Goal: Information Seeking & Learning: Learn about a topic

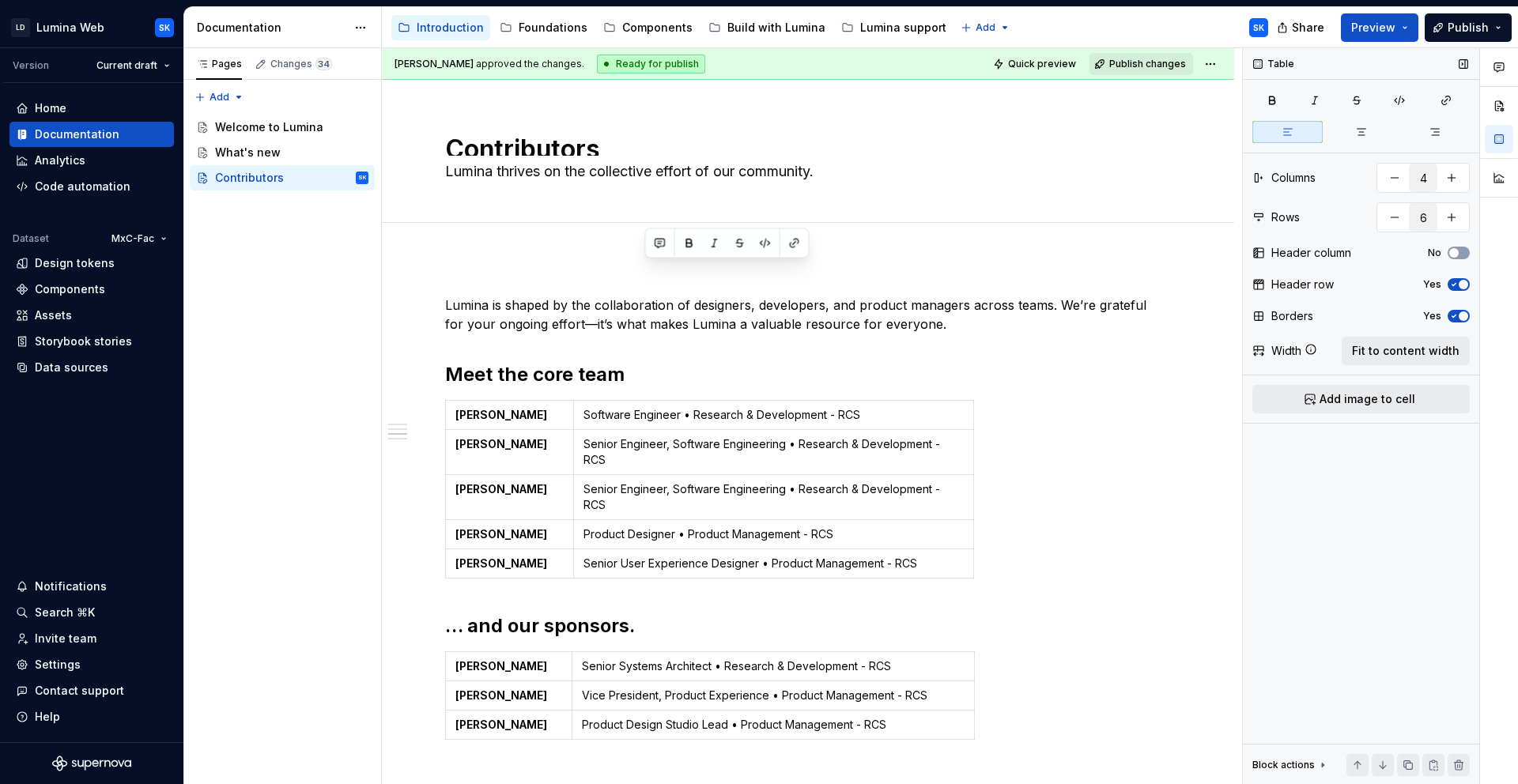
scroll to position [655, 0]
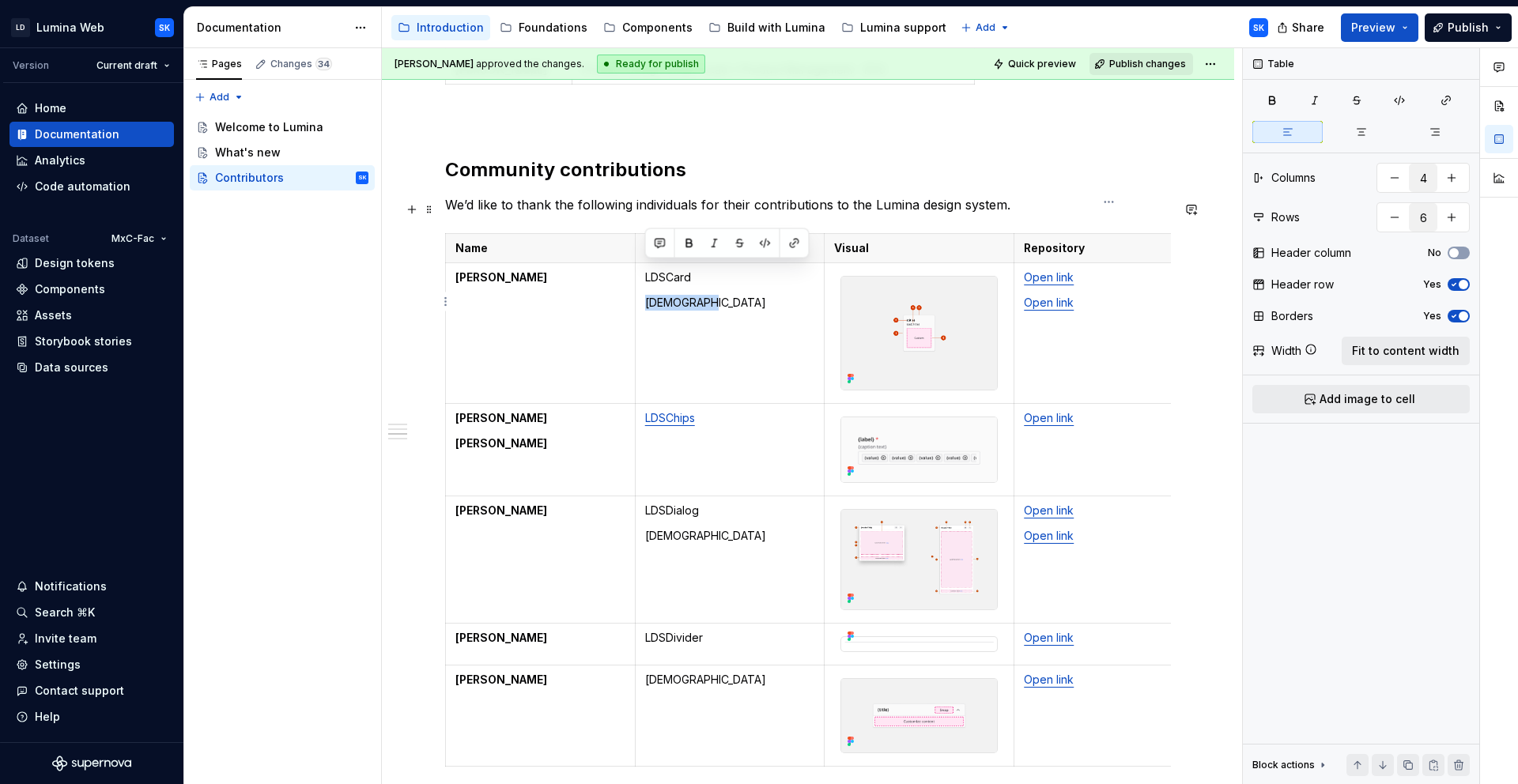
click at [1166, 290] on td "Open link Open link" at bounding box center [1110, 334] width 190 height 141
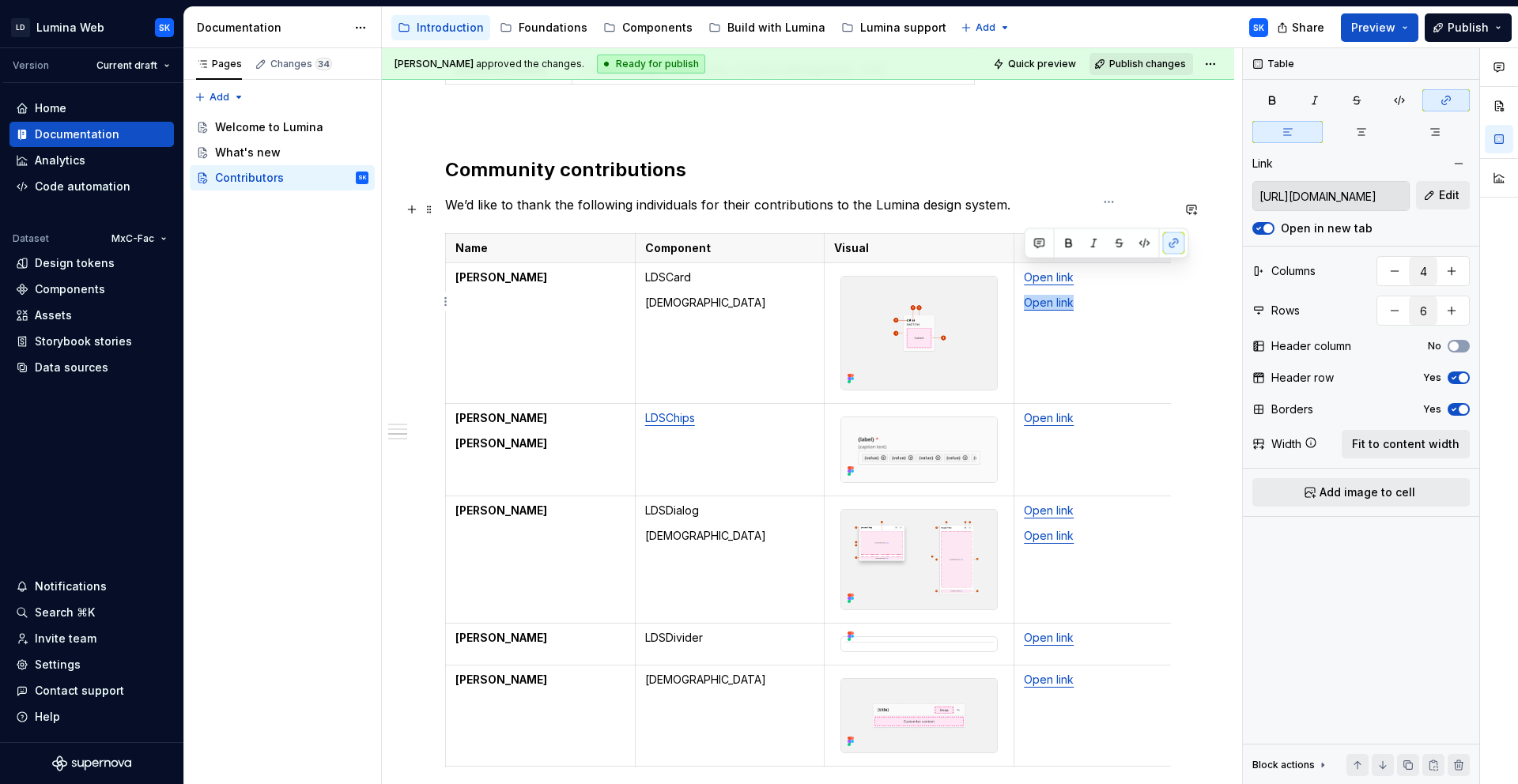
drag, startPoint x: 1079, startPoint y: 275, endPoint x: 1027, endPoint y: 272, distance: 52.1
click at [1027, 295] on p "Open link" at bounding box center [1109, 303] width 170 height 16
click at [1446, 195] on span "Edit" at bounding box center [1449, 195] width 21 height 16
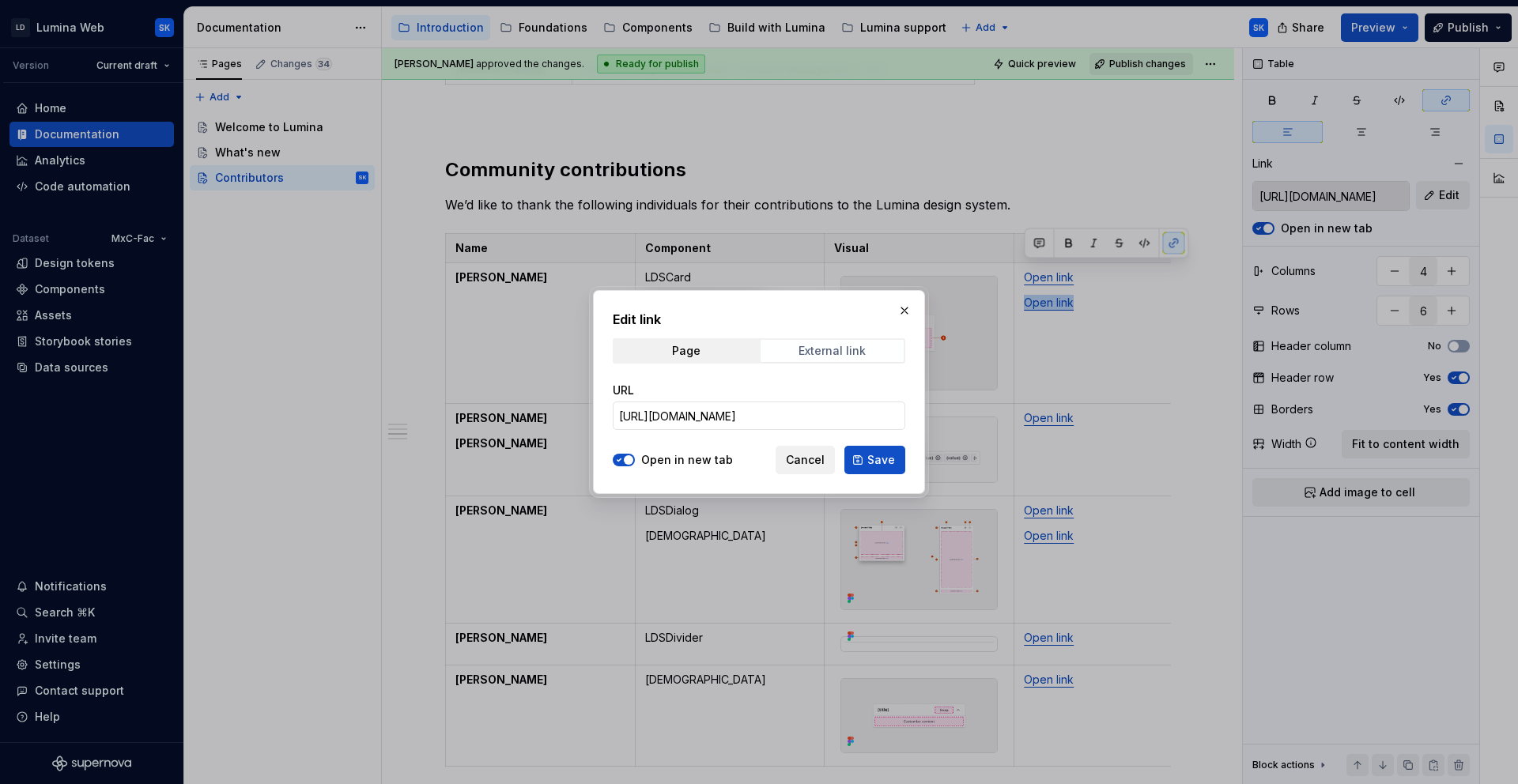
click at [859, 356] on div "External link" at bounding box center [832, 351] width 67 height 13
click at [844, 415] on input "https://github.com/resmed/fac-ds-lumina-web-components/tree/main/src/components…" at bounding box center [759, 415] width 293 height 28
drag, startPoint x: 824, startPoint y: 449, endPoint x: 1185, endPoint y: 281, distance: 398.2
click at [824, 449] on button "Cancel" at bounding box center [805, 460] width 59 height 28
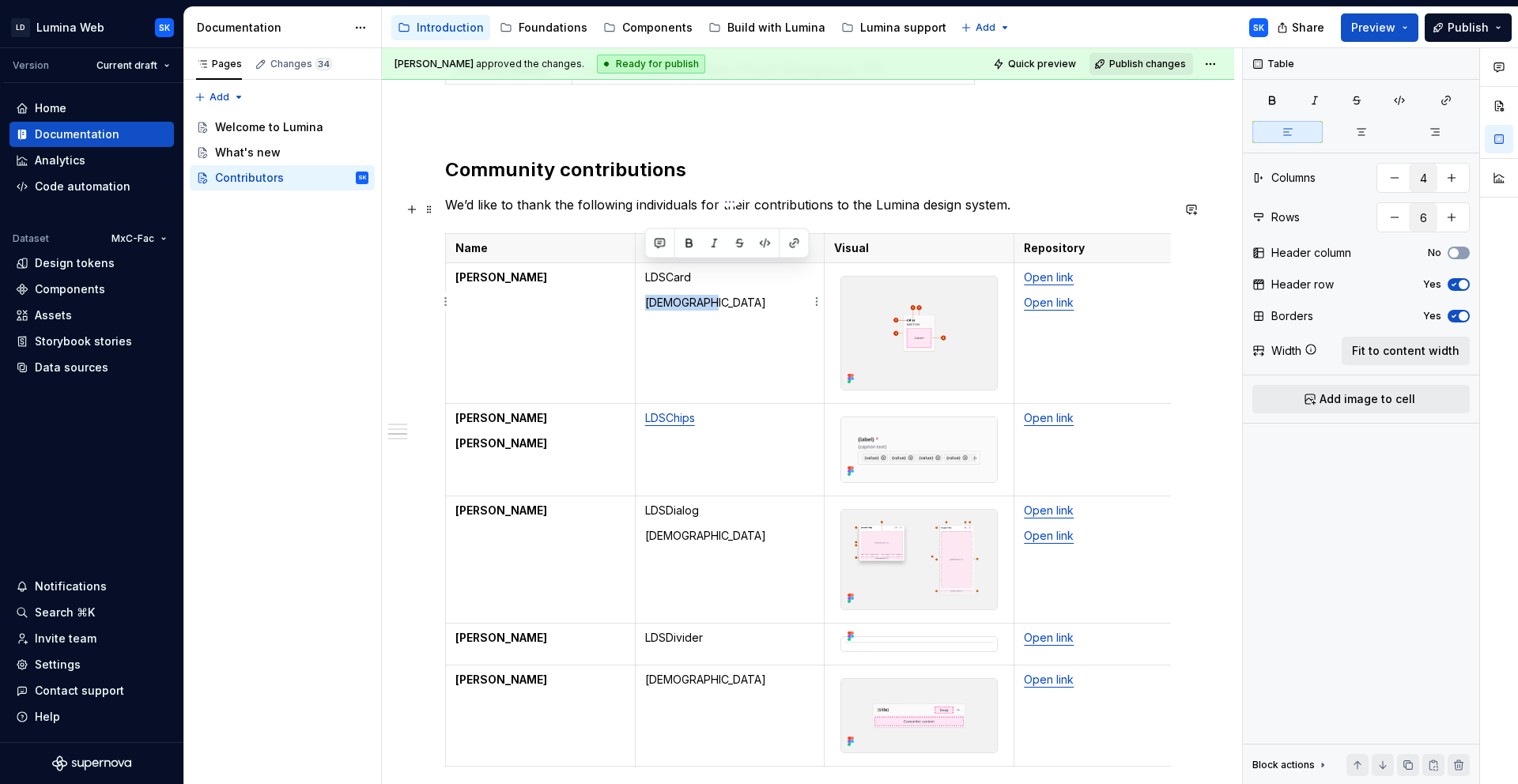
drag, startPoint x: 715, startPoint y: 275, endPoint x: 643, endPoint y: 275, distance: 72.0
click at [643, 275] on td "LDSCard LDSToolbar" at bounding box center [730, 334] width 190 height 141
click at [793, 245] on button "button" at bounding box center [795, 244] width 22 height 22
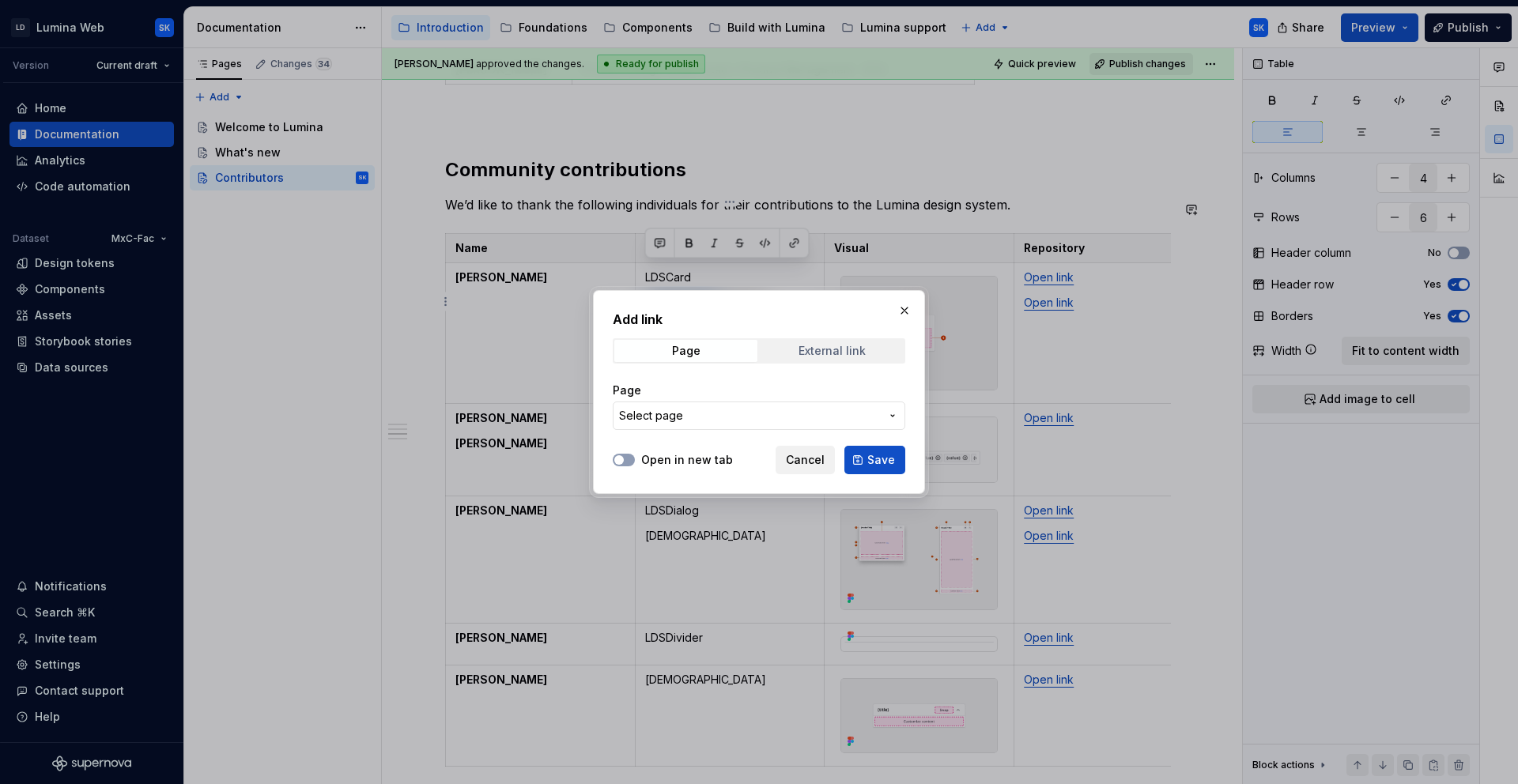
click at [838, 351] on div "External link" at bounding box center [832, 351] width 67 height 13
click at [807, 403] on input "URL" at bounding box center [759, 415] width 293 height 28
paste input "https://github.com/resmed/fac-ds-lumina-web-components/tree/main/src/components…"
type input "https://github.com/resmed/fac-ds-lumina-web-components/tree/main/src/components…"
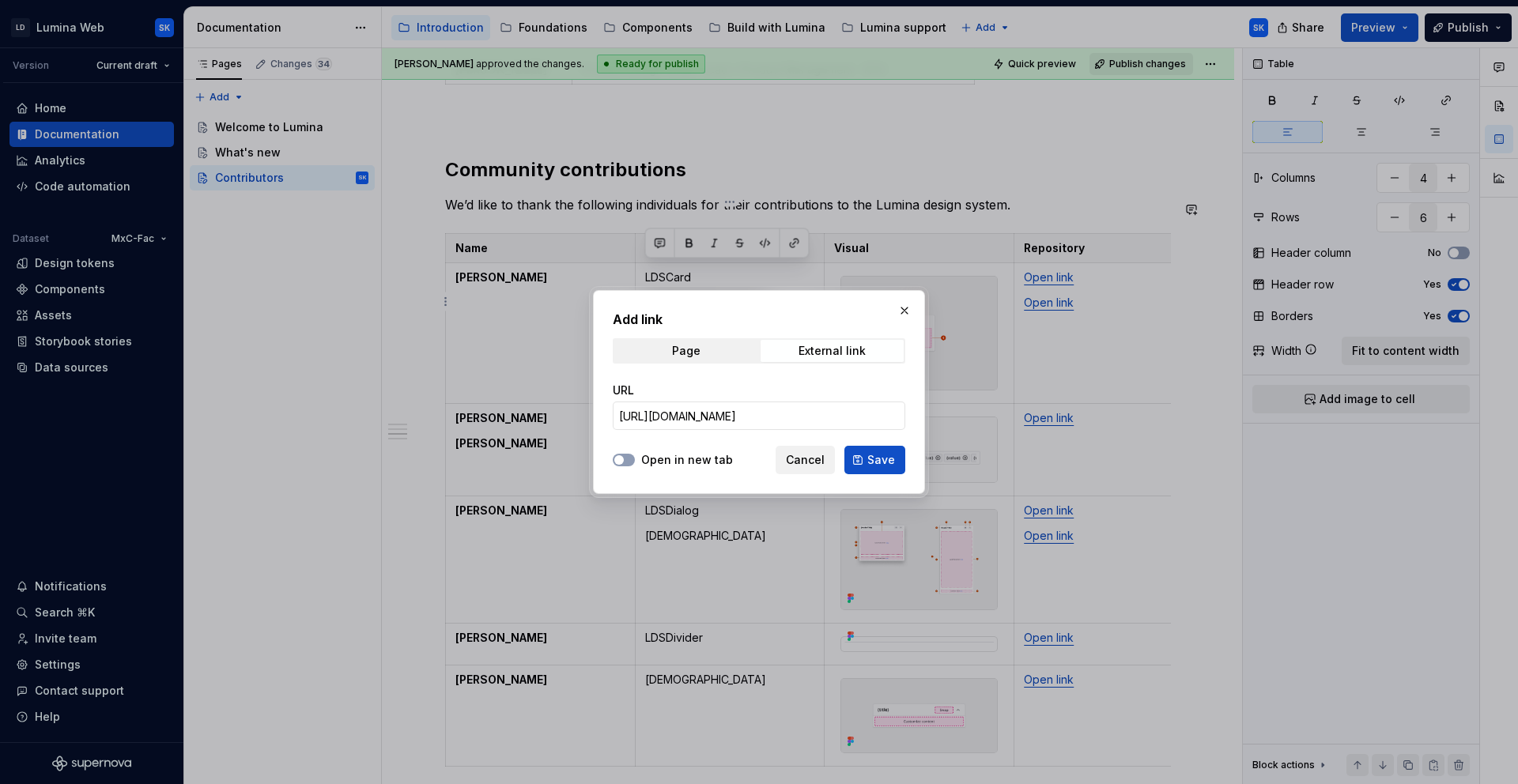
drag, startPoint x: 720, startPoint y: 461, endPoint x: 770, endPoint y: 464, distance: 50.1
click at [720, 461] on label "Open in new tab" at bounding box center [687, 460] width 92 height 16
click at [635, 461] on button "Open in new tab" at bounding box center [624, 460] width 22 height 13
drag, startPoint x: 870, startPoint y: 465, endPoint x: 757, endPoint y: 294, distance: 205.0
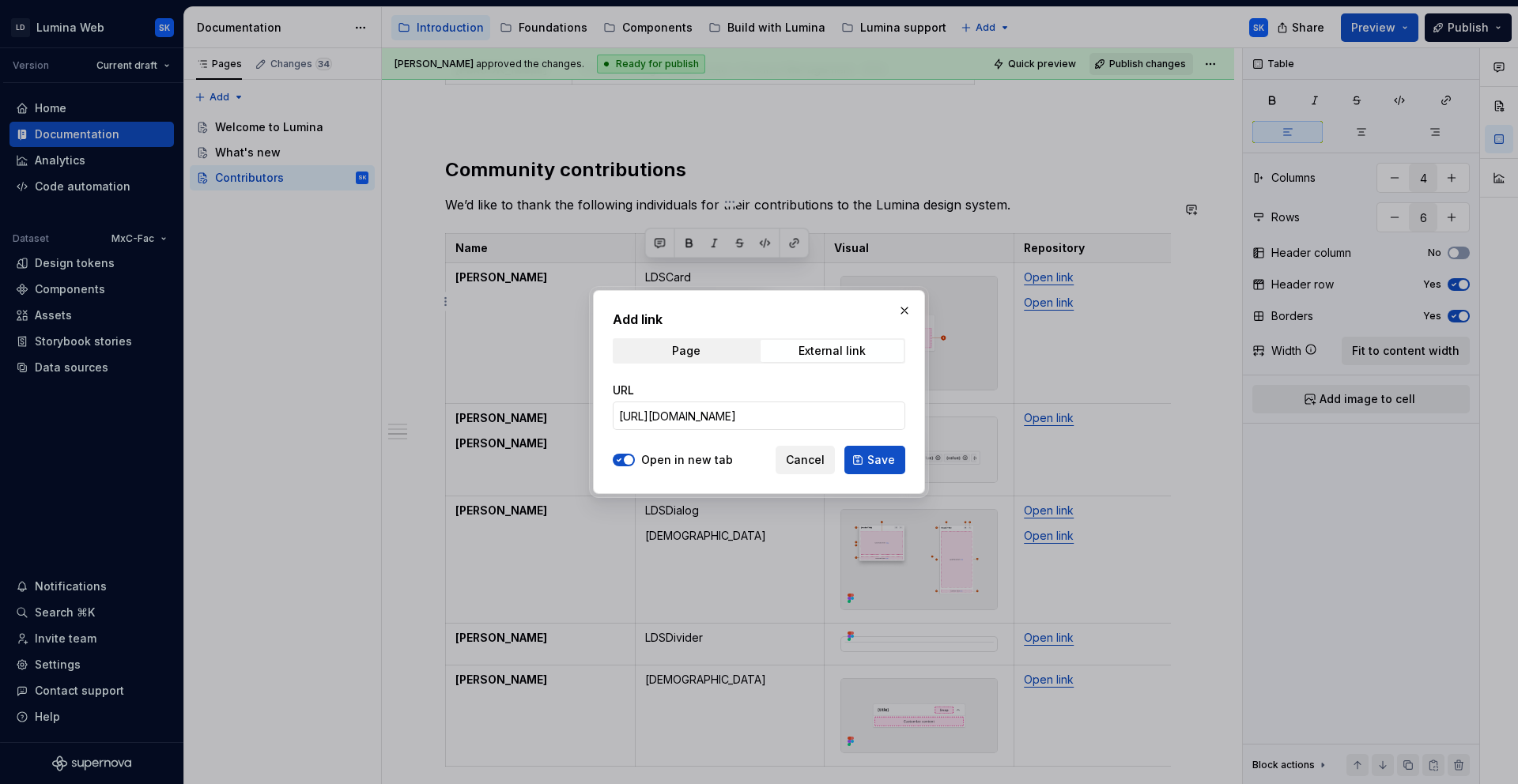
click at [870, 465] on span "Save" at bounding box center [881, 460] width 28 height 16
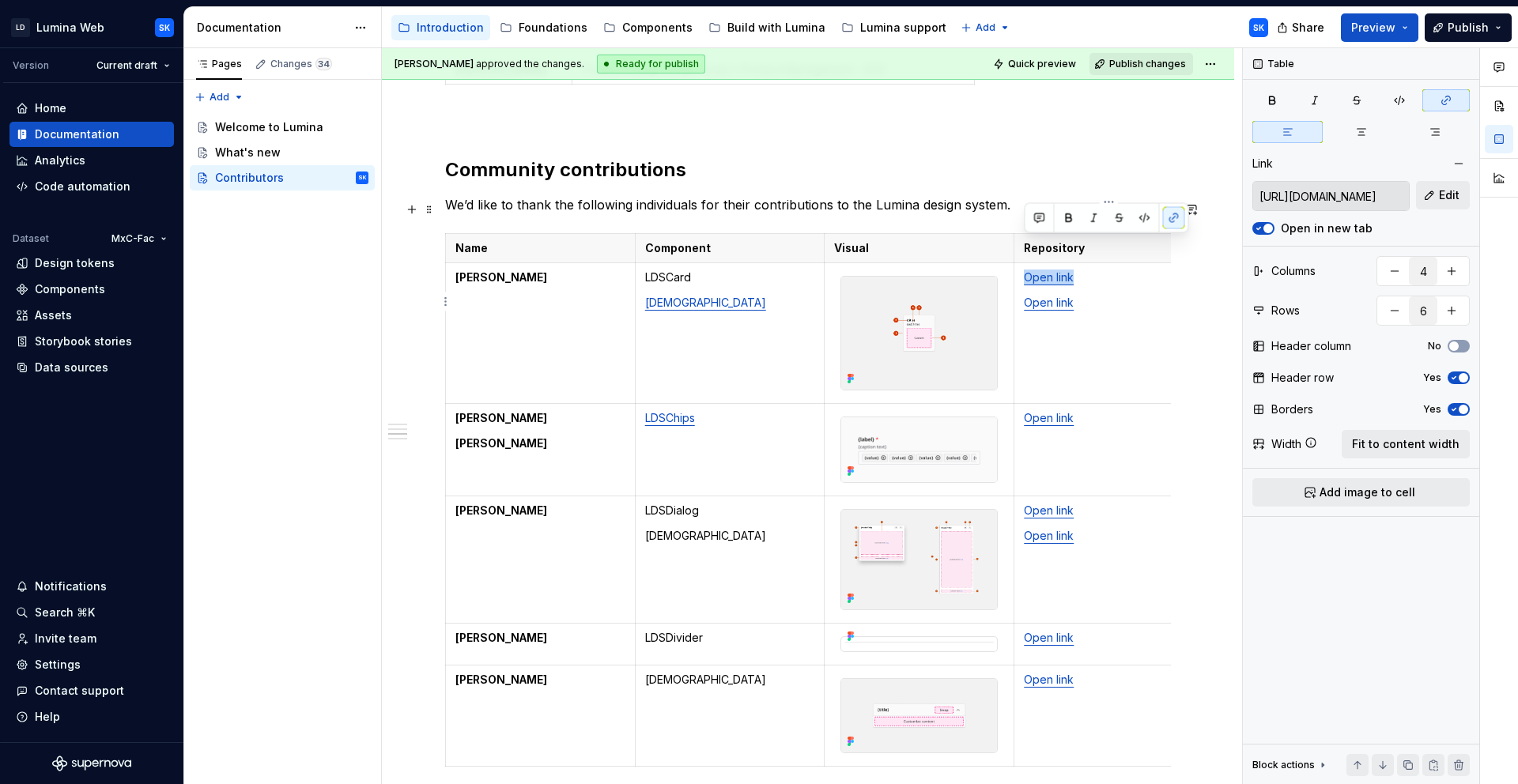
drag, startPoint x: 1083, startPoint y: 242, endPoint x: 1025, endPoint y: 245, distance: 58.1
click at [1025, 270] on p "Open link" at bounding box center [1109, 278] width 170 height 16
click at [1425, 189] on button "Edit" at bounding box center [1443, 195] width 54 height 28
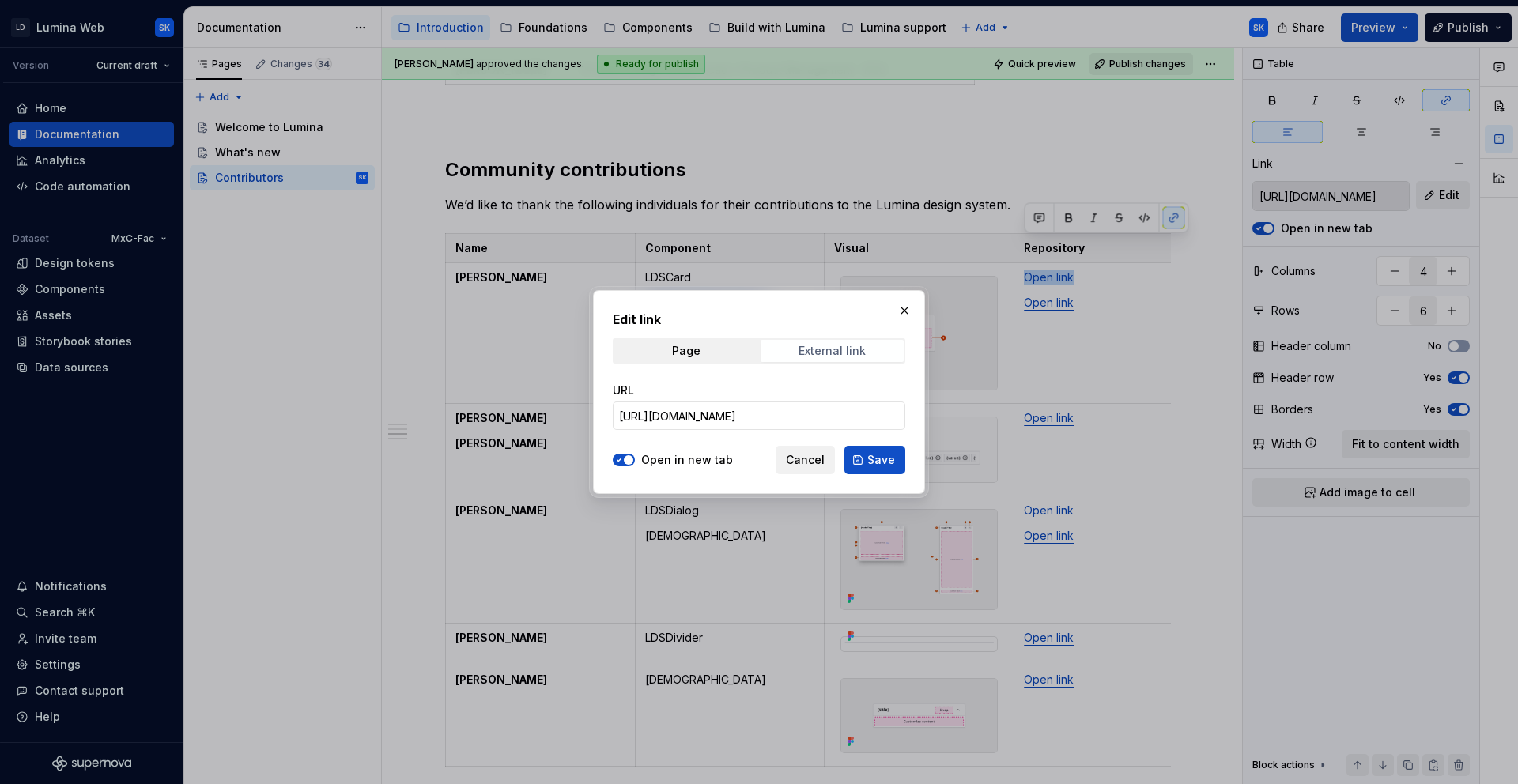
click at [871, 344] on span "External link" at bounding box center [832, 351] width 143 height 22
click at [852, 399] on div "URL https://github.com/resmed/fac-ds-lumina-web-components/tree/77973e0a73ba42e…" at bounding box center [759, 406] width 293 height 47
click at [858, 409] on input "https://github.com/resmed/fac-ds-lumina-web-components/tree/77973e0a73ba42e53ad…" at bounding box center [759, 415] width 293 height 28
click at [829, 456] on button "Cancel" at bounding box center [805, 460] width 59 height 28
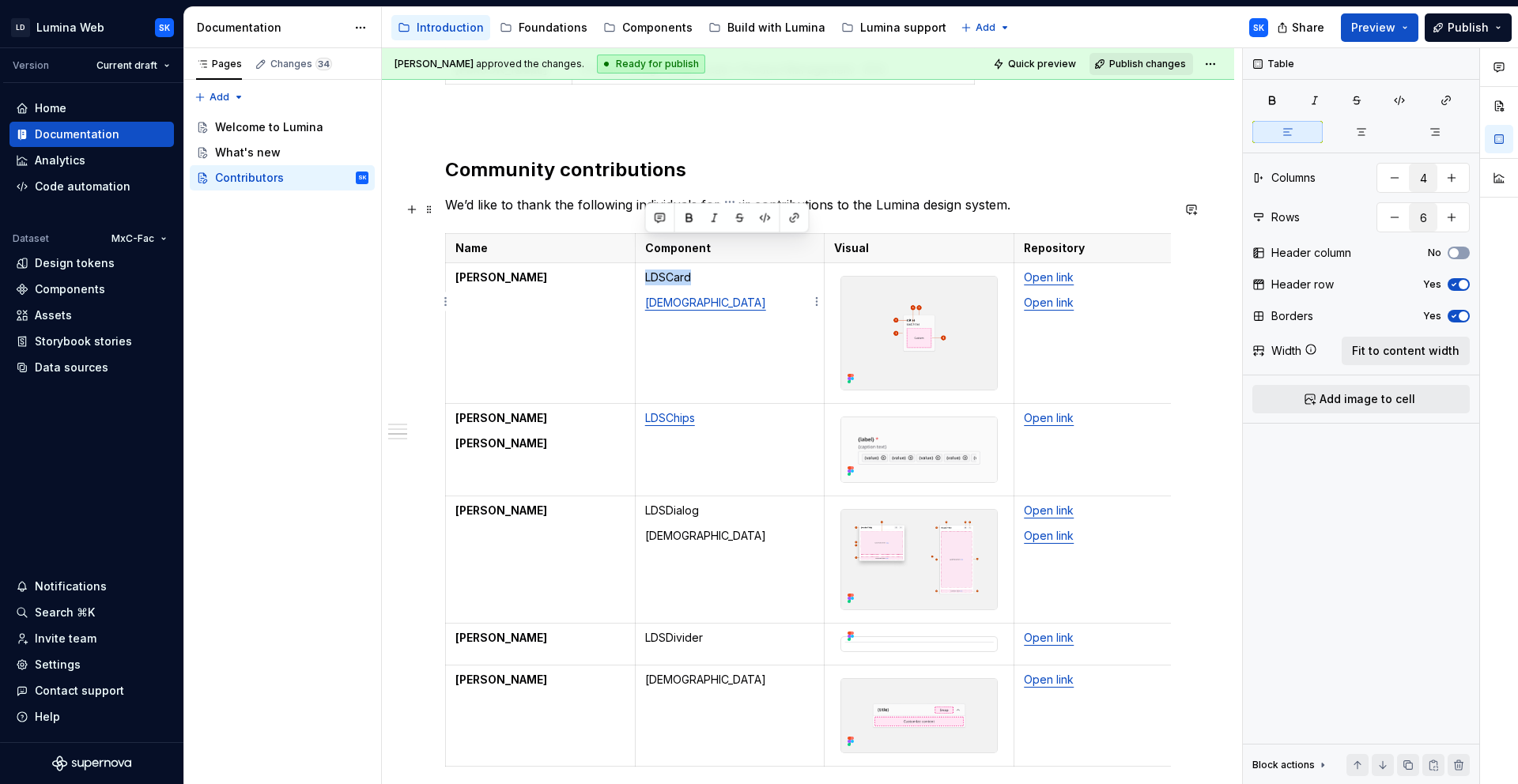
drag, startPoint x: 655, startPoint y: 245, endPoint x: 644, endPoint y: 244, distance: 11.0
click at [645, 270] on p "LDSCard" at bounding box center [730, 278] width 170 height 16
click at [795, 218] on button "button" at bounding box center [795, 218] width 22 height 22
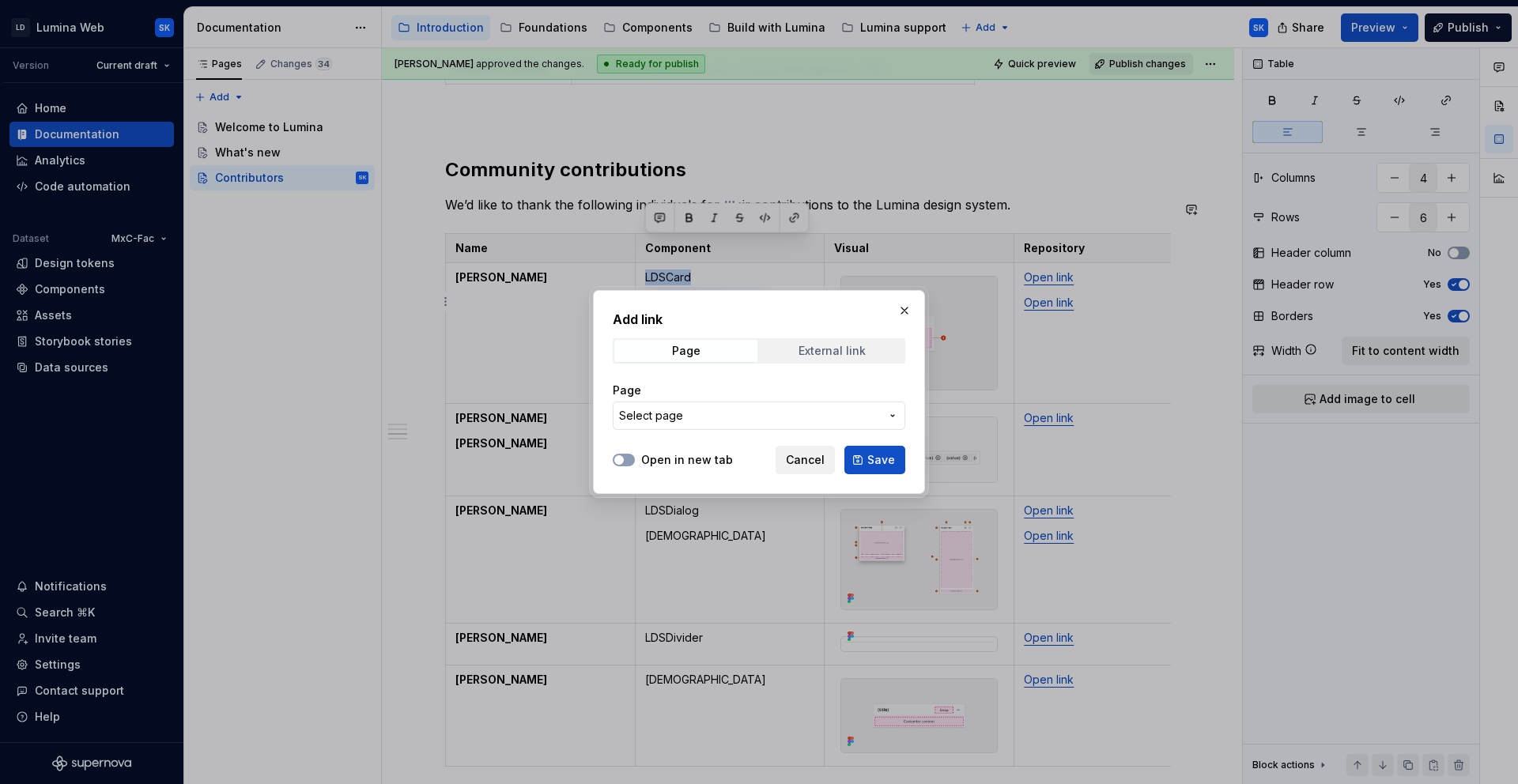
click at [867, 343] on span "External link" at bounding box center [832, 351] width 143 height 22
click at [827, 405] on input "URL" at bounding box center [759, 415] width 293 height 28
paste input "https://github.com/resmed/fac-ds-lumina-web-components/tree/77973e0a73ba42e53ad…"
type input "https://github.com/resmed/fac-ds-lumina-web-components/tree/77973e0a73ba42e53ad…"
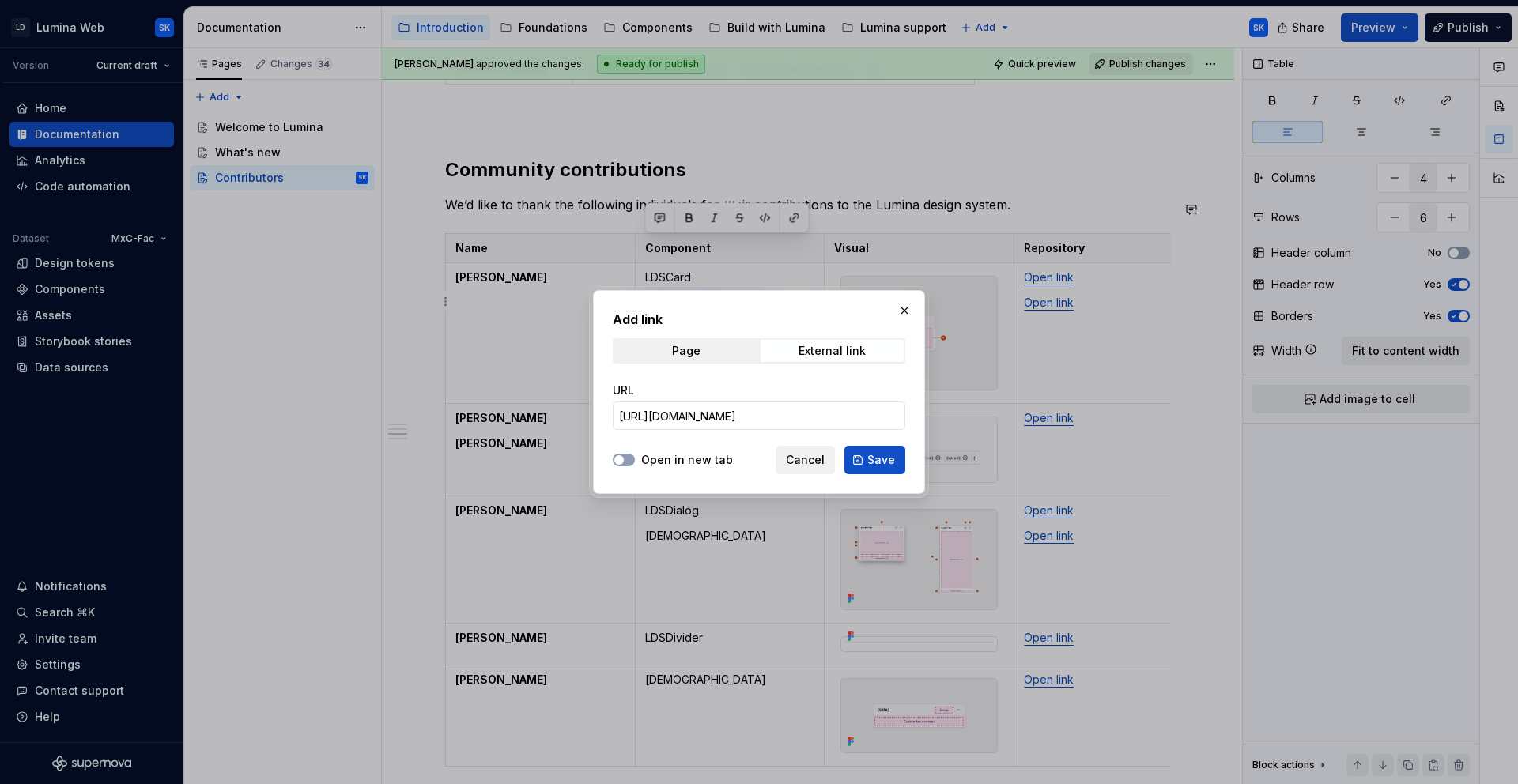
click at [724, 455] on label "Open in new tab" at bounding box center [687, 460] width 92 height 16
click at [635, 455] on button "Open in new tab" at bounding box center [624, 460] width 22 height 13
click at [866, 459] on button "Save" at bounding box center [875, 460] width 61 height 28
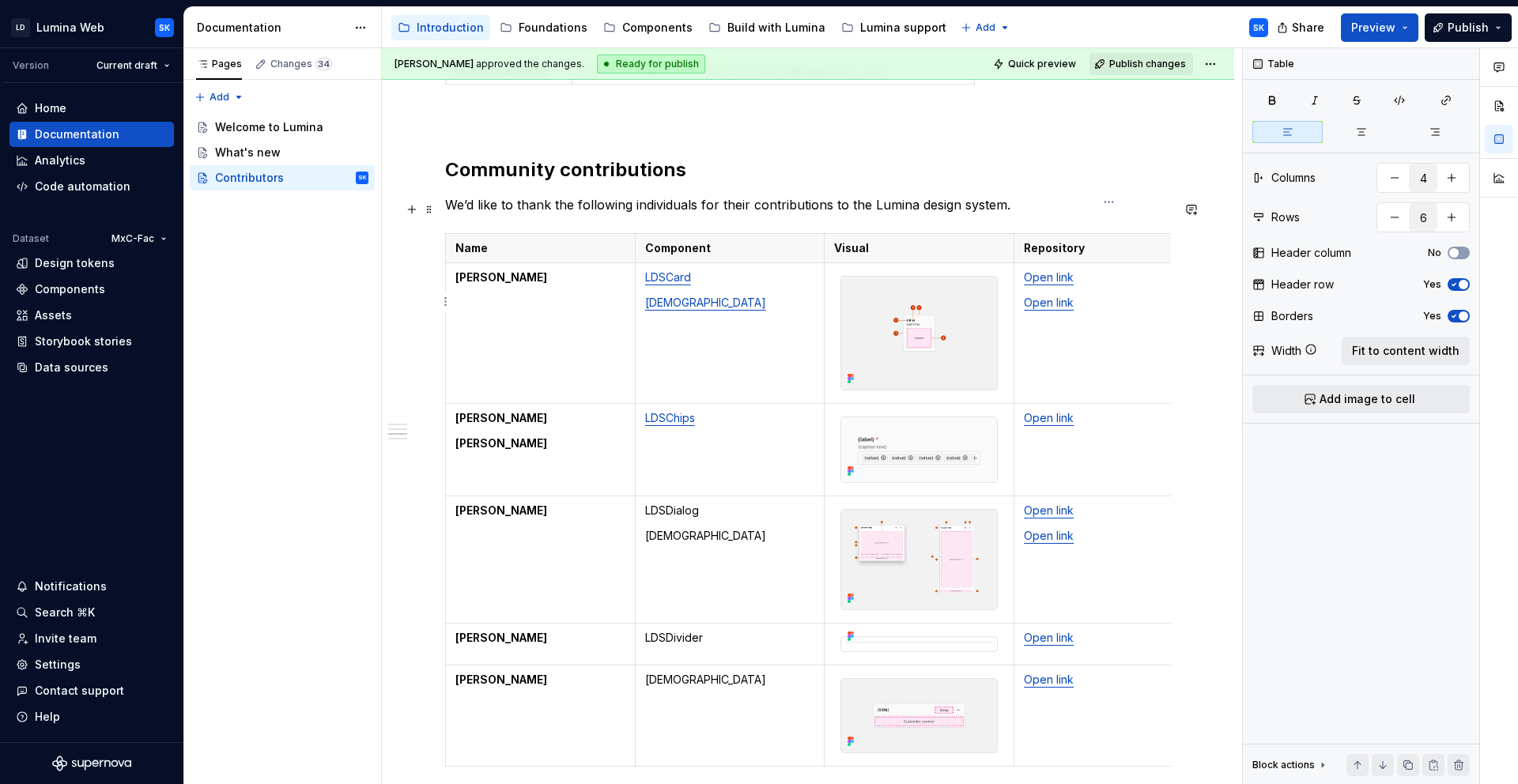
click at [1076, 295] on p "Open link" at bounding box center [1109, 303] width 170 height 16
click at [1083, 502] on p "Open link" at bounding box center [1109, 510] width 170 height 16
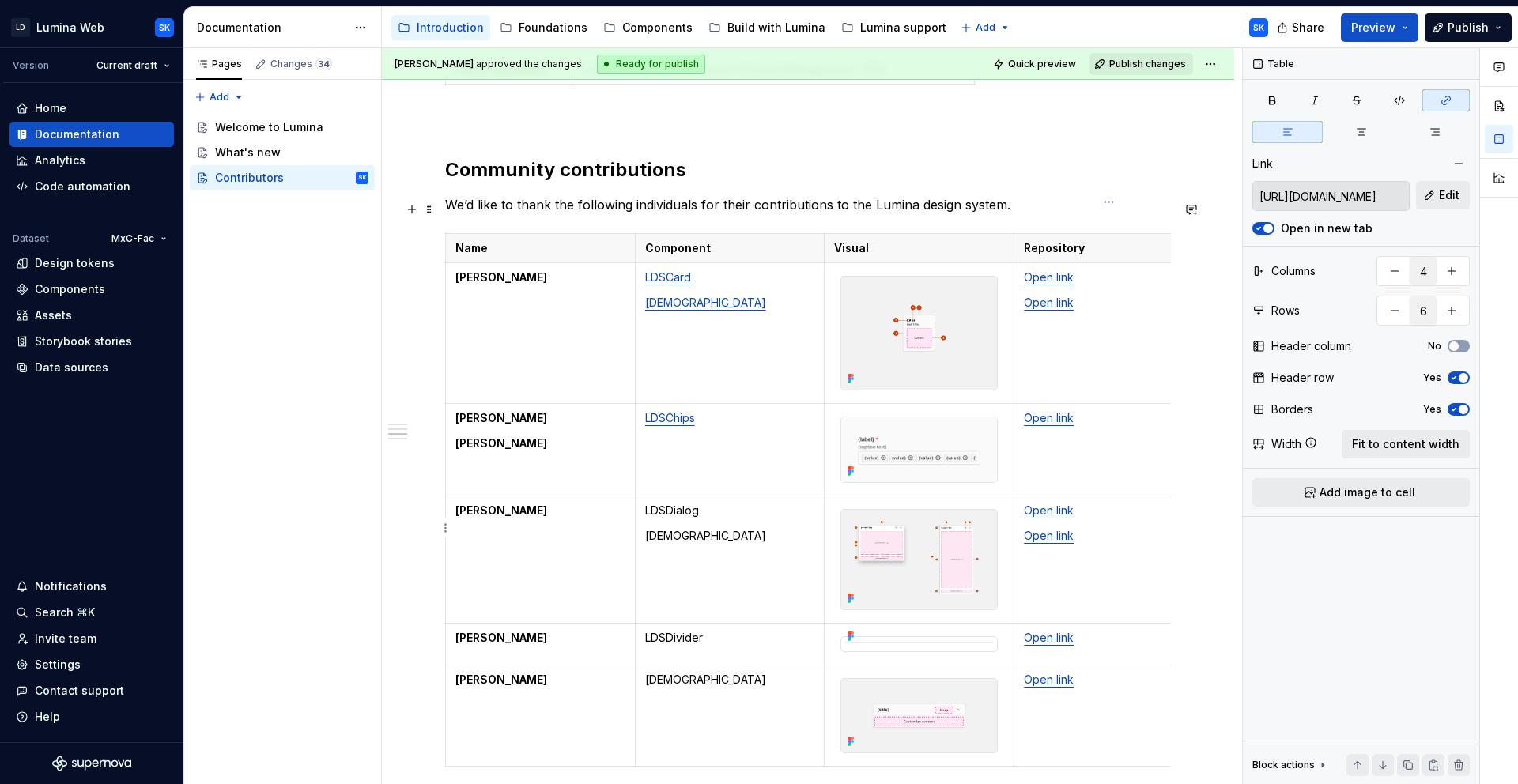
click at [1053, 503] on link "Open link" at bounding box center [1049, 509] width 50 height 13
click at [1434, 206] on button "Edit" at bounding box center [1443, 195] width 54 height 28
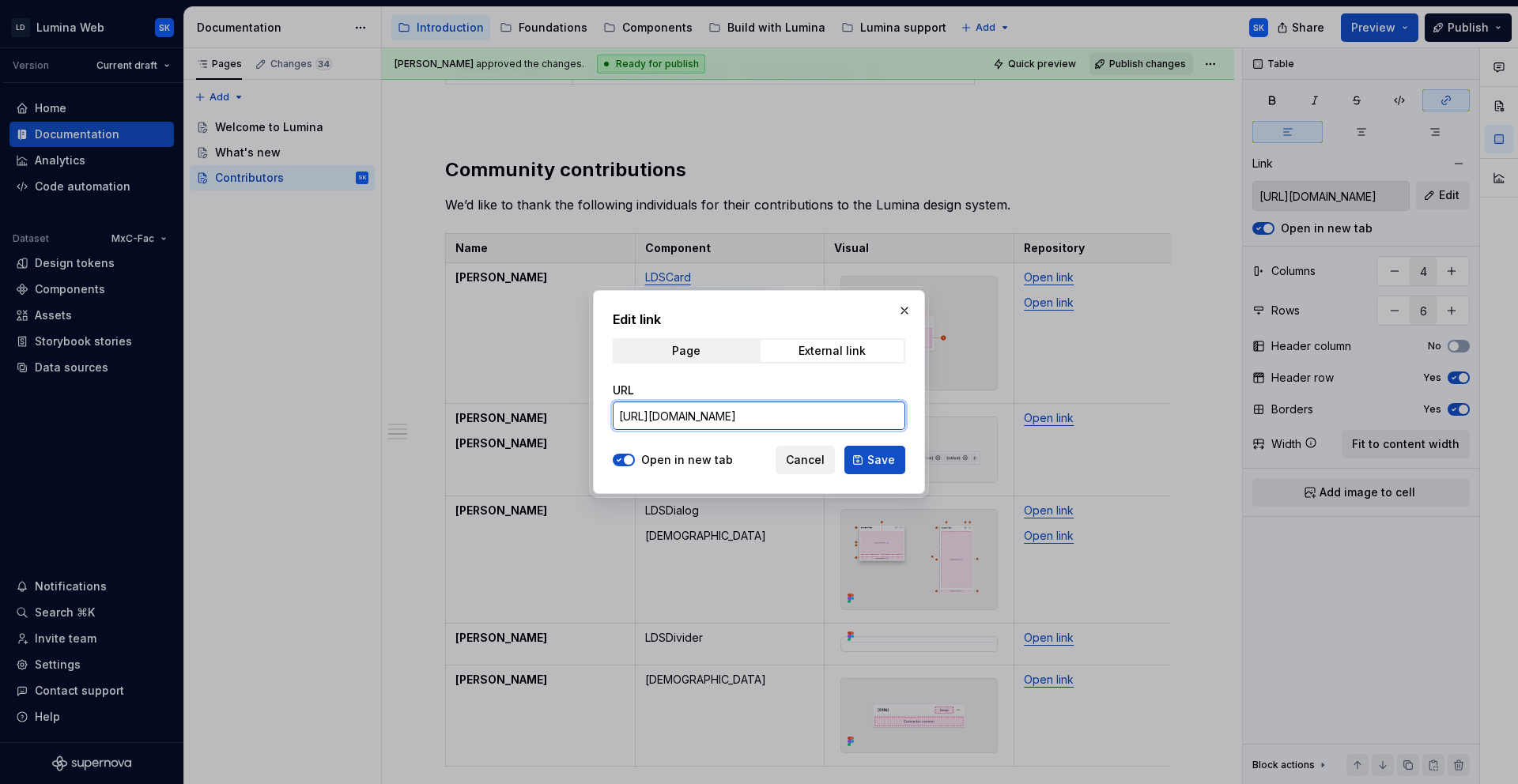
click at [824, 411] on input "https://github.com/resmed/fac-ds-lumina-web-components/tree/77973e0a73ba42e53ad…" at bounding box center [759, 415] width 293 height 28
click at [819, 456] on span "Cancel" at bounding box center [805, 460] width 39 height 16
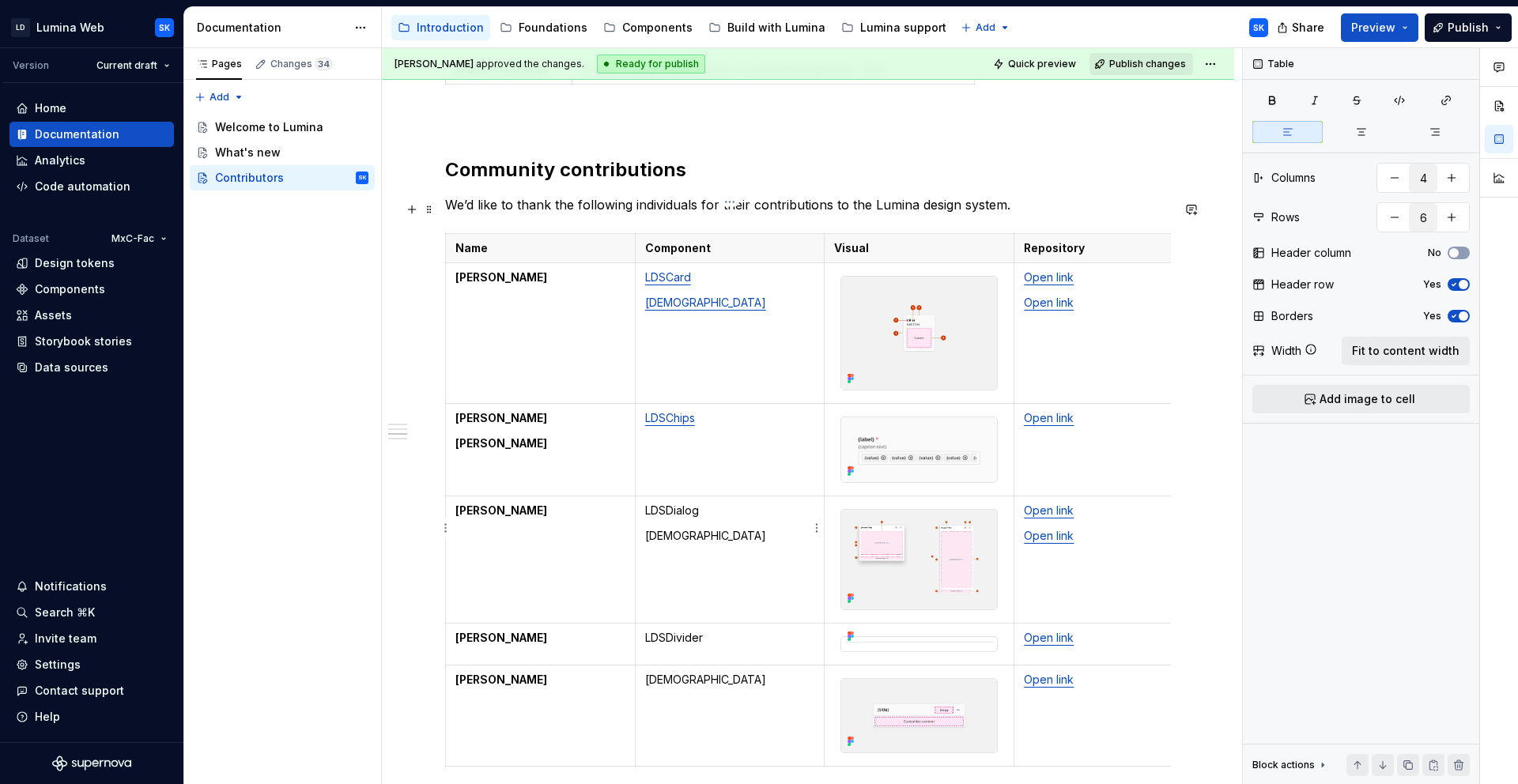
click at [687, 502] on p "LDSDialog" at bounding box center [730, 510] width 170 height 16
click at [797, 449] on button "button" at bounding box center [795, 451] width 22 height 22
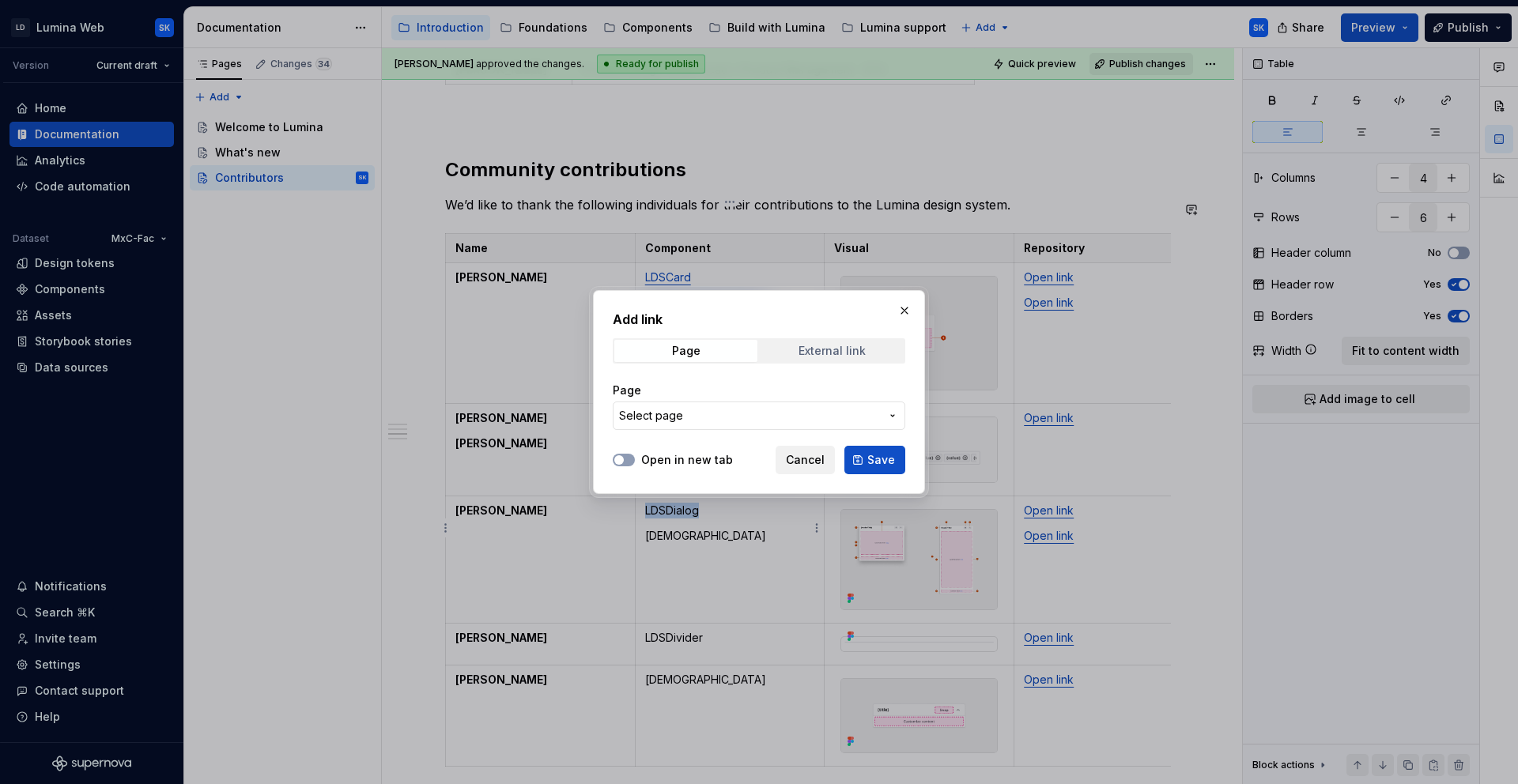
click at [833, 358] on div "External link" at bounding box center [832, 351] width 67 height 13
click at [842, 401] on input "URL" at bounding box center [759, 415] width 293 height 28
paste input "https://github.com/resmed/fac-ds-lumina-web-components/tree/77973e0a73ba42e53ad…"
type input "https://github.com/resmed/fac-ds-lumina-web-components/tree/77973e0a73ba42e53ad…"
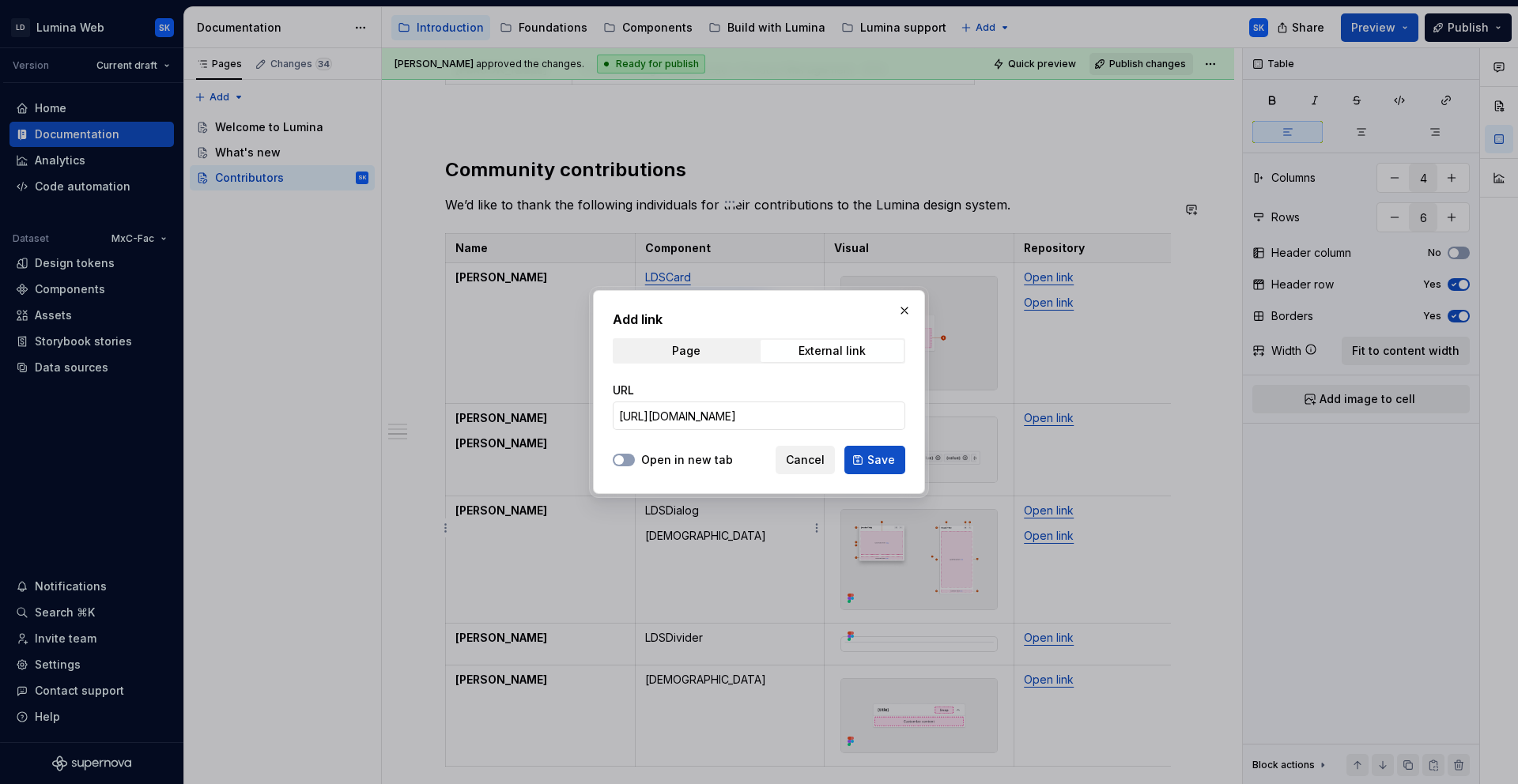
click at [708, 456] on label "Open in new tab" at bounding box center [687, 460] width 92 height 16
click at [635, 456] on button "Open in new tab" at bounding box center [624, 460] width 22 height 13
click at [885, 456] on span "Save" at bounding box center [881, 460] width 28 height 16
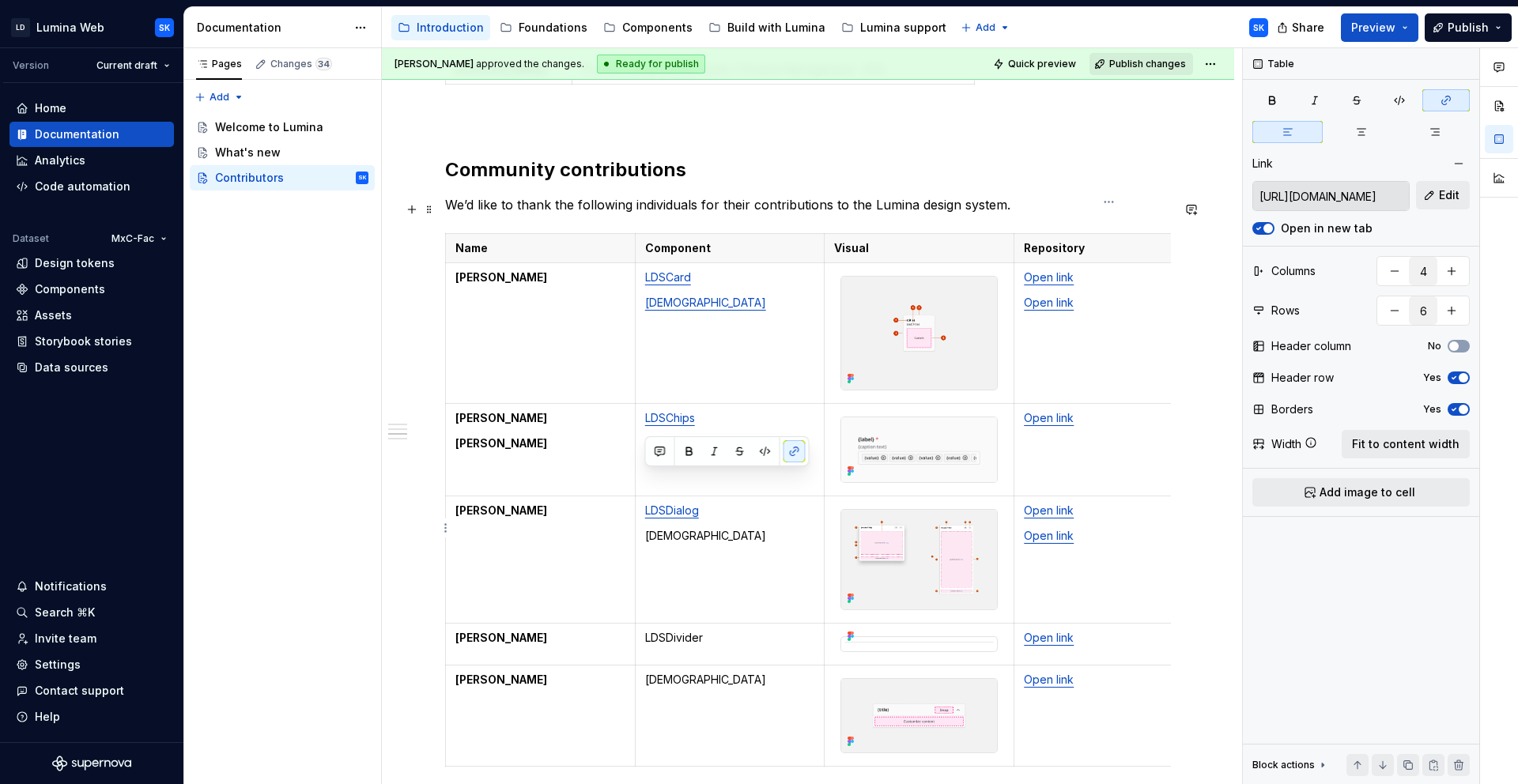
click at [1046, 528] on link "Open link" at bounding box center [1049, 535] width 50 height 13
type input "https://github.com/resmed/fac-ds-lumina-web-components/tree/77973e0a73ba42e53ad…"
click at [1435, 199] on button "Edit" at bounding box center [1443, 195] width 54 height 28
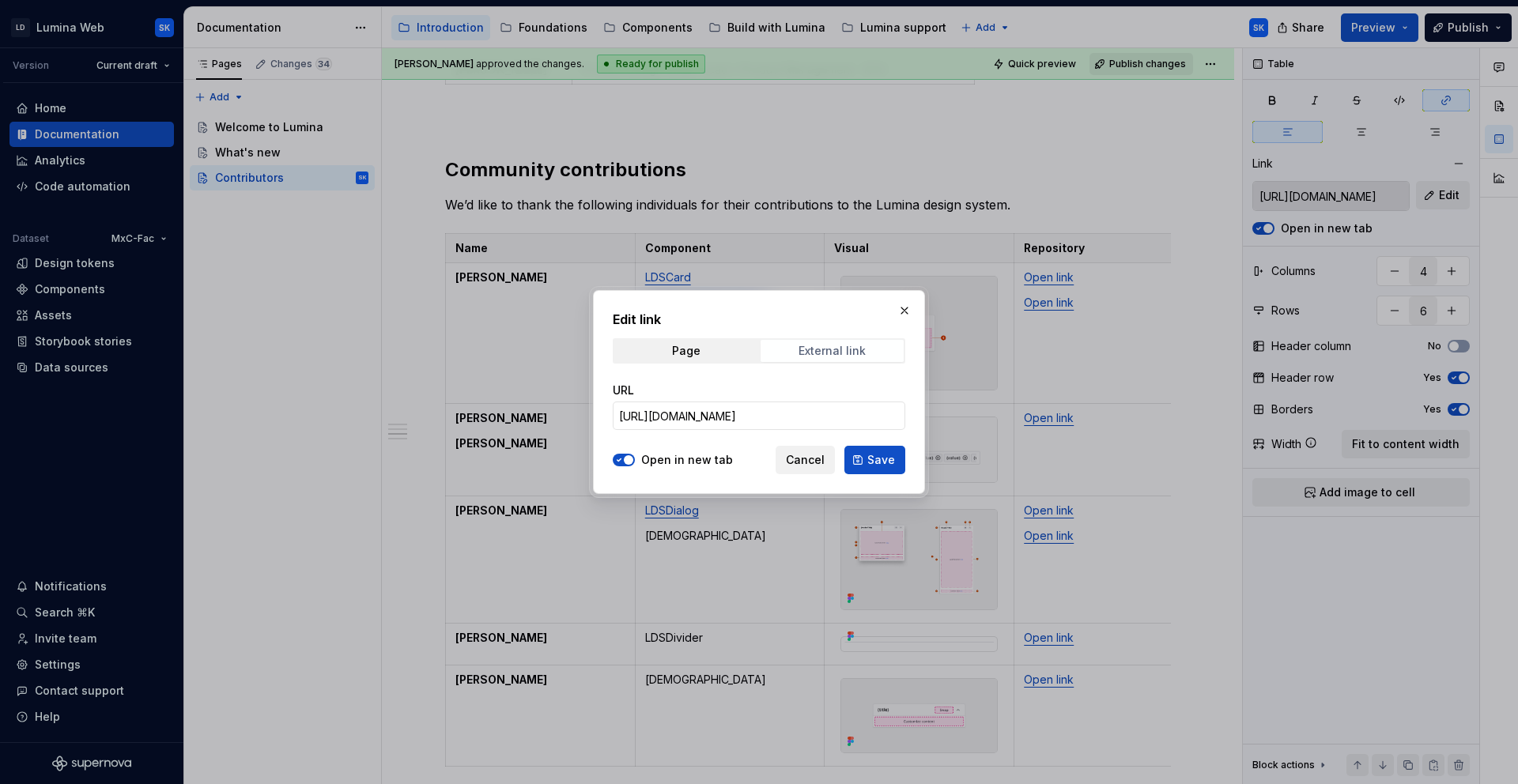
click at [847, 356] on div "External link" at bounding box center [832, 351] width 67 height 13
click at [821, 409] on input "https://github.com/resmed/fac-ds-lumina-web-components/tree/77973e0a73ba42e53ad…" at bounding box center [759, 415] width 293 height 28
click at [817, 453] on span "Cancel" at bounding box center [805, 460] width 39 height 16
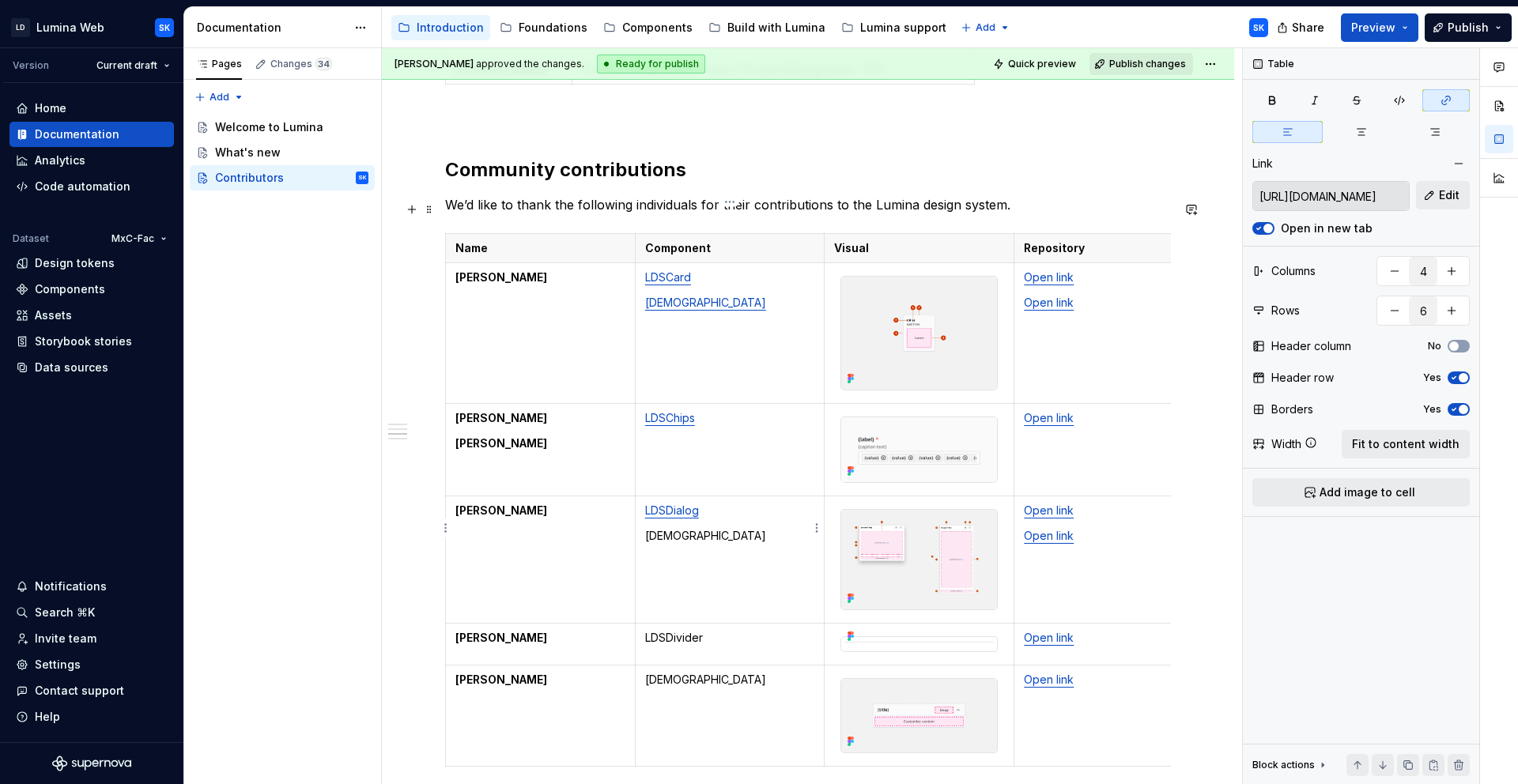
click at [687, 528] on p "LDSSidebar" at bounding box center [730, 536] width 170 height 16
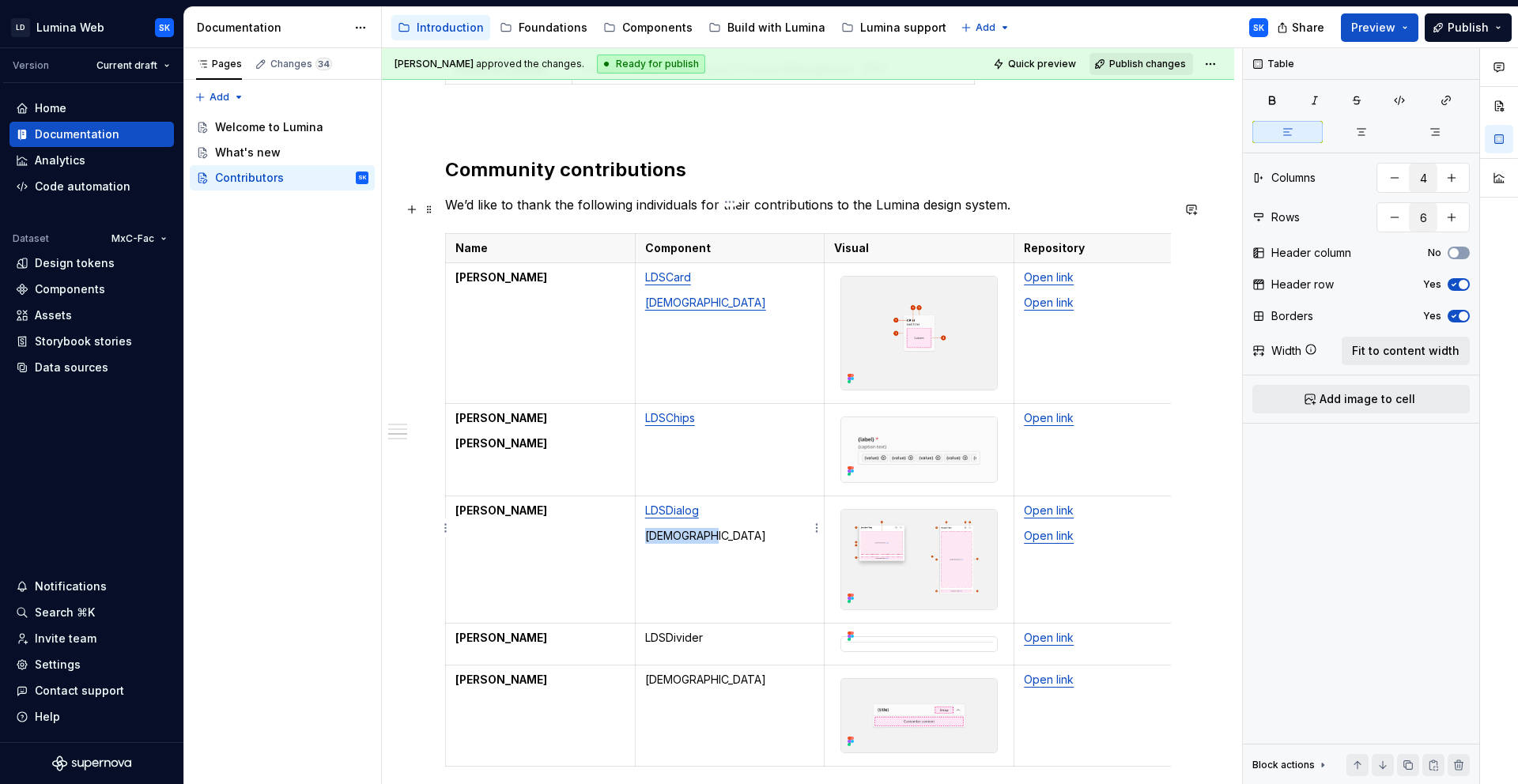
click at [687, 528] on p "LDSSidebar" at bounding box center [730, 536] width 170 height 16
click at [795, 471] on button "button" at bounding box center [795, 476] width 22 height 22
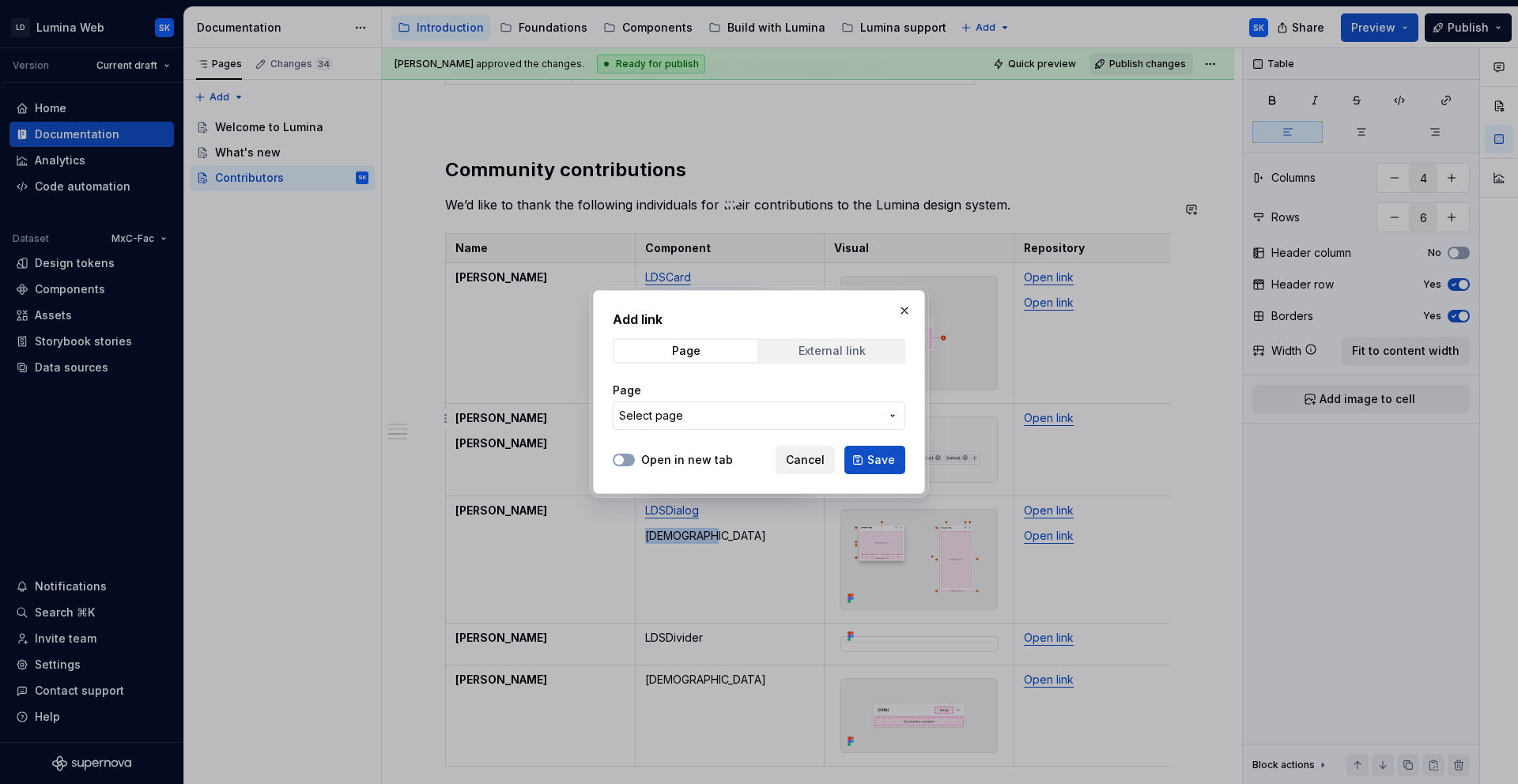
click at [844, 359] on span "External link" at bounding box center [832, 351] width 143 height 22
click at [825, 408] on input "URL" at bounding box center [759, 415] width 293 height 28
paste input "https://github.com/resmed/fac-ds-lumina-web-components/tree/77973e0a73ba42e53ad…"
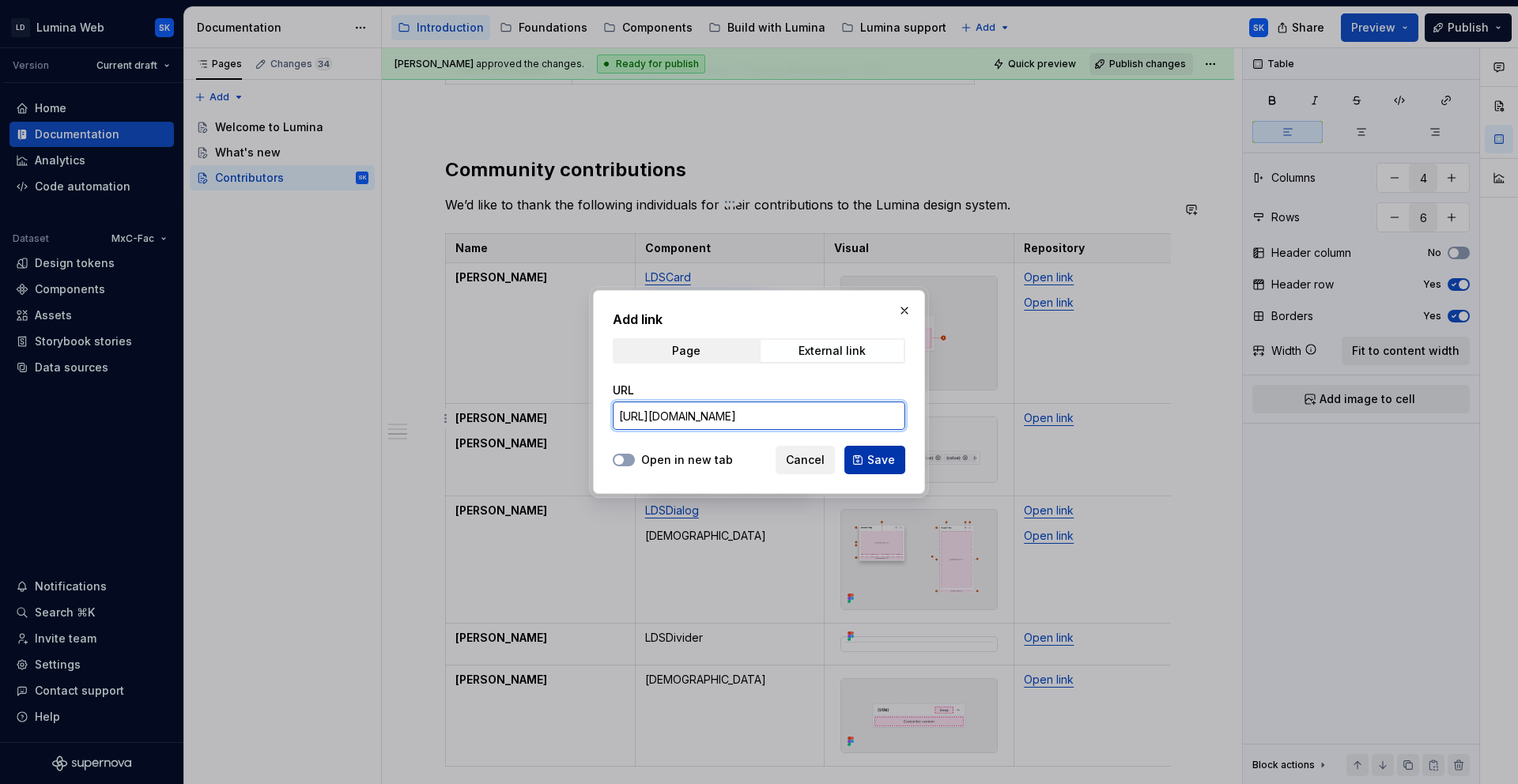
type input "https://github.com/resmed/fac-ds-lumina-web-components/tree/77973e0a73ba42e53ad…"
click at [869, 461] on span "Save" at bounding box center [881, 460] width 28 height 16
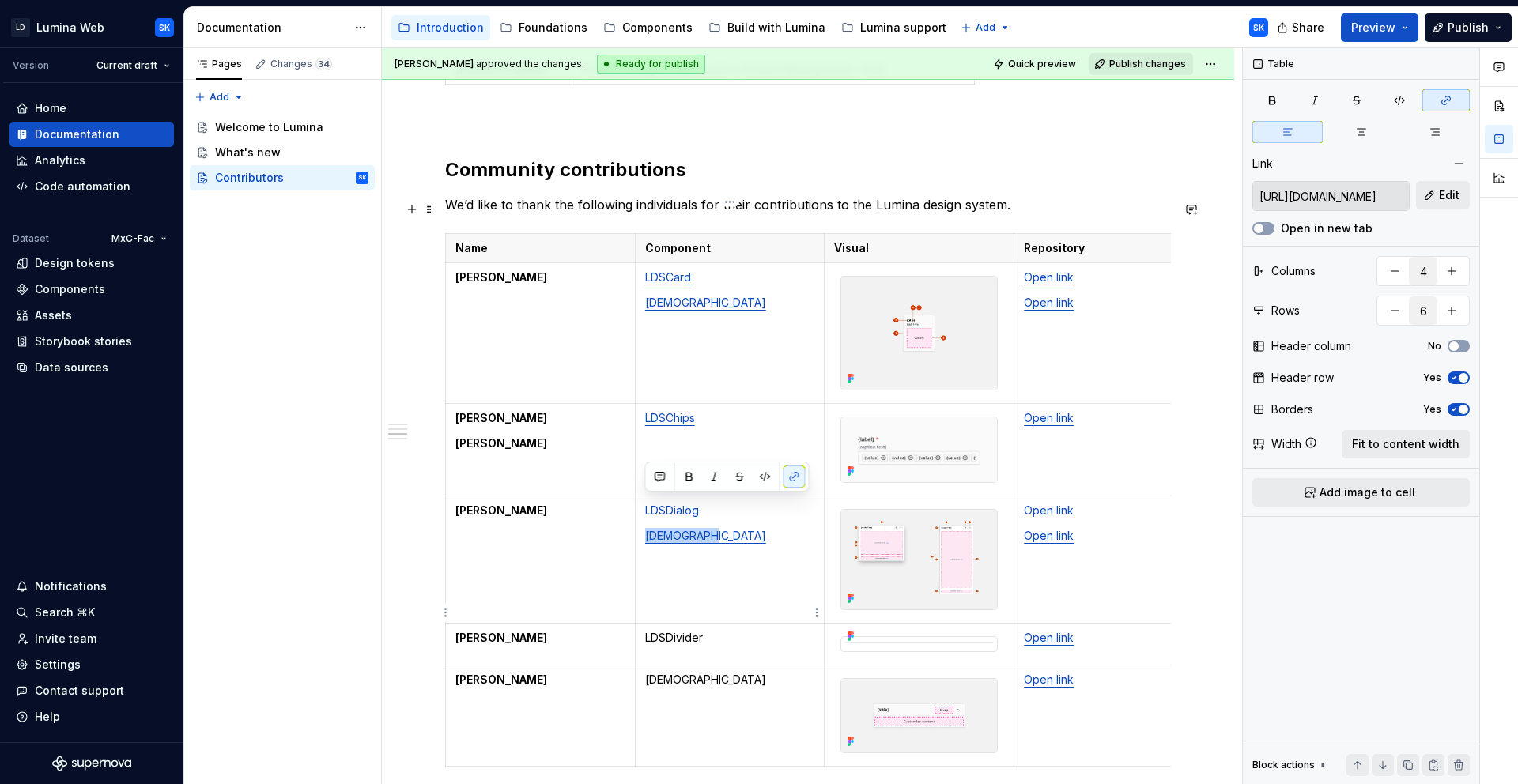
click at [1054, 631] on link "Open link" at bounding box center [1049, 637] width 50 height 13
type input "https://github.com/resmed/fac-ds-lumina-web-components/tree/77973e0a73ba42e53ad…"
click at [1427, 208] on button "Edit" at bounding box center [1443, 195] width 54 height 28
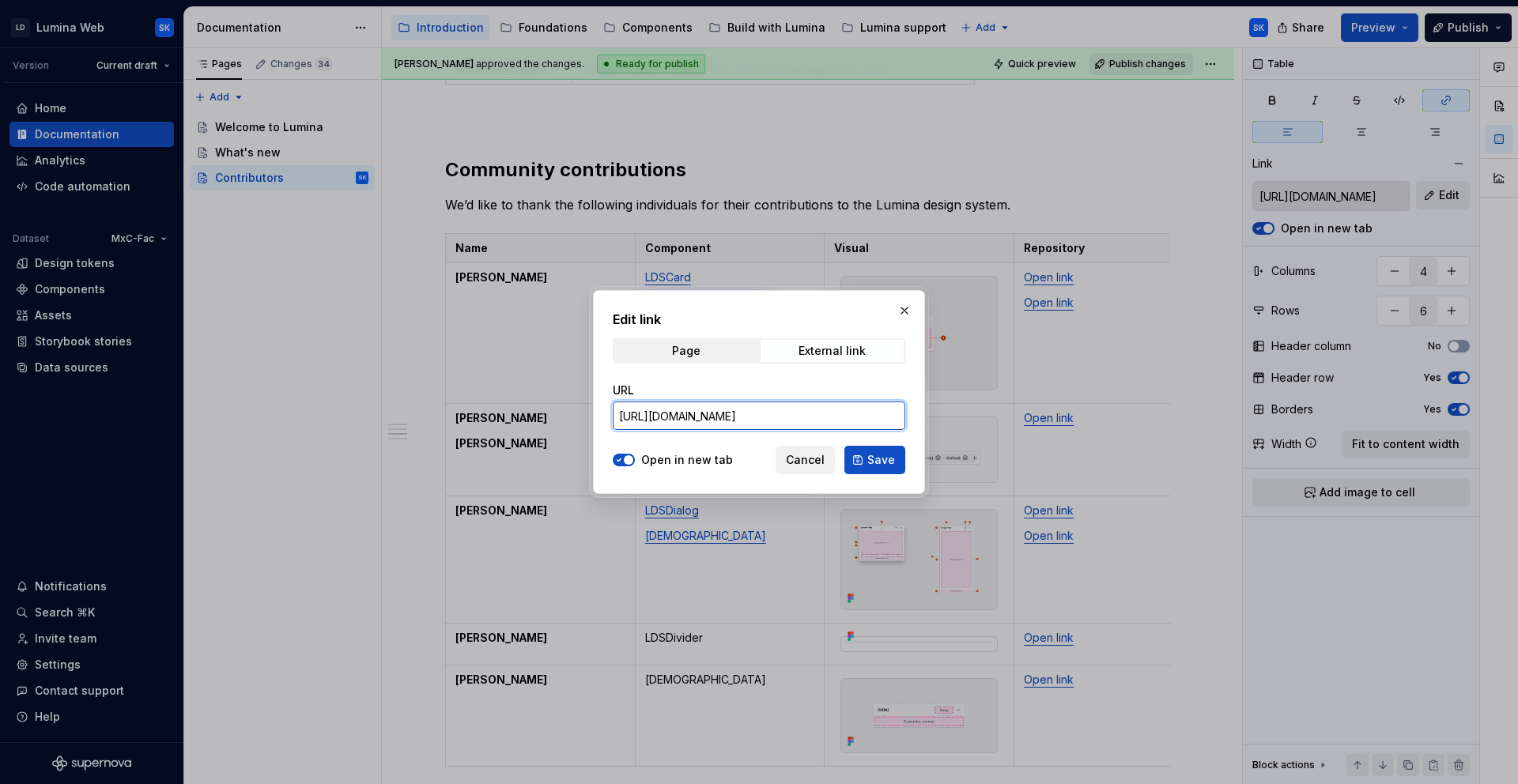
click at [806, 412] on input "https://github.com/resmed/fac-ds-lumina-web-components/tree/77973e0a73ba42e53ad…" at bounding box center [759, 415] width 293 height 28
drag, startPoint x: 816, startPoint y: 457, endPoint x: 794, endPoint y: 460, distance: 22.2
click at [816, 457] on span "Cancel" at bounding box center [805, 460] width 39 height 16
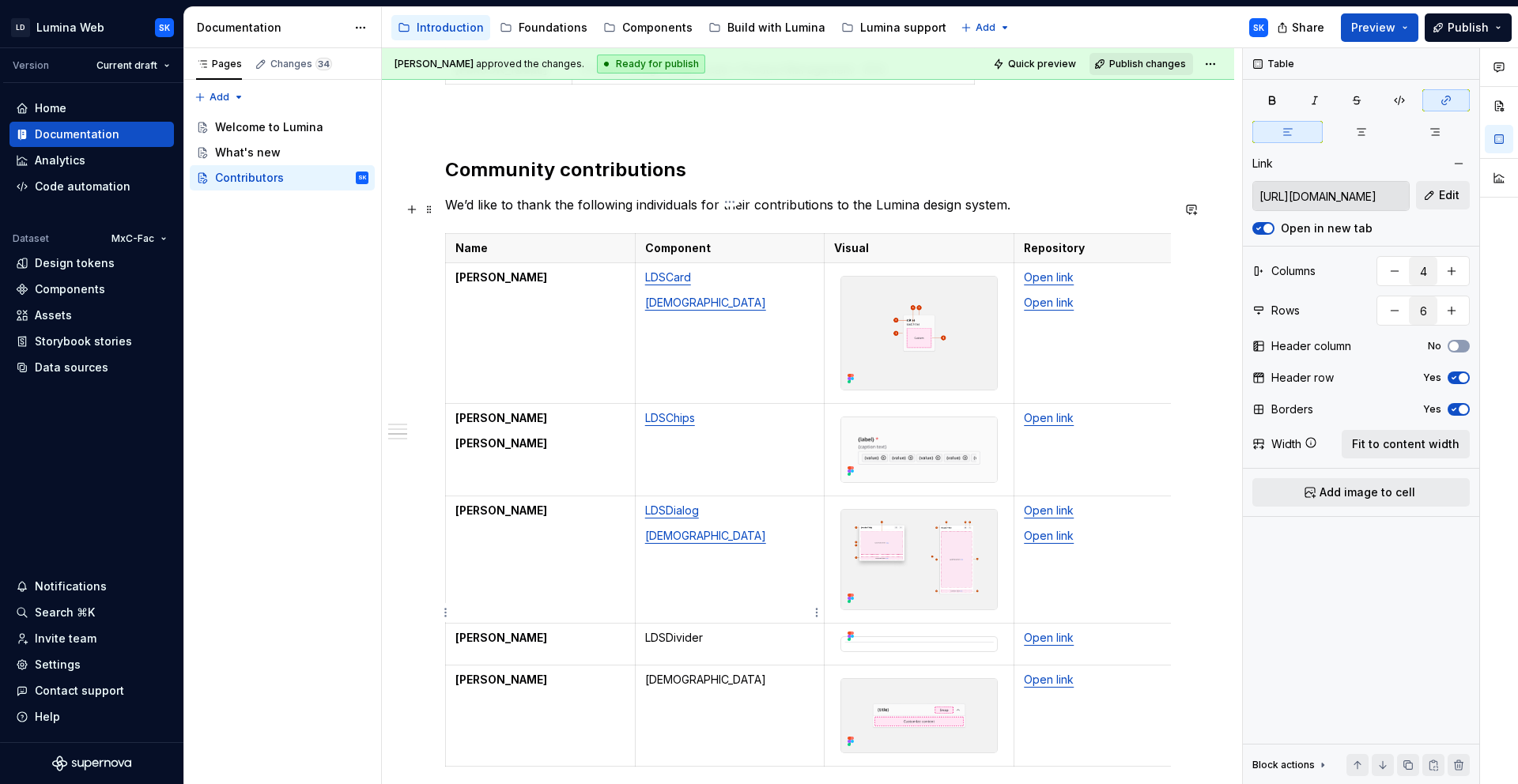
click at [684, 630] on p "LDSDivider" at bounding box center [730, 638] width 170 height 16
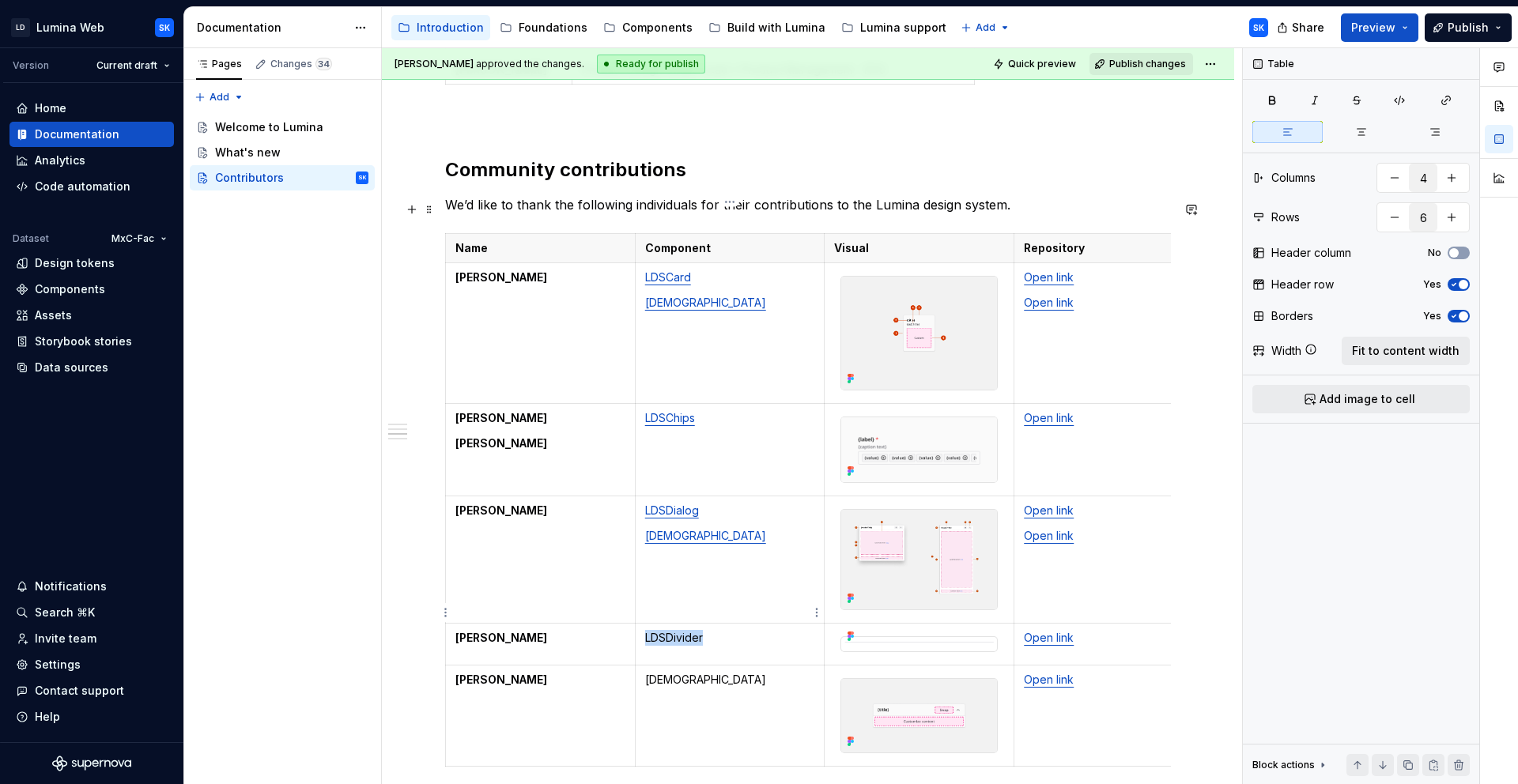
click at [684, 630] on p "LDSDivider" at bounding box center [730, 638] width 170 height 16
click at [793, 584] on button "button" at bounding box center [795, 578] width 22 height 22
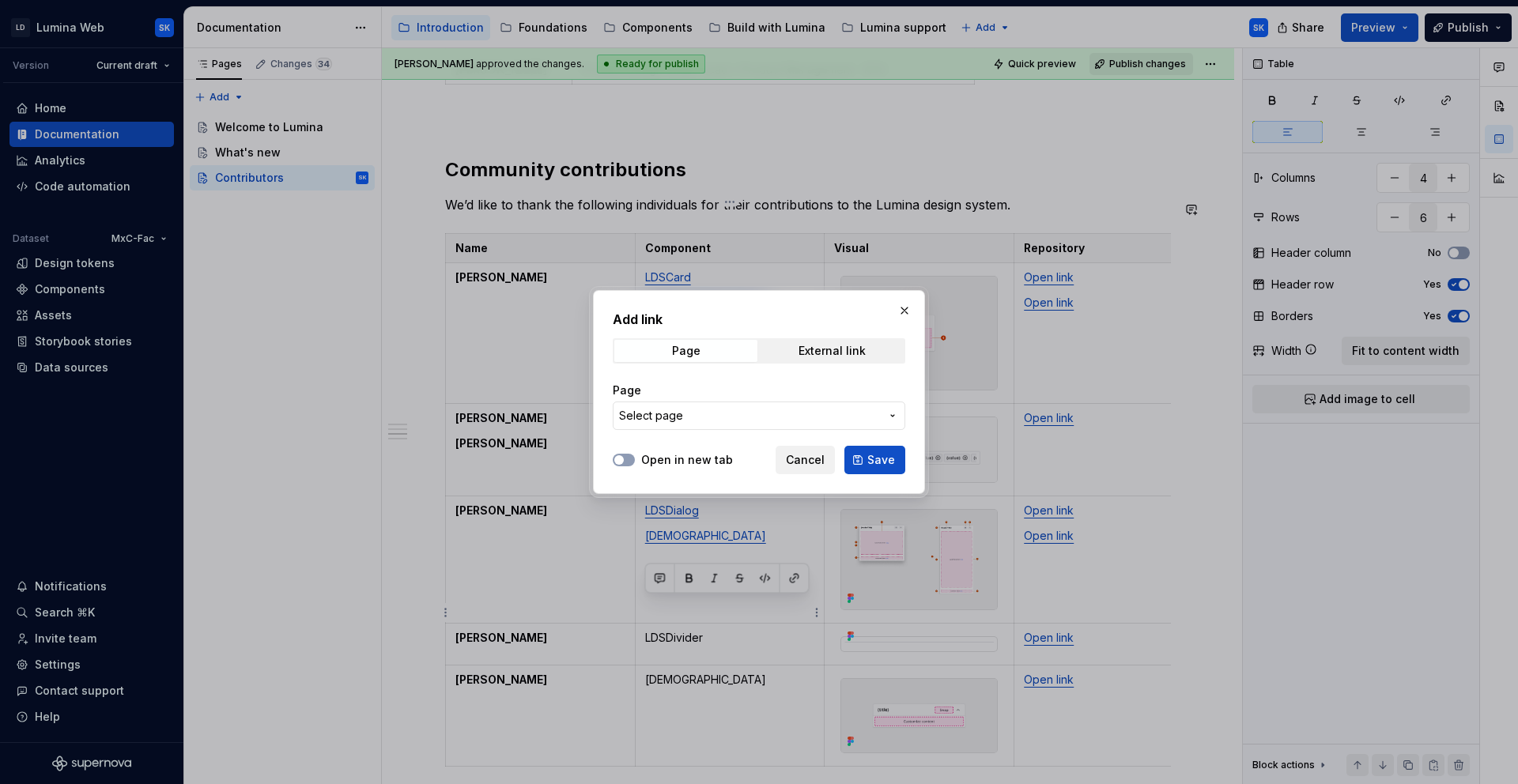
click at [826, 362] on div "Page External link" at bounding box center [759, 351] width 293 height 25
click at [815, 358] on span "External link" at bounding box center [832, 351] width 143 height 22
click at [768, 414] on input "URL" at bounding box center [759, 415] width 293 height 28
paste input "https://github.com/resmed/fac-ds-lumina-web-components/tree/77973e0a73ba42e53ad…"
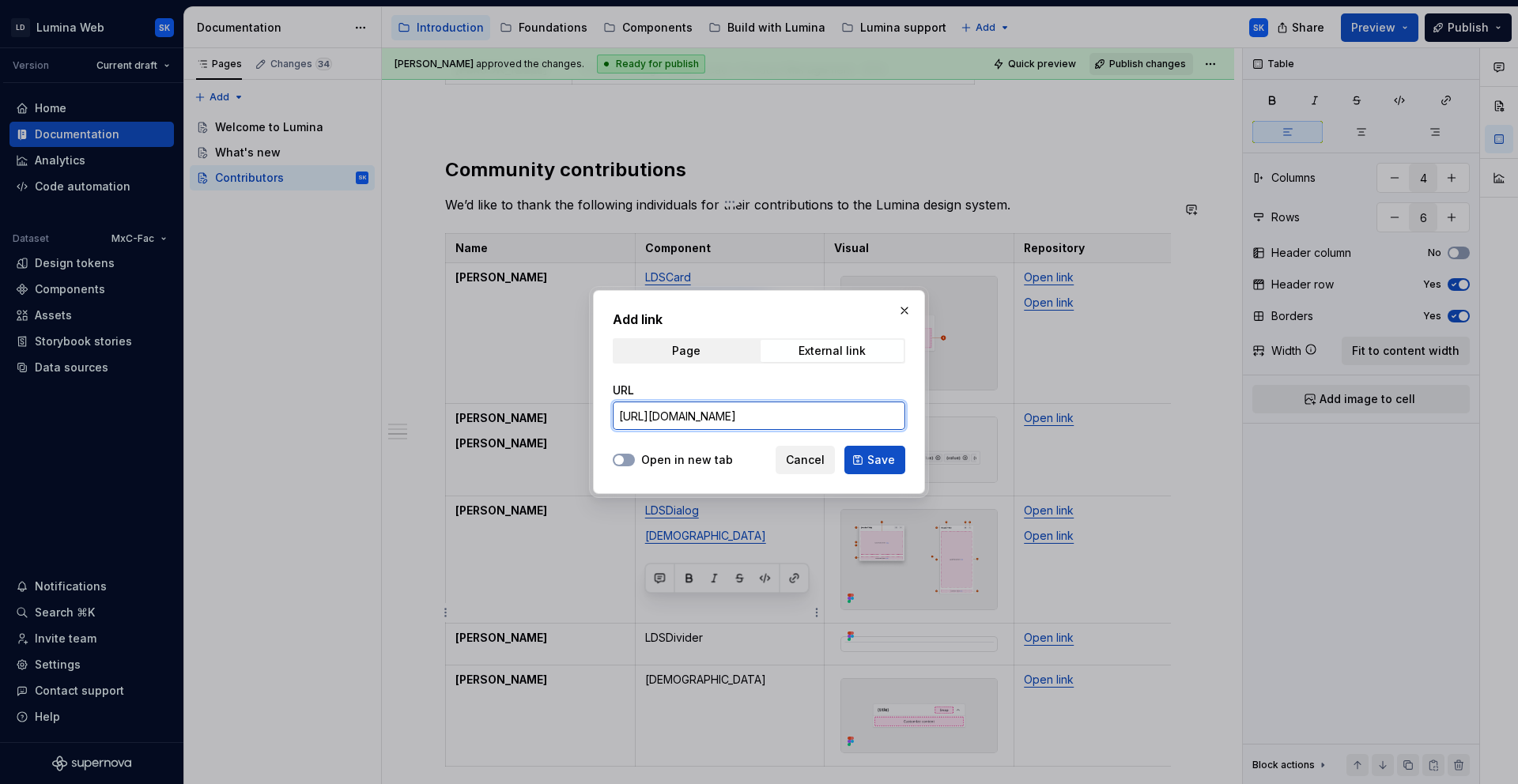
type input "https://github.com/resmed/fac-ds-lumina-web-components/tree/77973e0a73ba42e53ad…"
click at [714, 448] on div "Open in new tab Cancel Save" at bounding box center [759, 456] width 293 height 35
click at [727, 456] on div "Open in new tab Cancel Save" at bounding box center [759, 456] width 293 height 35
click at [715, 457] on label "Open in new tab" at bounding box center [687, 460] width 92 height 16
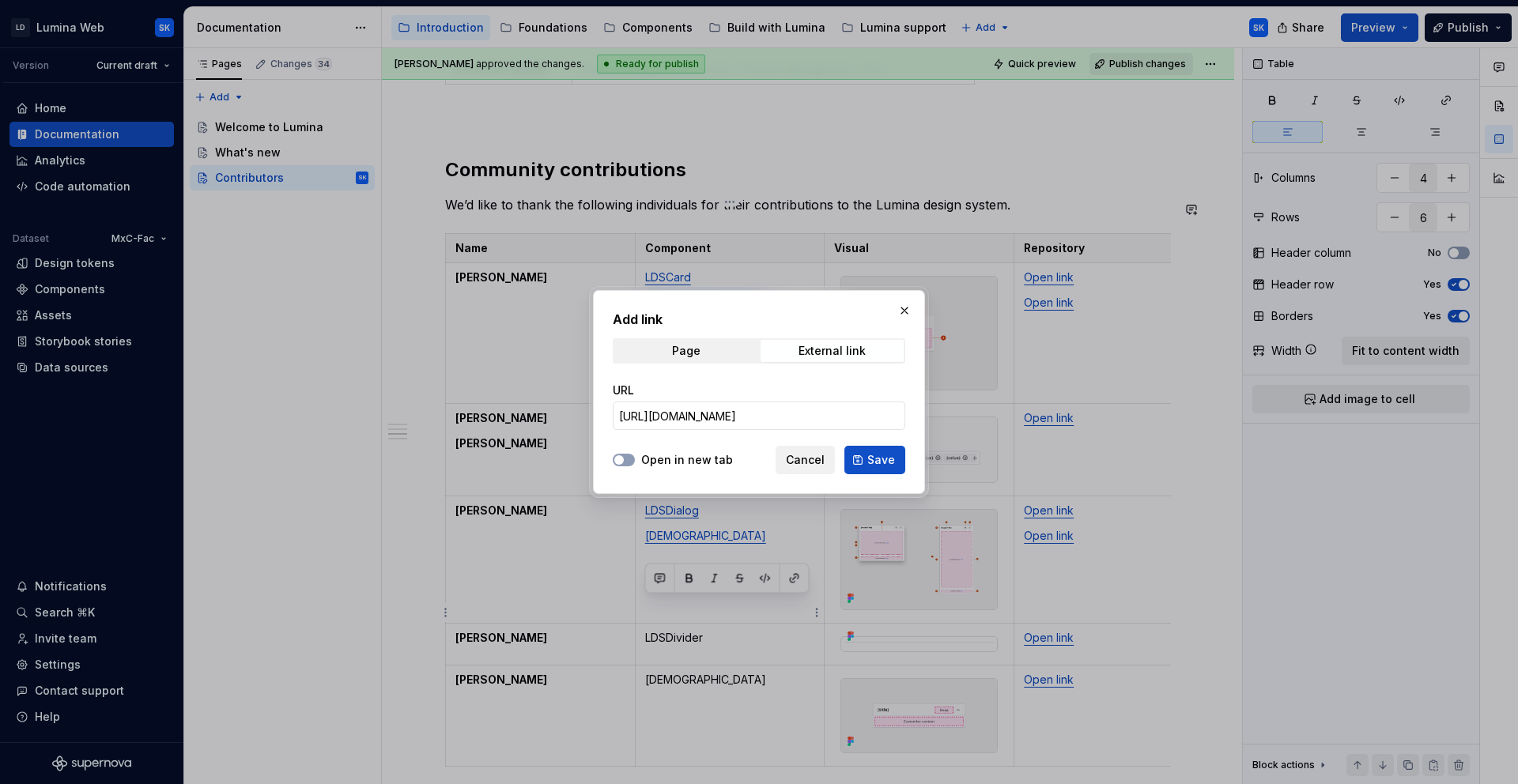
click at [635, 457] on button "Open in new tab" at bounding box center [624, 460] width 22 height 13
click at [855, 456] on button "Save" at bounding box center [875, 460] width 61 height 28
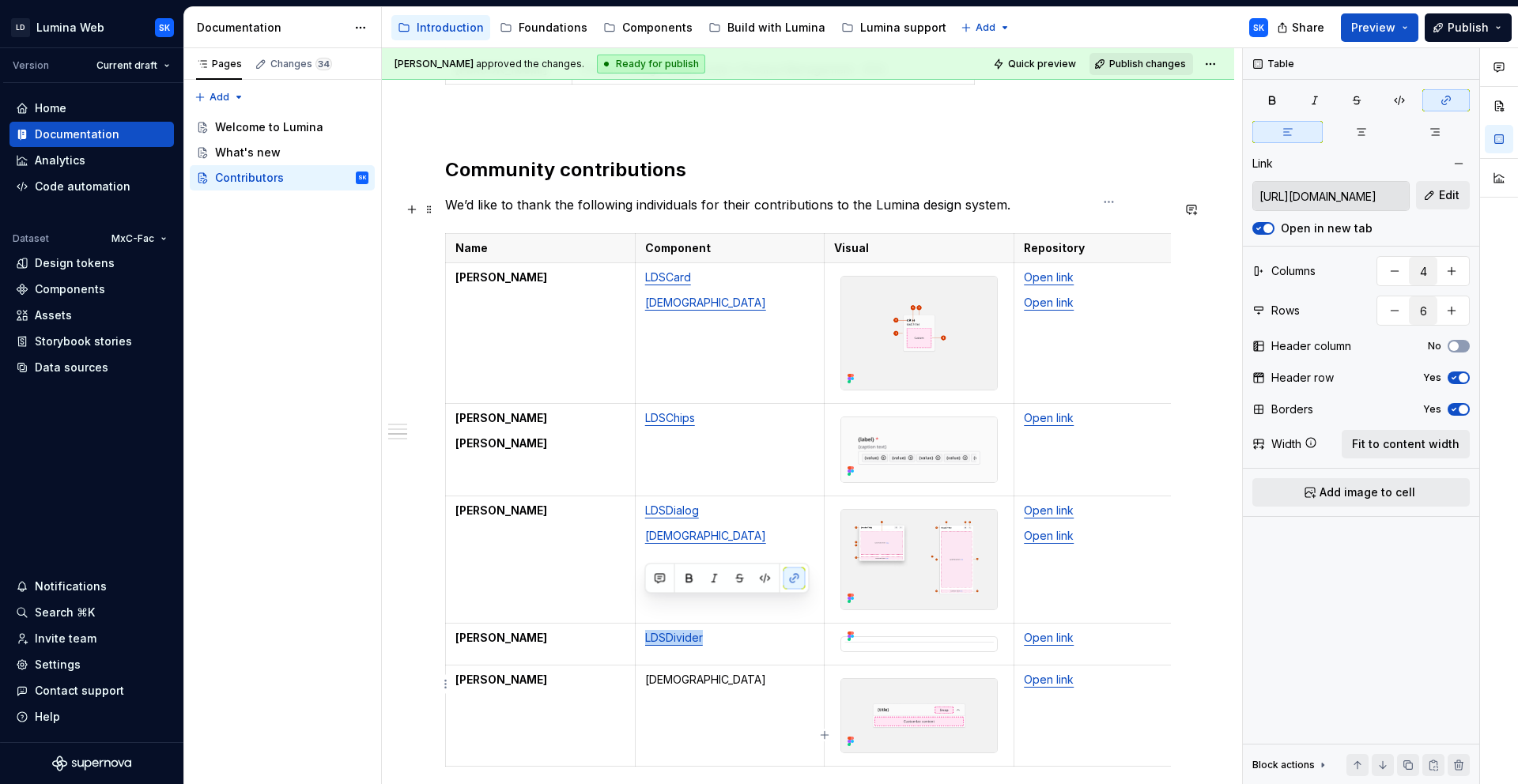
click at [1044, 672] on link "Open link" at bounding box center [1049, 679] width 50 height 13
type input "https://github.com/resmed/fac-ds-lumina-web-components/tree/77973e0a73ba42e53ad…"
click at [1417, 210] on div "https://github.com/resmed/fac-ds-lumina-web-components/tree/77973e0a73ba42e53ad…" at bounding box center [1361, 196] width 218 height 30
click at [1456, 190] on span "Edit" at bounding box center [1449, 195] width 21 height 16
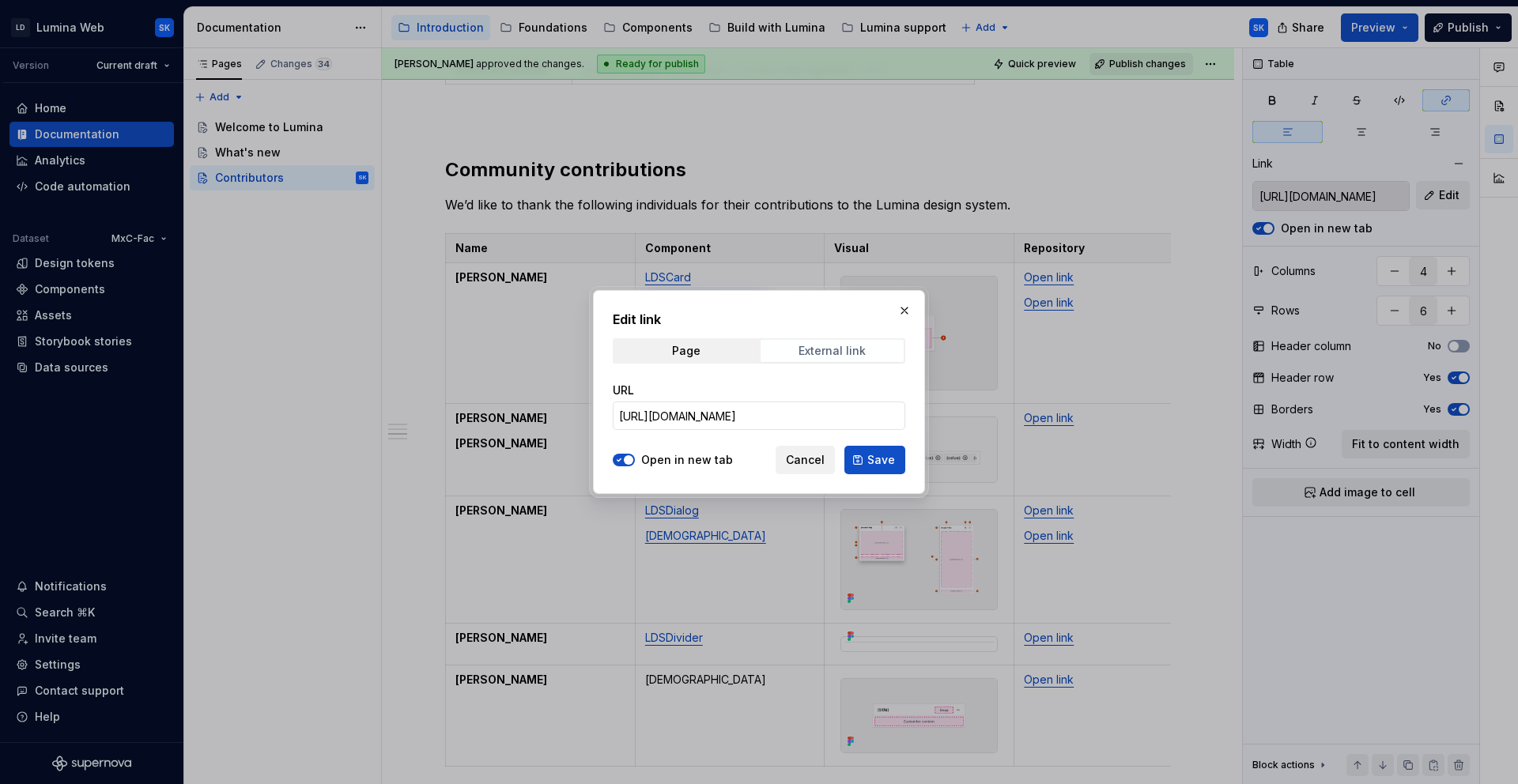
click at [825, 353] on div "External link" at bounding box center [832, 351] width 67 height 13
click at [808, 407] on input "https://github.com/resmed/fac-ds-lumina-web-components/tree/77973e0a73ba42e53ad…" at bounding box center [759, 415] width 293 height 28
click at [809, 450] on button "Cancel" at bounding box center [805, 460] width 59 height 28
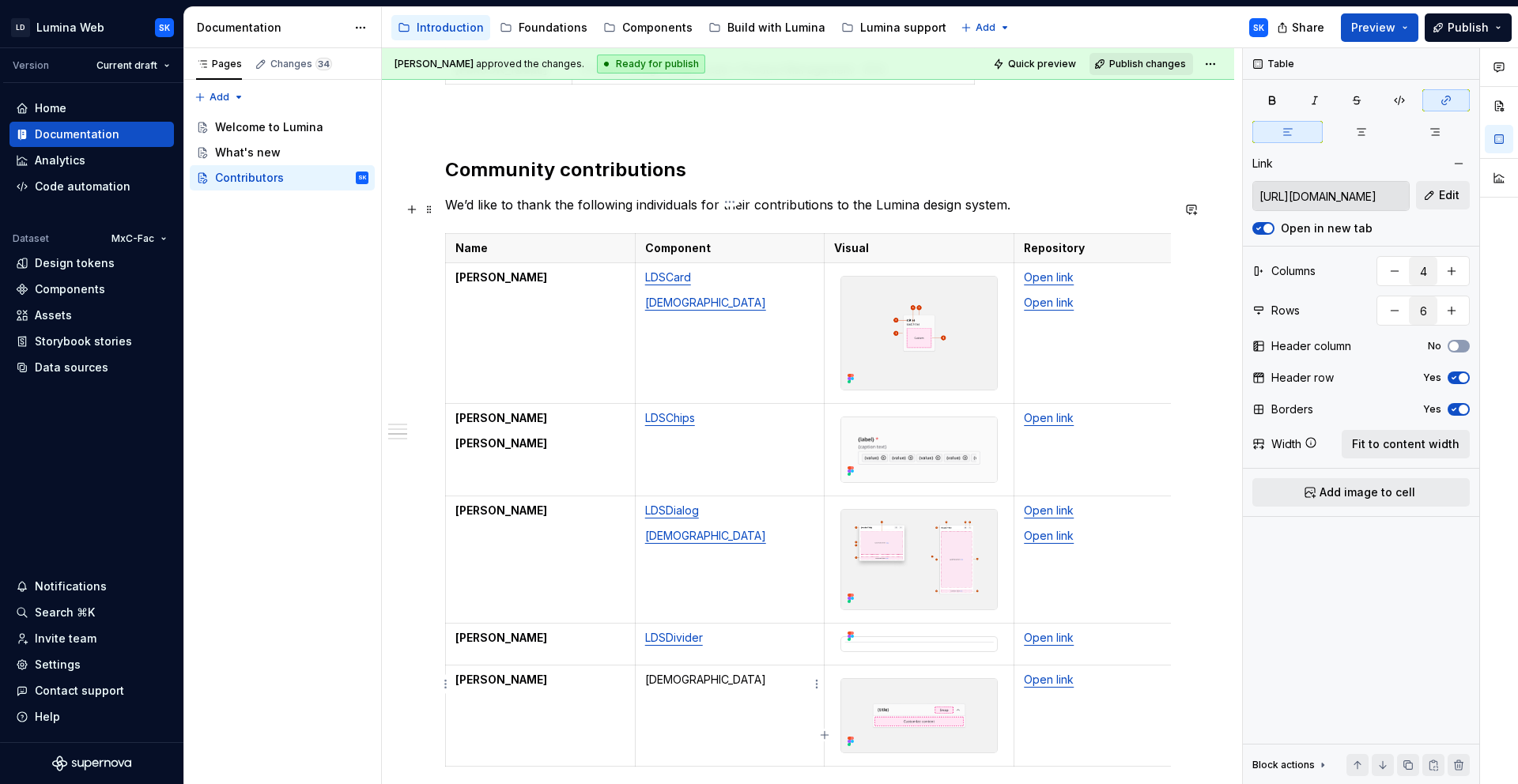
click at [687, 672] on p "LDSNavMenu" at bounding box center [730, 680] width 170 height 16
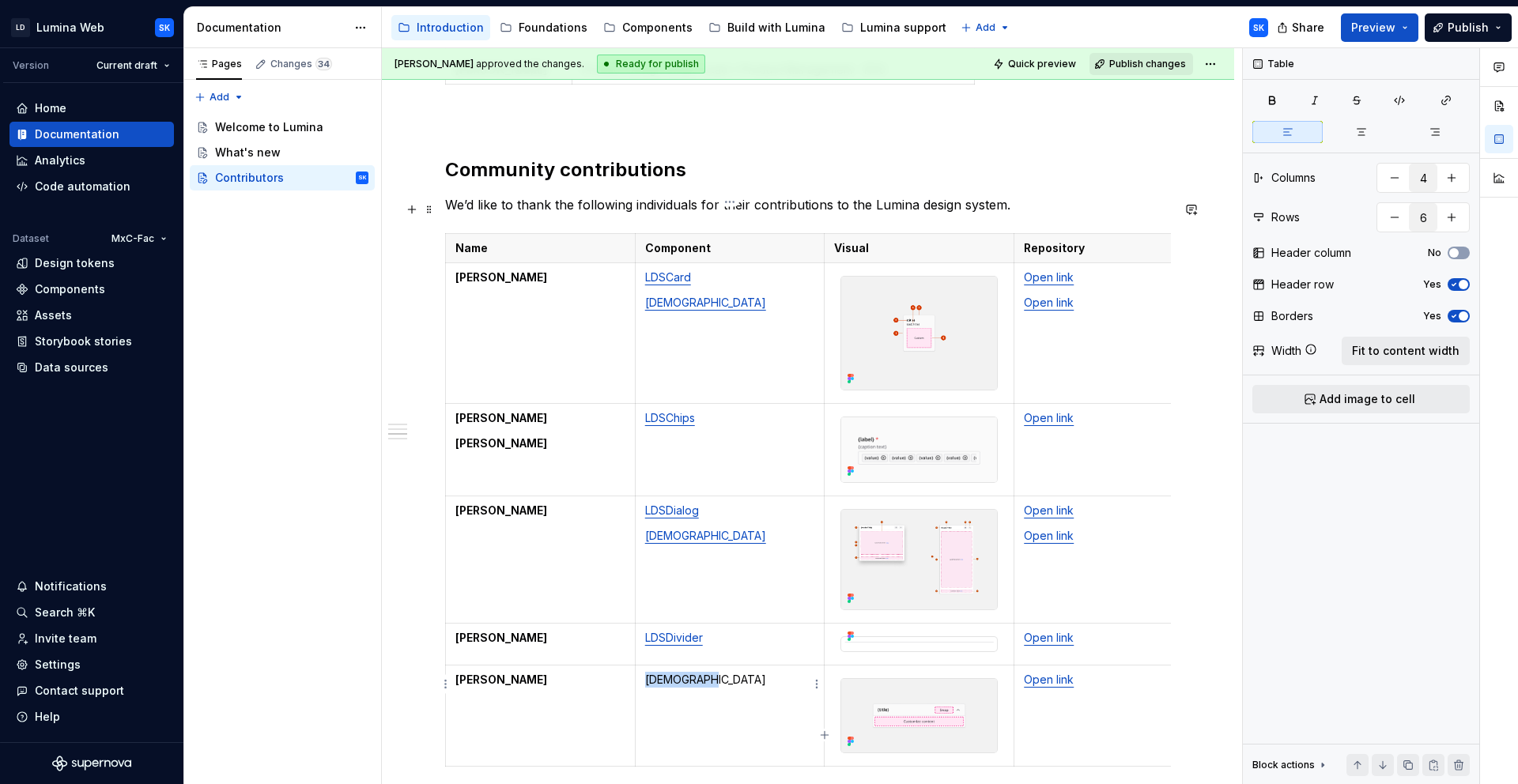
click at [688, 672] on p "LDSNavMenu" at bounding box center [730, 680] width 170 height 16
click at [799, 621] on button "button" at bounding box center [795, 620] width 22 height 22
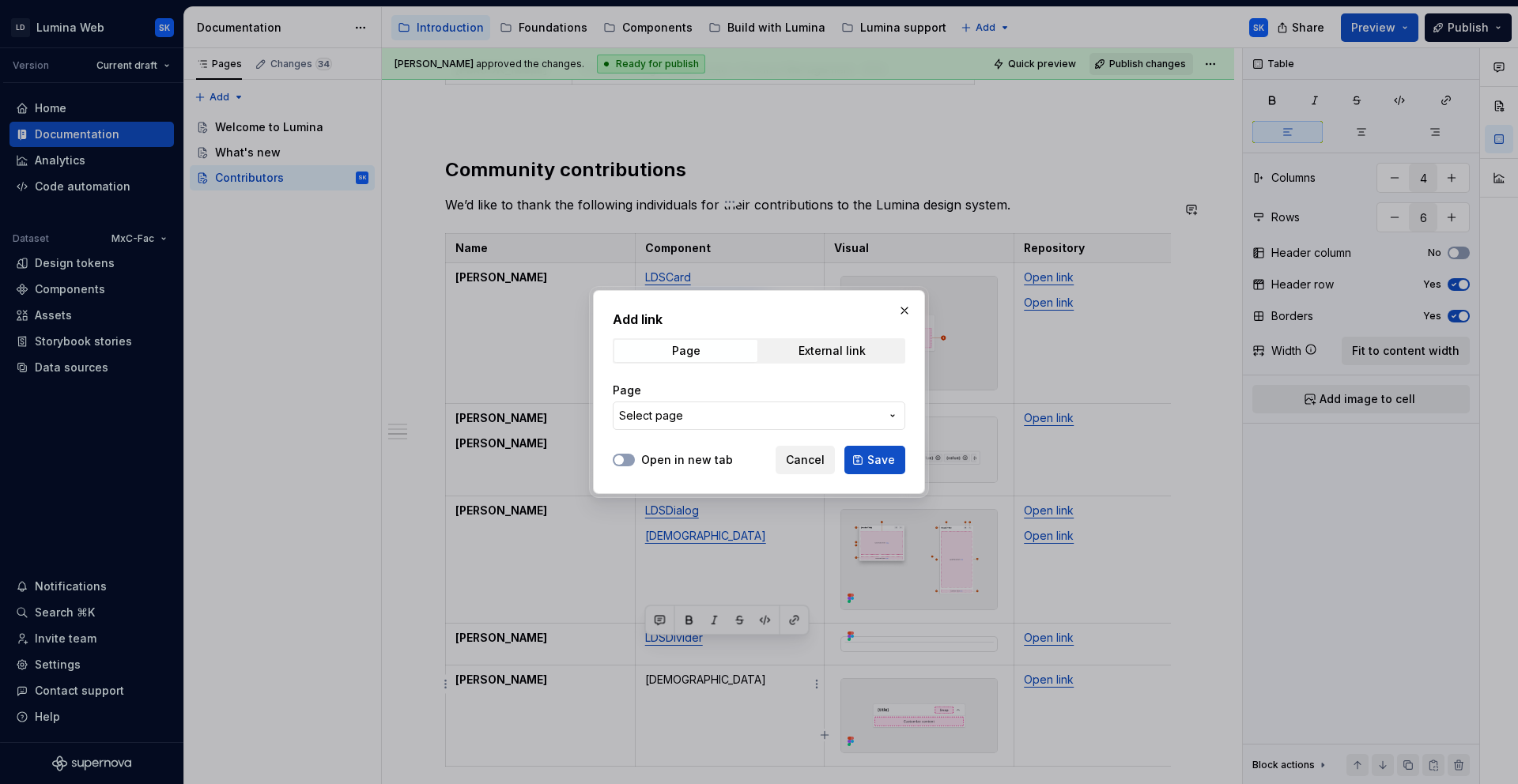
click at [689, 460] on label "Open in new tab" at bounding box center [687, 460] width 92 height 16
click at [635, 460] on button "Open in new tab" at bounding box center [624, 460] width 22 height 13
click at [823, 354] on div "External link" at bounding box center [832, 351] width 67 height 13
click at [764, 411] on input "URL" at bounding box center [759, 415] width 293 height 28
paste input "https://github.com/resmed/fac-ds-lumina-web-components/tree/77973e0a73ba42e53ad…"
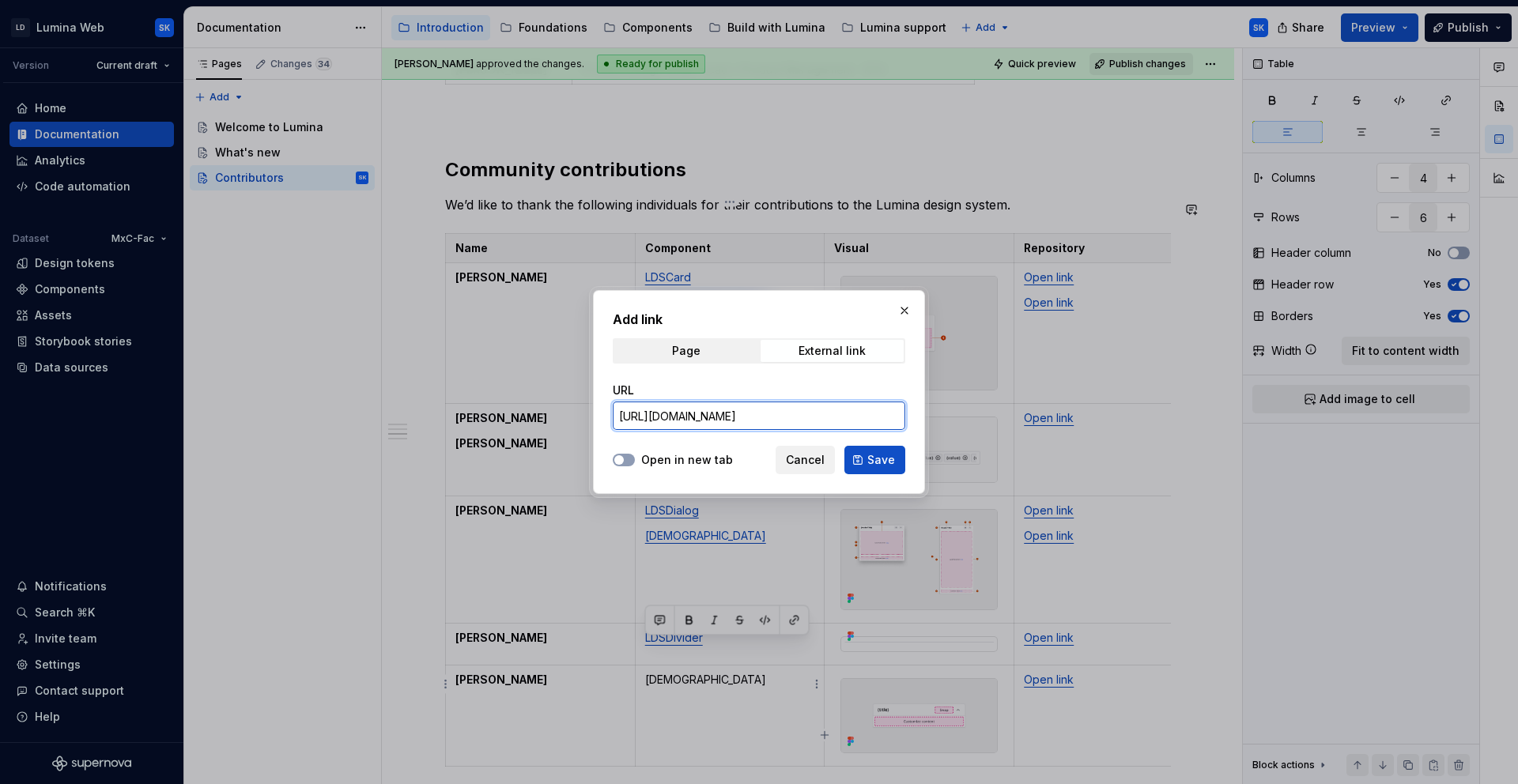
scroll to position [0, 503]
type input "https://github.com/resmed/fac-ds-lumina-web-components/tree/77973e0a73ba42e53ad…"
click at [712, 456] on label "Open in new tab" at bounding box center [687, 460] width 92 height 16
click at [635, 456] on button "Open in new tab" at bounding box center [624, 460] width 22 height 13
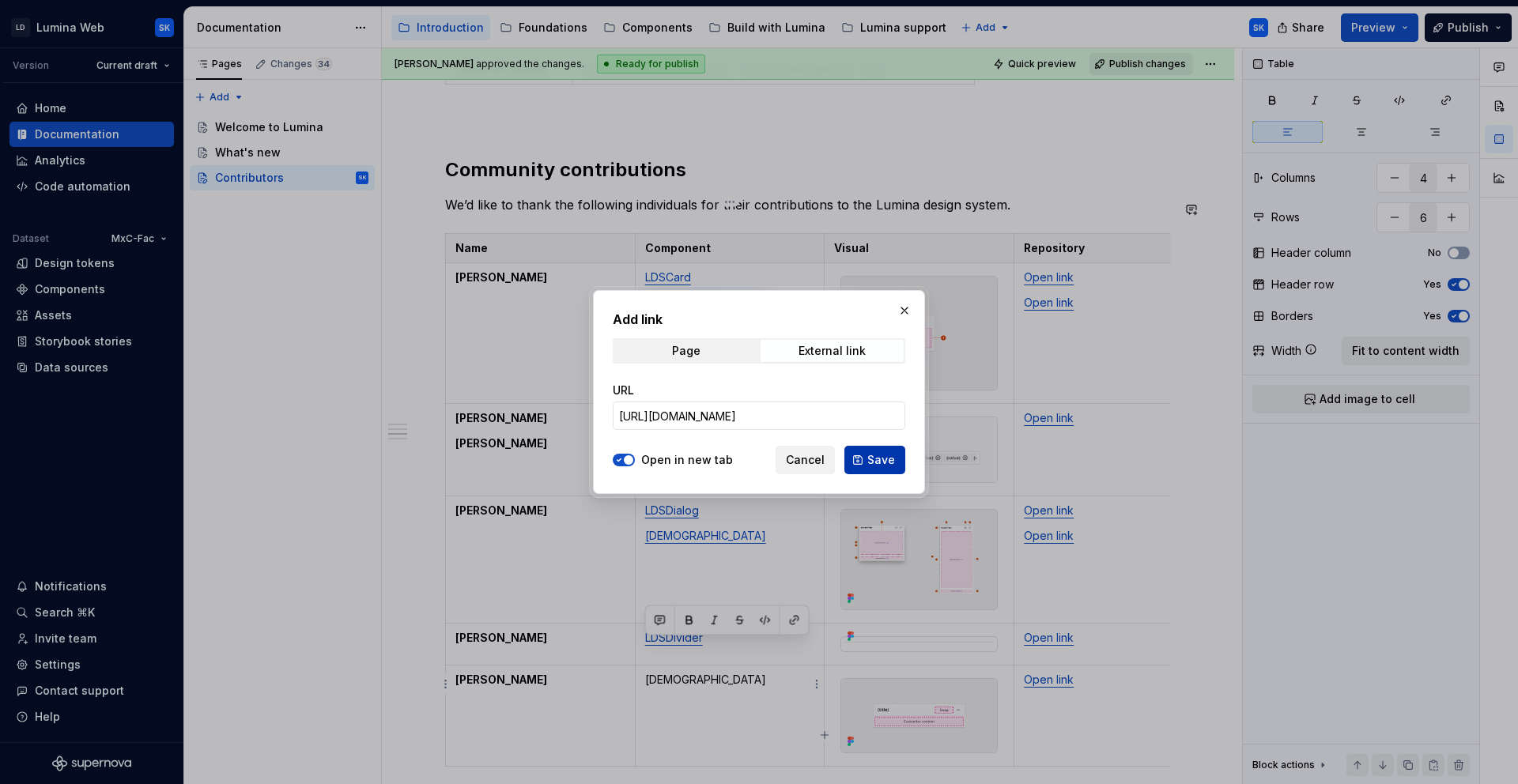
click at [876, 460] on span "Save" at bounding box center [881, 460] width 28 height 16
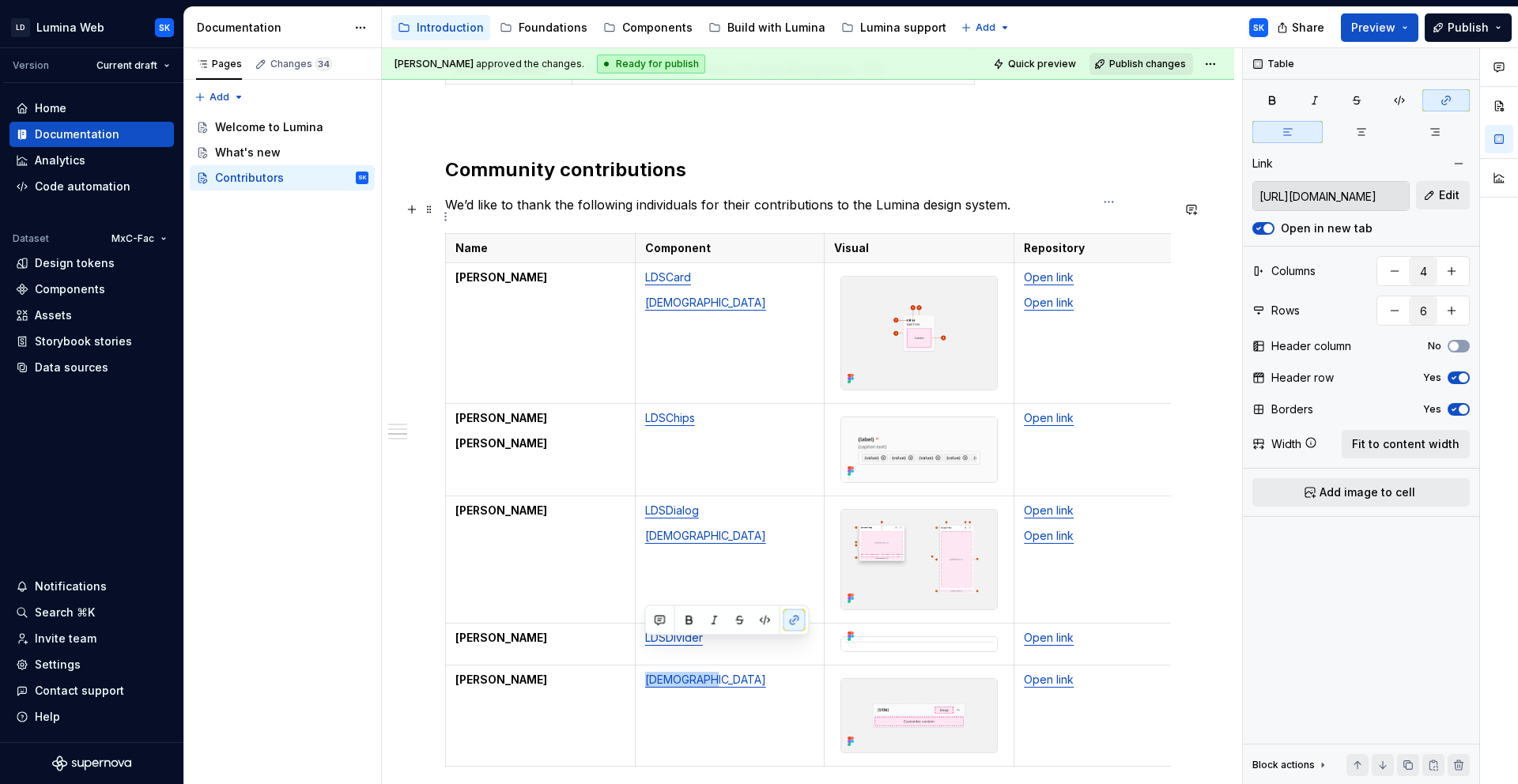
click at [1100, 241] on p "Repository" at bounding box center [1109, 248] width 170 height 16
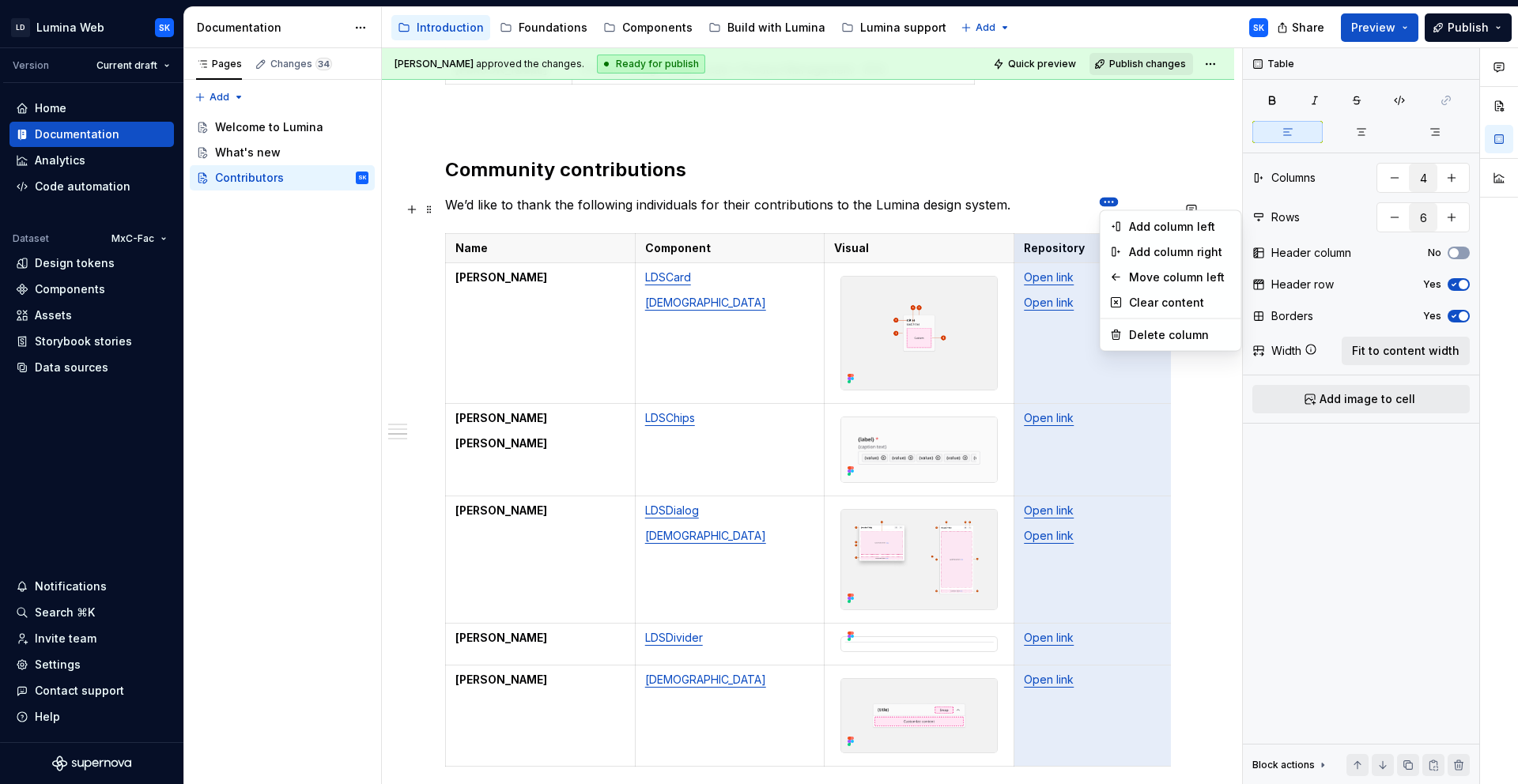
click at [1107, 203] on html "LD Lumina Web SK Version Current draft Home Documentation Analytics Code automa…" at bounding box center [759, 392] width 1518 height 784
click at [1158, 325] on div "Delete column" at bounding box center [1171, 335] width 135 height 25
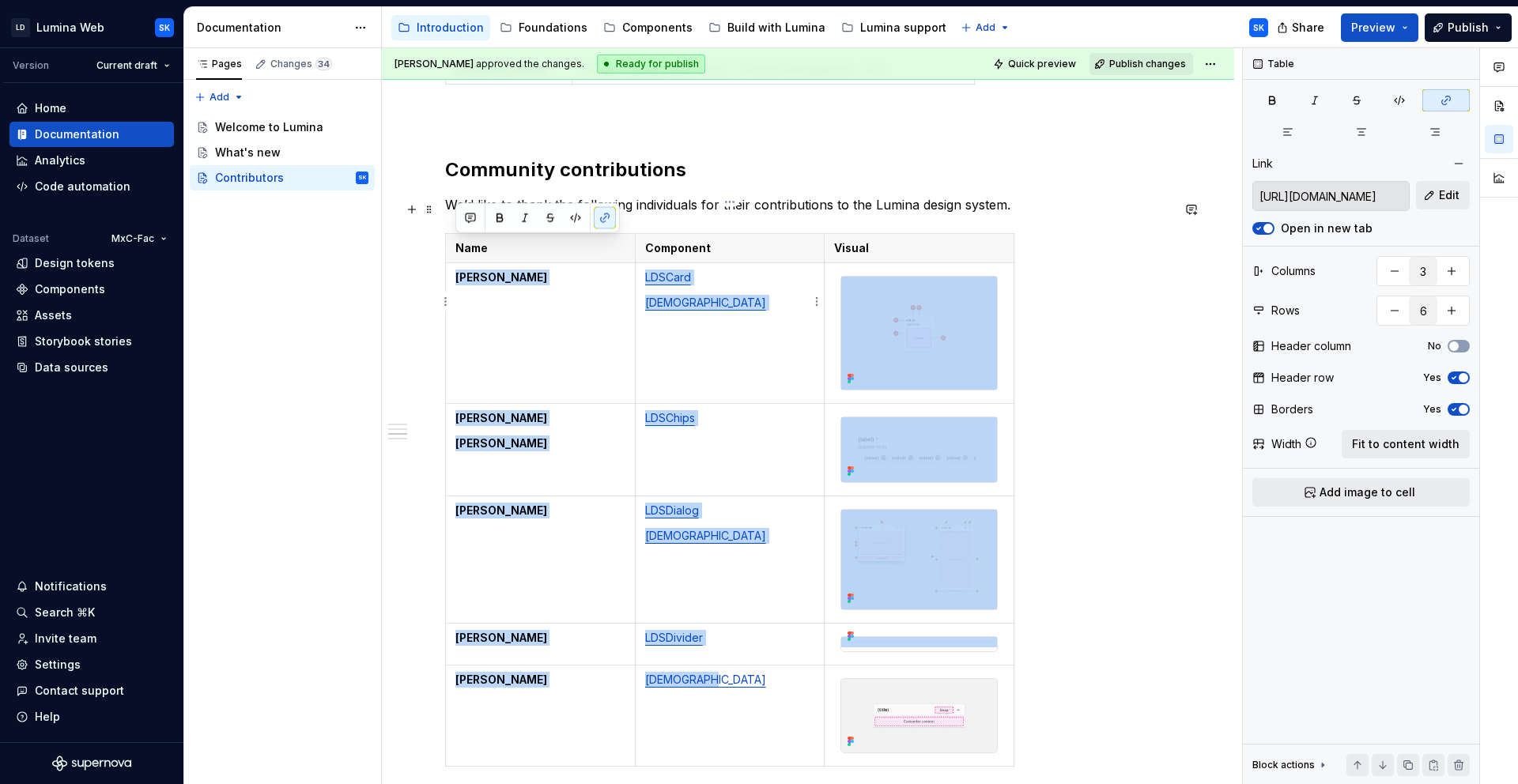
drag, startPoint x: 761, startPoint y: 273, endPoint x: 921, endPoint y: 277, distance: 160.0
click at [761, 295] on p "LDSToolbar" at bounding box center [730, 303] width 170 height 16
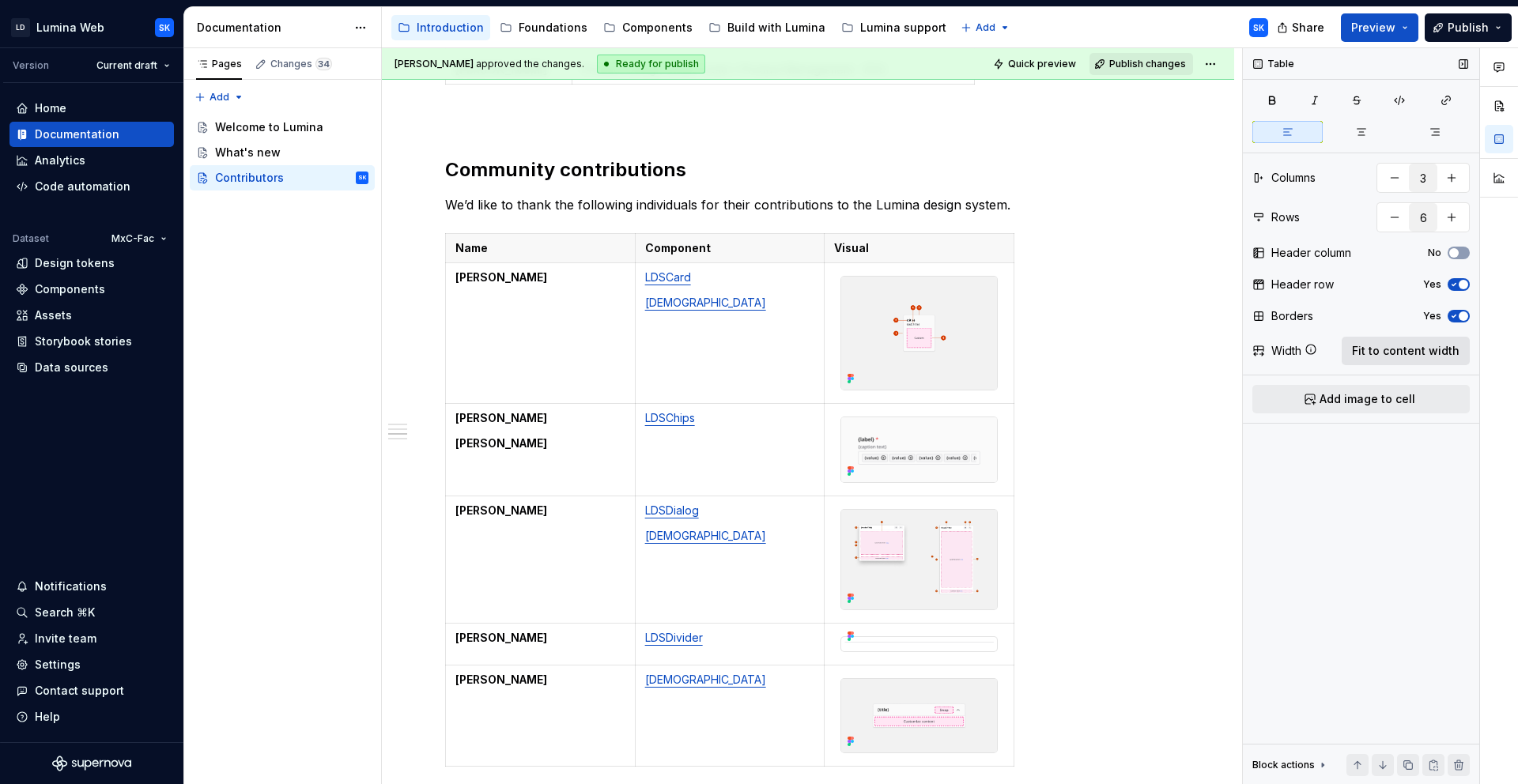
click at [1372, 347] on span "Fit to content width" at bounding box center [1406, 351] width 108 height 16
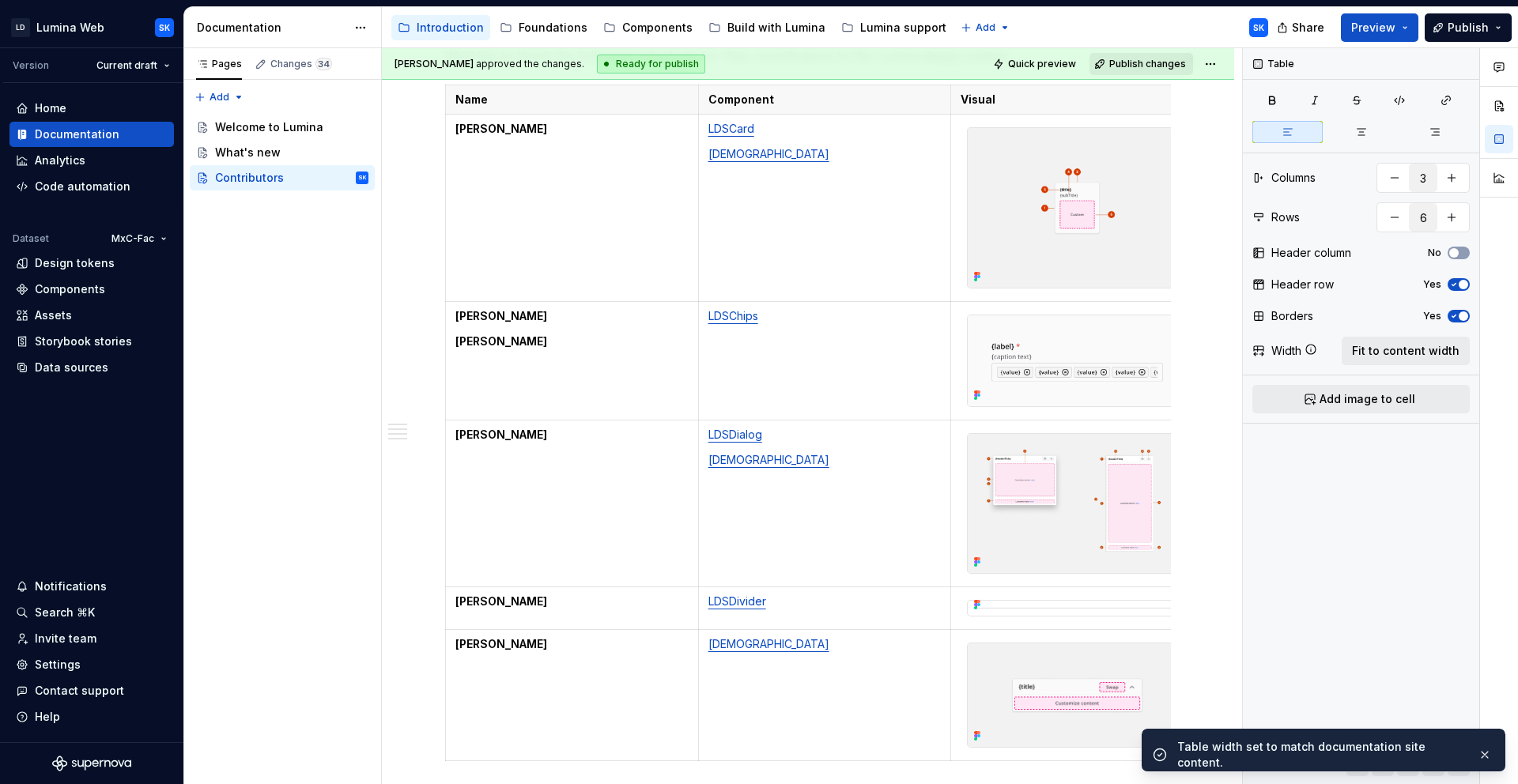
scroll to position [619, 0]
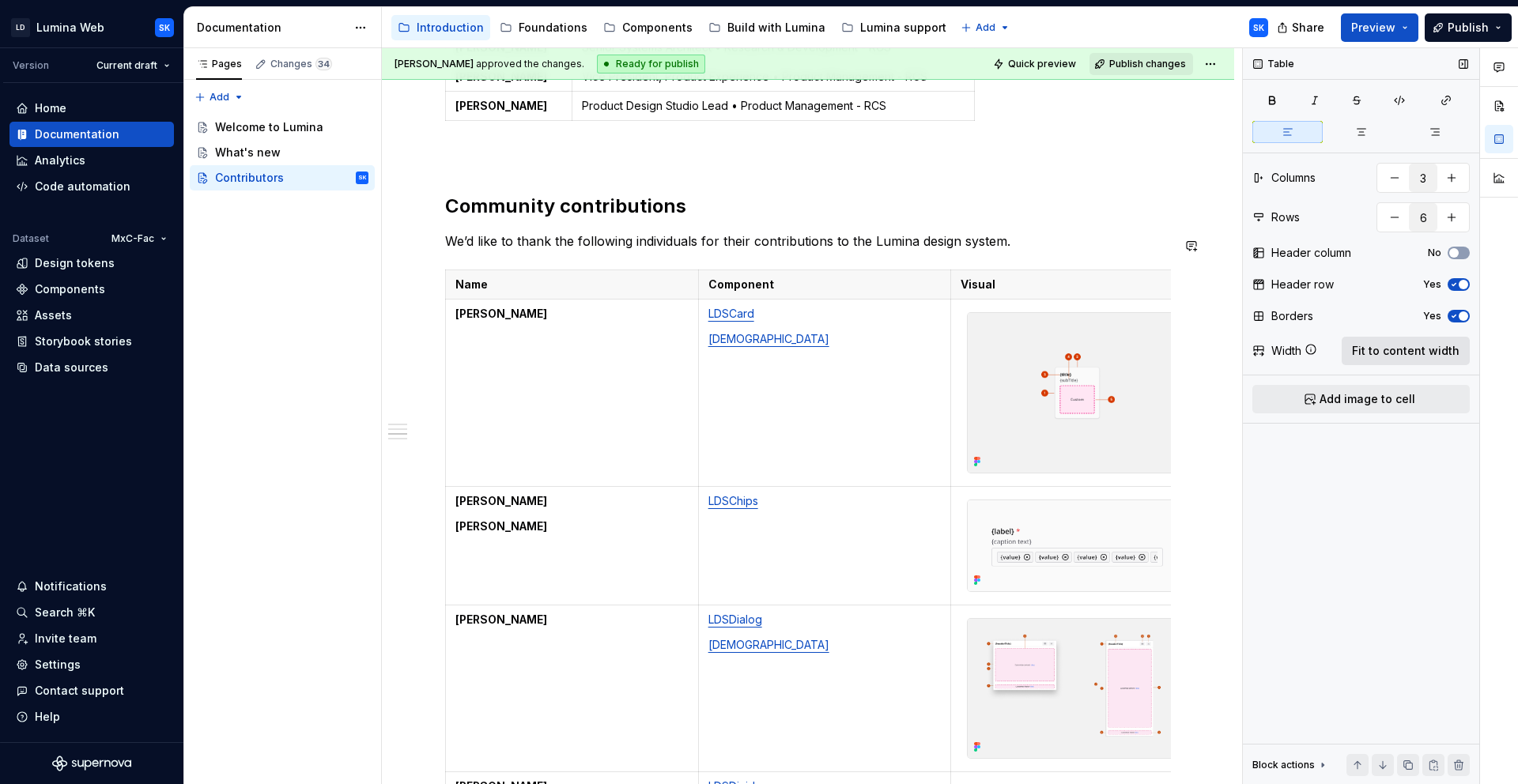
click at [1440, 351] on span "Fit to content width" at bounding box center [1406, 351] width 108 height 16
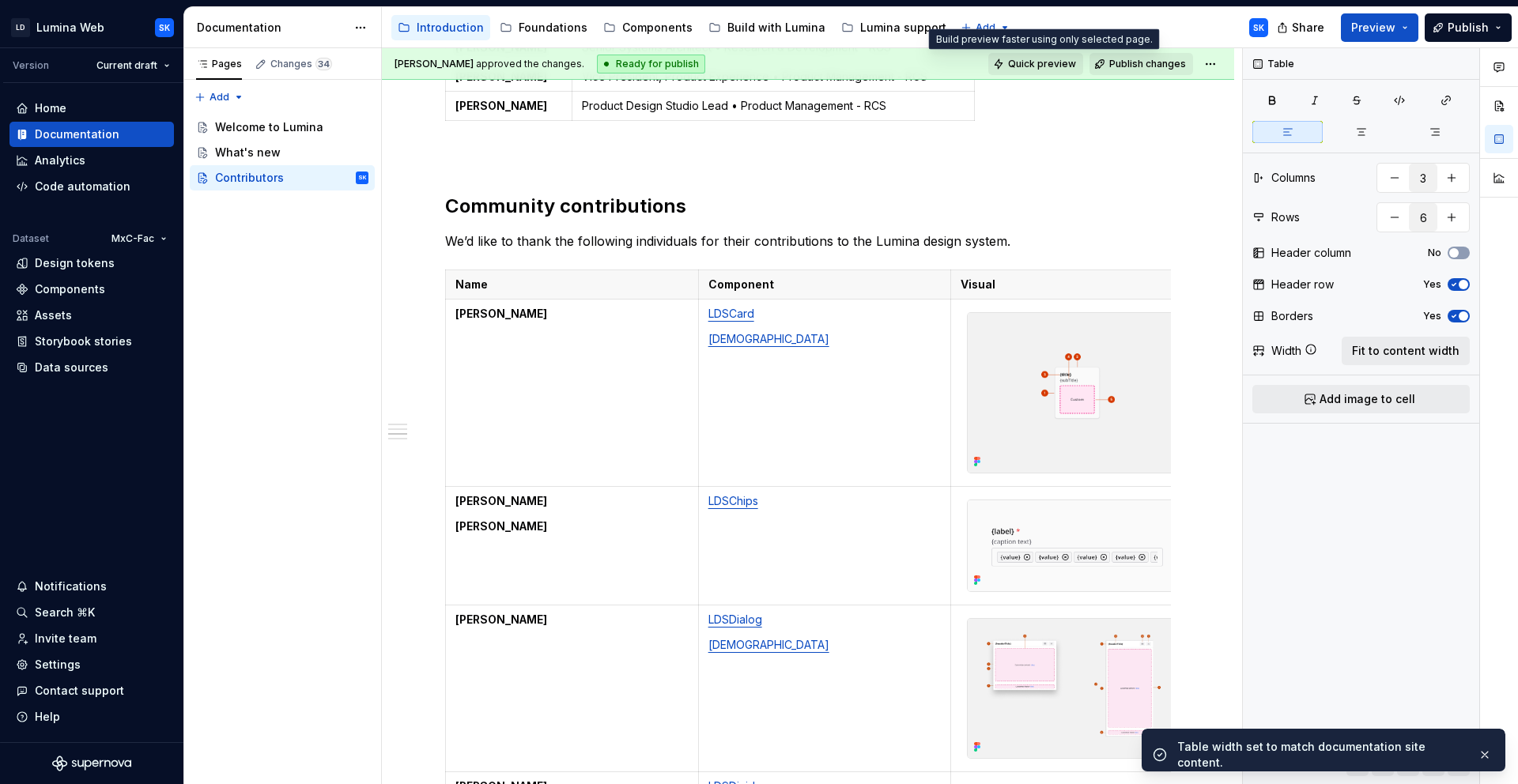
click at [1023, 58] on span "Quick preview" at bounding box center [1042, 64] width 68 height 13
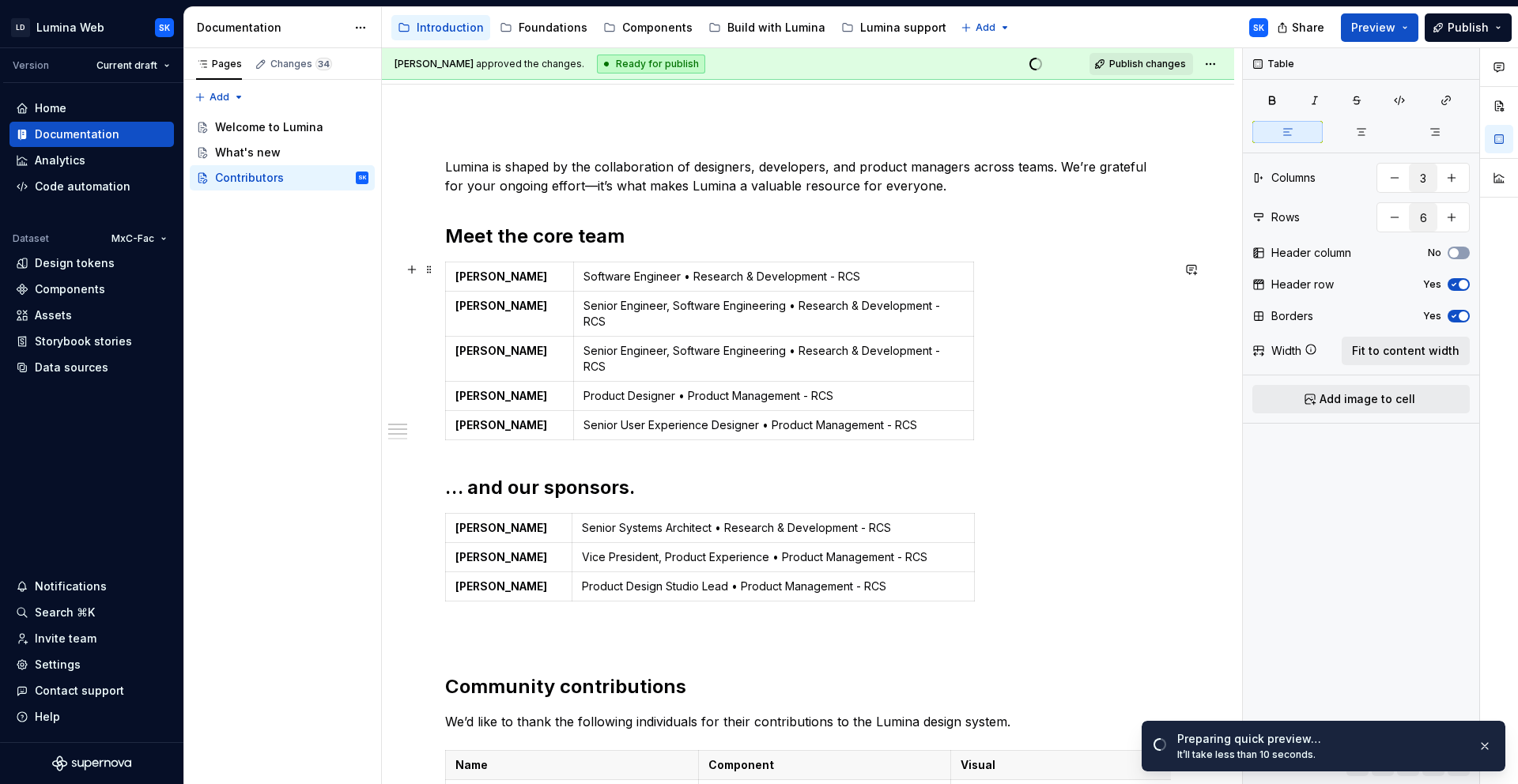
scroll to position [169, 0]
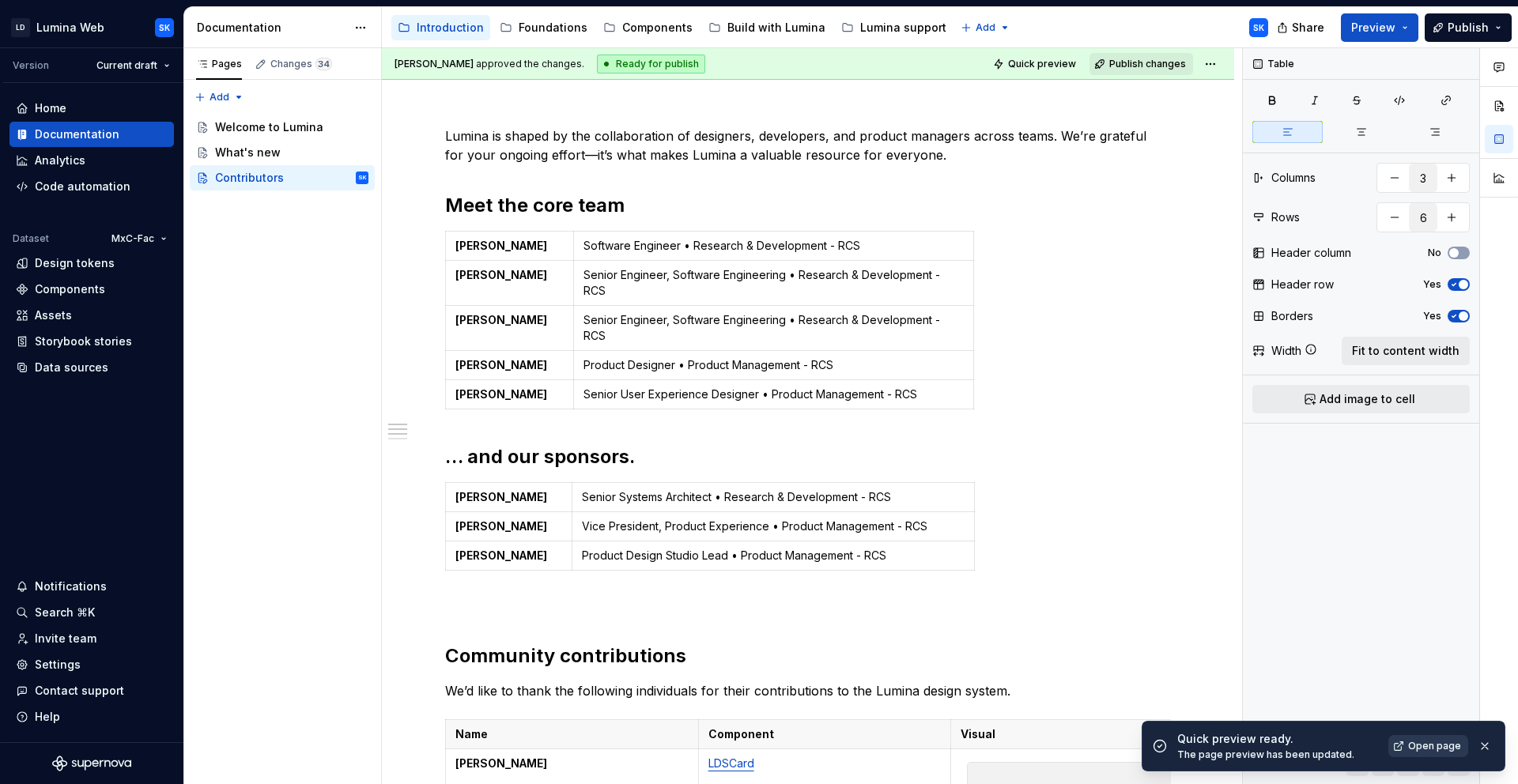
click at [1450, 749] on span "Open page" at bounding box center [1434, 746] width 53 height 13
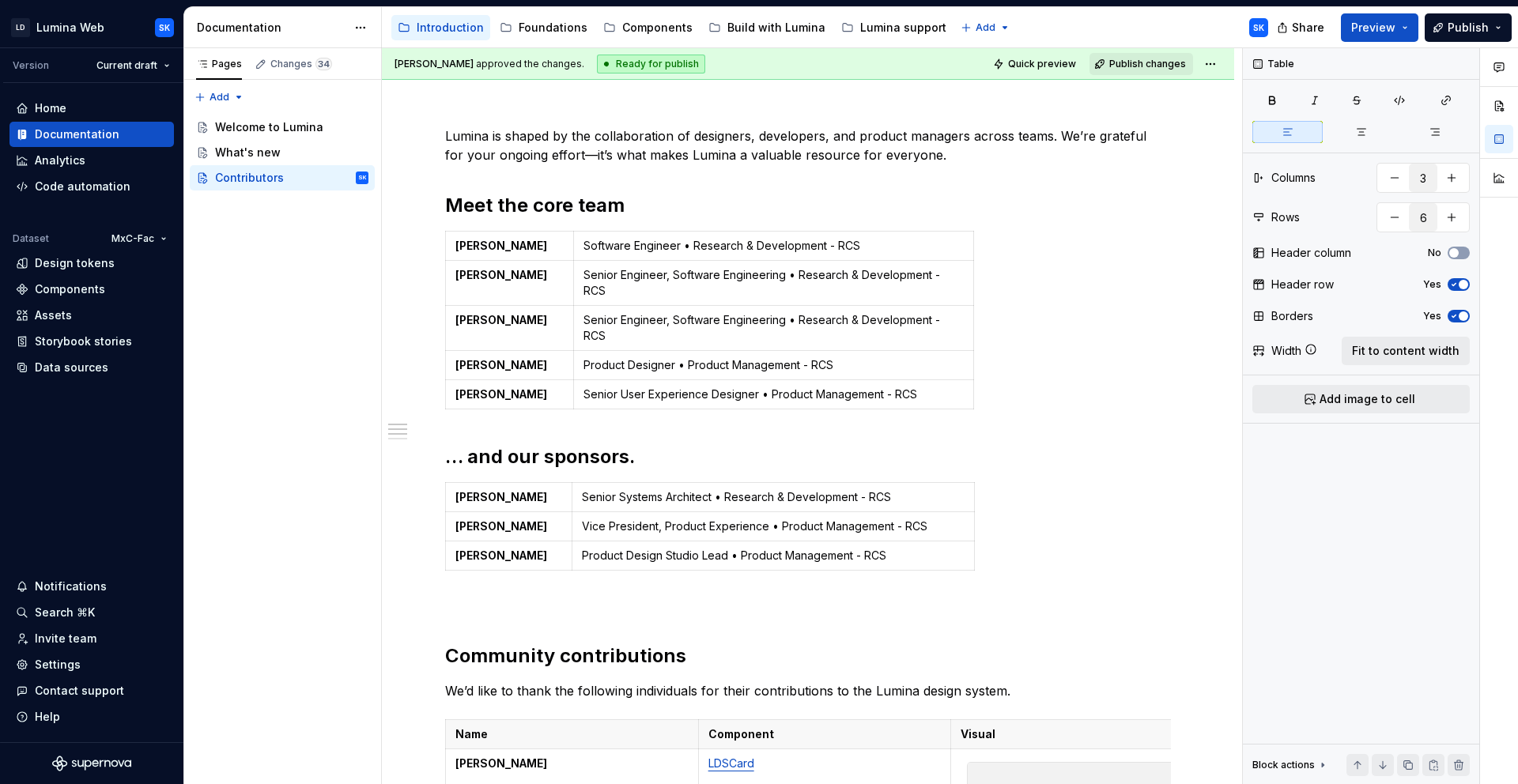
type textarea "*"
type input "2"
type input "5"
click at [666, 273] on p "Senior Engineer, Software Engineering • Research & Development - RCS" at bounding box center [773, 283] width 380 height 32
click at [1395, 362] on button "Fit to content width" at bounding box center [1406, 351] width 128 height 28
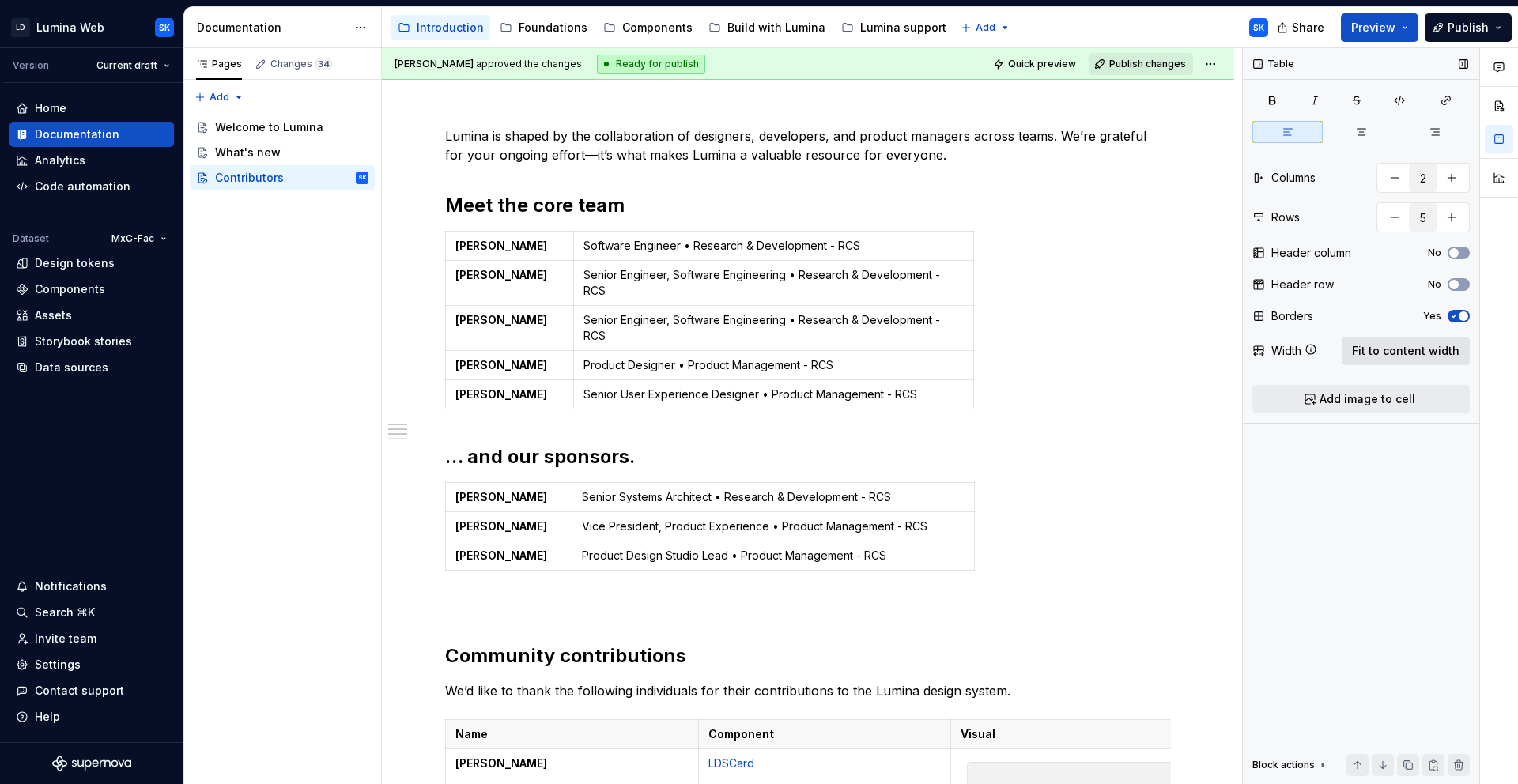
type textarea "*"
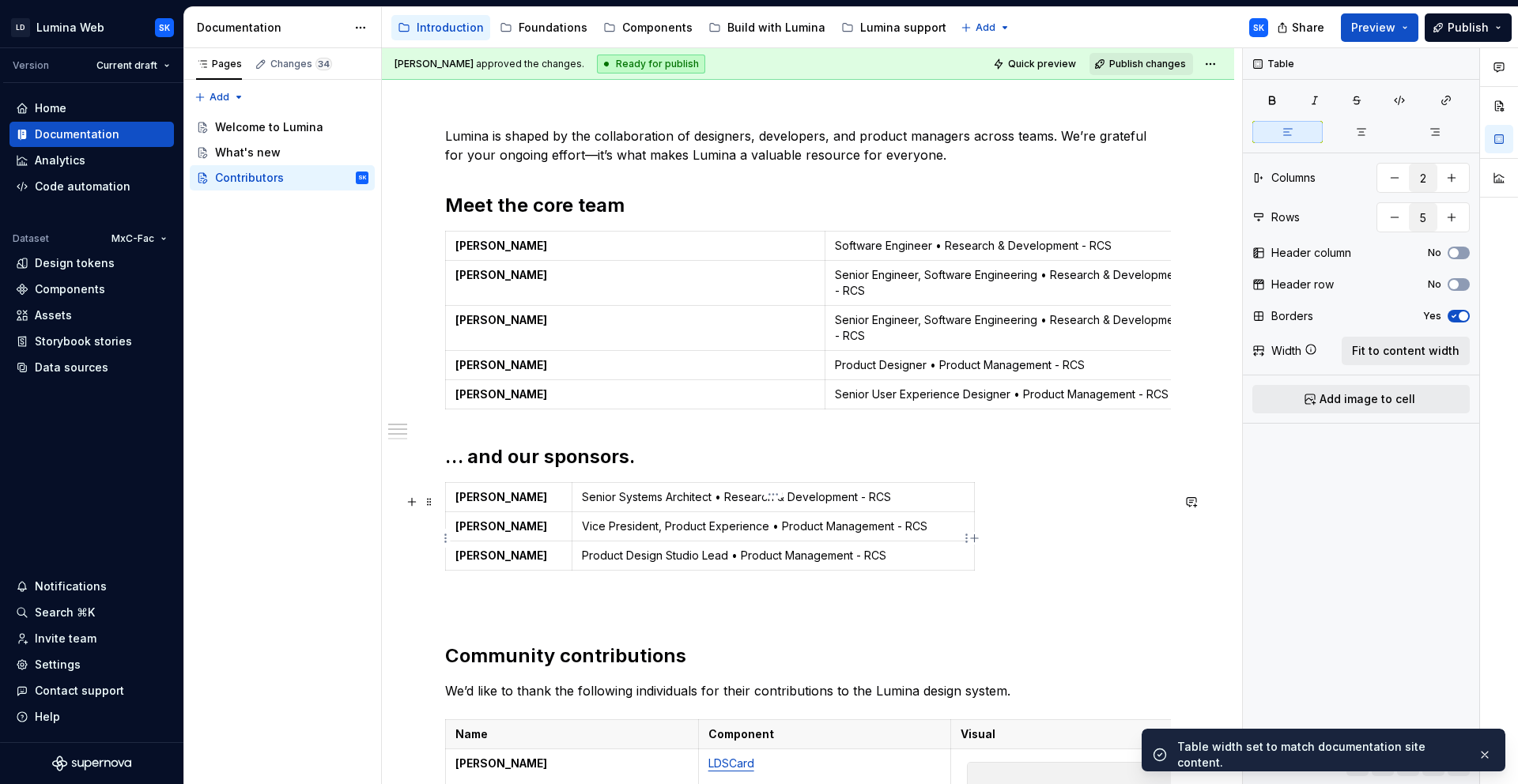
type input "3"
click at [704, 526] on td "Vice President, Product Experience • Product Management - RCS" at bounding box center [772, 526] width 402 height 29
click at [1413, 362] on button "Fit to content width" at bounding box center [1406, 351] width 128 height 28
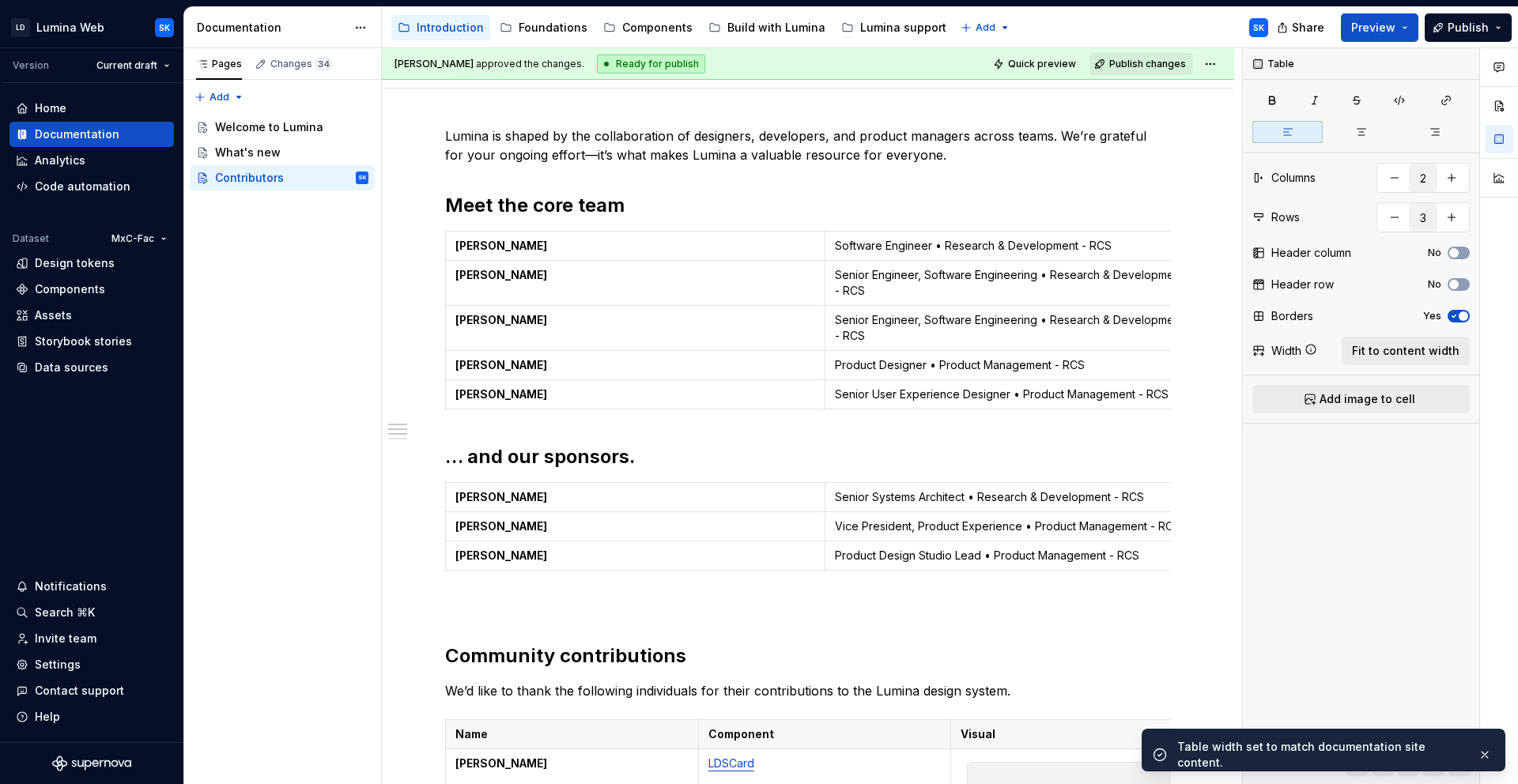
click at [1019, 81] on div "Add tab" at bounding box center [807, 71] width 726 height 22
click at [1030, 71] on button "Quick preview" at bounding box center [1036, 64] width 95 height 22
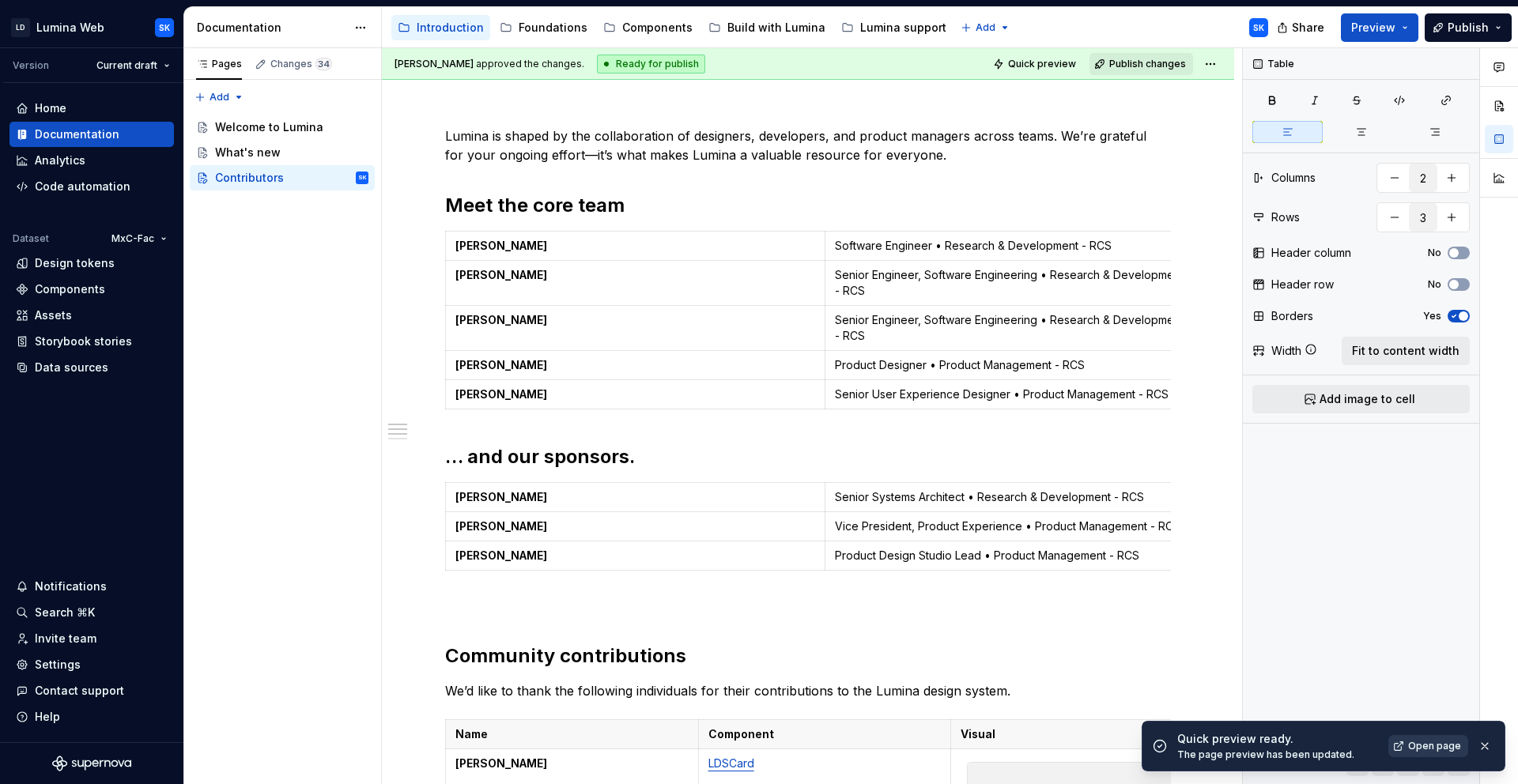
click at [1422, 753] on link "Open page" at bounding box center [1428, 746] width 80 height 22
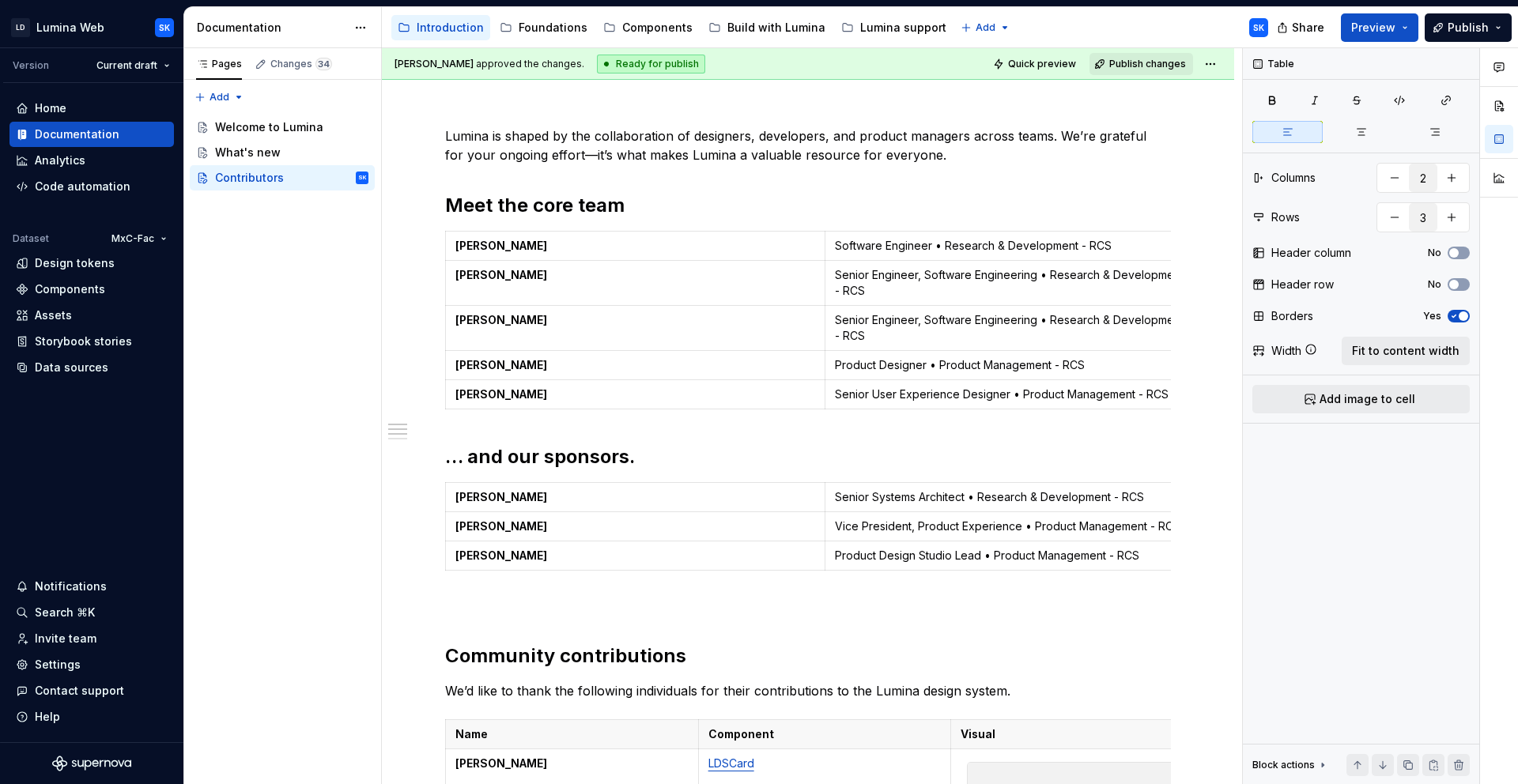
type textarea "*"
click at [447, 247] on html "LD Lumina Web SK Version Current draft Home Documentation Analytics Code automa…" at bounding box center [759, 392] width 1518 height 784
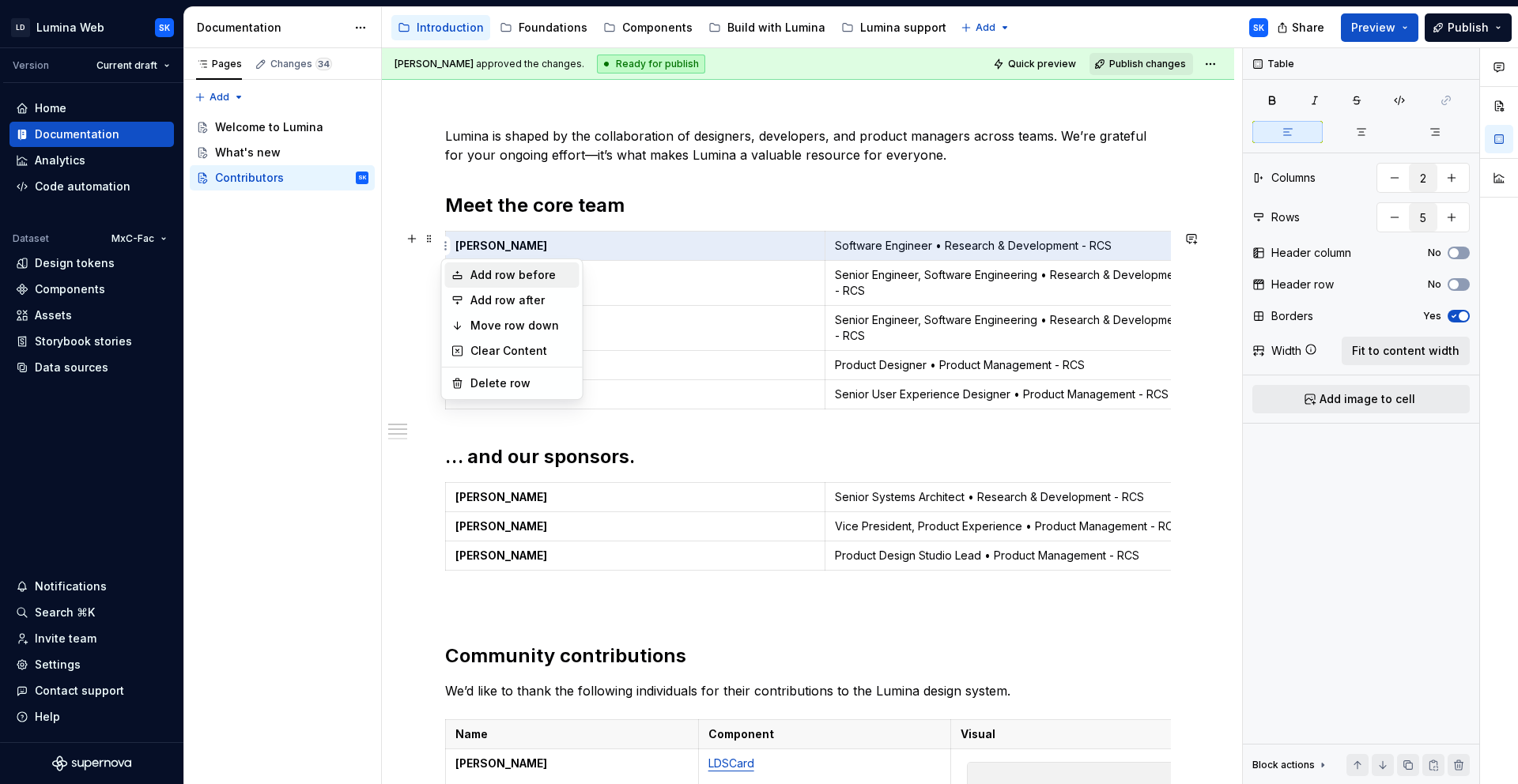
click at [556, 276] on div "Add row before" at bounding box center [522, 275] width 103 height 16
type input "6"
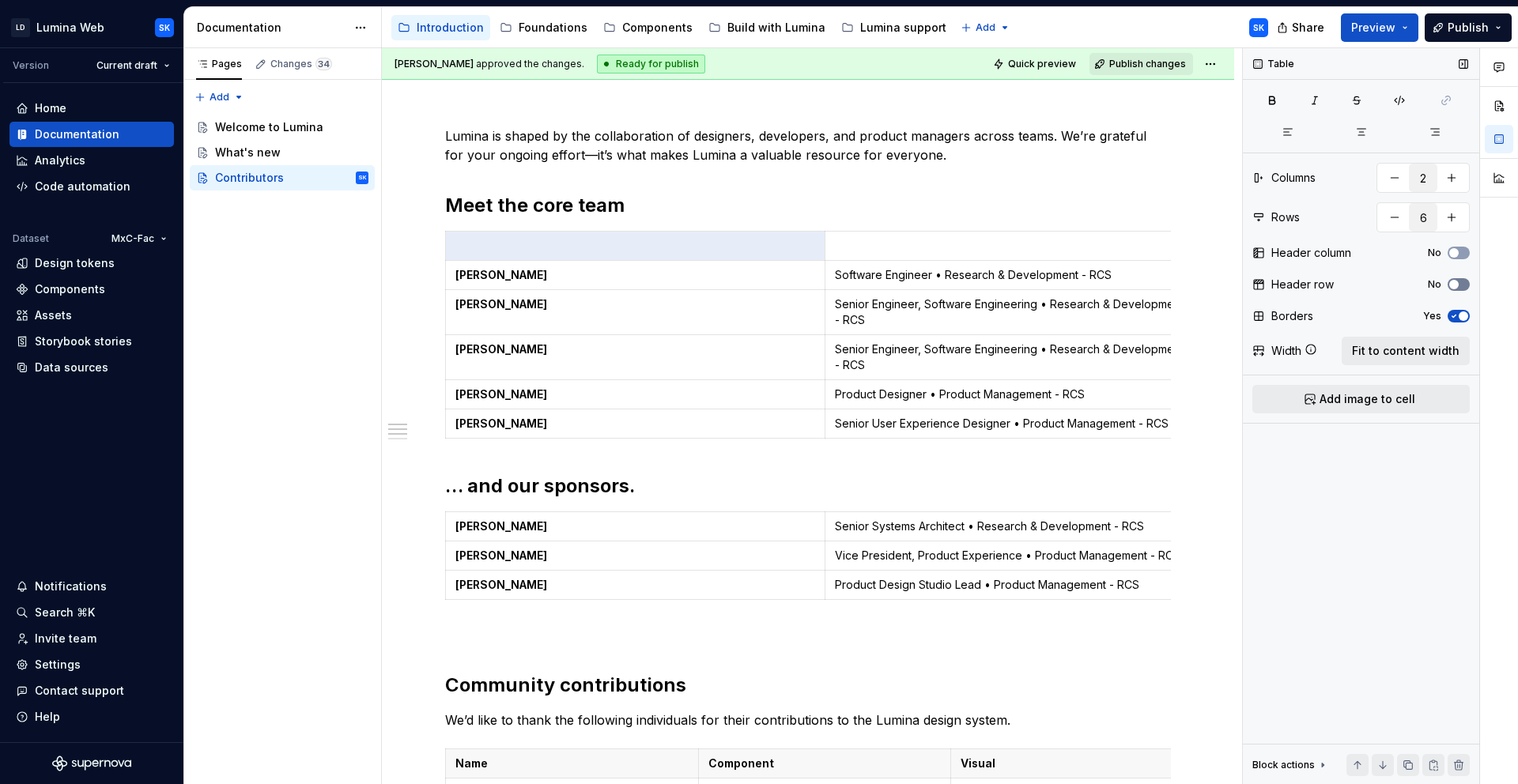
click at [1450, 283] on span "button" at bounding box center [1454, 285] width 9 height 9
click at [678, 252] on p at bounding box center [635, 246] width 360 height 16
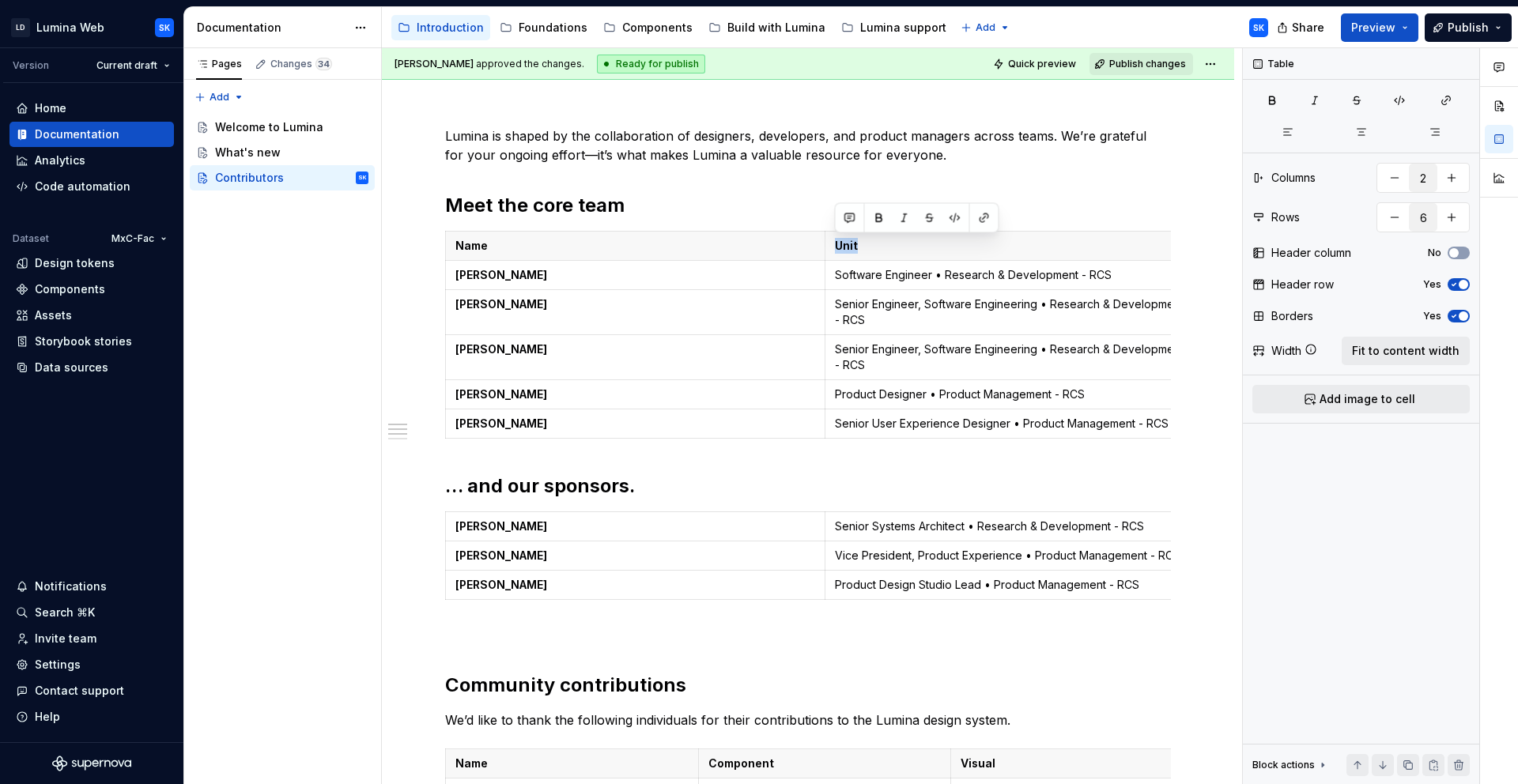
click at [598, 534] on p "David Holst" at bounding box center [635, 526] width 360 height 16
click at [447, 537] on html "LD Lumina Web SK Version Current draft Home Documentation Analytics Code automa…" at bounding box center [759, 392] width 1518 height 784
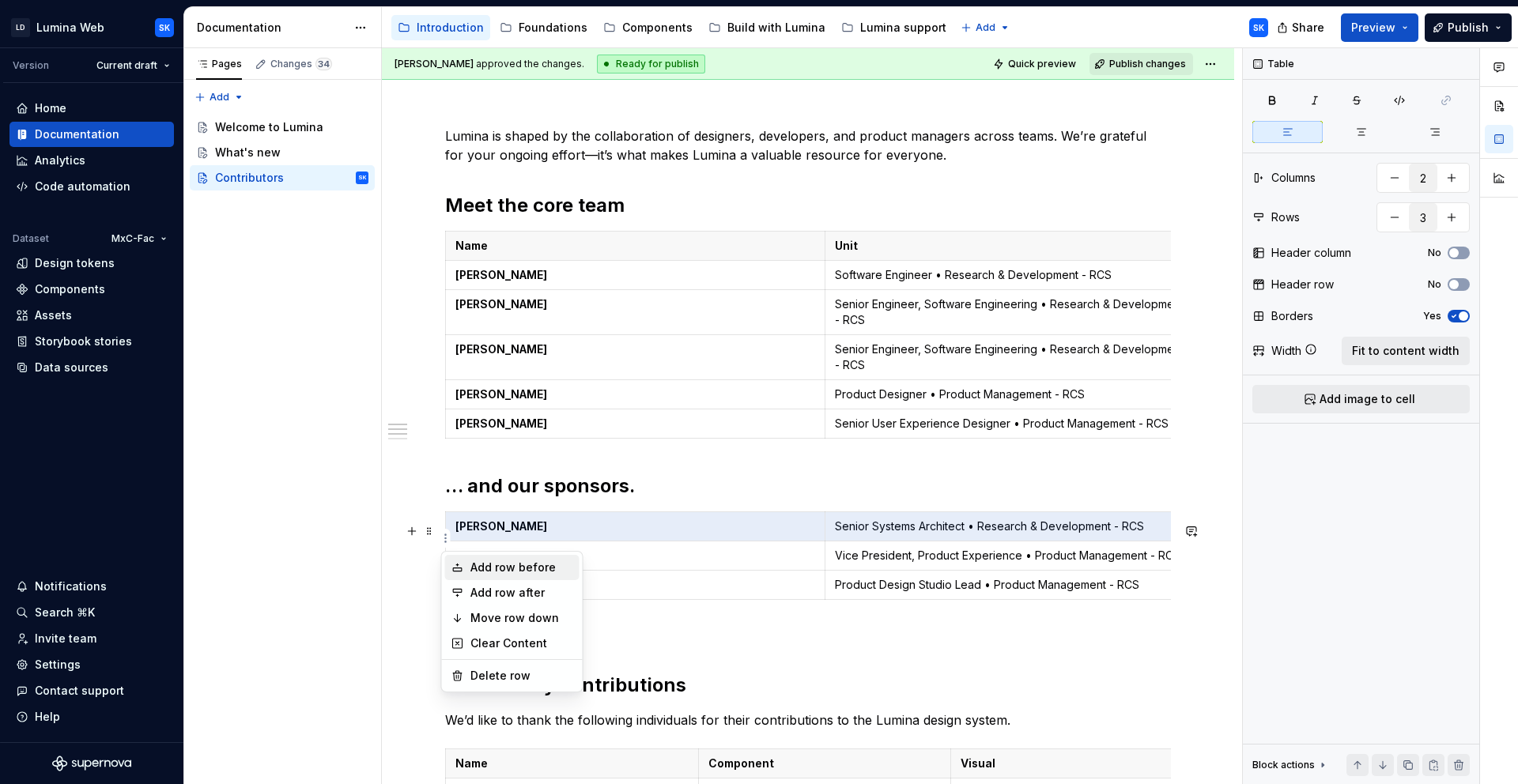
click at [548, 571] on div "Add row before" at bounding box center [522, 567] width 103 height 16
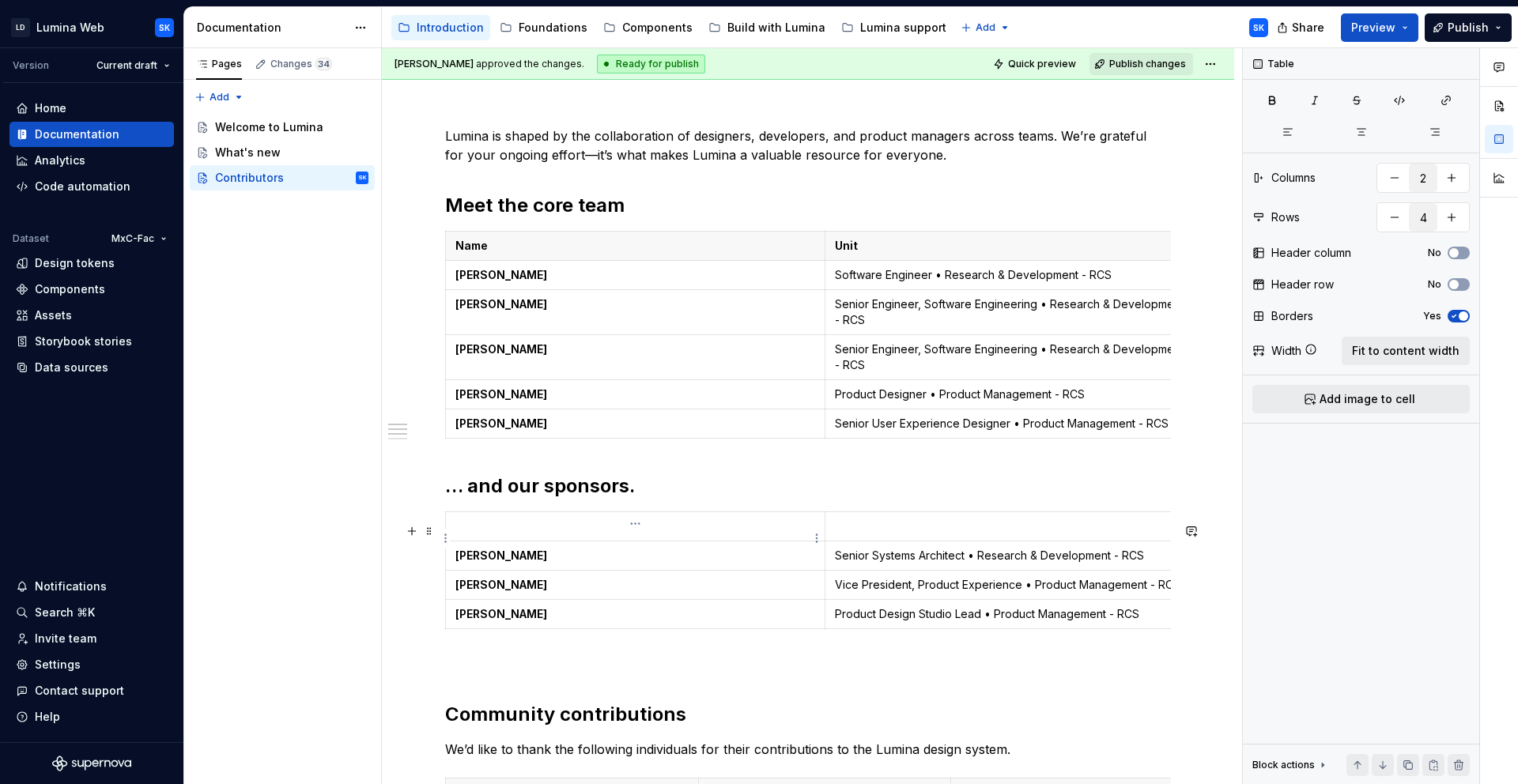
click at [600, 534] on p at bounding box center [635, 526] width 360 height 16
click at [1460, 286] on button "No" at bounding box center [1459, 285] width 22 height 13
click at [848, 248] on p "Unit" at bounding box center [1015, 246] width 360 height 16
type input "6"
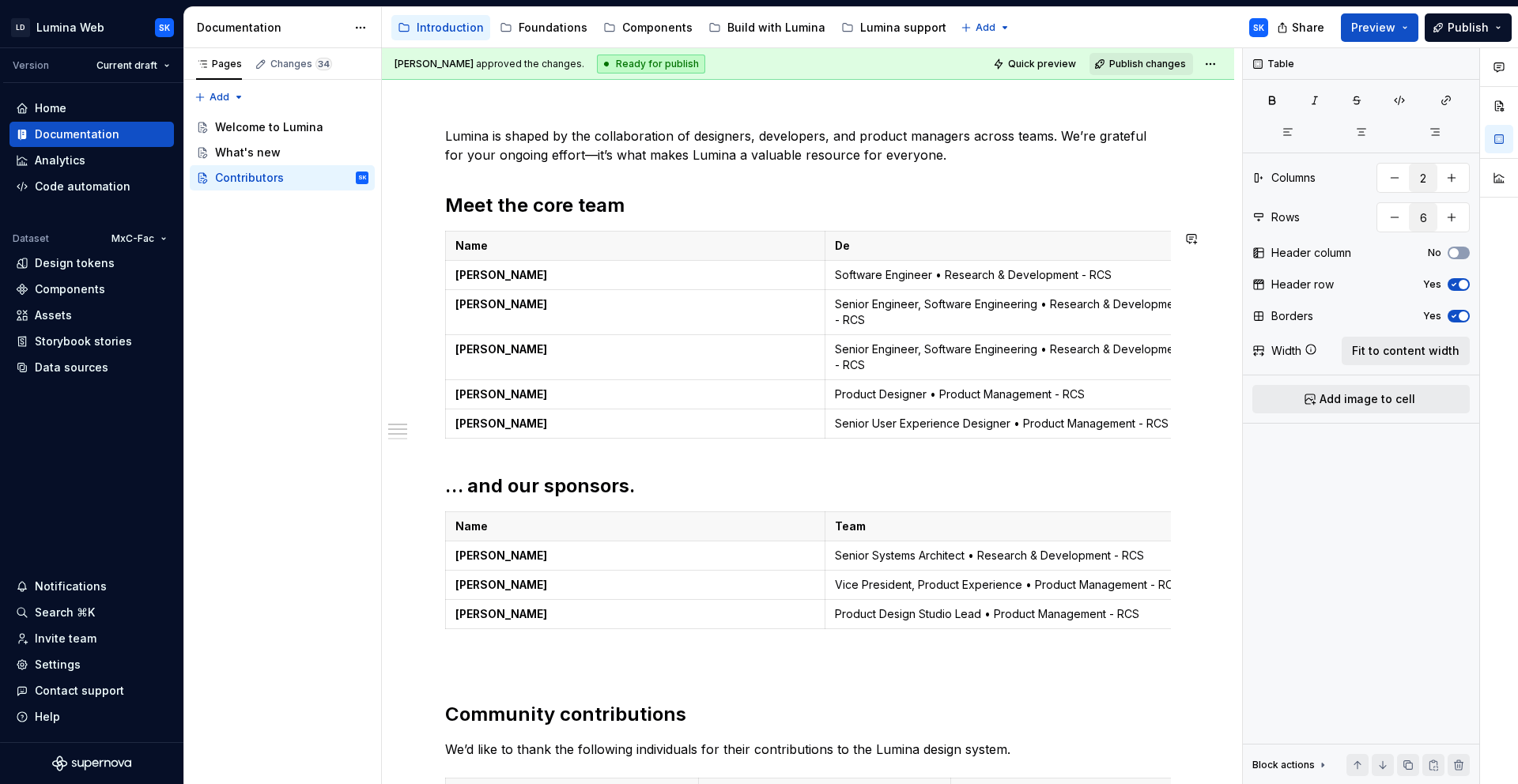
type textarea "*"
type input "4"
click at [843, 534] on p "Team" at bounding box center [1015, 526] width 360 height 16
click at [1036, 60] on span "Quick preview" at bounding box center [1042, 64] width 68 height 13
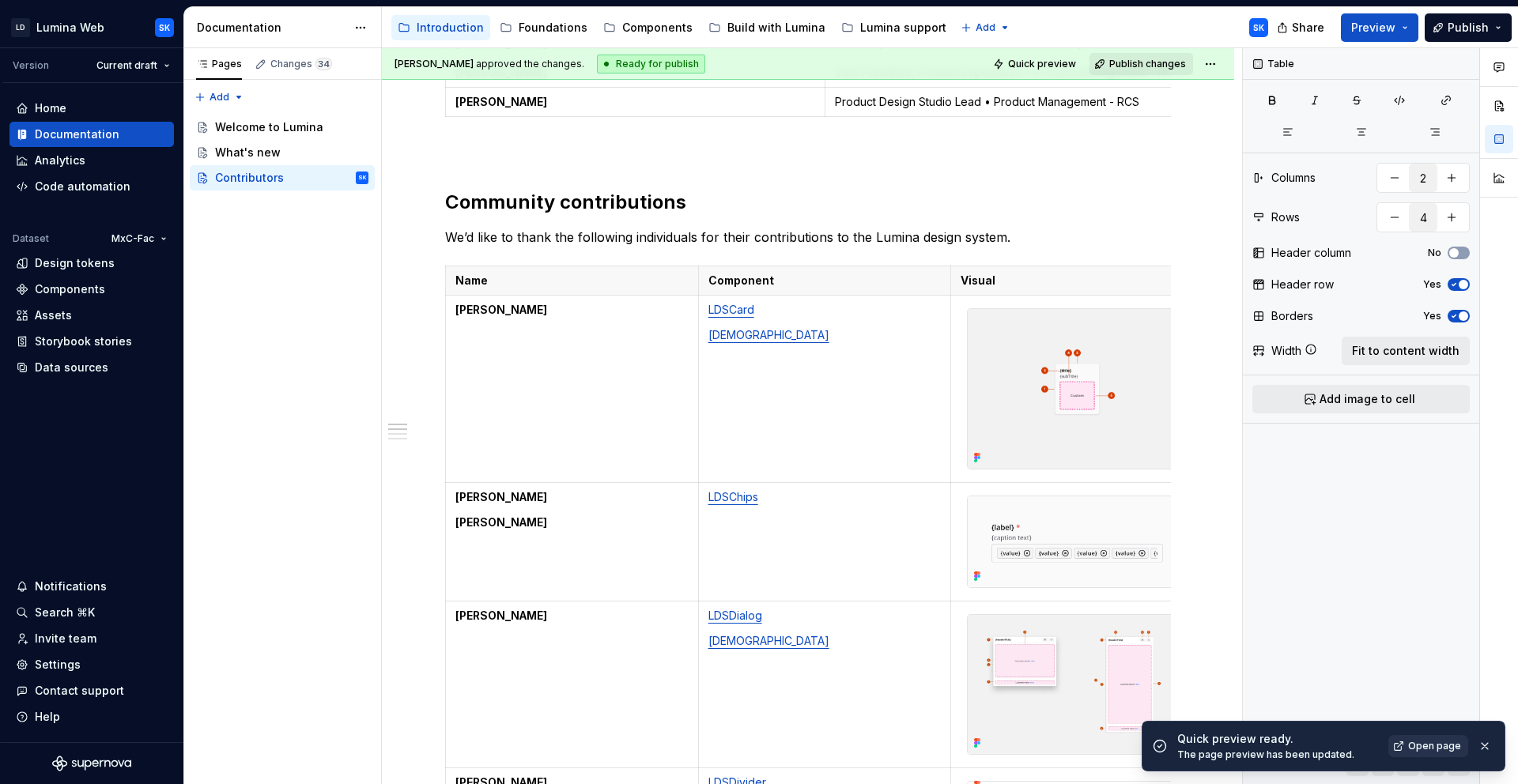
scroll to position [0, 0]
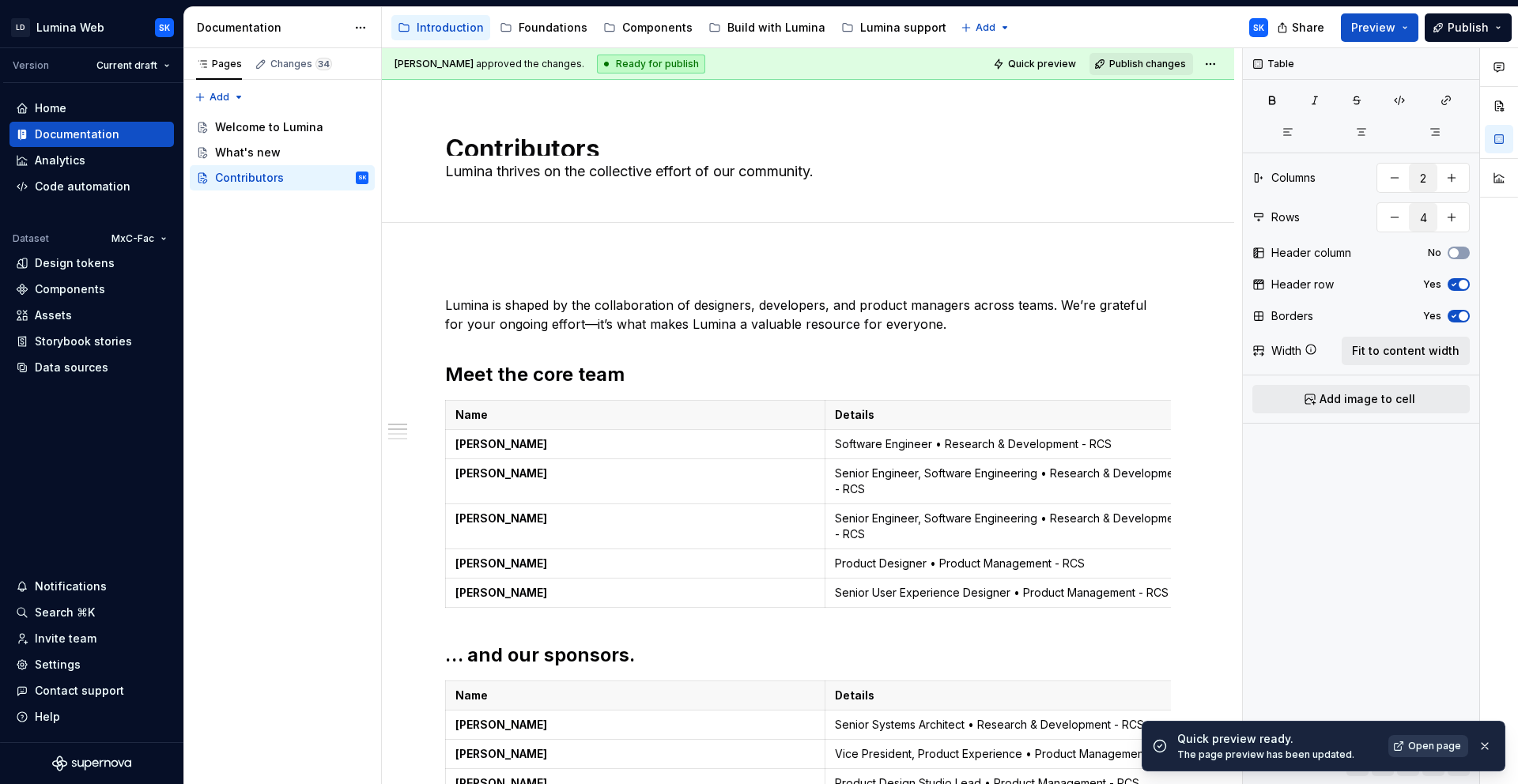
click at [1428, 748] on span "Open page" at bounding box center [1434, 746] width 53 height 13
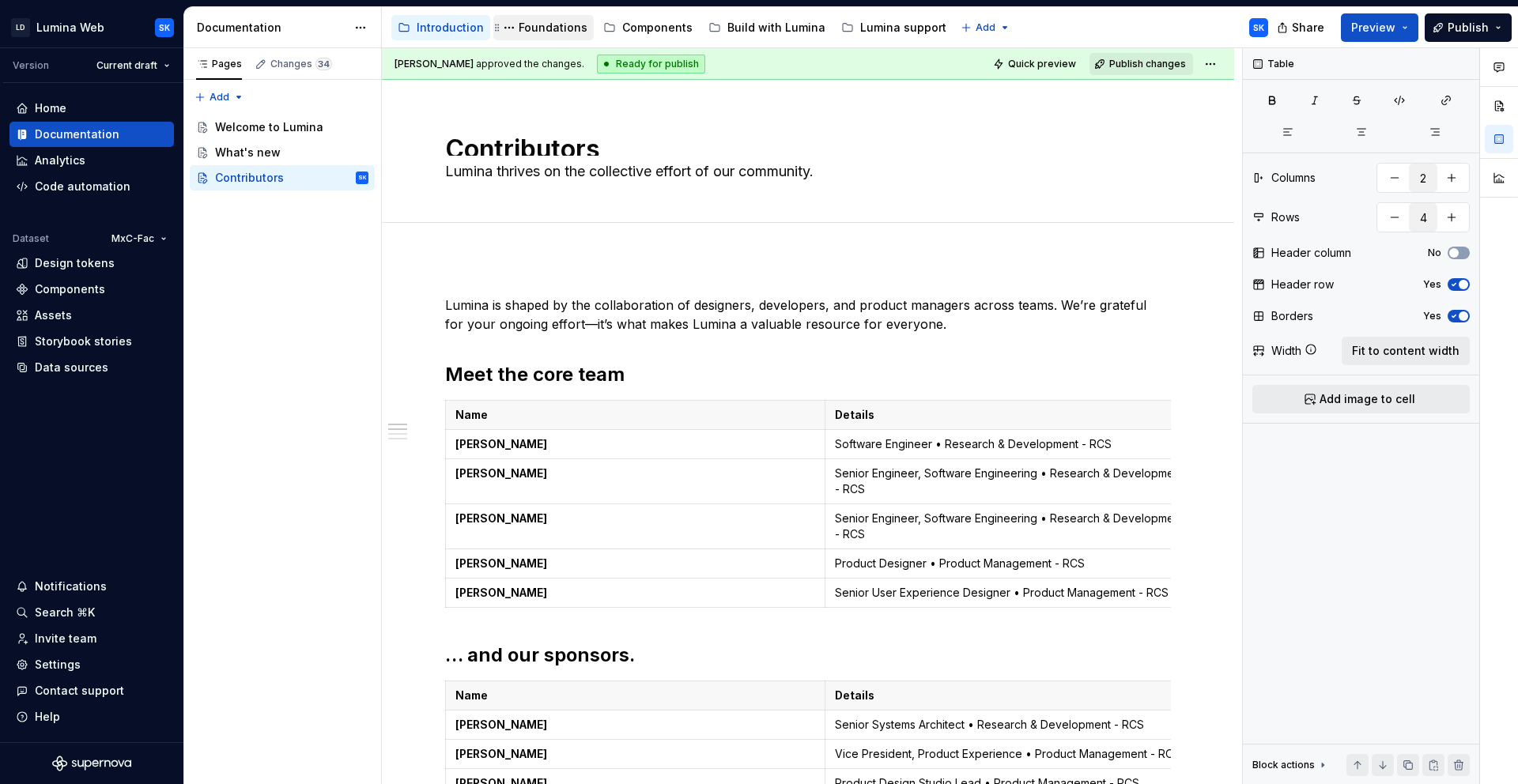
click at [575, 25] on div "Foundations" at bounding box center [552, 28] width 69 height 16
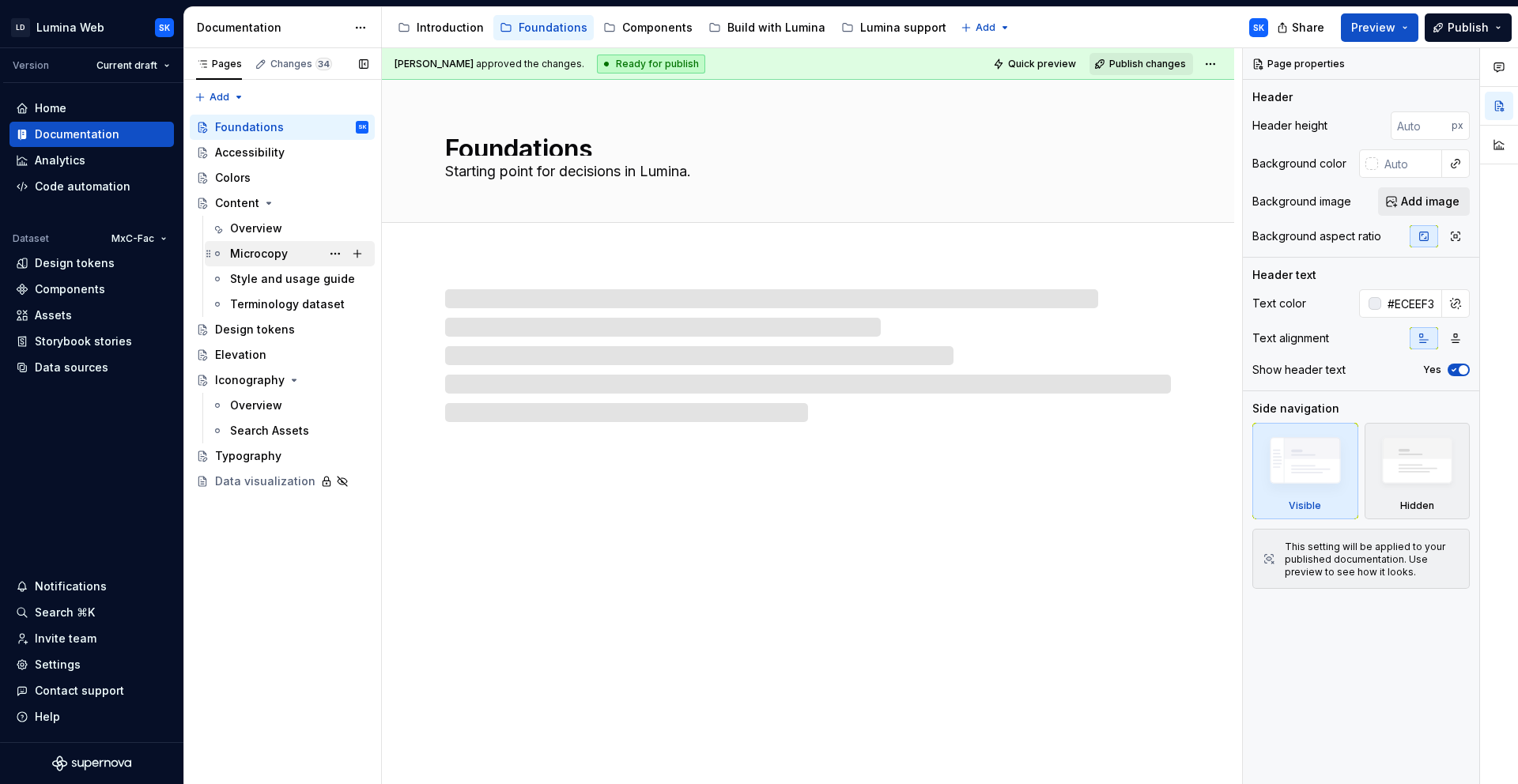
click at [301, 248] on div "Microcopy" at bounding box center [299, 254] width 139 height 22
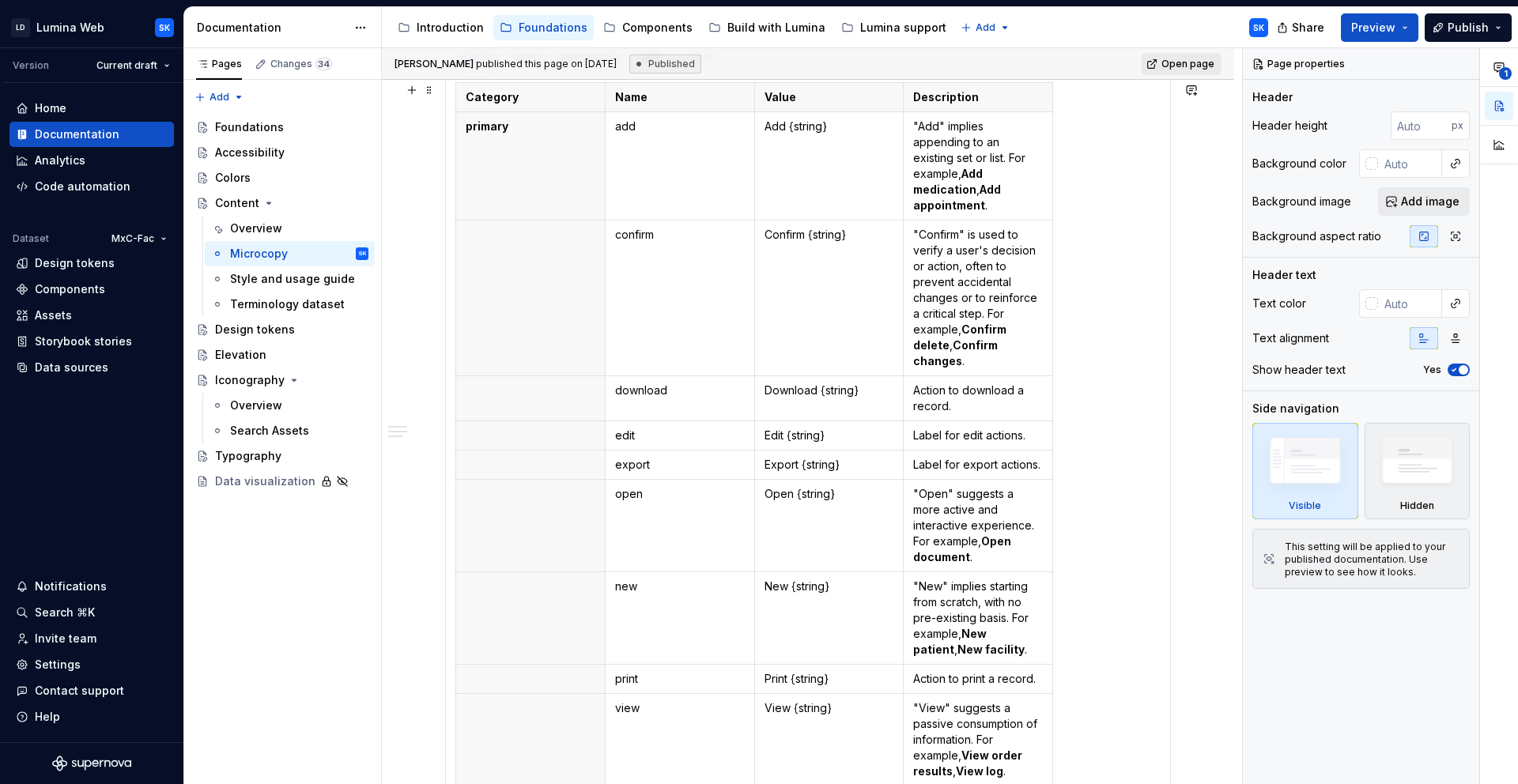
scroll to position [1515, 0]
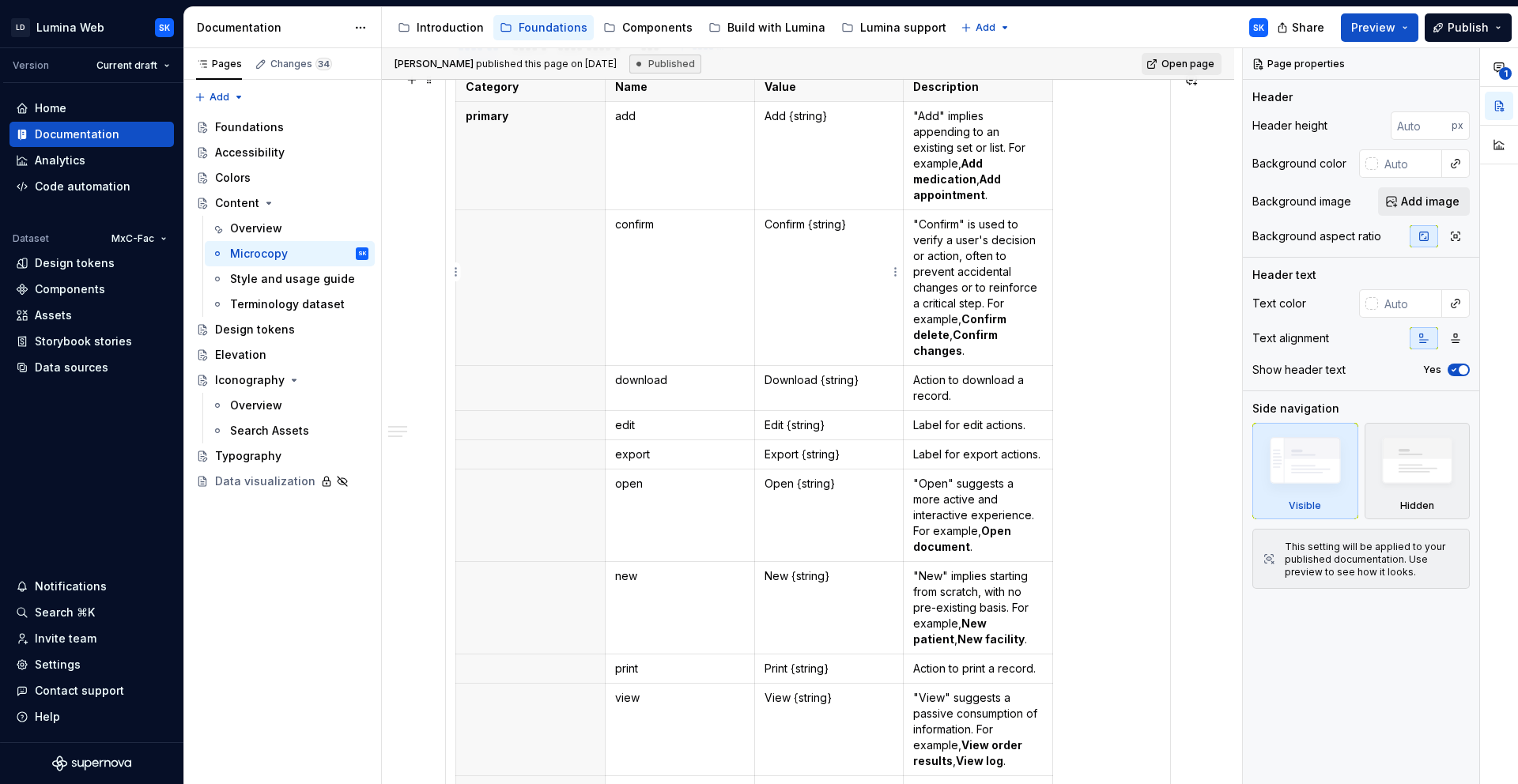
click at [843, 225] on td "Confirm {string}" at bounding box center [829, 288] width 150 height 156
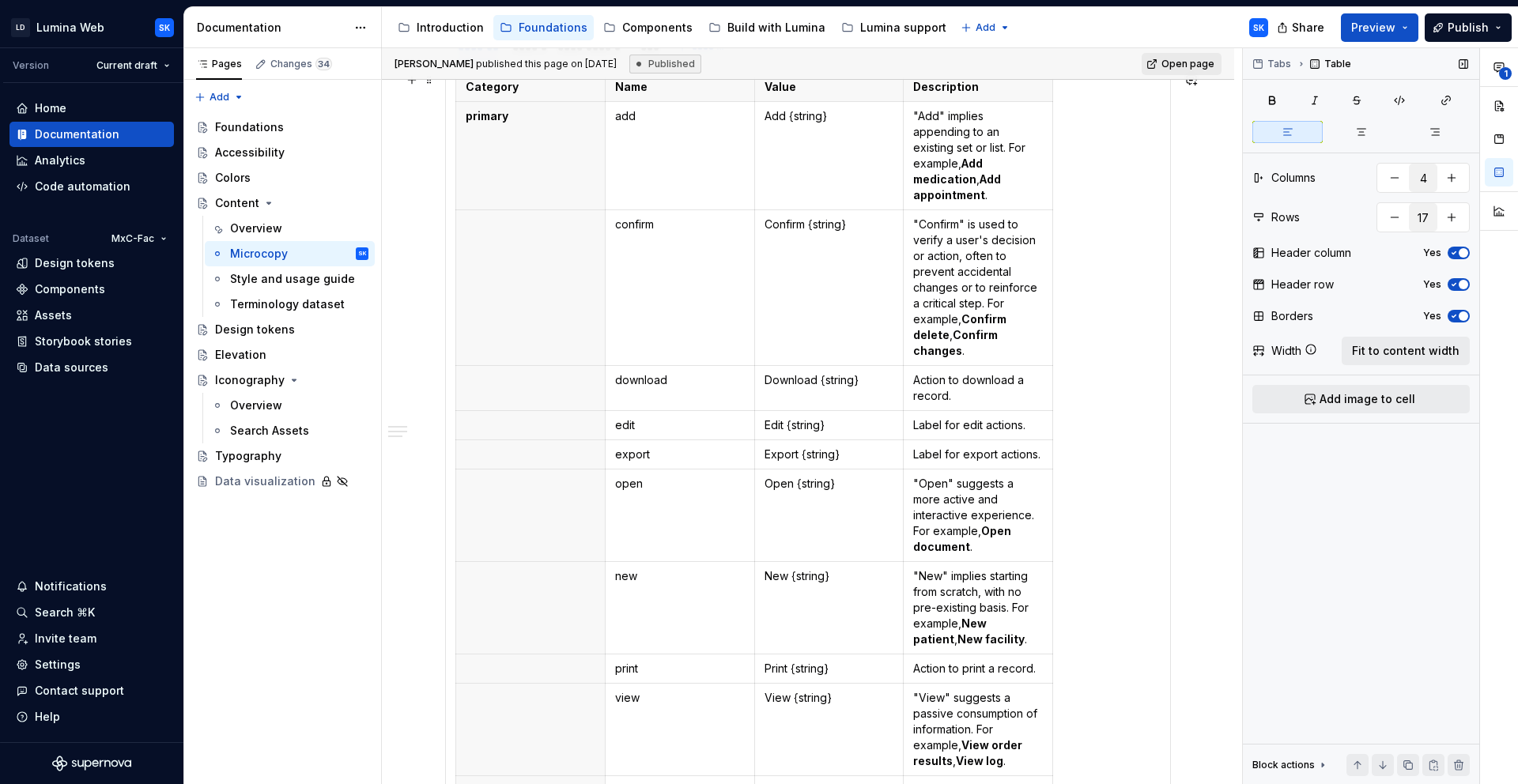
scroll to position [1349, 0]
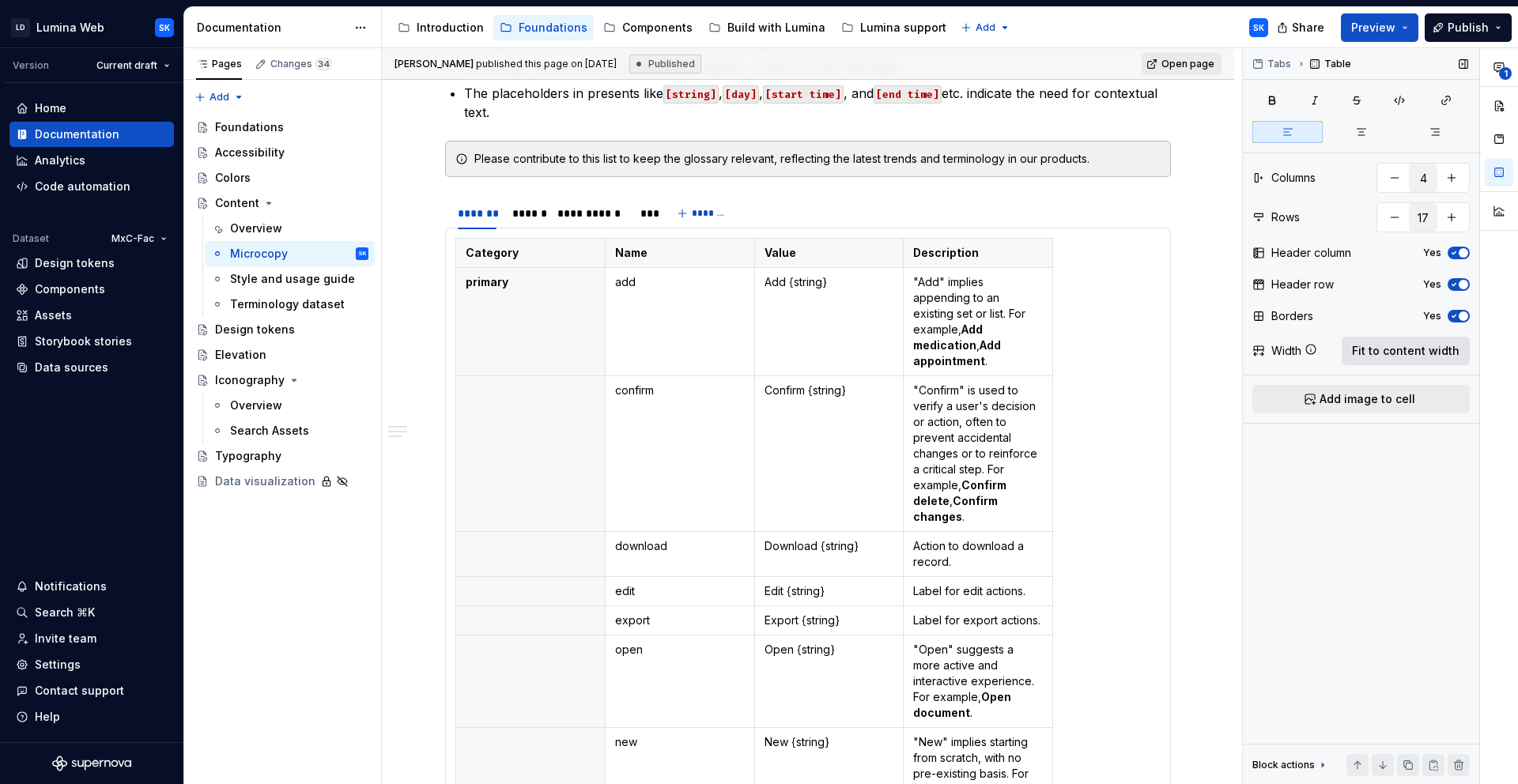
click at [1373, 354] on span "Fit to content width" at bounding box center [1406, 351] width 108 height 16
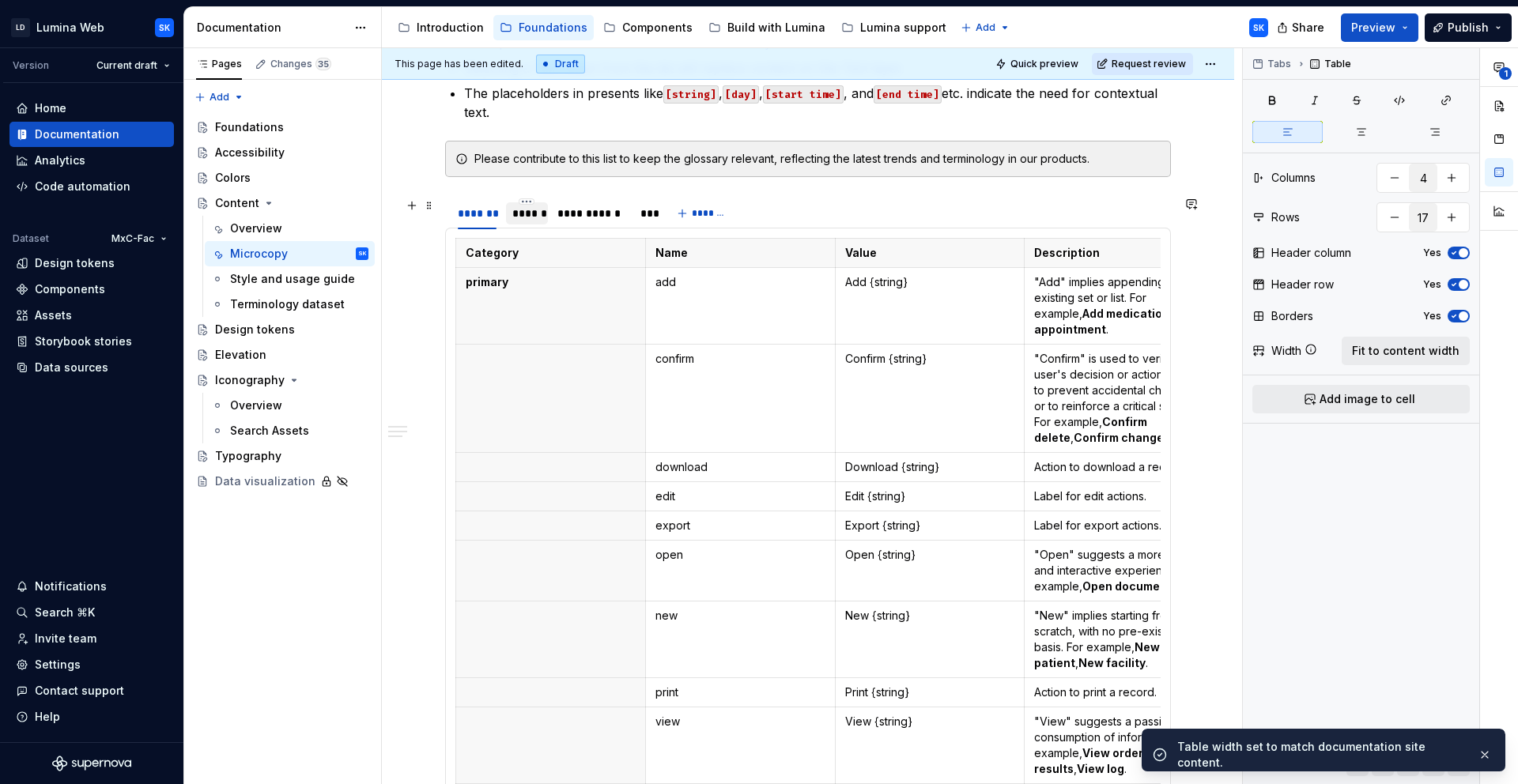
click at [524, 215] on div "******" at bounding box center [527, 214] width 30 height 16
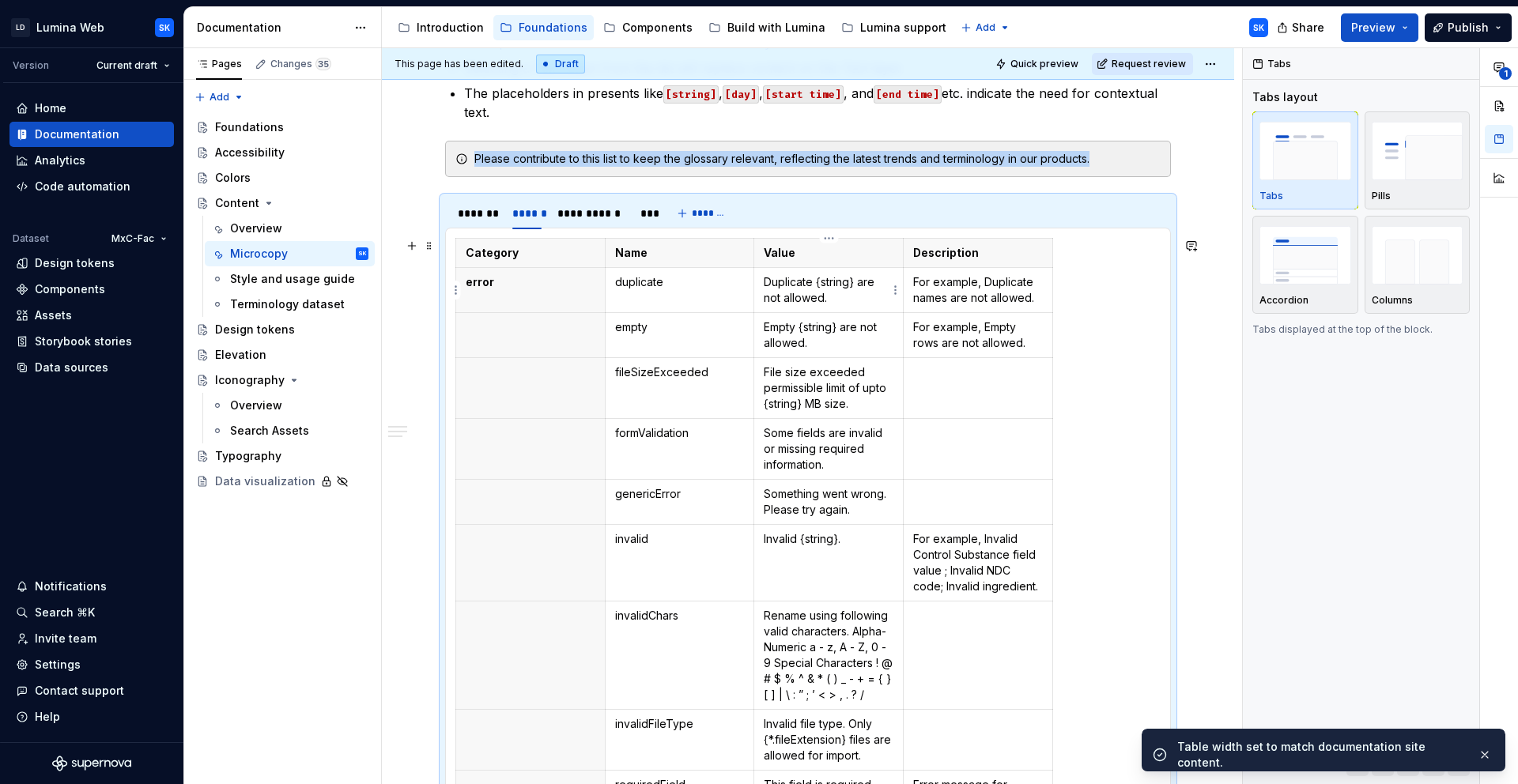
click at [846, 295] on p "Duplicate {string} are not allowed." at bounding box center [829, 290] width 130 height 32
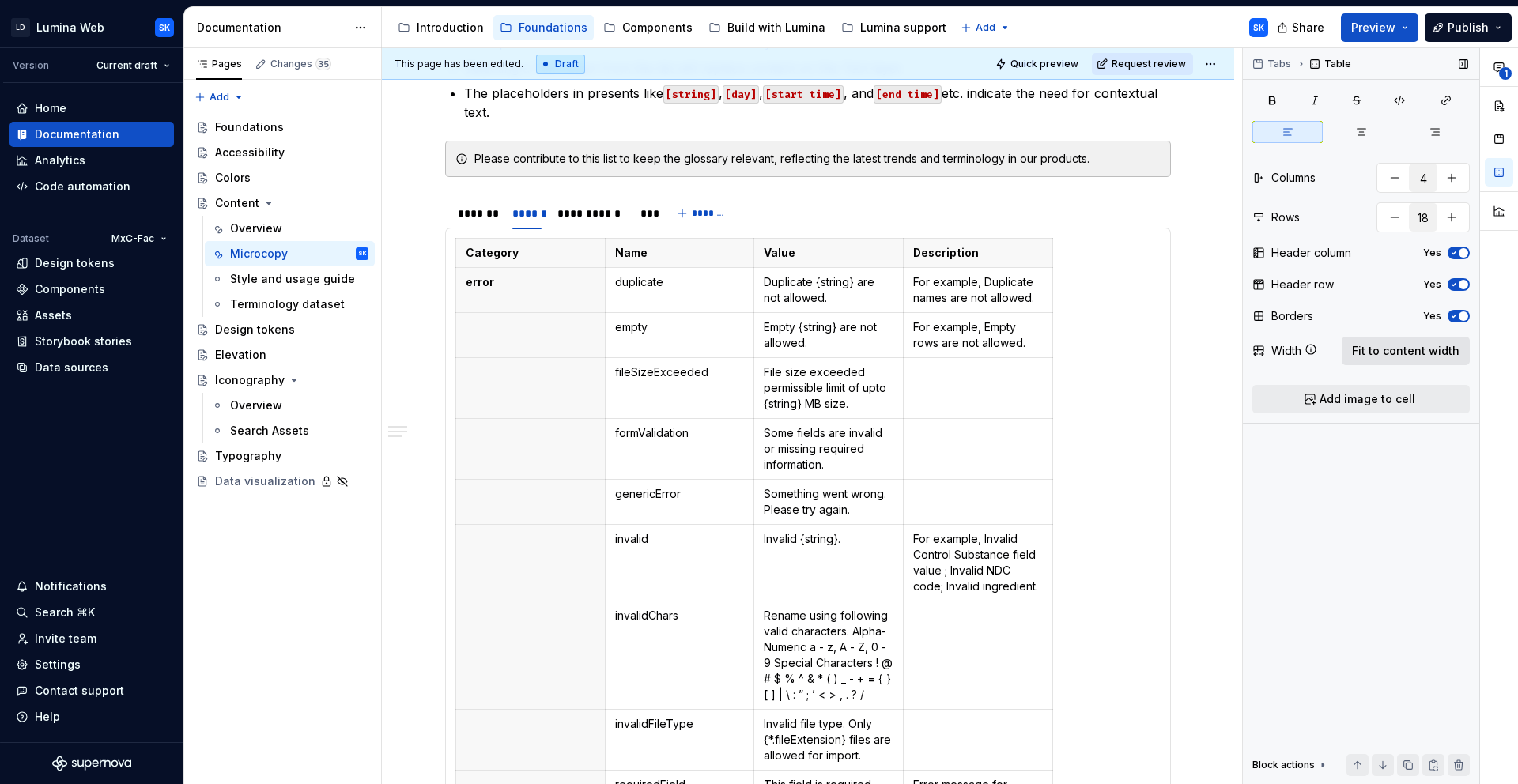
click at [1372, 343] on span "Fit to content width" at bounding box center [1406, 351] width 108 height 16
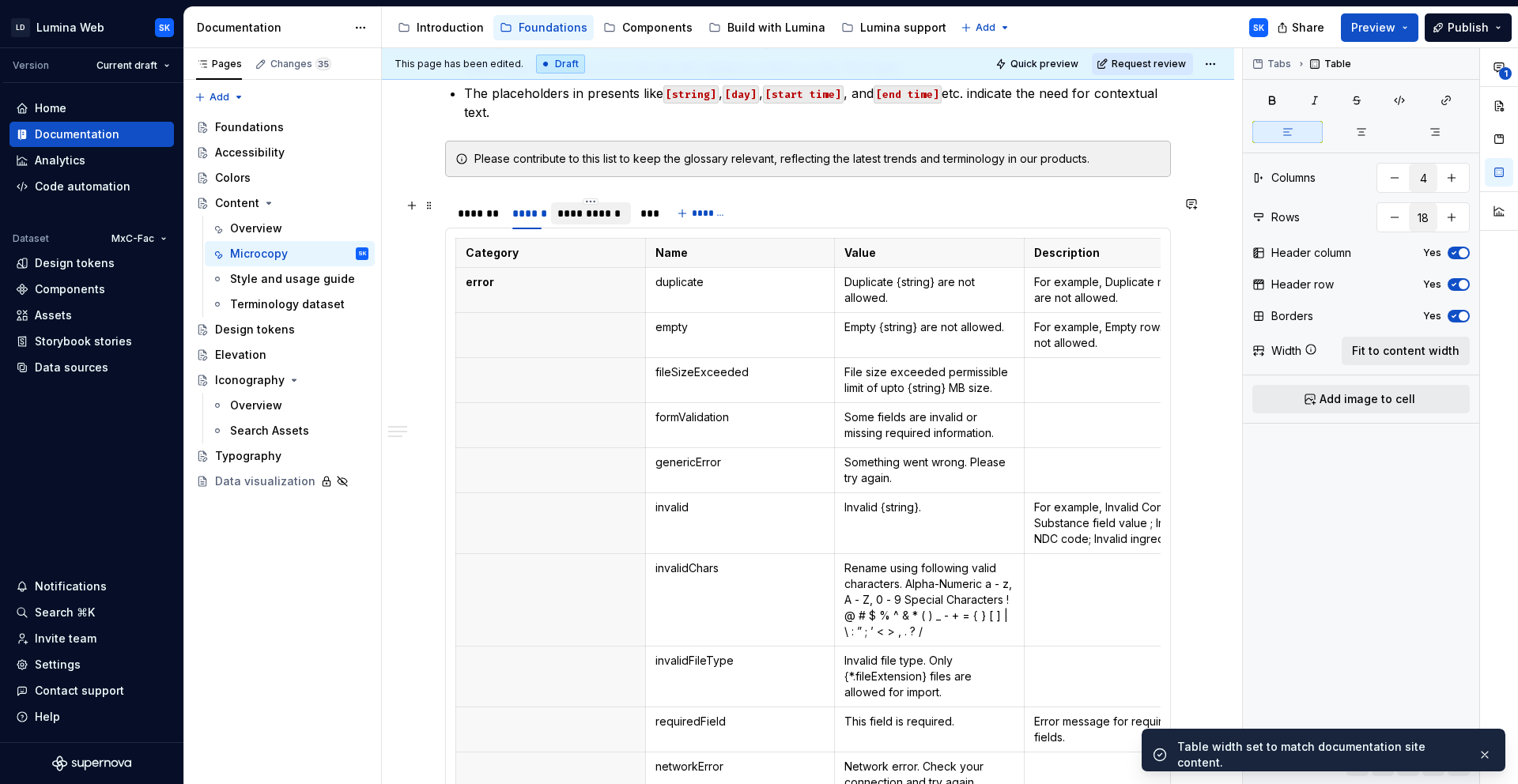
click at [590, 214] on div "**********" at bounding box center [590, 214] width 67 height 16
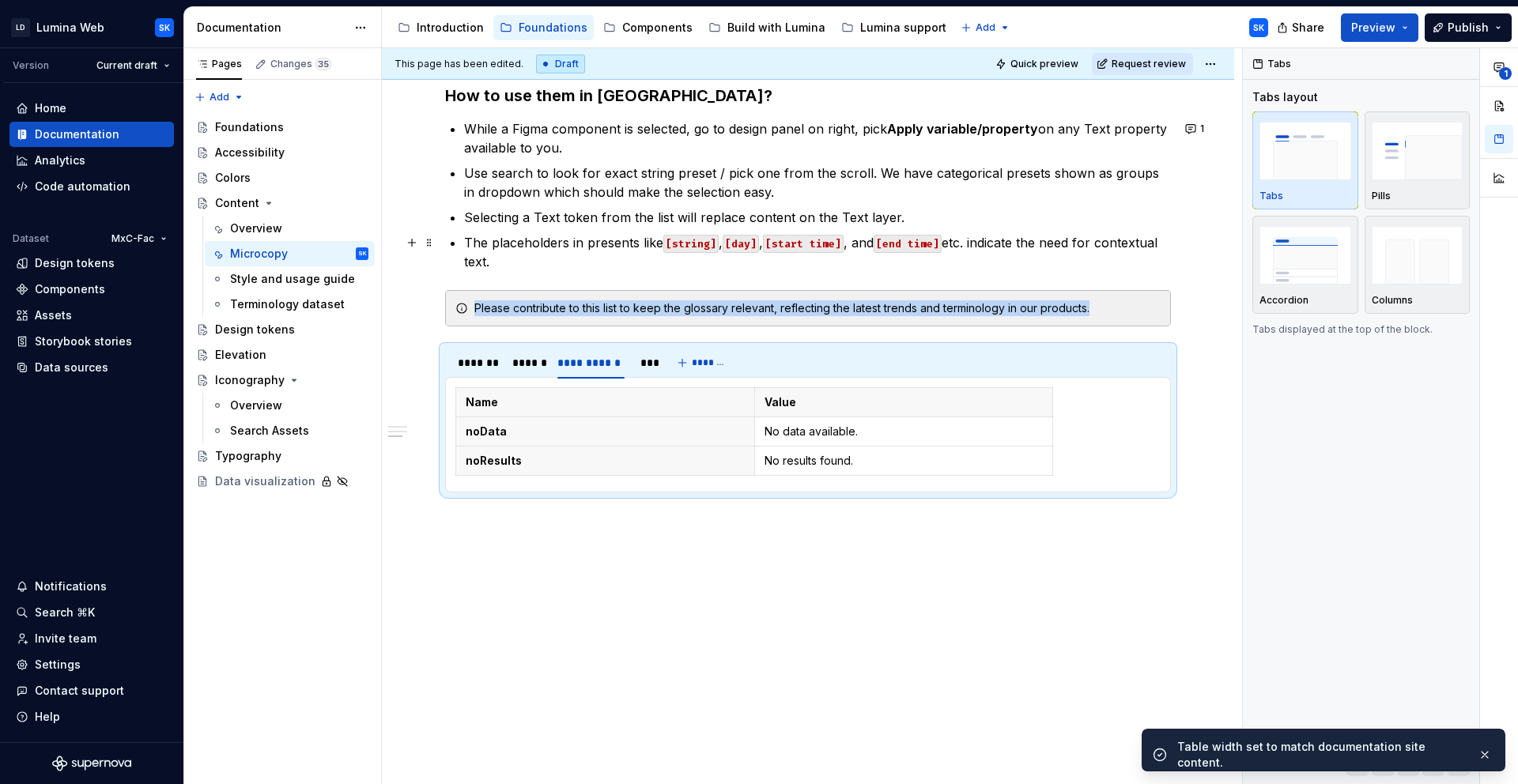
scroll to position [1199, 0]
click at [904, 434] on p "No data available." at bounding box center [904, 432] width 279 height 16
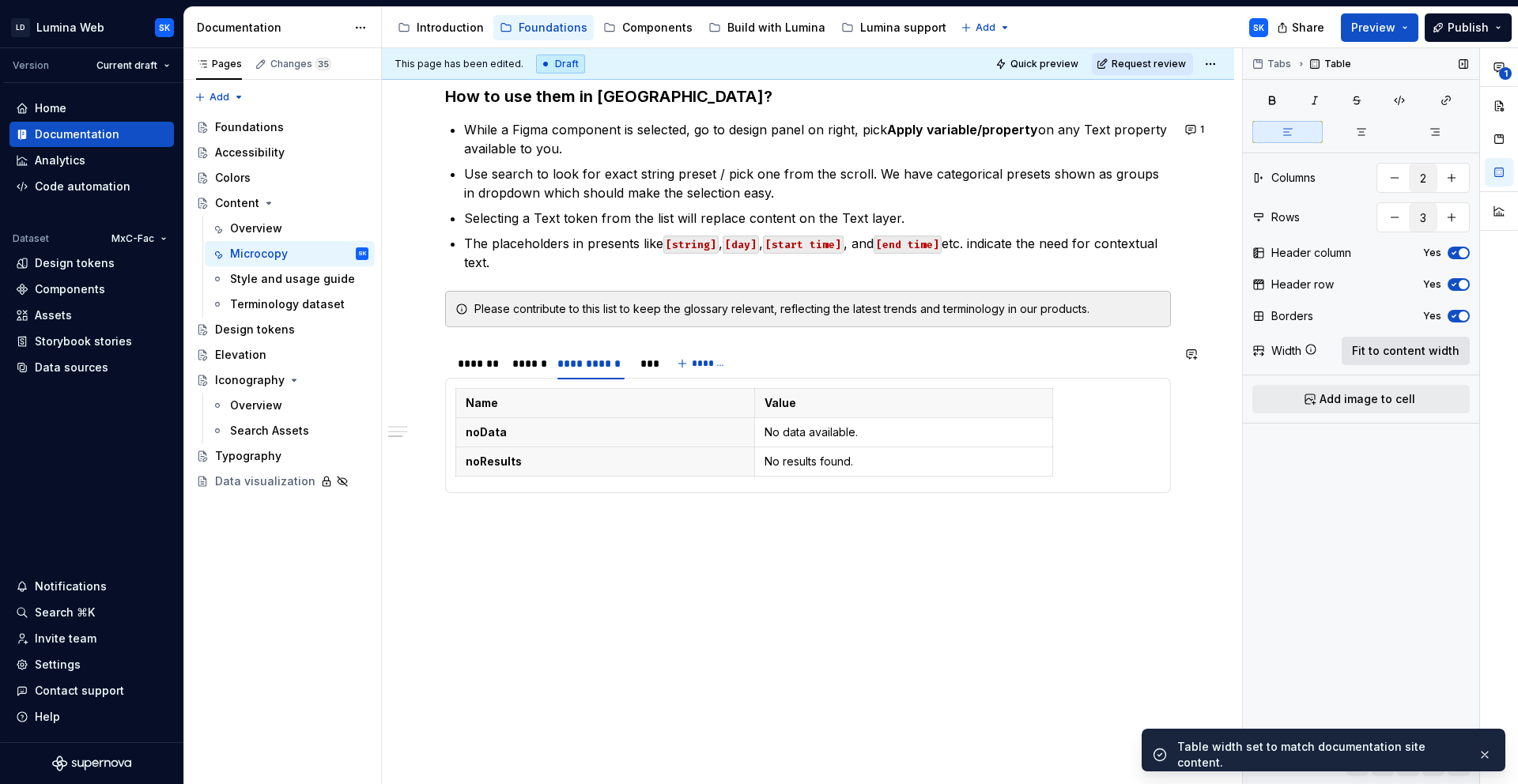
click at [1362, 354] on span "Fit to content width" at bounding box center [1406, 351] width 108 height 16
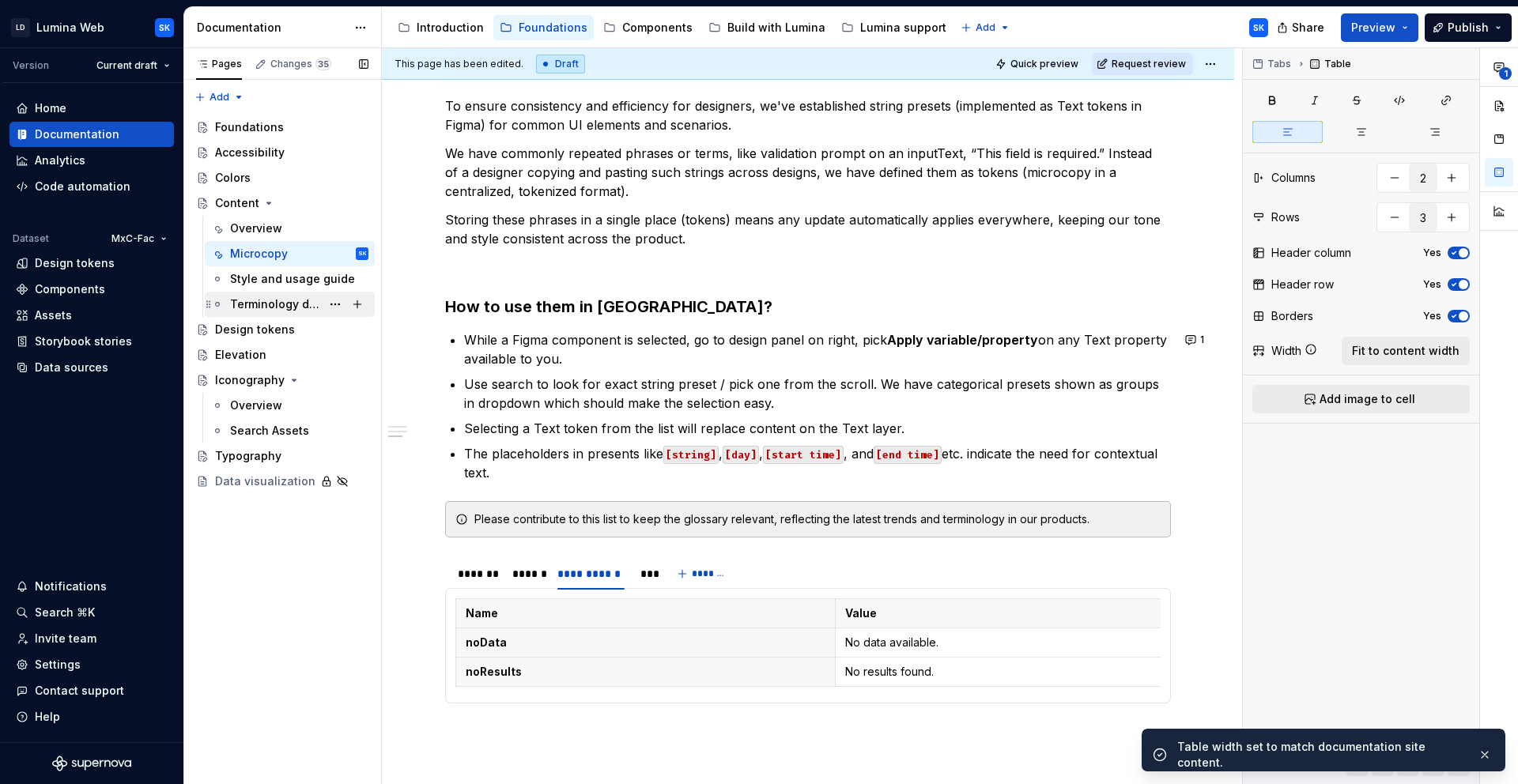
click at [275, 300] on div "Terminology dataset" at bounding box center [275, 305] width 91 height 16
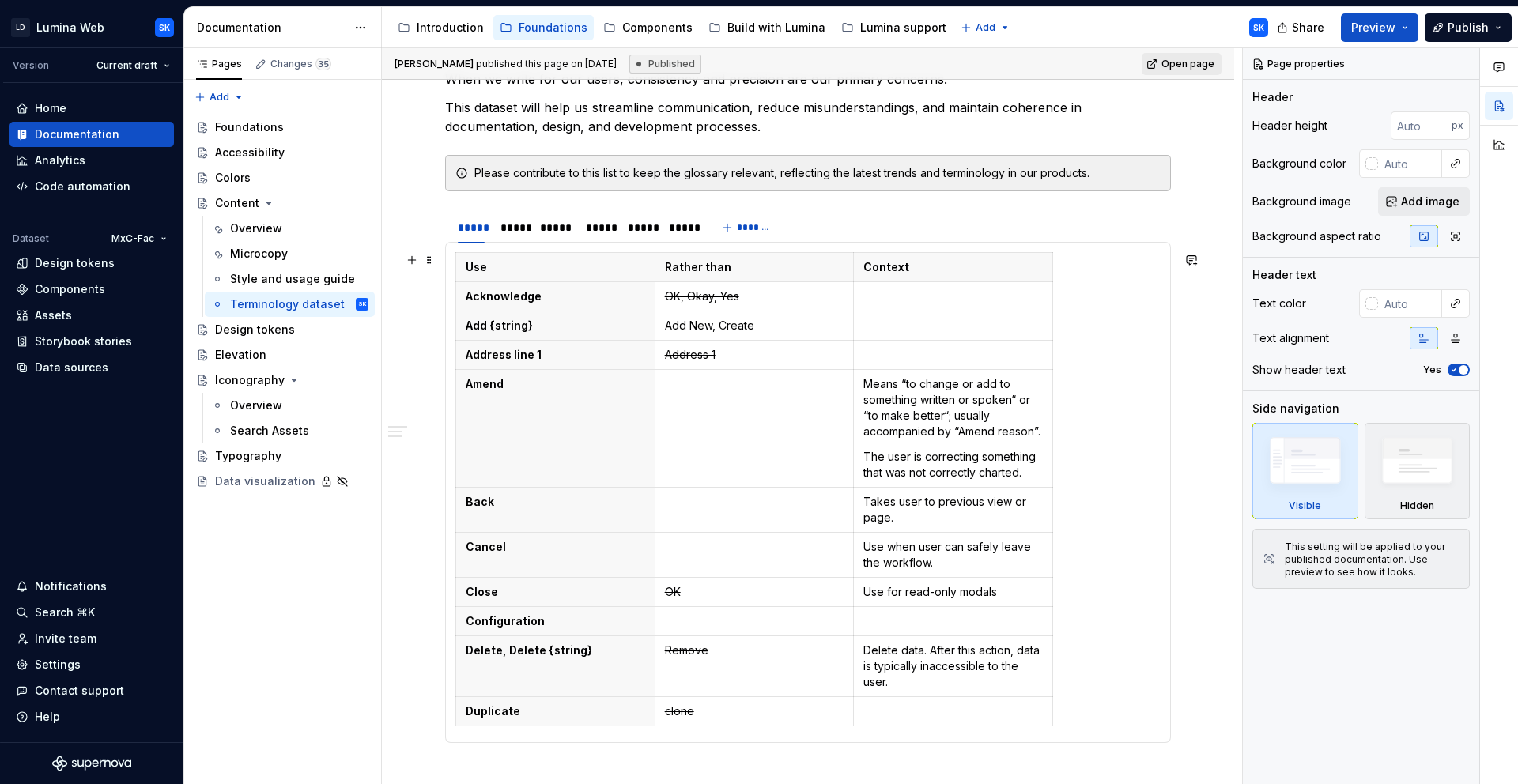
scroll to position [241, 0]
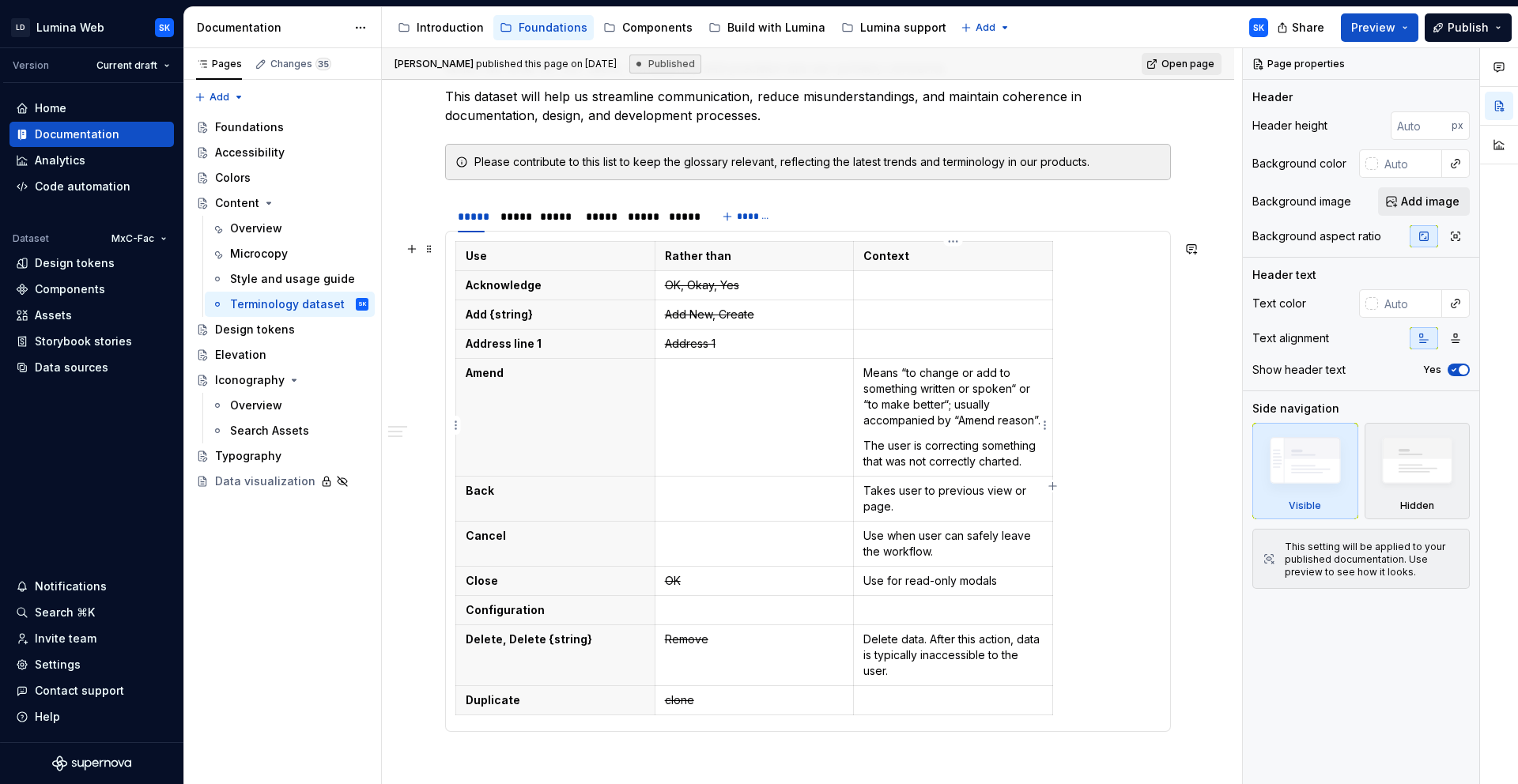
drag, startPoint x: 942, startPoint y: 369, endPoint x: 973, endPoint y: 373, distance: 31.3
click at [942, 369] on p "Means “to change or add to something written or spoken“ or “to make better“; us…" at bounding box center [953, 396] width 180 height 63
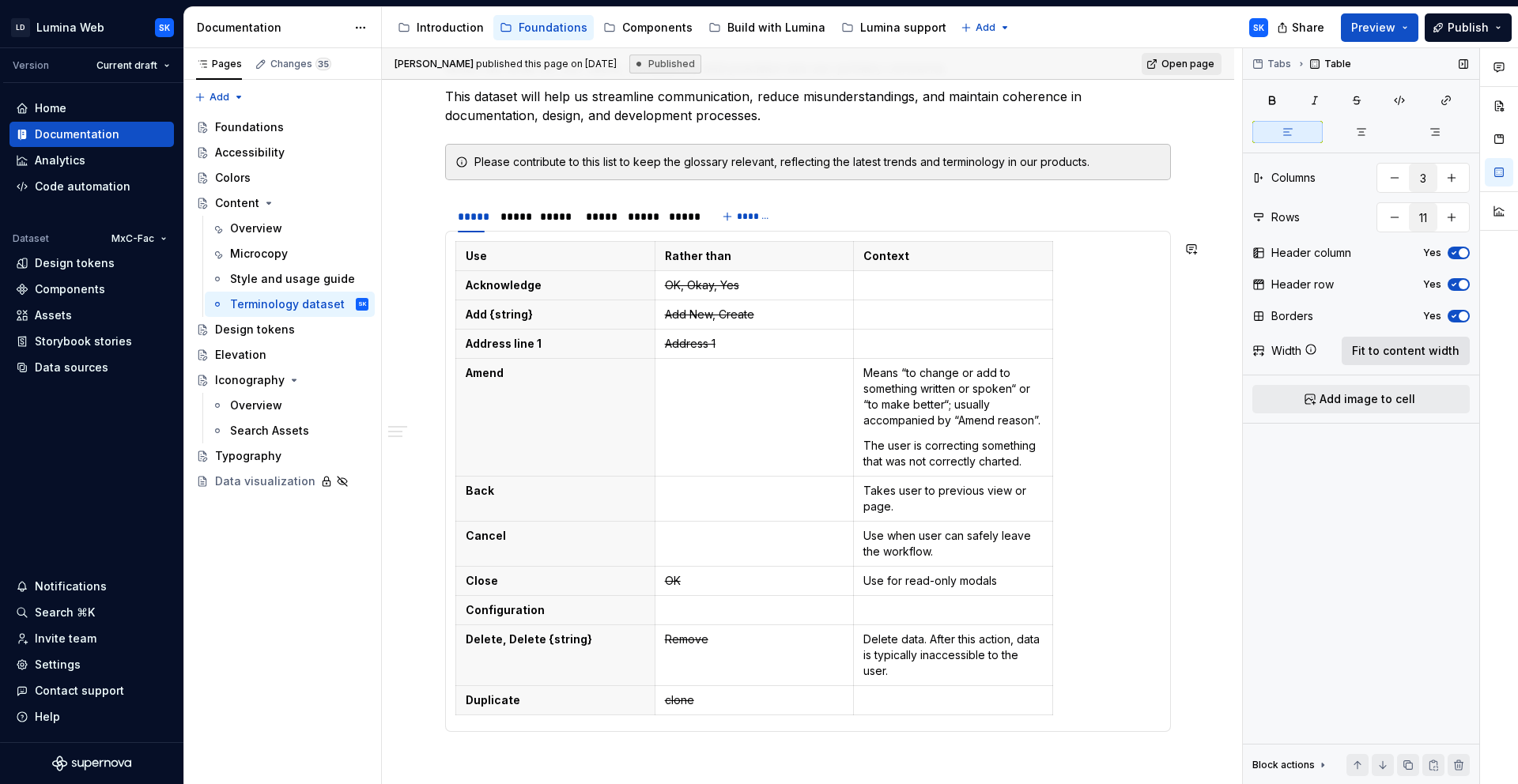
click at [1393, 362] on button "Fit to content width" at bounding box center [1406, 351] width 128 height 28
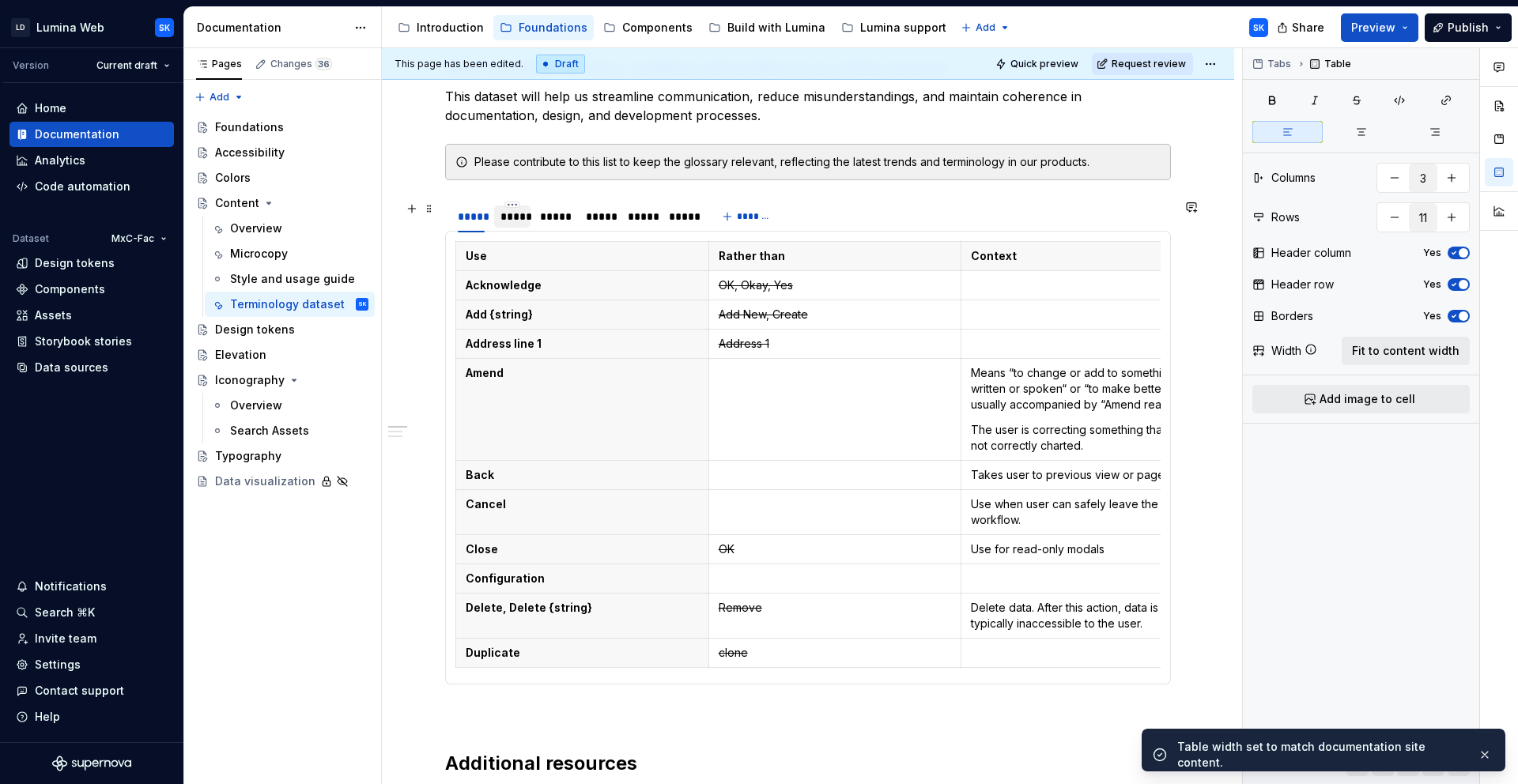
click at [510, 223] on div "*****" at bounding box center [512, 217] width 25 height 16
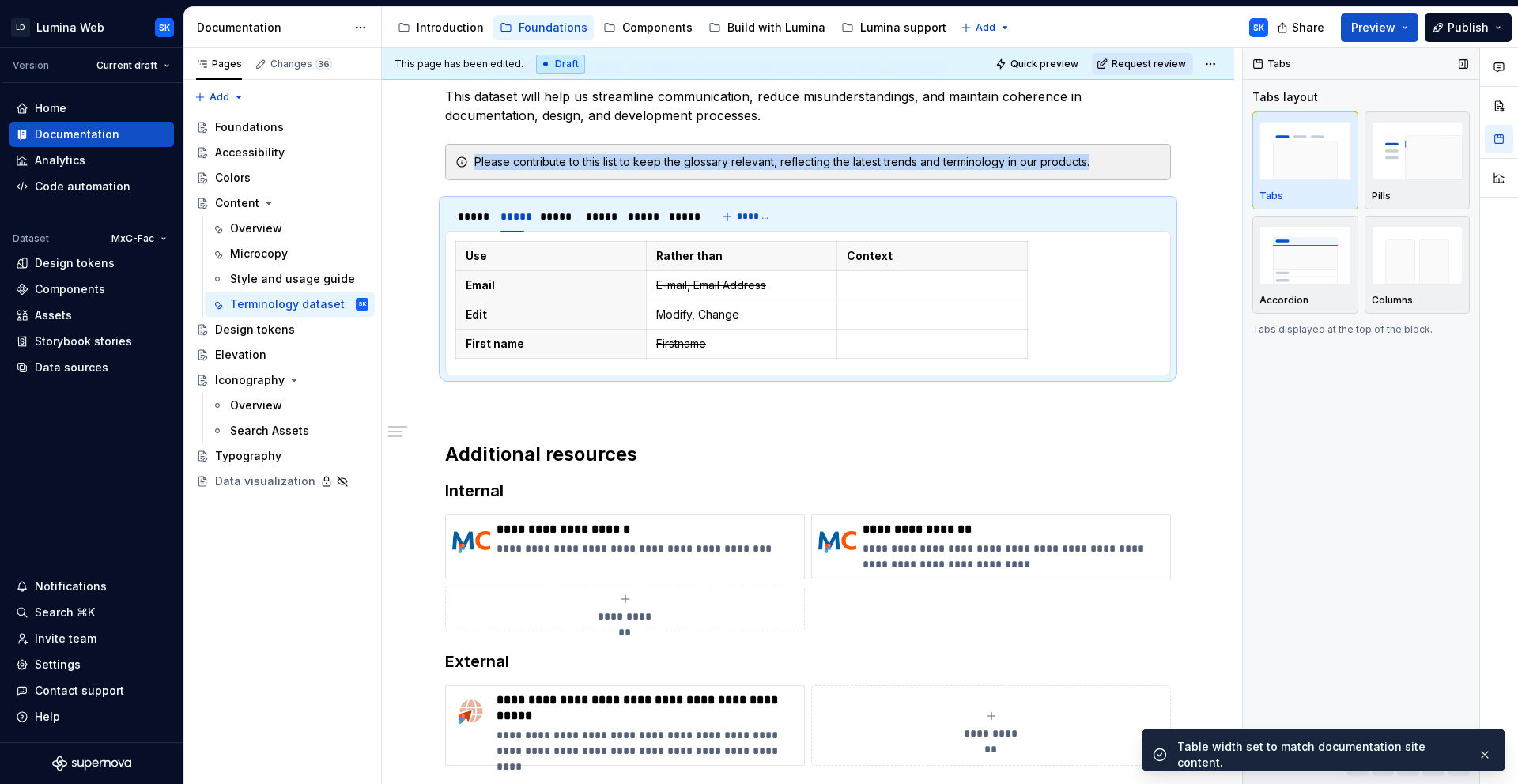
type textarea "*"
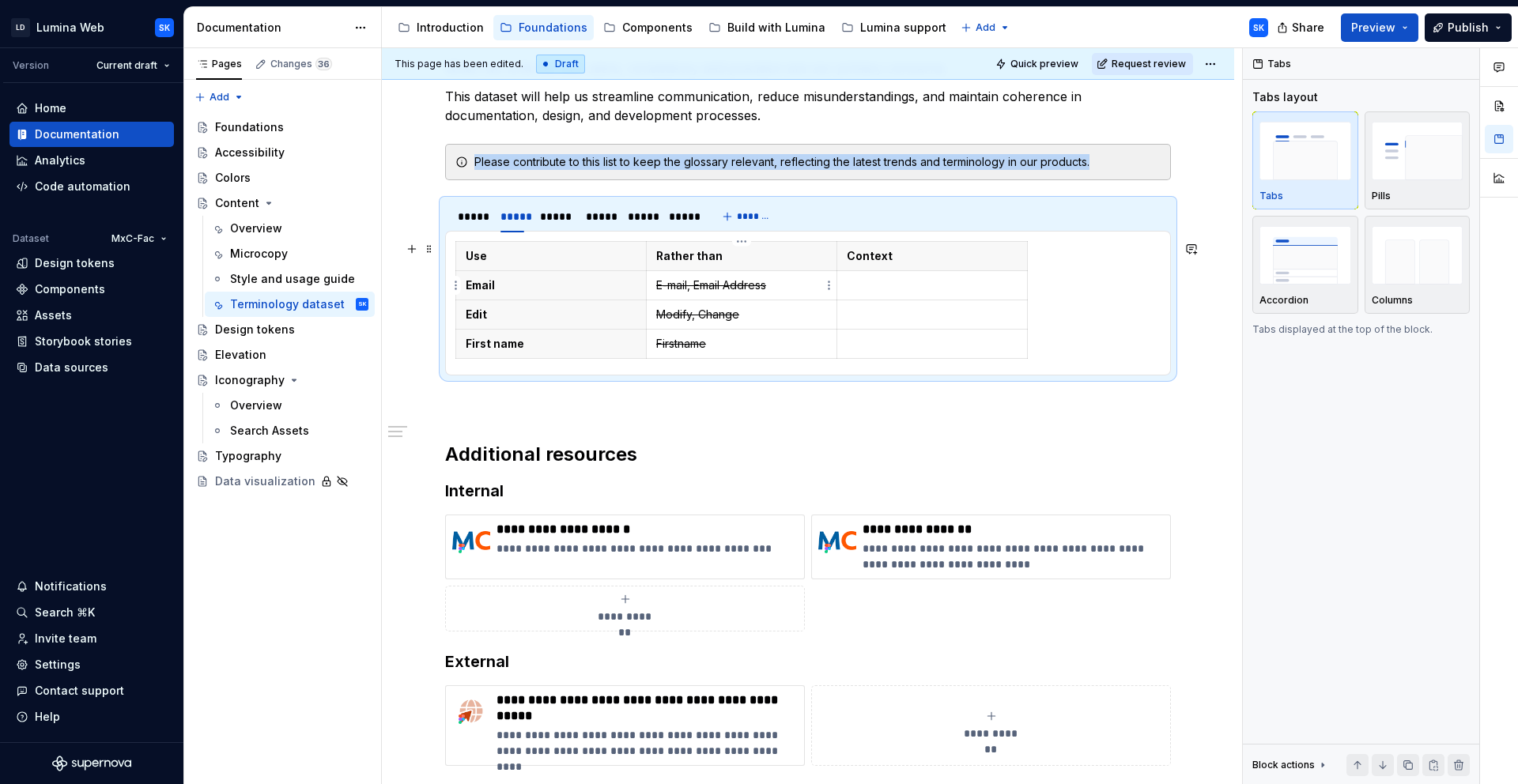
click at [668, 281] on s "E-mail, Email Address" at bounding box center [711, 285] width 110 height 13
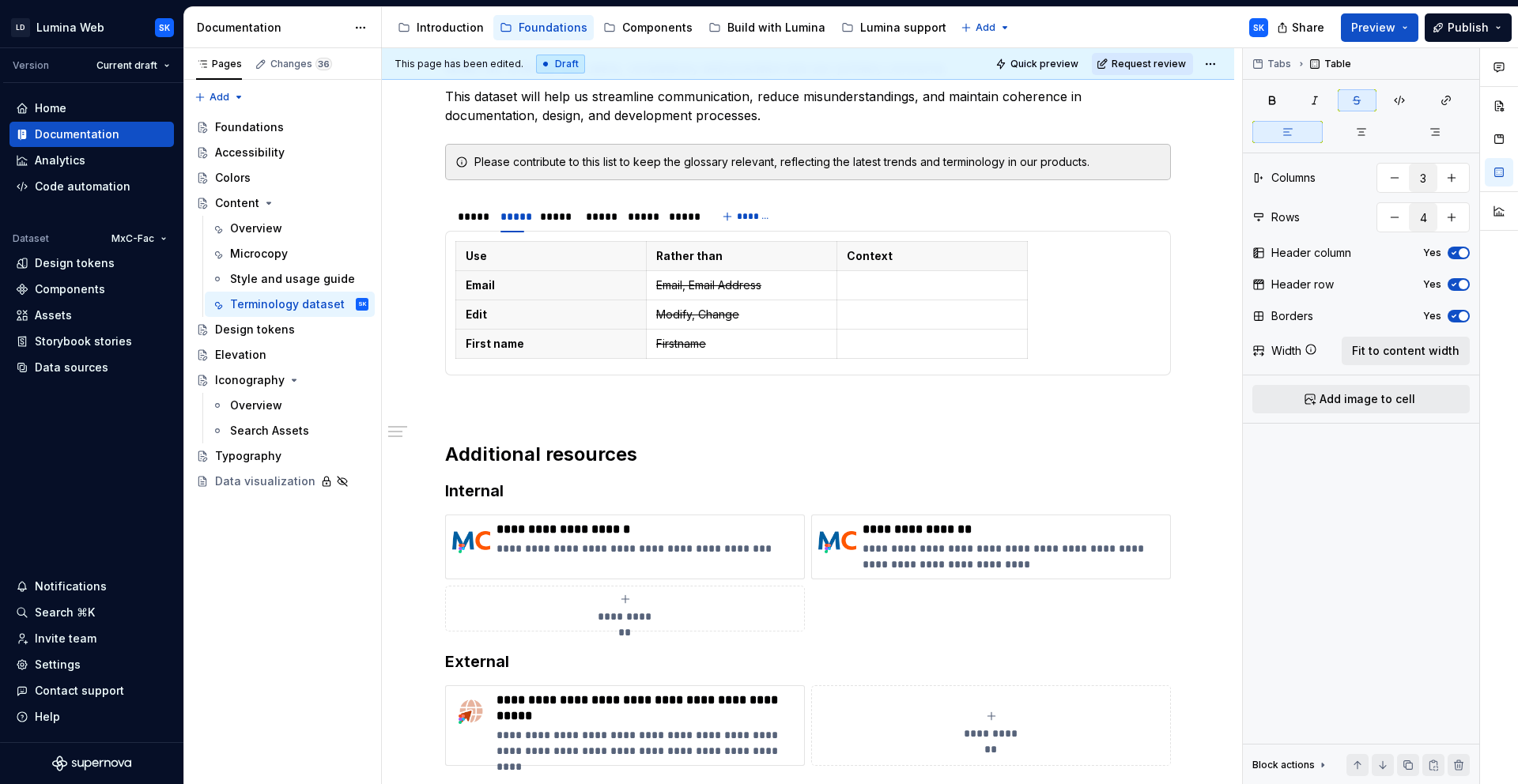
click at [1401, 359] on button "Fit to content width" at bounding box center [1406, 351] width 128 height 28
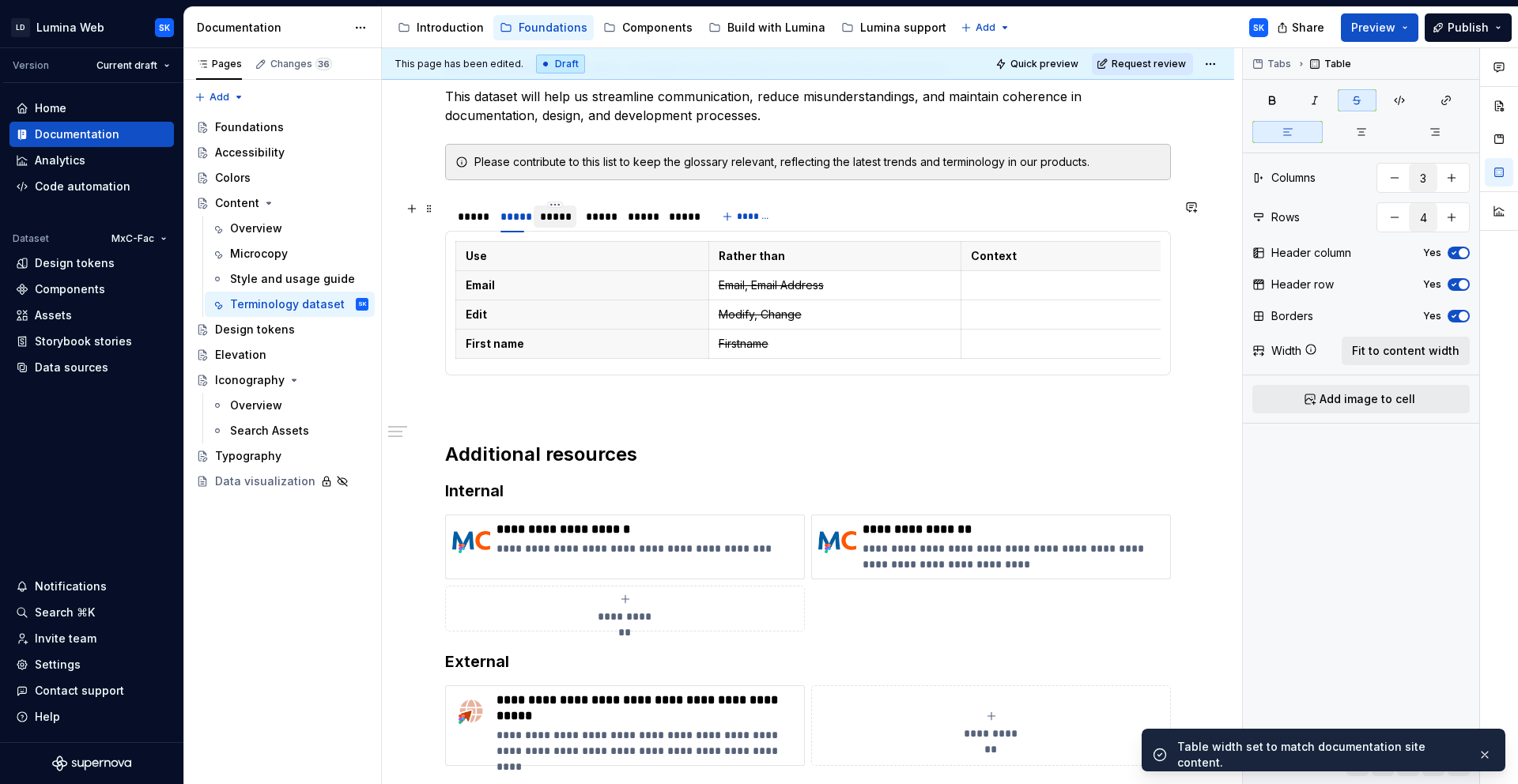
click at [549, 222] on div "*****" at bounding box center [554, 217] width 29 height 16
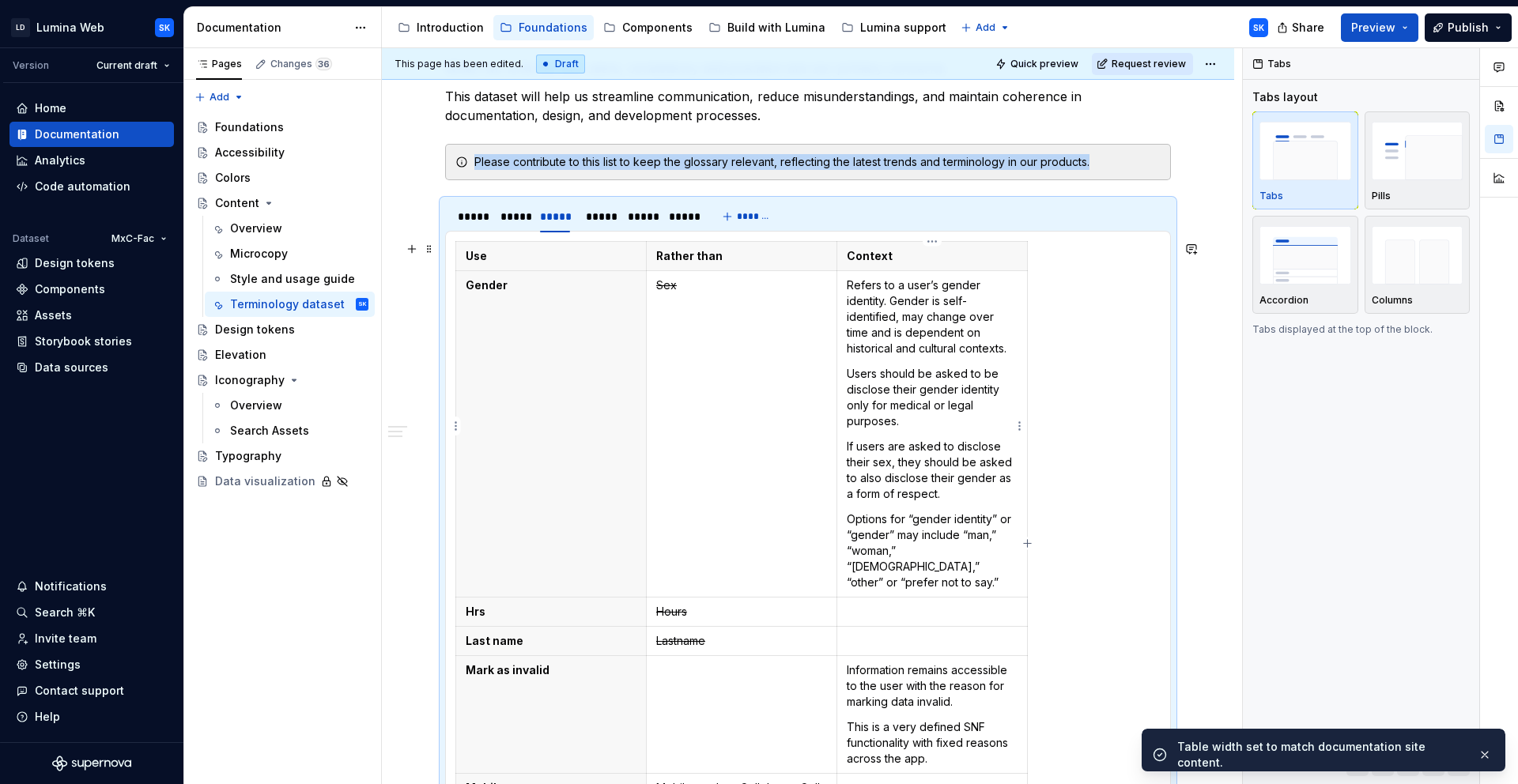
click at [918, 318] on p "Refers to a user’s gender identity. Gender is self-identified, may change over …" at bounding box center [932, 317] width 171 height 79
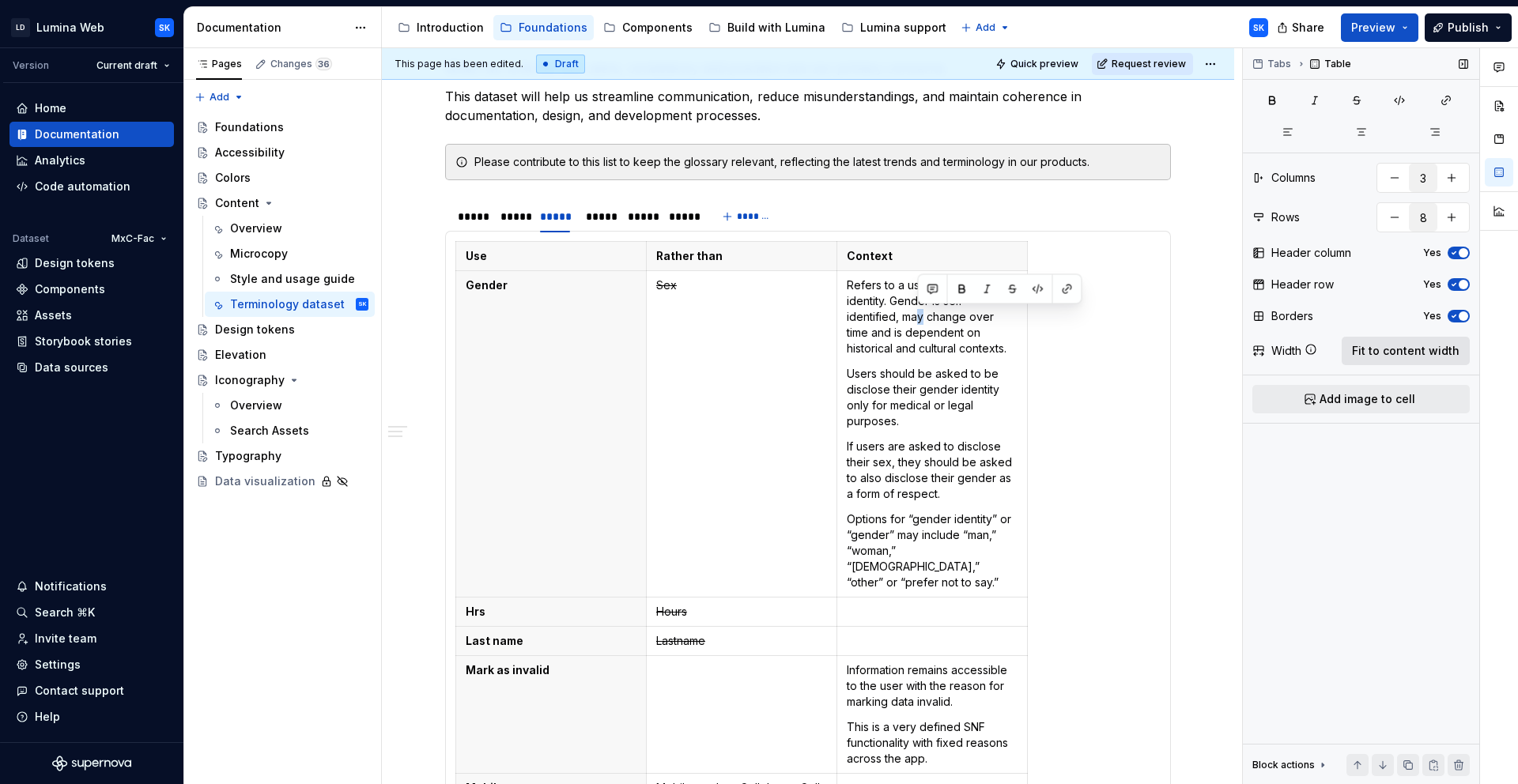
click at [1414, 357] on span "Fit to content width" at bounding box center [1406, 351] width 108 height 16
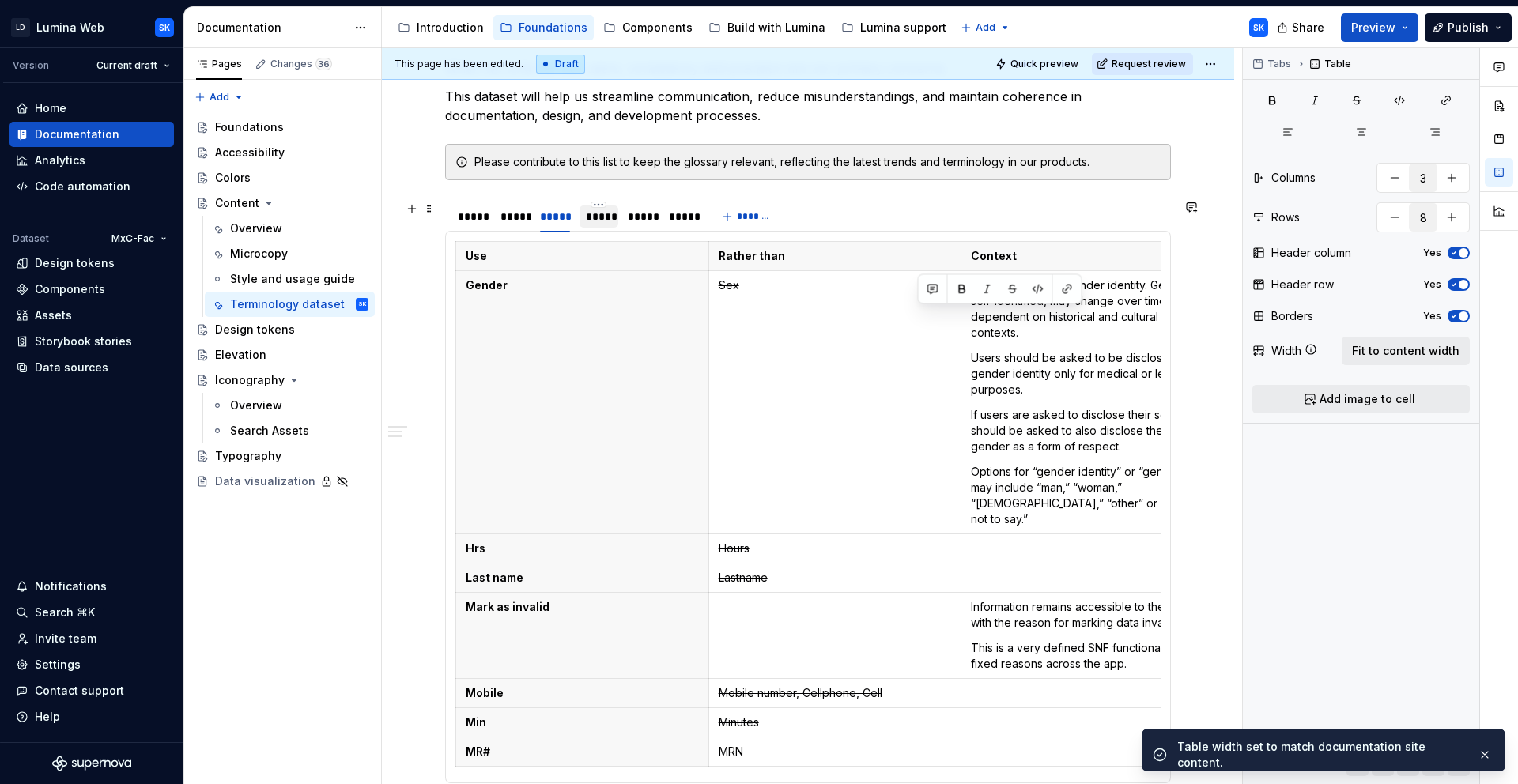
click at [601, 212] on div "*****" at bounding box center [599, 217] width 27 height 16
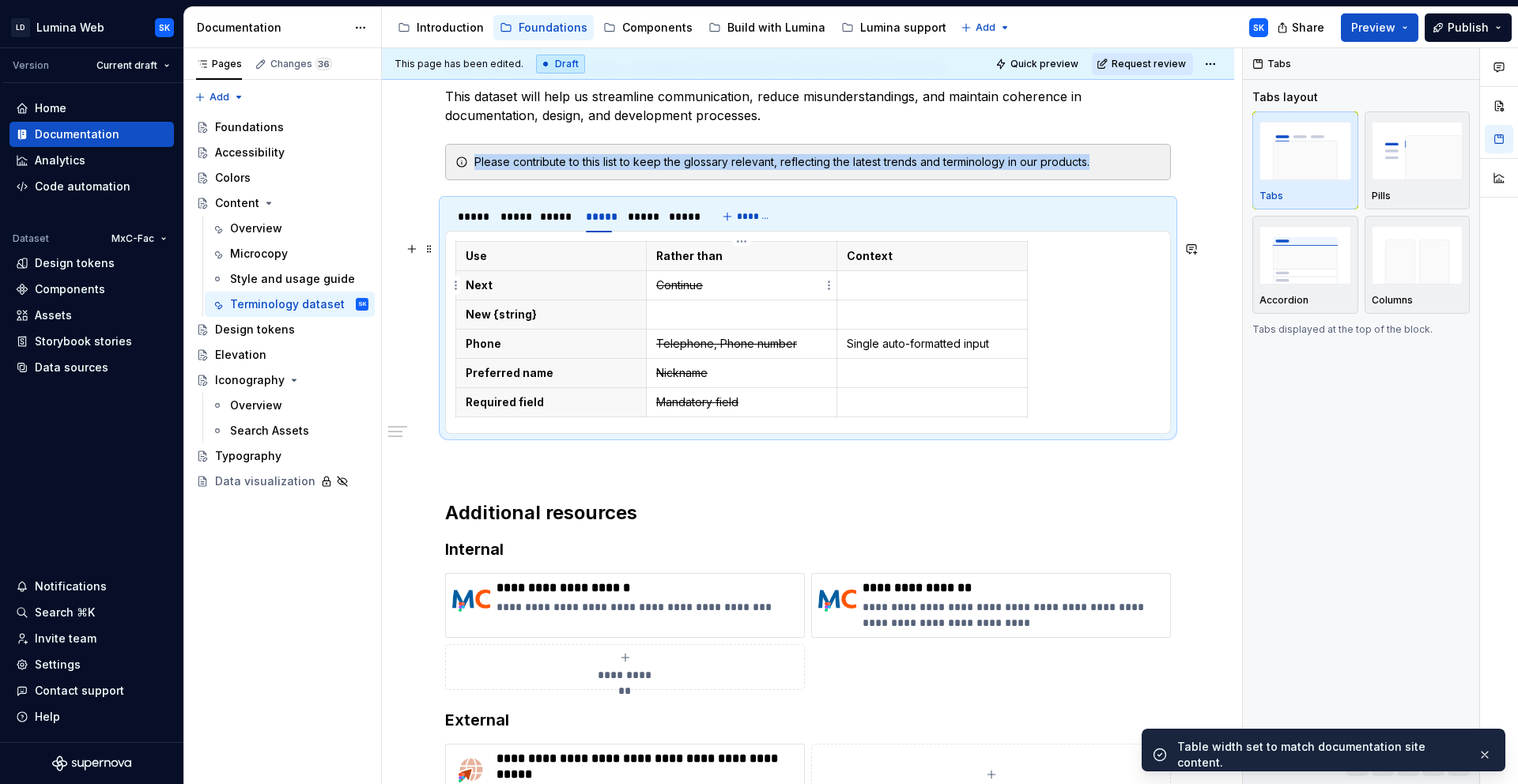
click at [736, 283] on p "Continue" at bounding box center [742, 286] width 171 height 16
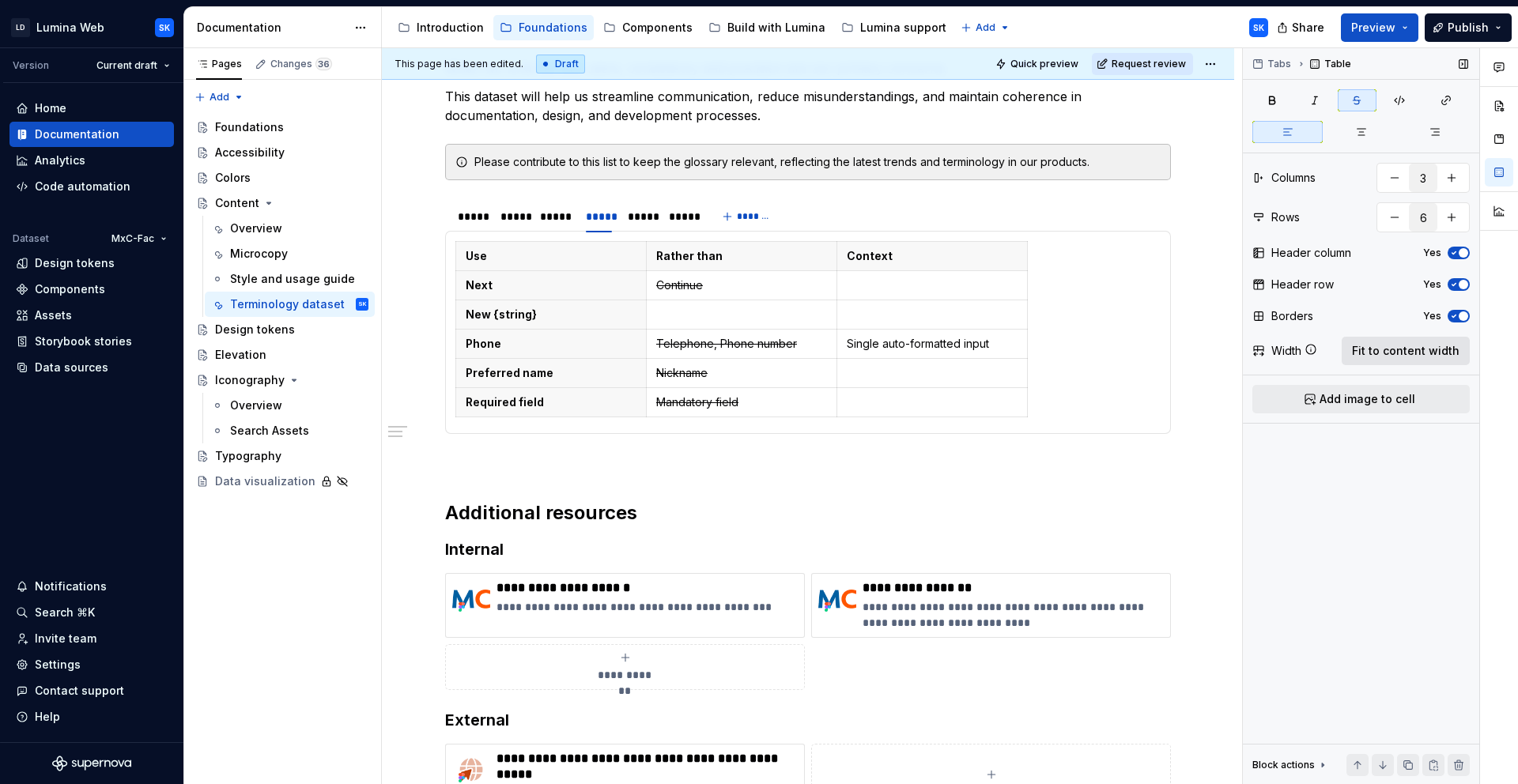
click at [1421, 360] on button "Fit to content width" at bounding box center [1406, 351] width 128 height 28
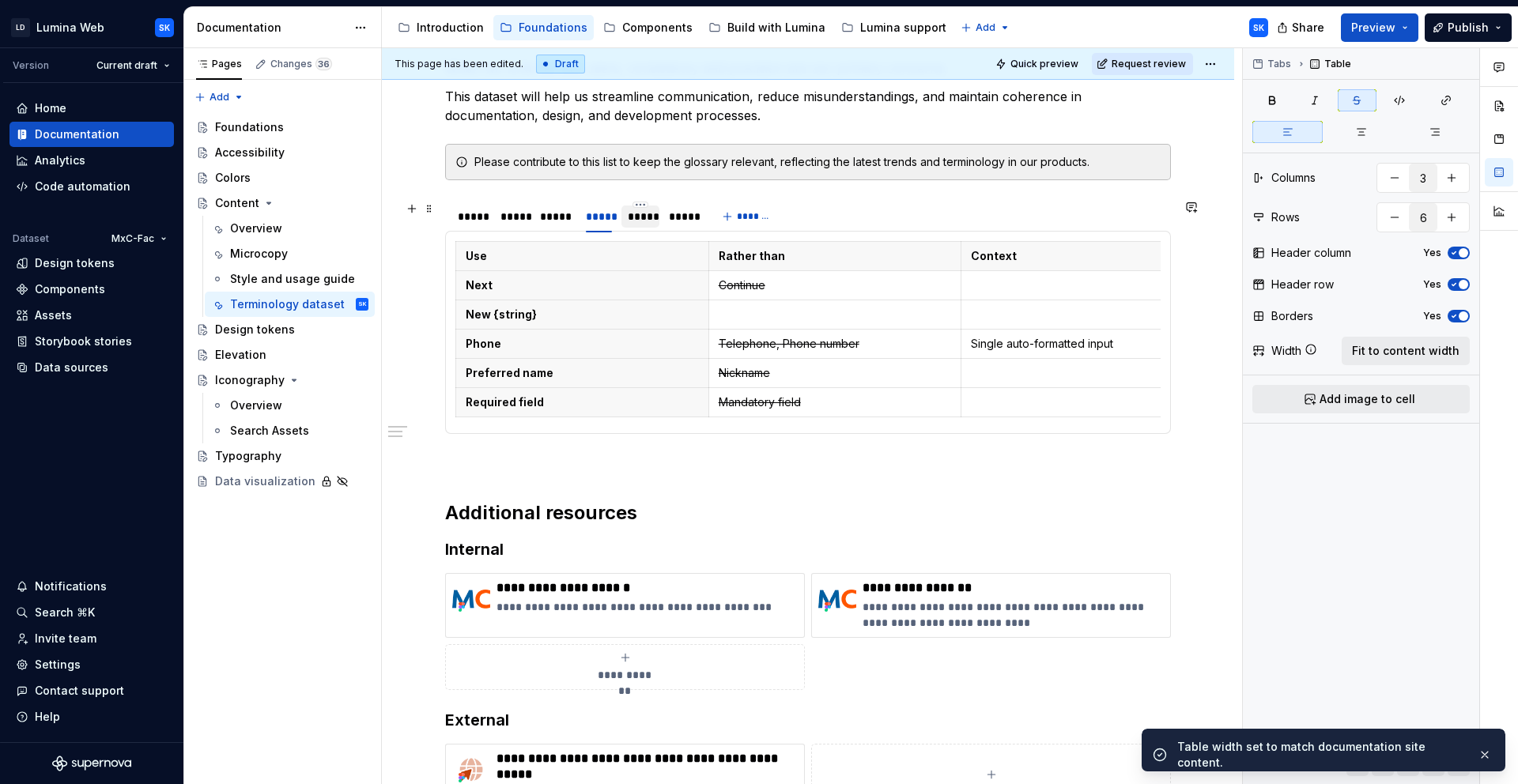
click at [648, 218] on div "*****" at bounding box center [640, 217] width 25 height 16
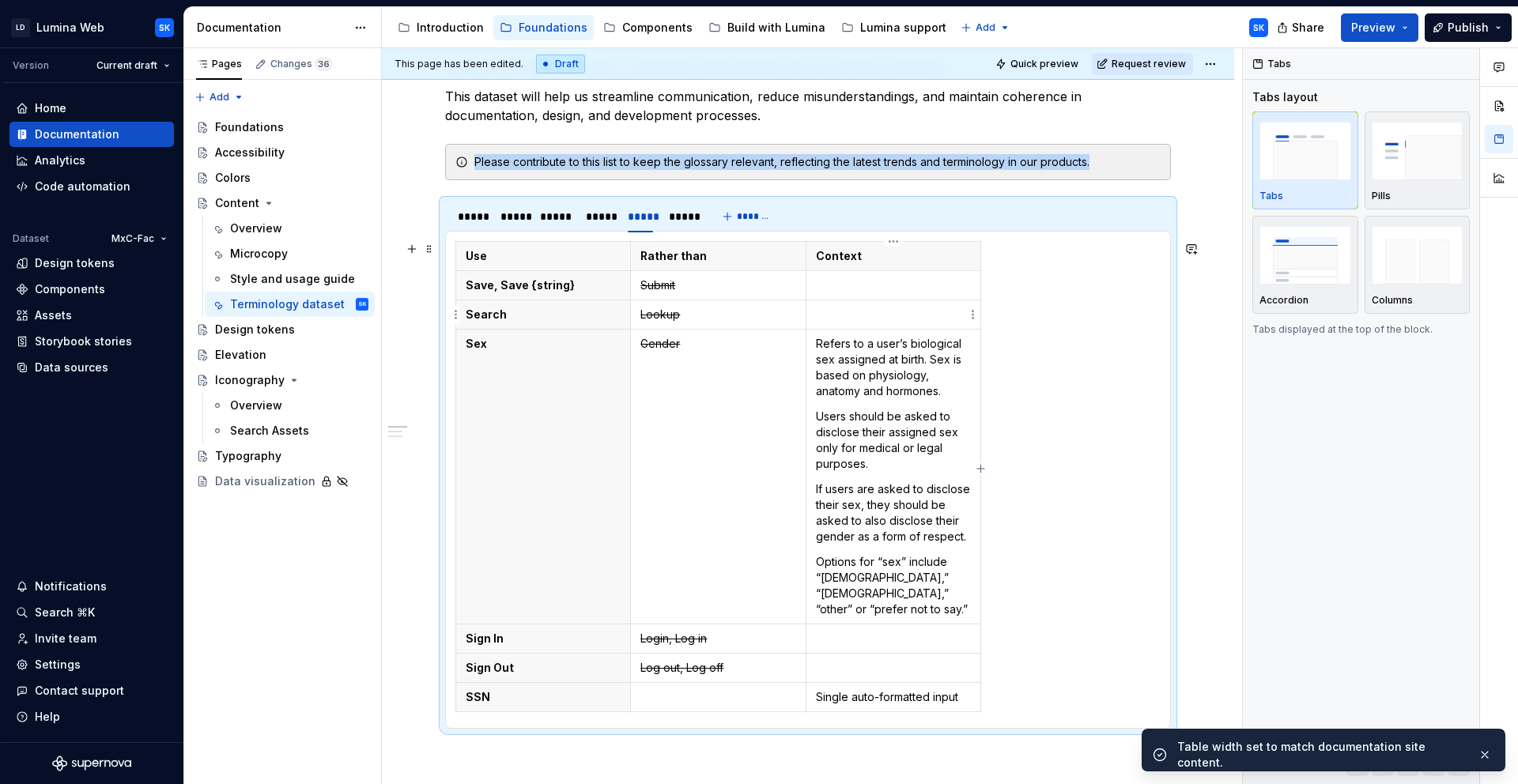
click at [878, 313] on p at bounding box center [894, 315] width 155 height 16
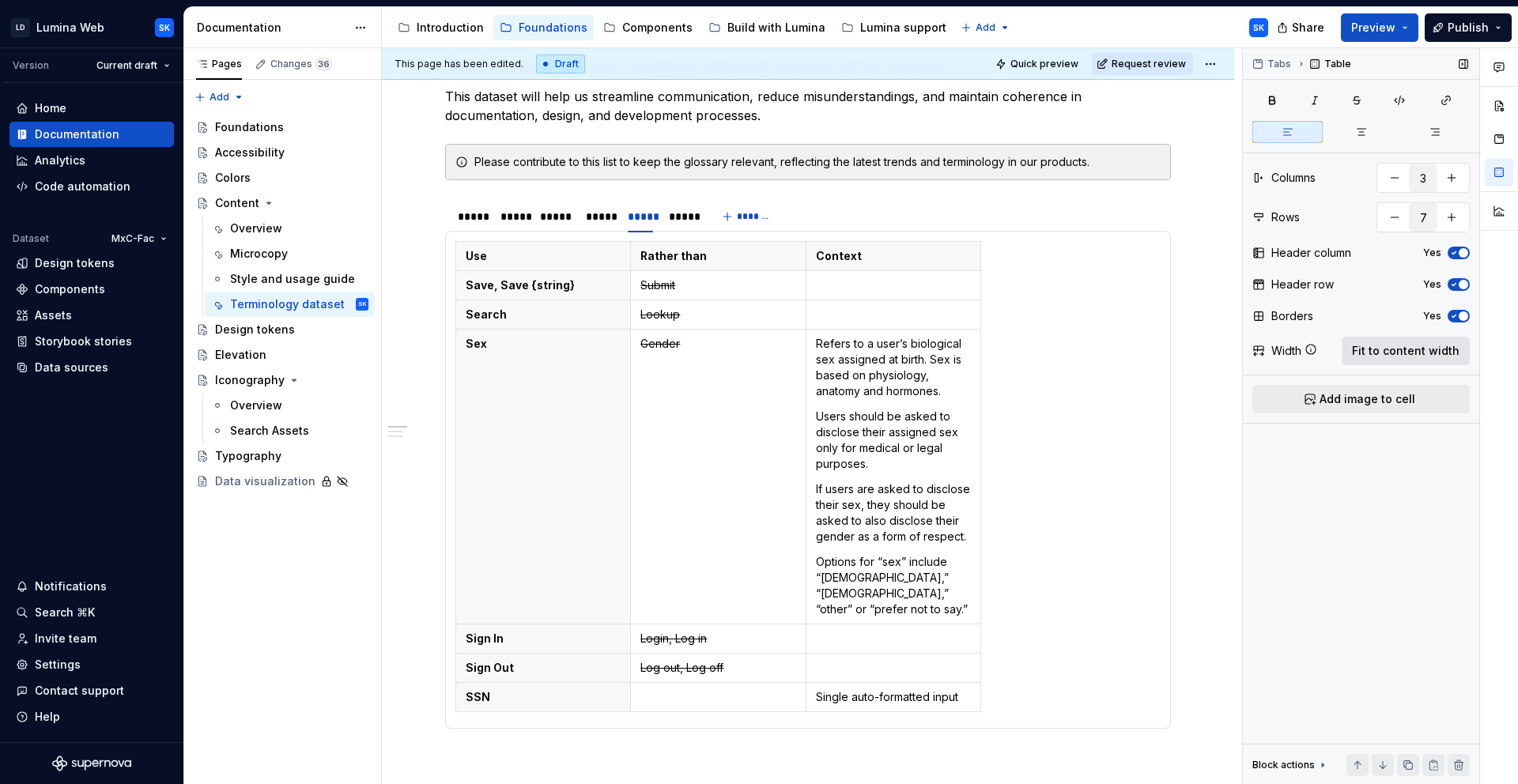
click at [1374, 354] on span "Fit to content width" at bounding box center [1406, 351] width 108 height 16
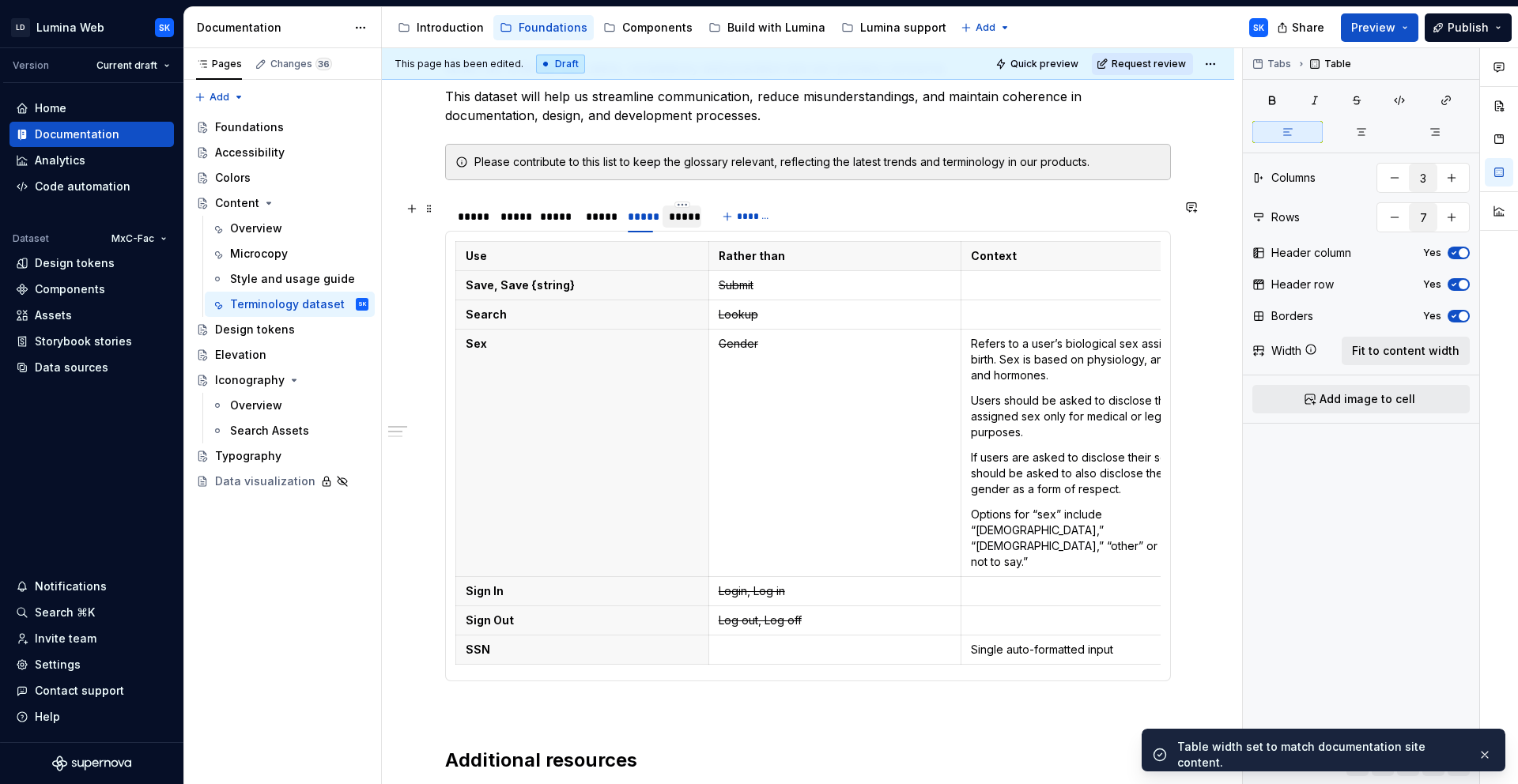
click at [694, 222] on div "*****" at bounding box center [681, 217] width 26 height 16
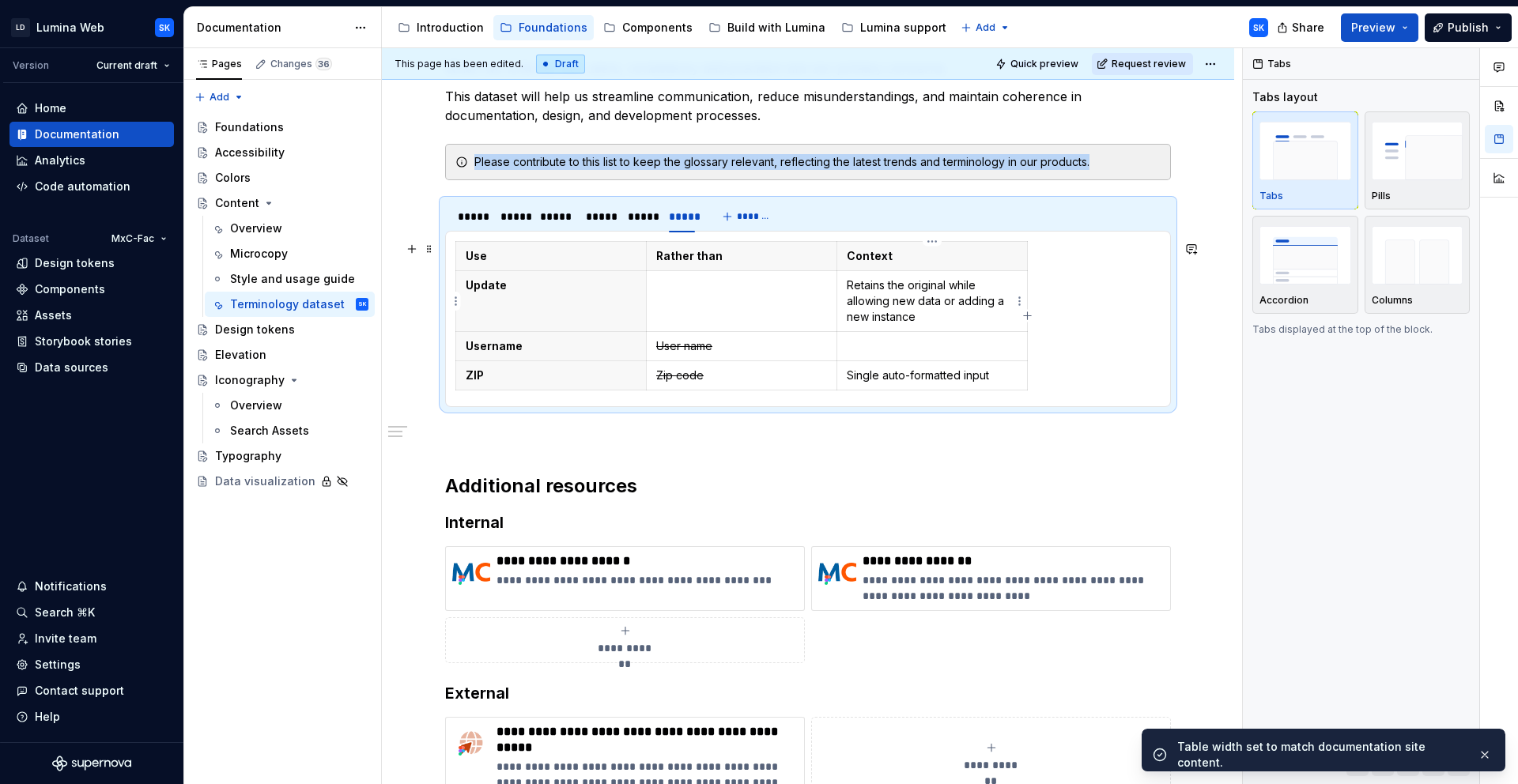
click at [927, 301] on p "Retains the original while allowing new data or adding a new instance" at bounding box center [932, 301] width 171 height 47
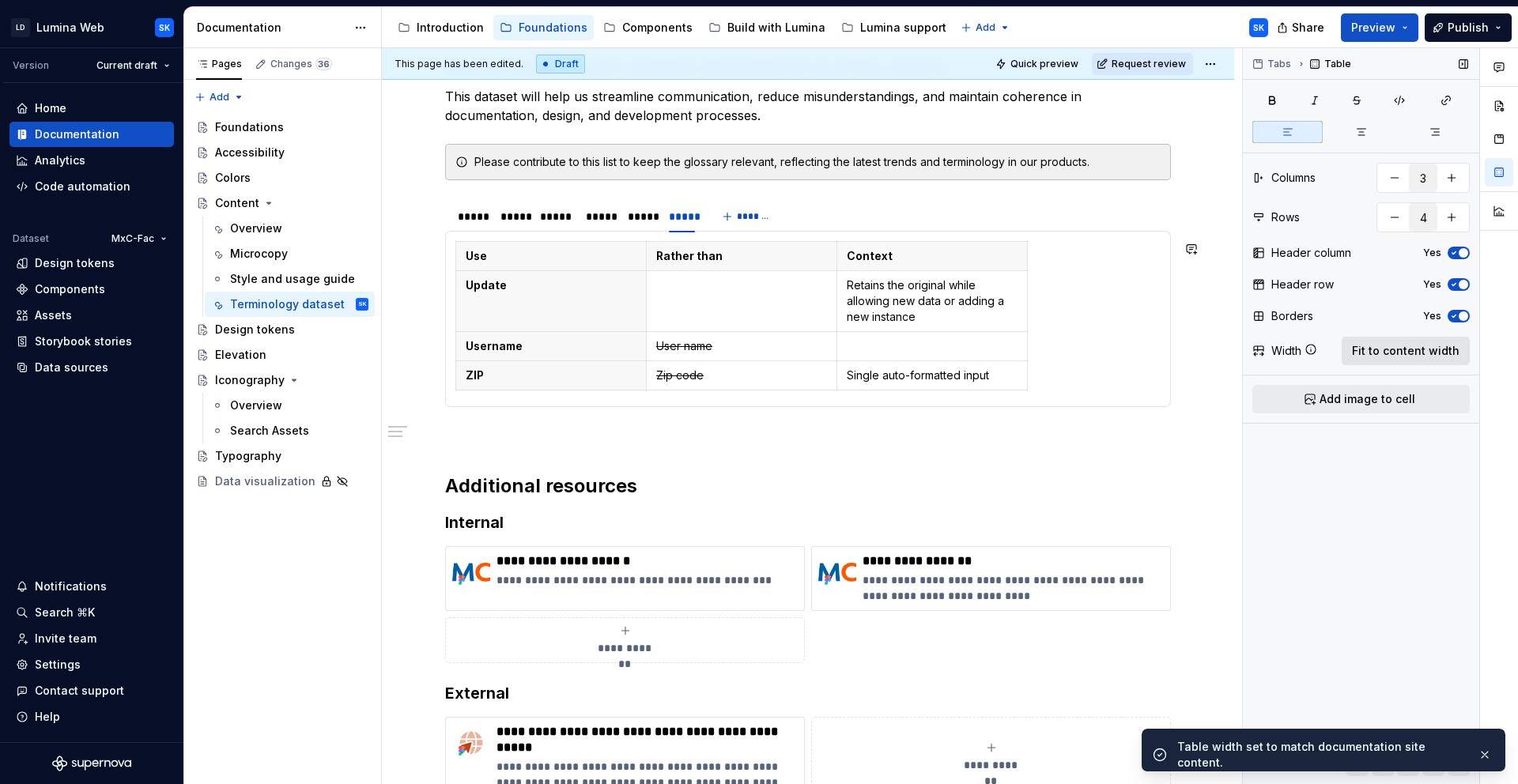
click at [1379, 358] on span "Fit to content width" at bounding box center [1406, 351] width 108 height 16
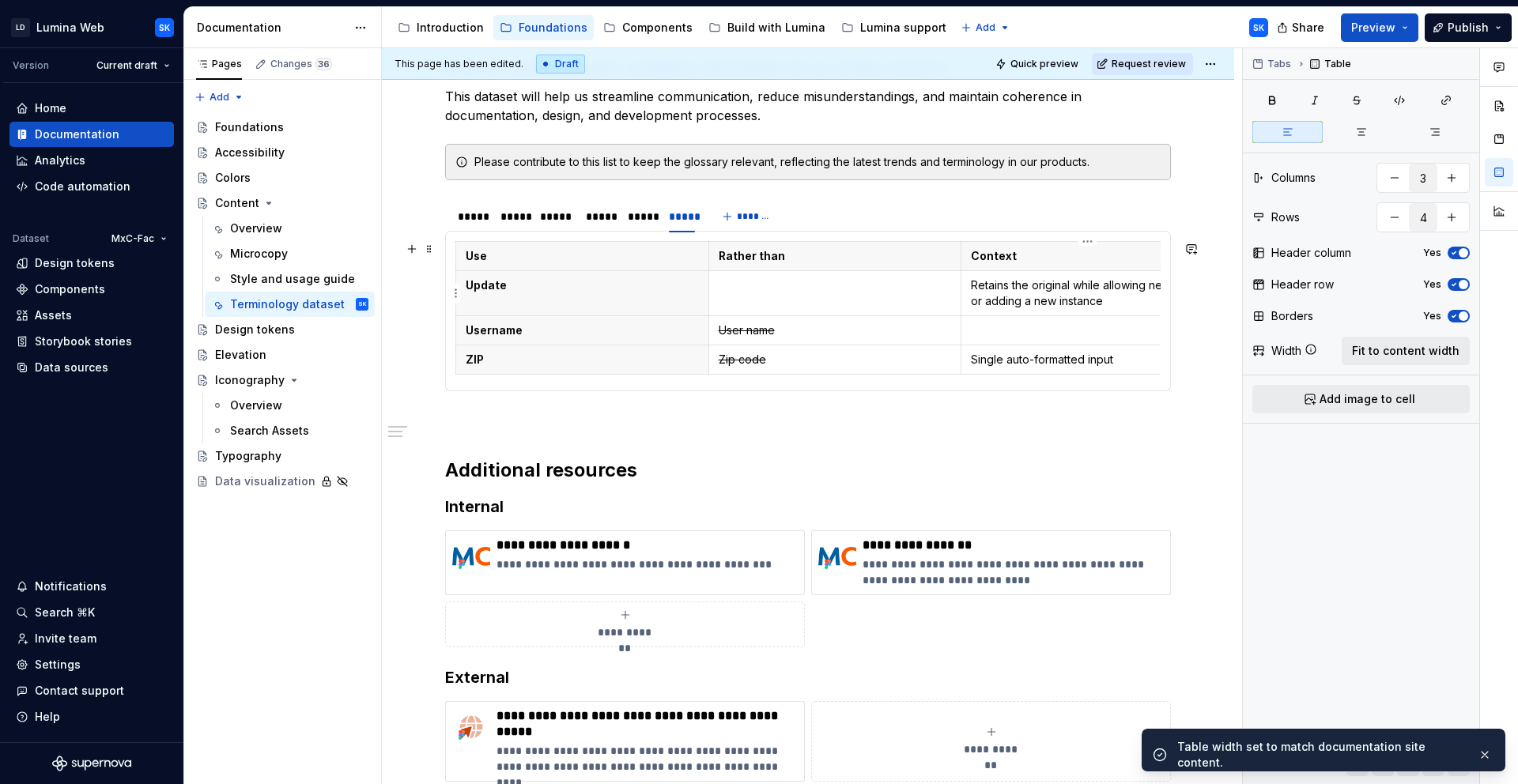
click at [1112, 298] on p "Retains the original while allowing new data or adding a new instance" at bounding box center [1087, 294] width 233 height 32
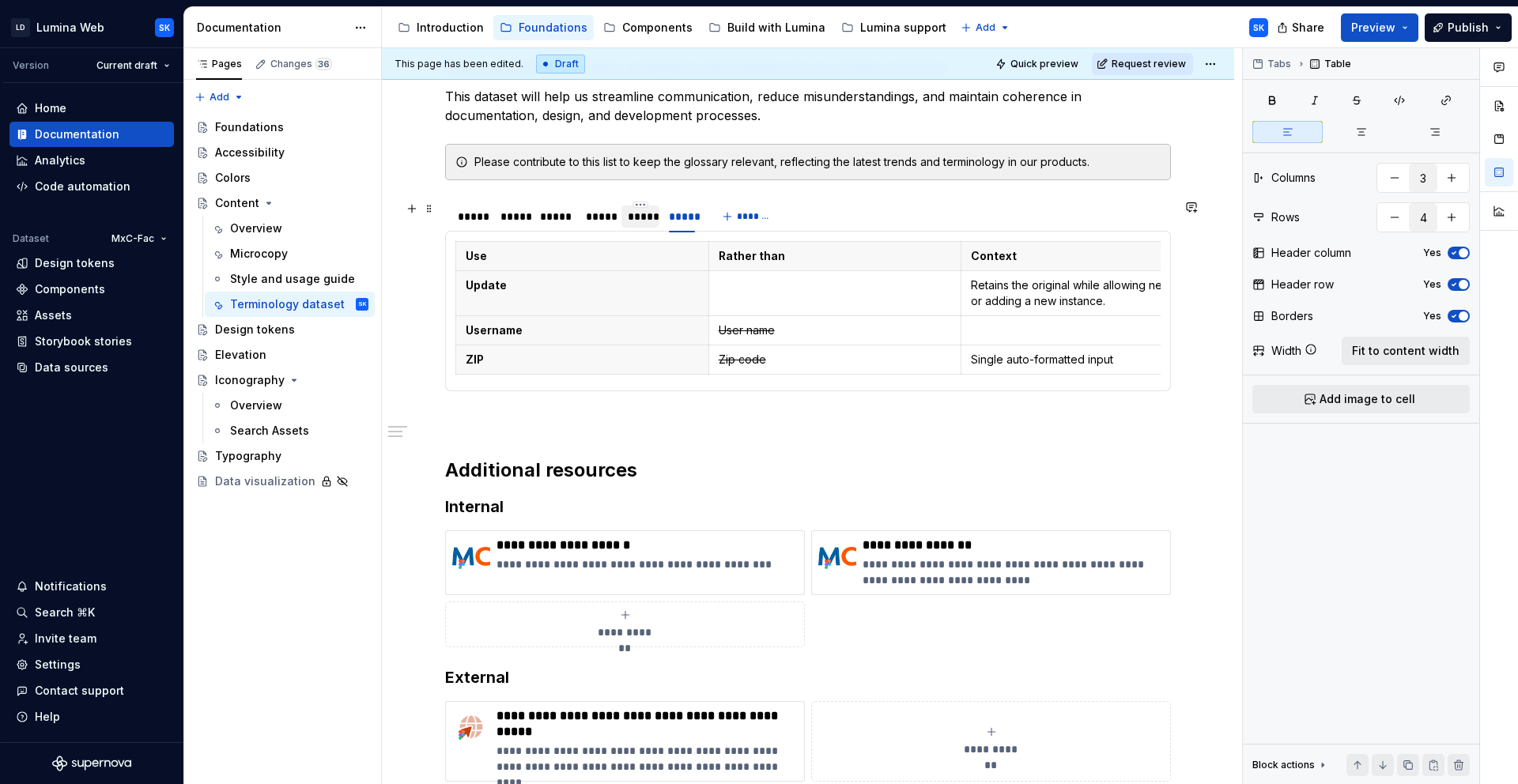
click at [632, 221] on div "*****" at bounding box center [640, 217] width 25 height 16
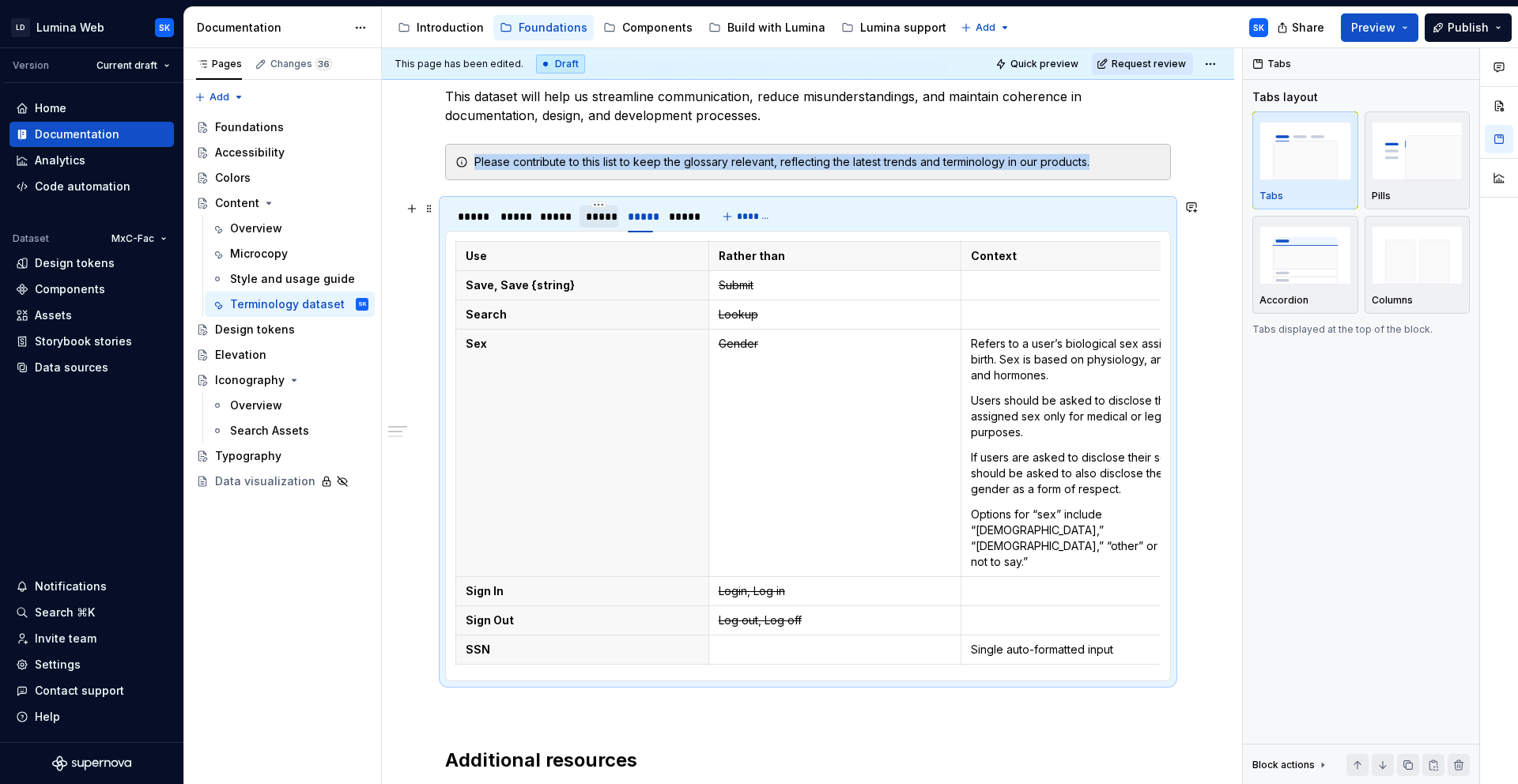
click at [597, 220] on div "*****" at bounding box center [599, 217] width 27 height 16
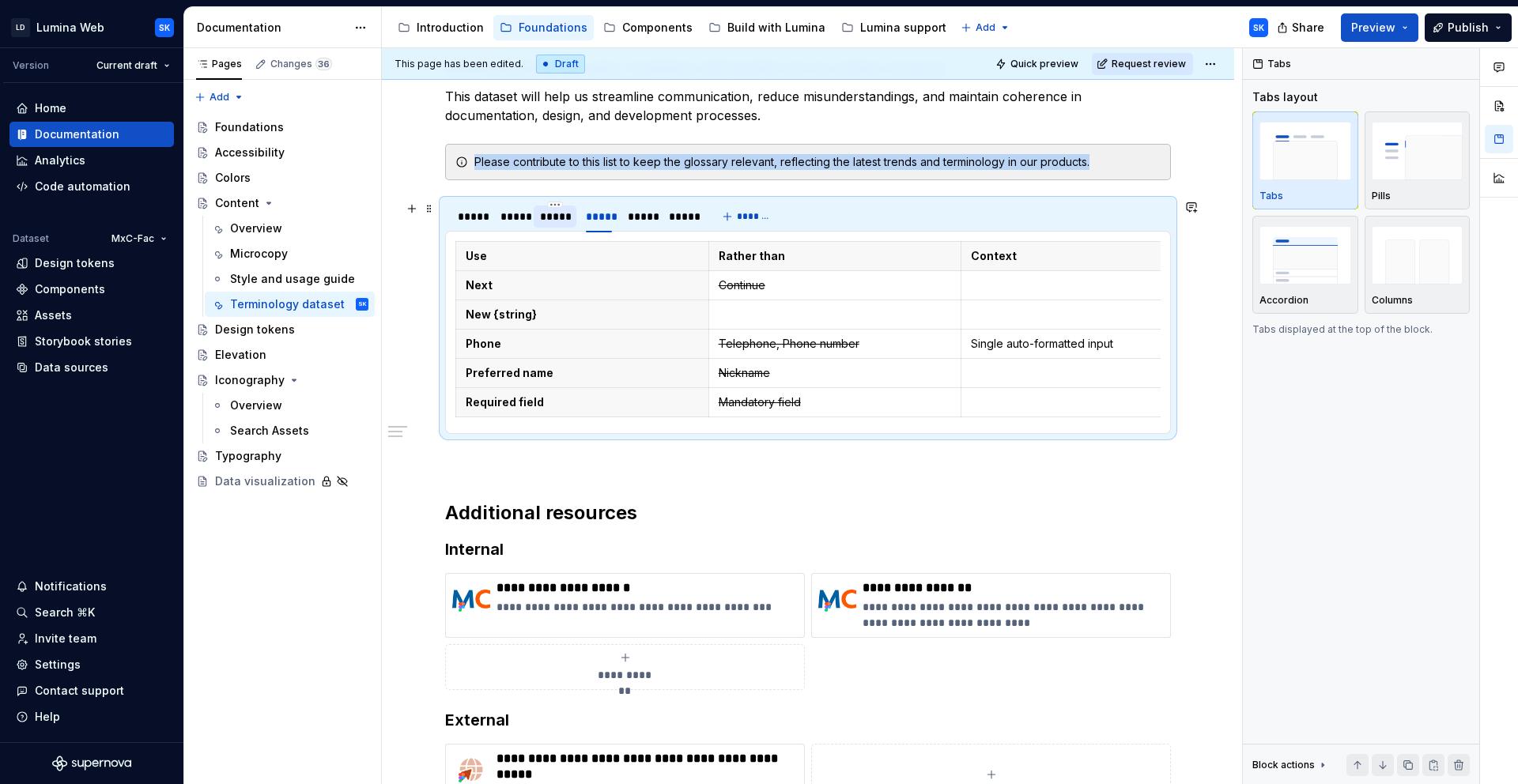
click at [569, 220] on div "*****" at bounding box center [554, 217] width 29 height 16
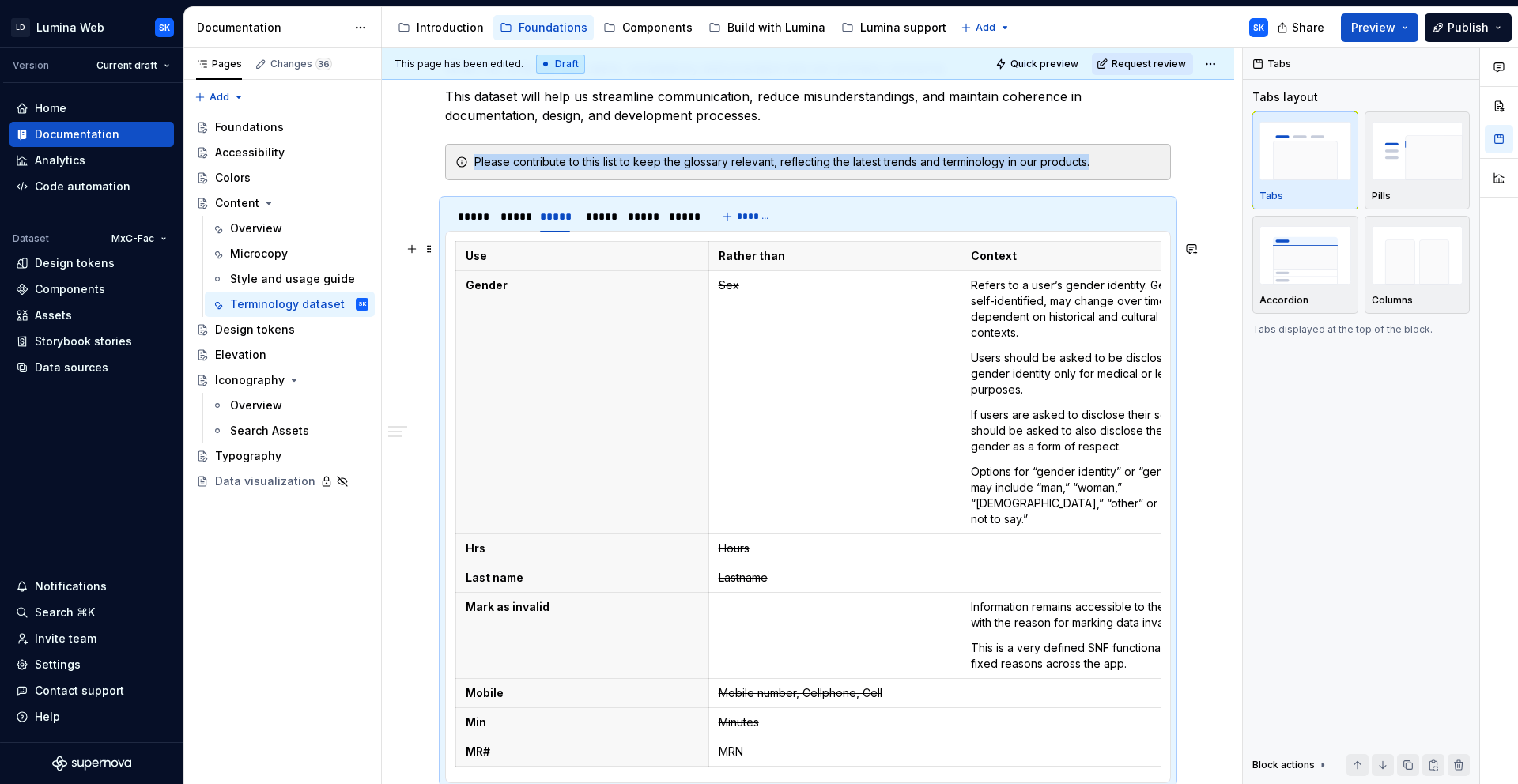
scroll to position [0, 0]
click at [1064, 540] on p at bounding box center [1087, 548] width 233 height 16
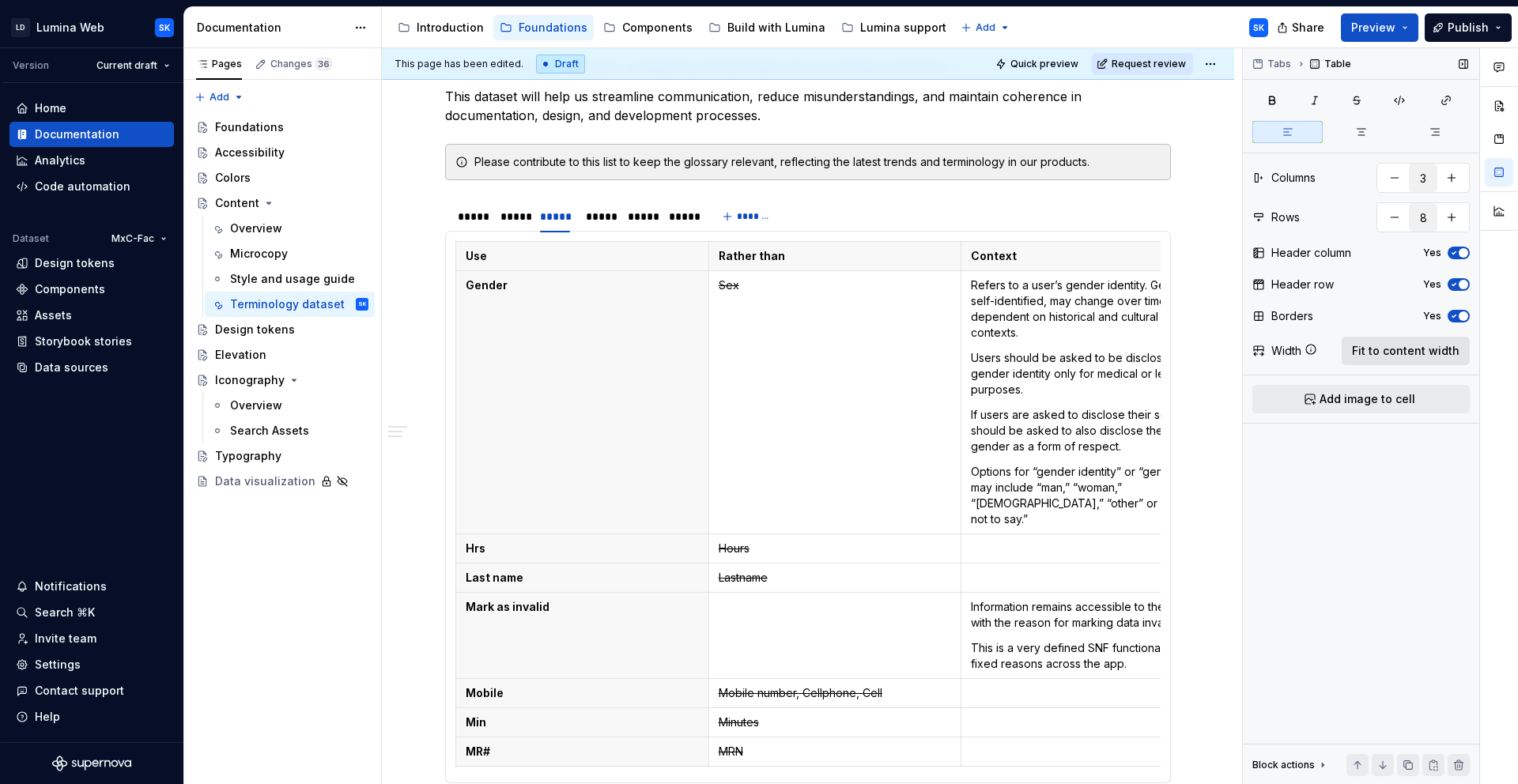
click at [1386, 354] on span "Fit to content width" at bounding box center [1406, 351] width 108 height 16
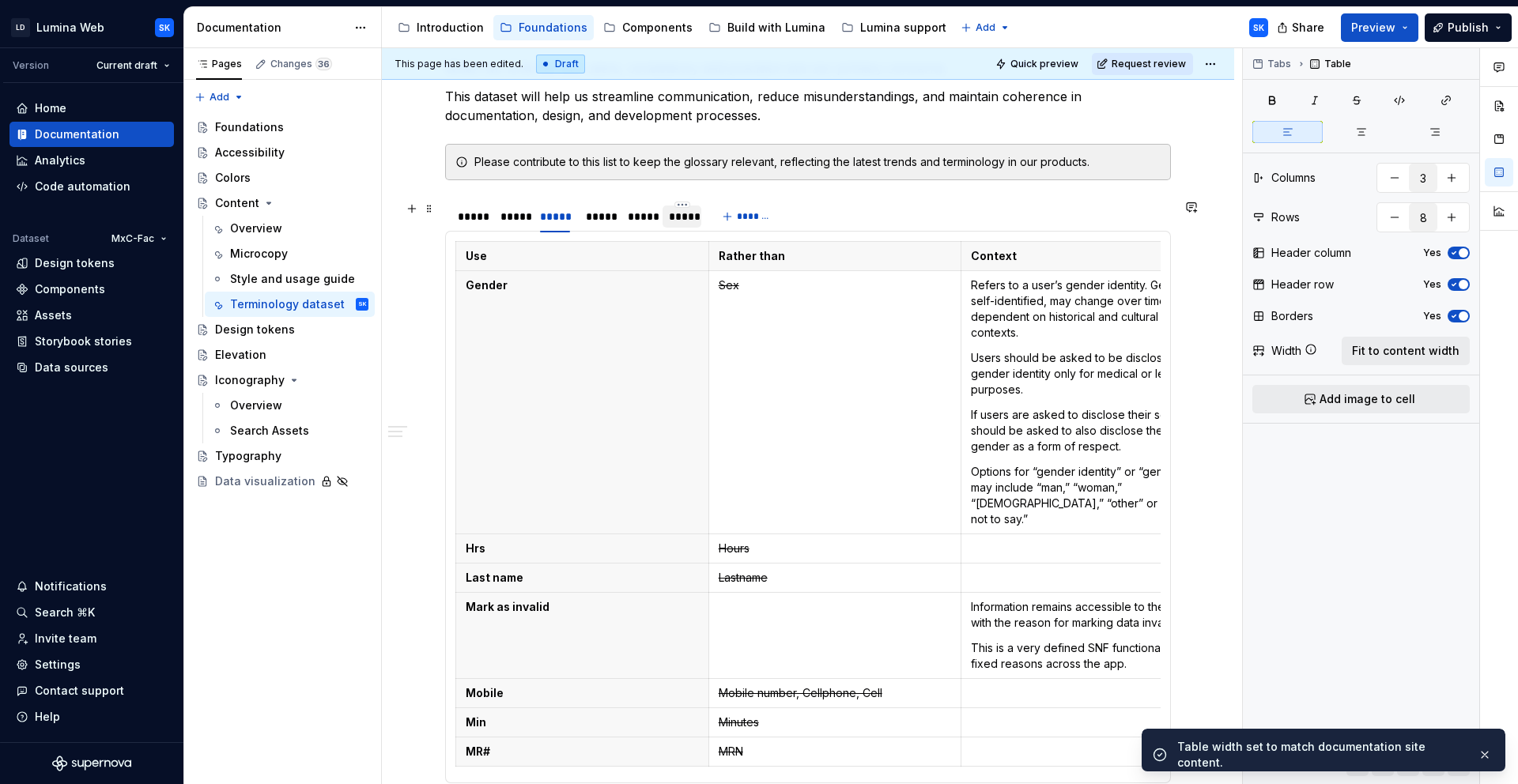
click at [689, 216] on div "*****" at bounding box center [681, 217] width 26 height 16
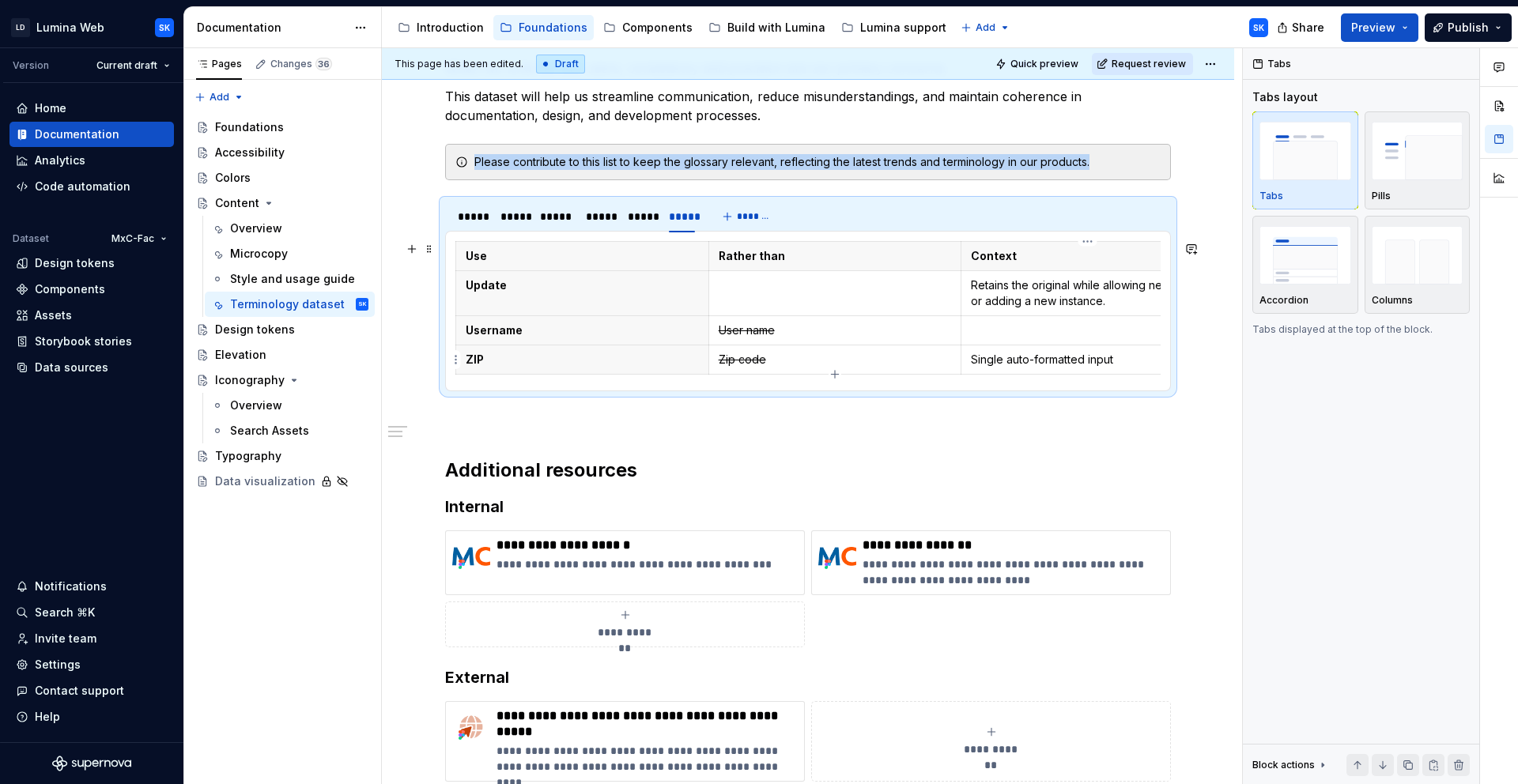
click at [1135, 358] on p "Single auto-formatted input" at bounding box center [1087, 360] width 233 height 16
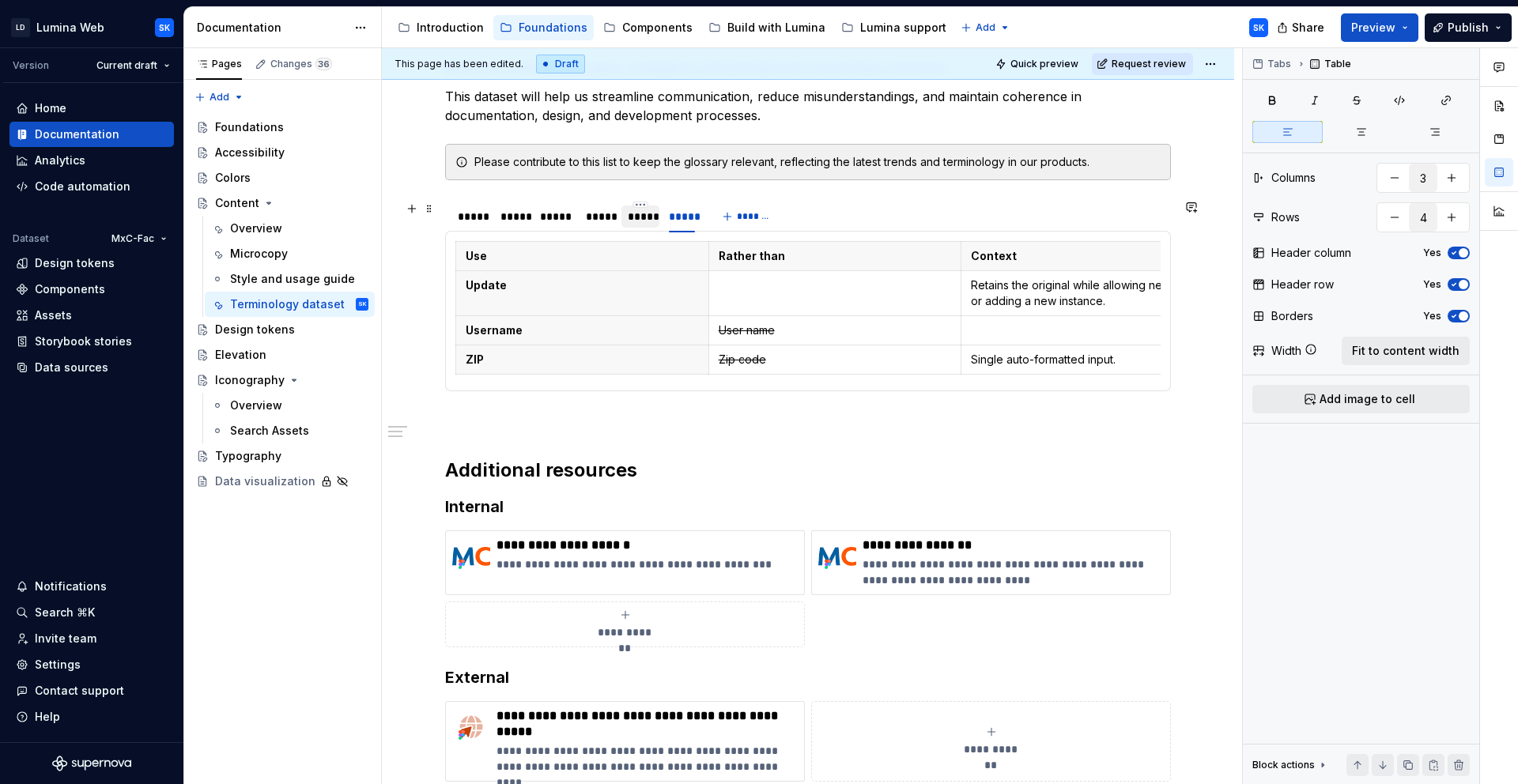
click at [637, 220] on div "*****" at bounding box center [640, 217] width 25 height 16
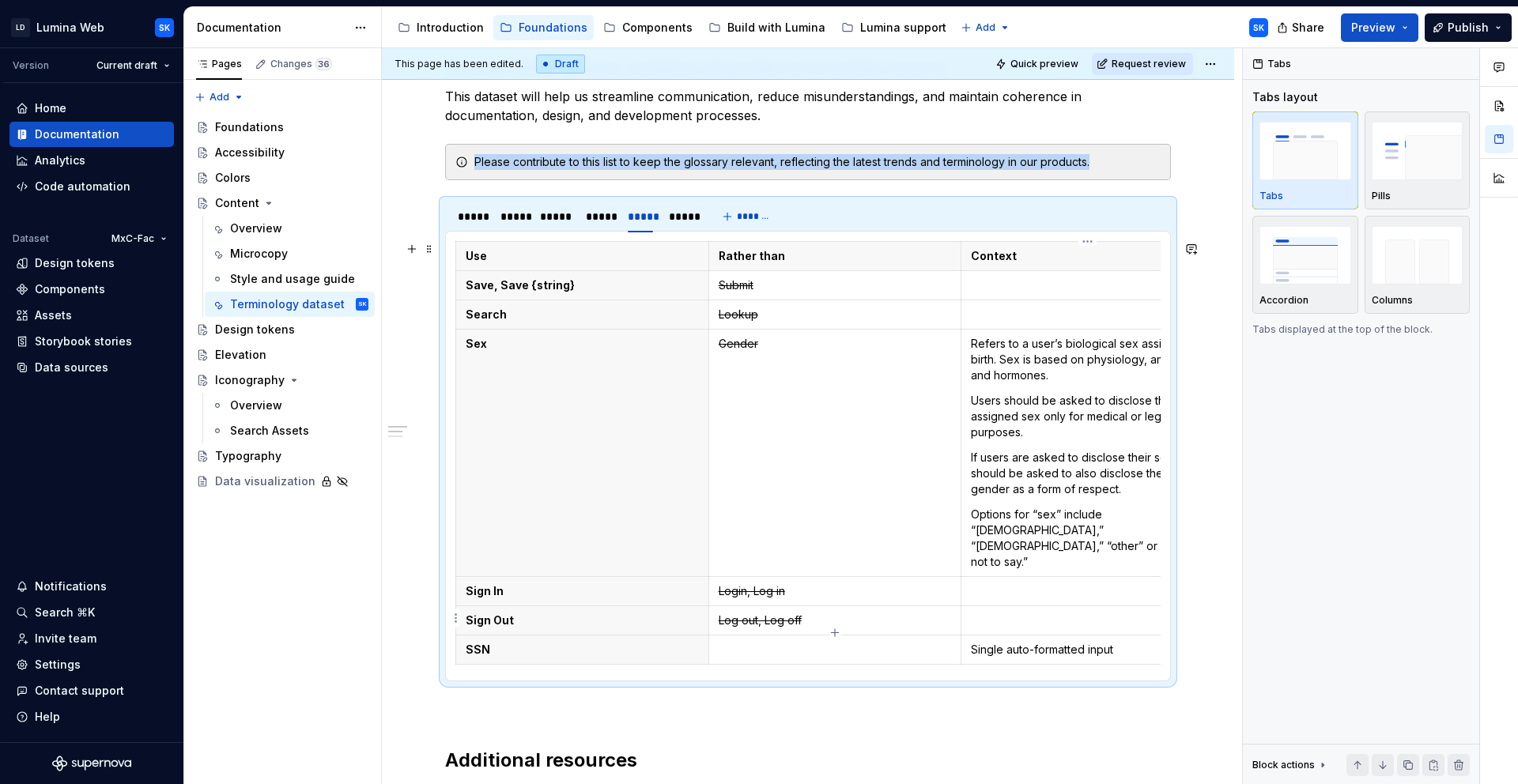
click at [1120, 642] on p "Single auto-formatted input" at bounding box center [1087, 650] width 233 height 16
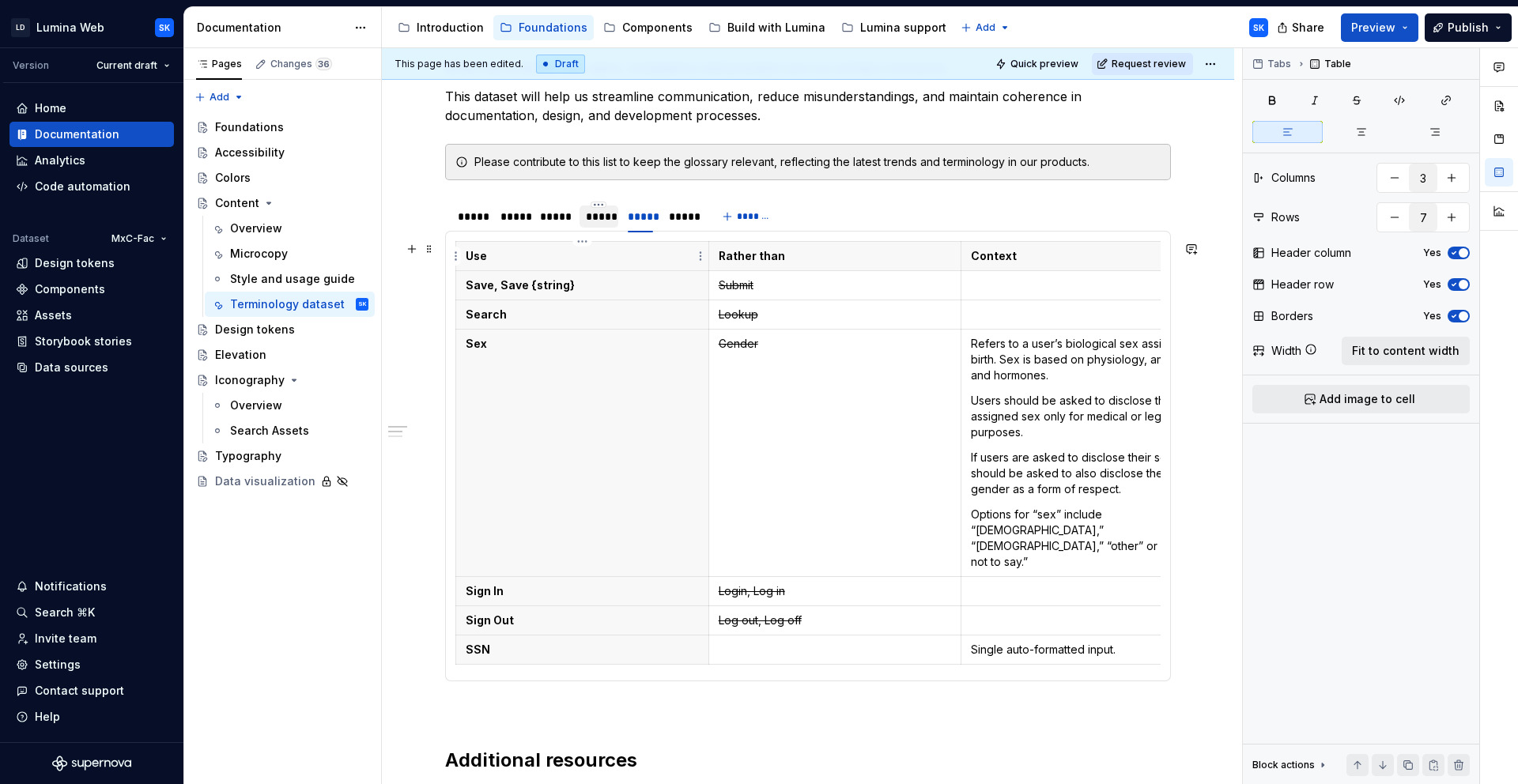
click at [605, 225] on div "*****" at bounding box center [599, 217] width 40 height 22
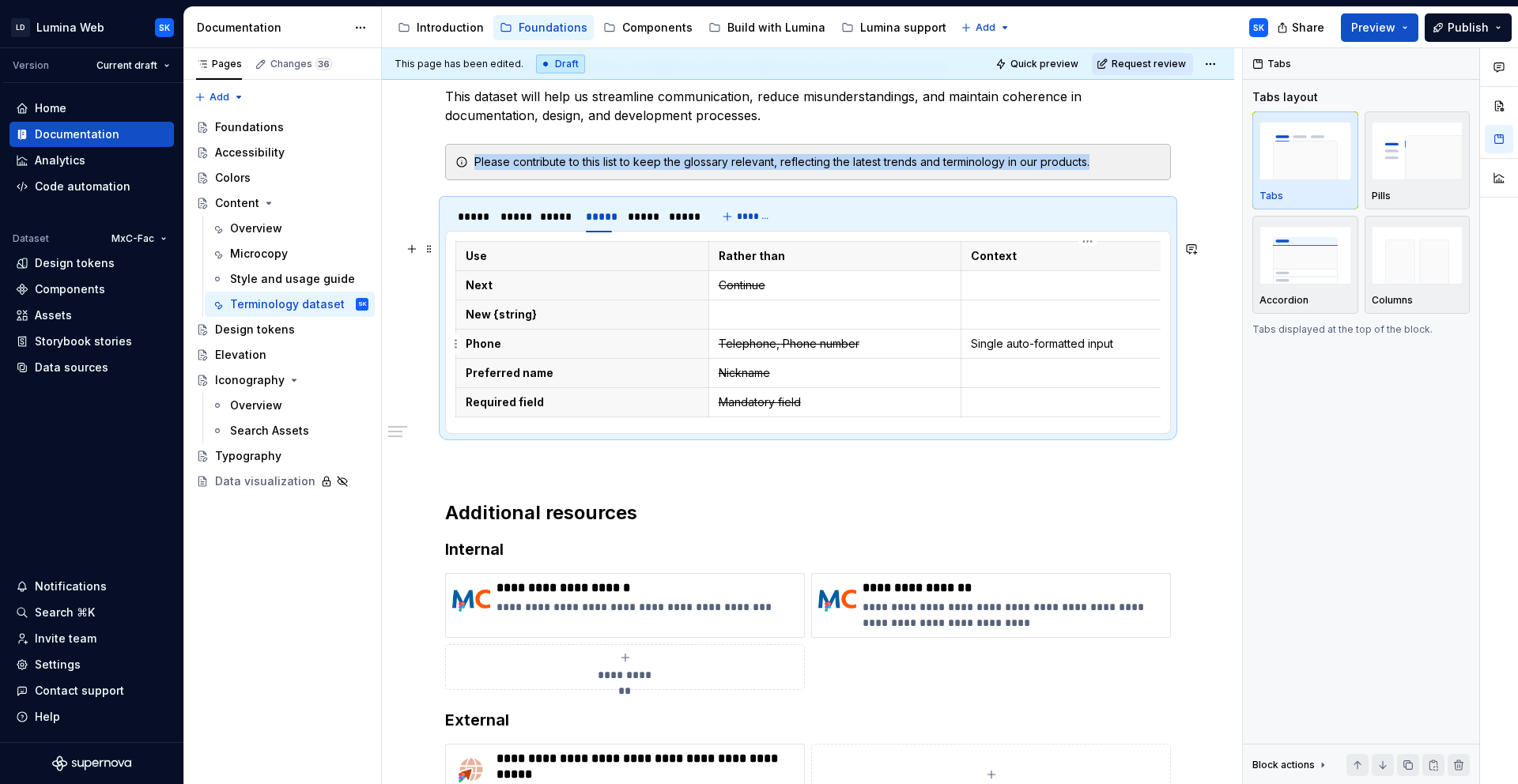
click at [1131, 345] on p "Single auto-formatted input" at bounding box center [1087, 344] width 233 height 16
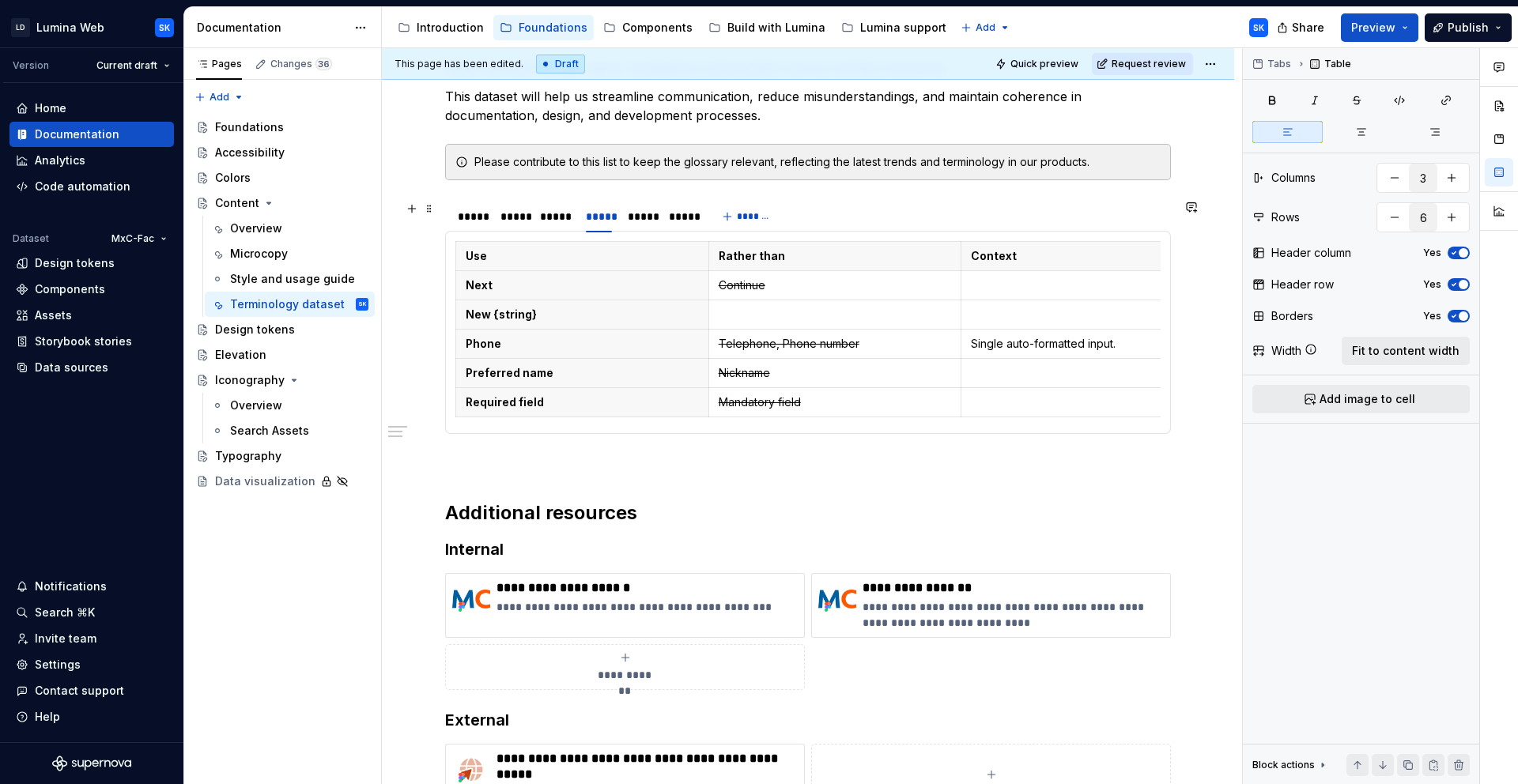
click at [552, 216] on div "*****" at bounding box center [554, 217] width 29 height 16
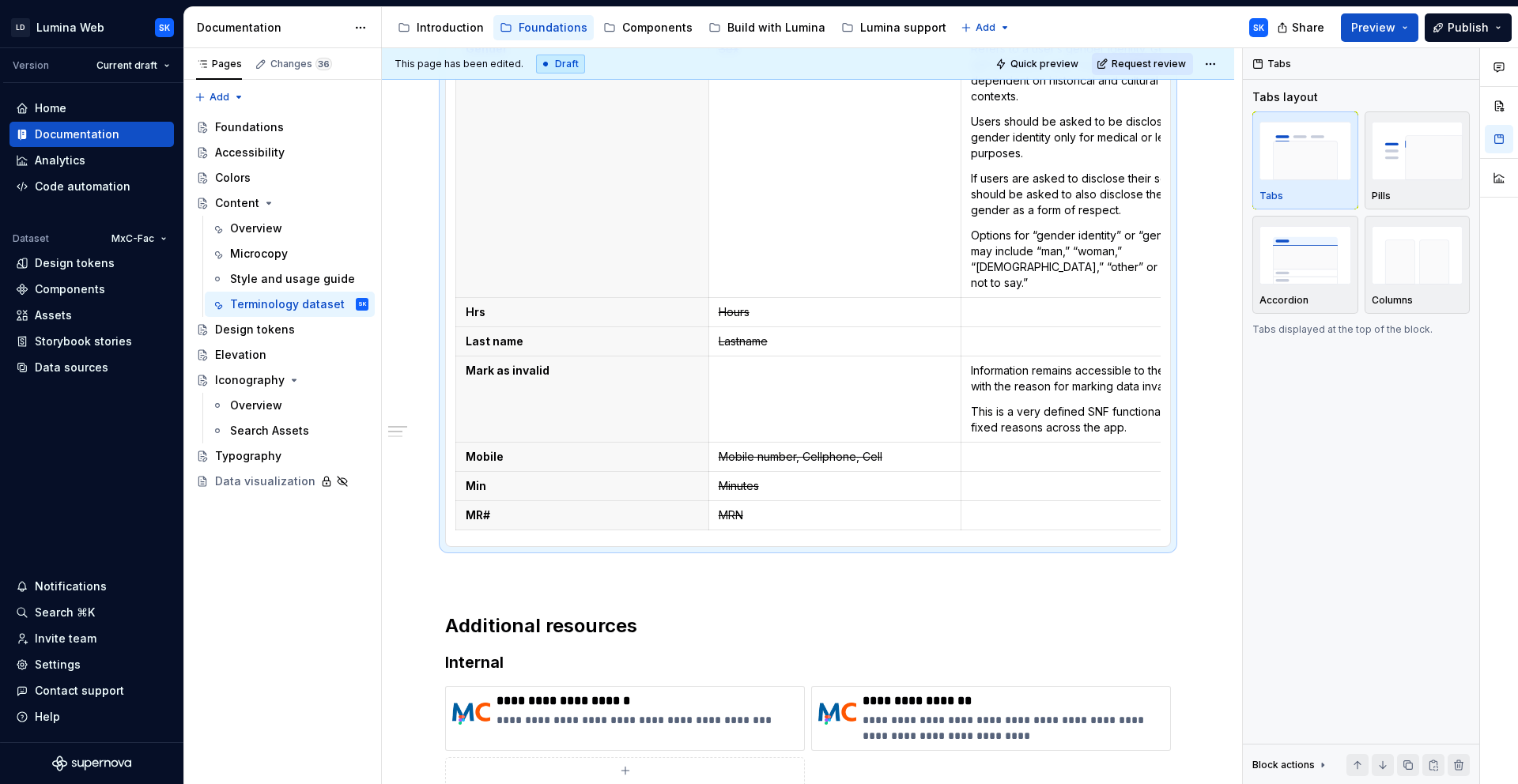
scroll to position [229, 0]
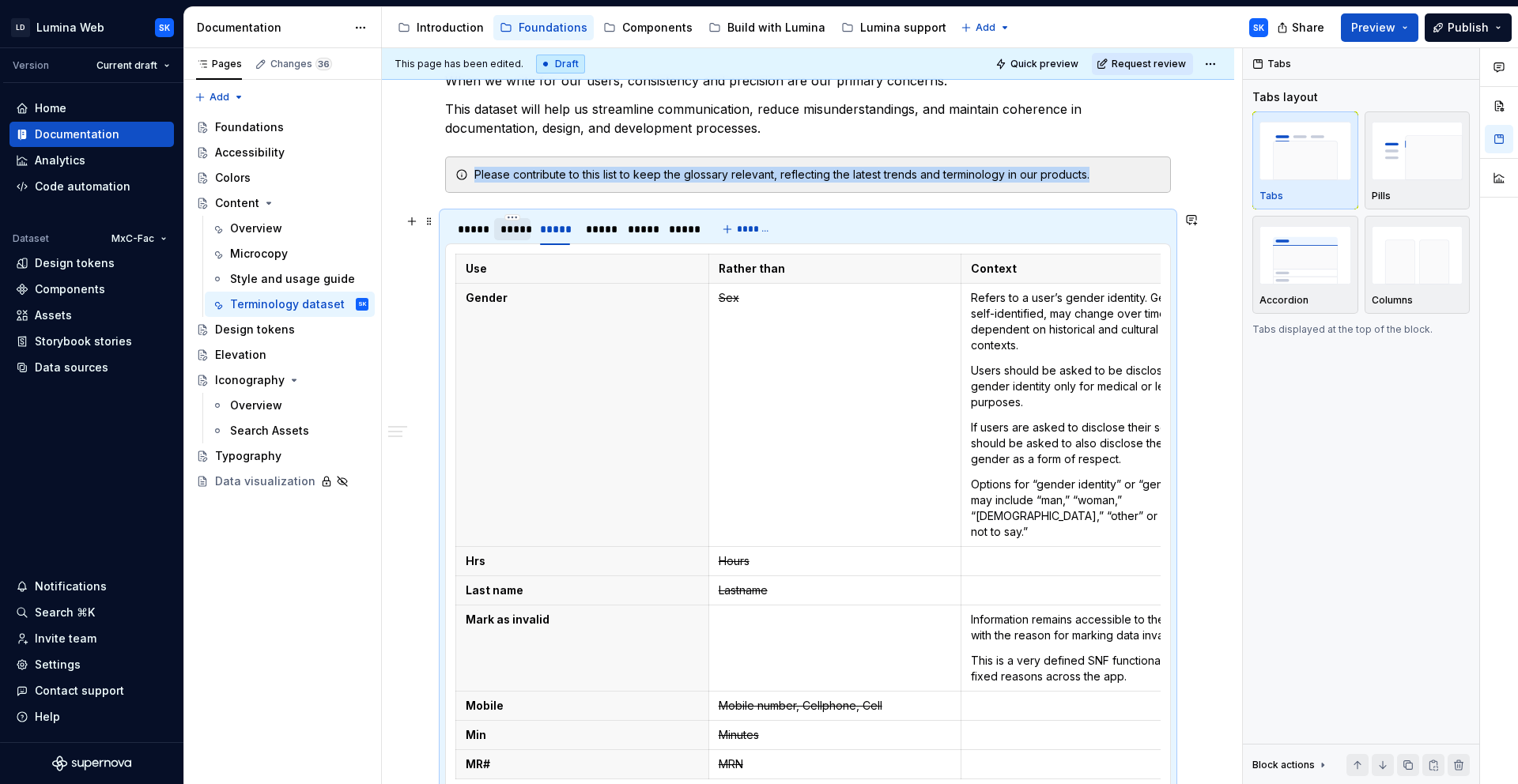
click at [515, 226] on div "*****" at bounding box center [512, 229] width 25 height 16
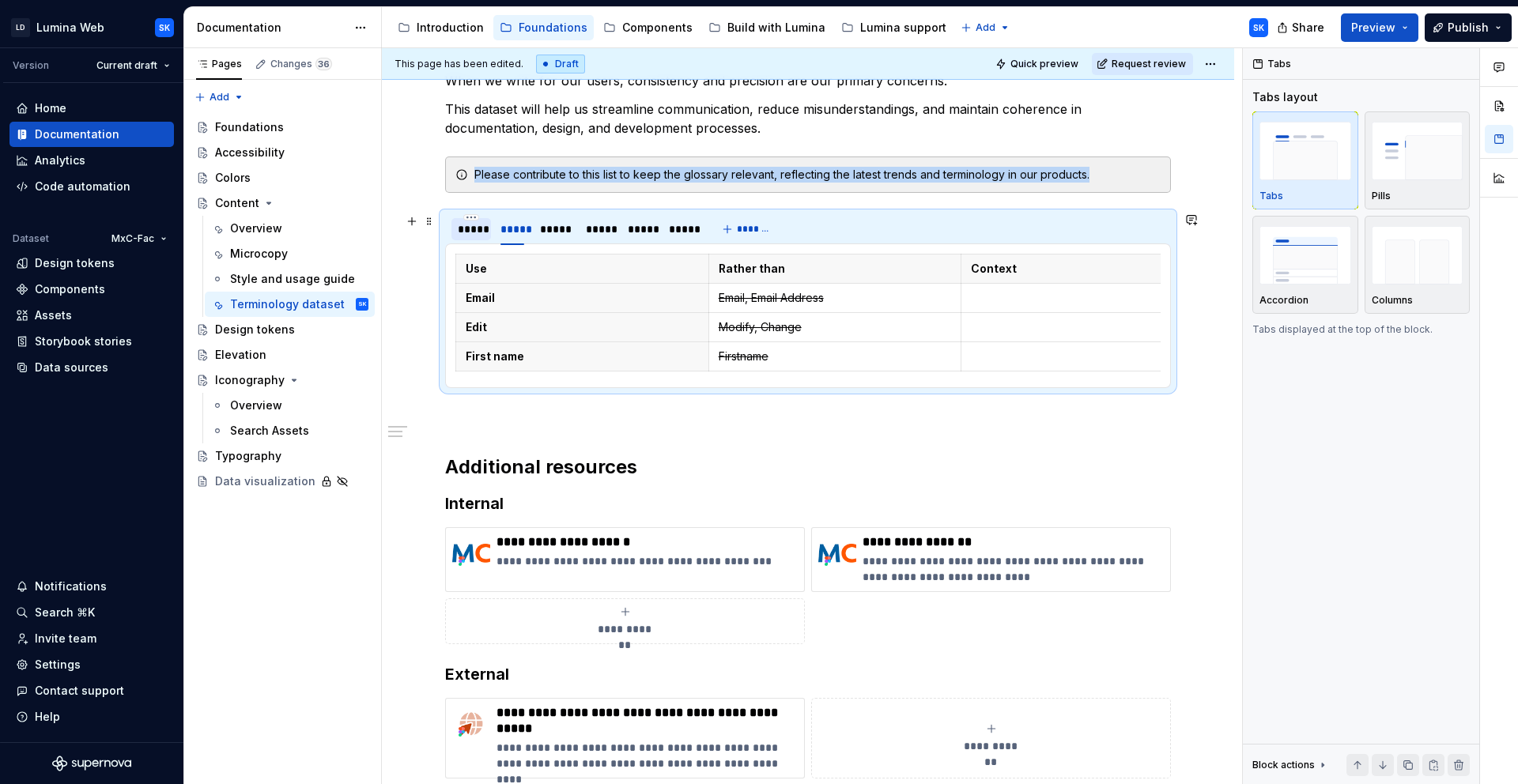
click at [477, 233] on div "*****" at bounding box center [471, 229] width 27 height 16
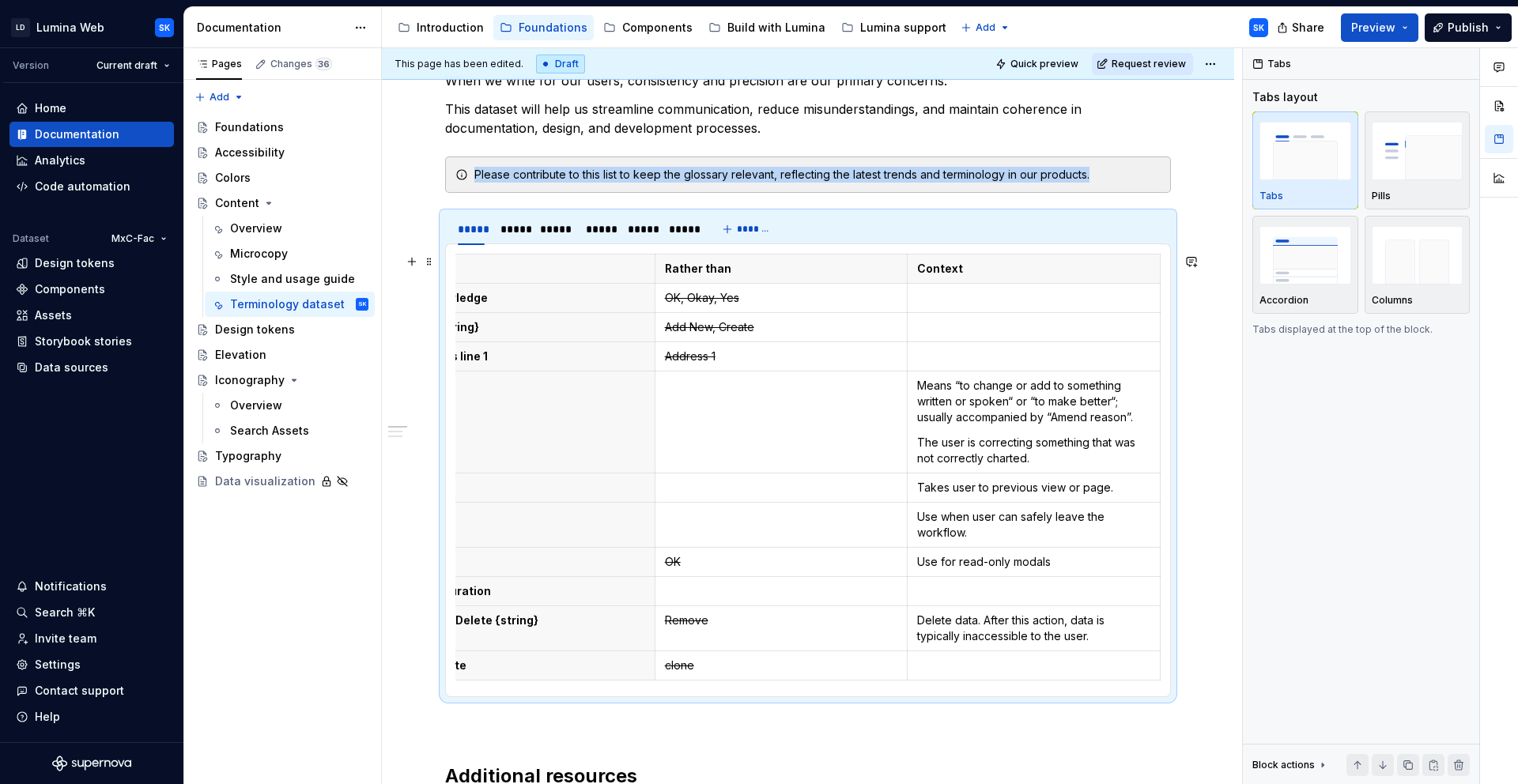
scroll to position [0, 0]
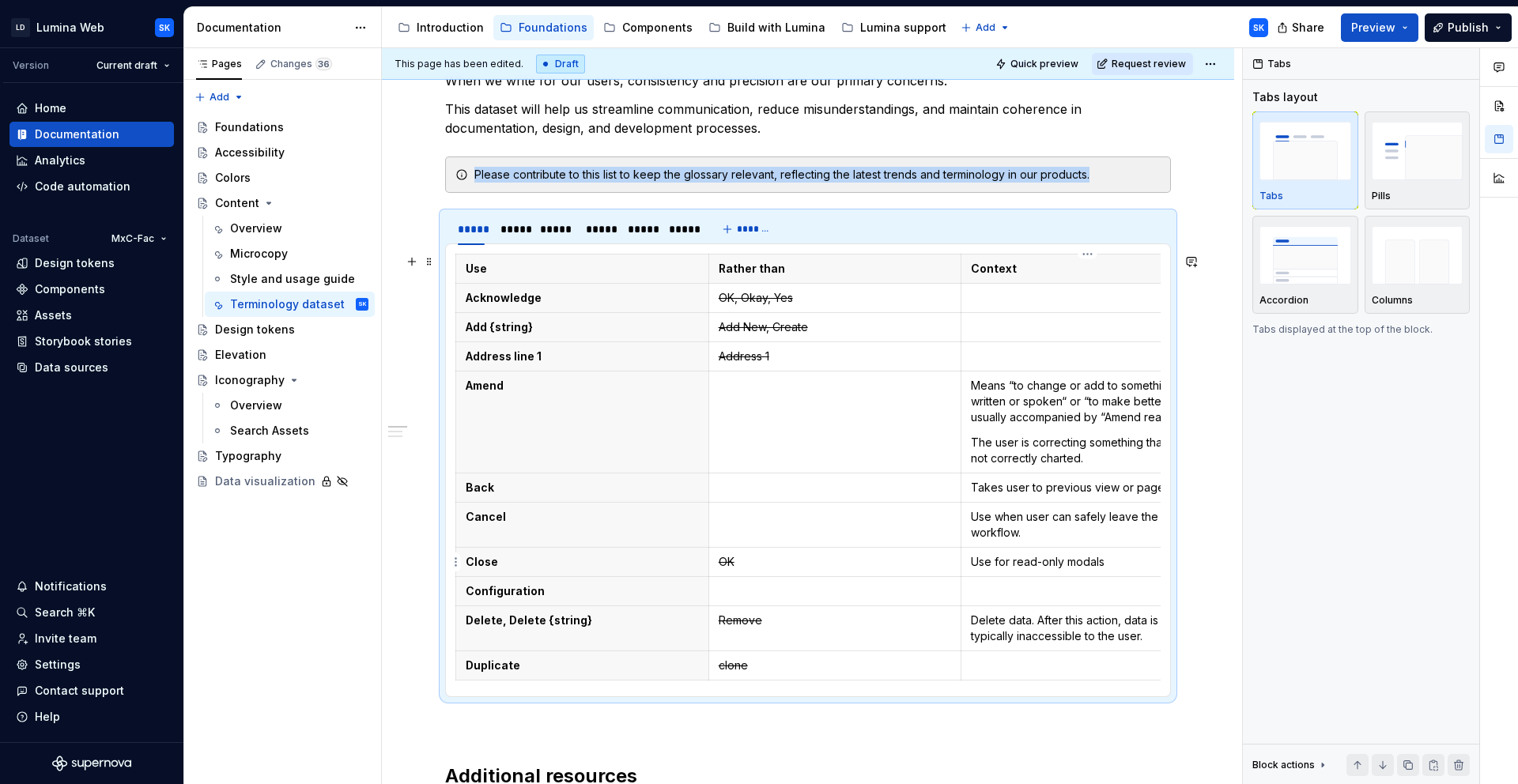
click at [1118, 560] on p "Use for read-only modals" at bounding box center [1087, 562] width 233 height 16
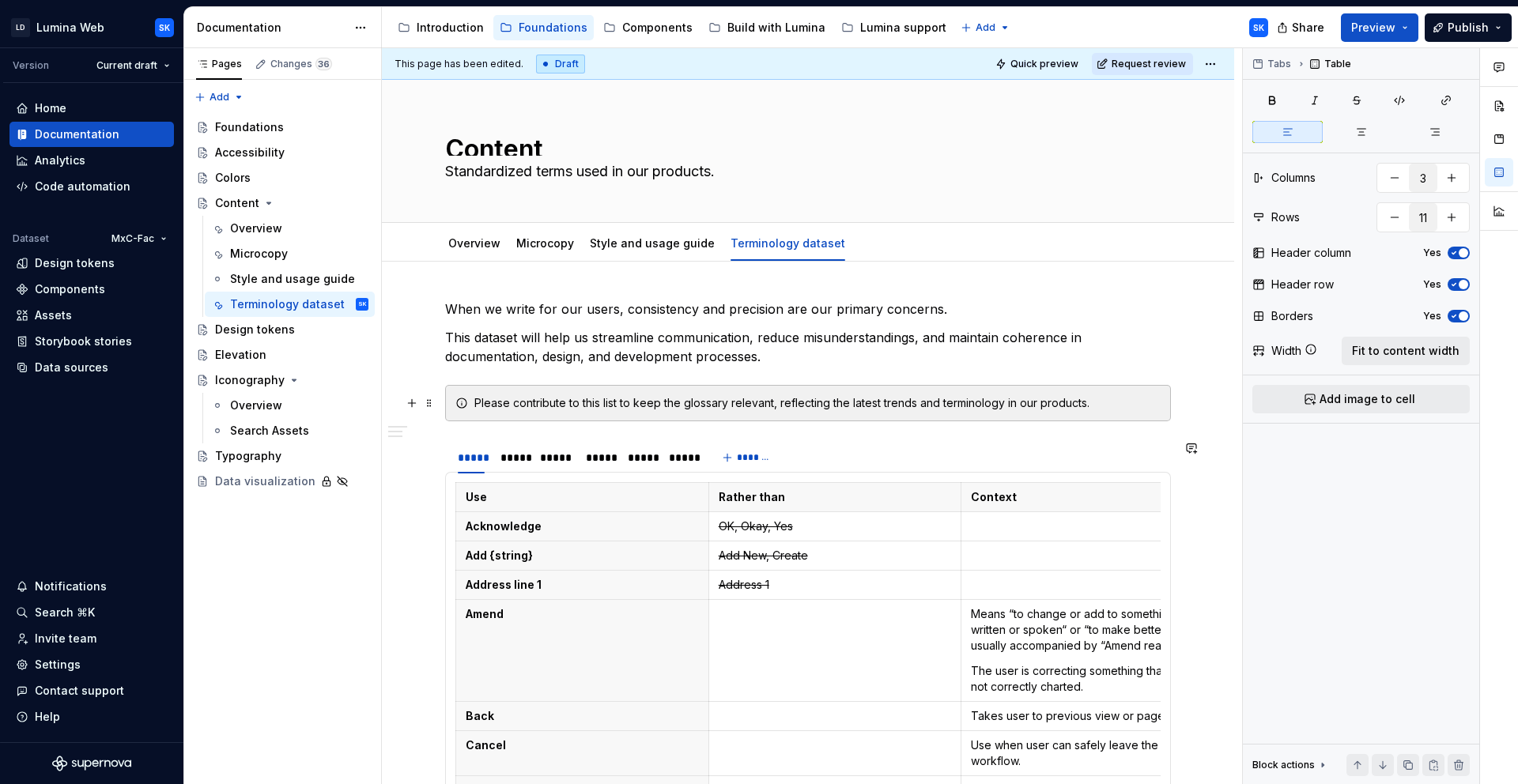
click at [1091, 404] on div "Please contribute to this list to keep the glossary relevant, reflecting the la…" at bounding box center [817, 403] width 686 height 16
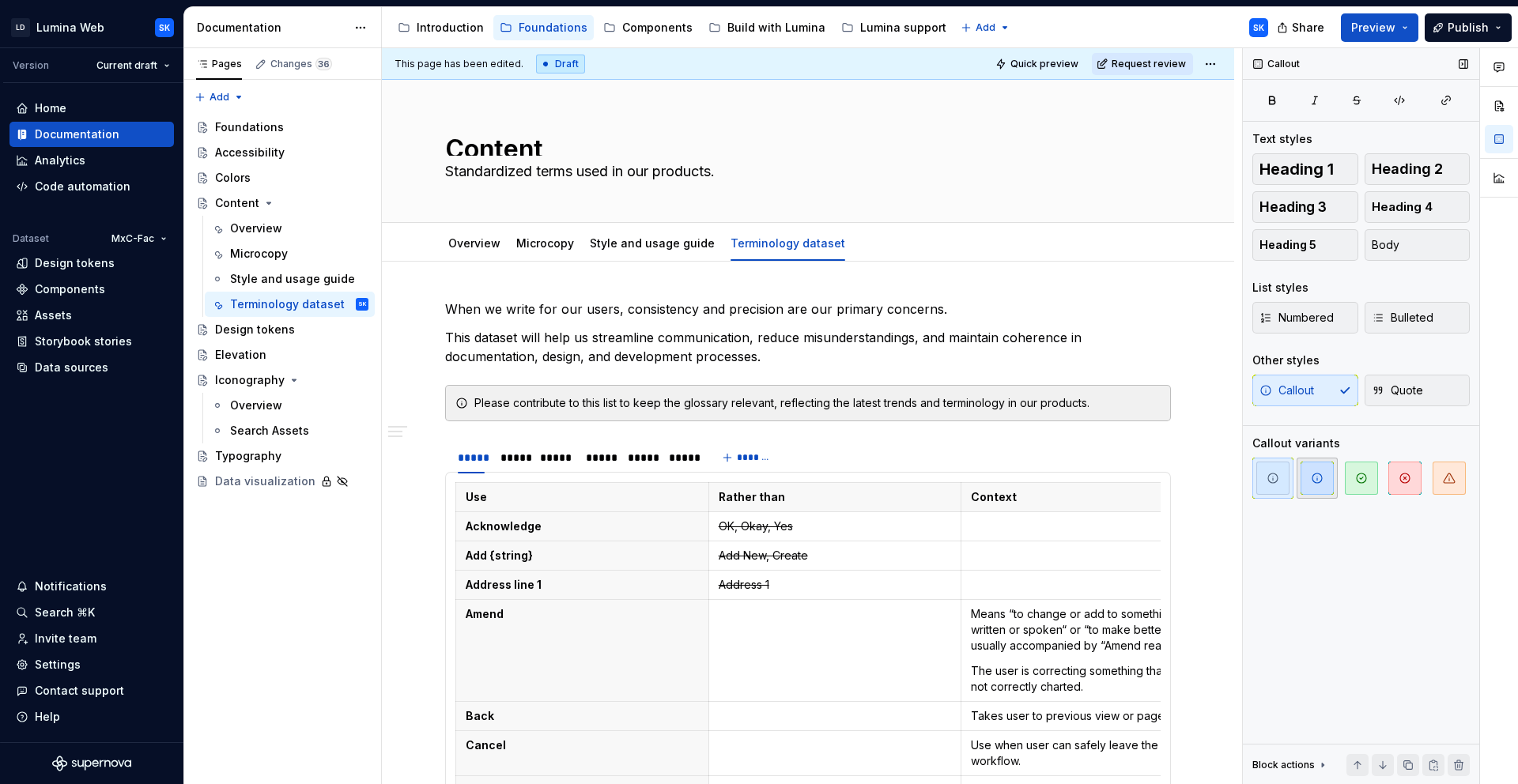
click at [1325, 486] on span "button" at bounding box center [1317, 478] width 33 height 33
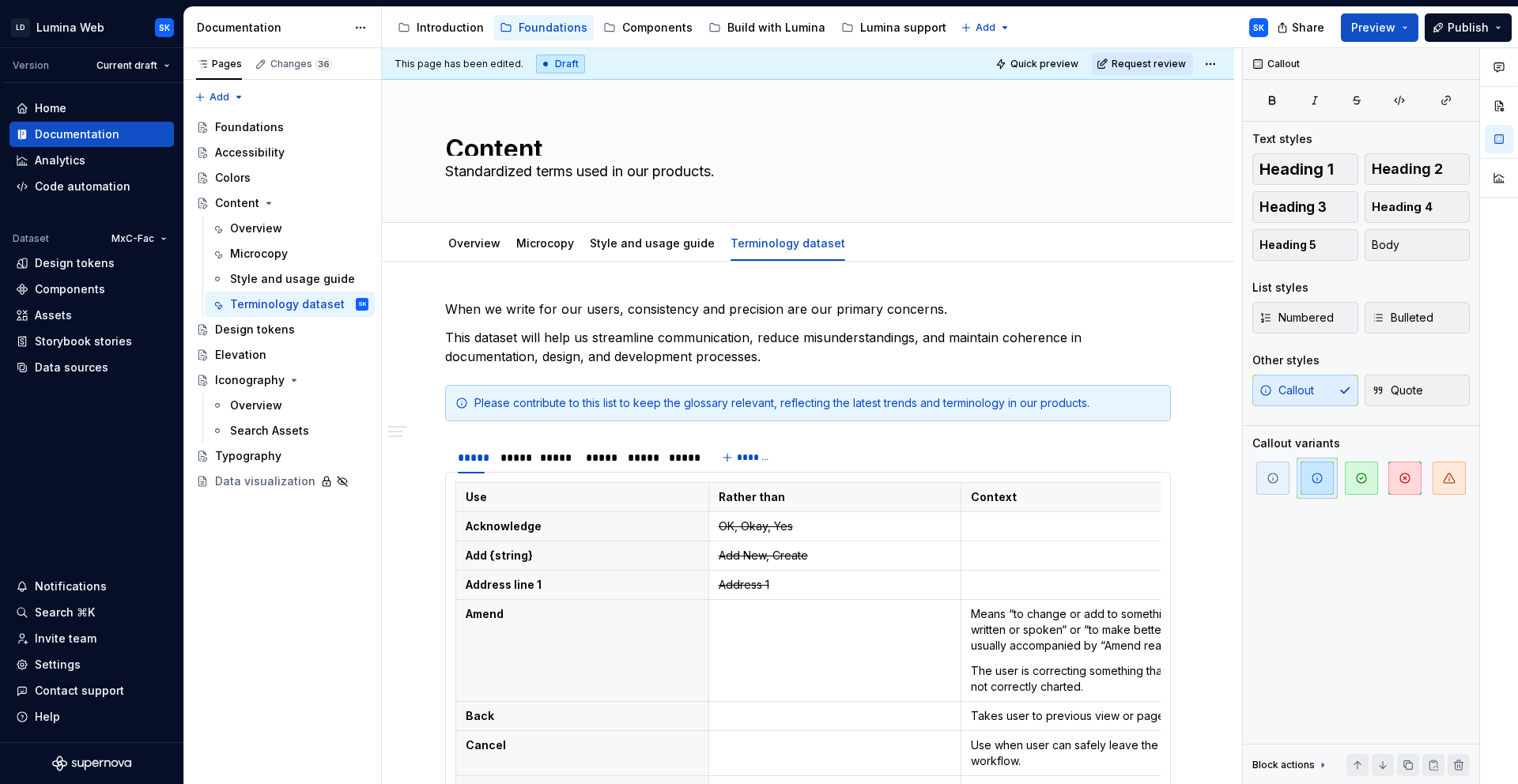
click at [1209, 66] on html "LD Lumina Web SK Version Current draft Home Documentation Analytics Code automa…" at bounding box center [759, 392] width 1518 height 784
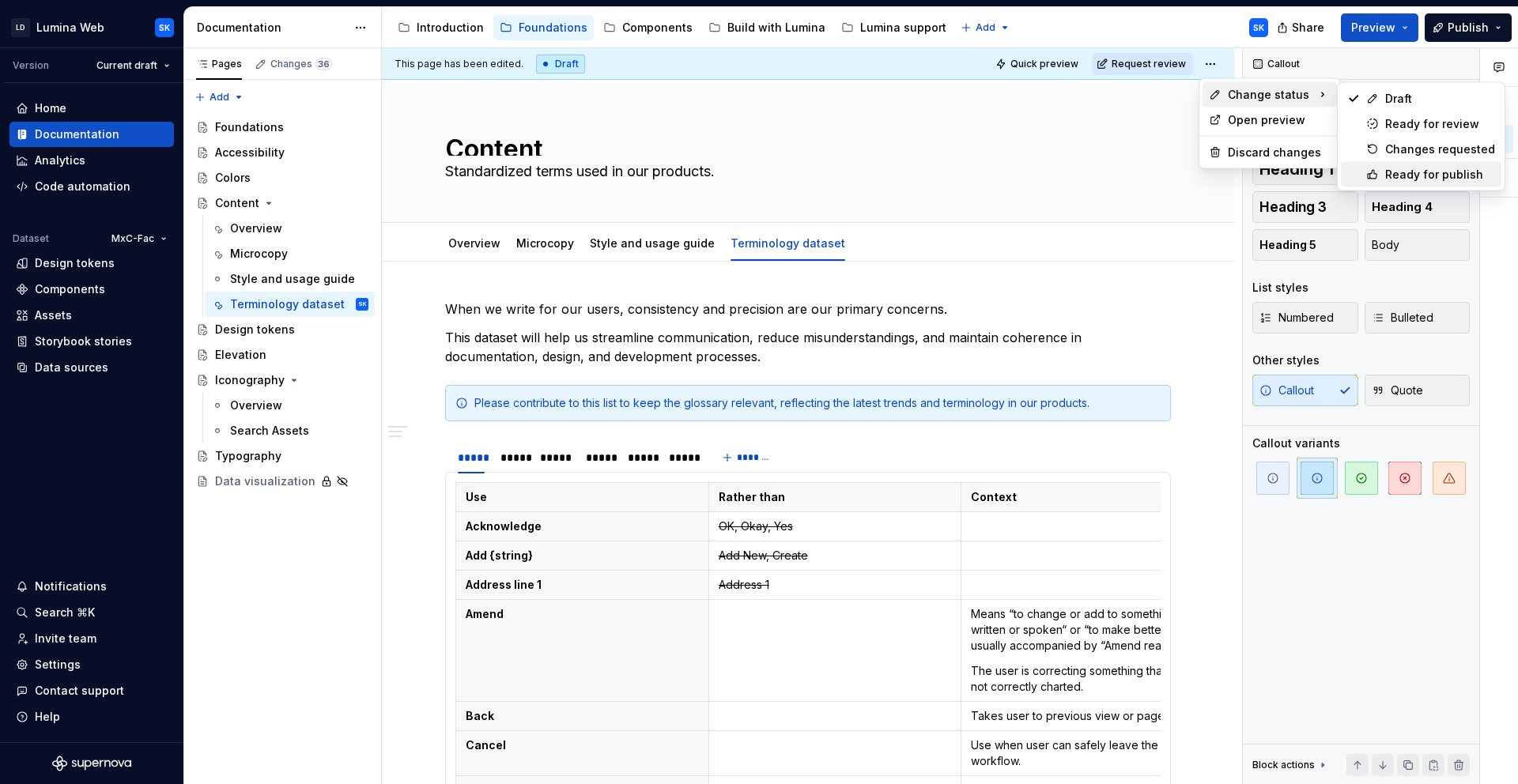
click at [1436, 165] on div "Ready for publish" at bounding box center [1421, 175] width 161 height 25
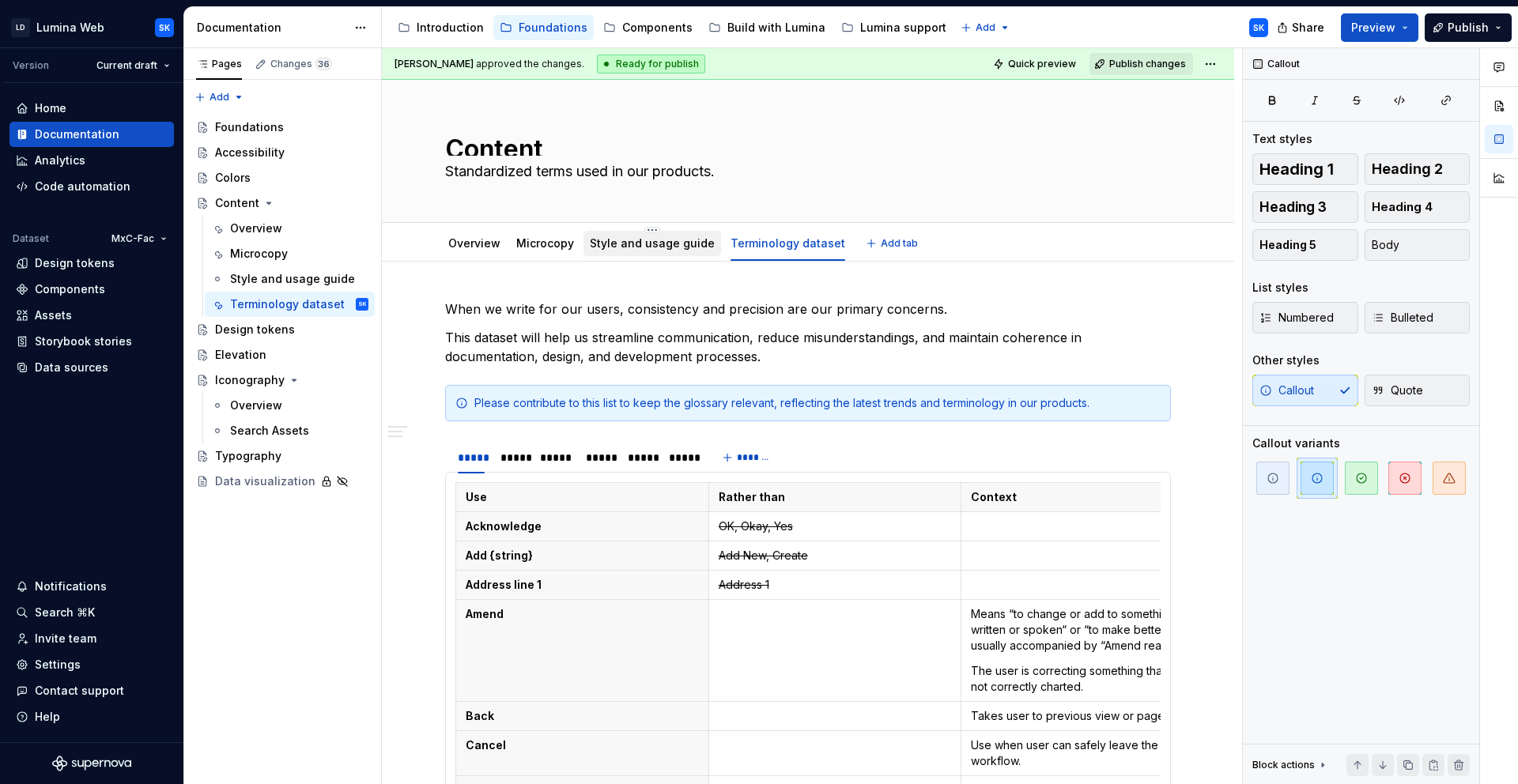
click at [617, 241] on link "Style and usage guide" at bounding box center [652, 243] width 125 height 13
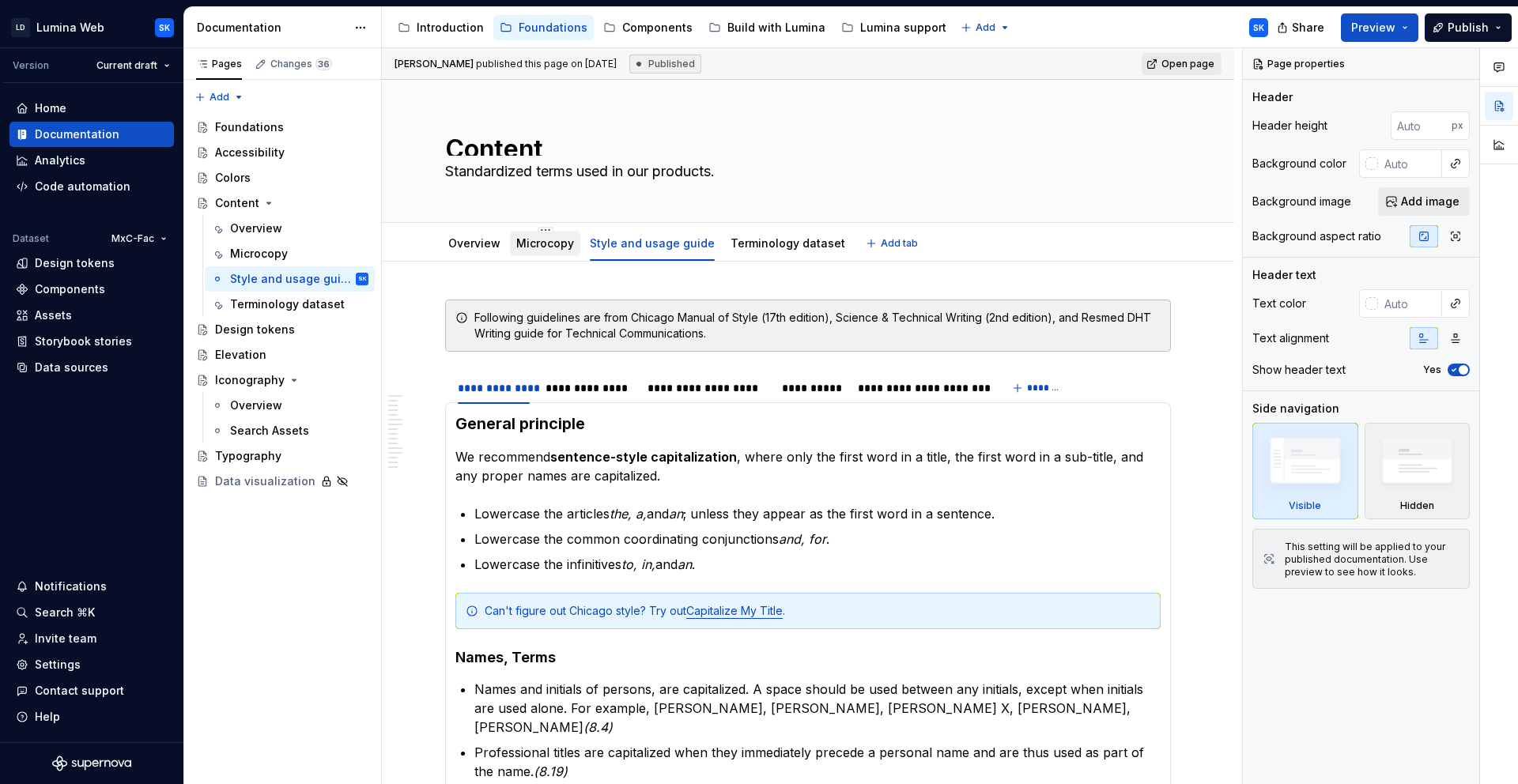
click at [548, 244] on link "Microcopy" at bounding box center [545, 243] width 58 height 13
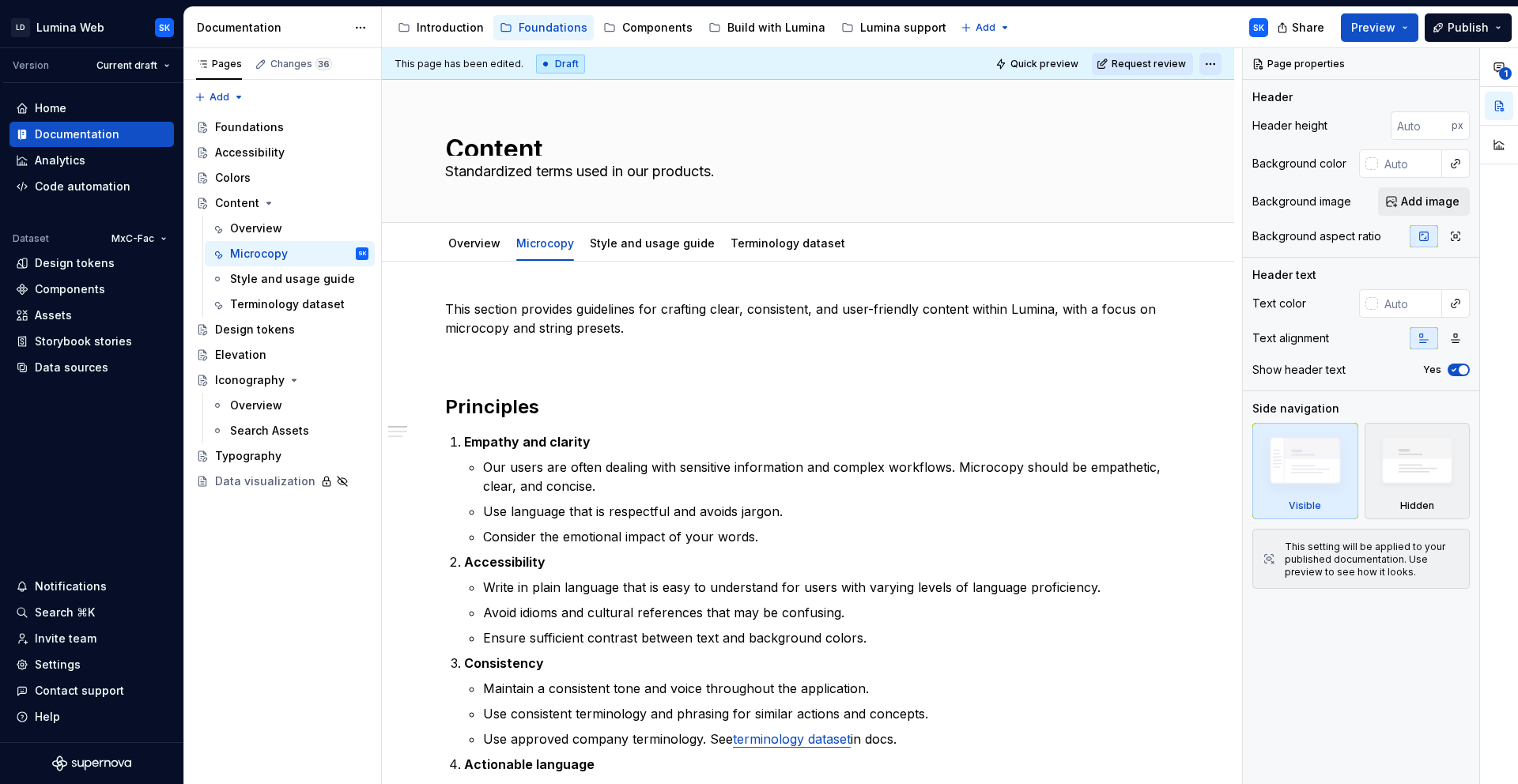
click at [1209, 69] on html "LD Lumina Web SK Version Current draft Home Documentation Analytics Code automa…" at bounding box center [759, 392] width 1518 height 784
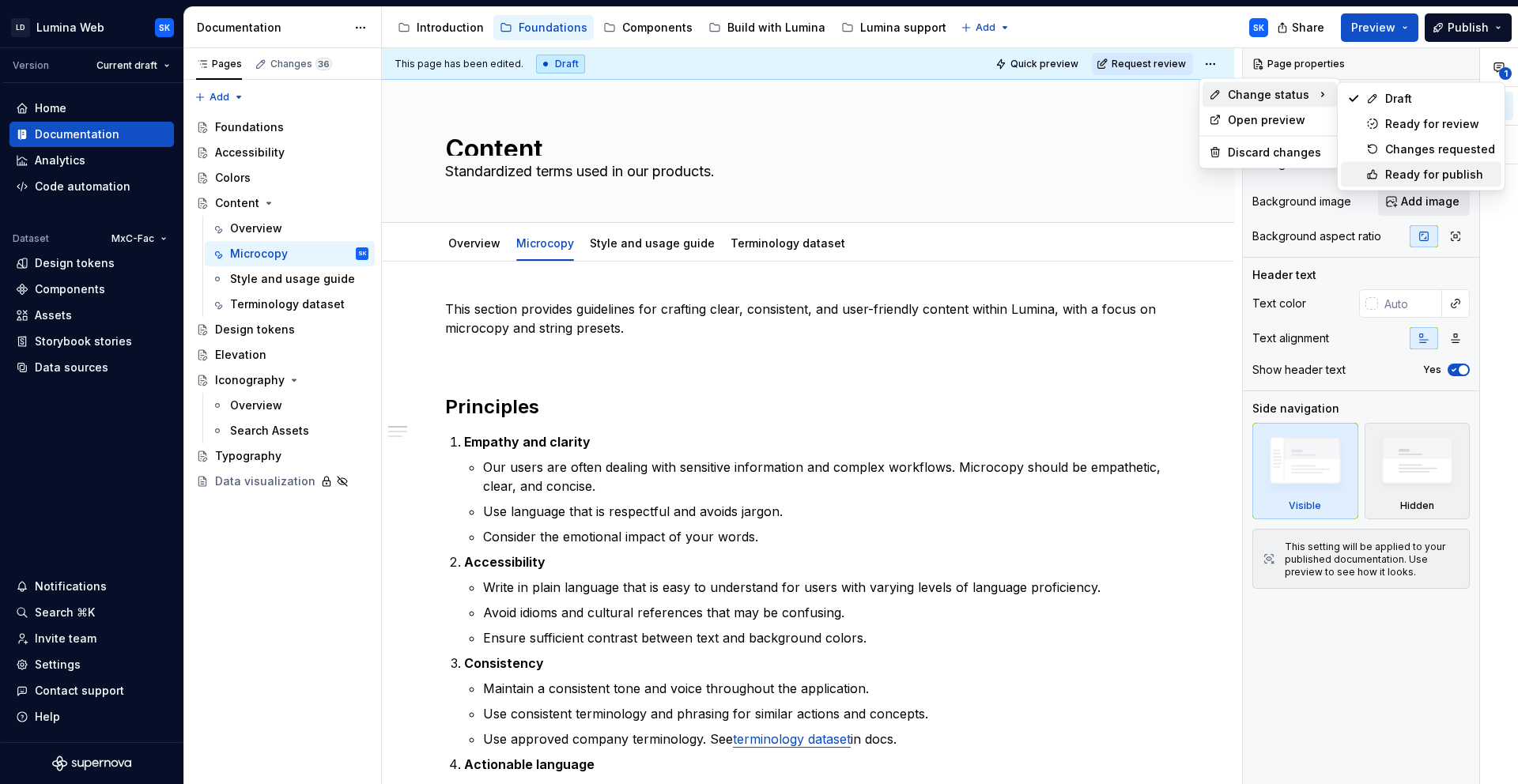
click at [1433, 173] on div "Ready for publish" at bounding box center [1440, 175] width 110 height 16
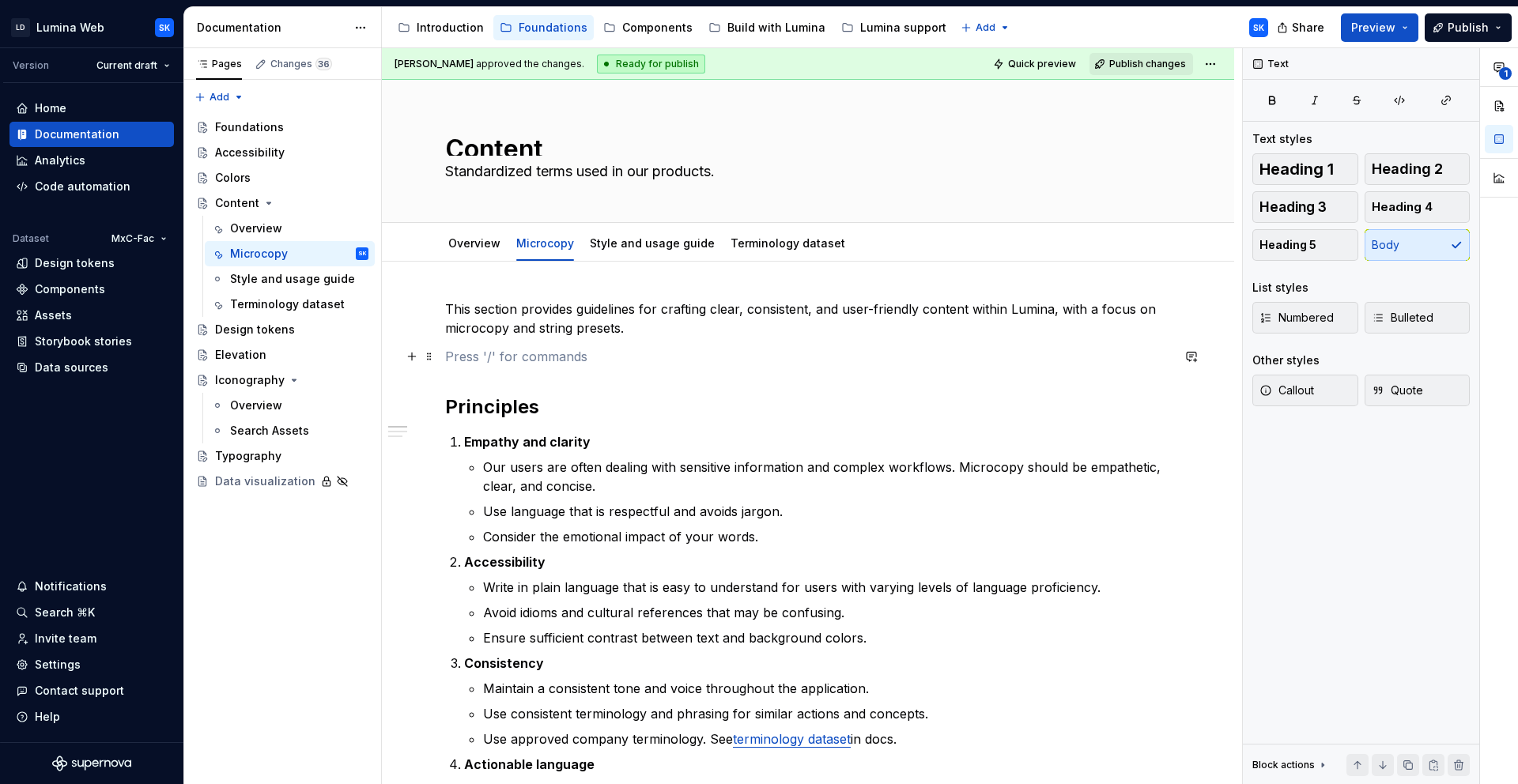
click at [482, 359] on p at bounding box center [807, 357] width 726 height 19
click at [624, 328] on p "This section provides guidelines for crafting clear, consistent, and user-frien…" at bounding box center [807, 319] width 726 height 38
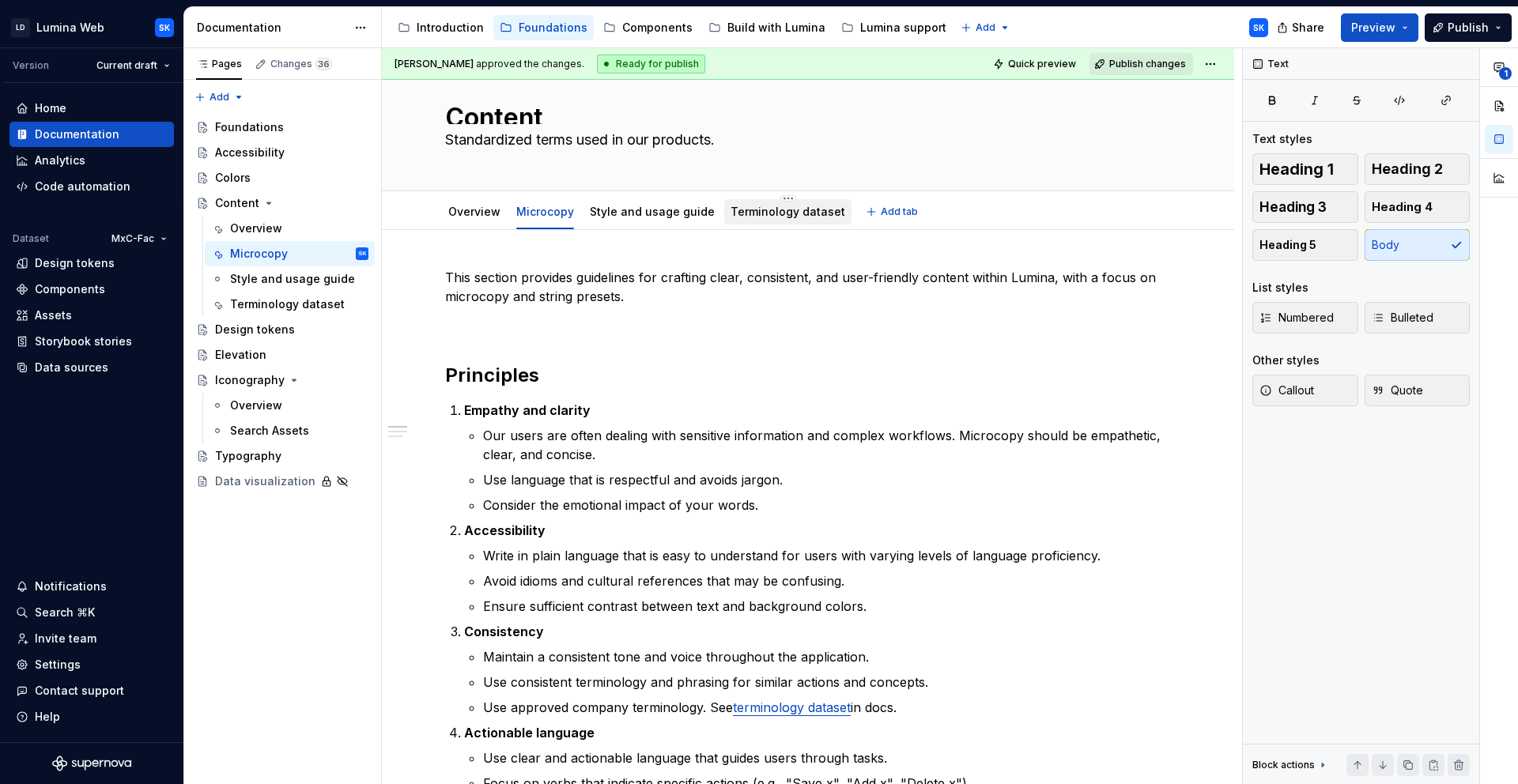
click at [761, 218] on link "Terminology dataset" at bounding box center [787, 211] width 115 height 13
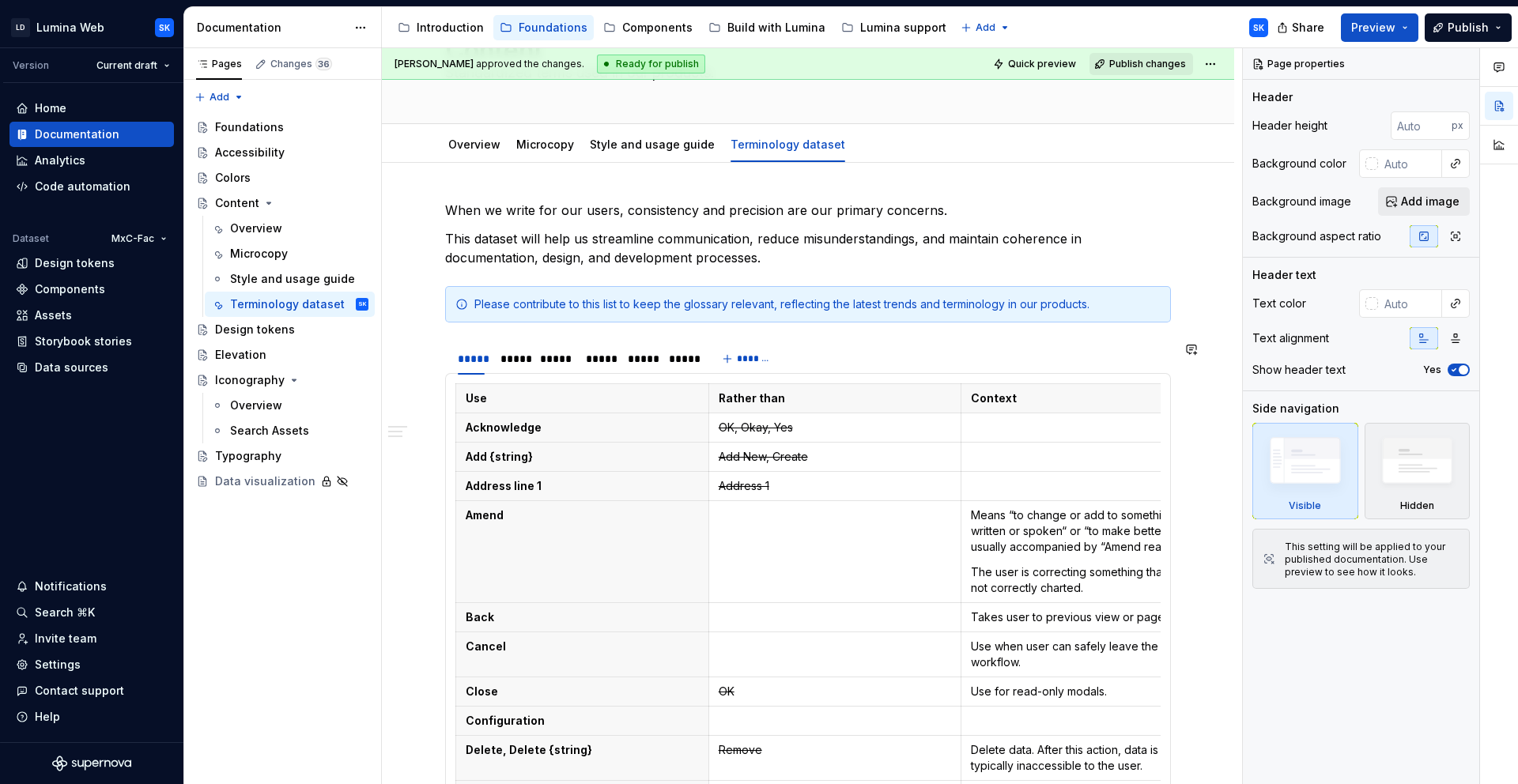
scroll to position [101, 0]
click at [595, 301] on div "Please contribute to this list to keep the glossary relevant, reflecting the la…" at bounding box center [817, 302] width 686 height 16
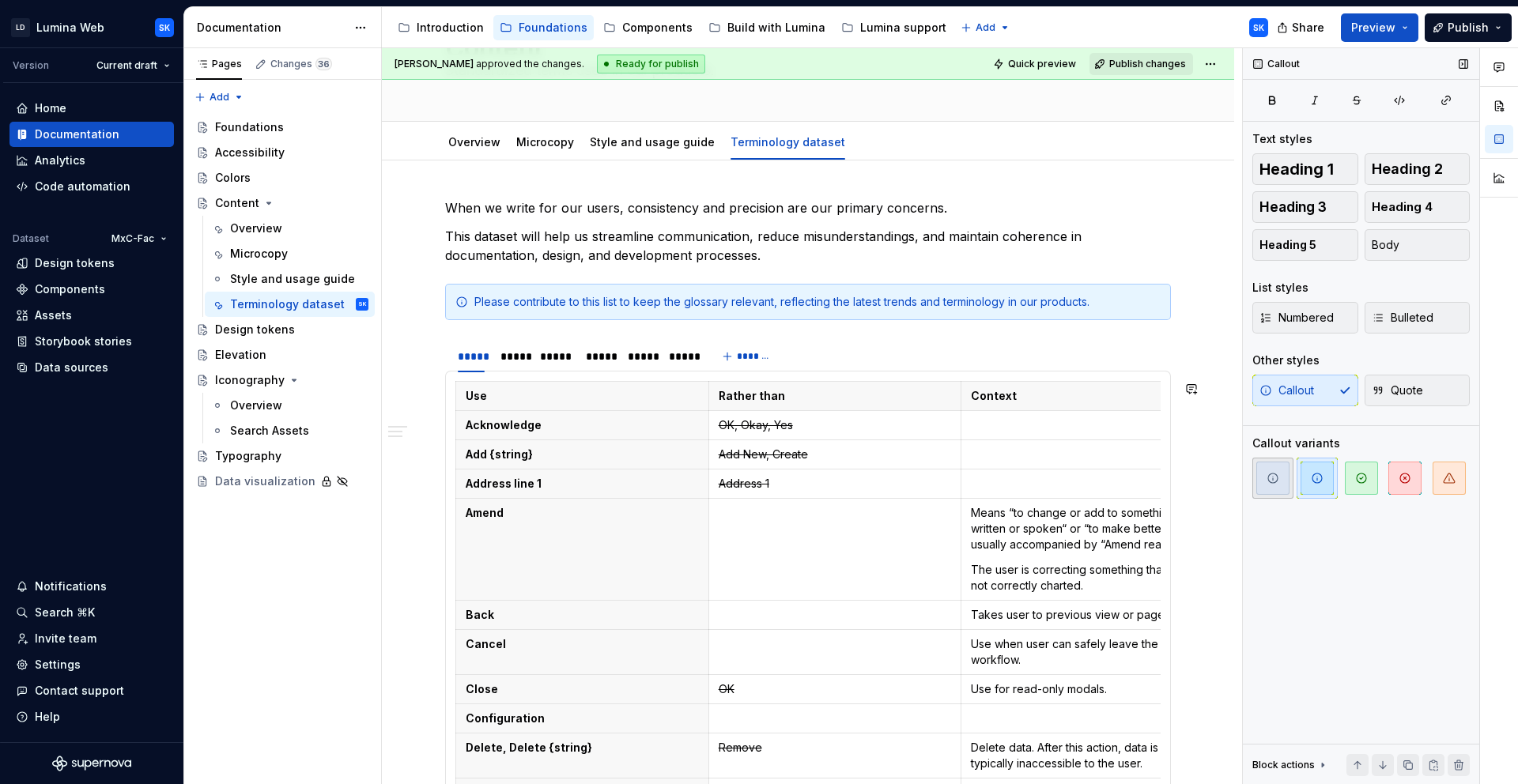
click at [1265, 482] on span "button" at bounding box center [1273, 478] width 33 height 33
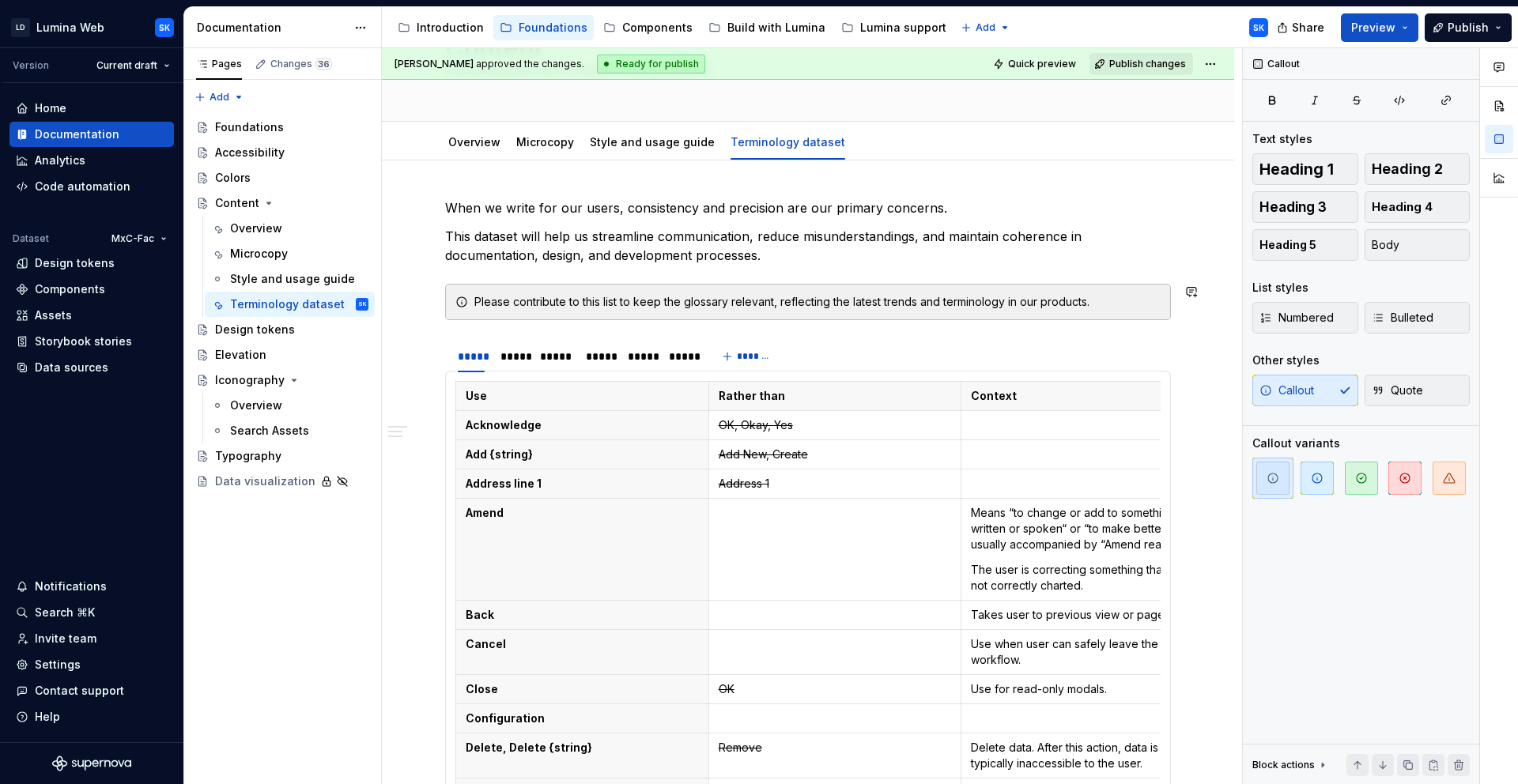
scroll to position [0, 0]
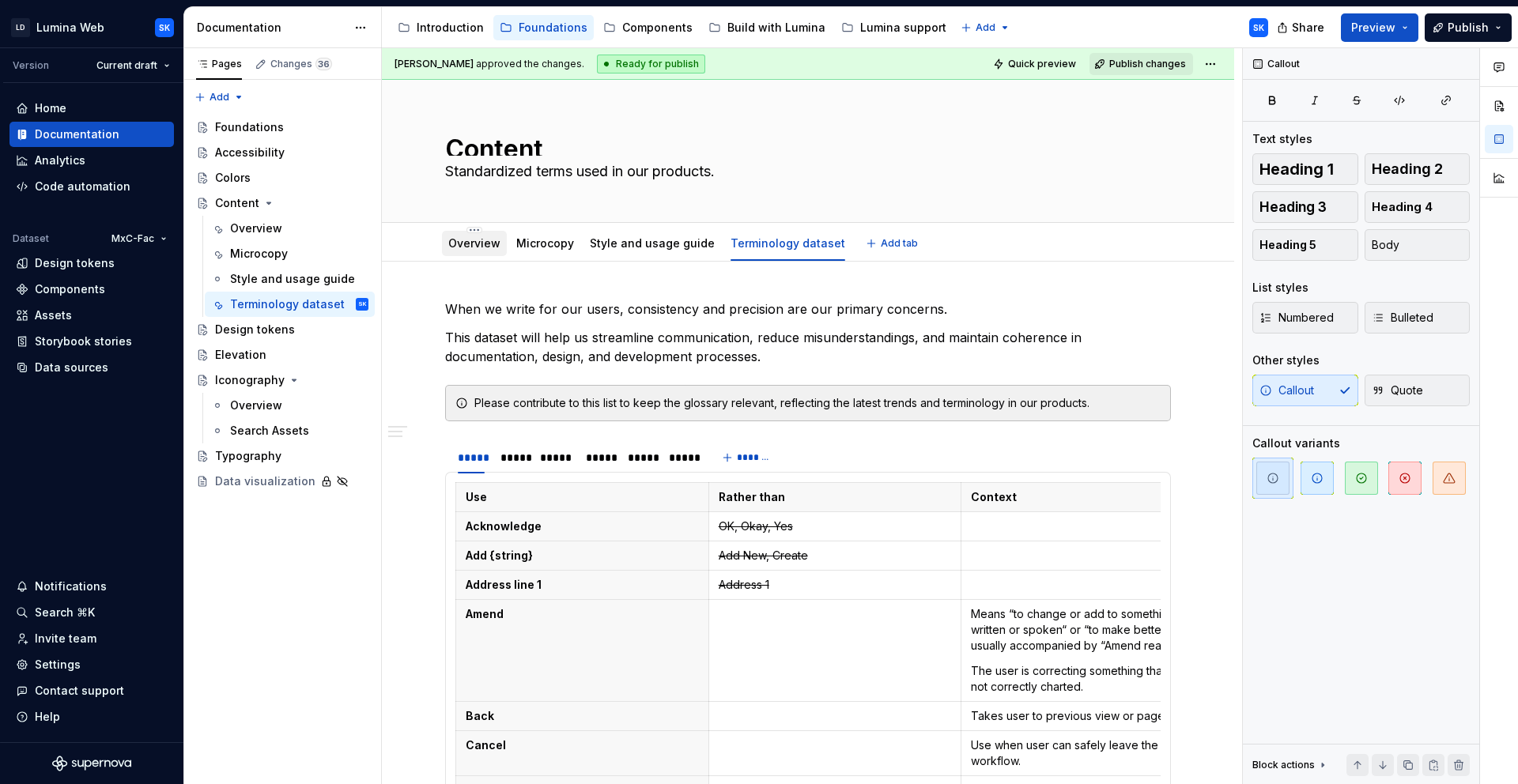
click at [484, 245] on link "Overview" at bounding box center [474, 243] width 52 height 13
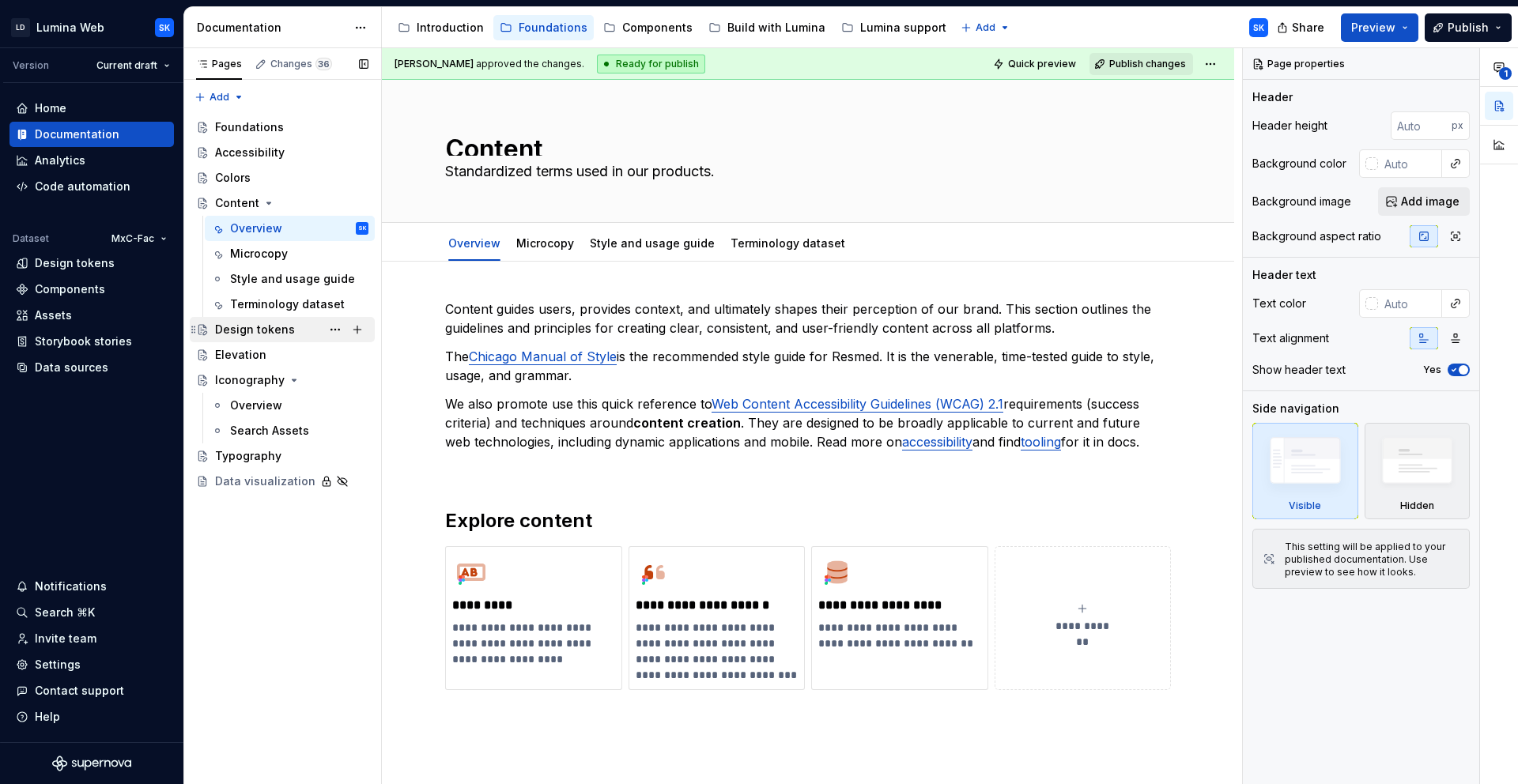
click at [279, 330] on div "Design tokens" at bounding box center [255, 330] width 80 height 16
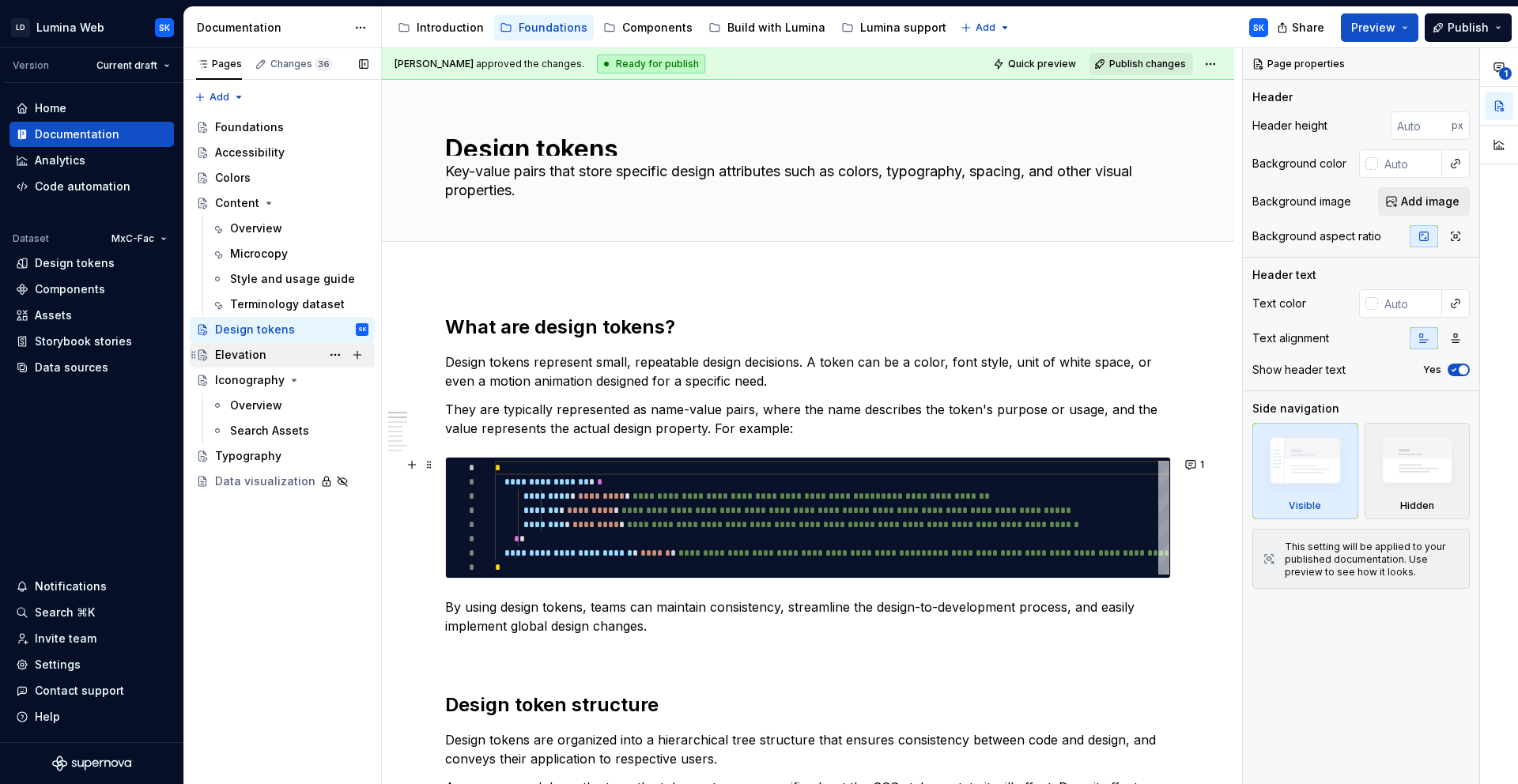
click at [259, 352] on div "Elevation" at bounding box center [241, 355] width 51 height 16
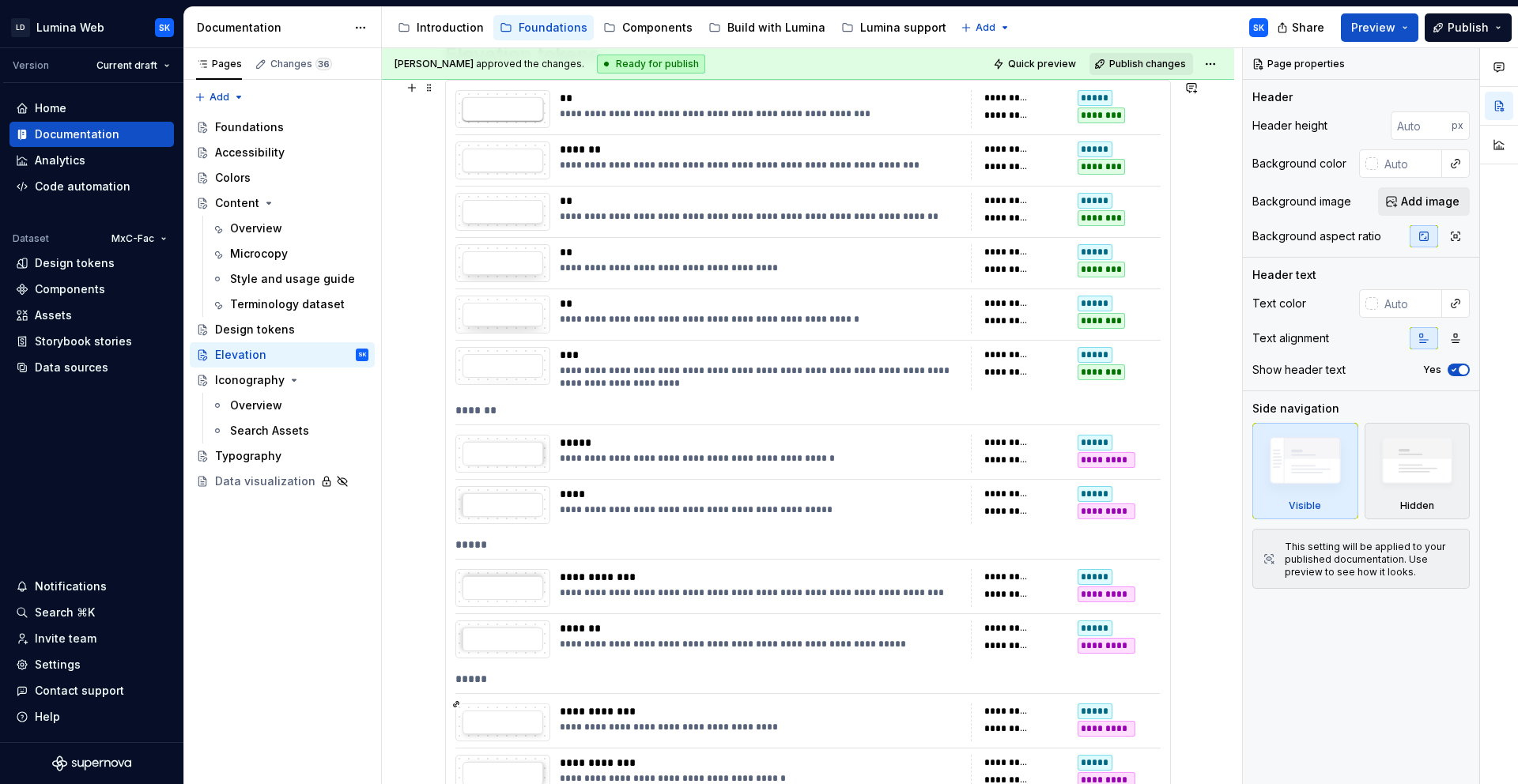
scroll to position [1020, 0]
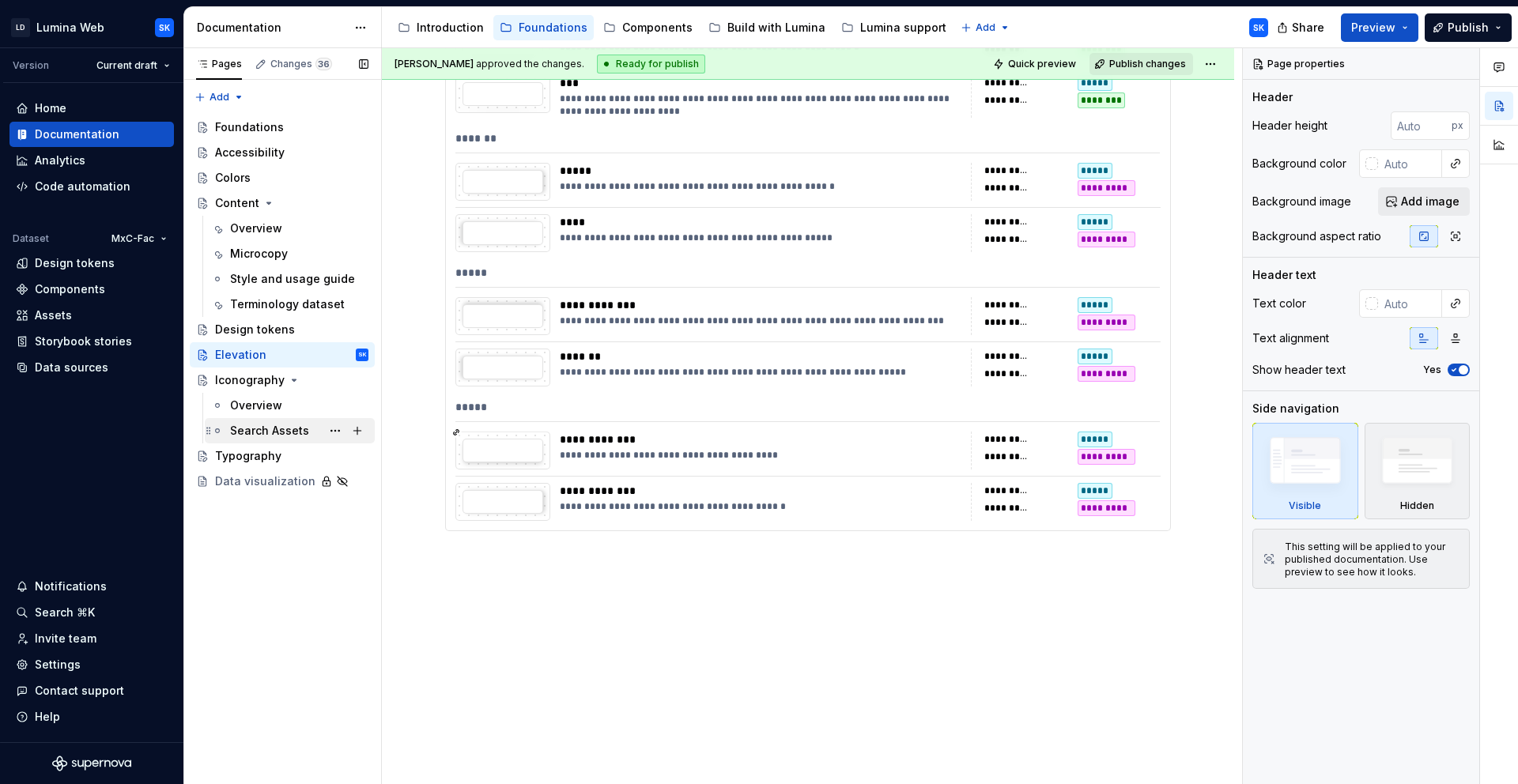
click at [283, 426] on div "Search Assets" at bounding box center [270, 430] width 79 height 16
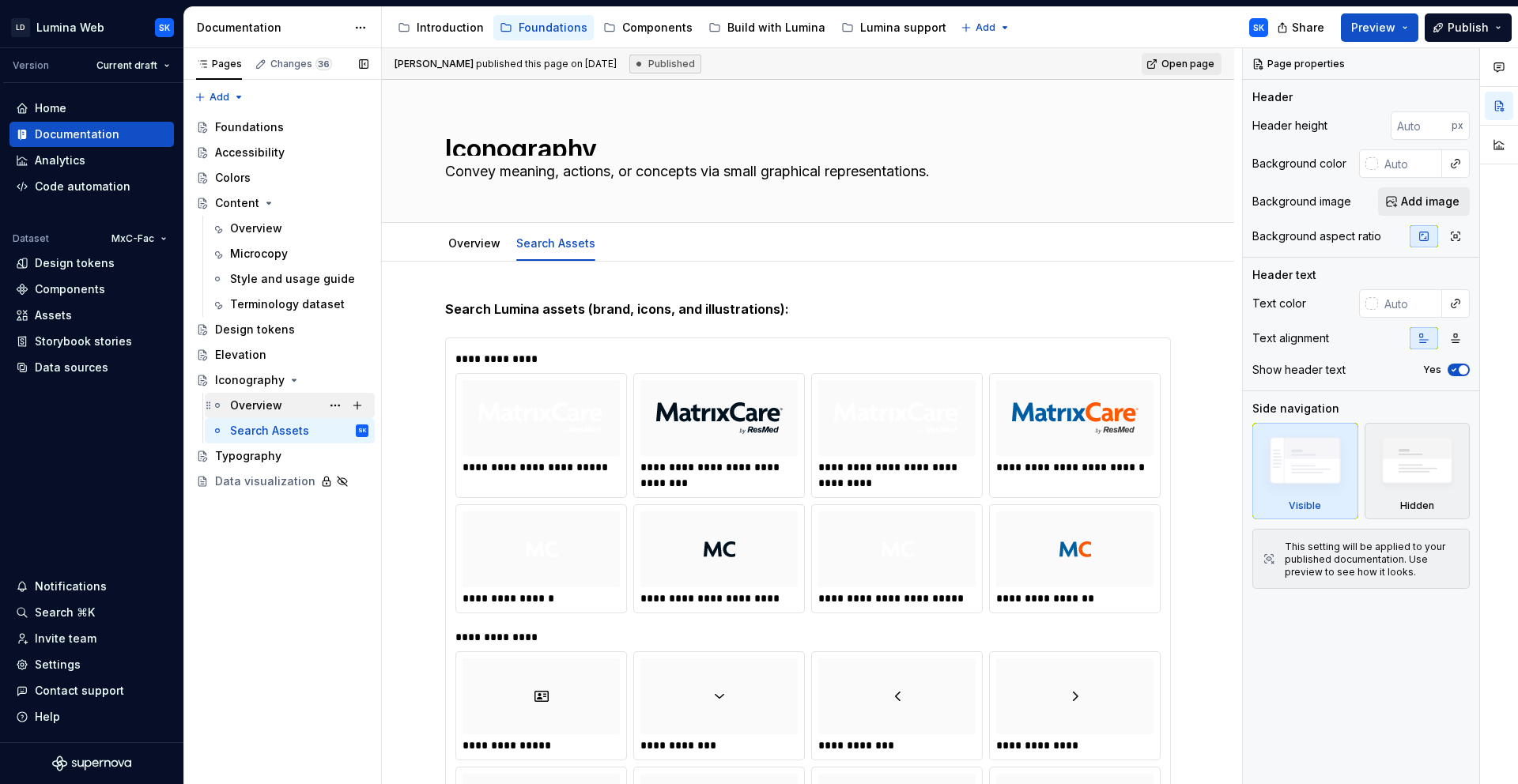
click at [275, 411] on div "Overview" at bounding box center [256, 405] width 52 height 16
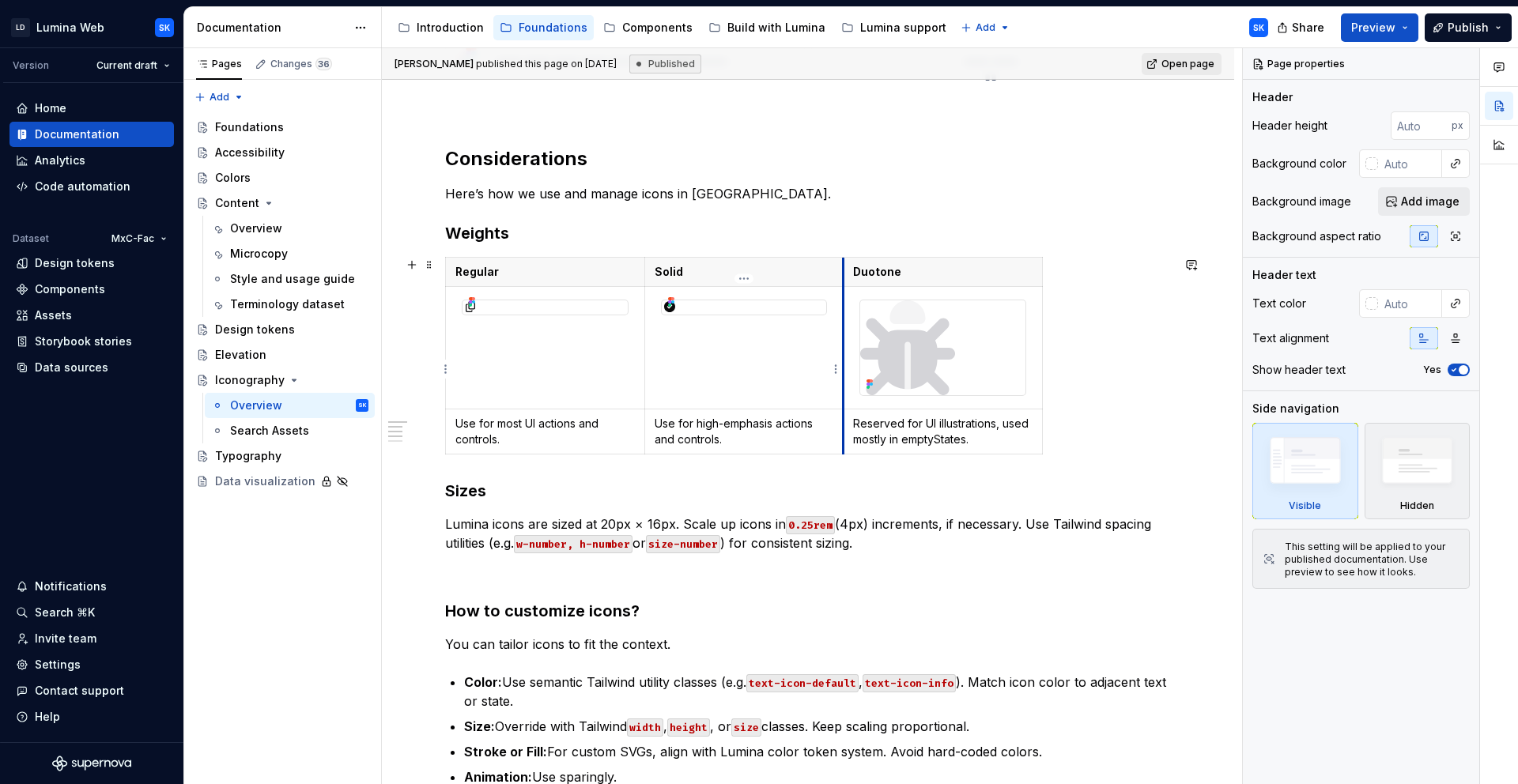
scroll to position [394, 0]
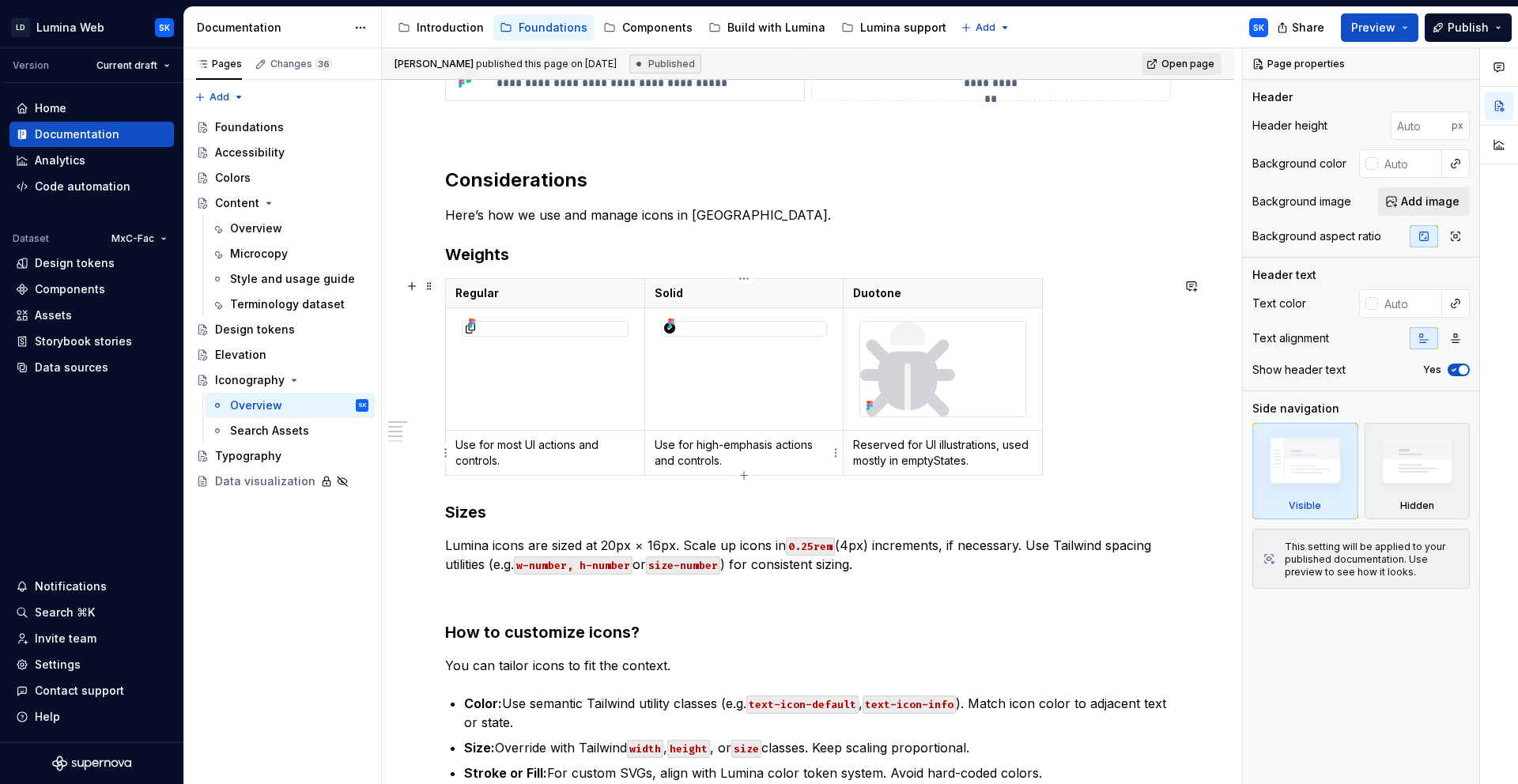
click at [736, 434] on td "Use for high-emphasis actions and controls." at bounding box center [744, 453] width 199 height 45
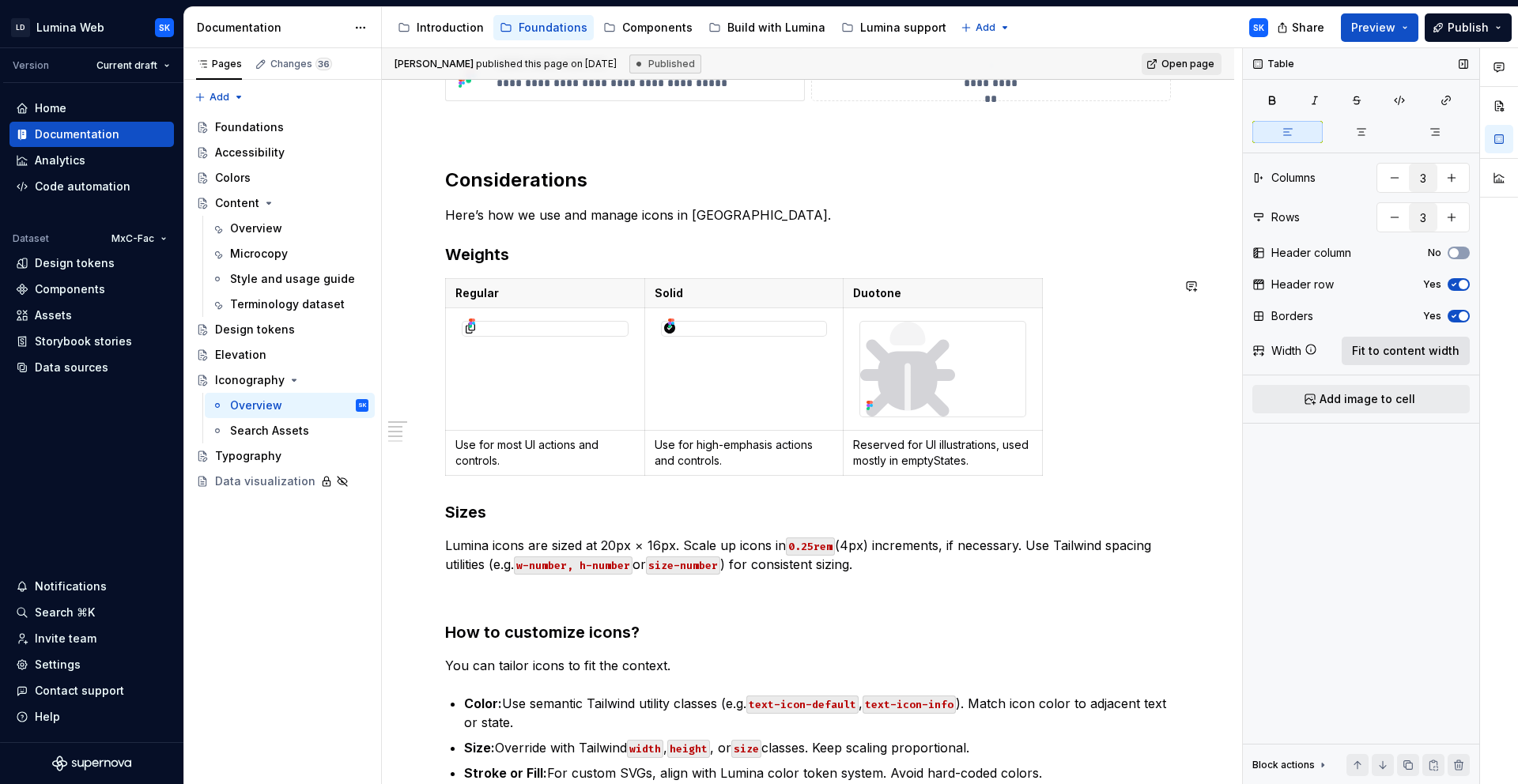
click at [1381, 356] on span "Fit to content width" at bounding box center [1406, 351] width 108 height 16
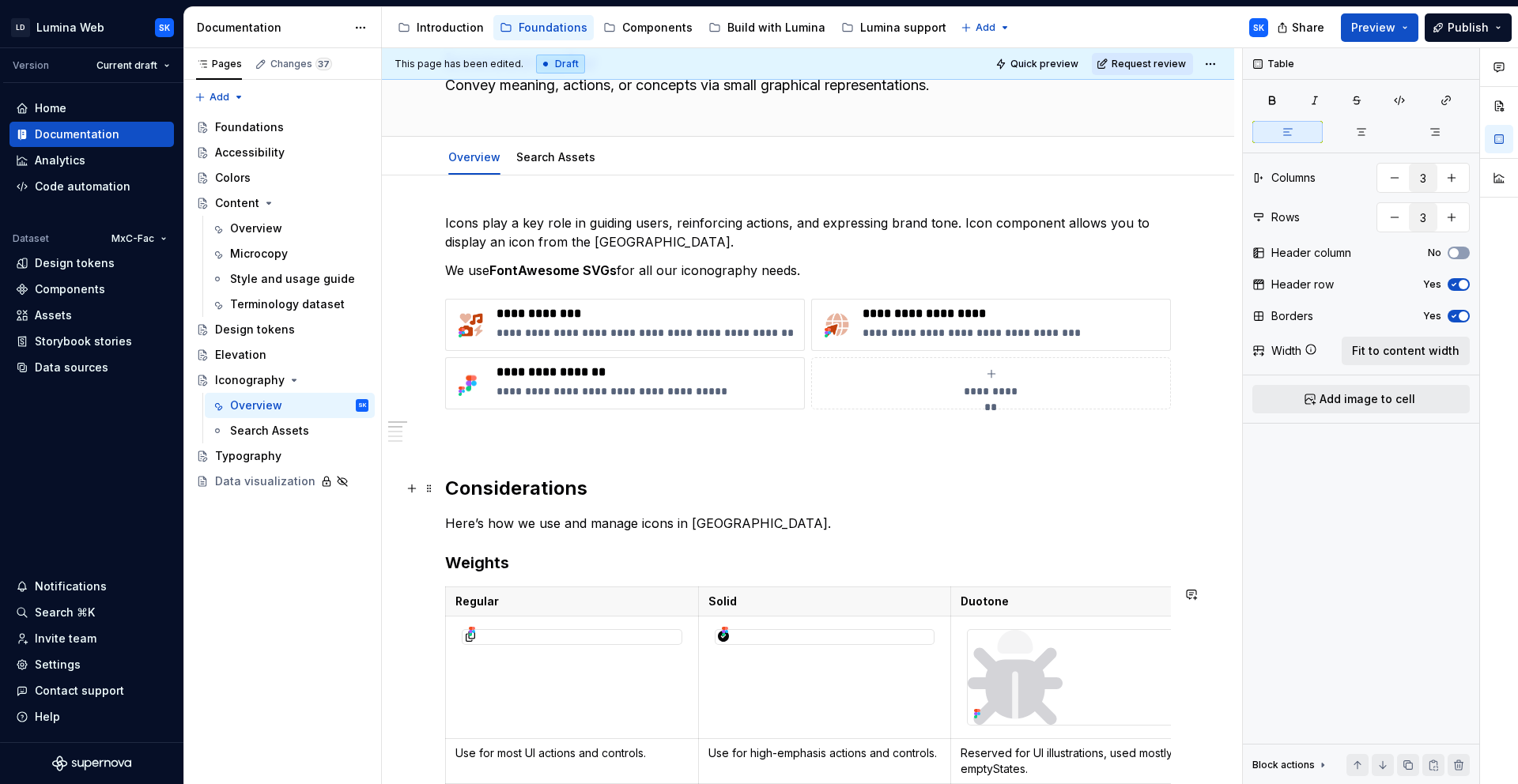
scroll to position [0, 0]
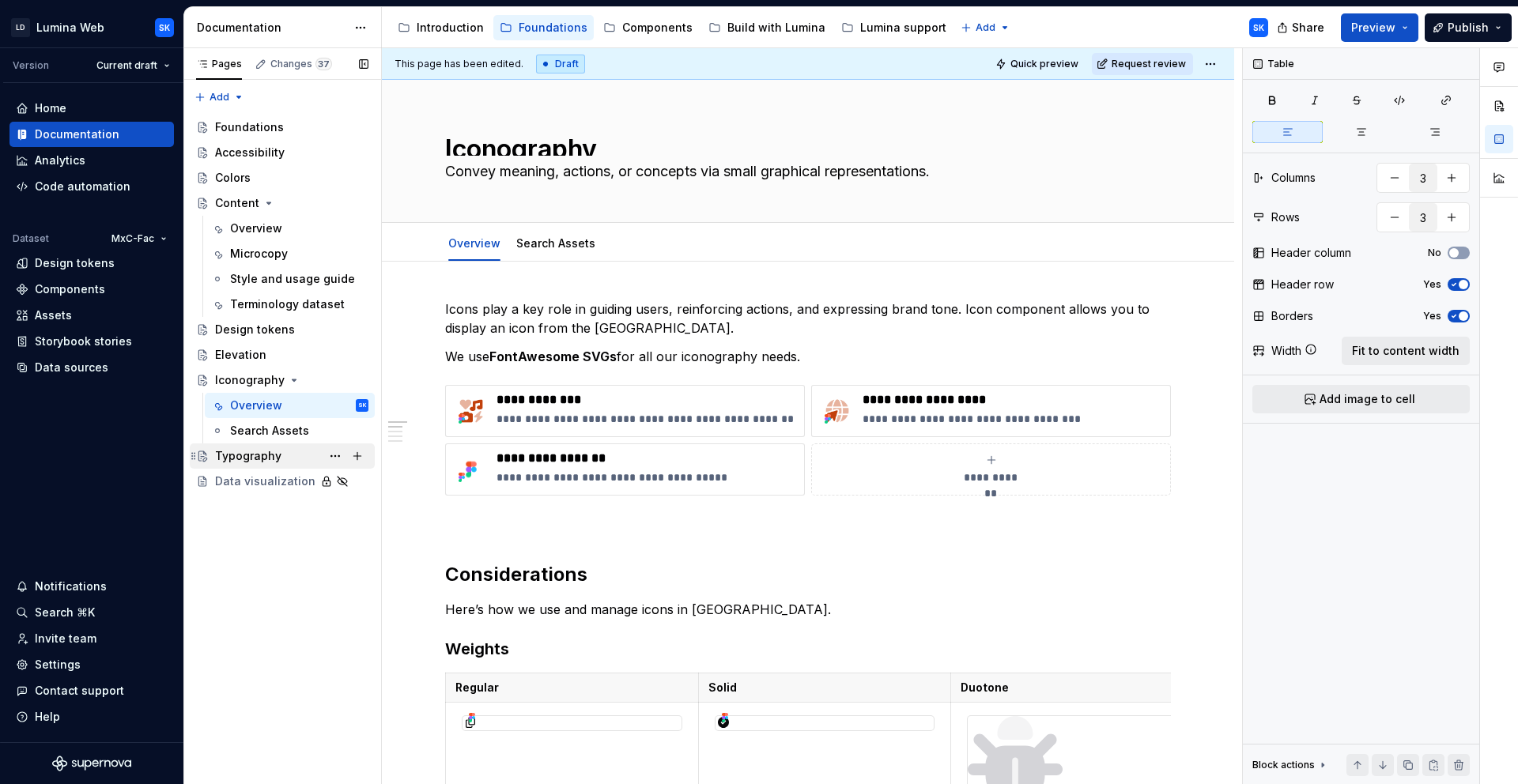
click at [283, 460] on div "Typography" at bounding box center [292, 456] width 154 height 22
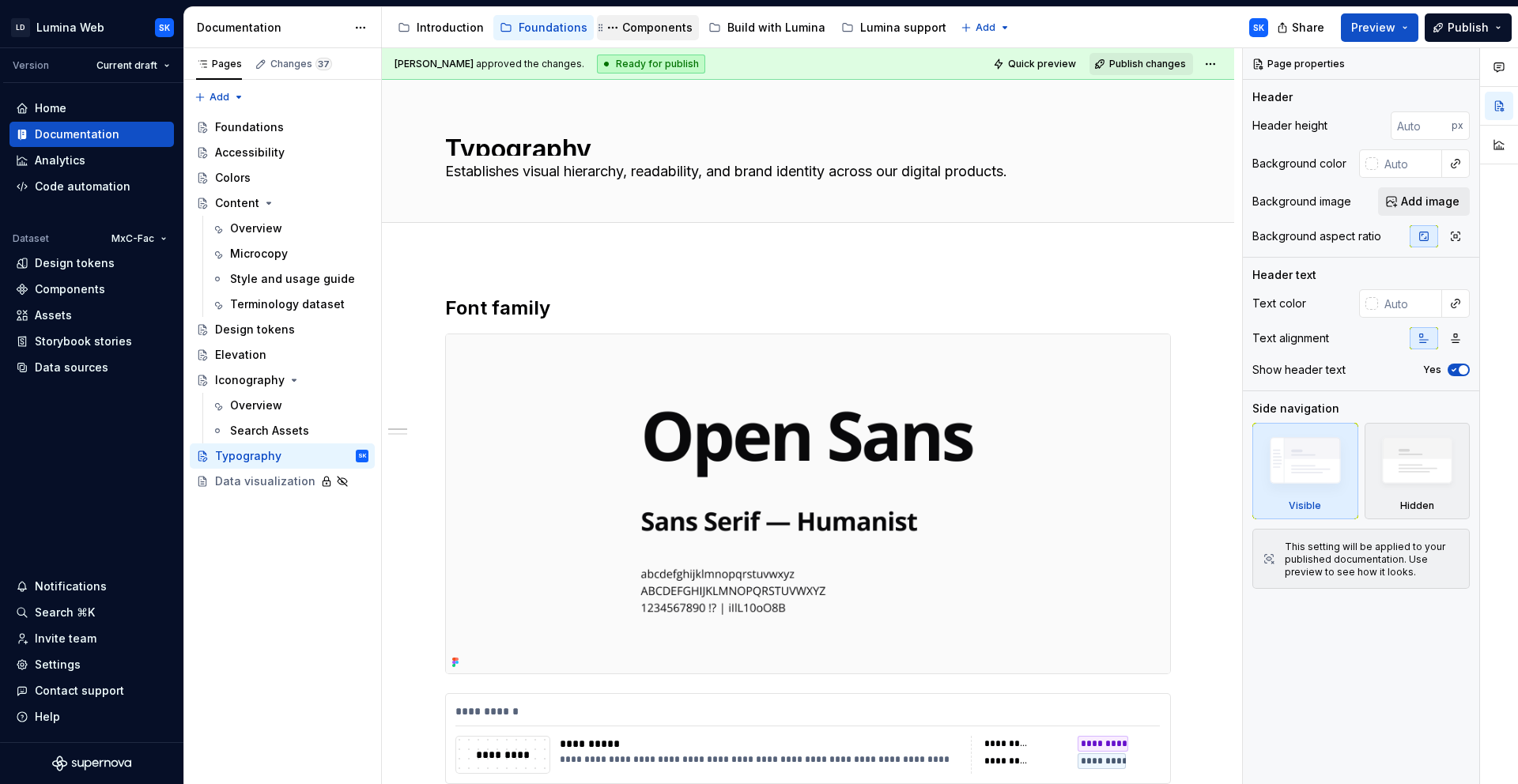
click at [646, 26] on div "Components" at bounding box center [657, 28] width 70 height 16
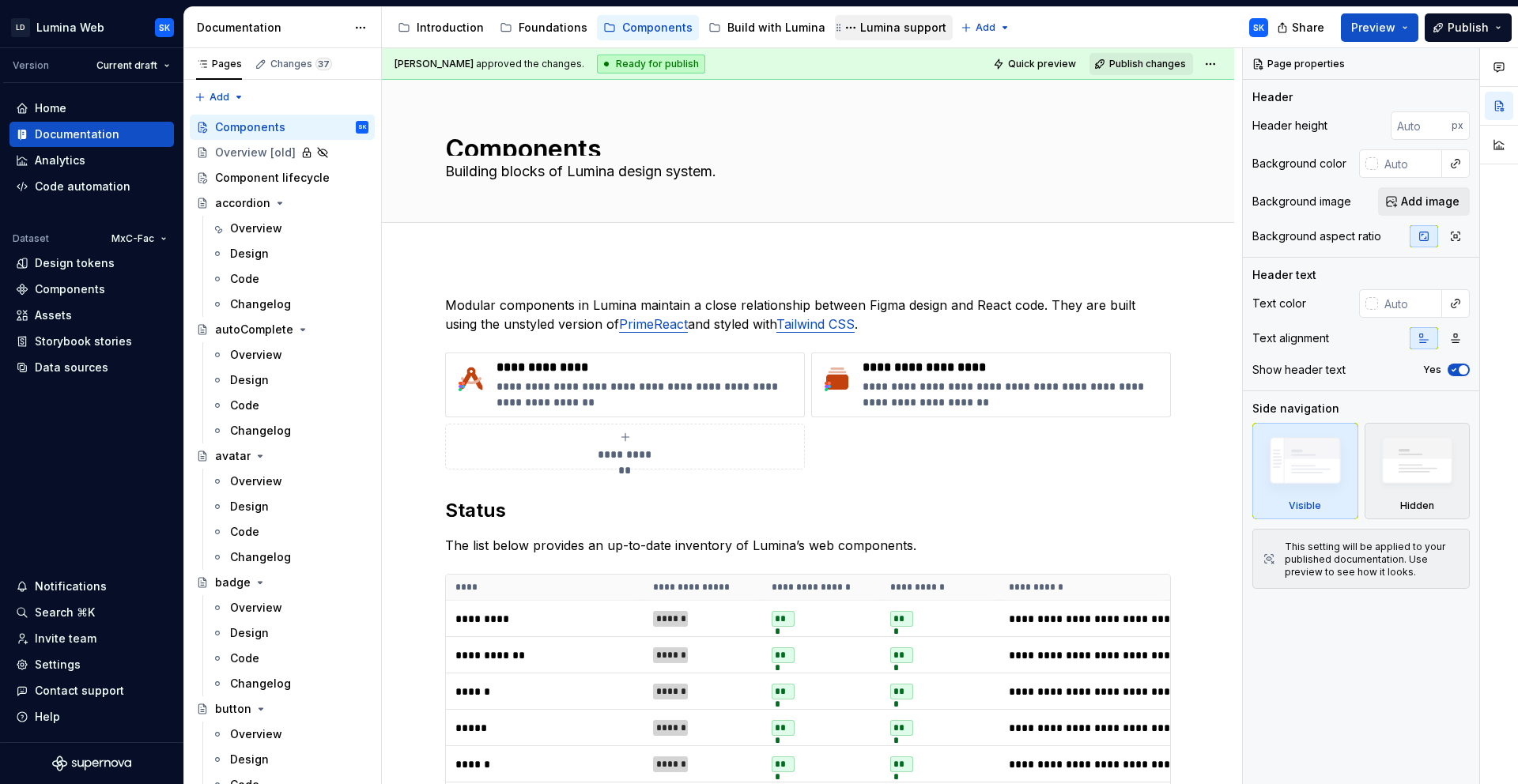
click at [888, 28] on div "Lumina support" at bounding box center [903, 28] width 86 height 16
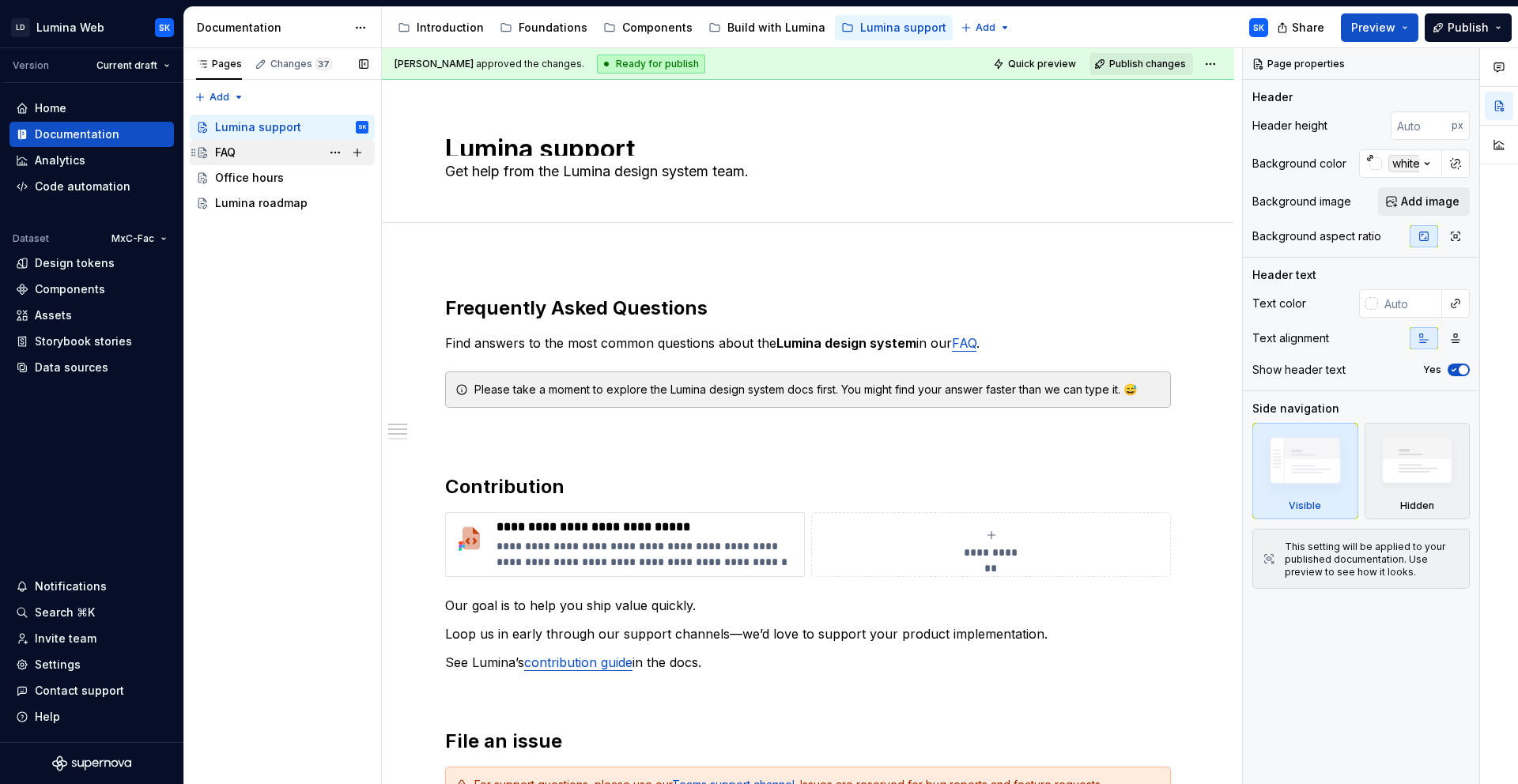
click at [270, 163] on div "FAQ" at bounding box center [292, 153] width 154 height 22
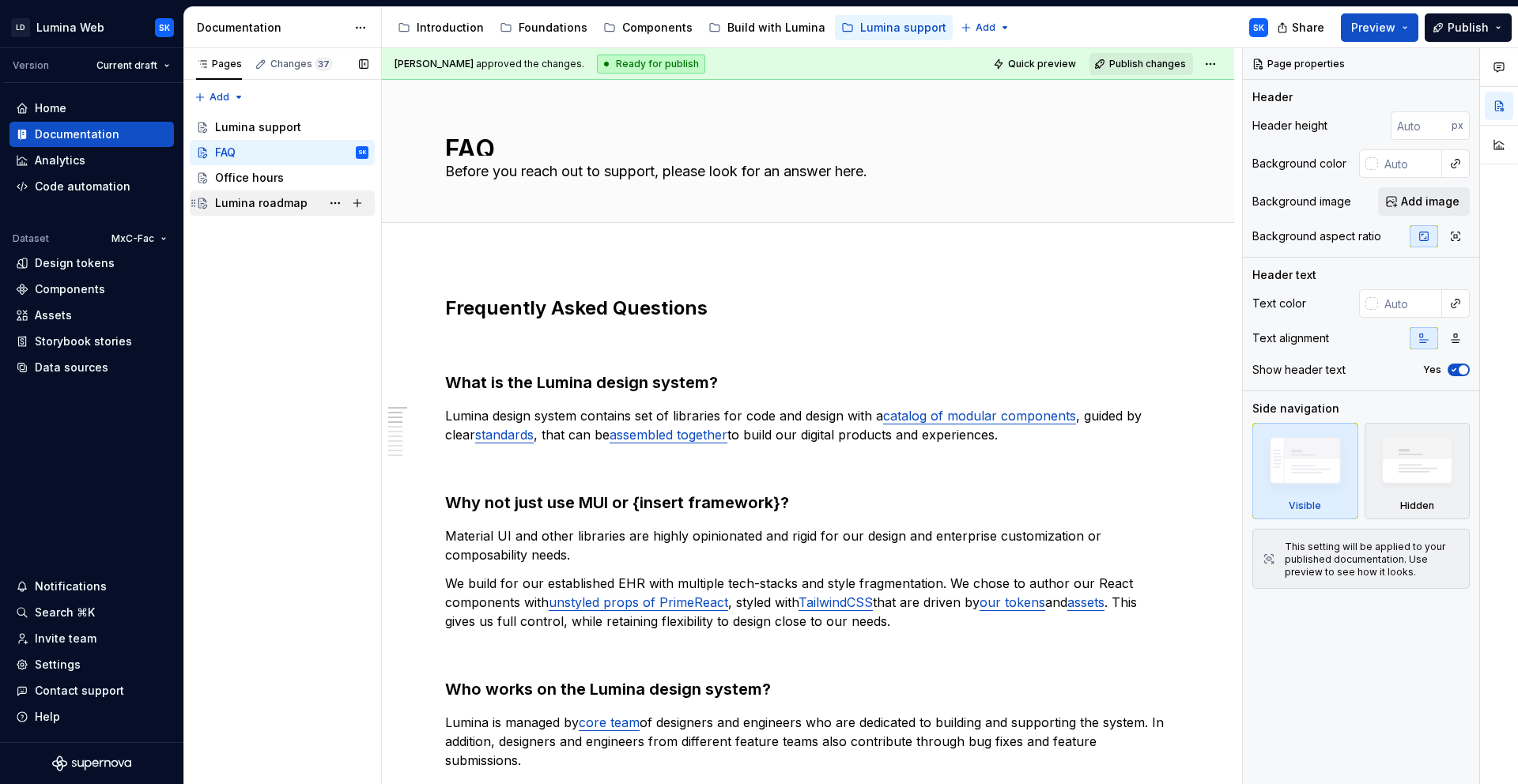
click at [241, 191] on div "Lumina roadmap" at bounding box center [283, 203] width 185 height 25
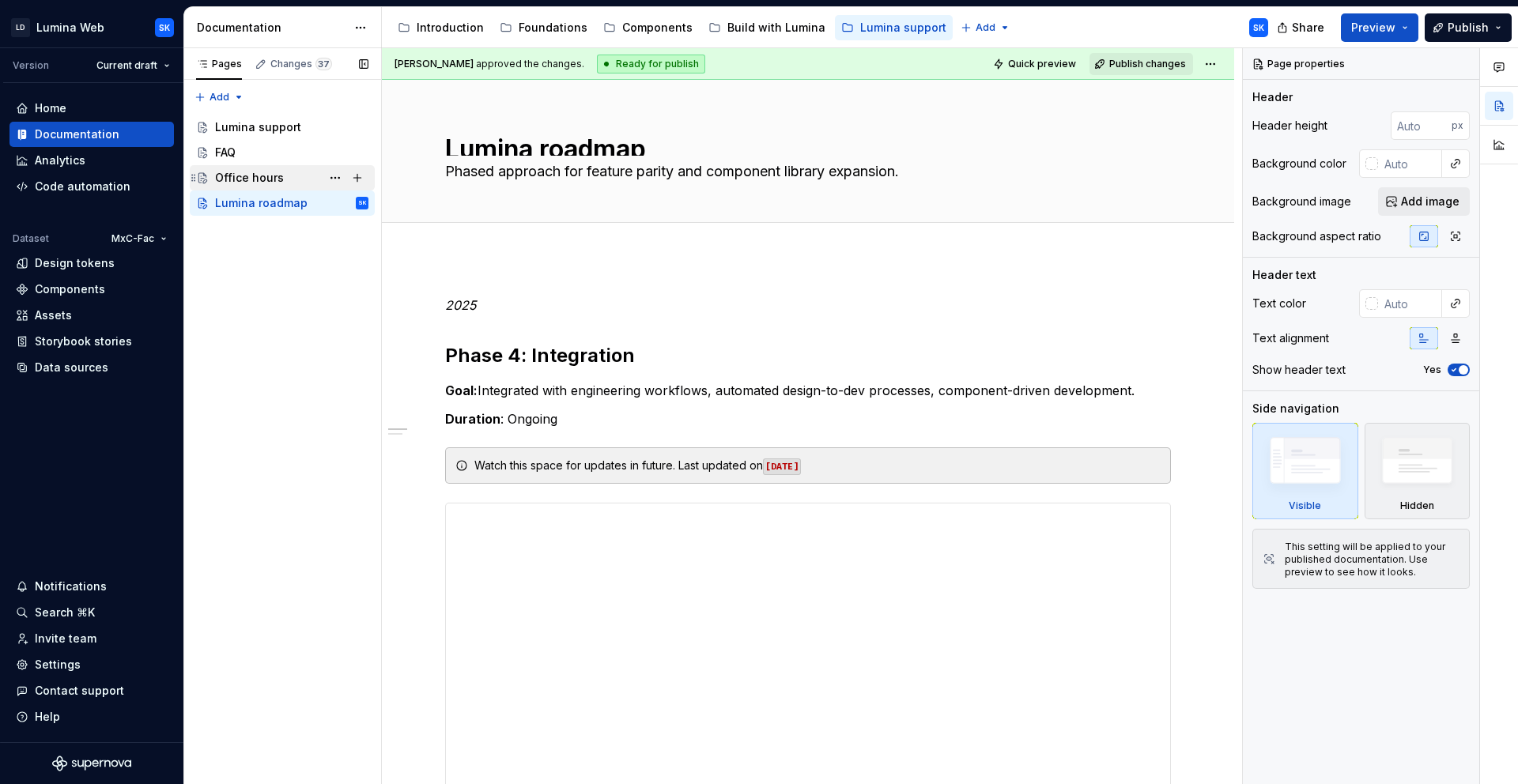
click at [253, 172] on div "Office hours" at bounding box center [249, 178] width 69 height 16
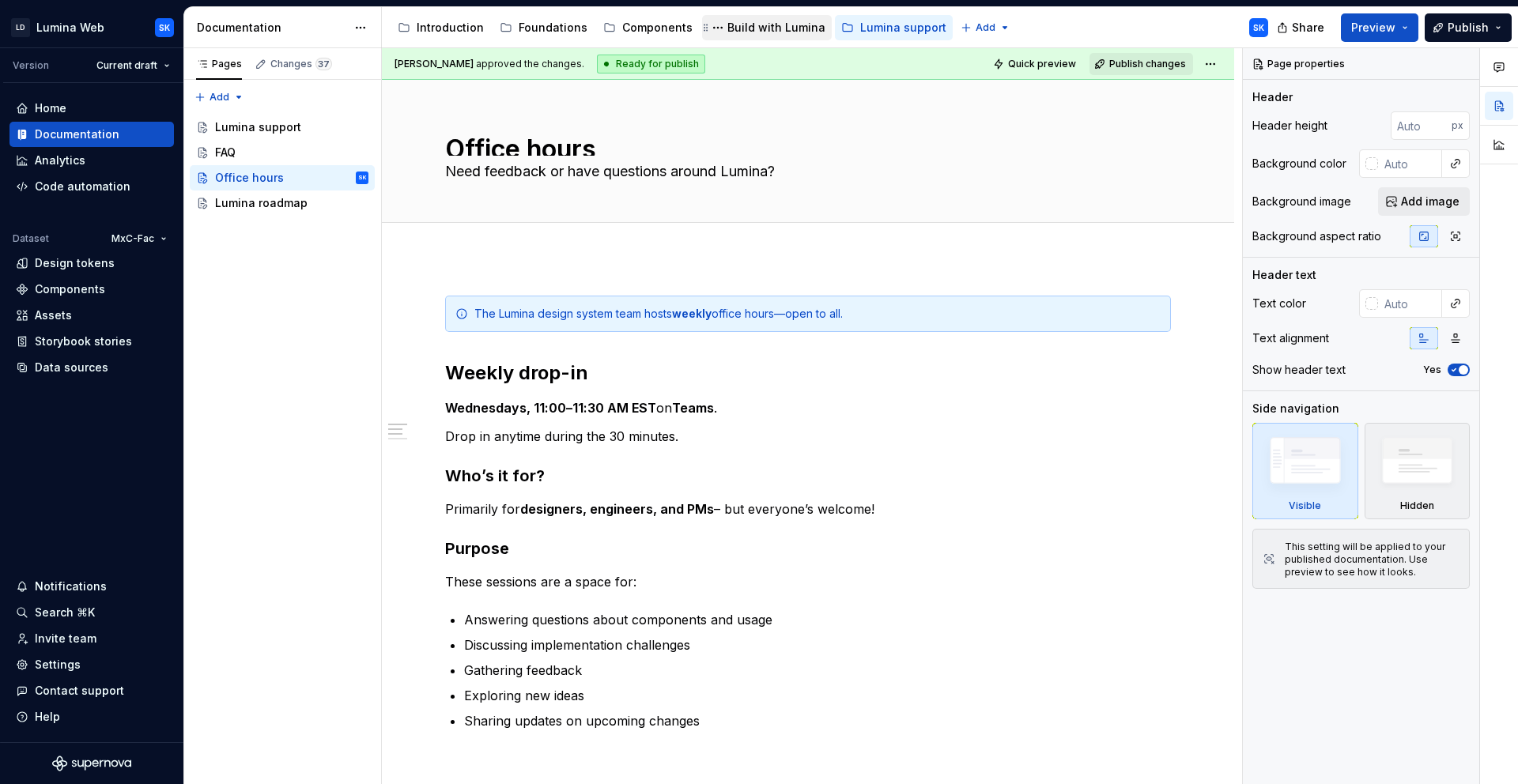
click at [778, 32] on div "Build with Lumina" at bounding box center [776, 28] width 98 height 16
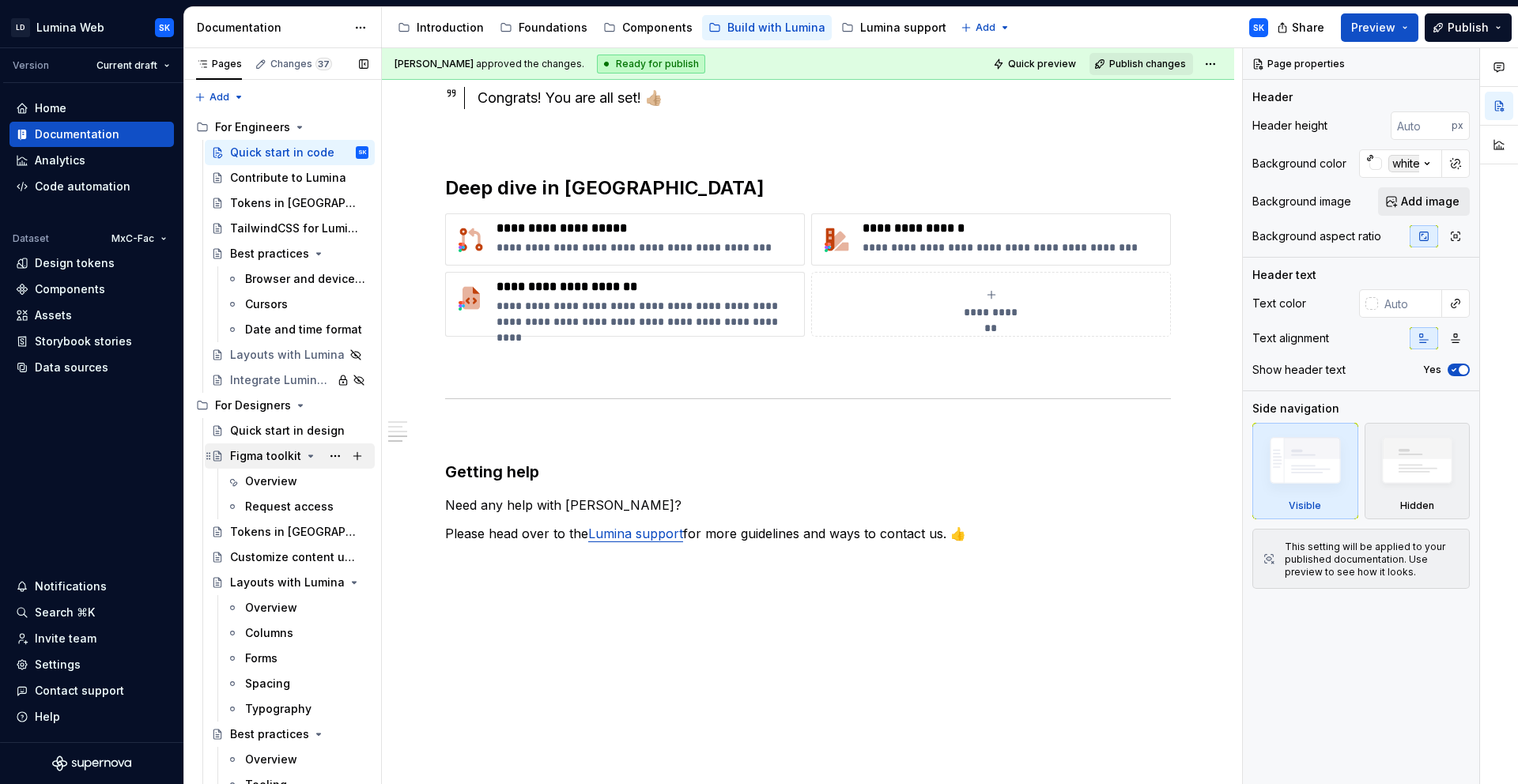
scroll to position [60, 0]
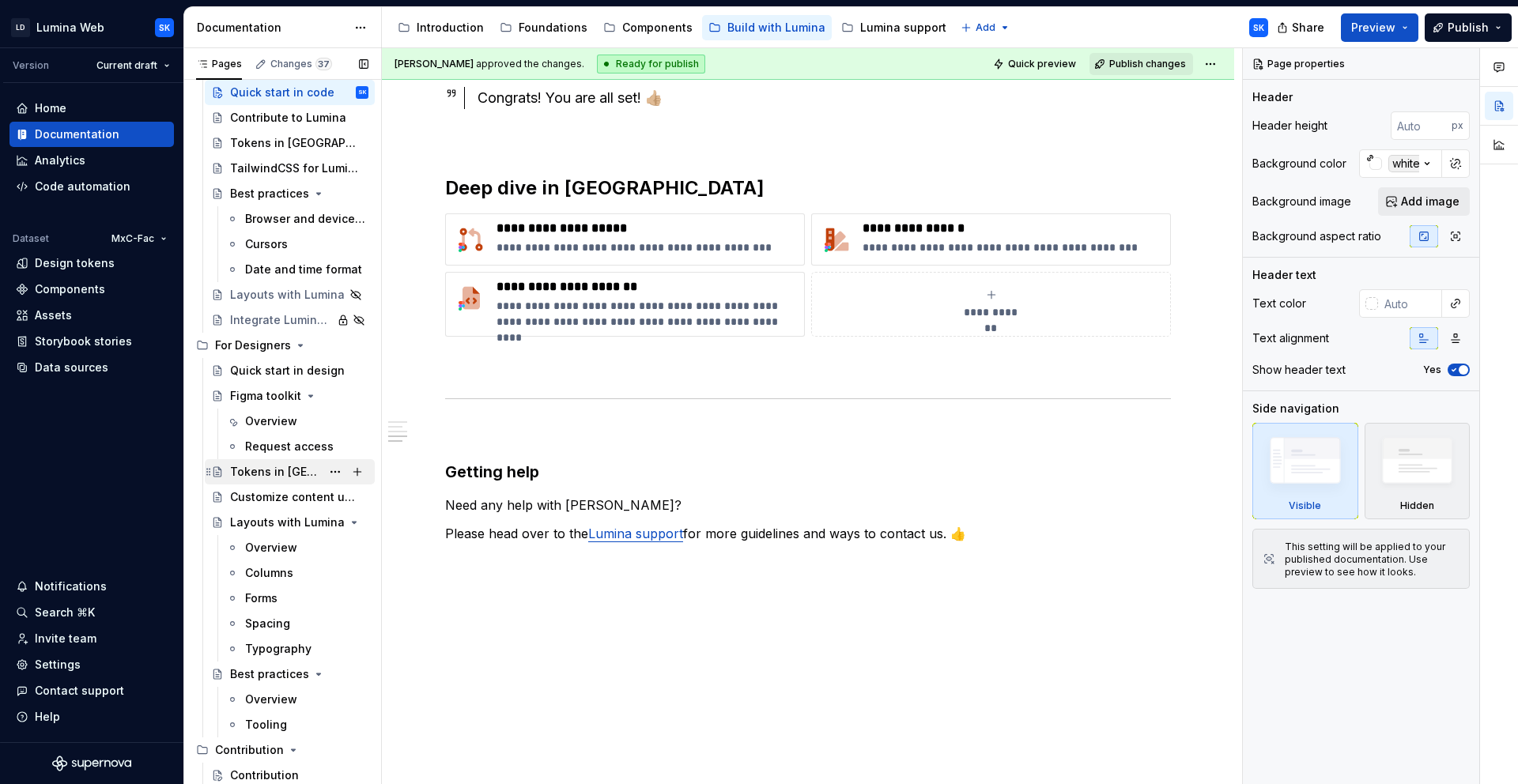
click at [261, 473] on div "Tokens in [GEOGRAPHIC_DATA]" at bounding box center [275, 472] width 91 height 16
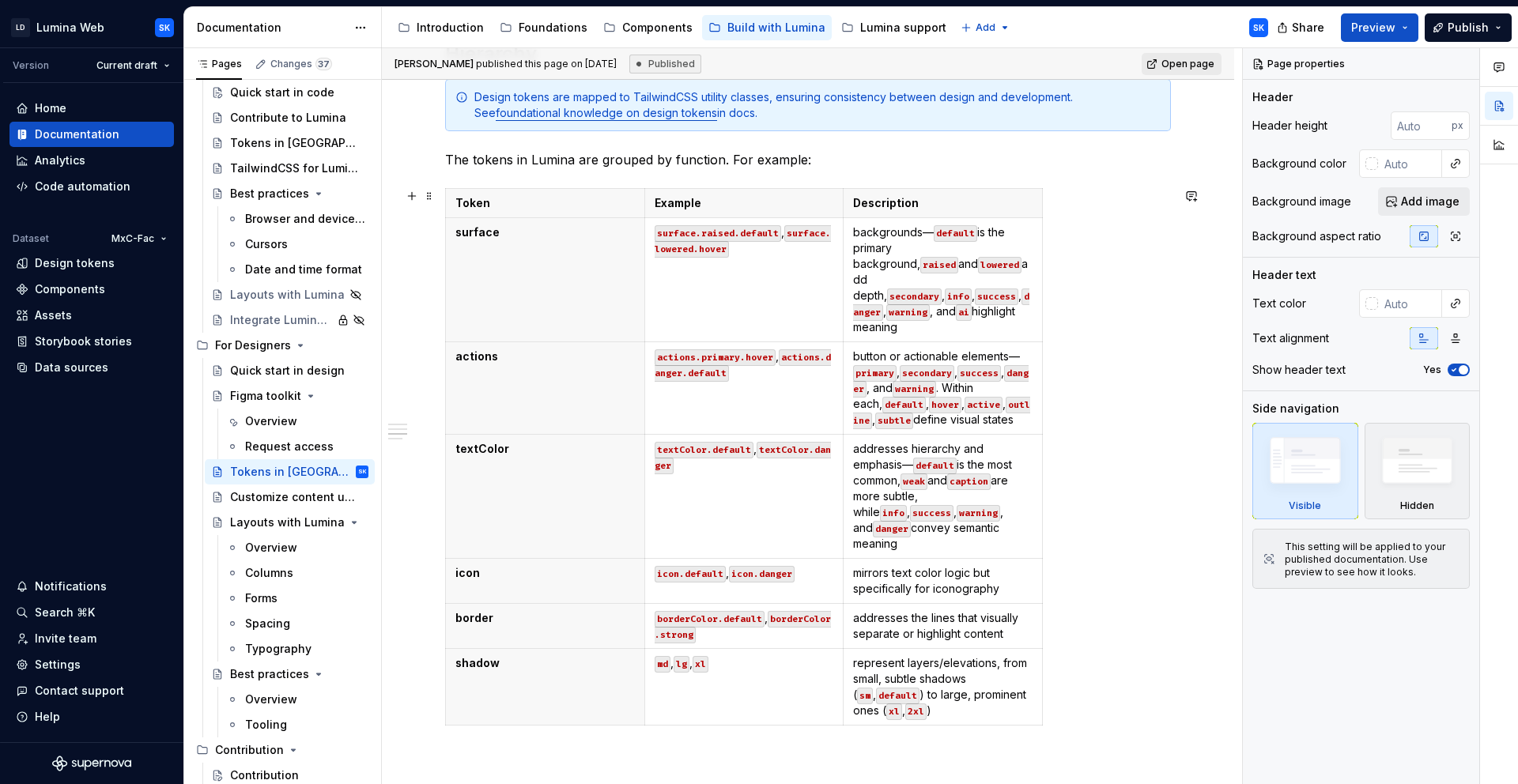
scroll to position [604, 0]
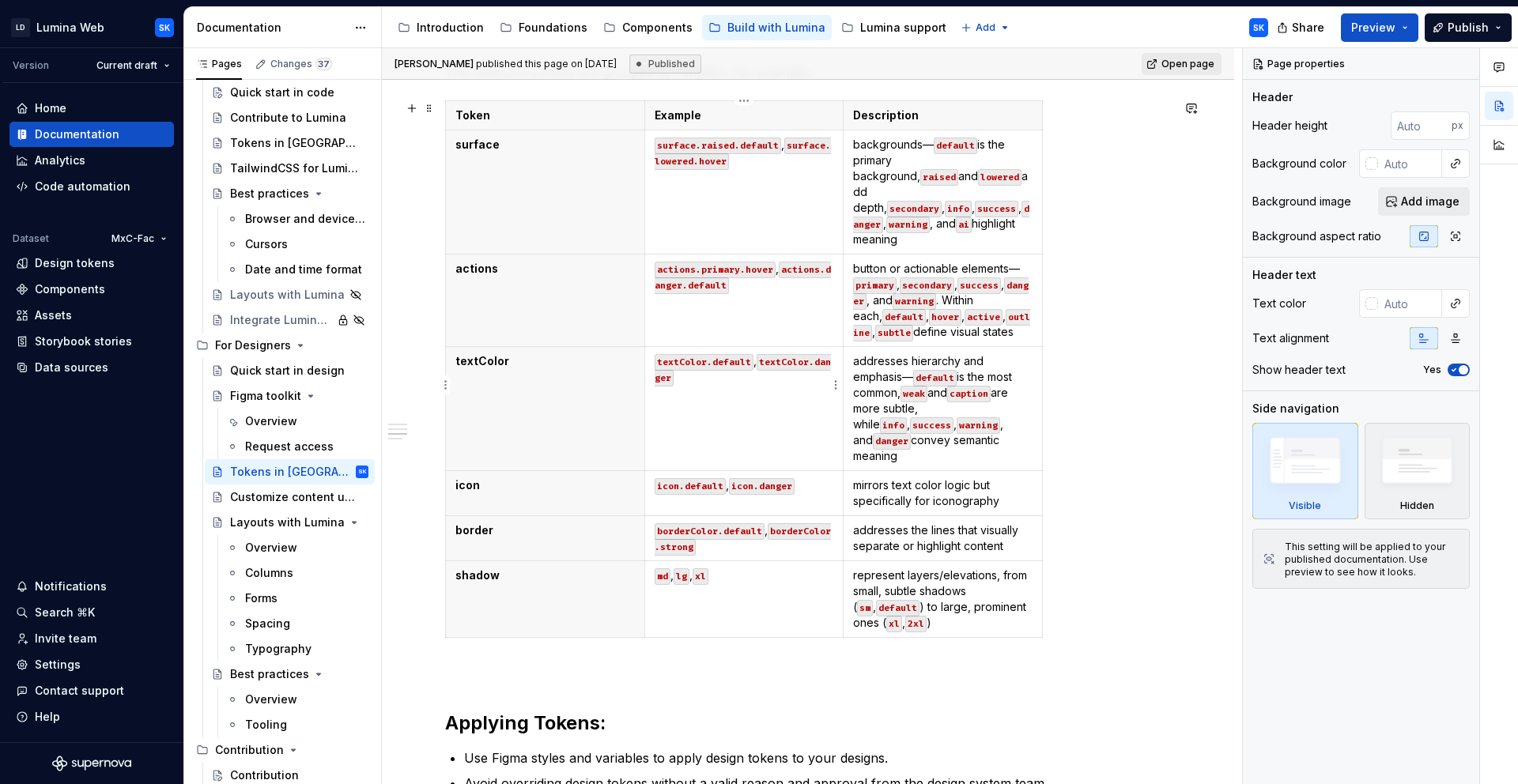
click at [746, 381] on td "textColor.default , textColor.danger" at bounding box center [744, 409] width 199 height 124
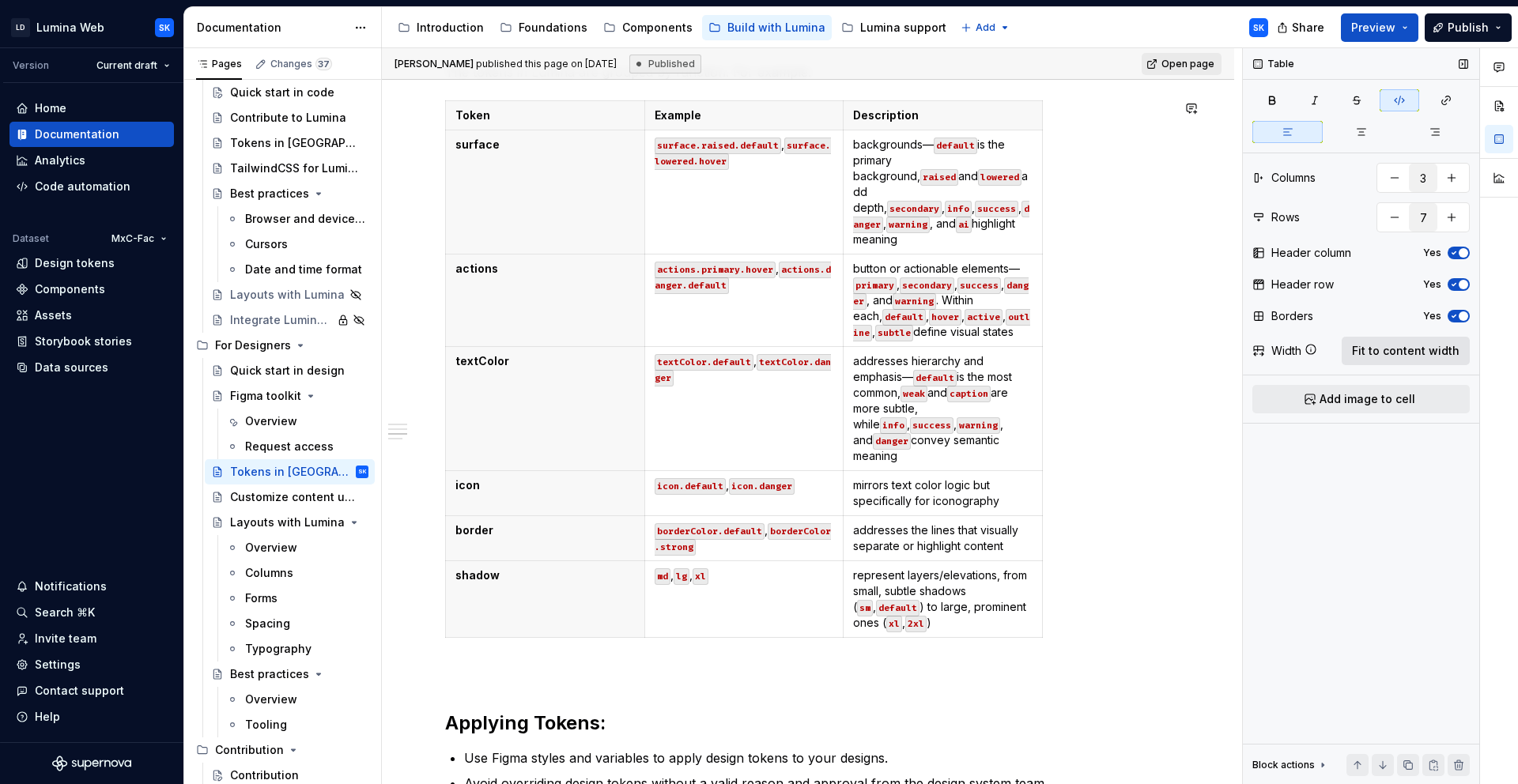
click at [1385, 357] on span "Fit to content width" at bounding box center [1406, 351] width 108 height 16
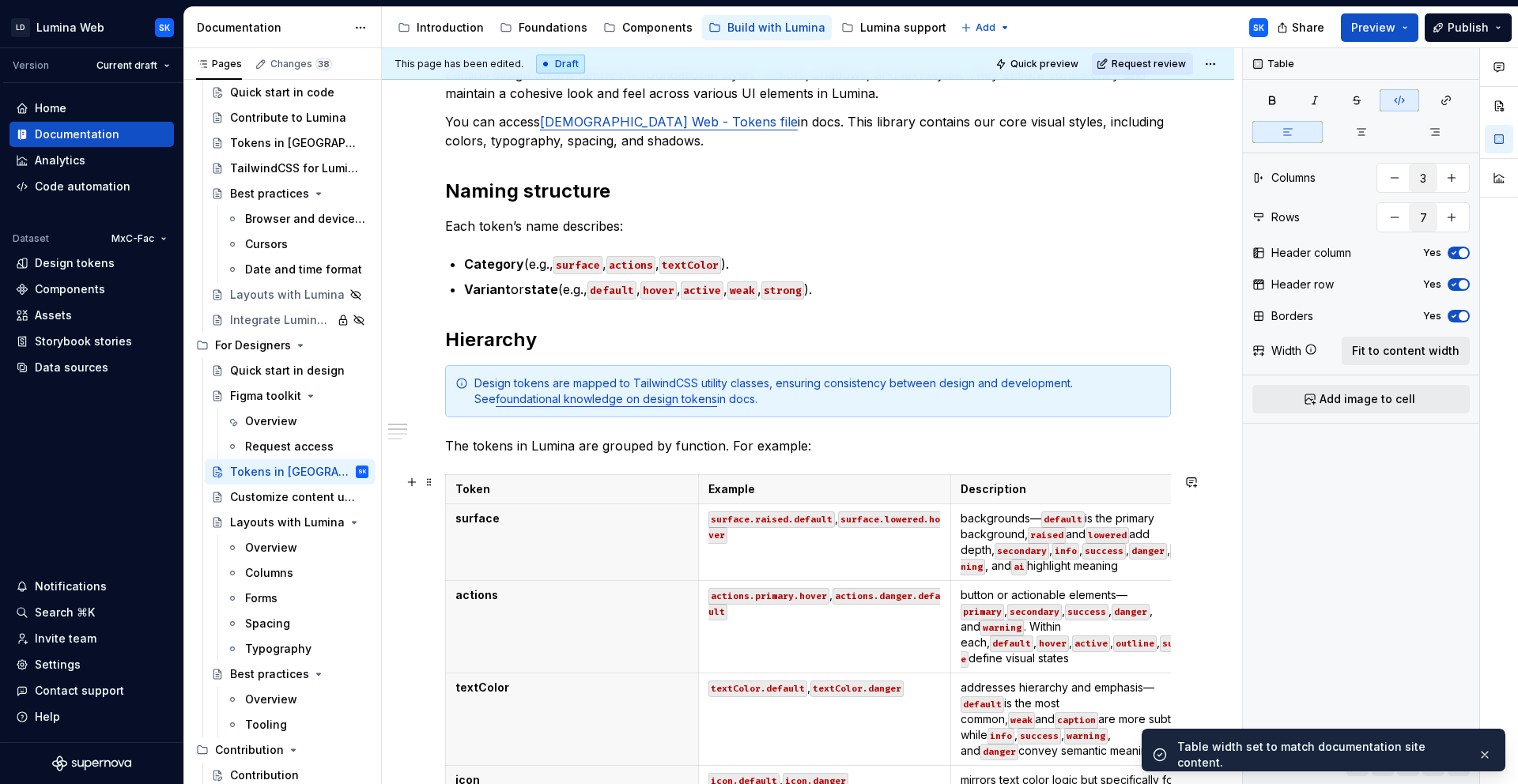
scroll to position [0, 0]
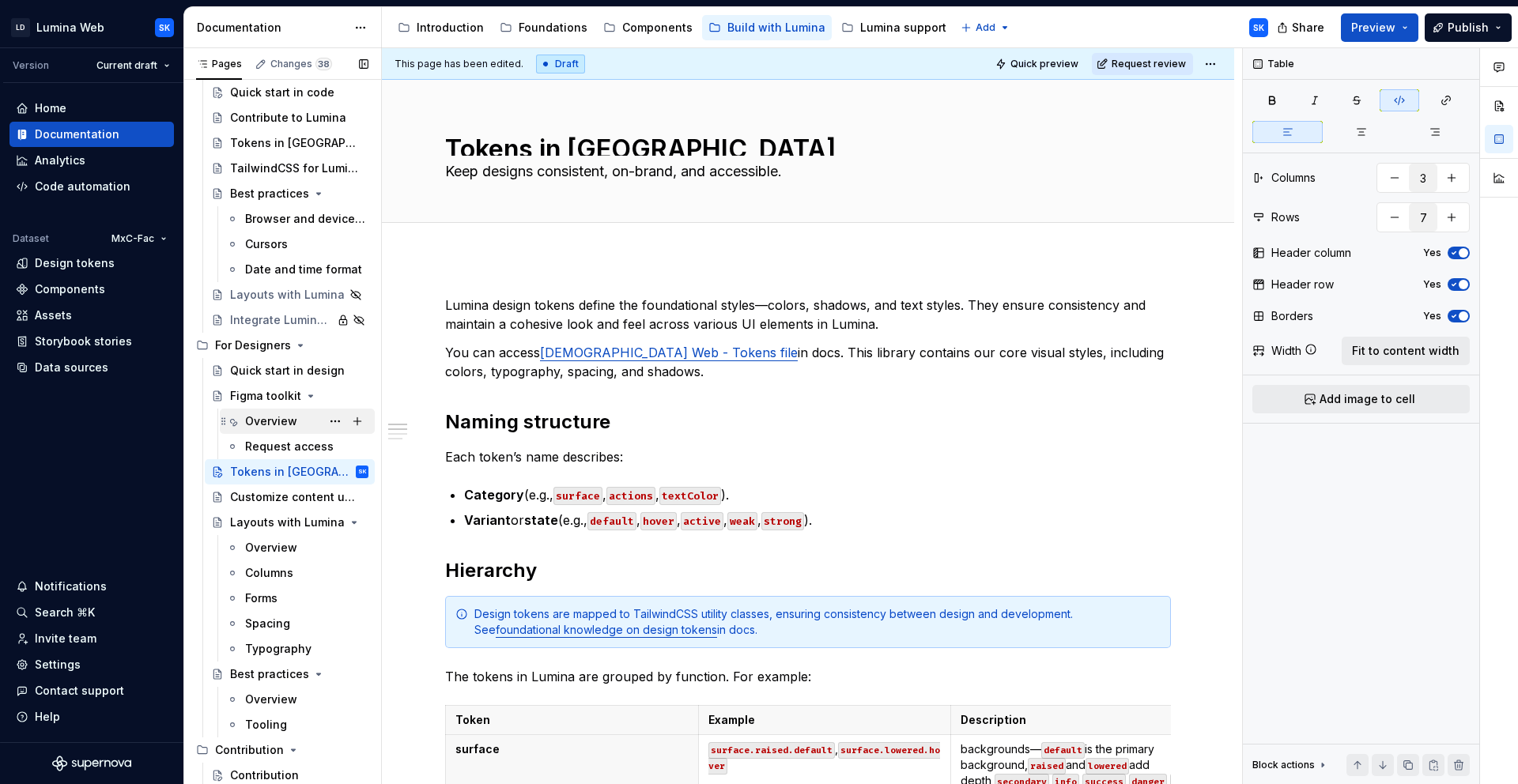
click at [265, 415] on div "Overview" at bounding box center [271, 421] width 52 height 16
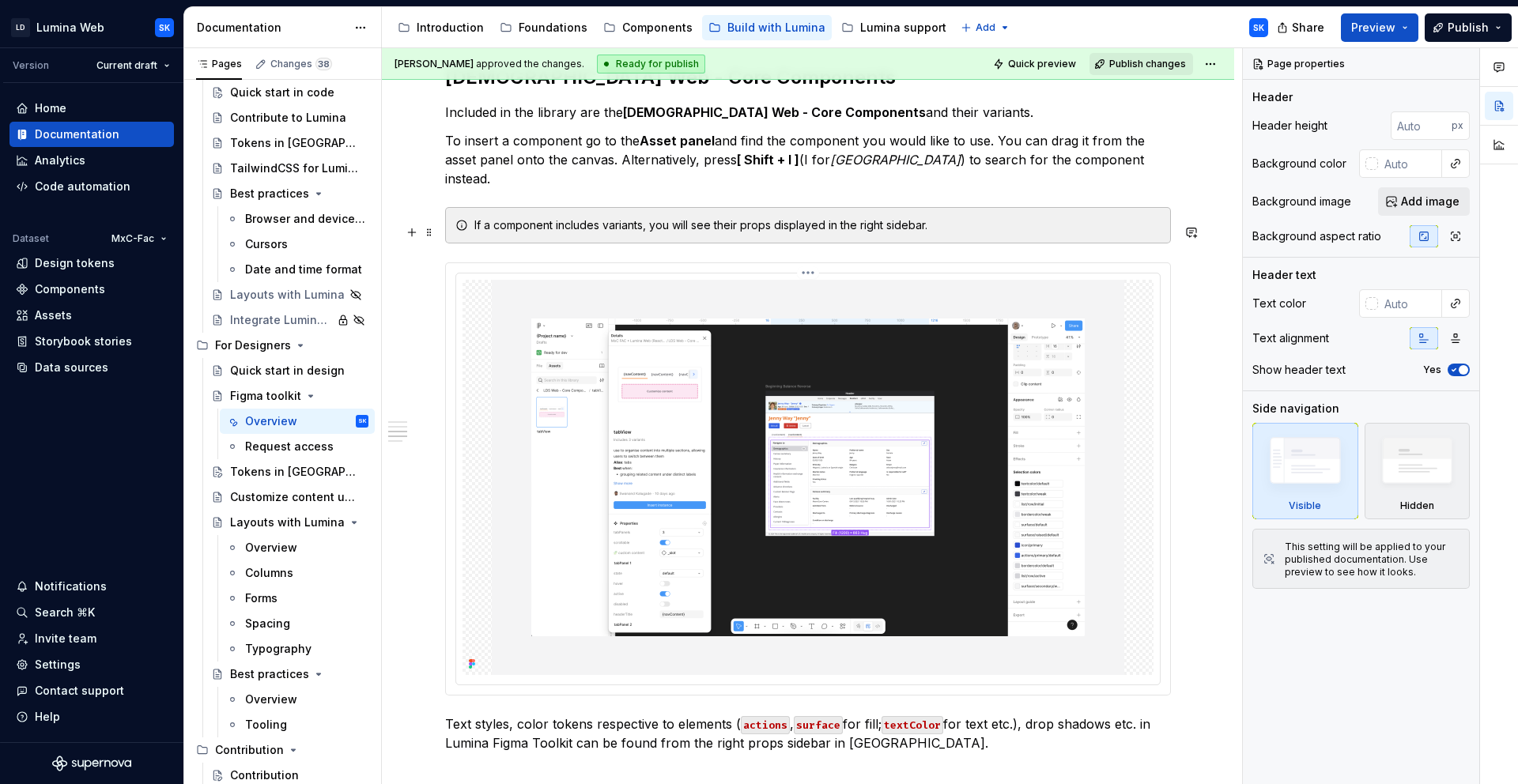
scroll to position [1563, 0]
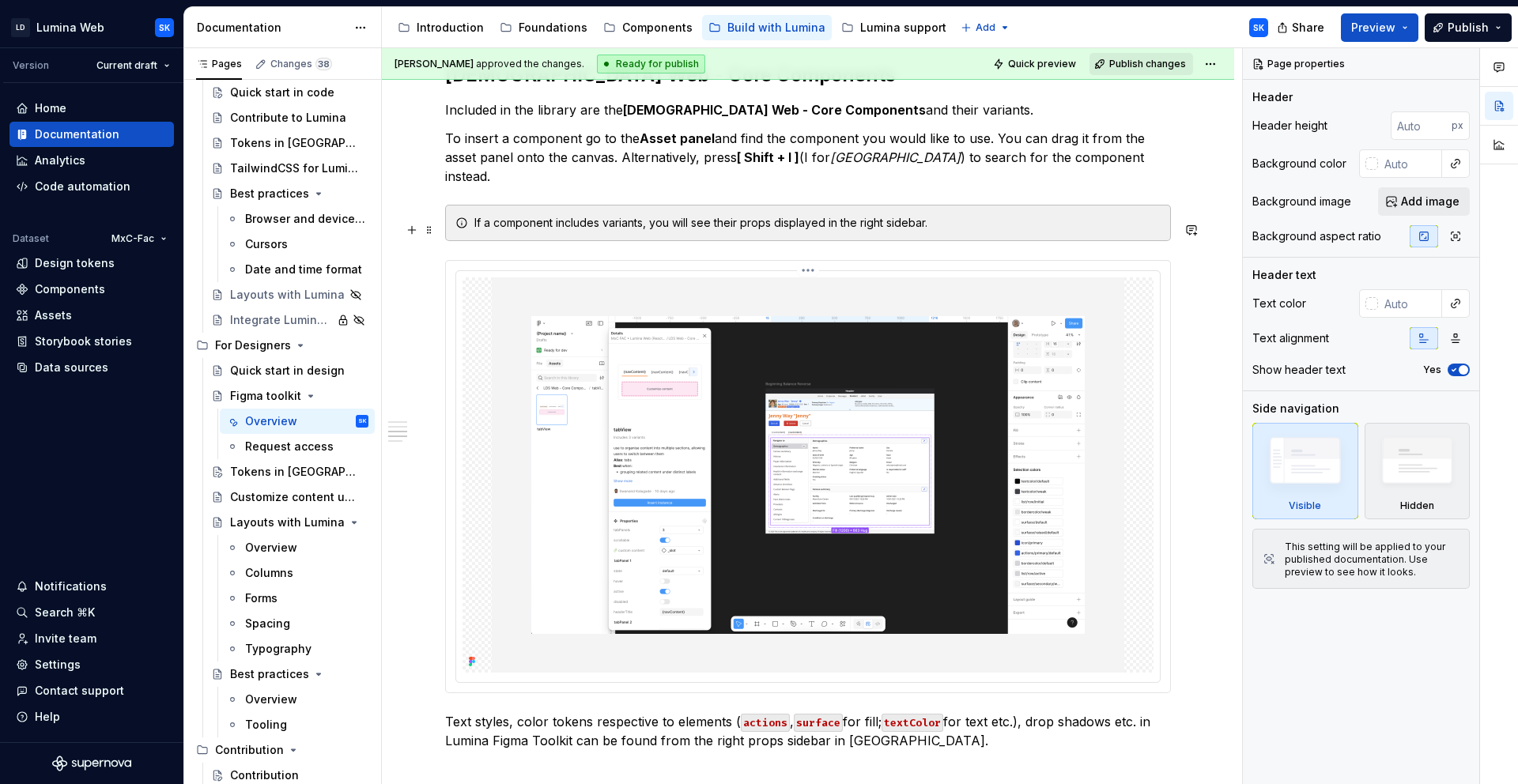
click at [492, 271] on div at bounding box center [807, 476] width 704 height 411
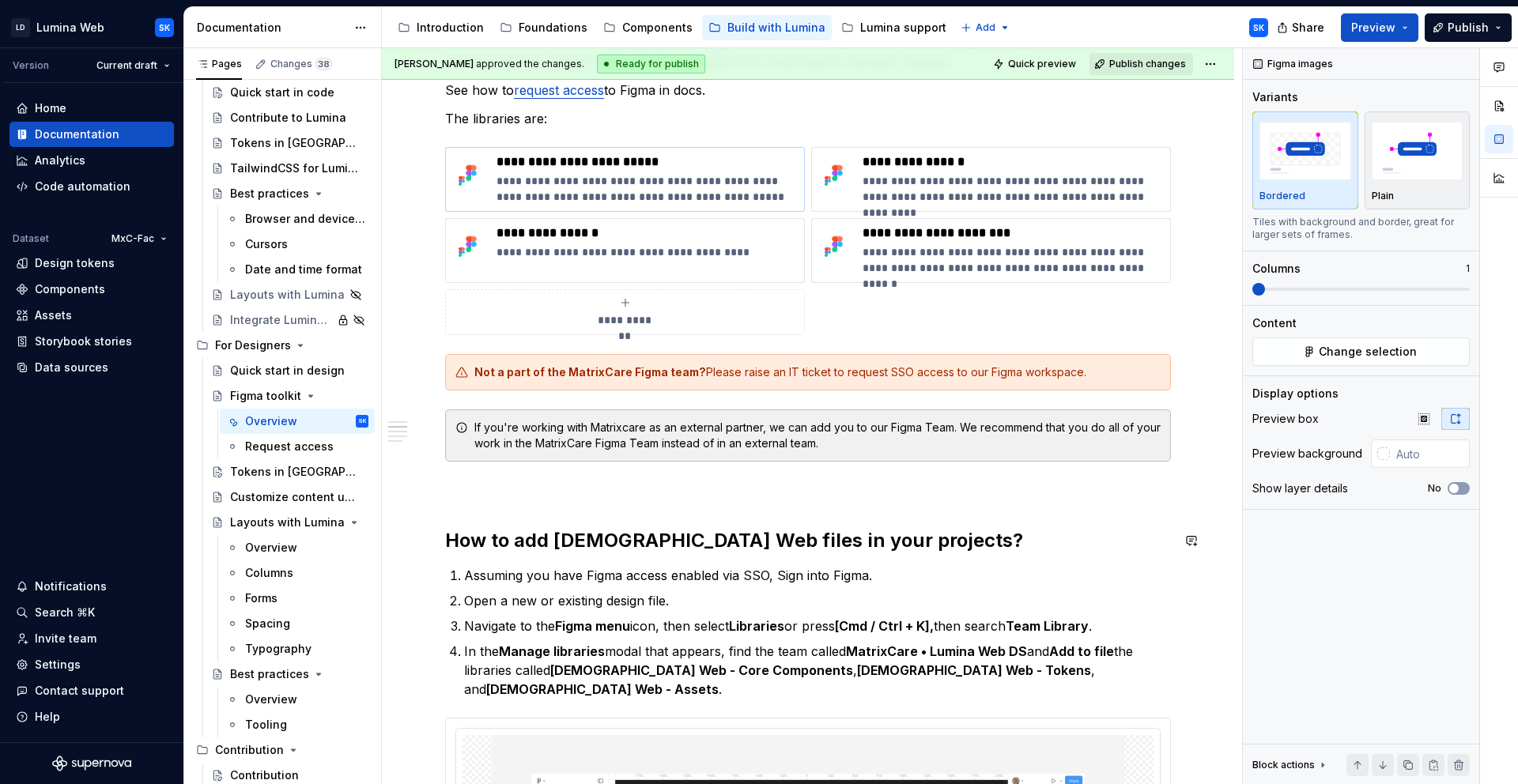
scroll to position [0, 0]
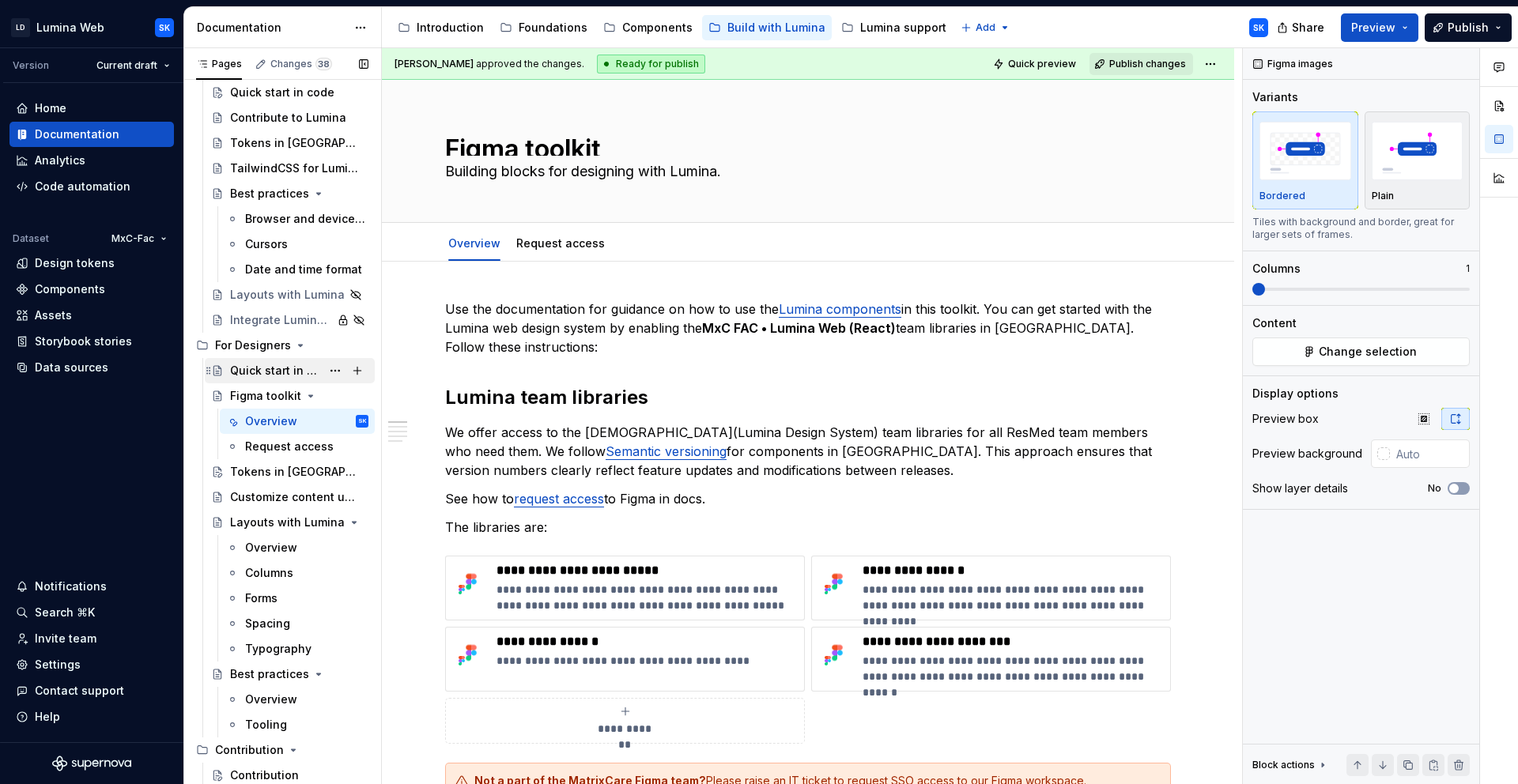
click at [268, 364] on div "Quick start in design" at bounding box center [275, 370] width 91 height 16
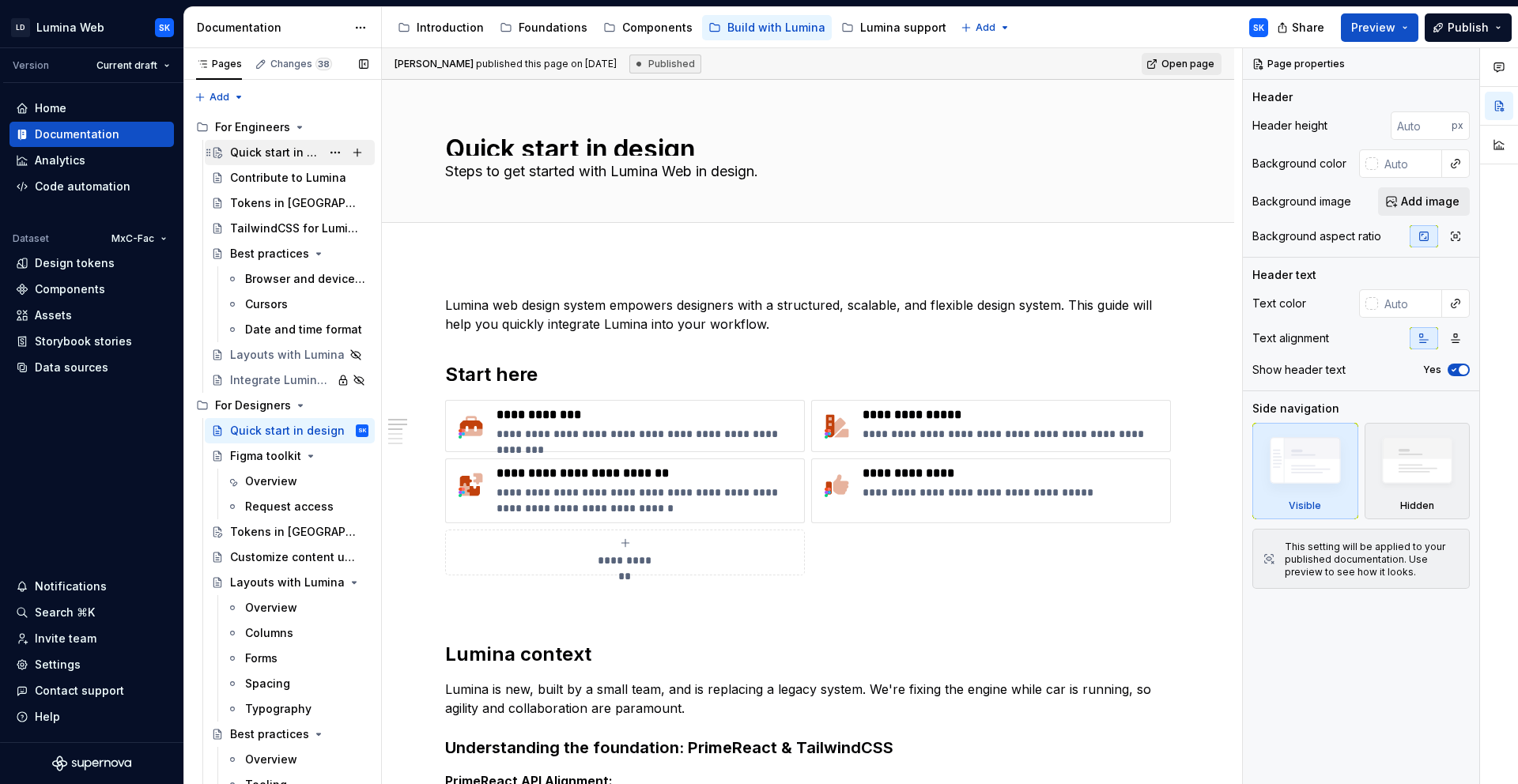
click at [264, 143] on div "Quick start in code" at bounding box center [299, 153] width 139 height 22
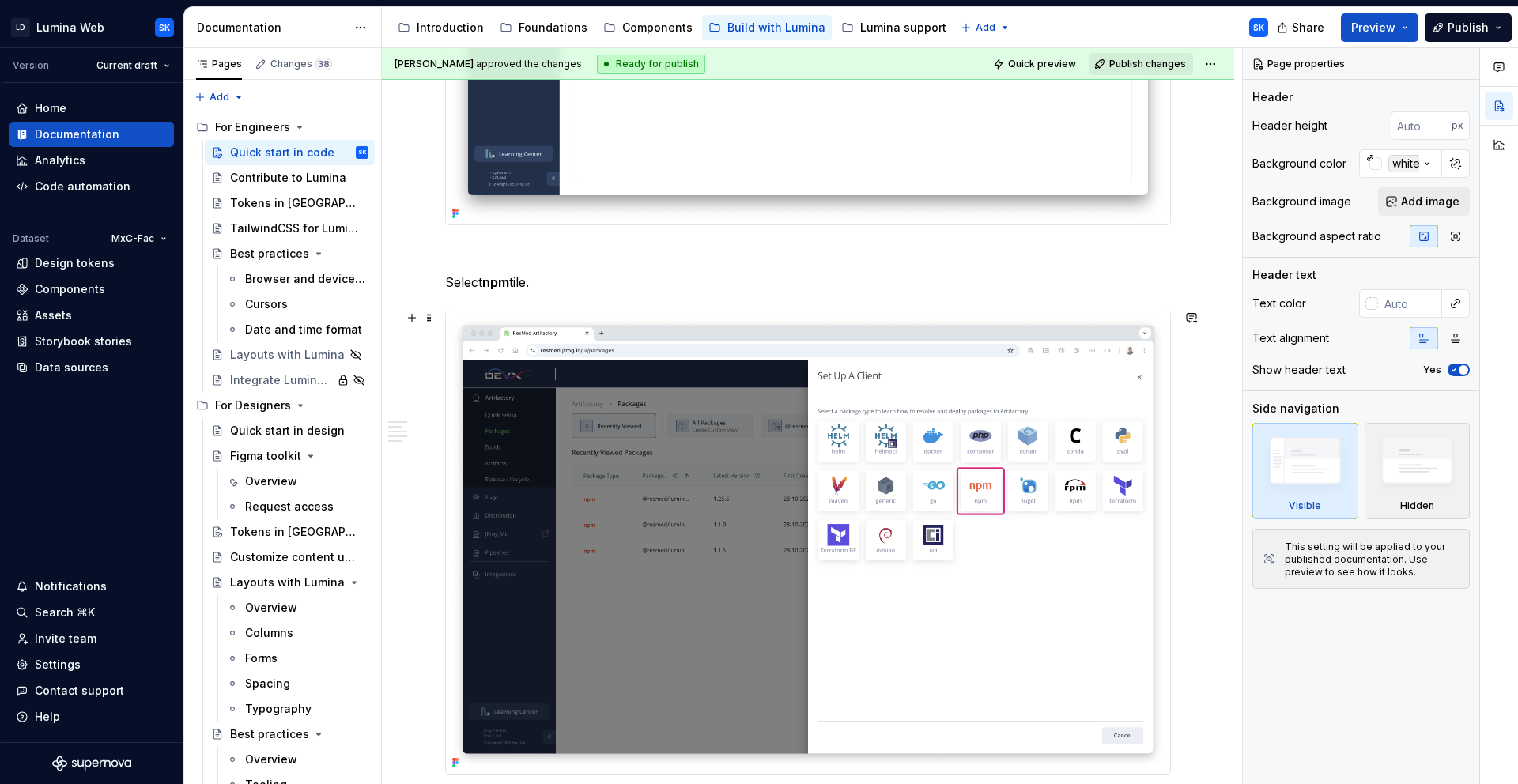
scroll to position [1138, 0]
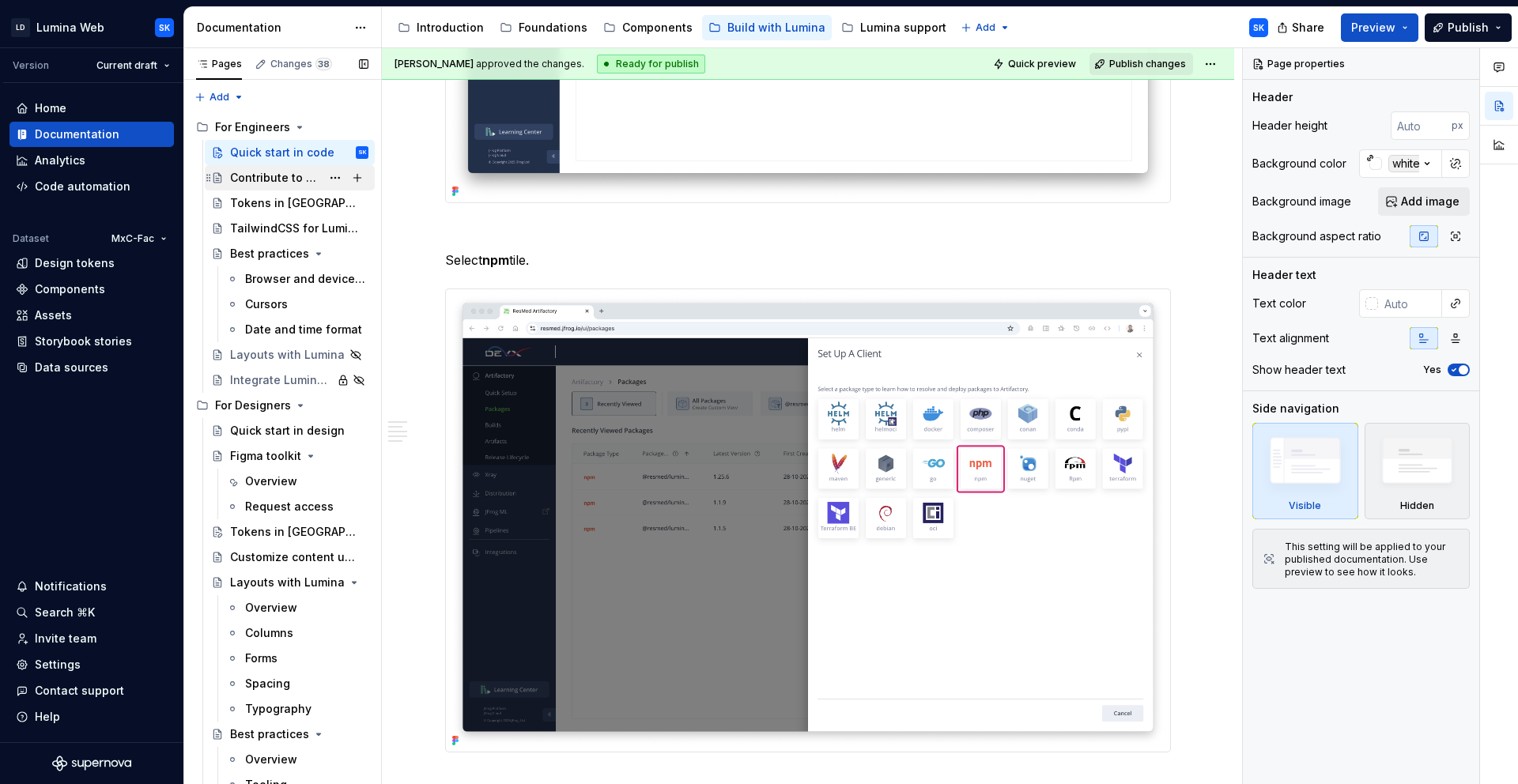
click at [271, 176] on div "Contribute to Lumina" at bounding box center [275, 178] width 91 height 16
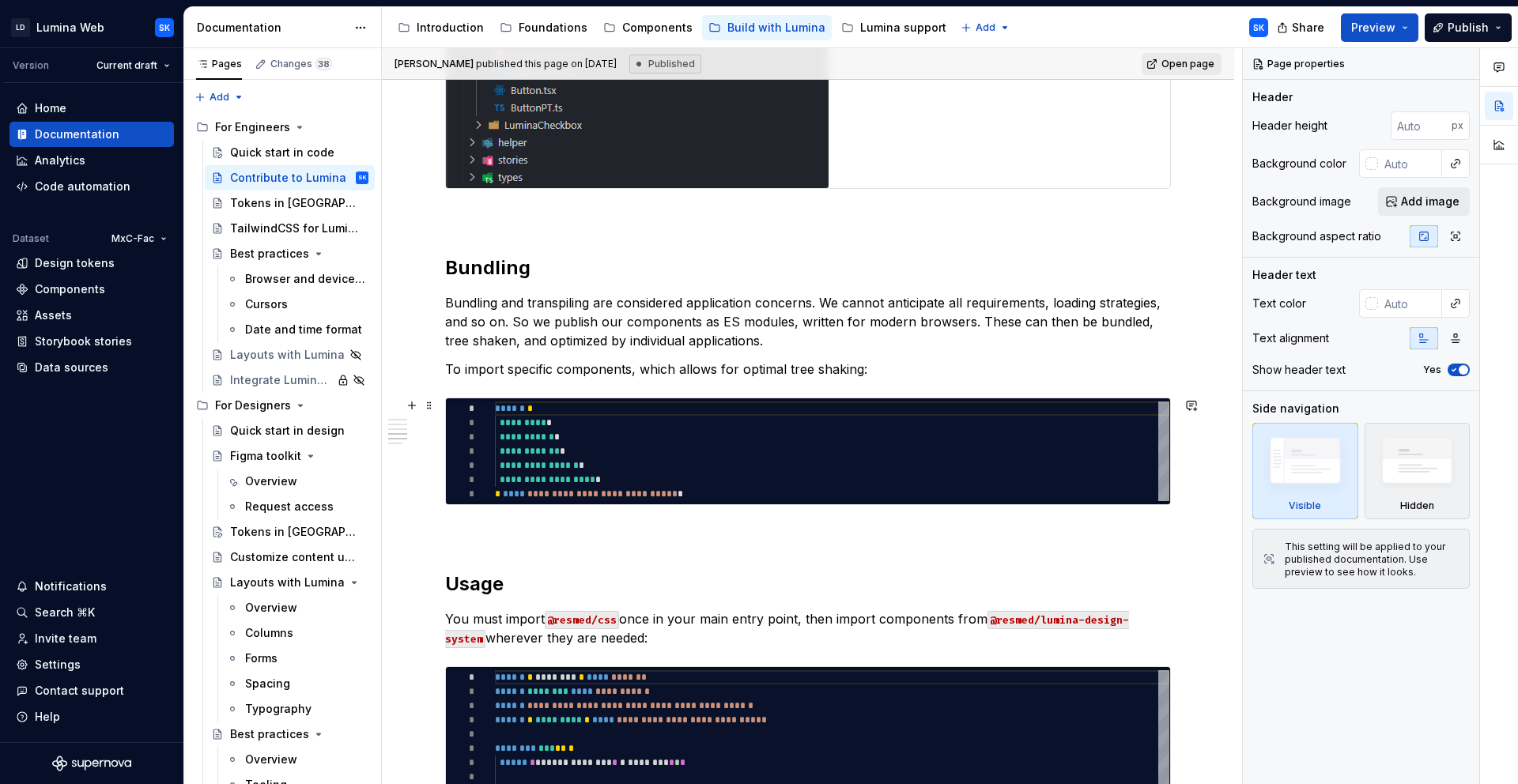
scroll to position [774, 0]
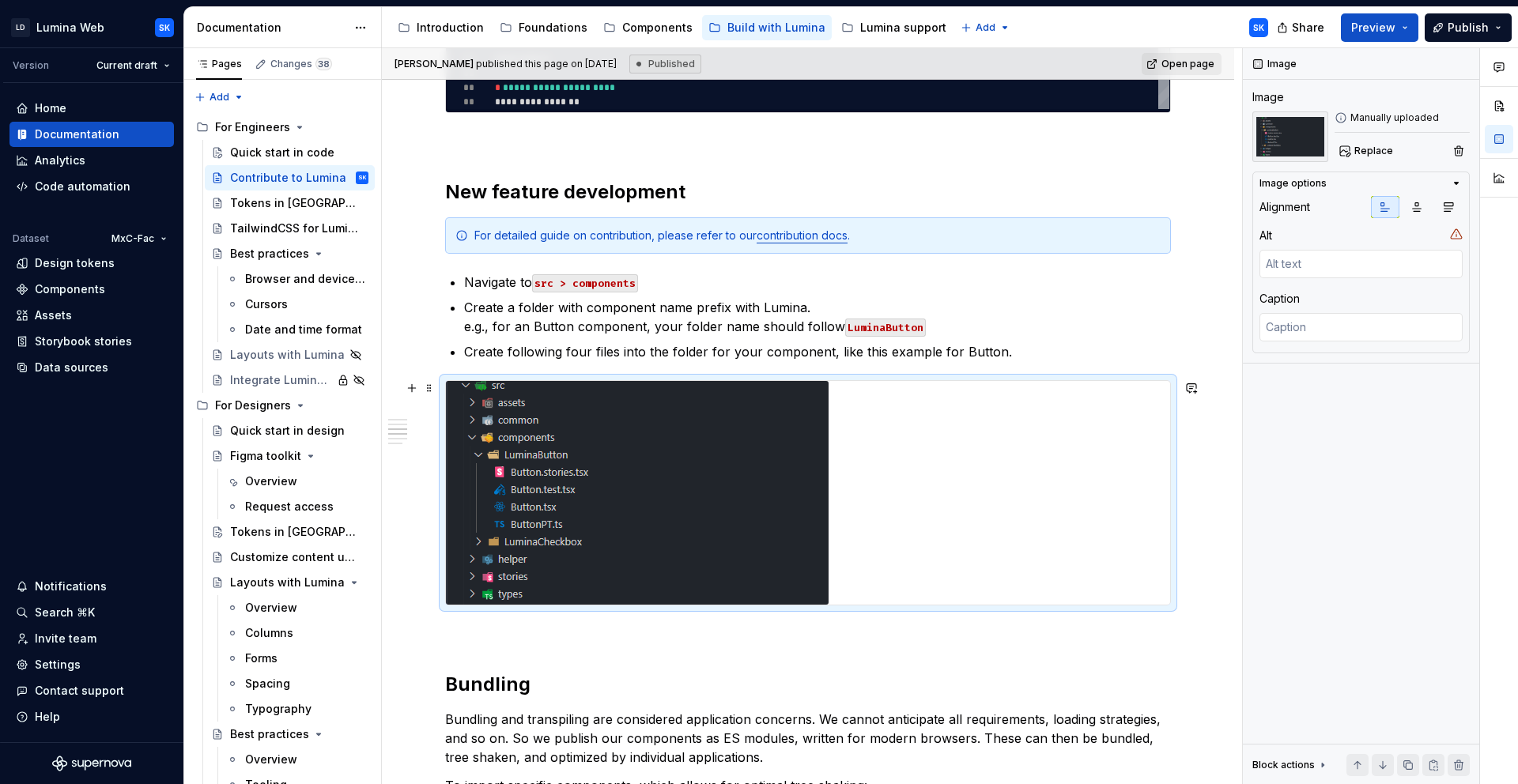
click at [799, 437] on img at bounding box center [636, 492] width 382 height 224
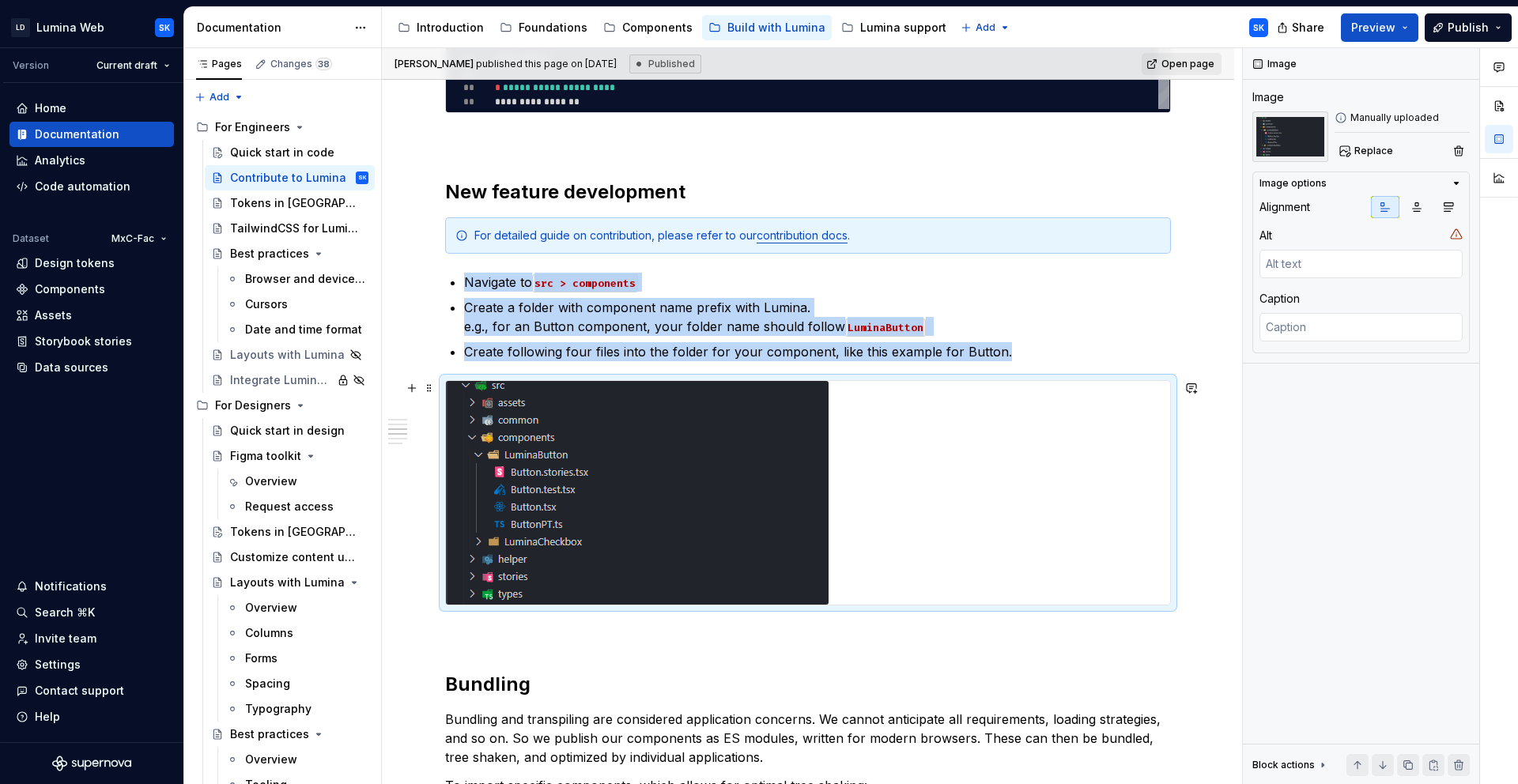
scroll to position [796, 0]
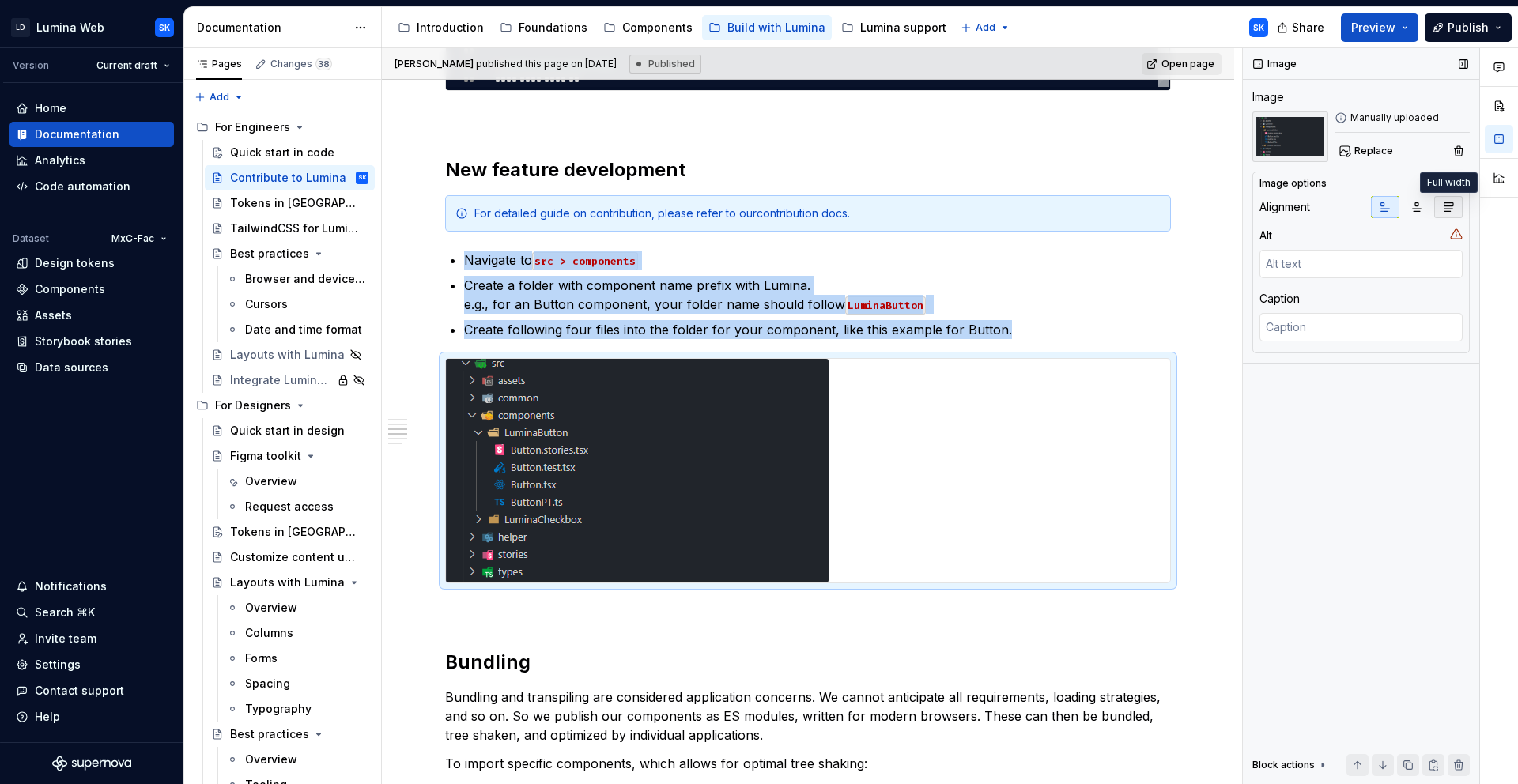
click at [1452, 204] on icon "button" at bounding box center [1448, 207] width 13 height 13
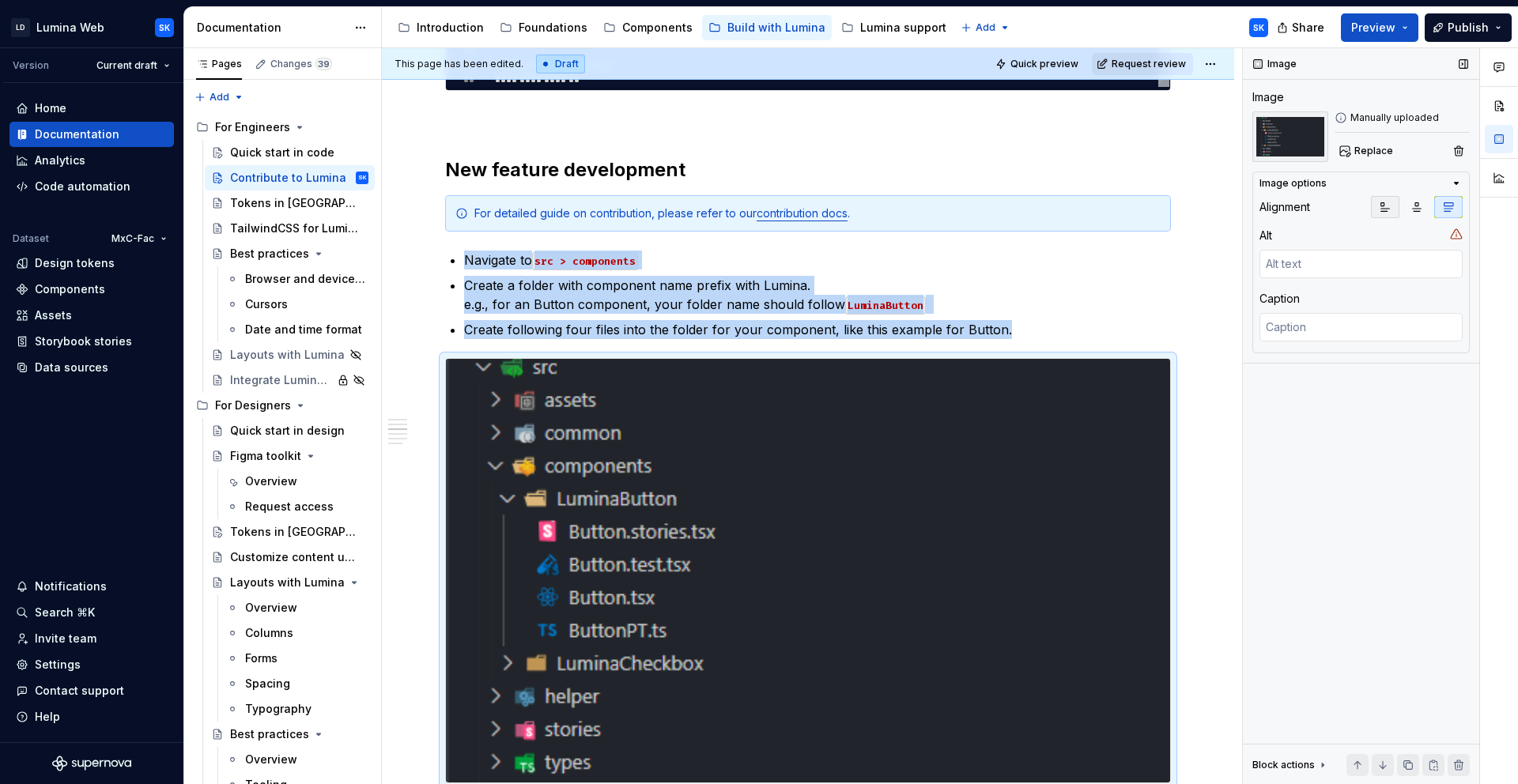
click at [1395, 210] on button "button" at bounding box center [1385, 207] width 28 height 22
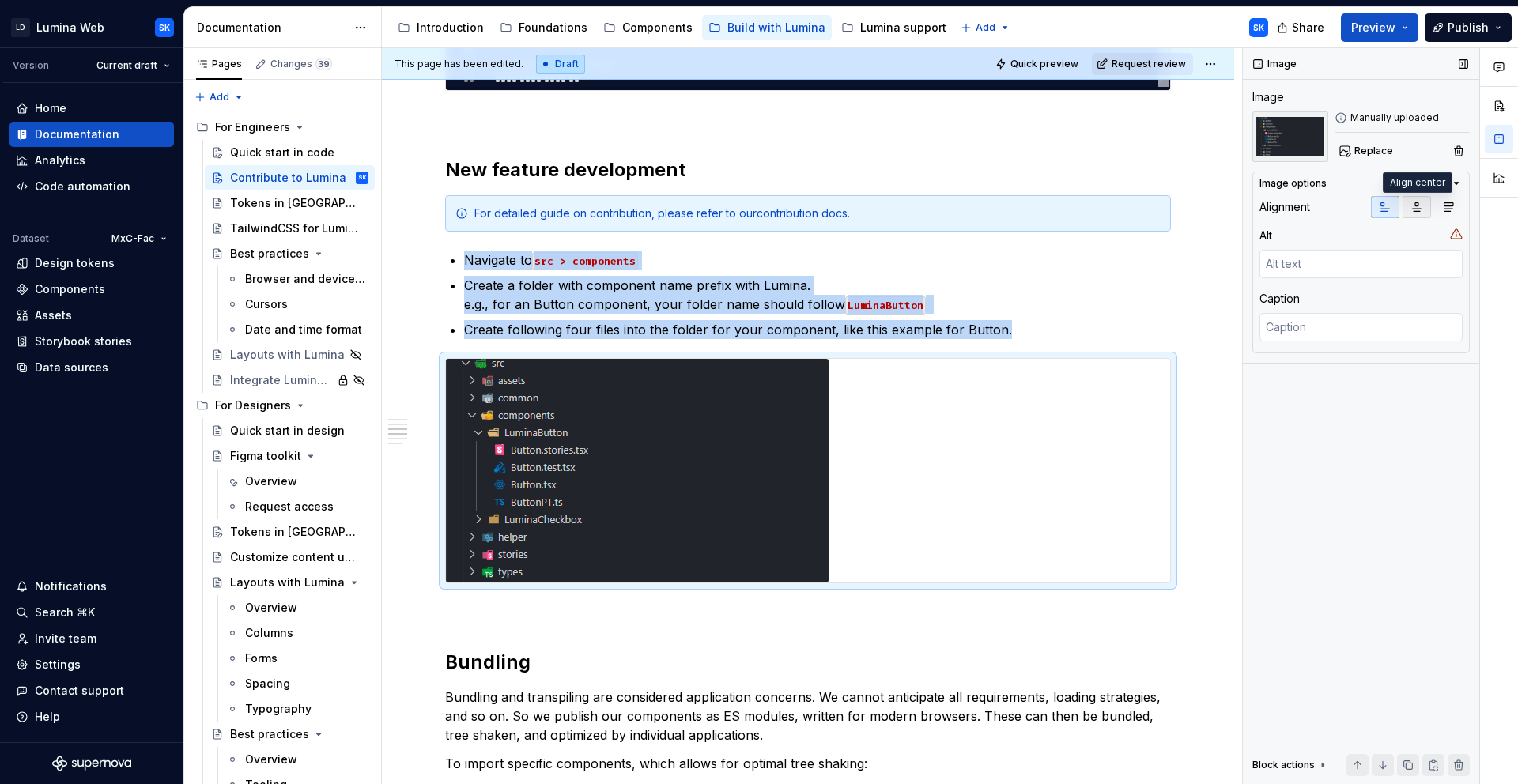
click at [1423, 207] on button "button" at bounding box center [1417, 207] width 28 height 22
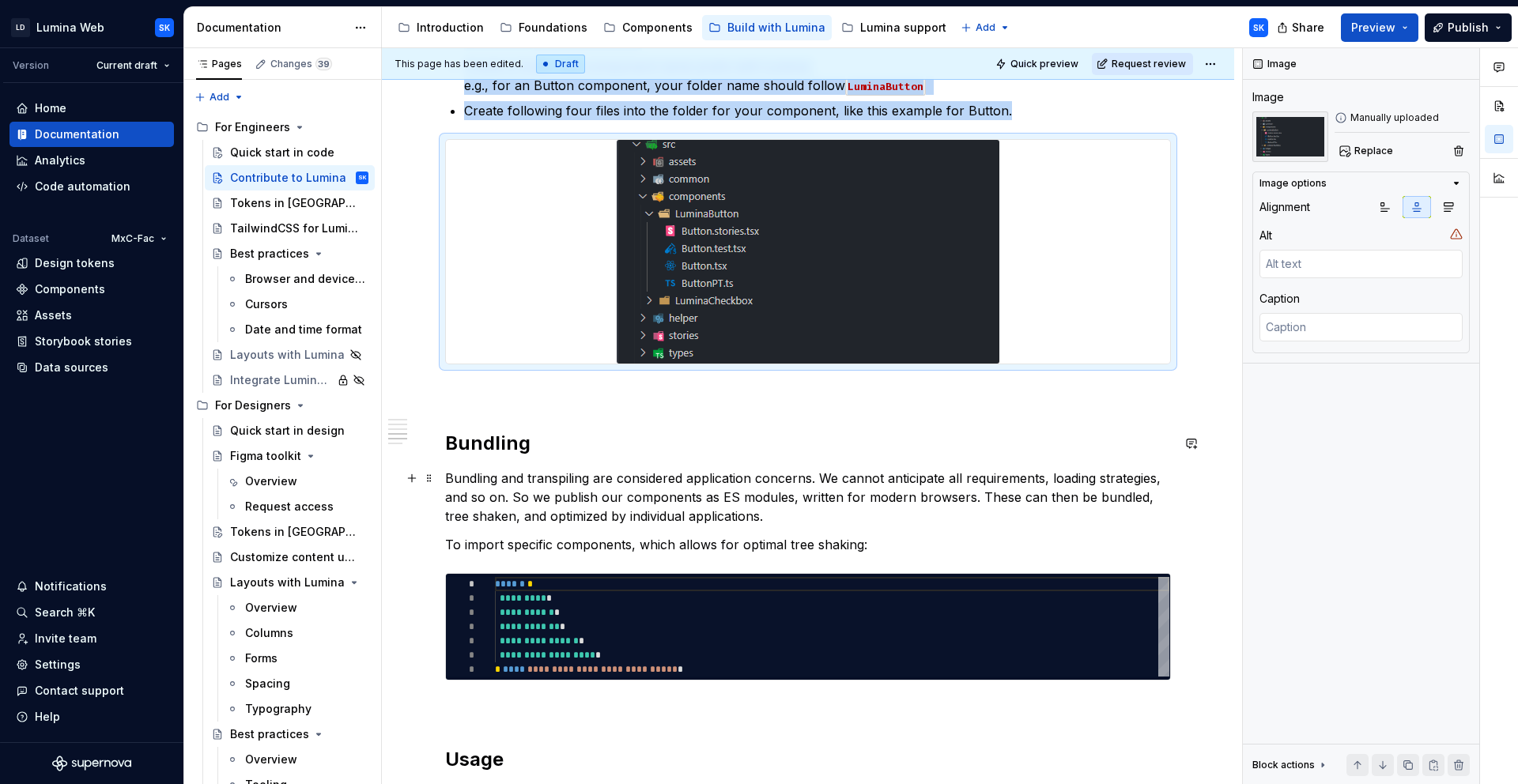
scroll to position [1278, 0]
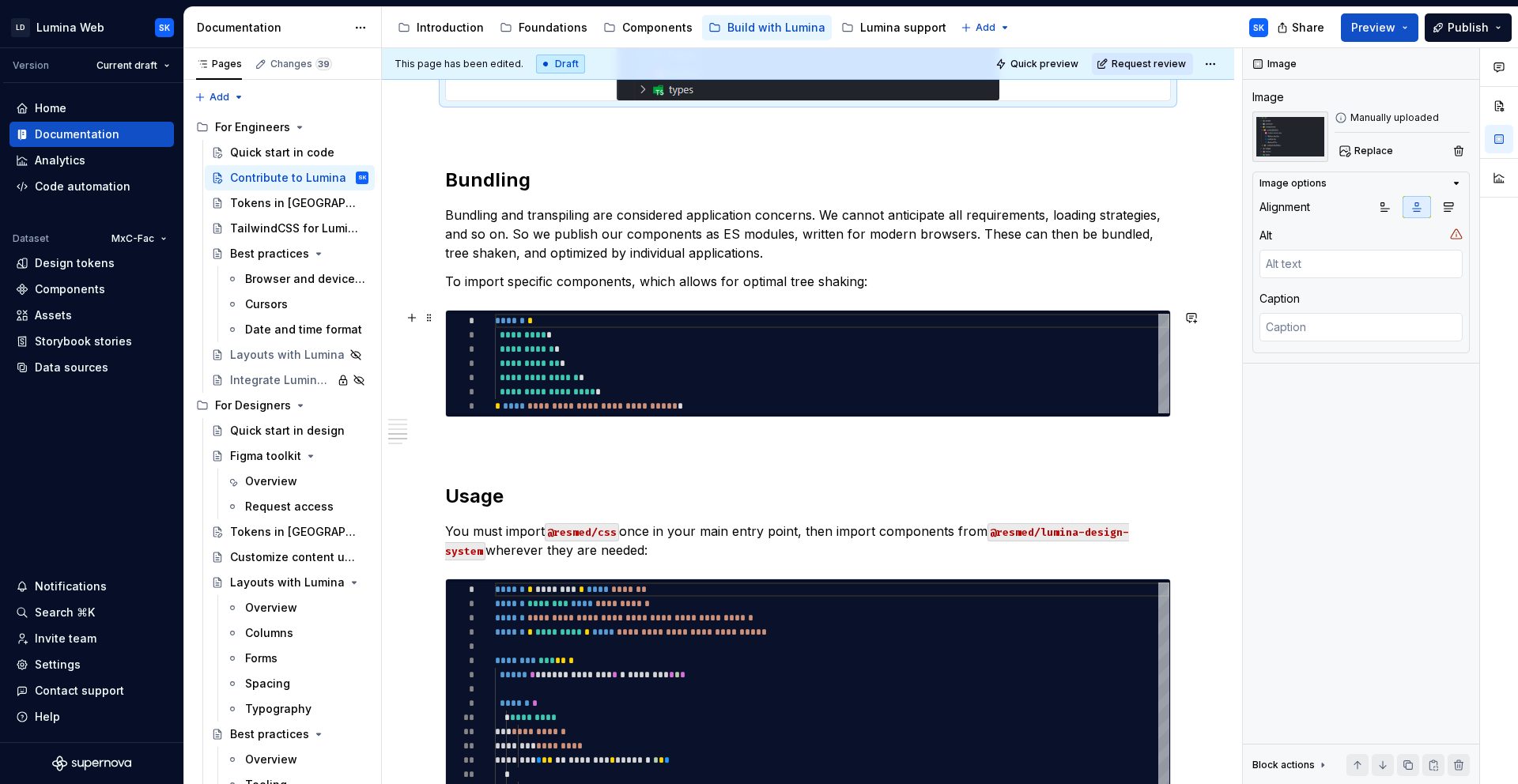
type textarea "*"
type textarea "**********"
click at [1118, 357] on div "**********" at bounding box center [832, 364] width 674 height 100
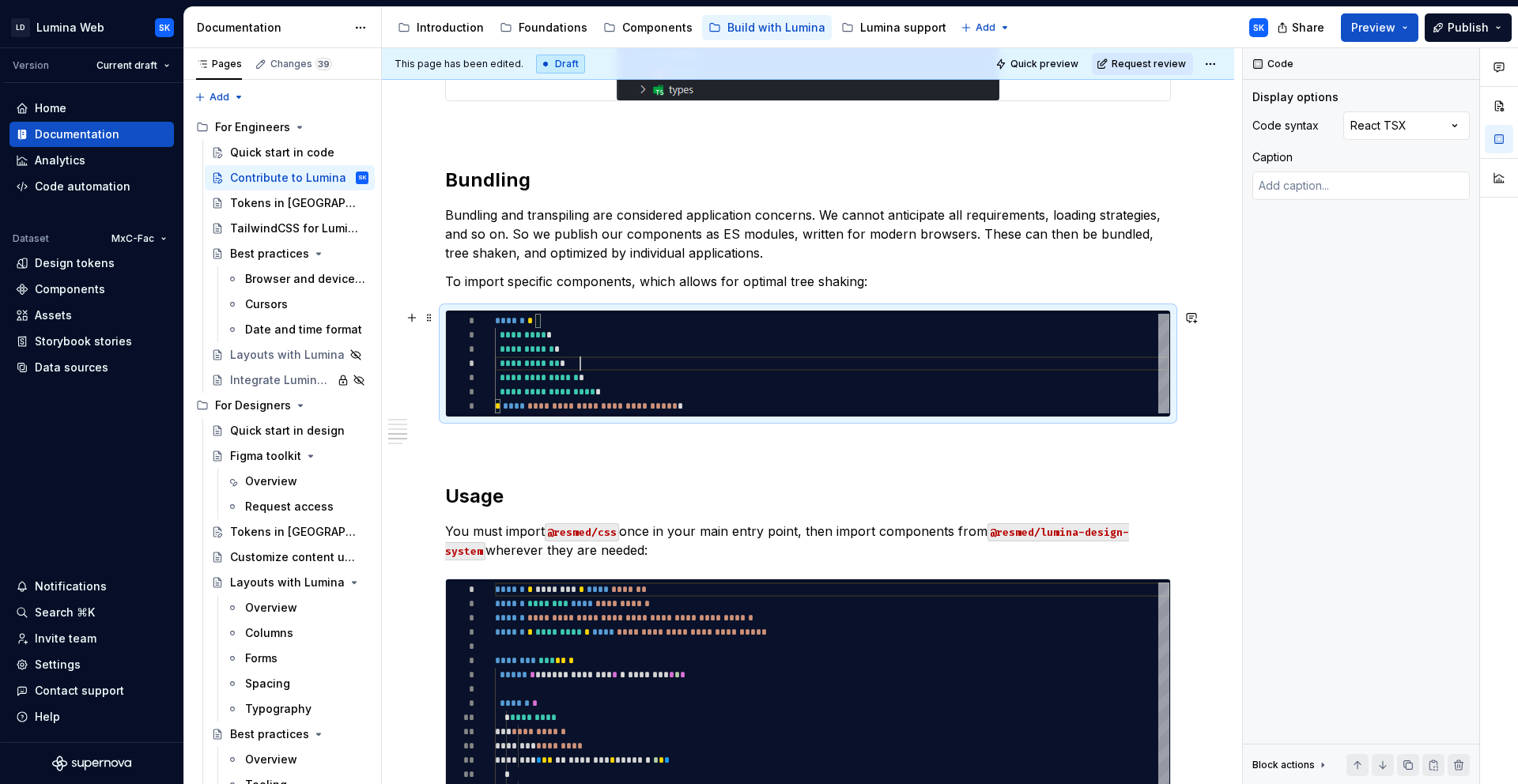
scroll to position [43, 85]
click at [865, 282] on p "To import specific components, which allows for optimal tree shaking:" at bounding box center [807, 282] width 726 height 19
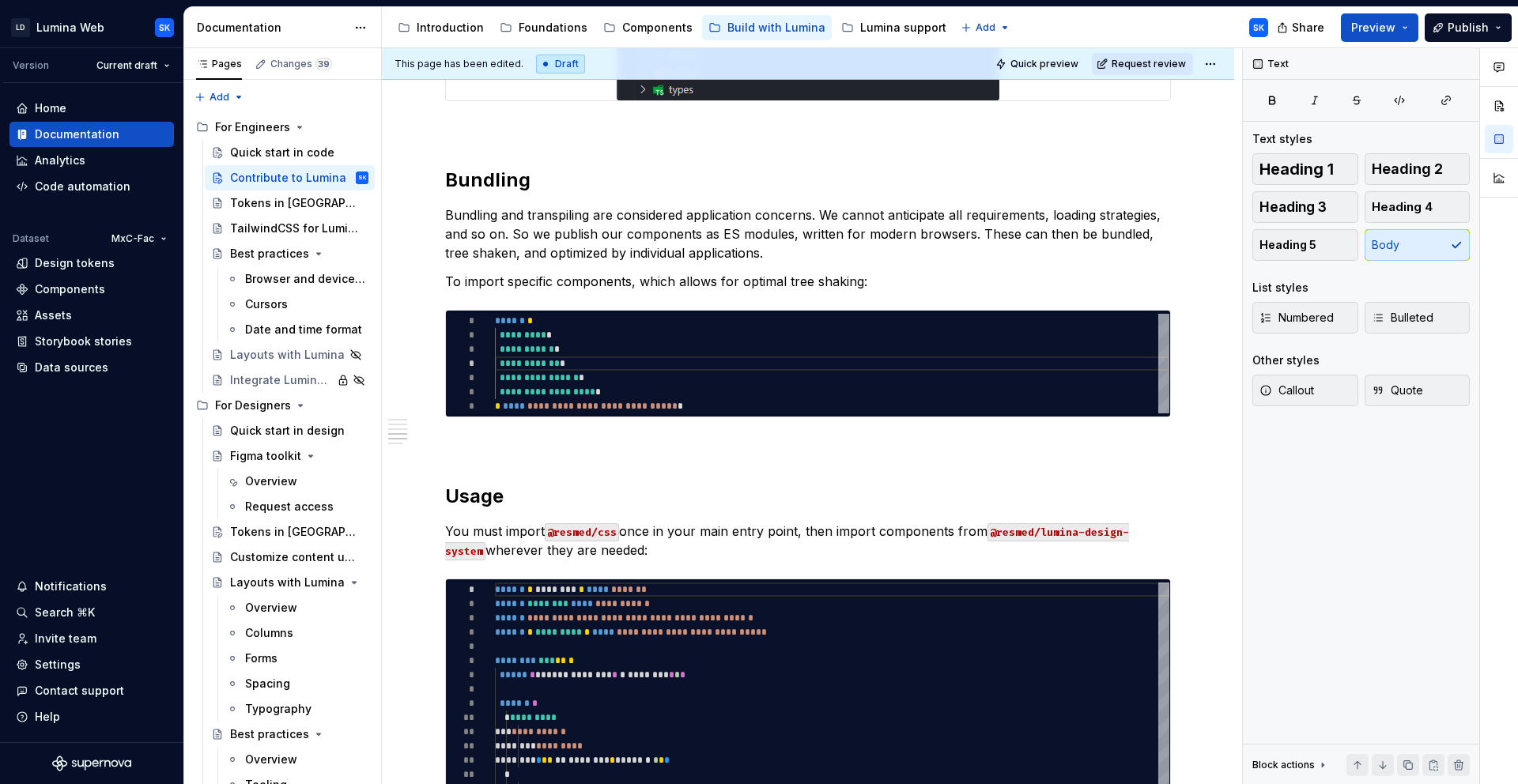
scroll to position [979, 0]
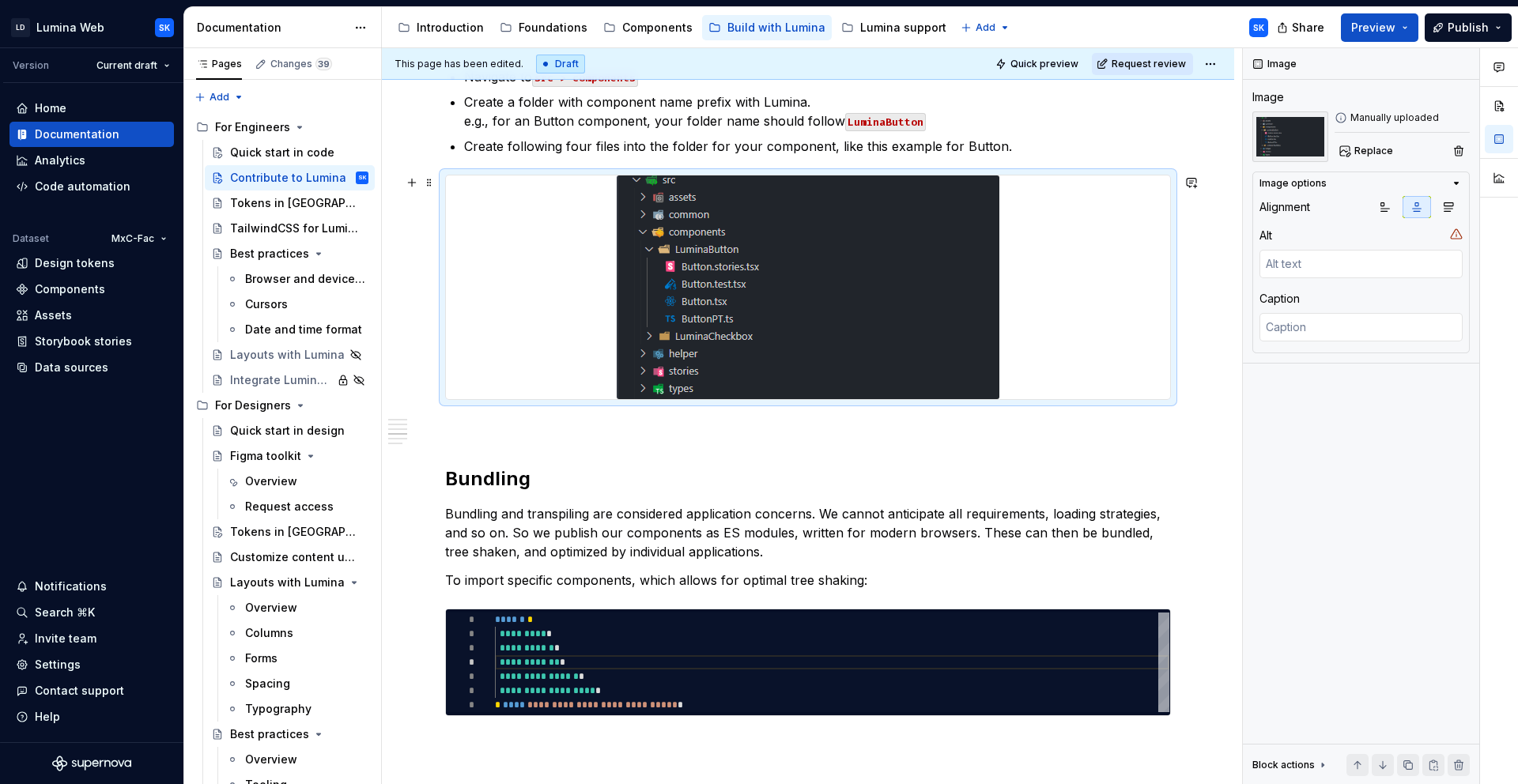
click at [898, 301] on img at bounding box center [807, 287] width 382 height 224
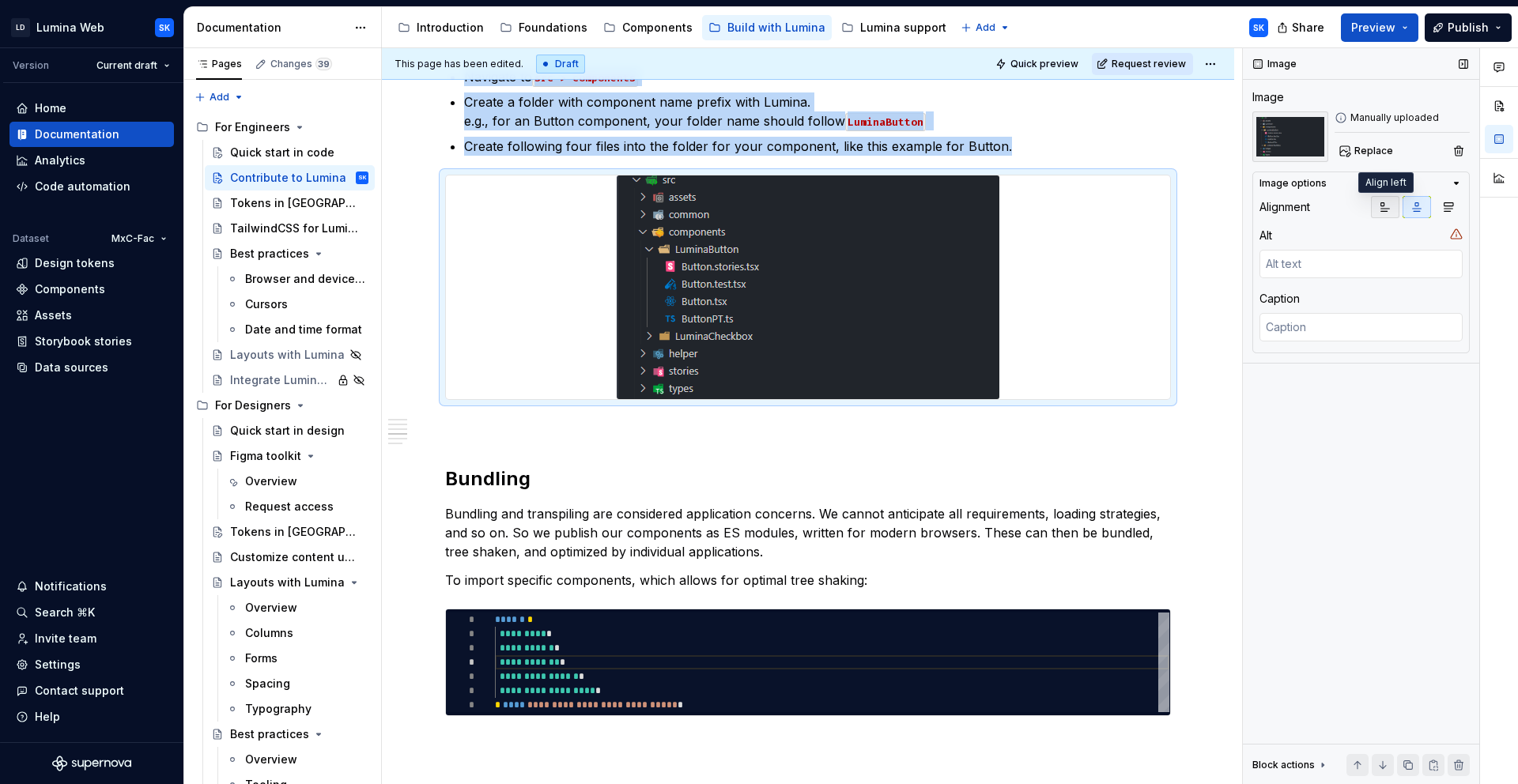
click at [1388, 205] on icon "button" at bounding box center [1385, 207] width 13 height 13
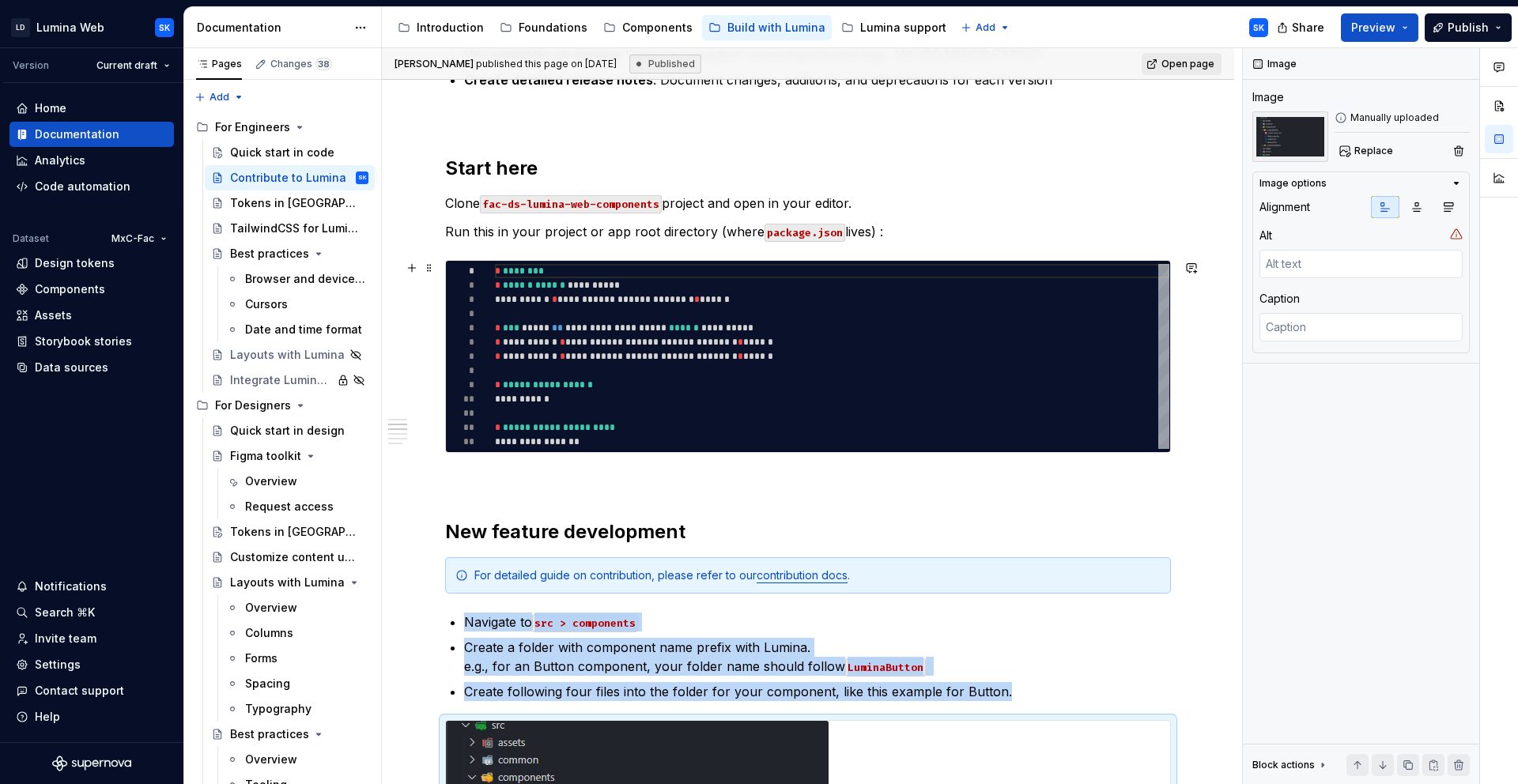
scroll to position [0, 0]
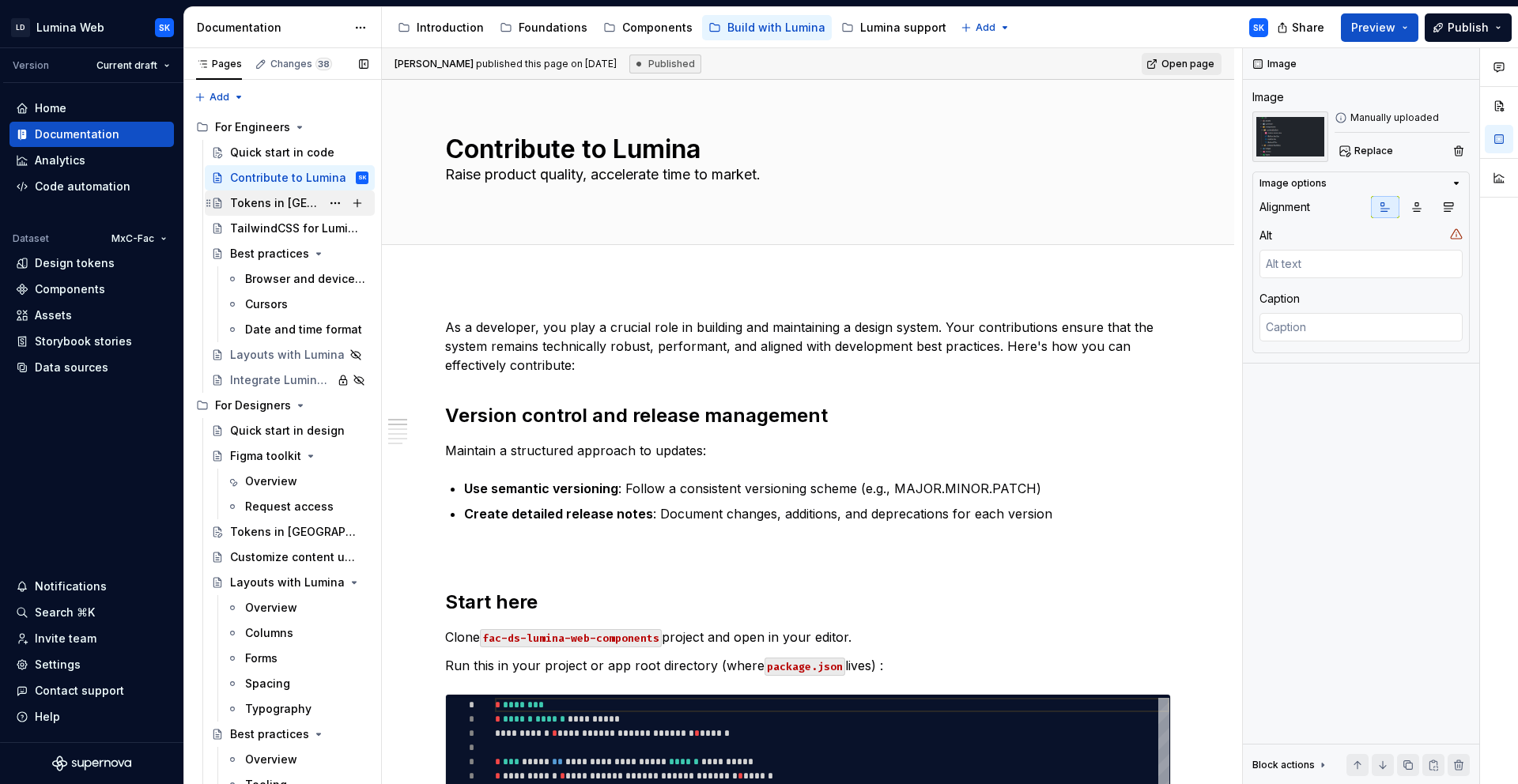
click at [249, 210] on div "Tokens in [GEOGRAPHIC_DATA]" at bounding box center [275, 203] width 91 height 16
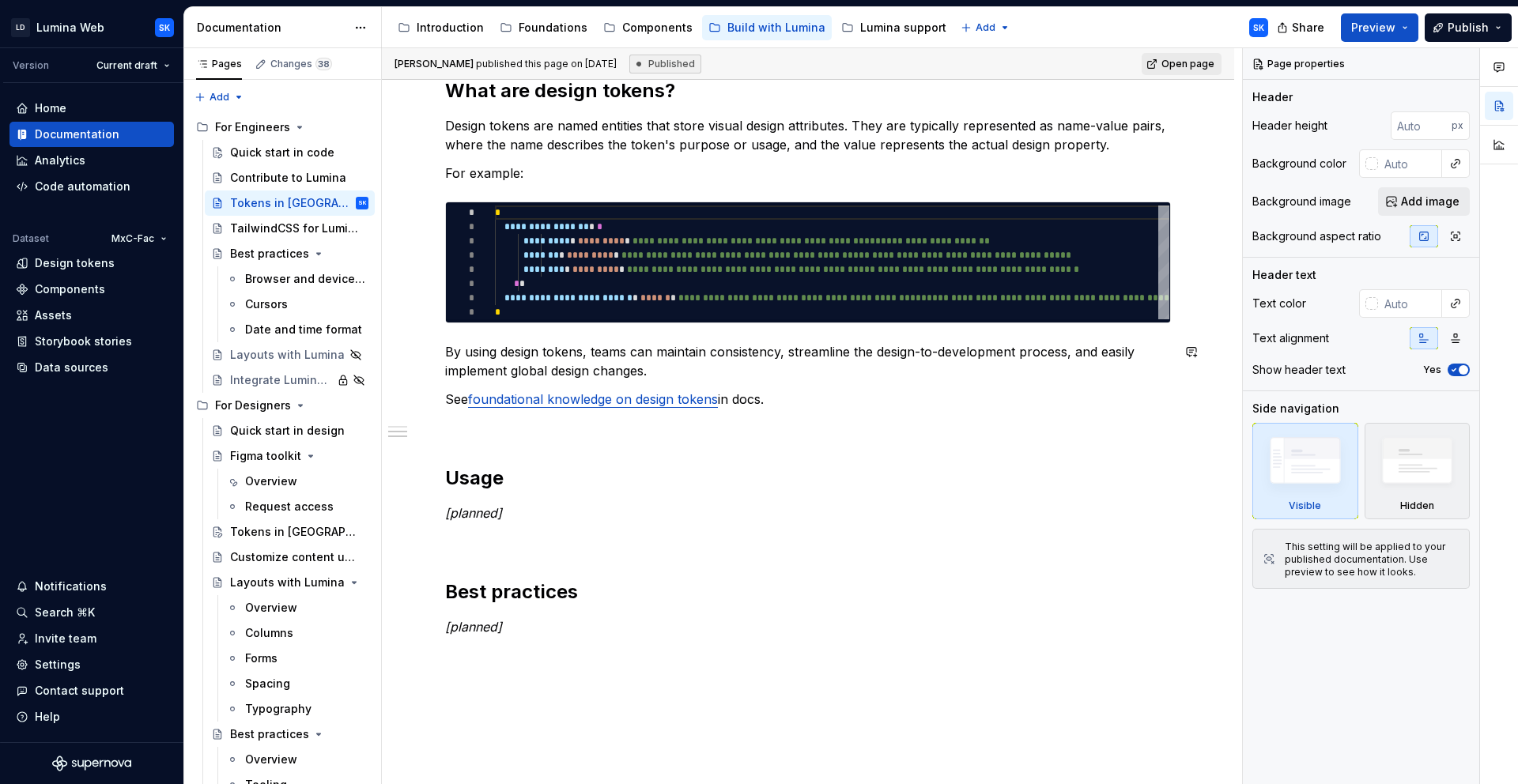
scroll to position [351, 0]
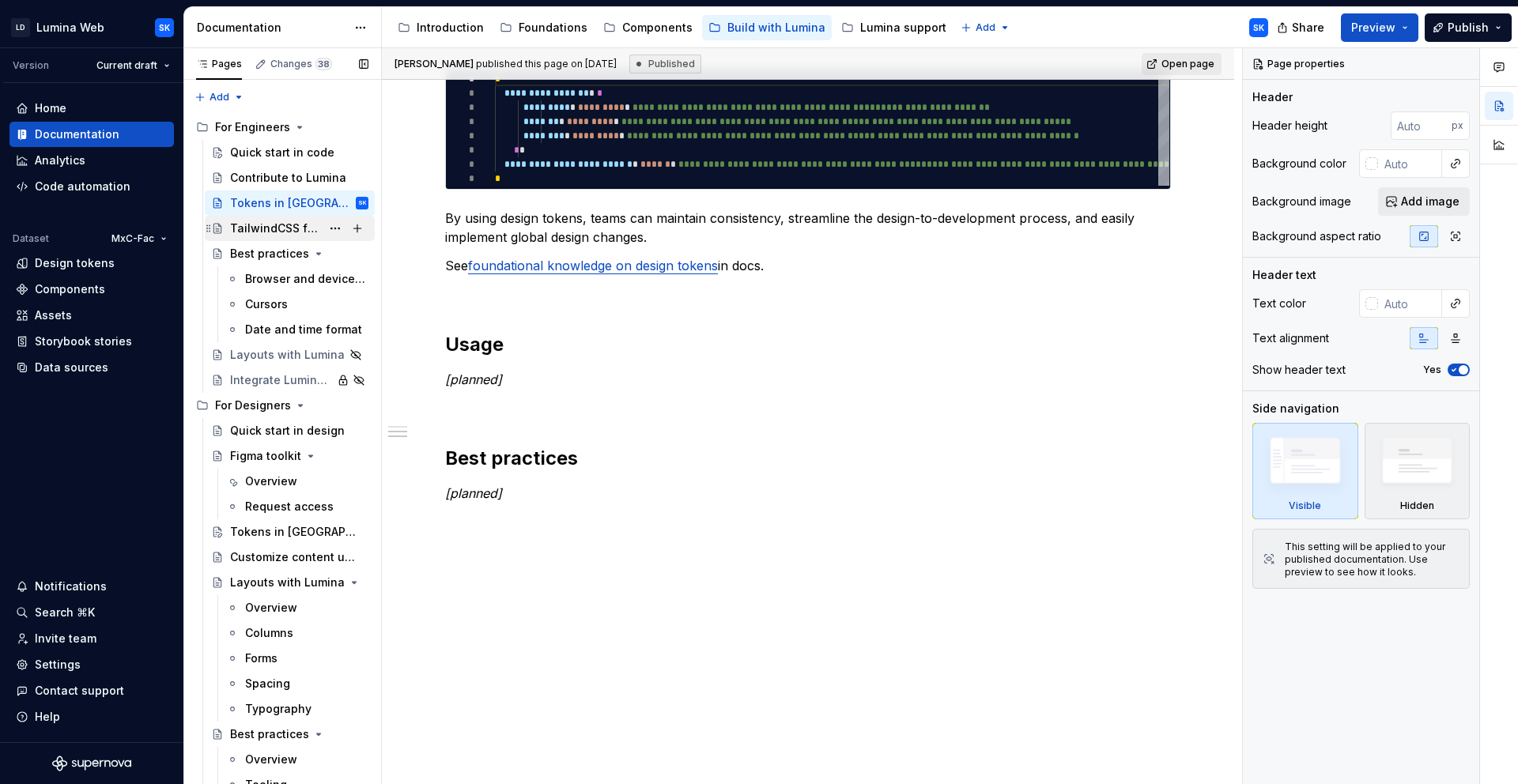
click at [271, 231] on div "TailwindCSS for Lumina" at bounding box center [275, 229] width 91 height 16
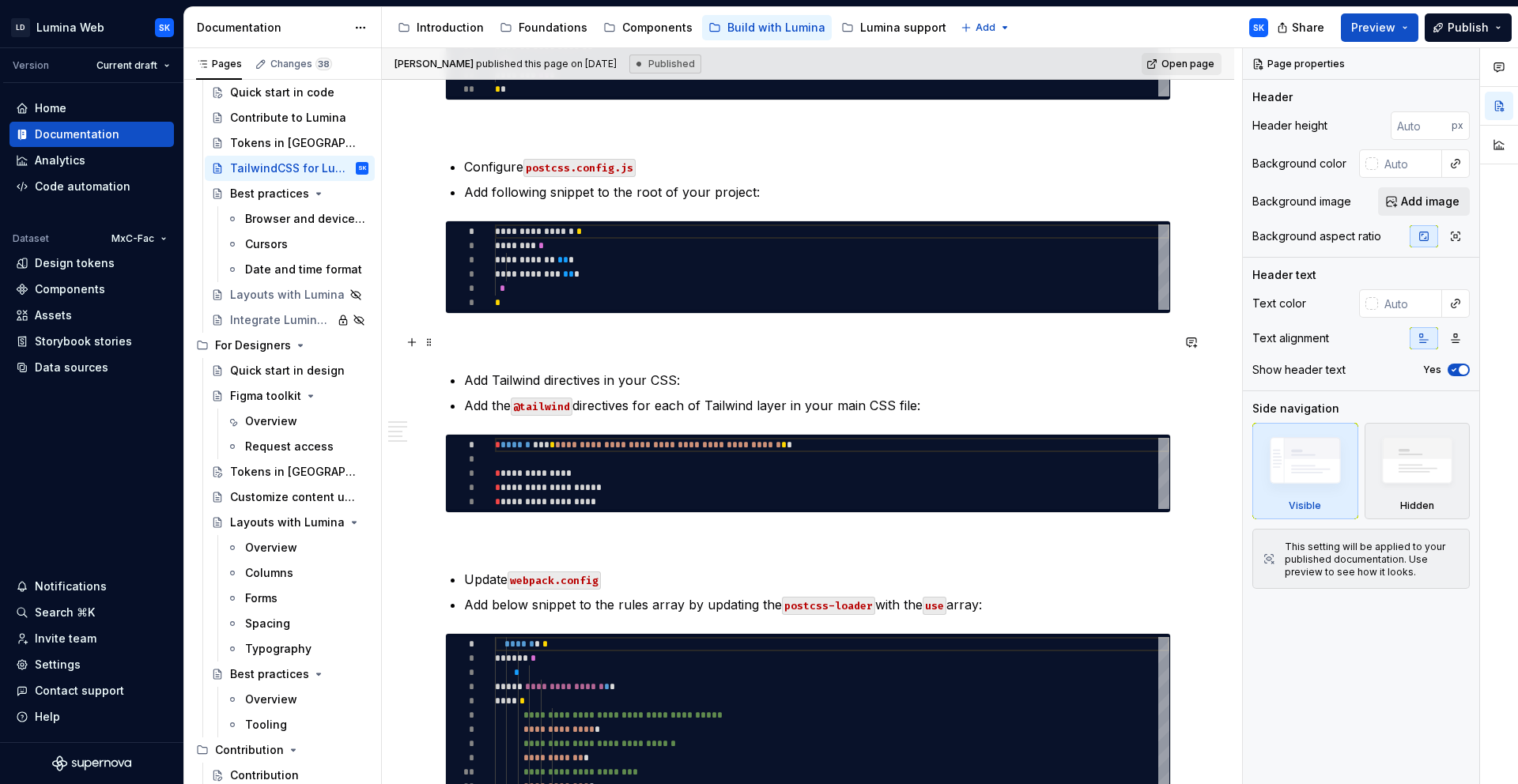
scroll to position [716, 0]
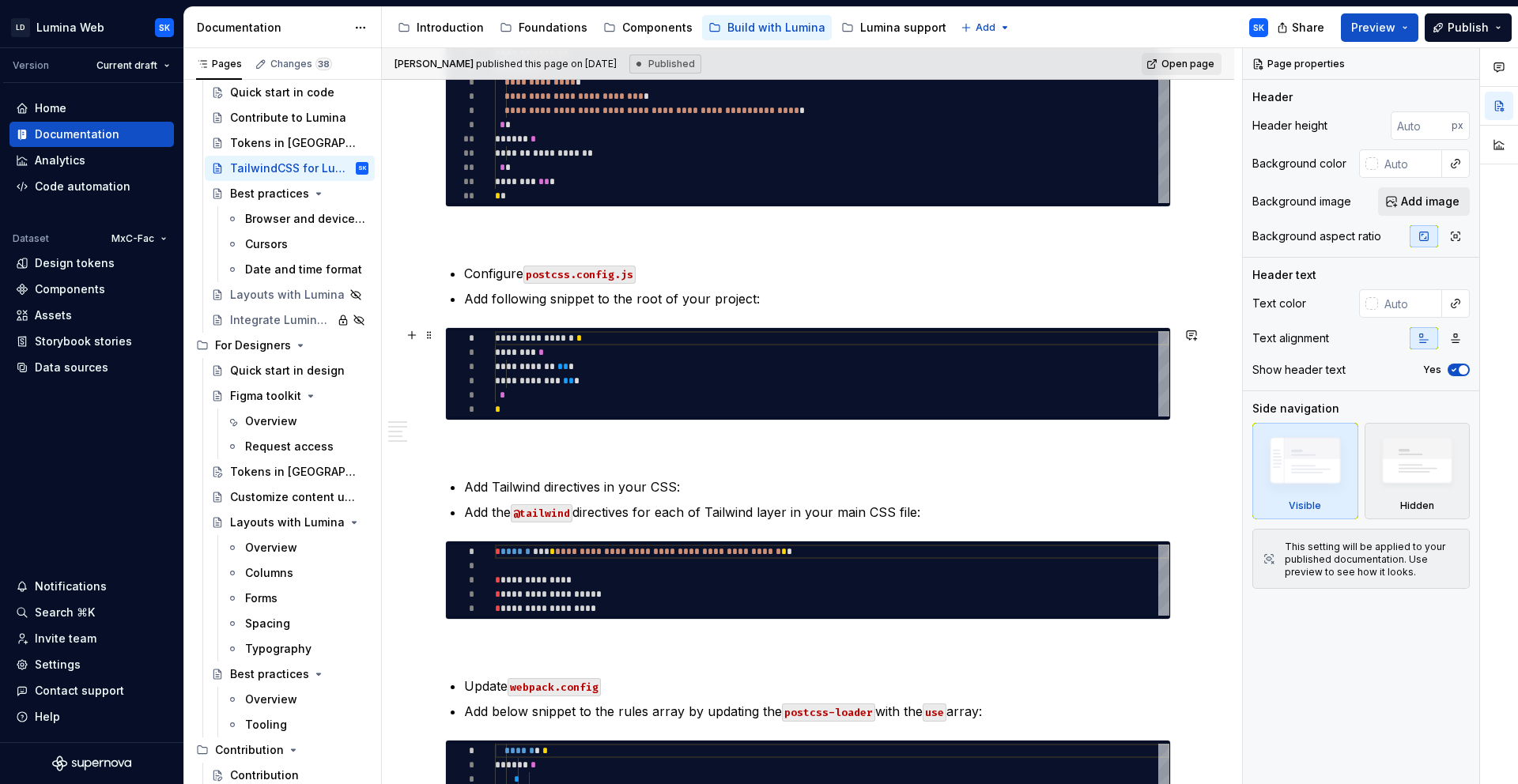
click at [670, 369] on div "**********" at bounding box center [832, 374] width 674 height 85
type textarea "*"
type textarea "**********"
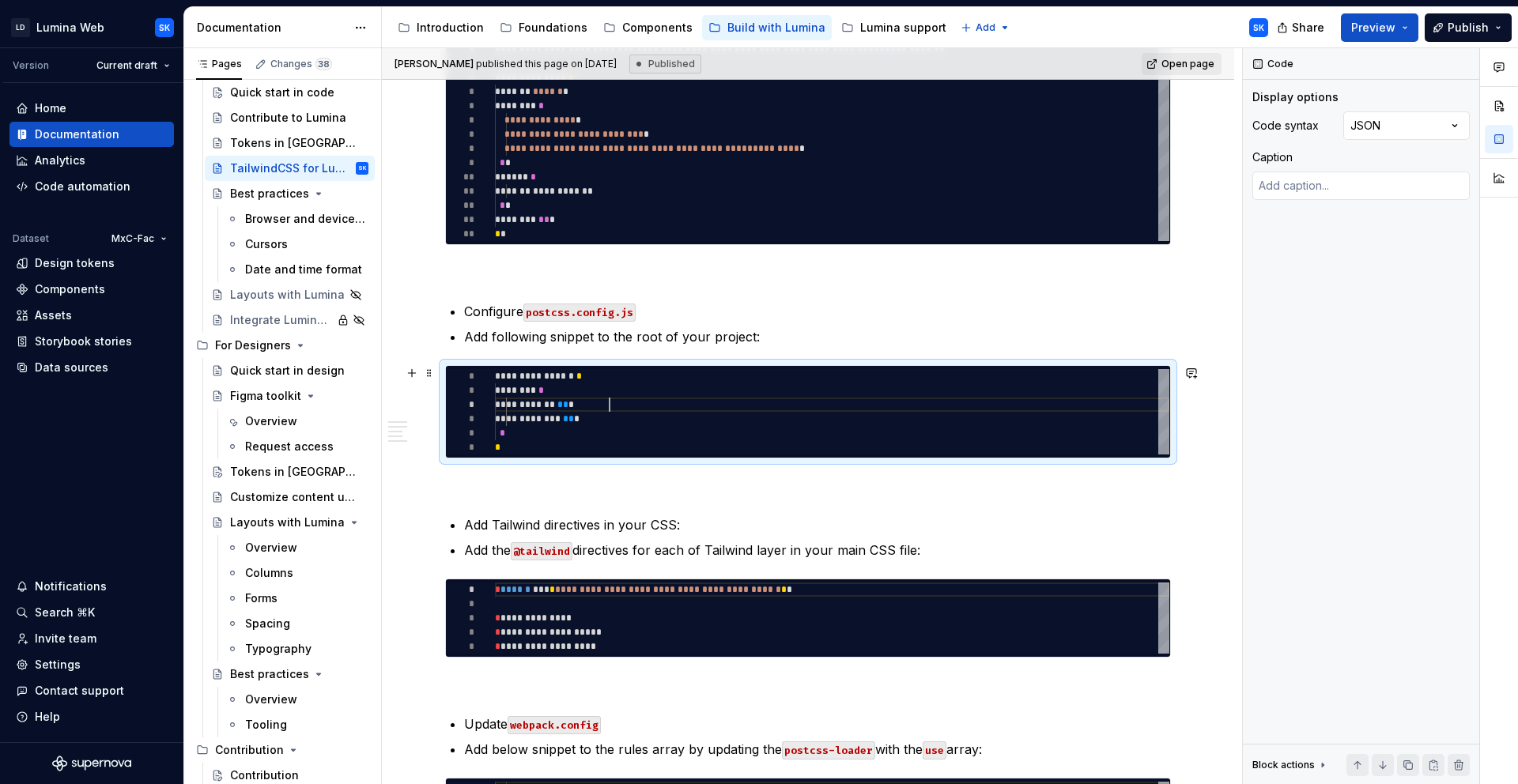
scroll to position [754, 0]
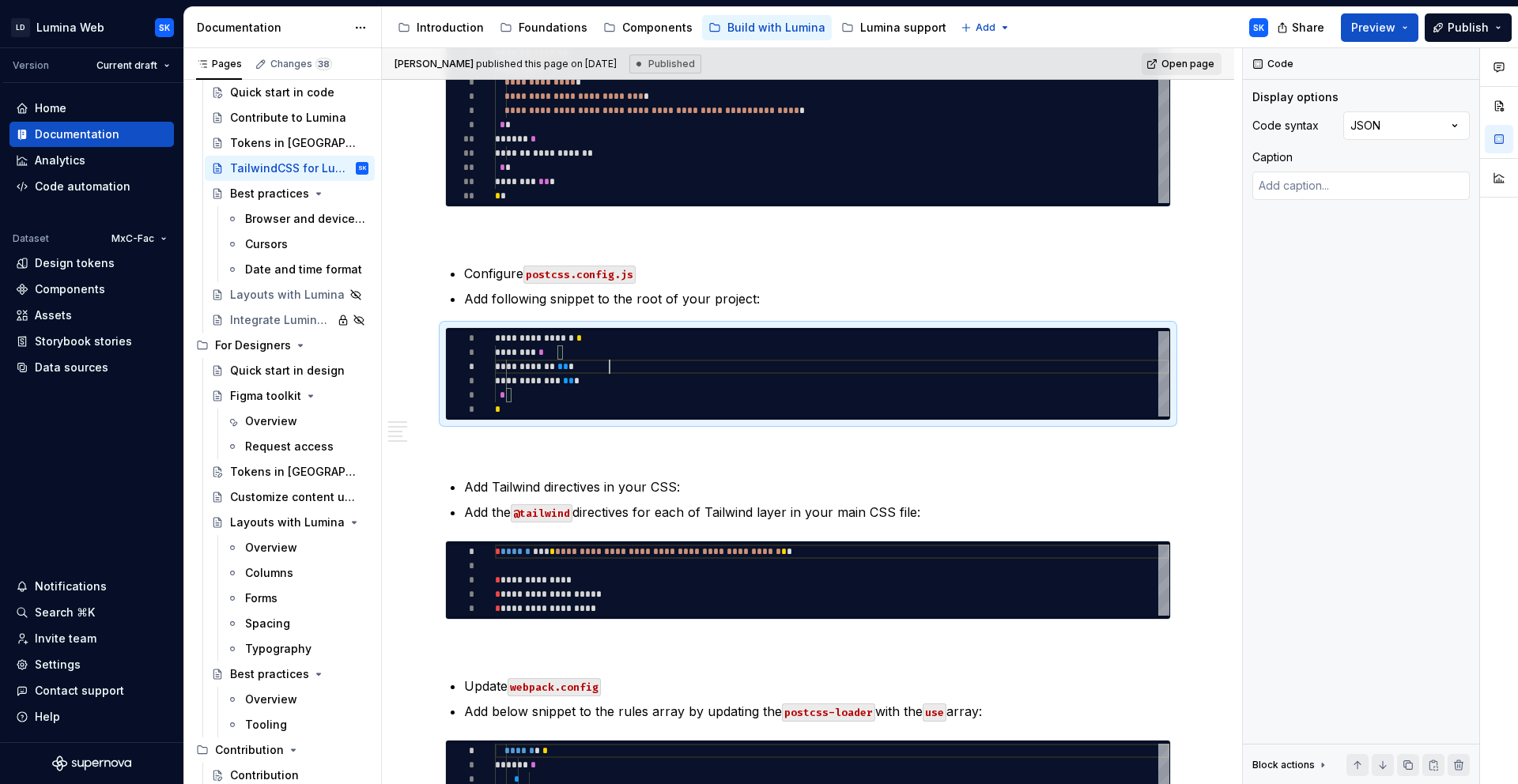
type textarea "*"
click at [630, 190] on div "**********" at bounding box center [832, 104] width 674 height 199
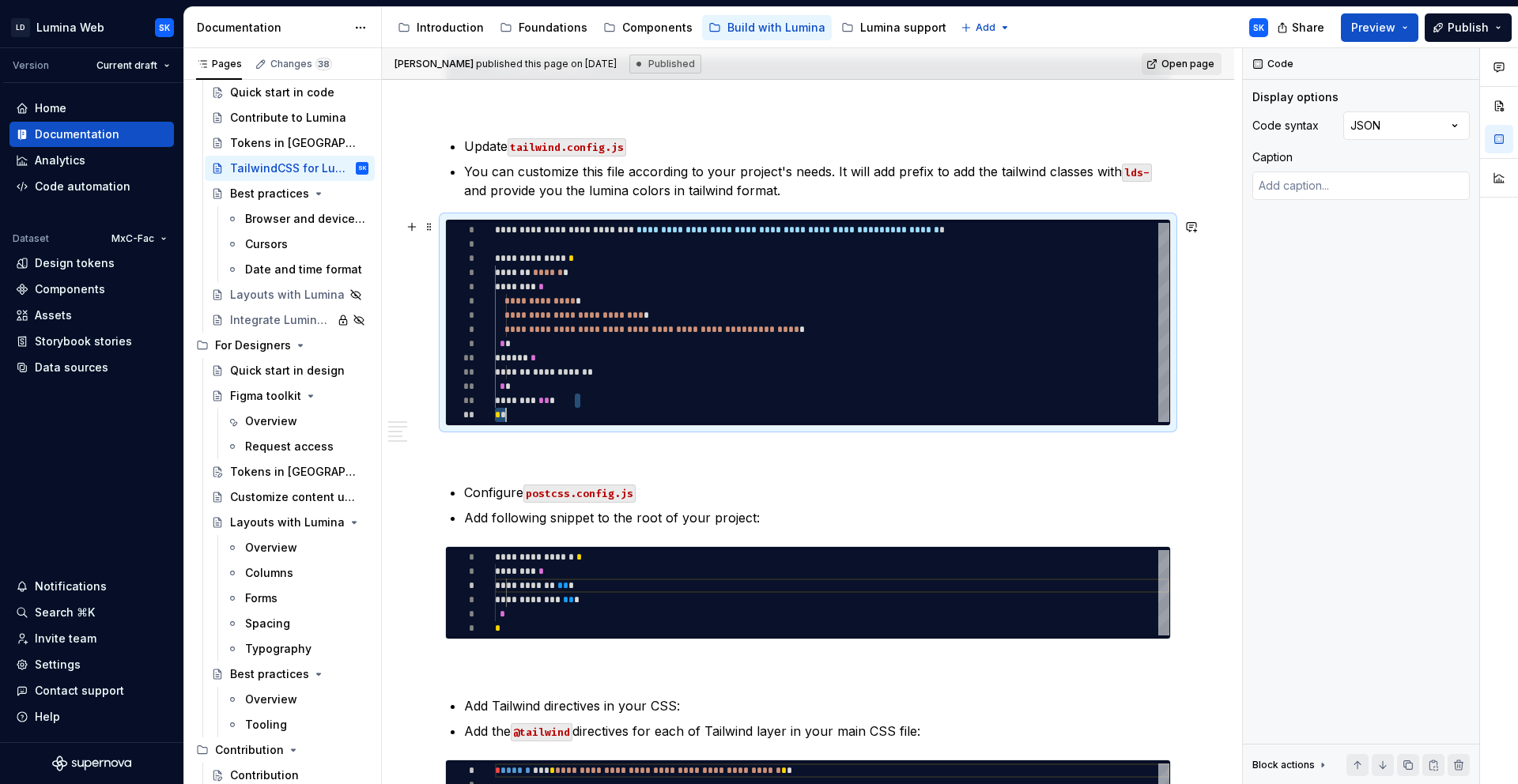
scroll to position [555, 0]
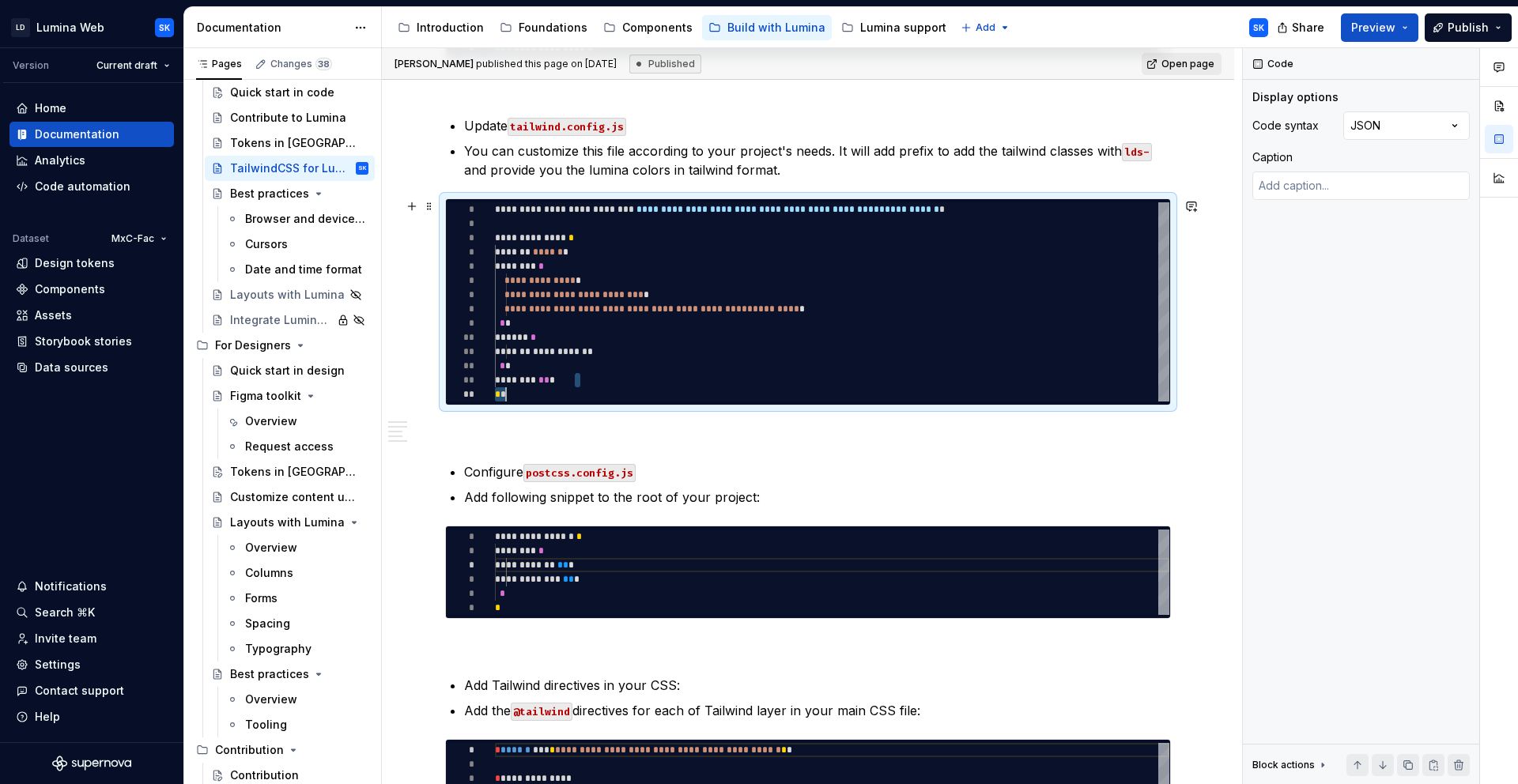
type textarea "**********"
click at [736, 322] on div "**********" at bounding box center [832, 302] width 674 height 199
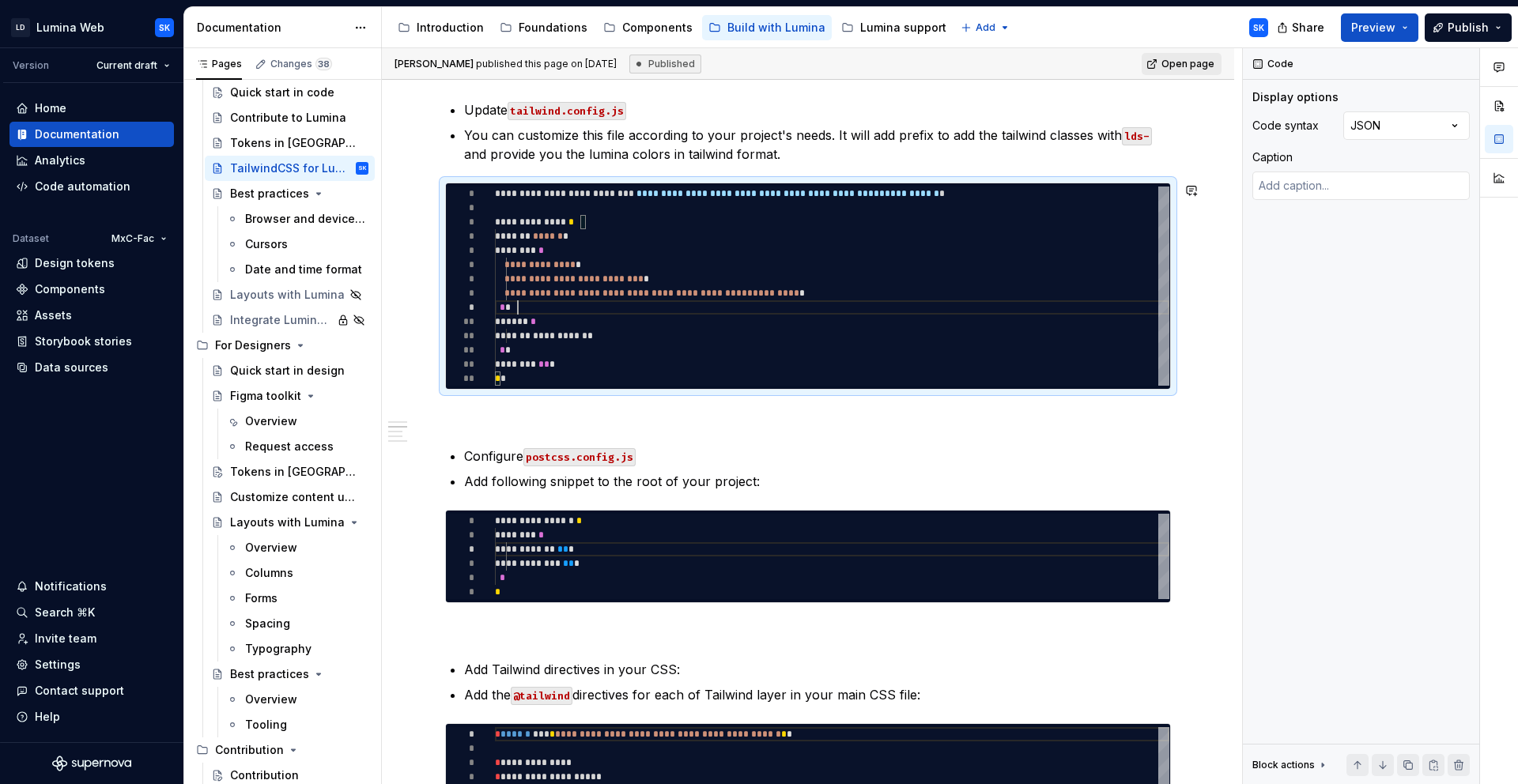
scroll to position [0, 0]
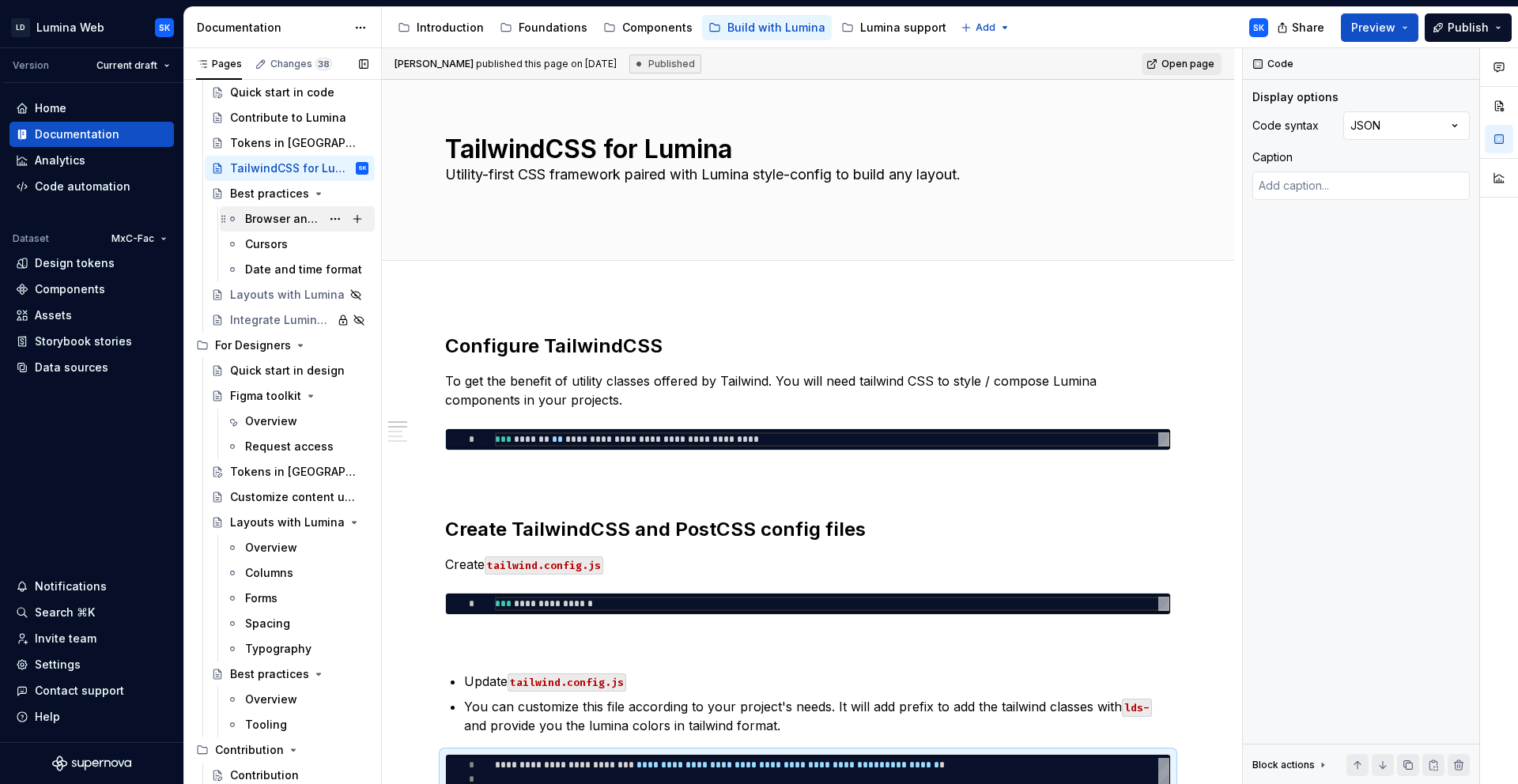
click at [277, 221] on div "Browser and device support" at bounding box center [283, 219] width 76 height 16
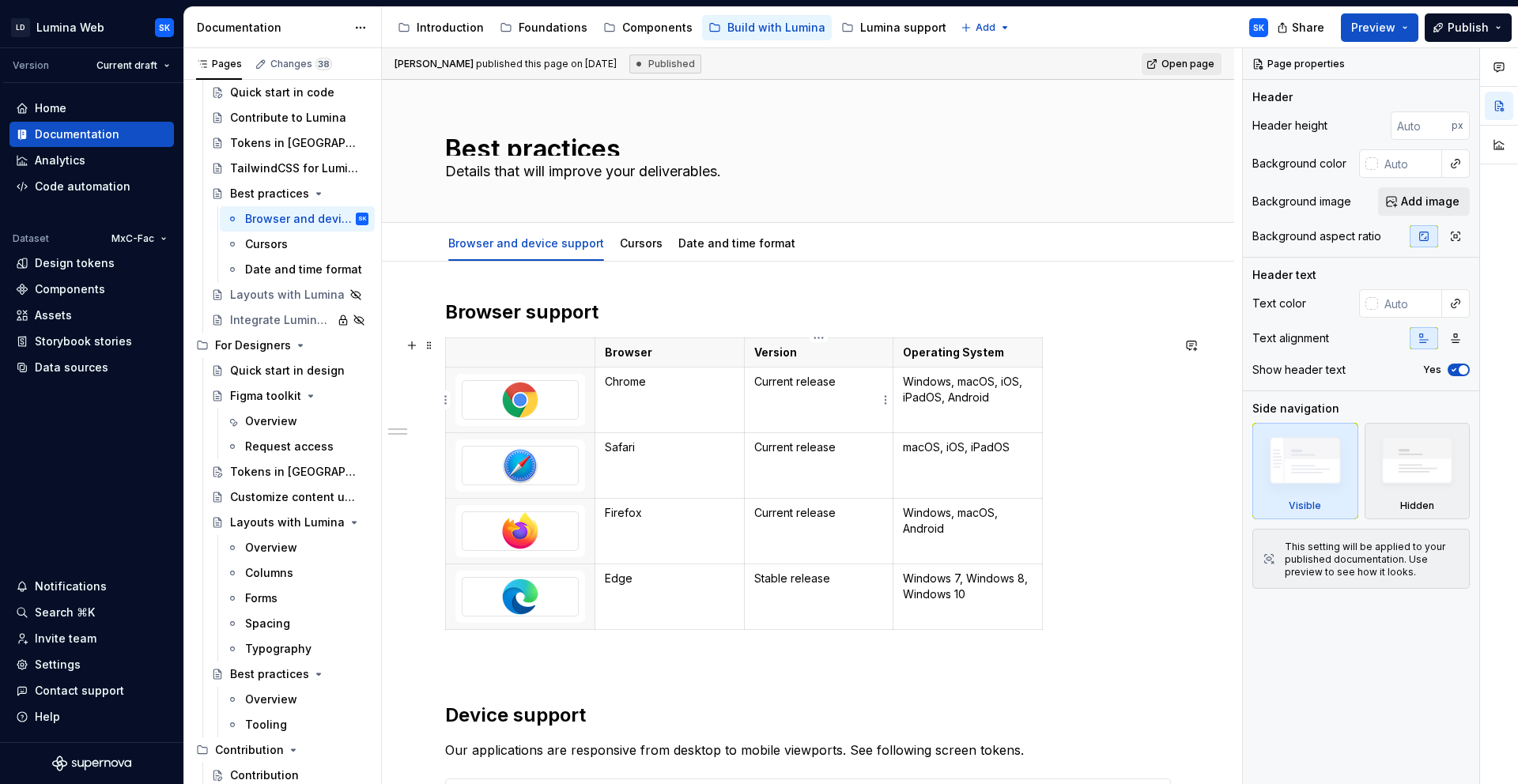
click at [837, 383] on p "Current release" at bounding box center [819, 381] width 130 height 16
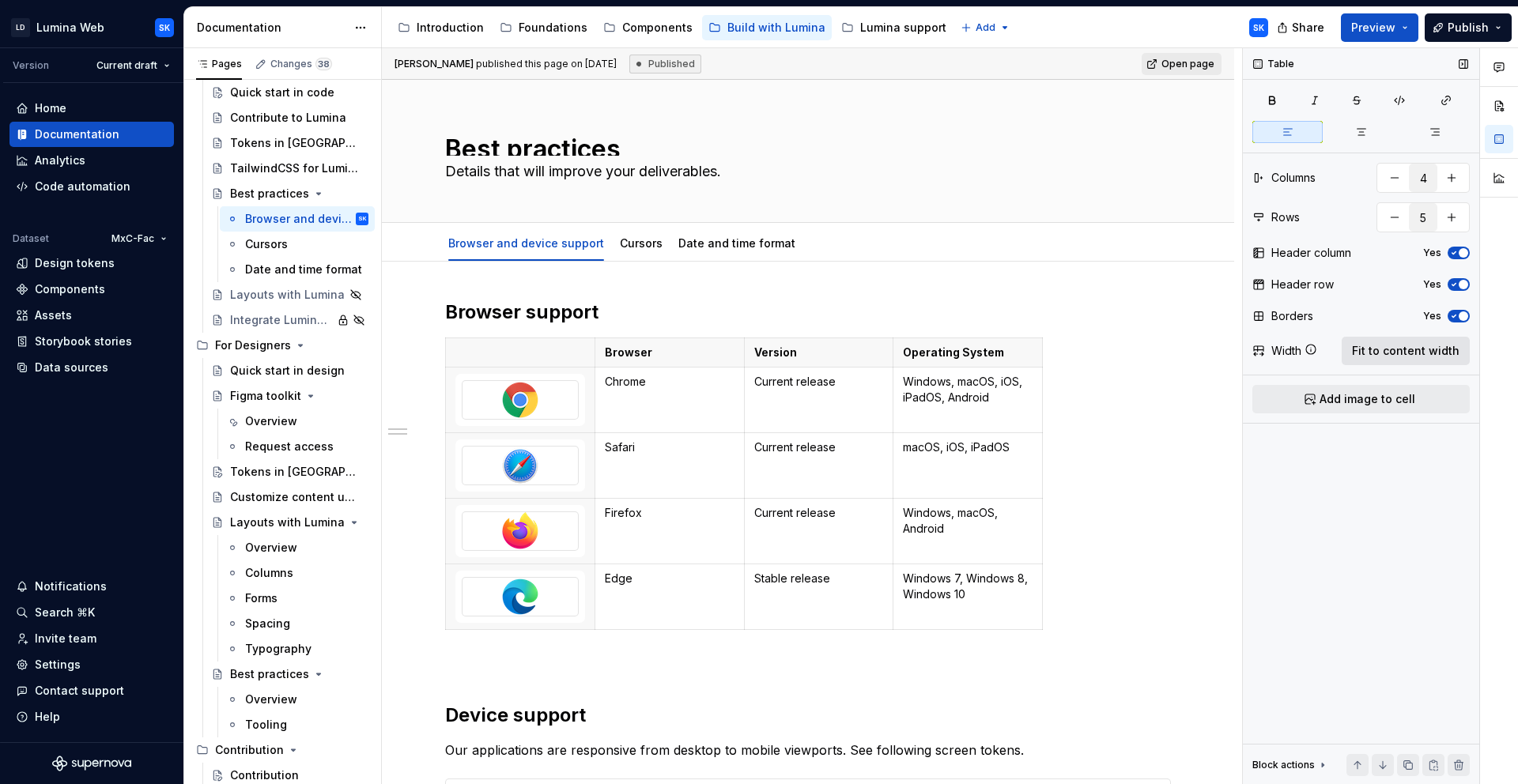
click at [1384, 358] on span "Fit to content width" at bounding box center [1406, 351] width 108 height 16
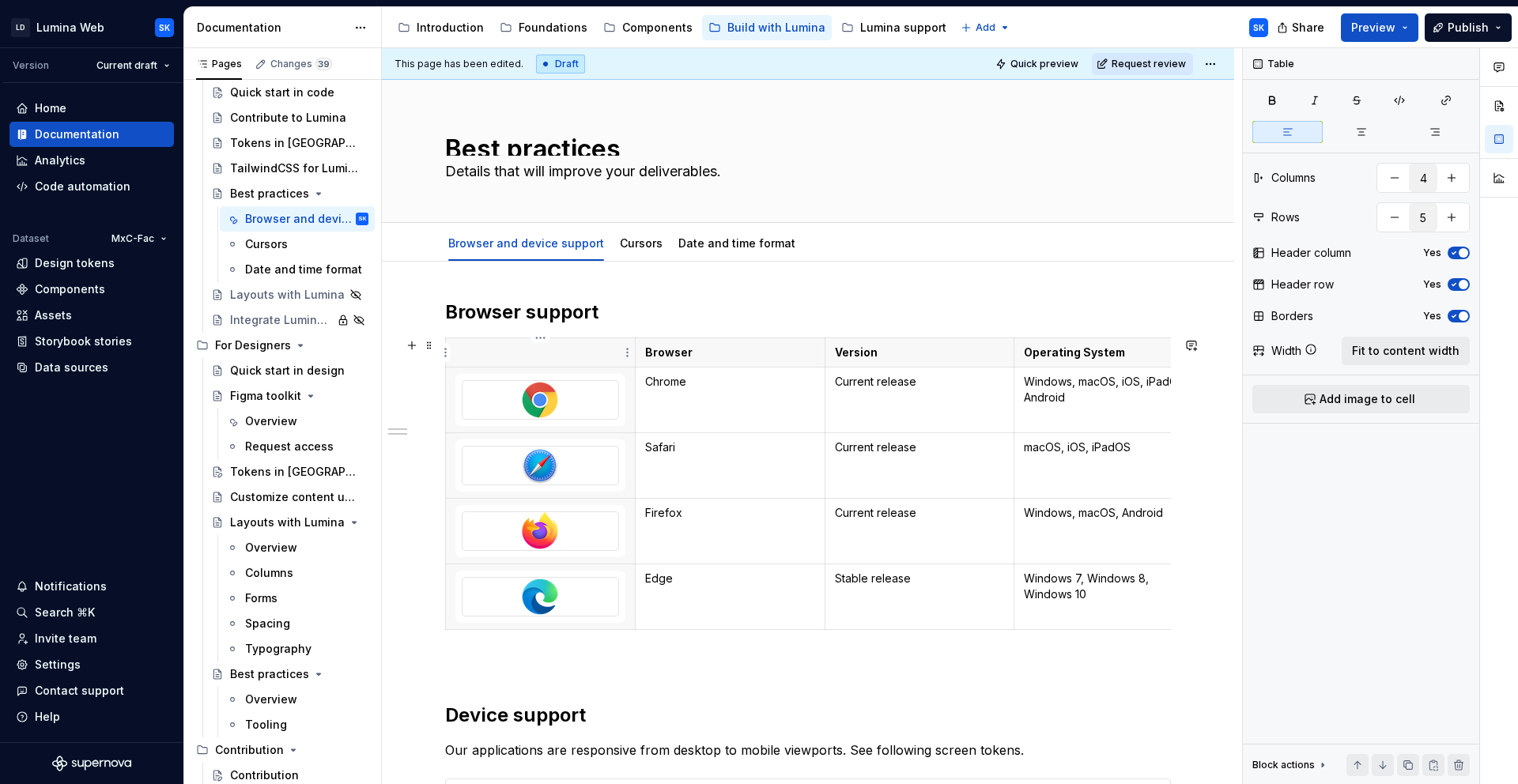
click at [595, 355] on p at bounding box center [540, 353] width 170 height 16
click at [738, 361] on th "Browser" at bounding box center [730, 353] width 190 height 29
click at [290, 247] on div "Cursors" at bounding box center [307, 244] width 123 height 22
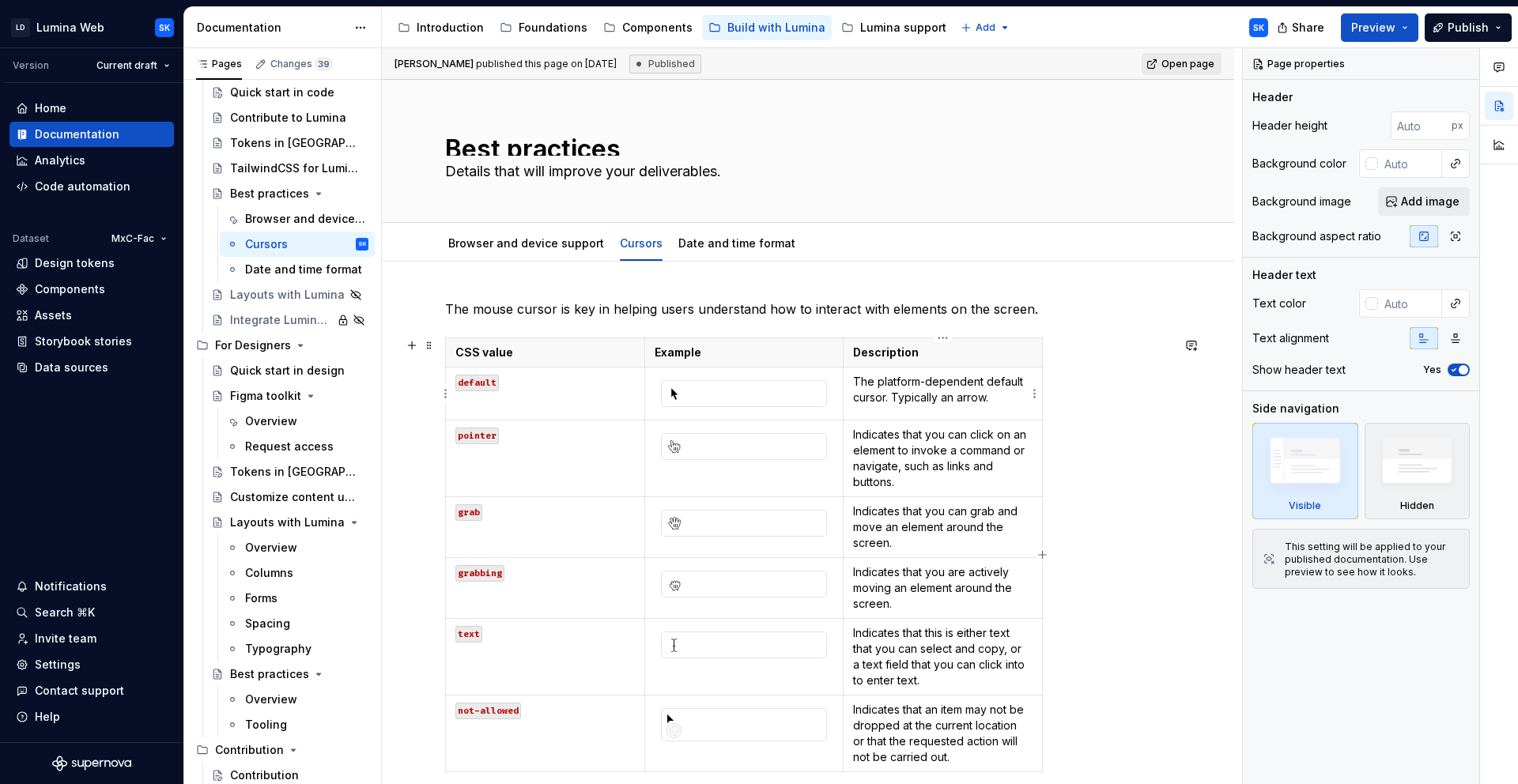
click at [929, 386] on p "The platform-dependent default cursor. Typically an arrow." at bounding box center [943, 389] width 180 height 32
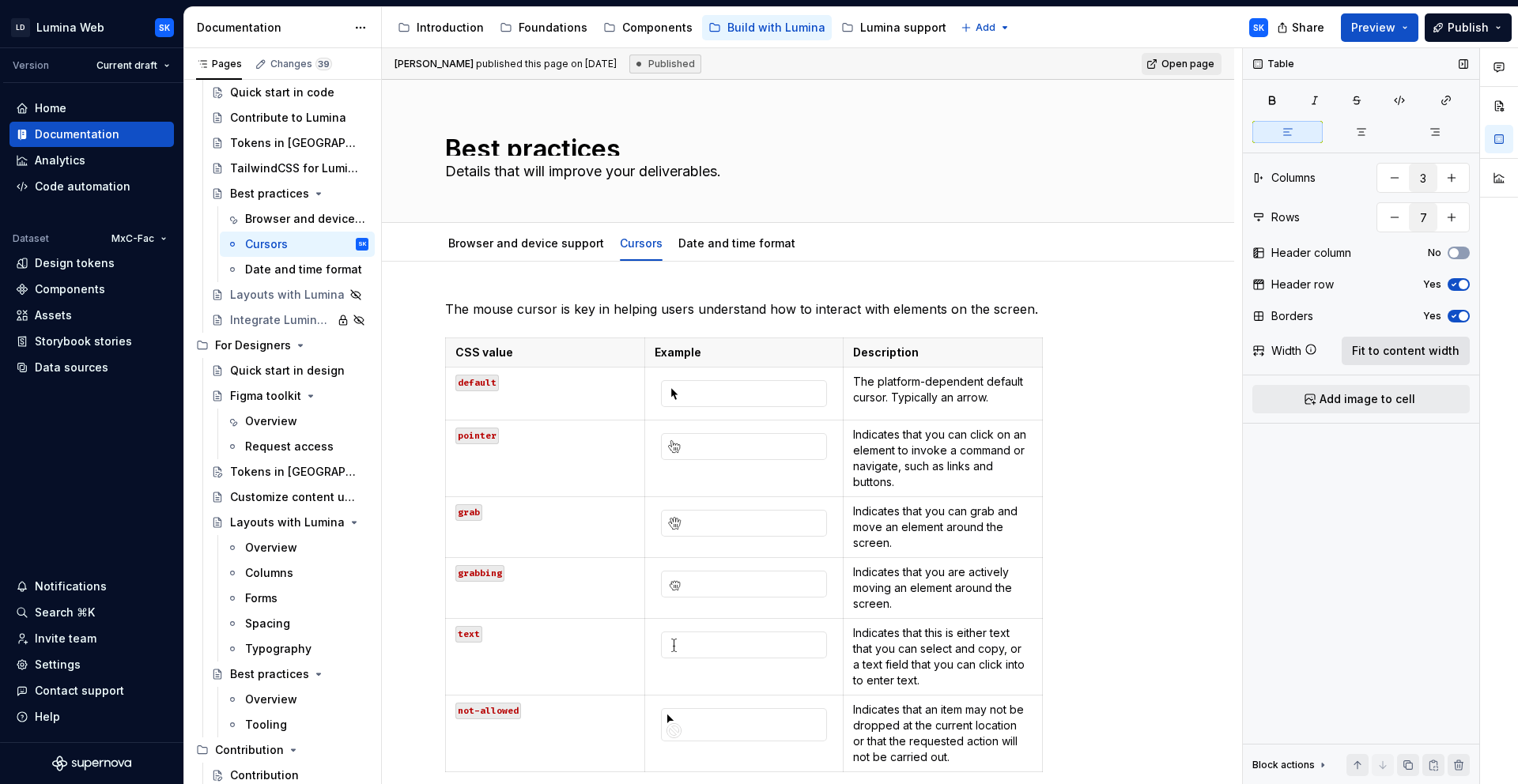
click at [1431, 351] on span "Fit to content width" at bounding box center [1406, 351] width 108 height 16
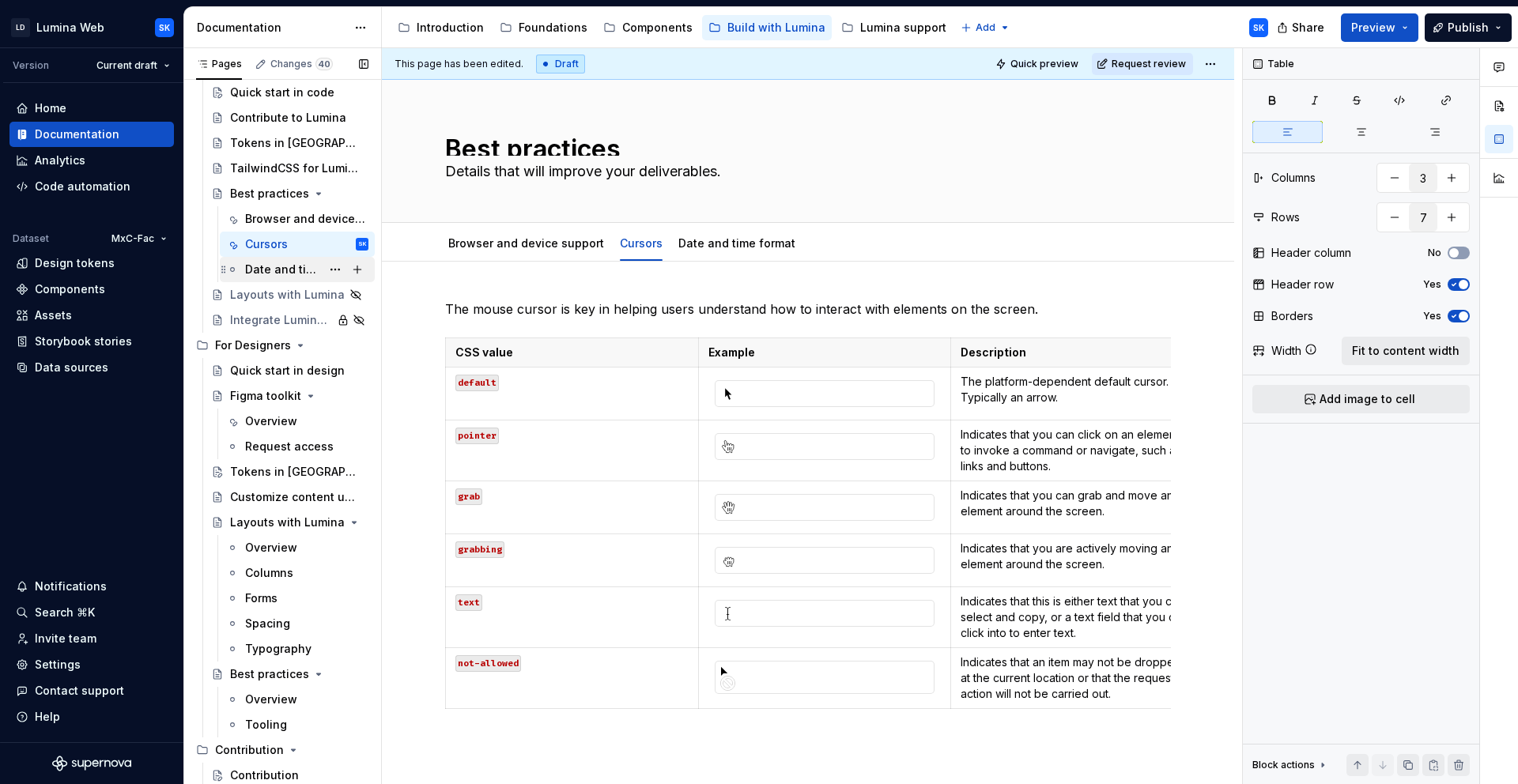
click at [282, 265] on div "Date and time format" at bounding box center [283, 270] width 76 height 16
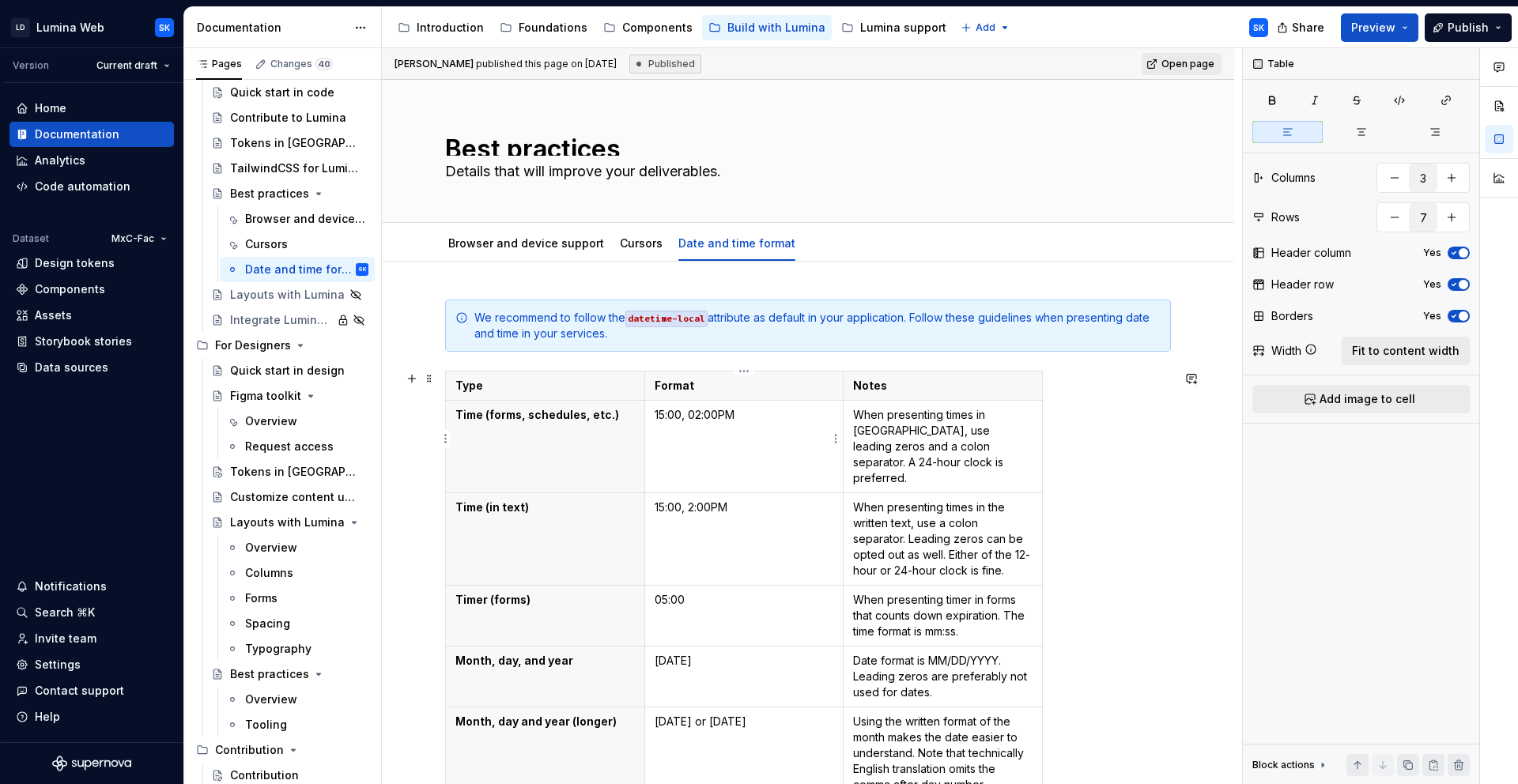
click at [774, 416] on p "15:00, 02:00PM" at bounding box center [744, 415] width 180 height 16
click at [1393, 360] on button "Fit to content width" at bounding box center [1406, 351] width 128 height 28
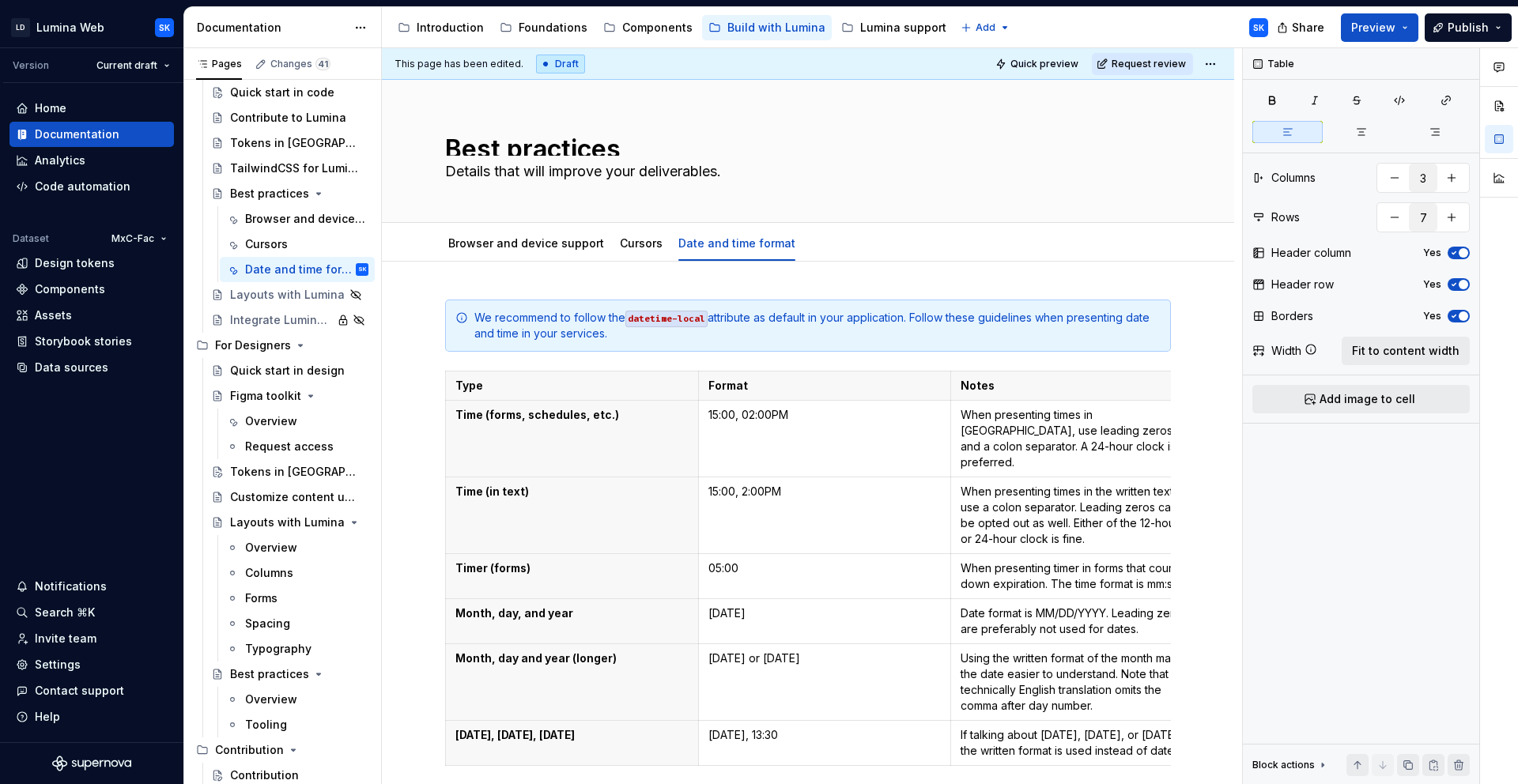
click at [1206, 60] on html "LD Lumina Web SK Version Current draft Home Documentation Analytics Code automa…" at bounding box center [759, 392] width 1518 height 784
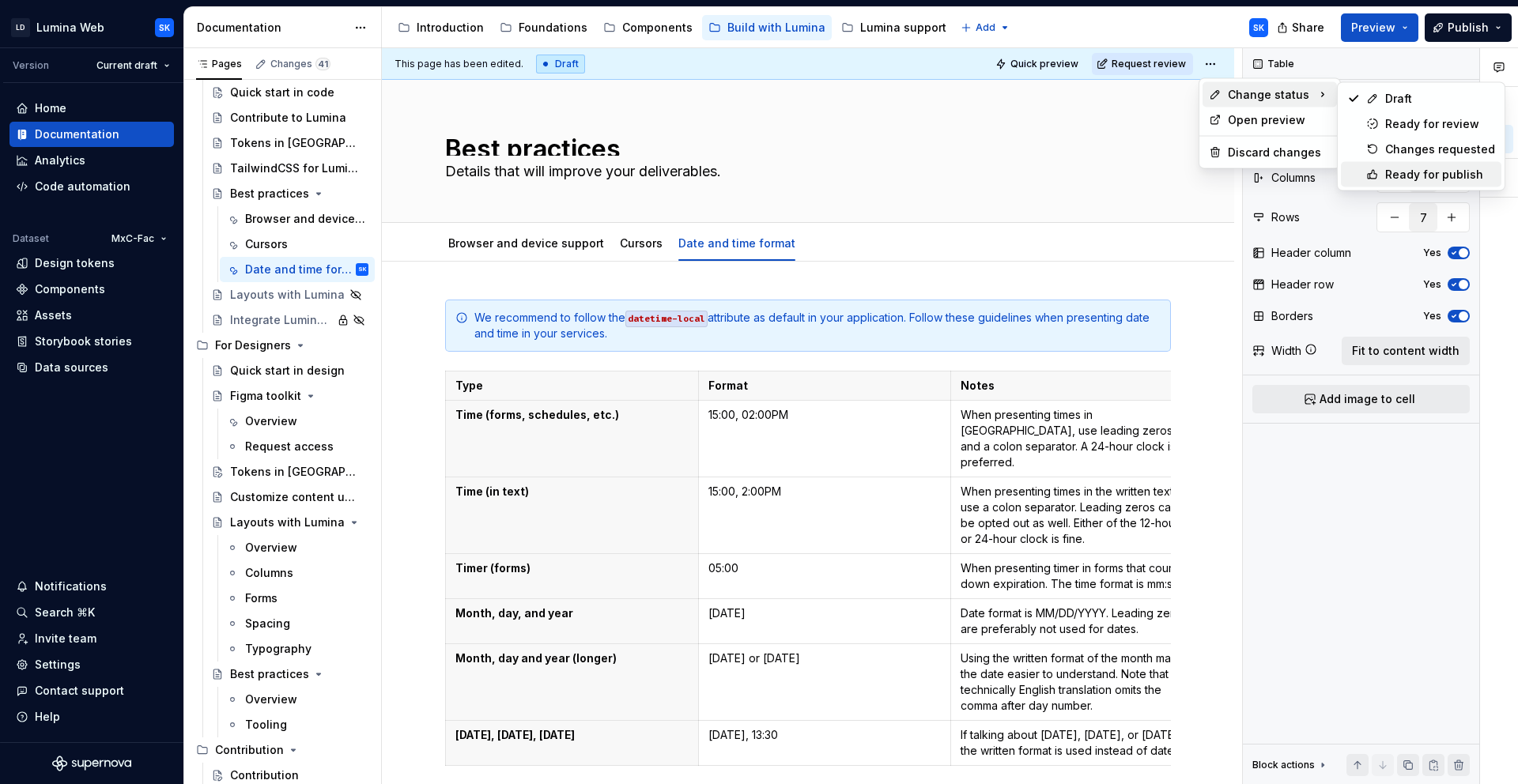
click at [1438, 168] on div "Ready for publish" at bounding box center [1440, 175] width 110 height 16
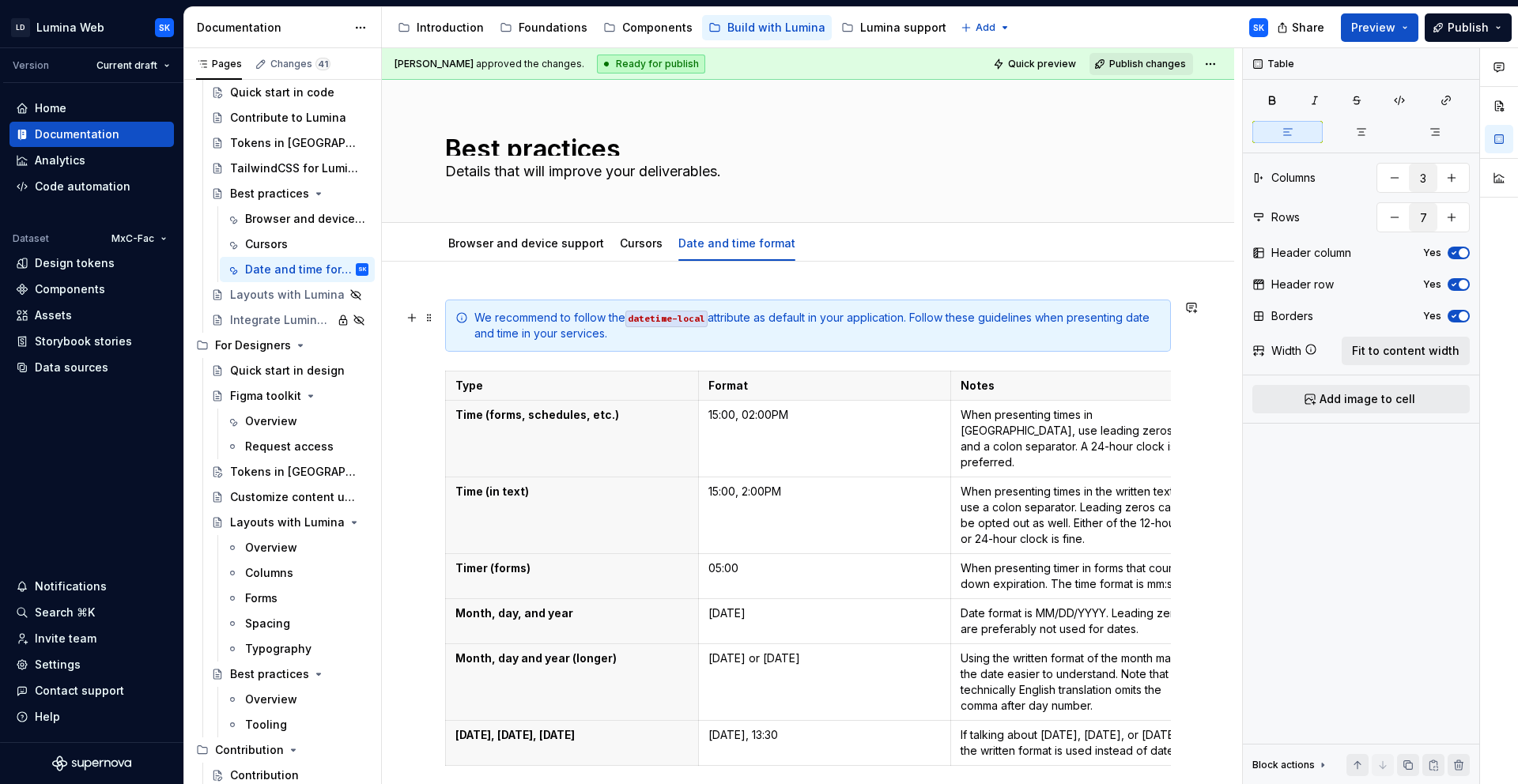
click at [647, 335] on div "We recommend to follow the datetime-local attribute as default in your applicat…" at bounding box center [817, 326] width 686 height 32
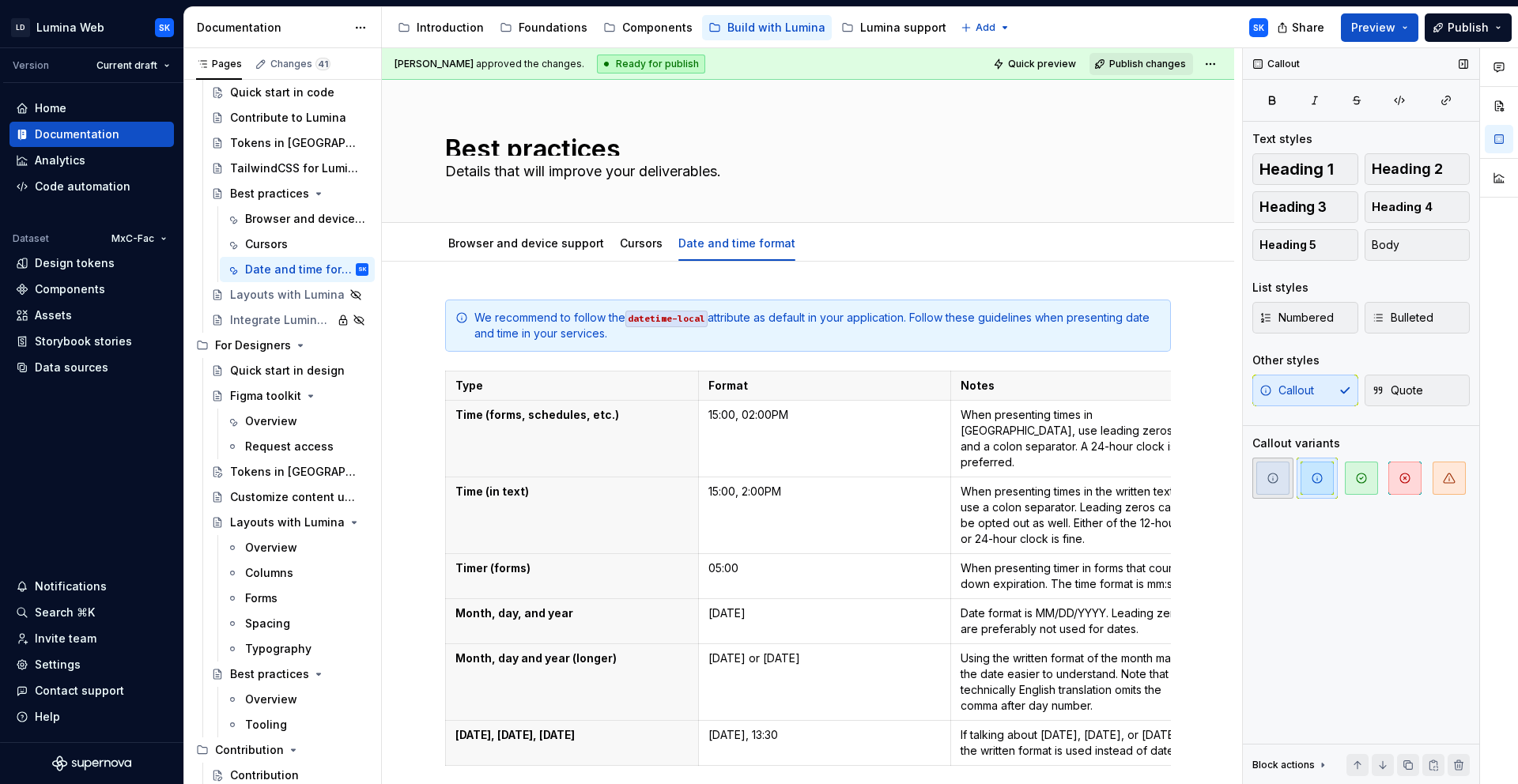
click at [1277, 479] on icon "button" at bounding box center [1273, 478] width 13 height 13
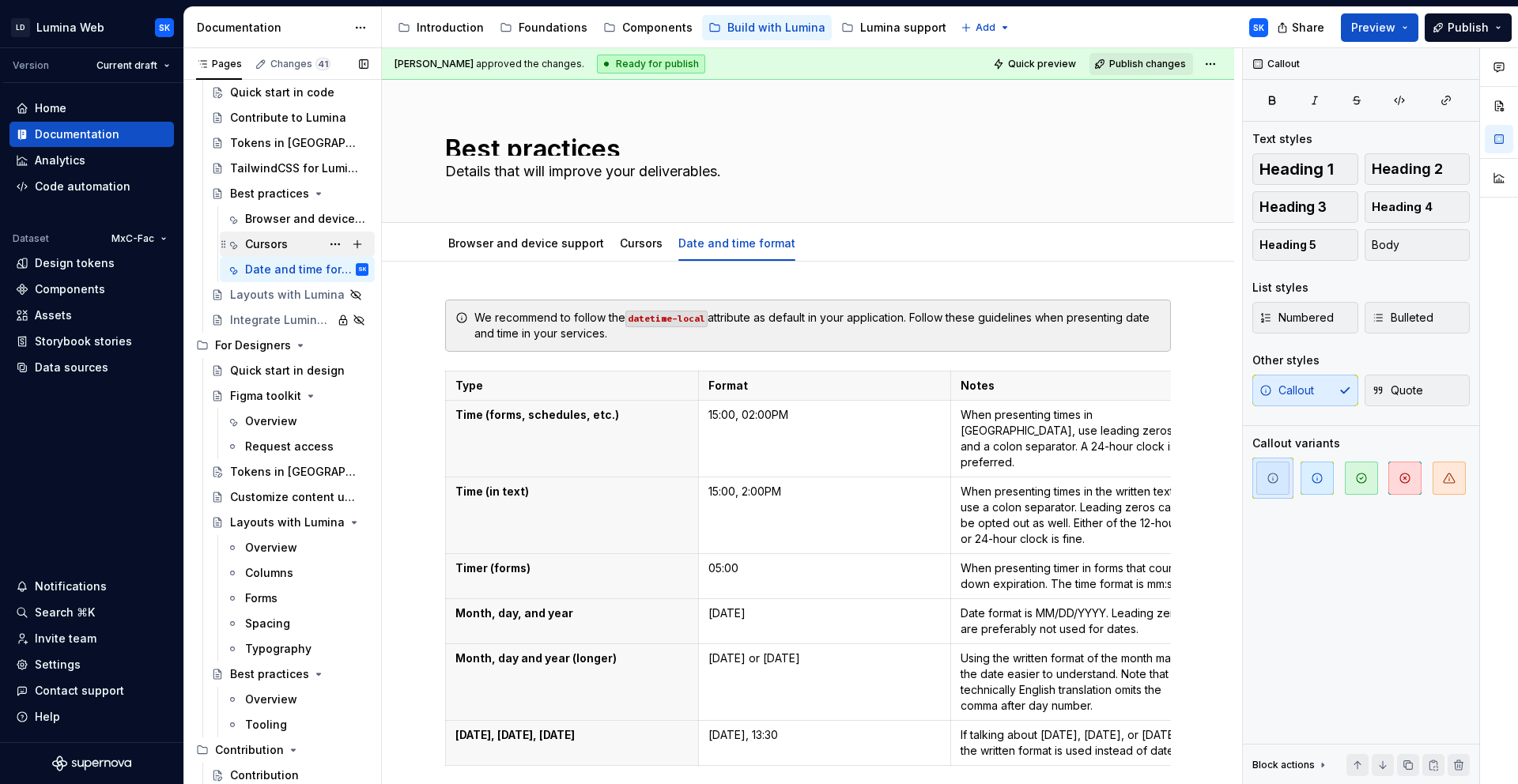
click at [303, 240] on div "Cursors" at bounding box center [307, 244] width 123 height 22
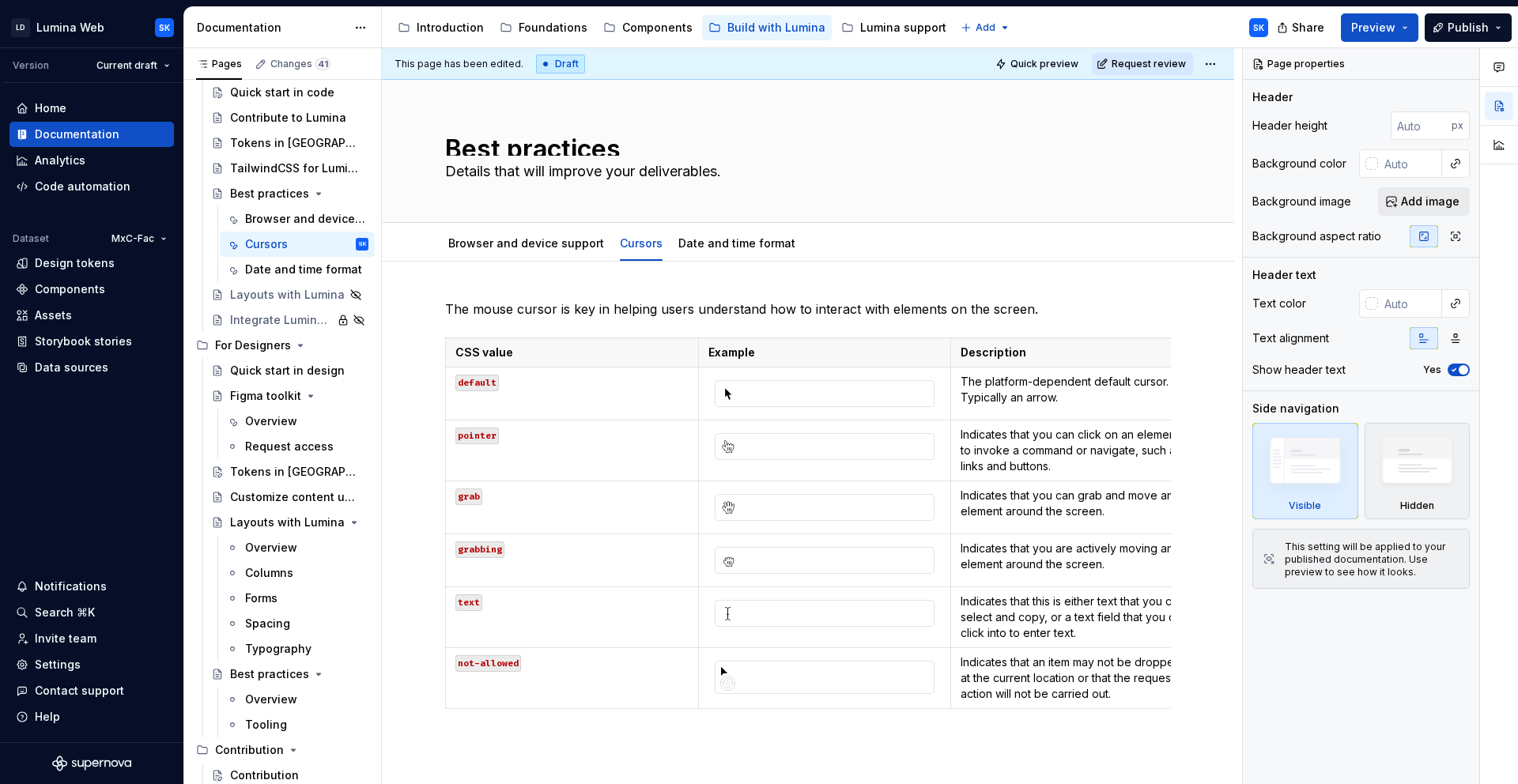
click at [1207, 66] on html "LD Lumina Web SK Version Current draft Home Documentation Analytics Code automa…" at bounding box center [759, 392] width 1518 height 784
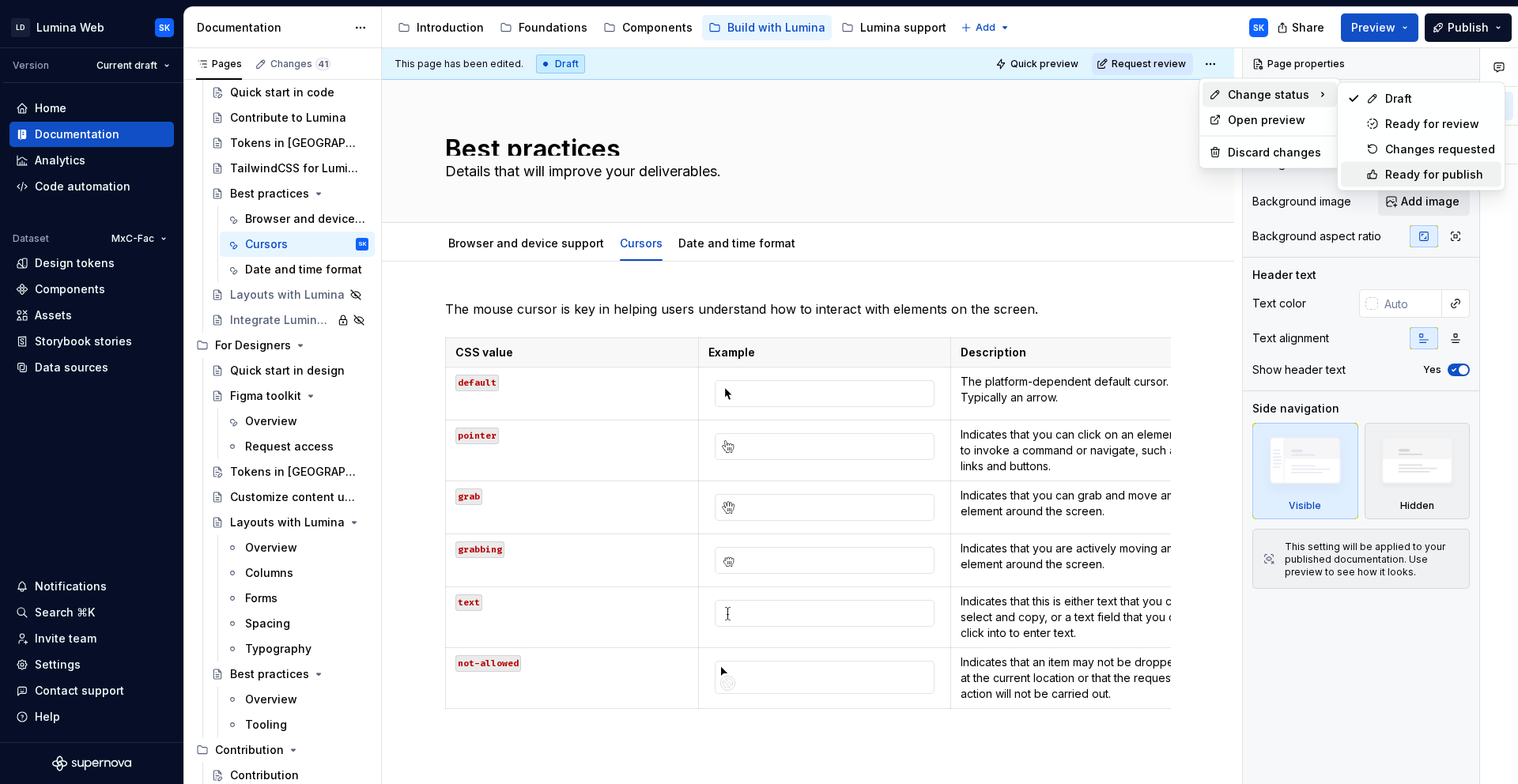
click at [1433, 171] on div "Ready for publish" at bounding box center [1440, 175] width 110 height 16
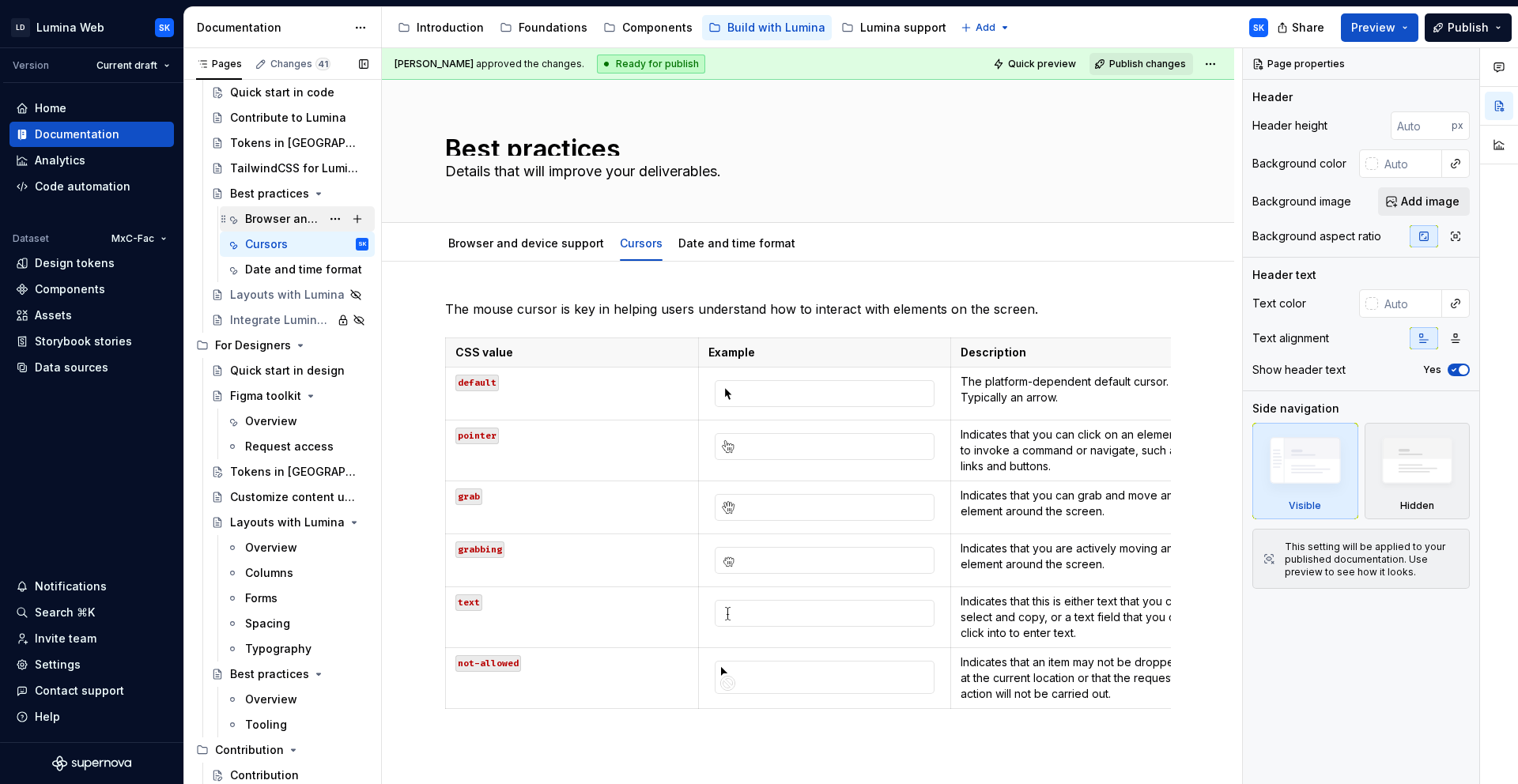
click at [254, 219] on div "Browser and device support" at bounding box center [283, 219] width 76 height 16
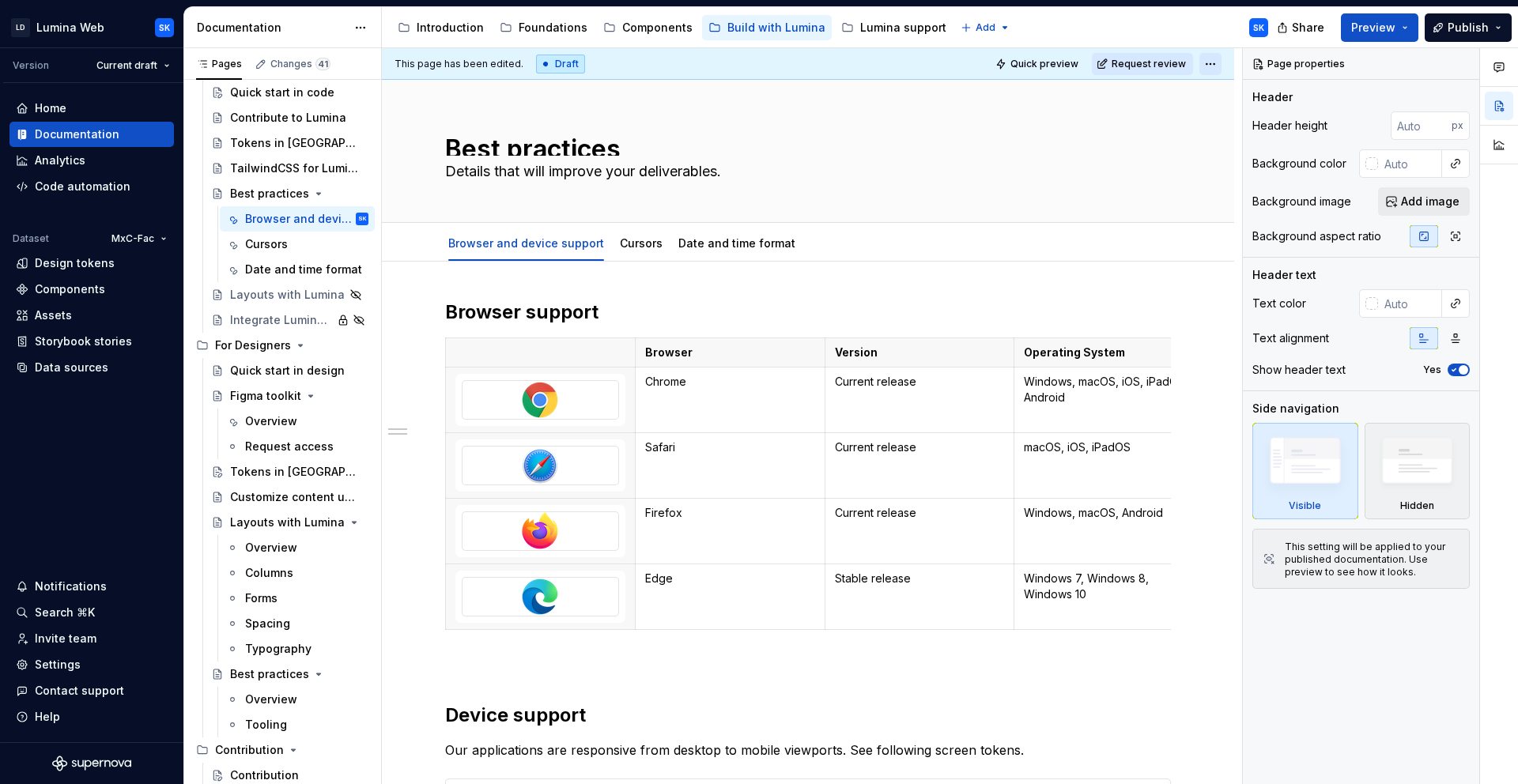
click at [1209, 67] on html "LD Lumina Web SK Version Current draft Home Documentation Analytics Code automa…" at bounding box center [759, 392] width 1518 height 784
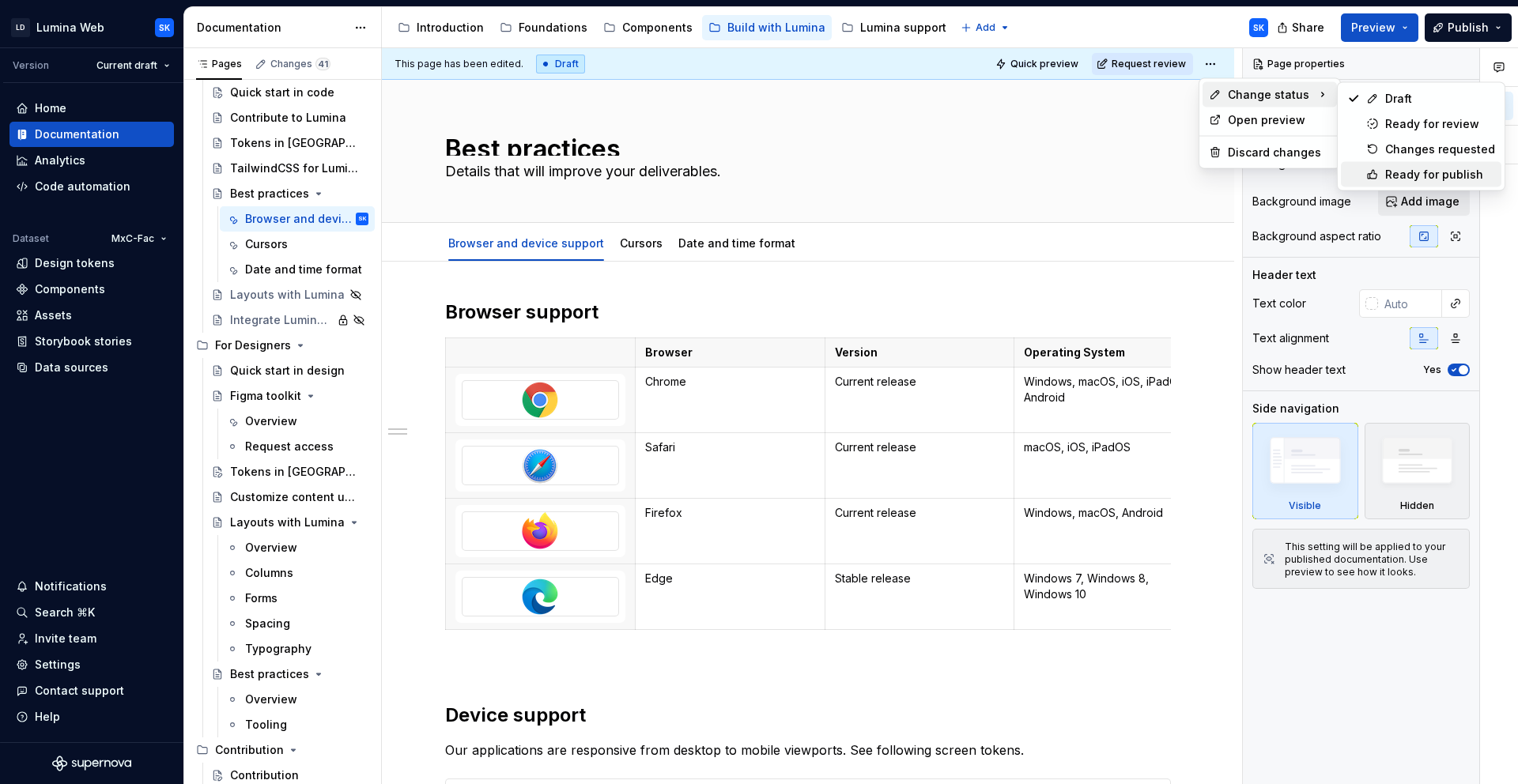
click at [1442, 168] on div "Ready for publish" at bounding box center [1440, 175] width 110 height 16
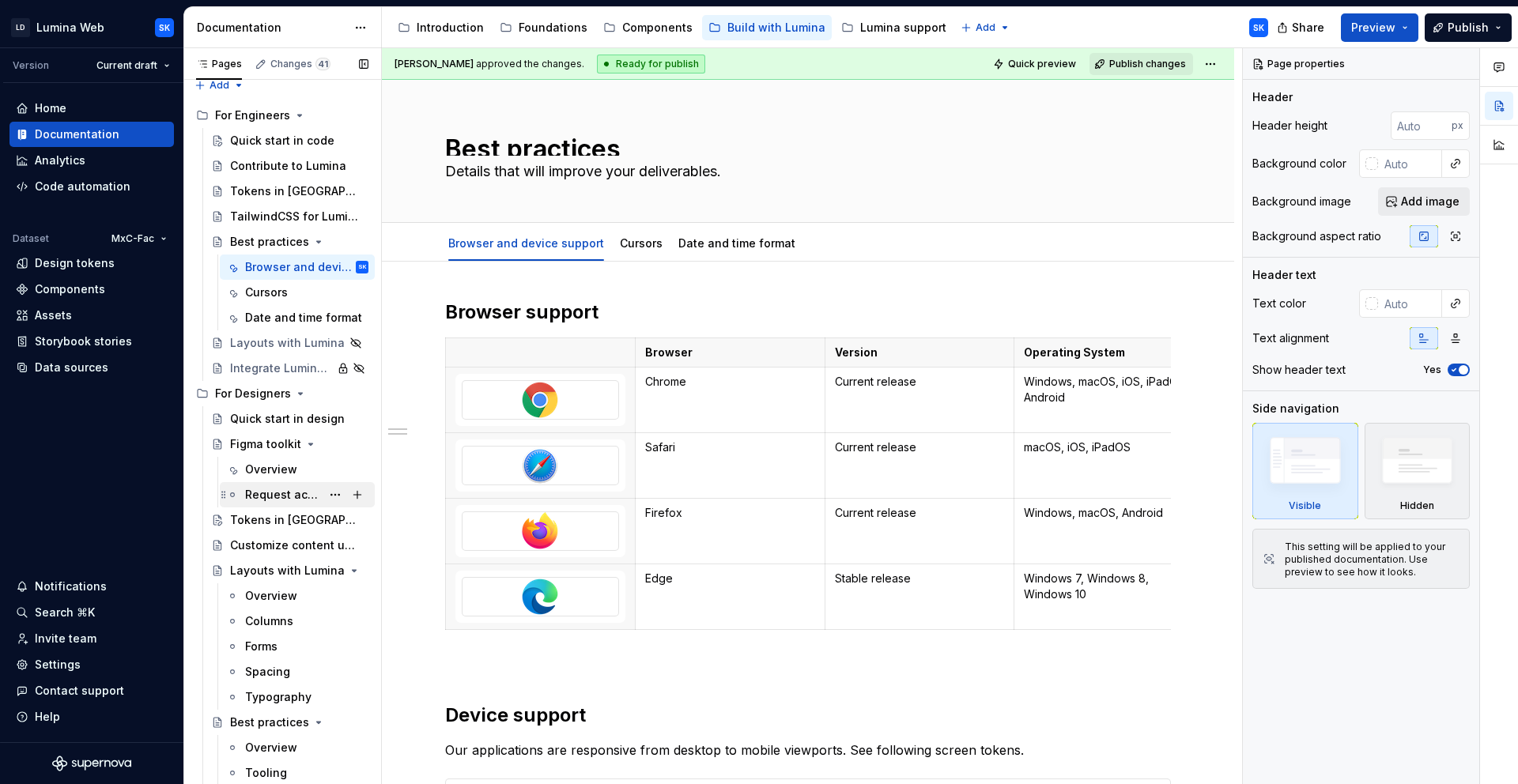
scroll to position [60, 0]
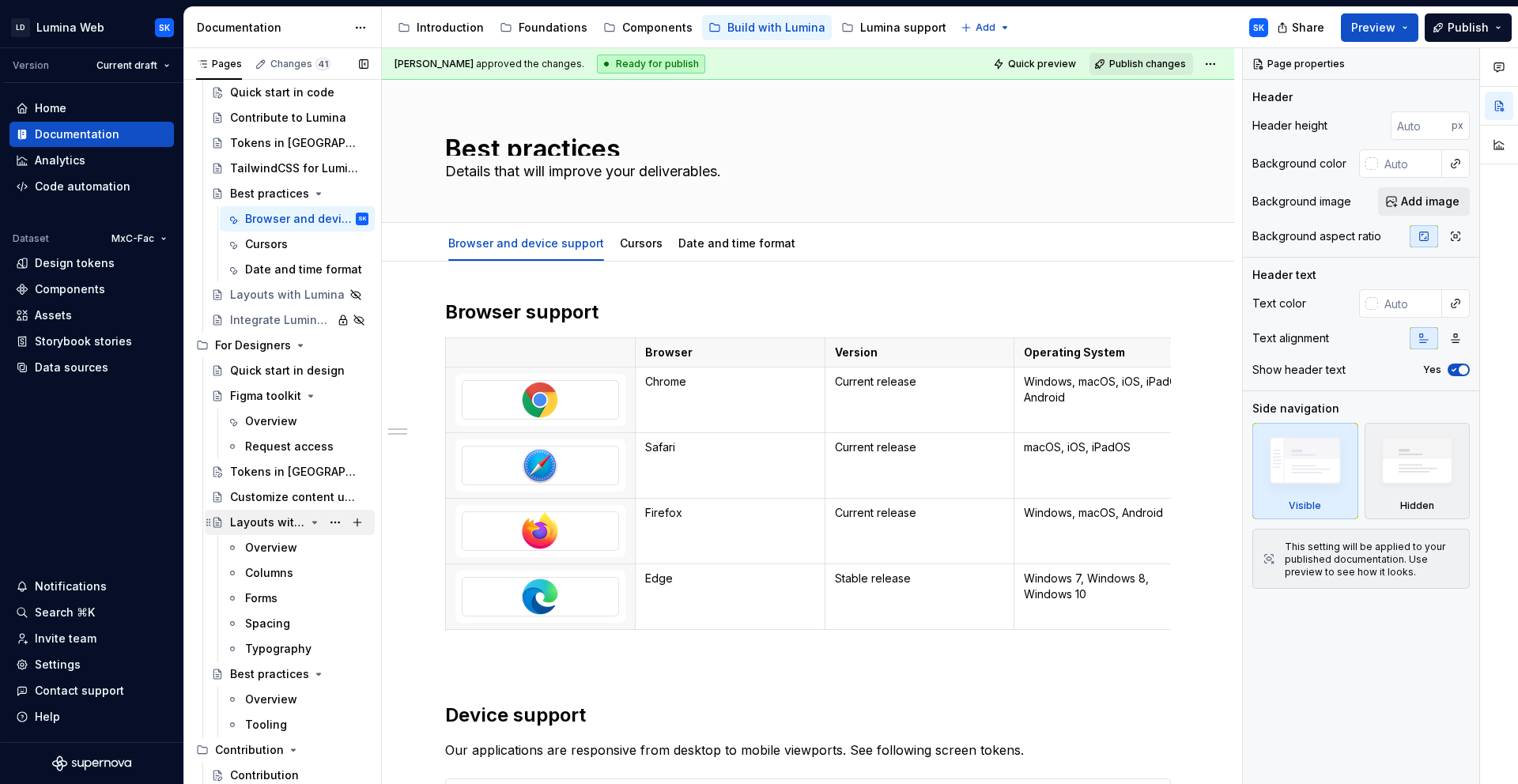
click at [268, 513] on div "Layouts with Lumina" at bounding box center [299, 522] width 139 height 22
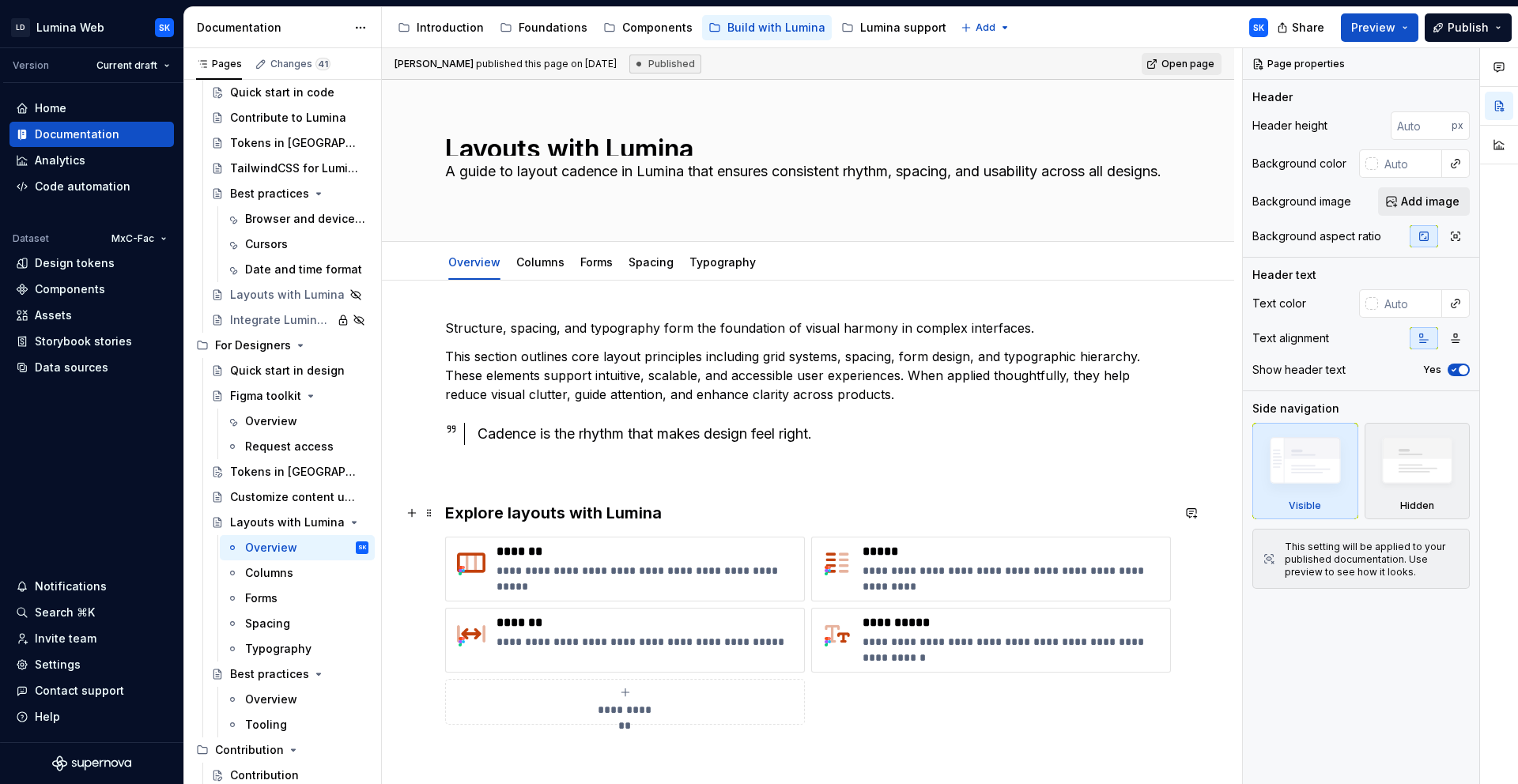
scroll to position [232, 0]
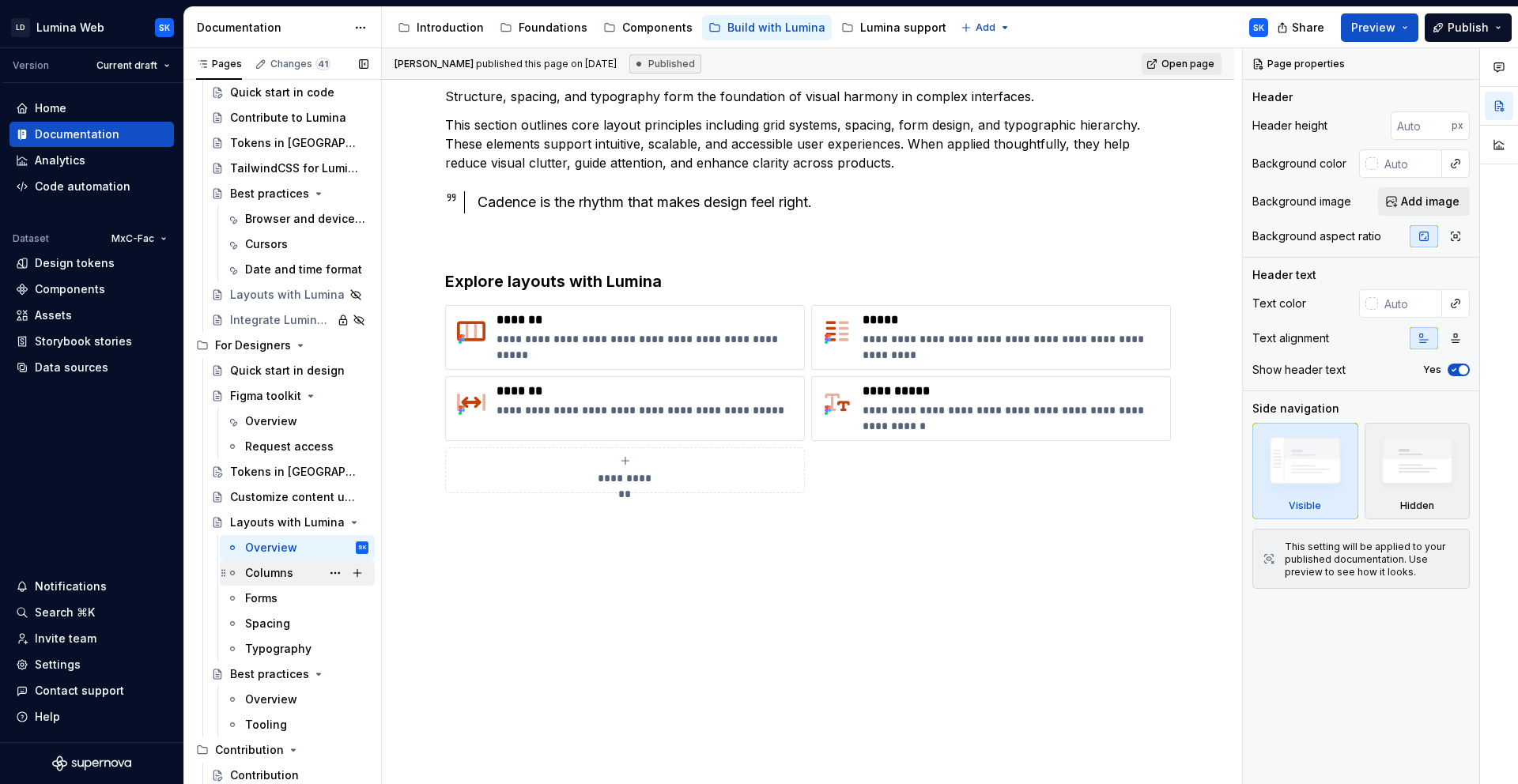
click at [271, 577] on div "Columns" at bounding box center [269, 573] width 48 height 16
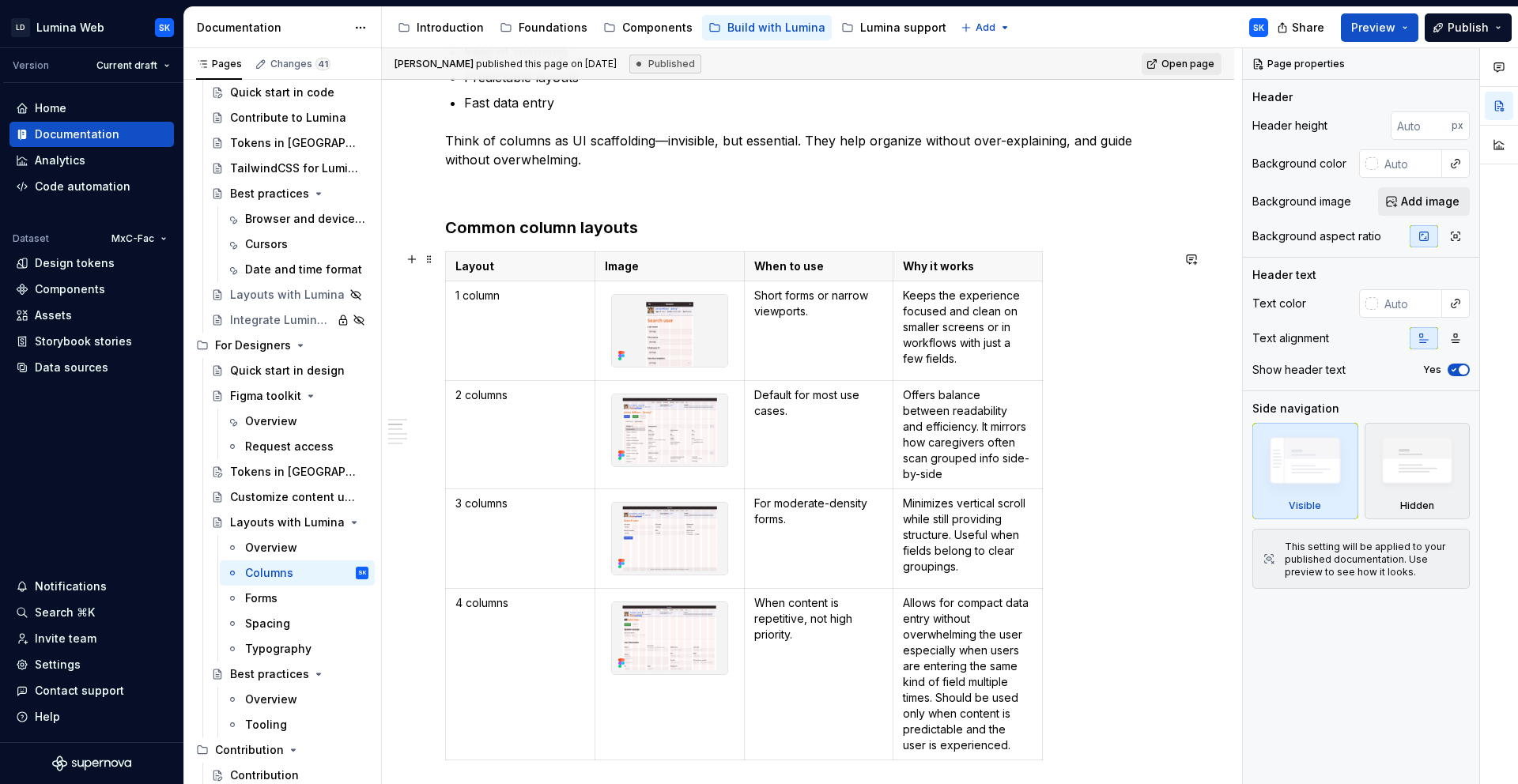
scroll to position [534, 0]
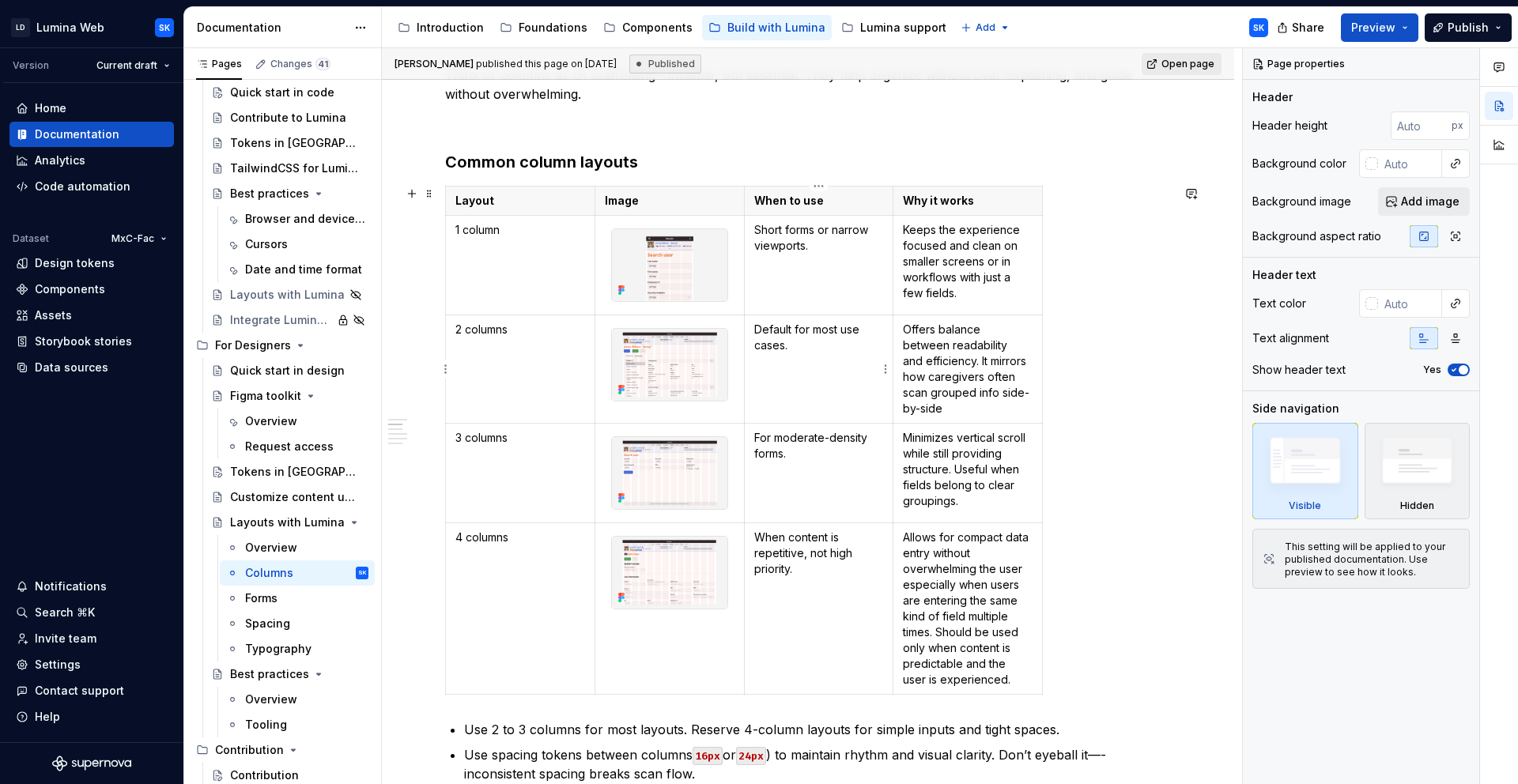
click at [968, 324] on p "Offers balance between readability and efficiency. It mirrors how caregivers of…" at bounding box center [968, 369] width 130 height 95
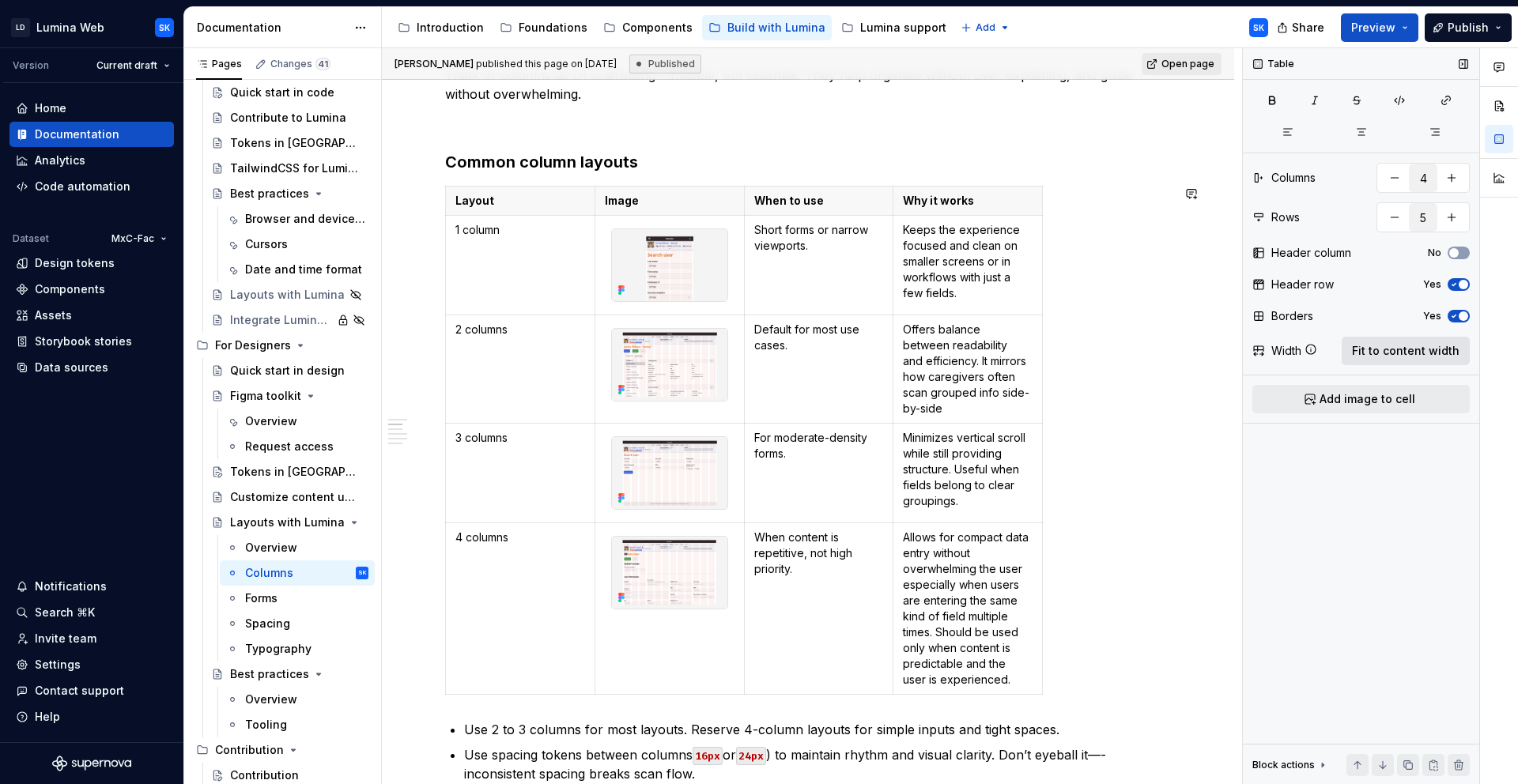
click at [1455, 351] on span "Fit to content width" at bounding box center [1406, 351] width 108 height 16
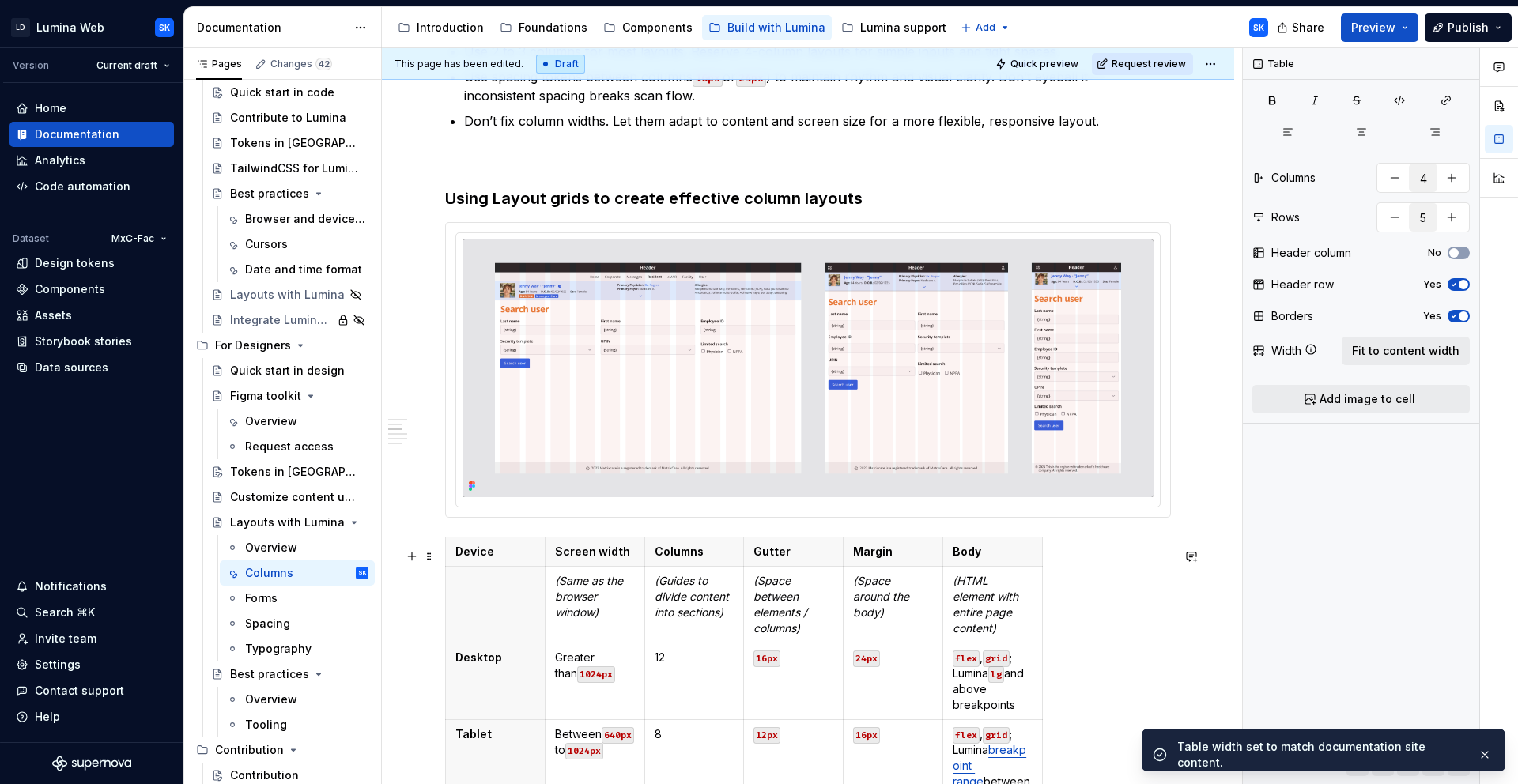
scroll to position [1630, 0]
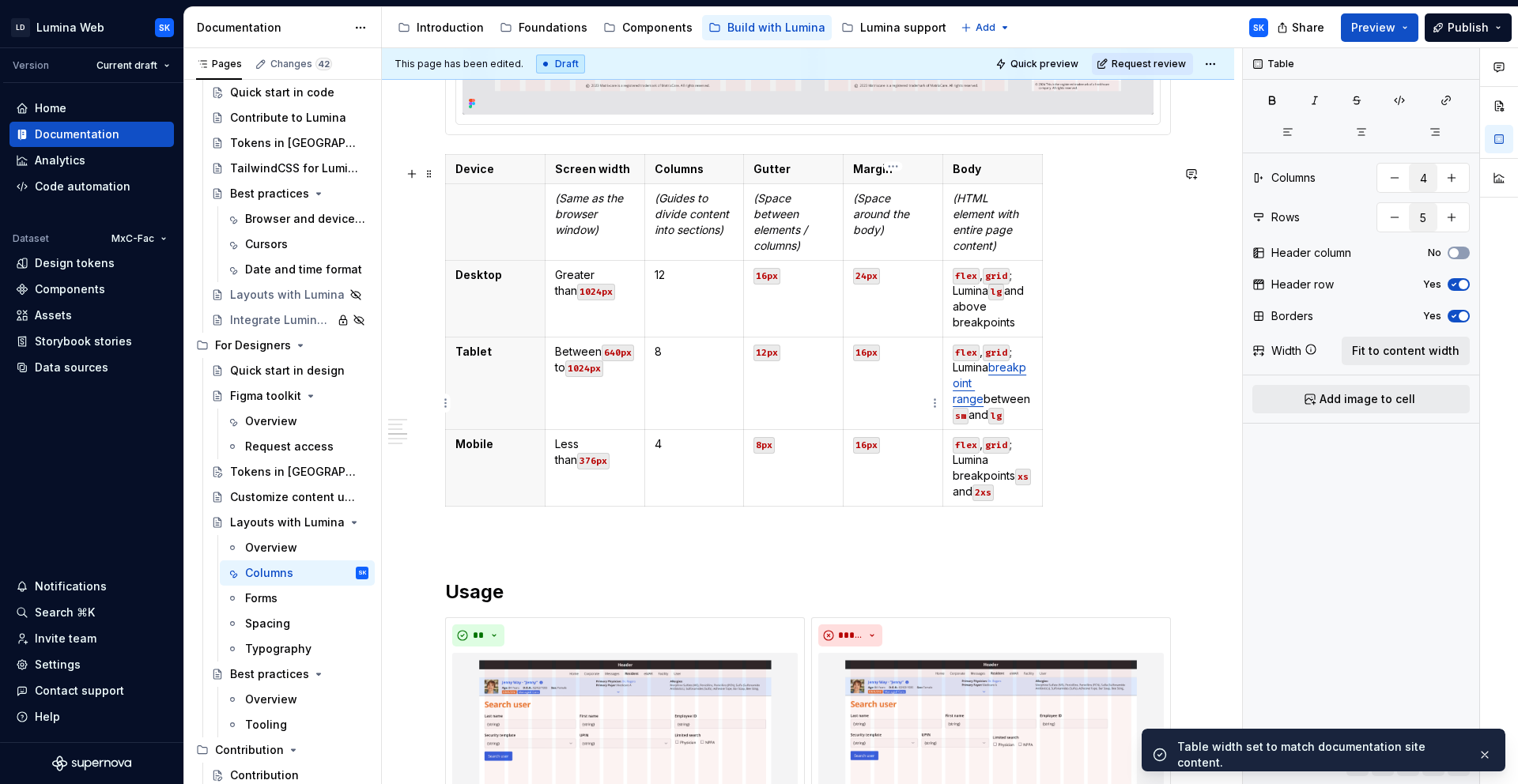
type textarea "*"
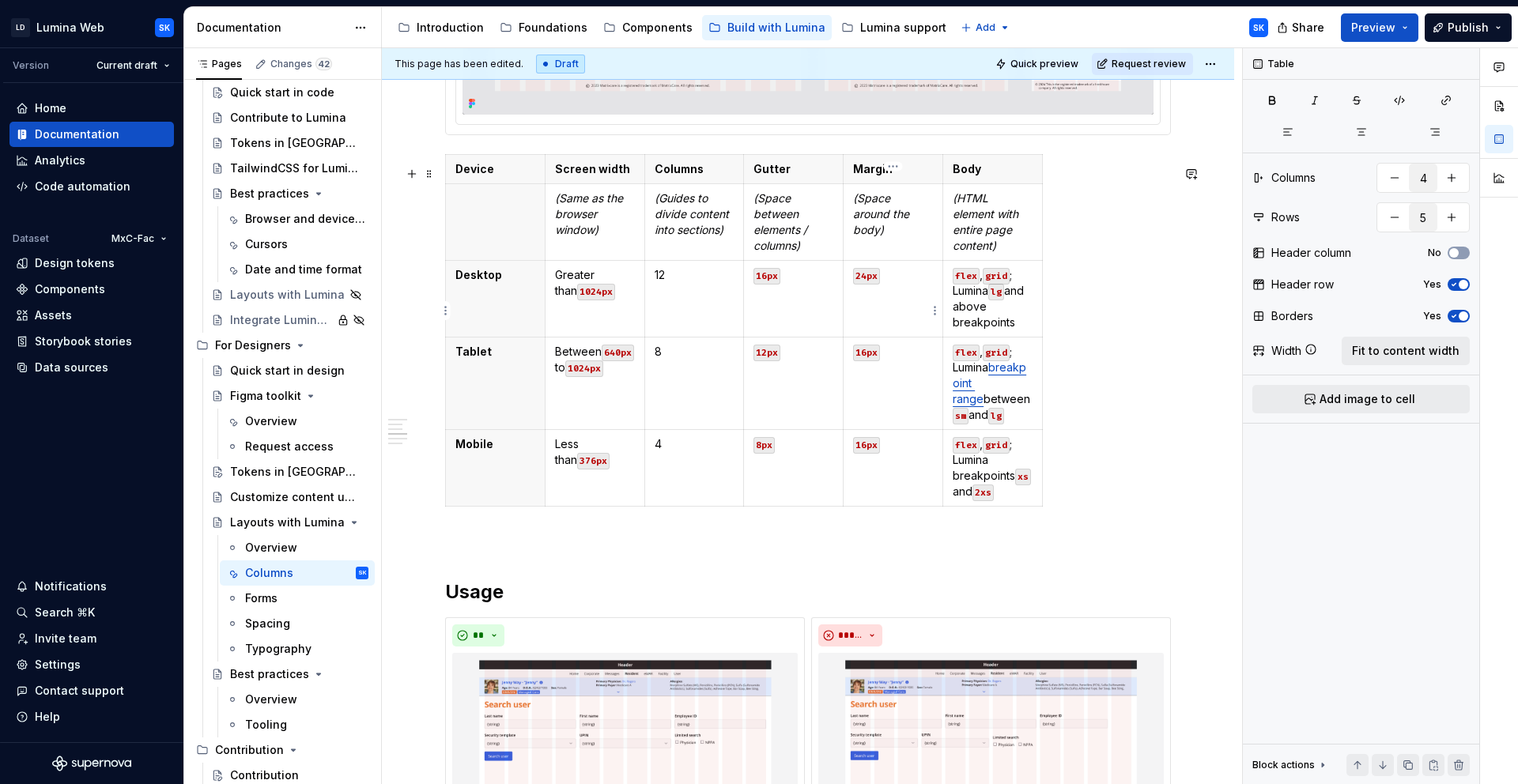
type input "6"
click at [893, 304] on td "24px" at bounding box center [894, 299] width 100 height 77
click at [1414, 351] on span "Fit to content width" at bounding box center [1406, 351] width 108 height 16
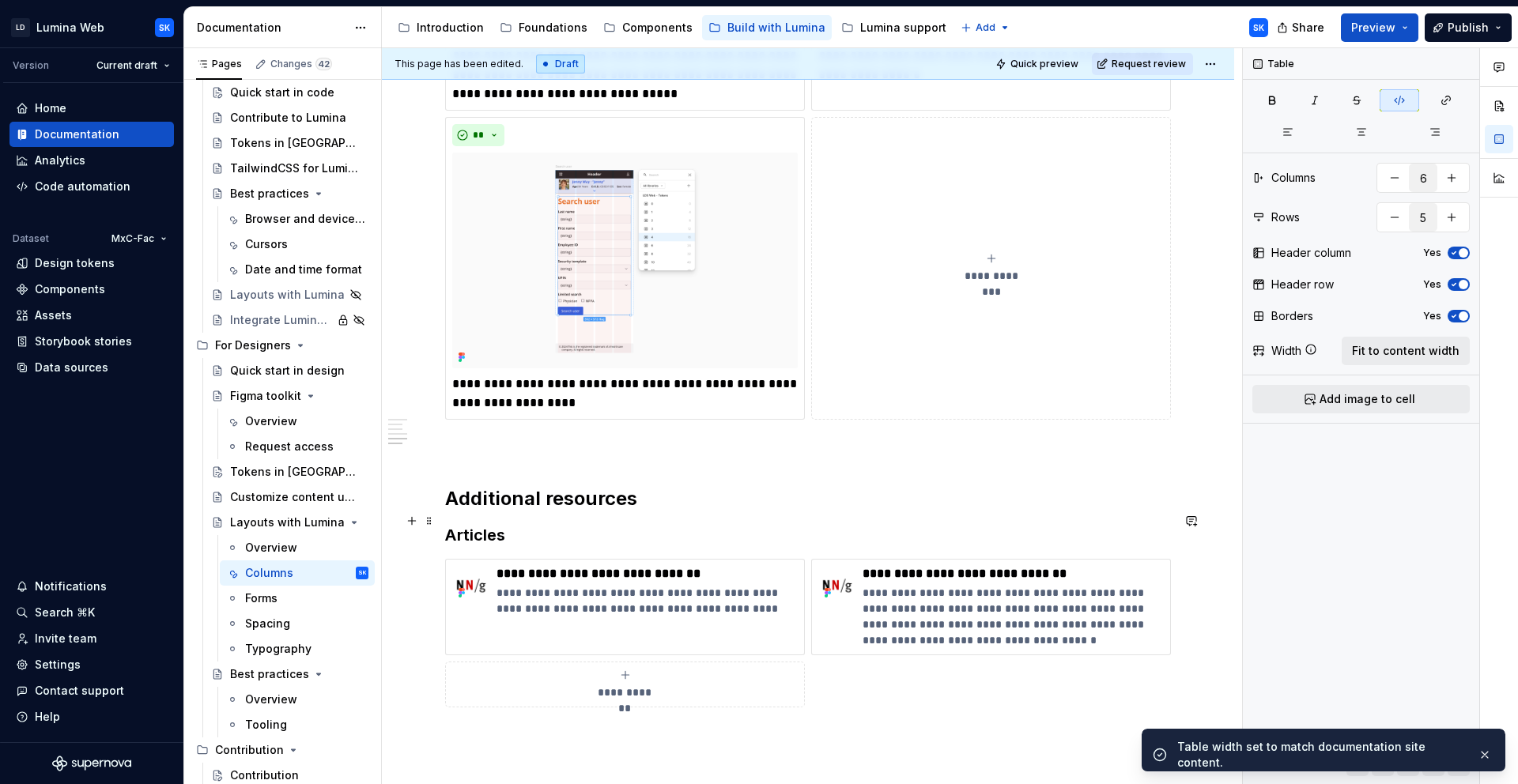
scroll to position [3270, 0]
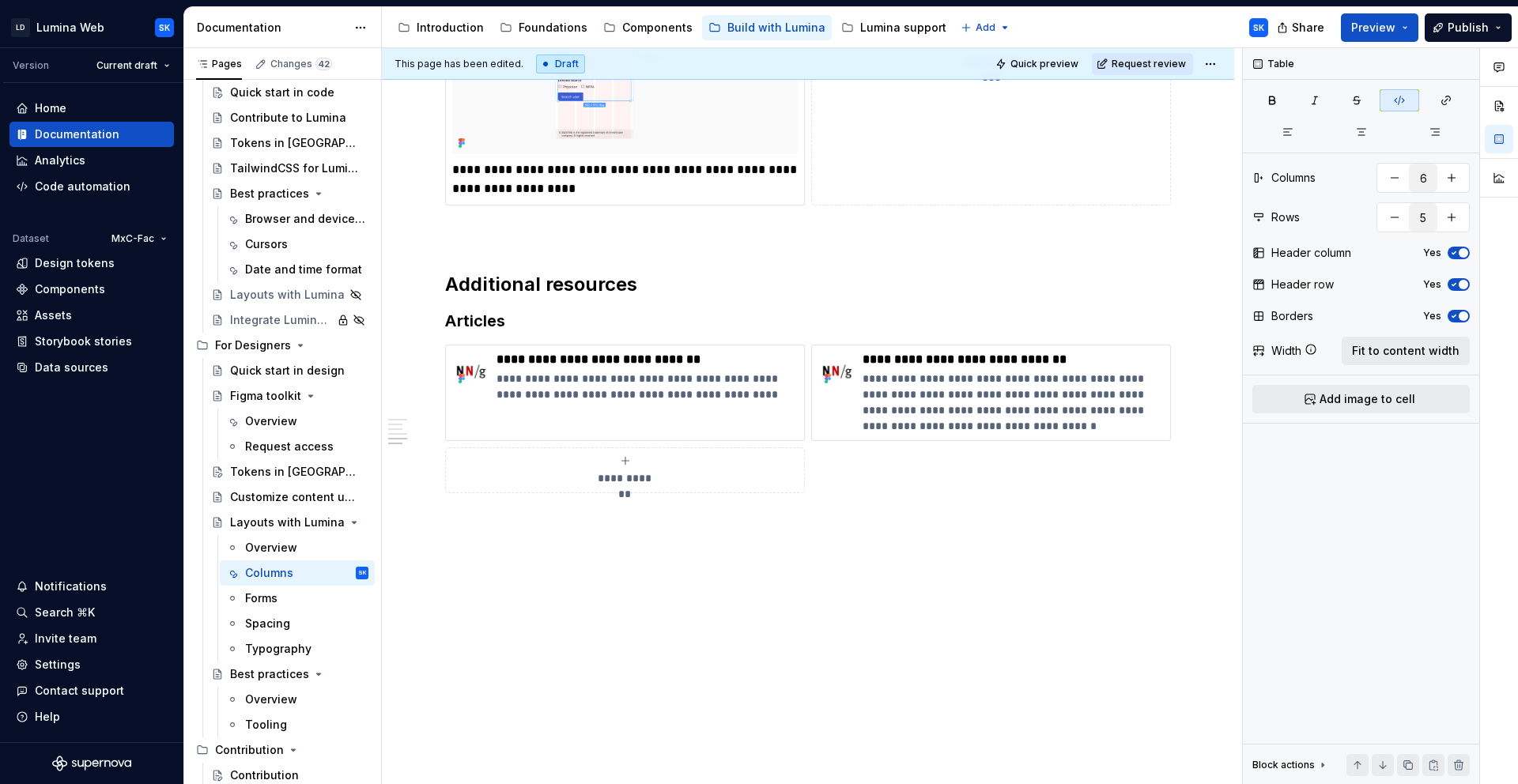
click at [1216, 61] on html "LD Lumina Web SK Version Current draft Home Documentation Analytics Code automa…" at bounding box center [759, 392] width 1518 height 784
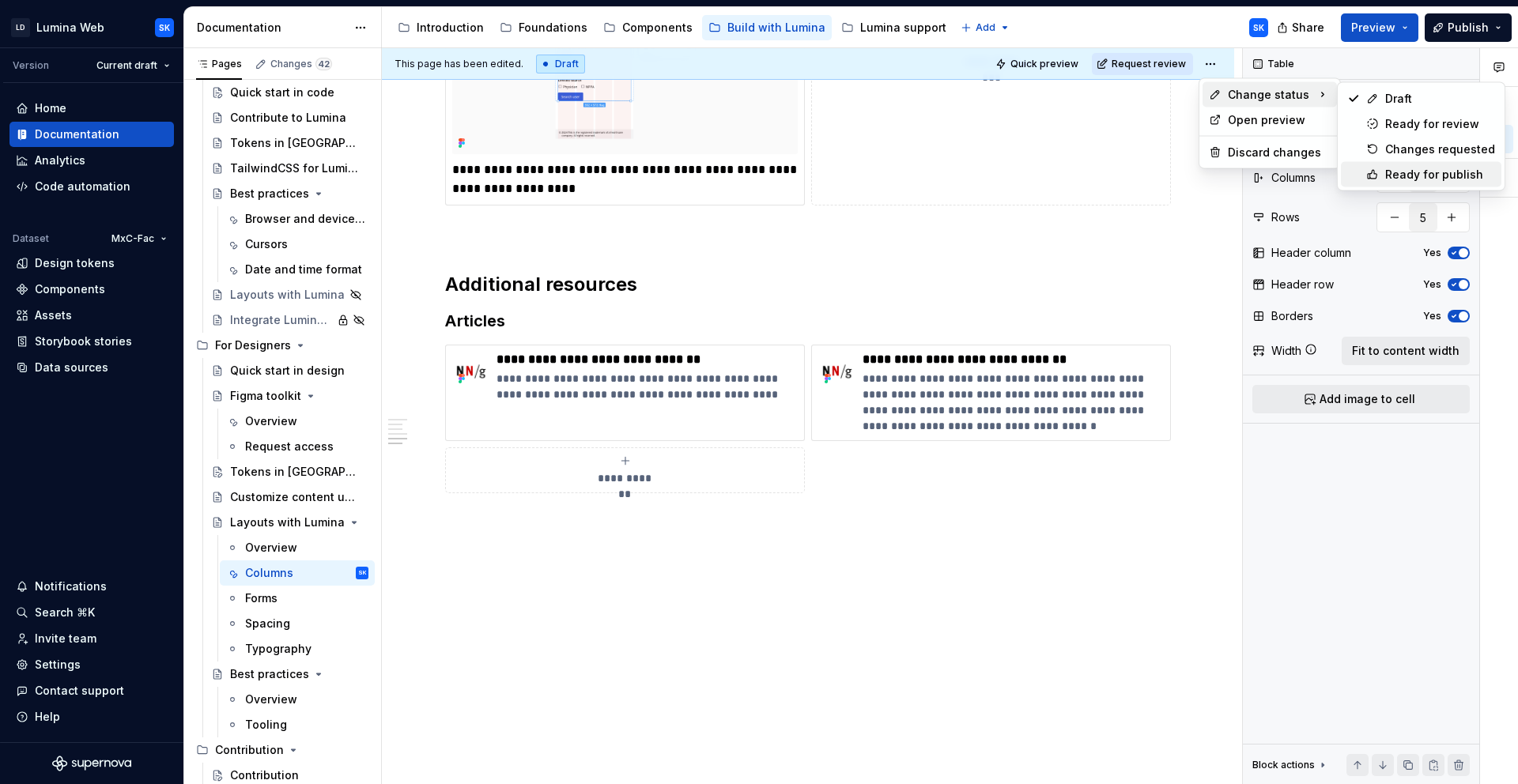
click at [1423, 168] on div "Ready for publish" at bounding box center [1440, 175] width 110 height 16
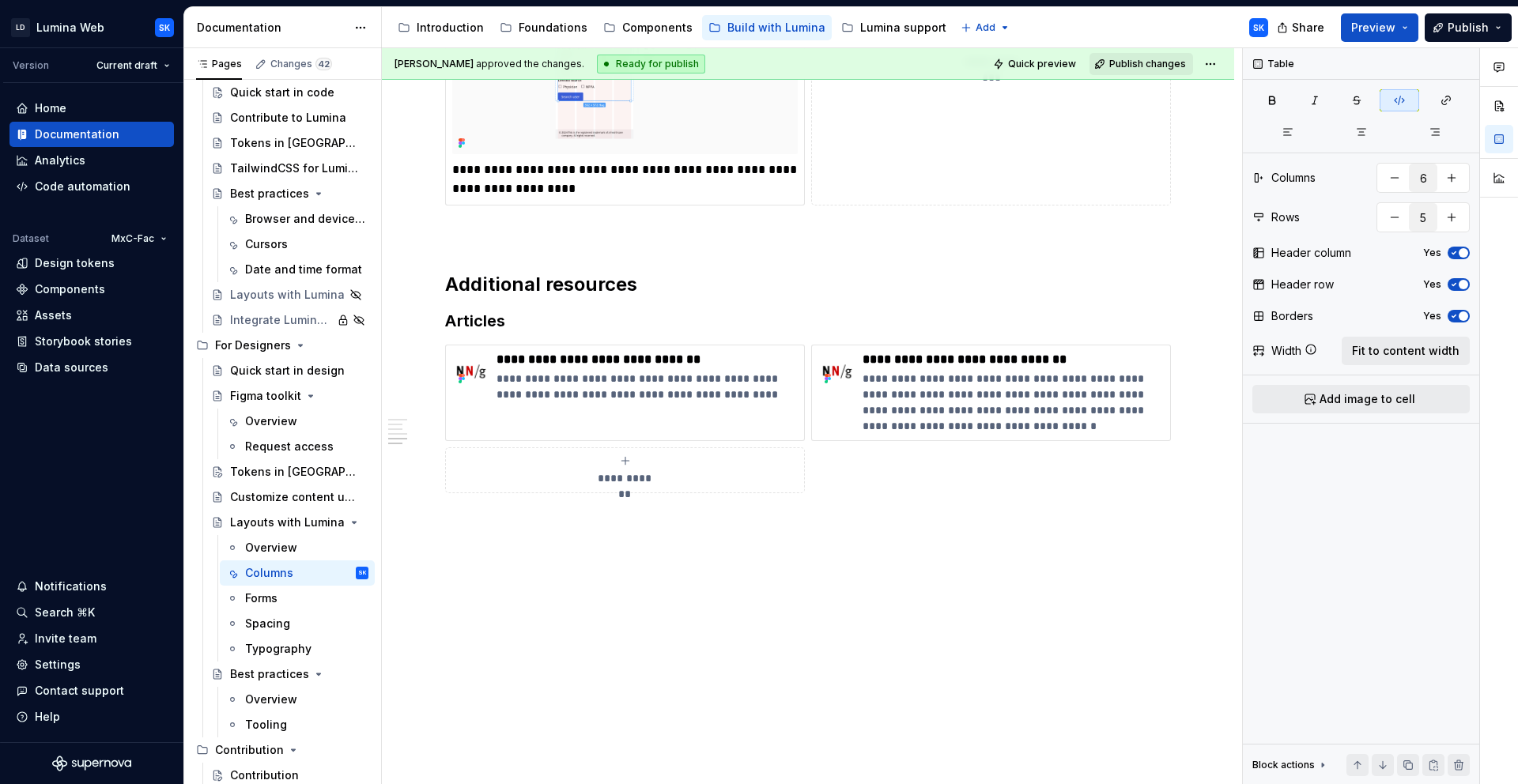
scroll to position [2917, 0]
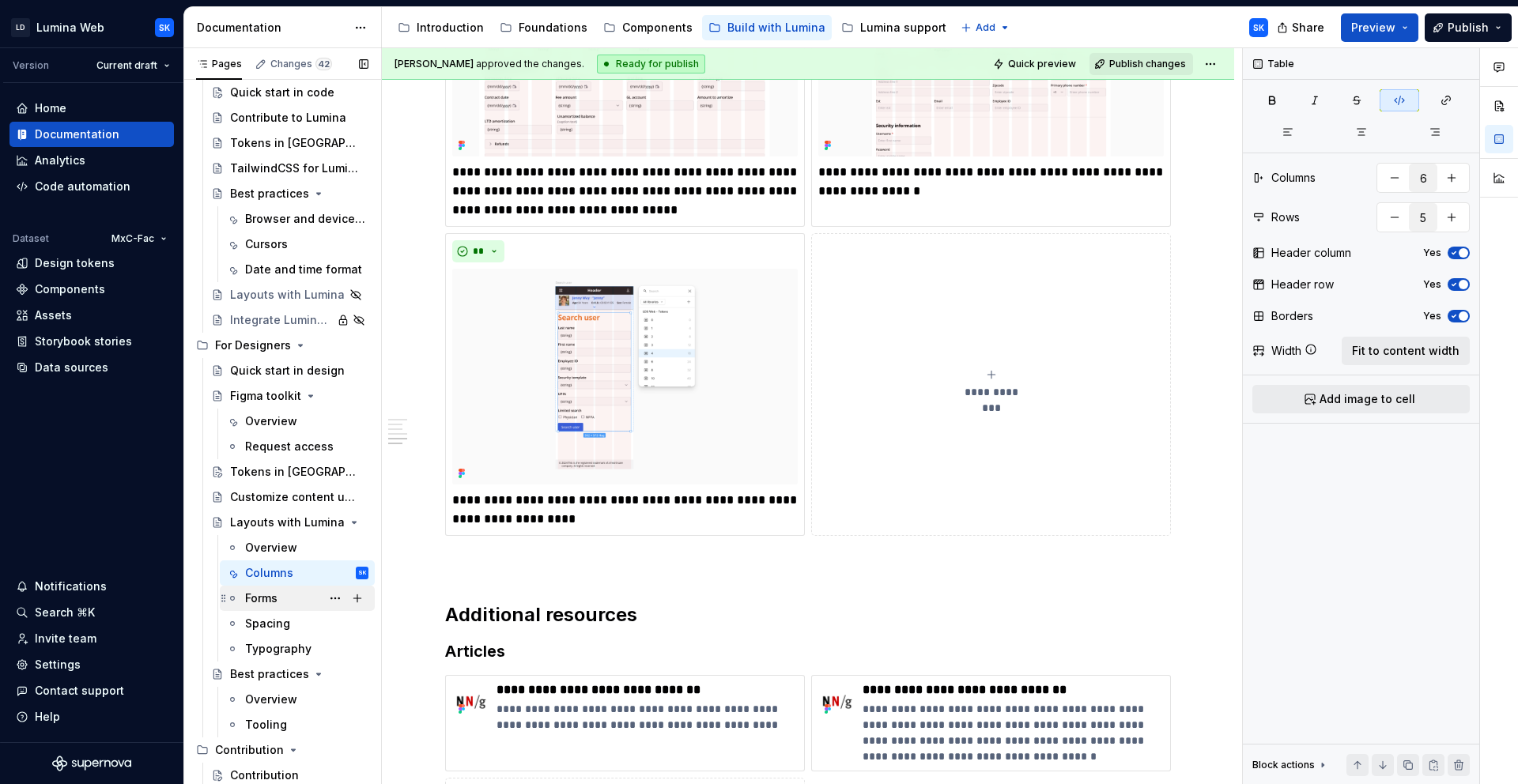
click at [275, 593] on div "Forms" at bounding box center [261, 598] width 32 height 16
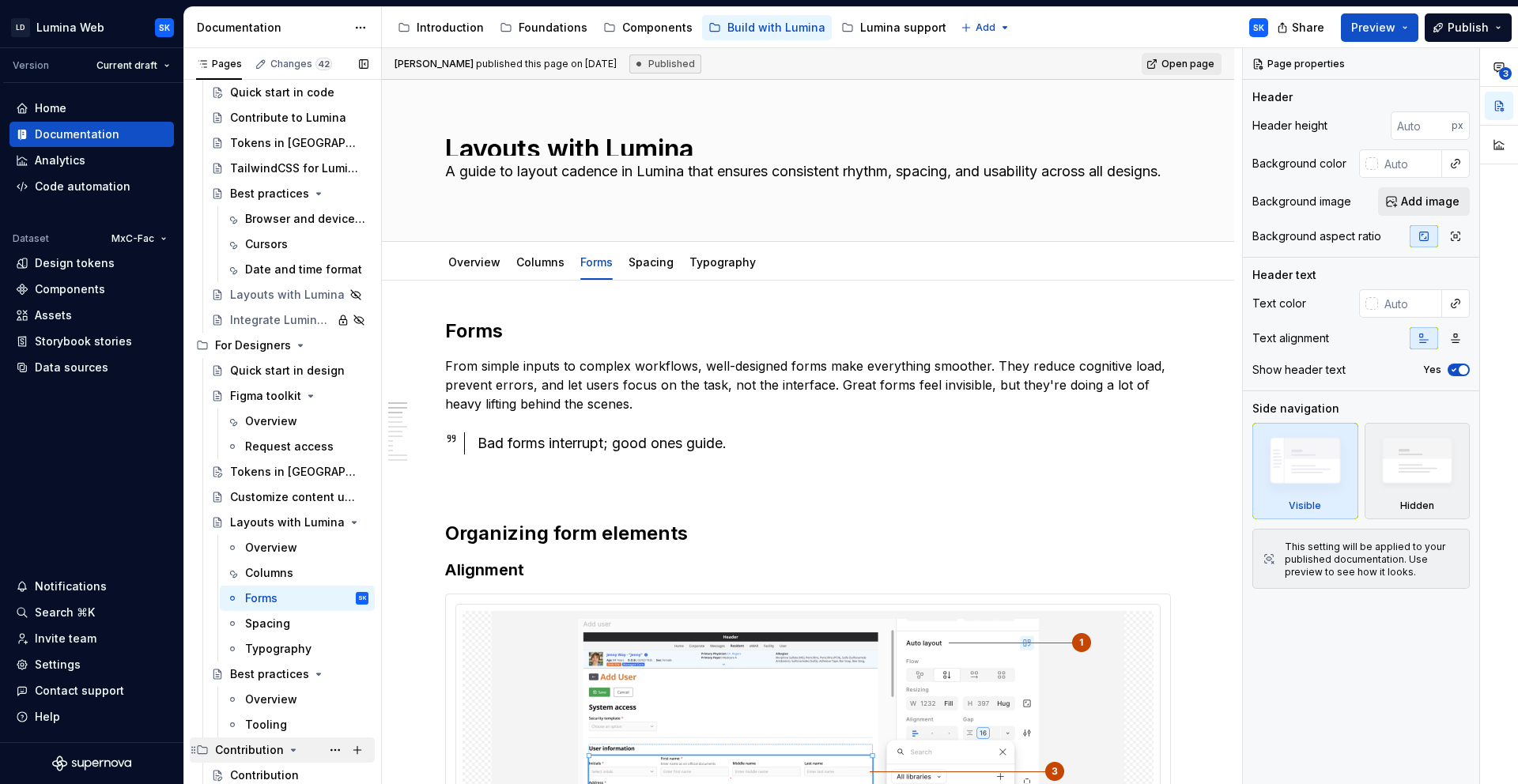
click at [292, 748] on icon "Page tree" at bounding box center [294, 750] width 13 height 13
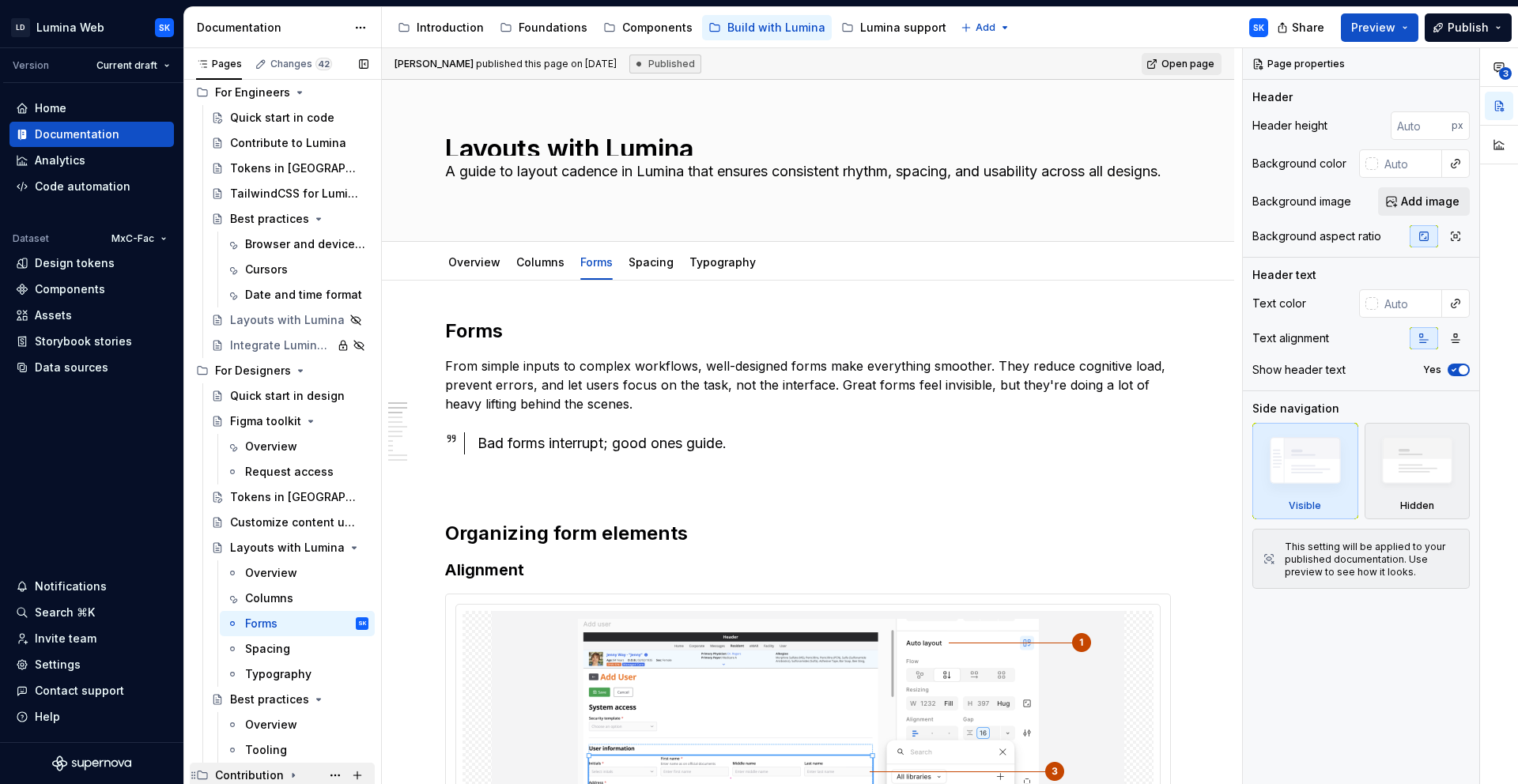
click at [297, 770] on div "Contribution" at bounding box center [292, 775] width 154 height 22
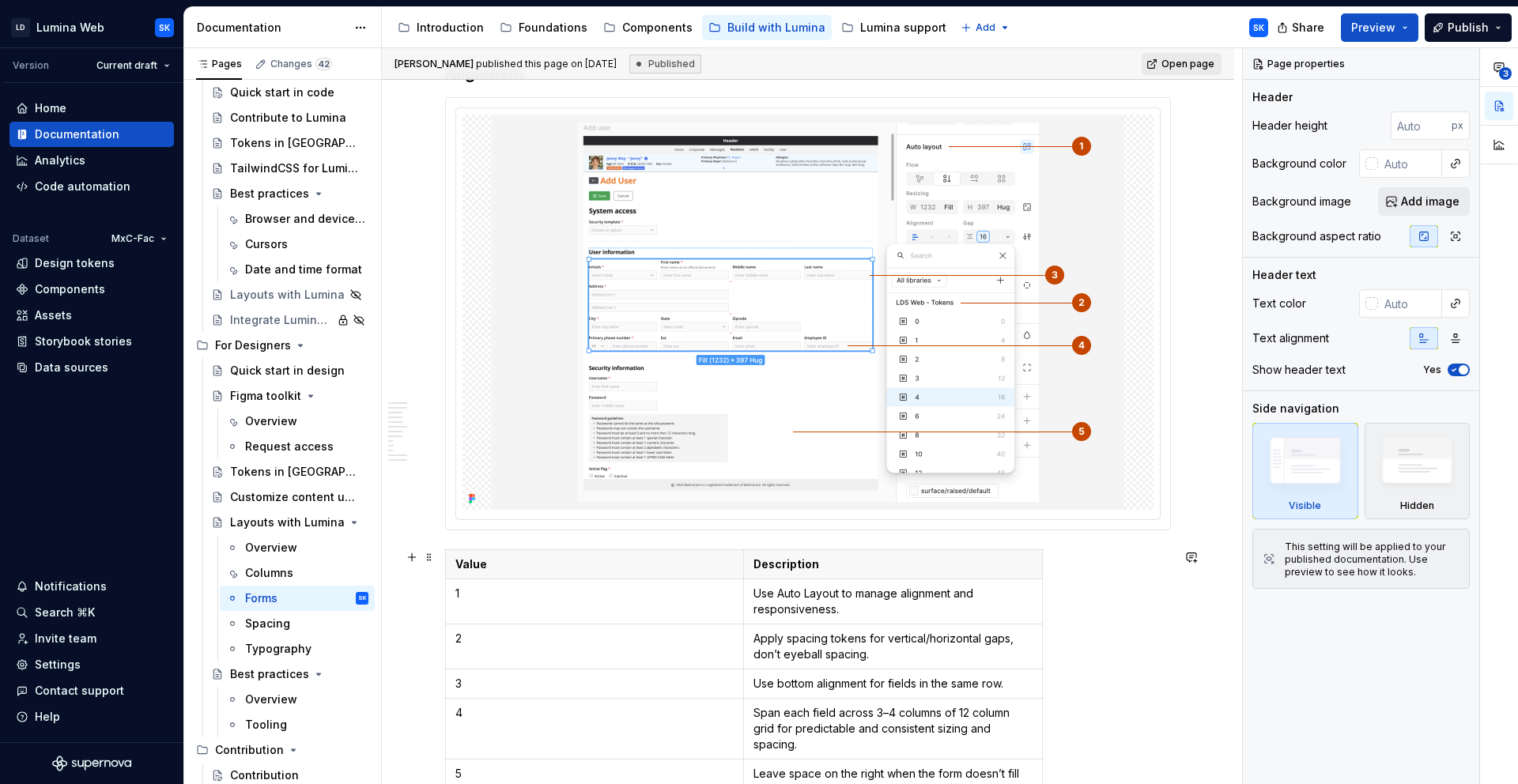
scroll to position [925, 0]
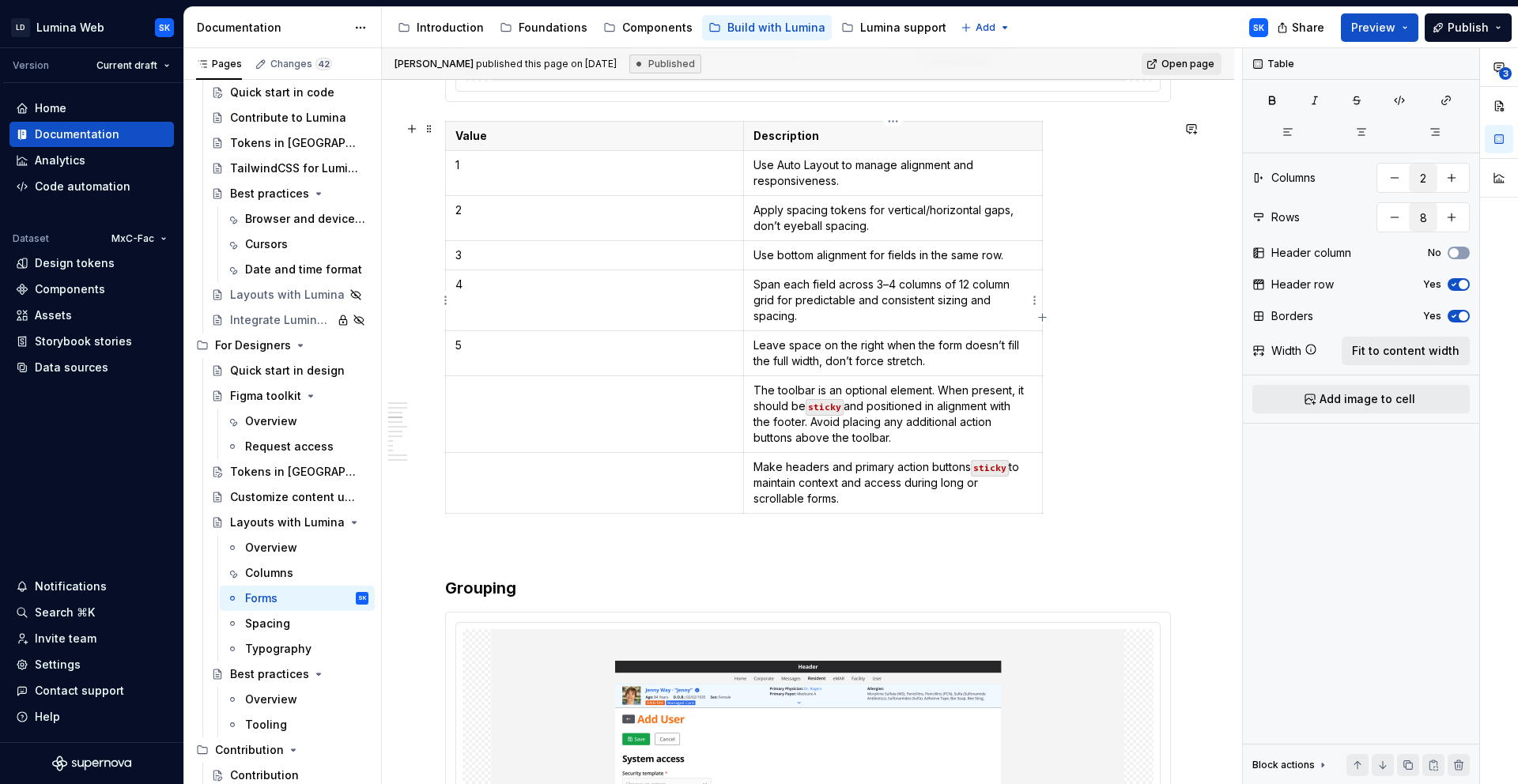
click at [939, 275] on td "Span each field across 3–4 columns of 12 column grid for predictable and consis…" at bounding box center [894, 301] width 299 height 61
click at [1418, 352] on span "Fit to content width" at bounding box center [1406, 351] width 108 height 16
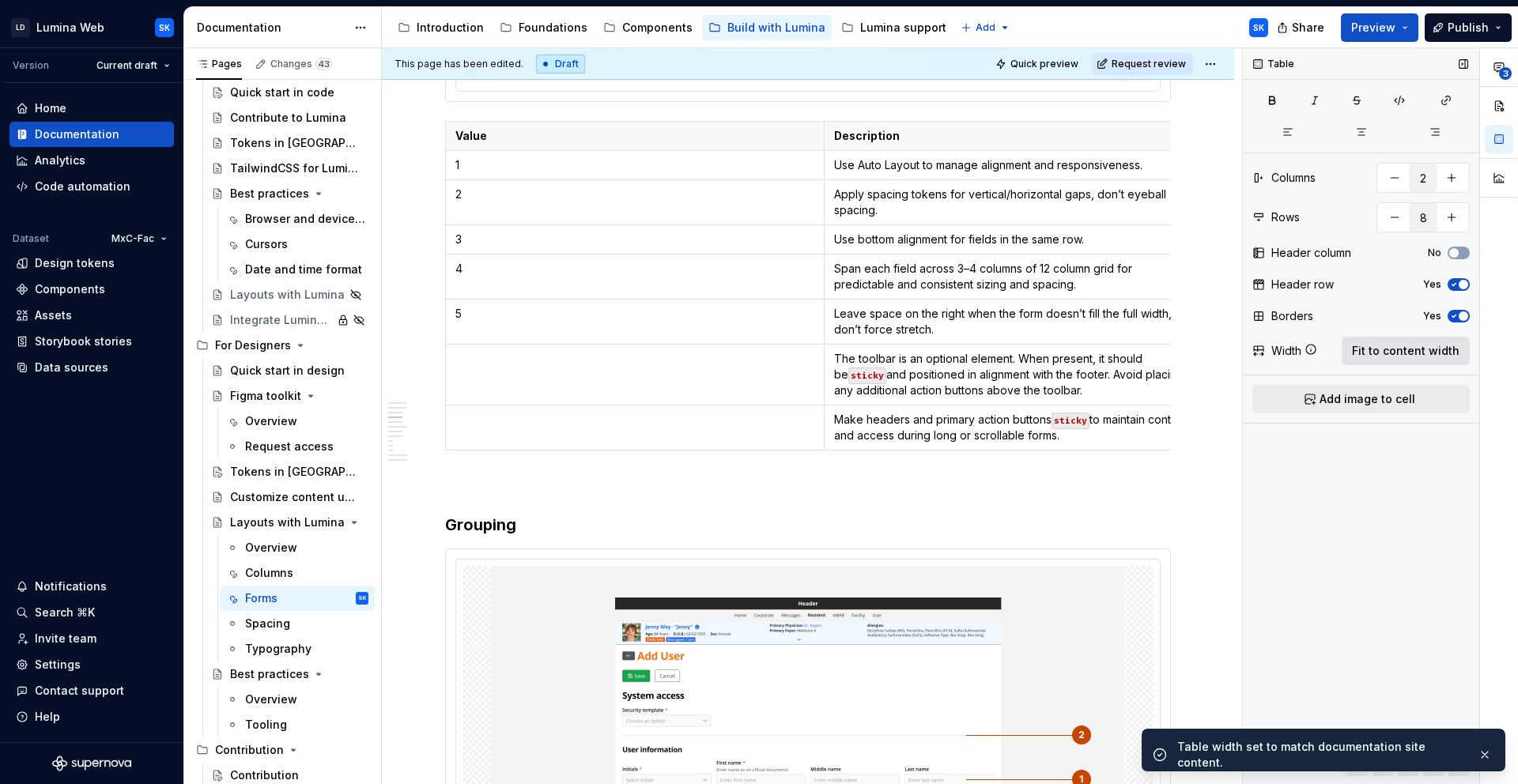
type textarea "*"
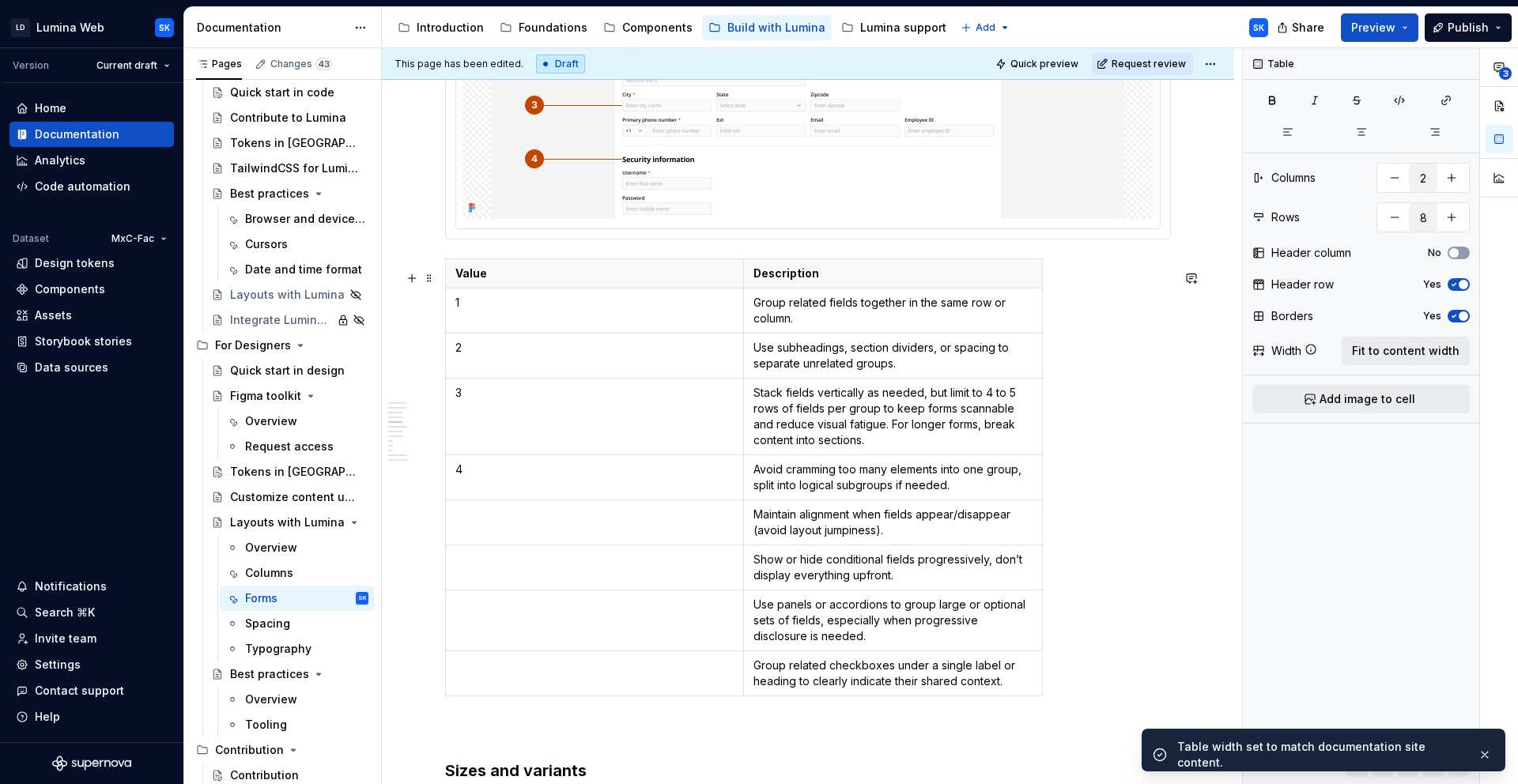
scroll to position [1668, 0]
type input "9"
click at [889, 377] on td "Use subheadings, section dividers, or spacing to separate unrelated groups." at bounding box center [894, 354] width 299 height 45
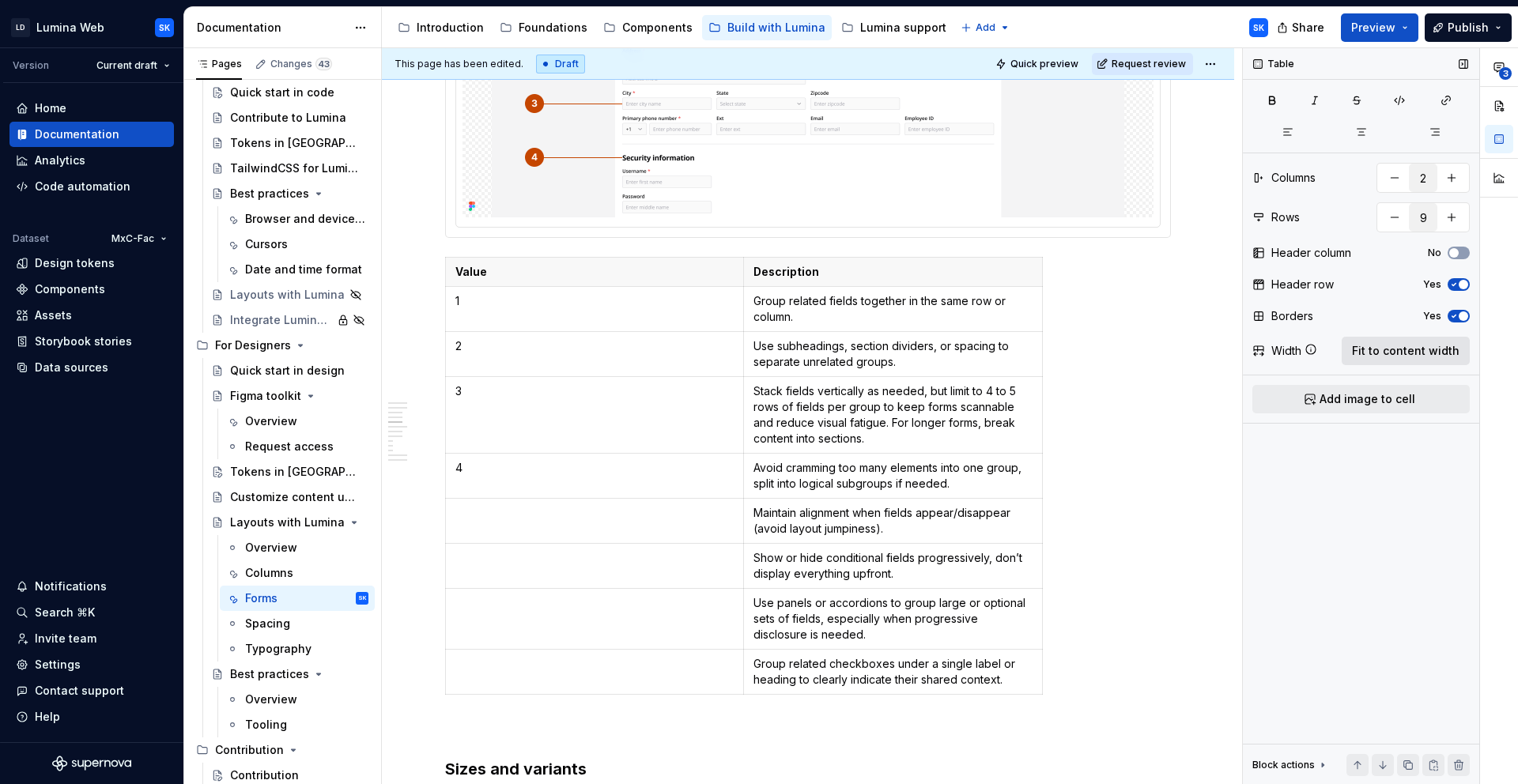
click at [1372, 361] on button "Fit to content width" at bounding box center [1406, 351] width 128 height 28
type textarea "*"
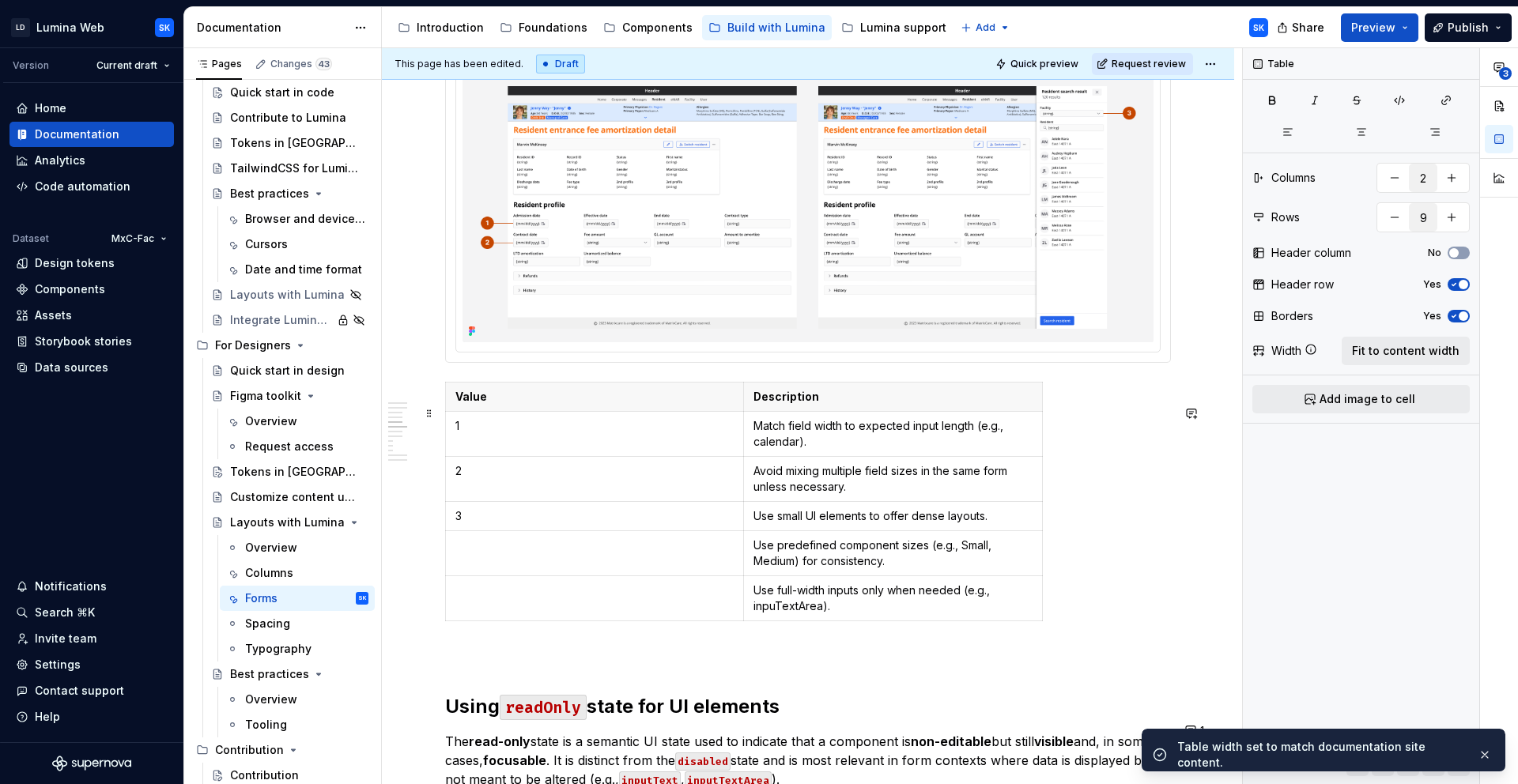
scroll to position [2388, 0]
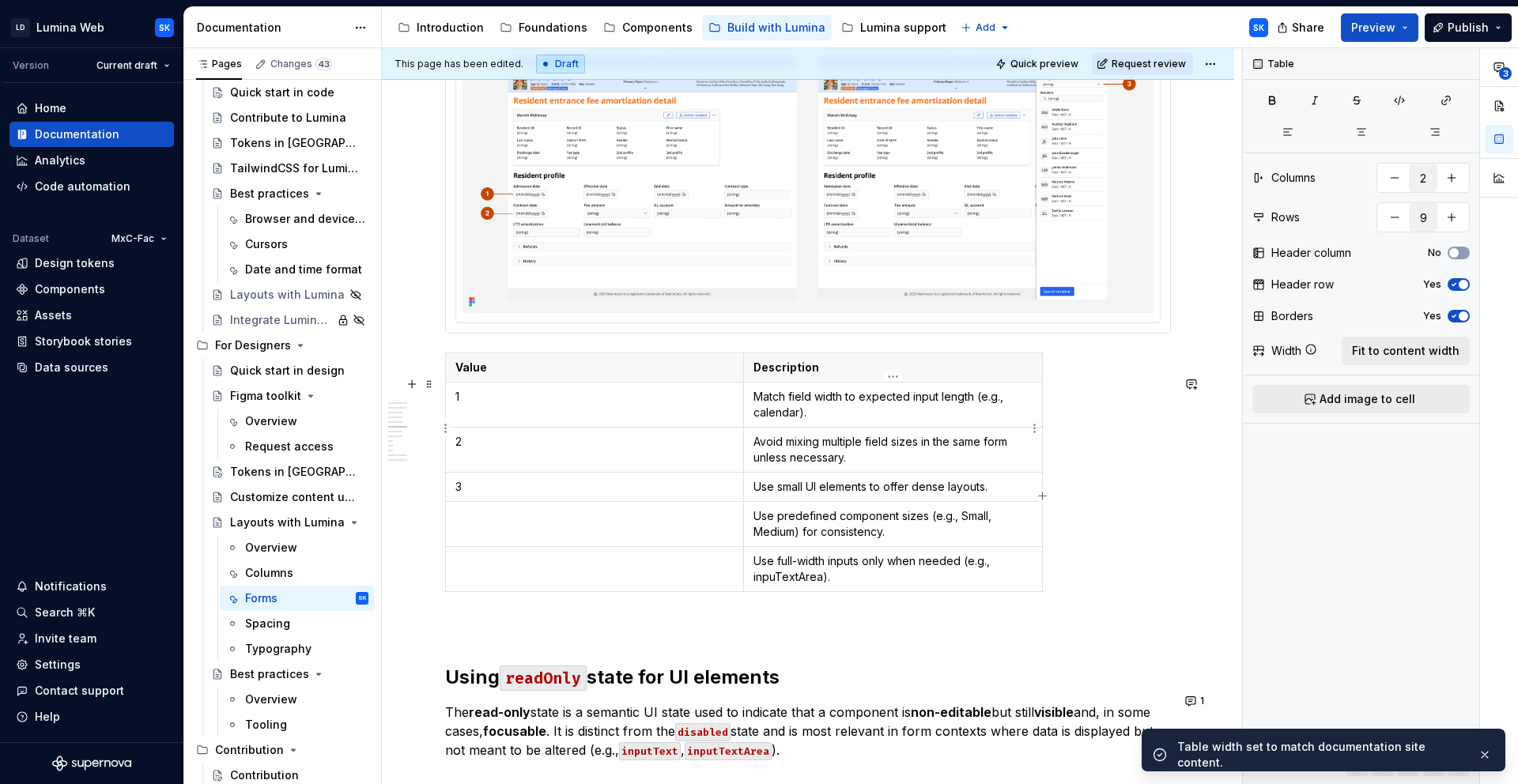
type input "6"
click at [866, 420] on p "Match field width to expected input length (e.g., calendar)." at bounding box center [893, 404] width 279 height 32
click at [1382, 358] on span "Fit to content width" at bounding box center [1406, 351] width 108 height 16
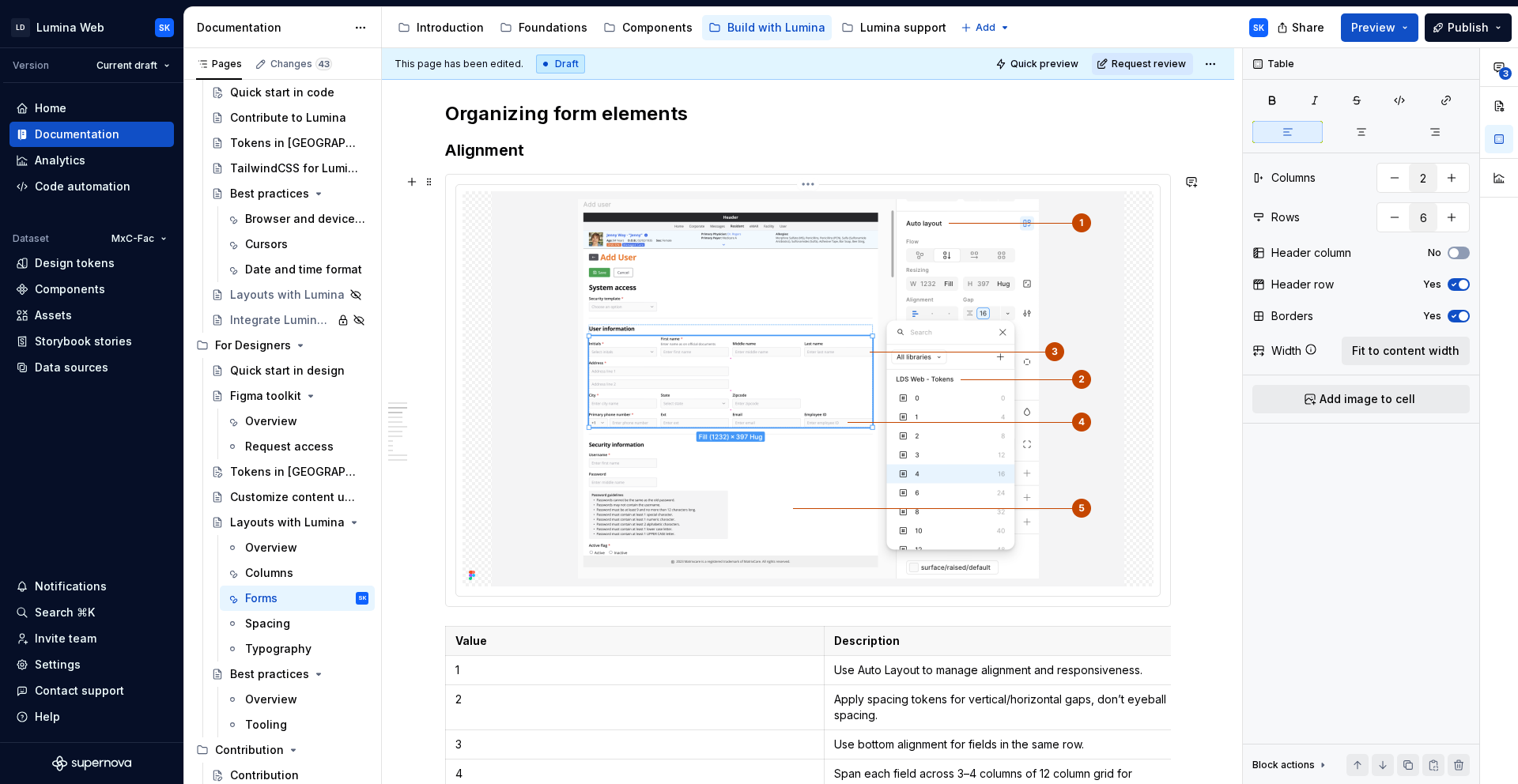
scroll to position [0, 0]
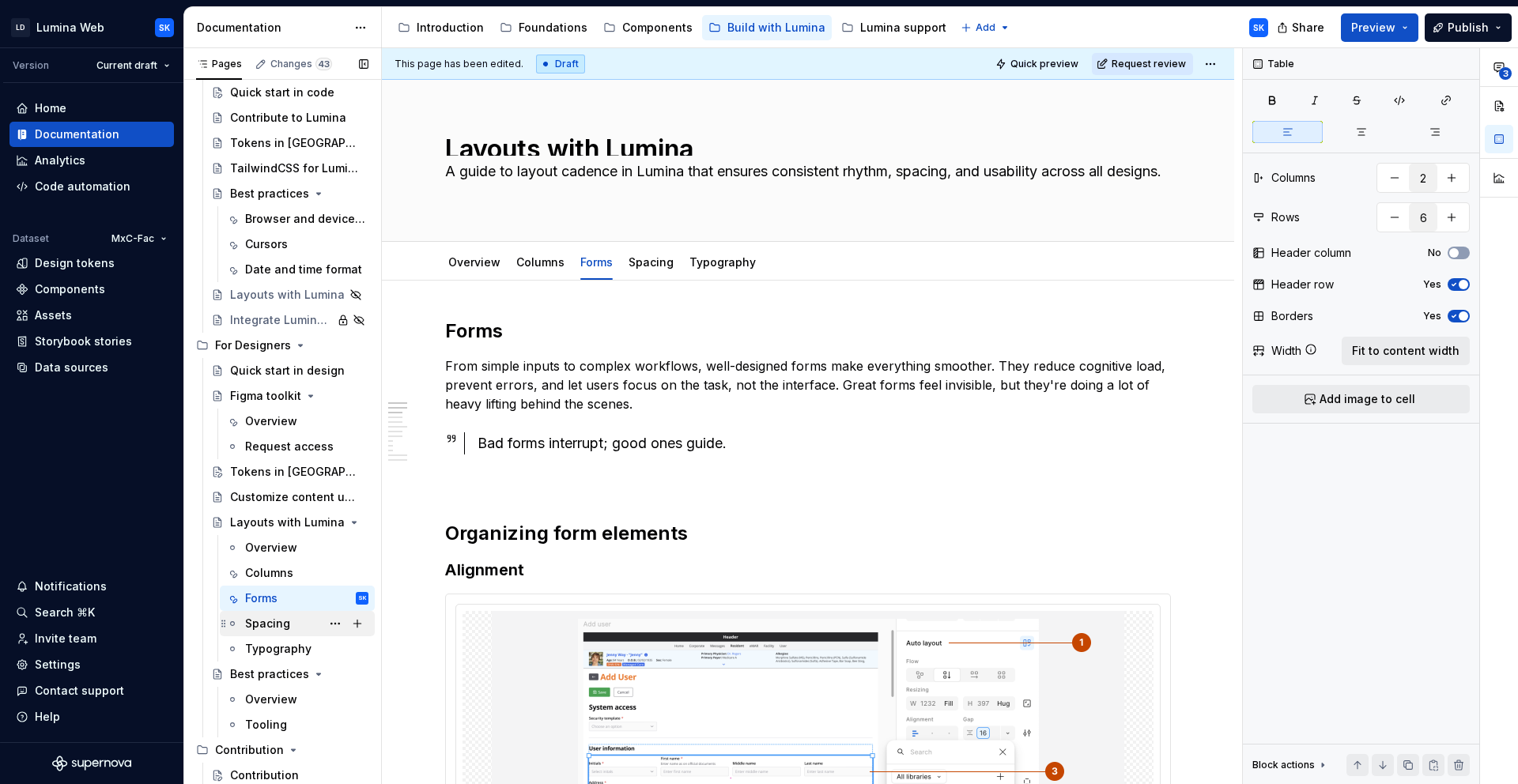
click at [283, 627] on div "Spacing" at bounding box center [268, 623] width 45 height 16
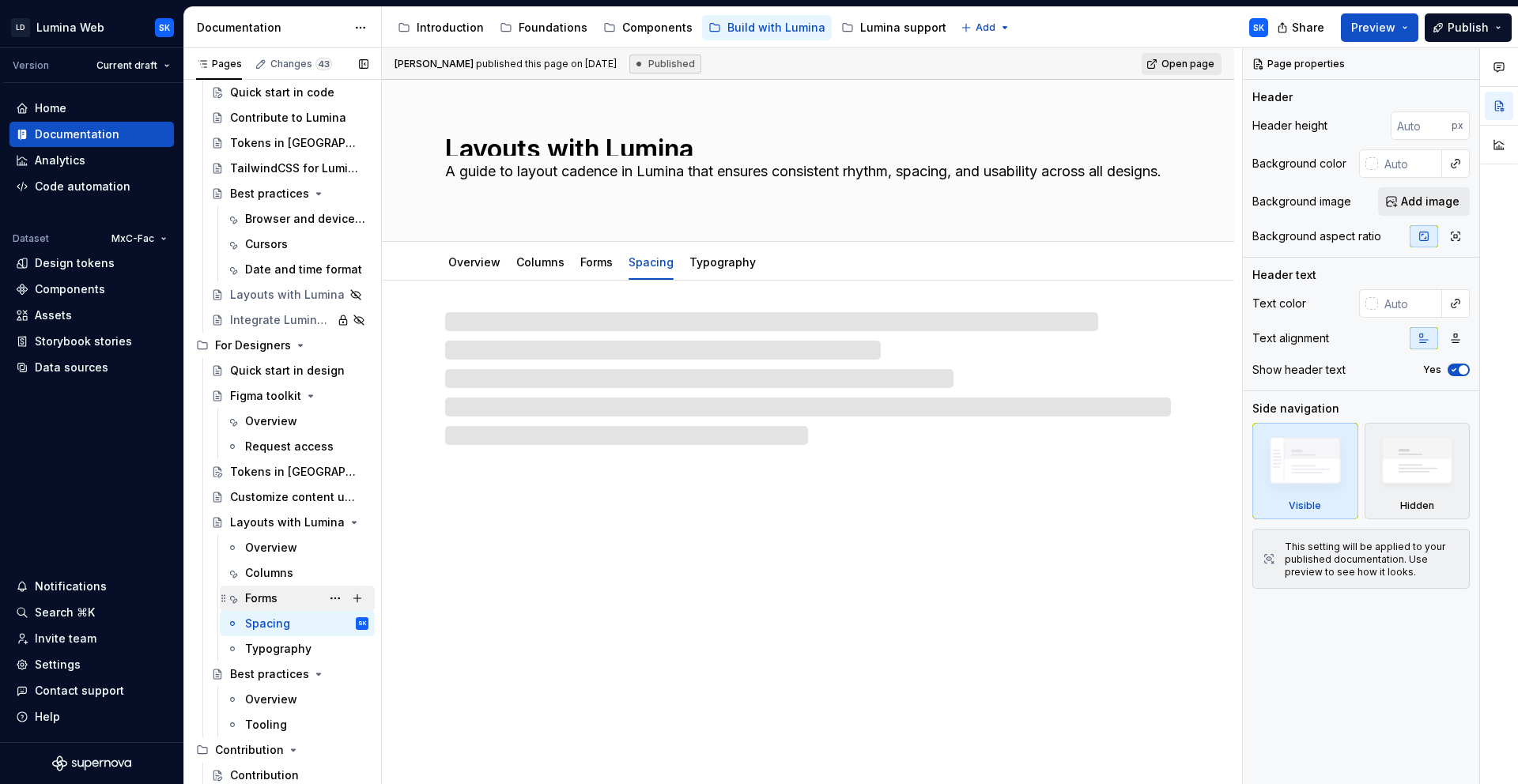
click at [275, 592] on div "Forms" at bounding box center [261, 598] width 32 height 16
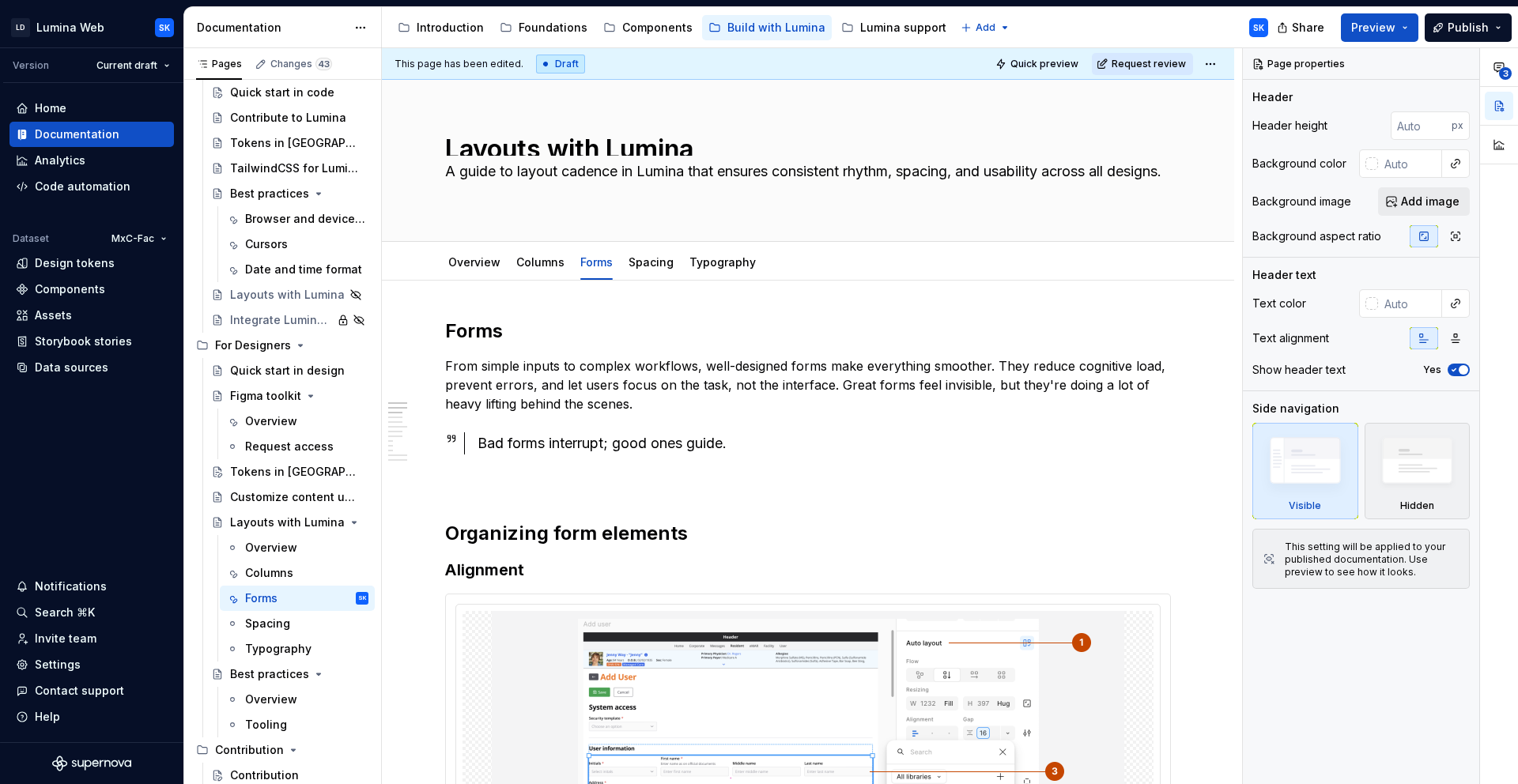
click at [1208, 65] on html "LD Lumina Web SK Version Current draft Home Documentation Analytics Code automa…" at bounding box center [759, 392] width 1518 height 784
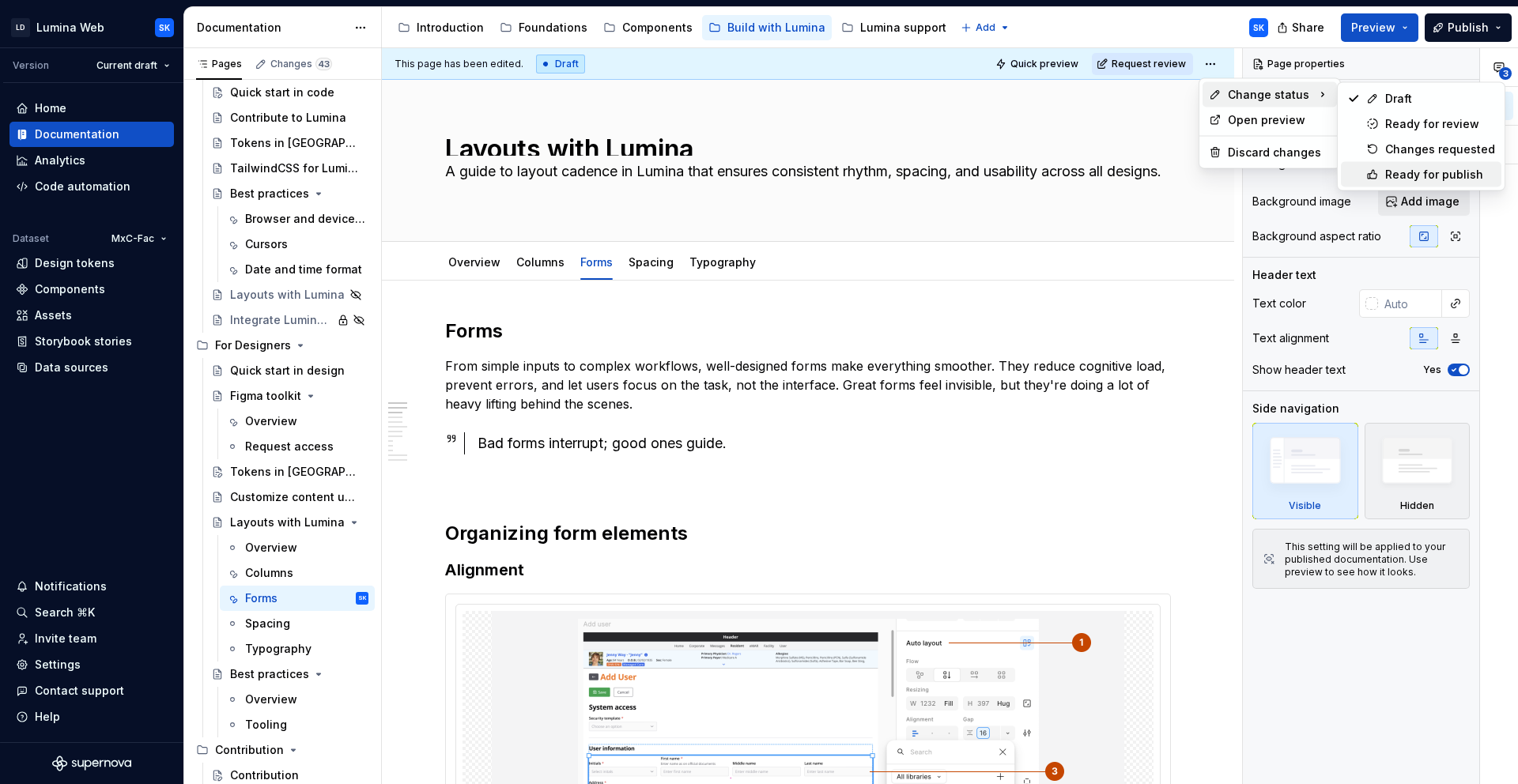
click at [1440, 175] on div "Ready for publish" at bounding box center [1440, 175] width 110 height 16
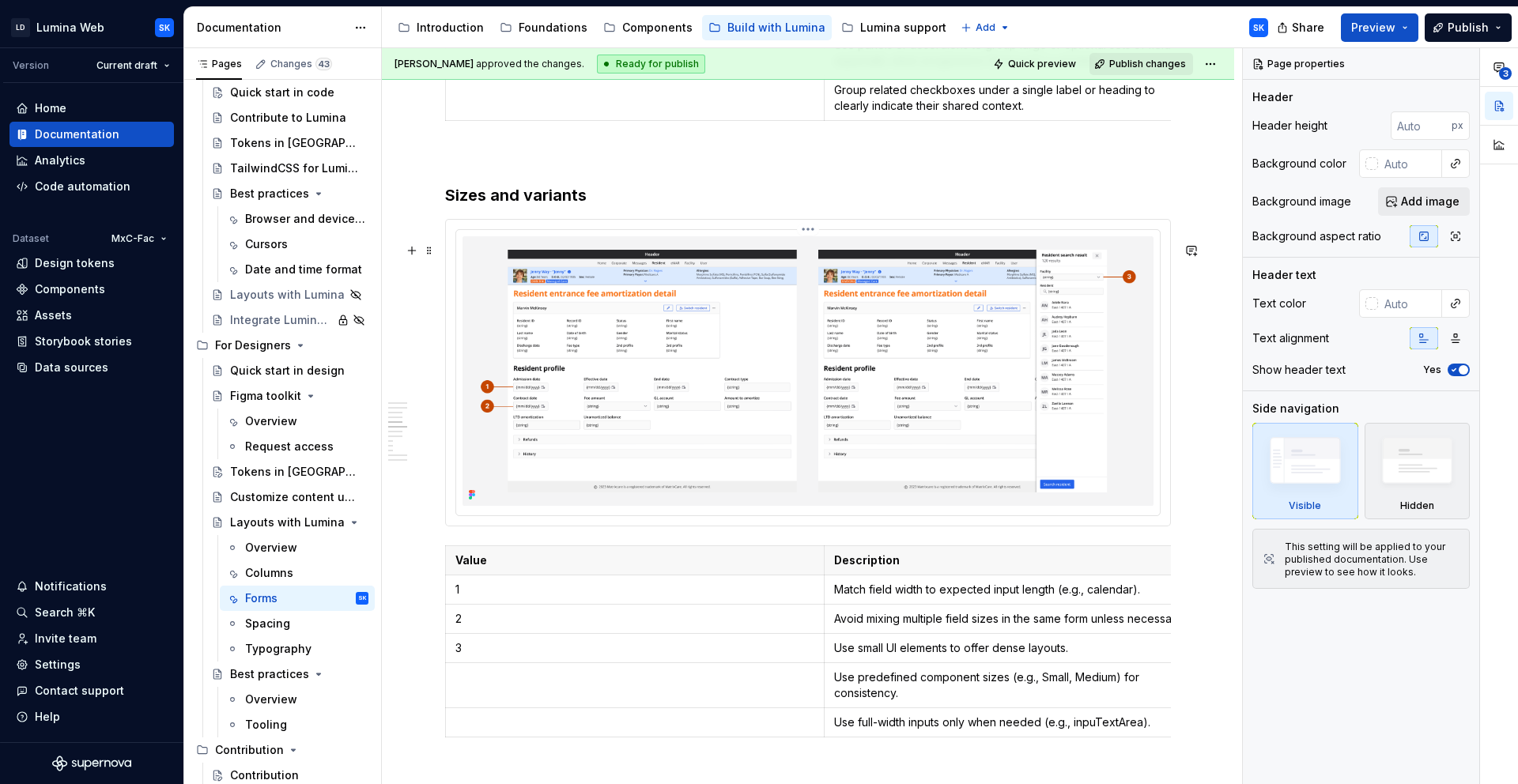
scroll to position [2532, 0]
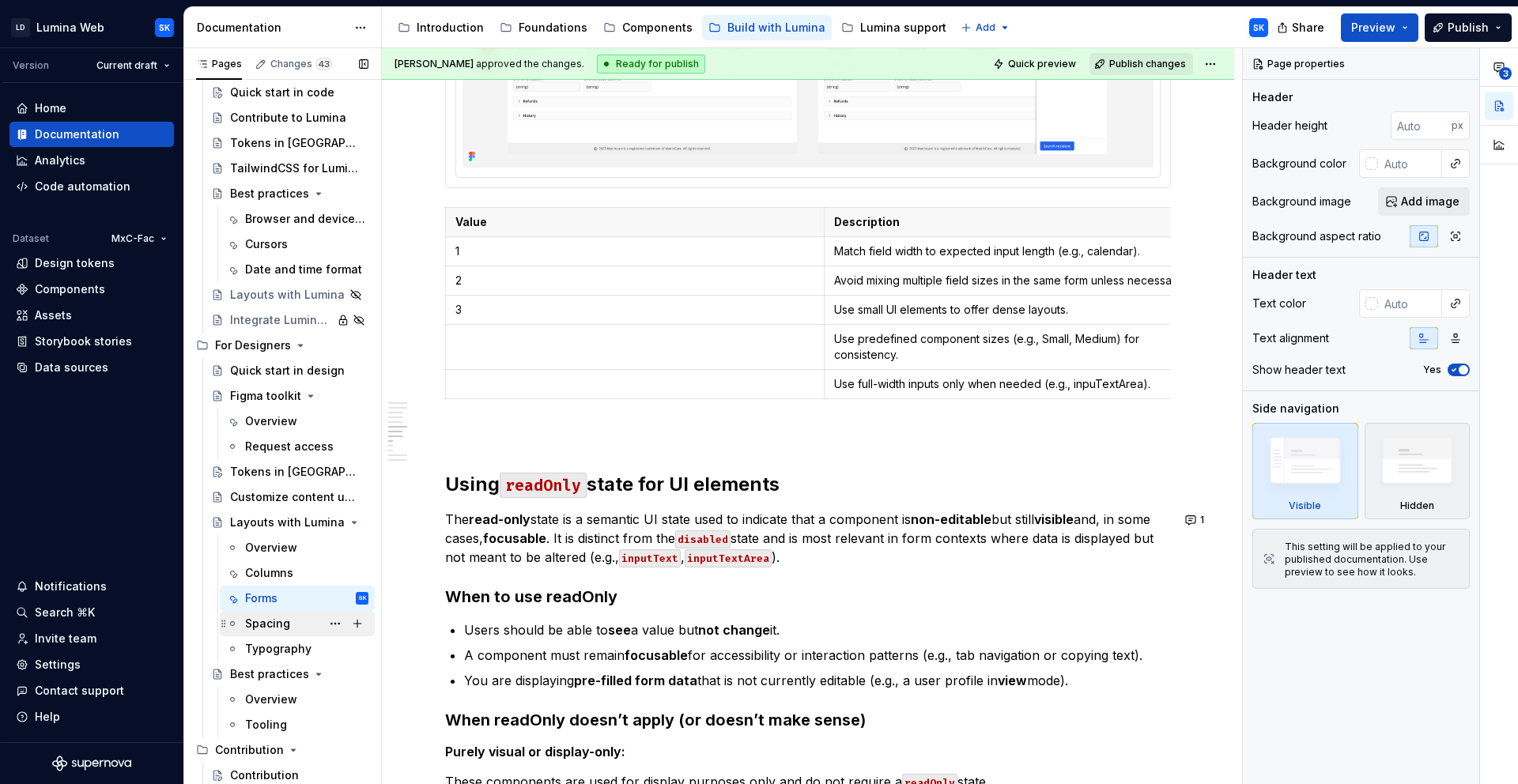
click at [283, 623] on div "Spacing" at bounding box center [268, 623] width 45 height 16
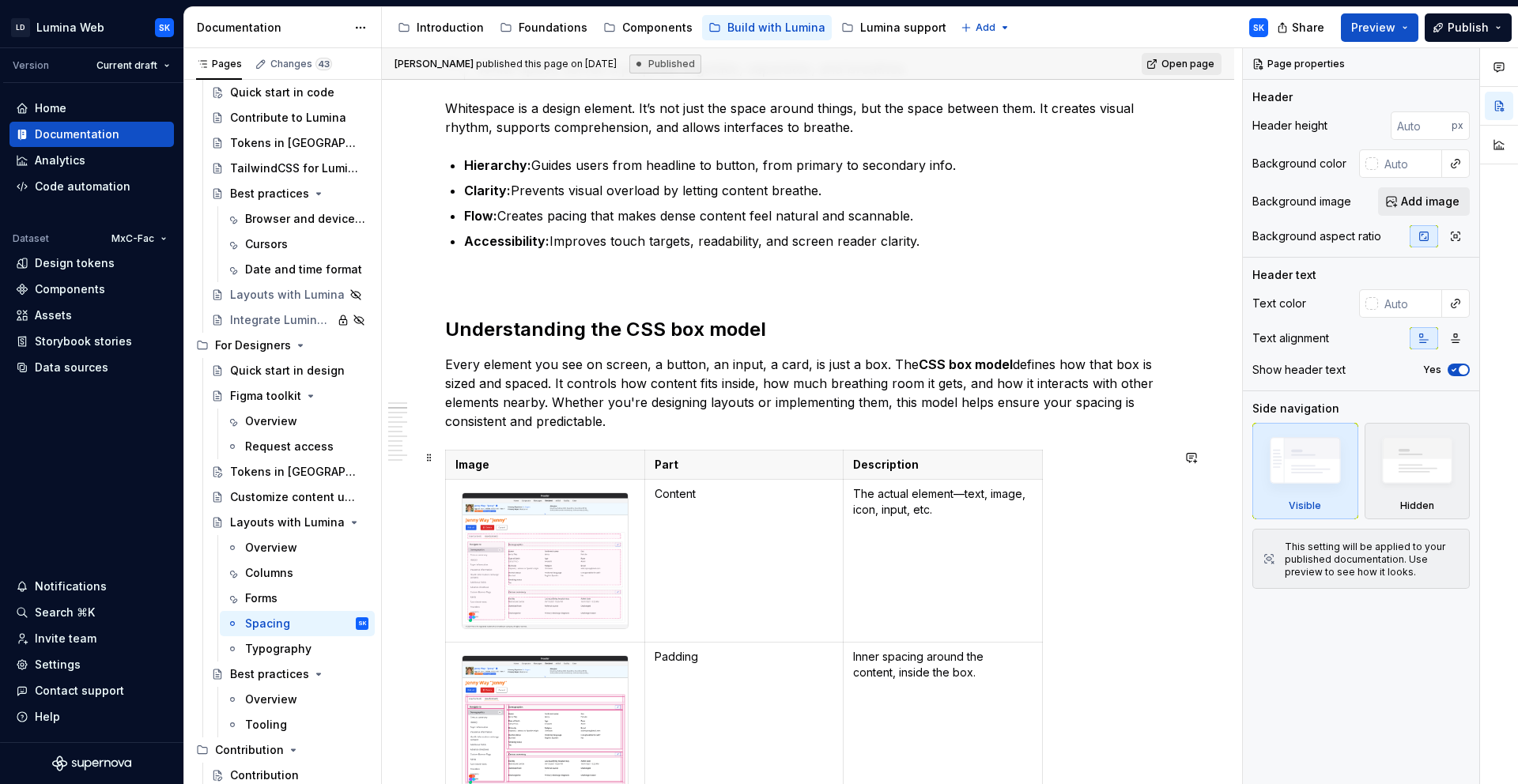
scroll to position [396, 0]
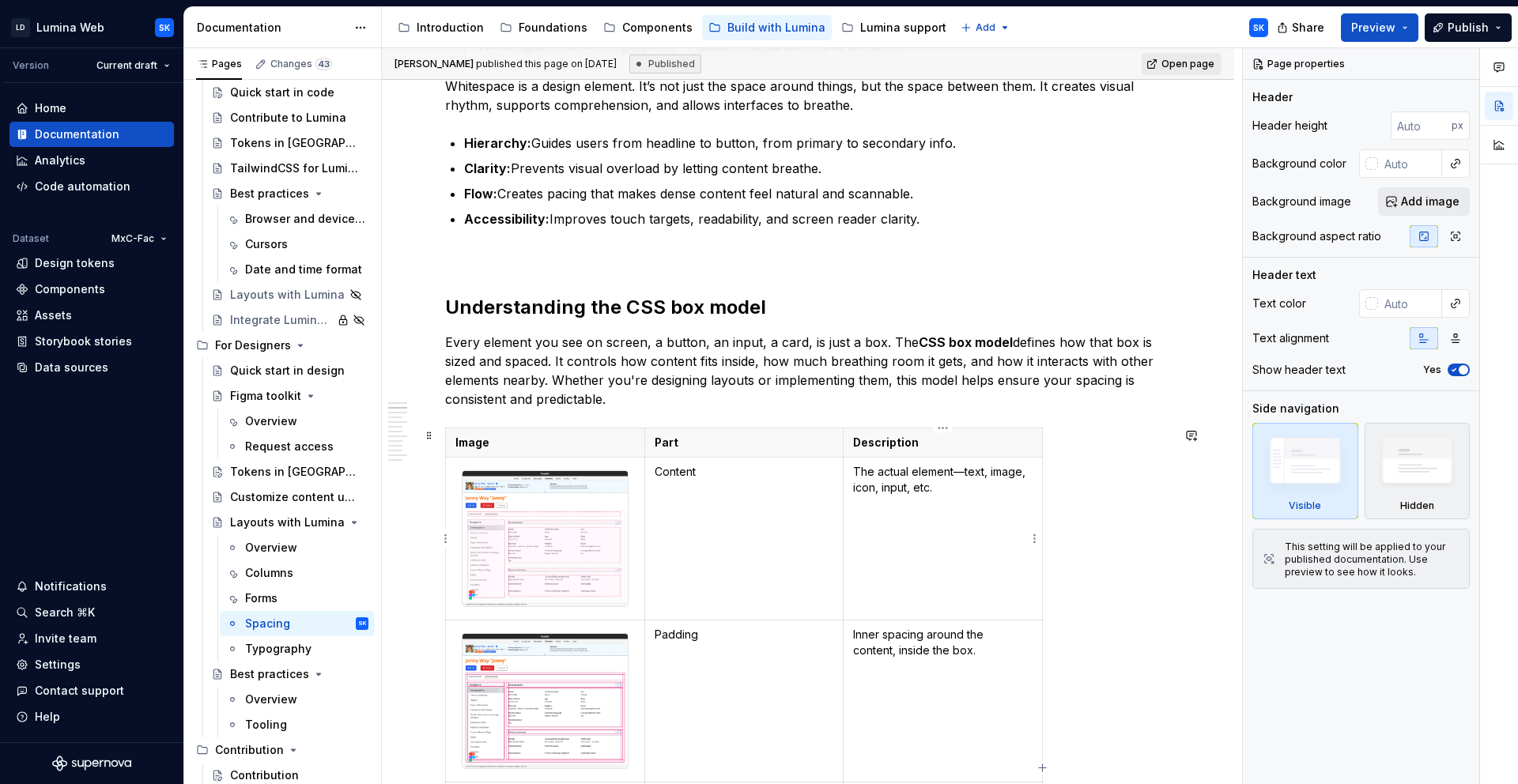
click at [939, 487] on p "The actual element—text, image, icon, input, etc." at bounding box center [943, 479] width 180 height 32
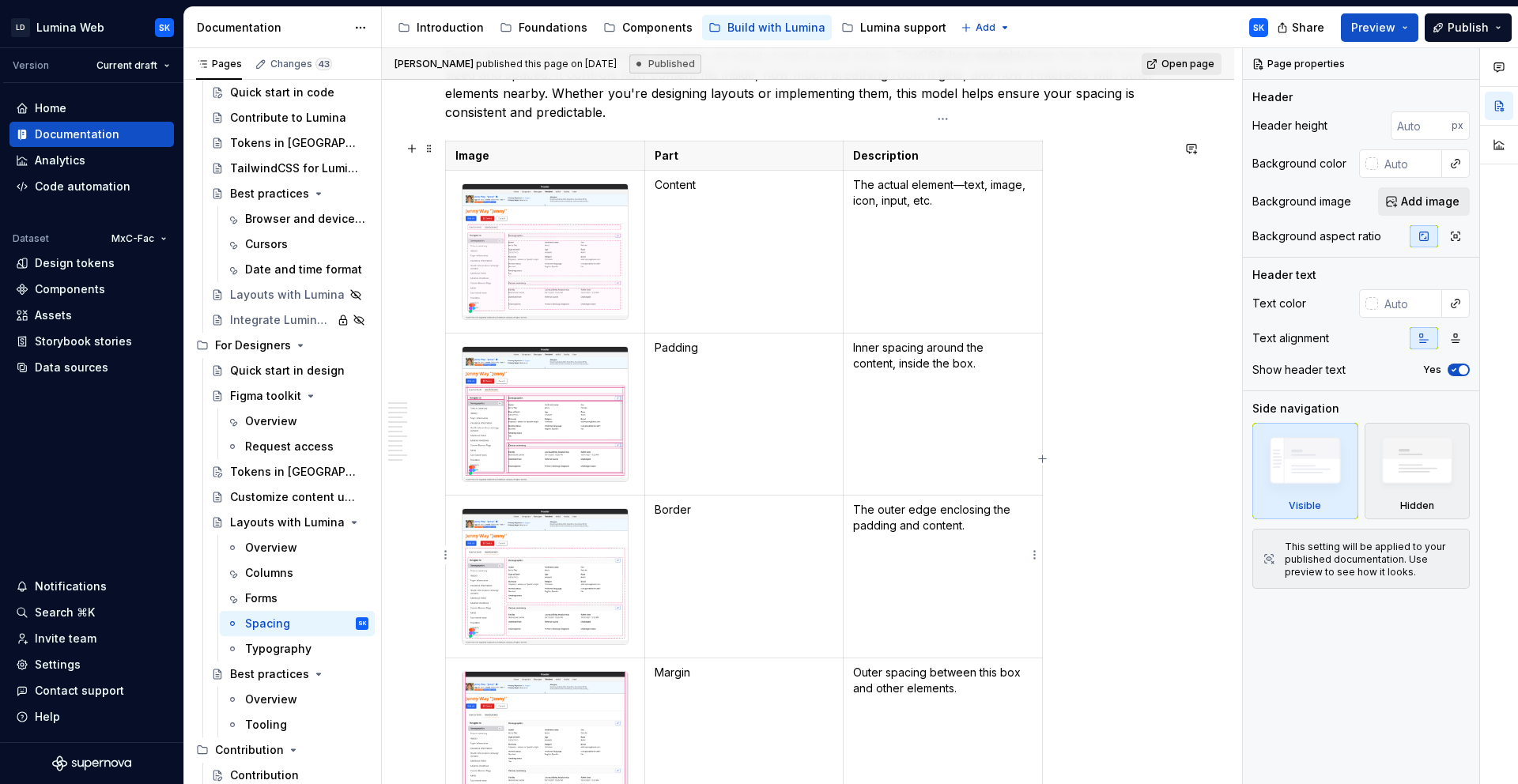
scroll to position [706, 0]
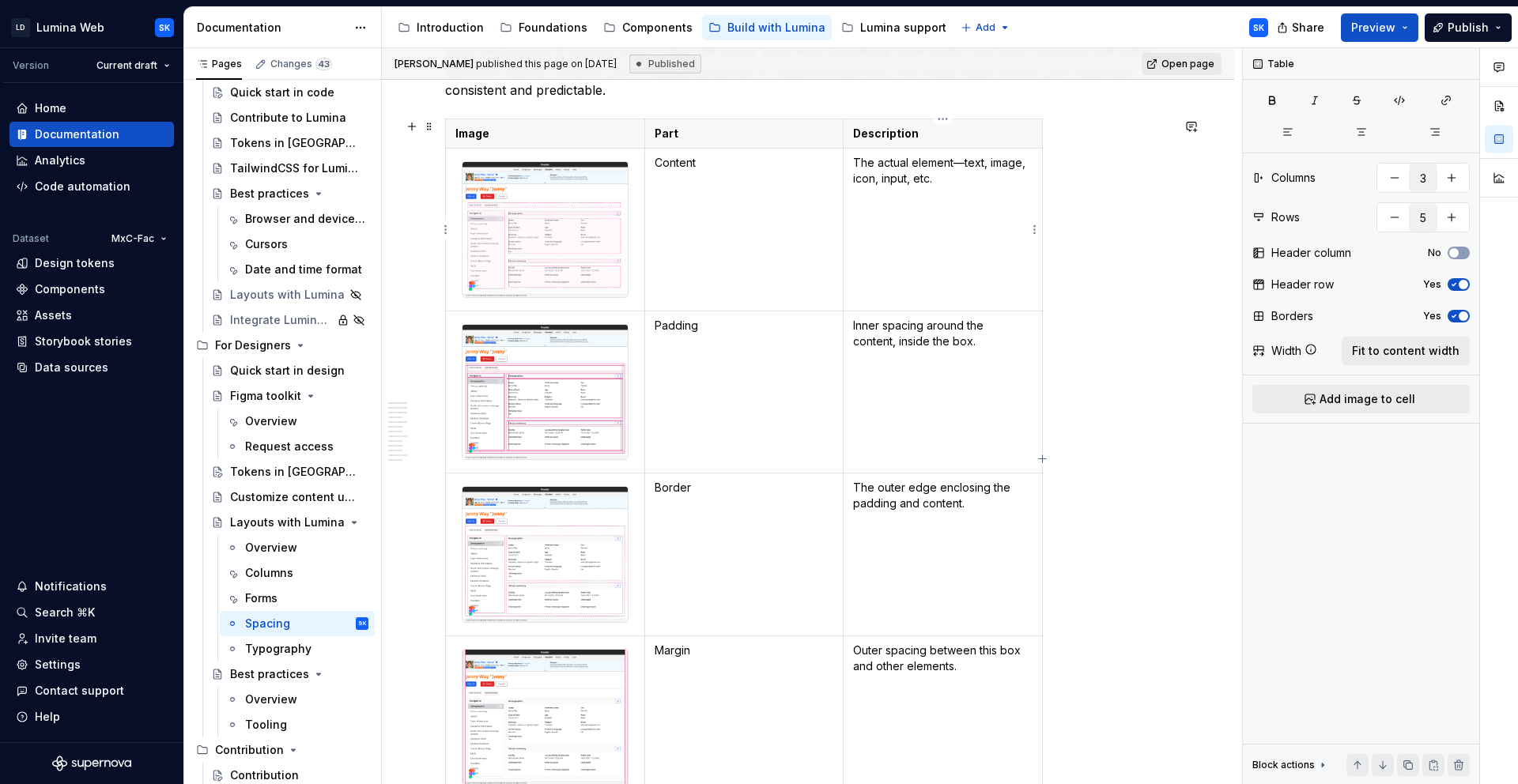
click at [950, 179] on p "The actual element—text, image, icon, input, etc." at bounding box center [943, 171] width 180 height 32
click at [1413, 347] on span "Fit to content width" at bounding box center [1406, 351] width 108 height 16
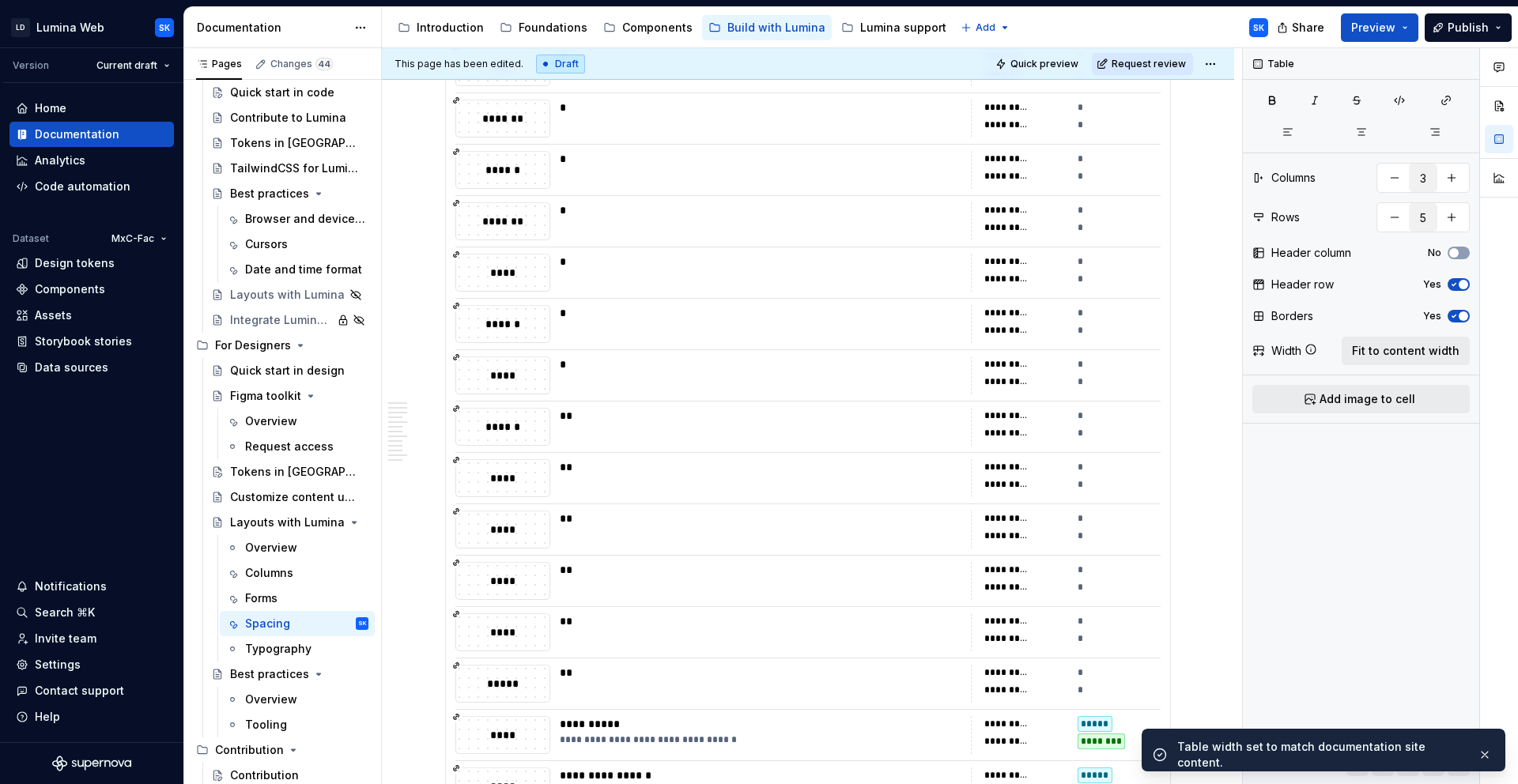
type textarea "*"
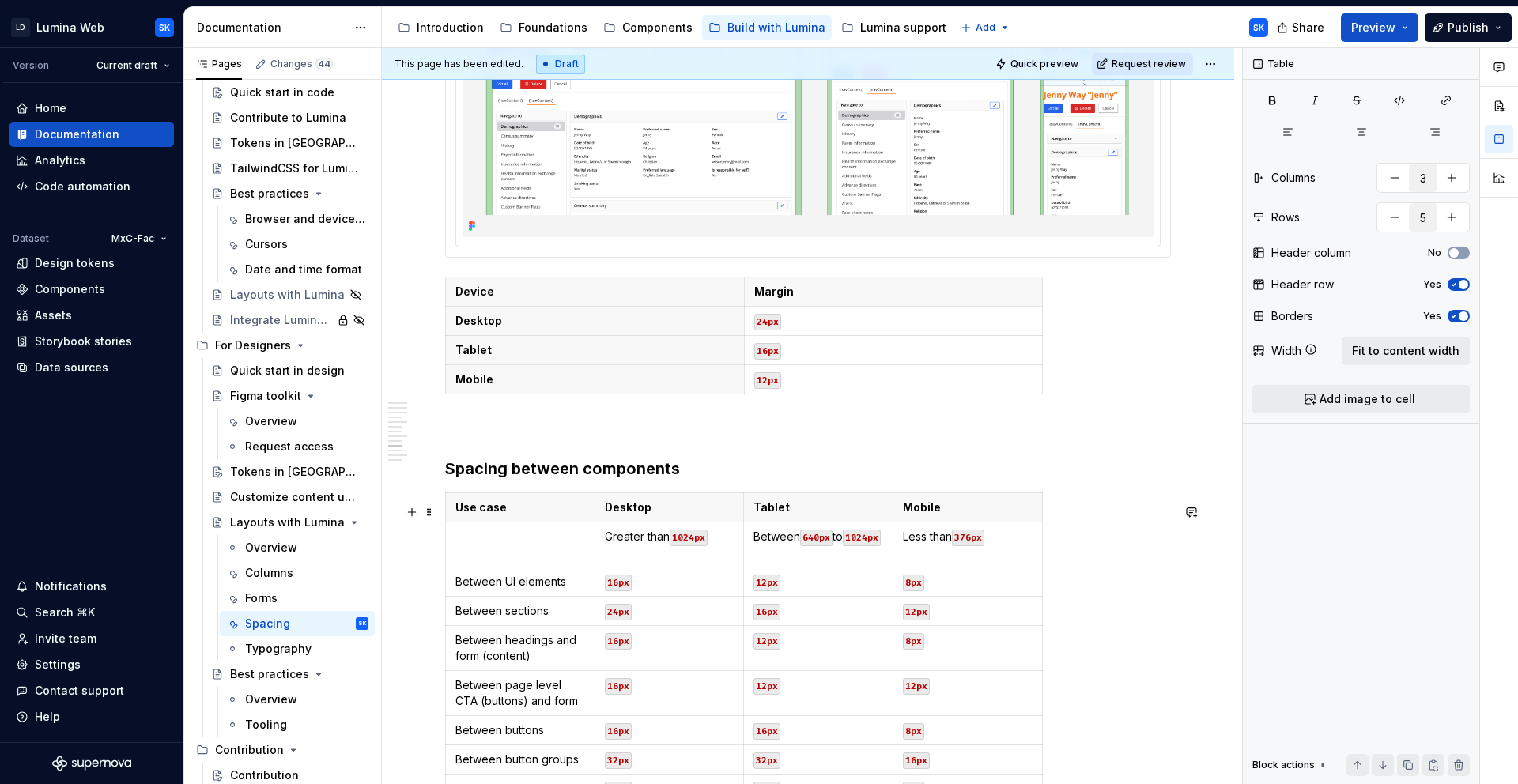
scroll to position [4391, 0]
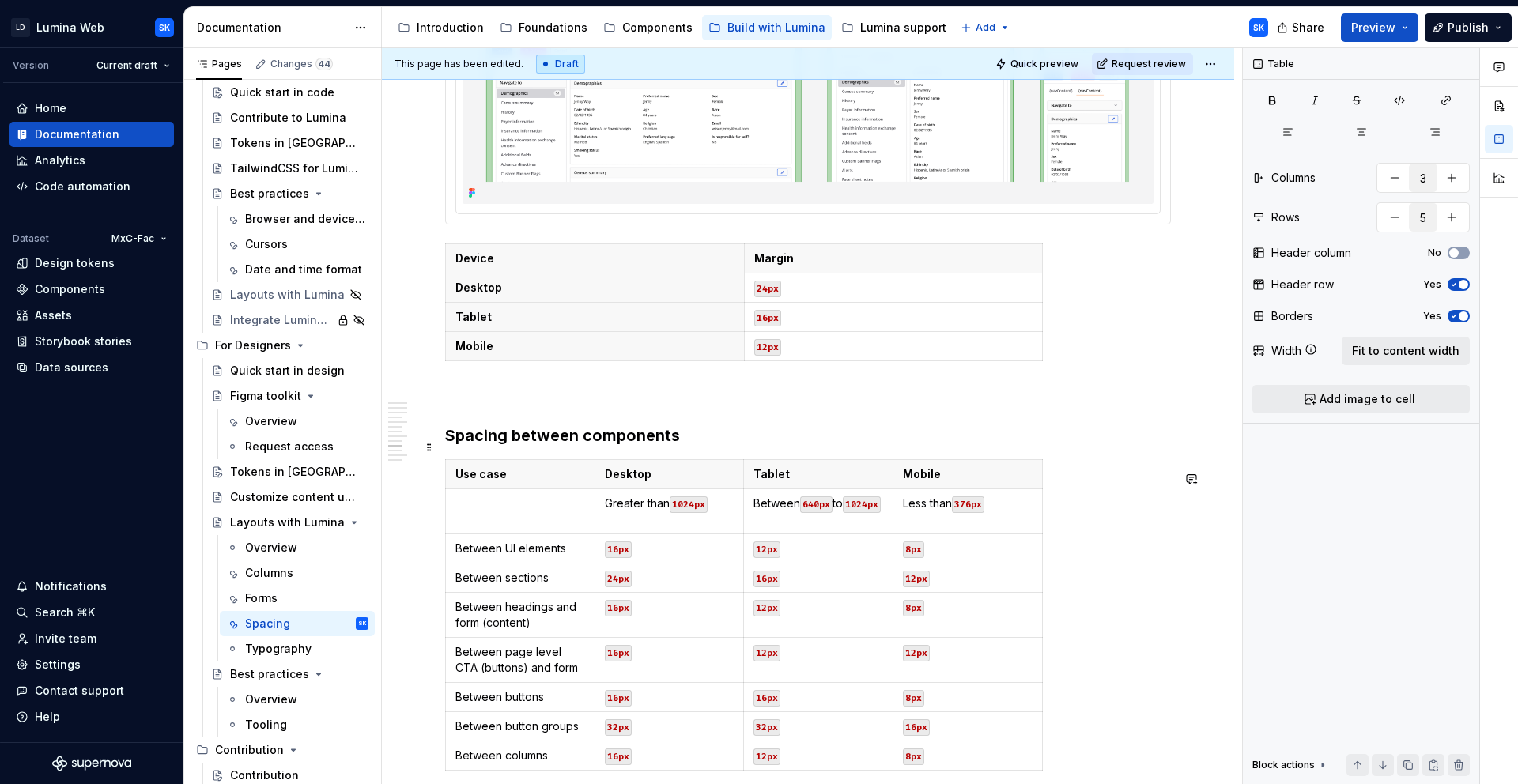
click at [856, 332] on td "16px" at bounding box center [894, 317] width 299 height 29
type input "2"
type input "4"
click at [1417, 352] on span "Fit to content width" at bounding box center [1406, 351] width 108 height 16
type textarea "*"
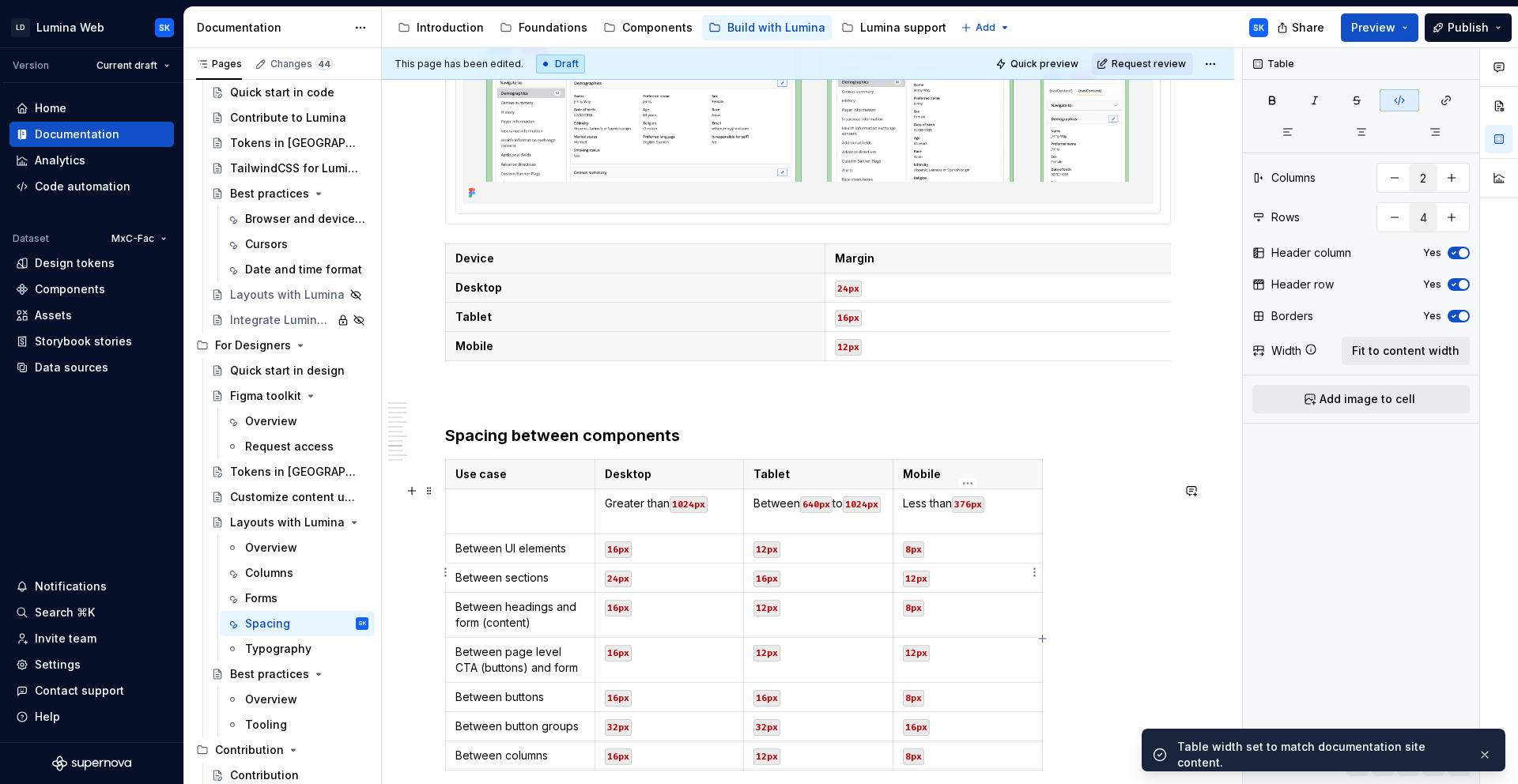
type input "4"
type input "9"
click at [950, 556] on p "8px" at bounding box center [968, 548] width 130 height 16
click at [1447, 357] on span "Fit to content width" at bounding box center [1406, 351] width 108 height 16
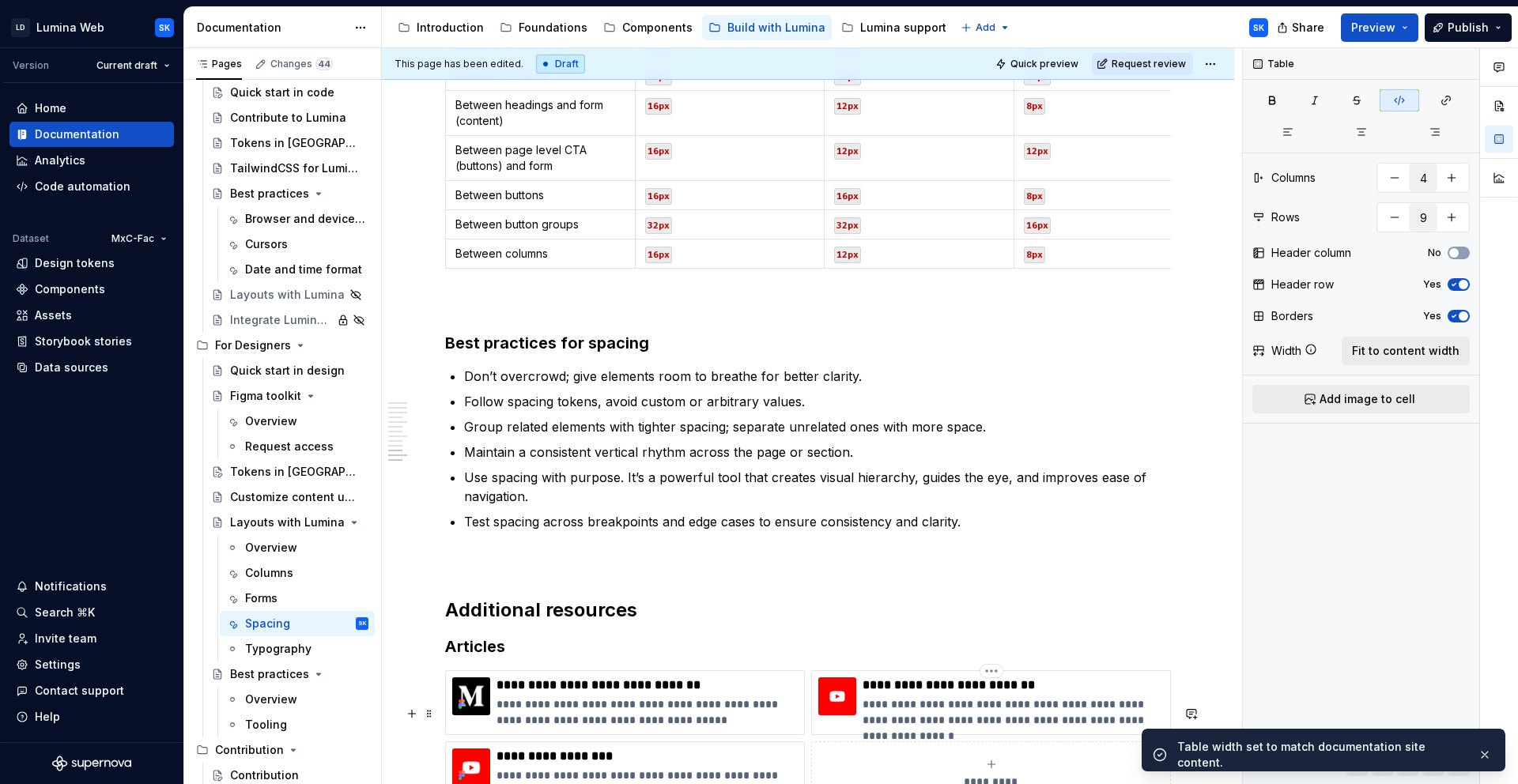
scroll to position [5187, 0]
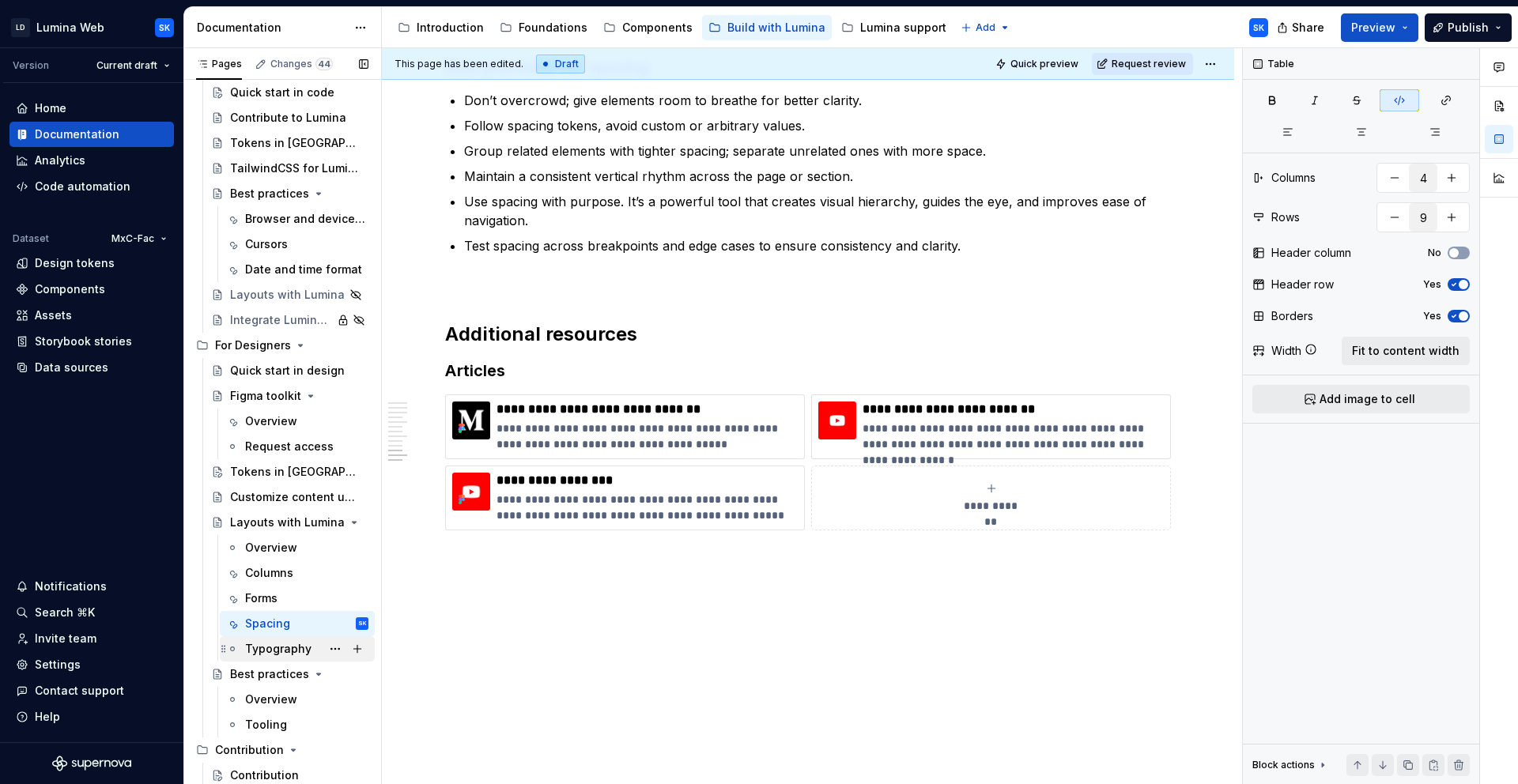
click at [277, 650] on div "Typography" at bounding box center [279, 649] width 66 height 16
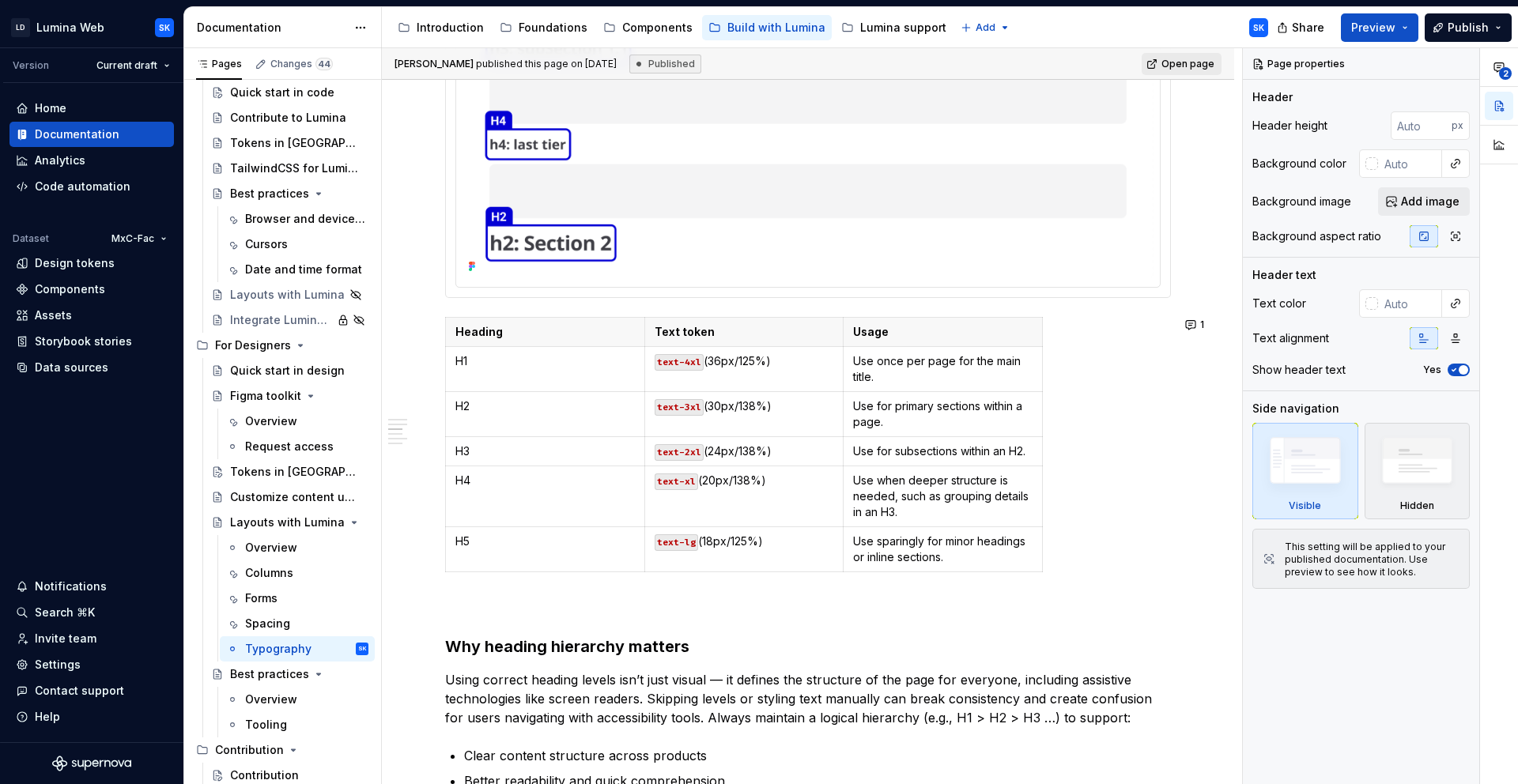
scroll to position [1004, 0]
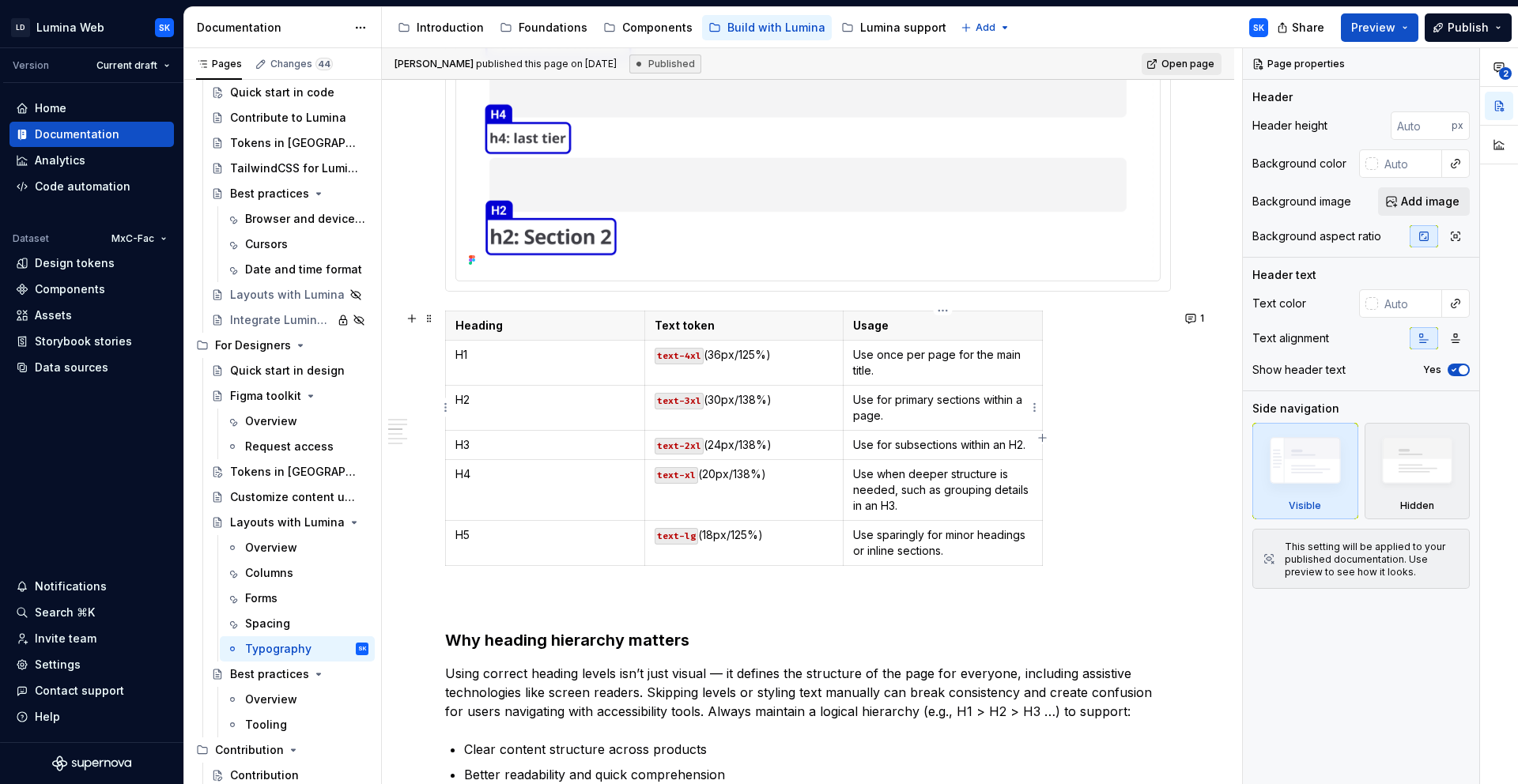
click at [898, 417] on p "Use for primary sections within a page." at bounding box center [943, 407] width 180 height 32
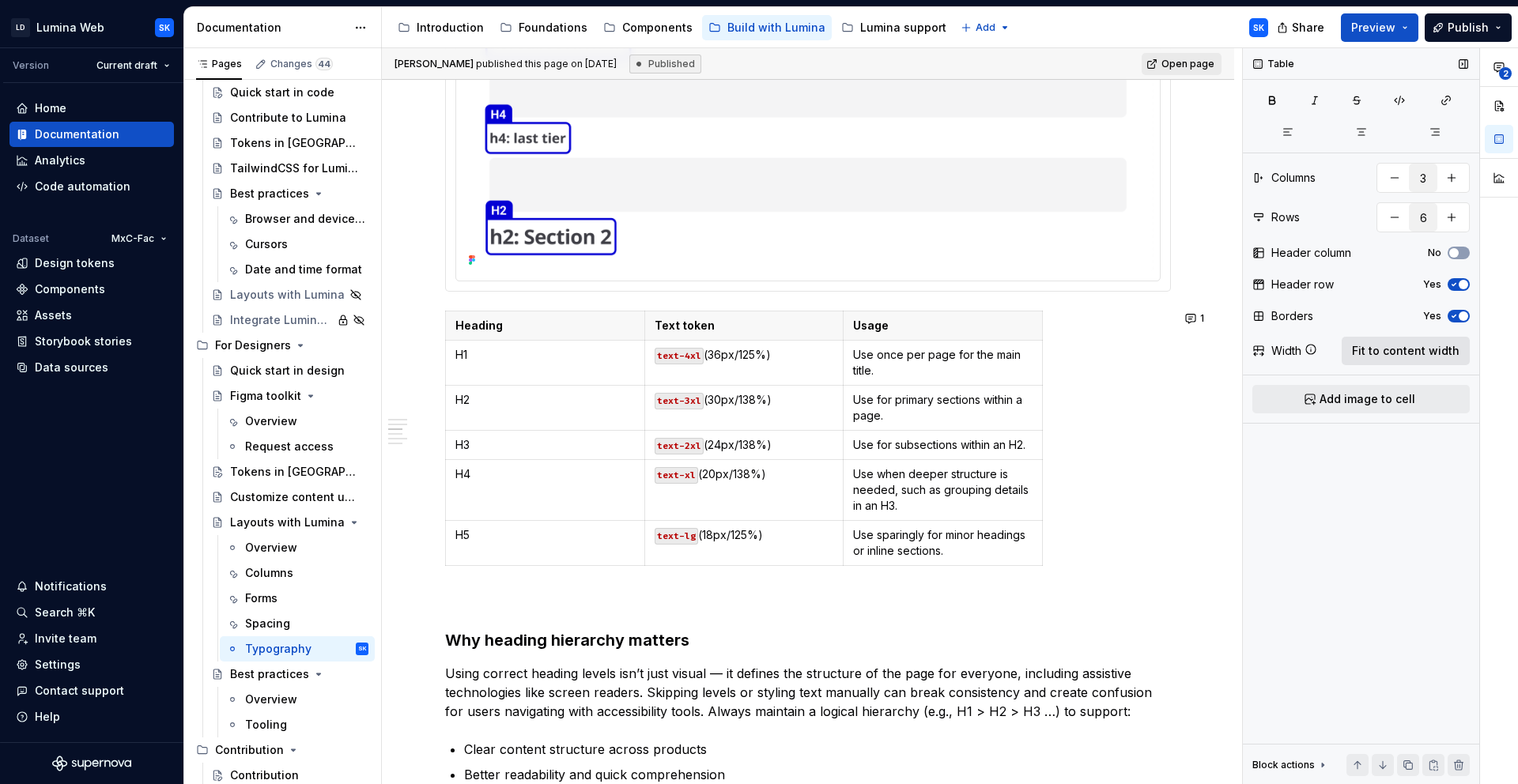
click at [1451, 350] on span "Fit to content width" at bounding box center [1406, 351] width 108 height 16
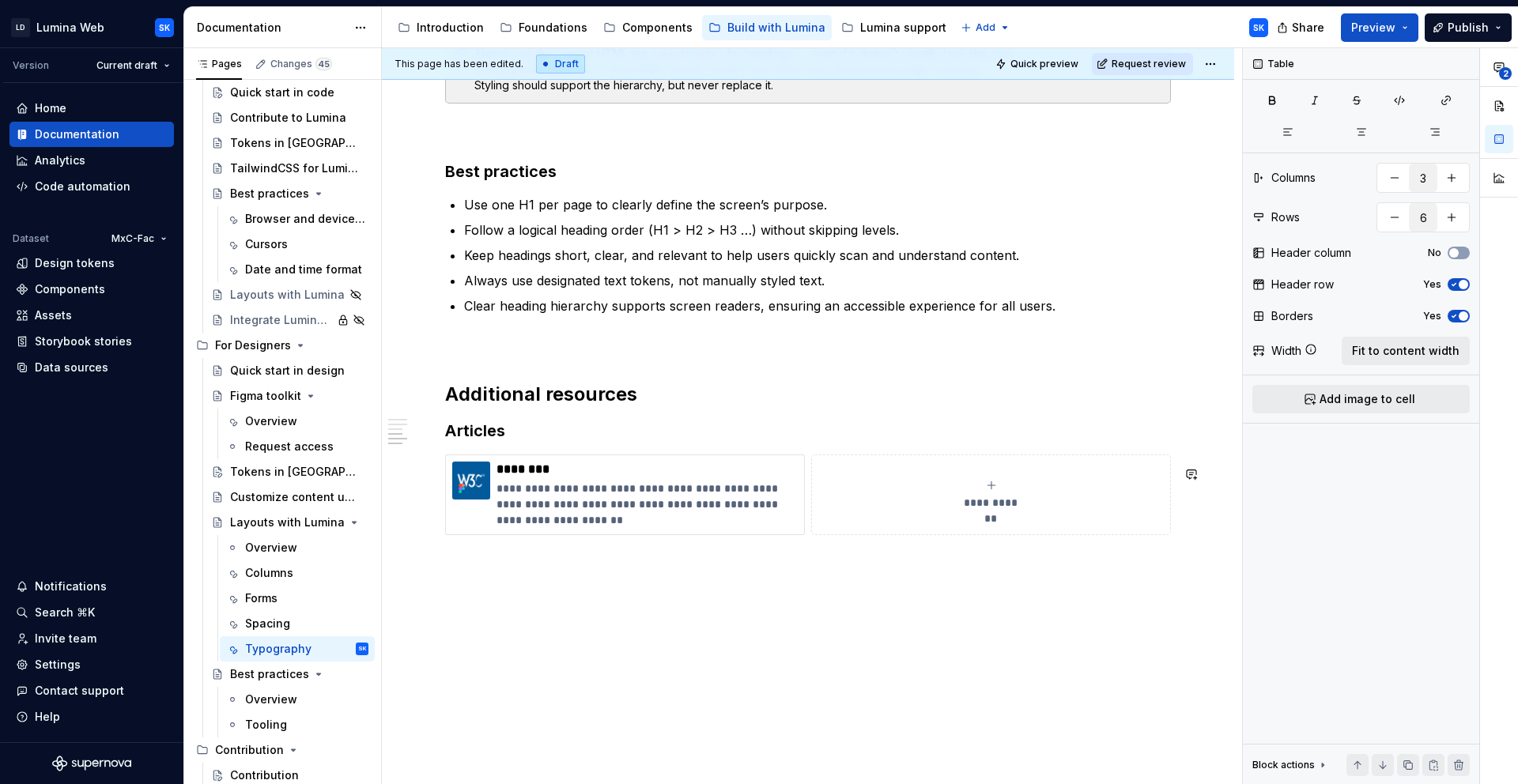
scroll to position [1765, 0]
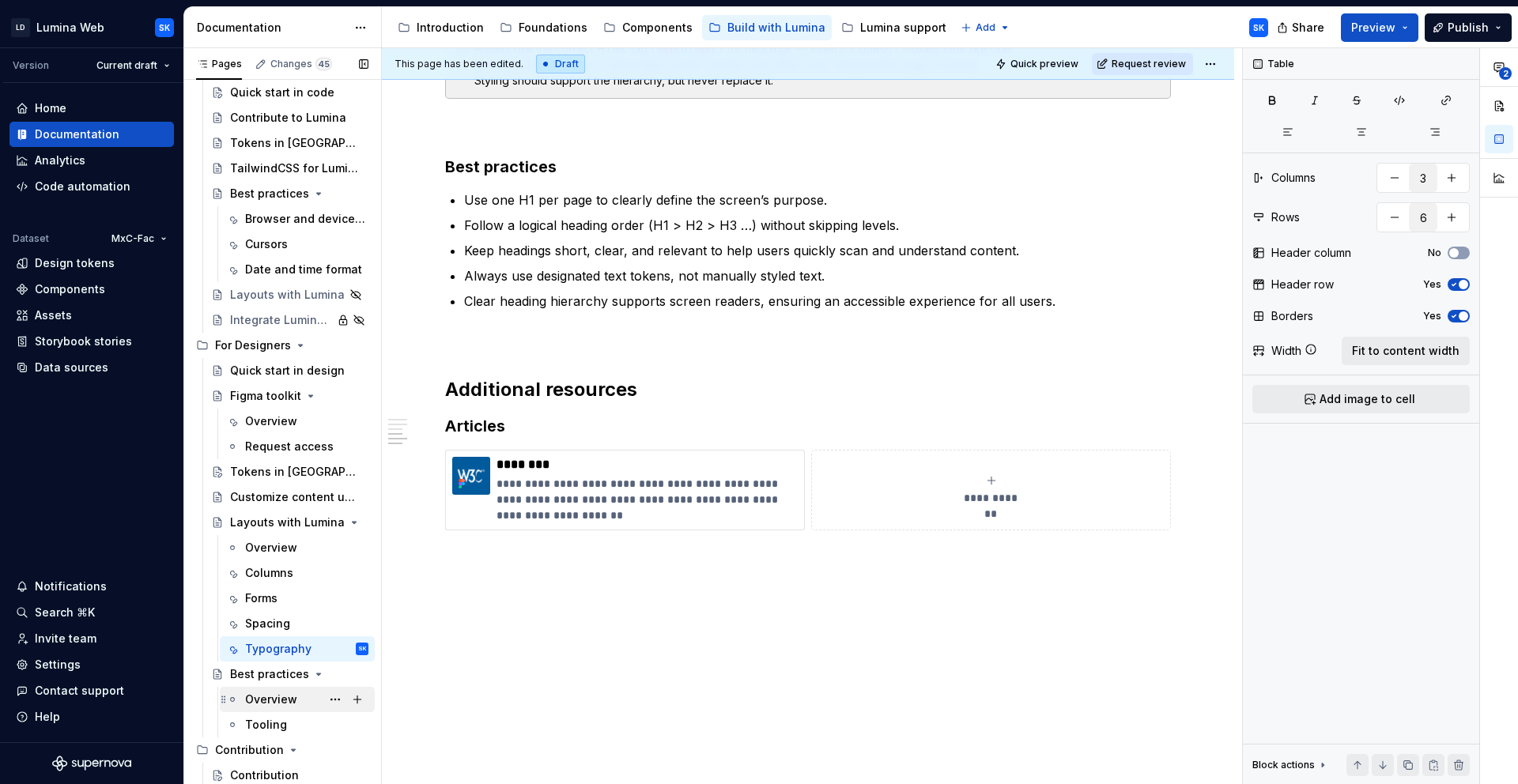
click at [292, 695] on div "Overview" at bounding box center [271, 699] width 52 height 16
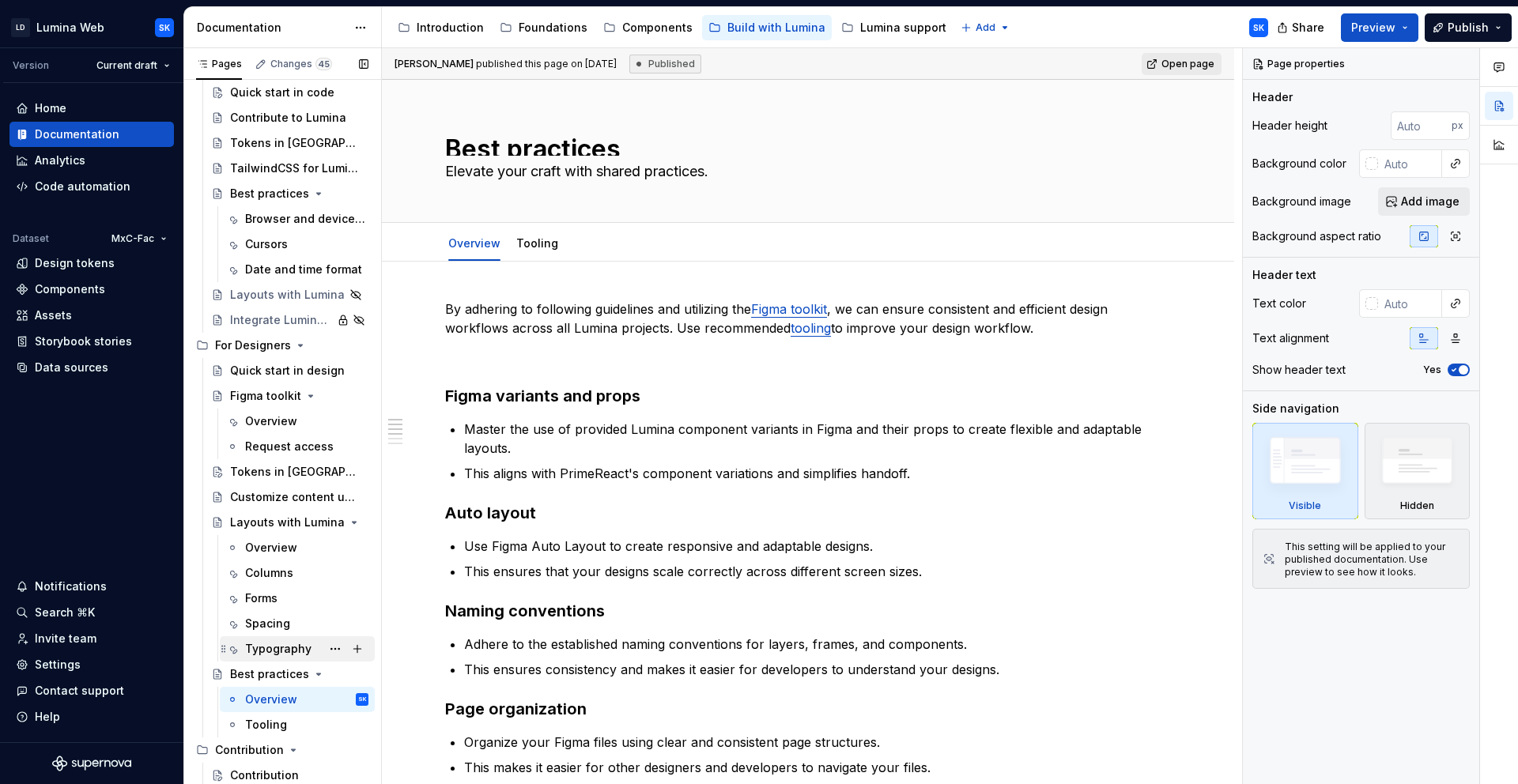
click at [280, 651] on div "Typography" at bounding box center [279, 649] width 66 height 16
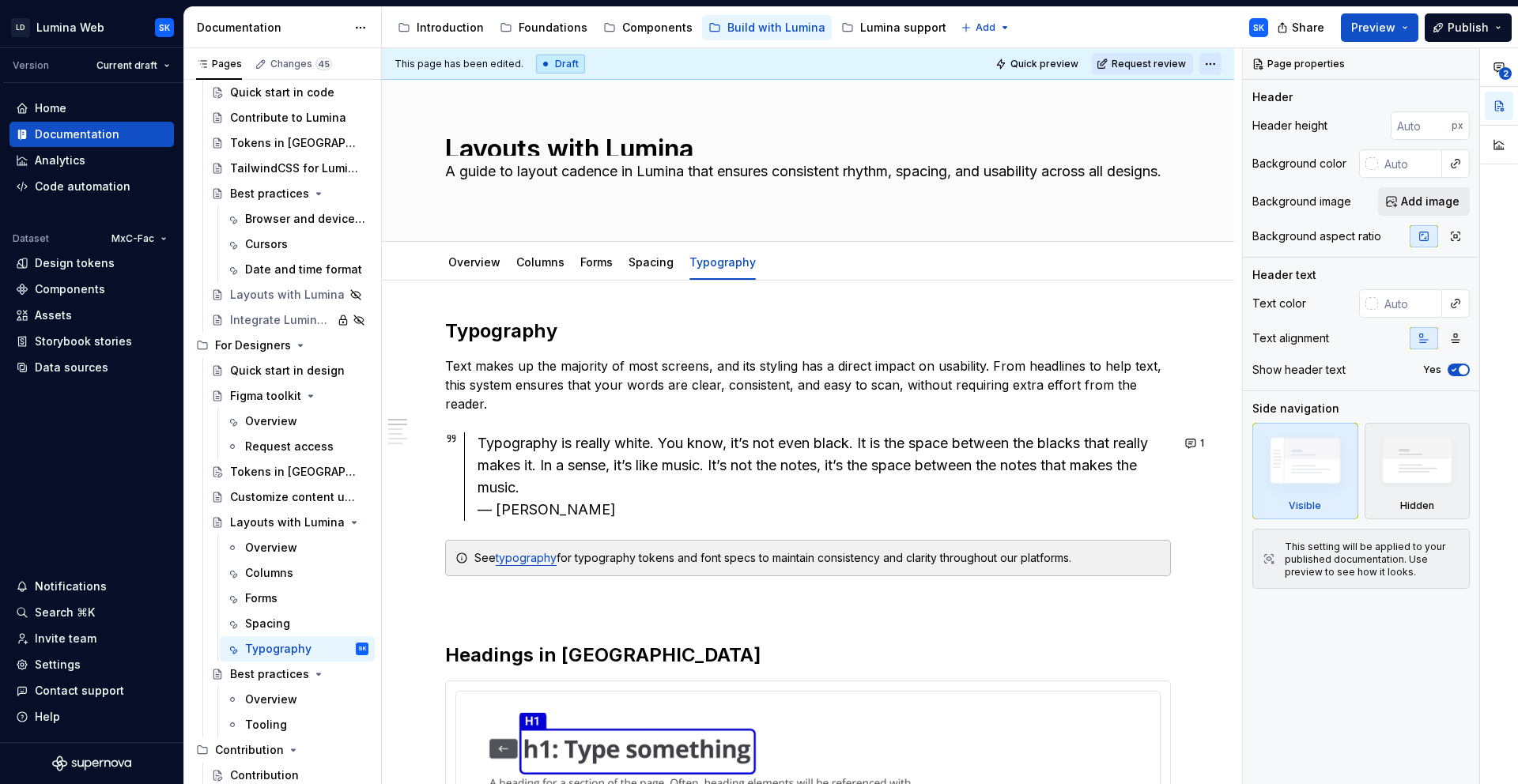
click at [1213, 66] on html "LD Lumina Web SK Version Current draft Home Documentation Analytics Code automa…" at bounding box center [759, 392] width 1518 height 784
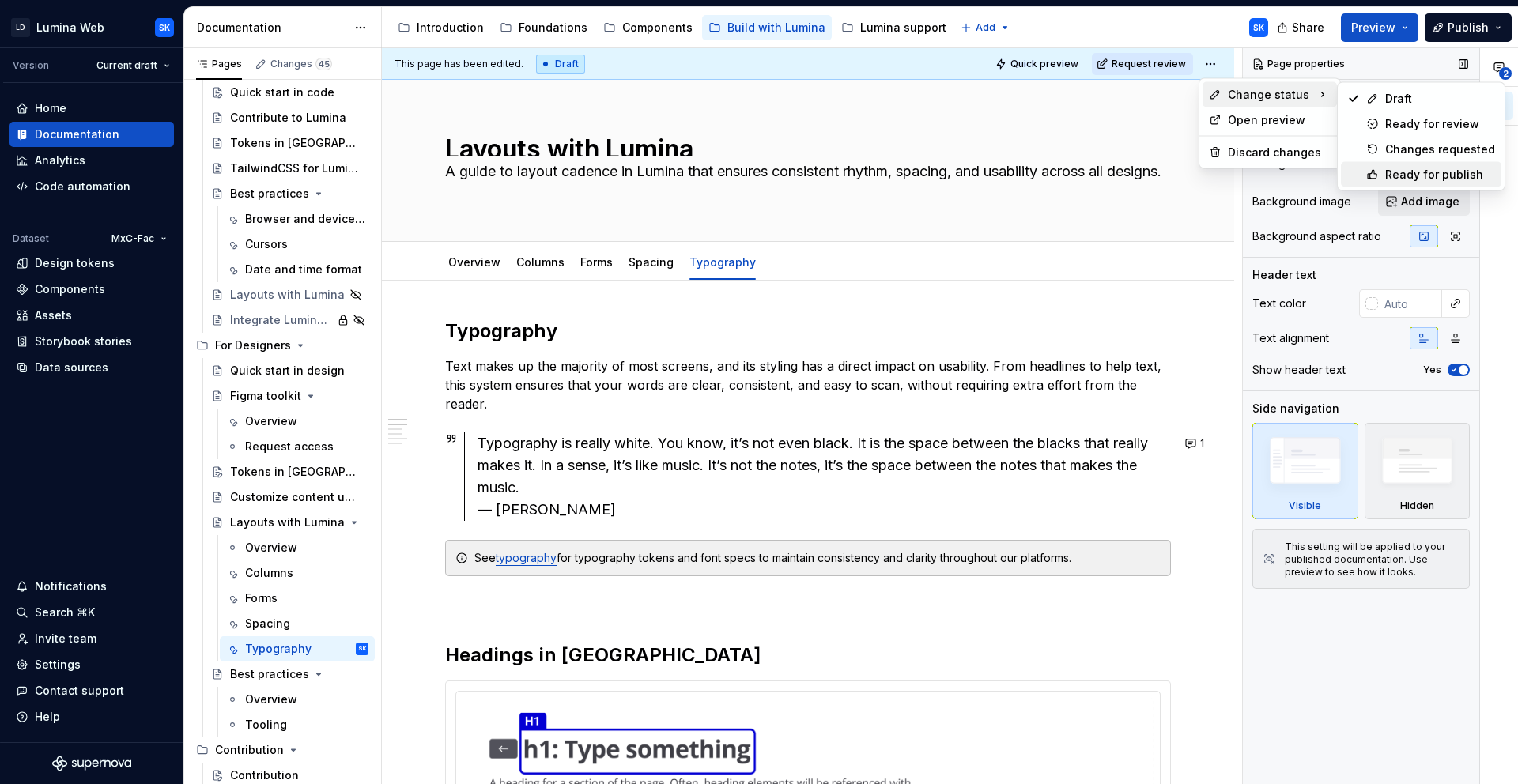
click at [1439, 174] on div "Ready for publish" at bounding box center [1440, 175] width 110 height 16
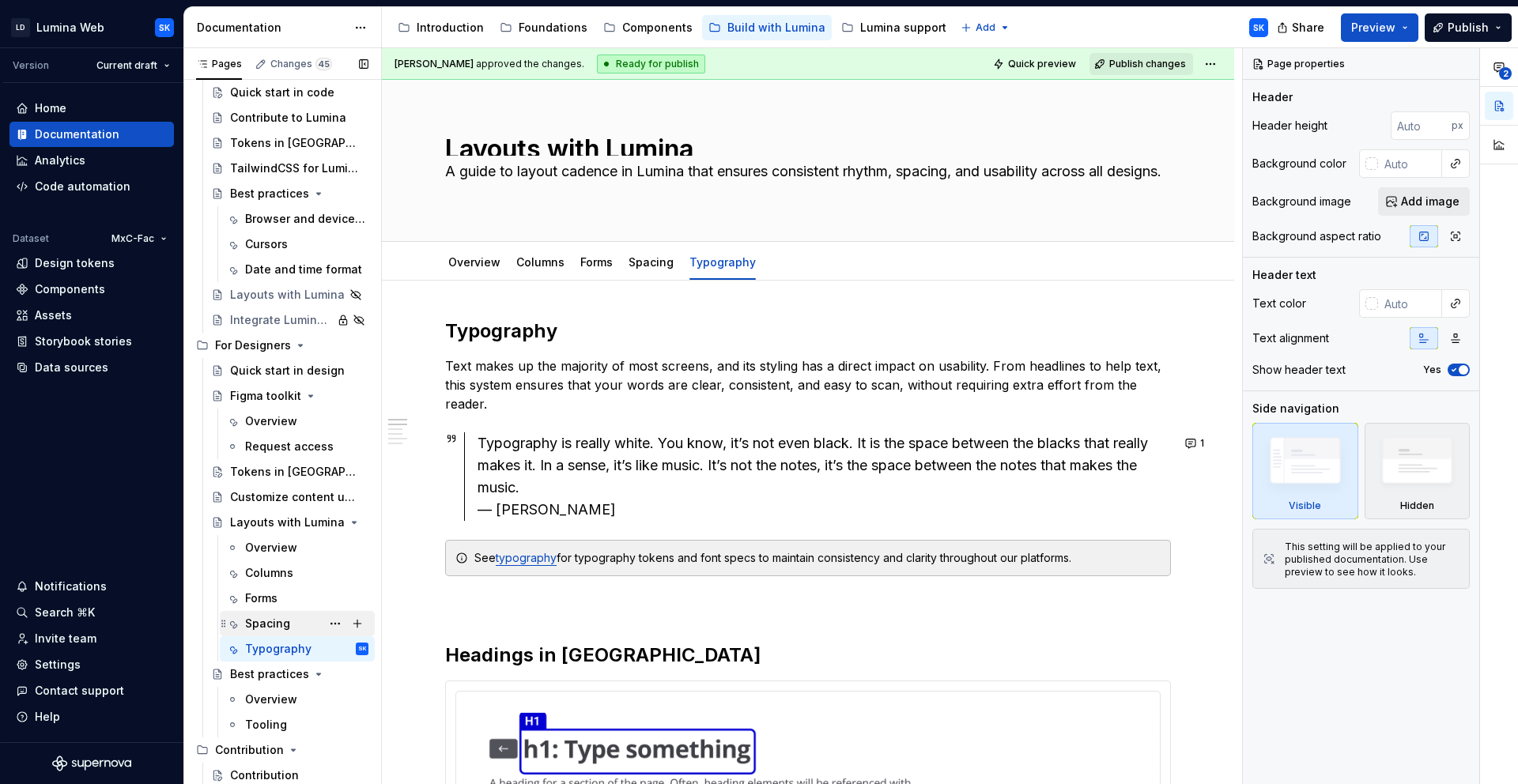
click at [277, 634] on div "Spacing" at bounding box center [307, 623] width 123 height 22
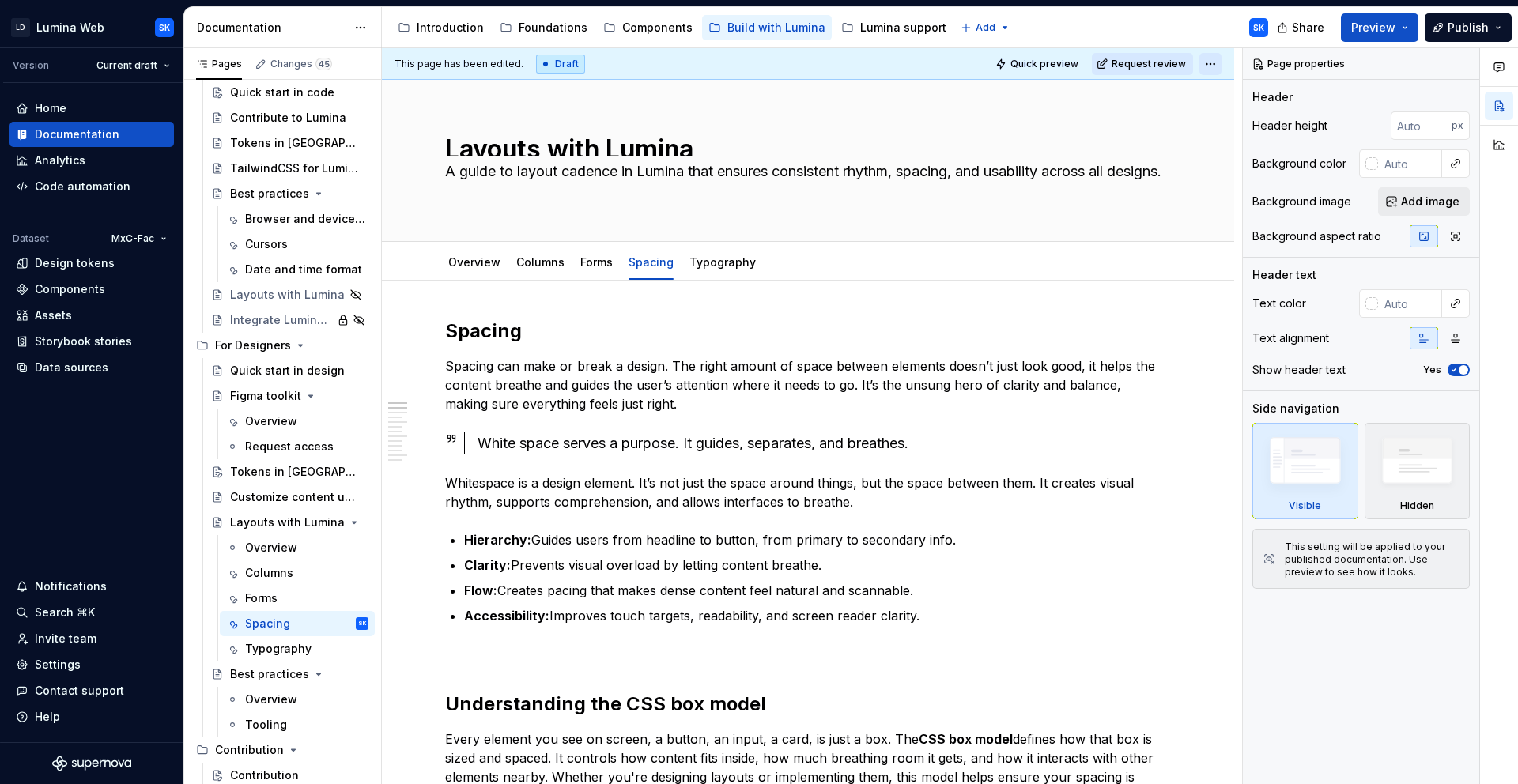
click at [1214, 65] on html "LD Lumina Web SK Version Current draft Home Documentation Analytics Code automa…" at bounding box center [759, 392] width 1518 height 784
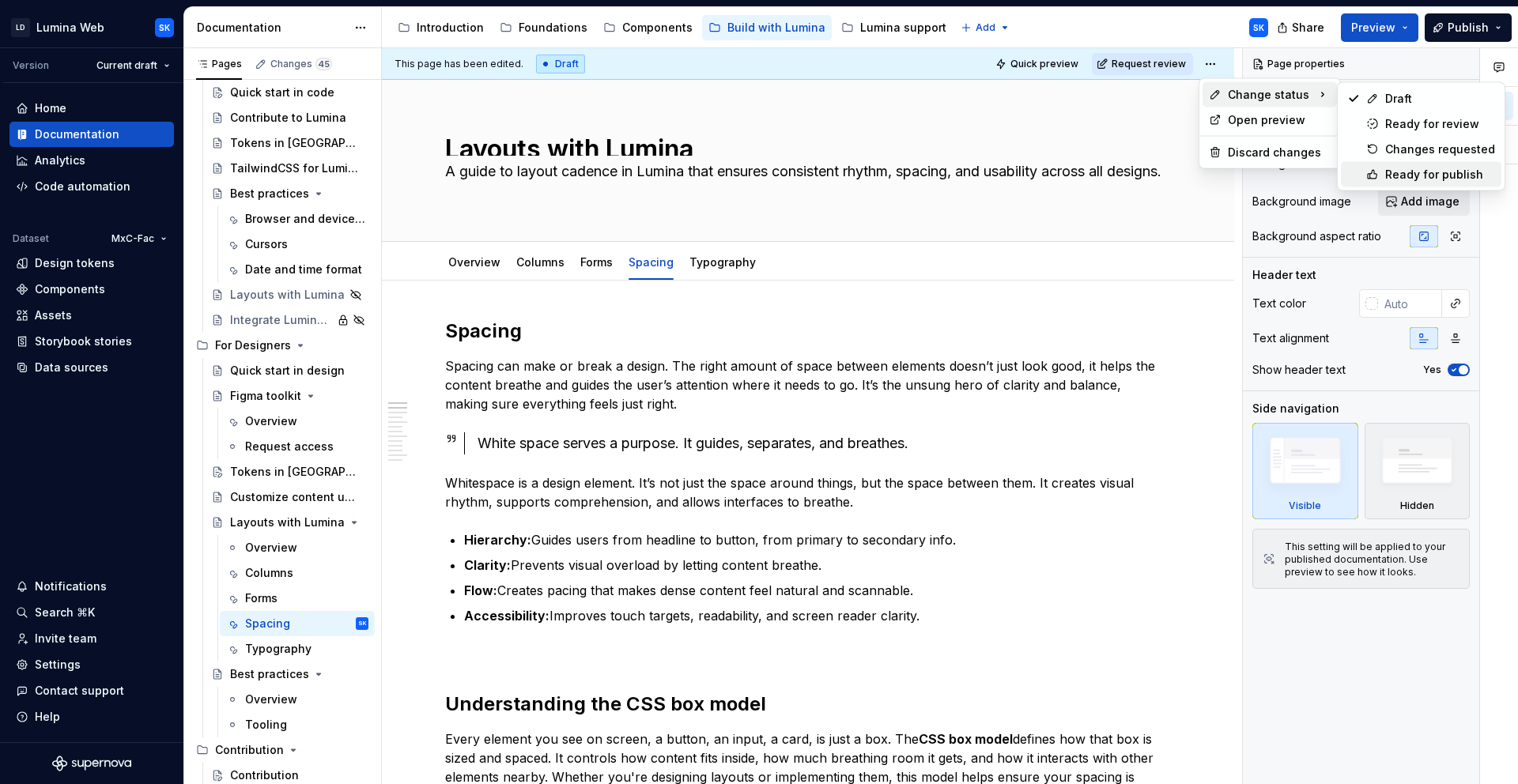
click at [1448, 176] on div "Ready for publish" at bounding box center [1440, 175] width 110 height 16
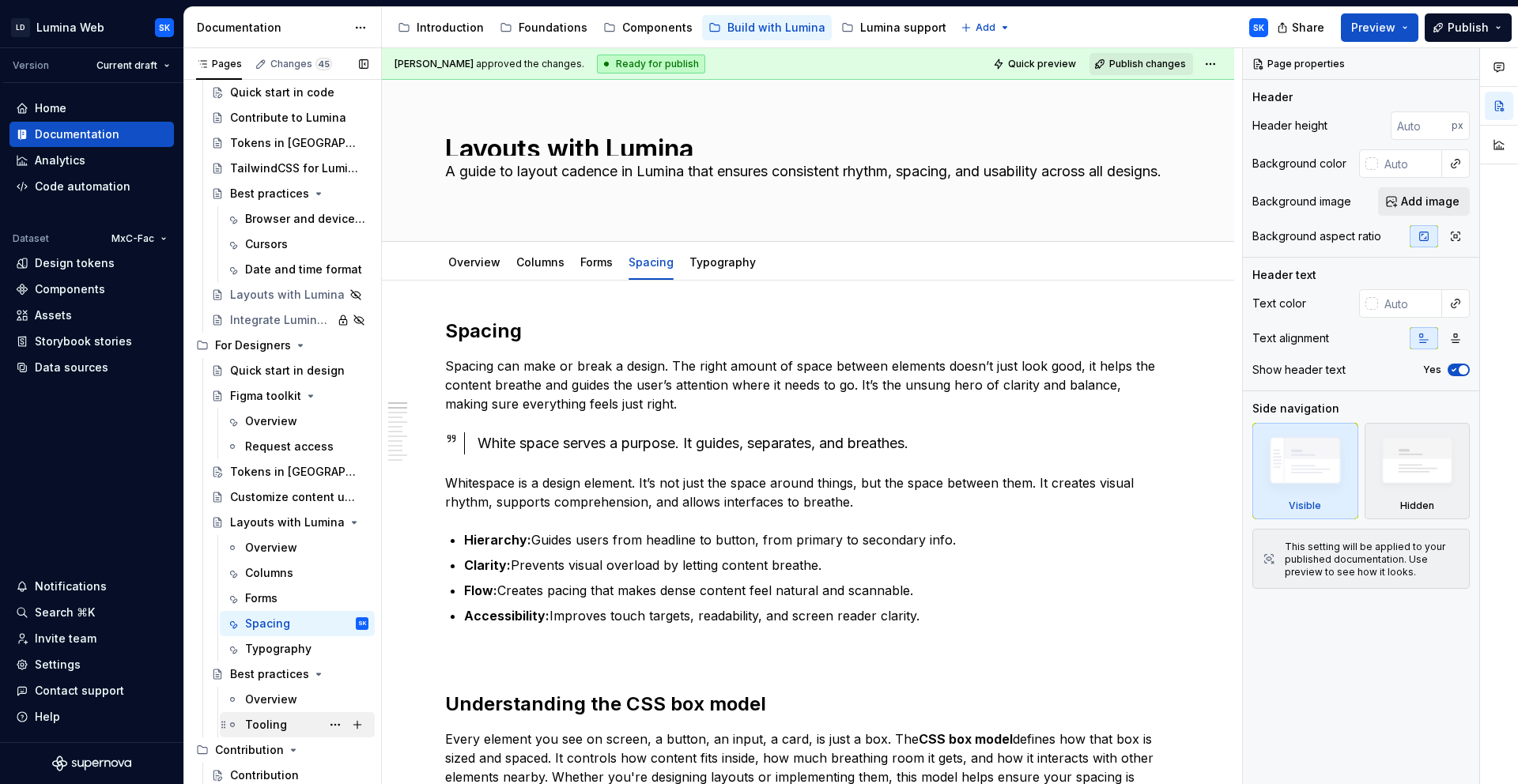
click at [280, 727] on div "Tooling" at bounding box center [266, 725] width 42 height 16
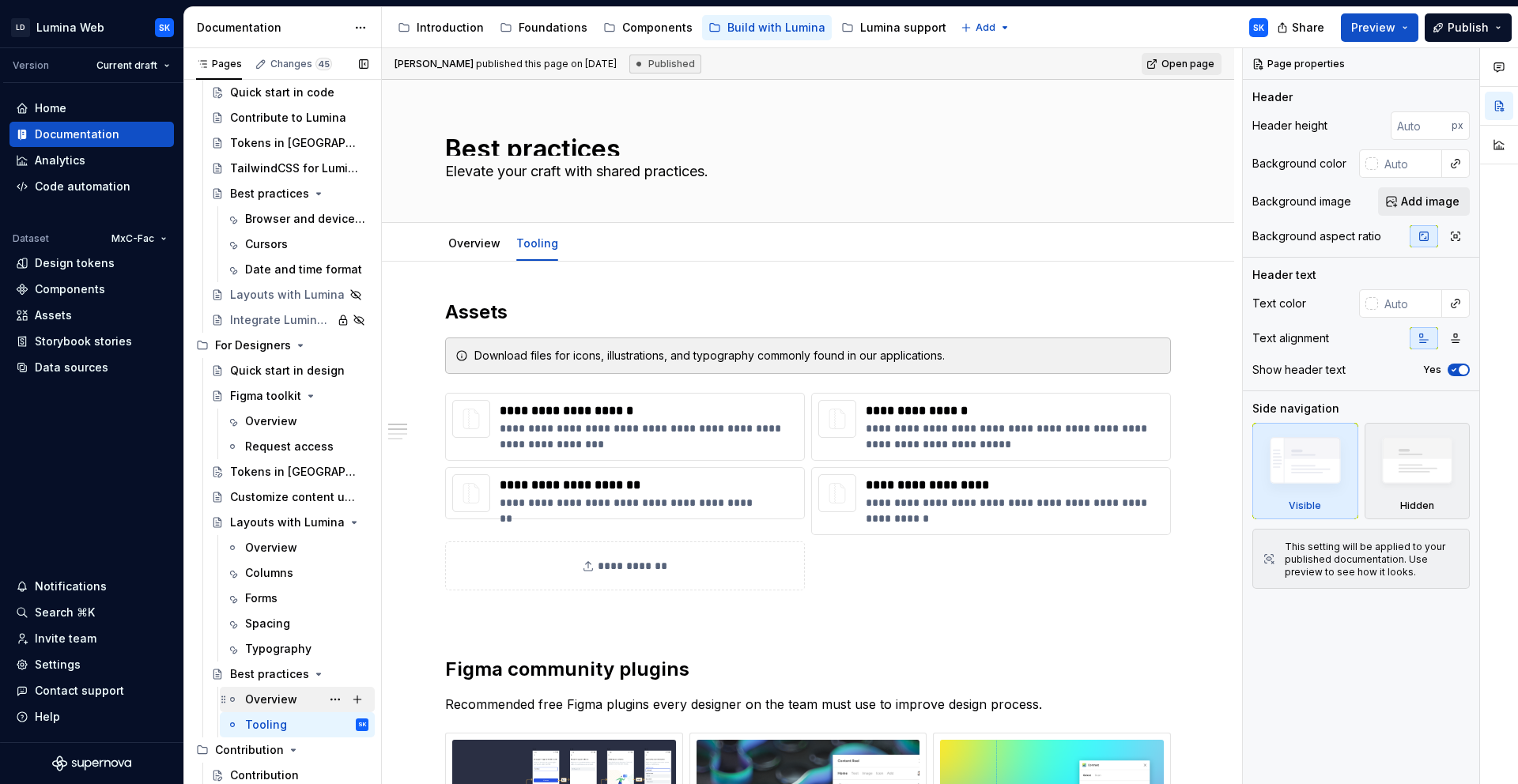
click at [256, 695] on div "Overview" at bounding box center [271, 699] width 52 height 16
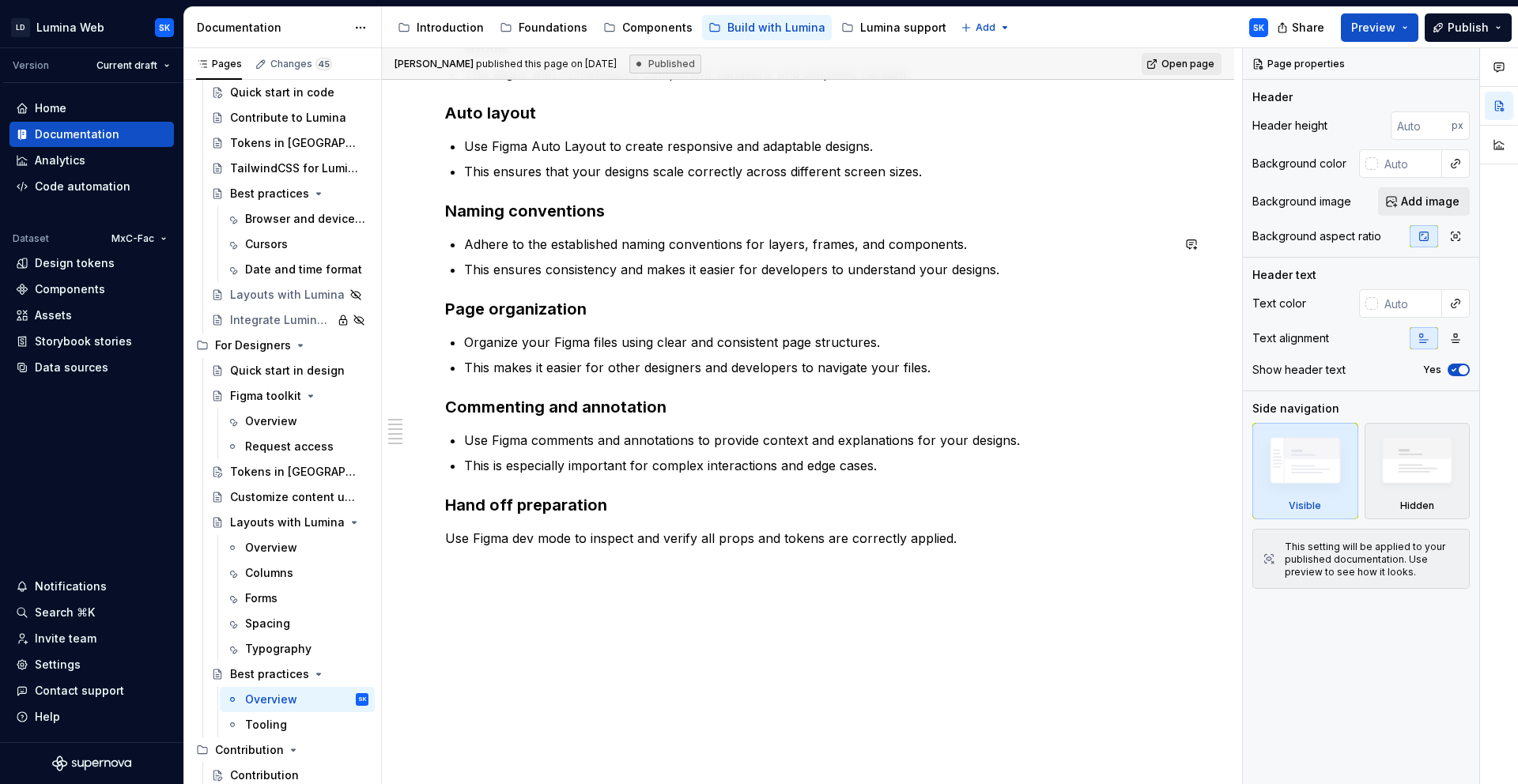
scroll to position [416, 0]
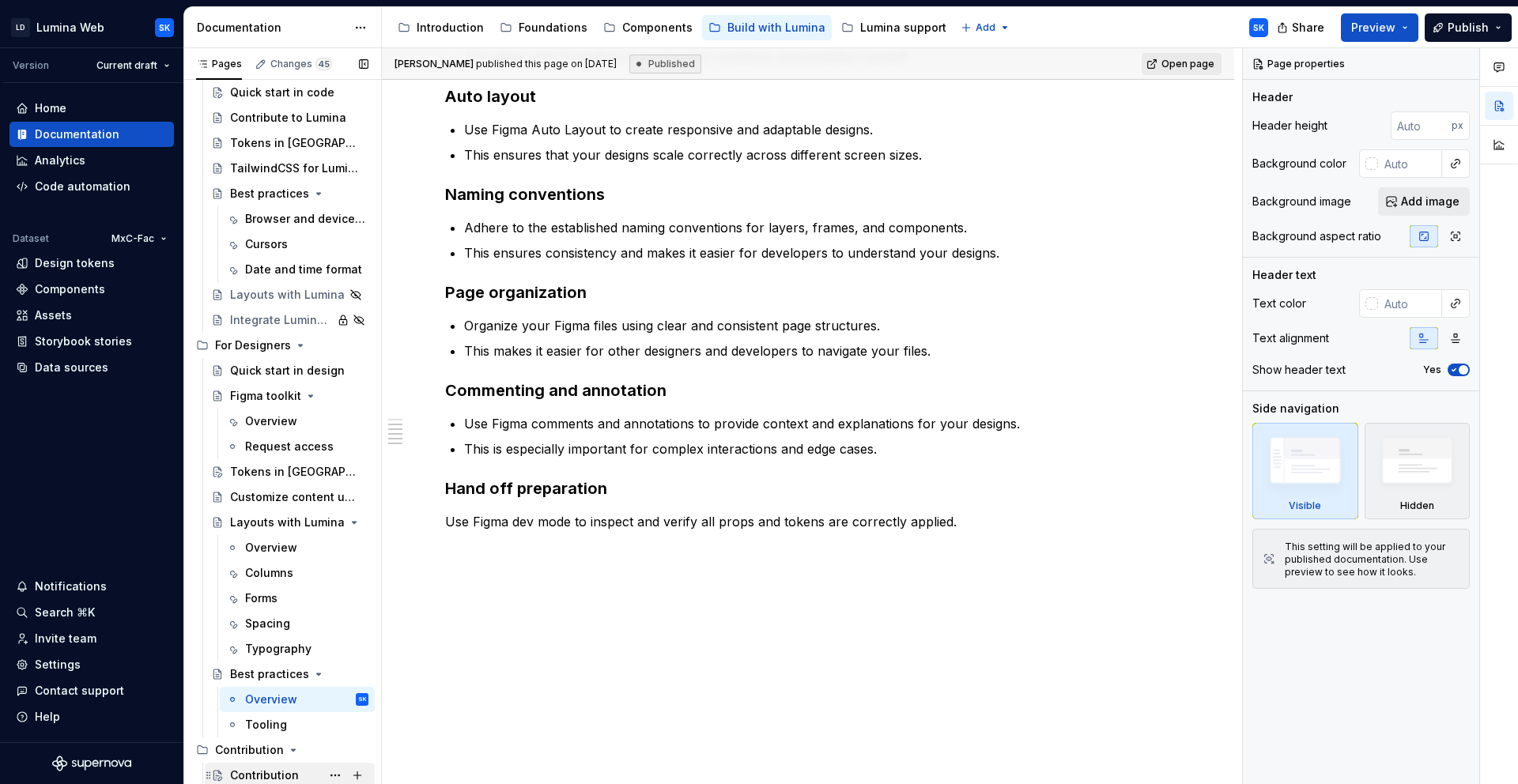
click at [266, 775] on div "Contribution" at bounding box center [264, 775] width 69 height 16
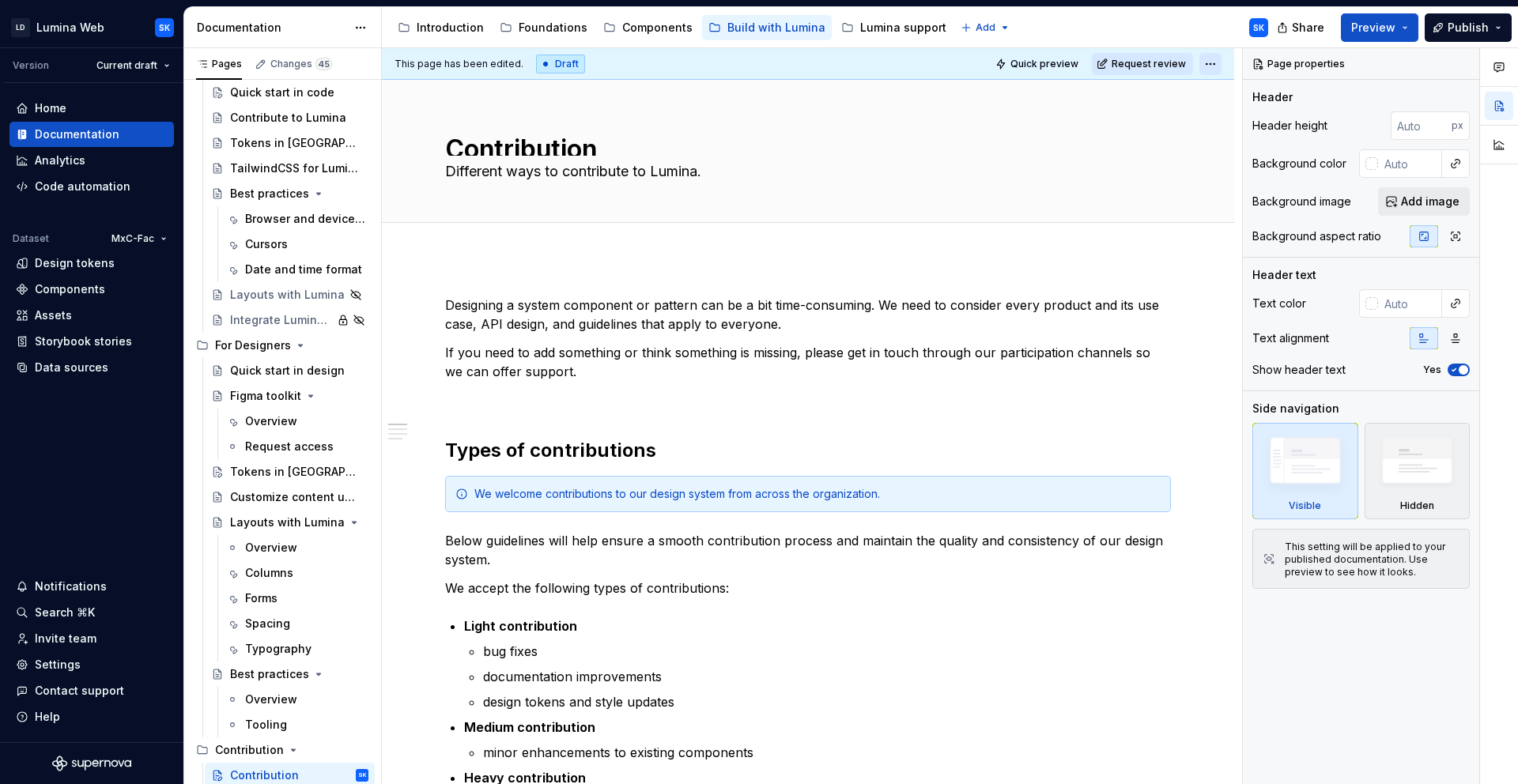
click at [1209, 58] on html "LD Lumina Web SK Version Current draft Home Documentation Analytics Code automa…" at bounding box center [759, 392] width 1518 height 784
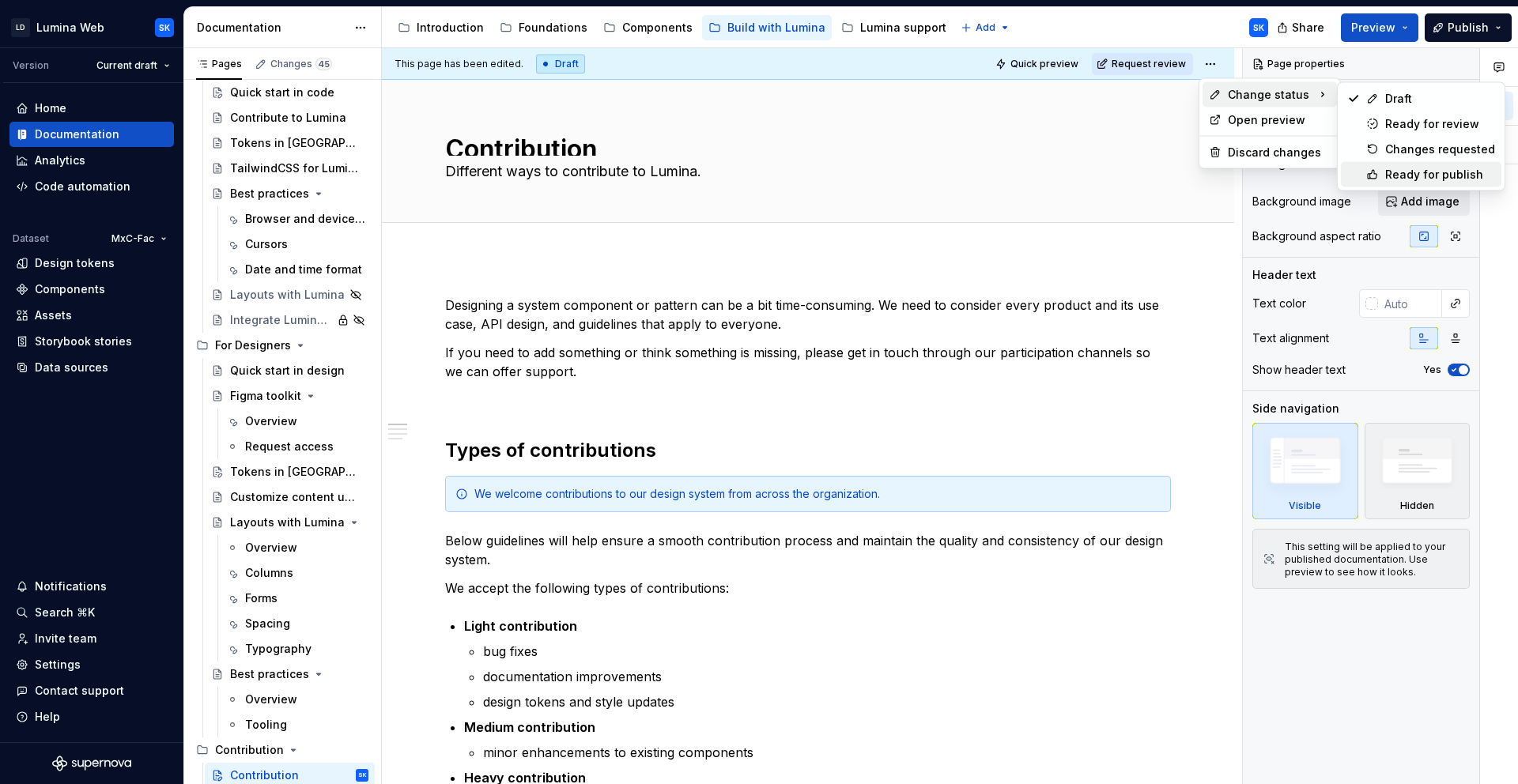
click at [1474, 172] on div "Ready for publish" at bounding box center [1440, 175] width 110 height 16
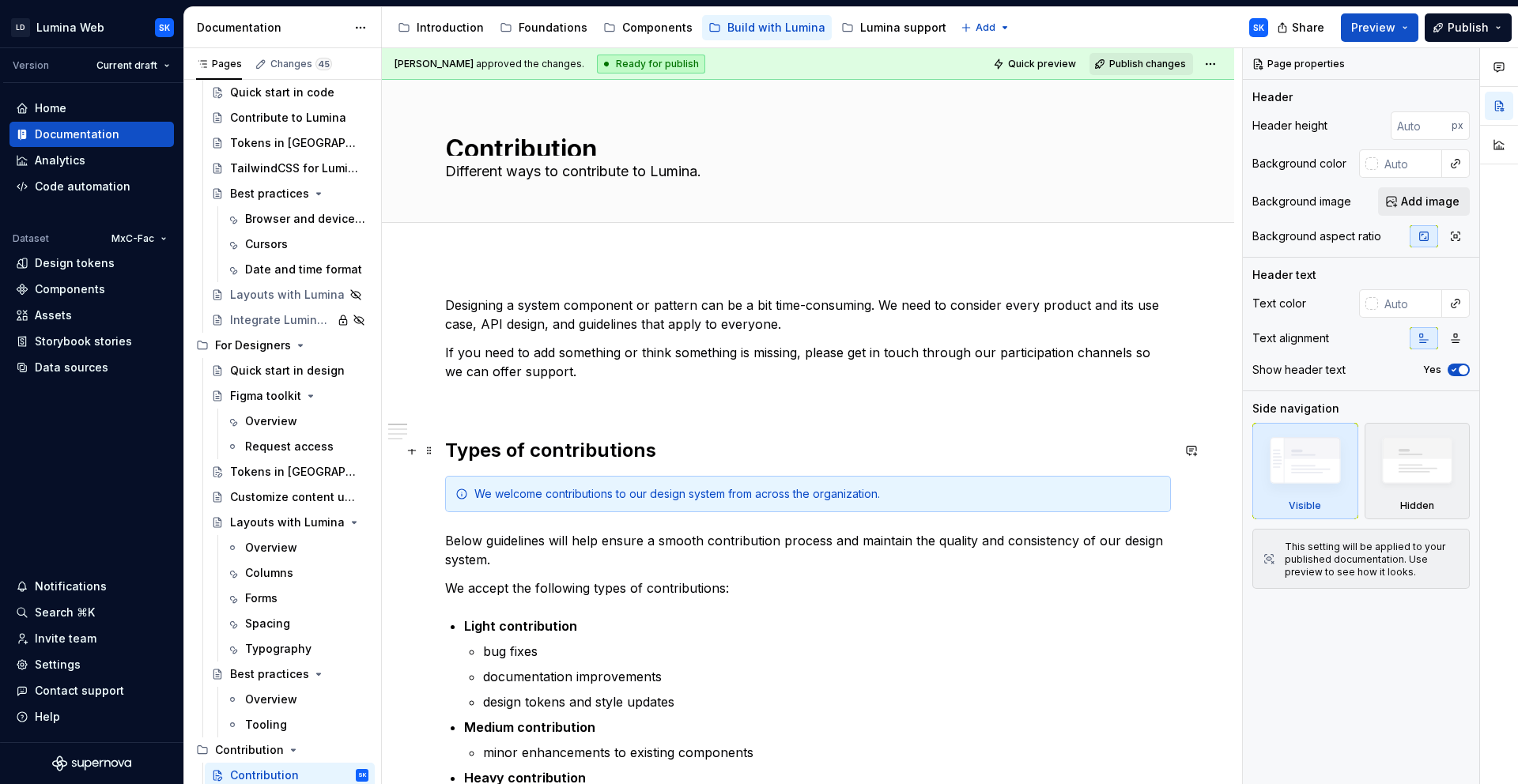
click at [648, 443] on strong "Types of contributions" at bounding box center [550, 449] width 211 height 23
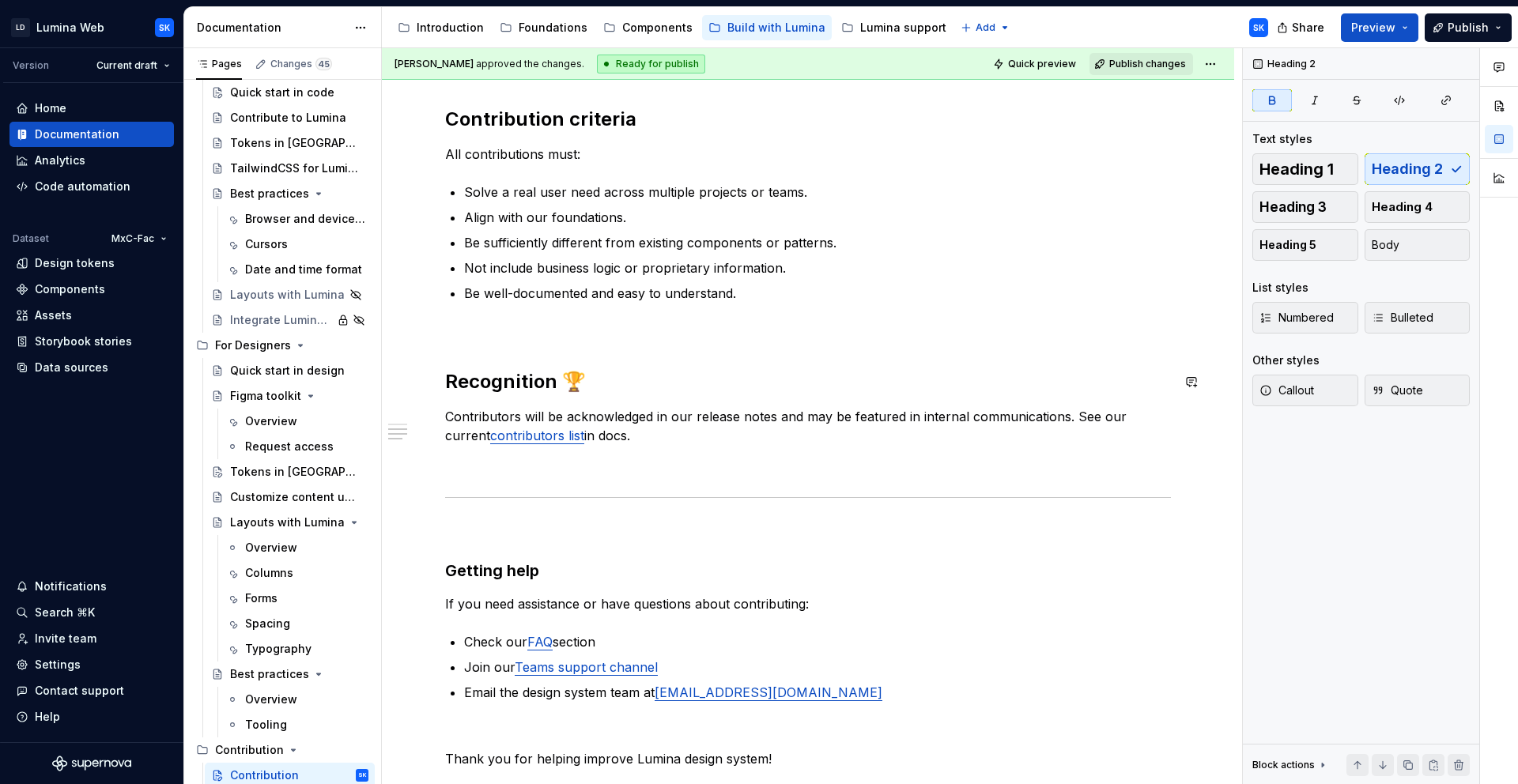
scroll to position [1262, 0]
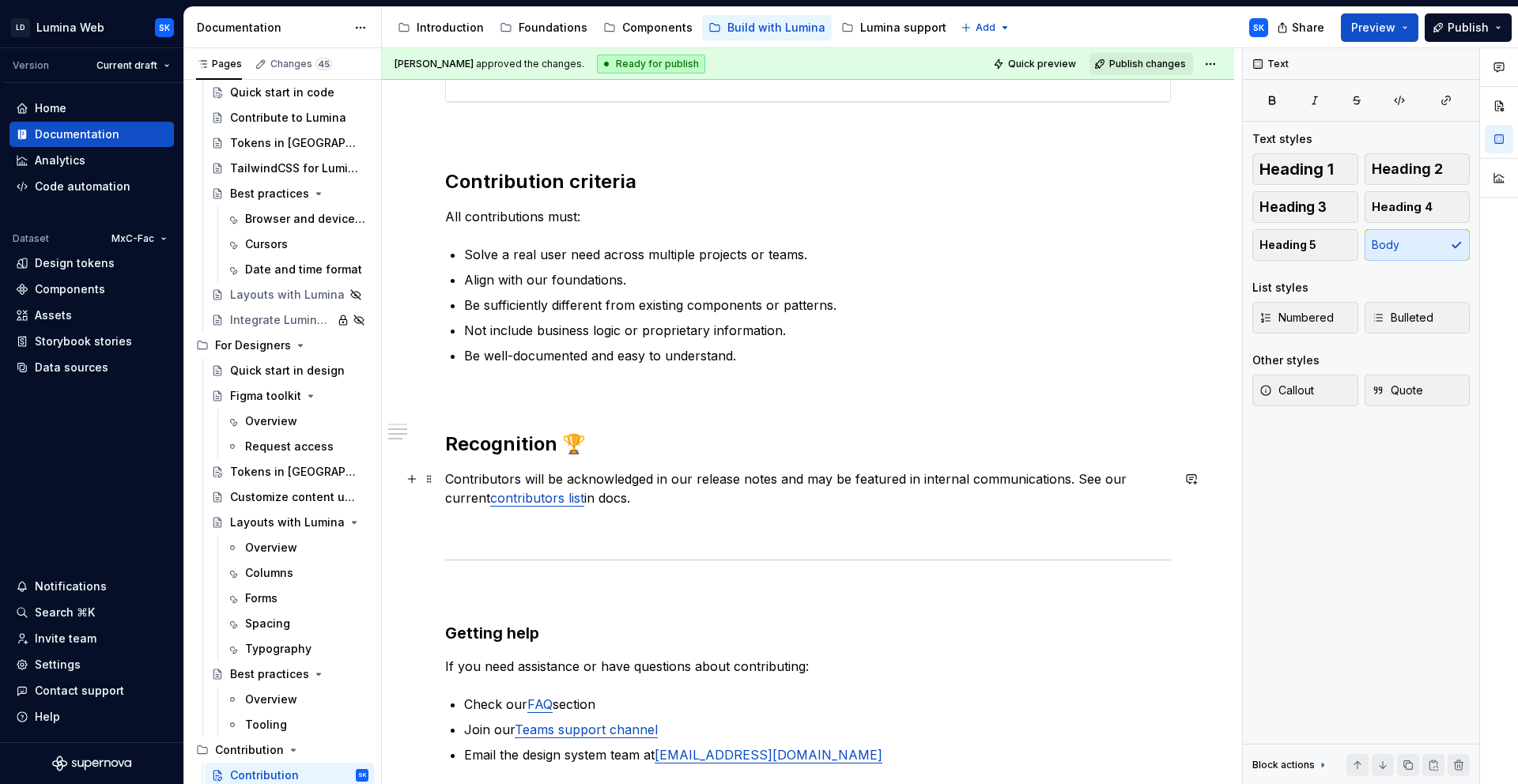
click at [647, 494] on p "Contributors will be acknowledged in our release notes and may be featured in i…" at bounding box center [807, 488] width 726 height 38
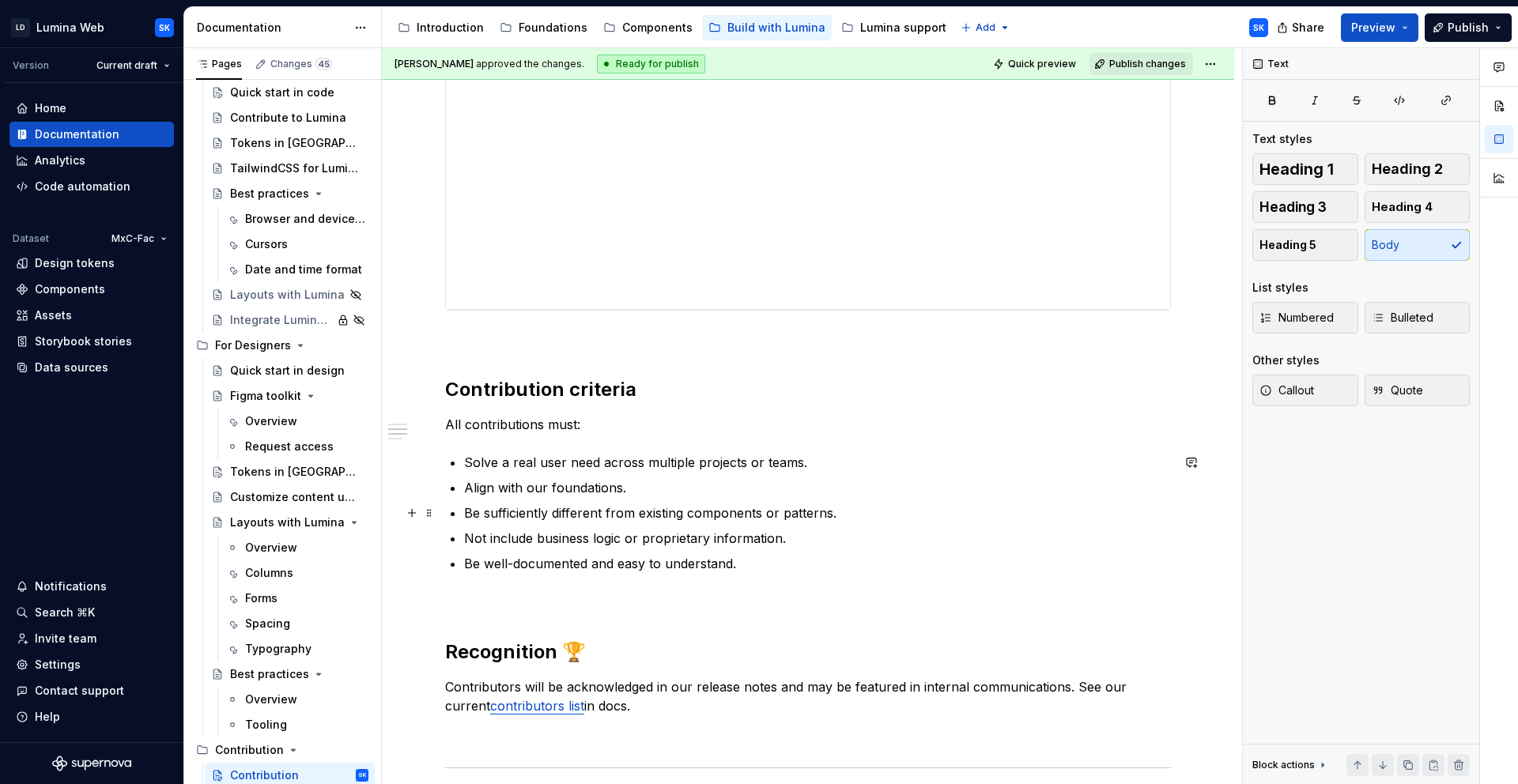
scroll to position [1098, 0]
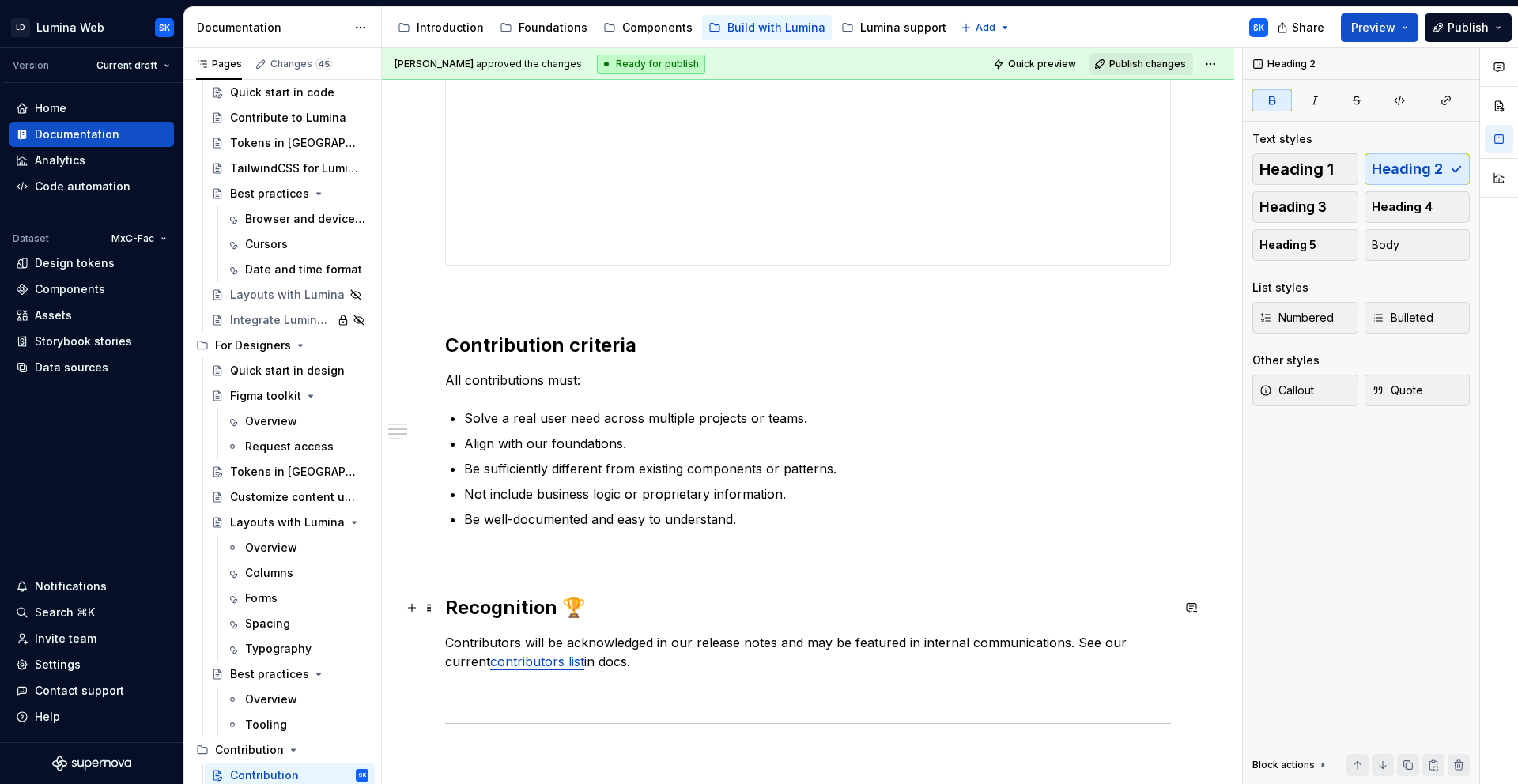
click at [609, 598] on h2 "Recognition 🏆" at bounding box center [807, 608] width 726 height 25
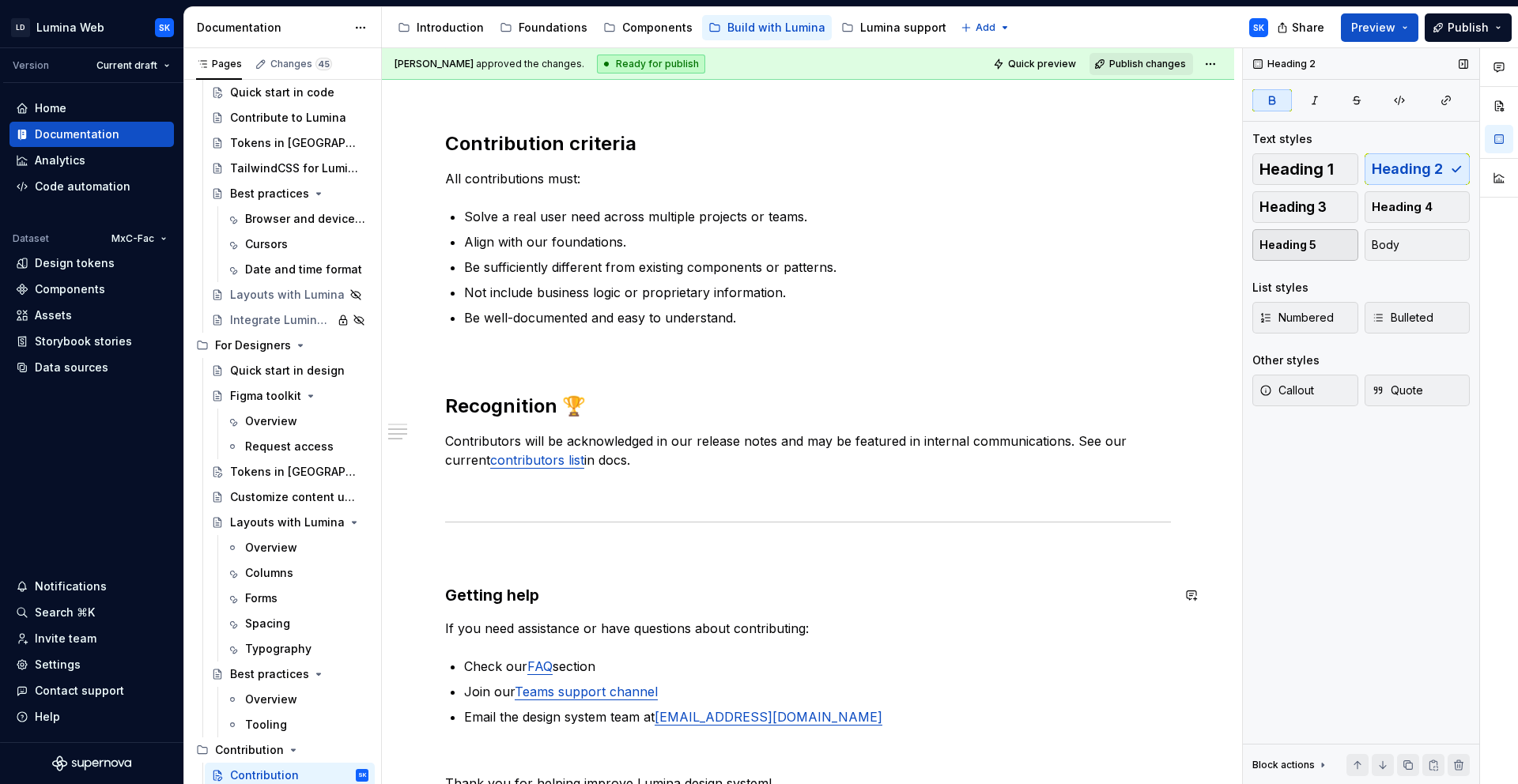
scroll to position [1332, 0]
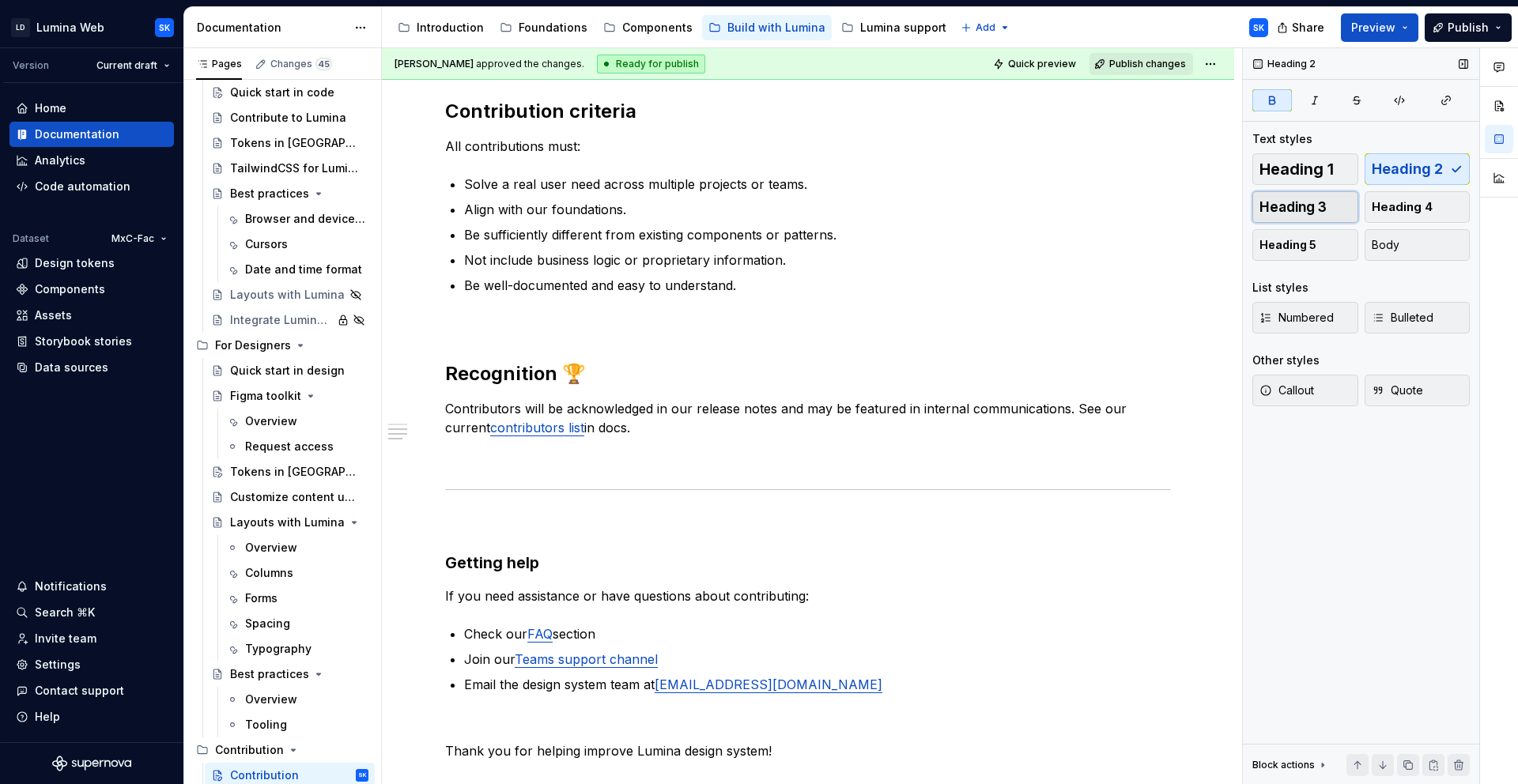
click at [1343, 198] on button "Heading 3" at bounding box center [1305, 207] width 106 height 32
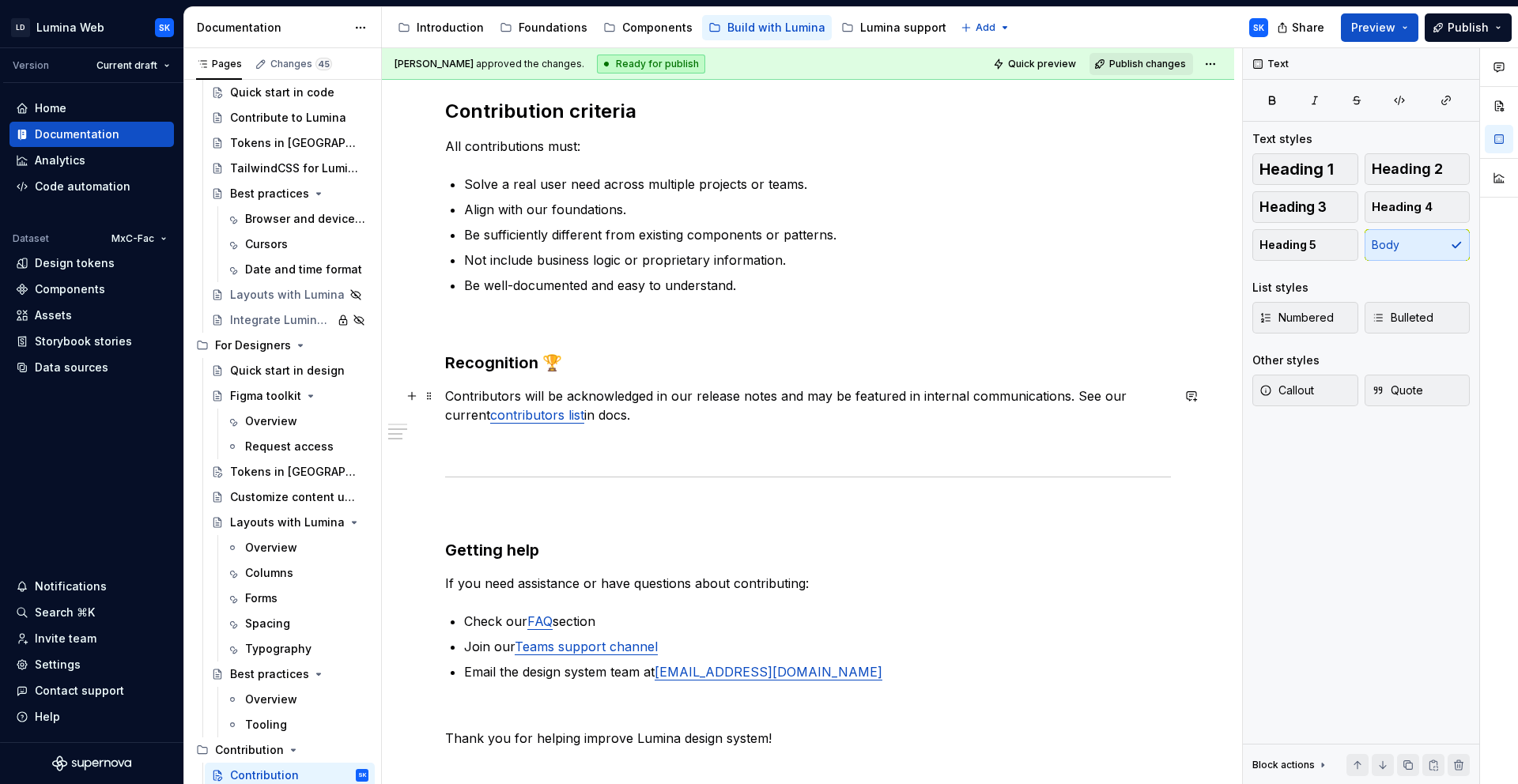
click at [658, 418] on p "Contributors will be acknowledged in our release notes and may be featured in i…" at bounding box center [807, 405] width 726 height 38
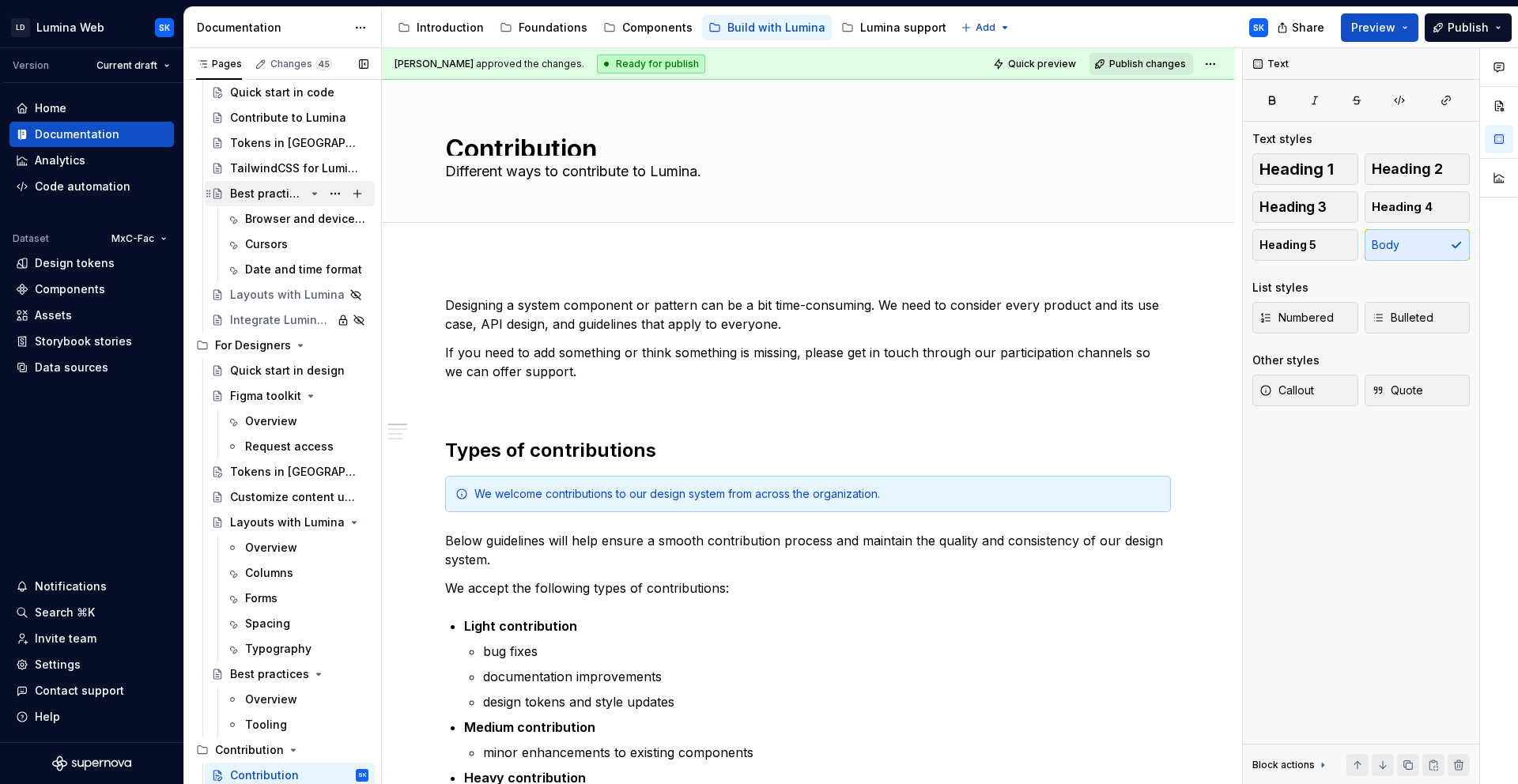
scroll to position [0, 0]
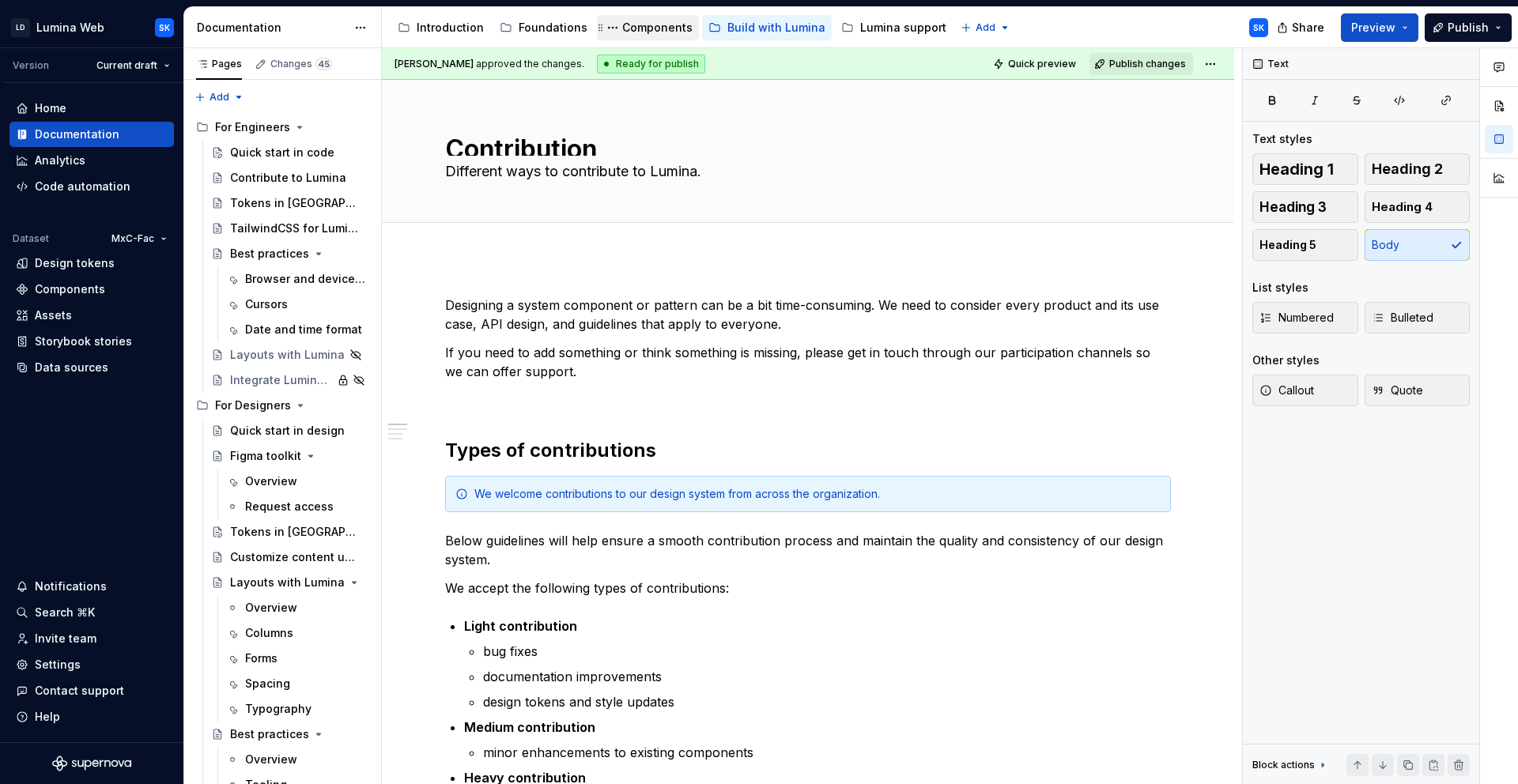
click at [657, 24] on div "Components" at bounding box center [657, 28] width 70 height 16
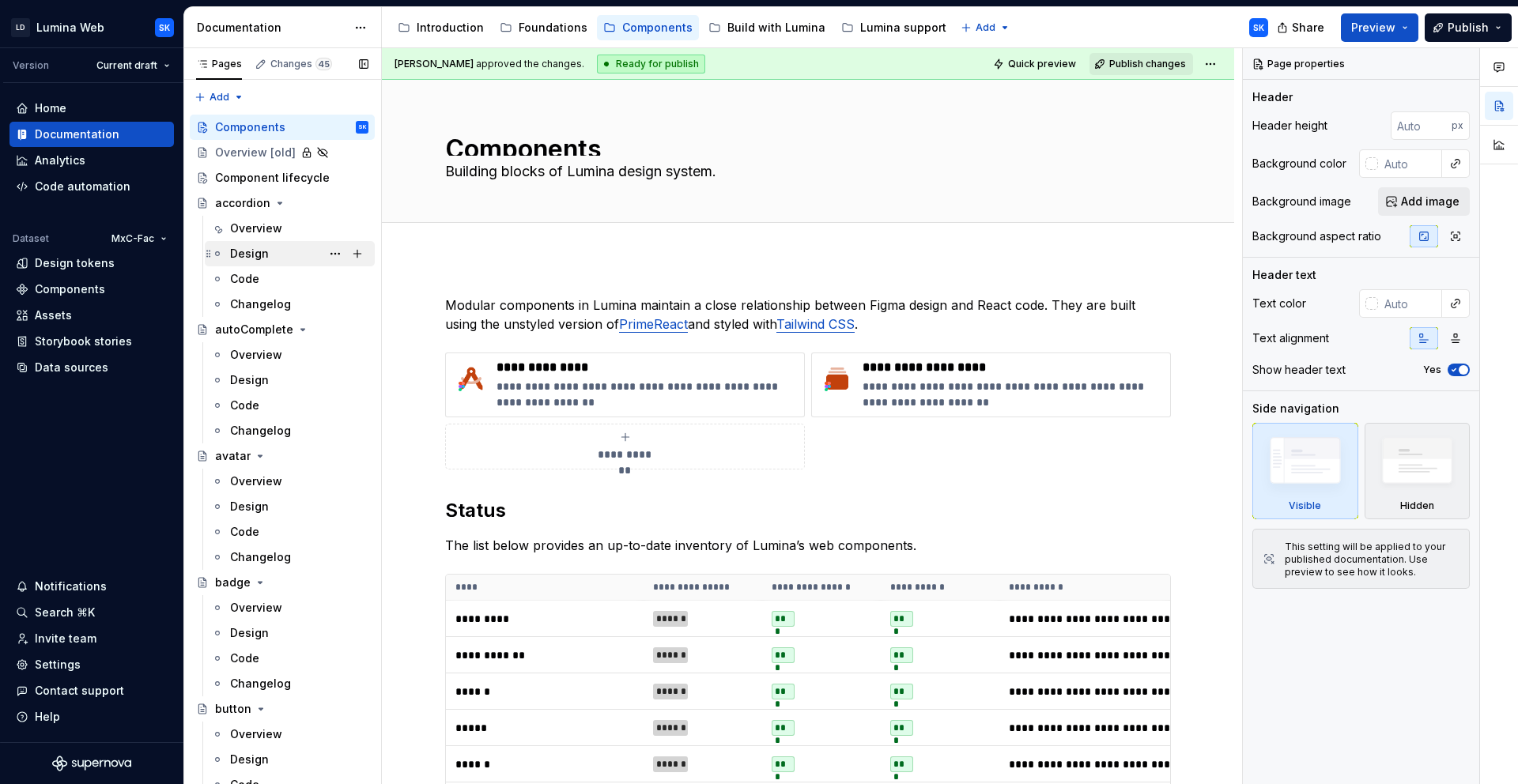
click at [267, 248] on div "Design" at bounding box center [299, 254] width 139 height 22
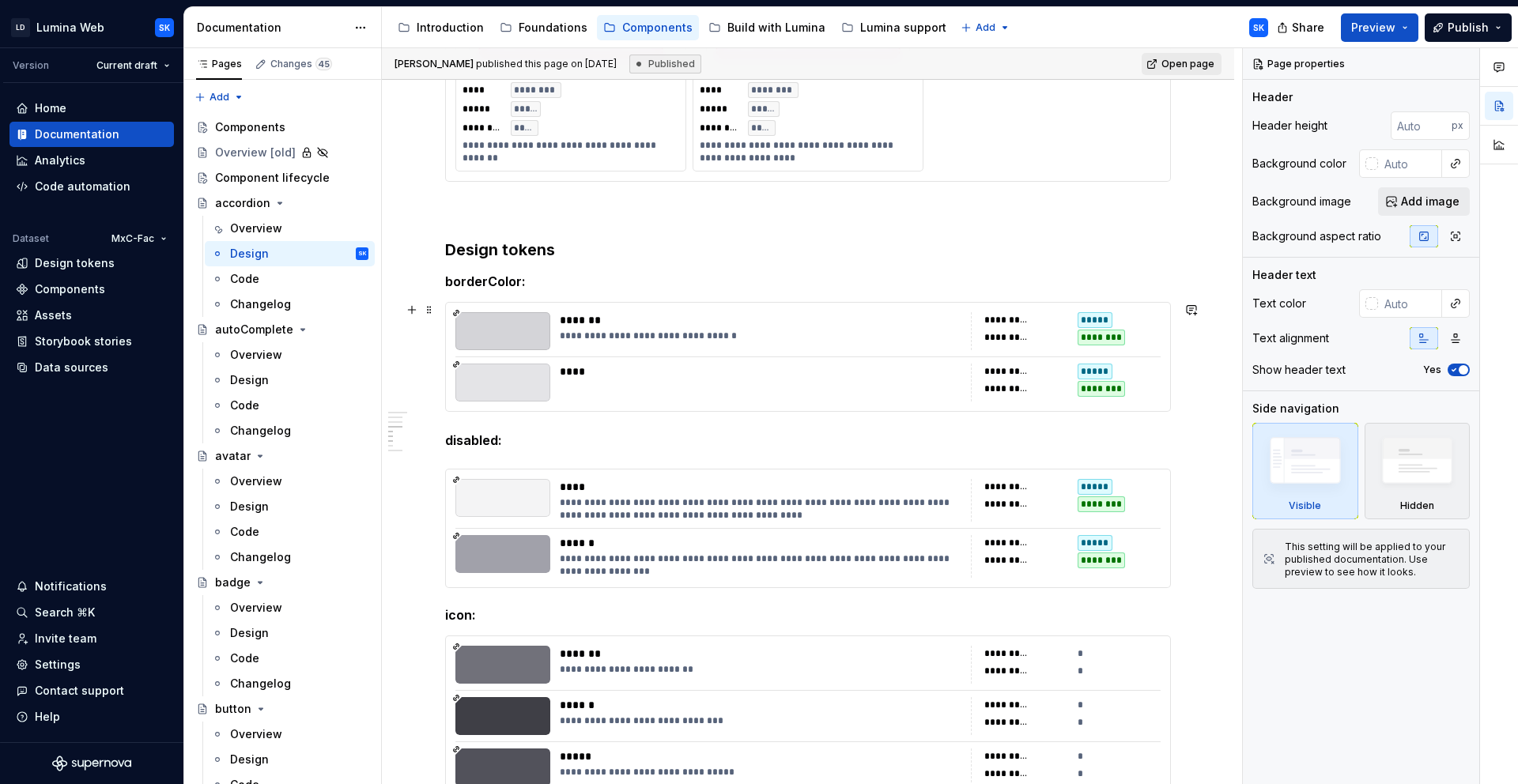
scroll to position [1609, 0]
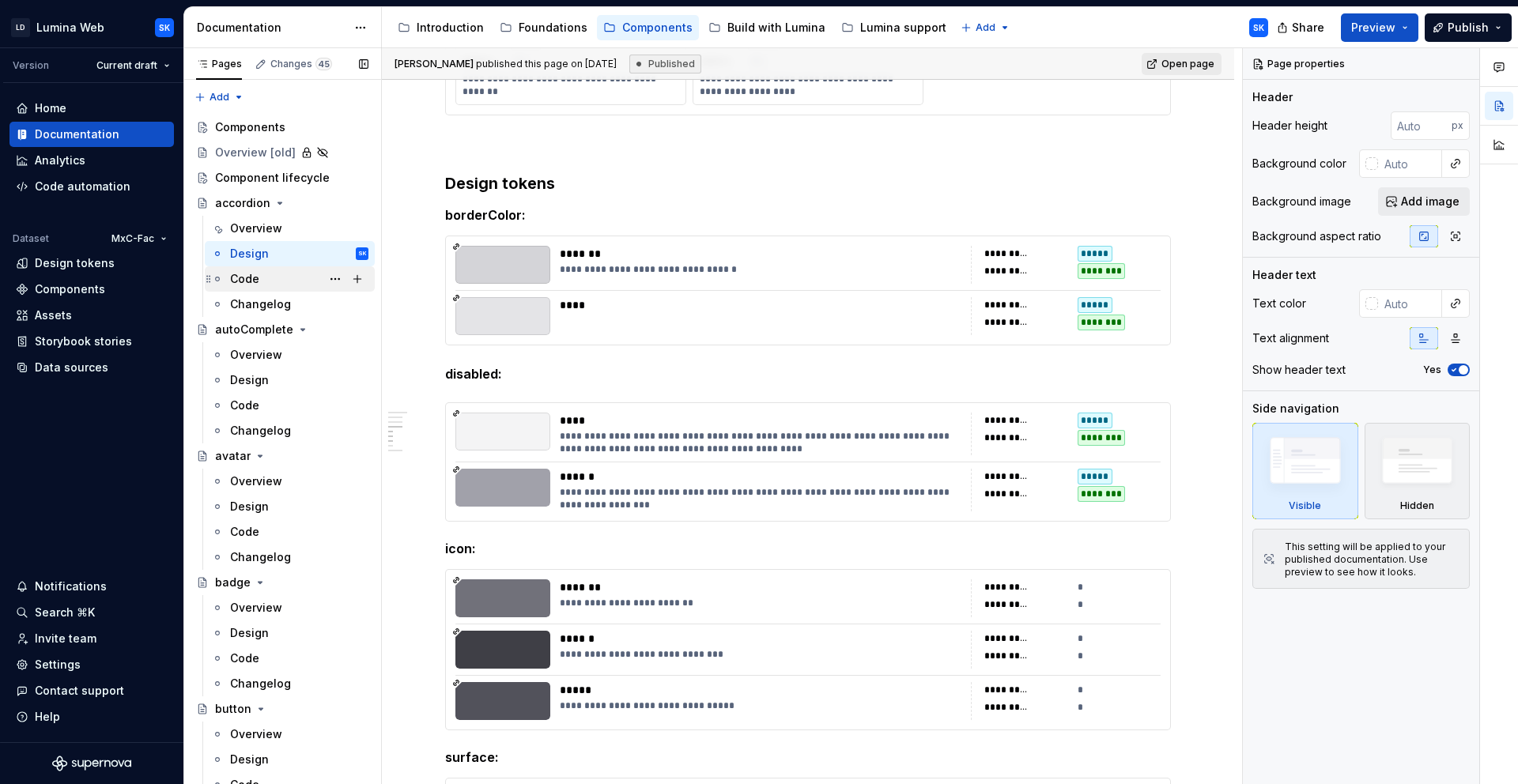
click at [279, 288] on div "Code" at bounding box center [299, 279] width 139 height 22
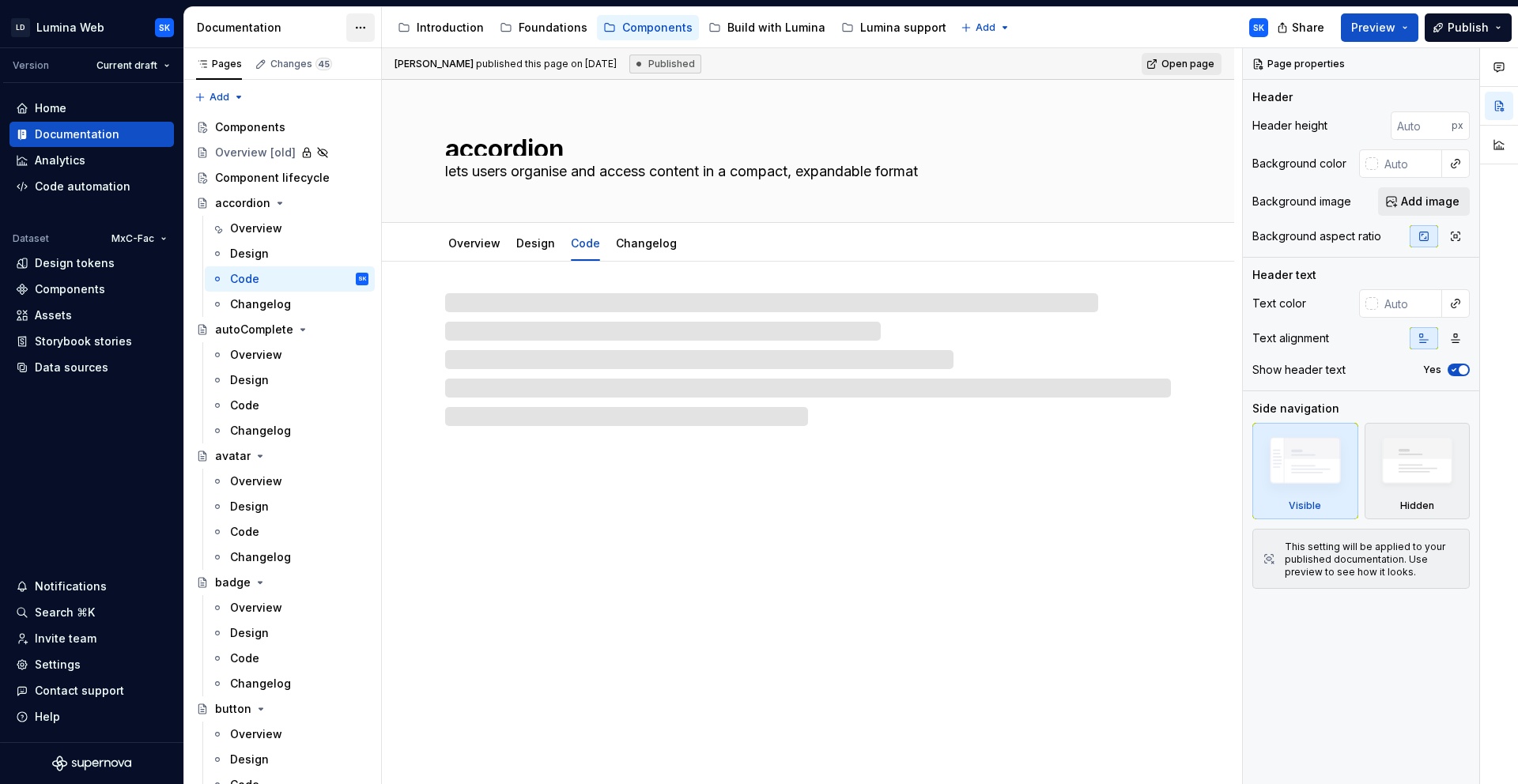
click at [354, 28] on html "LD Lumina Web SK Version Current draft Home Documentation Analytics Code automa…" at bounding box center [759, 392] width 1518 height 784
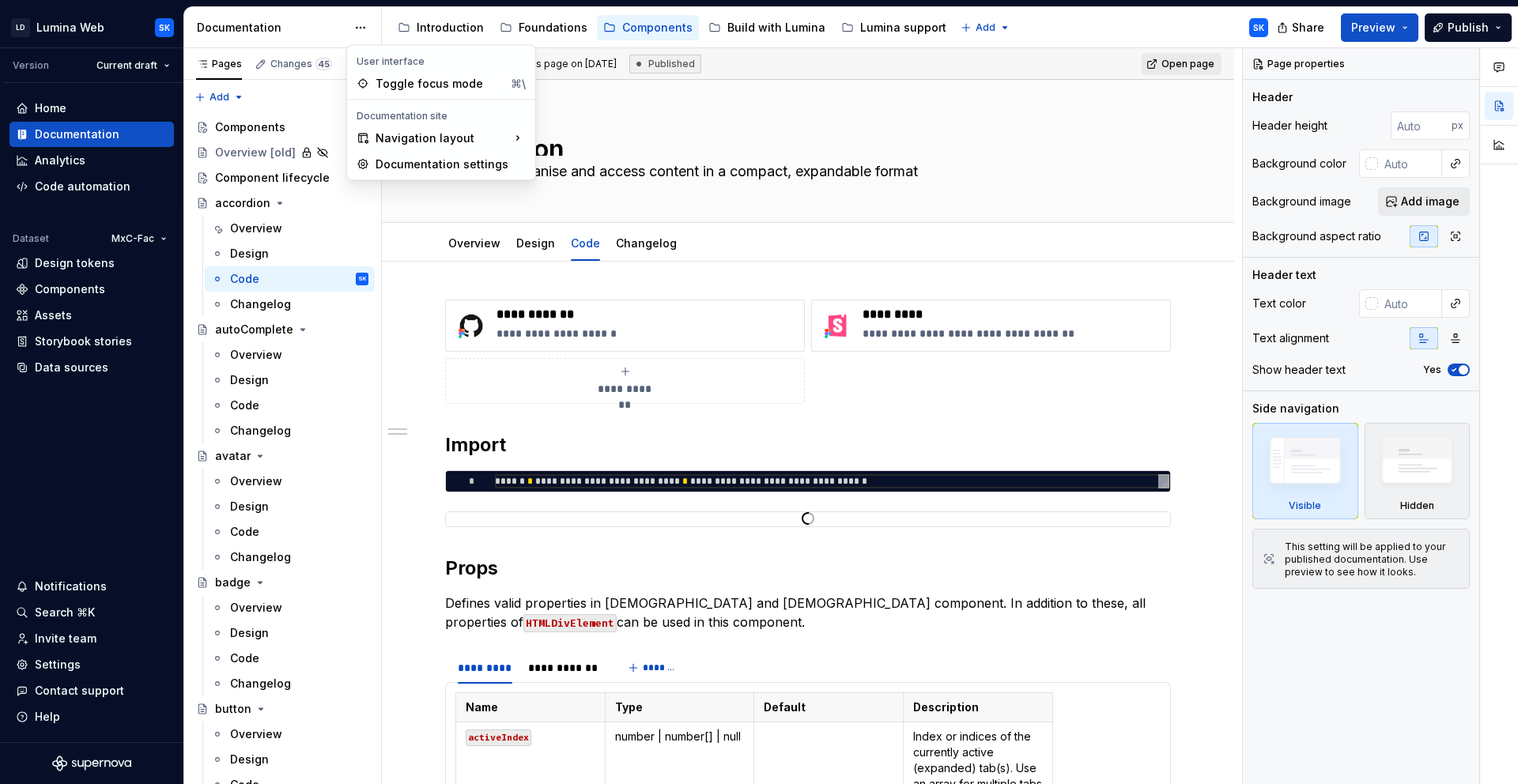
click at [319, 32] on html "LD Lumina Web SK Version Current draft Home Documentation Analytics Code automa…" at bounding box center [759, 392] width 1518 height 784
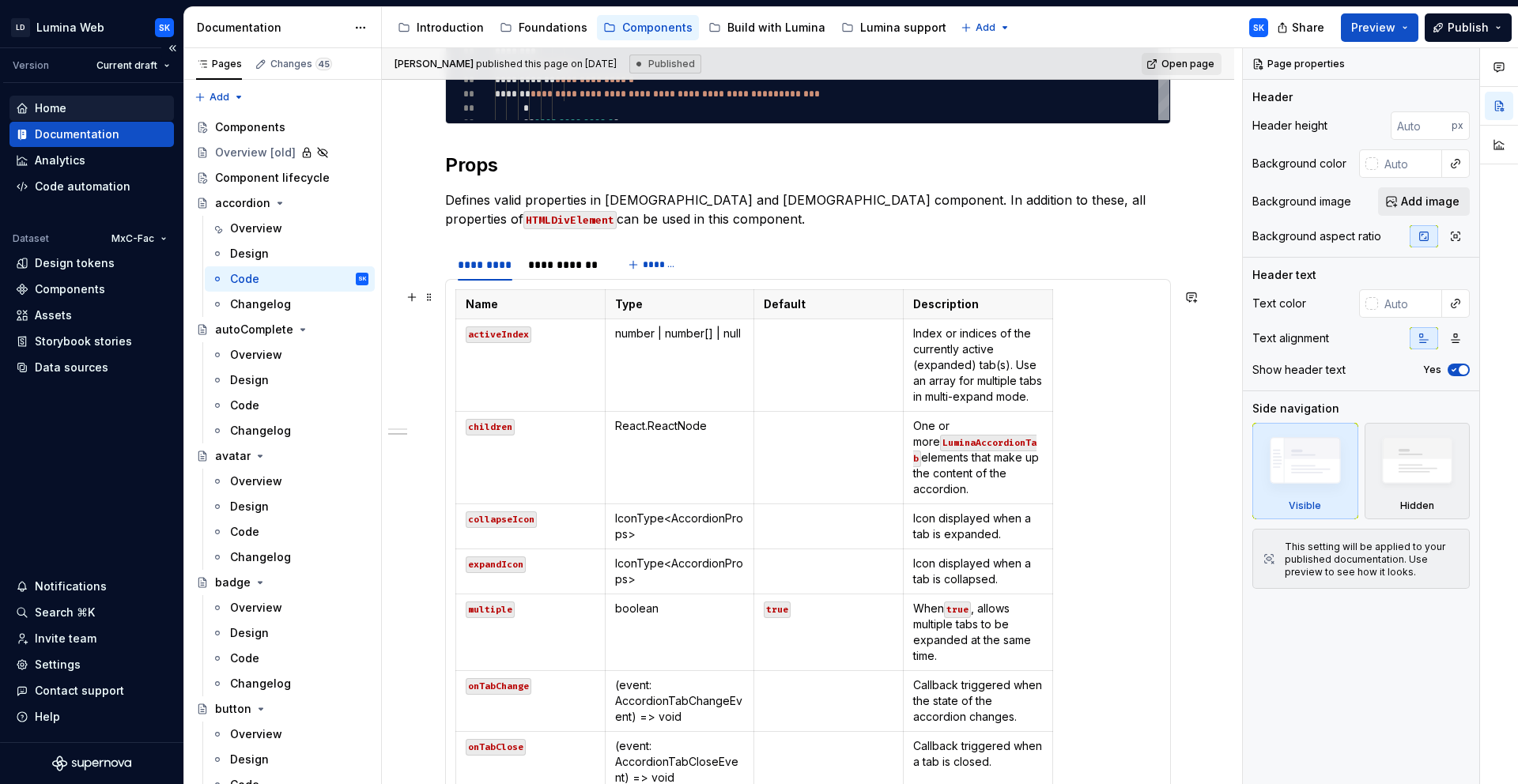
scroll to position [1271, 0]
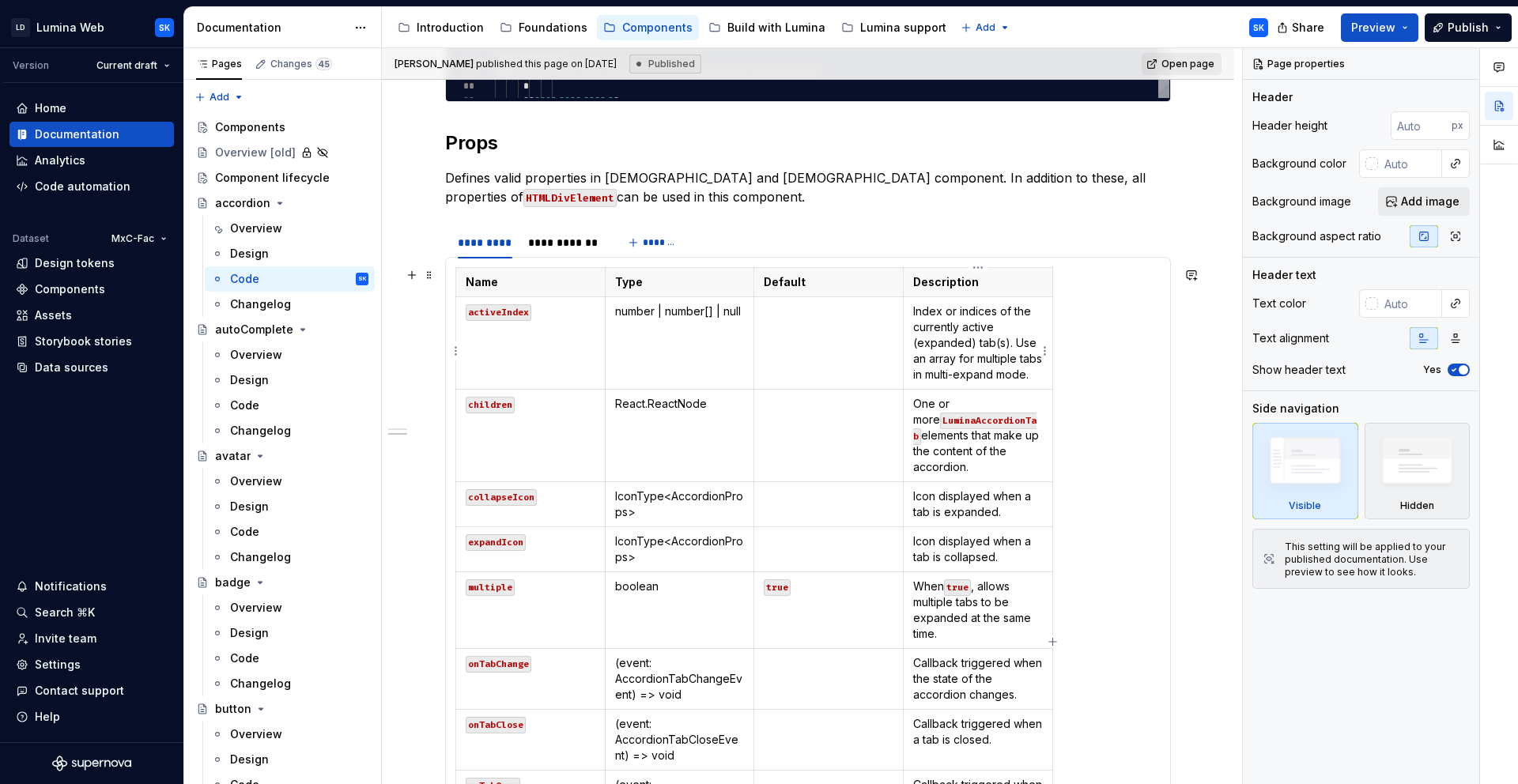
click at [980, 382] on p "Index or indices of the currently active (expanded) tab(s). Use an array for mu…" at bounding box center [978, 343] width 130 height 79
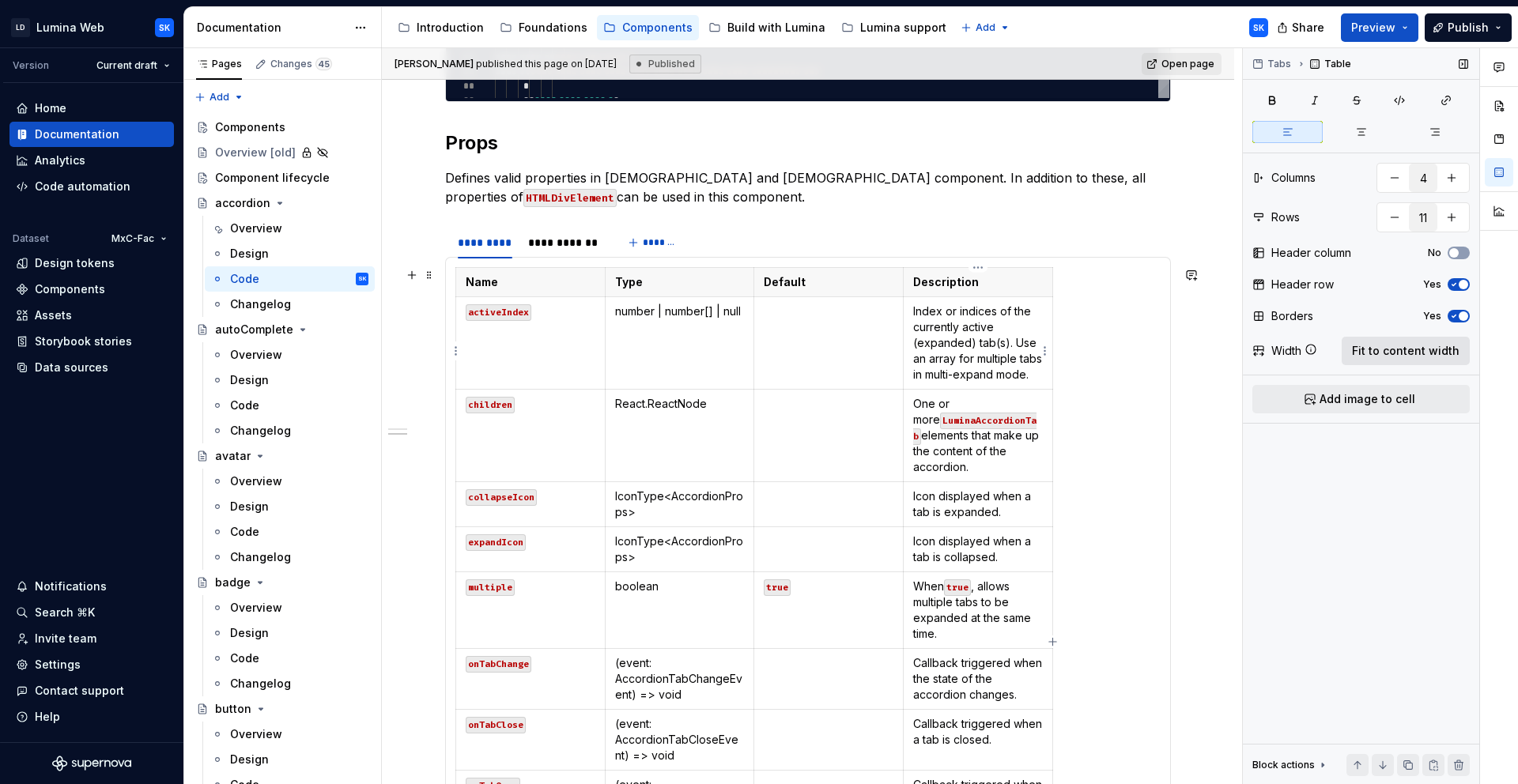
click at [1419, 355] on span "Fit to content width" at bounding box center [1406, 351] width 108 height 16
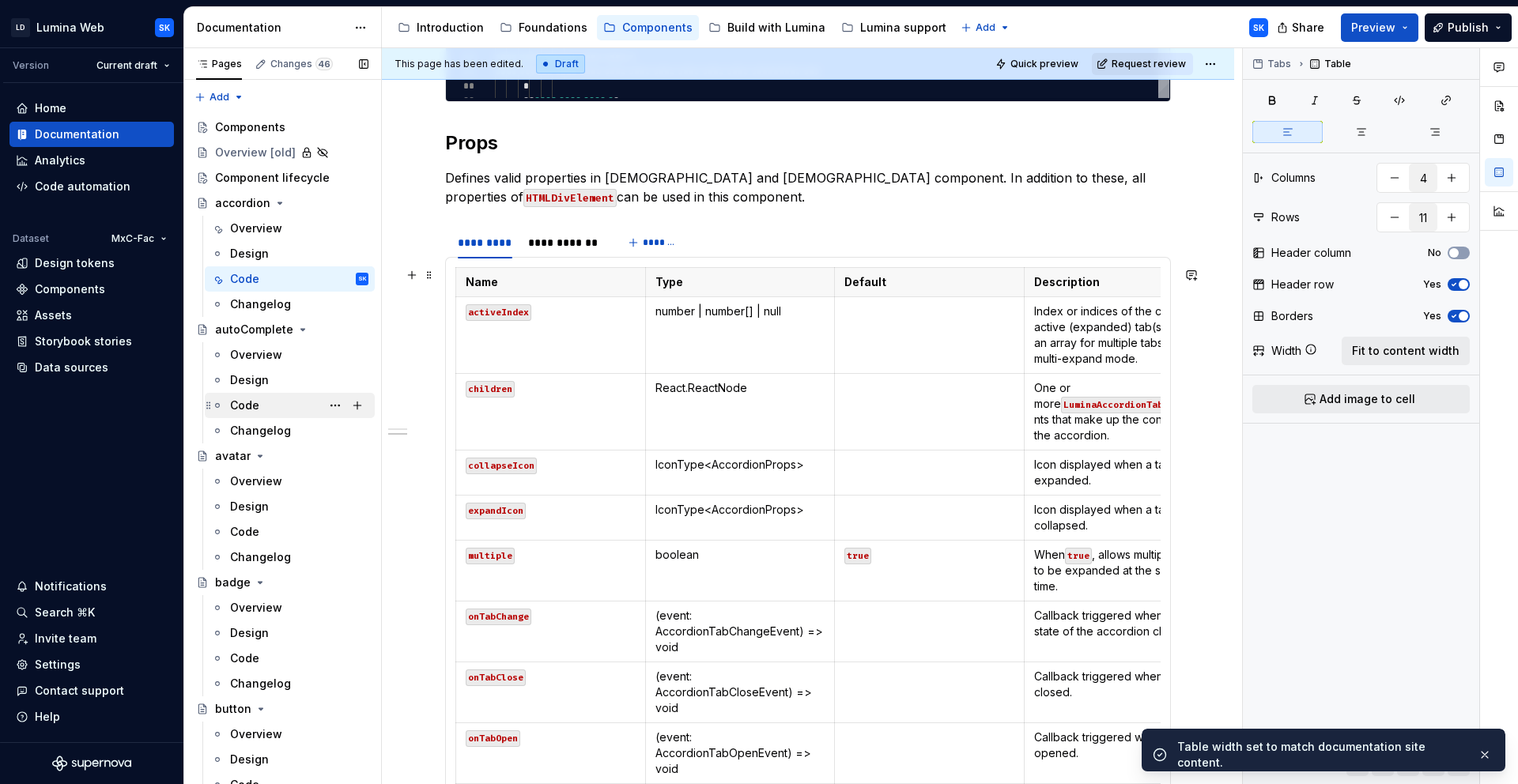
click at [265, 411] on div "Code" at bounding box center [299, 405] width 139 height 22
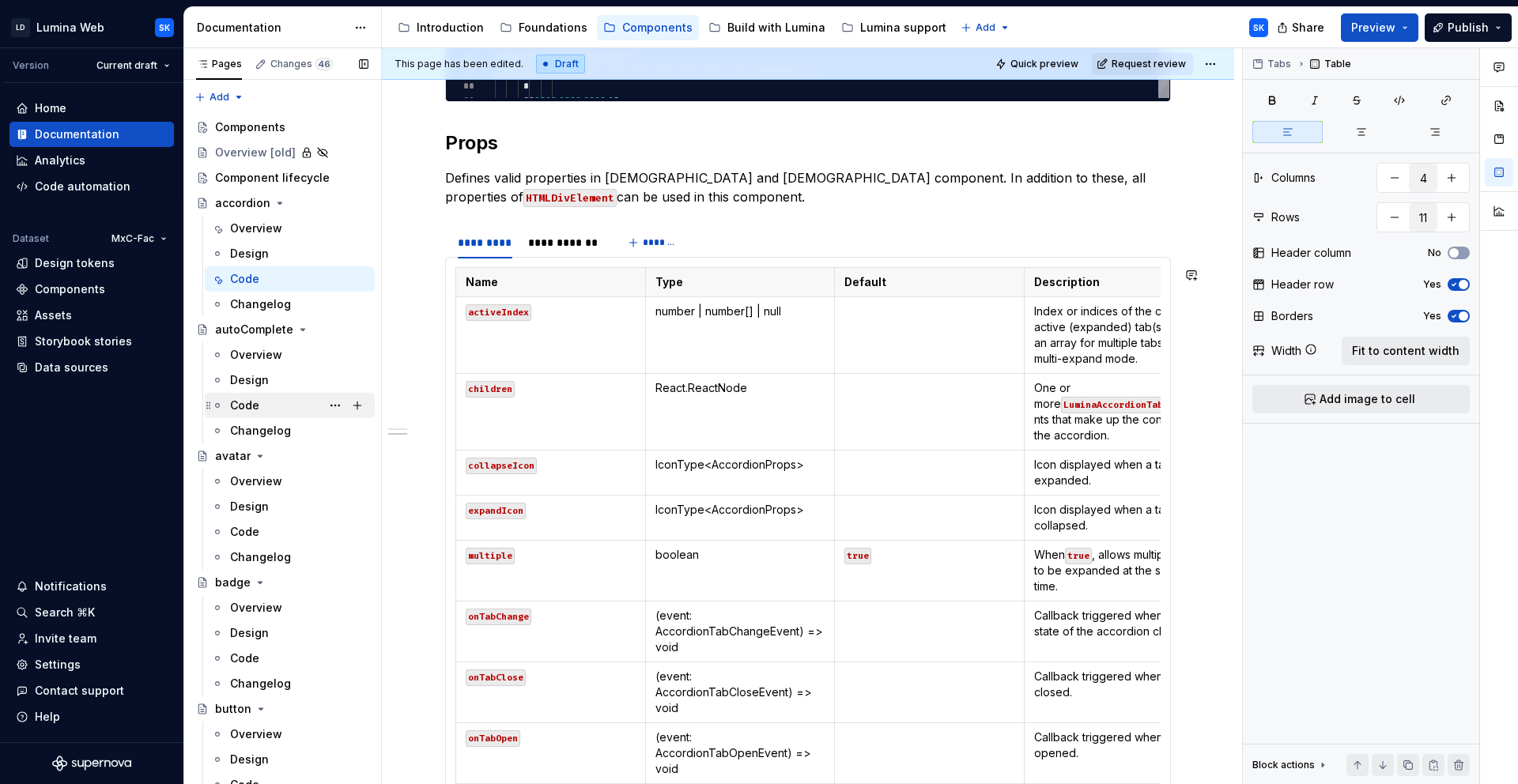
click at [282, 406] on div "Code" at bounding box center [299, 405] width 139 height 22
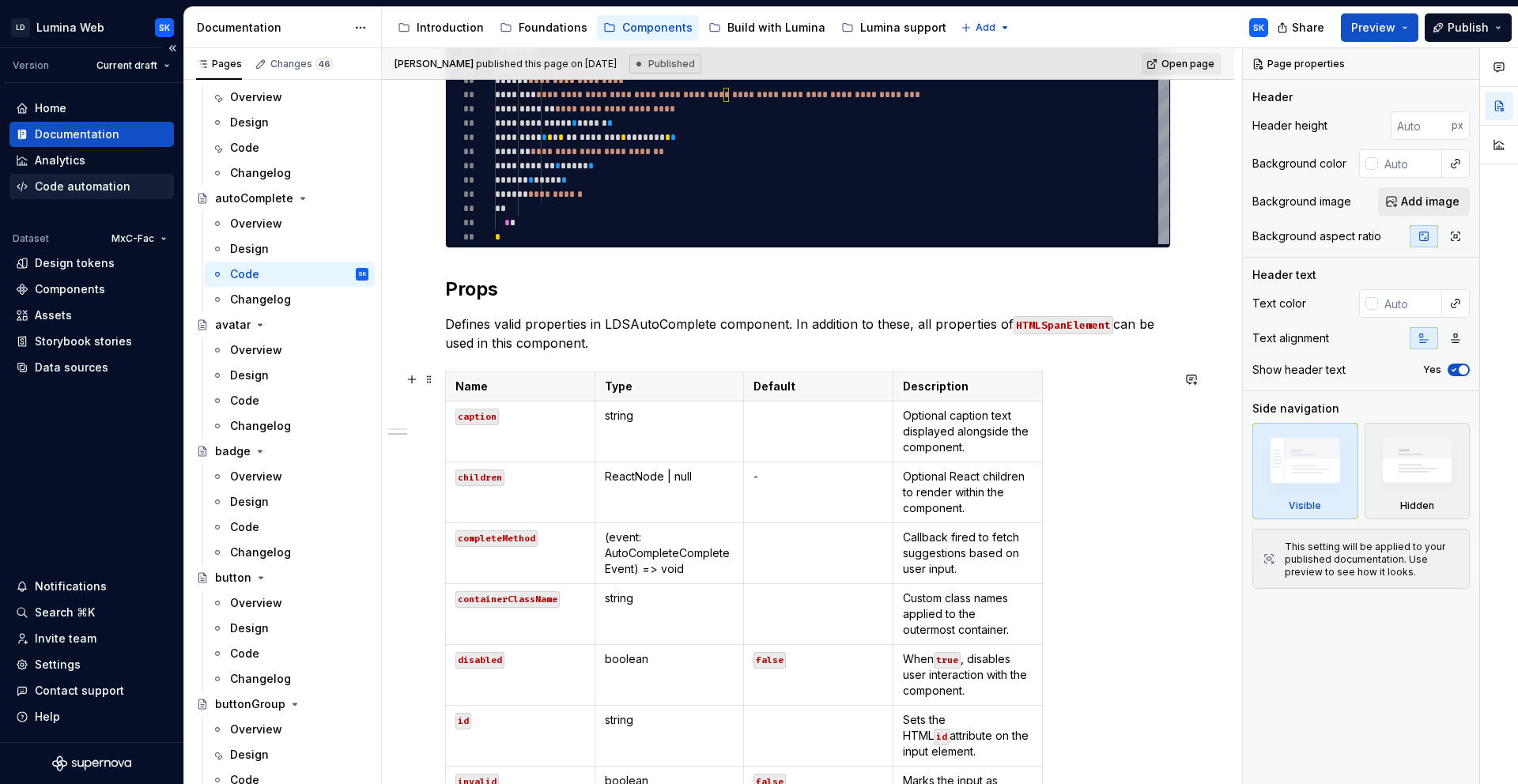
scroll to position [1025, 0]
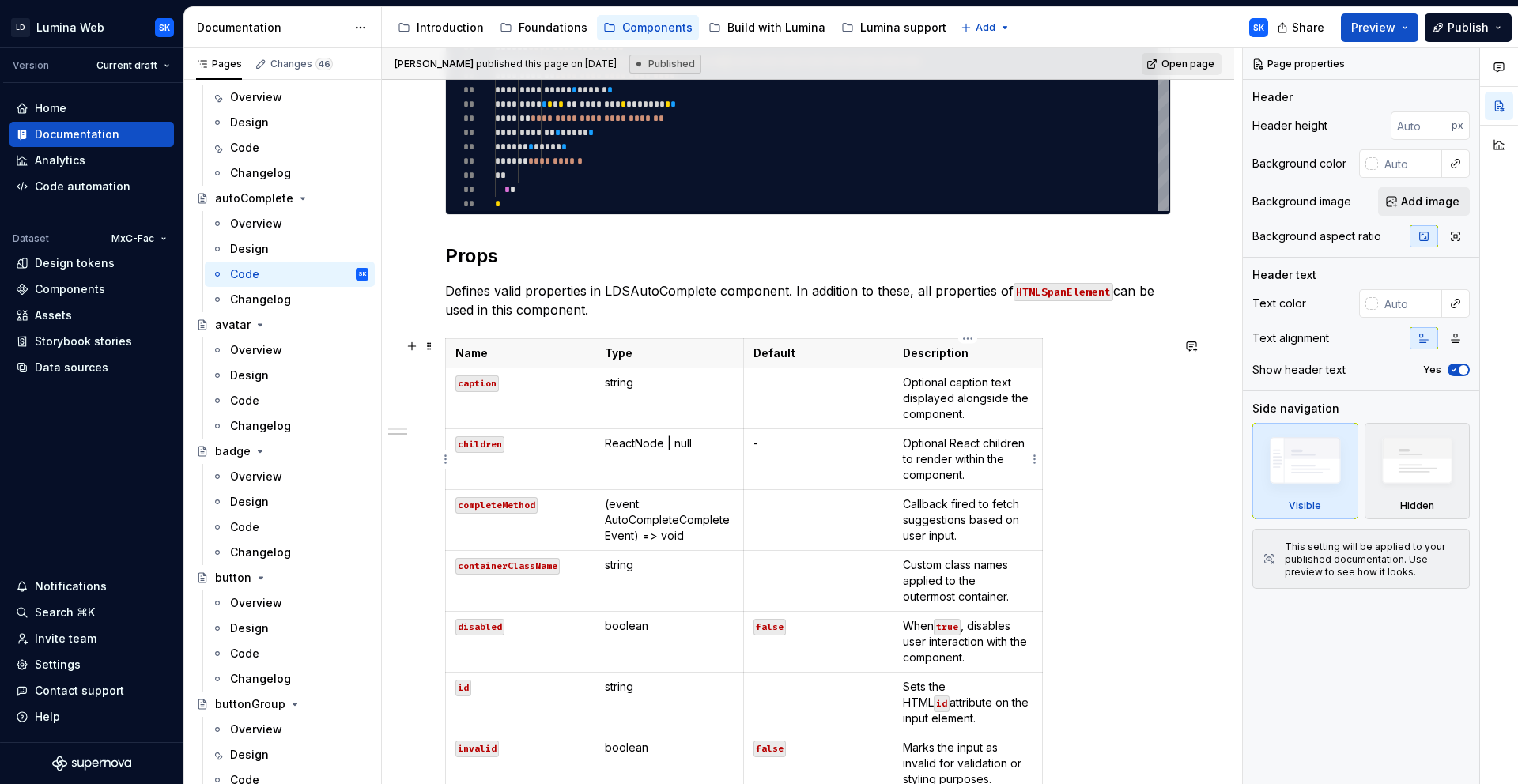
click at [995, 465] on p "Optional React children to render within the component." at bounding box center [968, 459] width 130 height 47
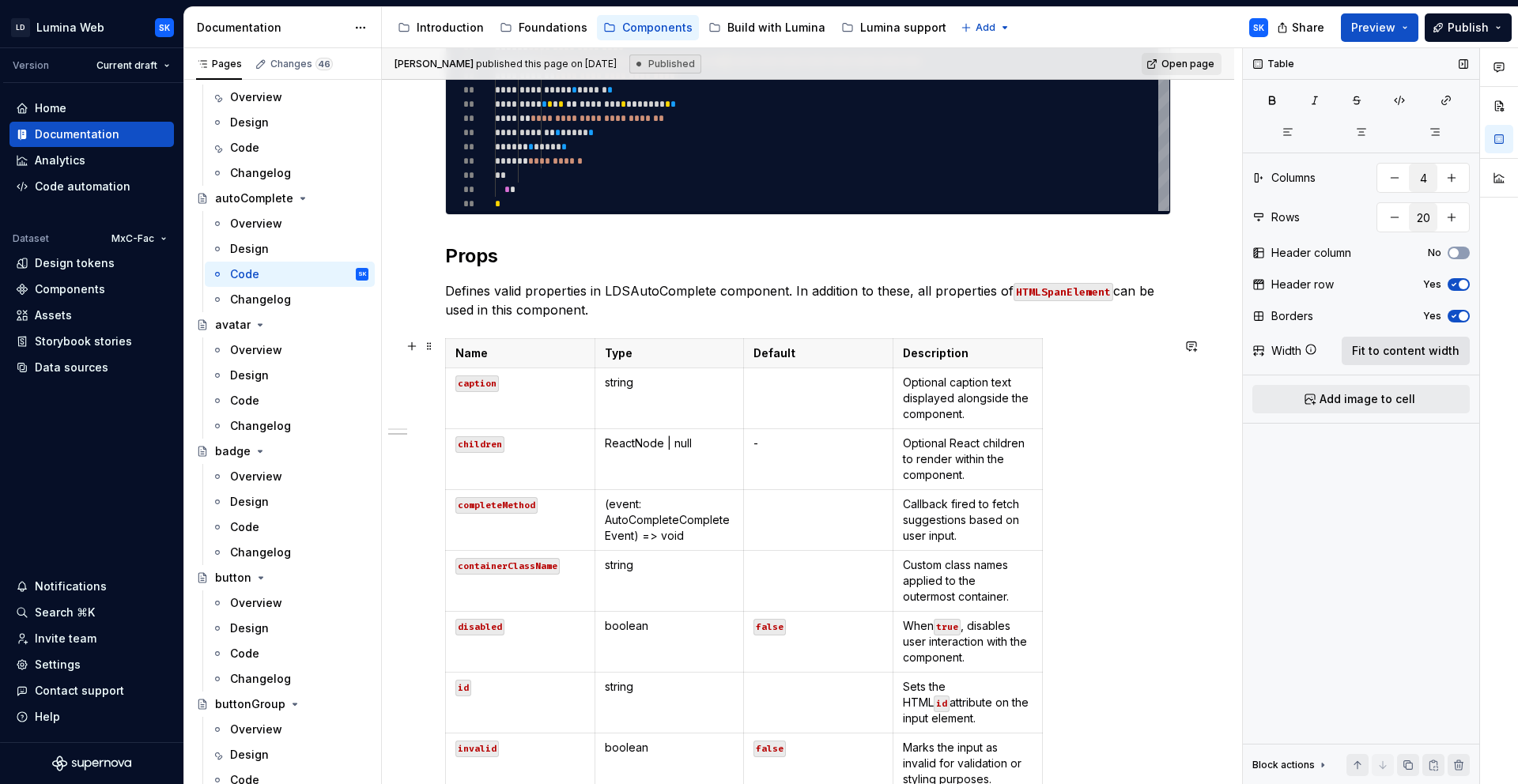
click at [1384, 361] on button "Fit to content width" at bounding box center [1406, 351] width 128 height 28
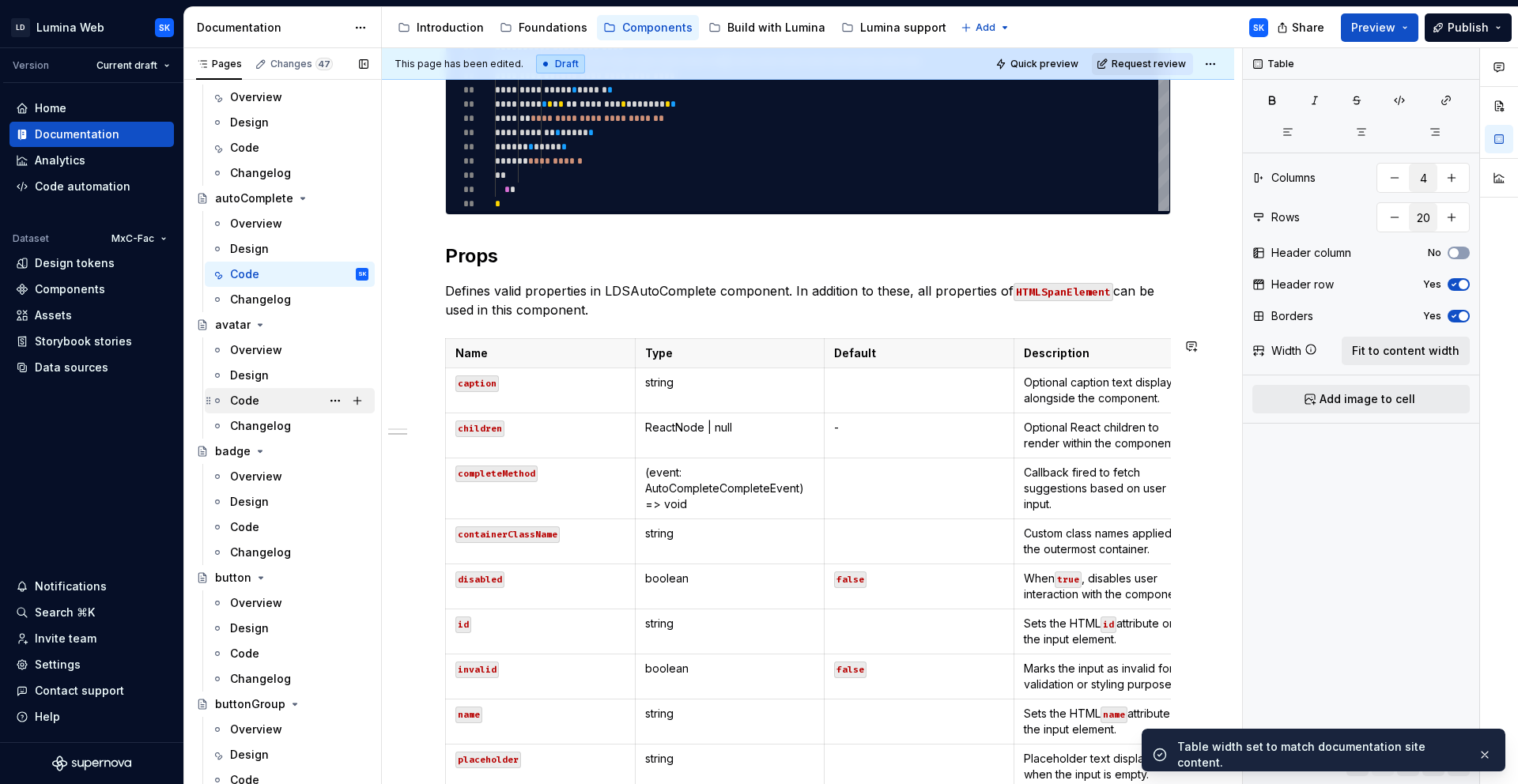
click at [266, 401] on div "Code" at bounding box center [299, 400] width 139 height 22
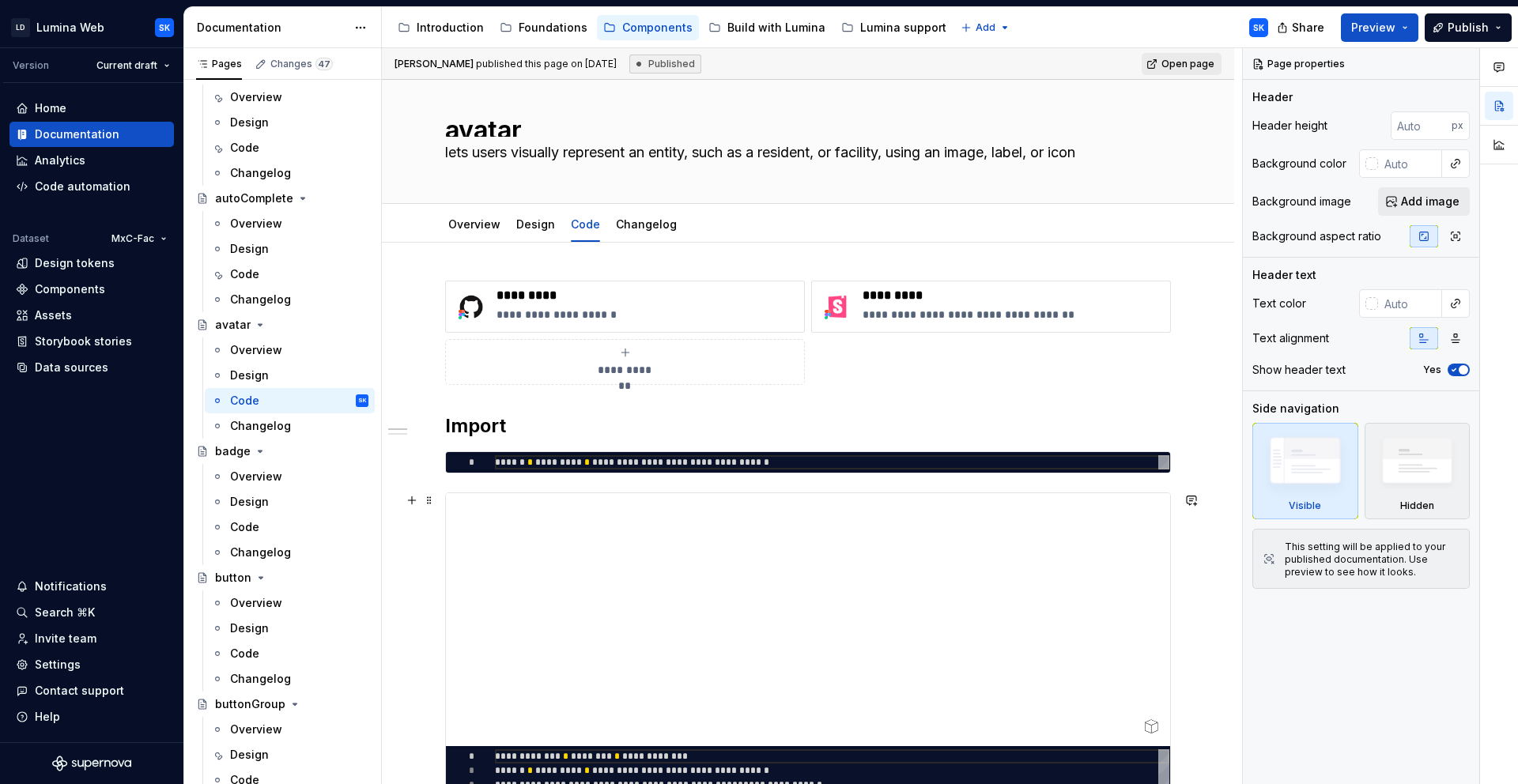
scroll to position [293, 0]
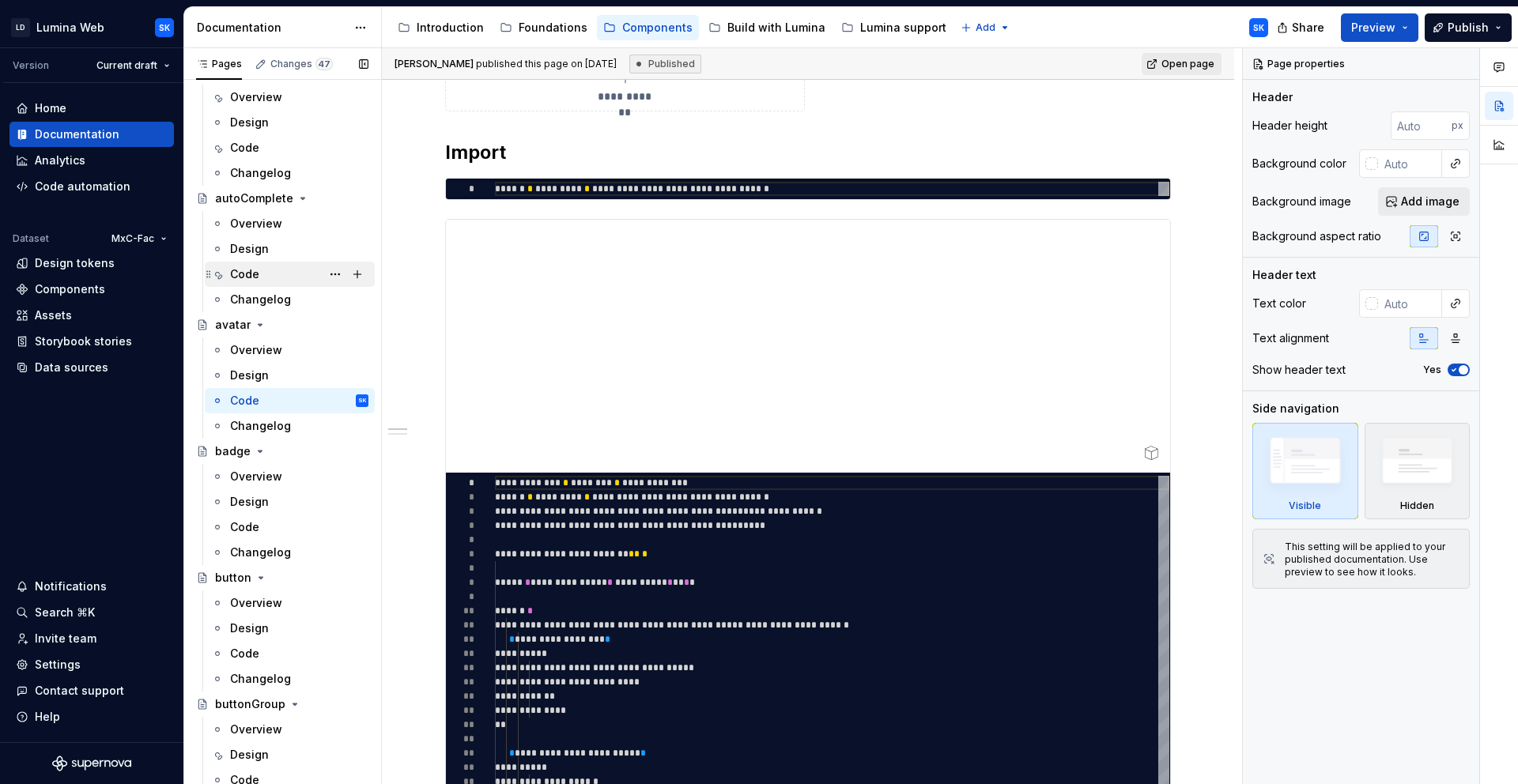
click at [283, 270] on div "Code" at bounding box center [299, 275] width 139 height 22
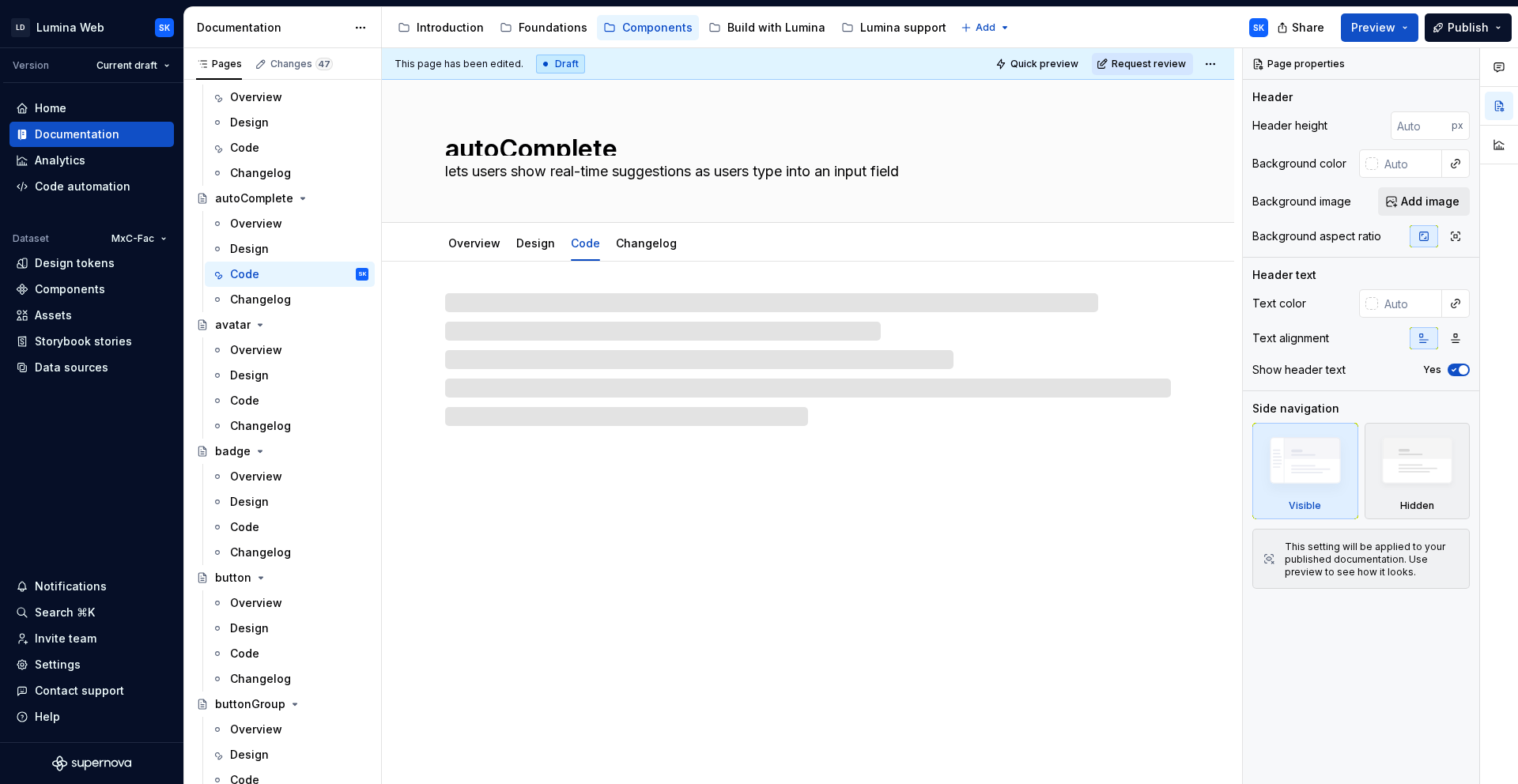
click at [1199, 65] on html "LD Lumina Web SK Version Current draft Home Documentation Analytics Code automa…" at bounding box center [759, 392] width 1518 height 784
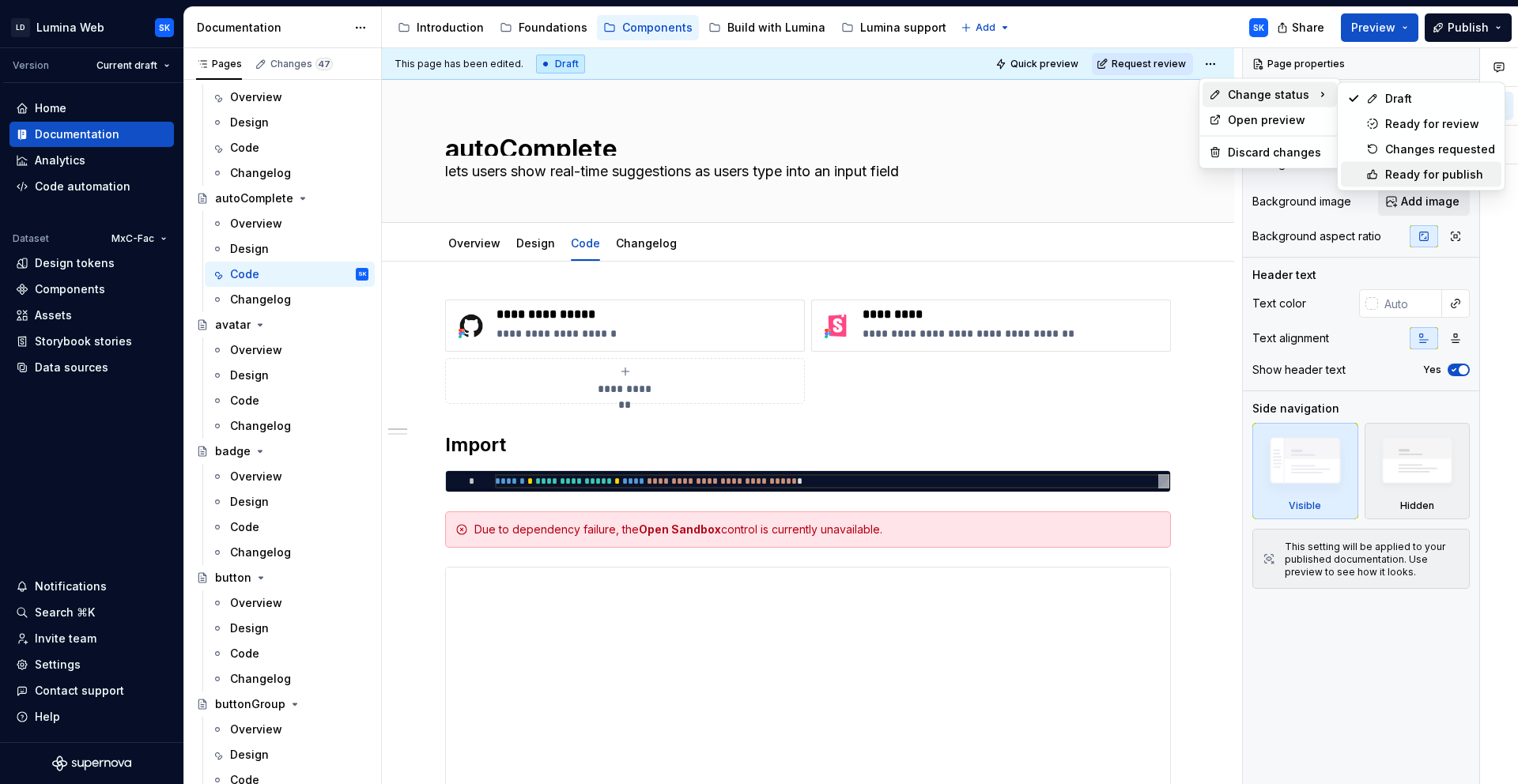
click at [1429, 167] on div "Ready for publish" at bounding box center [1440, 175] width 110 height 16
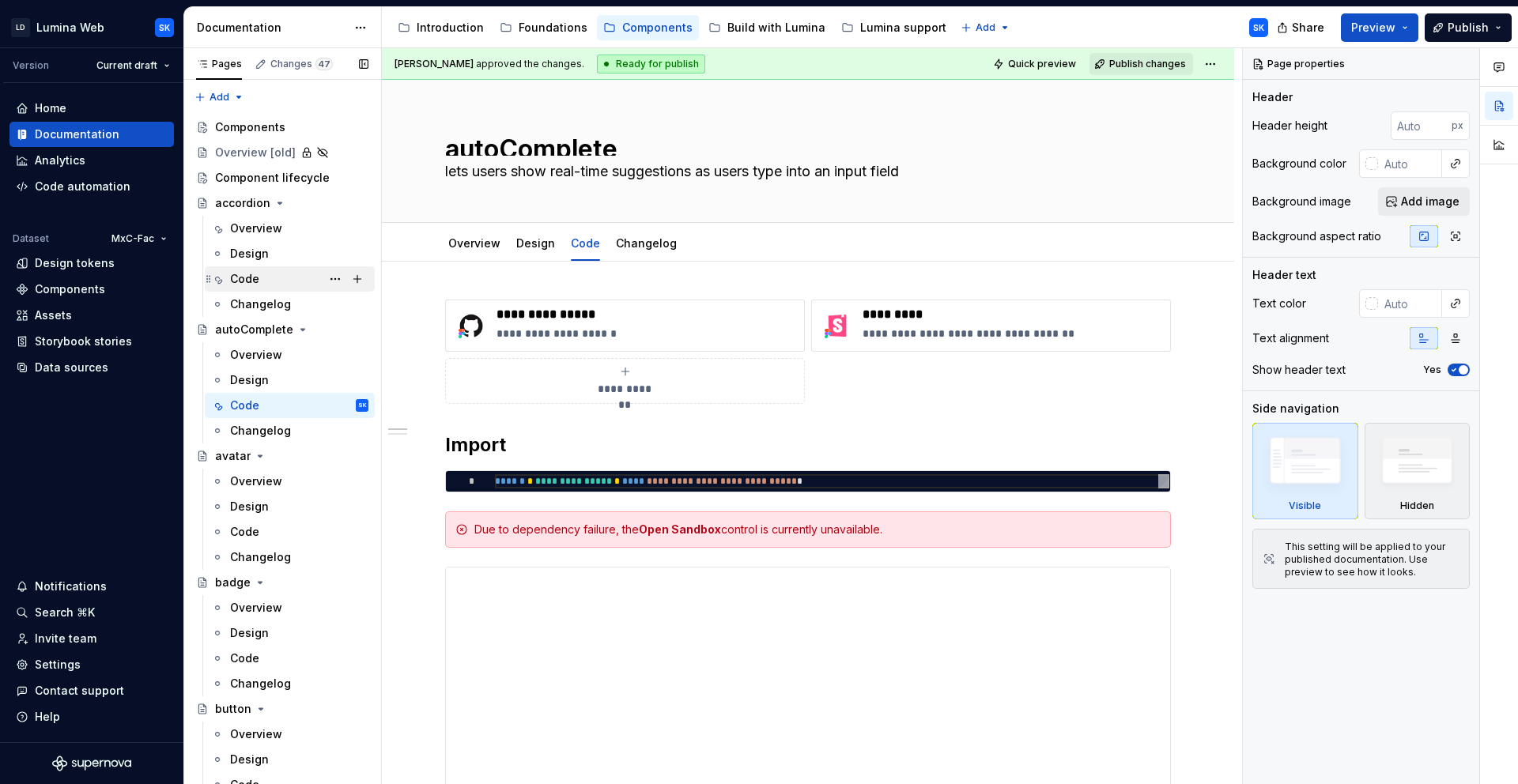
click at [287, 280] on div "Code" at bounding box center [299, 279] width 139 height 22
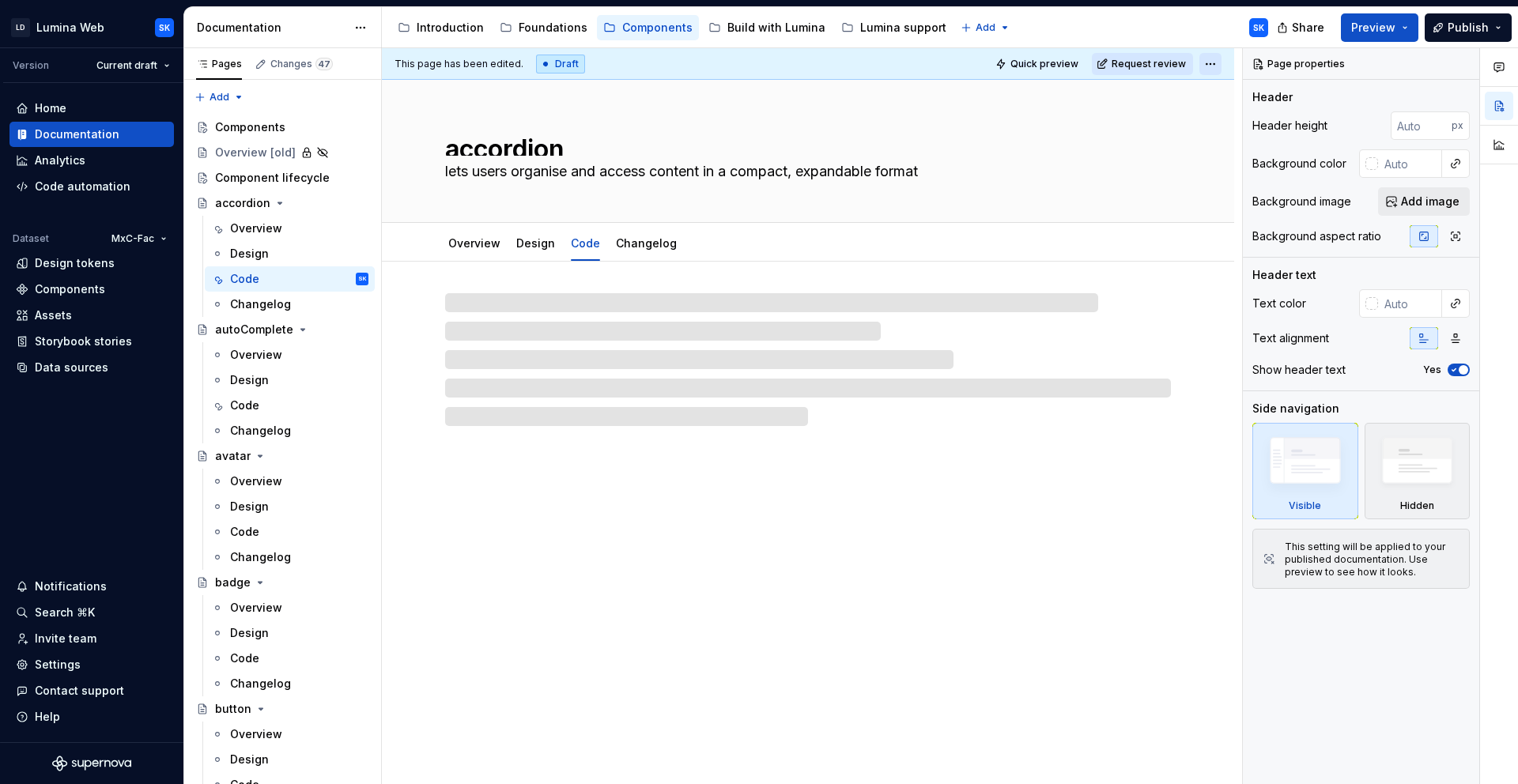
click at [1211, 65] on html "LD Lumina Web SK Version Current draft Home Documentation Analytics Code automa…" at bounding box center [759, 392] width 1518 height 784
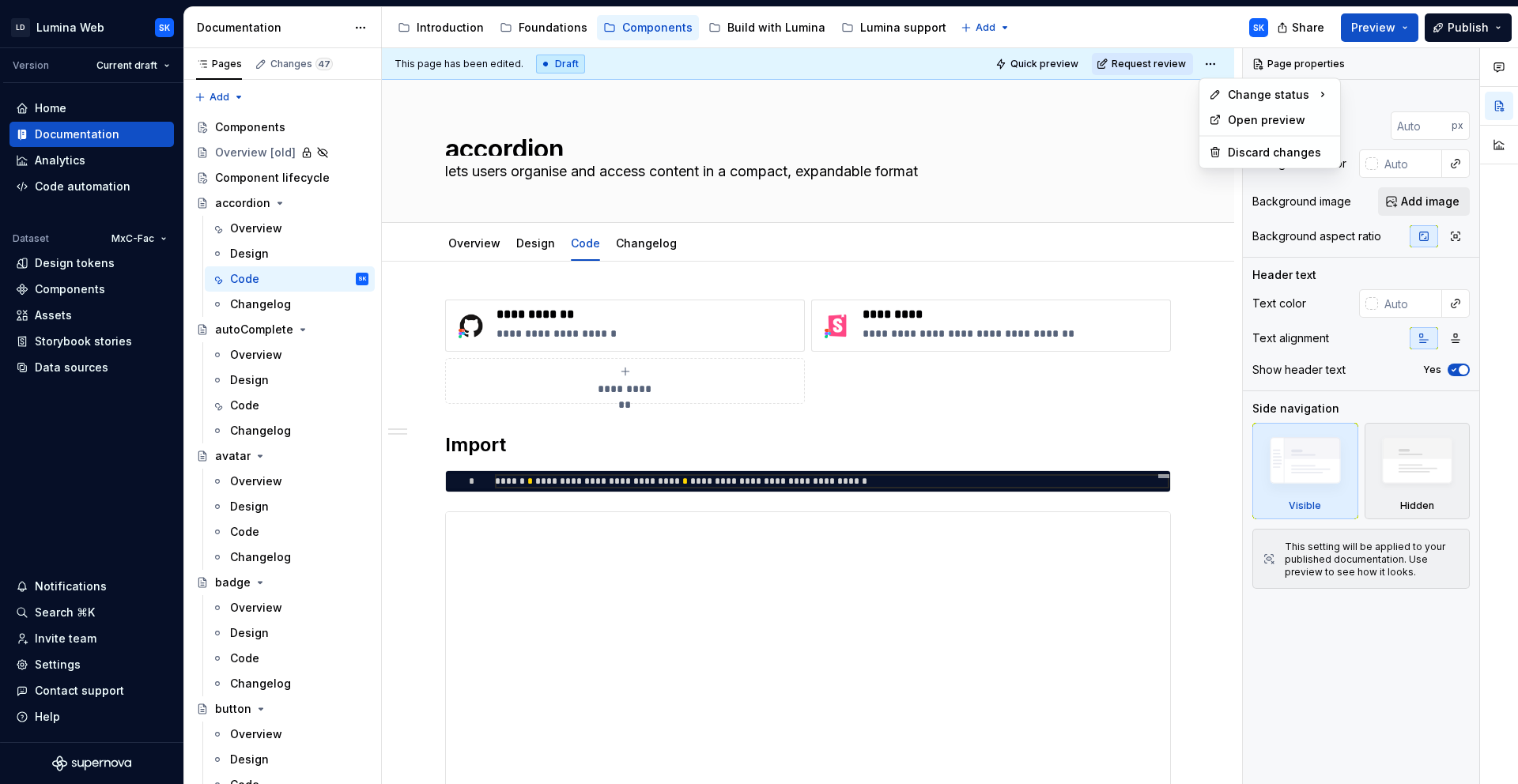
type textarea "*"
click at [1421, 169] on div "Ready for publish" at bounding box center [1440, 175] width 110 height 16
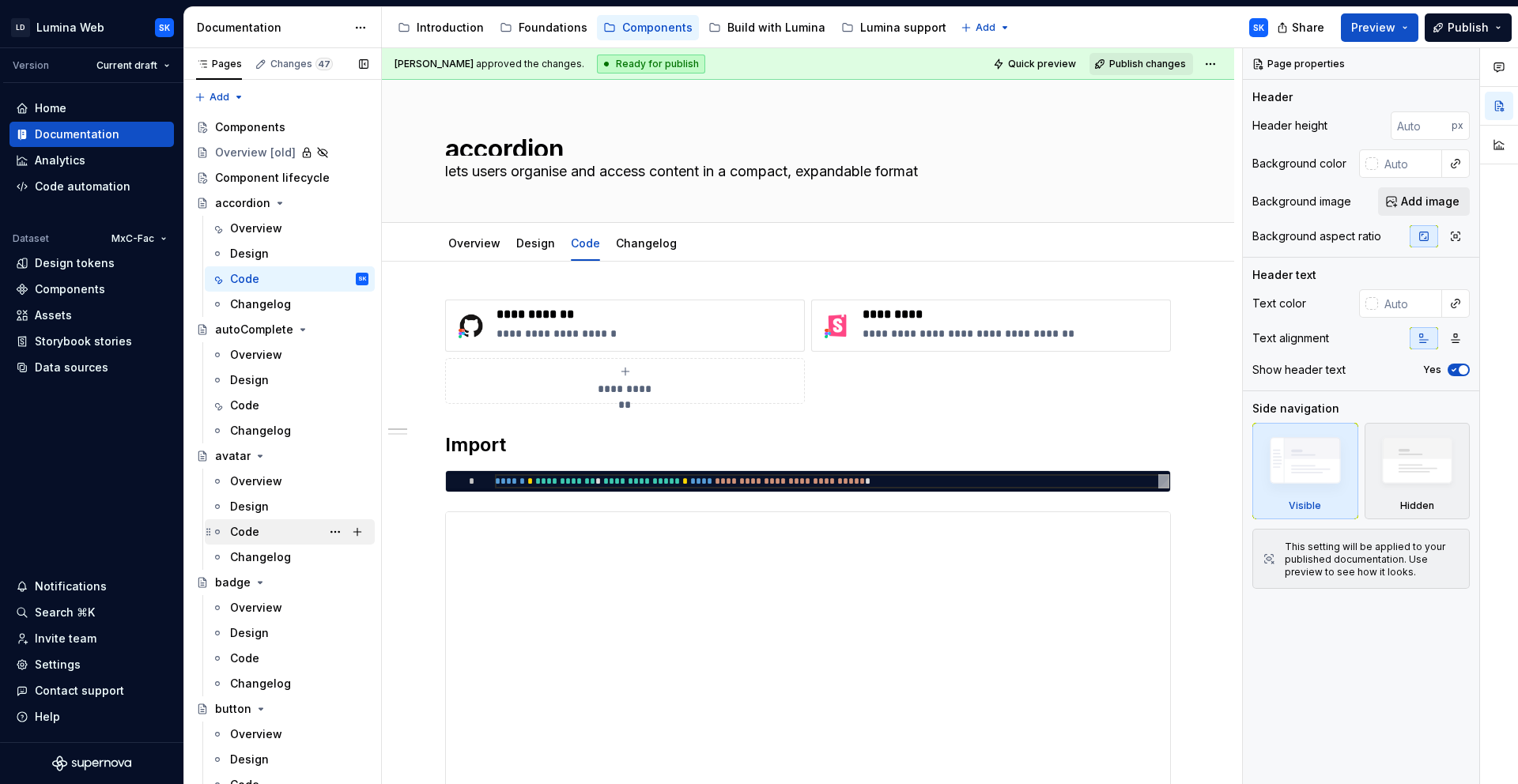
click at [267, 522] on div "Code" at bounding box center [299, 532] width 139 height 22
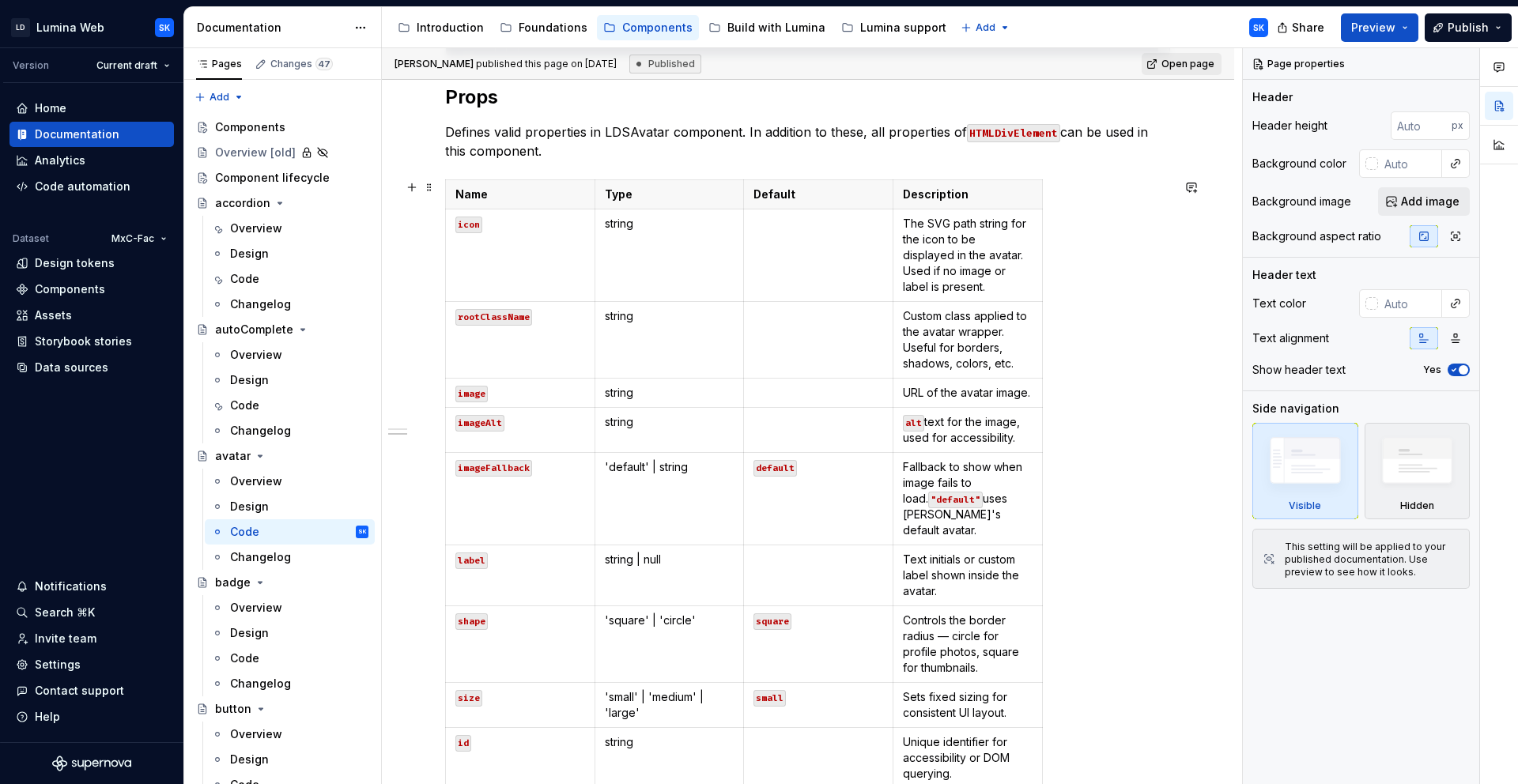
scroll to position [1201, 0]
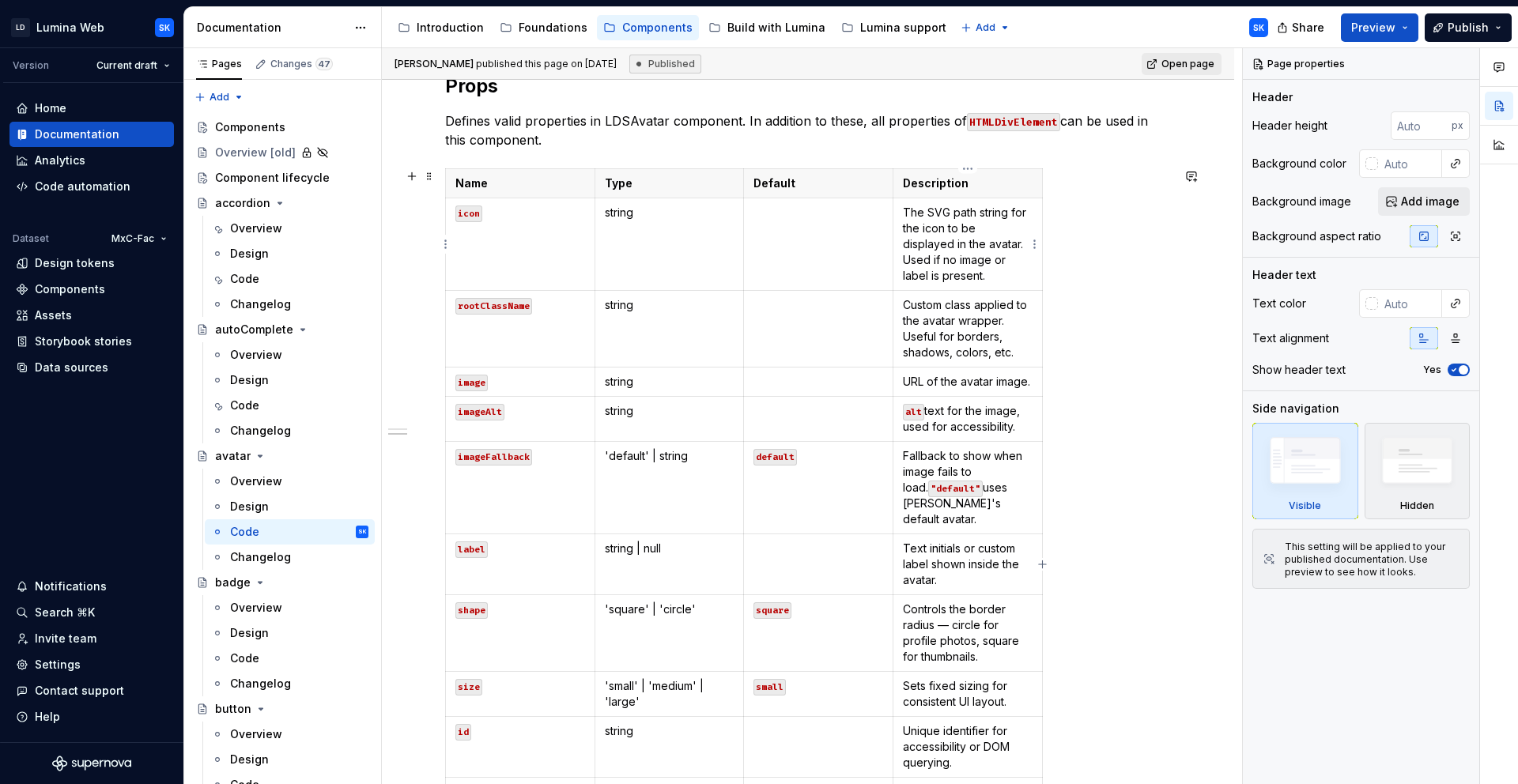
click at [998, 268] on p "The SVG path string for the icon to be displayed in the avatar. Used if no imag…" at bounding box center [968, 244] width 130 height 79
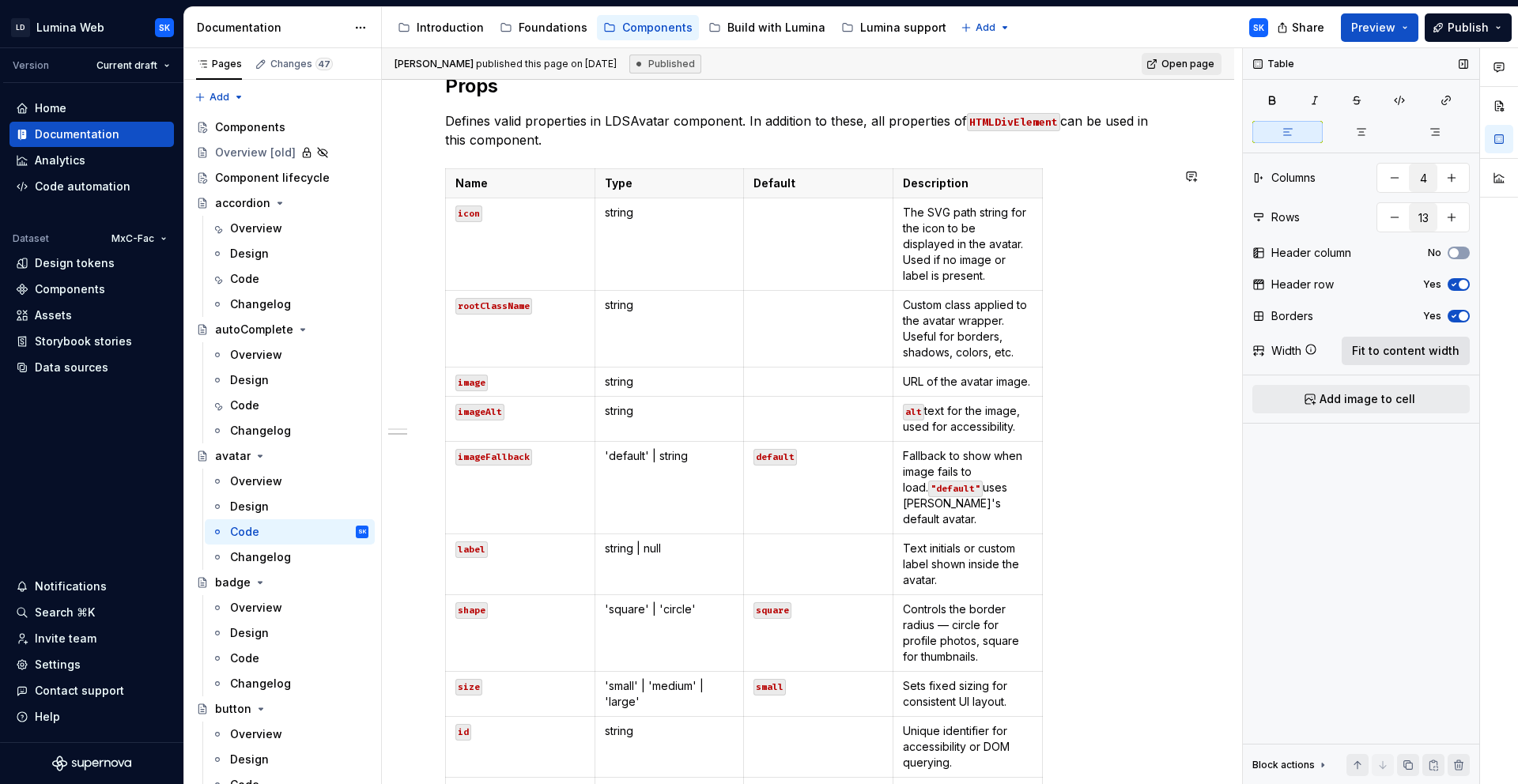
click at [1389, 358] on span "Fit to content width" at bounding box center [1406, 351] width 108 height 16
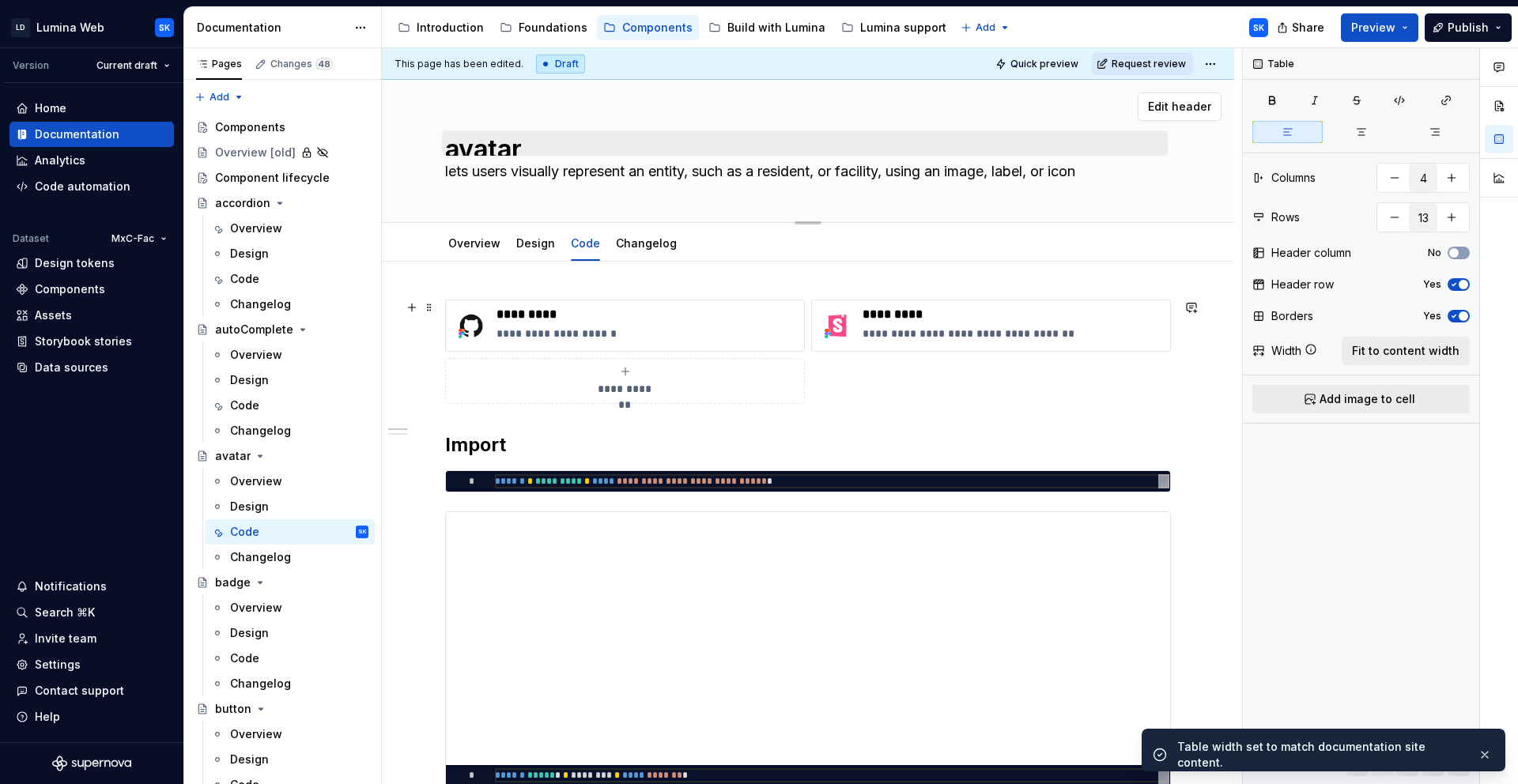
scroll to position [9, 0]
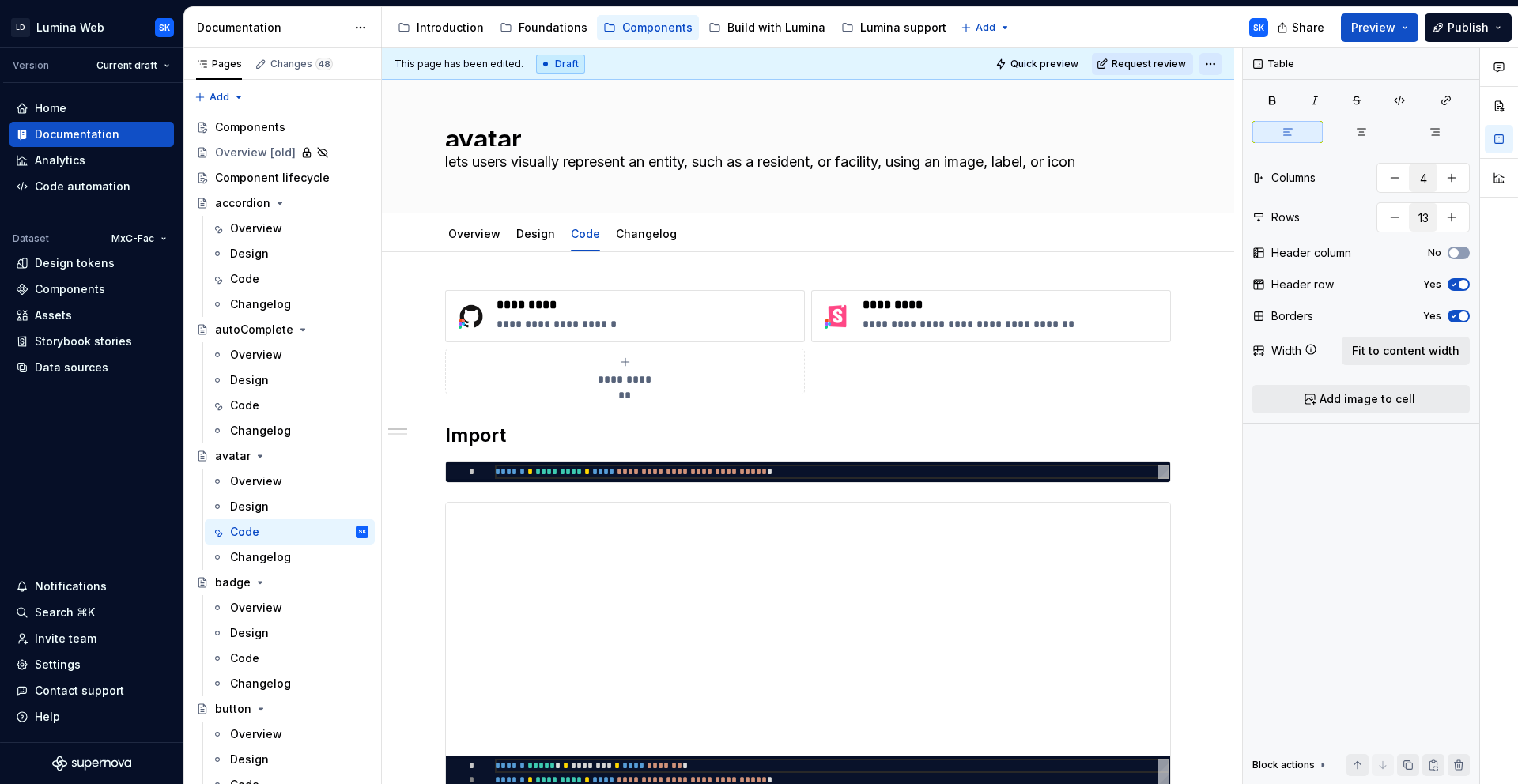
click at [1205, 64] on html "LD Lumina Web SK Version Current draft Home Documentation Analytics Code automa…" at bounding box center [759, 392] width 1518 height 784
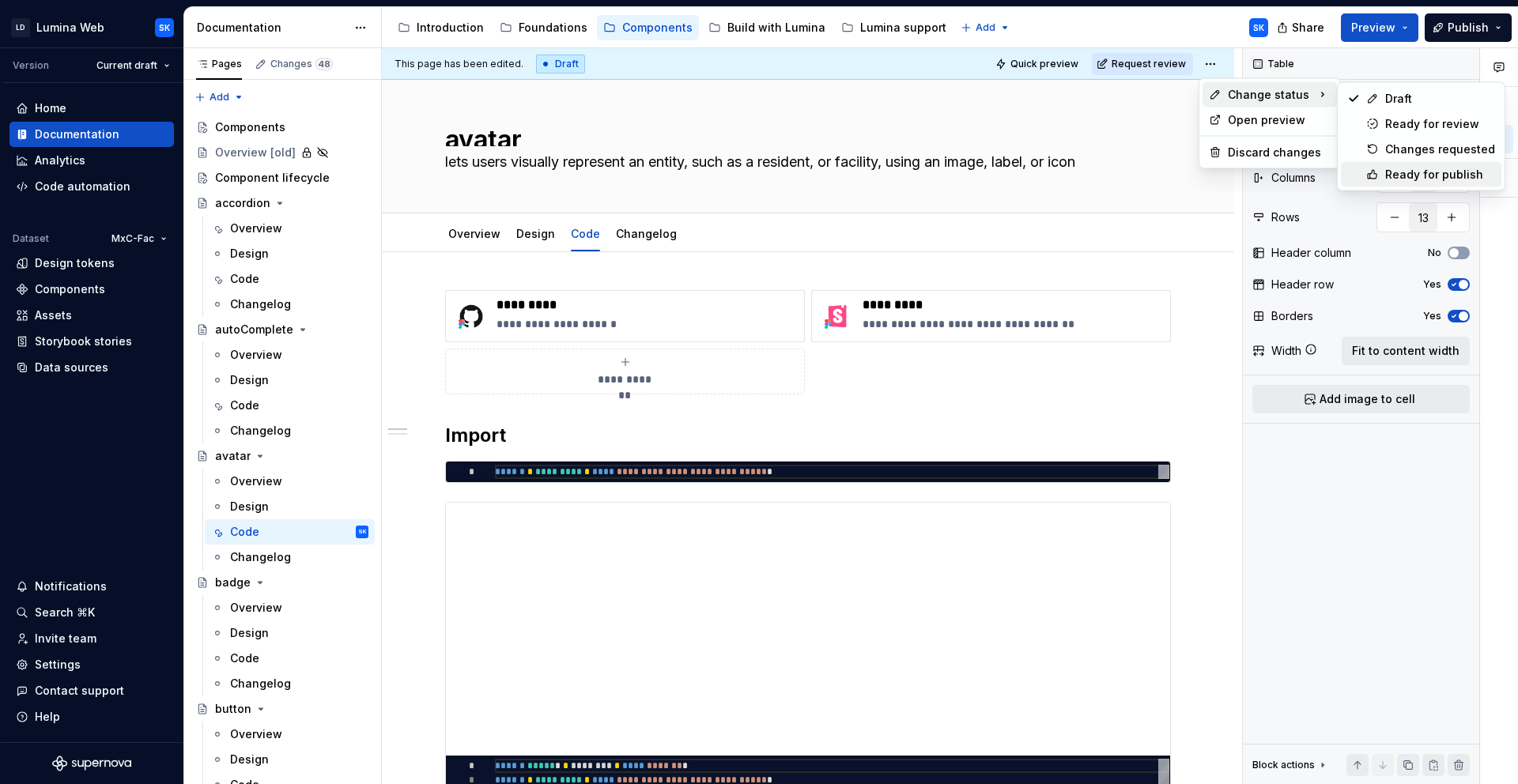
click at [1425, 171] on div "Ready for publish" at bounding box center [1440, 175] width 110 height 16
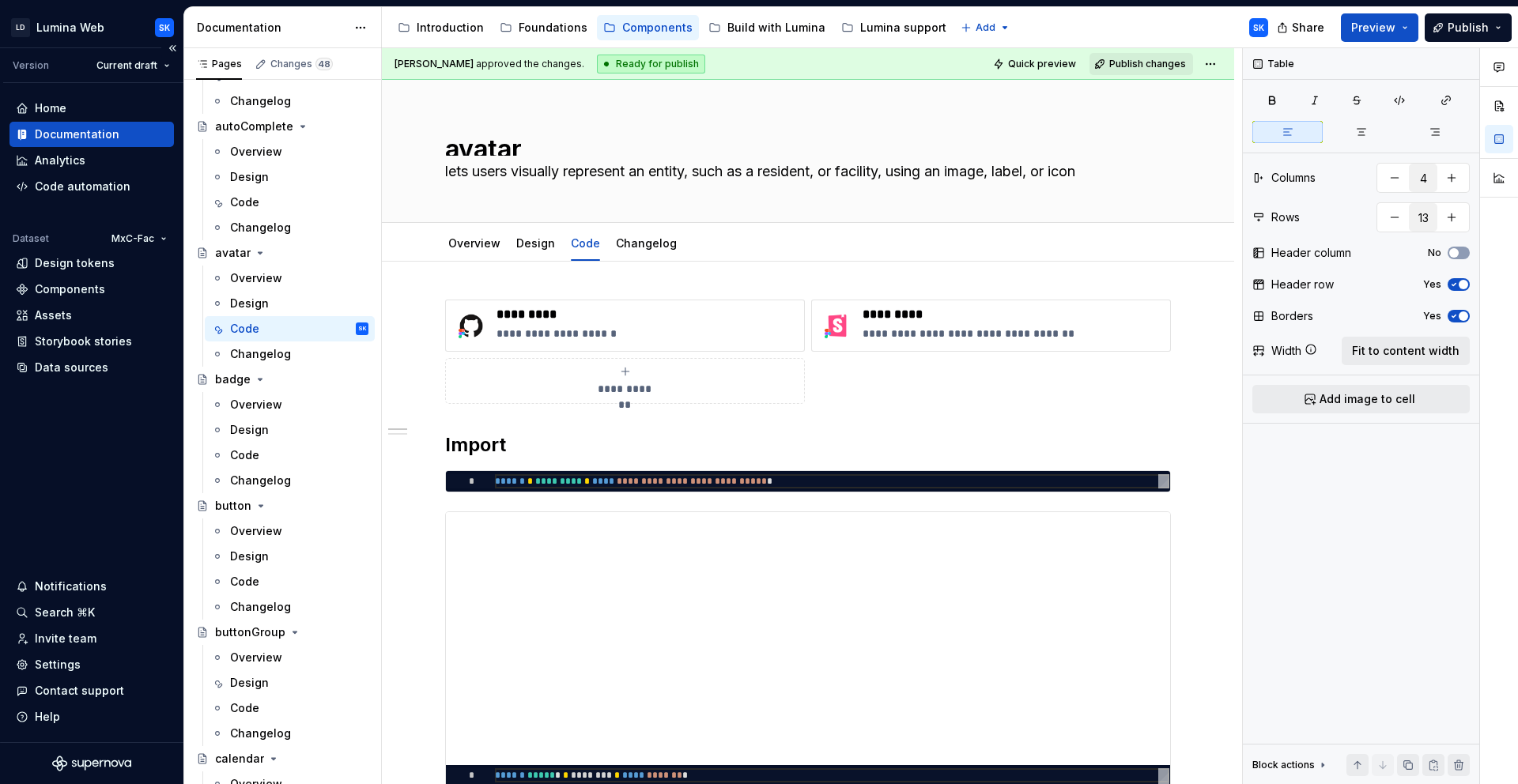
scroll to position [214, 0]
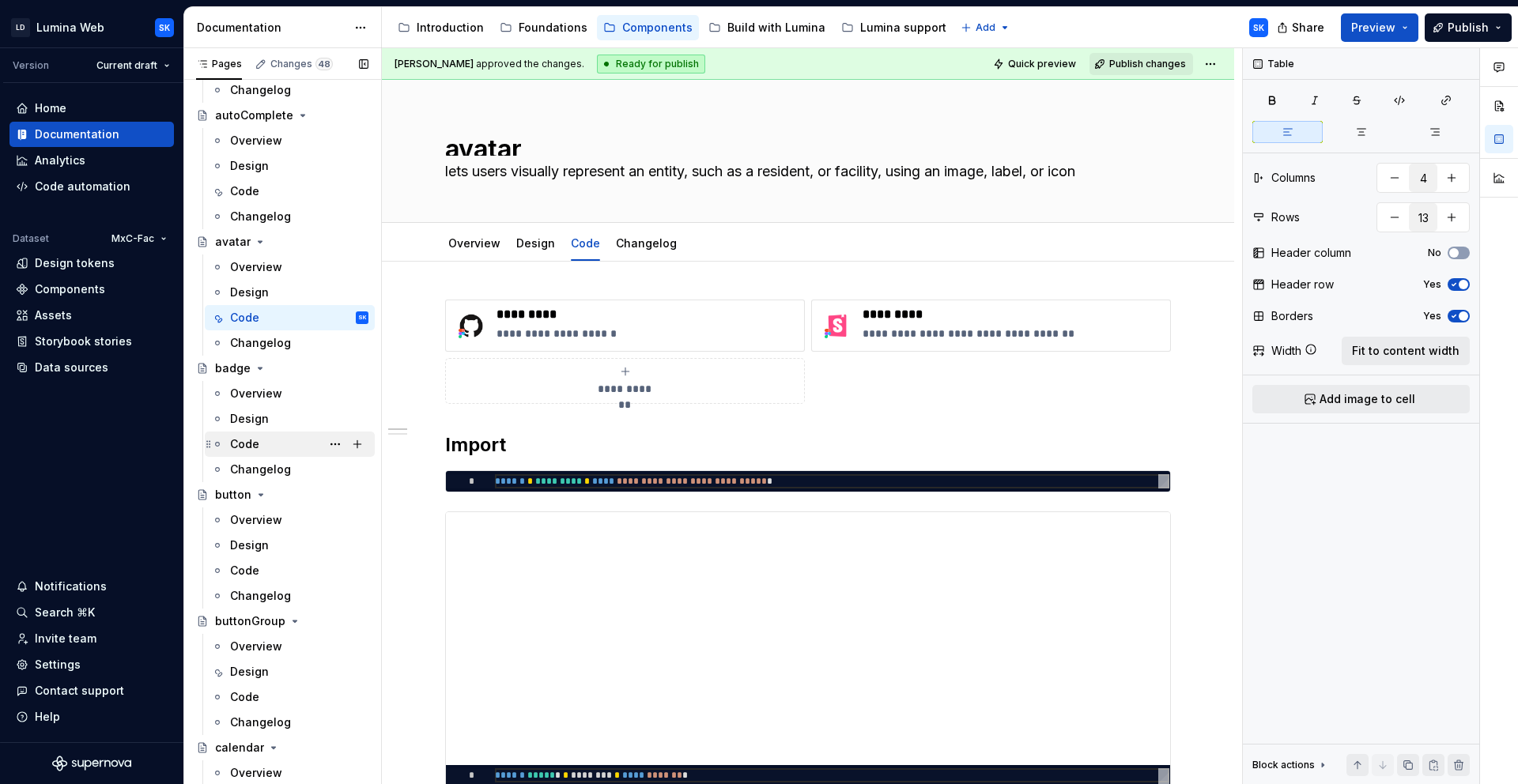
click at [291, 445] on div "Code" at bounding box center [299, 444] width 139 height 22
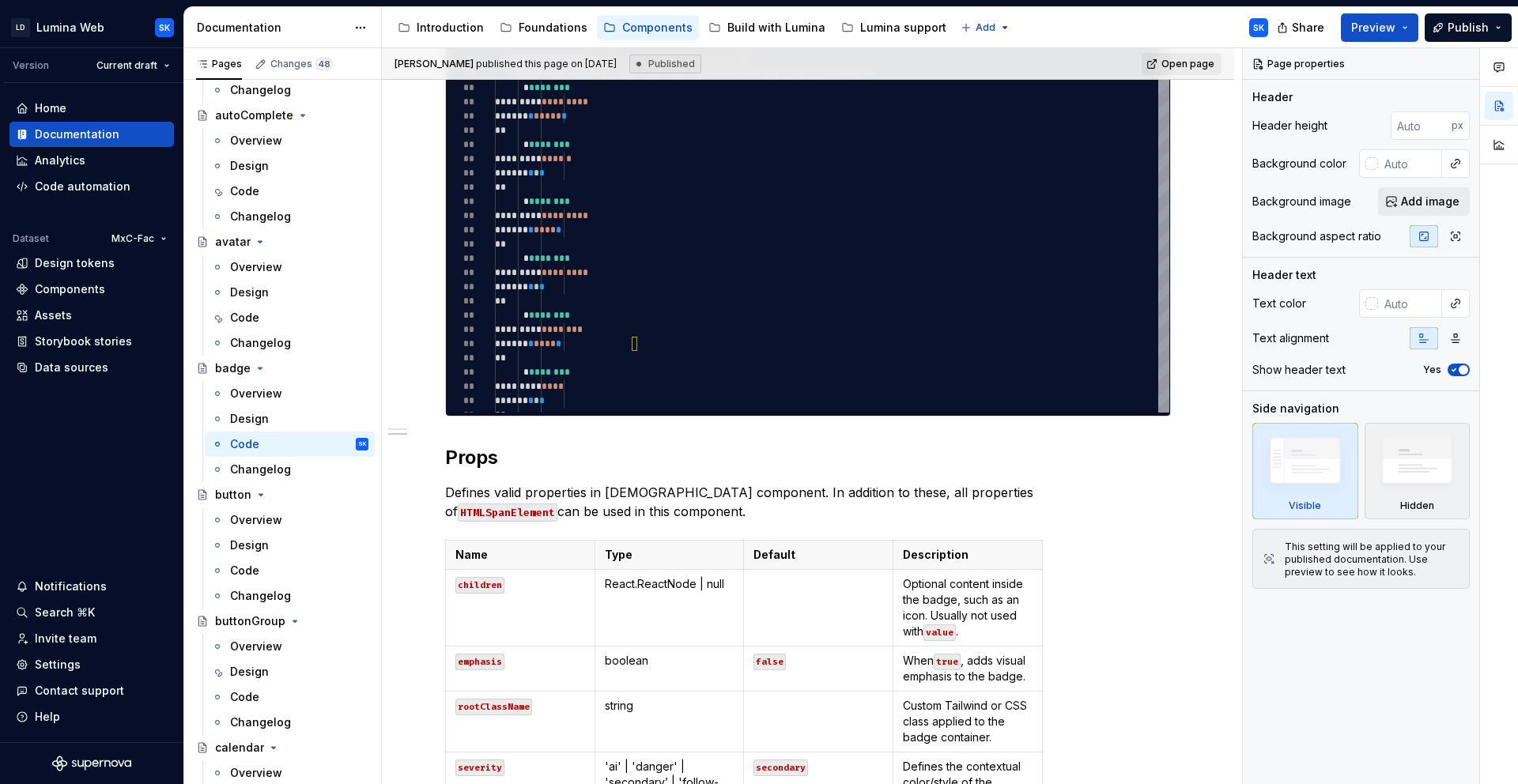
scroll to position [971, 0]
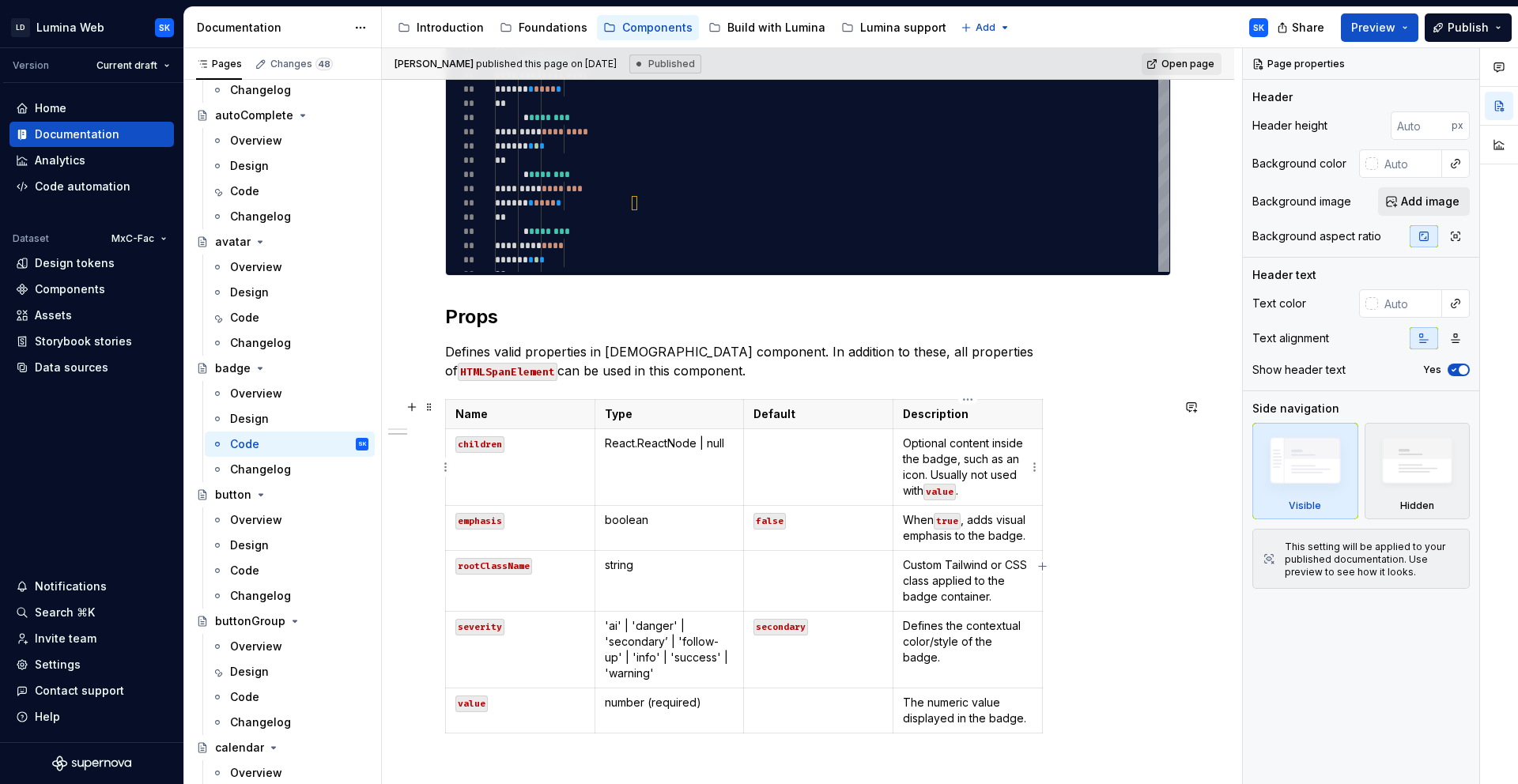
click at [973, 450] on p "Optional content inside the badge, such as an icon. Usually not used with value…" at bounding box center [968, 467] width 130 height 63
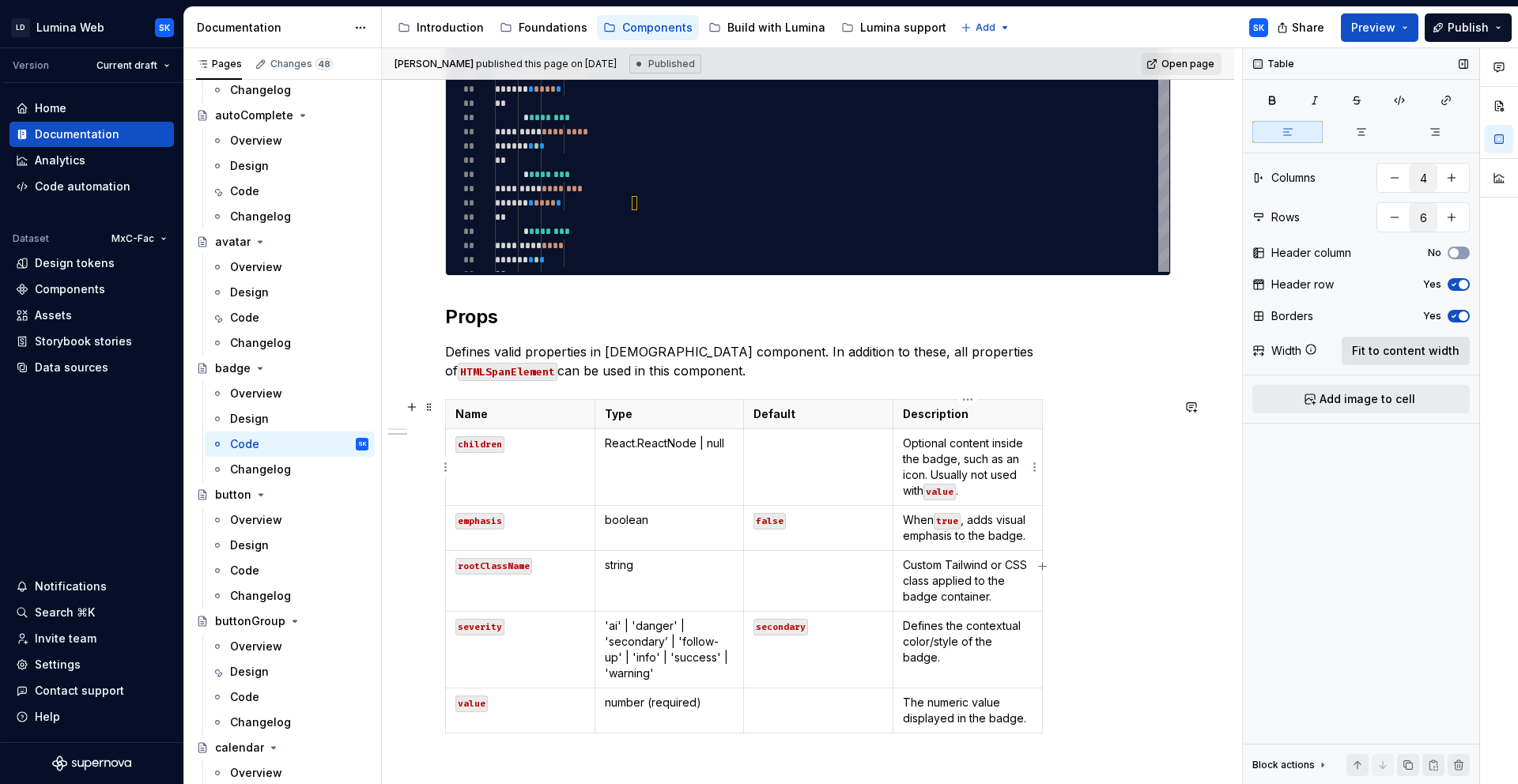
click at [1401, 354] on span "Fit to content width" at bounding box center [1406, 351] width 108 height 16
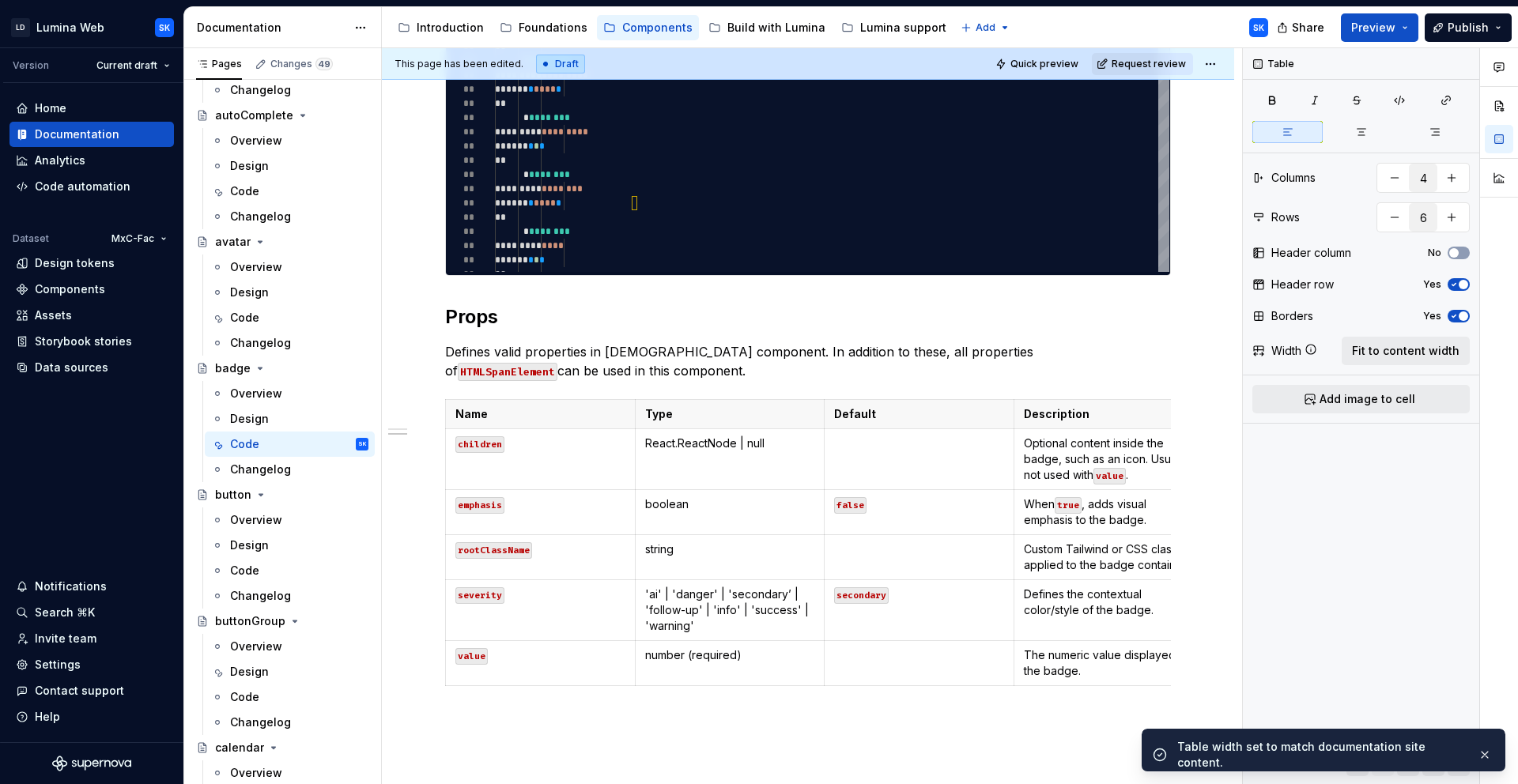
click at [1209, 70] on html "LD Lumina Web SK Version Current draft Home Documentation Analytics Code automa…" at bounding box center [759, 392] width 1518 height 784
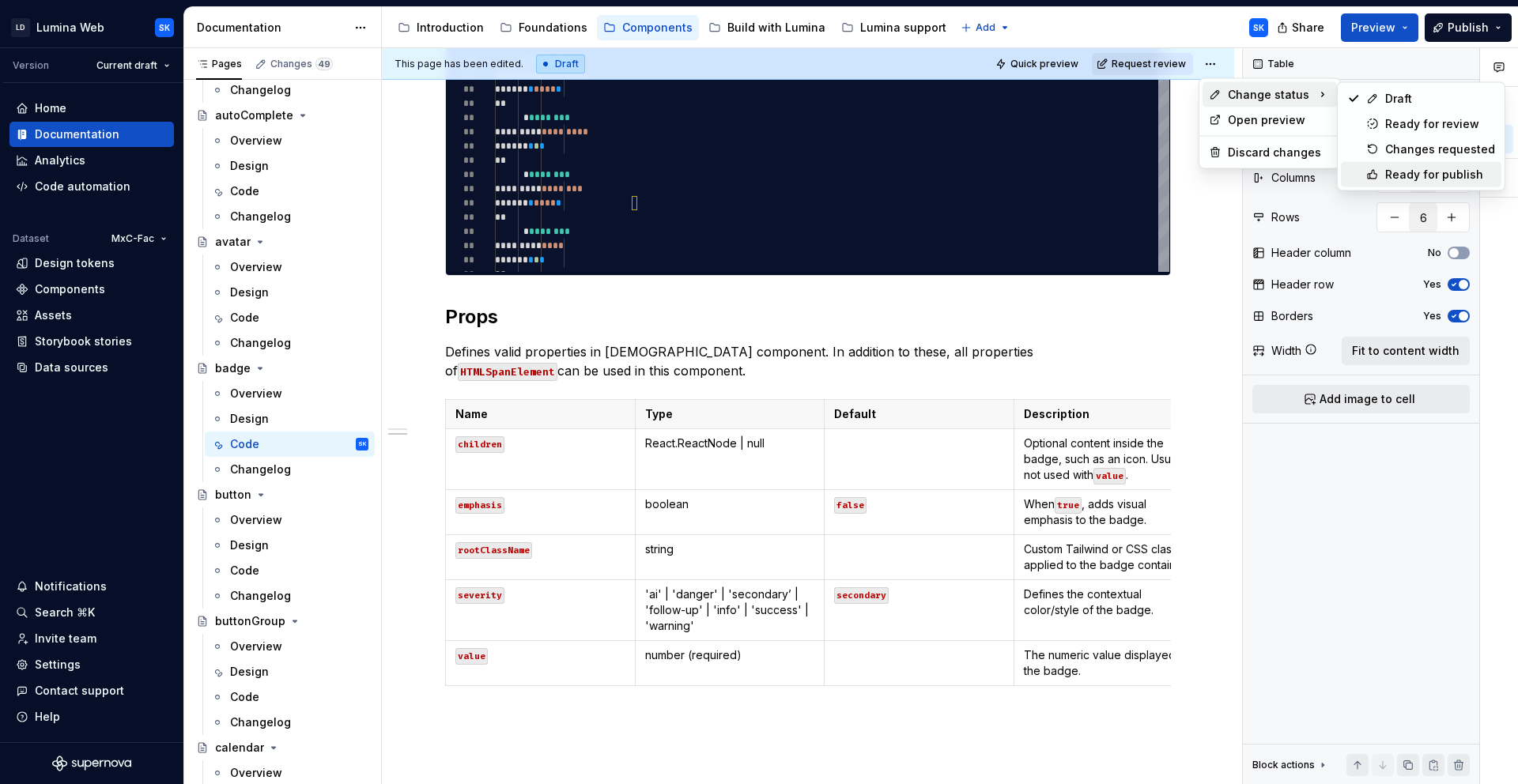
click at [1436, 175] on div "Ready for publish" at bounding box center [1440, 175] width 110 height 16
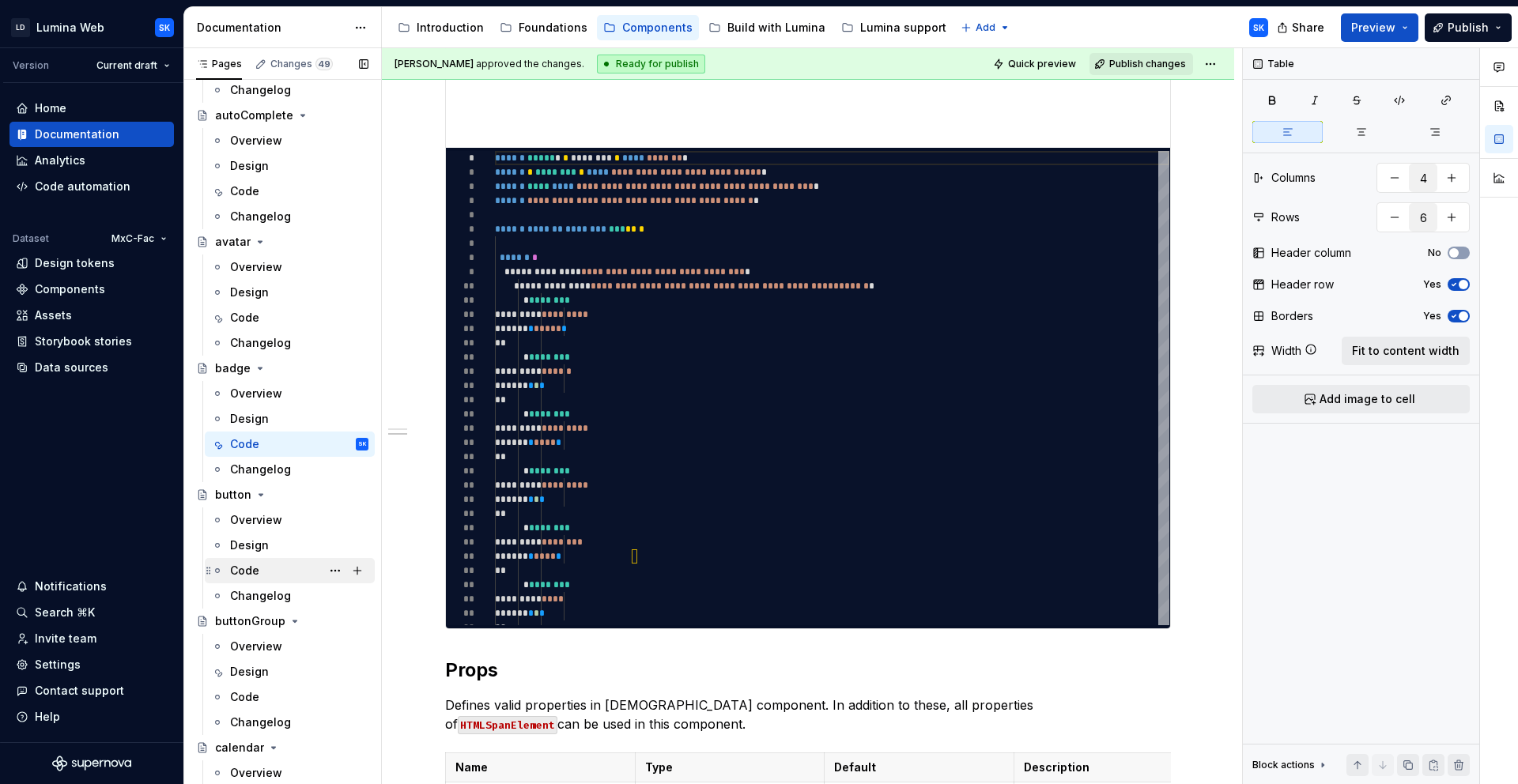
scroll to position [346, 0]
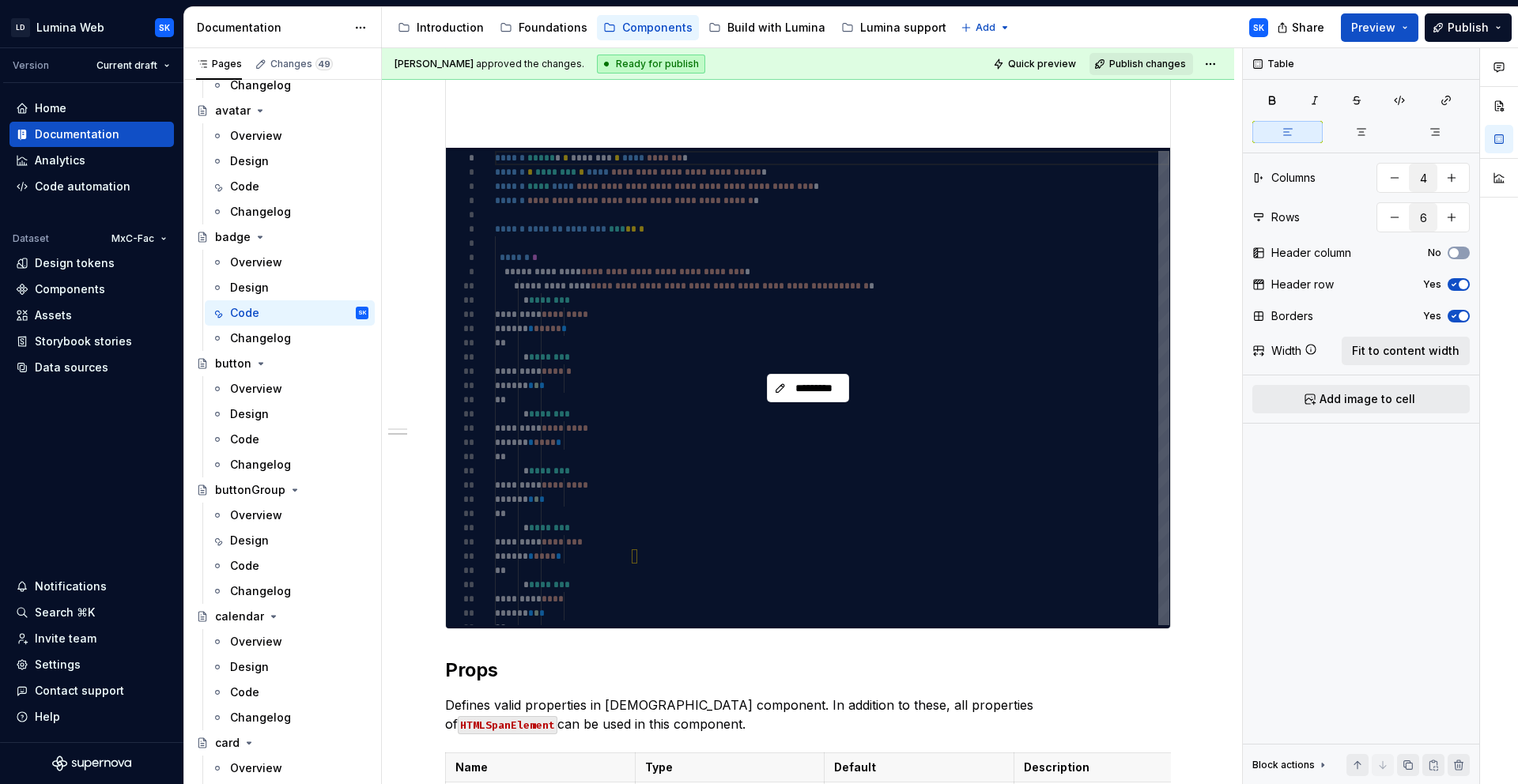
click at [271, 431] on div "Code" at bounding box center [299, 439] width 139 height 16
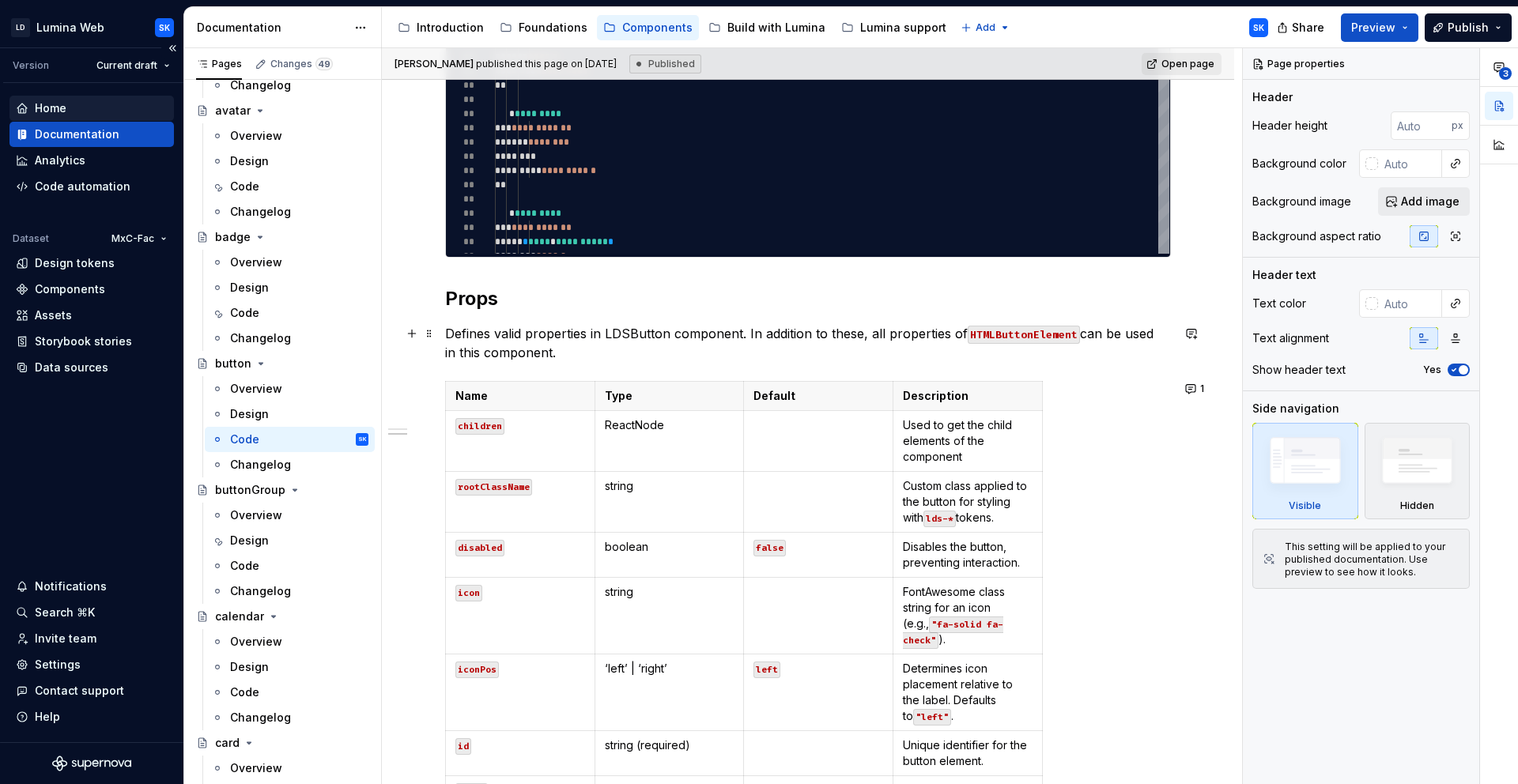
scroll to position [1033, 0]
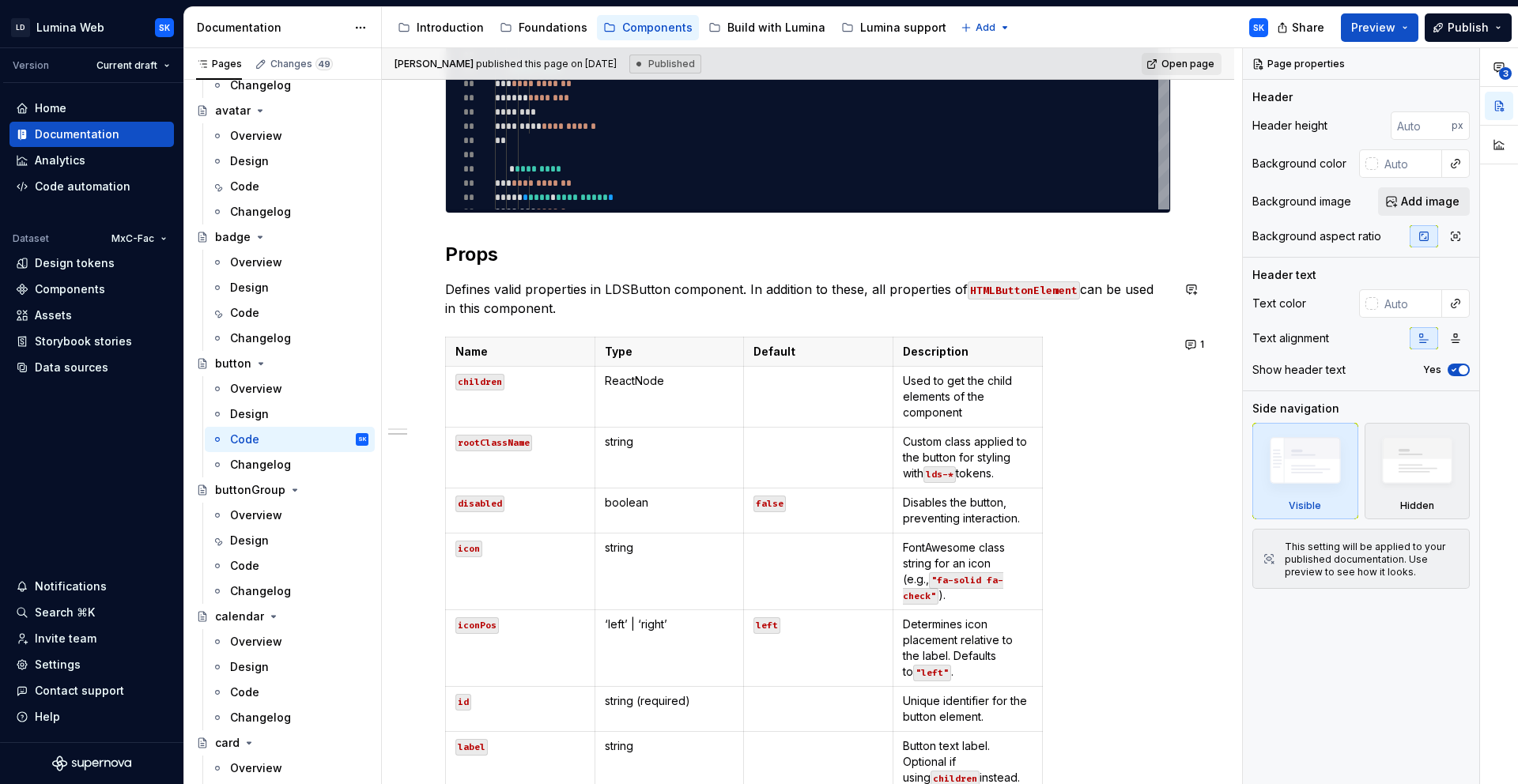
click at [988, 403] on p "Used to get the child elements of the component" at bounding box center [968, 396] width 130 height 47
type textarea "*"
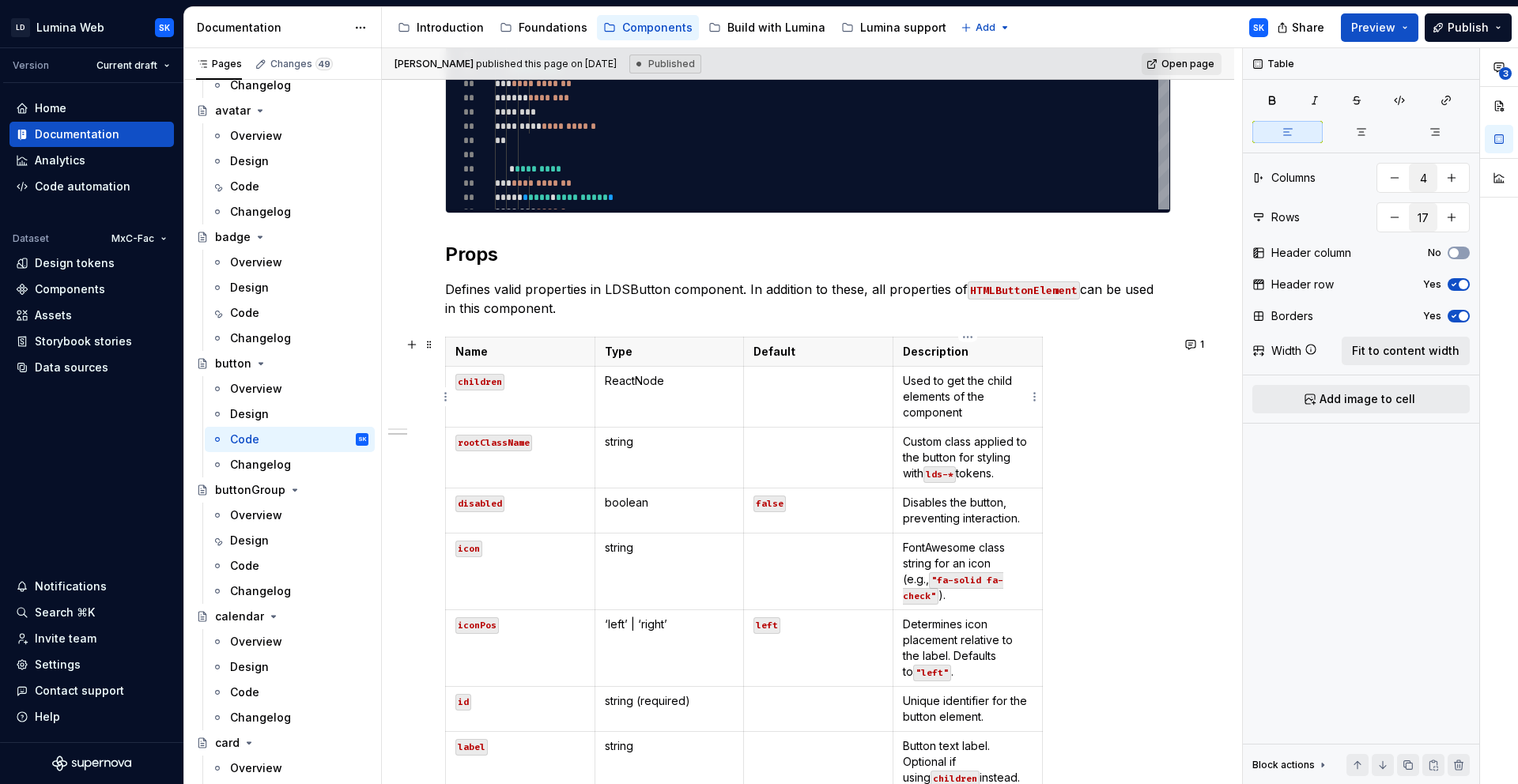
click at [986, 411] on p "Used to get the child elements of the component" at bounding box center [968, 396] width 130 height 47
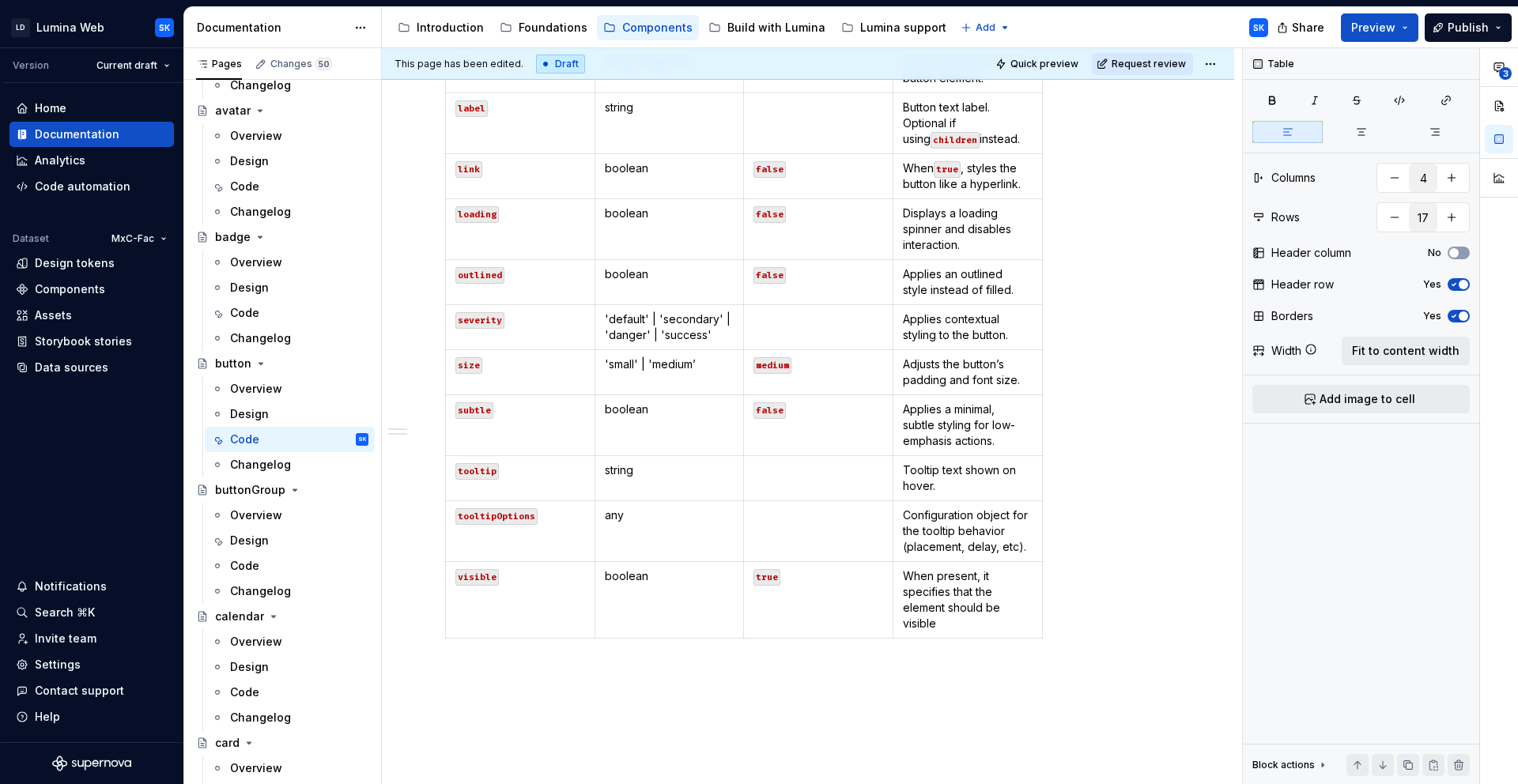
scroll to position [1674, 0]
click at [963, 604] on p "When present, it specifies that the element should be visible" at bounding box center [968, 597] width 130 height 63
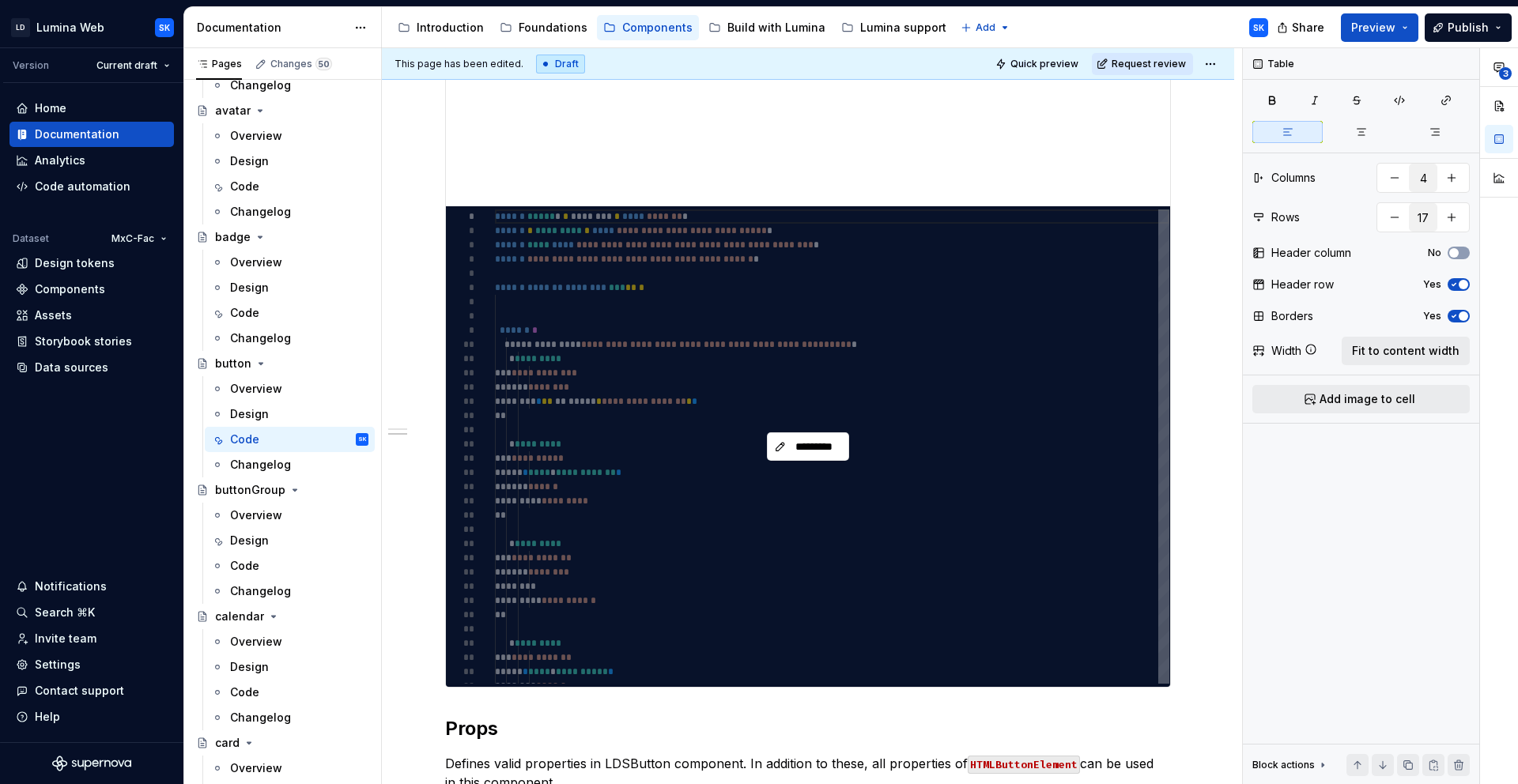
scroll to position [870, 0]
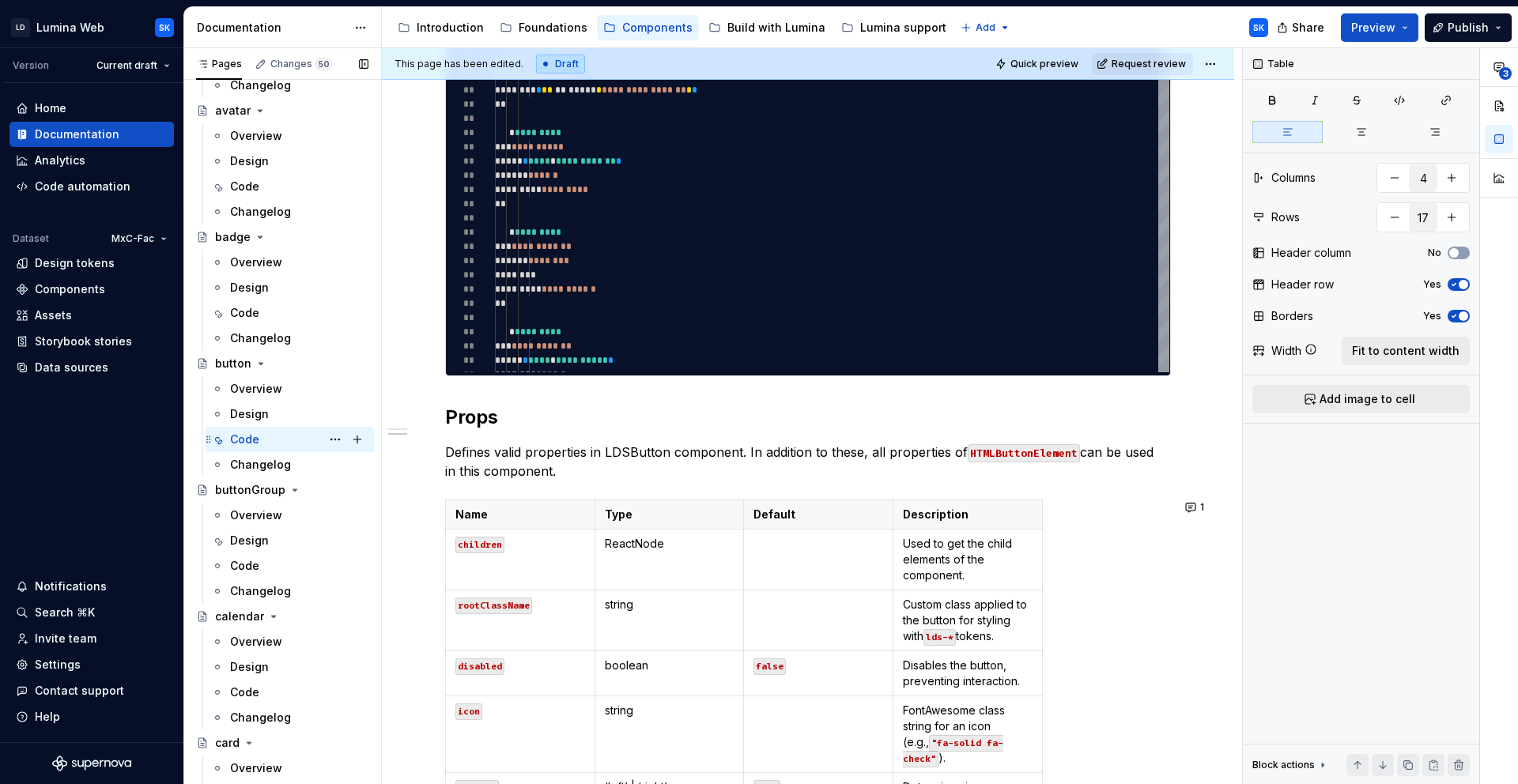
click at [1433, 351] on span "Fit to content width" at bounding box center [1406, 351] width 108 height 16
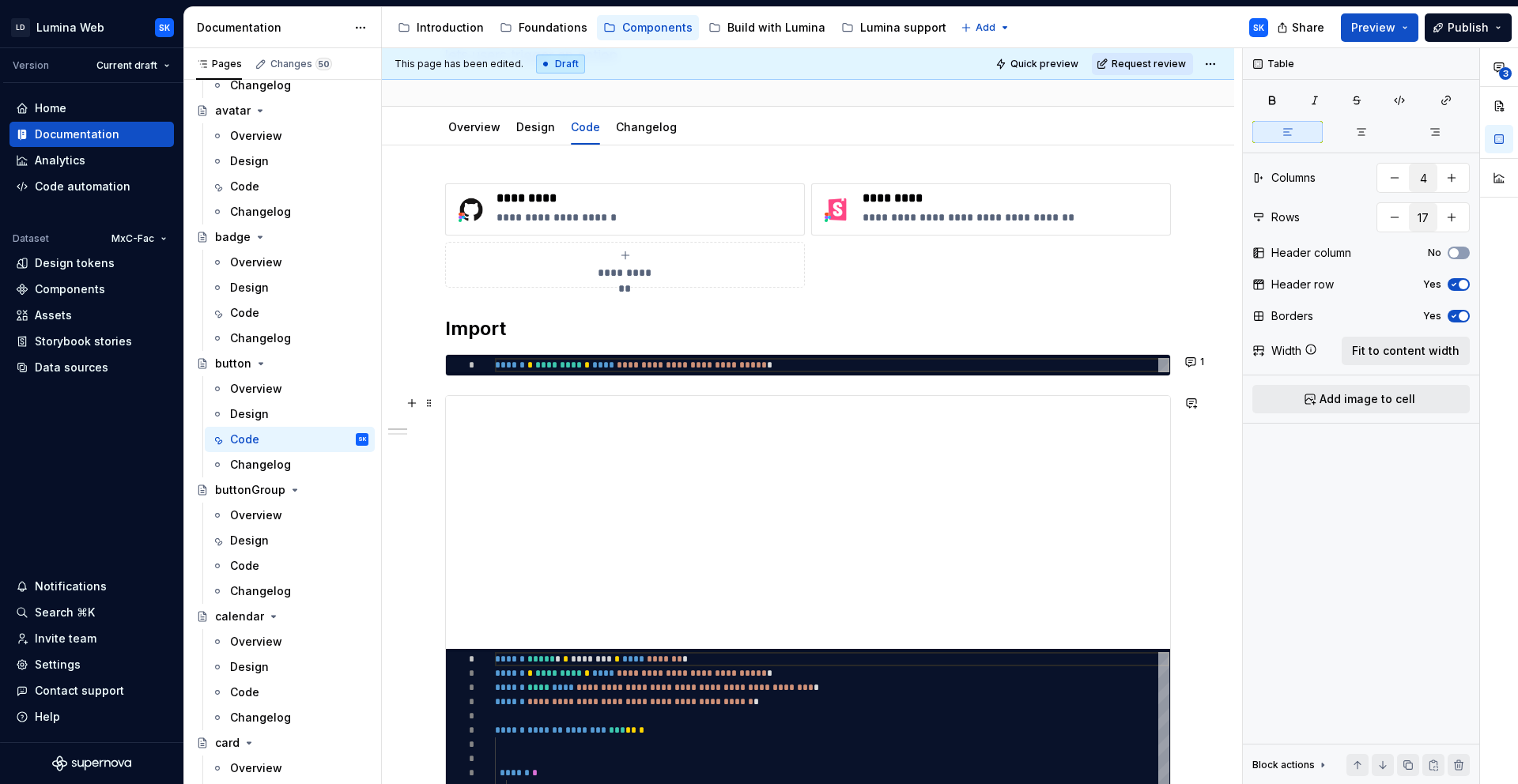
scroll to position [116, 0]
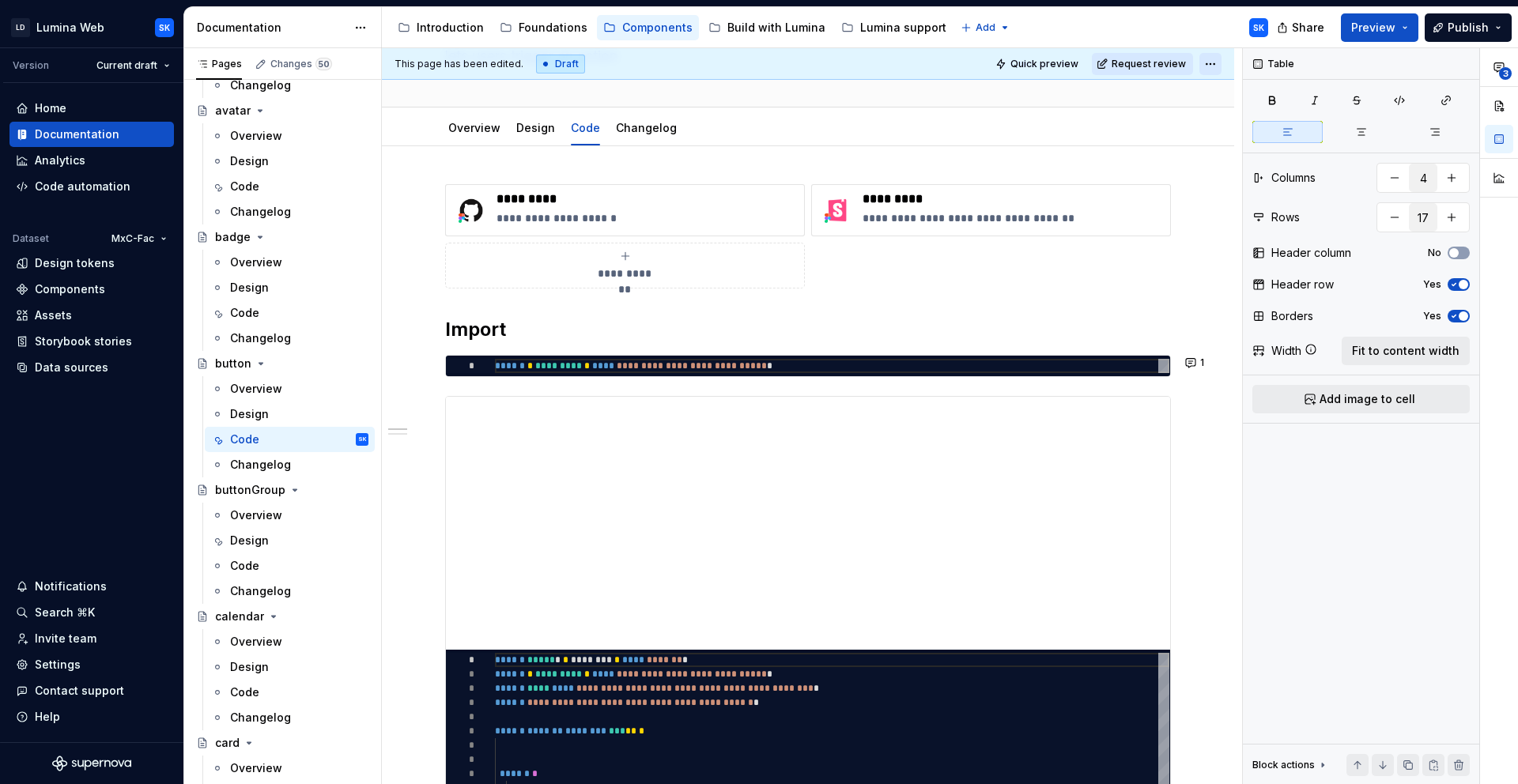
click at [1204, 66] on html "LD Lumina Web SK Version Current draft Home Documentation Analytics Code automa…" at bounding box center [759, 392] width 1518 height 784
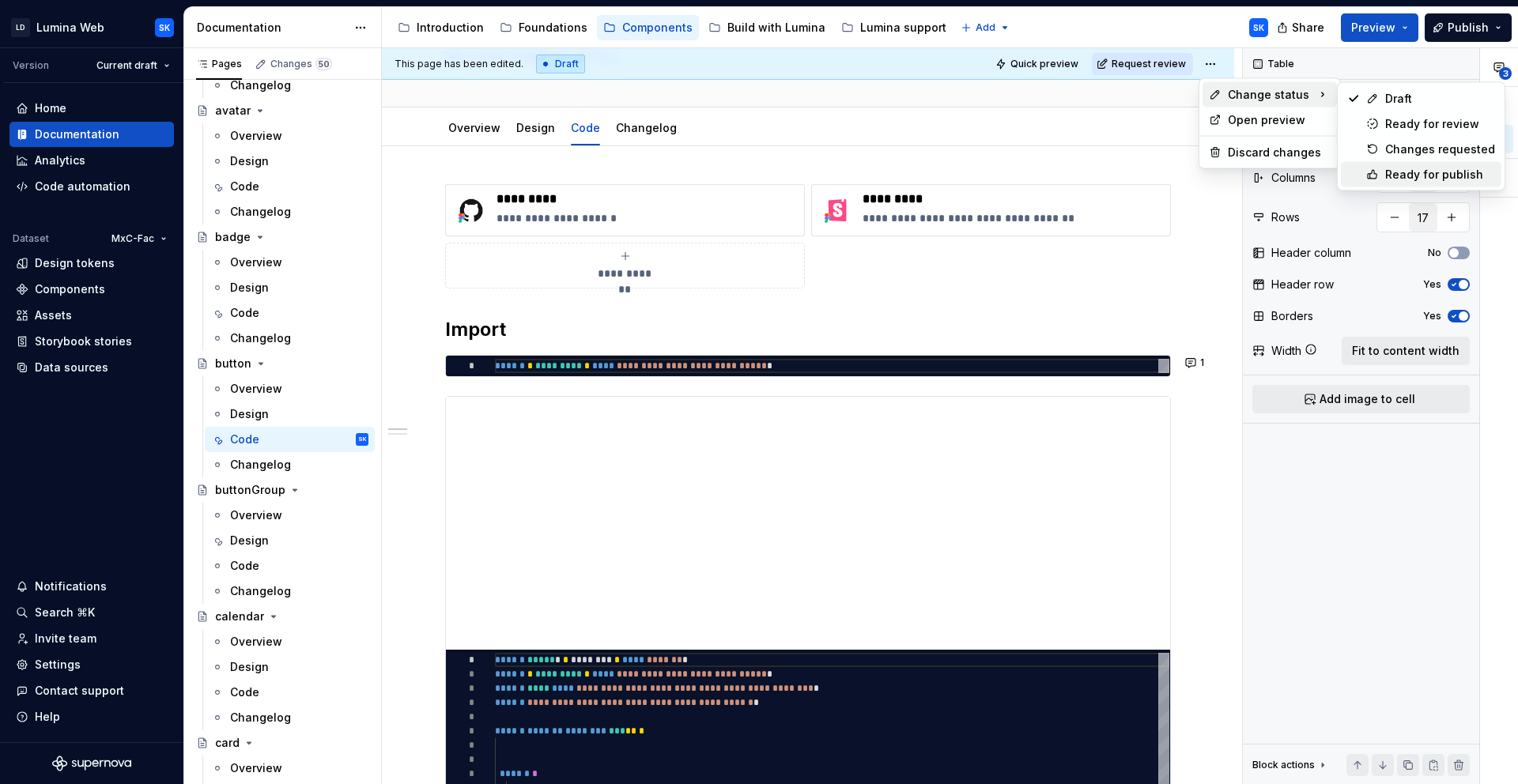
click at [1433, 169] on div "Ready for publish" at bounding box center [1440, 175] width 110 height 16
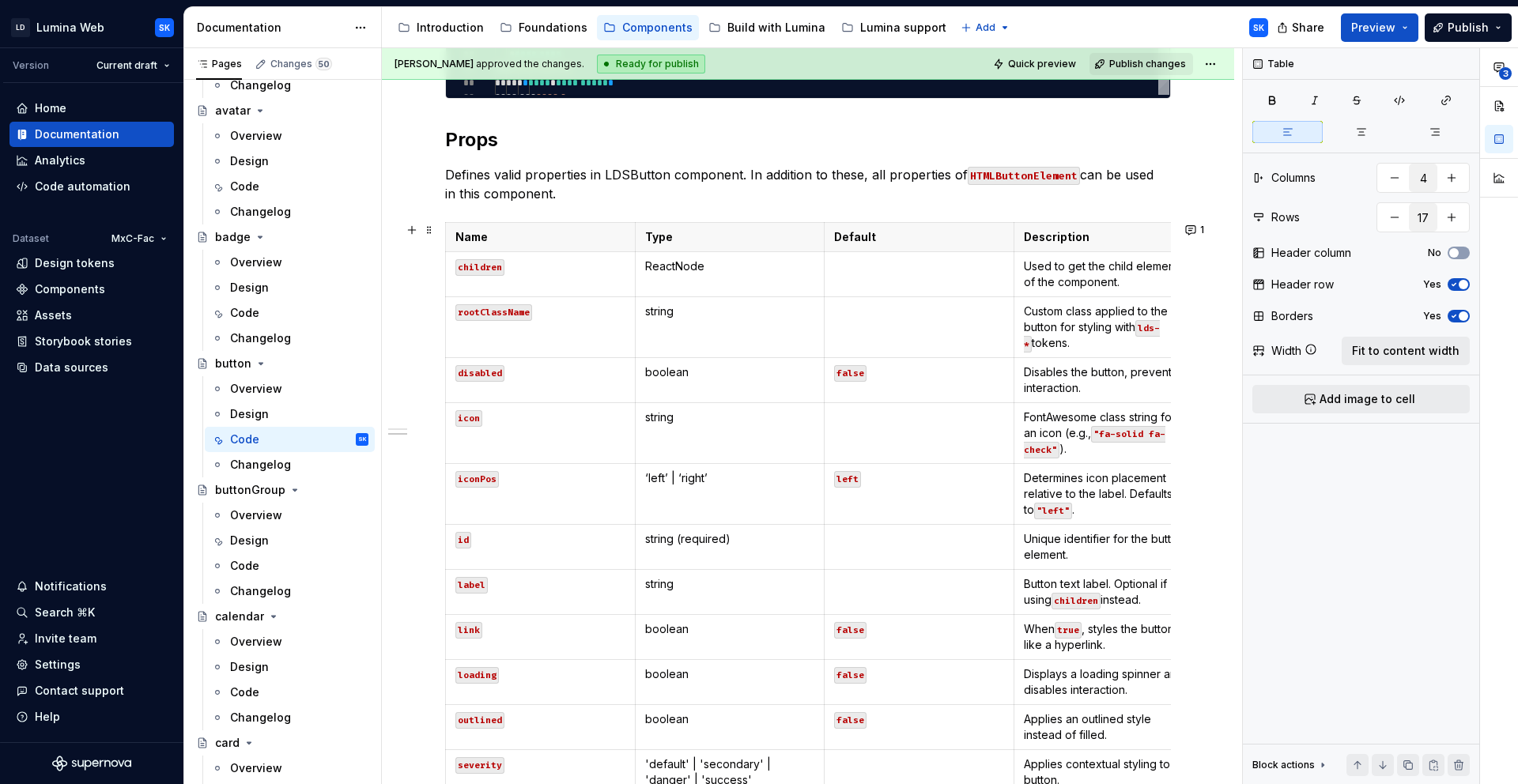
scroll to position [1709, 0]
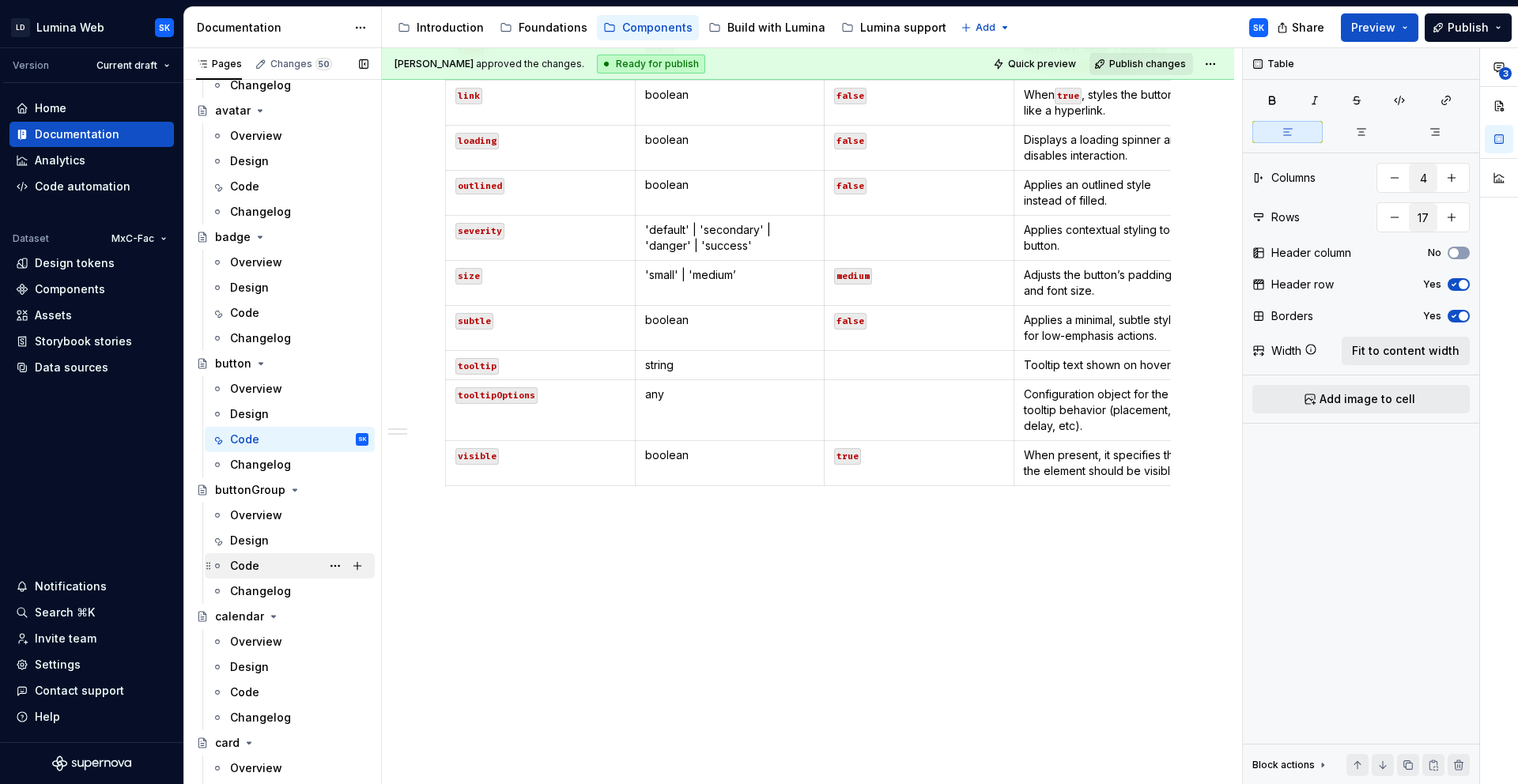
click at [277, 565] on div "Code" at bounding box center [299, 566] width 139 height 22
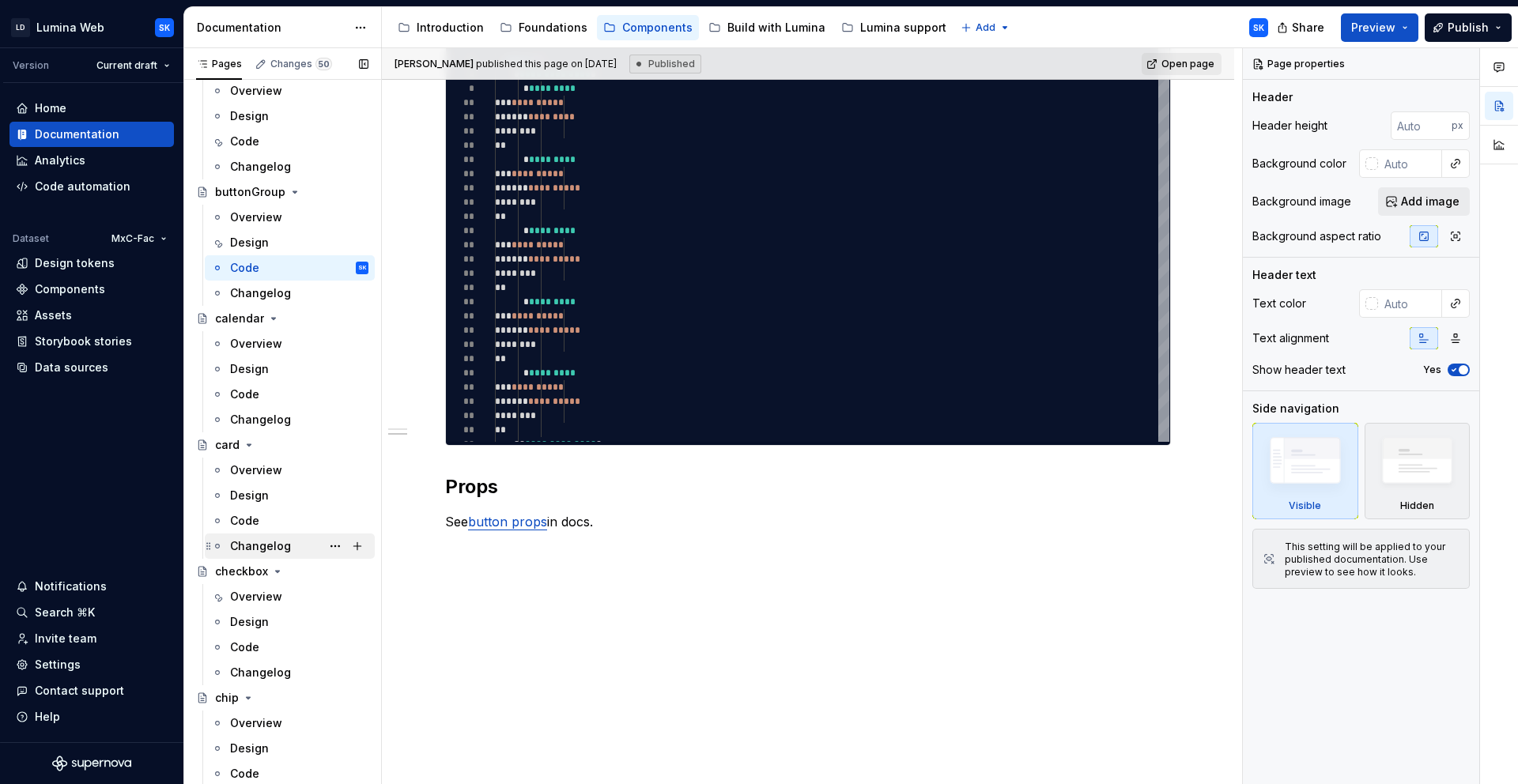
scroll to position [645, 0]
click at [265, 393] on div "Code" at bounding box center [299, 392] width 139 height 22
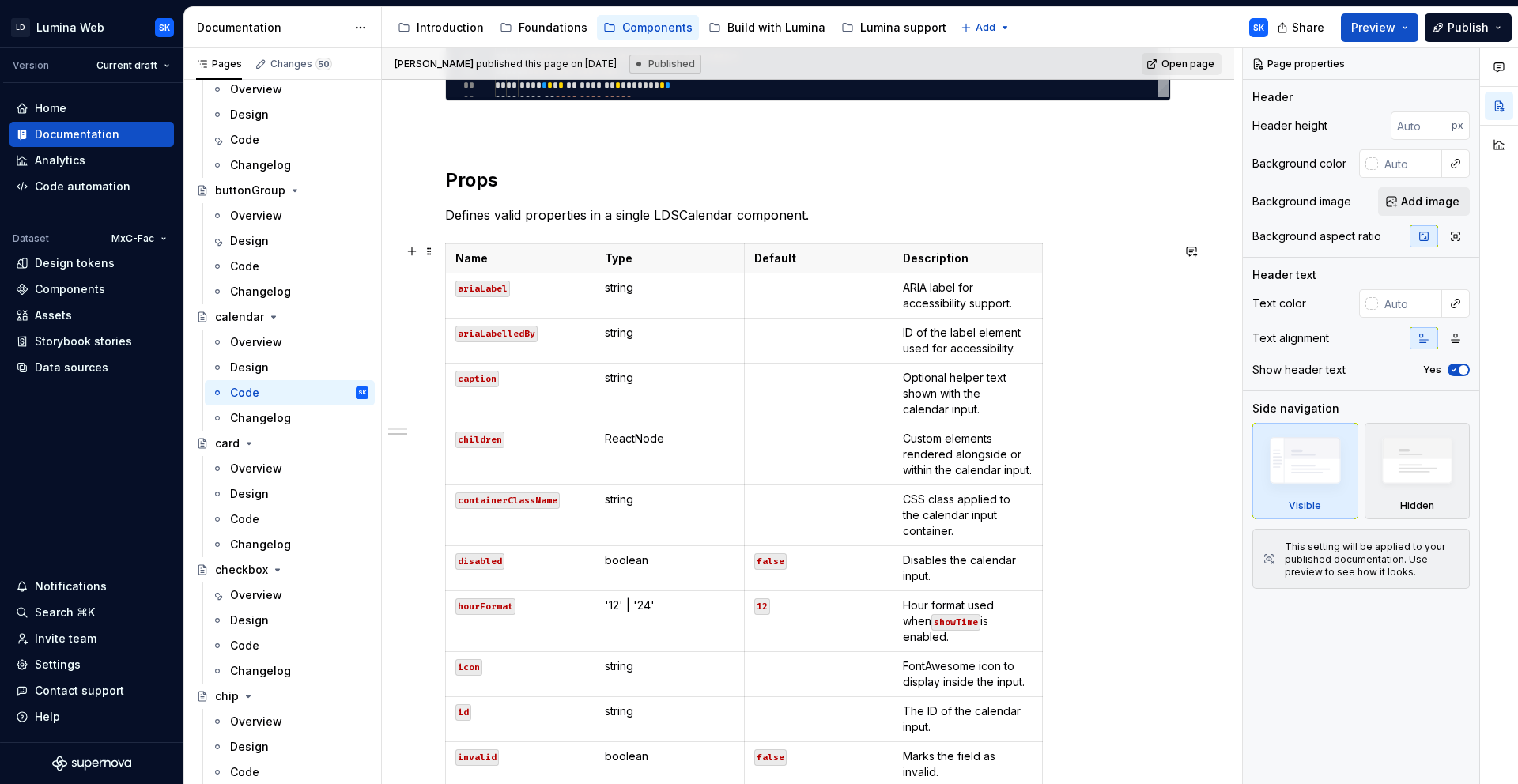
scroll to position [1280, 0]
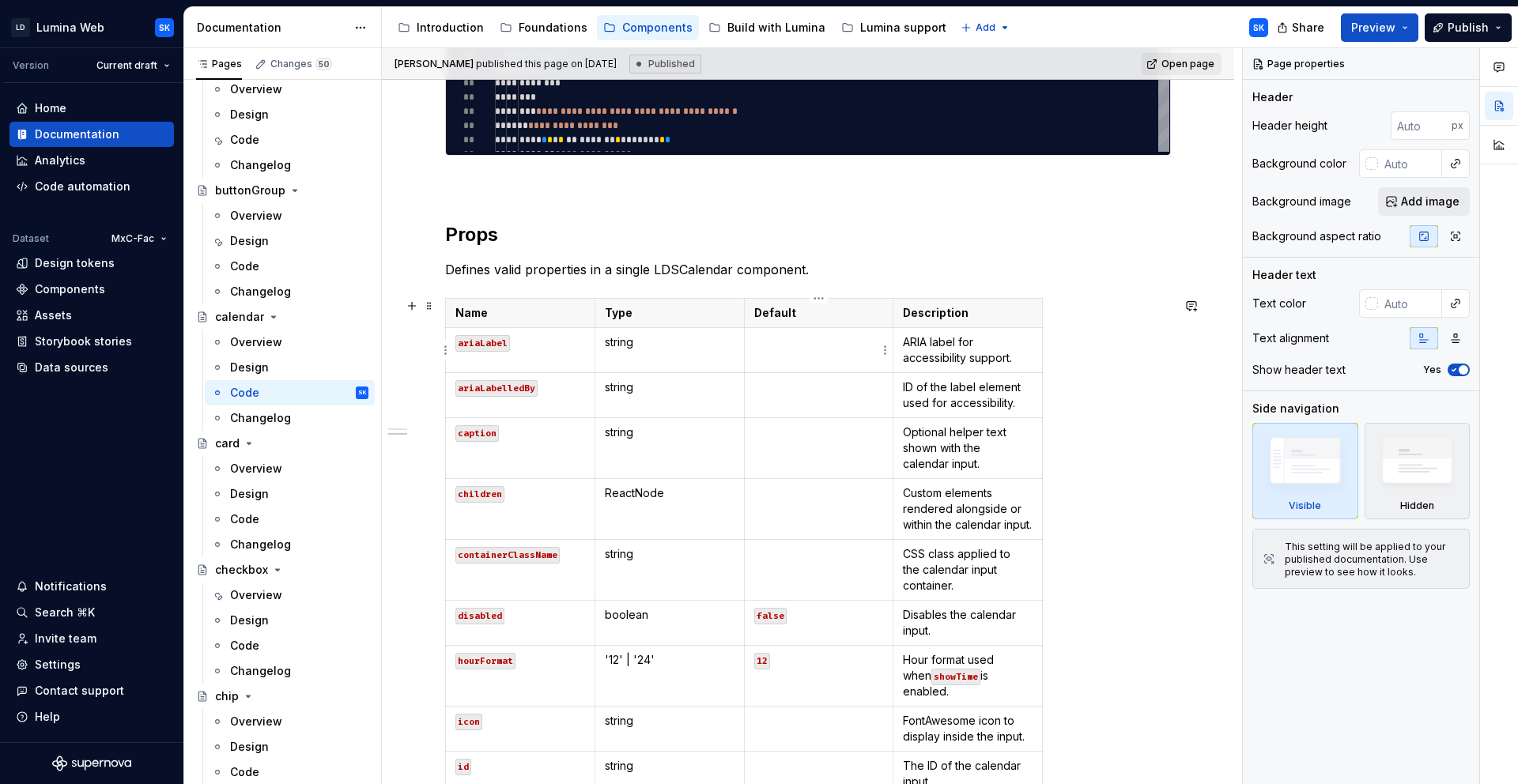
click at [960, 351] on p "ARIA label for accessibility support." at bounding box center [968, 350] width 130 height 32
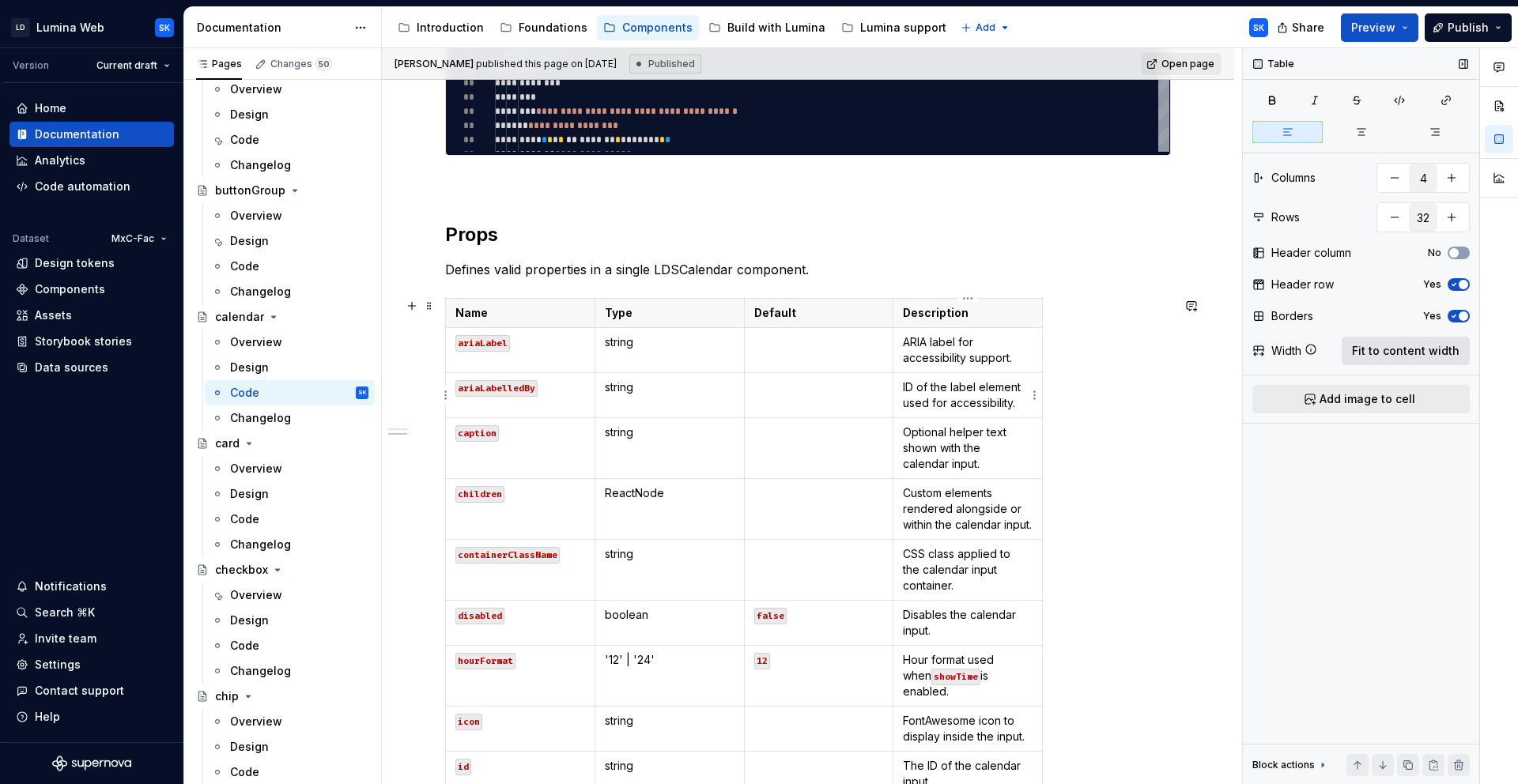
click at [1402, 354] on span "Fit to content width" at bounding box center [1406, 351] width 108 height 16
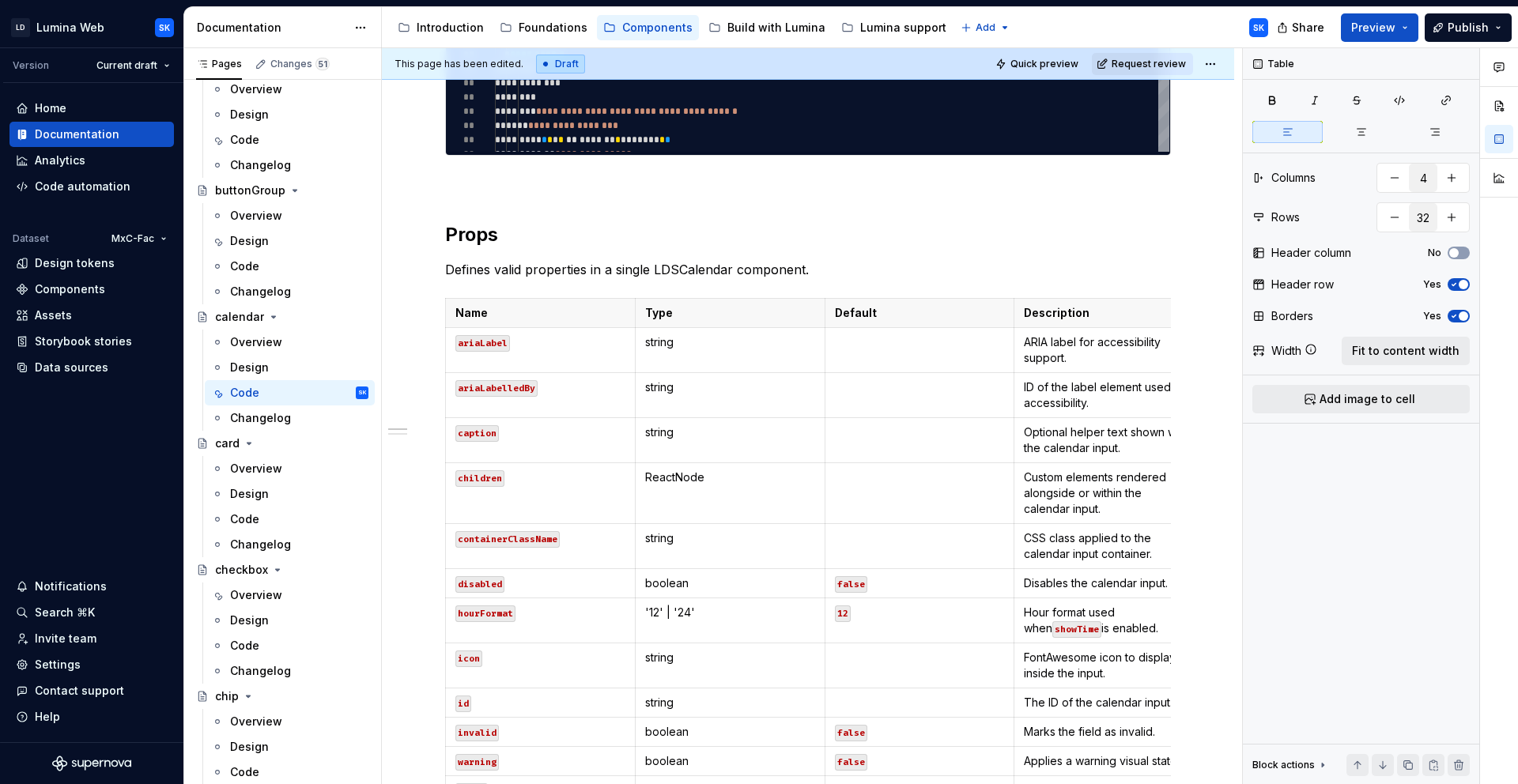
scroll to position [0, 0]
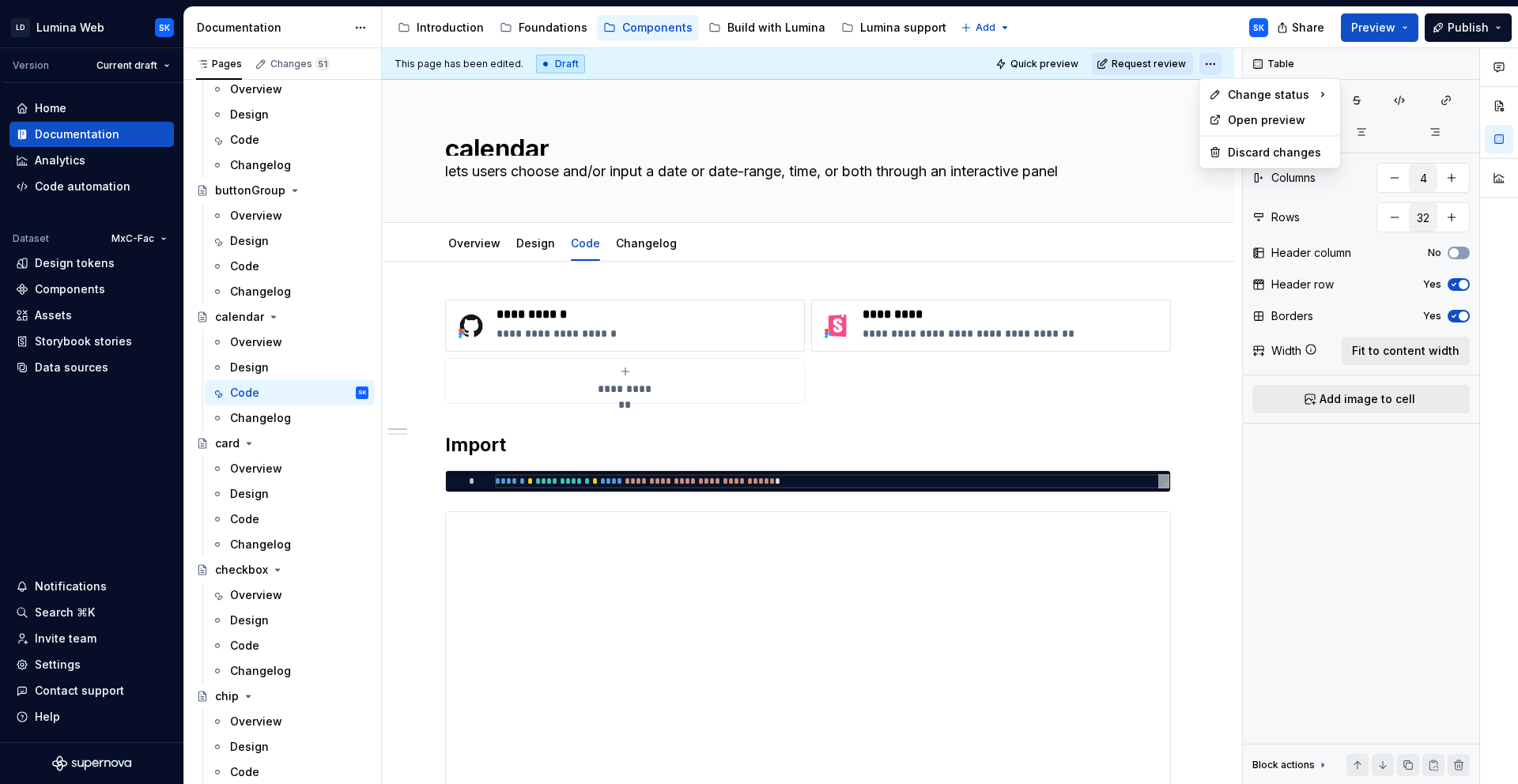
click at [1212, 59] on html "LD Lumina Web SK Version Current draft Home Documentation Analytics Code automa…" at bounding box center [759, 392] width 1518 height 784
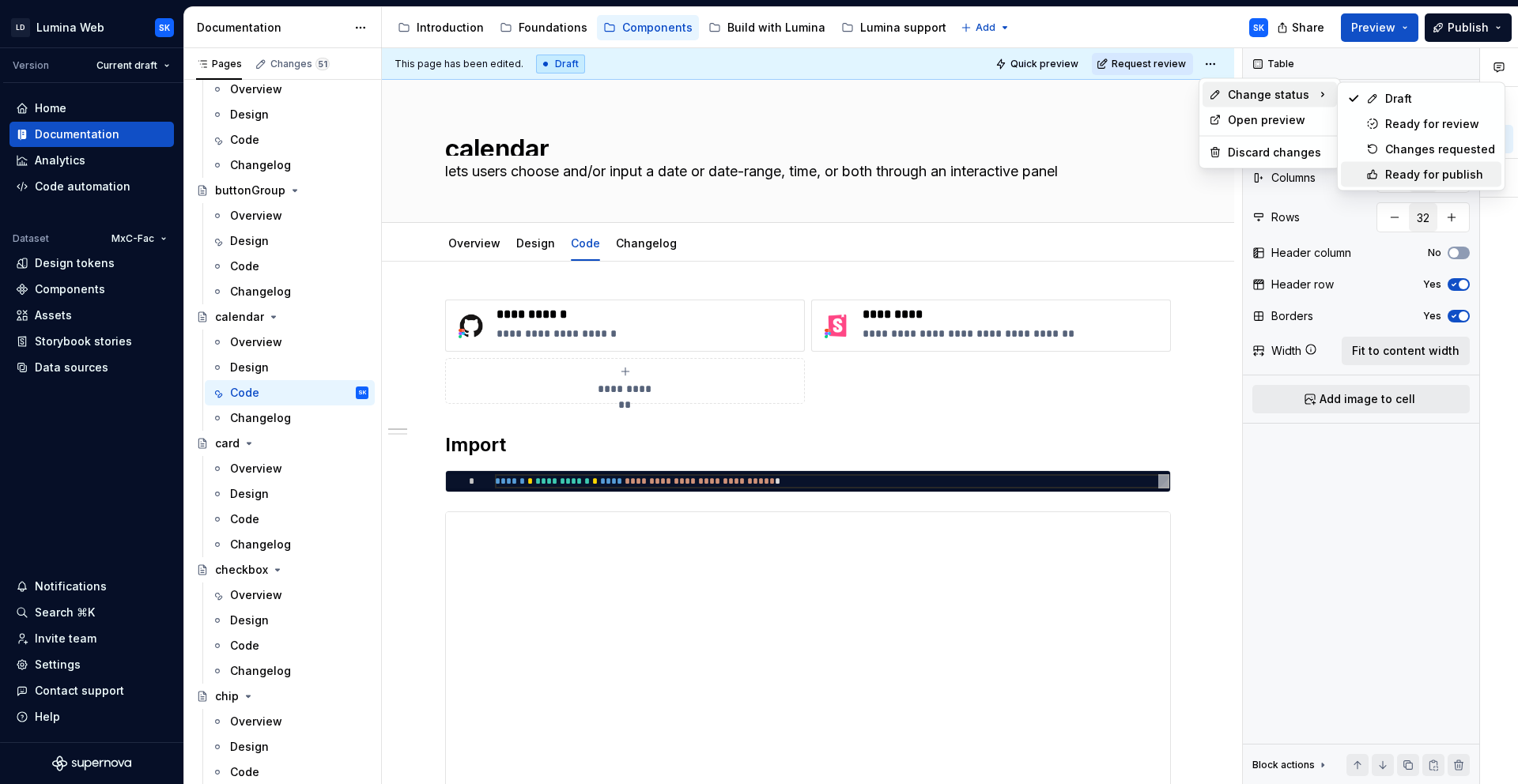
click at [1427, 172] on div "Ready for publish" at bounding box center [1440, 175] width 110 height 16
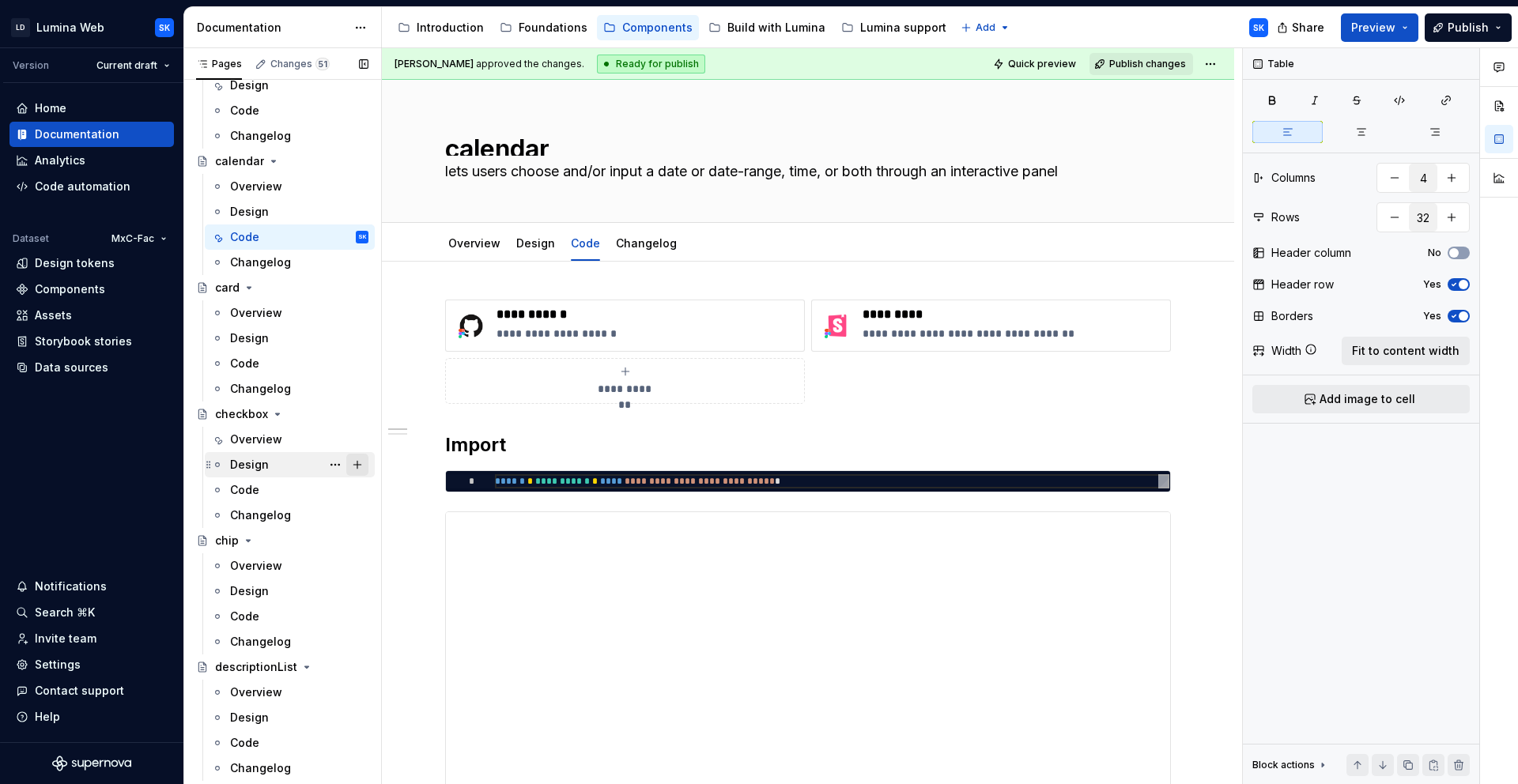
scroll to position [805, 0]
click at [273, 354] on div "Code" at bounding box center [299, 360] width 139 height 22
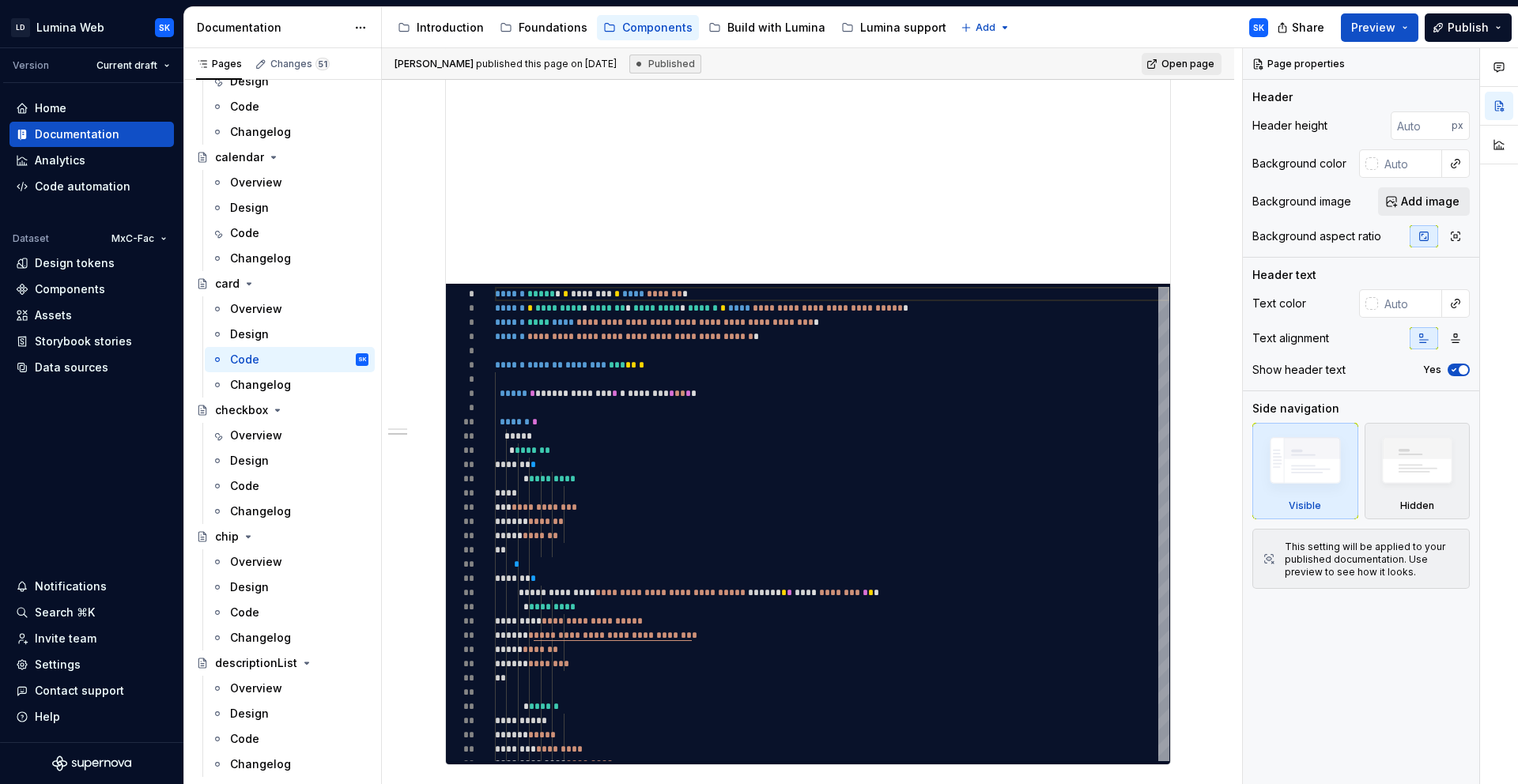
scroll to position [917, 0]
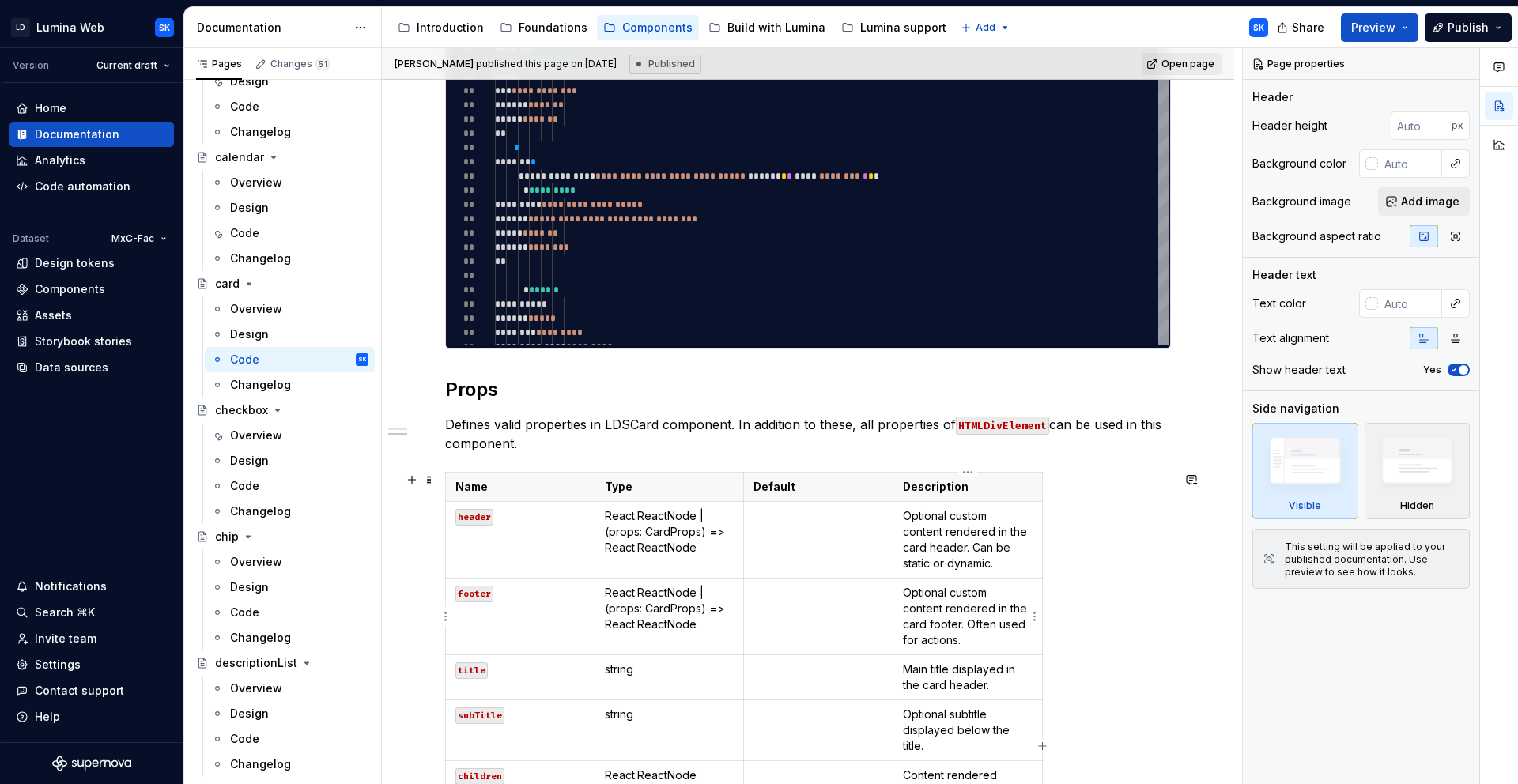
click at [975, 532] on p "Optional custom content rendered in the card header. Can be static or dynamic." at bounding box center [968, 540] width 130 height 63
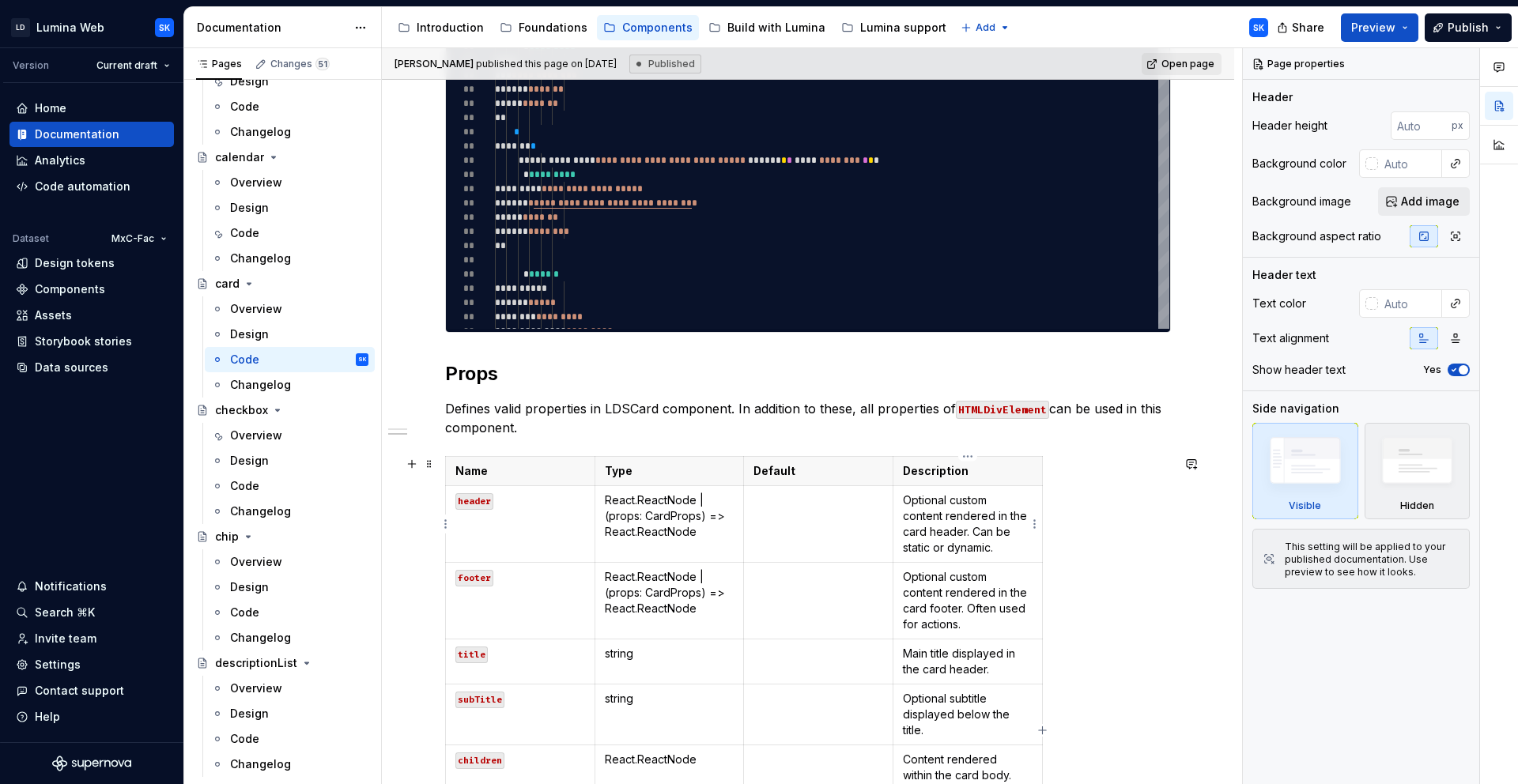
click at [992, 503] on p "Optional custom content rendered in the card header. Can be static or dynamic." at bounding box center [968, 524] width 130 height 63
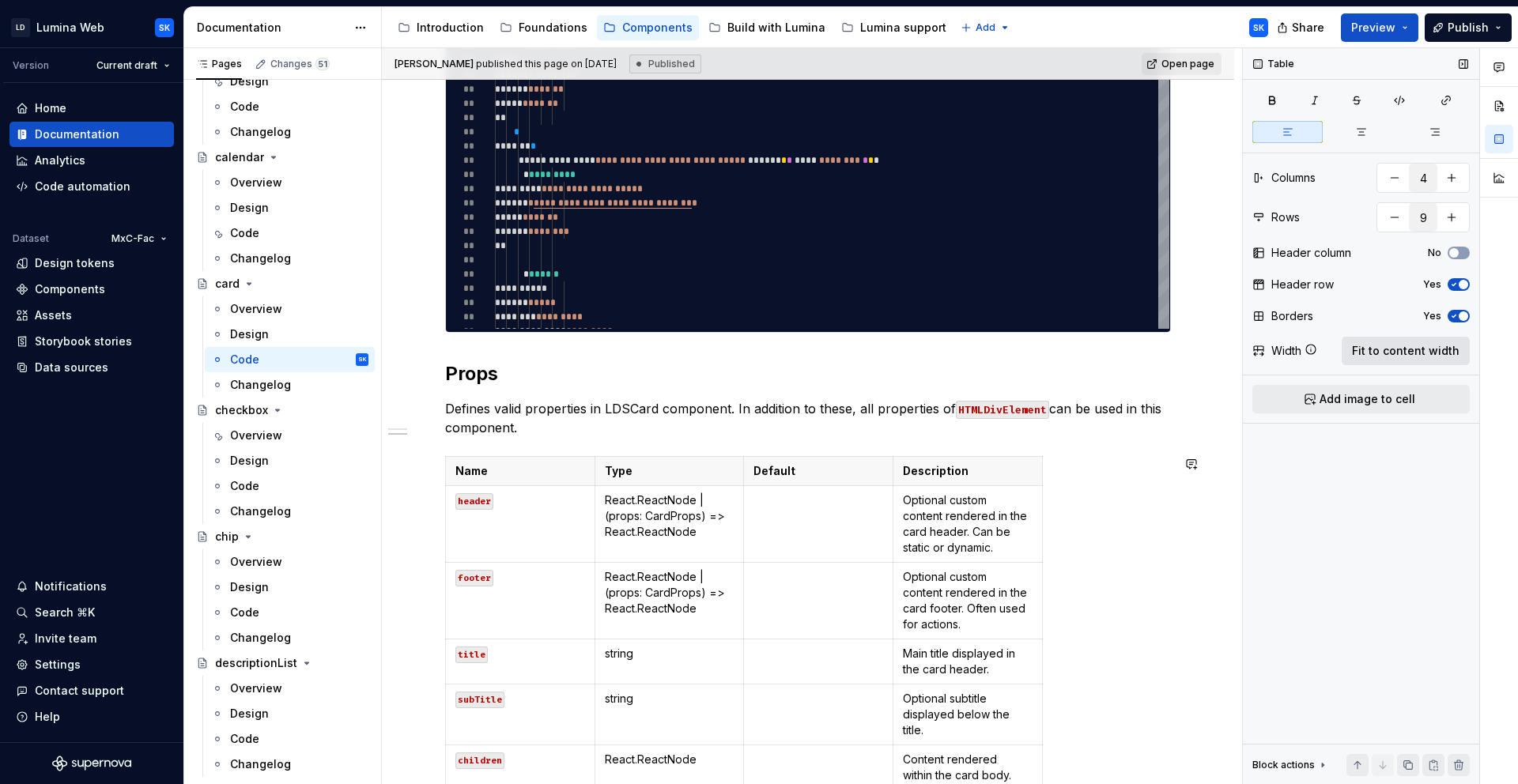
click at [1417, 353] on span "Fit to content width" at bounding box center [1406, 351] width 108 height 16
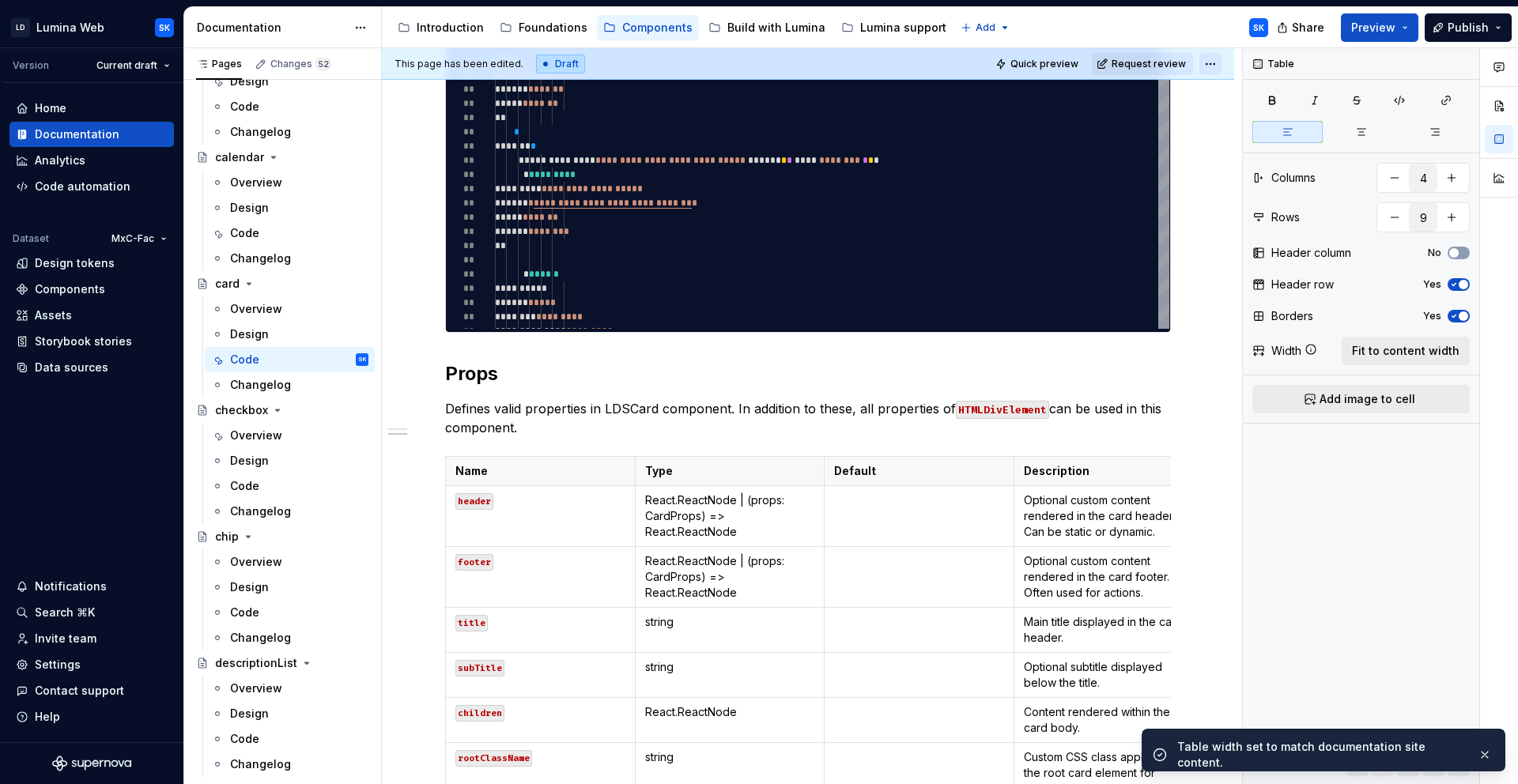
click at [1219, 66] on html "LD Lumina Web SK Version Current draft Home Documentation Analytics Code automa…" at bounding box center [759, 392] width 1518 height 784
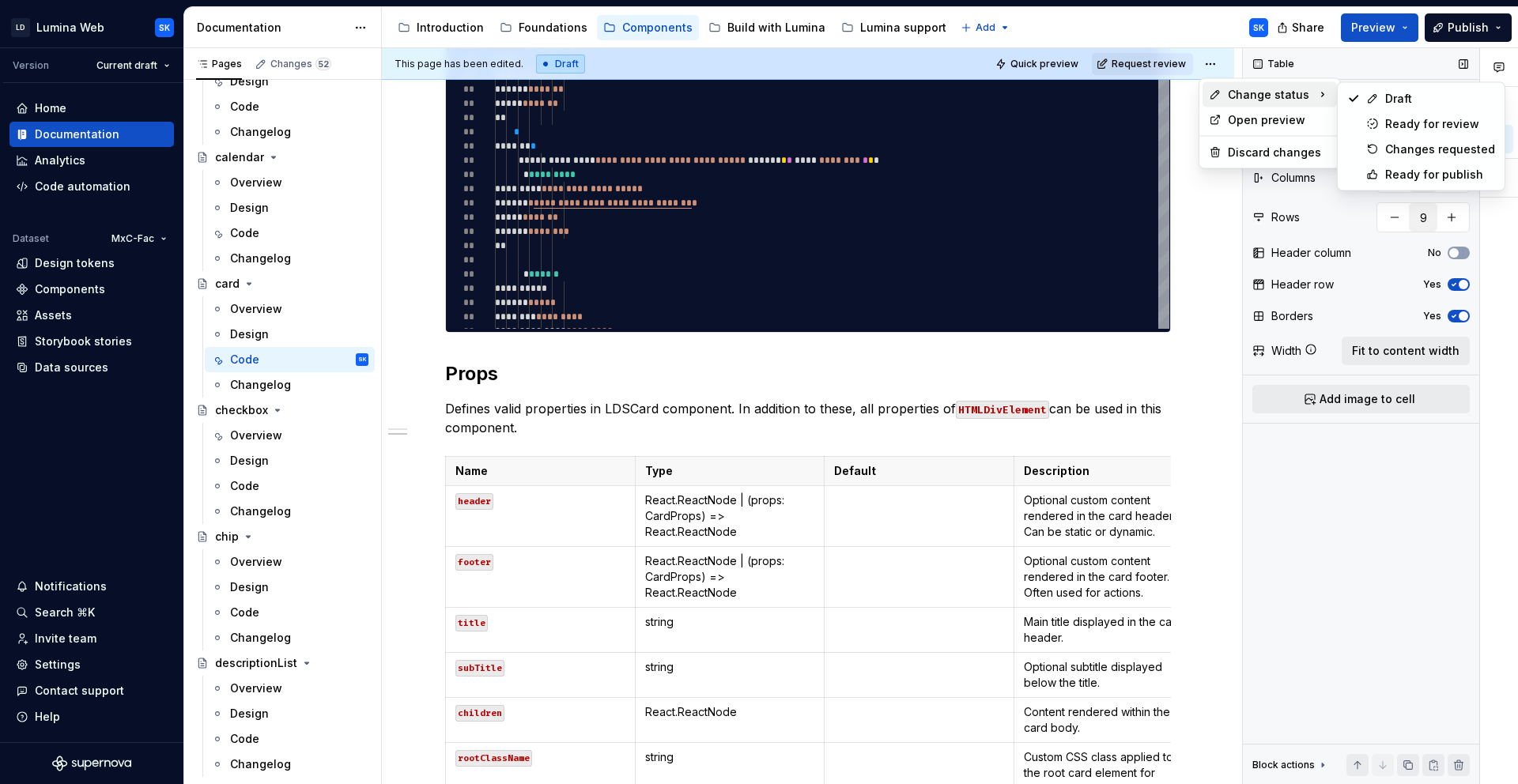
click at [1425, 173] on div "Comments Open comments No comments yet Select ‘Comment’ from the block context …" at bounding box center [1380, 416] width 275 height 737
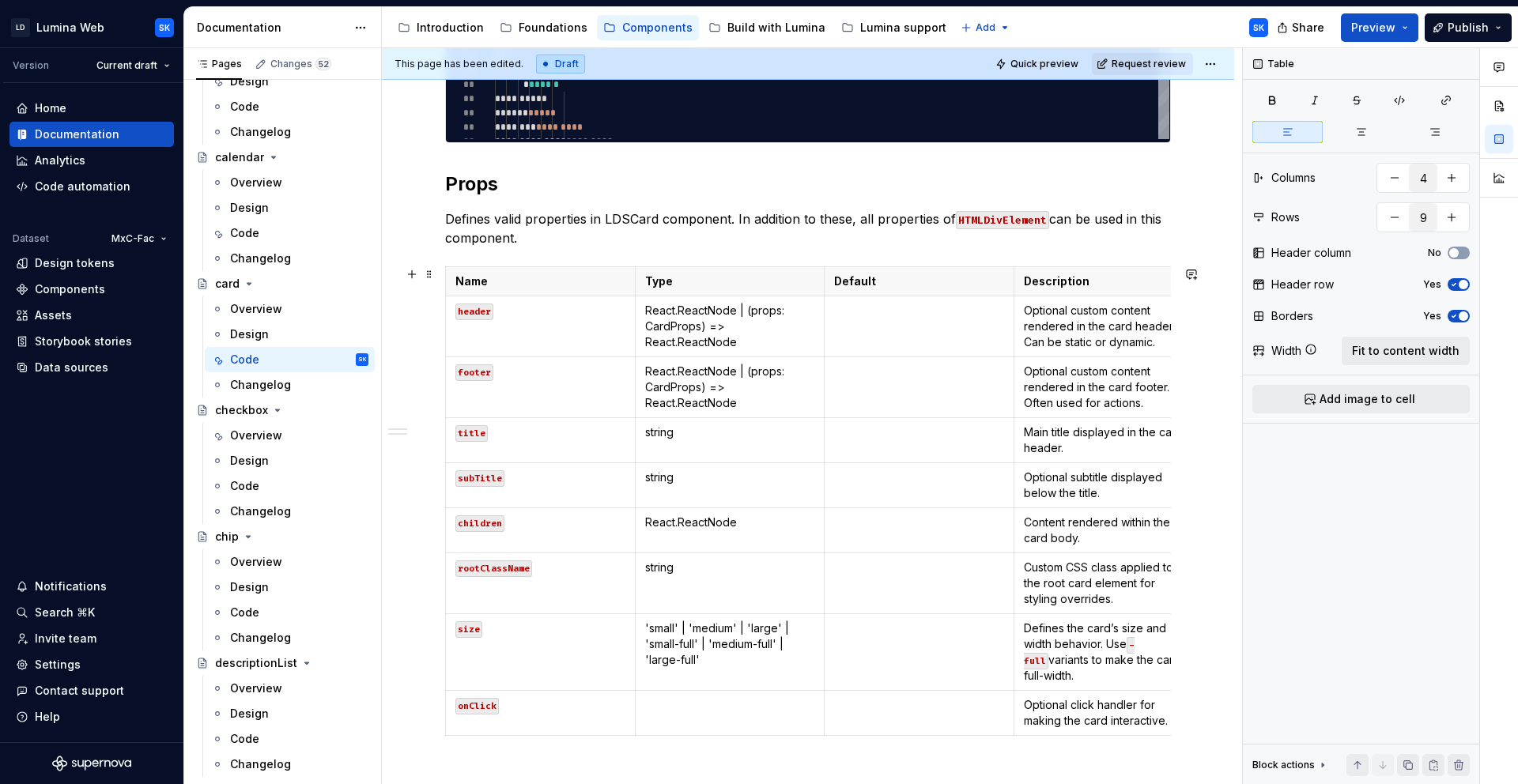
scroll to position [1345, 0]
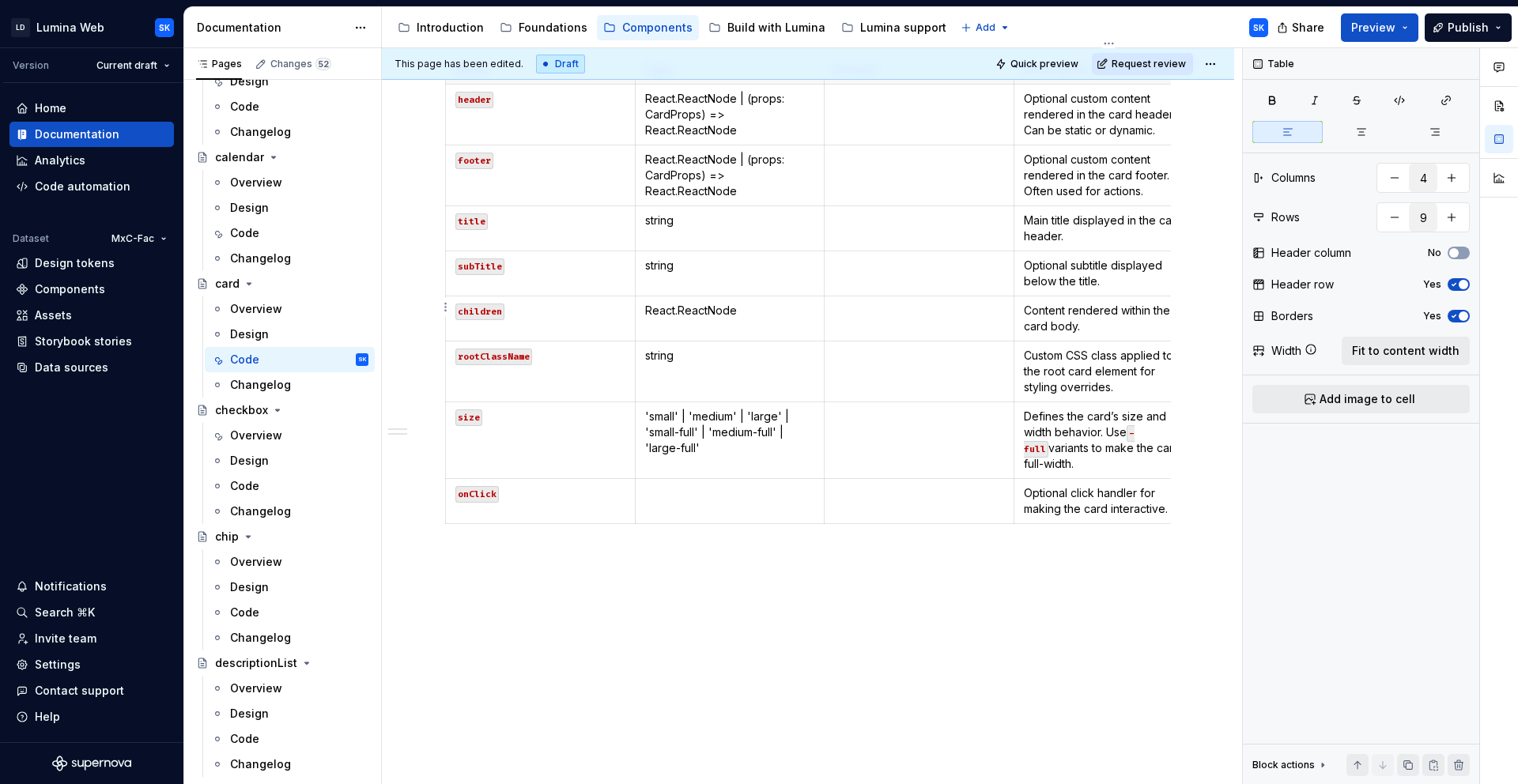
click at [1086, 303] on p "Content rendered within the card body." at bounding box center [1109, 319] width 170 height 32
click at [1383, 351] on span "Fit to content width" at bounding box center [1406, 351] width 108 height 16
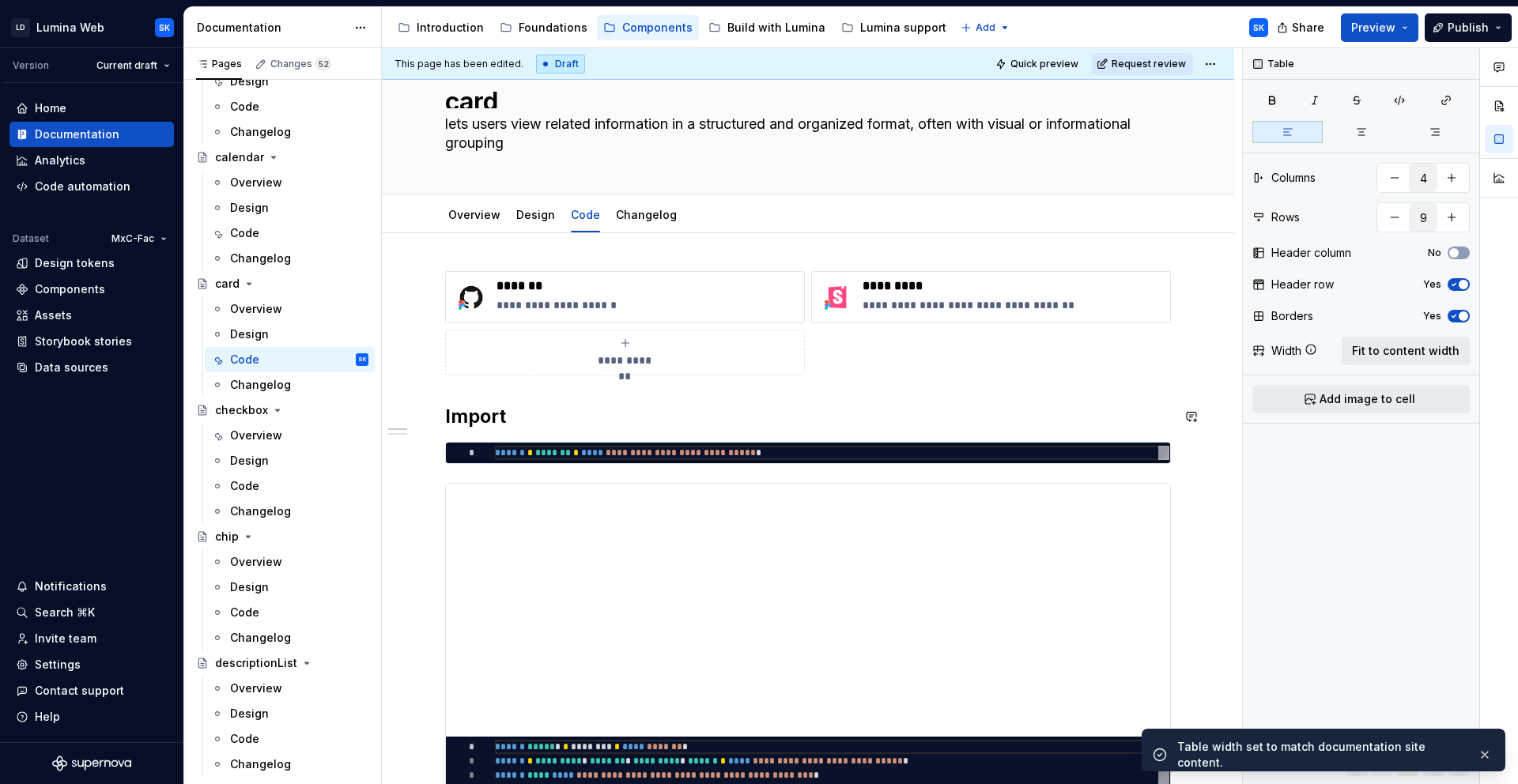
scroll to position [0, 0]
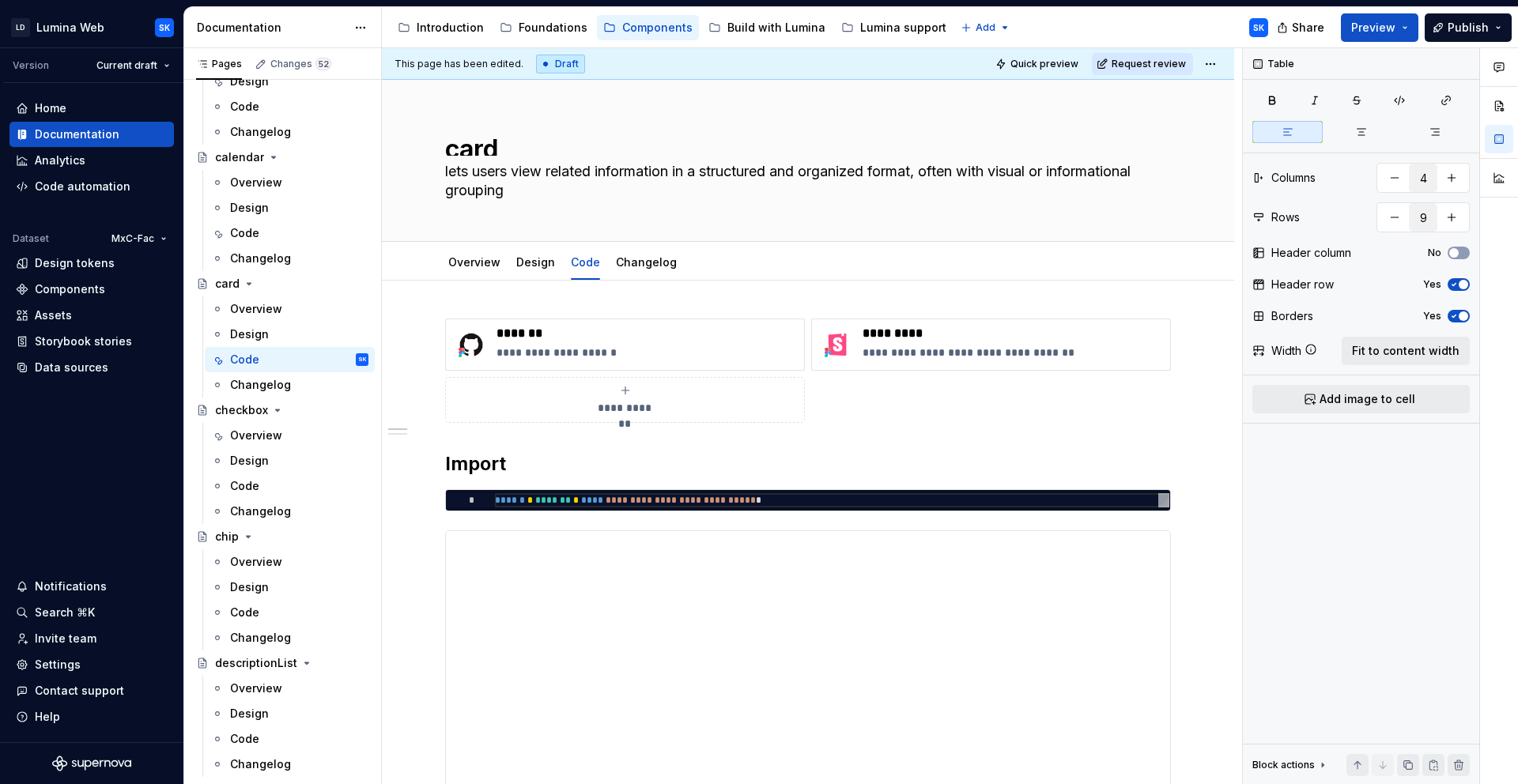
click at [1207, 62] on html "LD Lumina Web SK Version Current draft Home Documentation Analytics Code automa…" at bounding box center [759, 392] width 1518 height 784
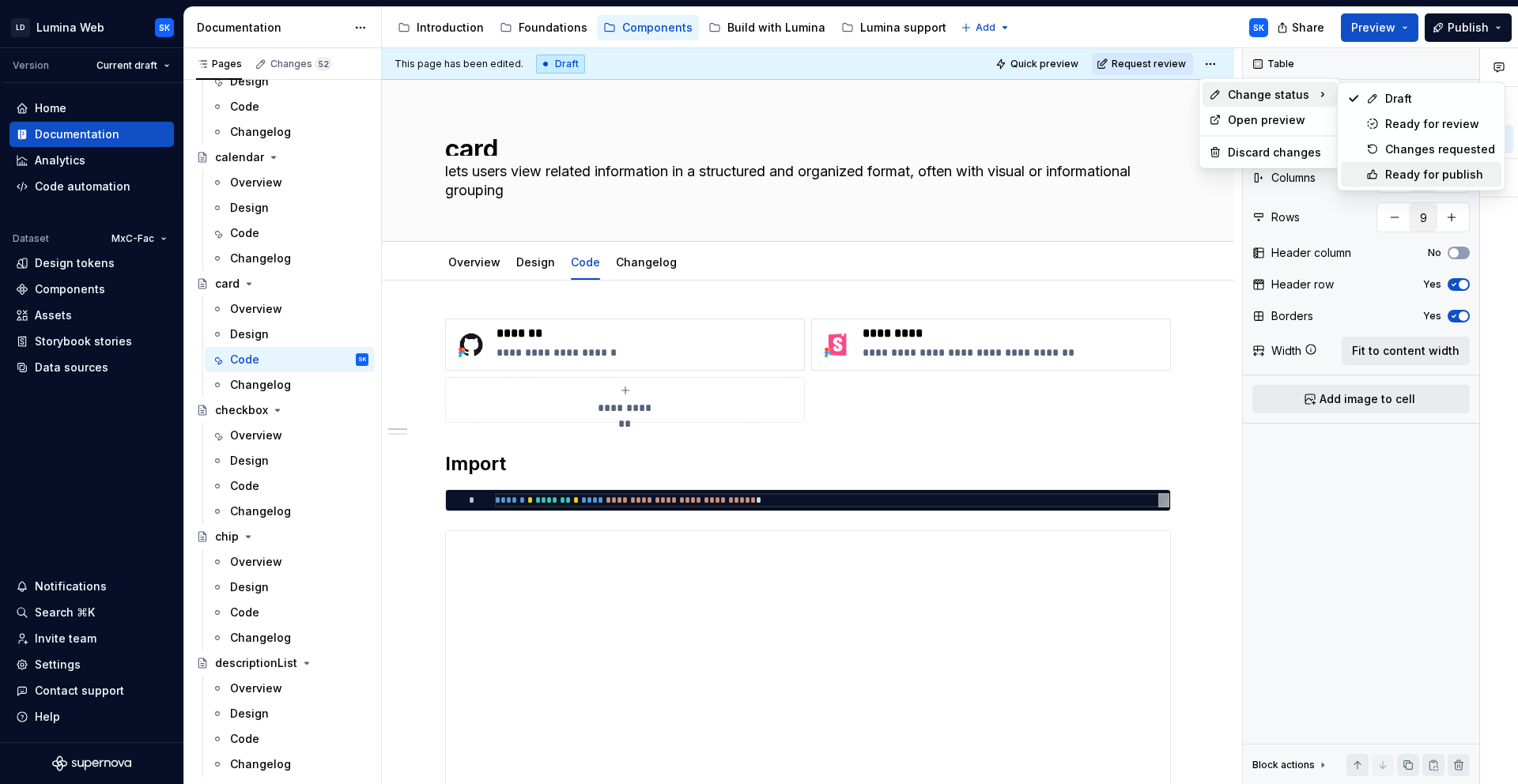
click at [1410, 167] on div "Ready for publish" at bounding box center [1440, 175] width 110 height 16
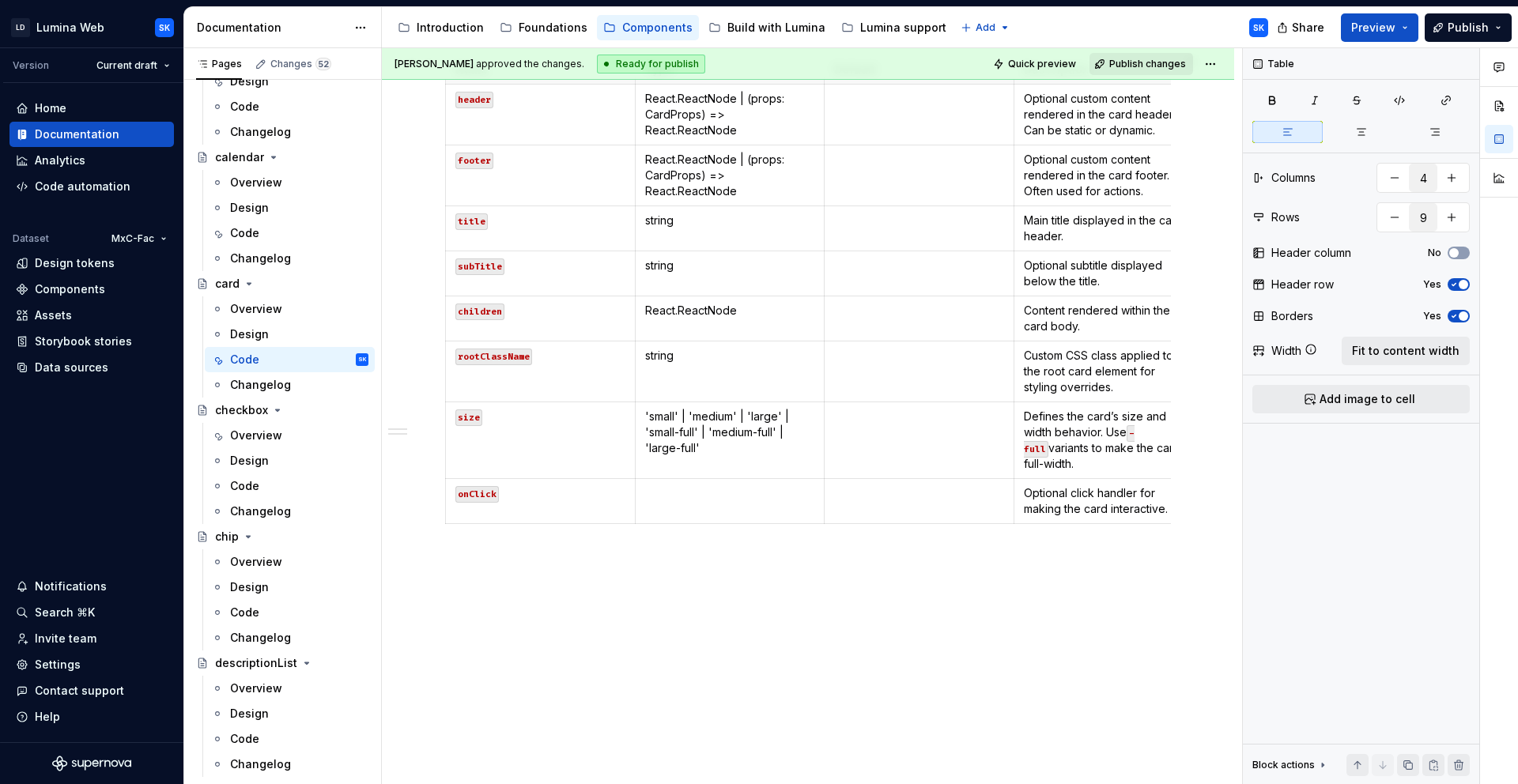
scroll to position [1345, 0]
click at [264, 479] on div "Code" at bounding box center [299, 486] width 139 height 22
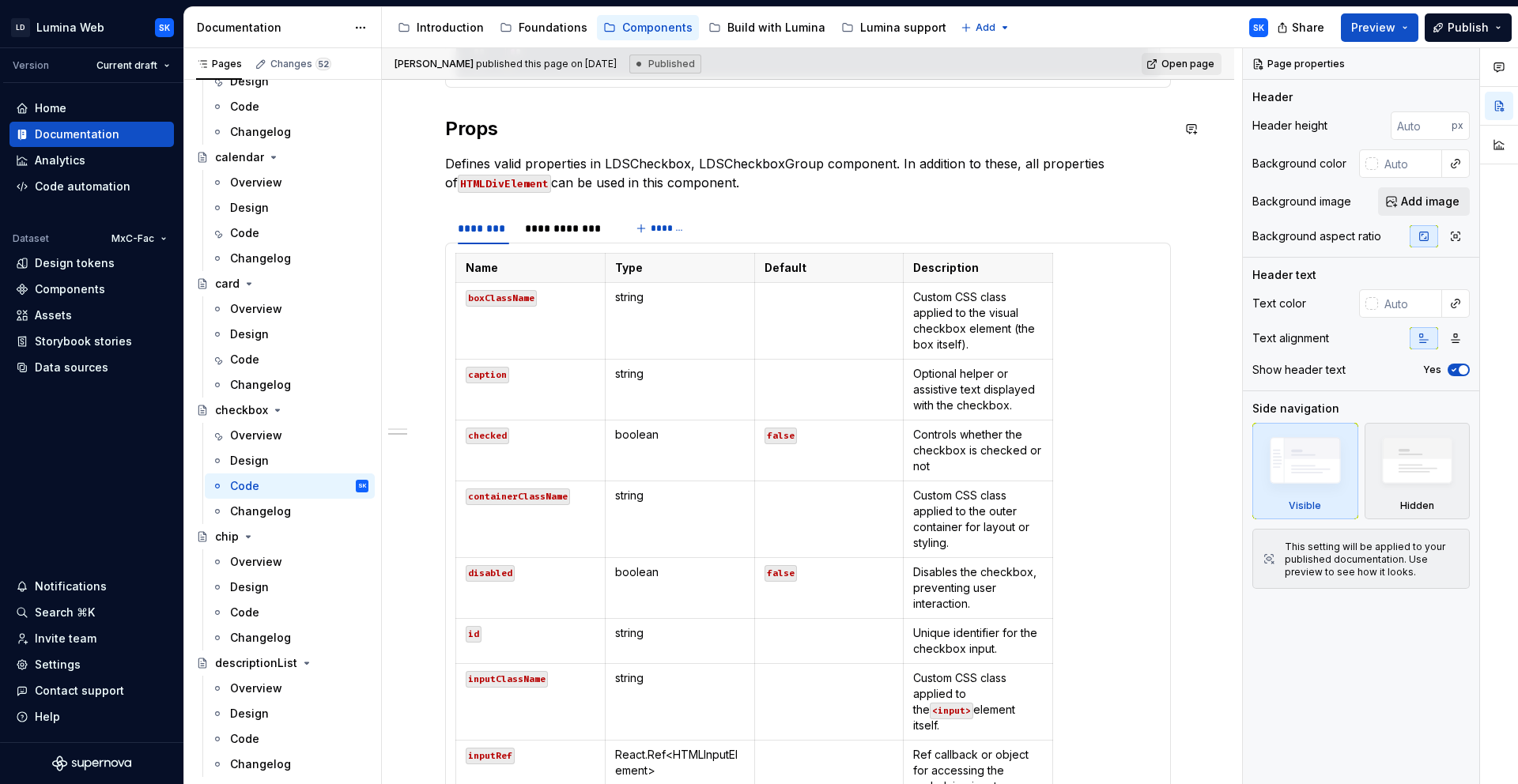
scroll to position [1244, 0]
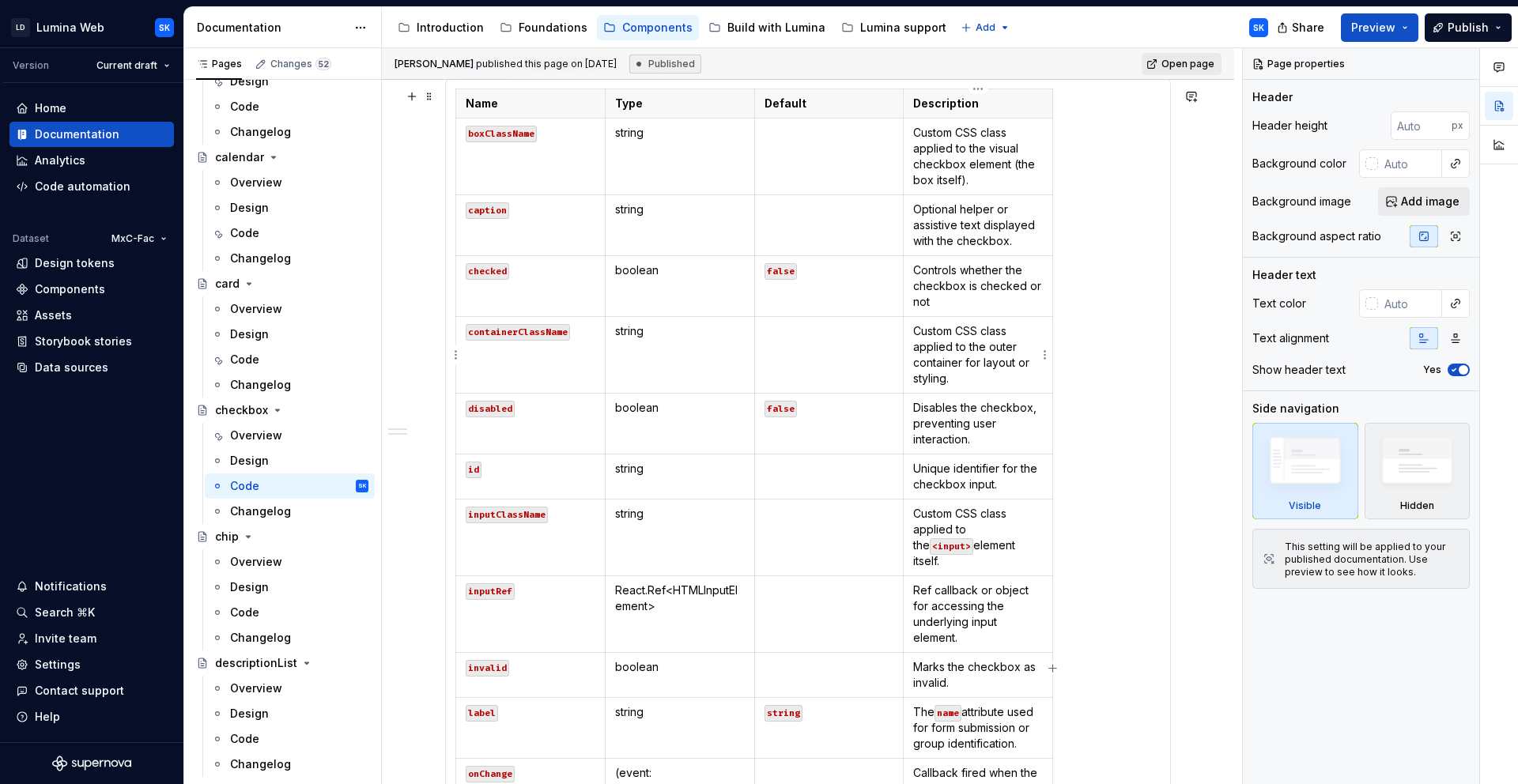
click at [992, 383] on p "Custom CSS class applied to the outer container for layout or styling." at bounding box center [978, 355] width 130 height 63
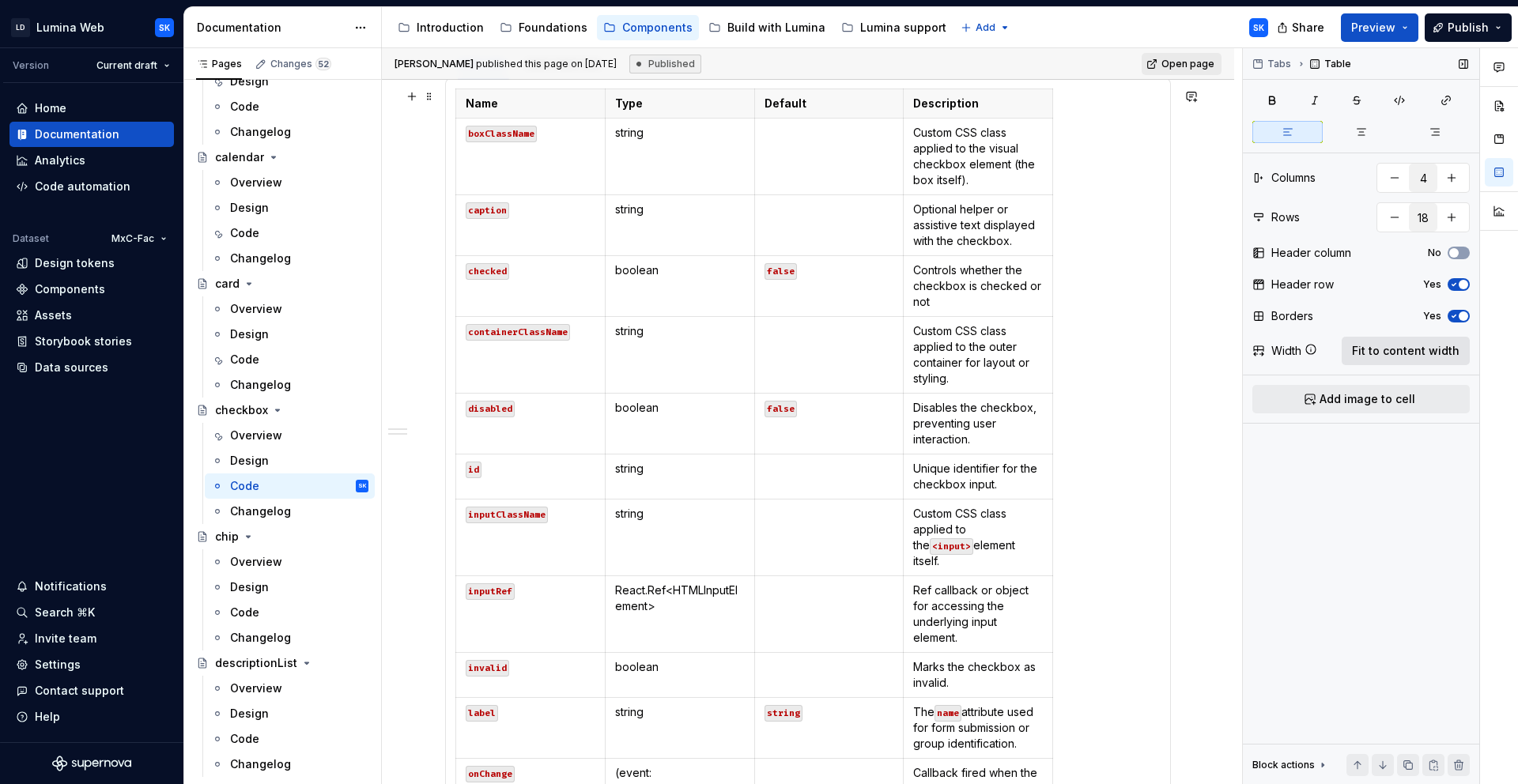
click at [1443, 358] on span "Fit to content width" at bounding box center [1406, 351] width 108 height 16
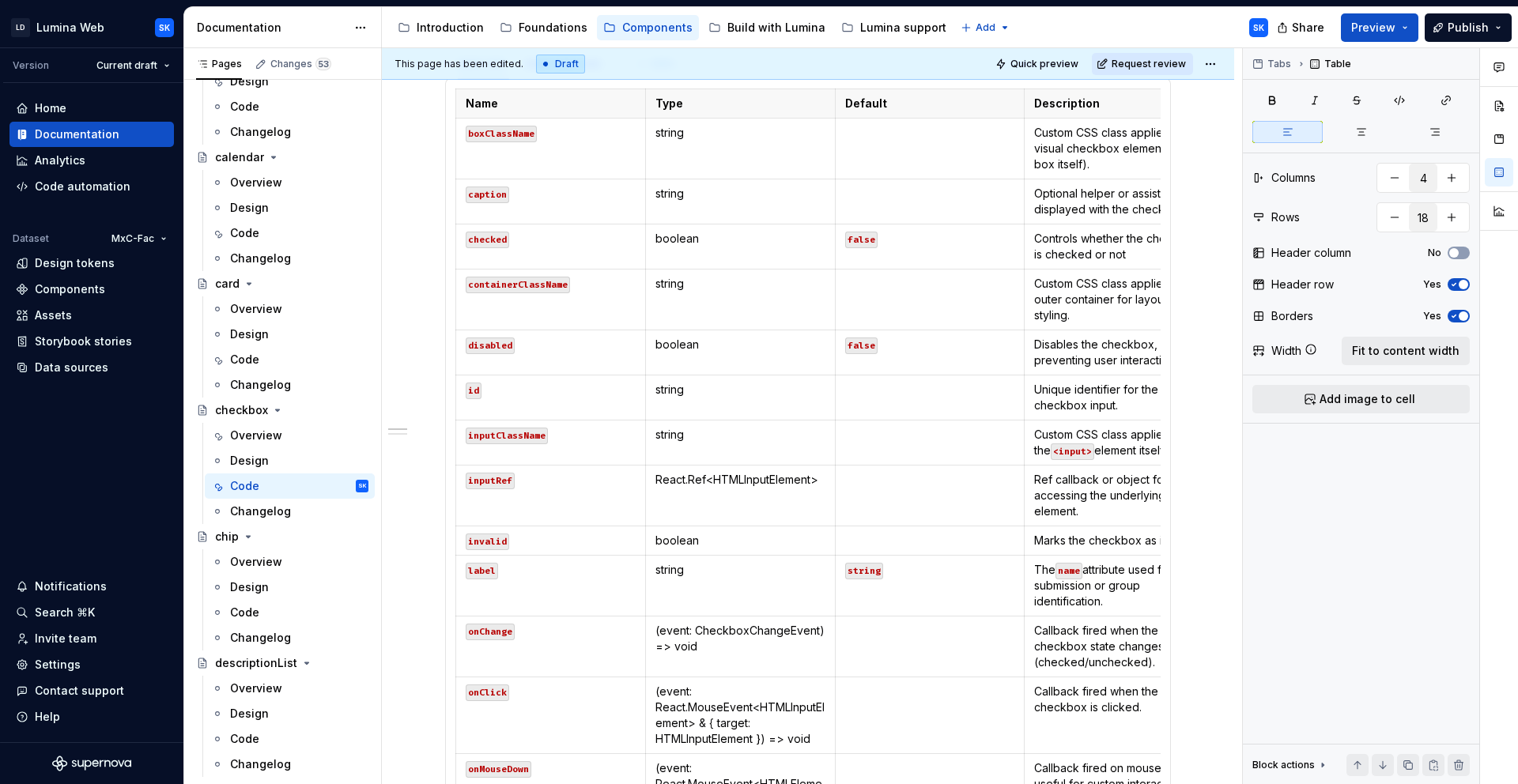
scroll to position [0, 0]
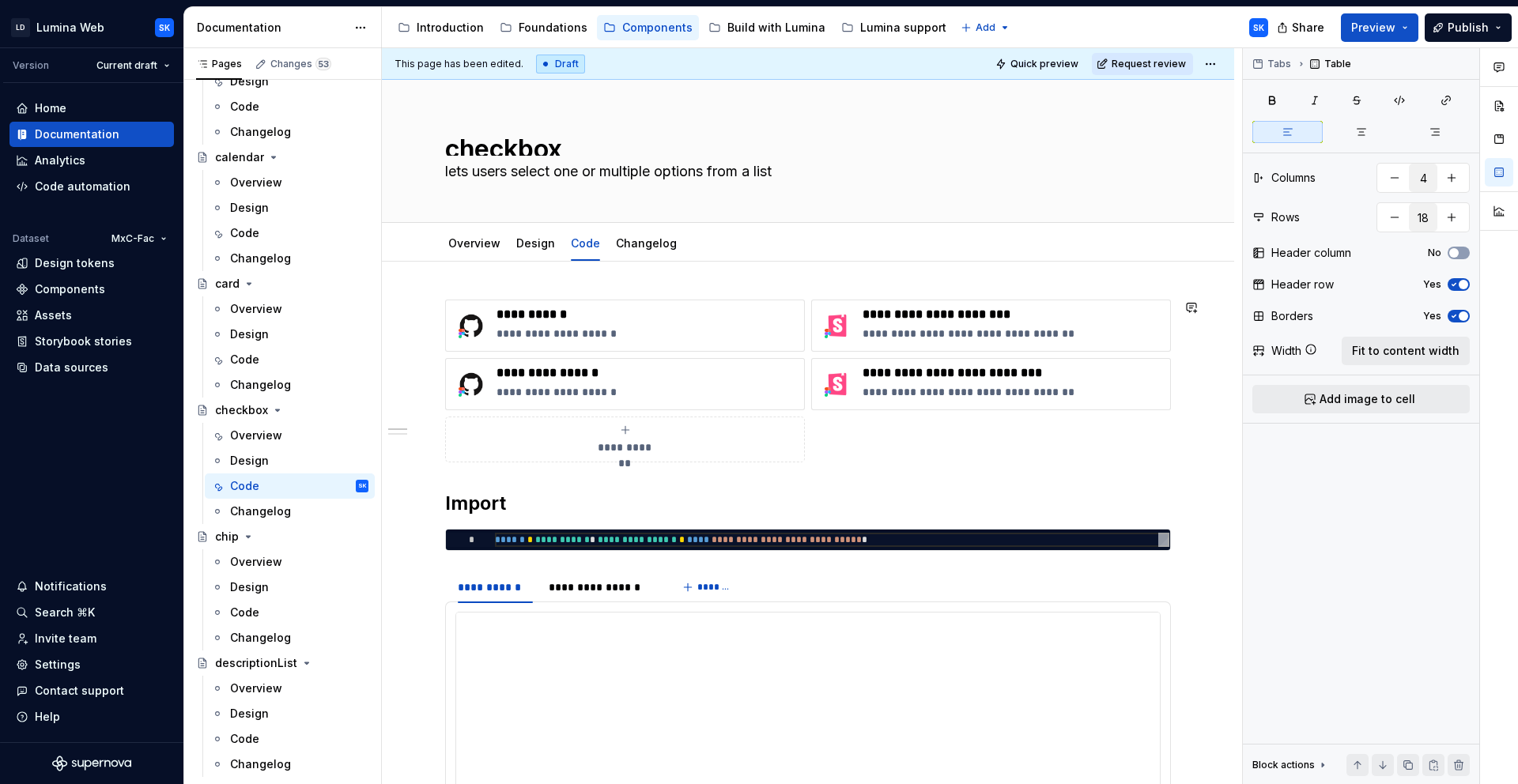
click at [1211, 61] on html "LD Lumina Web SK Version Current draft Home Documentation Analytics Code automa…" at bounding box center [759, 392] width 1518 height 784
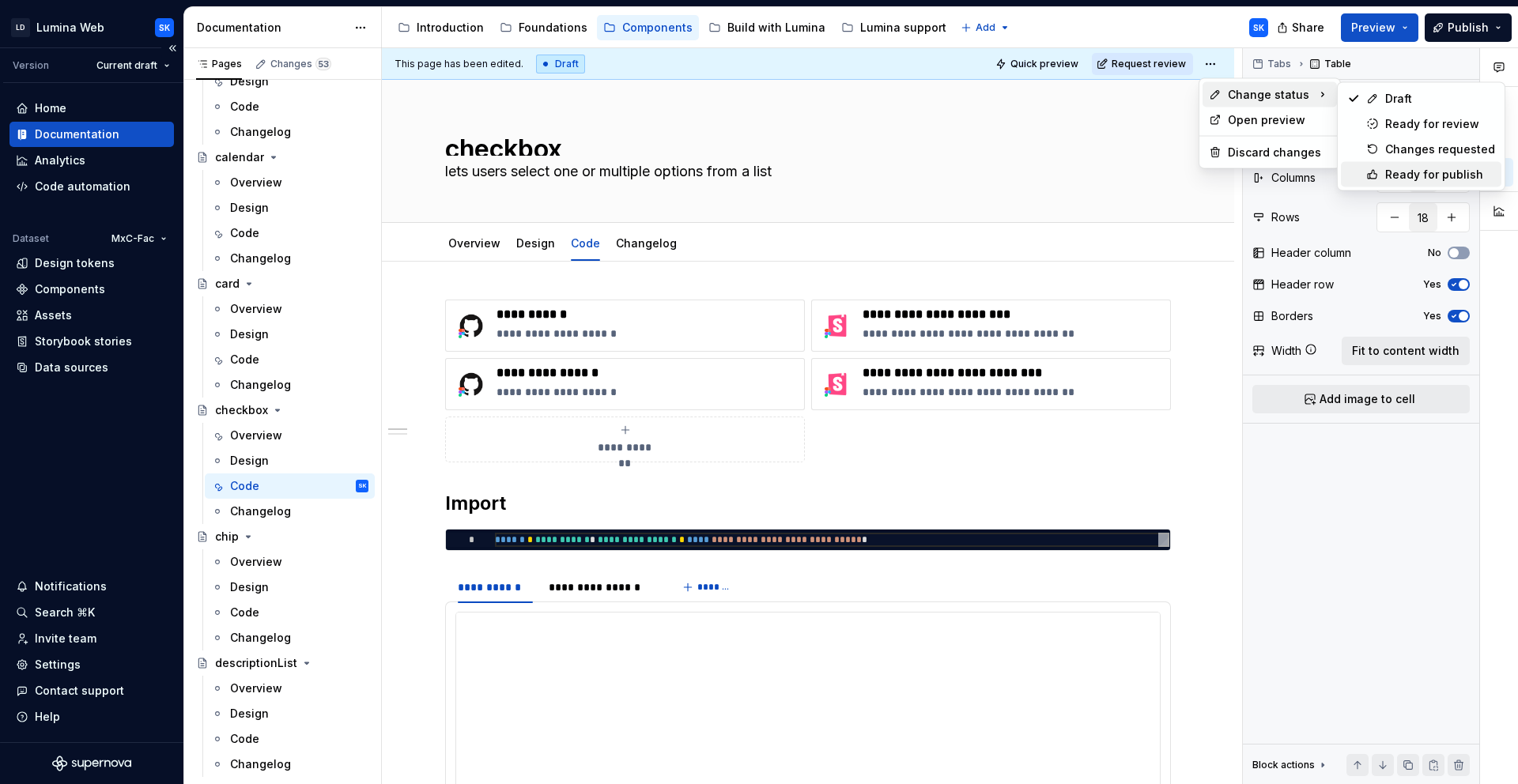
click at [1429, 178] on div "Ready for publish" at bounding box center [1440, 175] width 110 height 16
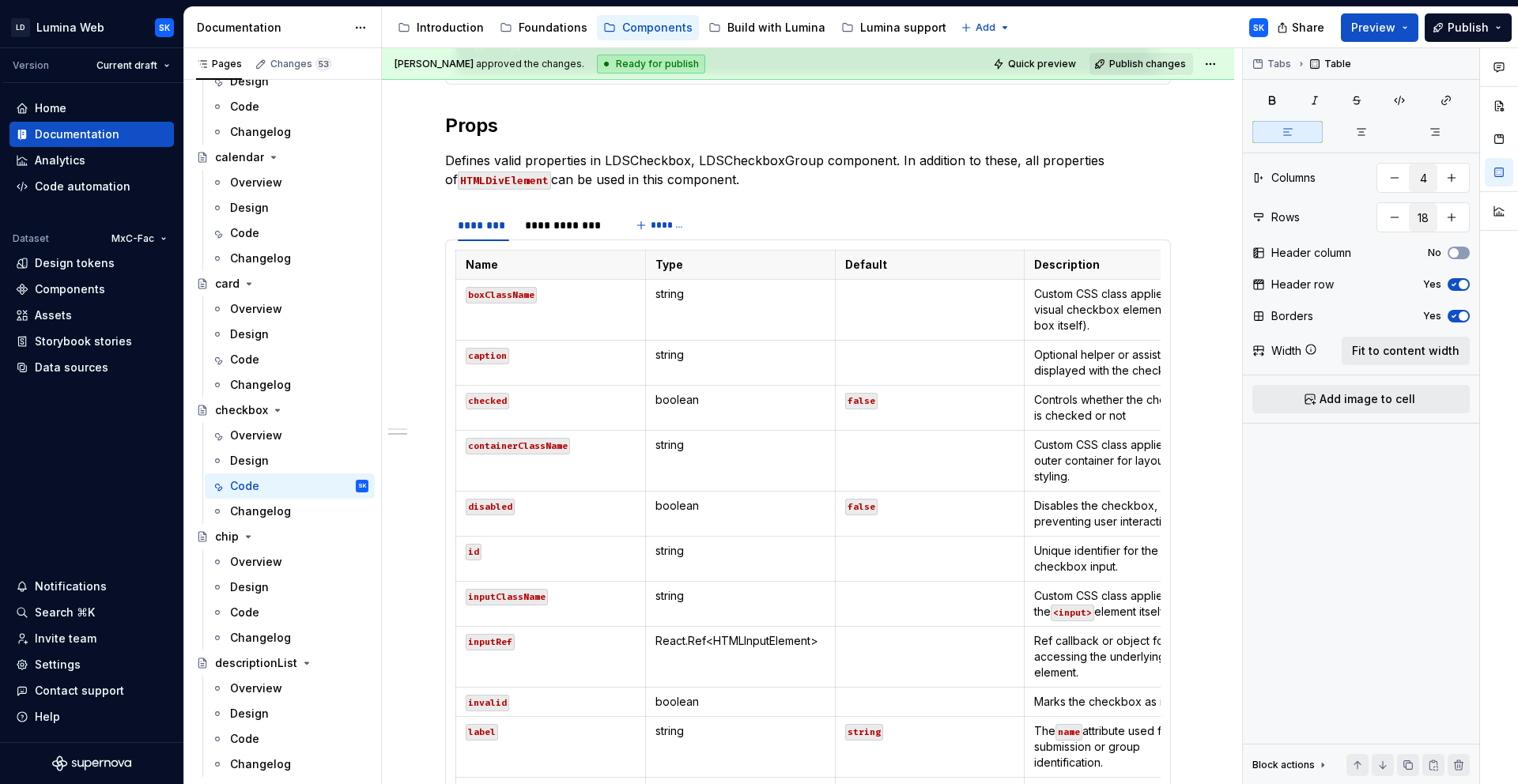
scroll to position [1051, 0]
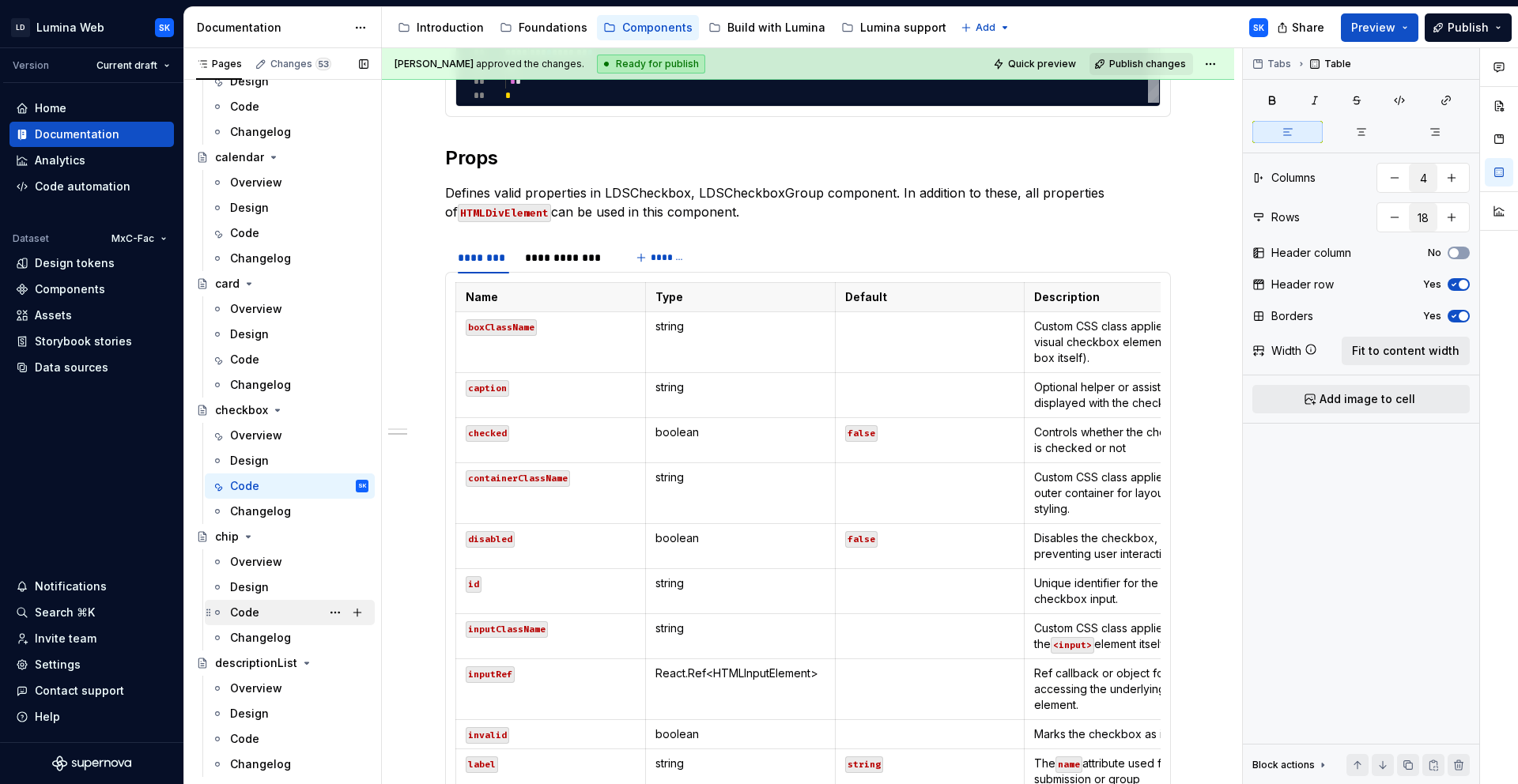
click at [285, 609] on div "Code" at bounding box center [299, 612] width 139 height 22
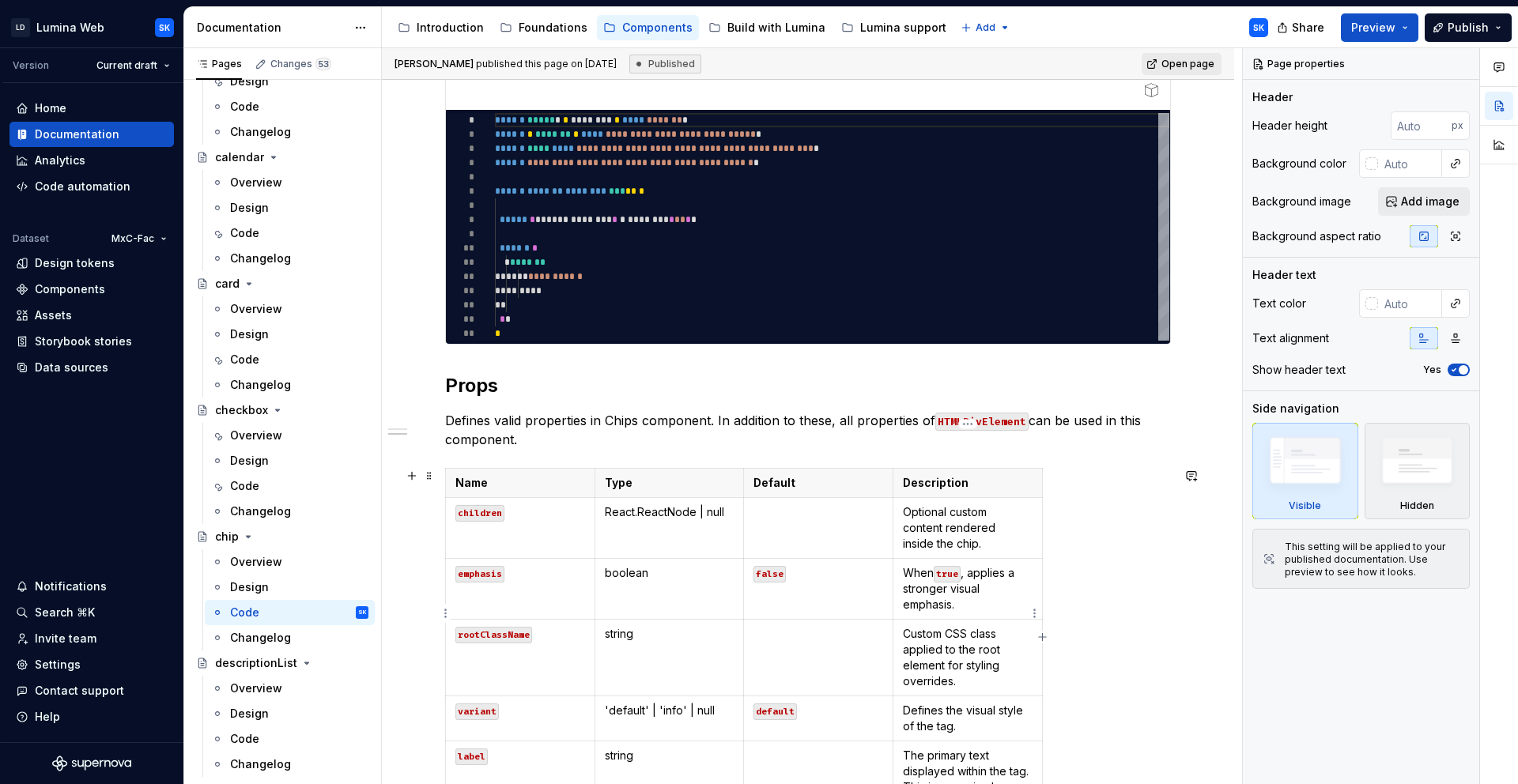
scroll to position [699, 0]
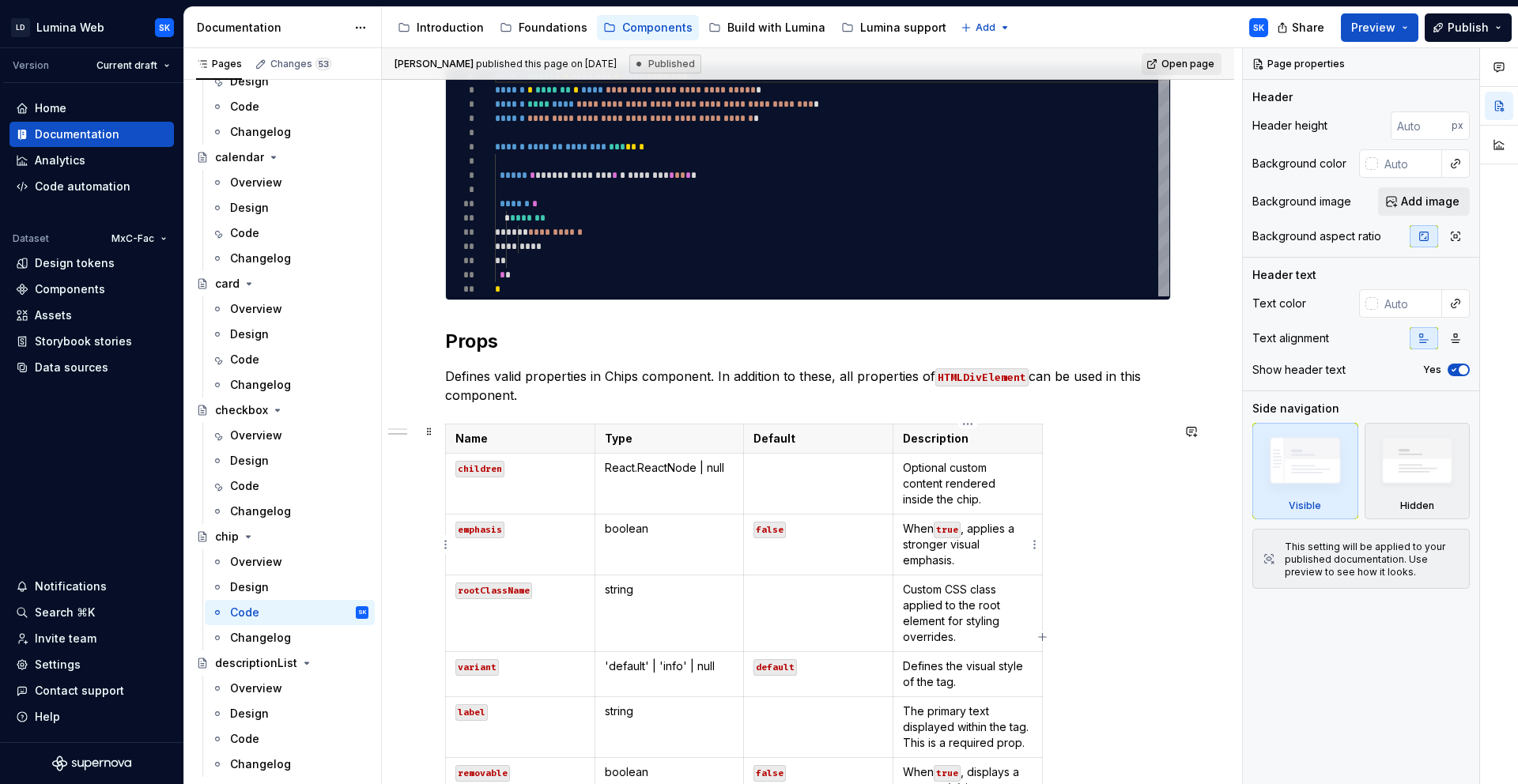
click at [977, 550] on p "When true , applies a stronger visual emphasis." at bounding box center [968, 544] width 130 height 47
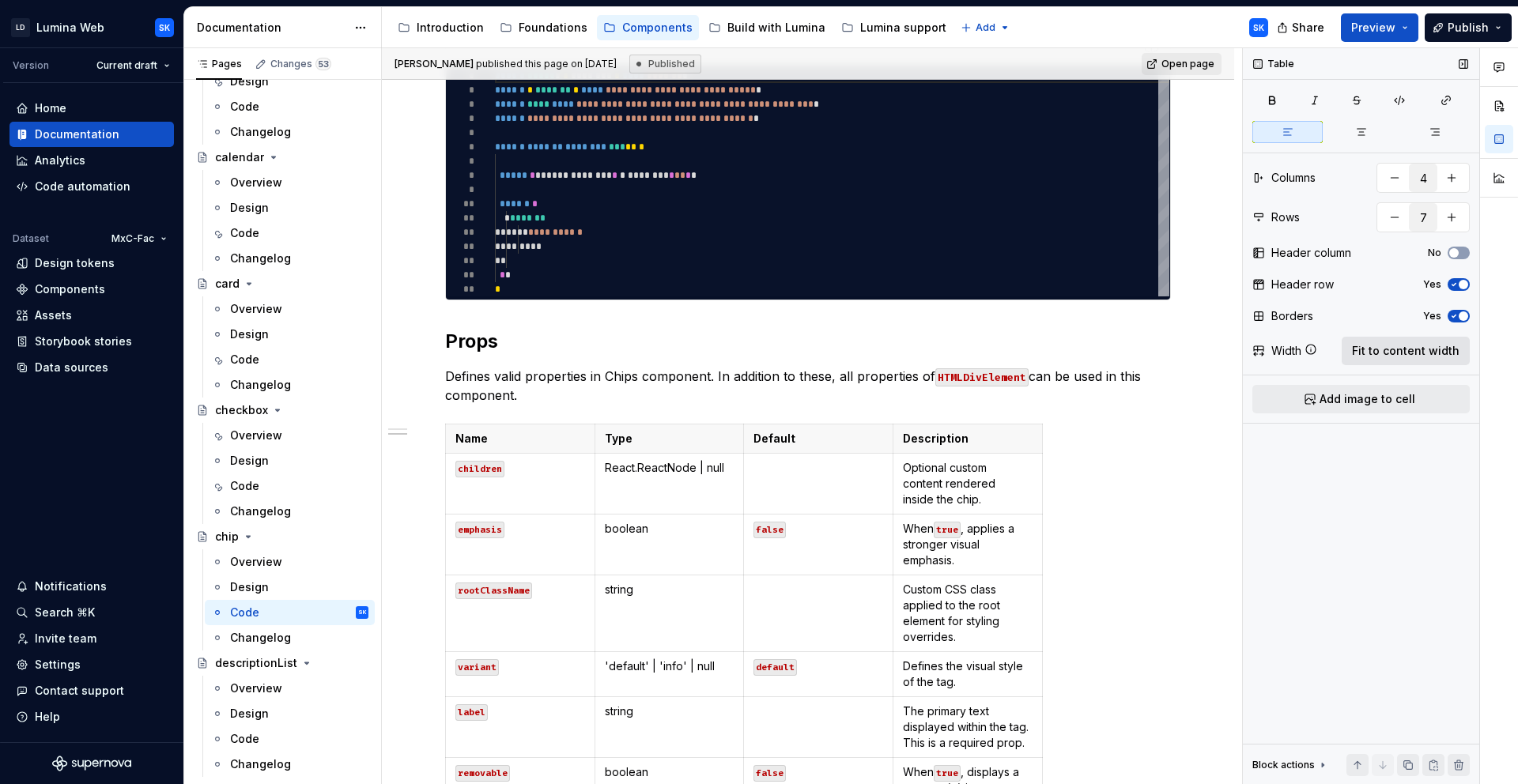
click at [1406, 339] on button "Fit to content width" at bounding box center [1406, 351] width 128 height 28
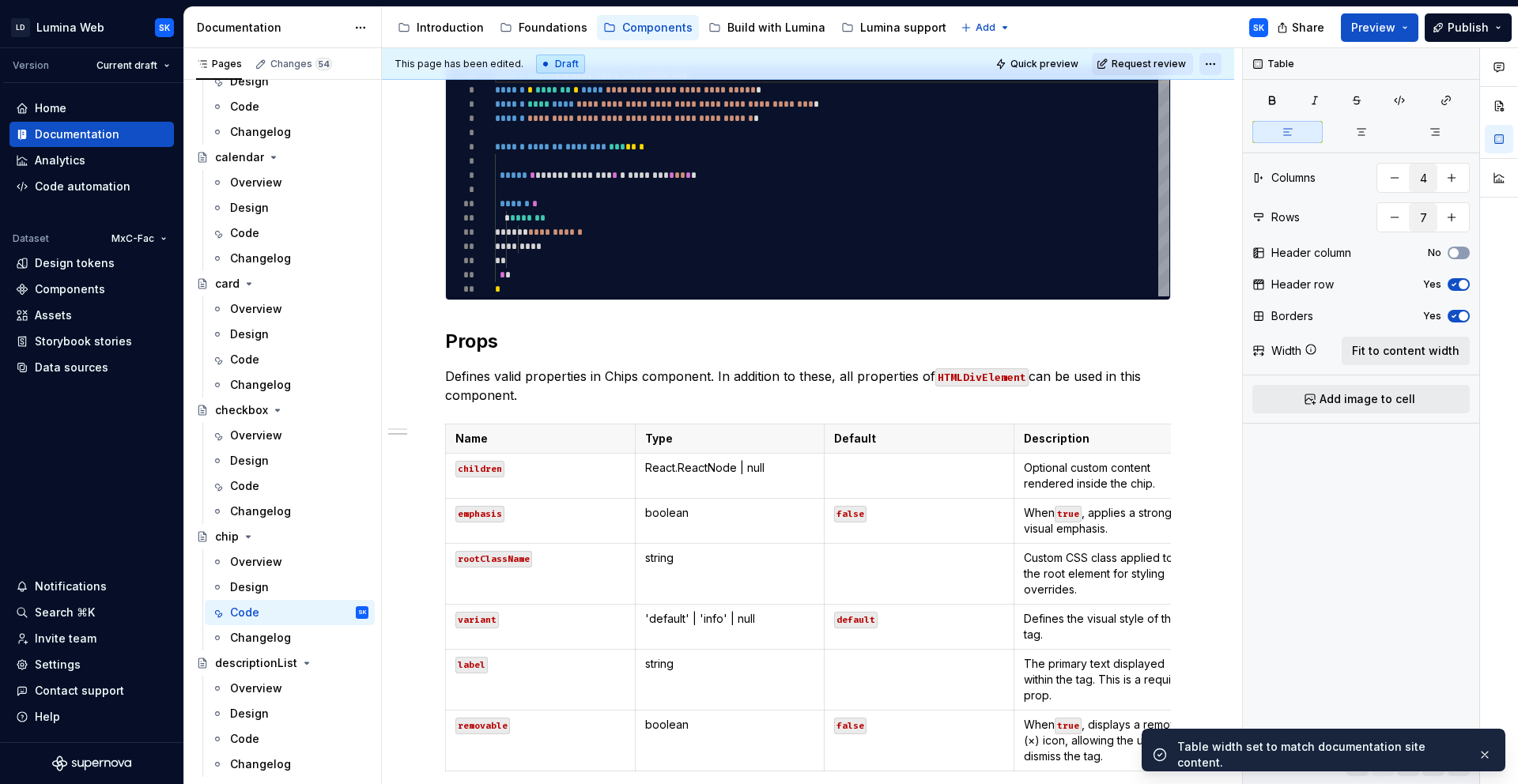
click at [1209, 63] on html "LD Lumina Web SK Version Current draft Home Documentation Analytics Code automa…" at bounding box center [759, 392] width 1518 height 784
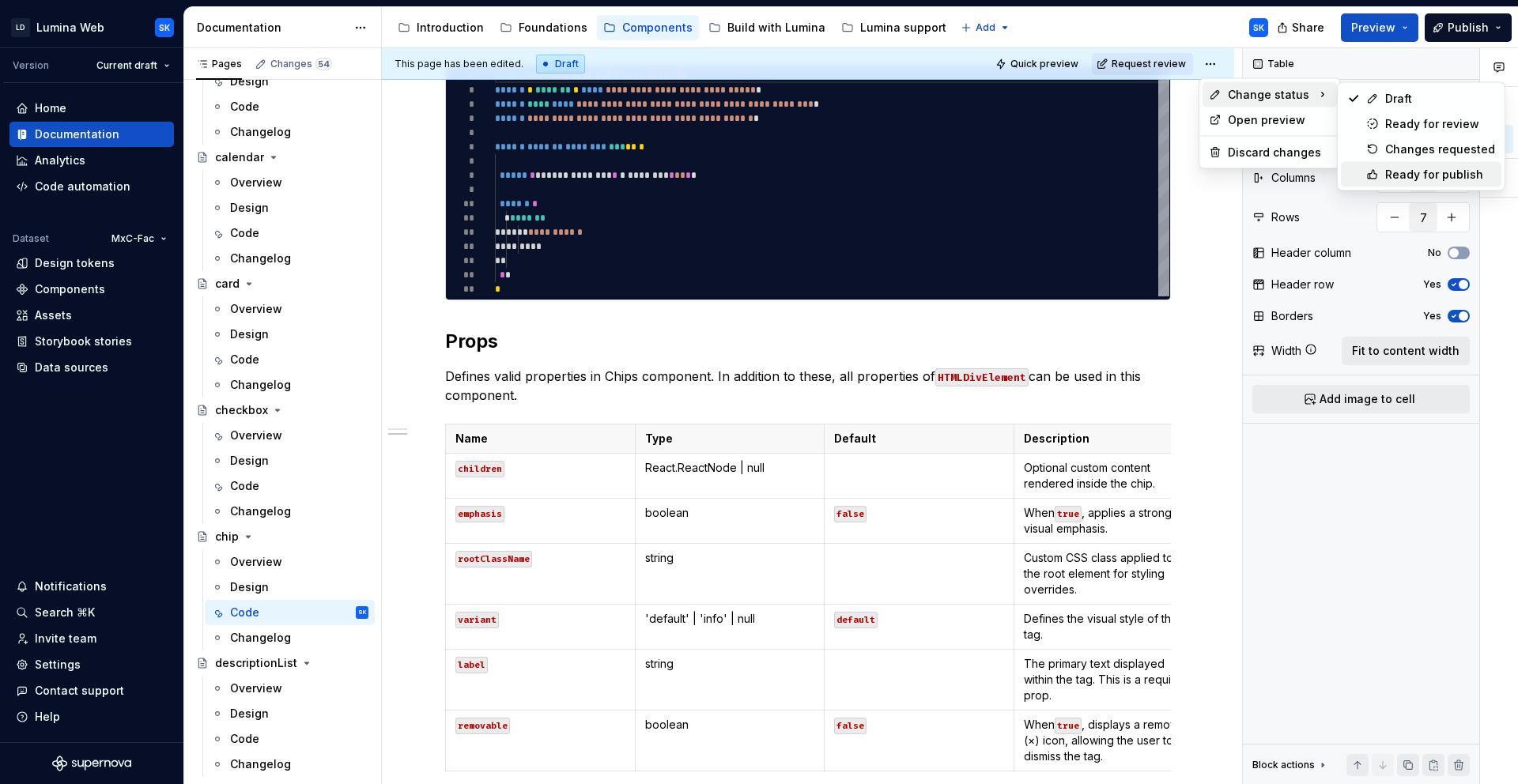
click at [1433, 171] on div "Ready for publish" at bounding box center [1440, 175] width 110 height 16
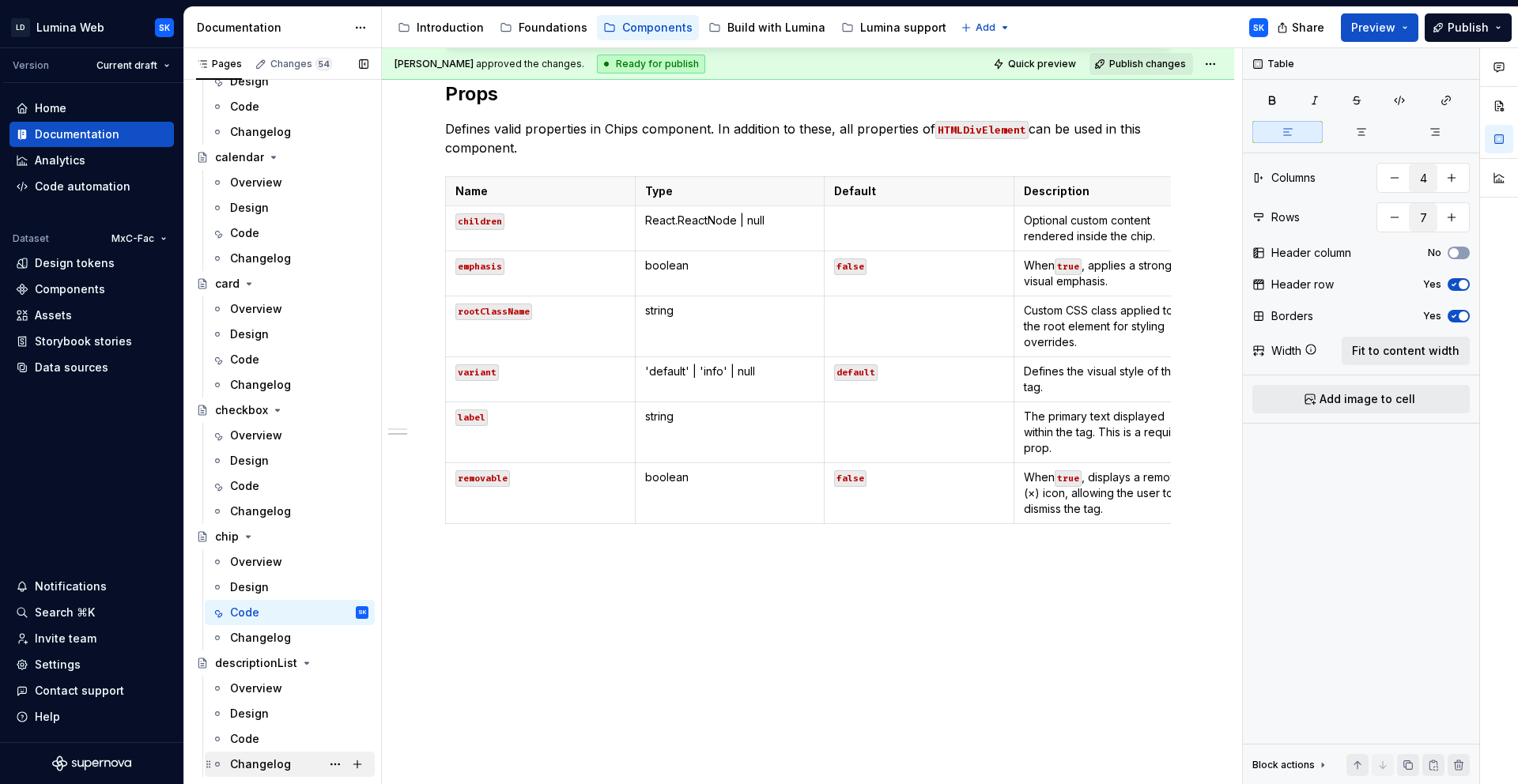
scroll to position [1055, 0]
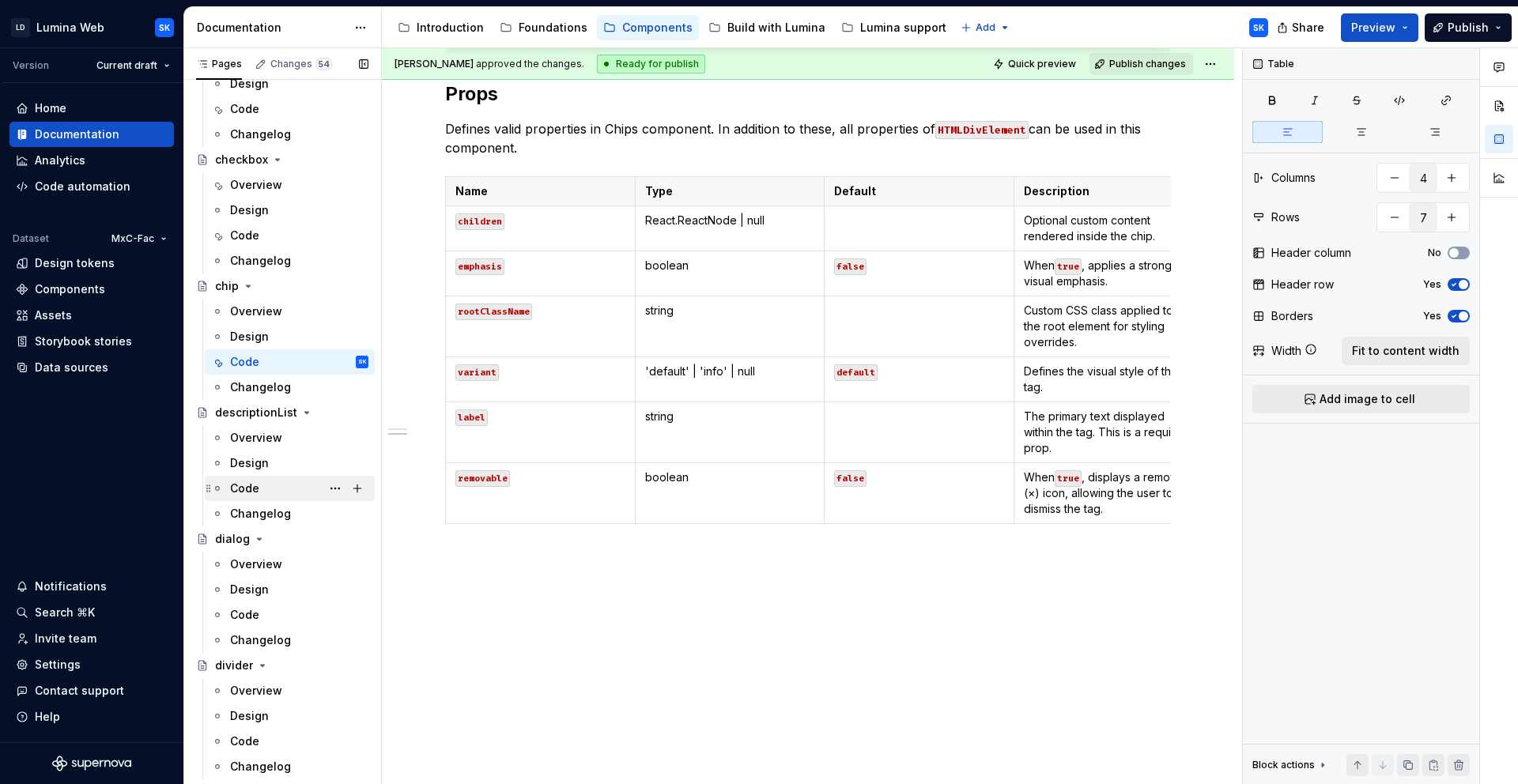
click at [289, 485] on div "Code" at bounding box center [299, 488] width 139 height 22
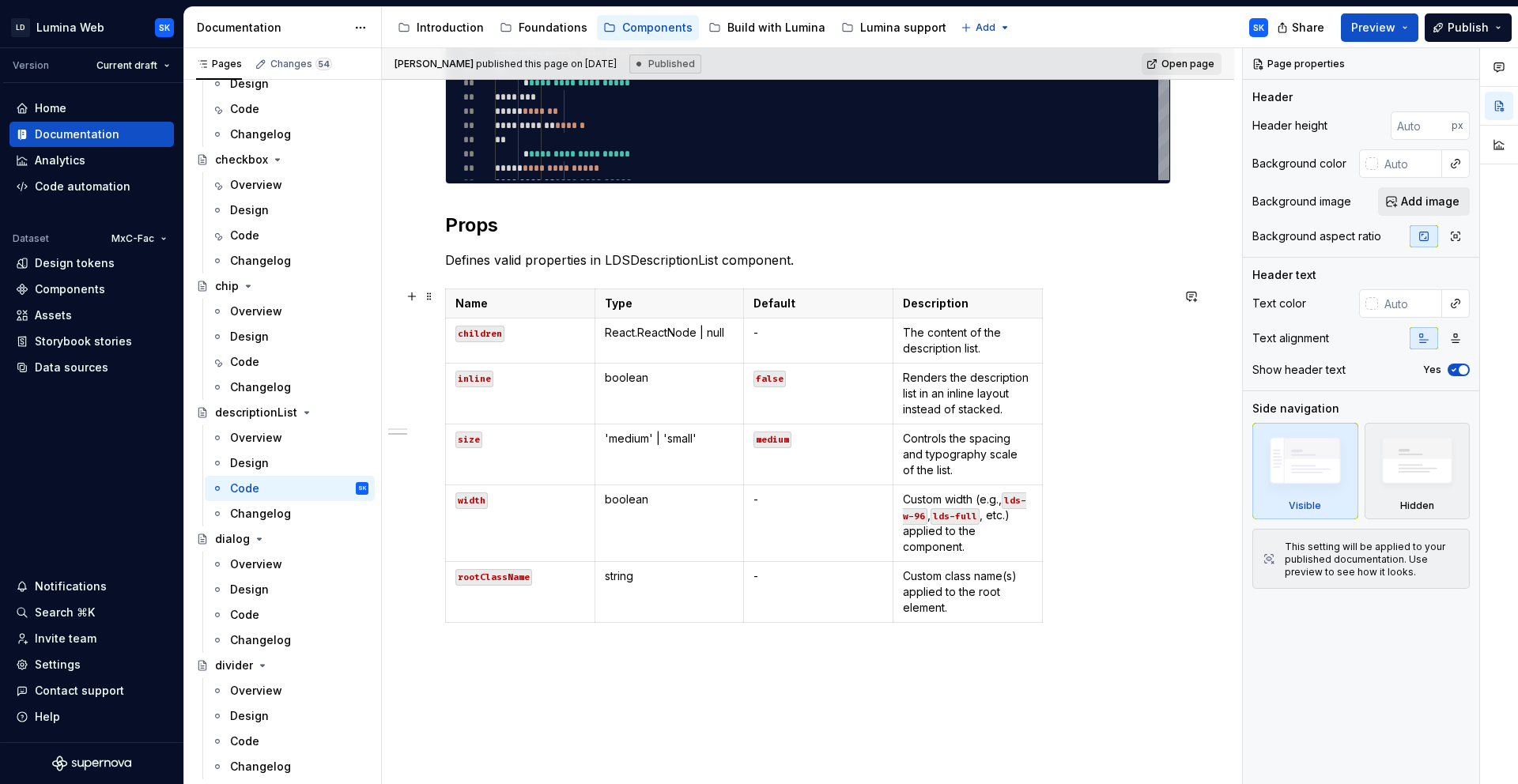
scroll to position [1084, 0]
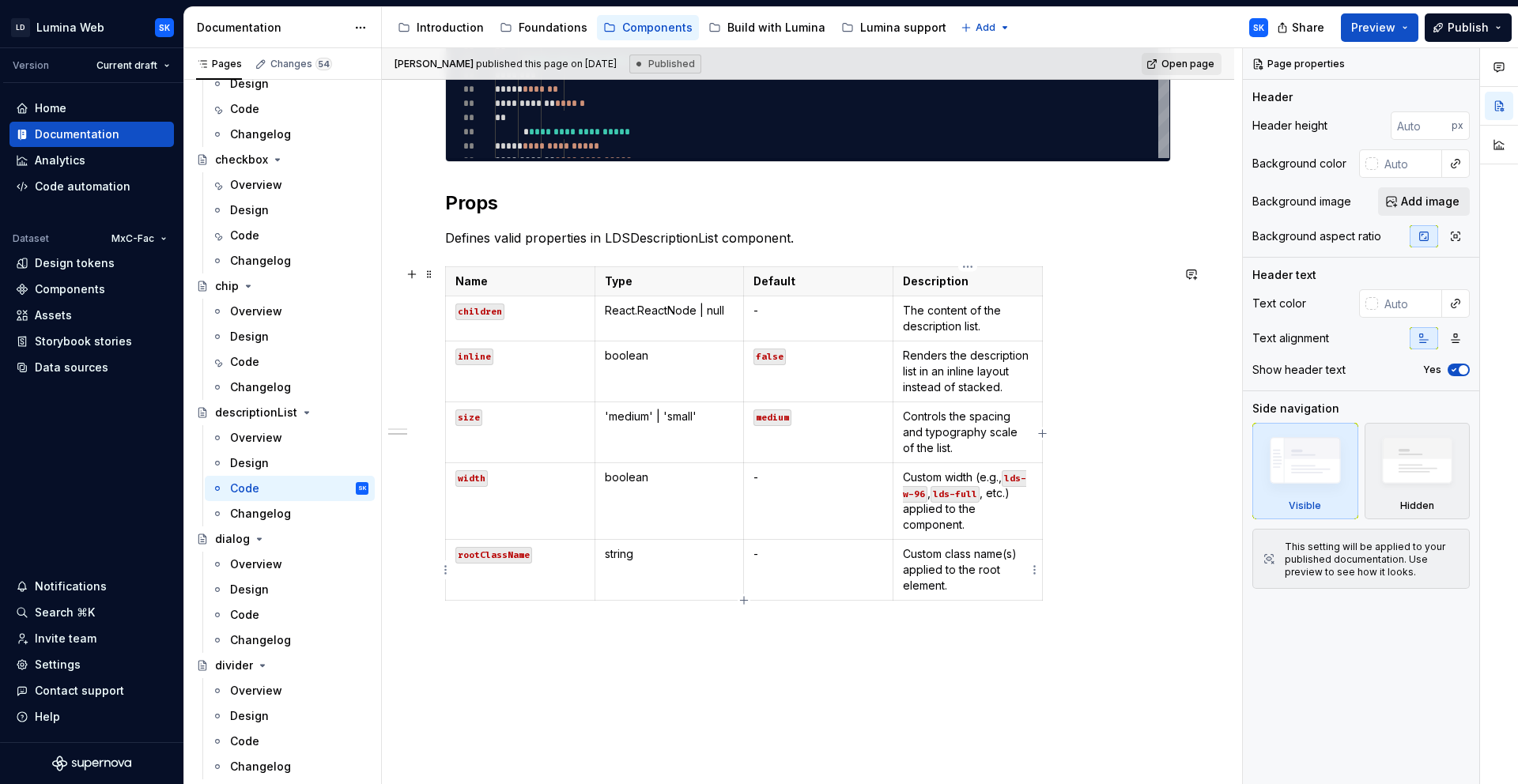
click at [984, 524] on p "Custom width (e.g., lds-w-96 , lds-full , etc.) applied to the component." at bounding box center [968, 501] width 130 height 63
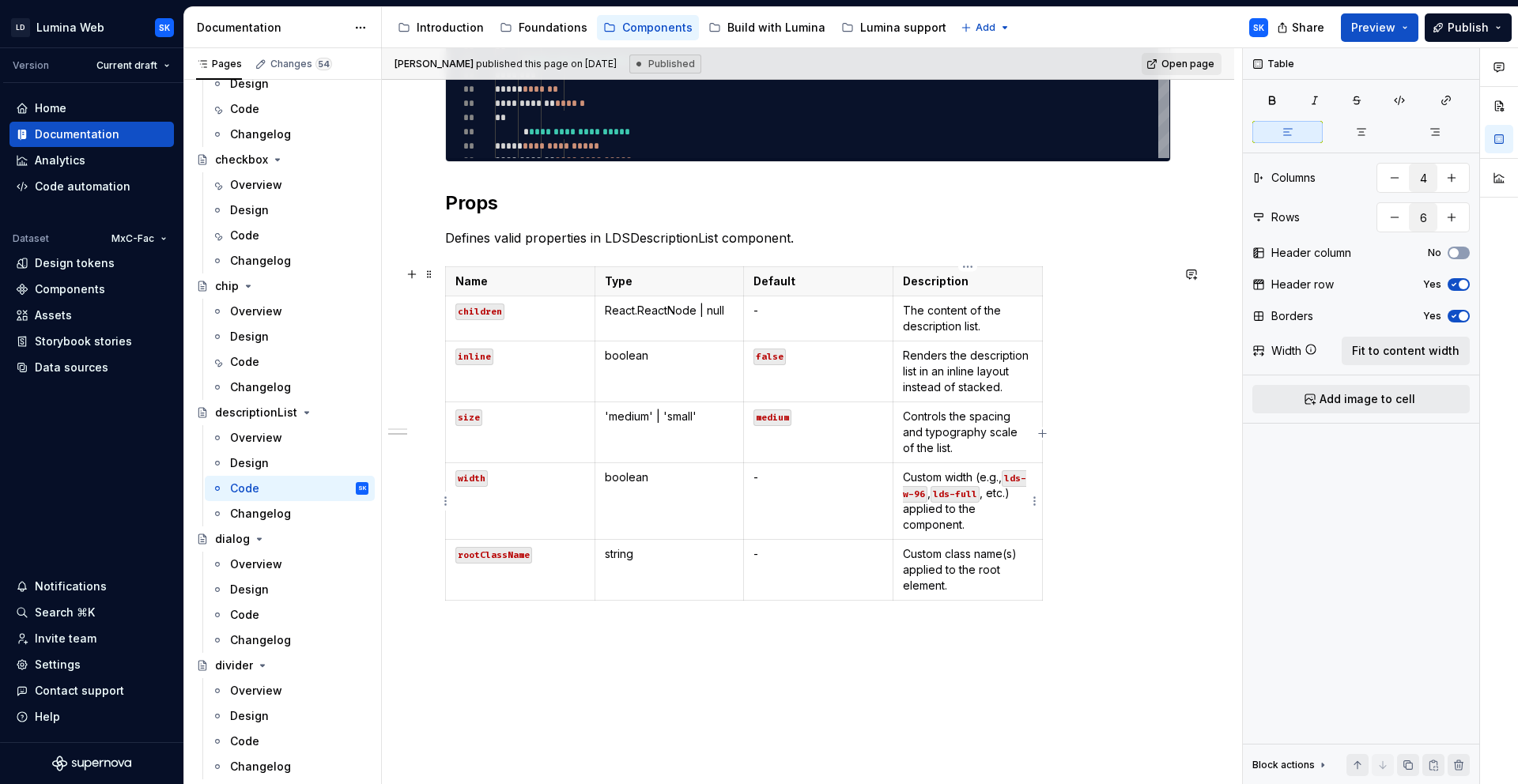
click at [977, 525] on p "Custom width (e.g., lds-w-96 , lds-full , etc.) applied to the component." at bounding box center [968, 501] width 130 height 63
click at [1433, 353] on span "Fit to content width" at bounding box center [1406, 351] width 108 height 16
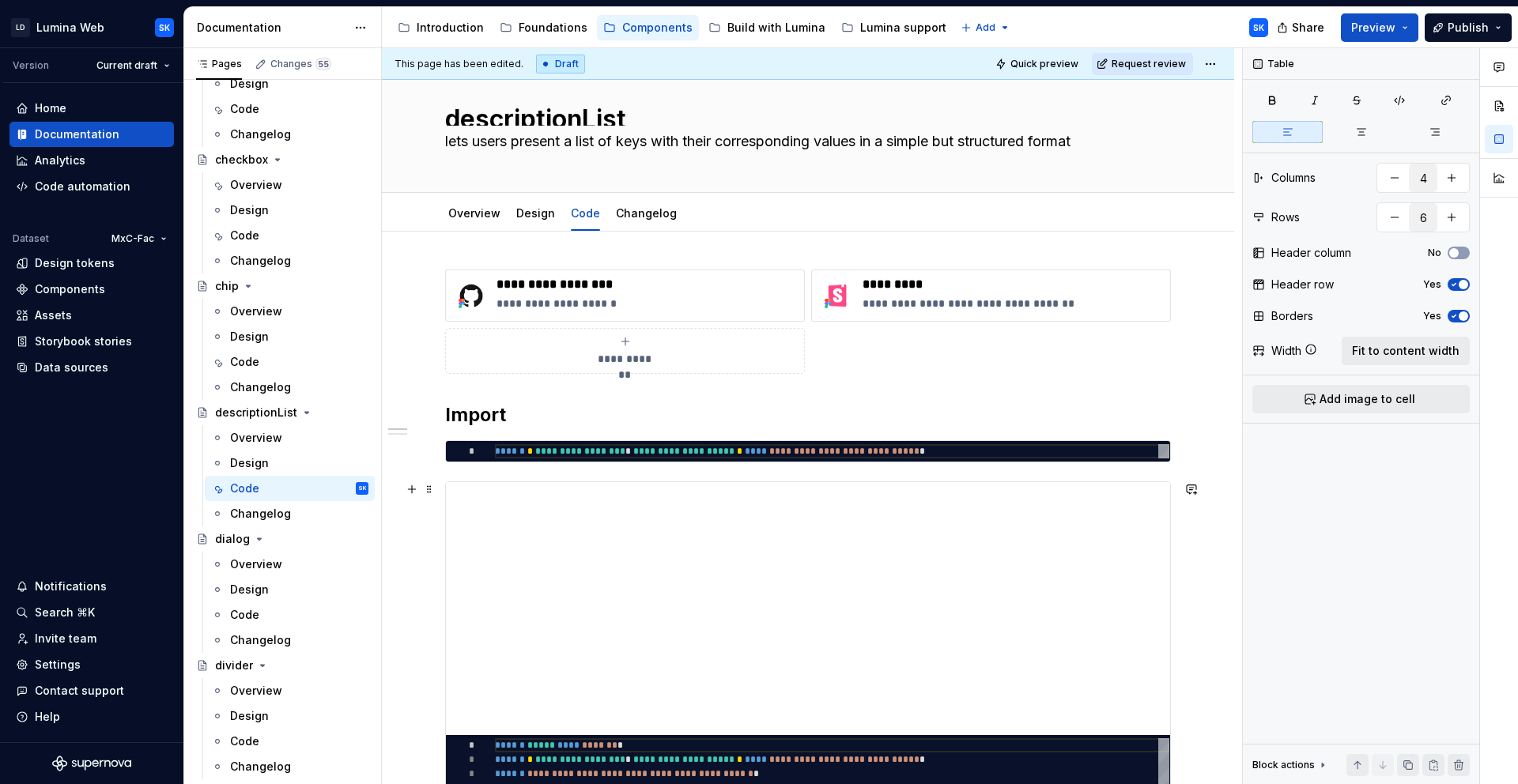
scroll to position [68, 0]
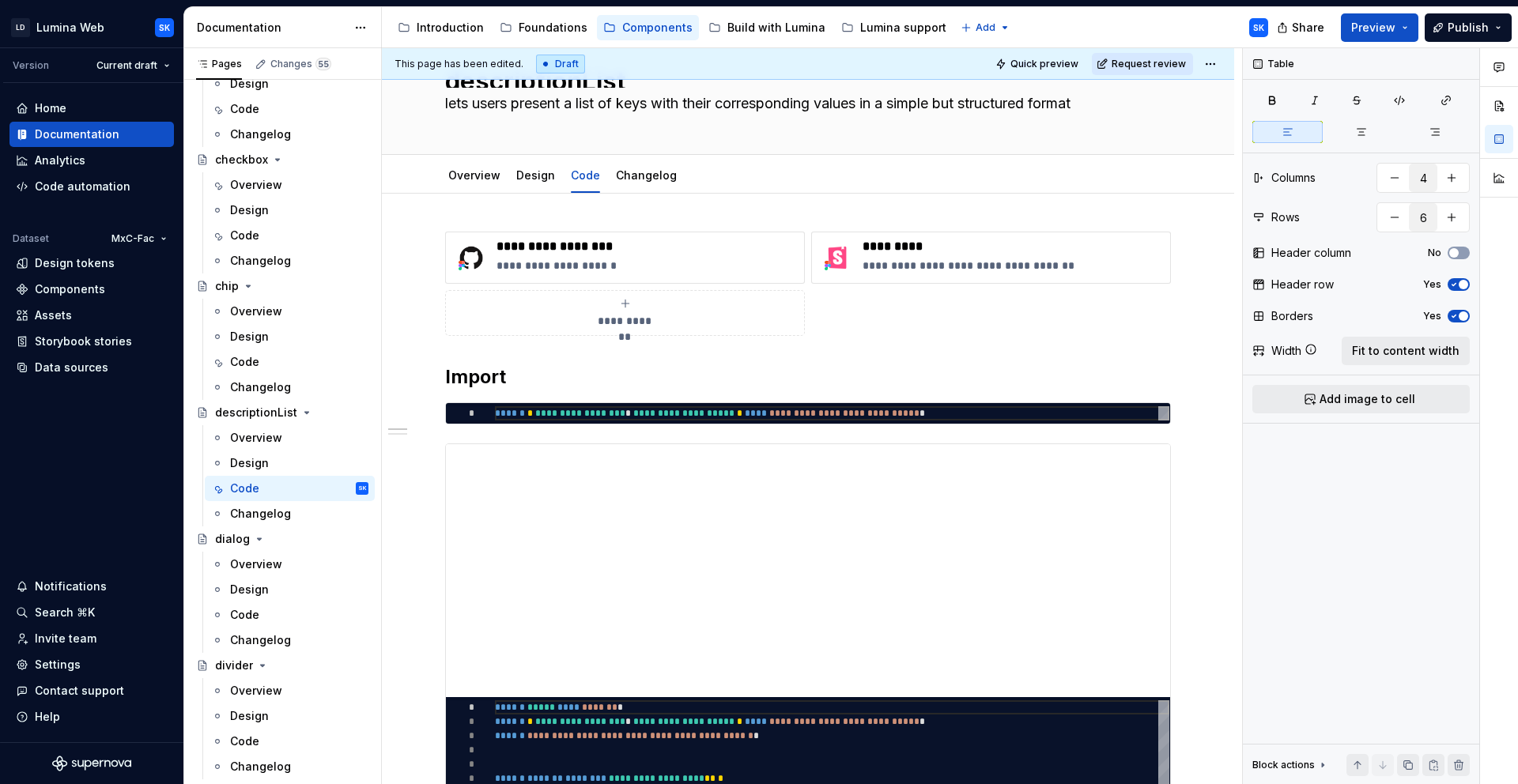
click at [1224, 56] on div "This page has been edited. Draft Quick preview Request review" at bounding box center [807, 64] width 852 height 32
click at [1216, 62] on html "LD Lumina Web SK Version Current draft Home Documentation Analytics Code automa…" at bounding box center [759, 392] width 1518 height 784
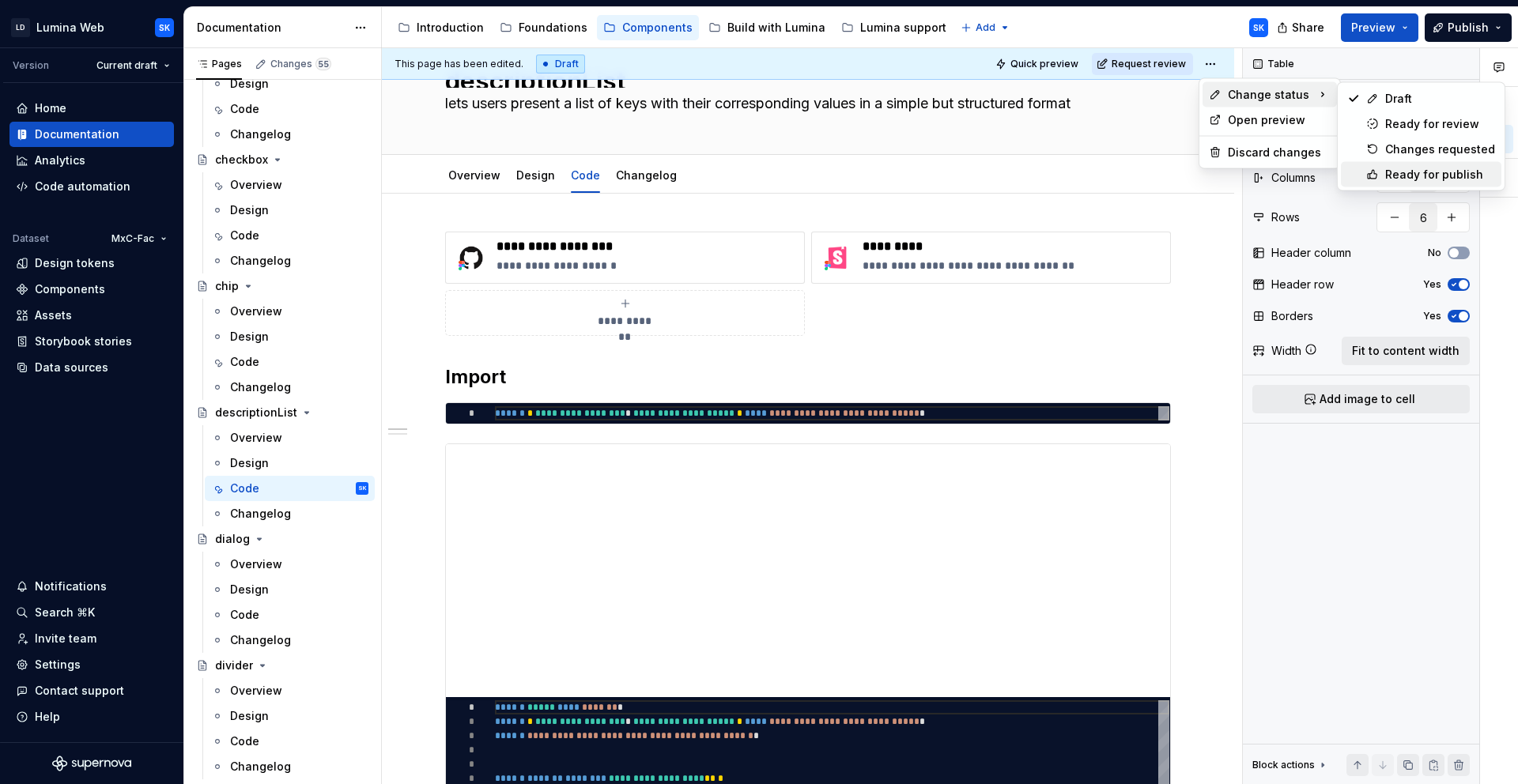
click at [1416, 176] on div "Ready for publish" at bounding box center [1440, 175] width 110 height 16
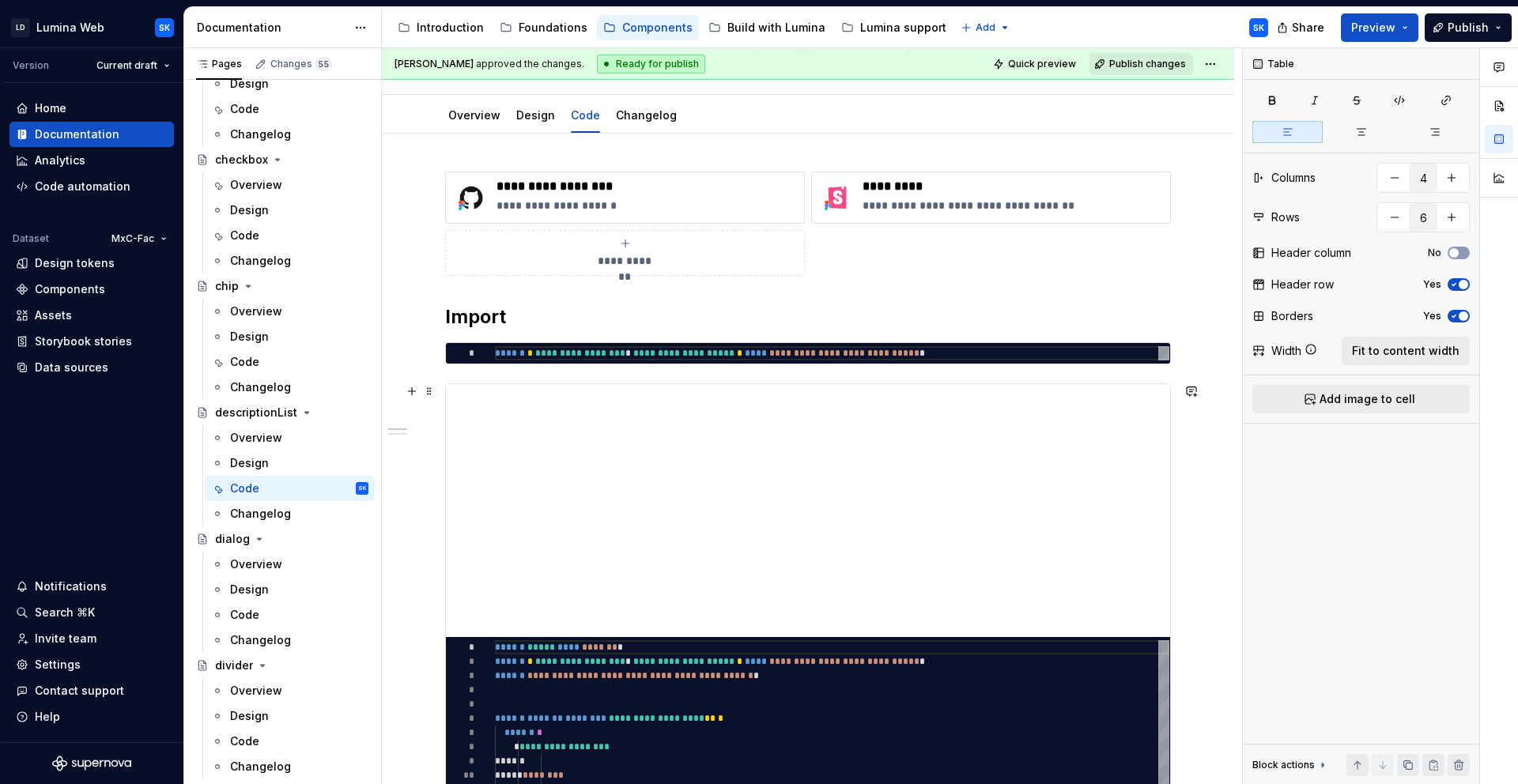
scroll to position [0, 0]
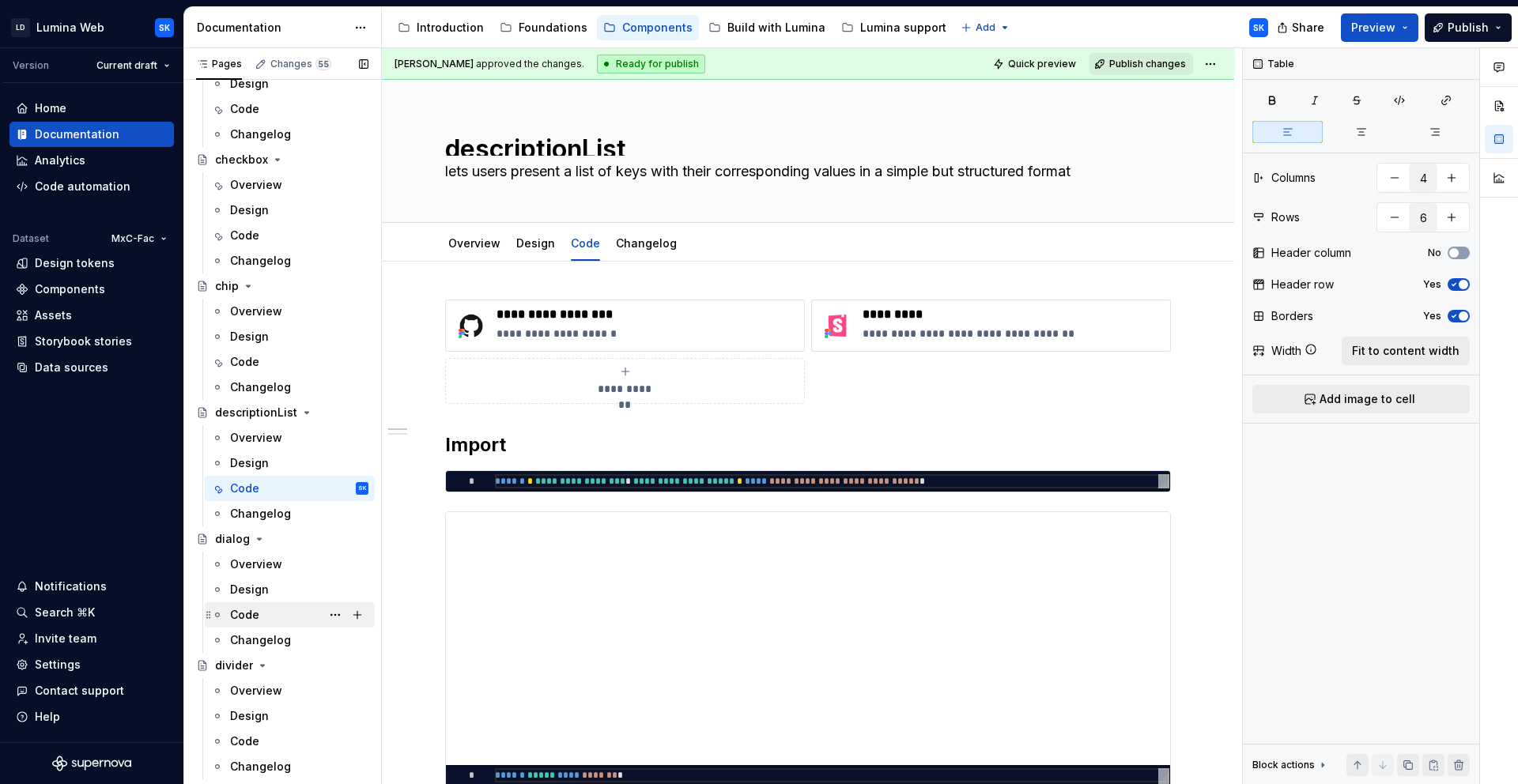
click at [277, 614] on div "Code" at bounding box center [299, 615] width 139 height 22
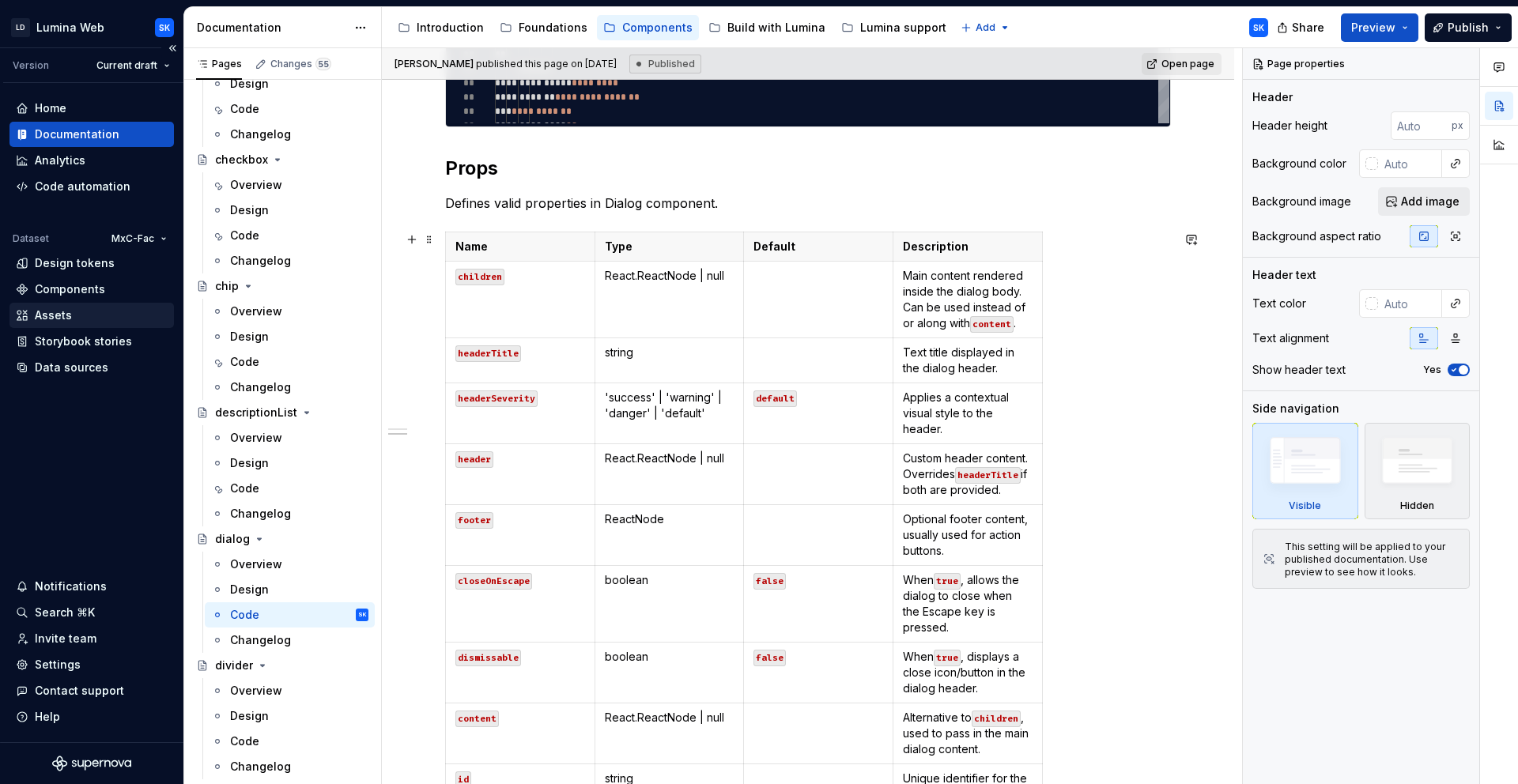
scroll to position [1206, 0]
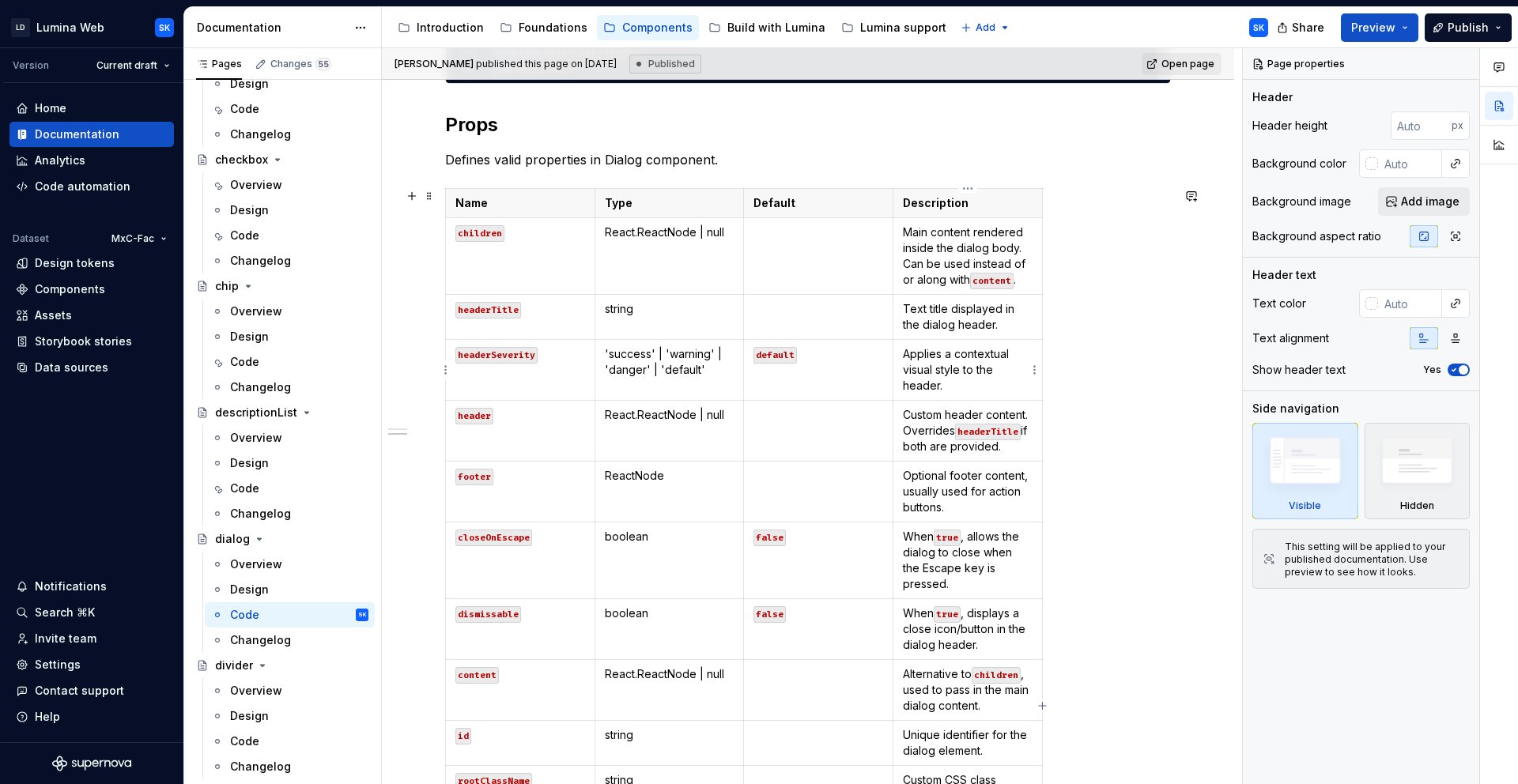
click at [962, 384] on p "Applies a contextual visual style to the header." at bounding box center [968, 370] width 130 height 47
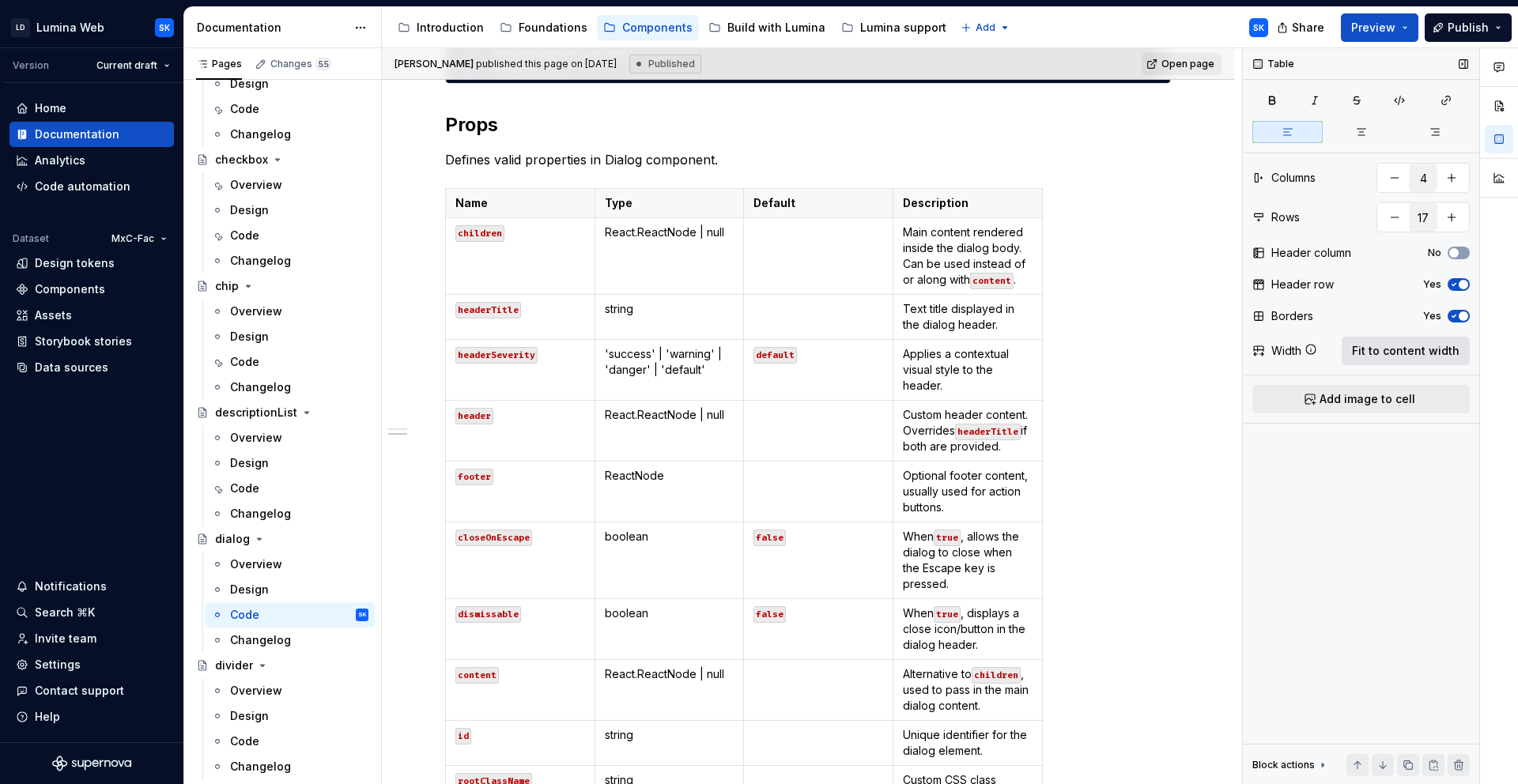
click at [1404, 350] on span "Fit to content width" at bounding box center [1406, 351] width 108 height 16
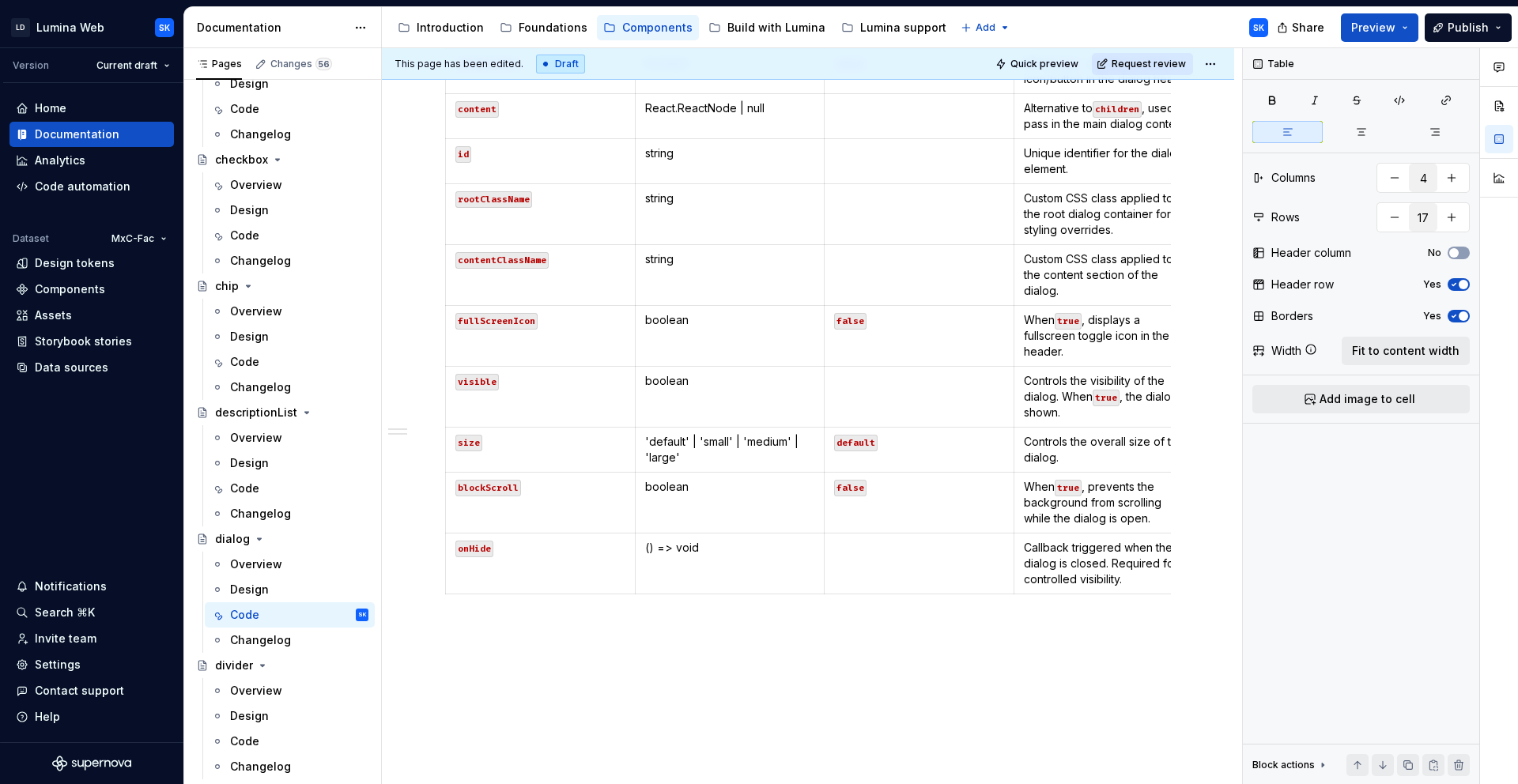
scroll to position [1828, 0]
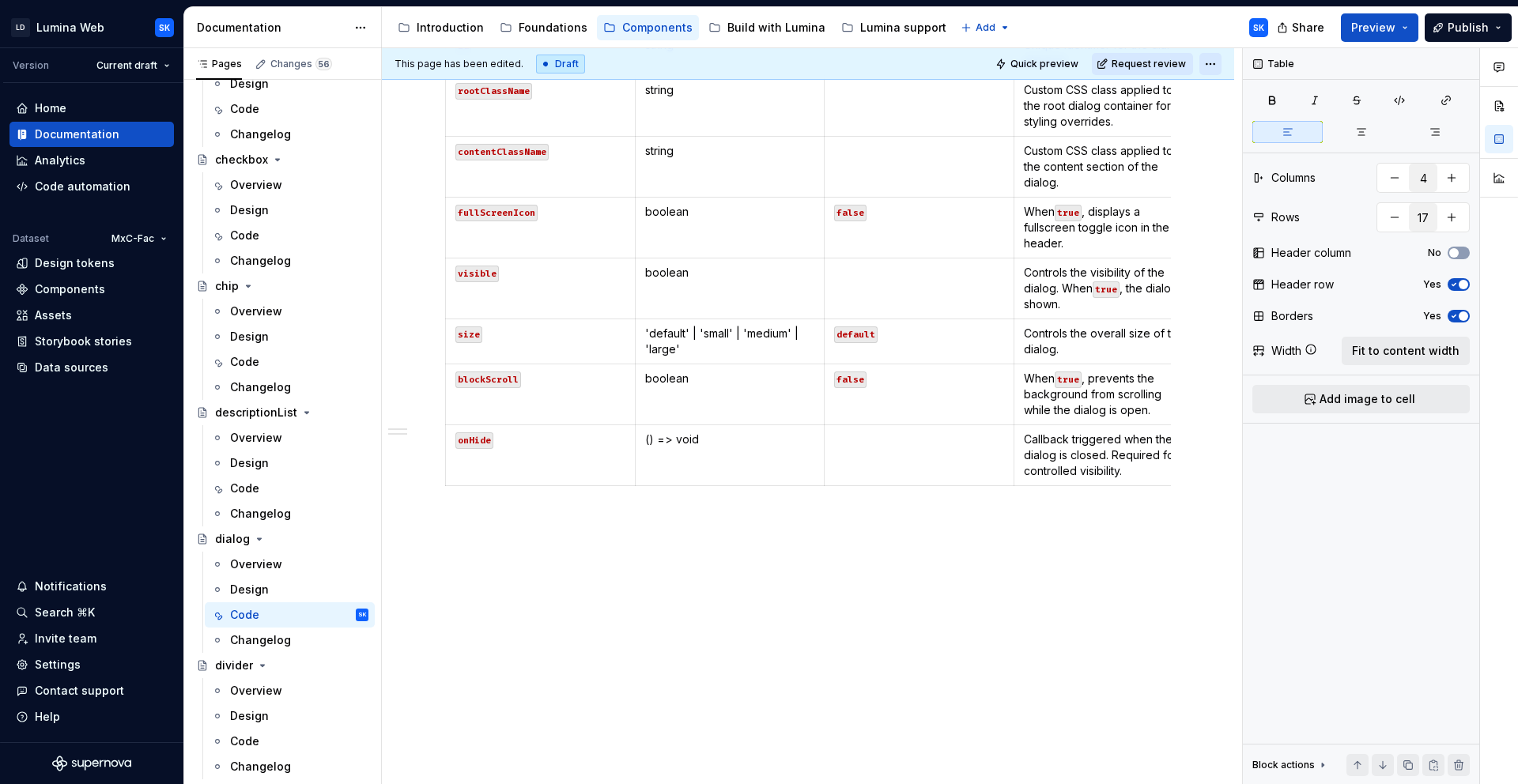
click at [1209, 66] on html "LD Lumina Web SK Version Current draft Home Documentation Analytics Code automa…" at bounding box center [759, 392] width 1518 height 784
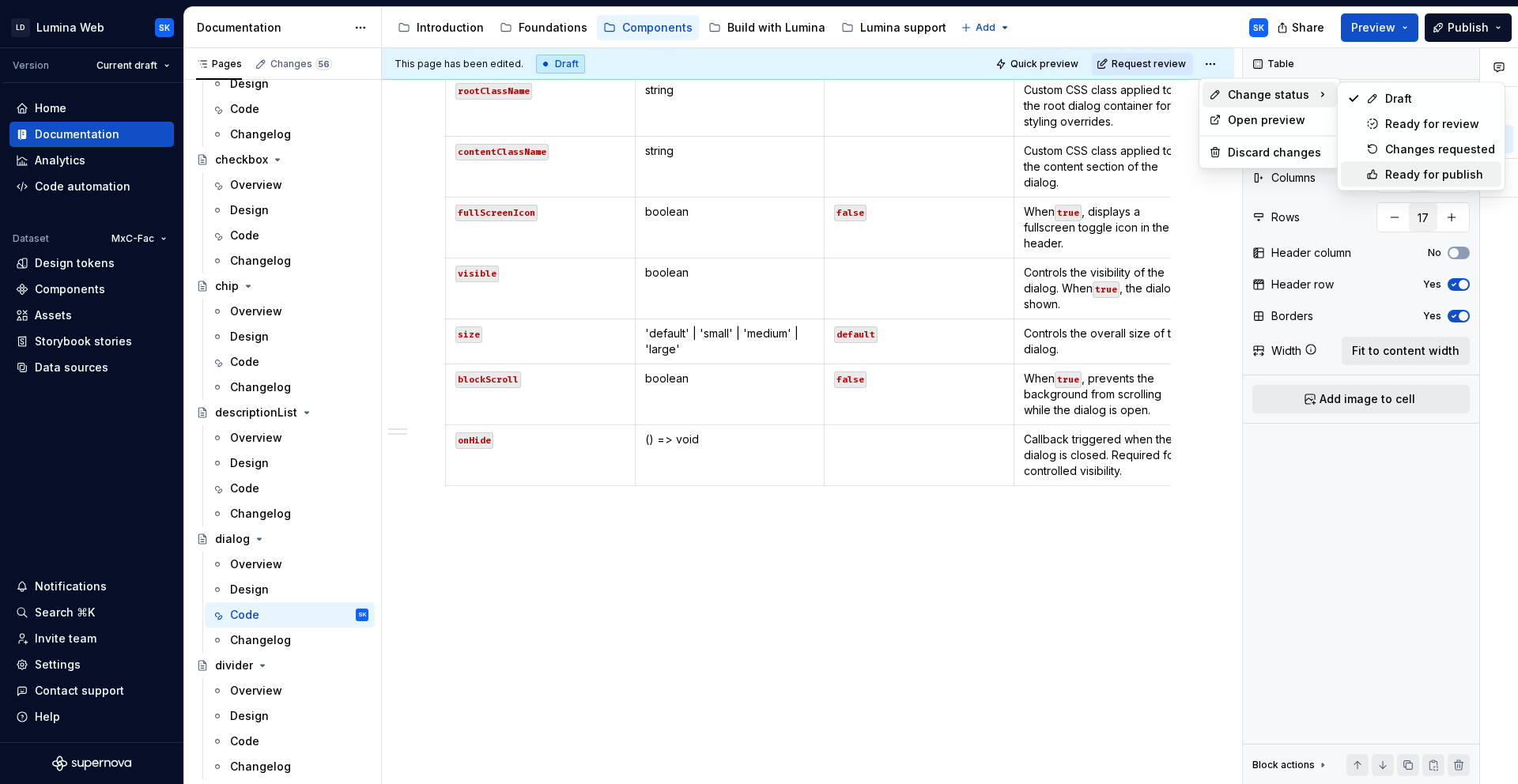
click at [1428, 173] on div "Ready for publish" at bounding box center [1440, 175] width 110 height 16
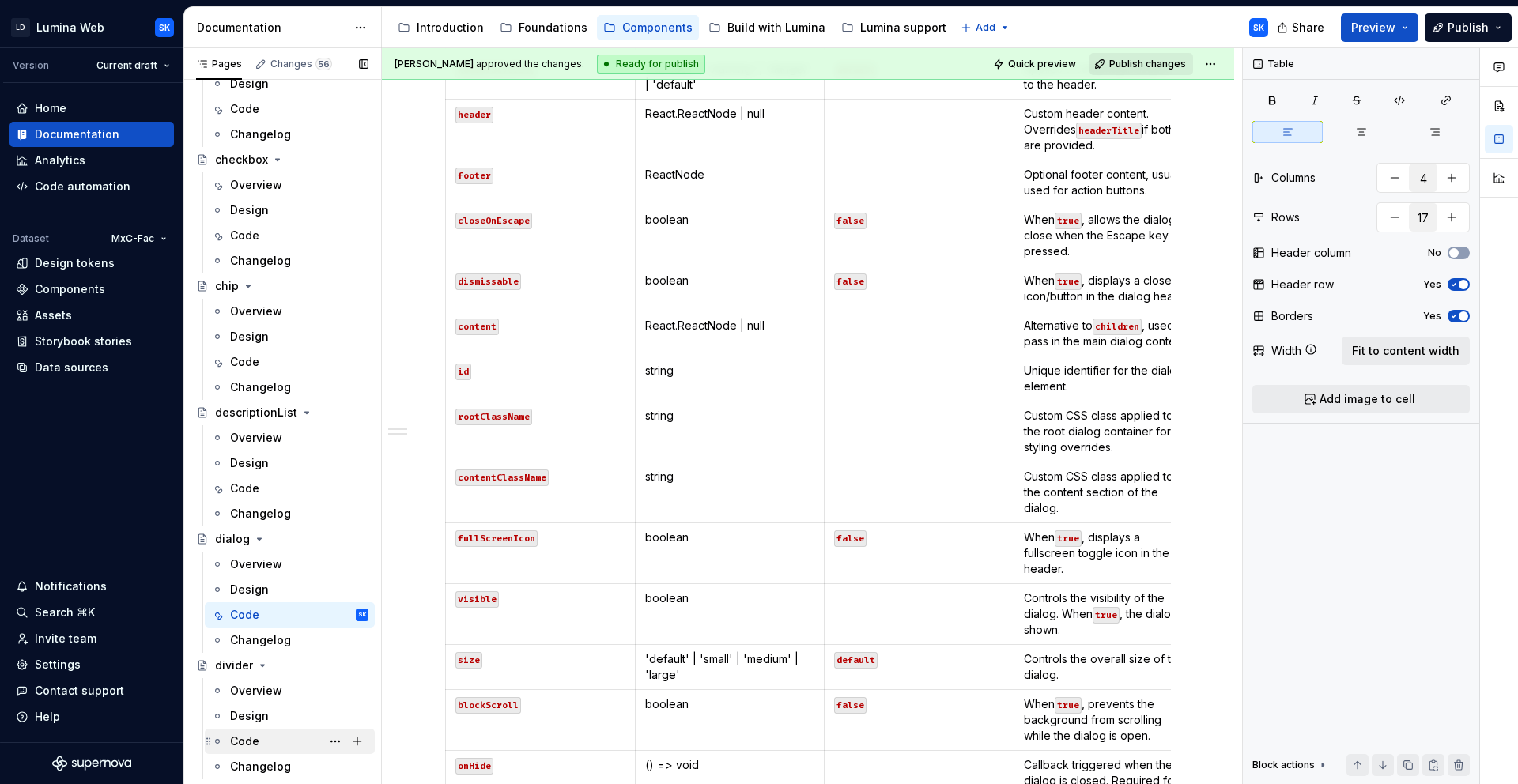
scroll to position [1280, 0]
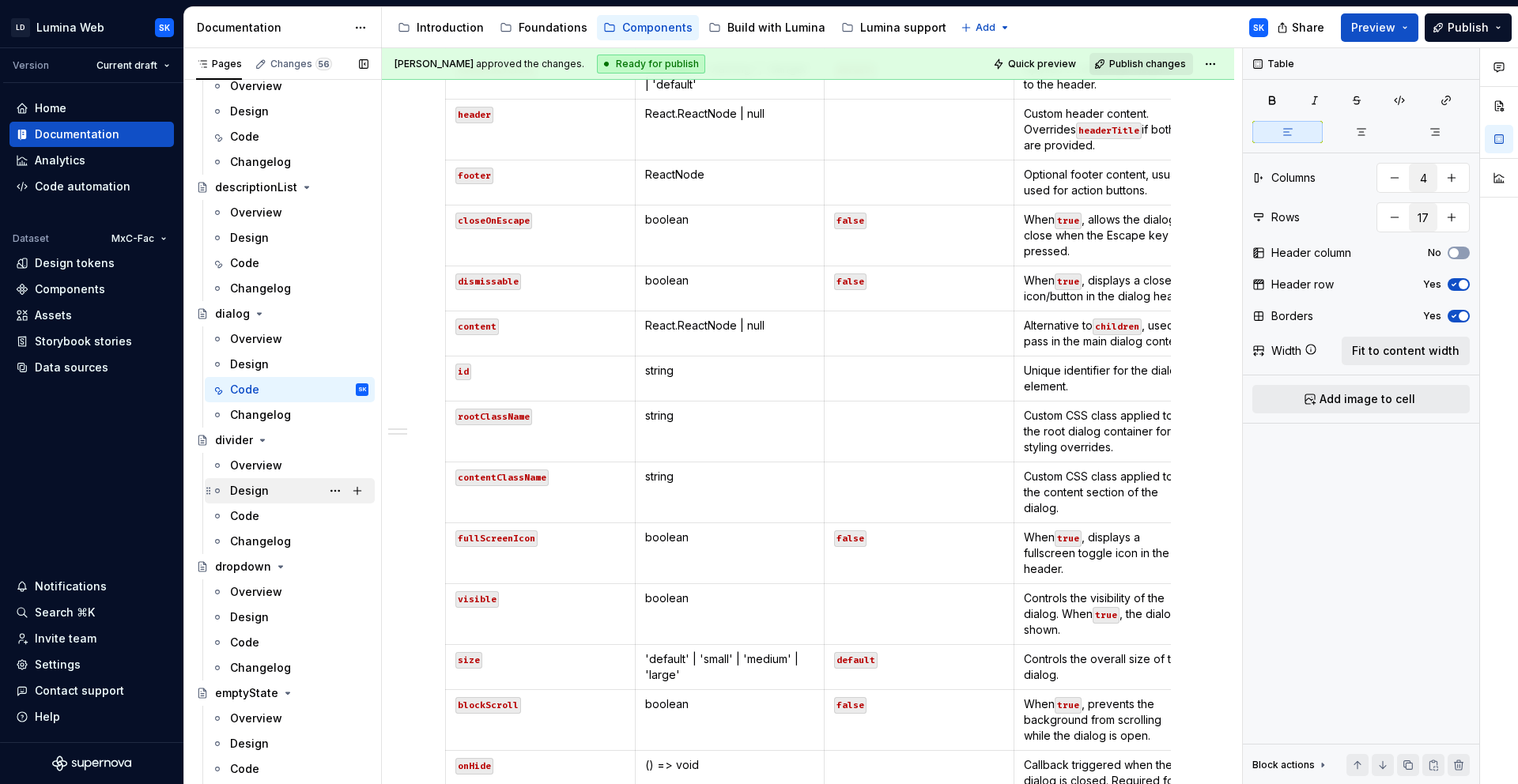
click at [281, 512] on div "Code" at bounding box center [299, 516] width 139 height 16
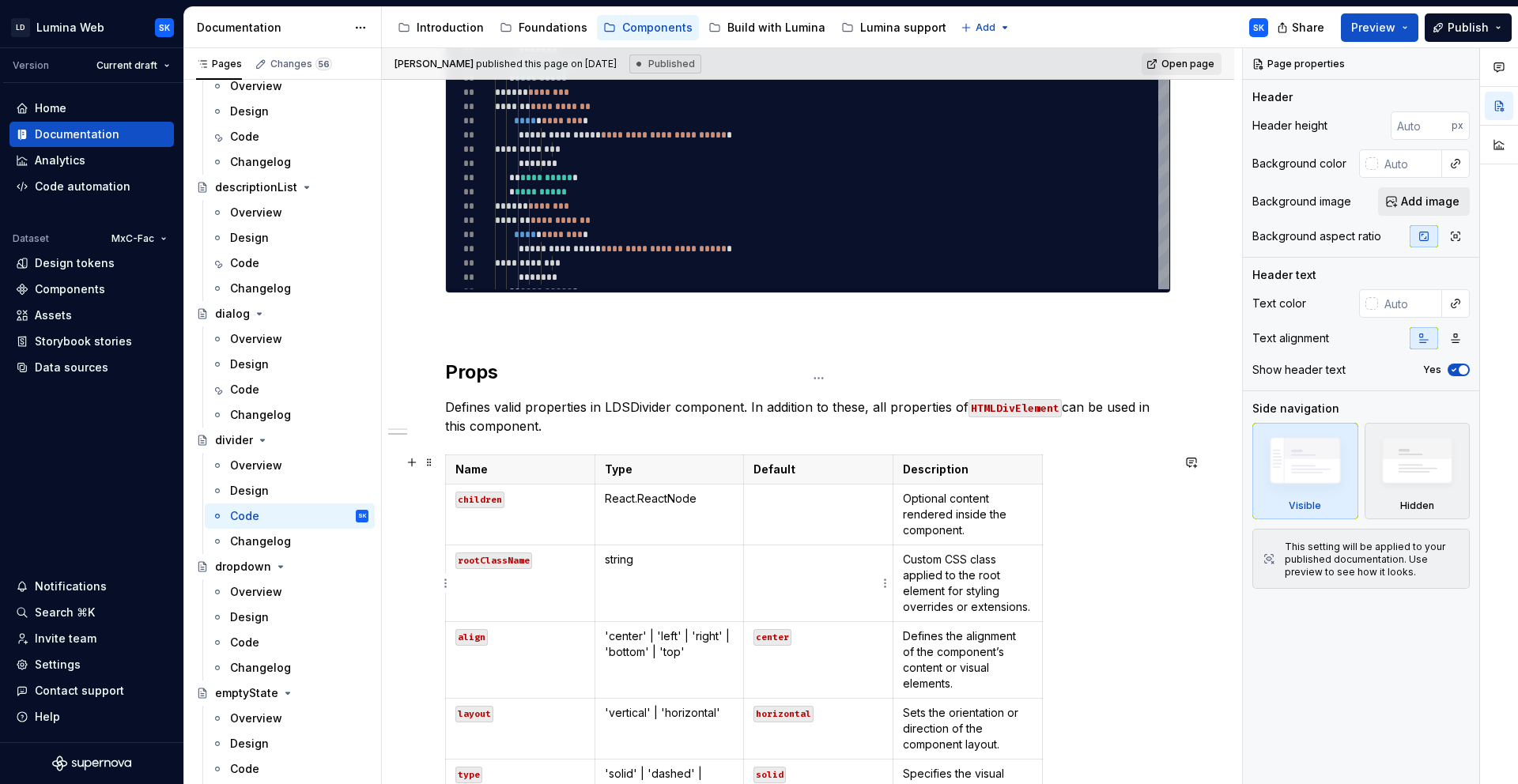
scroll to position [1030, 0]
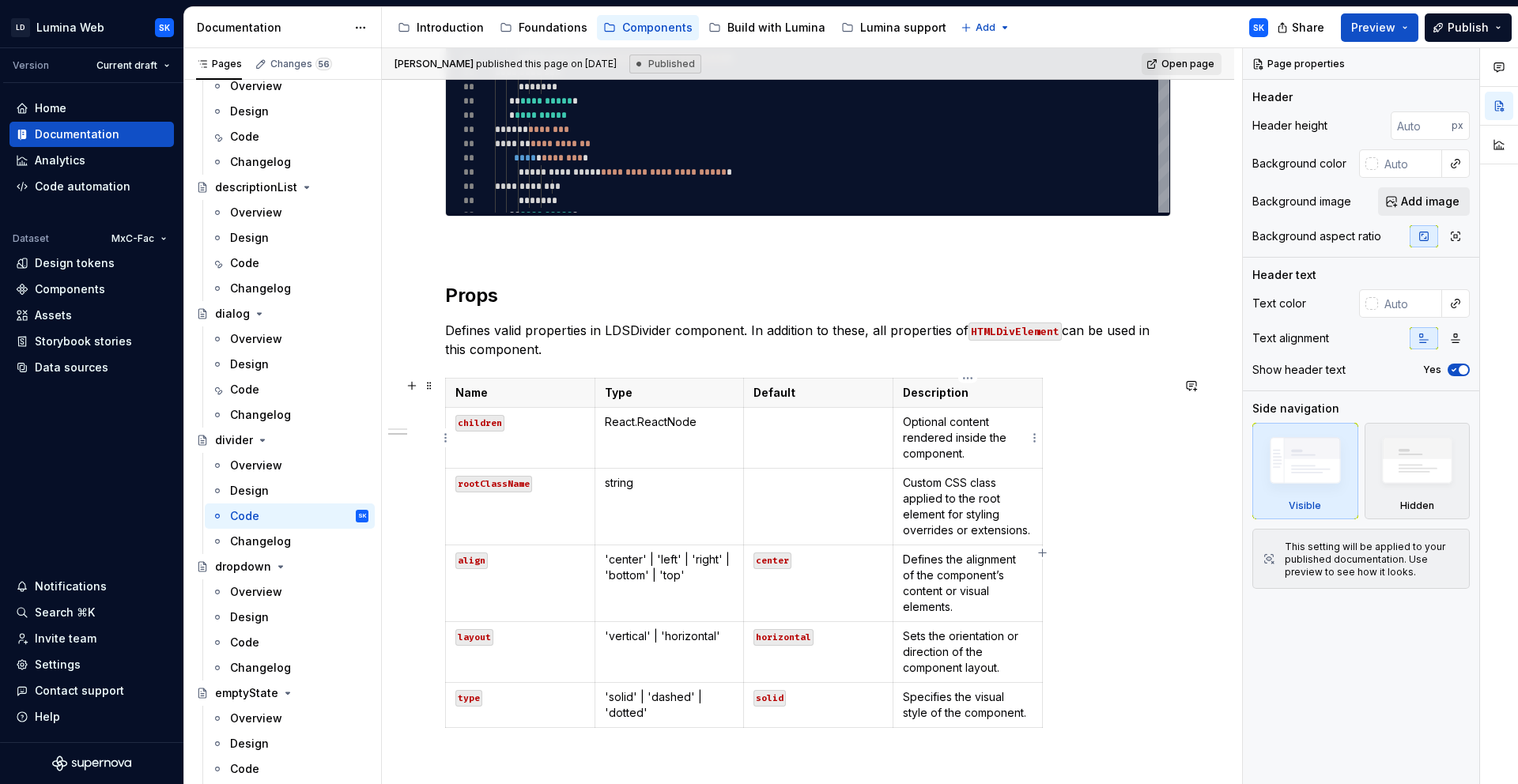
click at [977, 450] on p "Optional content rendered inside the component." at bounding box center [968, 437] width 130 height 47
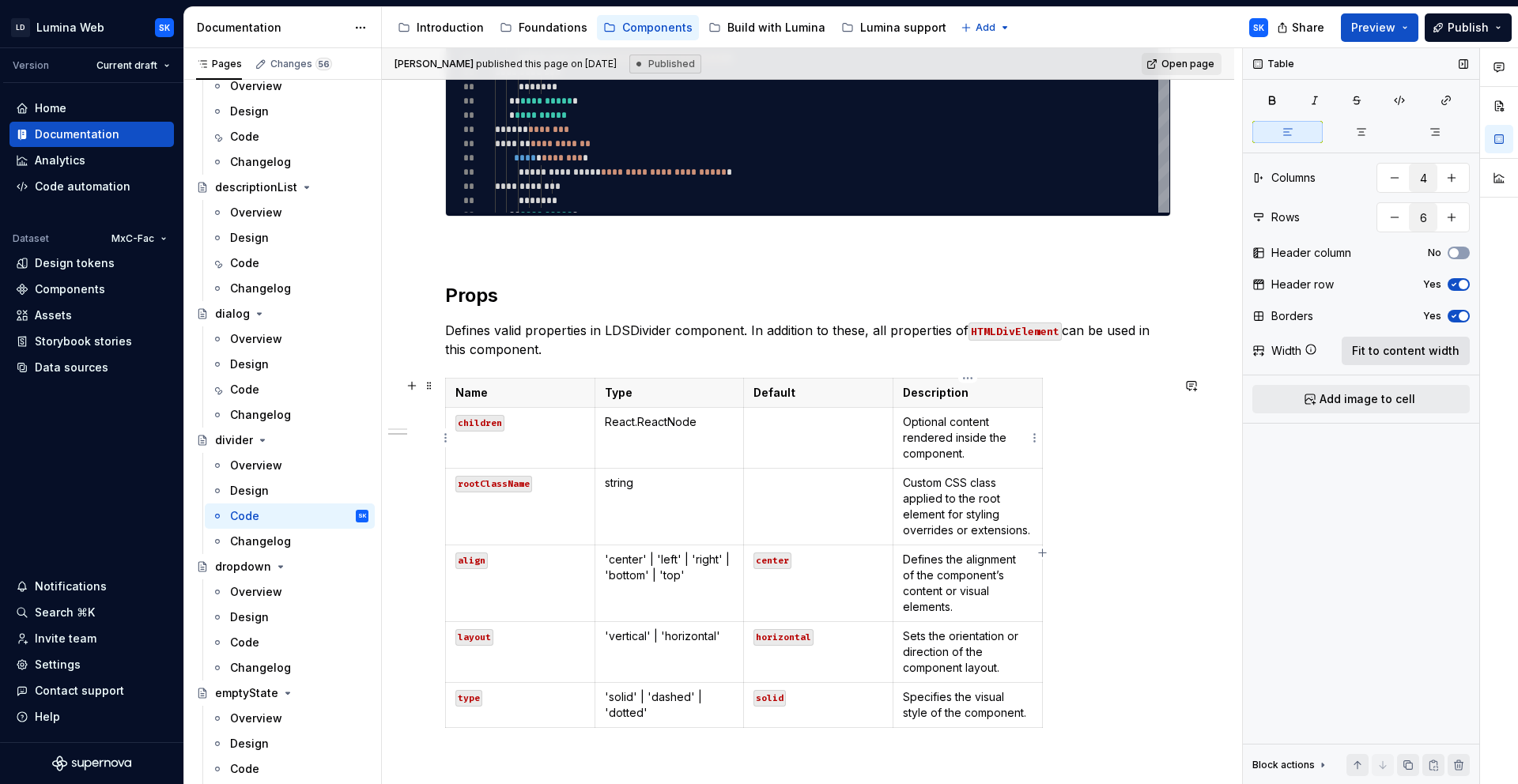
click at [1395, 362] on button "Fit to content width" at bounding box center [1406, 351] width 128 height 28
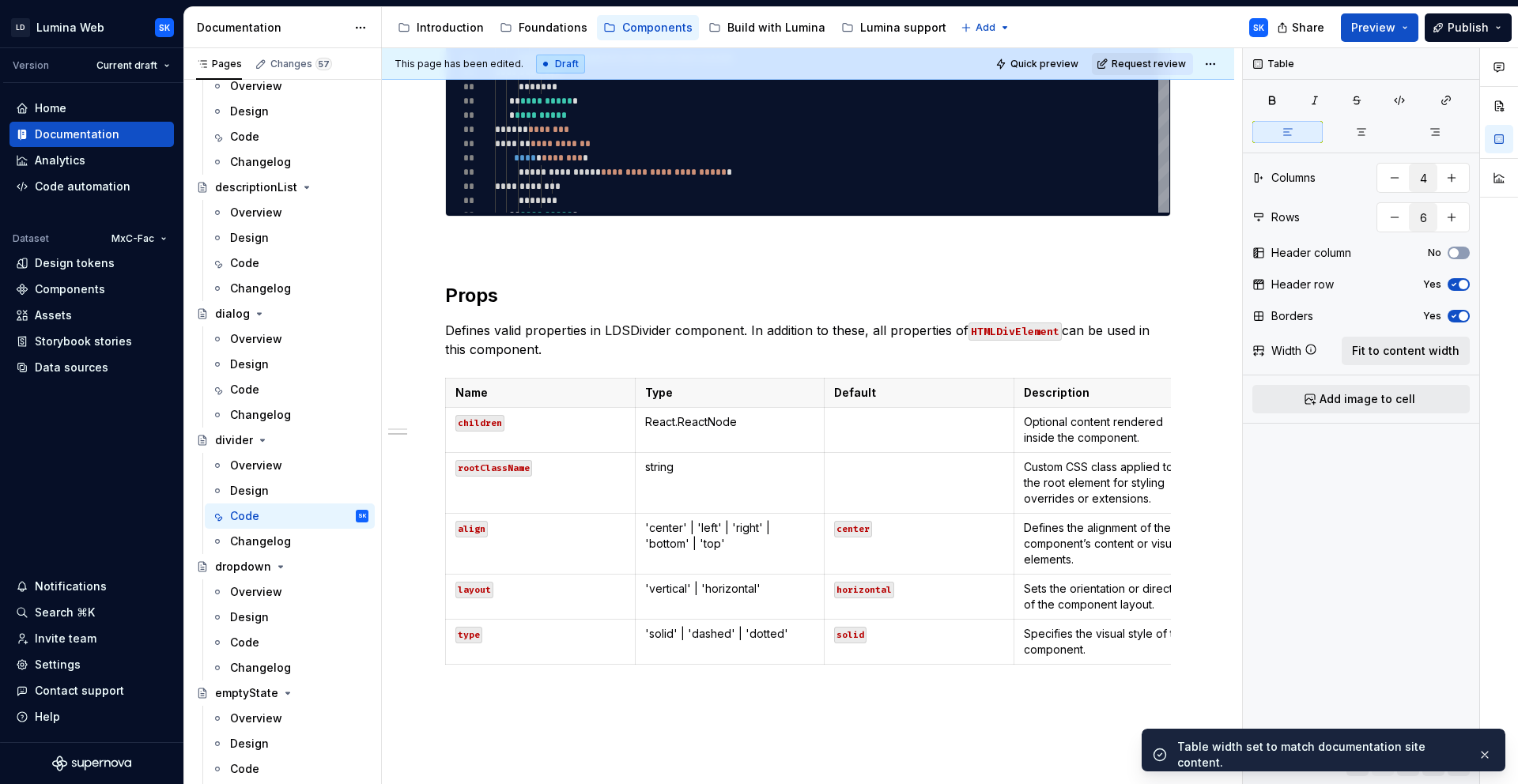
click at [1214, 59] on html "LD Lumina Web SK Version Current draft Home Documentation Analytics Code automa…" at bounding box center [759, 392] width 1518 height 784
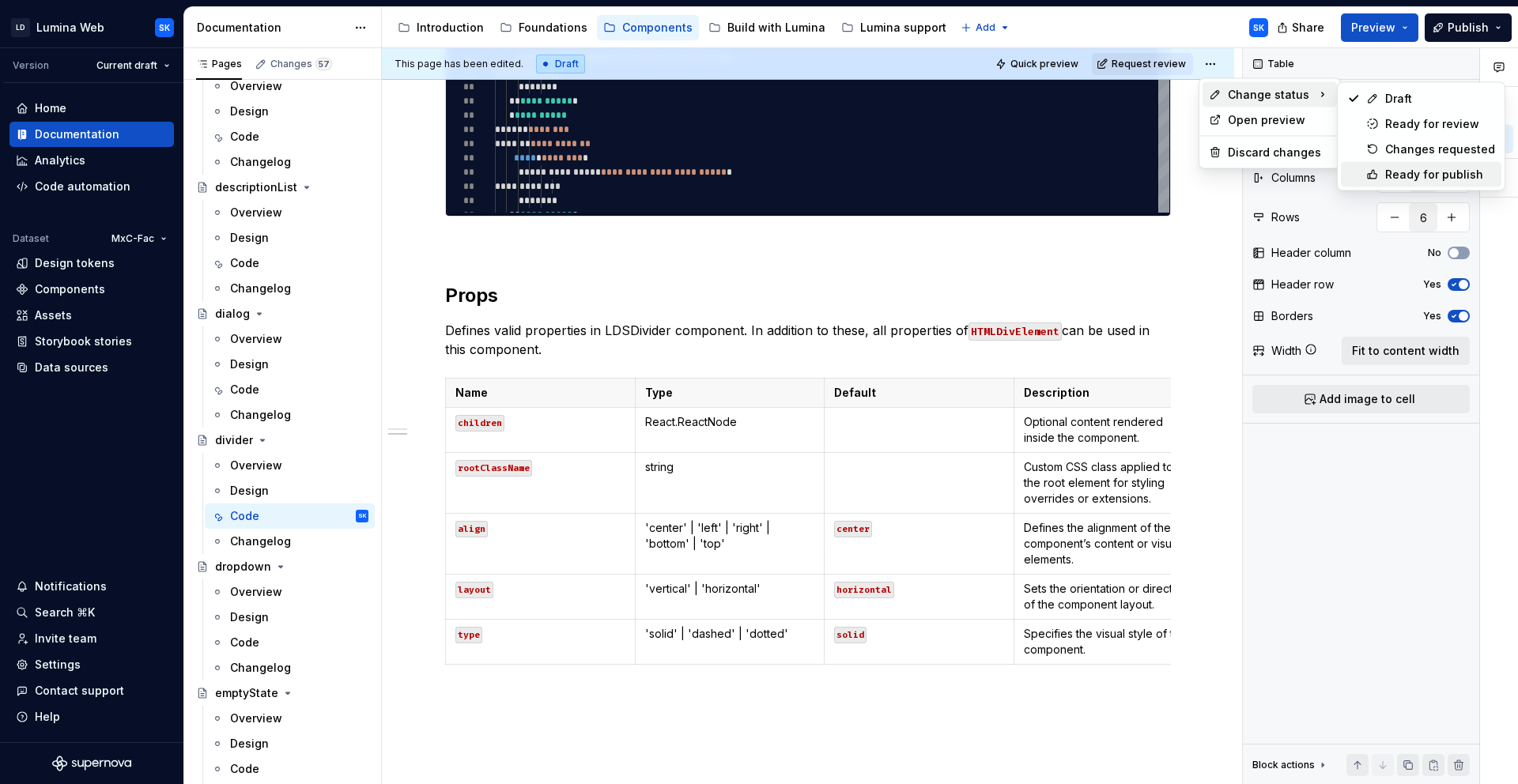
click at [1426, 175] on div "Ready for publish" at bounding box center [1440, 175] width 110 height 16
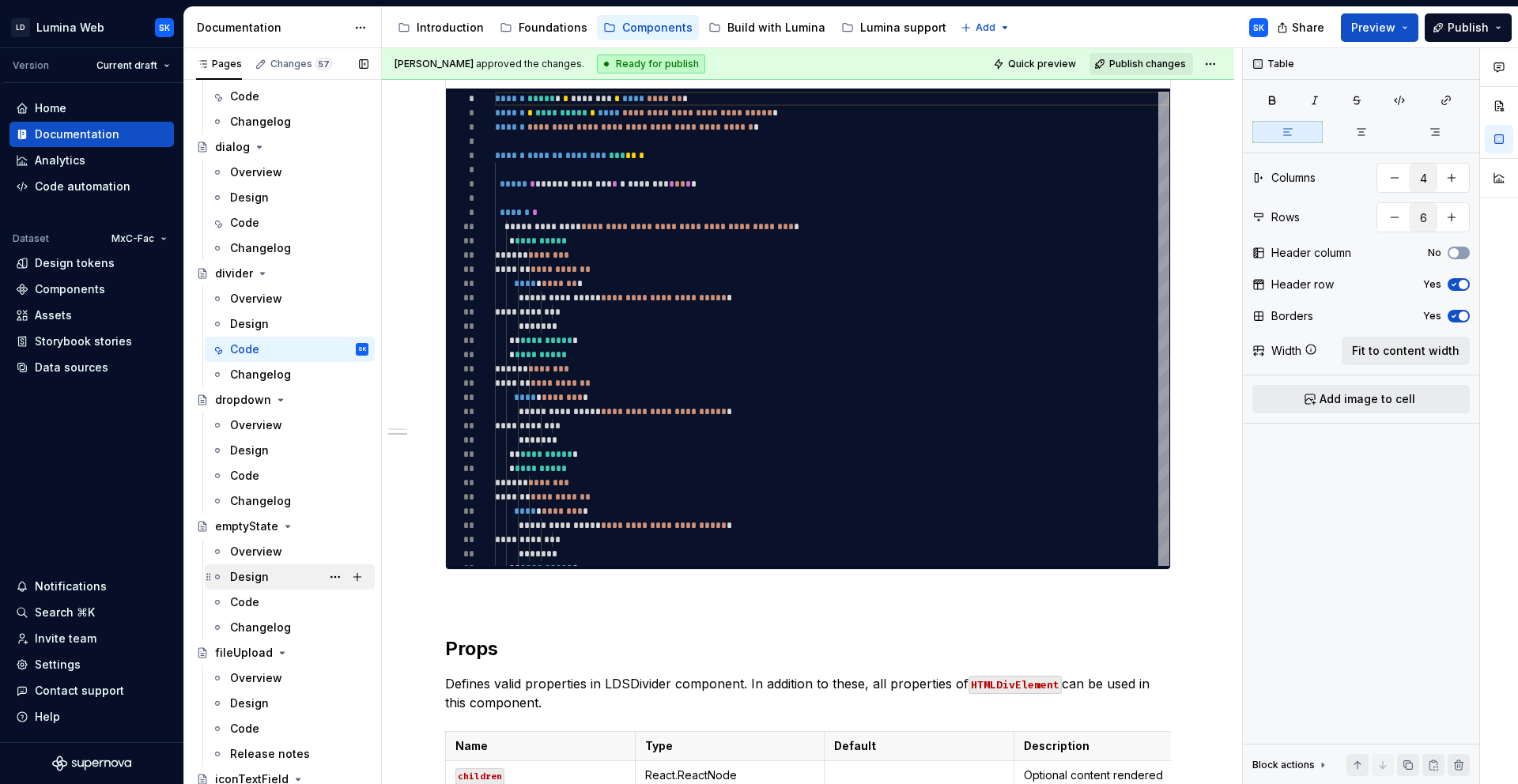
scroll to position [1469, 0]
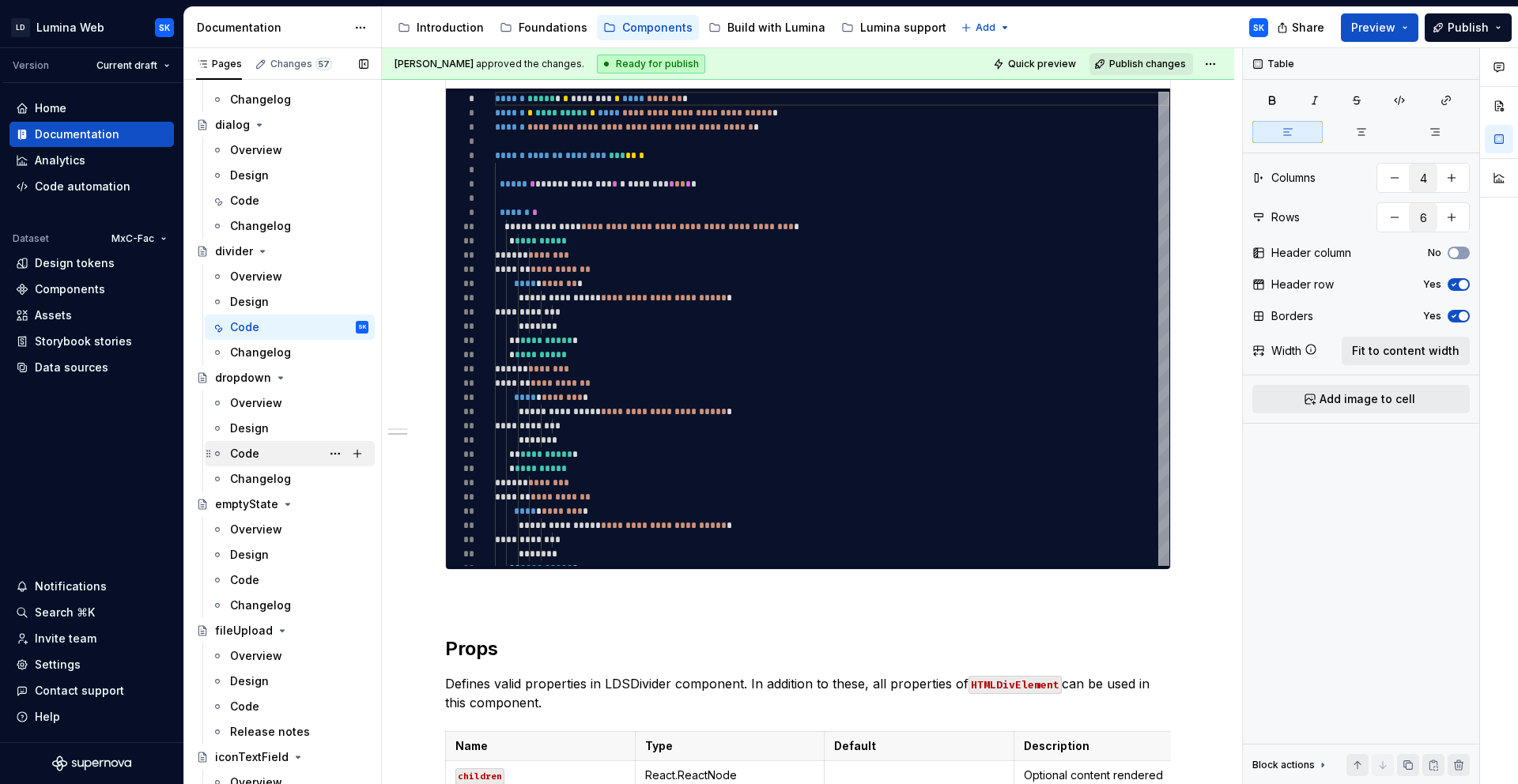
click at [282, 456] on div "Code" at bounding box center [299, 453] width 139 height 22
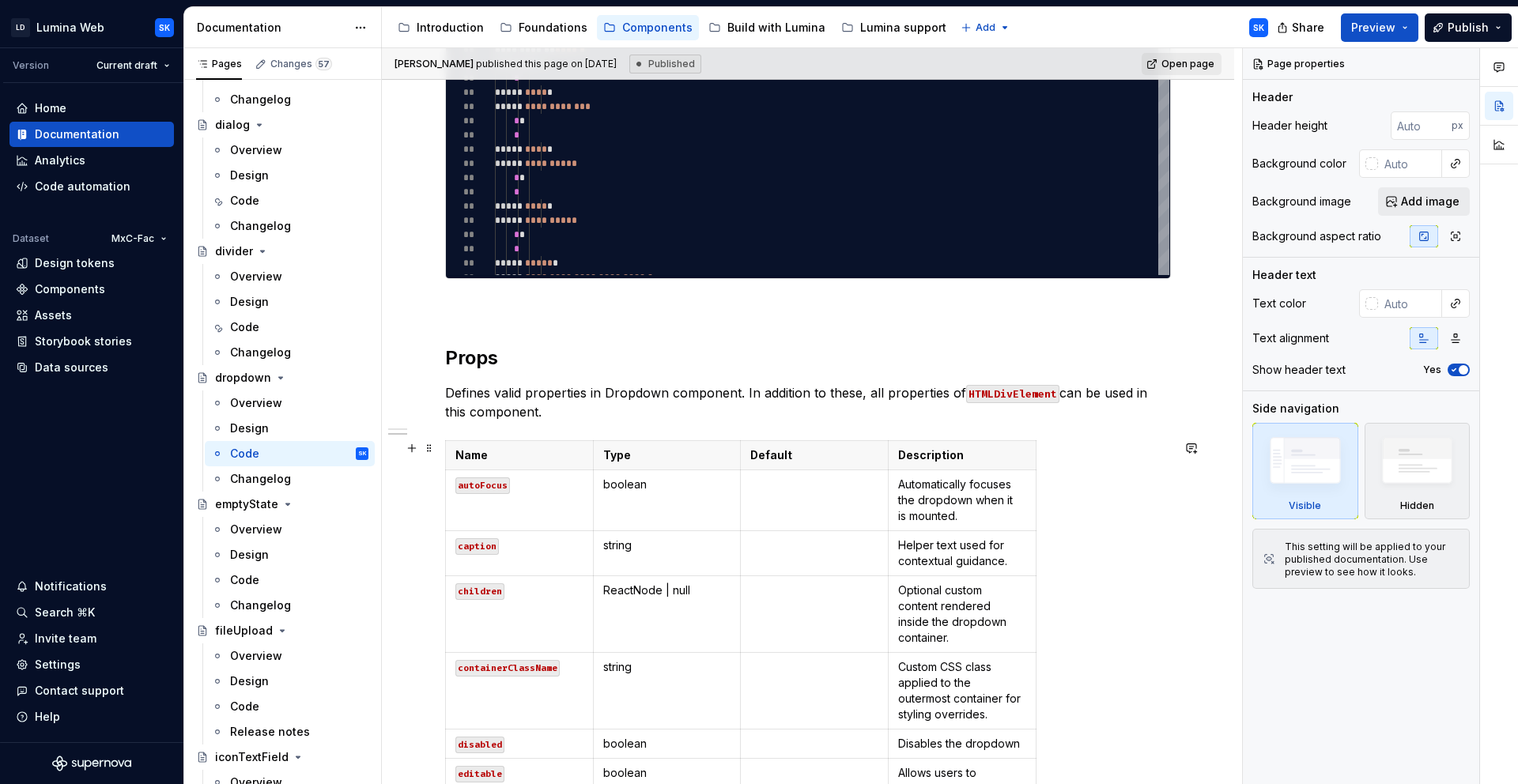
scroll to position [1024, 0]
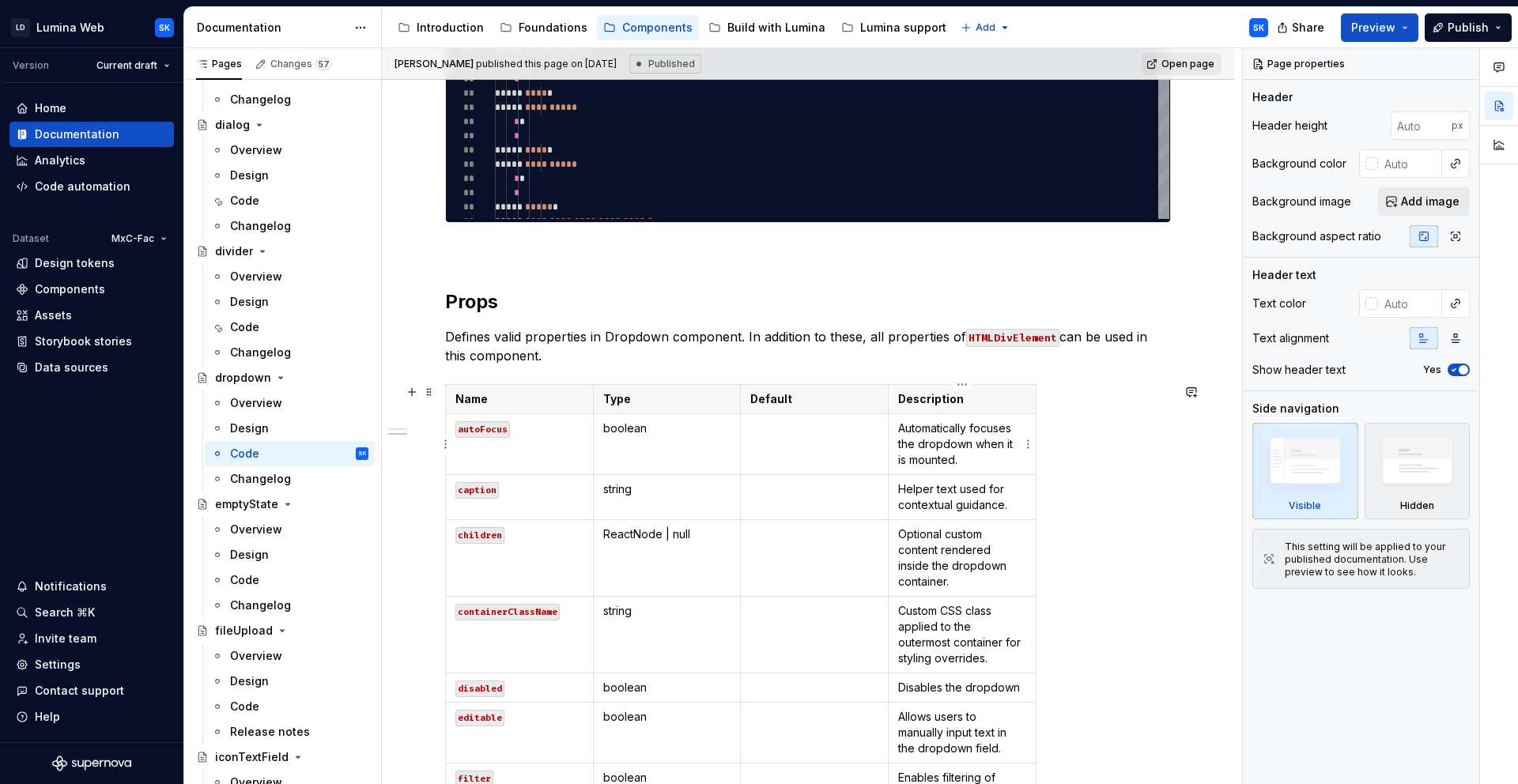
click at [975, 462] on p "Automatically focuses the dropdown when it is mounted." at bounding box center [962, 444] width 128 height 47
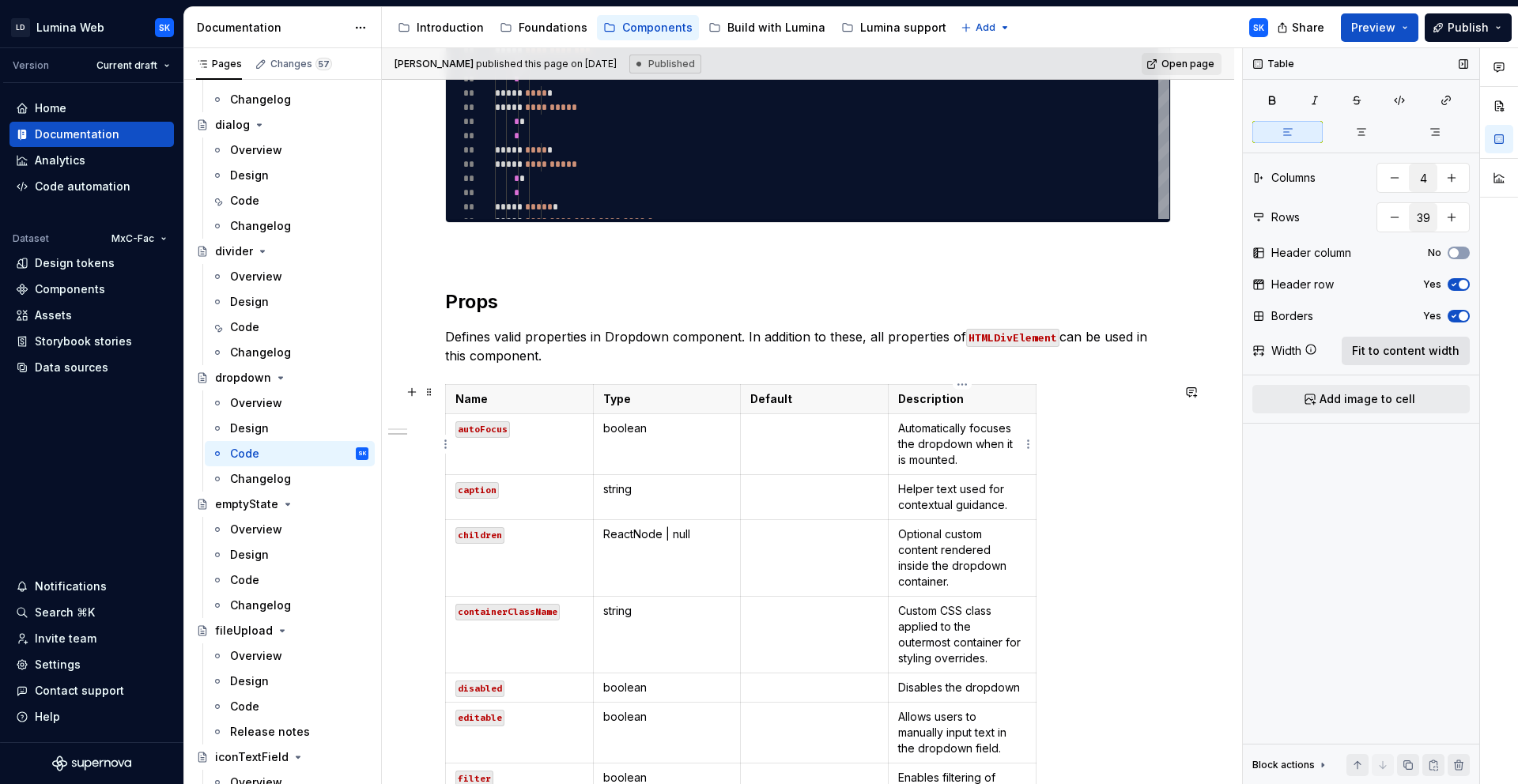
click at [1417, 356] on span "Fit to content width" at bounding box center [1406, 351] width 108 height 16
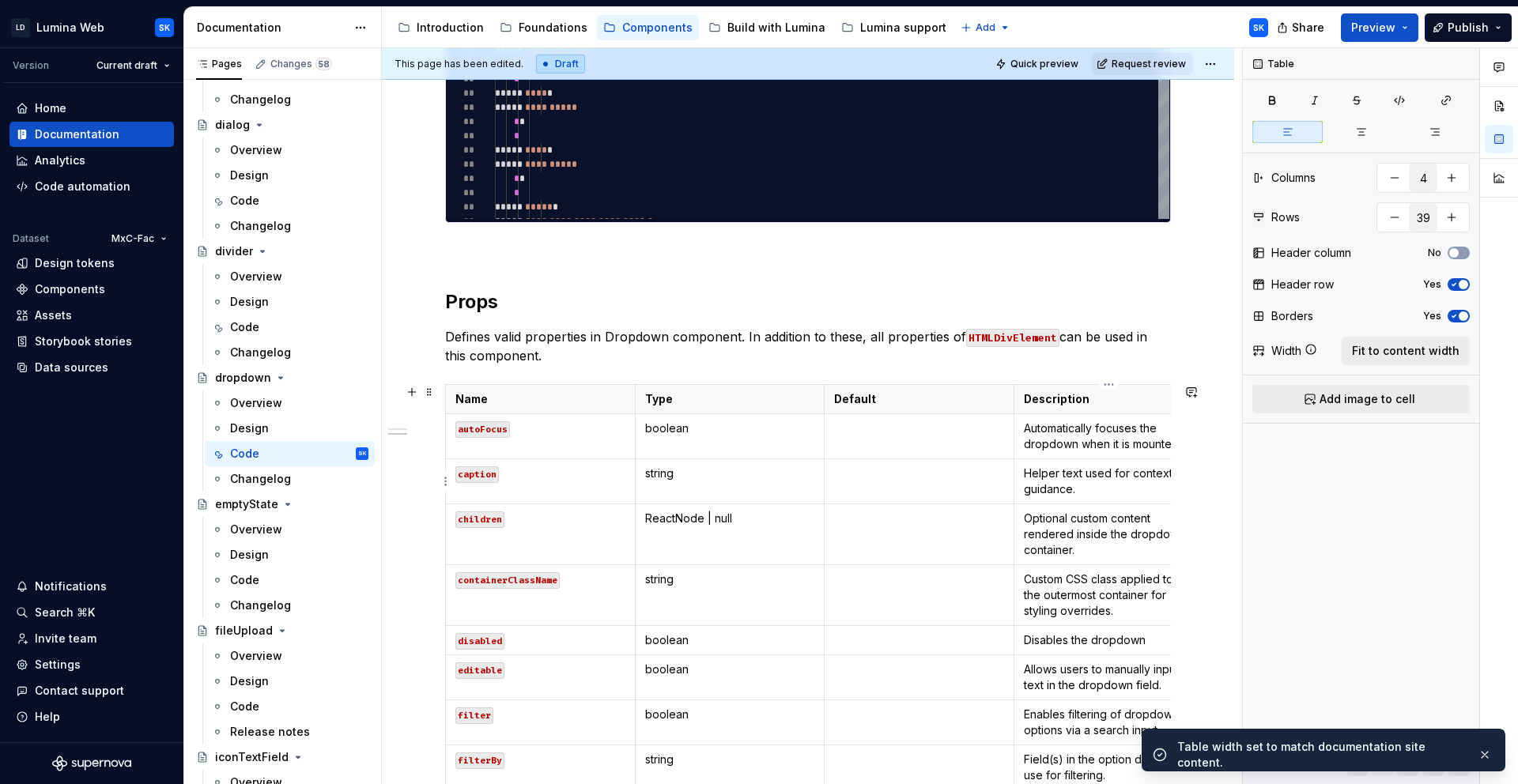
click at [1086, 486] on p "Helper text used for contextual guidance." at bounding box center [1109, 481] width 170 height 32
click at [1381, 353] on span "Fit to content width" at bounding box center [1406, 351] width 108 height 16
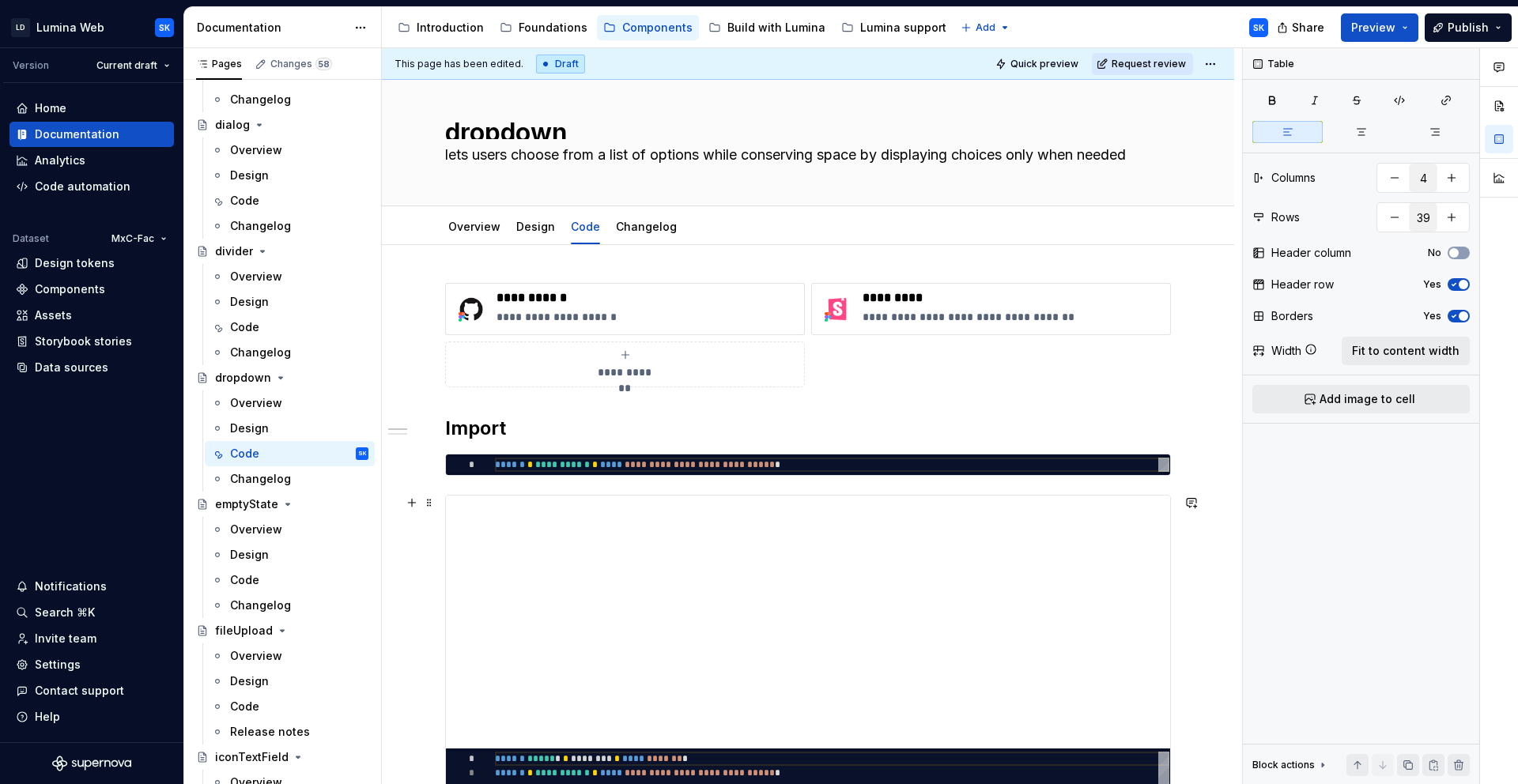
scroll to position [0, 0]
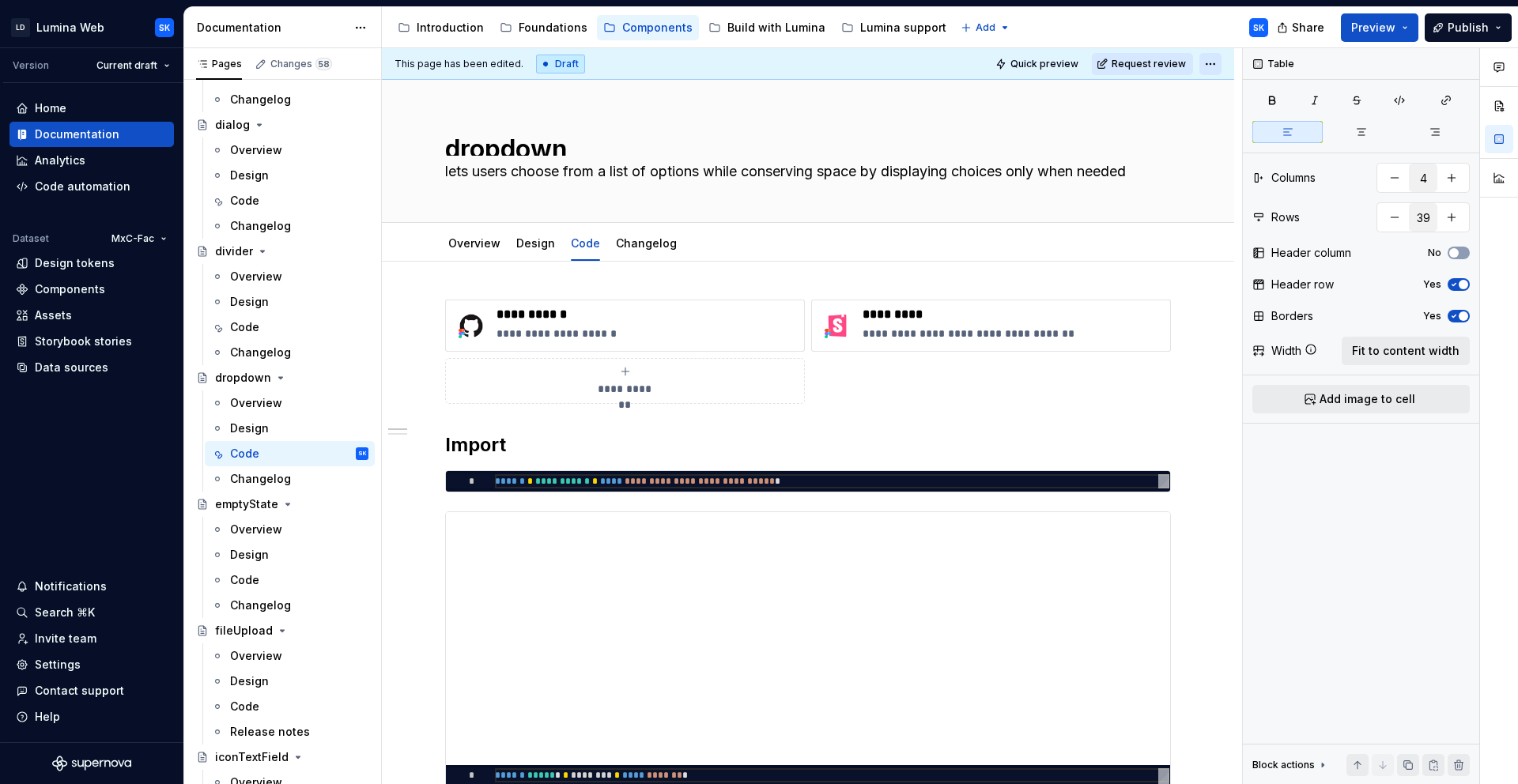
click at [1206, 57] on html "LD Lumina Web SK Version Current draft Home Documentation Analytics Code automa…" at bounding box center [759, 392] width 1518 height 784
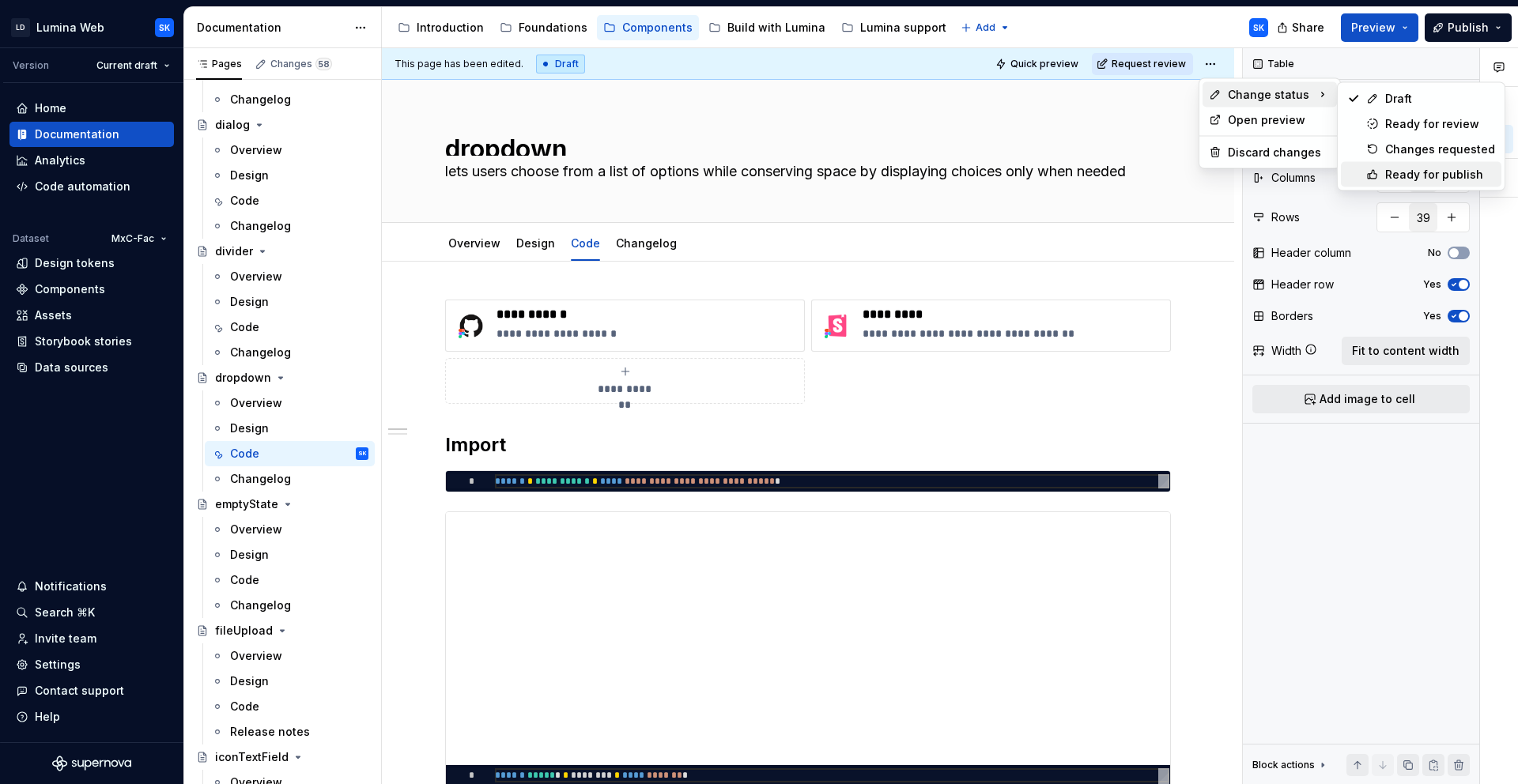
click at [1424, 176] on div "Ready for publish" at bounding box center [1440, 175] width 110 height 16
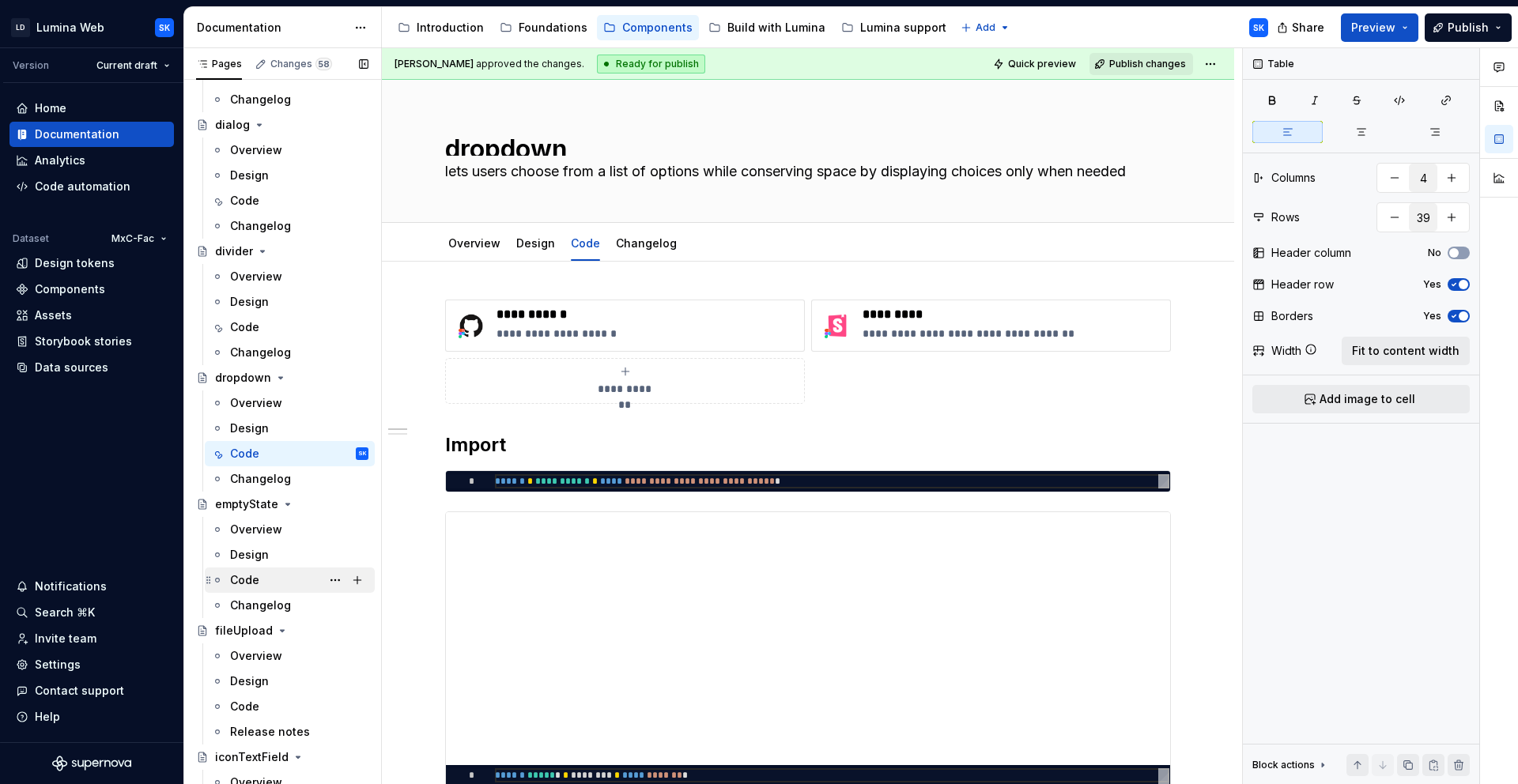
click at [285, 574] on div "Code" at bounding box center [299, 580] width 139 height 22
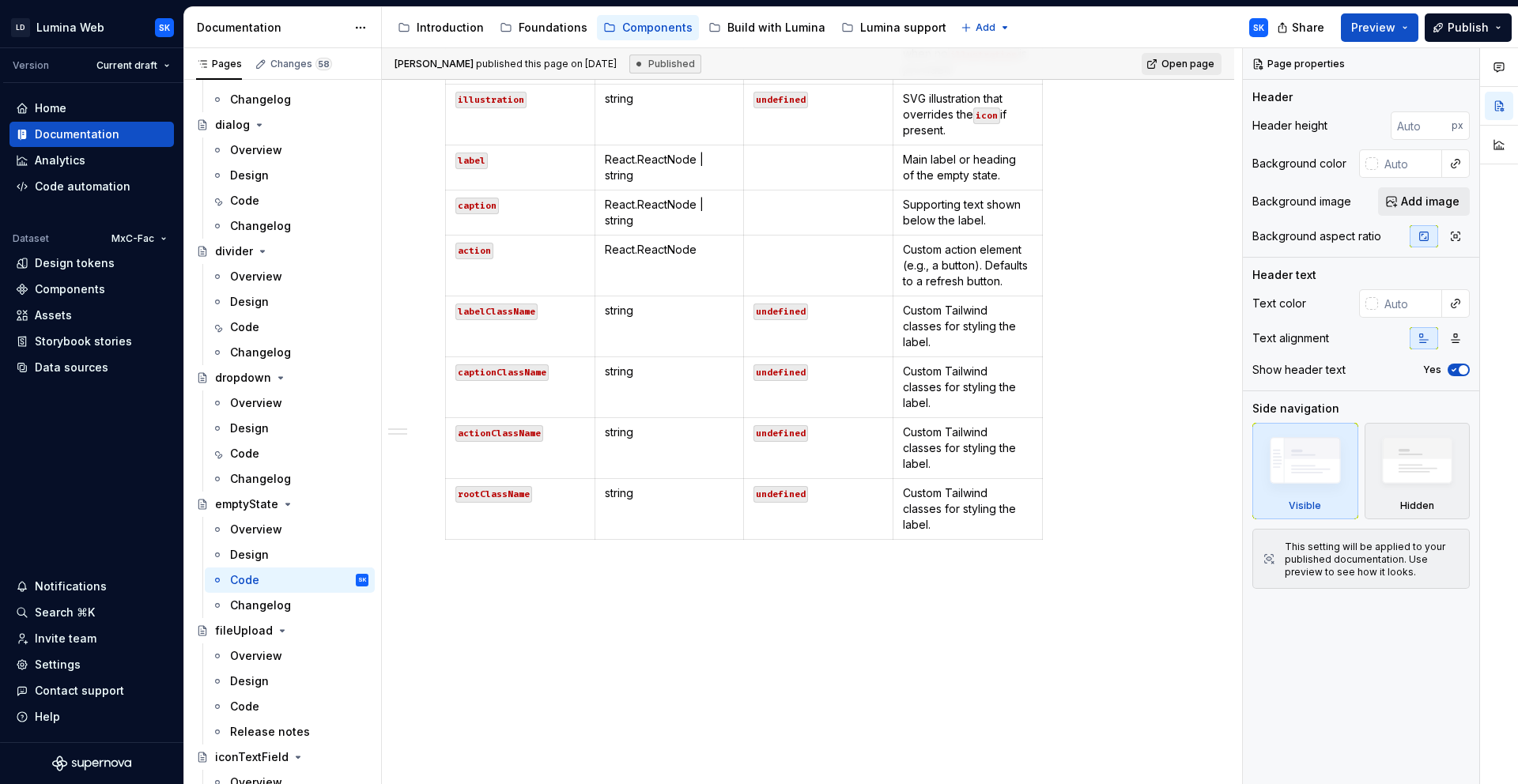
scroll to position [1306, 0]
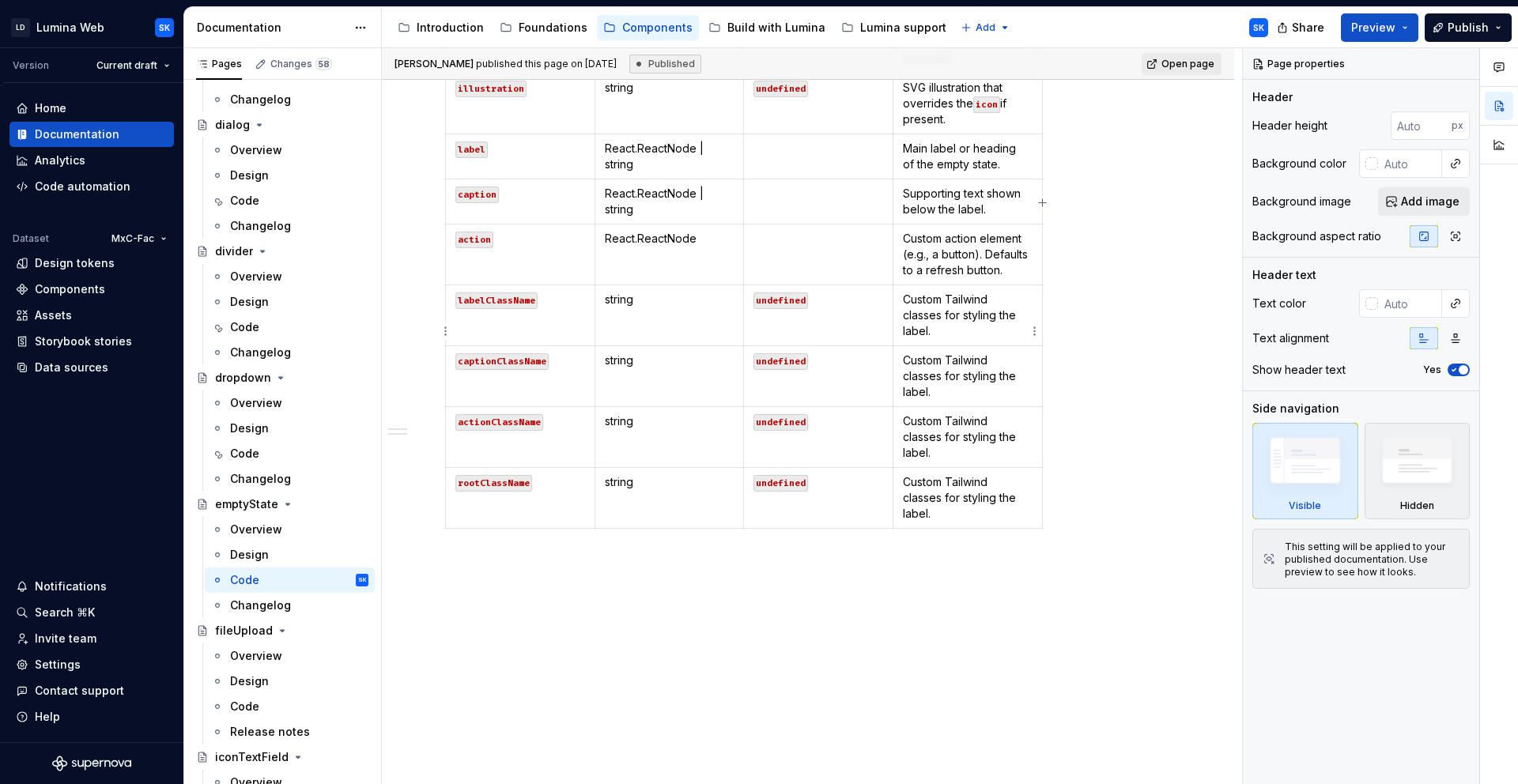
click at [994, 339] on p "Custom Tailwind classes for styling the label." at bounding box center [968, 316] width 130 height 47
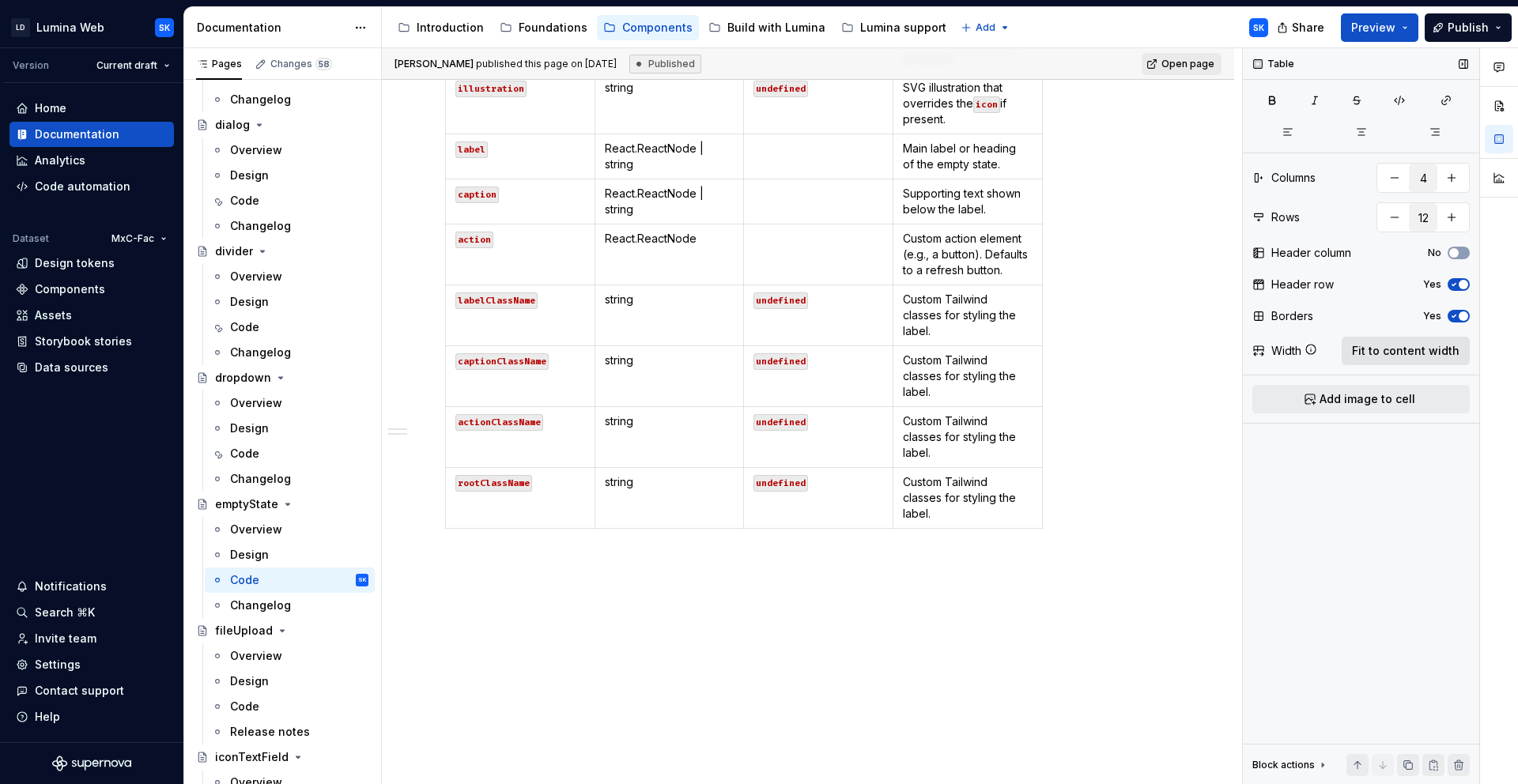
click at [1436, 347] on span "Fit to content width" at bounding box center [1406, 351] width 108 height 16
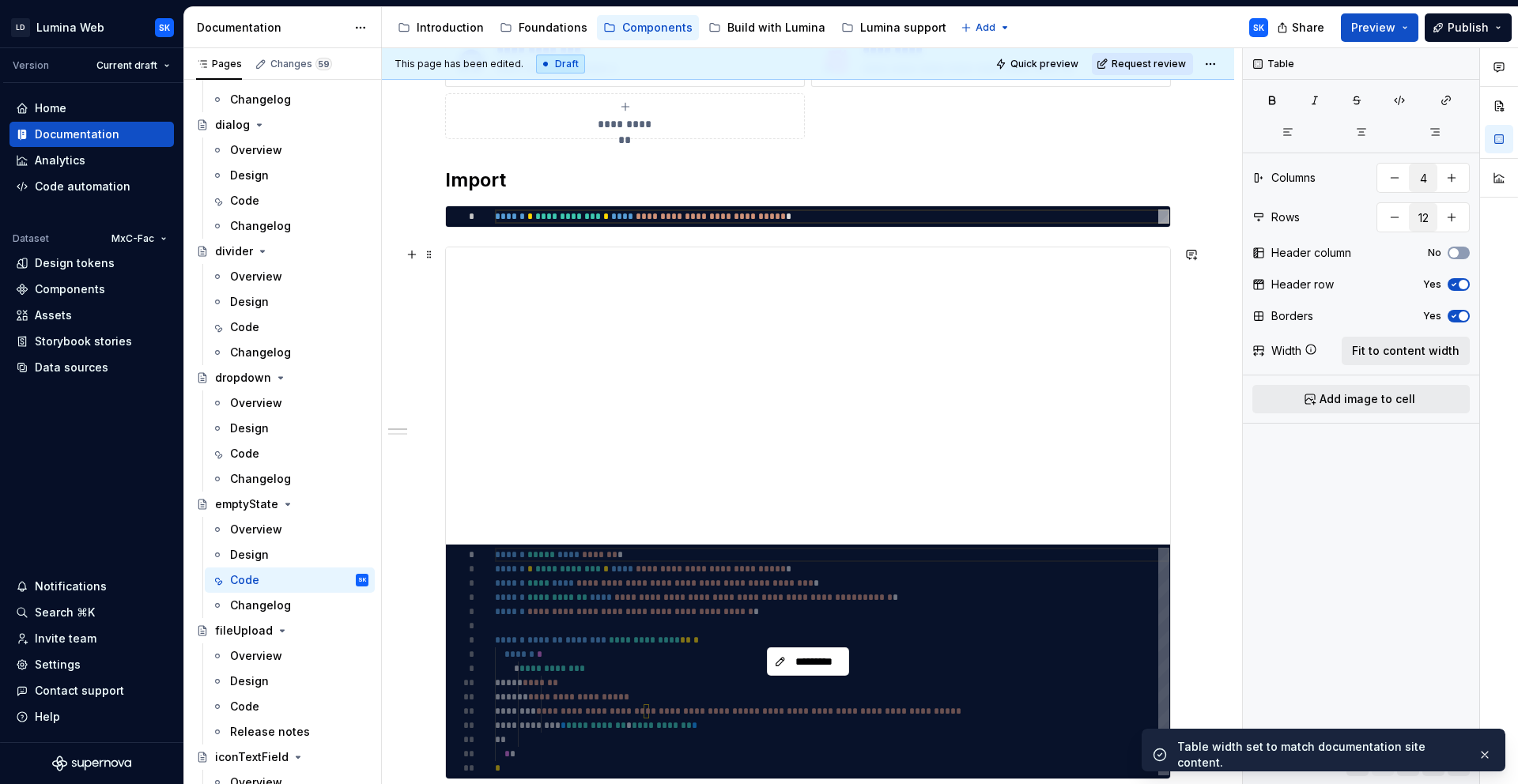
scroll to position [118, 0]
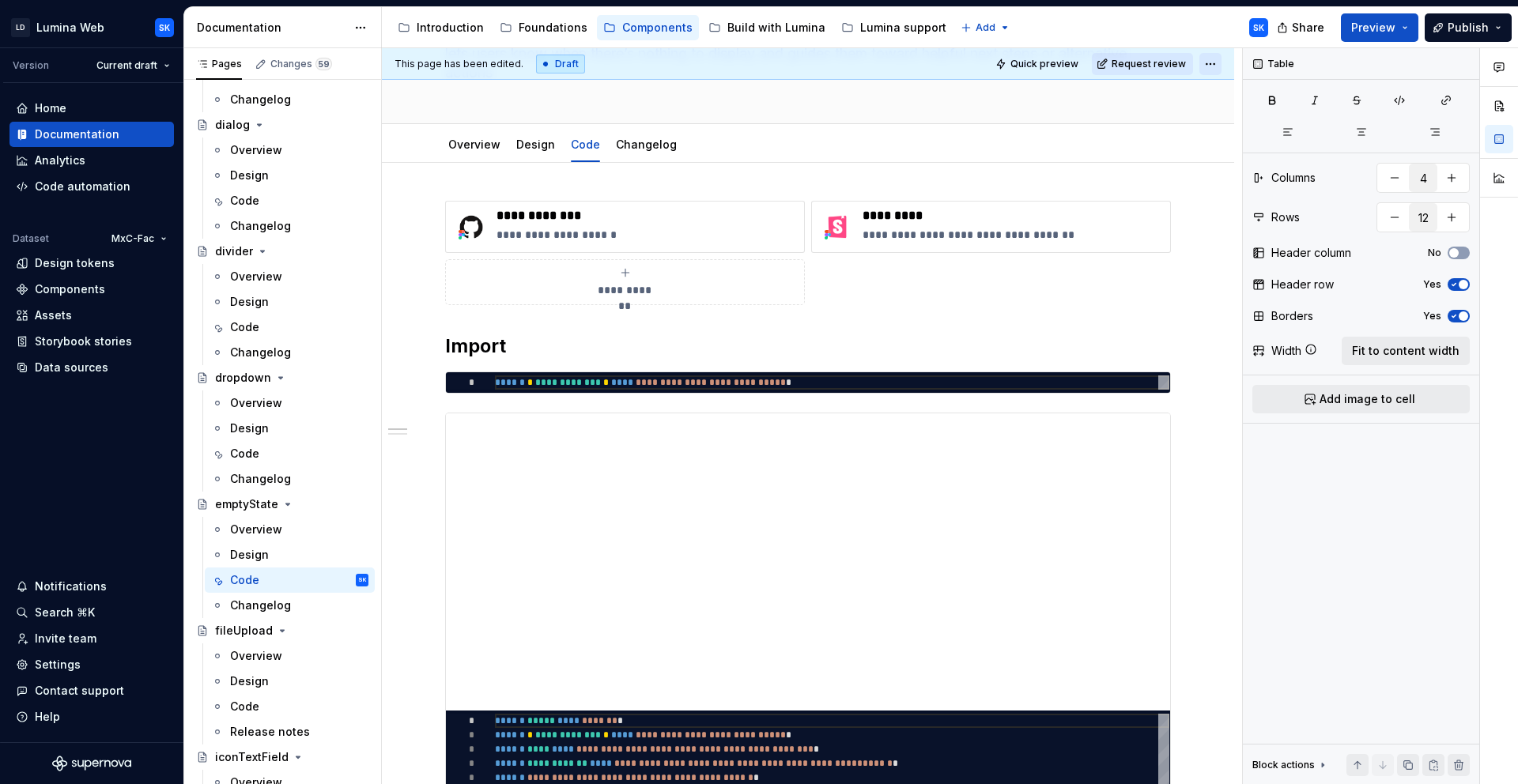
click at [1214, 63] on html "LD Lumina Web SK Version Current draft Home Documentation Analytics Code automa…" at bounding box center [759, 392] width 1518 height 784
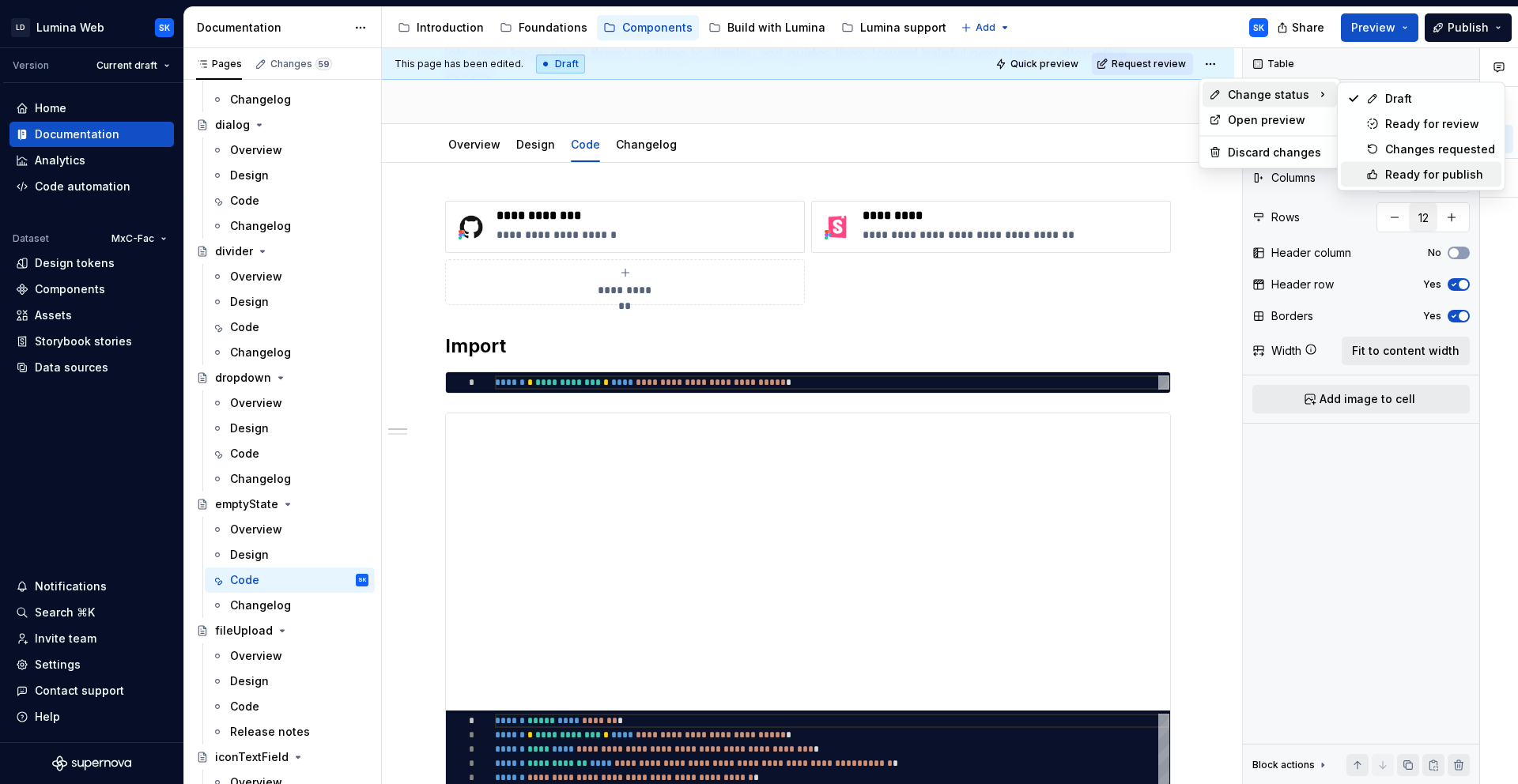
click at [1433, 169] on div "Ready for publish" at bounding box center [1440, 175] width 110 height 16
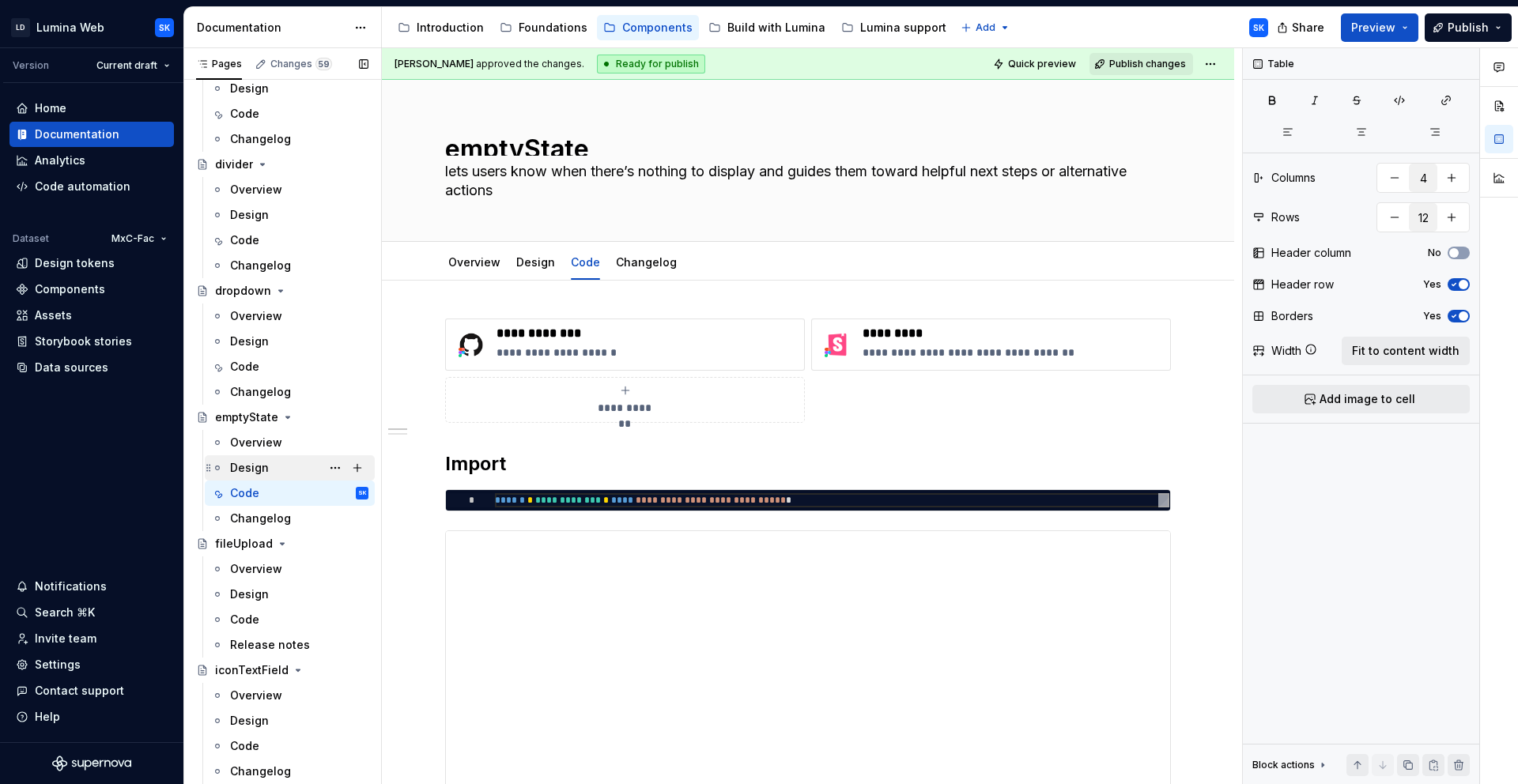
scroll to position [1665, 0]
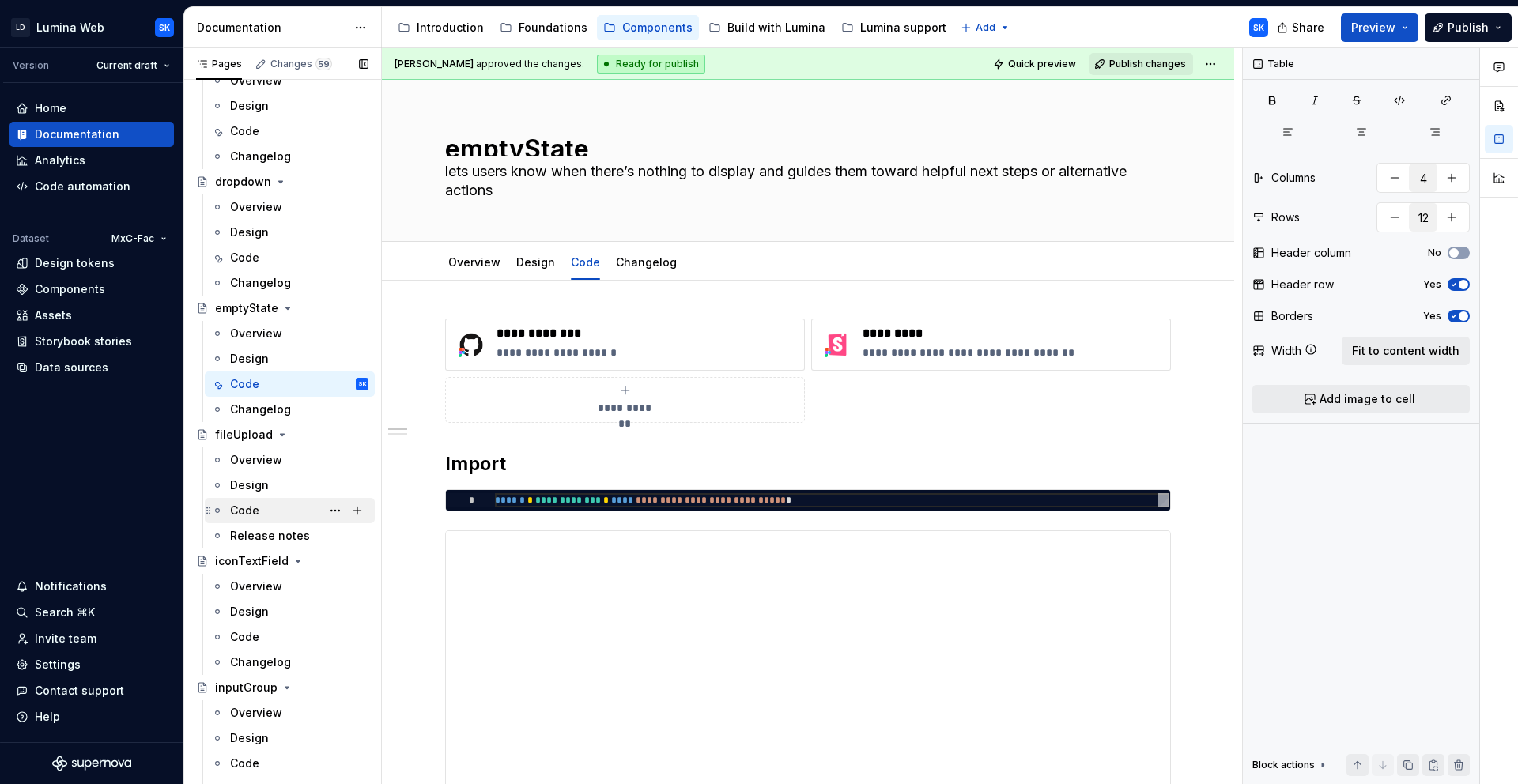
click at [294, 505] on div "Code" at bounding box center [299, 510] width 139 height 22
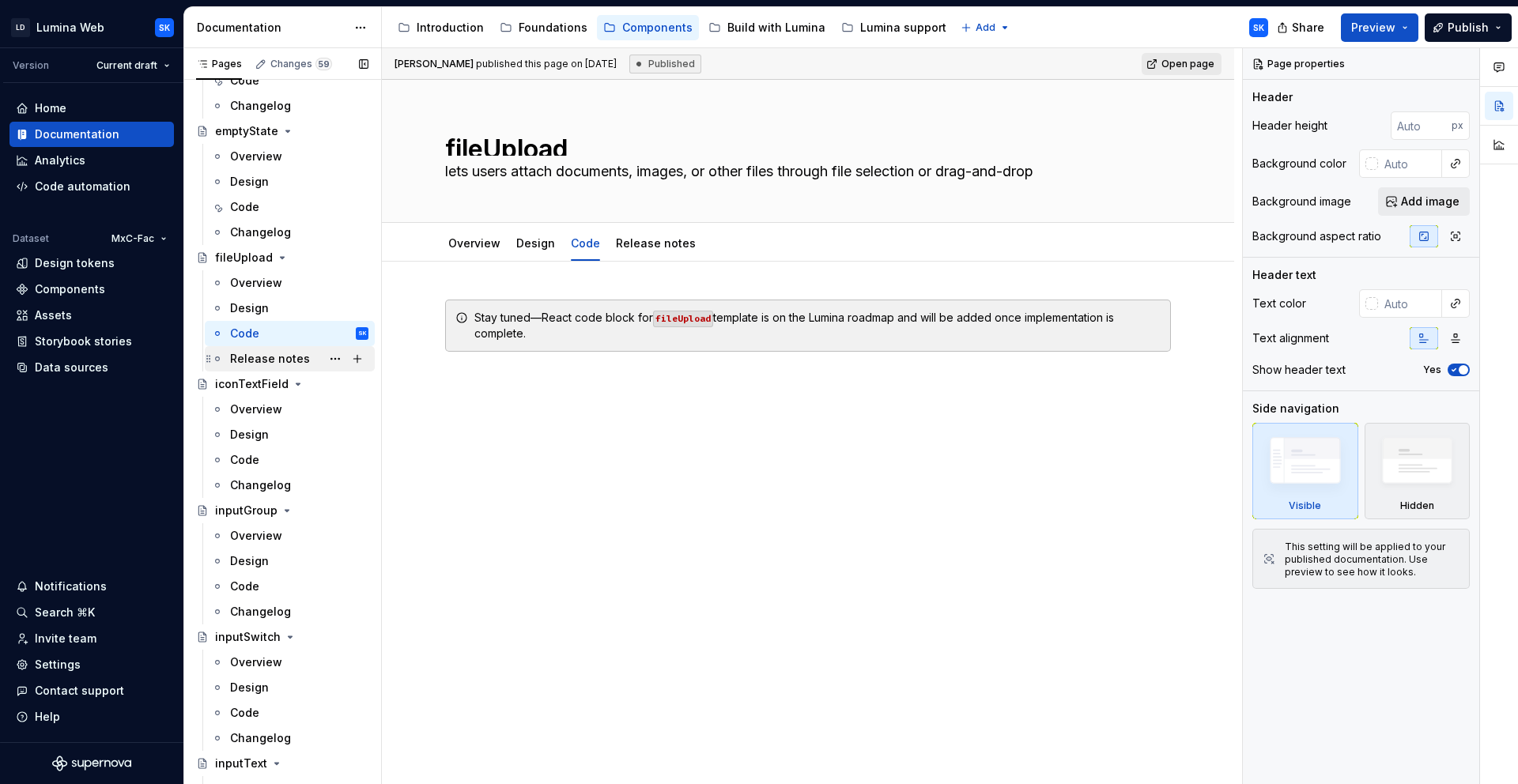
scroll to position [1864, 0]
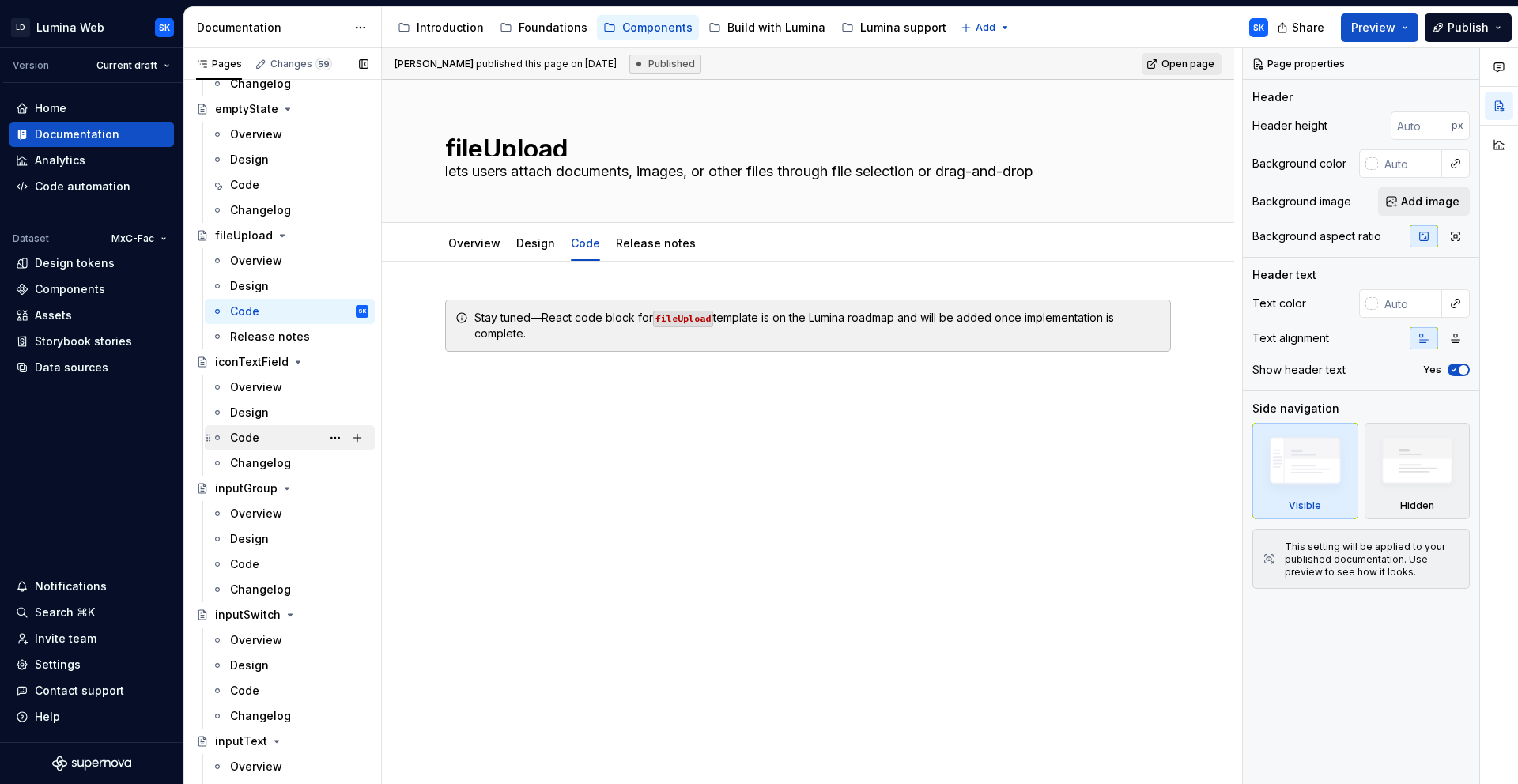
click at [275, 433] on div "Code" at bounding box center [299, 437] width 139 height 22
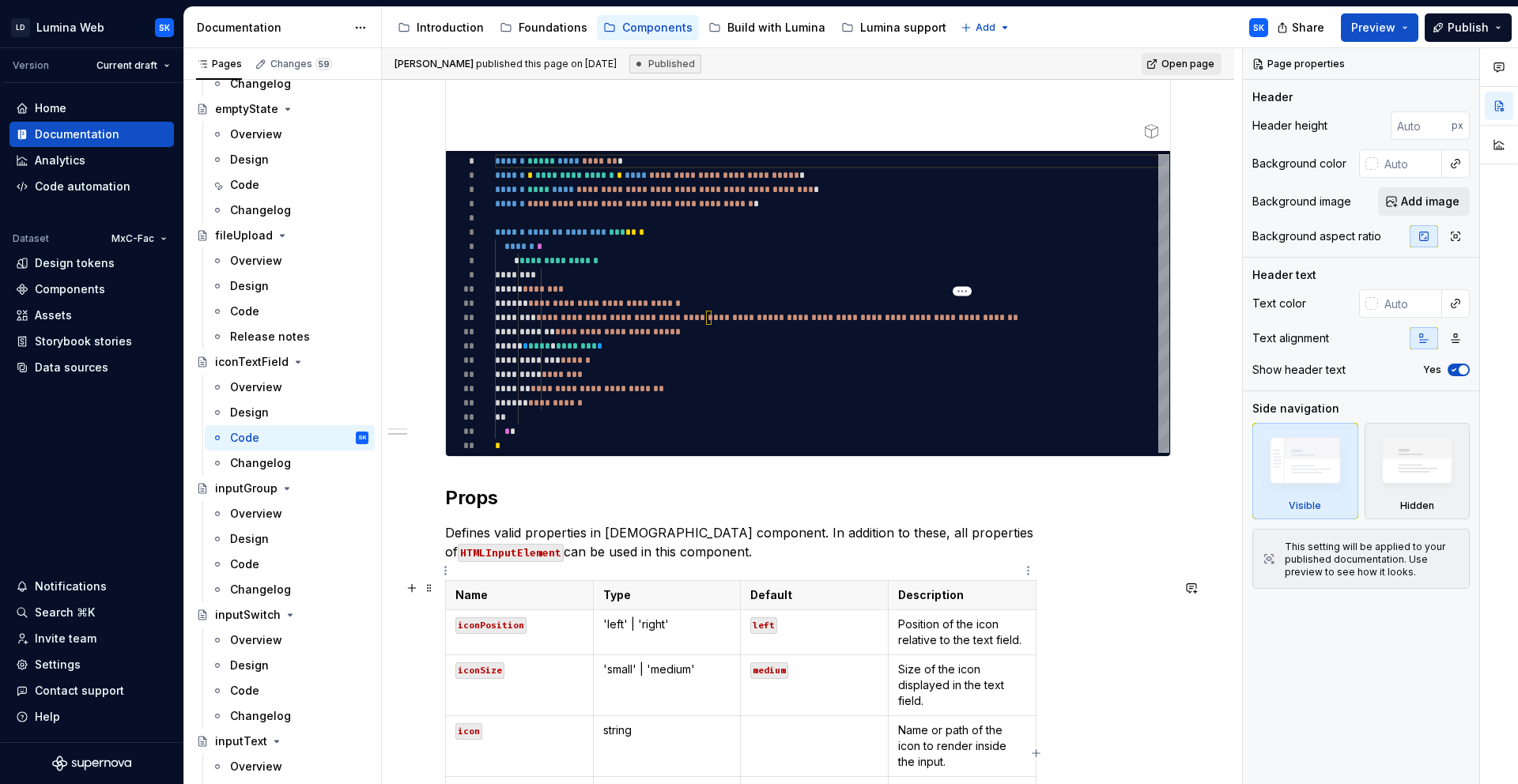
scroll to position [915, 0]
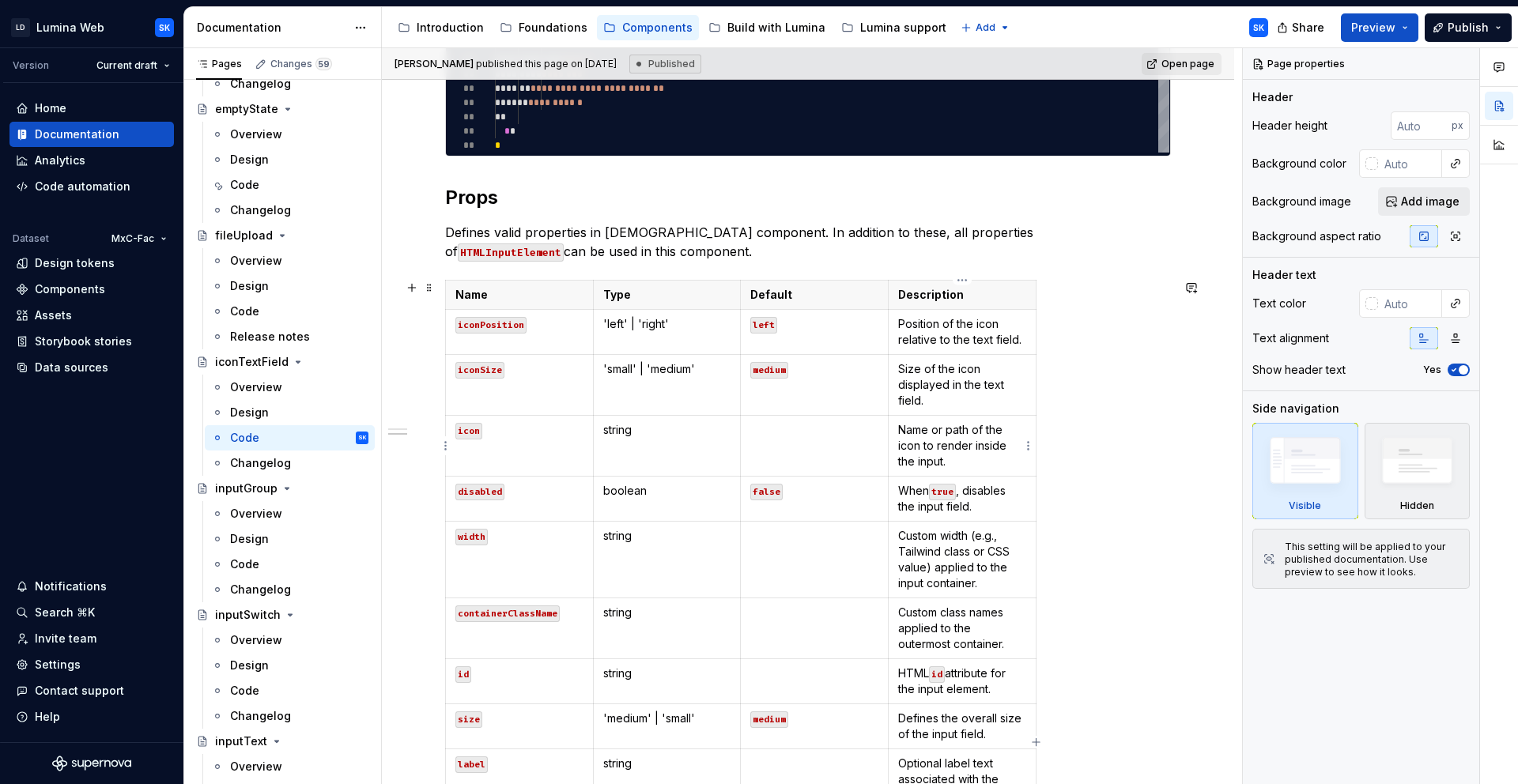
click at [958, 463] on p "Name or path of the icon to render inside the input." at bounding box center [962, 445] width 128 height 47
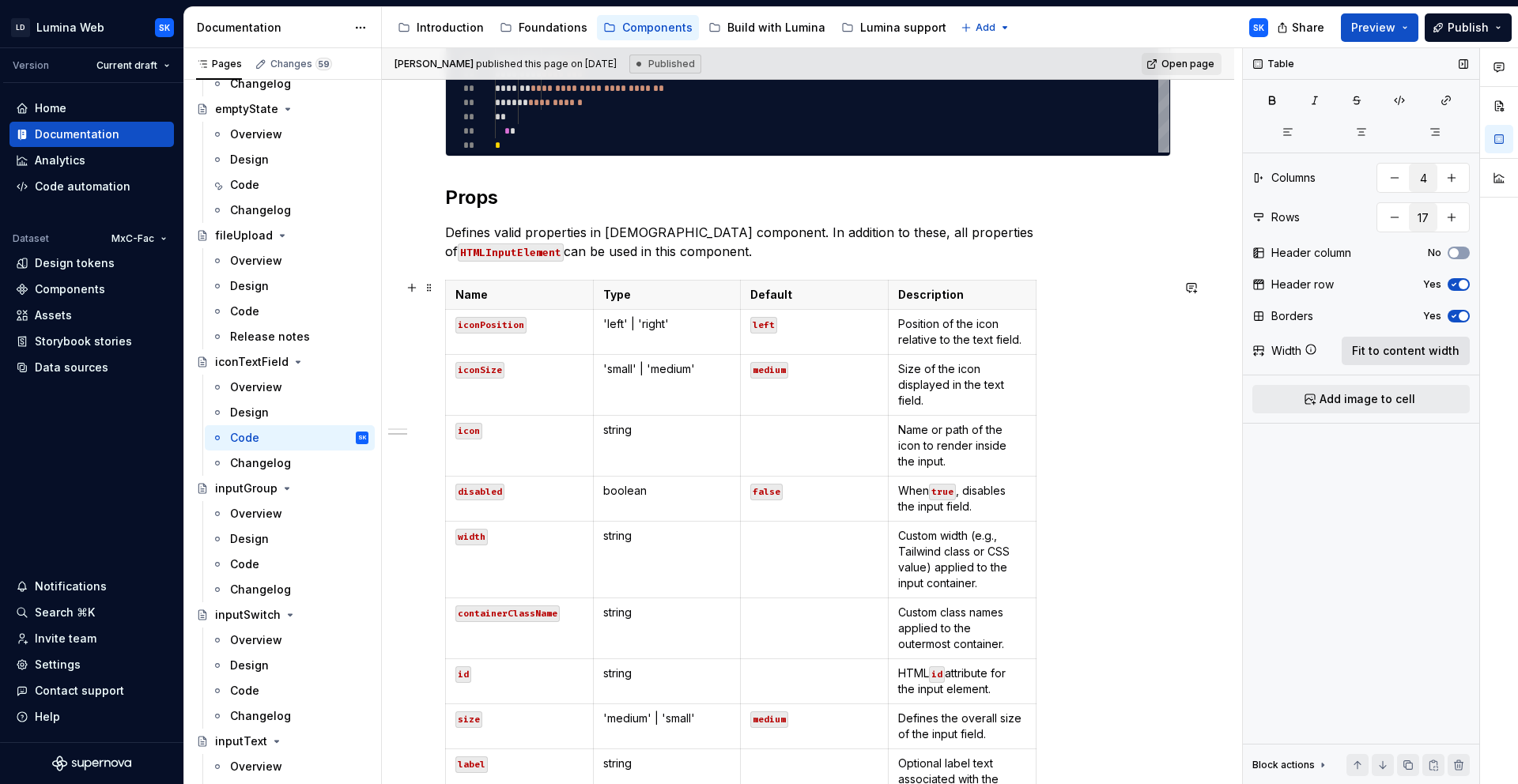
click at [1406, 352] on span "Fit to content width" at bounding box center [1406, 351] width 108 height 16
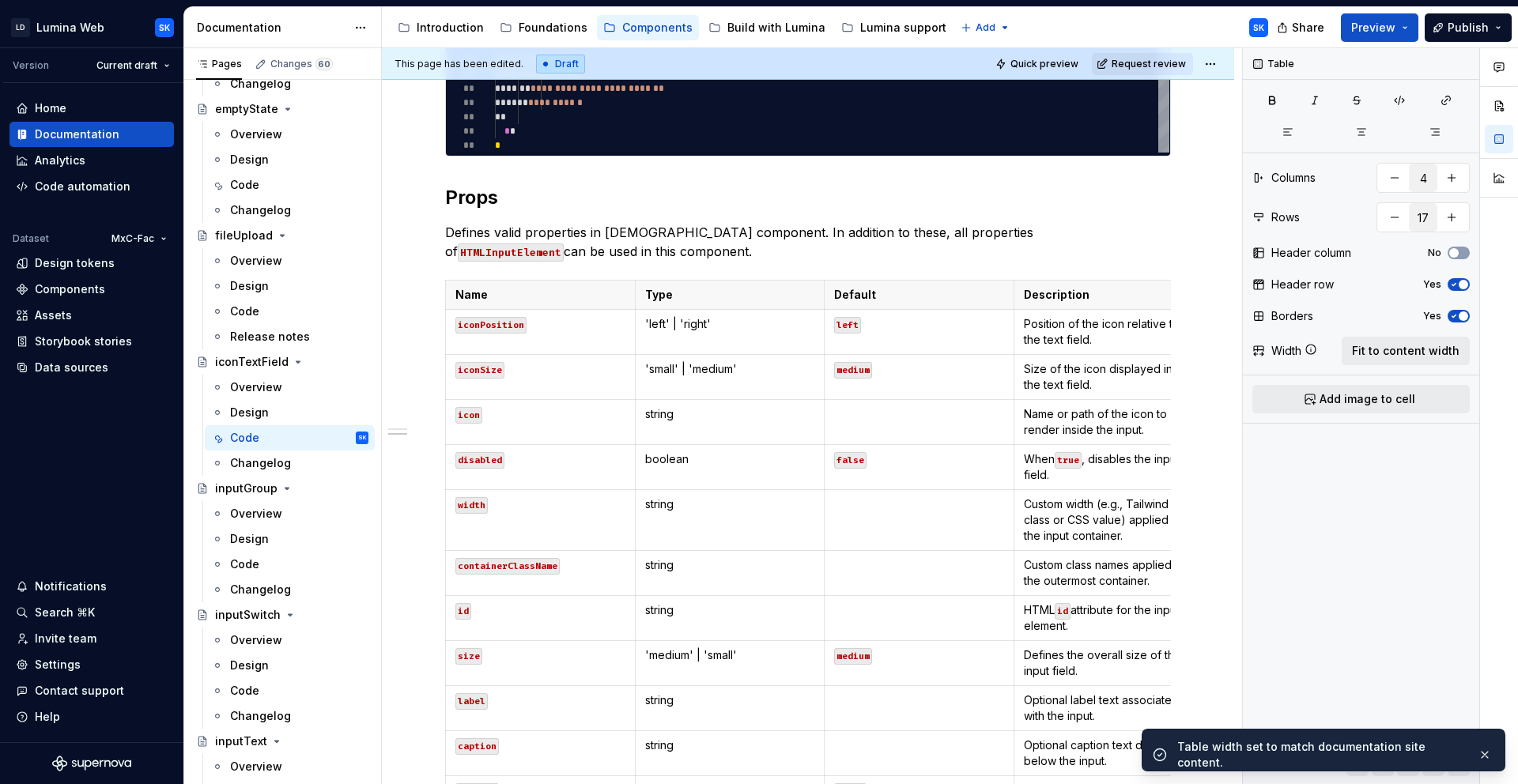
scroll to position [0, 0]
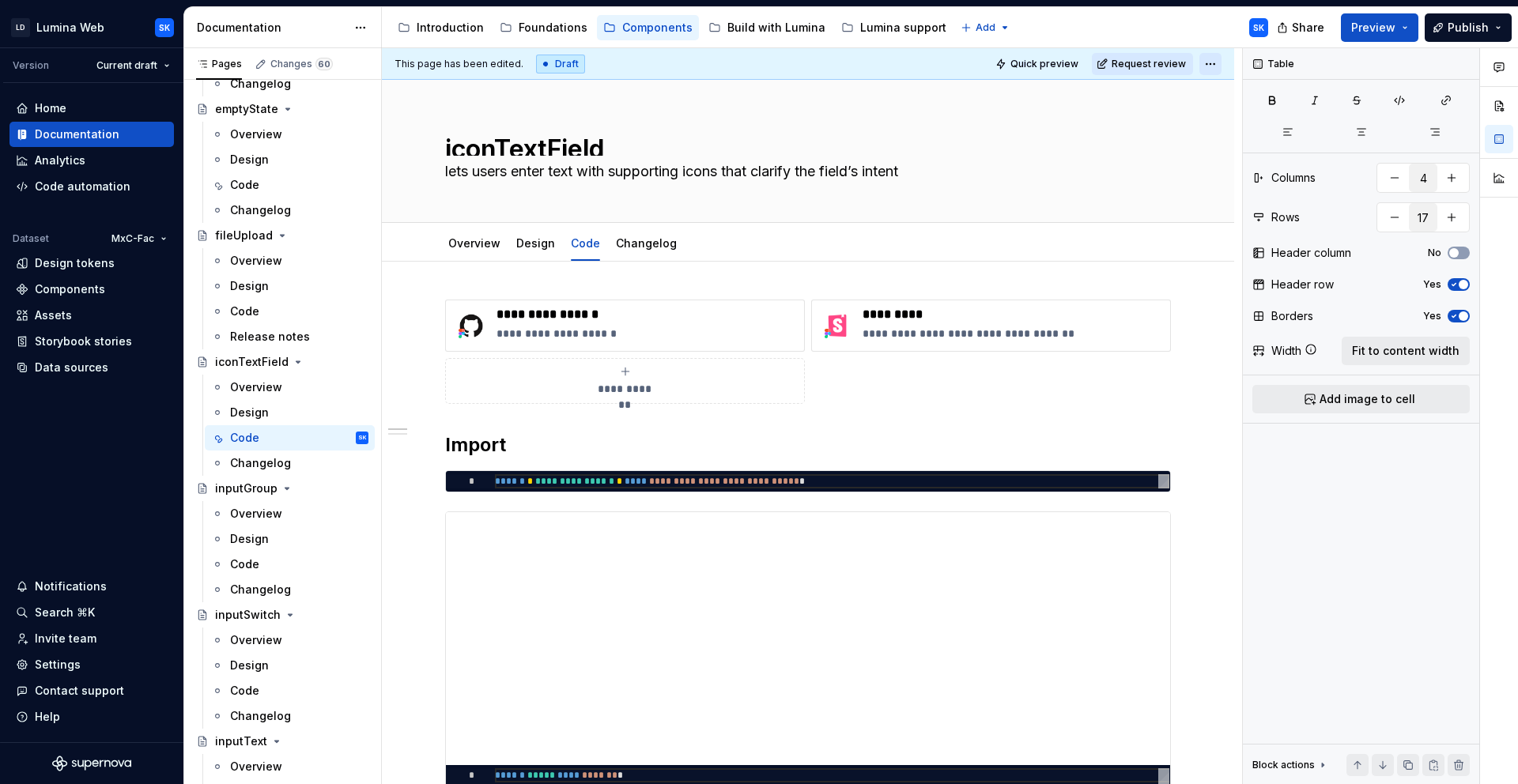
click at [1205, 63] on html "LD Lumina Web SK Version Current draft Home Documentation Analytics Code automa…" at bounding box center [759, 392] width 1518 height 784
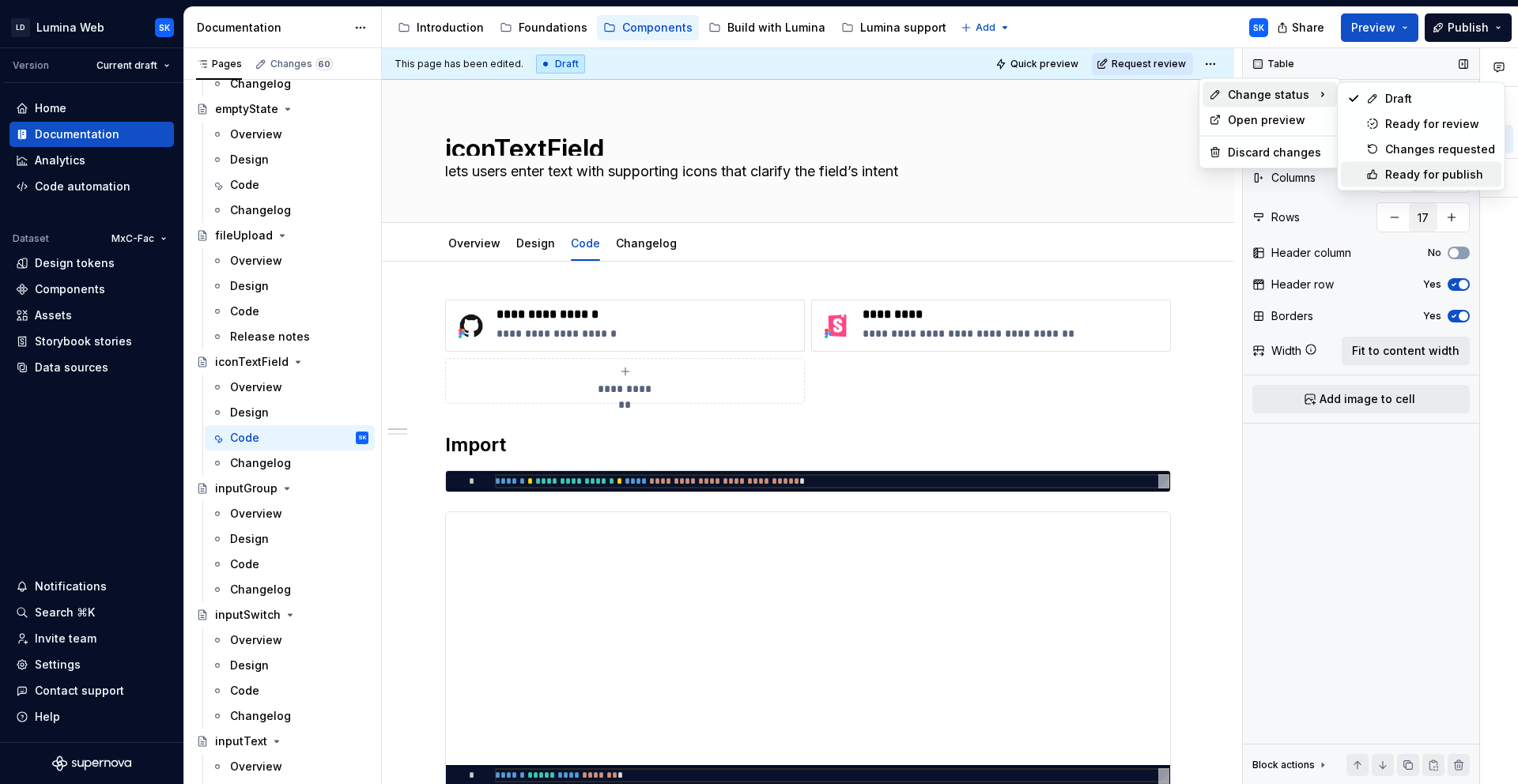
click at [1441, 176] on div "Ready for publish" at bounding box center [1440, 175] width 110 height 16
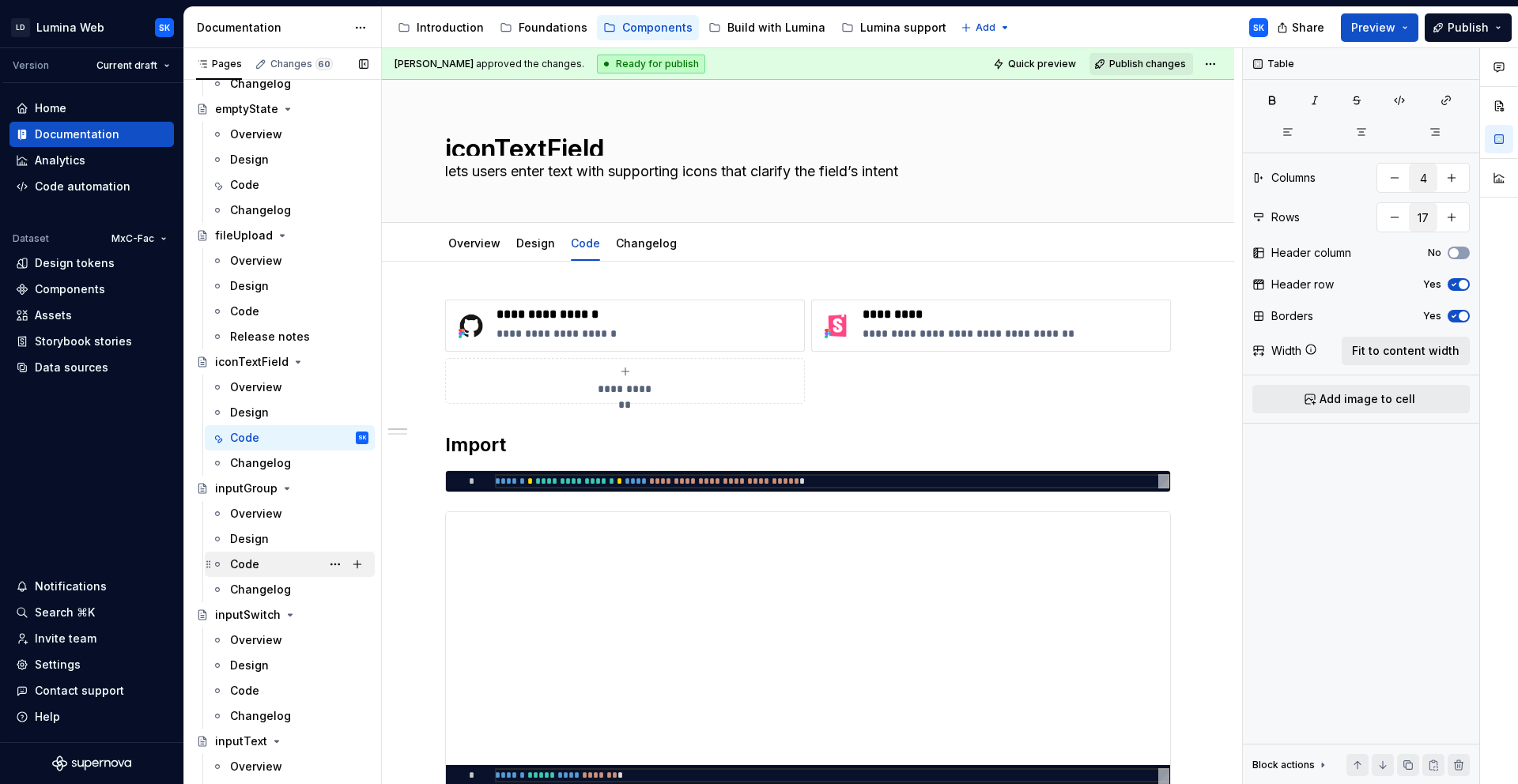
click at [269, 558] on div "Code" at bounding box center [299, 564] width 139 height 22
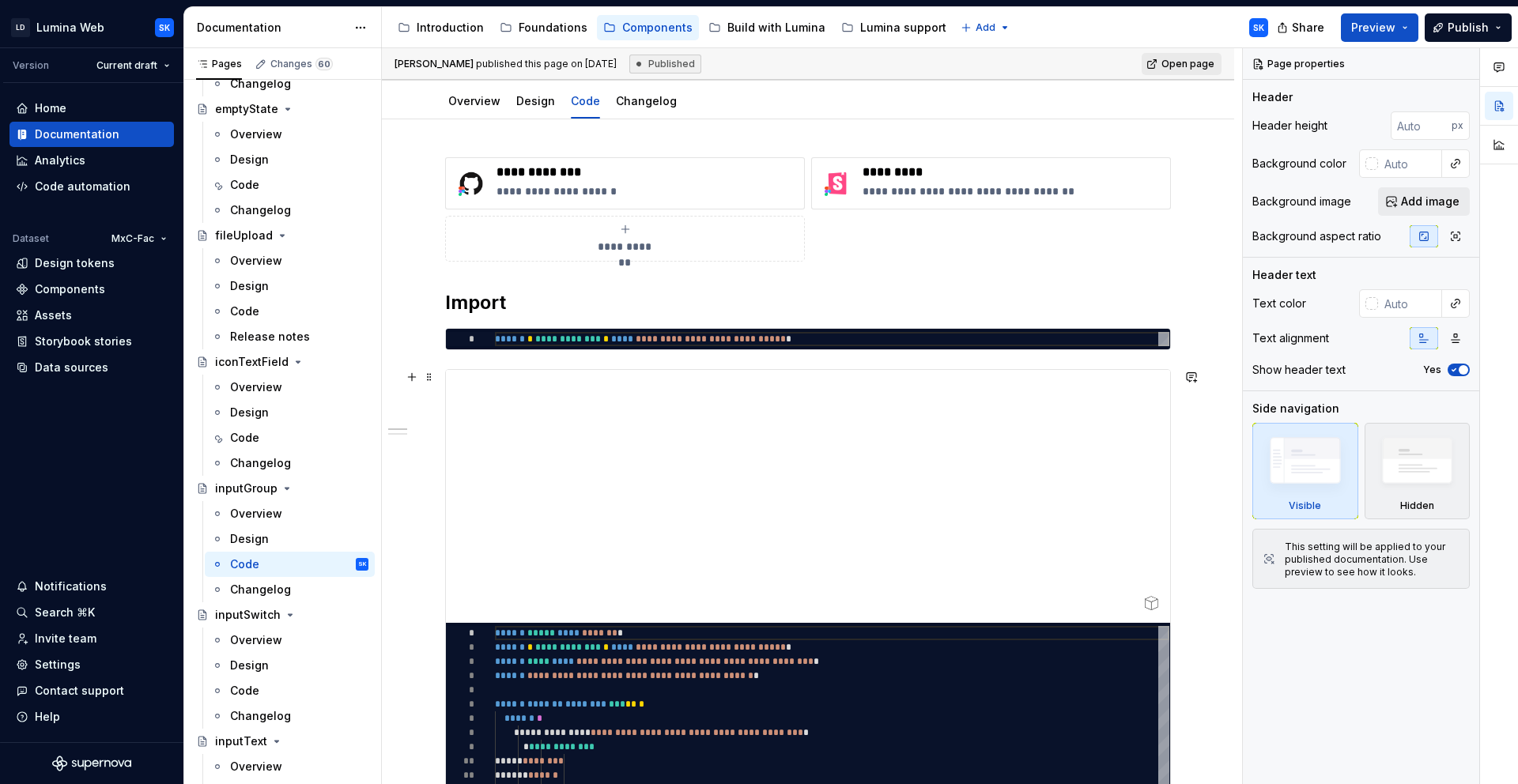
scroll to position [600, 0]
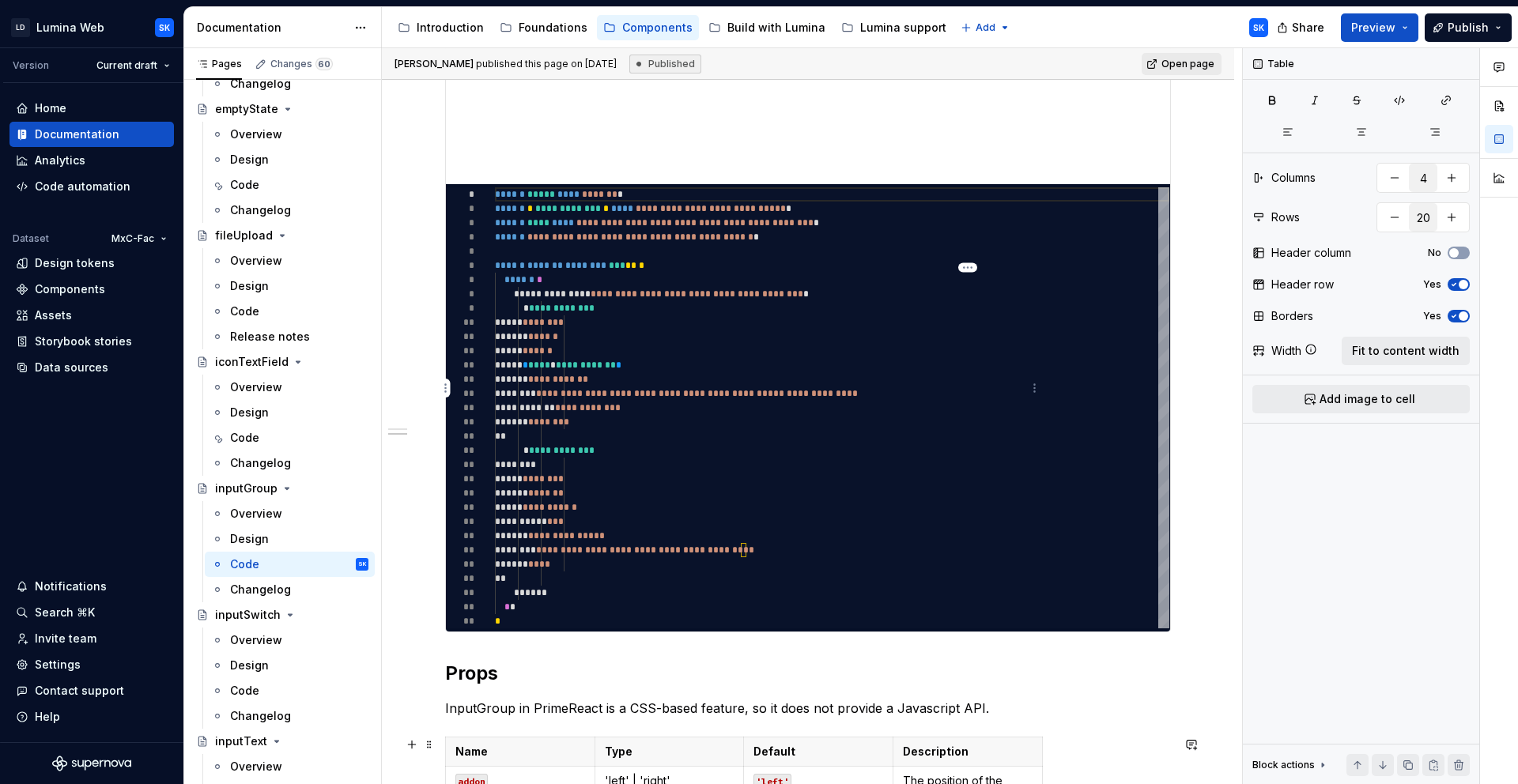
scroll to position [1048, 0]
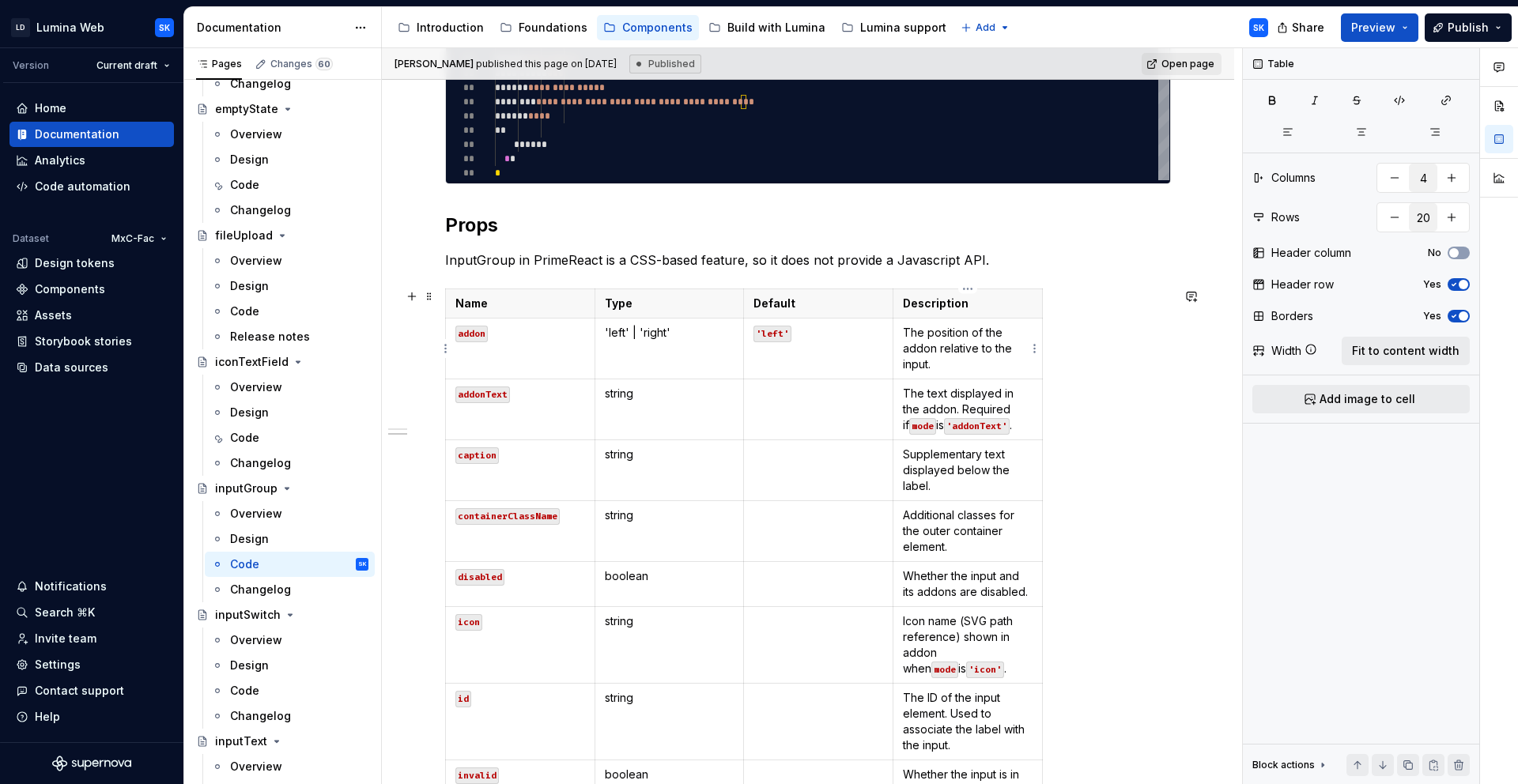
click at [985, 365] on p "The position of the addon relative to the input." at bounding box center [968, 349] width 130 height 47
click at [1429, 339] on button "Fit to content width" at bounding box center [1406, 351] width 128 height 28
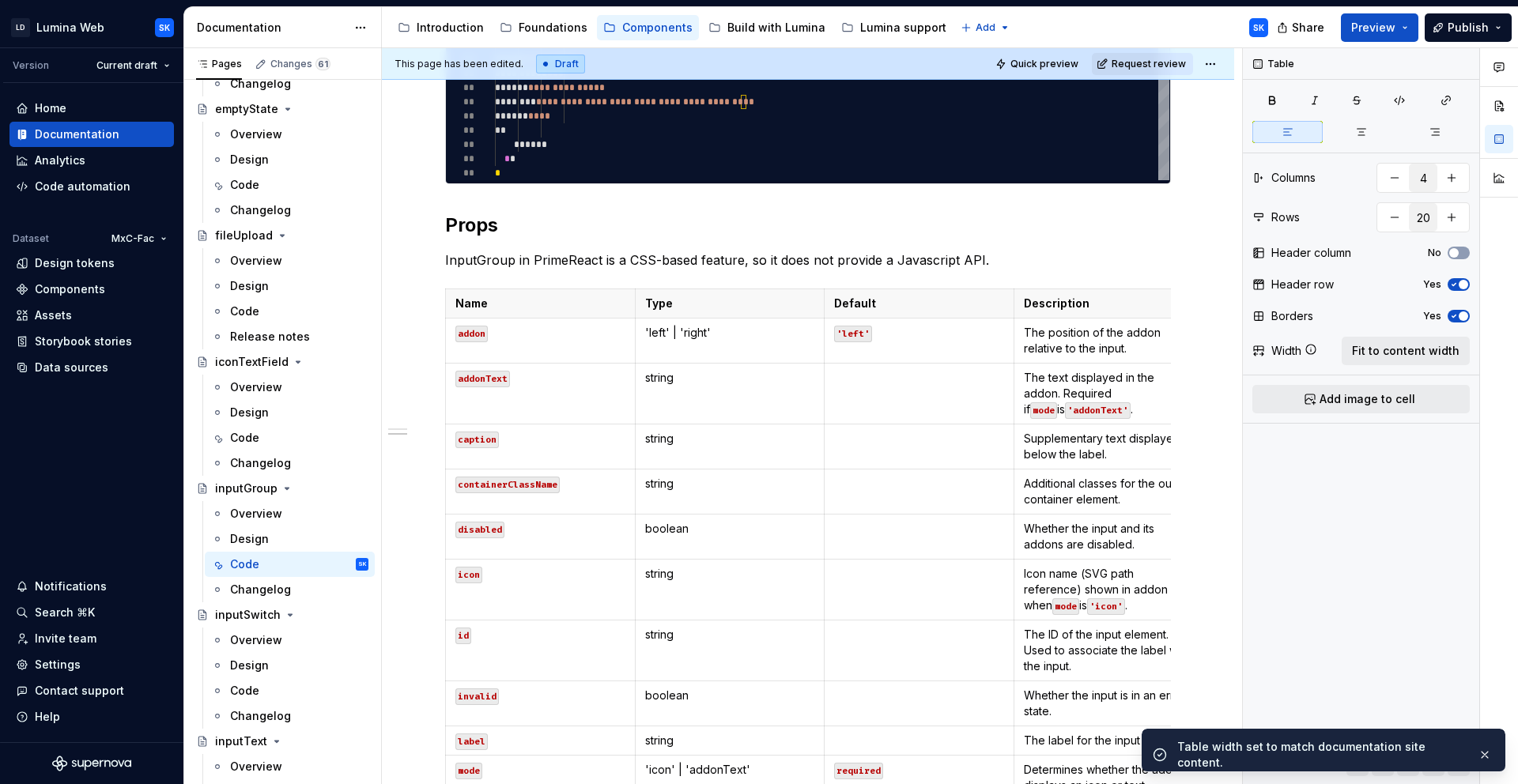
click at [1212, 65] on html "LD Lumina Web SK Version Current draft Home Documentation Analytics Code automa…" at bounding box center [759, 392] width 1518 height 784
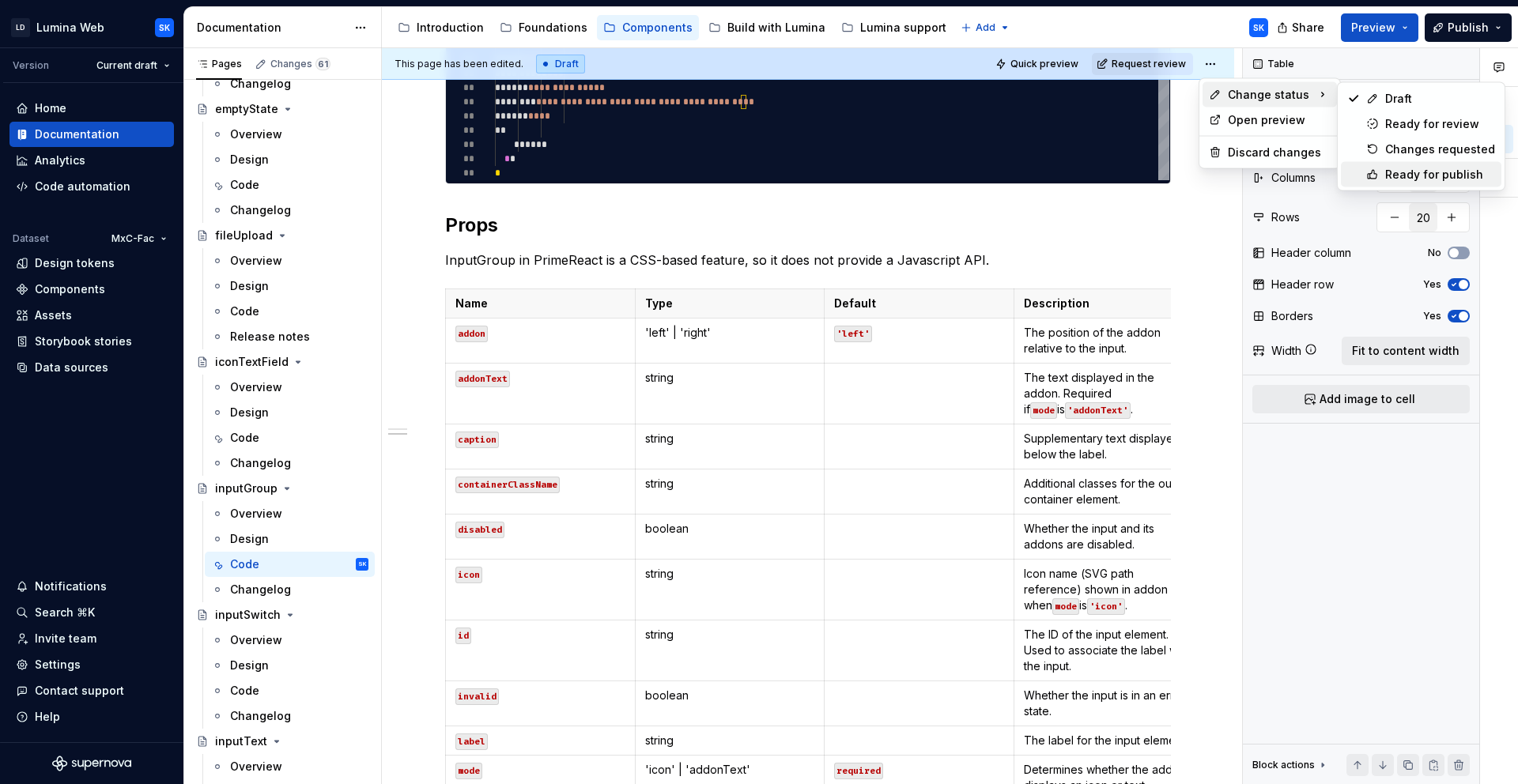
click at [1437, 172] on div "Ready for publish" at bounding box center [1440, 175] width 110 height 16
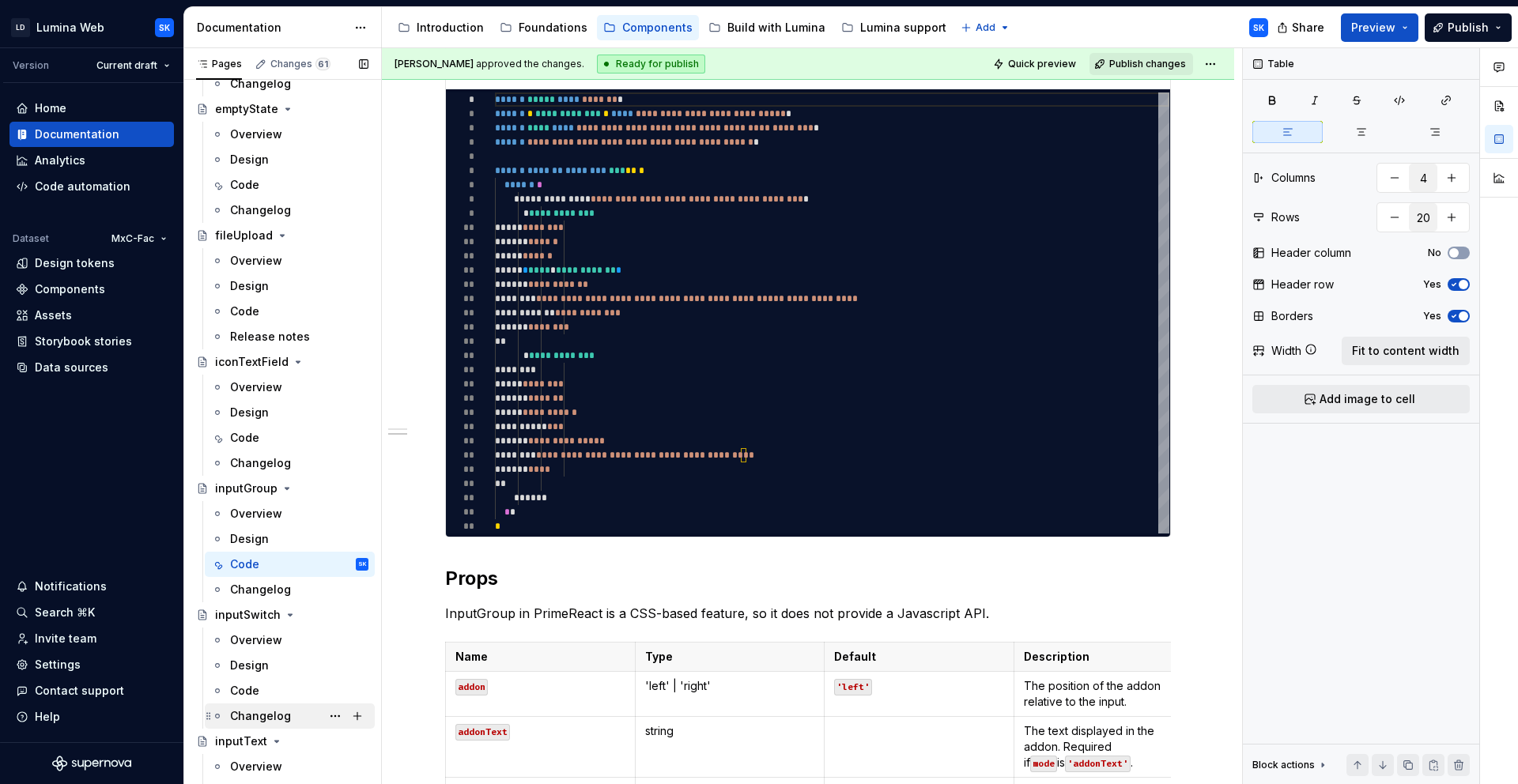
scroll to position [2066, 0]
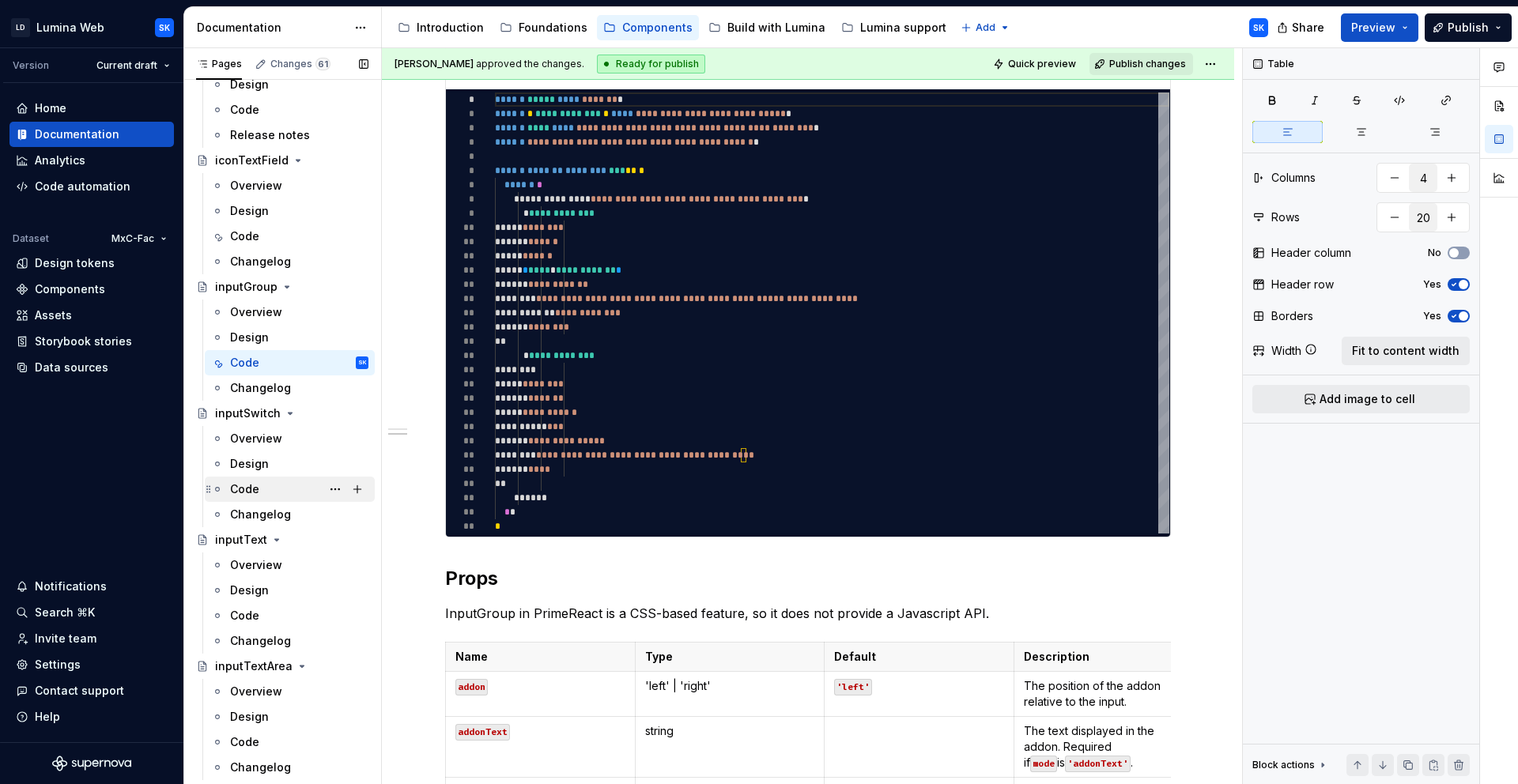
click at [285, 488] on div "Code" at bounding box center [299, 489] width 139 height 22
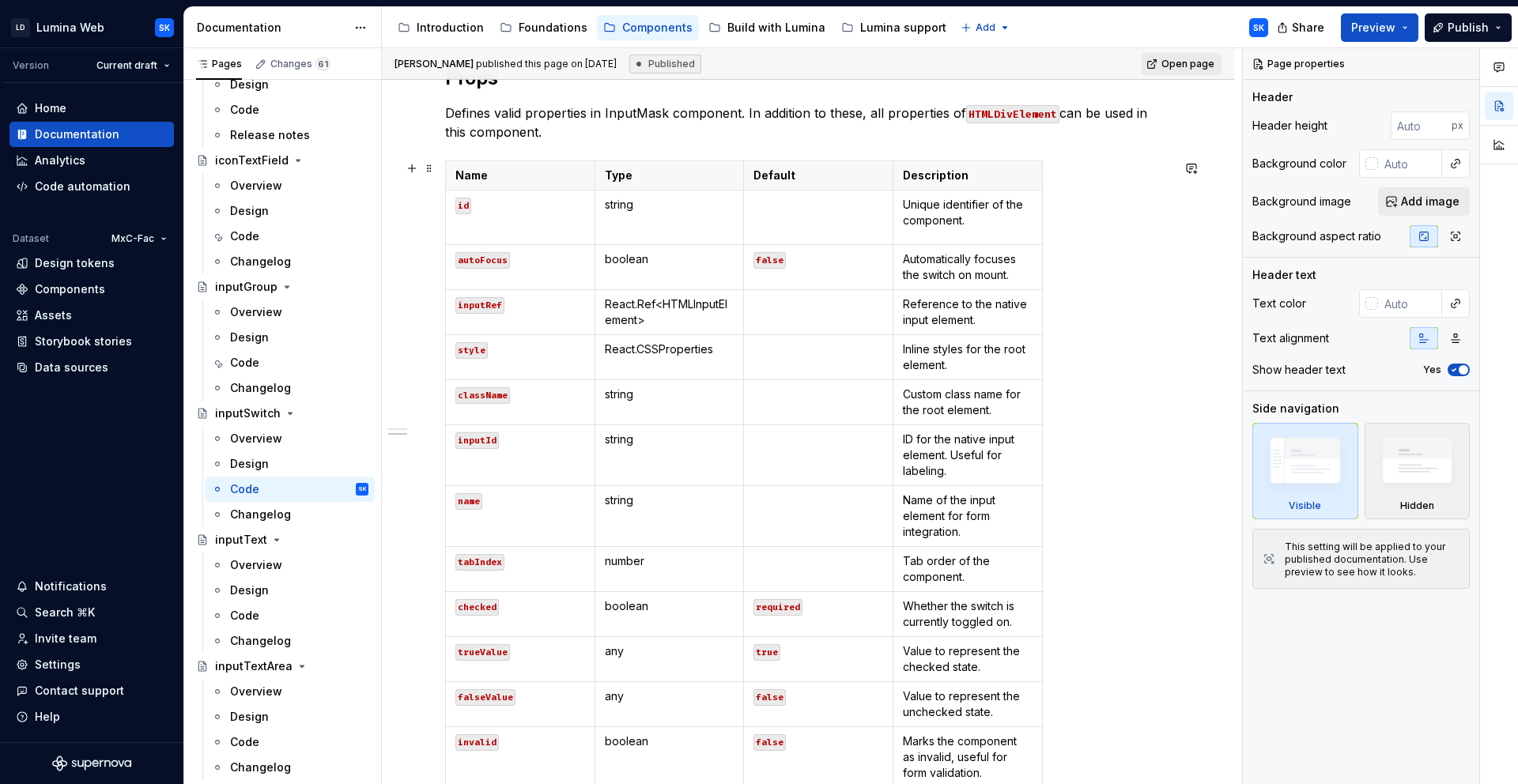
scroll to position [1115, 0]
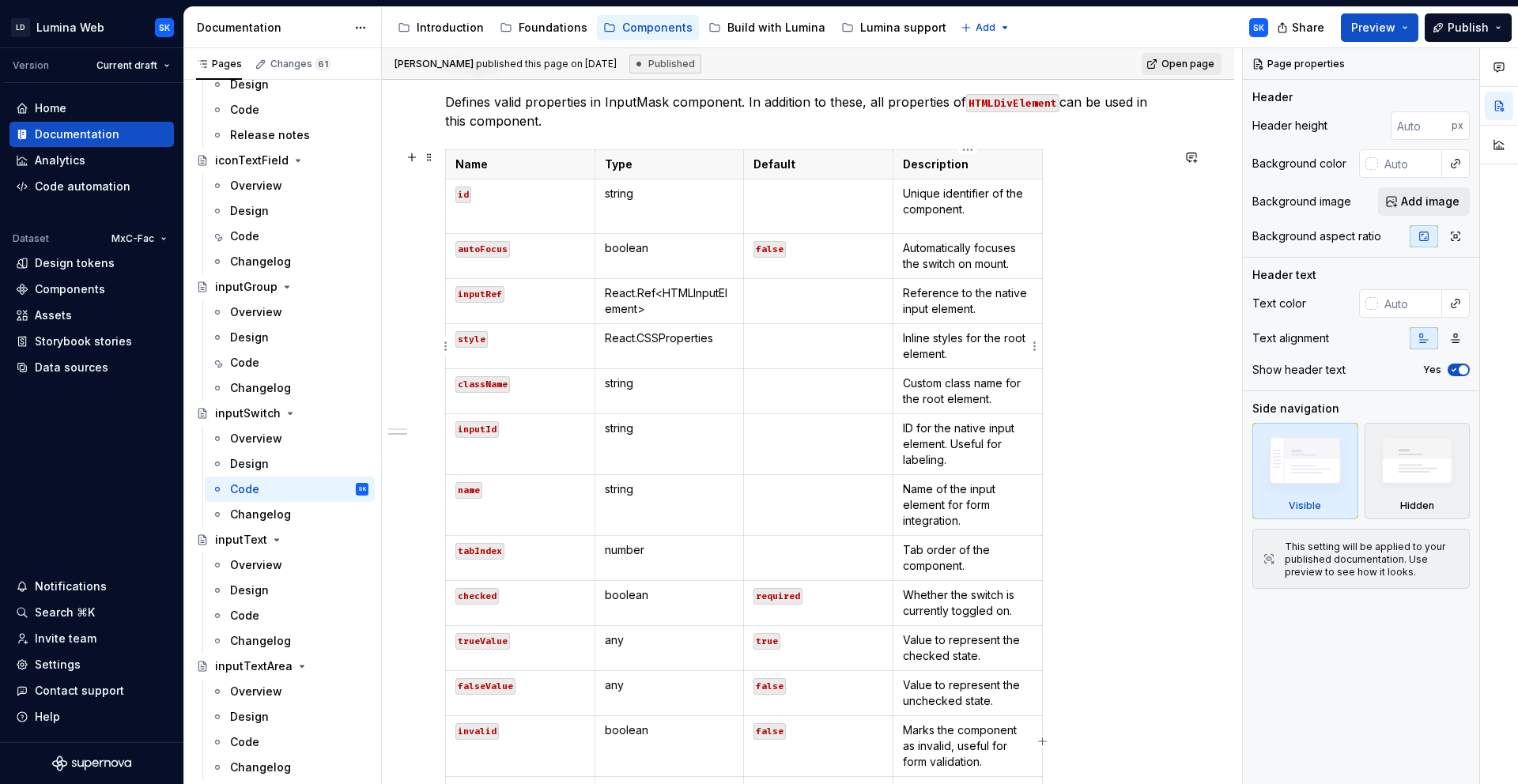
click at [981, 361] on p "Inline styles for the root element." at bounding box center [968, 347] width 130 height 32
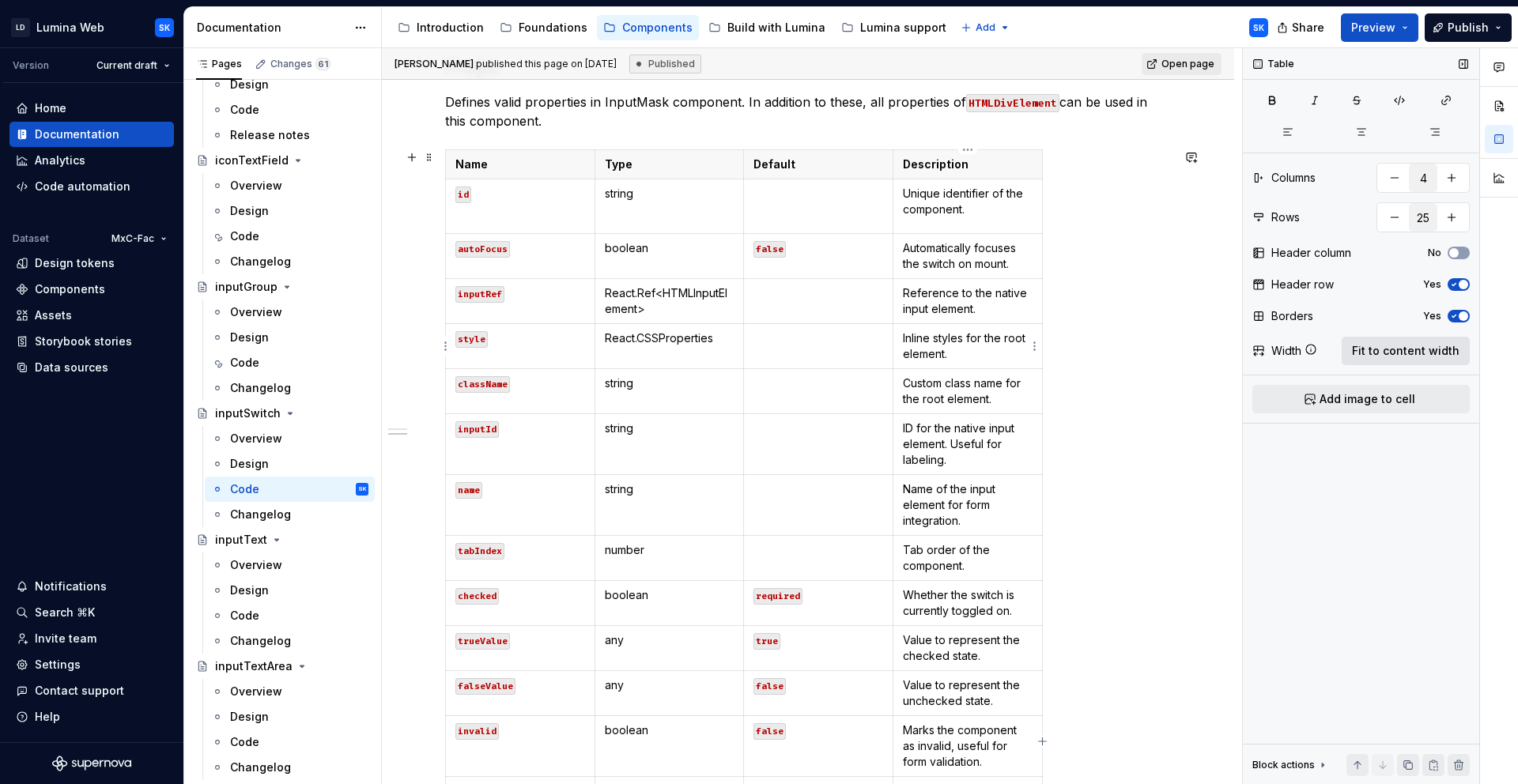
click at [1446, 357] on span "Fit to content width" at bounding box center [1406, 351] width 108 height 16
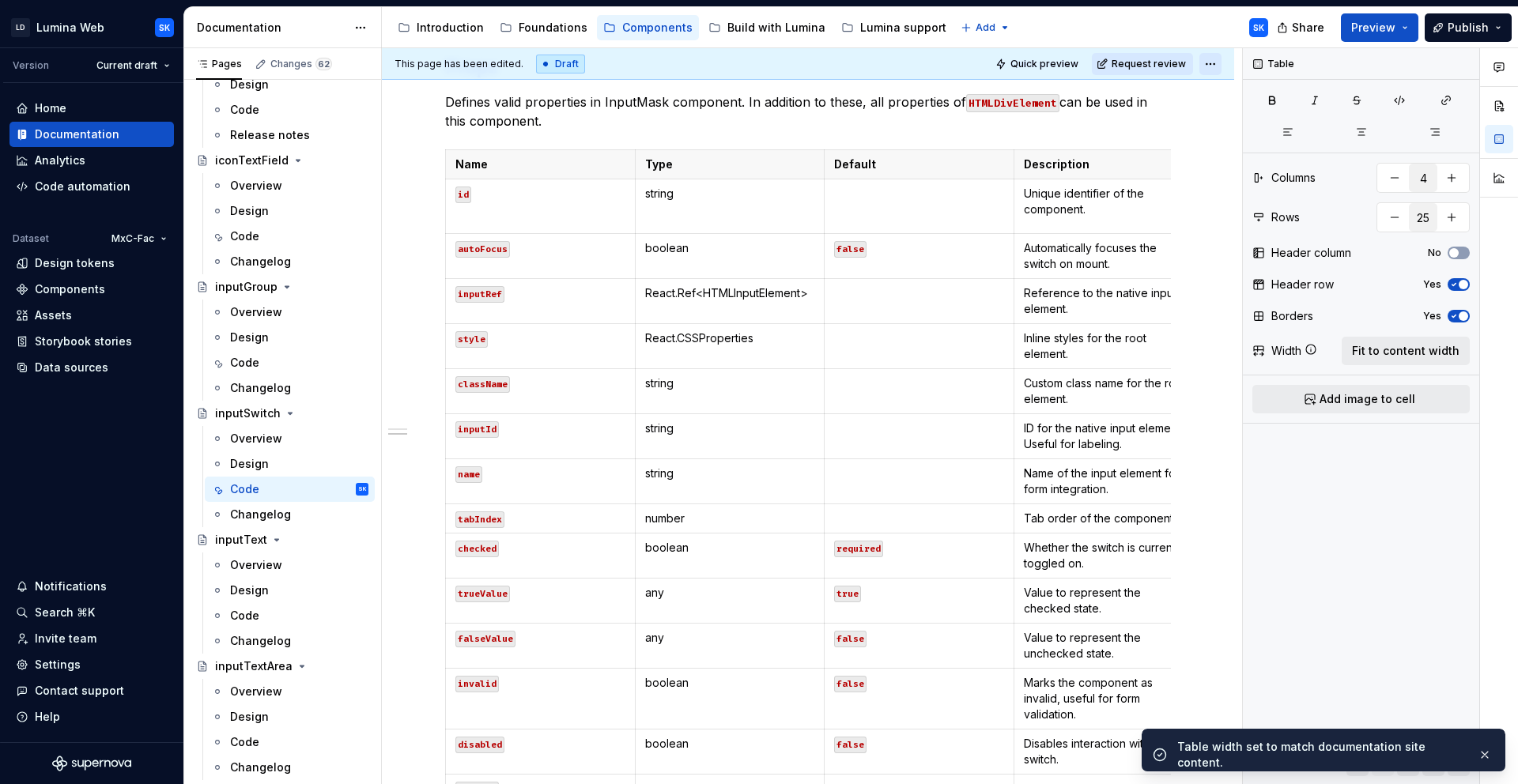
click at [1209, 65] on html "LD Lumina Web SK Version Current draft Home Documentation Analytics Code automa…" at bounding box center [759, 392] width 1518 height 784
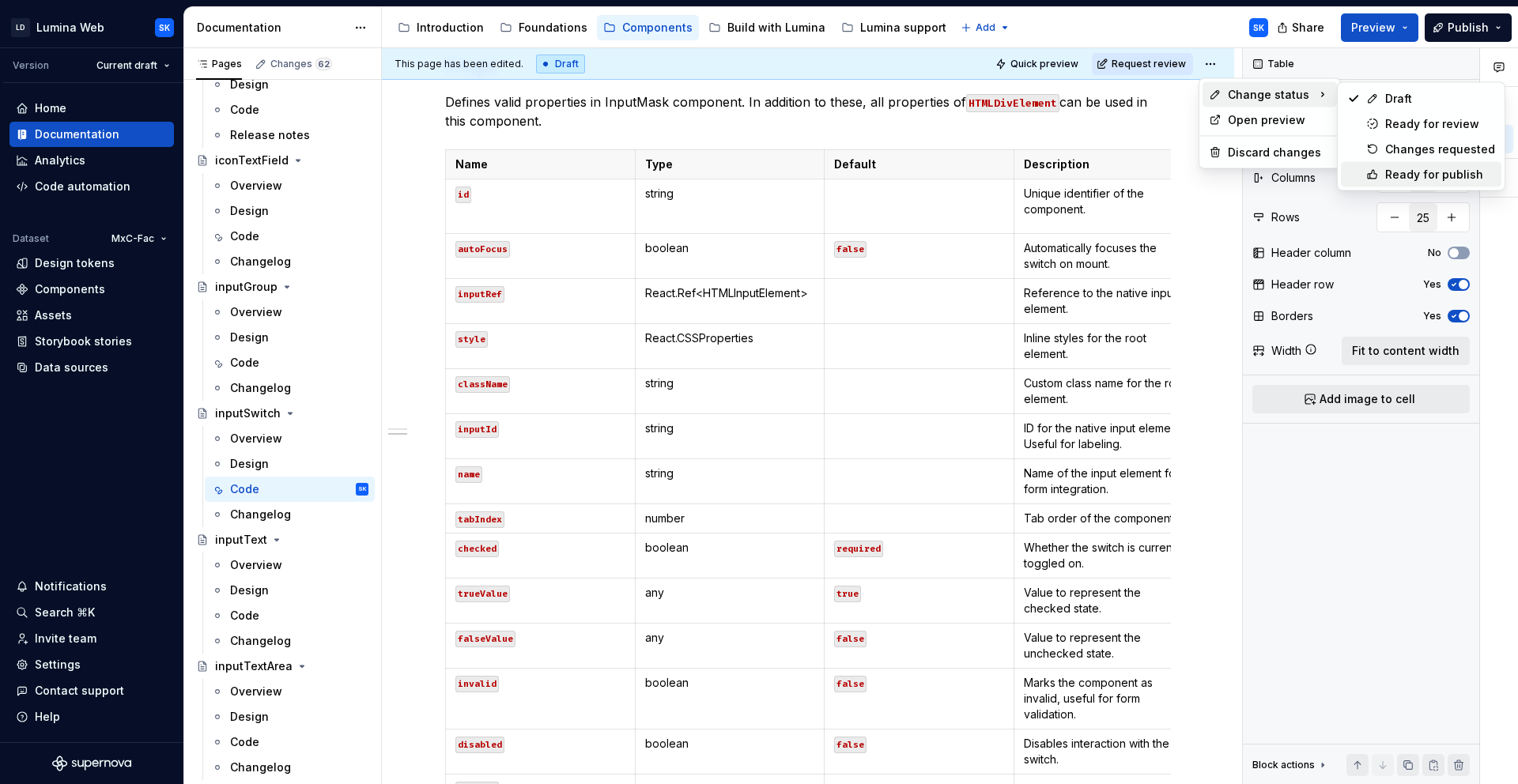
click at [1421, 174] on div "Ready for publish" at bounding box center [1440, 175] width 110 height 16
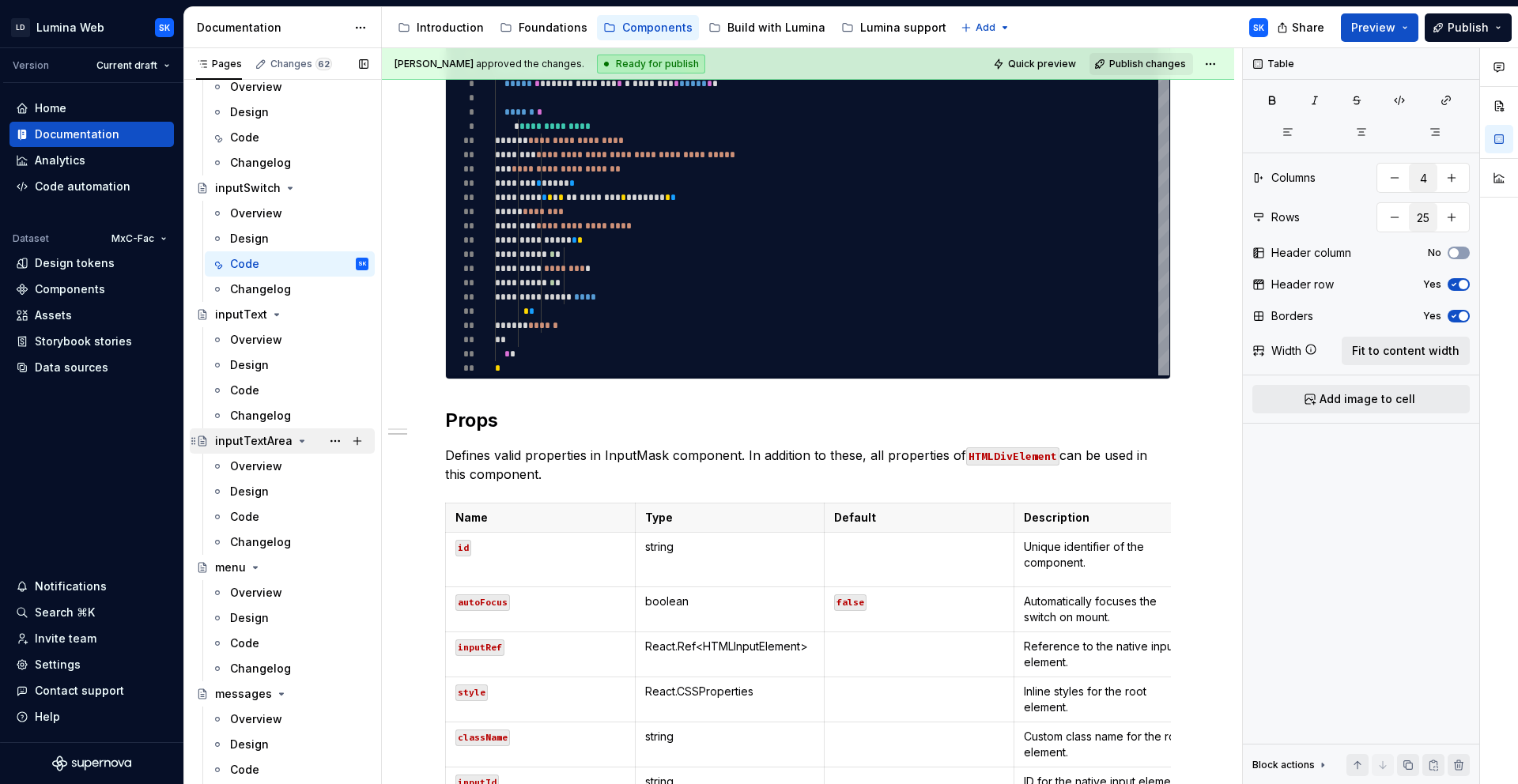
scroll to position [2302, 0]
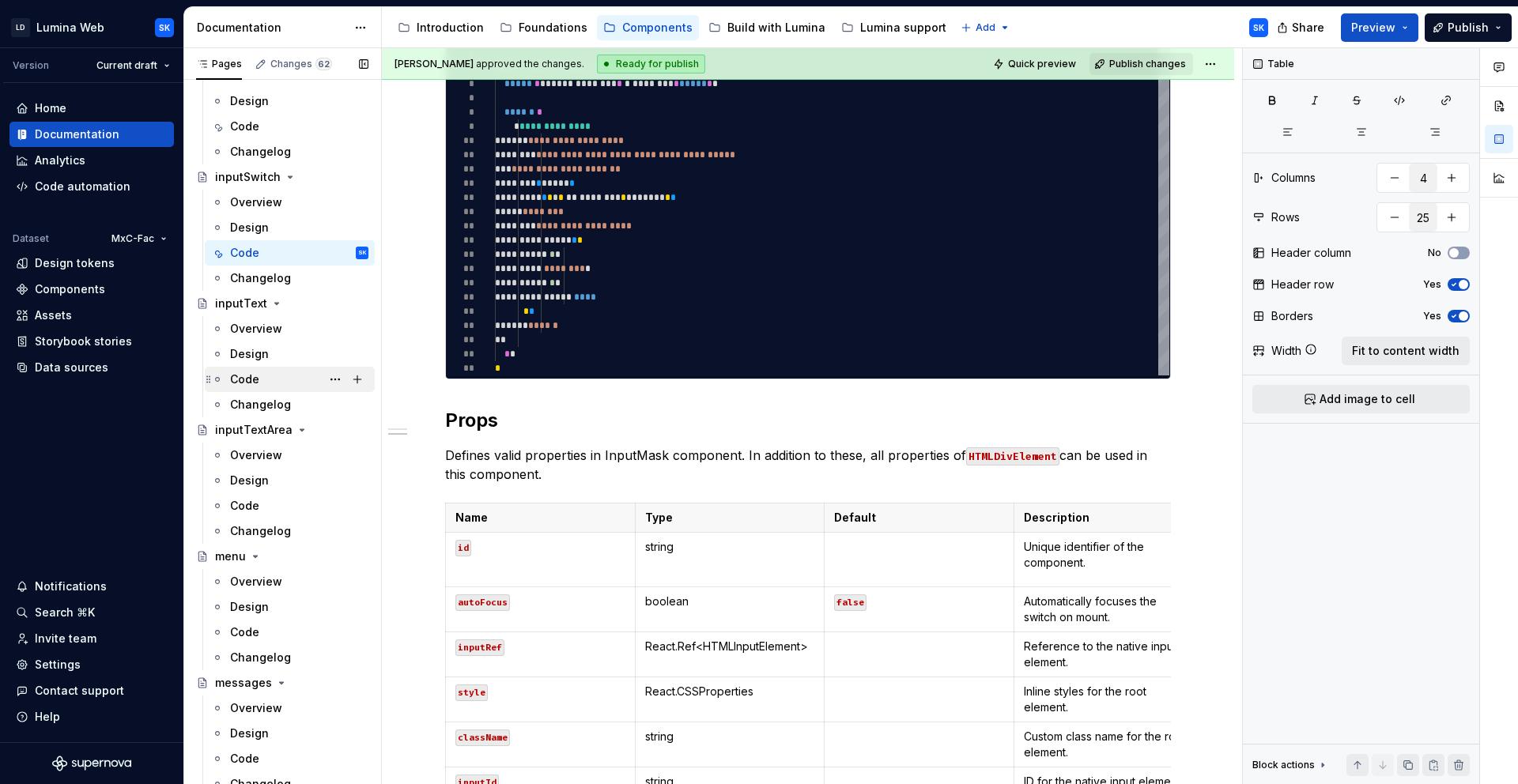
click at [268, 377] on div "Code" at bounding box center [299, 379] width 139 height 22
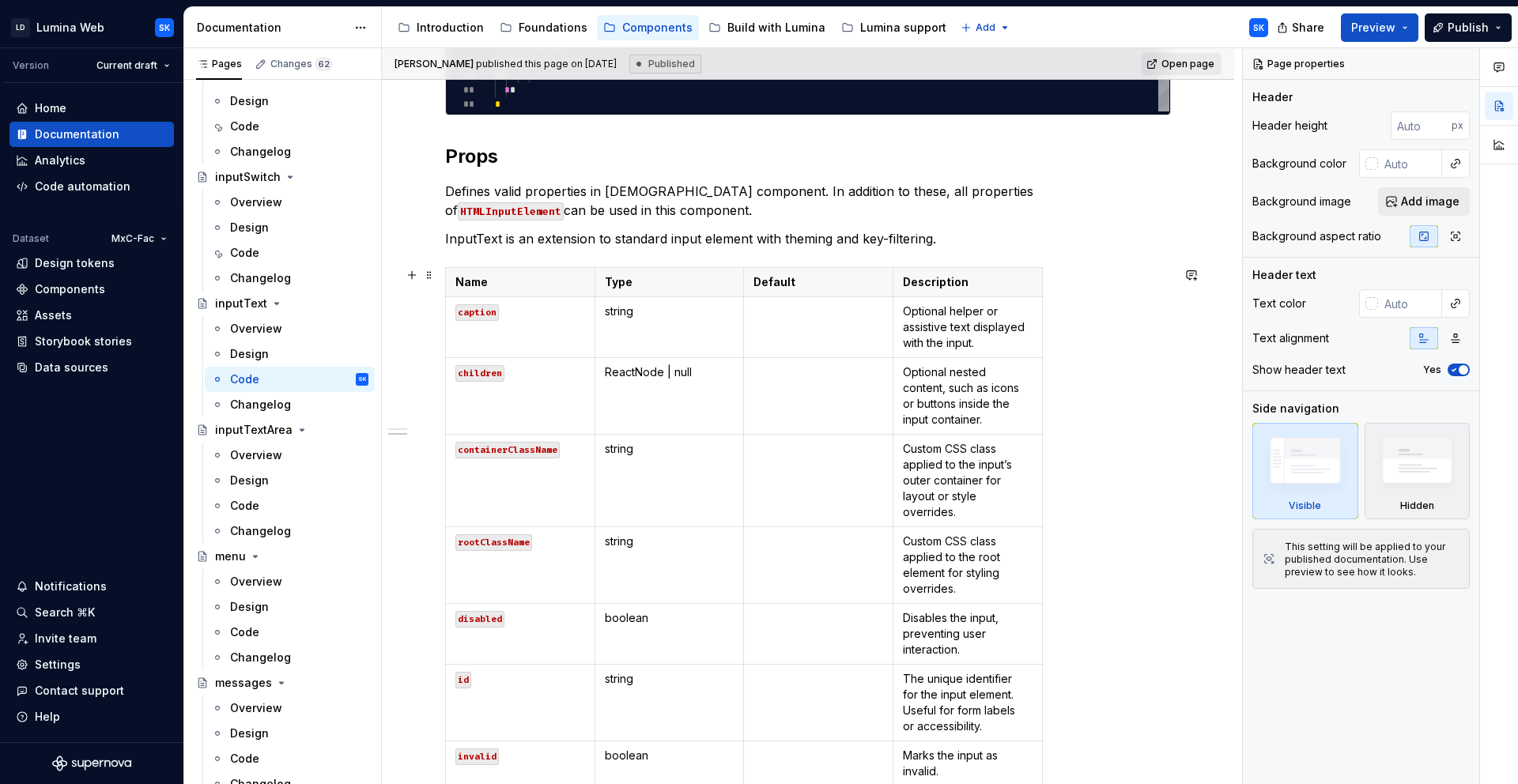
scroll to position [989, 0]
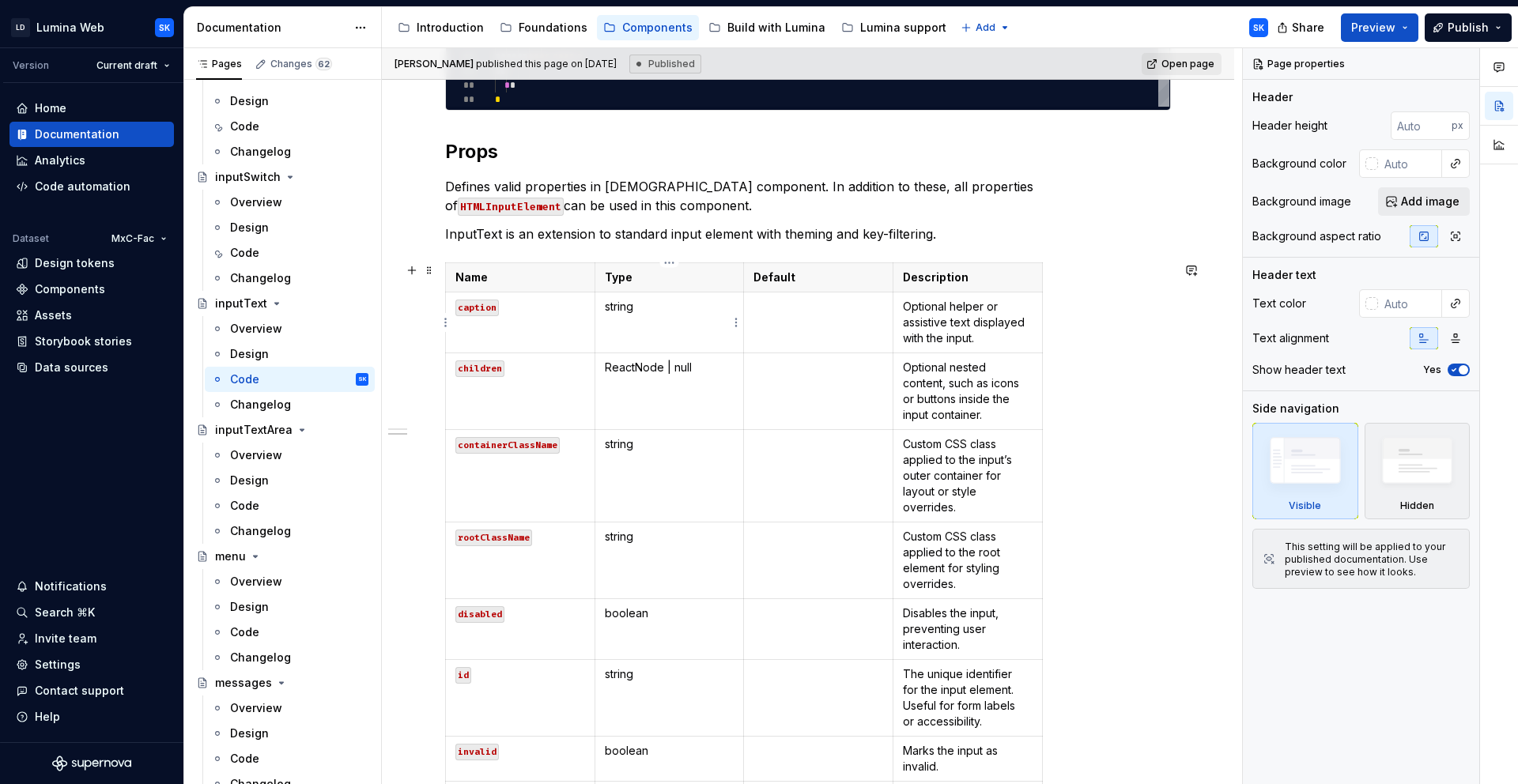
click at [656, 315] on td "string" at bounding box center [669, 323] width 150 height 61
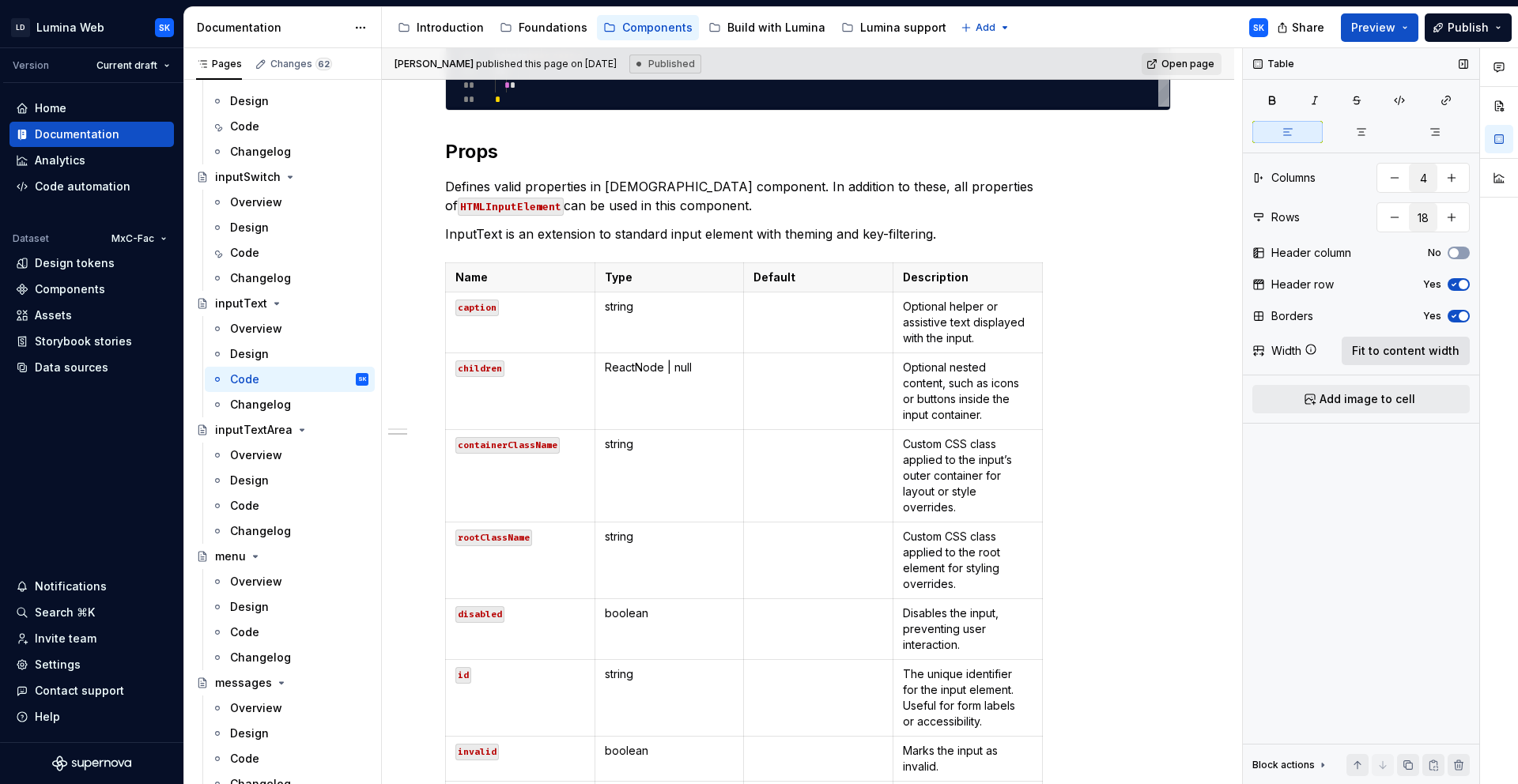
click at [1424, 347] on span "Fit to content width" at bounding box center [1406, 351] width 108 height 16
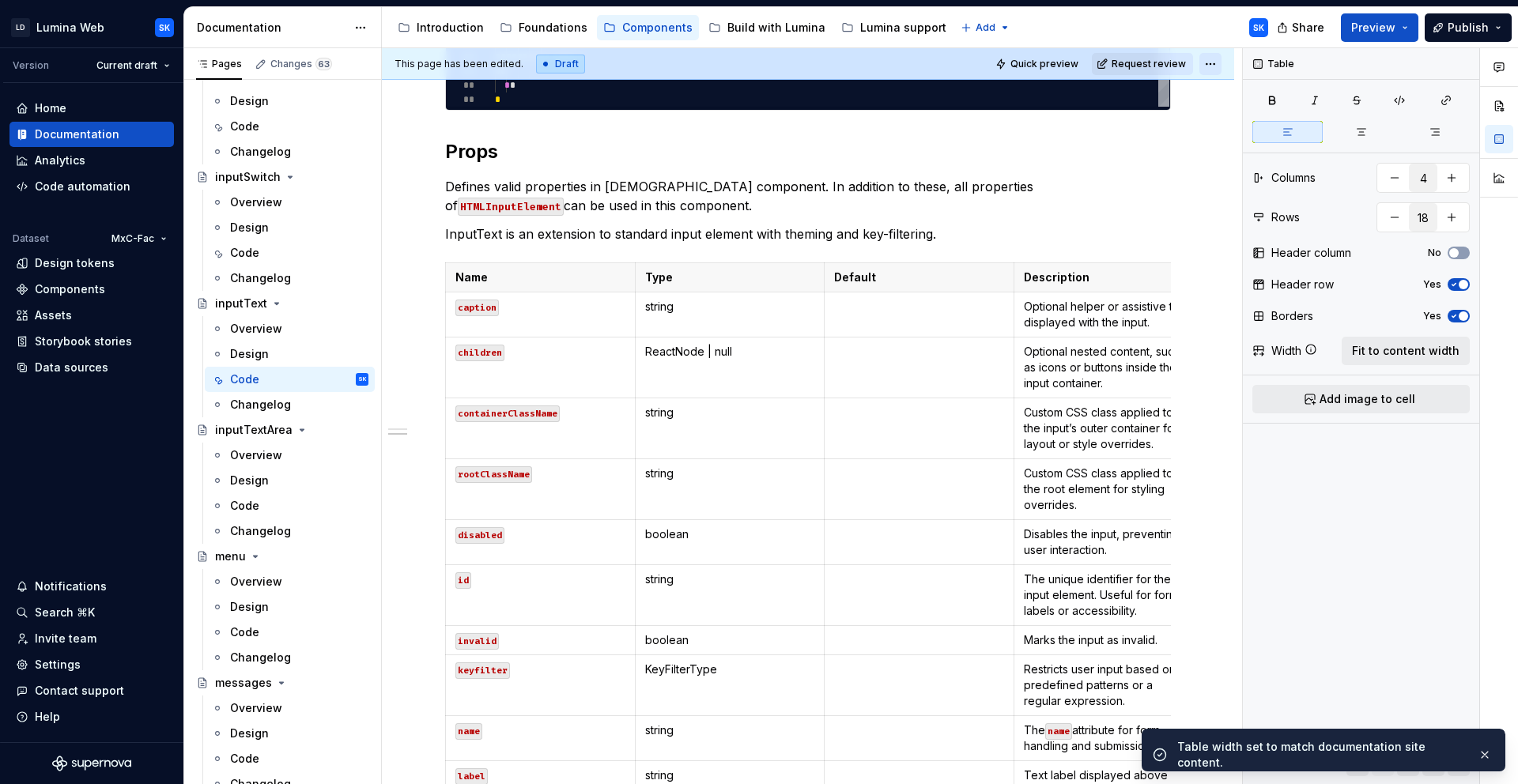
click at [1207, 63] on html "LD Lumina Web SK Version Current draft Home Documentation Analytics Code automa…" at bounding box center [759, 392] width 1518 height 784
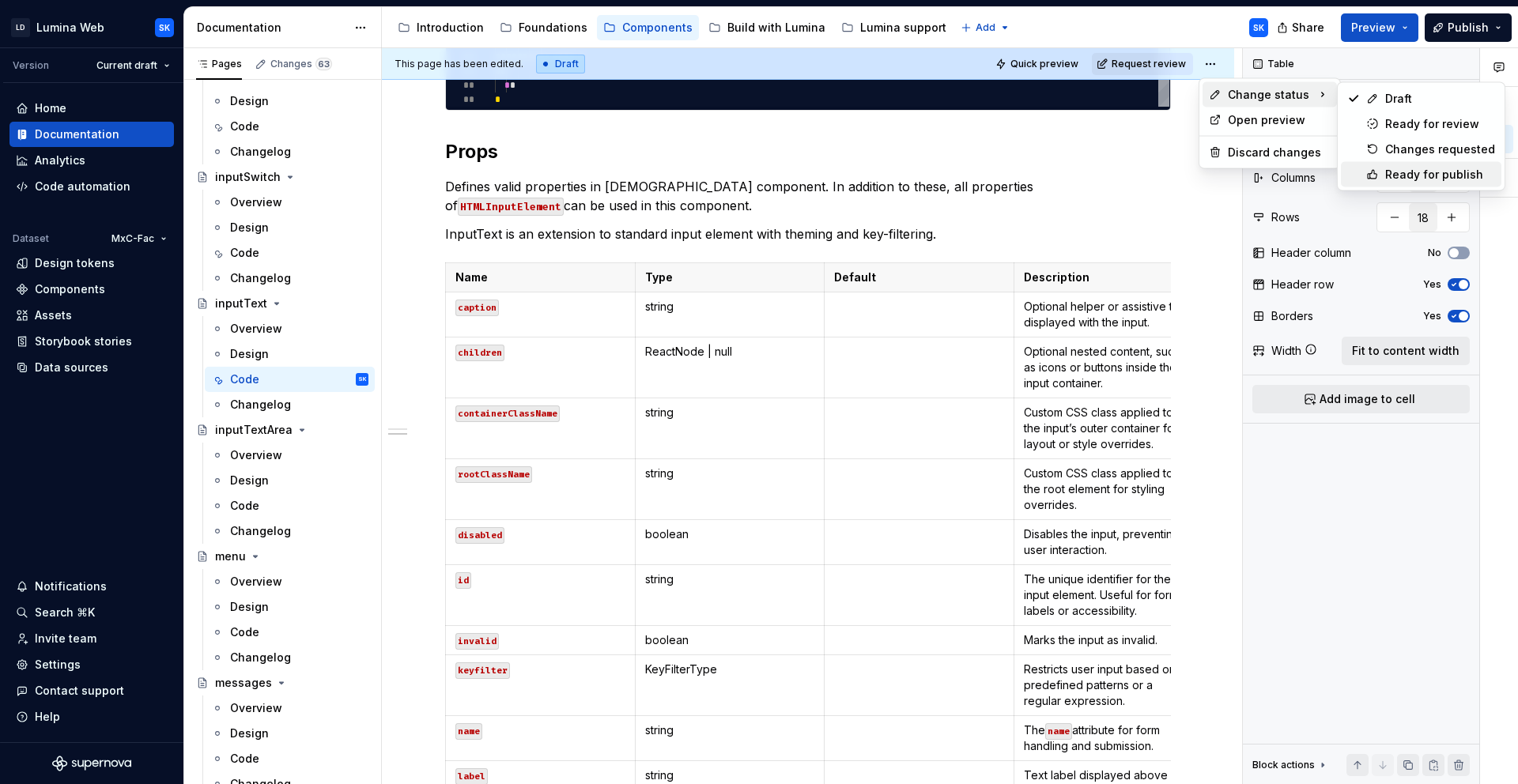
click at [1427, 172] on div "Ready for publish" at bounding box center [1440, 175] width 110 height 16
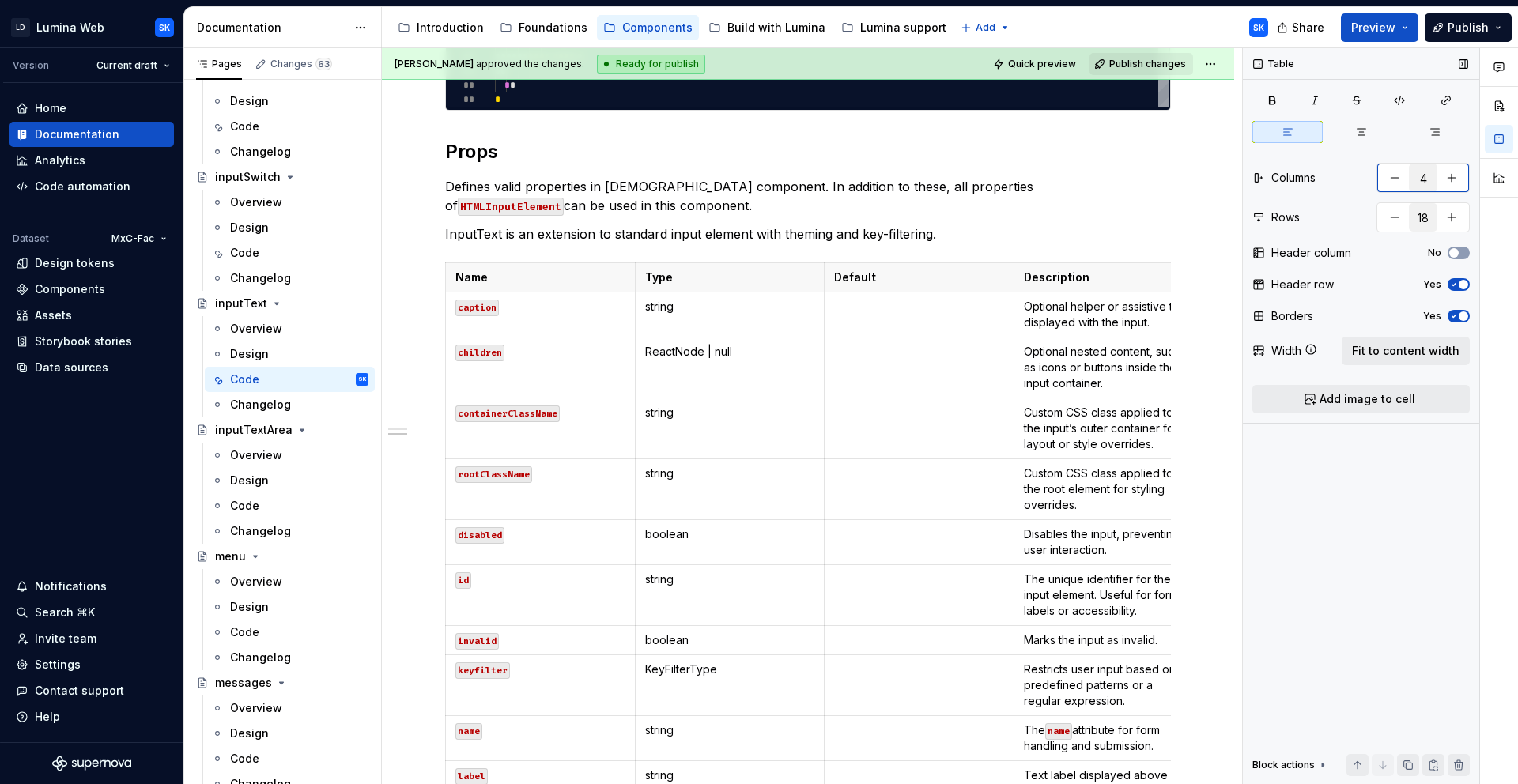
scroll to position [635, 0]
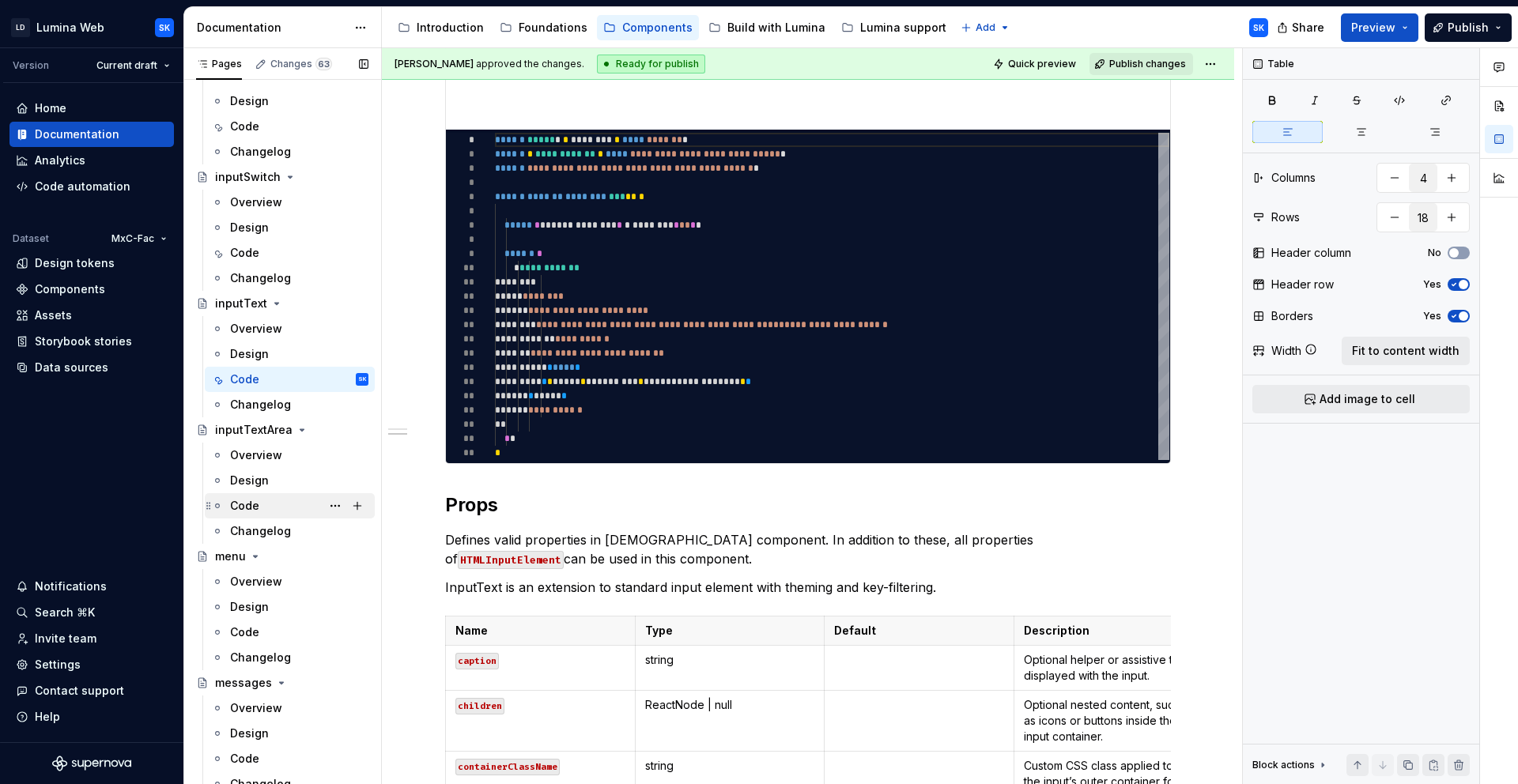
click at [288, 503] on div "Code" at bounding box center [299, 506] width 139 height 22
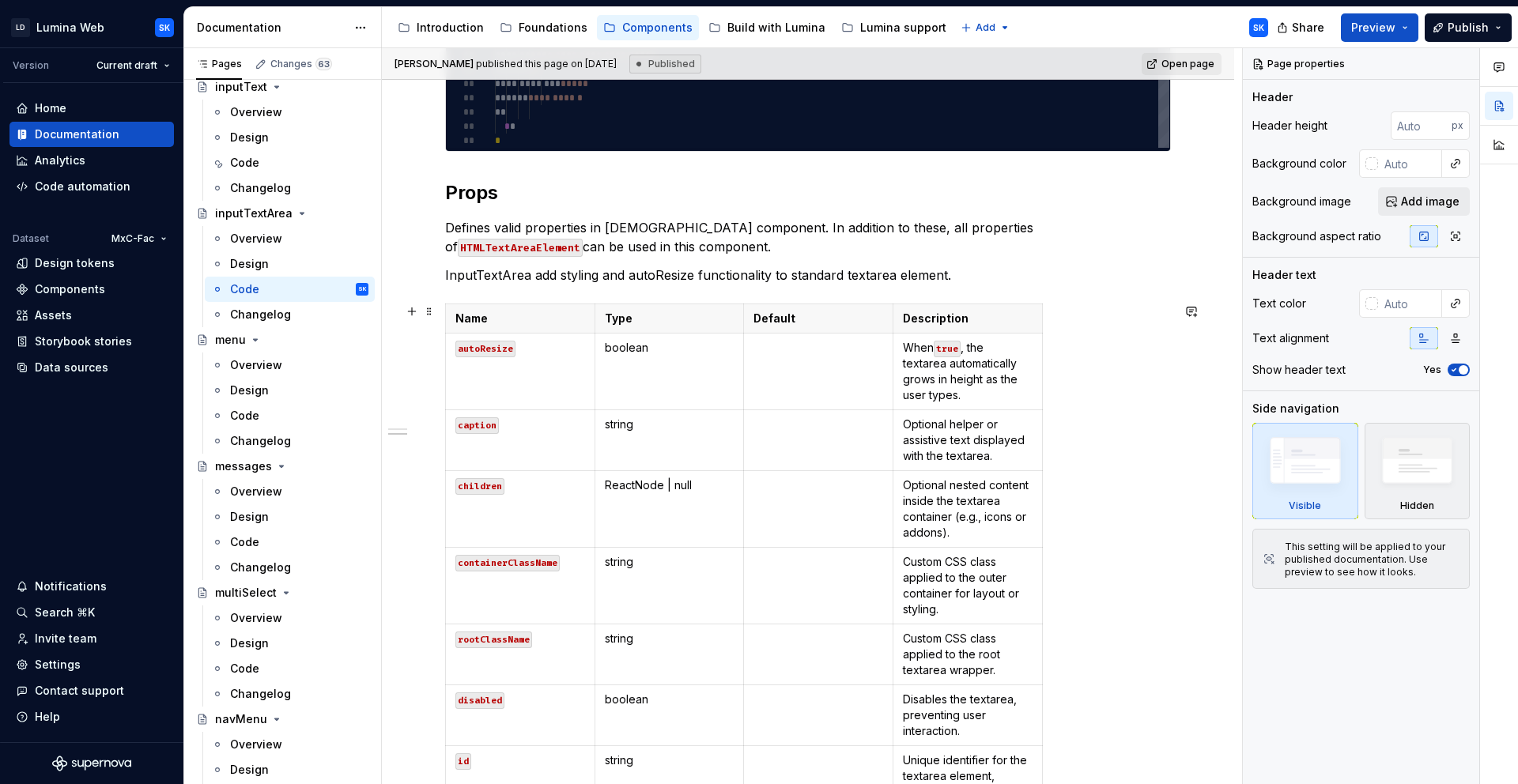
scroll to position [876, 0]
click at [690, 350] on p "boolean" at bounding box center [670, 349] width 130 height 16
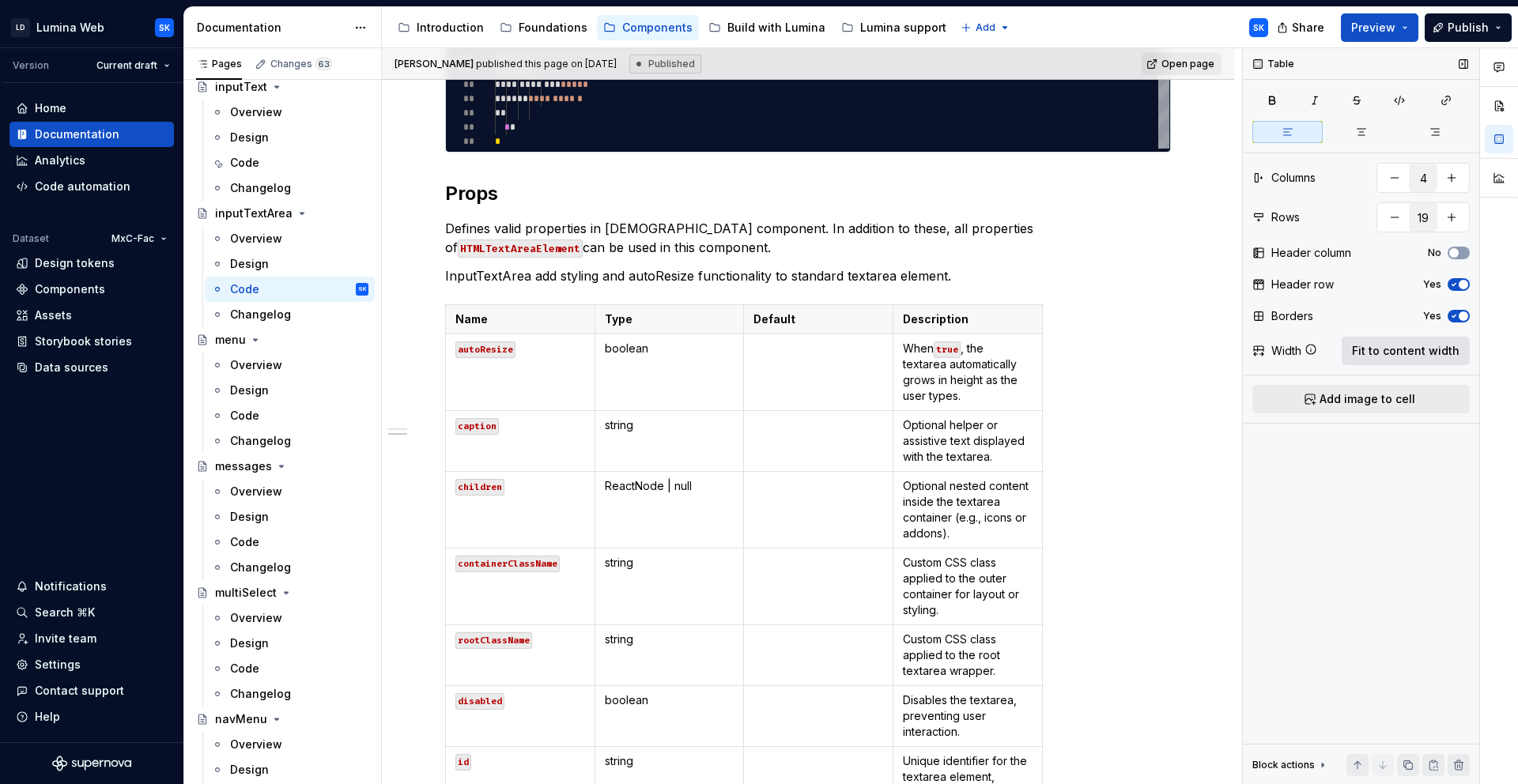
click at [1406, 353] on span "Fit to content width" at bounding box center [1406, 351] width 108 height 16
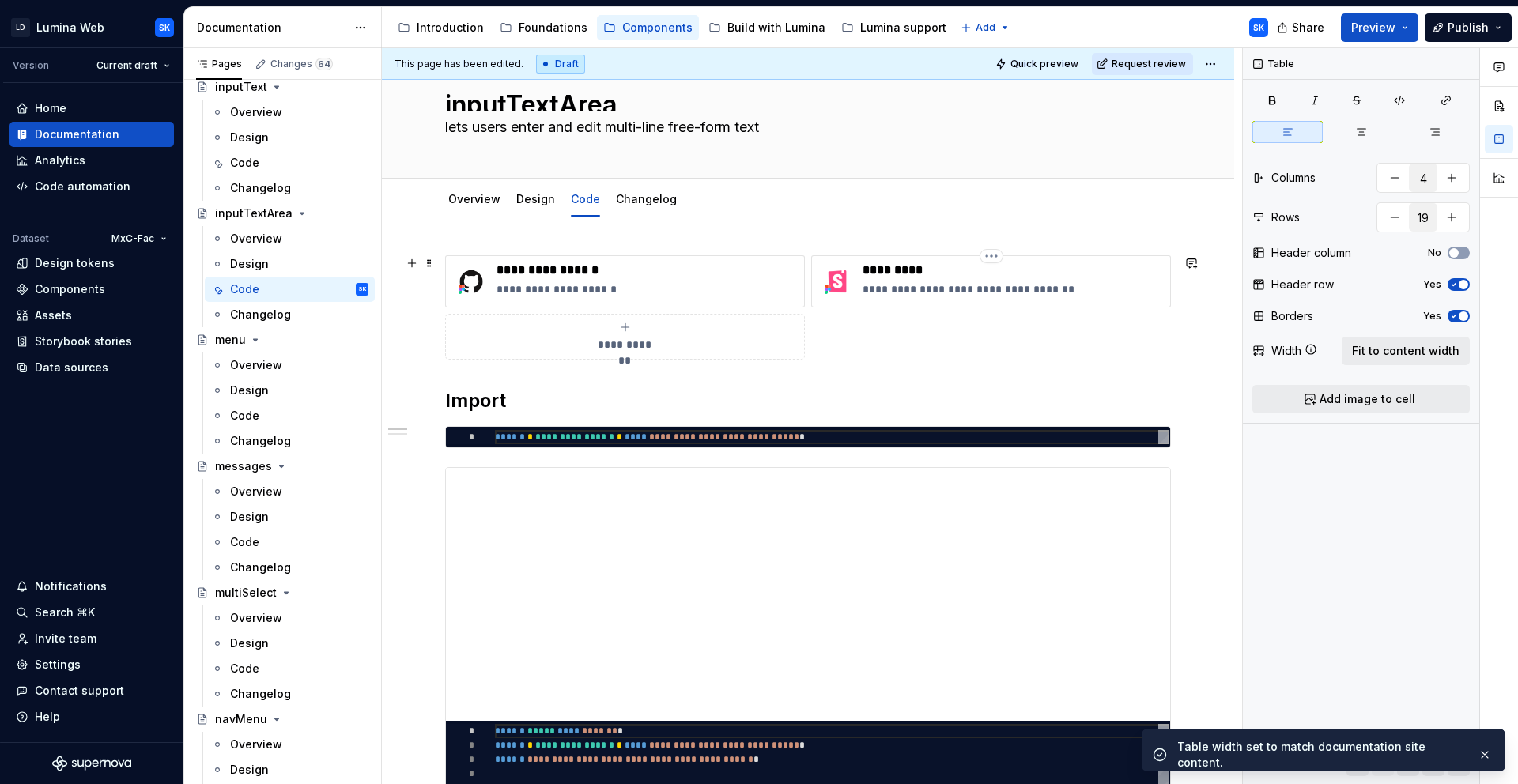
scroll to position [77, 0]
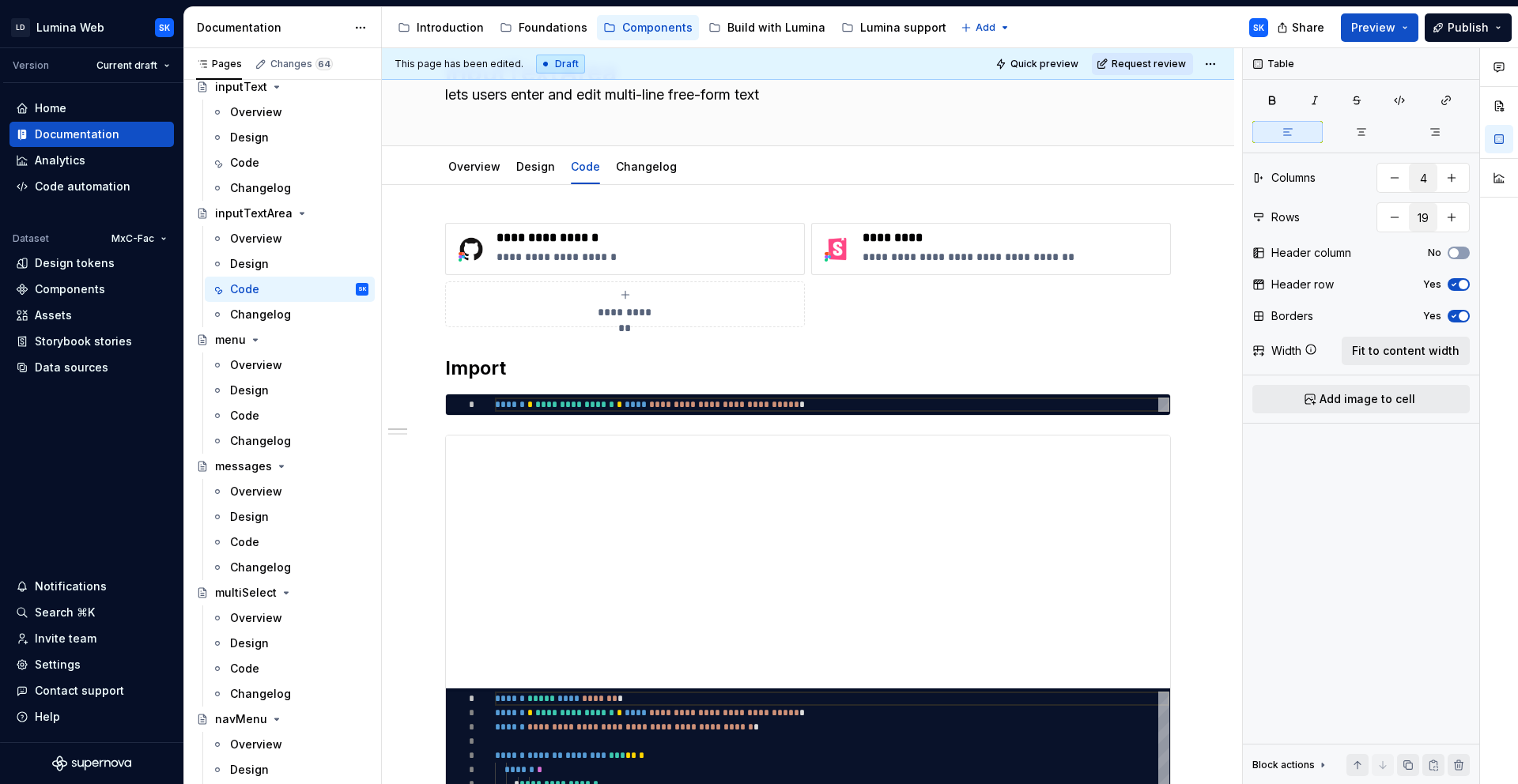
click at [1213, 58] on html "LD Lumina Web SK Version Current draft Home Documentation Analytics Code automa…" at bounding box center [759, 392] width 1518 height 784
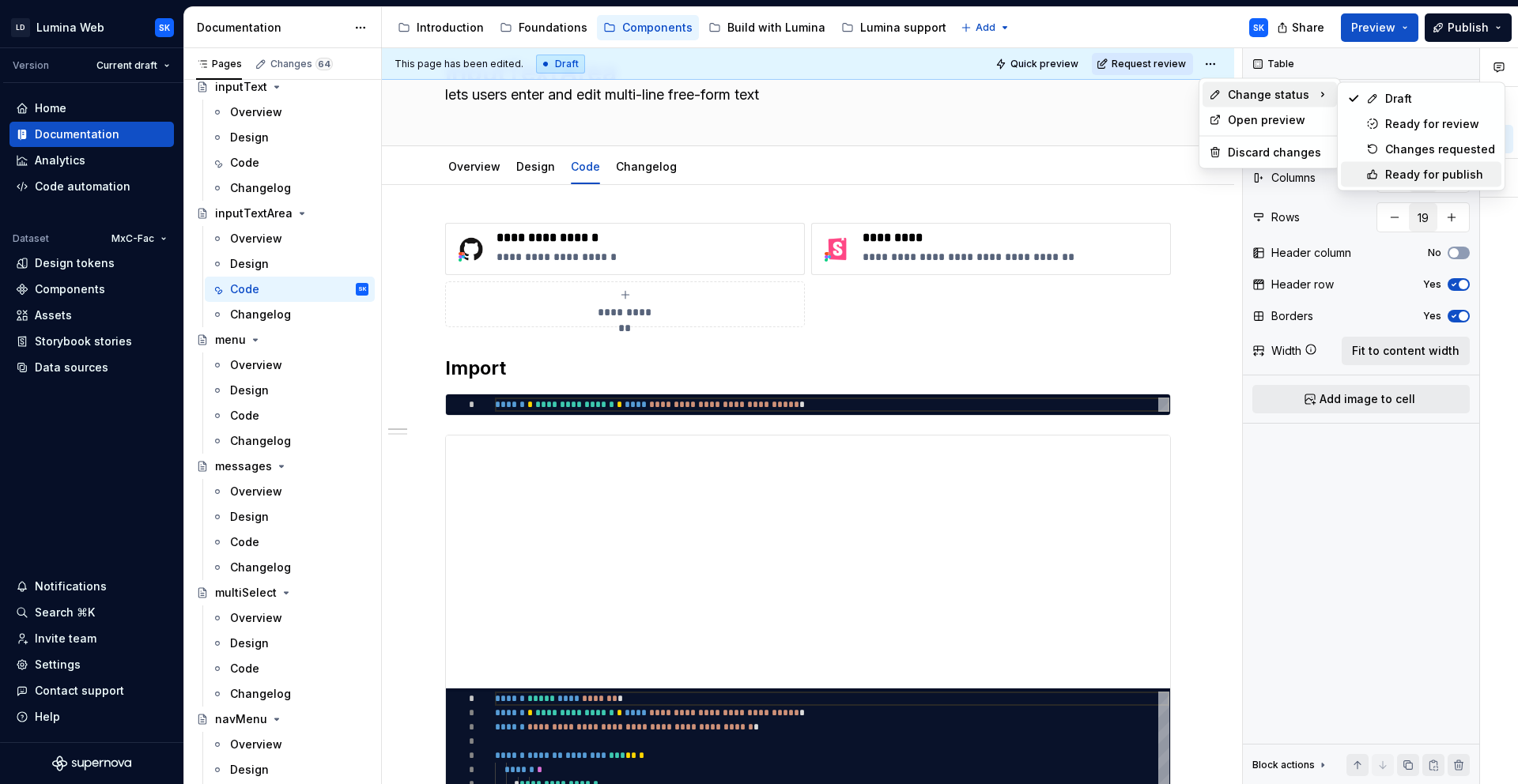
click at [1431, 171] on div "Ready for publish" at bounding box center [1440, 175] width 110 height 16
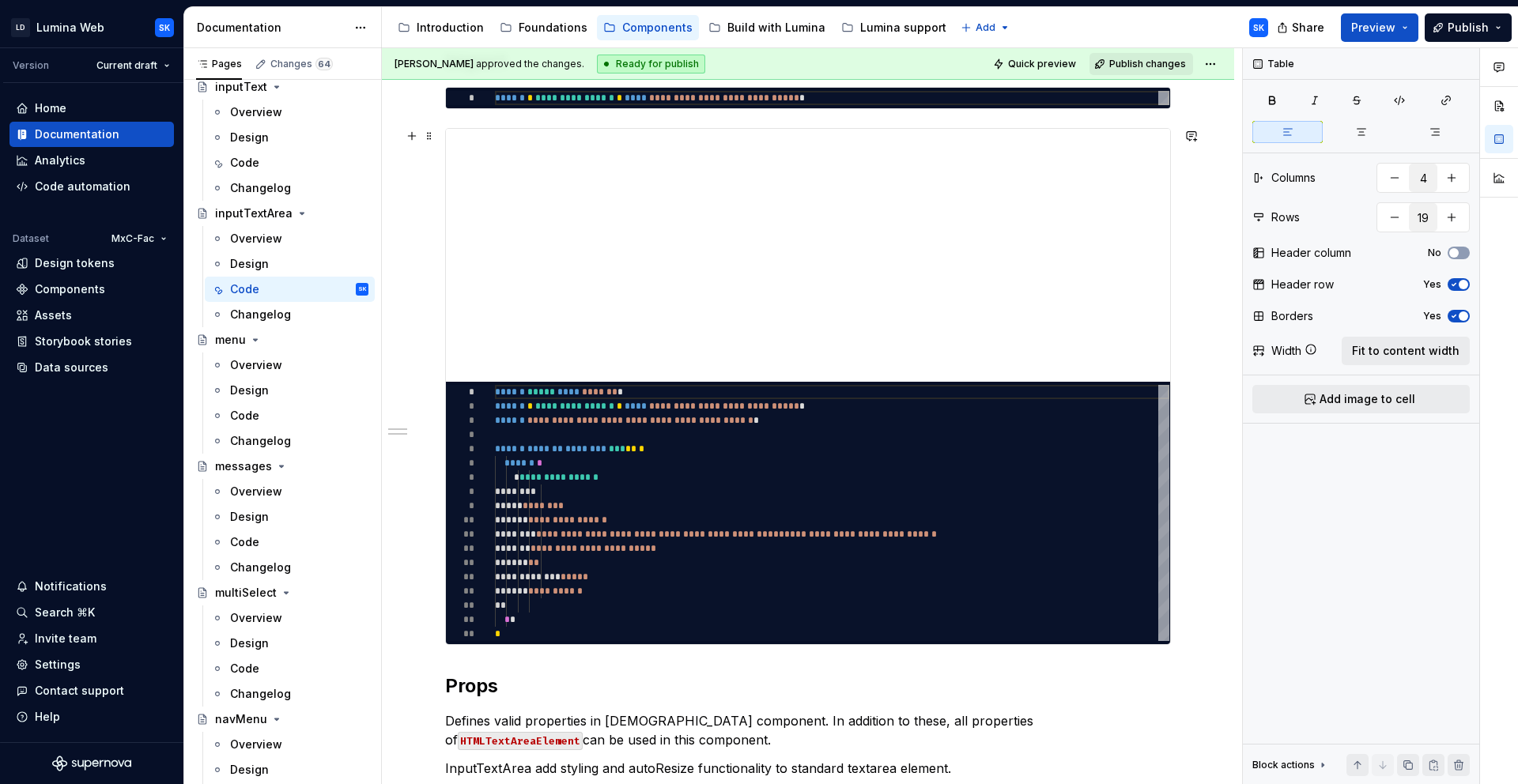
scroll to position [394, 0]
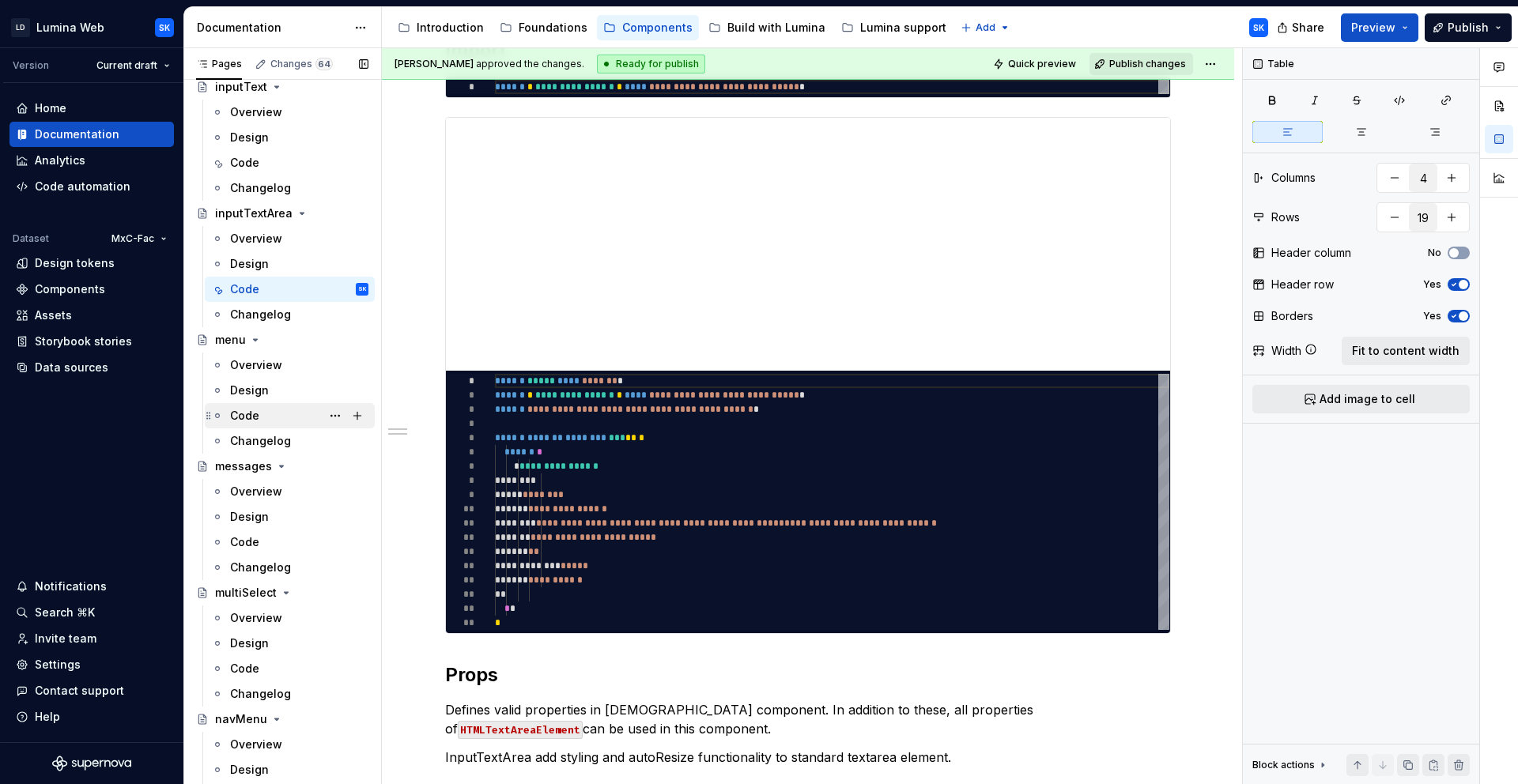
click at [279, 415] on div "Code" at bounding box center [299, 415] width 139 height 22
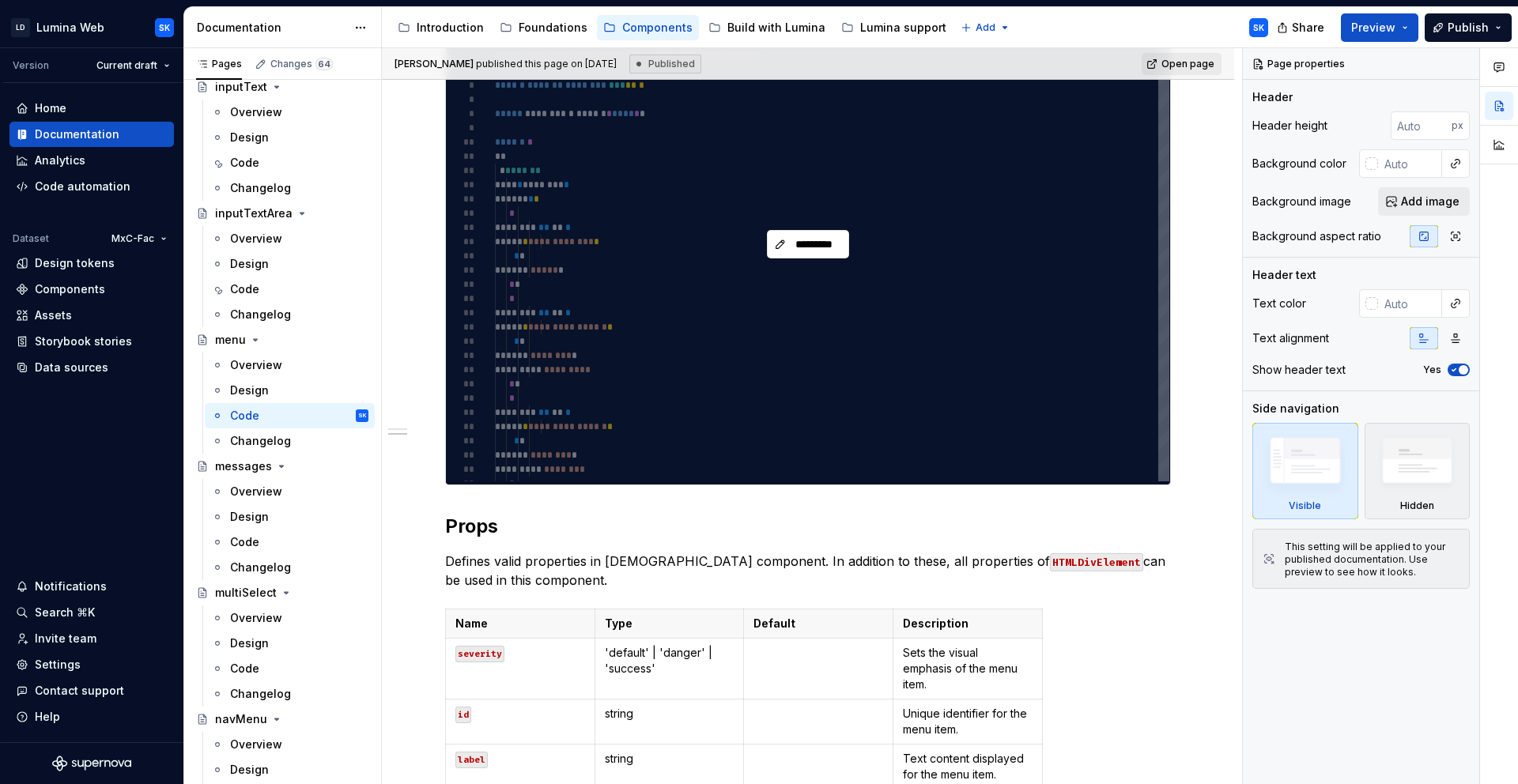
scroll to position [1138, 0]
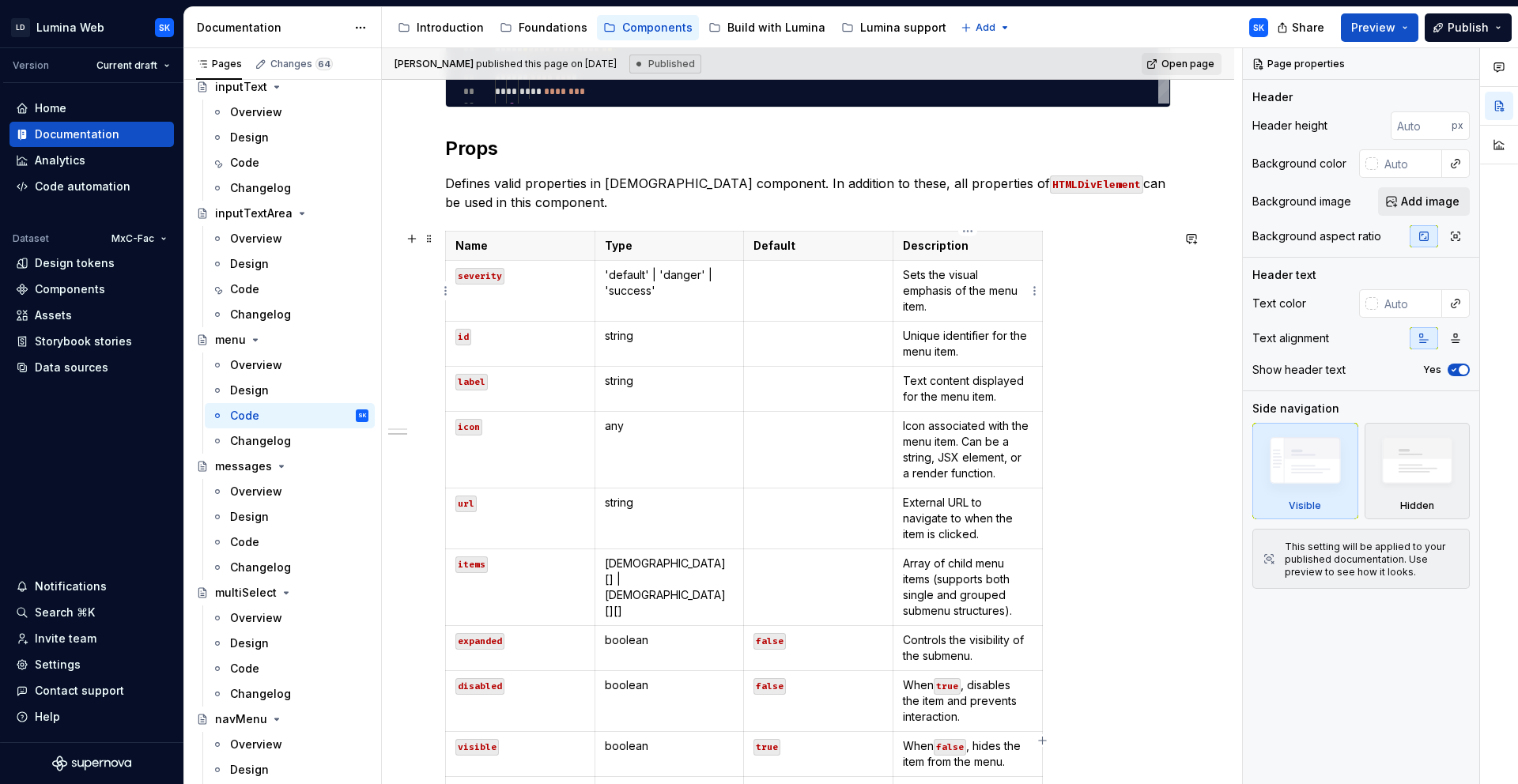
click at [943, 312] on p "Sets the visual emphasis of the menu item." at bounding box center [968, 291] width 130 height 47
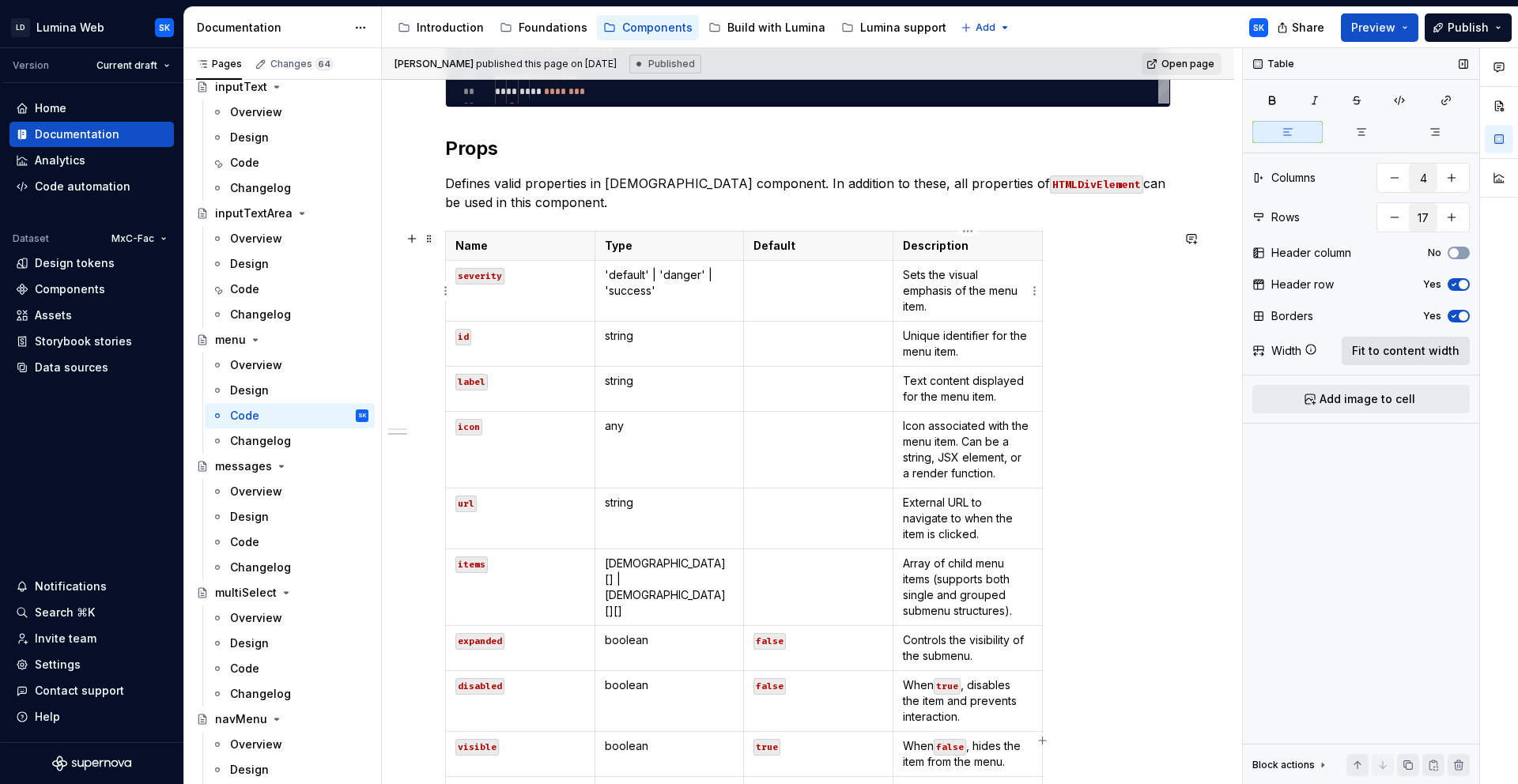
click at [1452, 354] on span "Fit to content width" at bounding box center [1406, 351] width 108 height 16
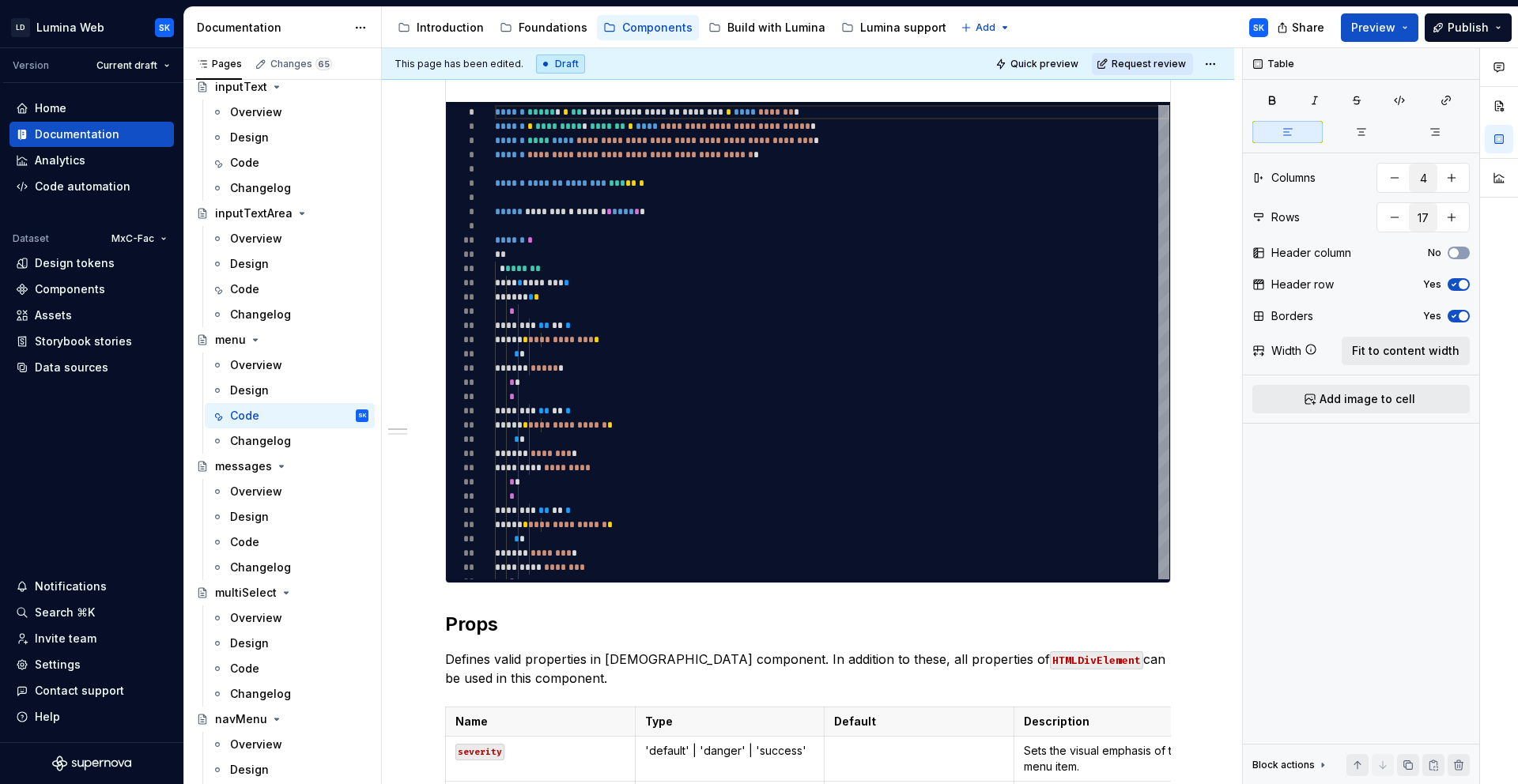
scroll to position [0, 0]
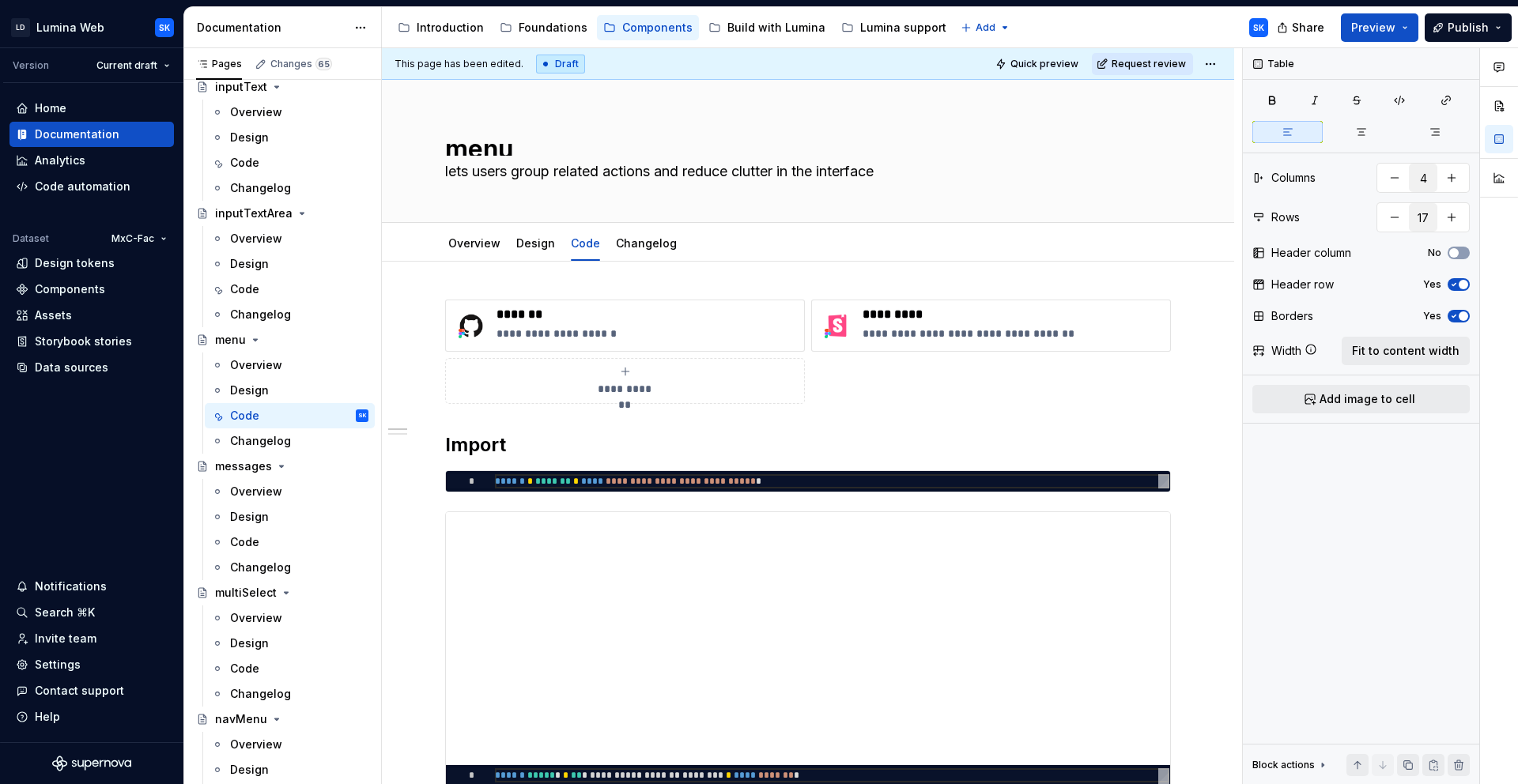
click at [1210, 64] on html "LD Lumina Web SK Version Current draft Home Documentation Analytics Code automa…" at bounding box center [759, 392] width 1518 height 784
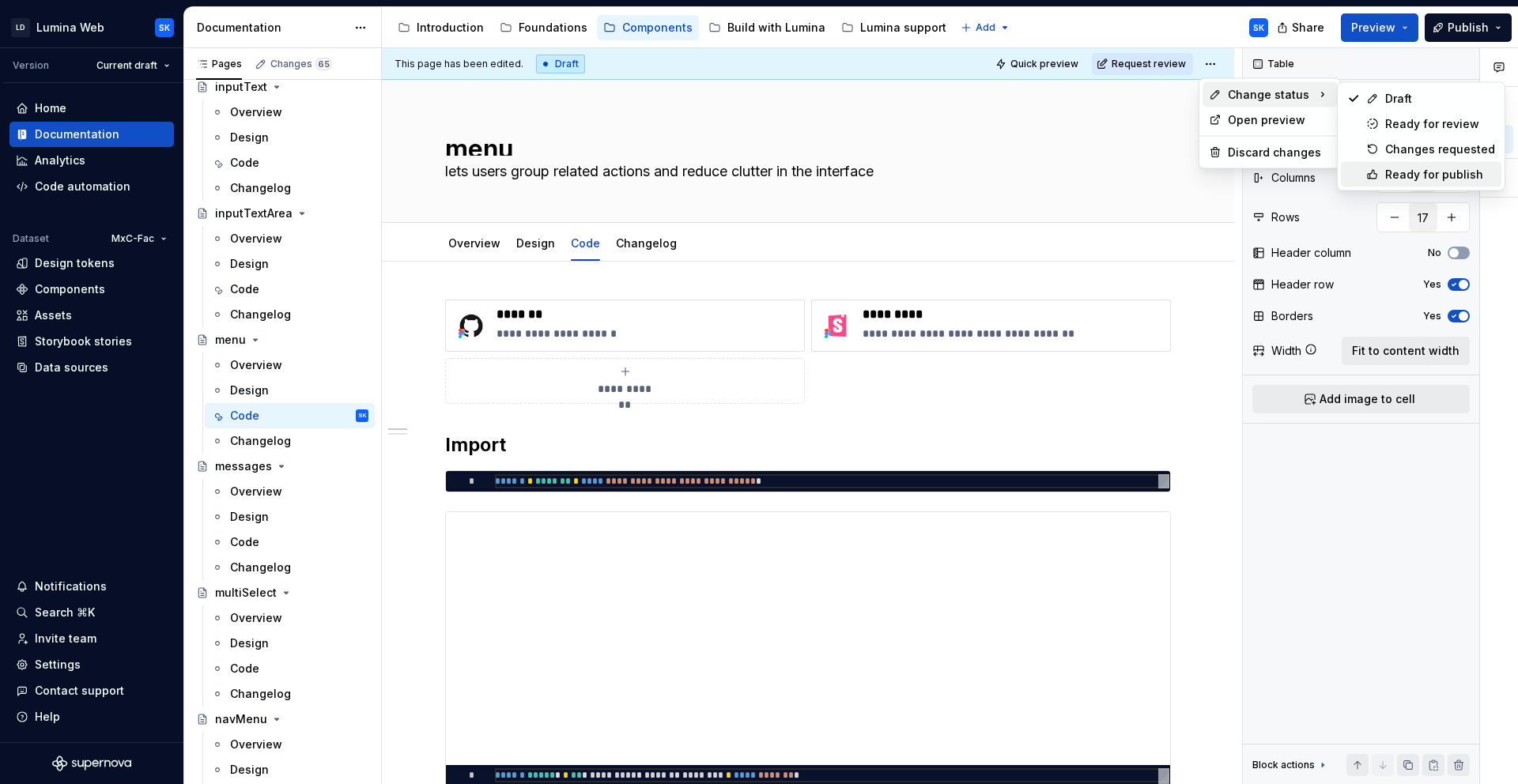
click at [1440, 177] on div "Ready for publish" at bounding box center [1440, 175] width 110 height 16
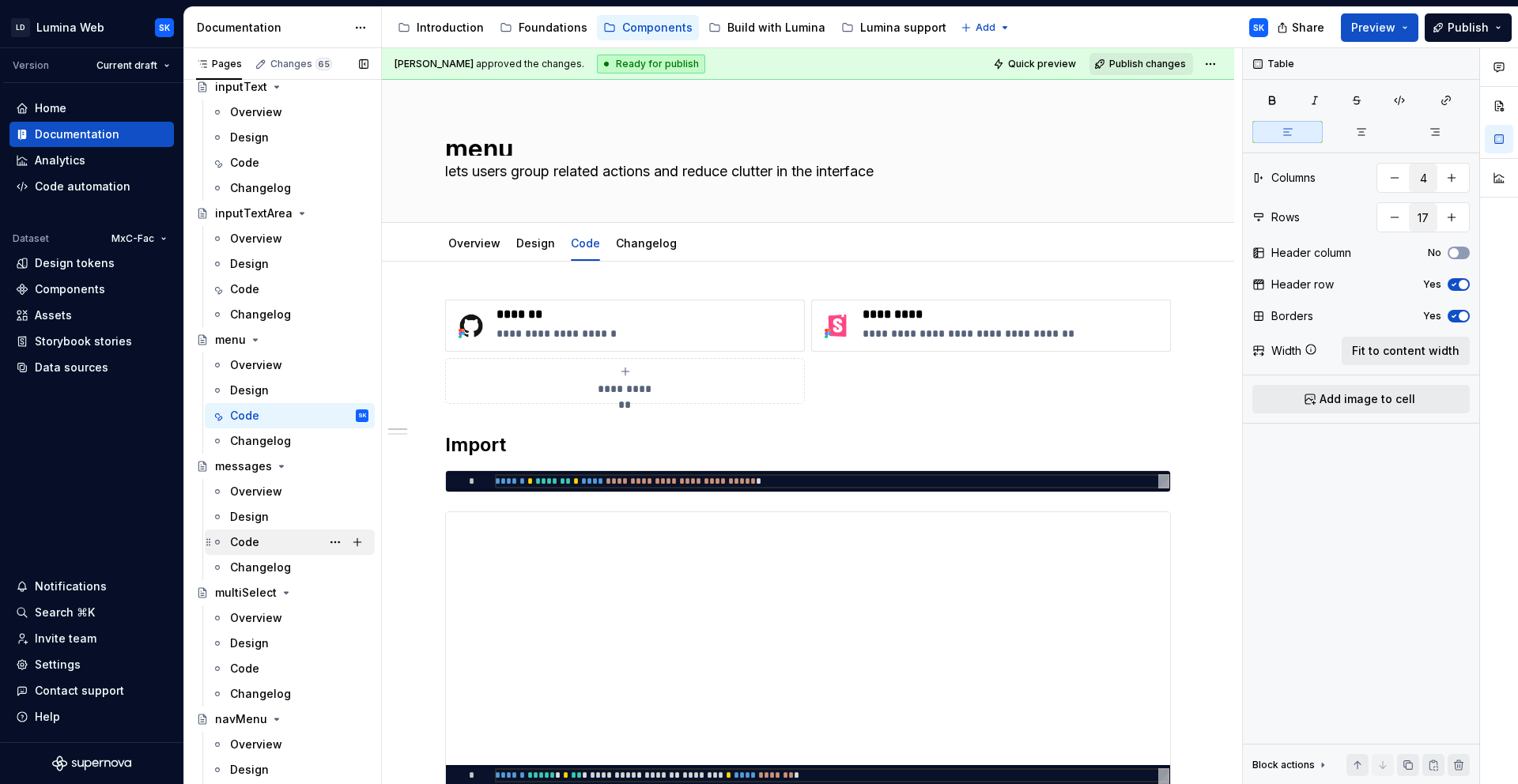
click at [289, 534] on div "Code" at bounding box center [299, 542] width 139 height 22
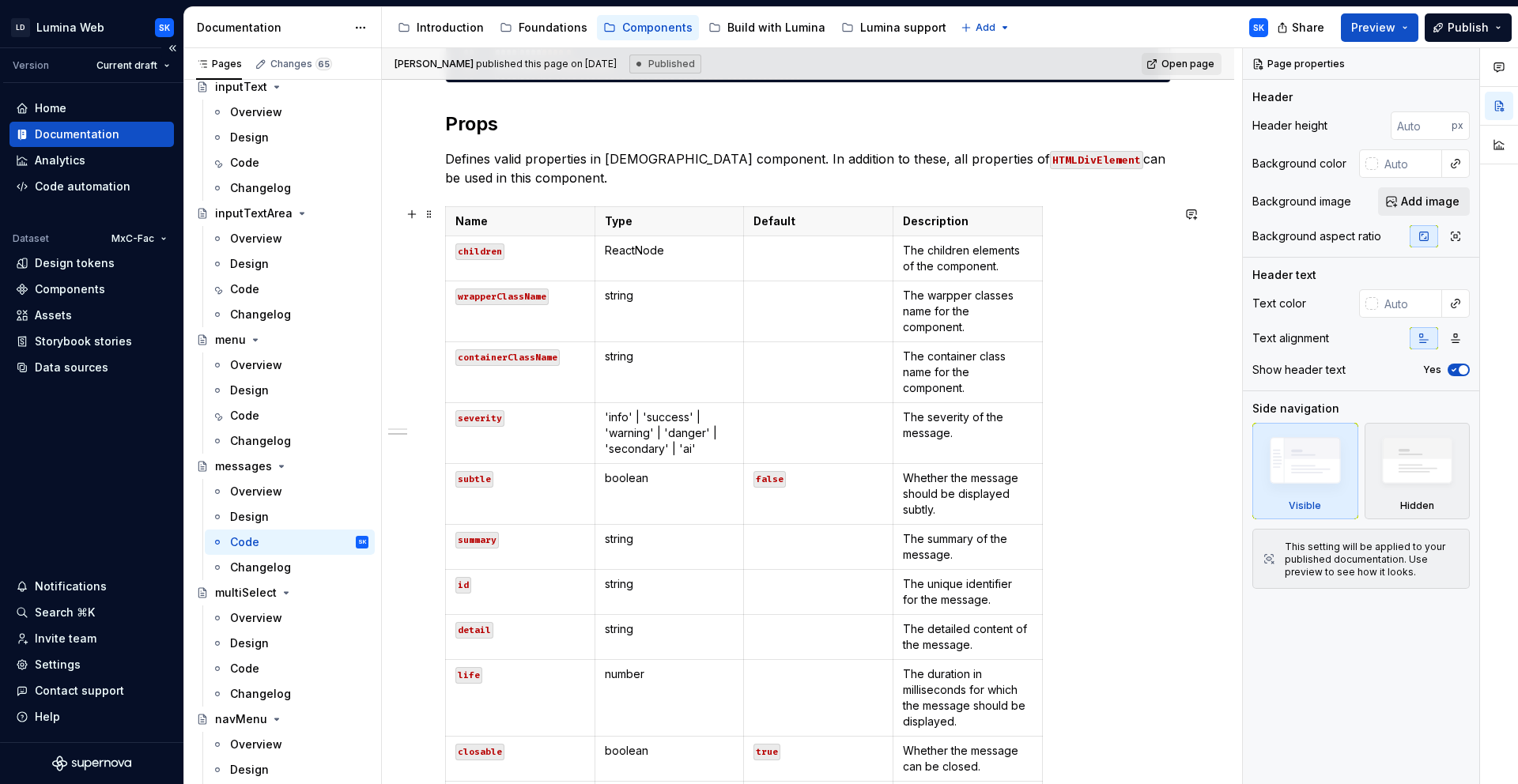
scroll to position [1460, 0]
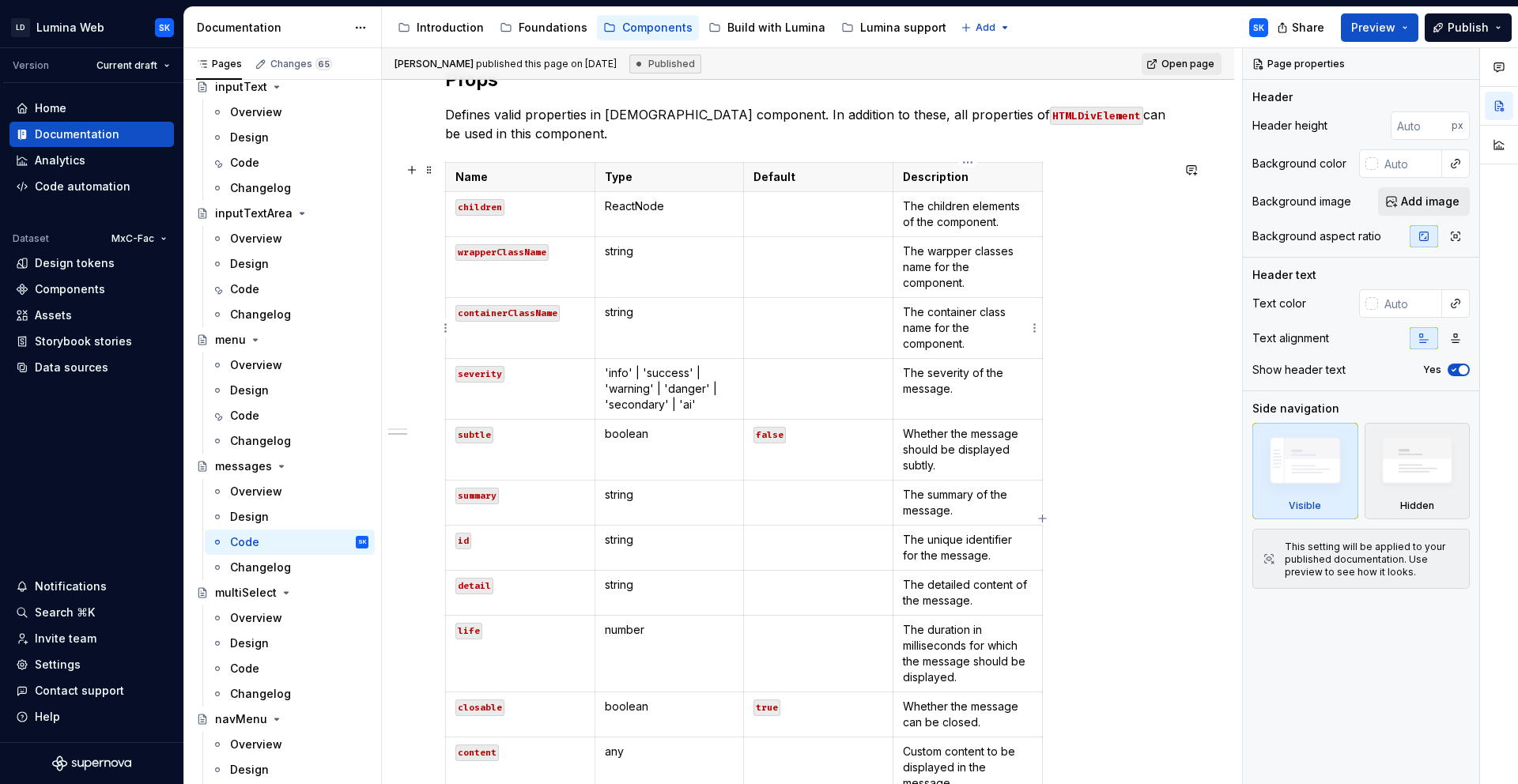
click at [984, 343] on p "The container class name for the component." at bounding box center [968, 328] width 130 height 47
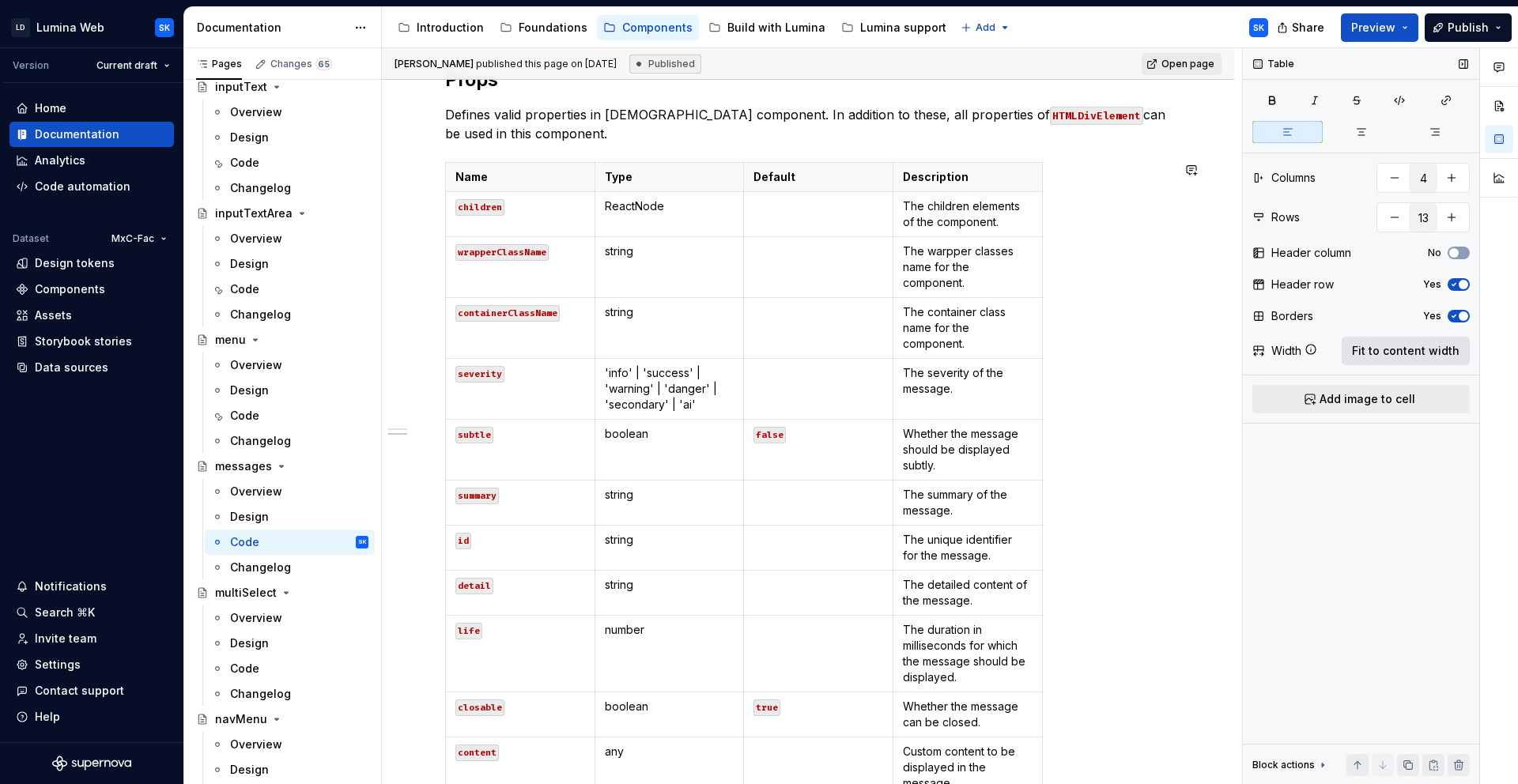
click at [1405, 352] on span "Fit to content width" at bounding box center [1406, 351] width 108 height 16
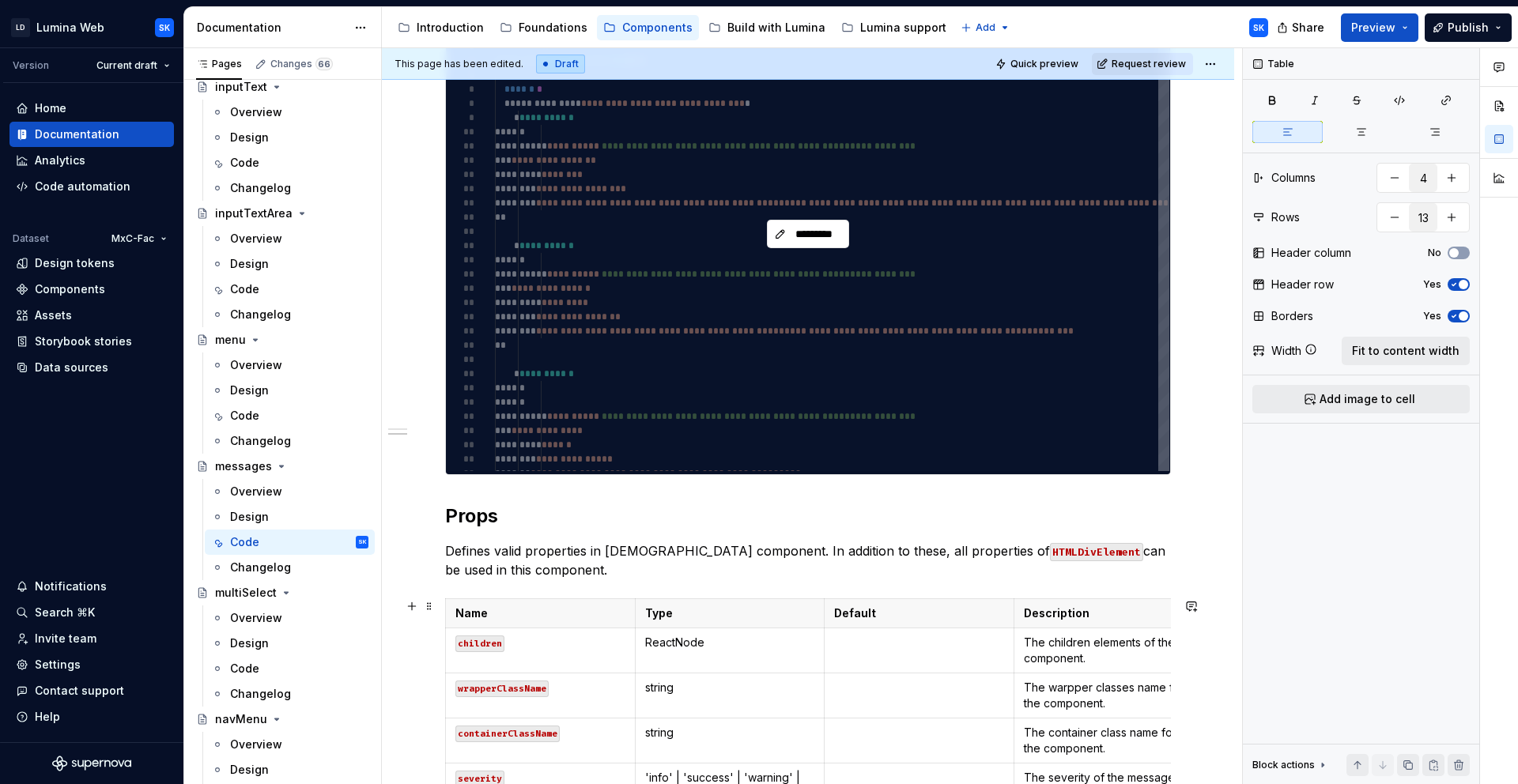
scroll to position [1411, 0]
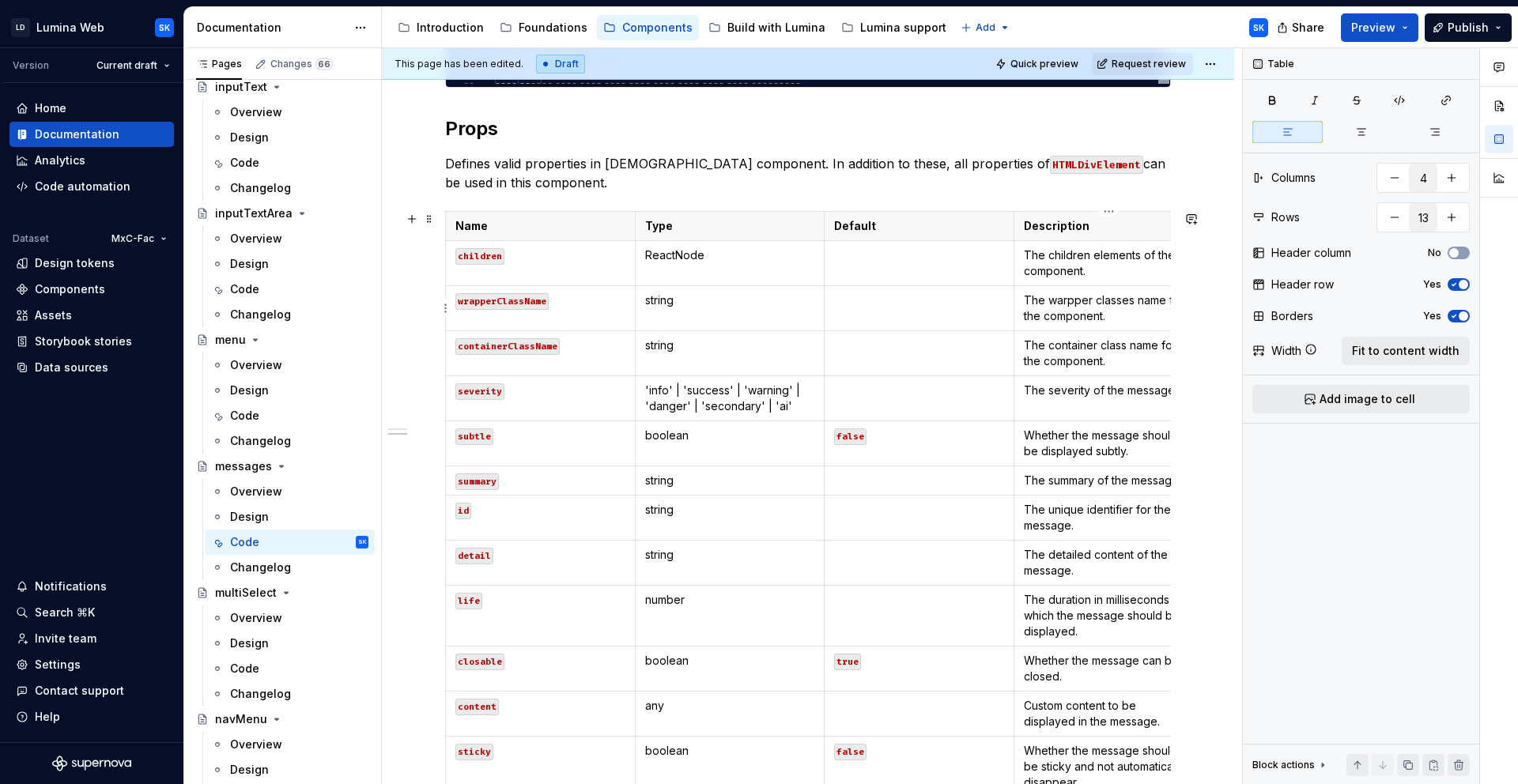
click at [1113, 323] on p "The warpper classes name for the component." at bounding box center [1109, 309] width 170 height 32
click at [1400, 345] on span "Fit to content width" at bounding box center [1406, 351] width 108 height 16
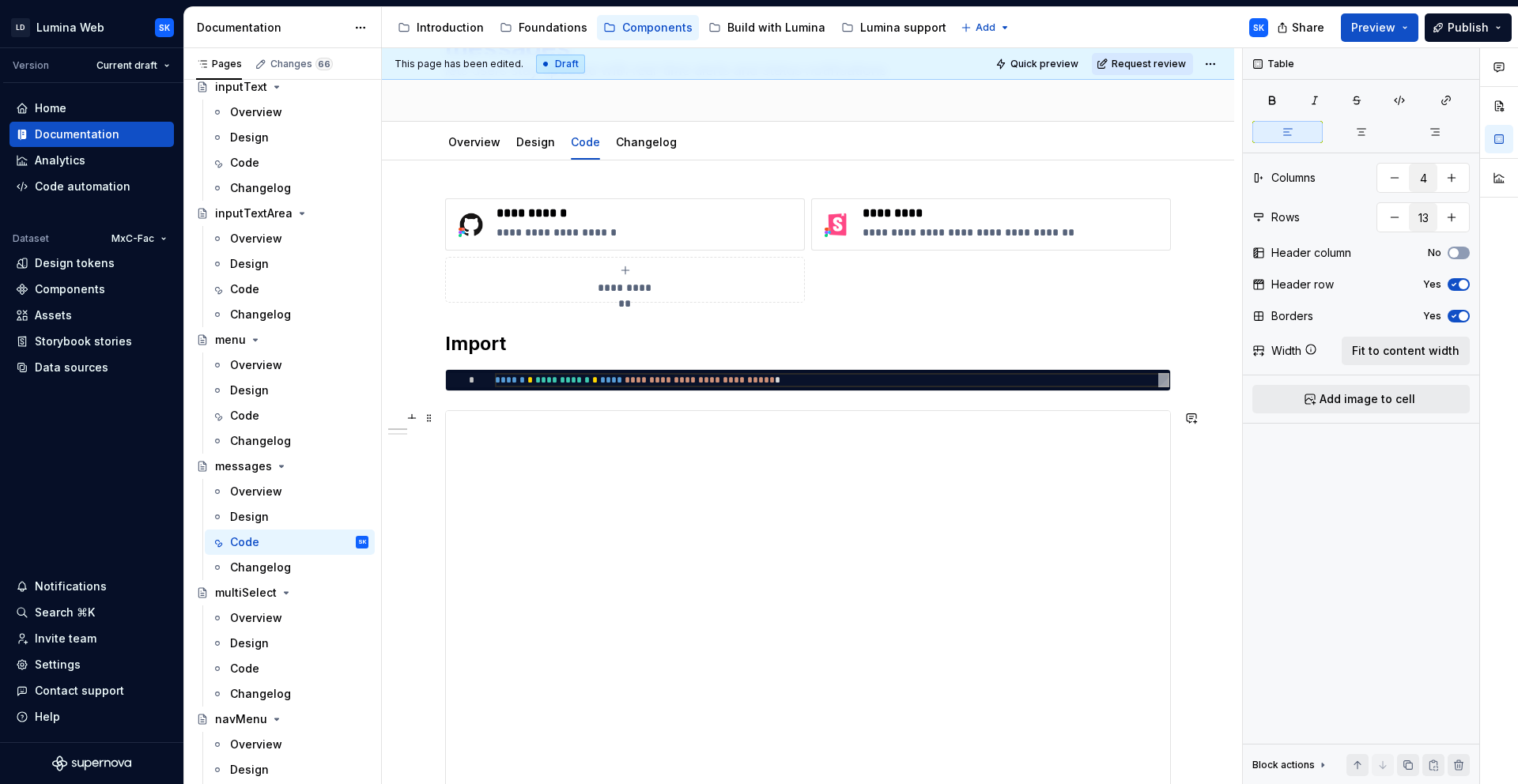
scroll to position [0, 0]
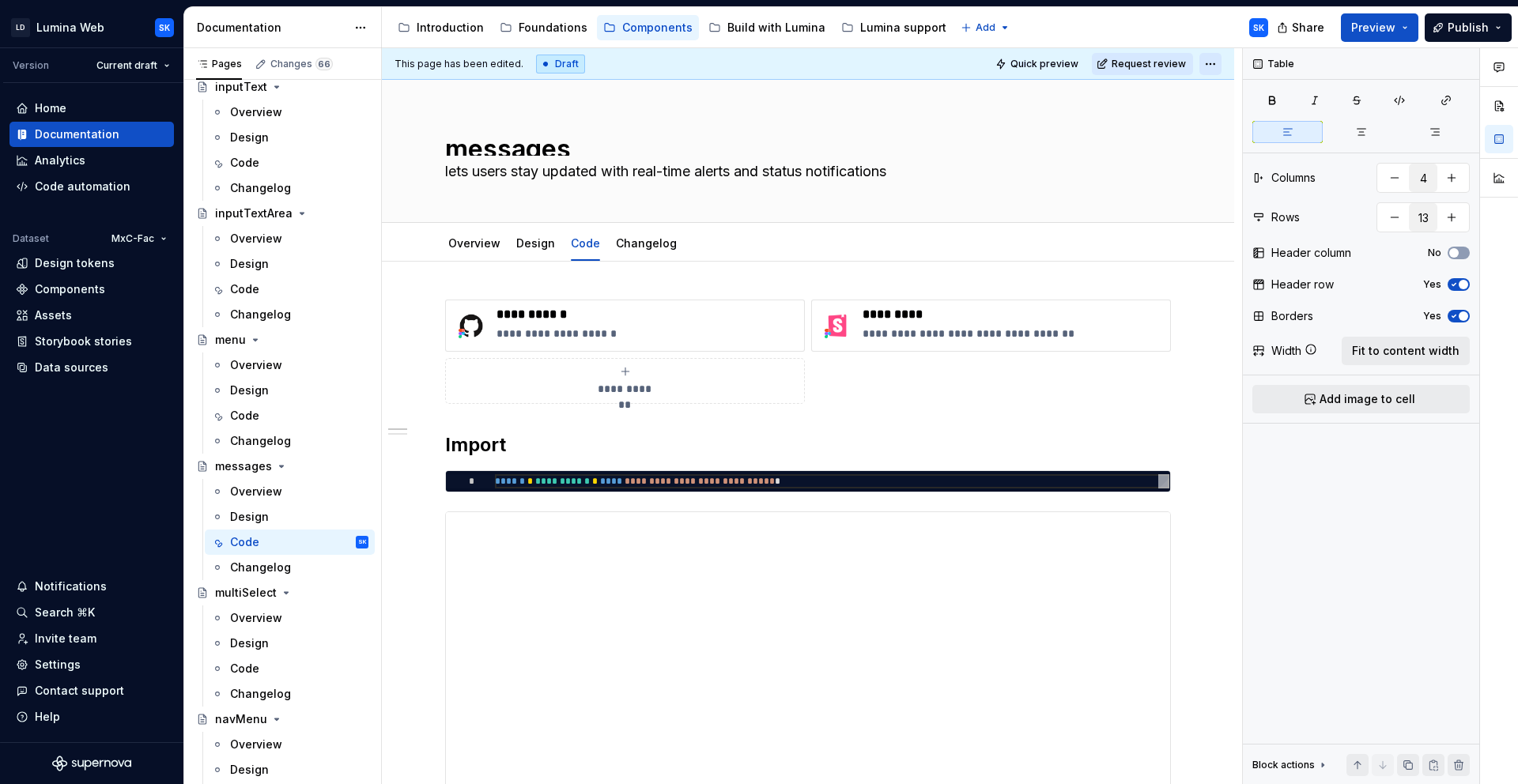
click at [1204, 62] on html "LD Lumina Web SK Version Current draft Home Documentation Analytics Code automa…" at bounding box center [759, 392] width 1518 height 784
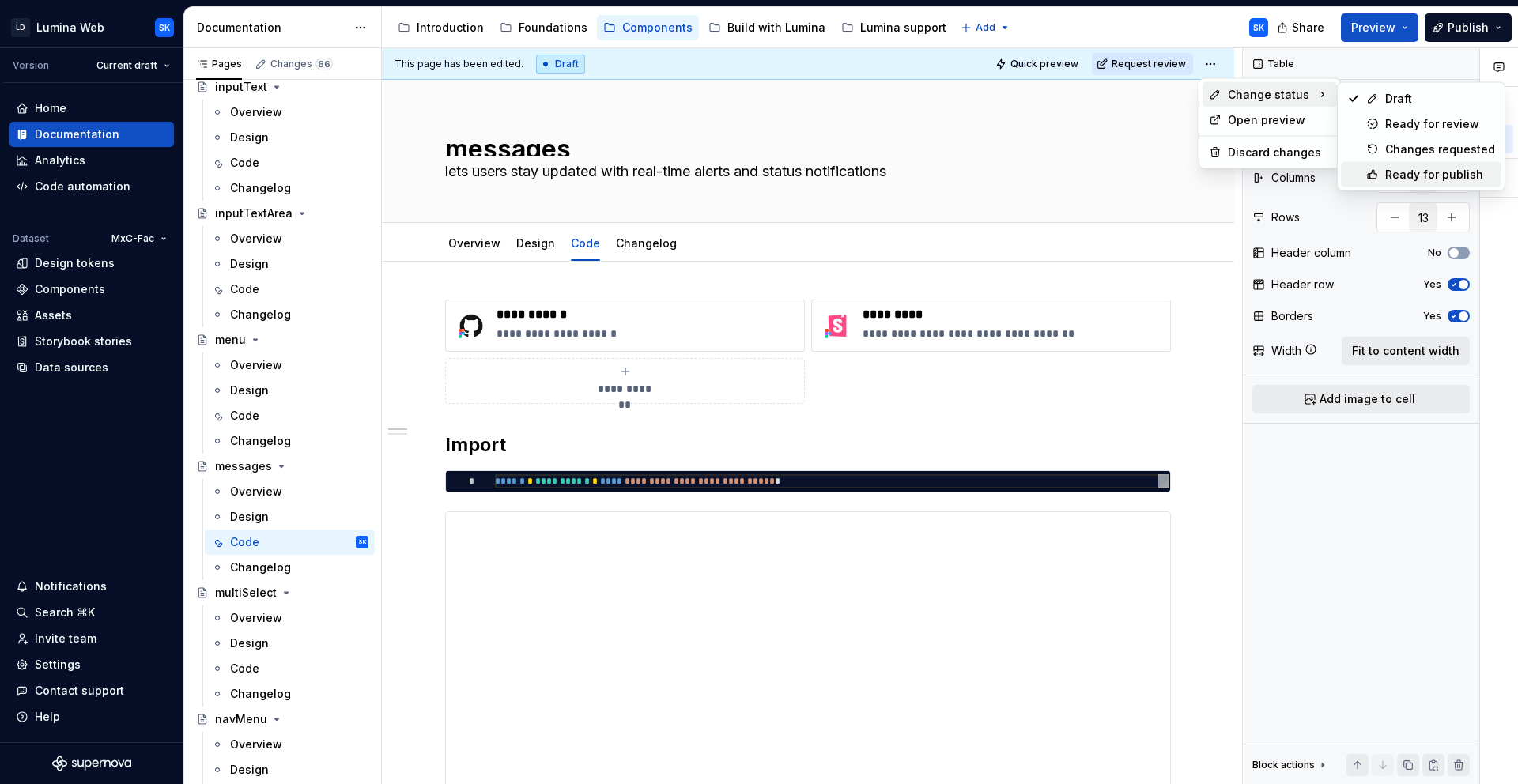
click at [1423, 172] on div "Ready for publish" at bounding box center [1440, 175] width 110 height 16
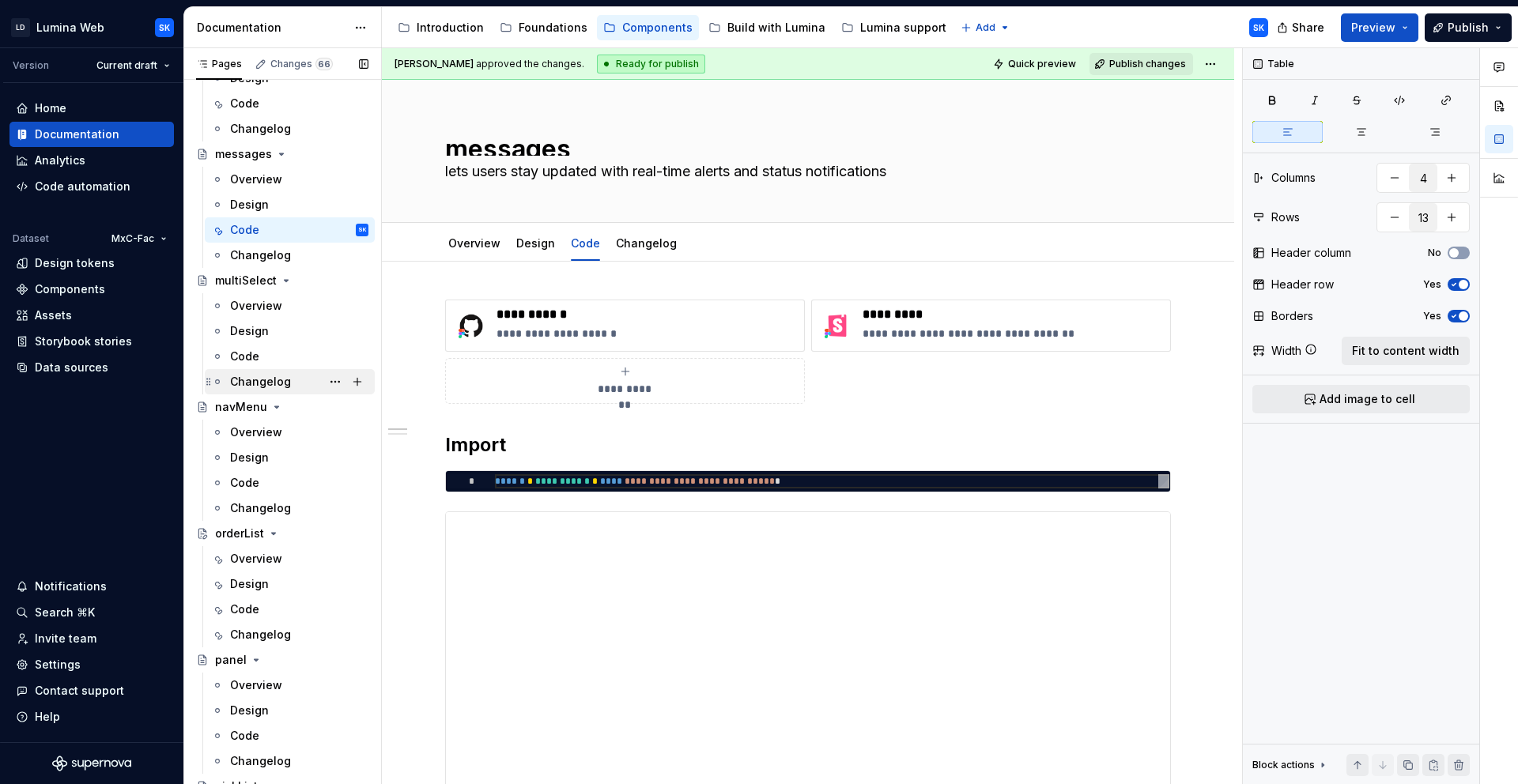
scroll to position [2798, 0]
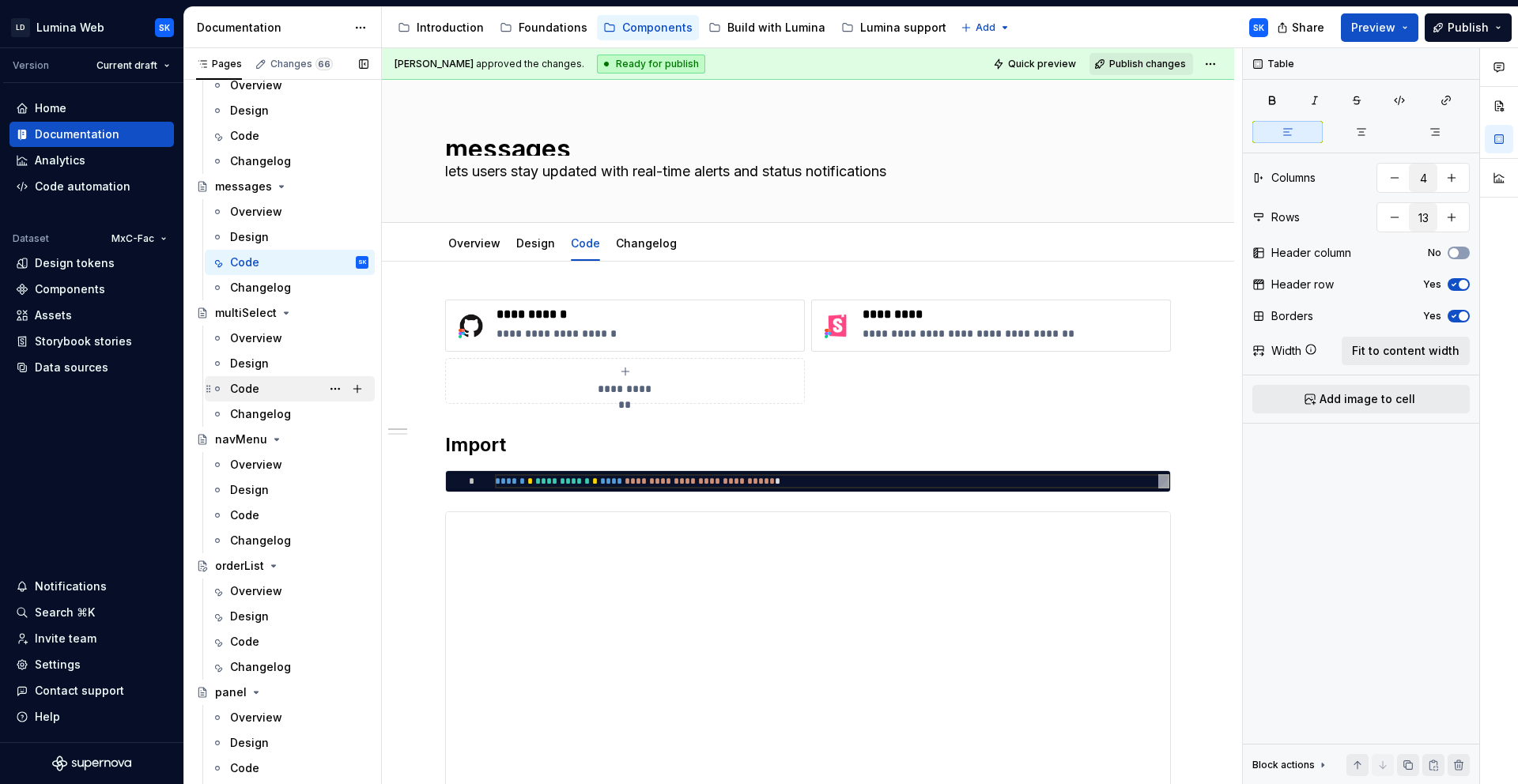
click at [285, 392] on div "Code" at bounding box center [299, 388] width 139 height 22
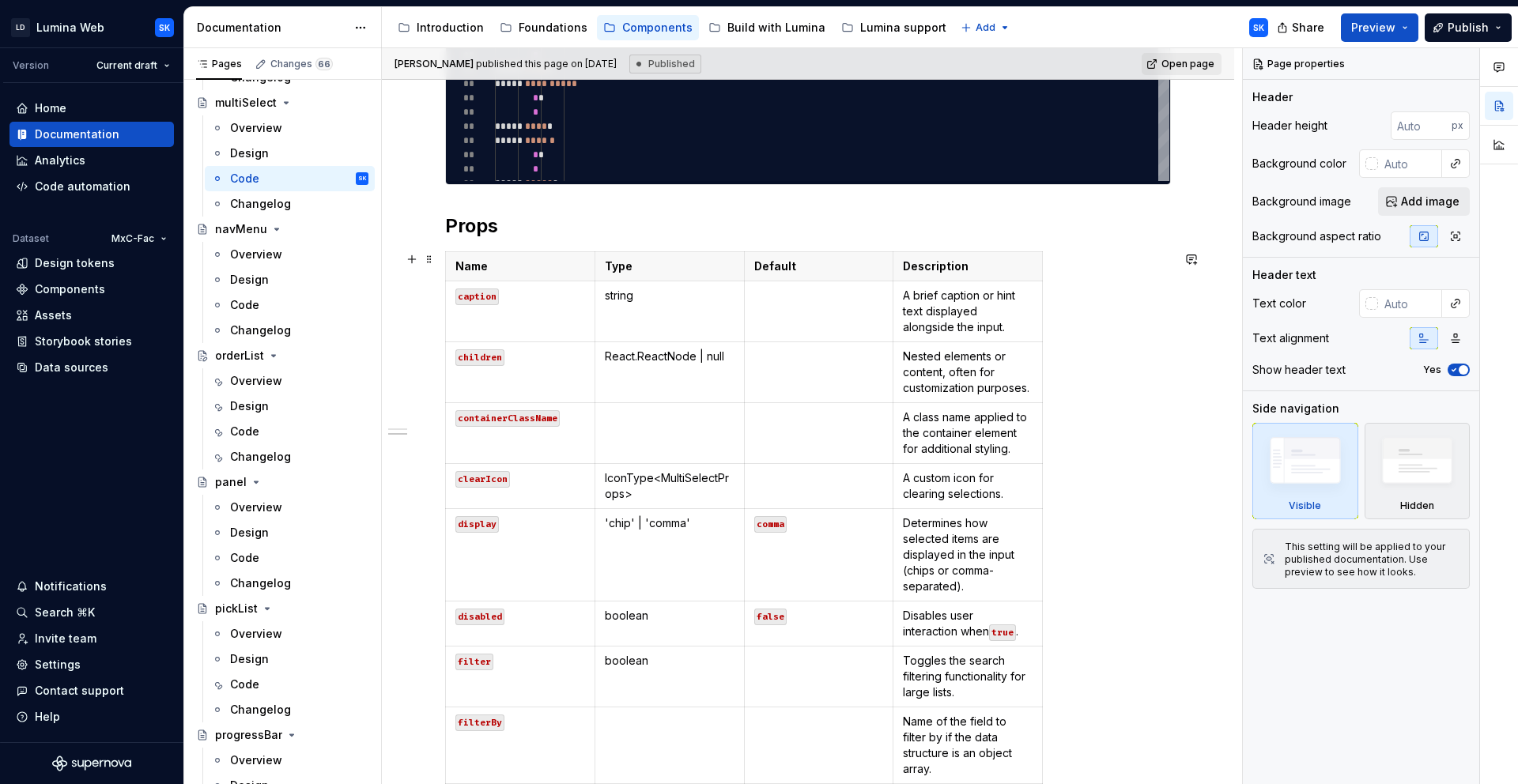
scroll to position [1171, 0]
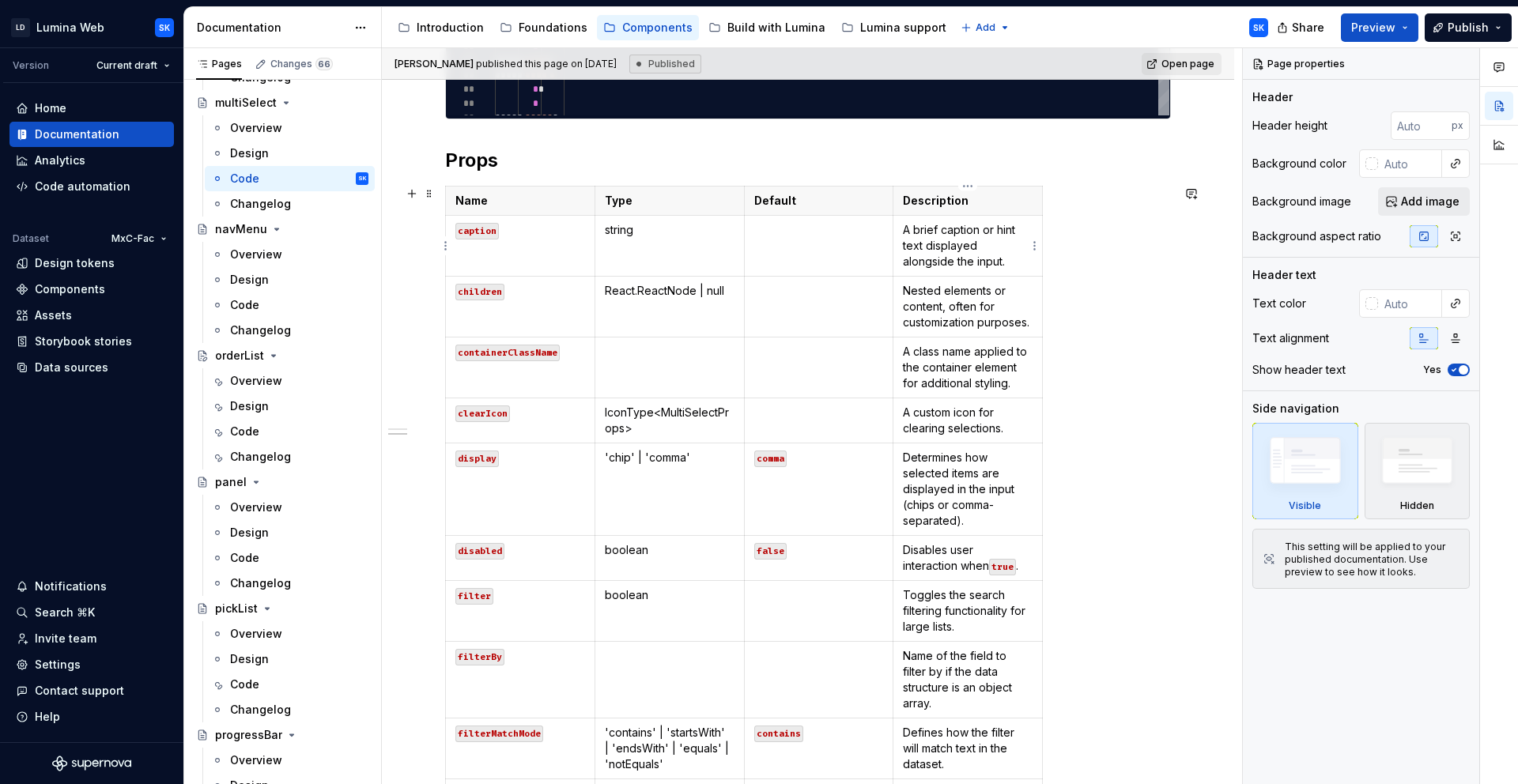
click at [1014, 269] on p "A brief caption or hint text displayed alongside the input." at bounding box center [968, 246] width 130 height 47
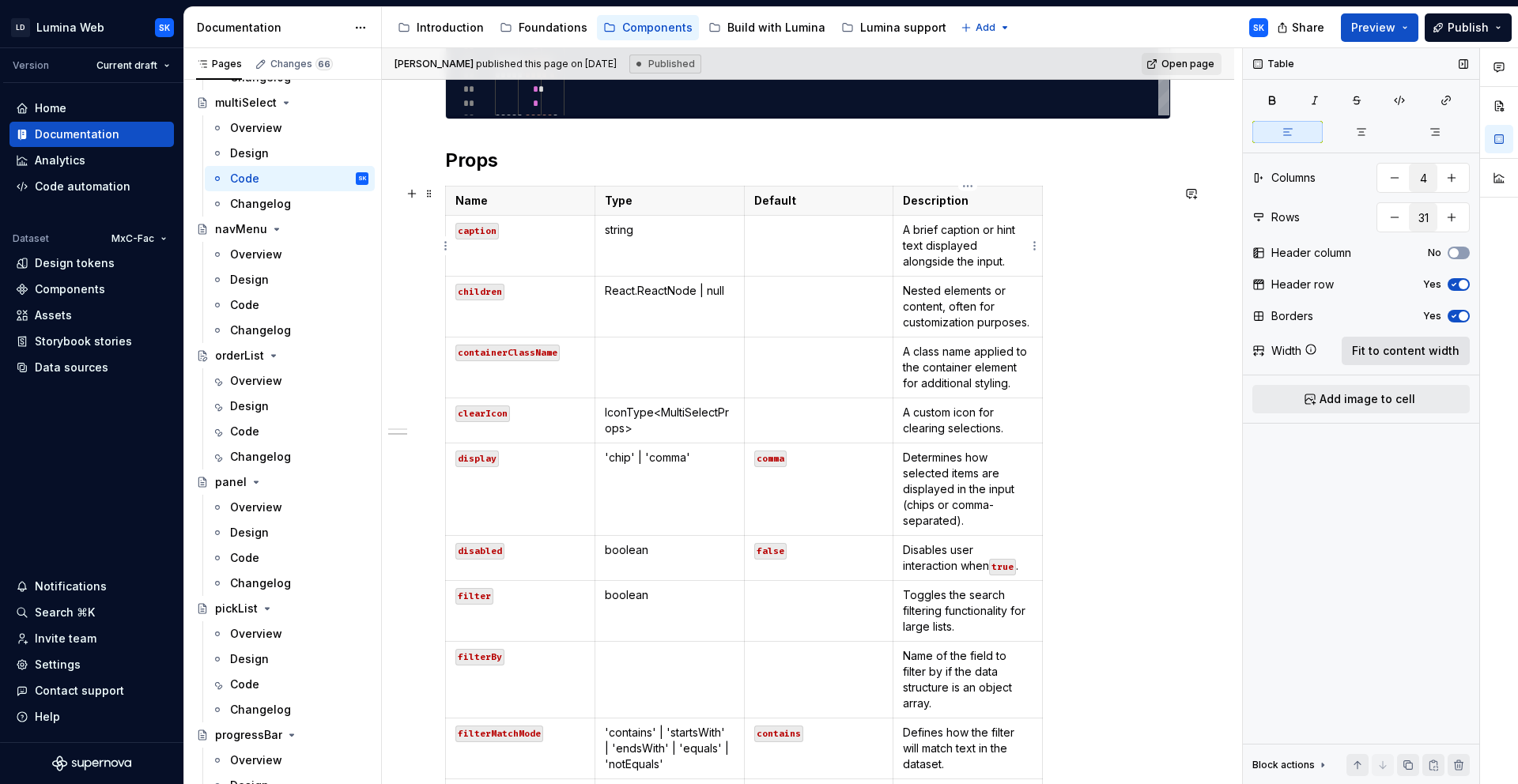
click at [1402, 354] on span "Fit to content width" at bounding box center [1406, 351] width 108 height 16
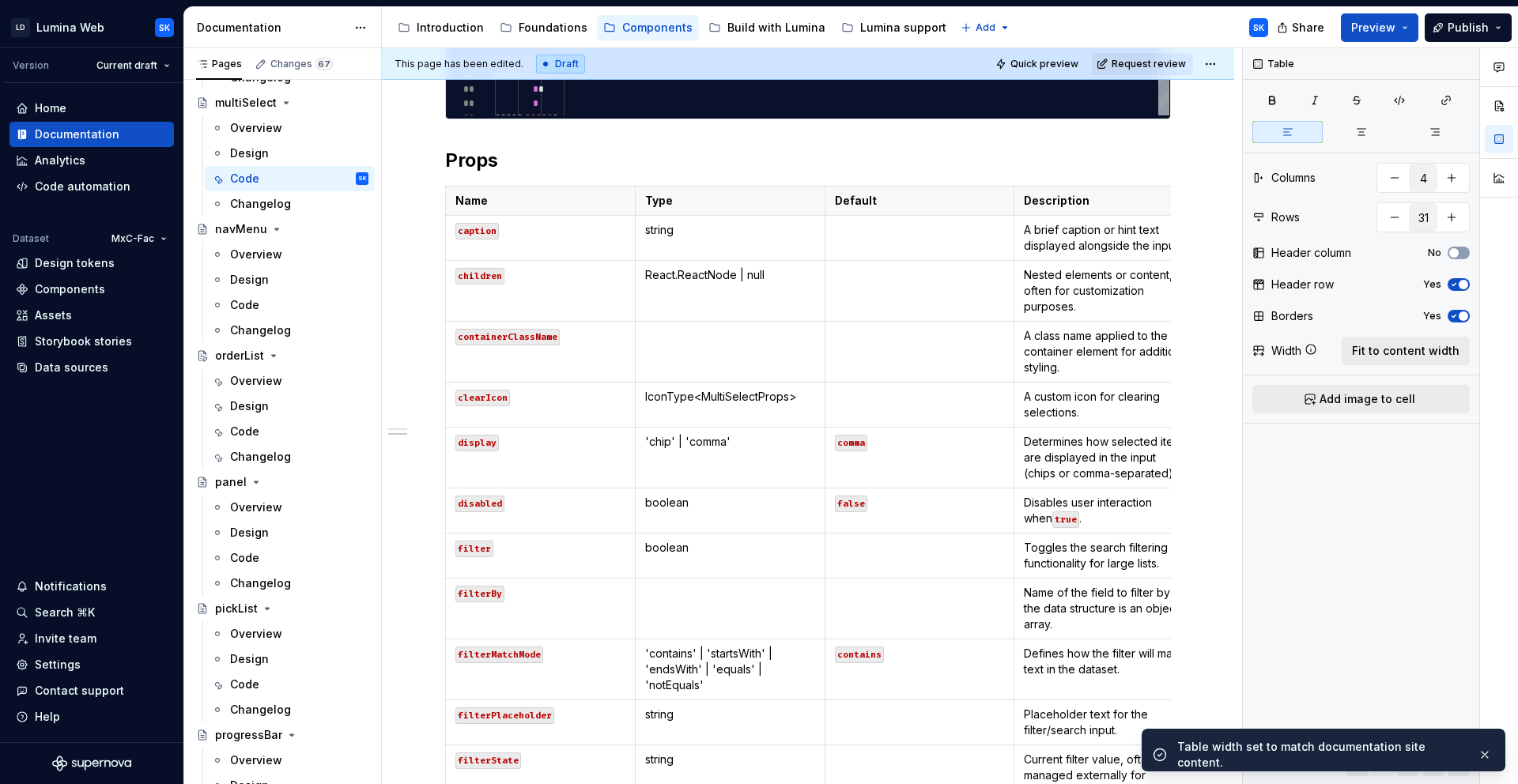
click at [1211, 63] on html "LD Lumina Web SK Version Current draft Home Documentation Analytics Code automa…" at bounding box center [759, 392] width 1518 height 784
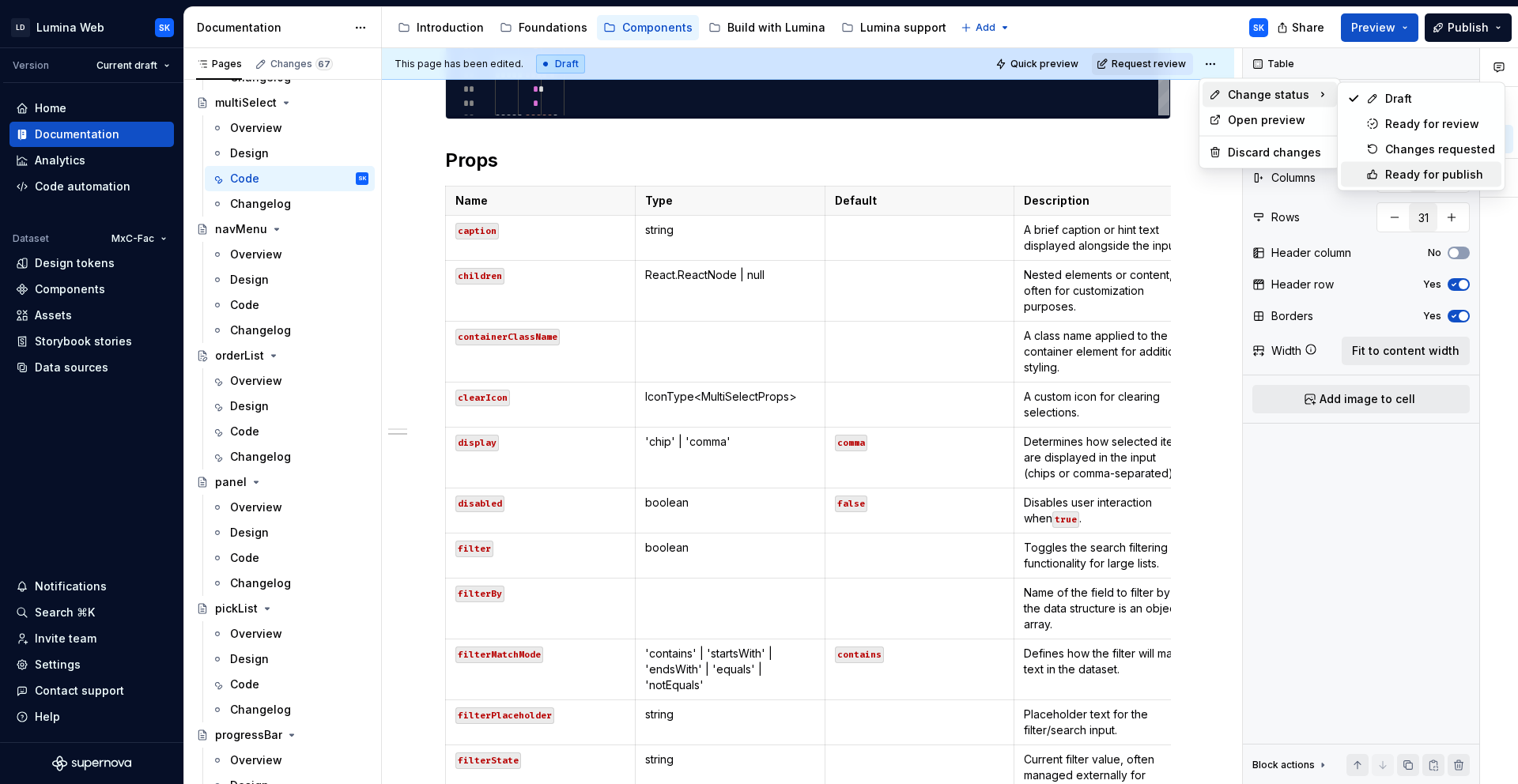
click at [1433, 170] on div "Ready for publish" at bounding box center [1440, 175] width 110 height 16
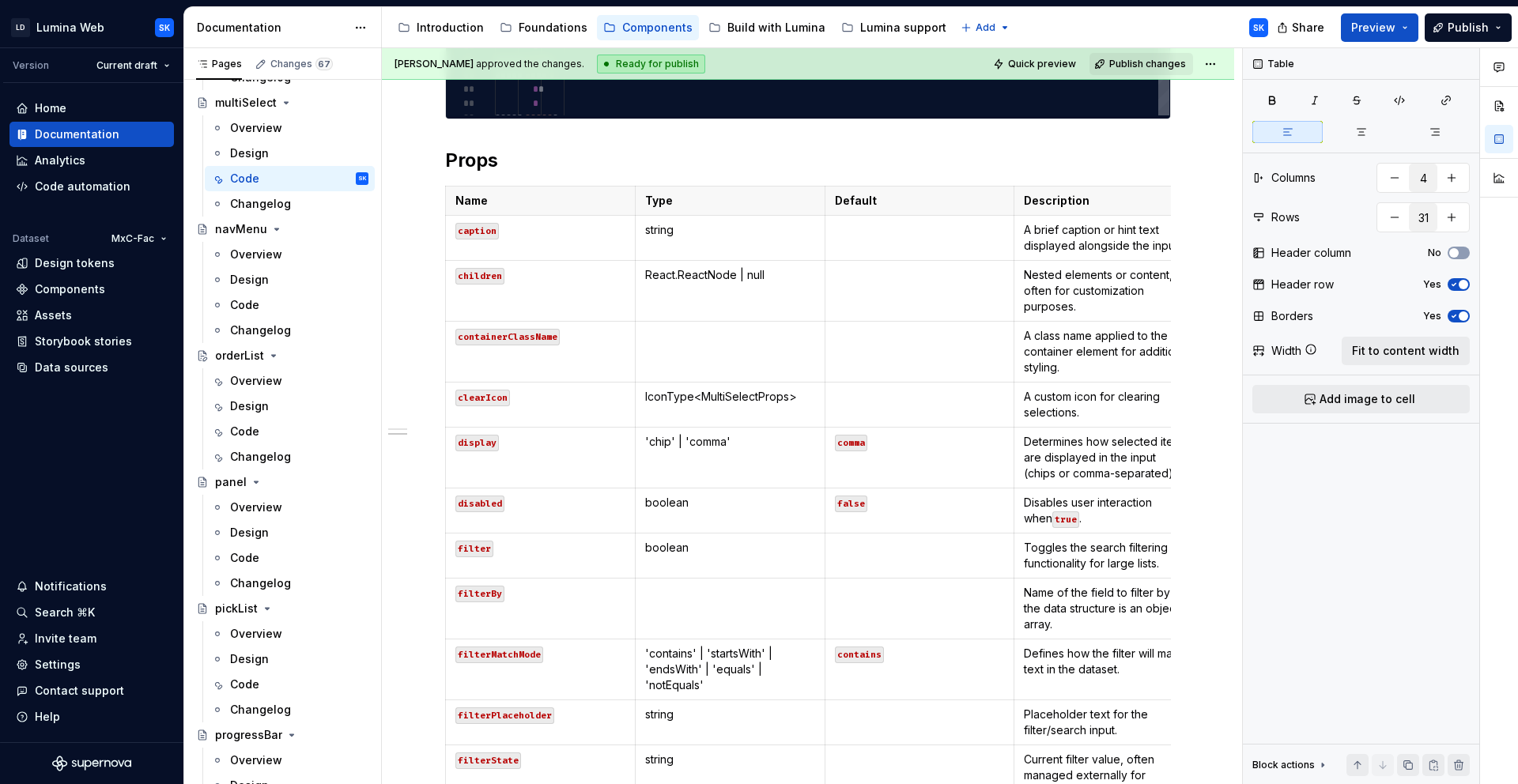
scroll to position [818, 0]
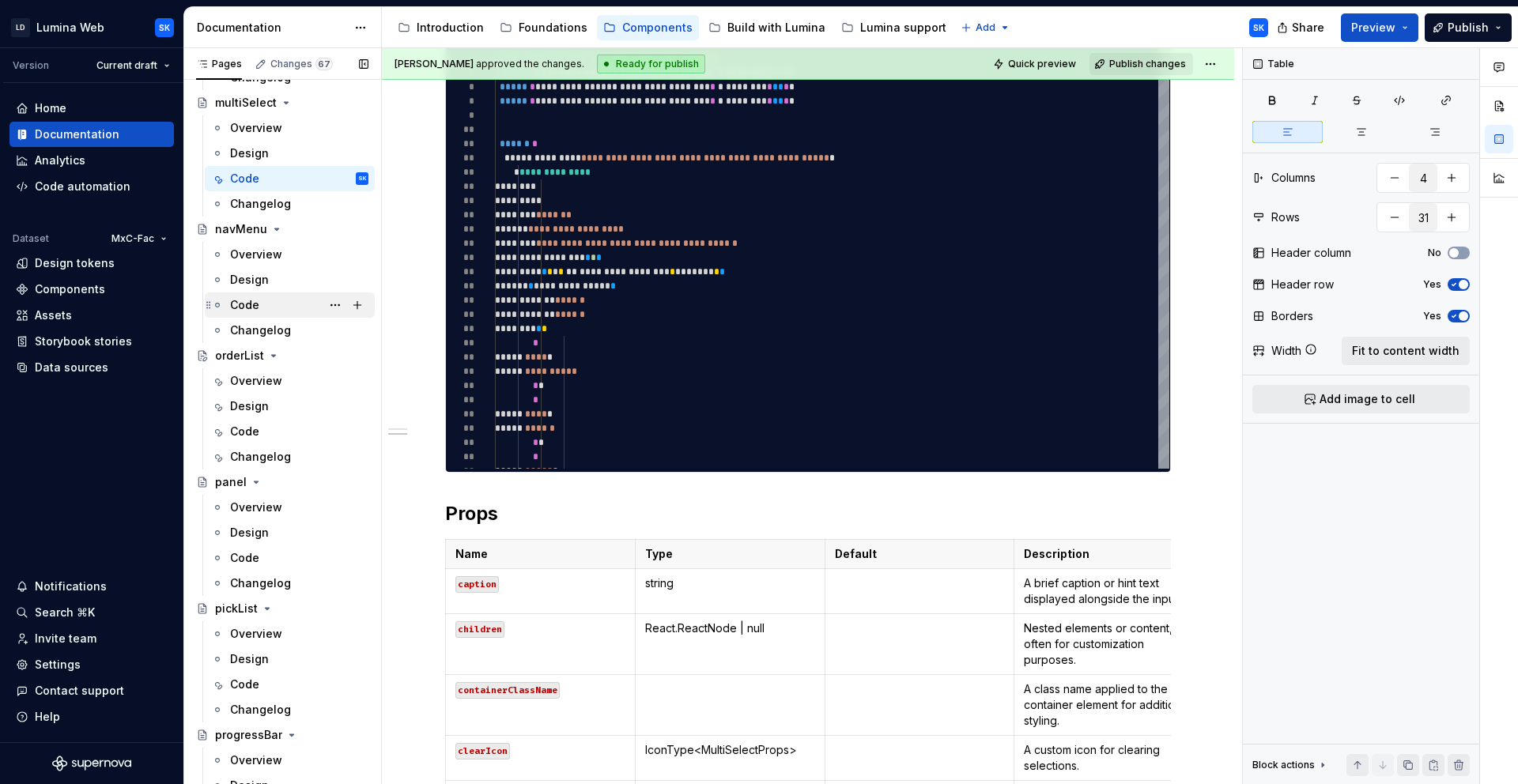
click at [287, 304] on div "Code" at bounding box center [299, 305] width 139 height 22
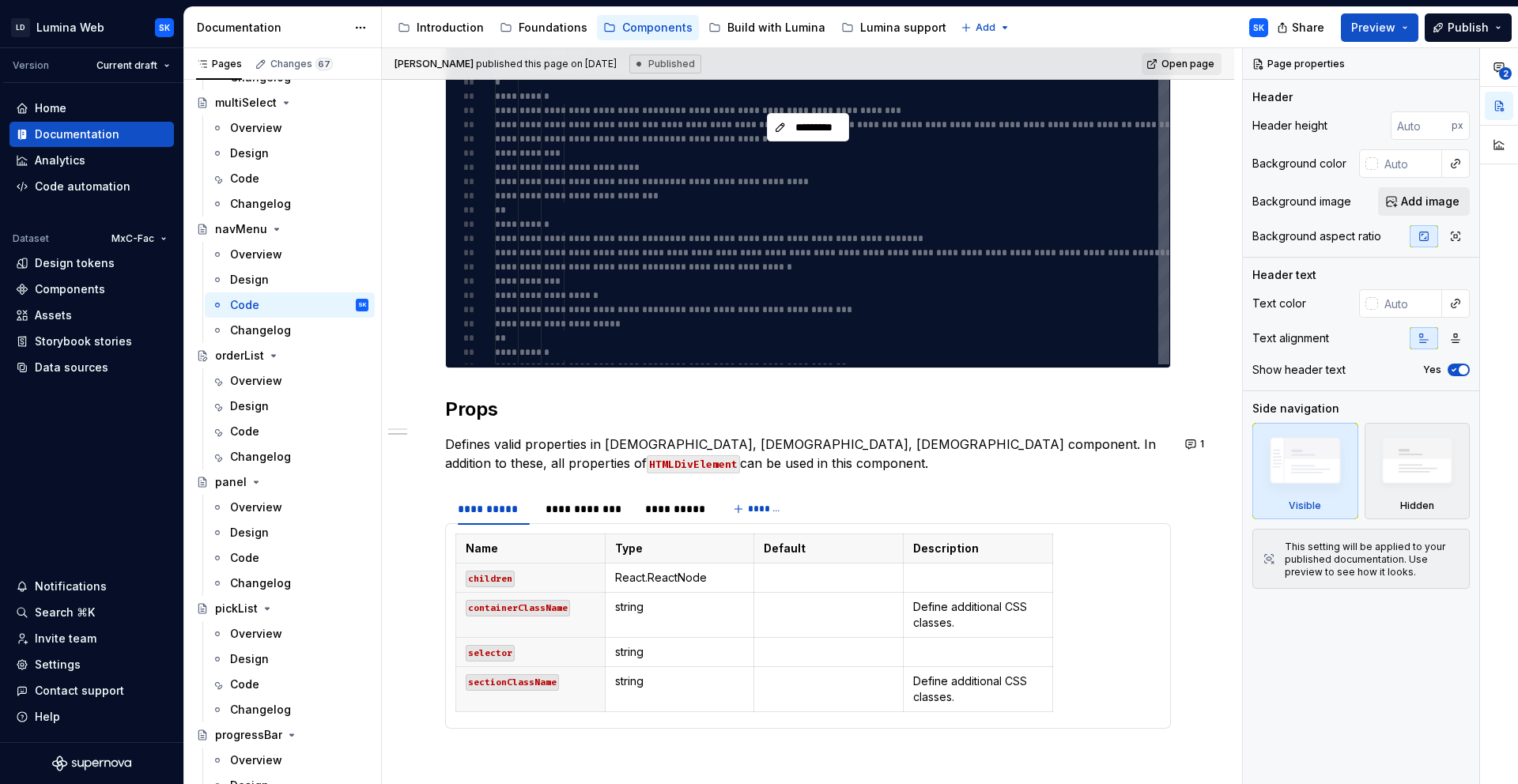
scroll to position [1214, 0]
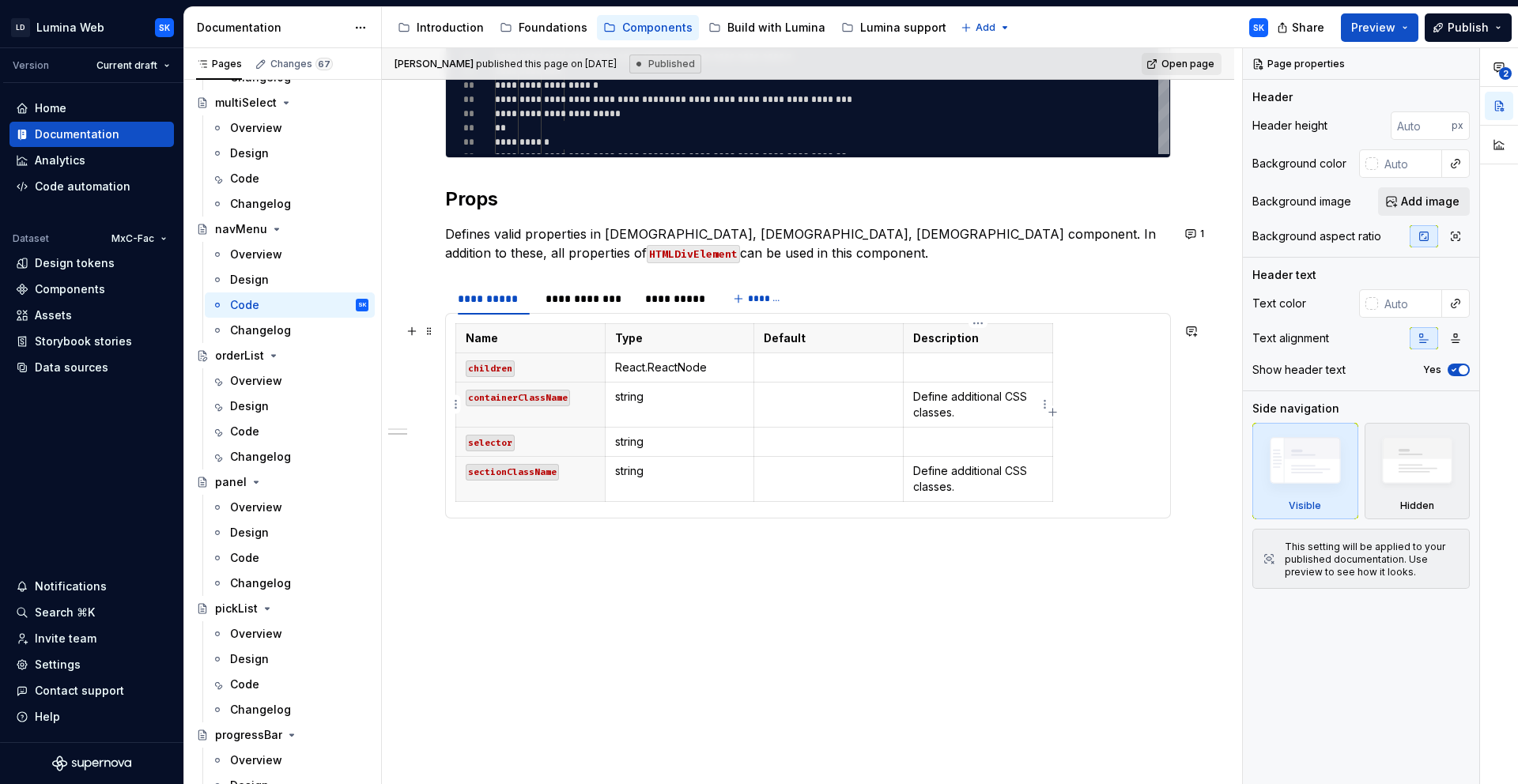
click at [984, 414] on p "Define additional CSS classes." at bounding box center [978, 404] width 130 height 32
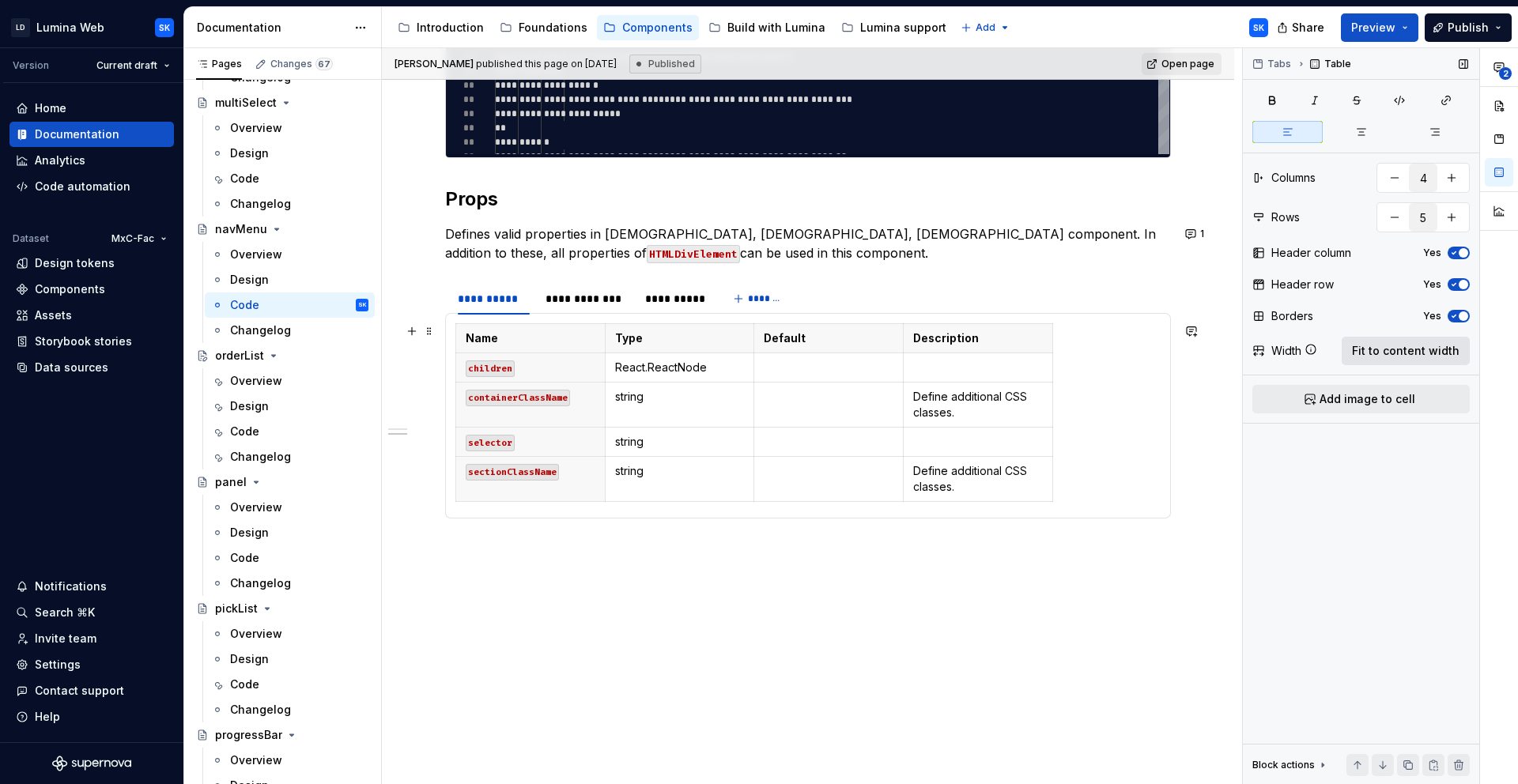
click at [1414, 350] on span "Fit to content width" at bounding box center [1406, 351] width 108 height 16
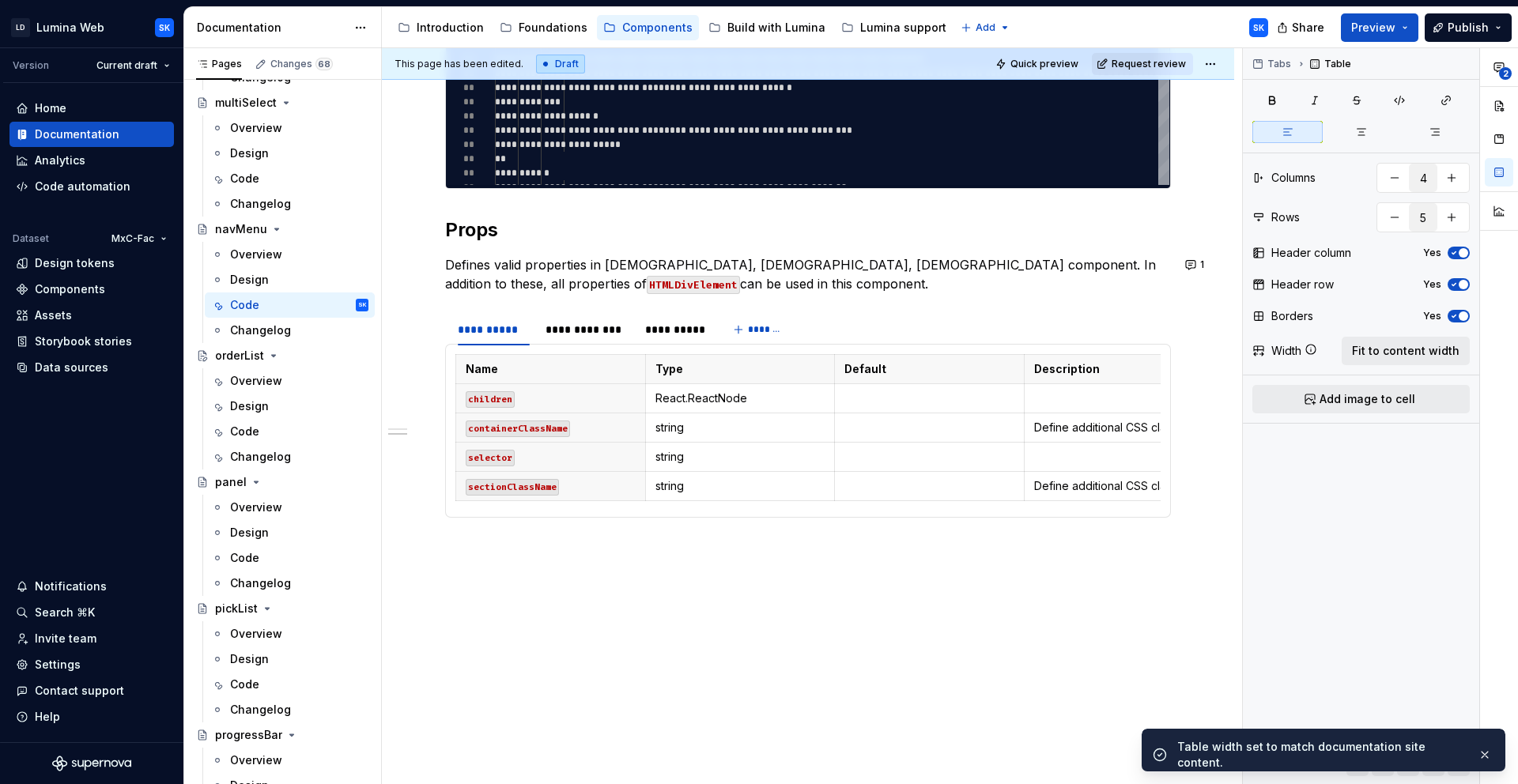
scroll to position [1195, 0]
click at [1214, 61] on html "LD Lumina Web SK Version Current draft Home Documentation Analytics Code automa…" at bounding box center [759, 392] width 1518 height 784
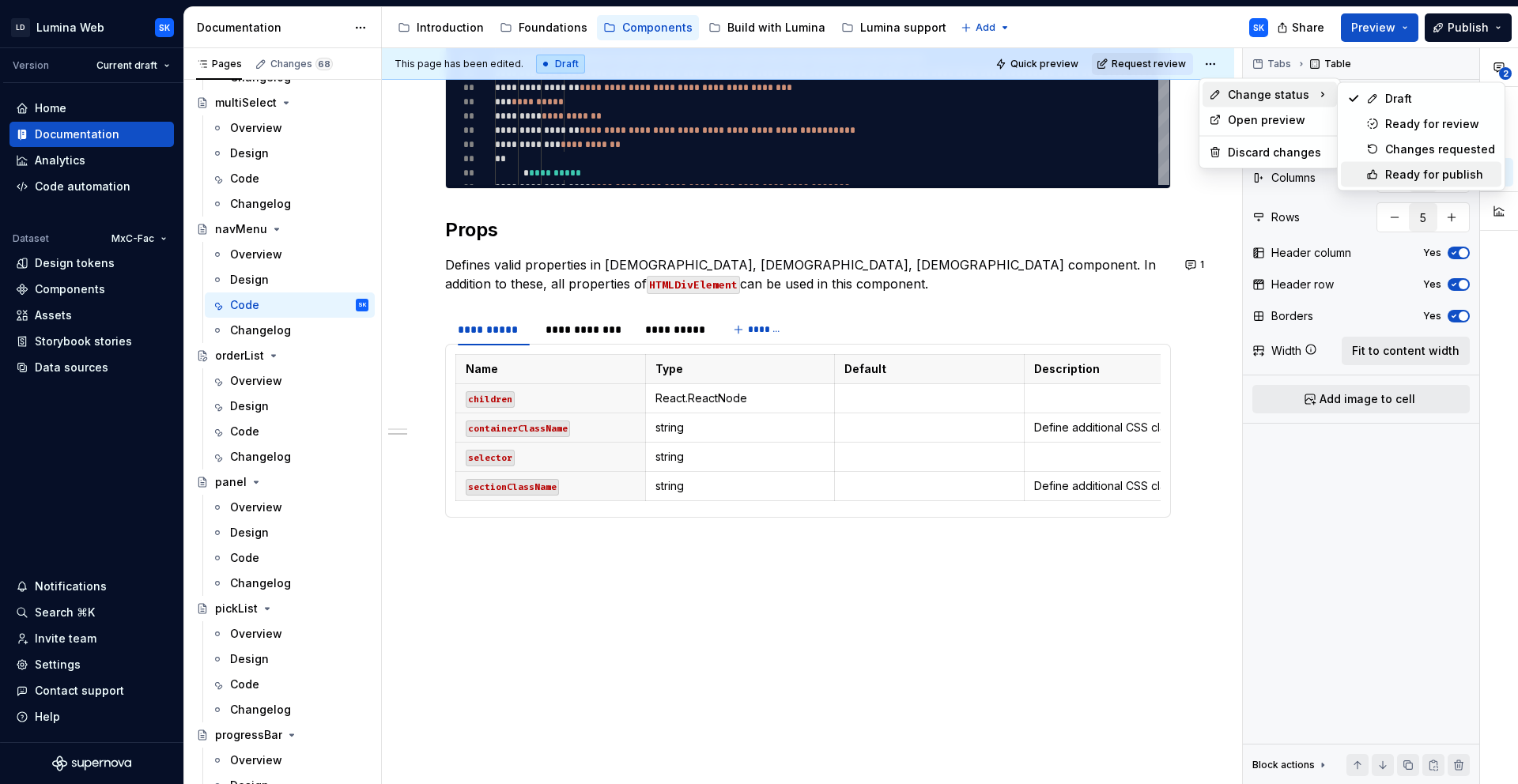
click at [1467, 179] on div "Ready for publish" at bounding box center [1440, 175] width 110 height 16
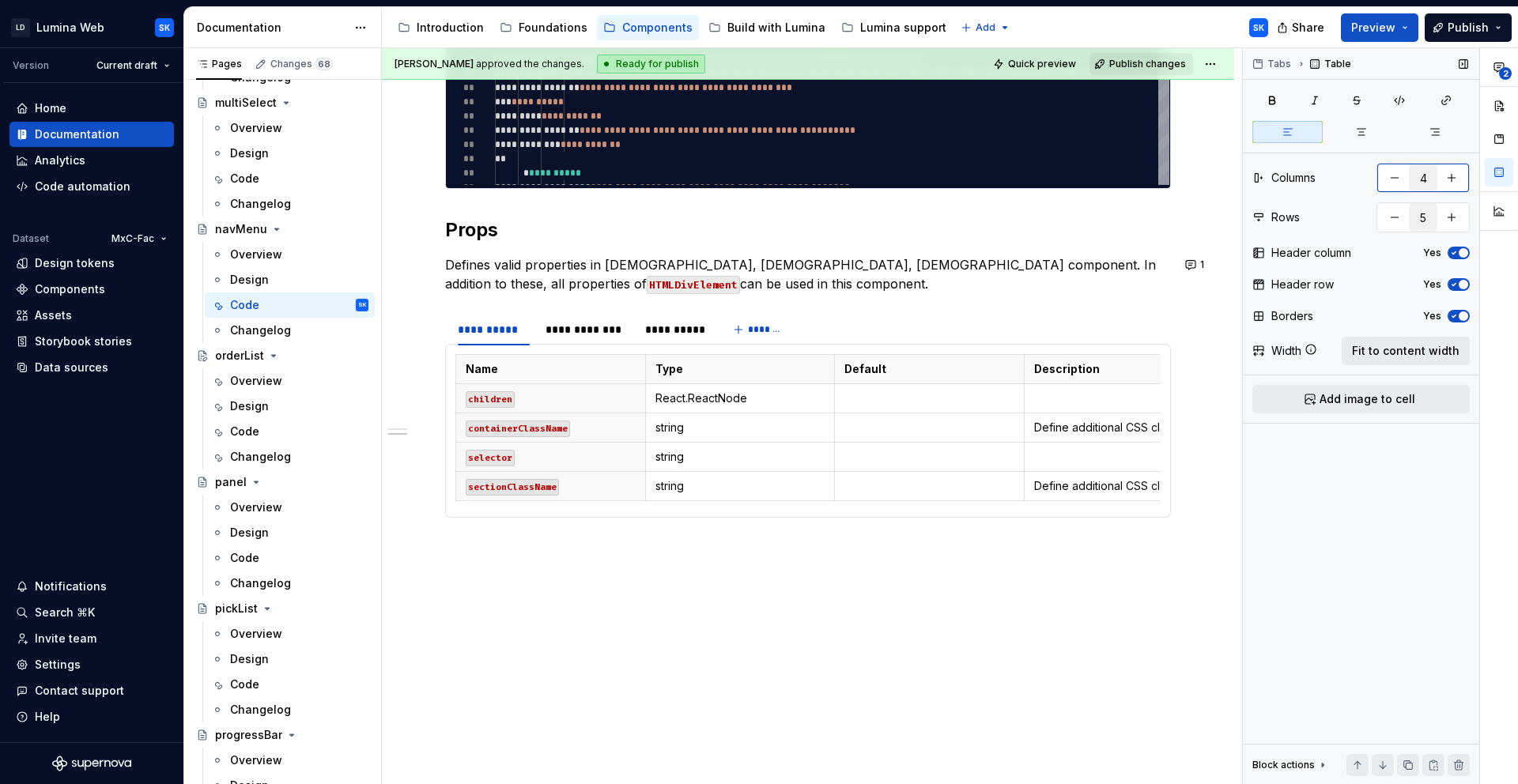
scroll to position [843, 0]
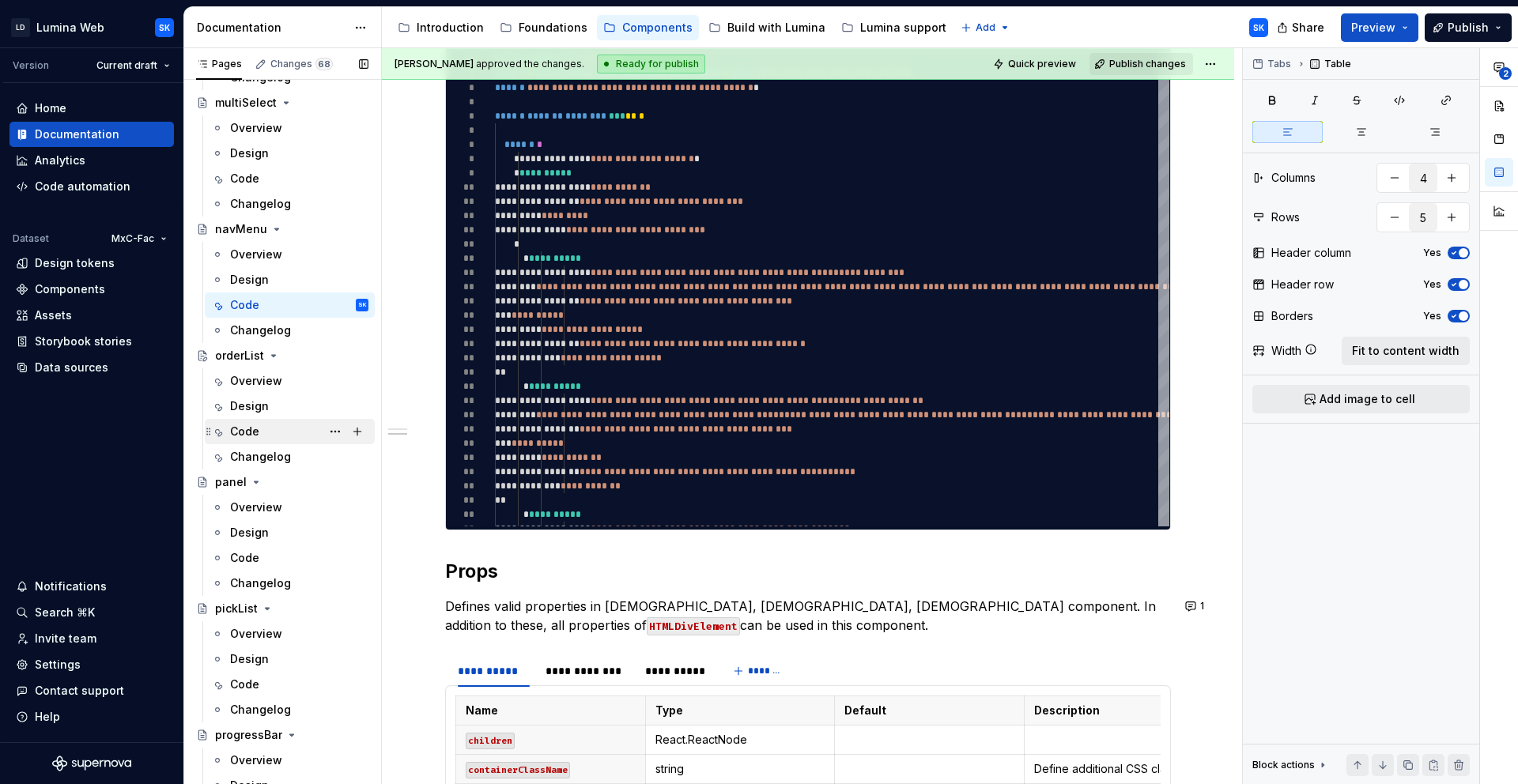
click at [278, 429] on div "Code" at bounding box center [299, 431] width 139 height 22
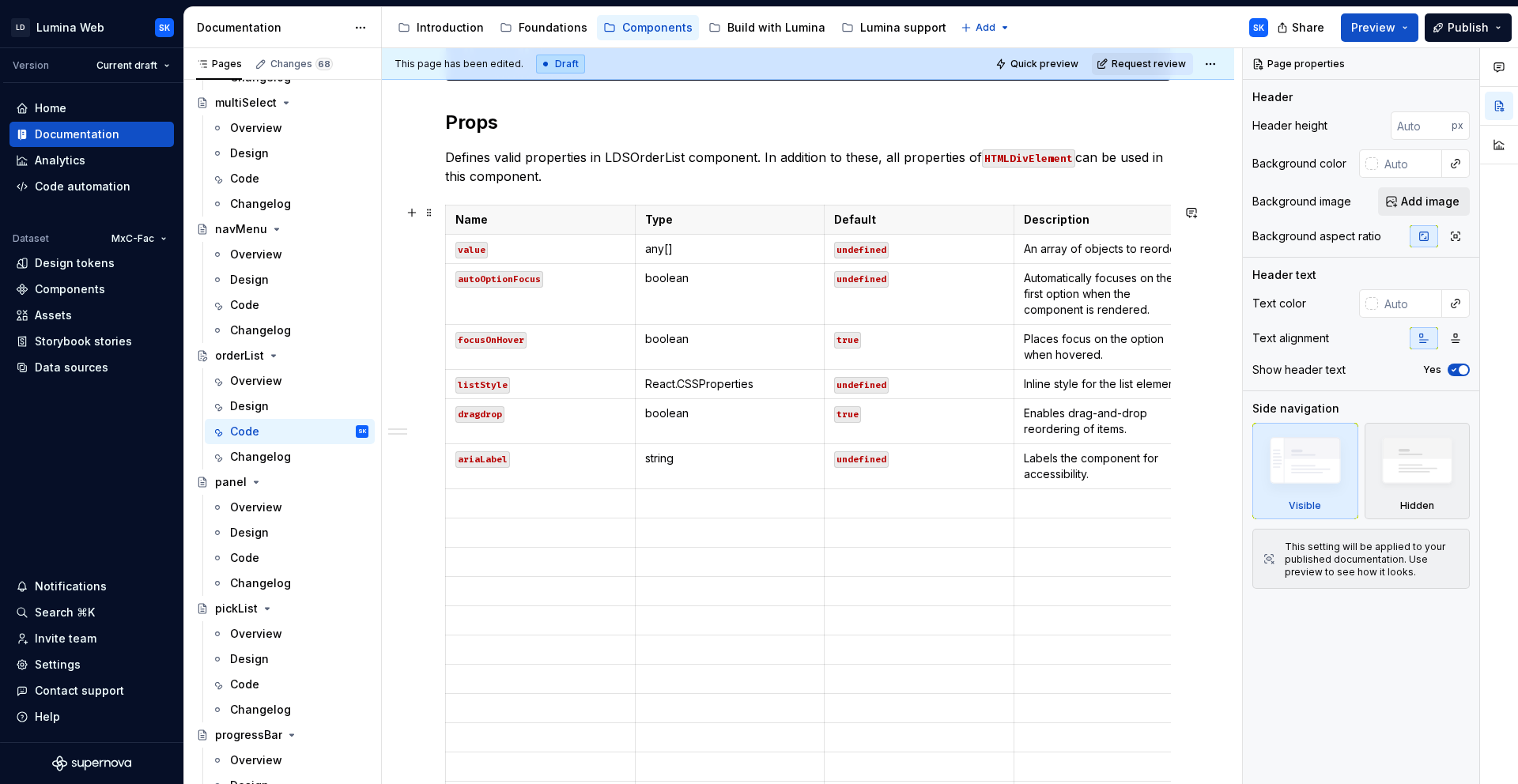
scroll to position [1456, 0]
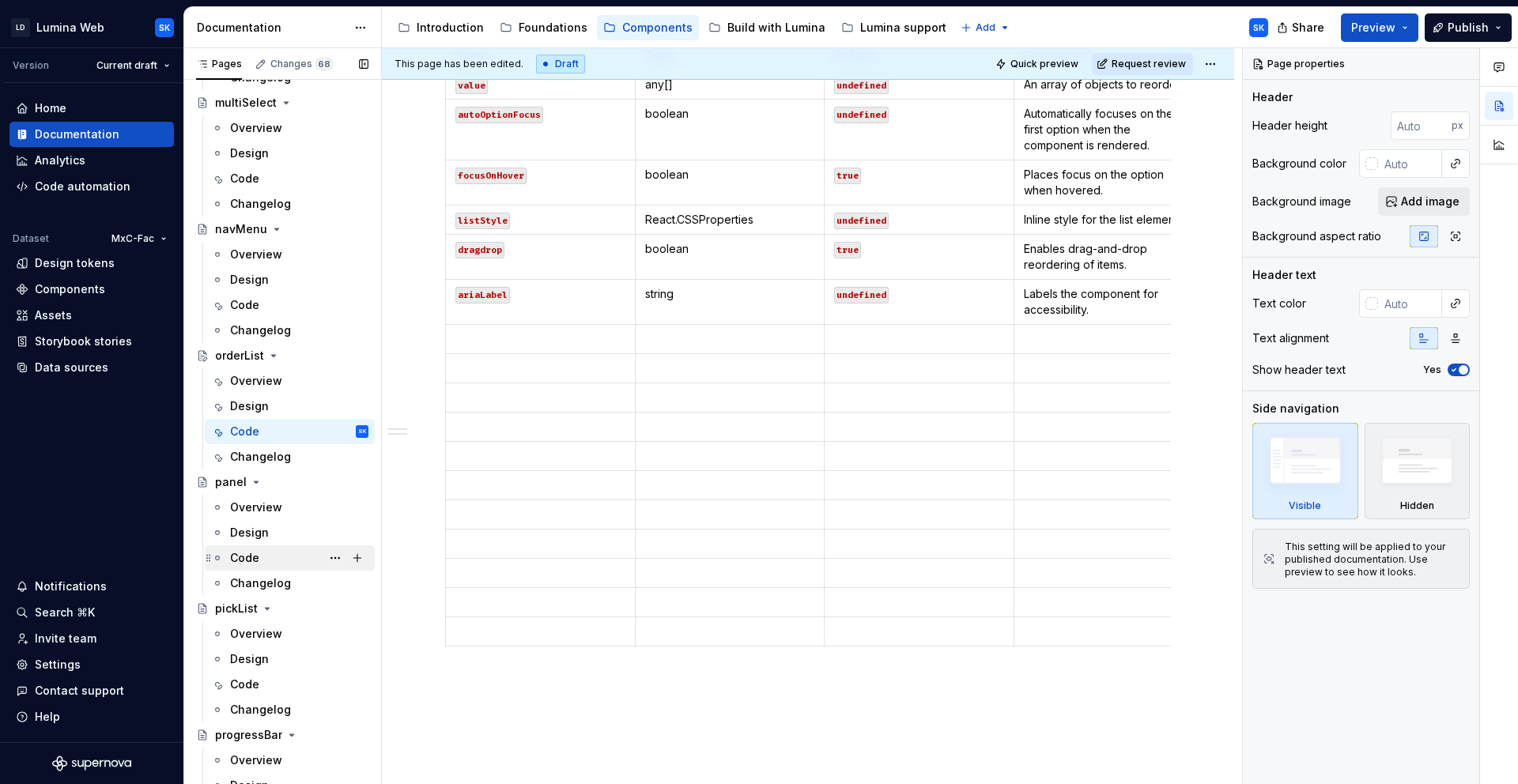
click at [266, 558] on div "Code" at bounding box center [299, 558] width 139 height 22
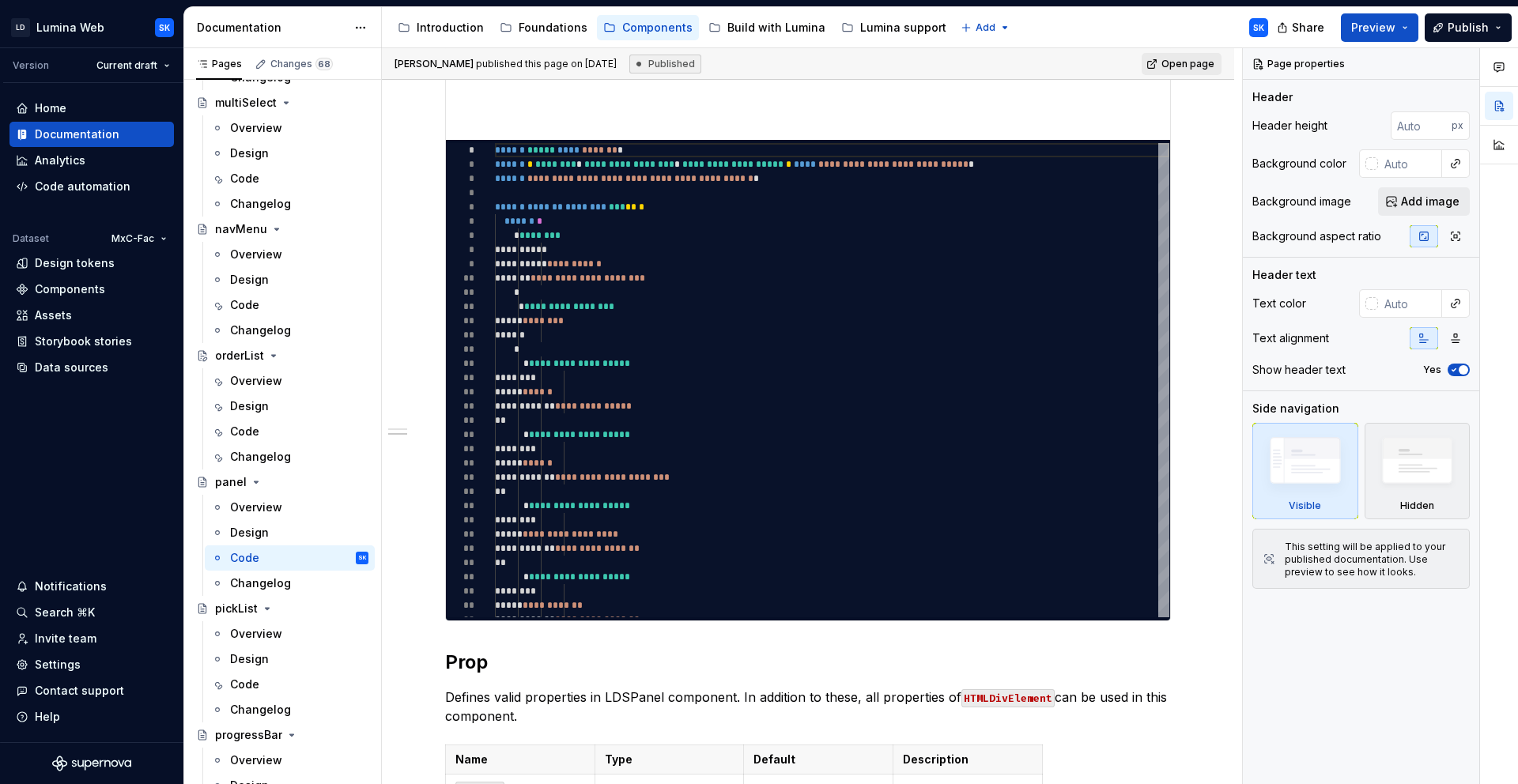
scroll to position [1452, 0]
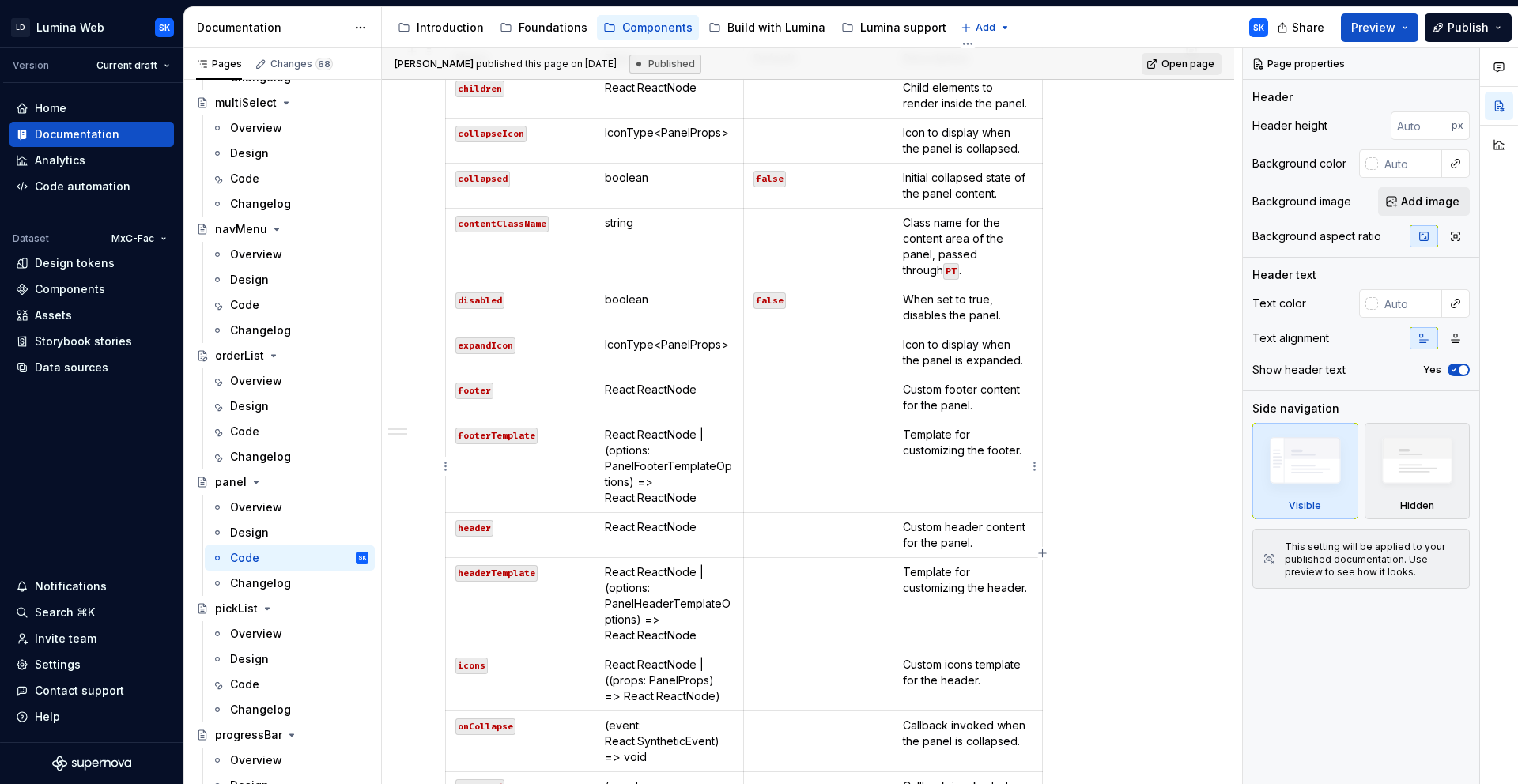
click at [967, 464] on td "Template for customizing the footer." at bounding box center [968, 466] width 150 height 93
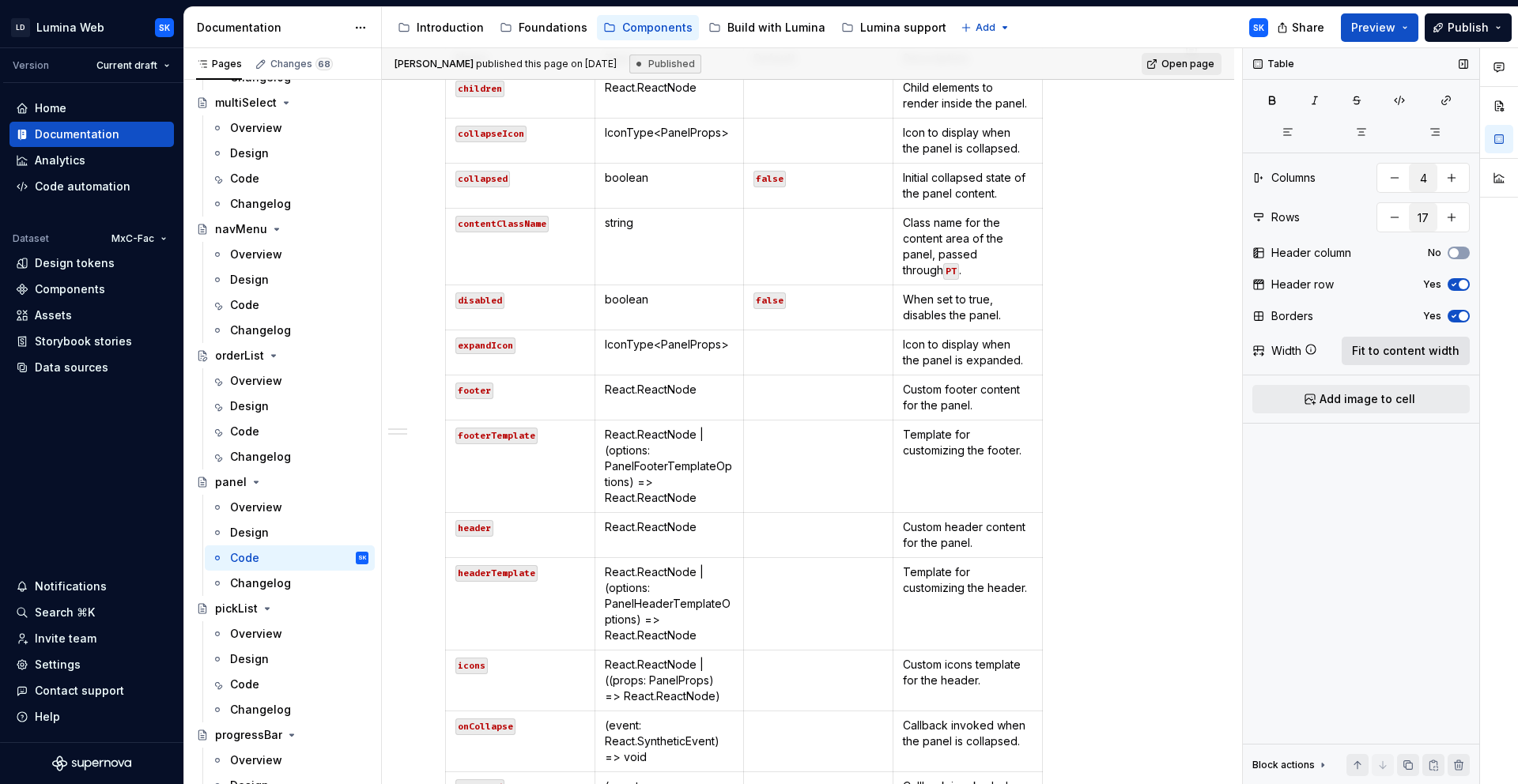
click at [1387, 352] on span "Fit to content width" at bounding box center [1406, 351] width 108 height 16
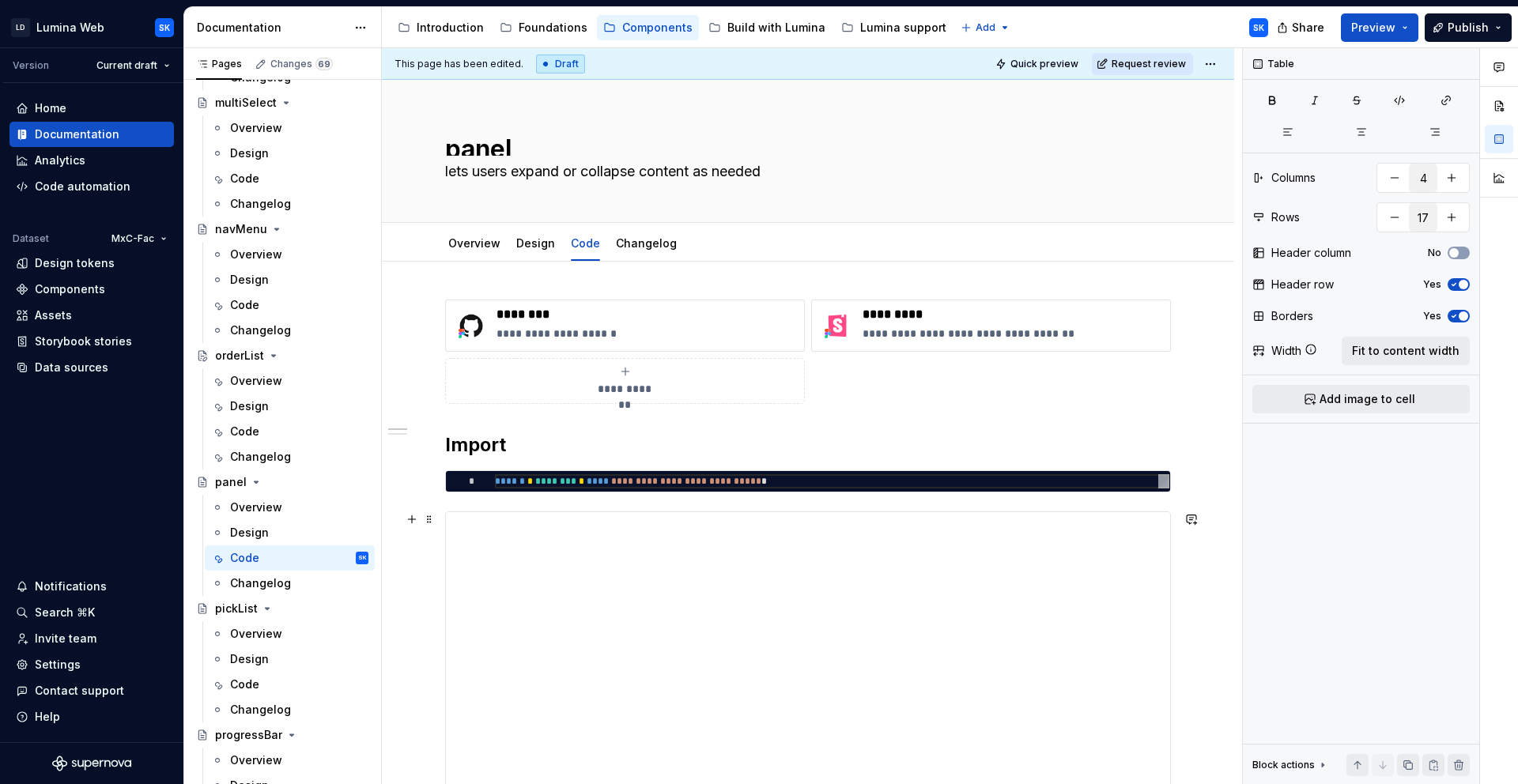
scroll to position [10, 0]
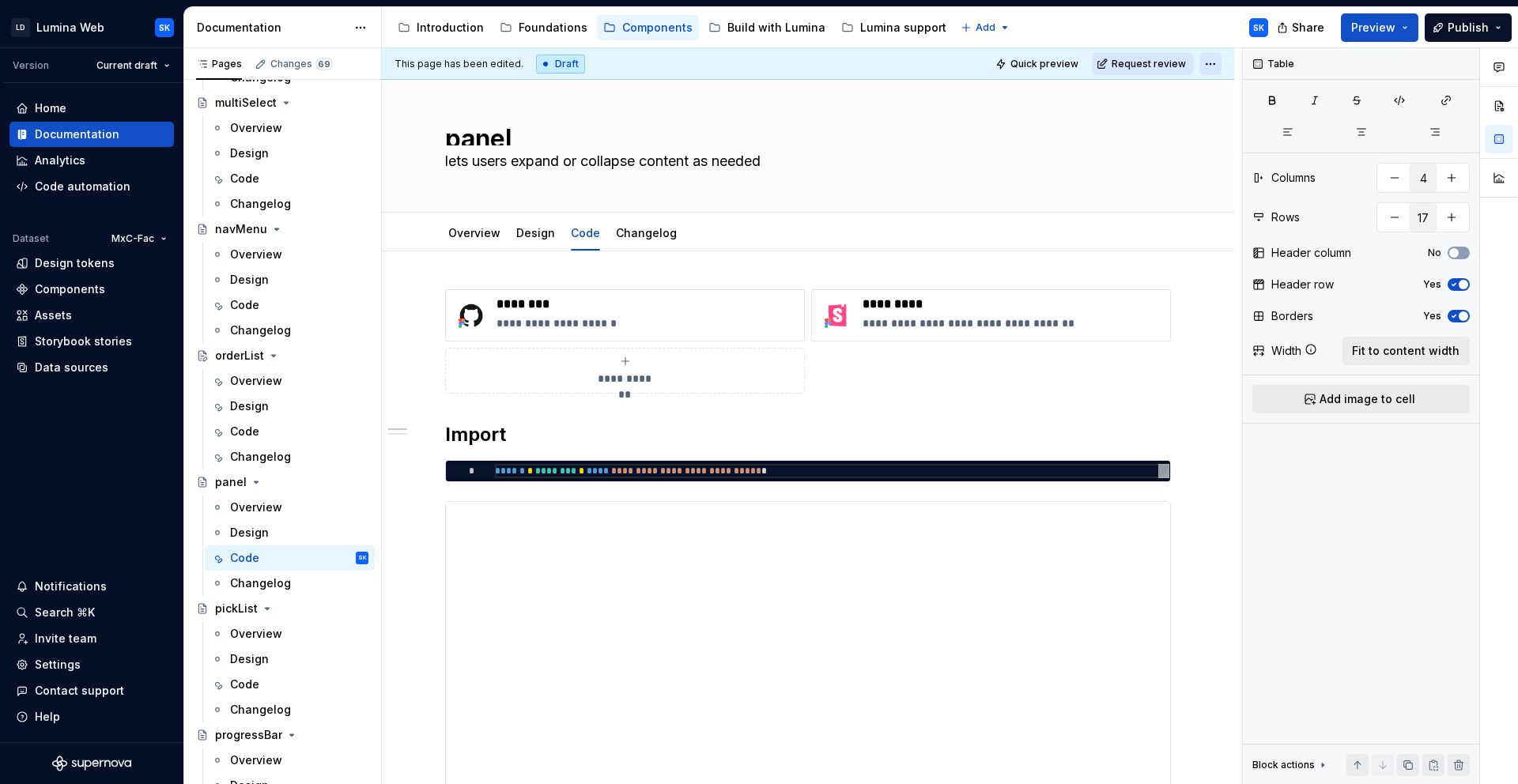
click at [1213, 67] on html "LD Lumina Web SK Version Current draft Home Documentation Analytics Code automa…" at bounding box center [759, 392] width 1518 height 784
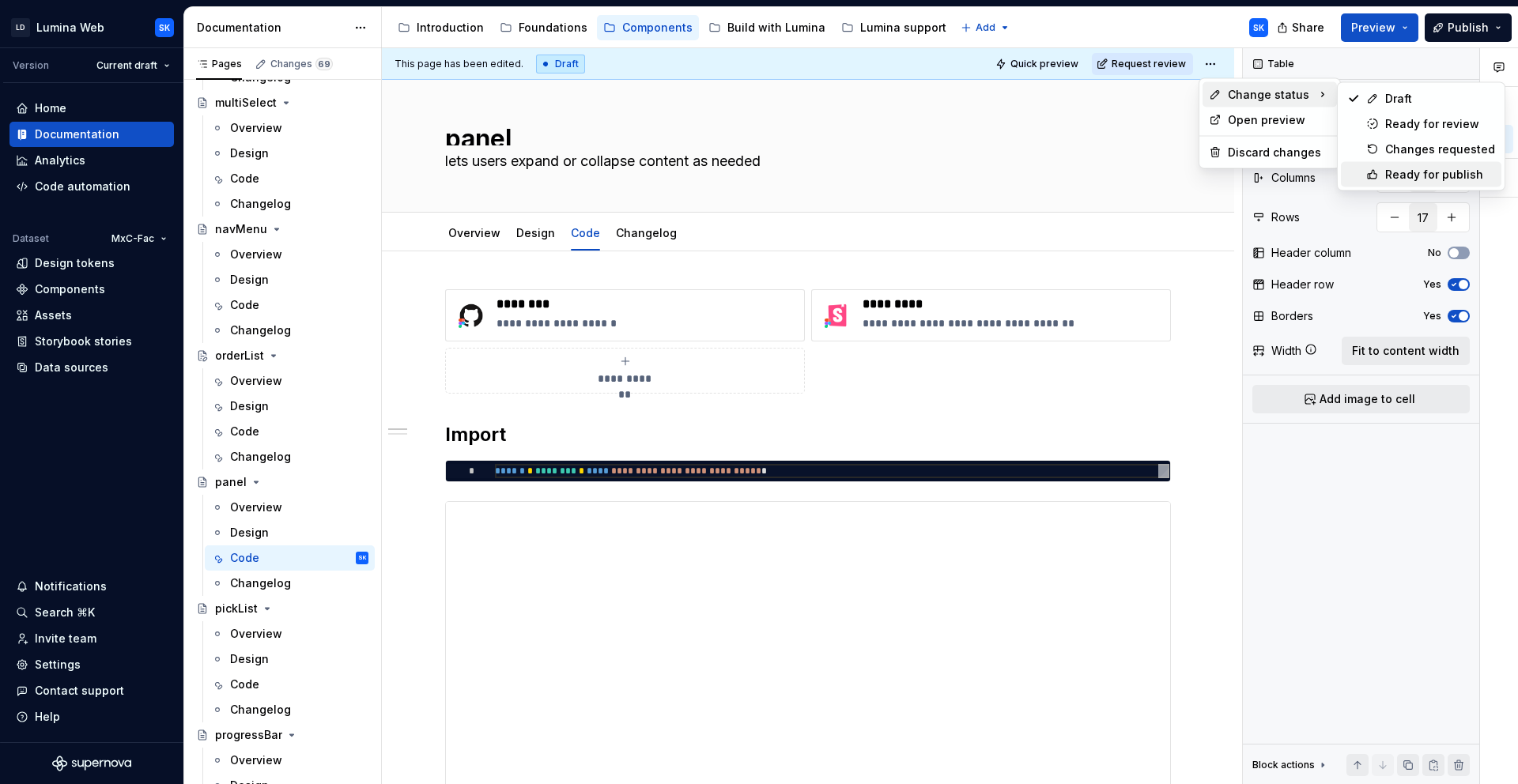
click at [1419, 175] on div "Ready for publish" at bounding box center [1440, 175] width 110 height 16
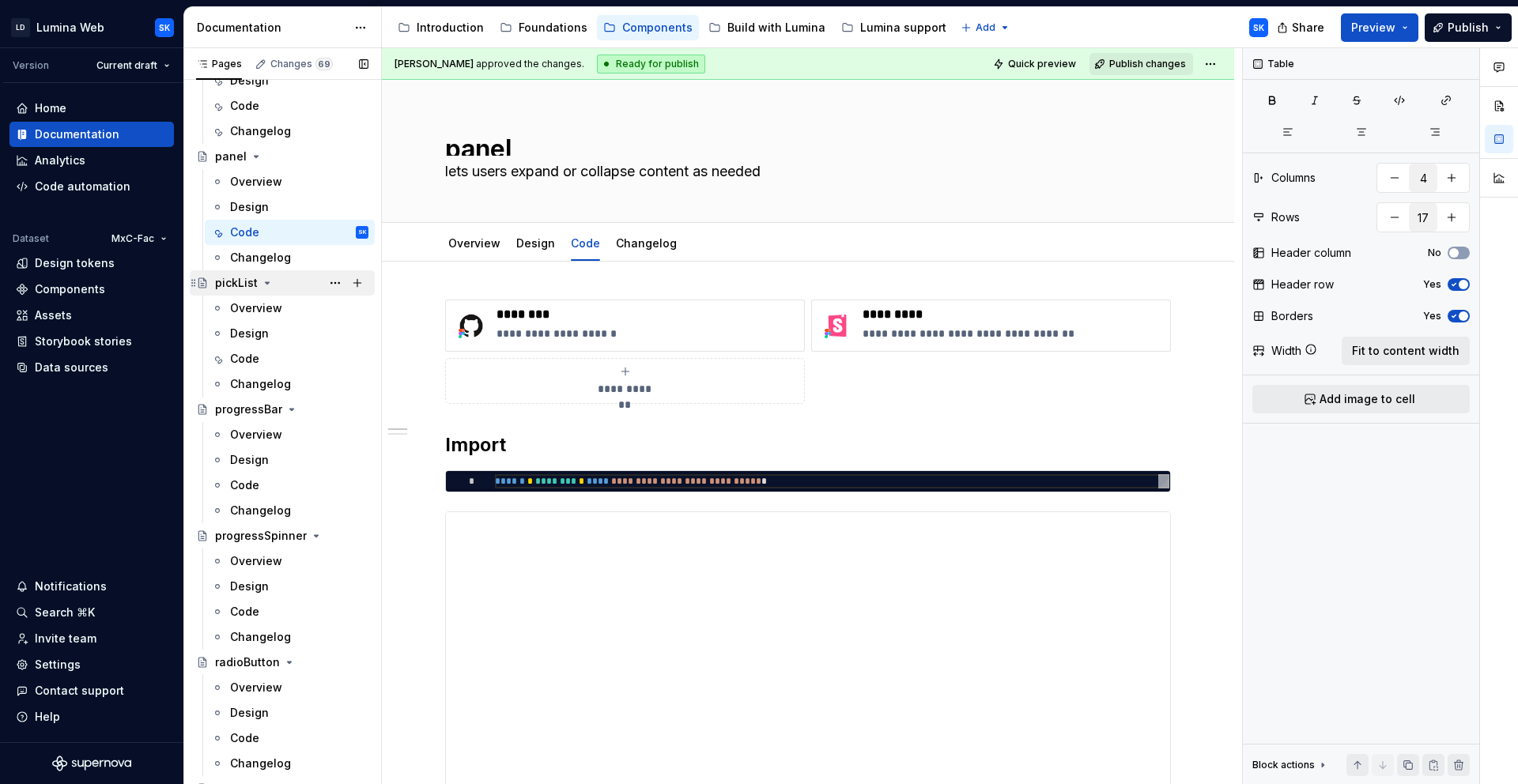
scroll to position [3377, 0]
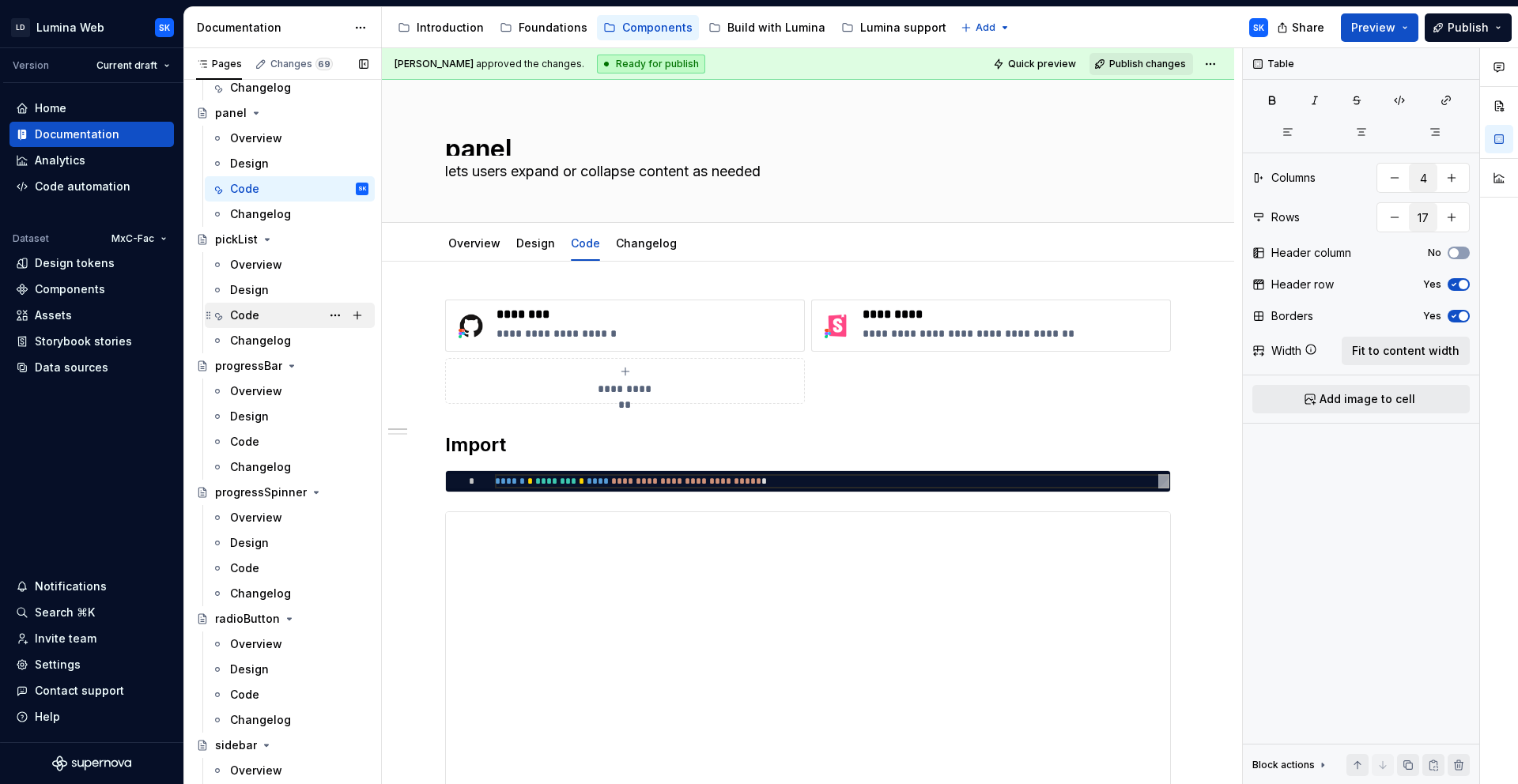
click at [289, 314] on div "Code" at bounding box center [299, 316] width 139 height 22
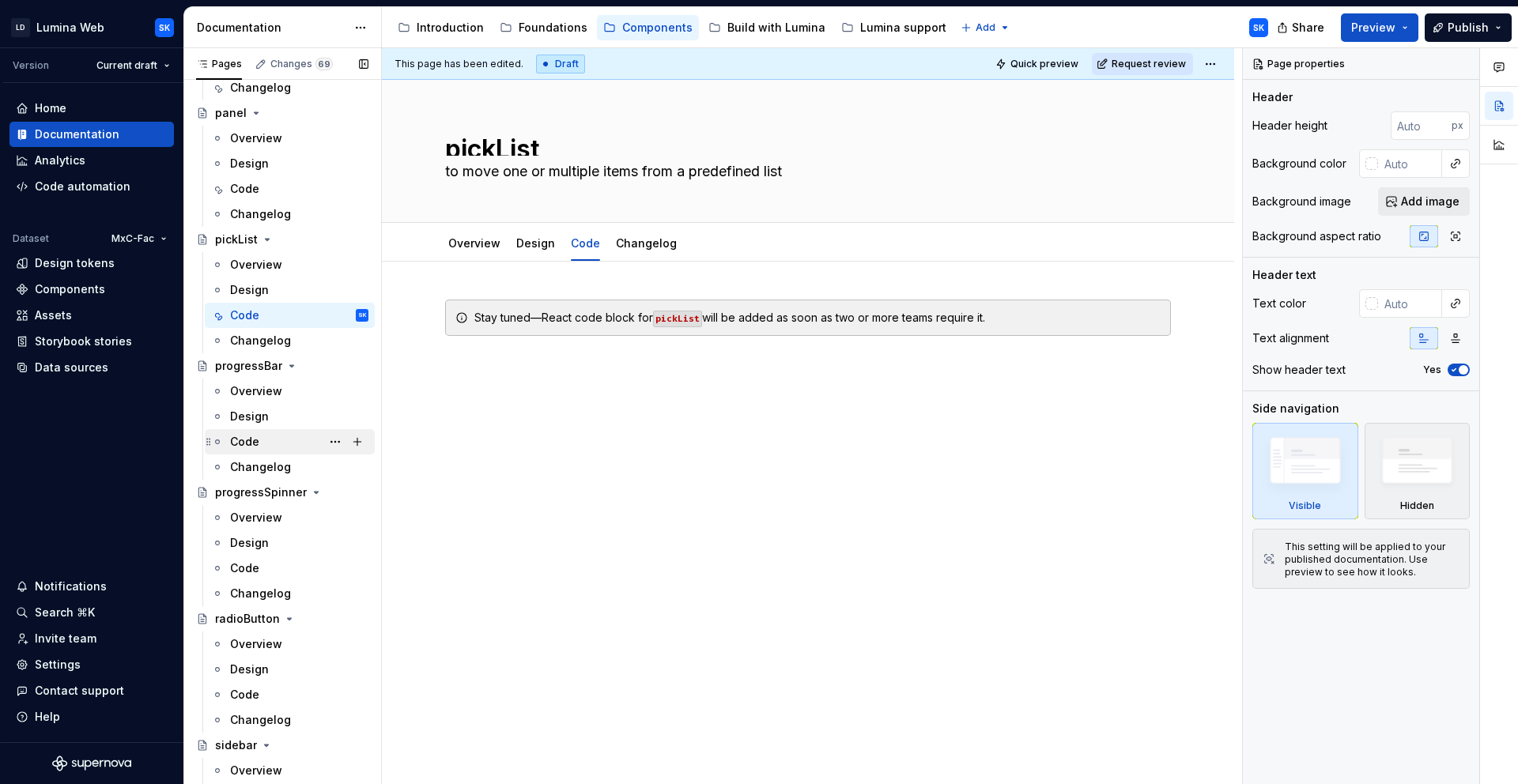
click at [281, 439] on div "Code" at bounding box center [299, 441] width 139 height 22
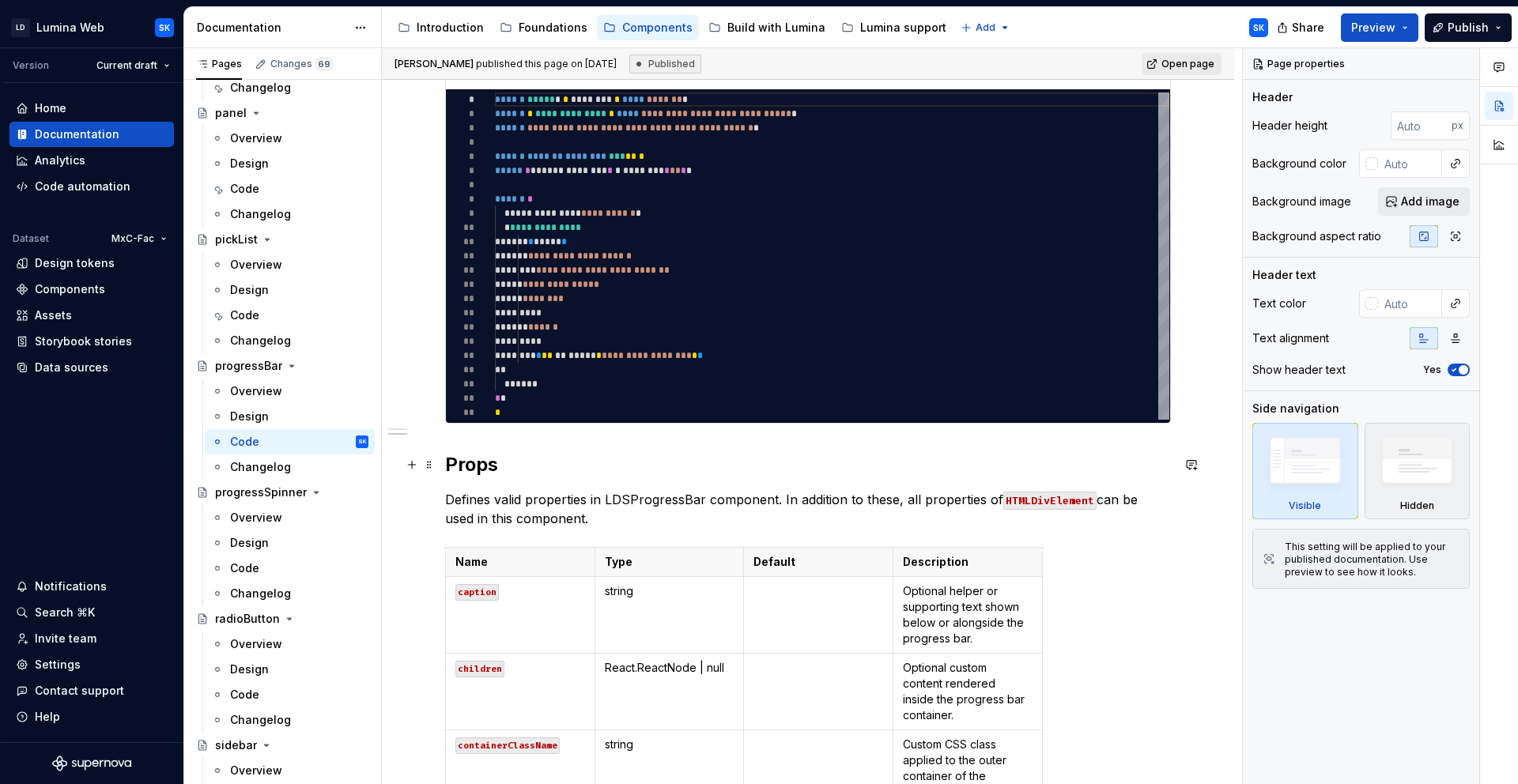
scroll to position [760, 0]
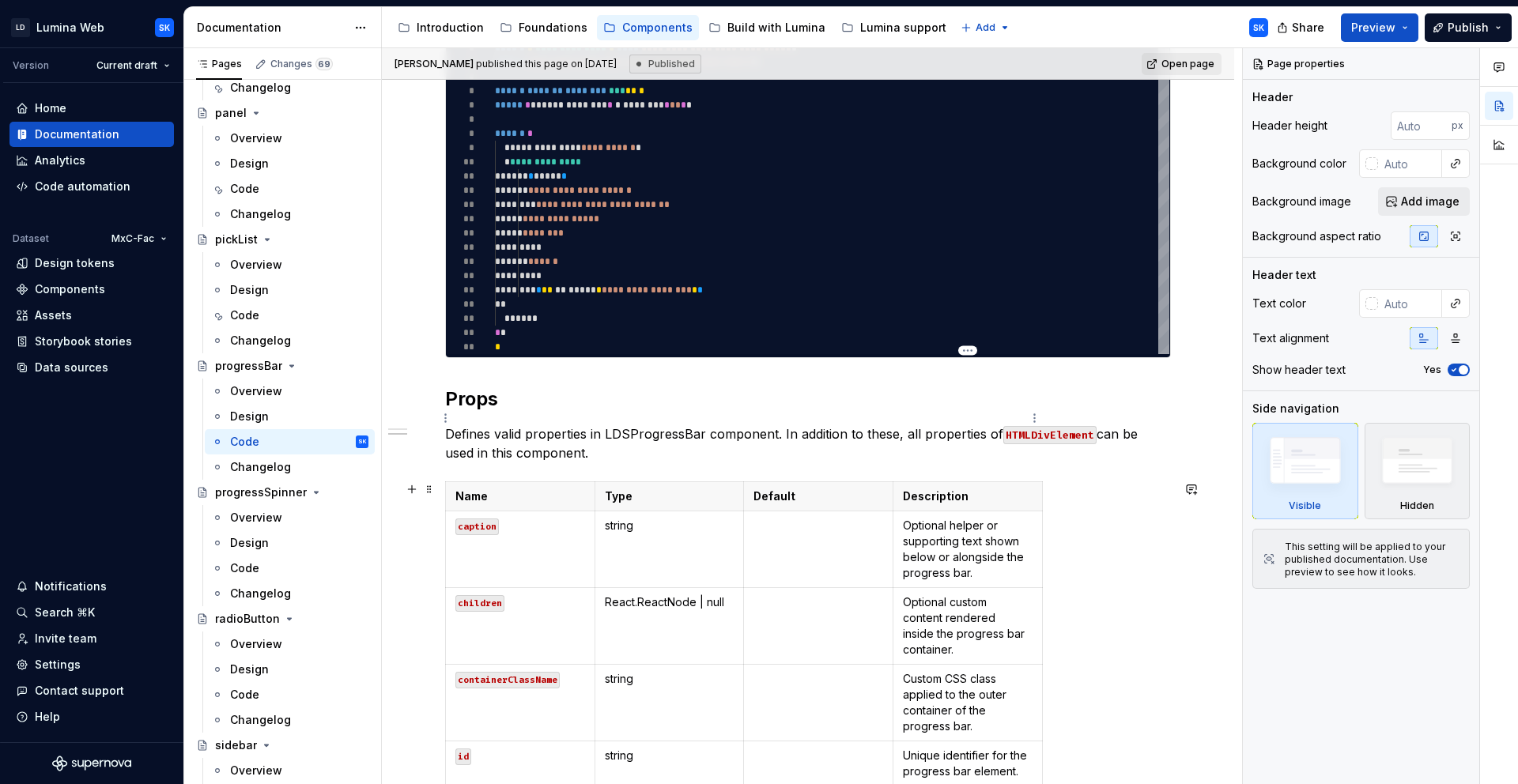
click at [976, 517] on p "Optional helper or supporting text shown below or alongside the progress bar." at bounding box center [968, 549] width 130 height 63
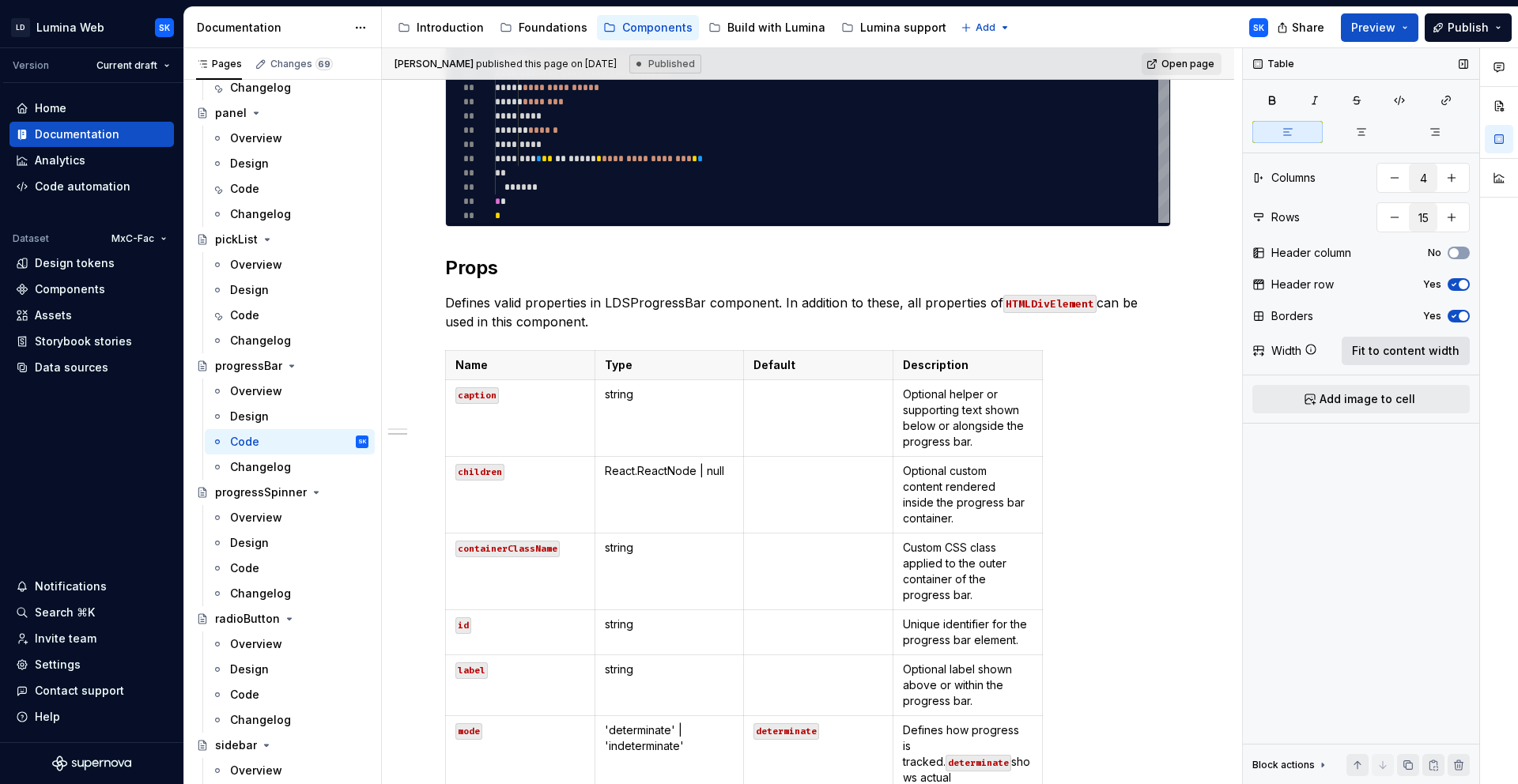
click at [1417, 347] on span "Fit to content width" at bounding box center [1406, 351] width 108 height 16
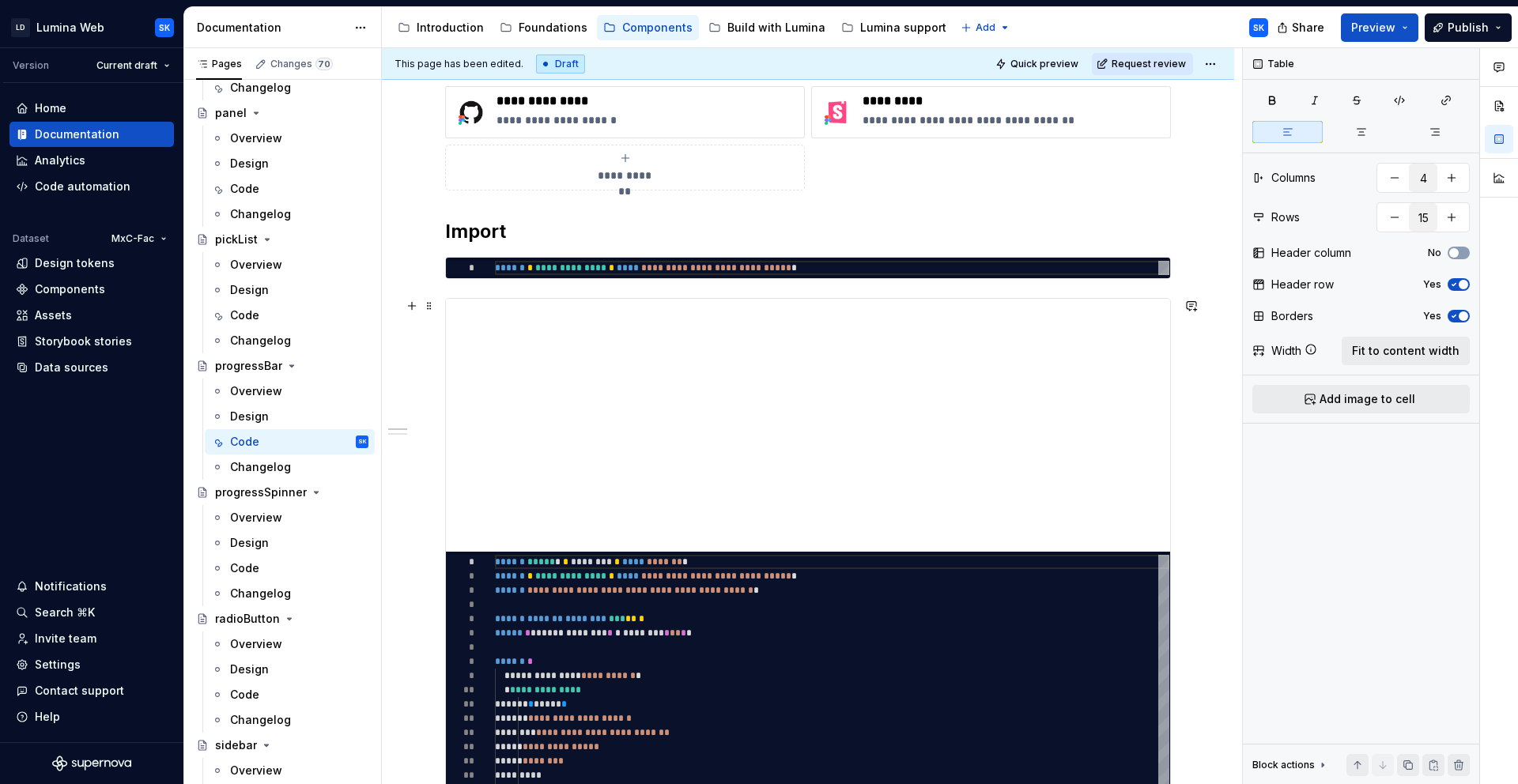
scroll to position [0, 0]
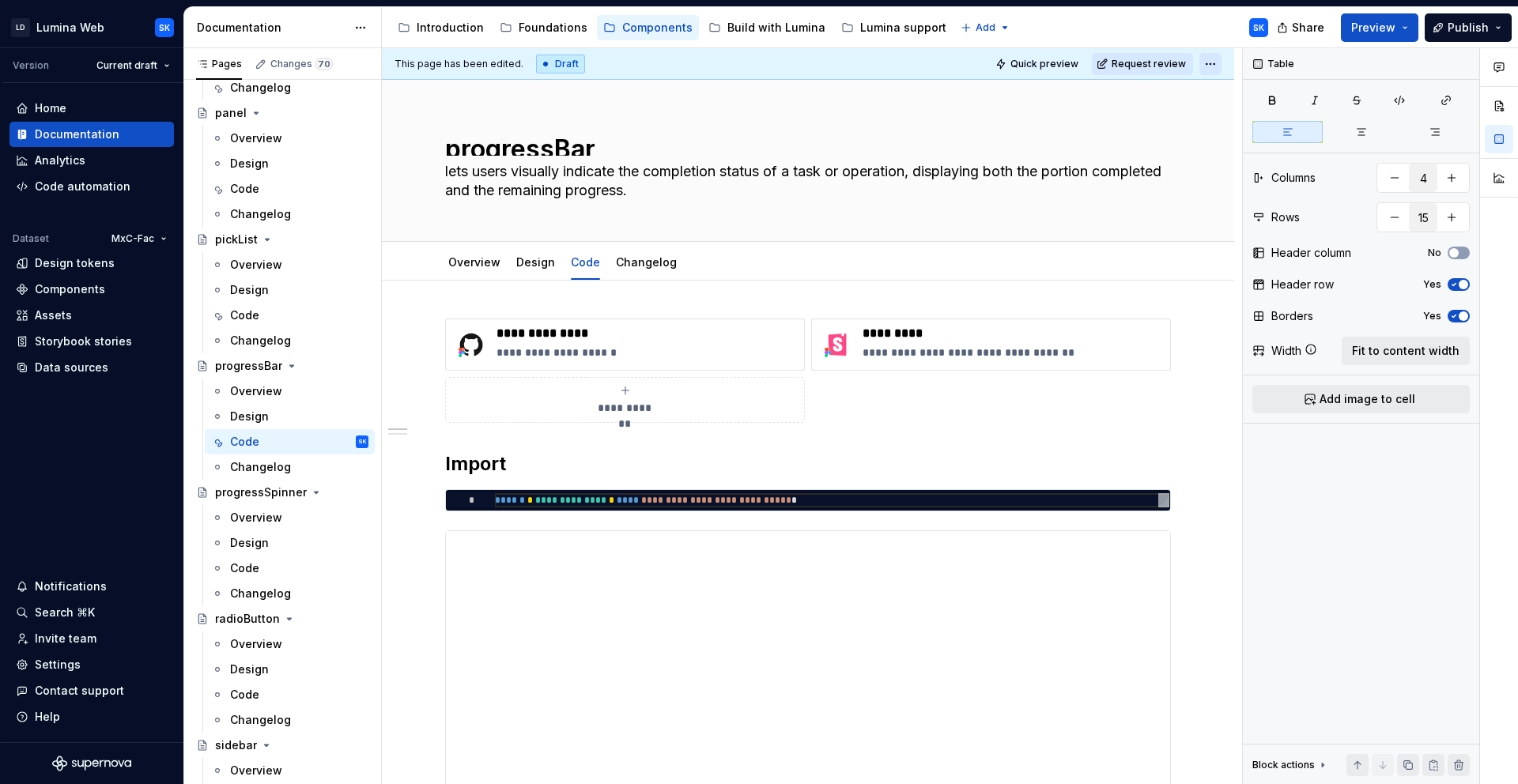
click at [1205, 63] on html "LD Lumina Web SK Version Current draft Home Documentation Analytics Code automa…" at bounding box center [759, 392] width 1518 height 784
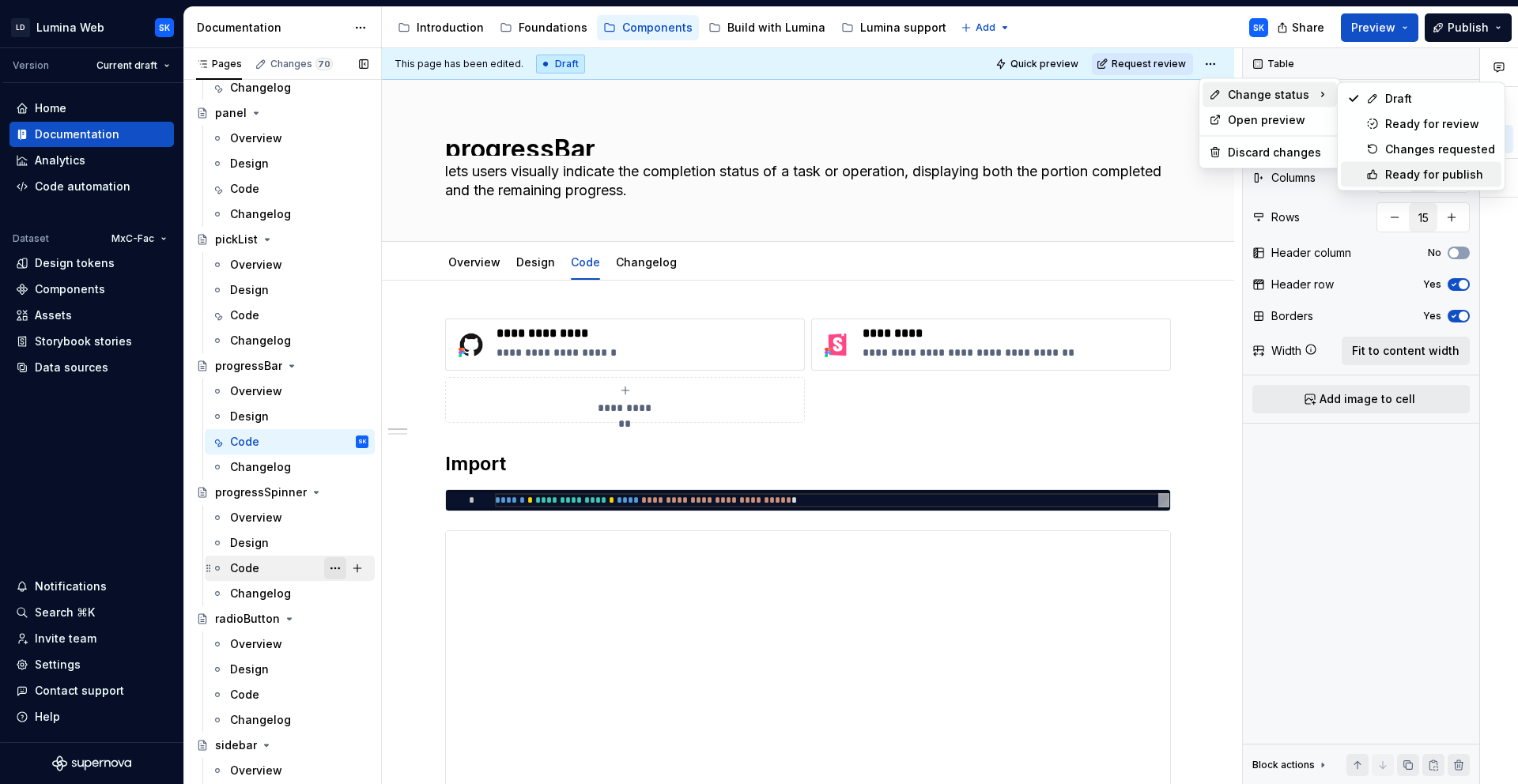
click at [1411, 170] on div "Ready for publish" at bounding box center [1440, 175] width 110 height 16
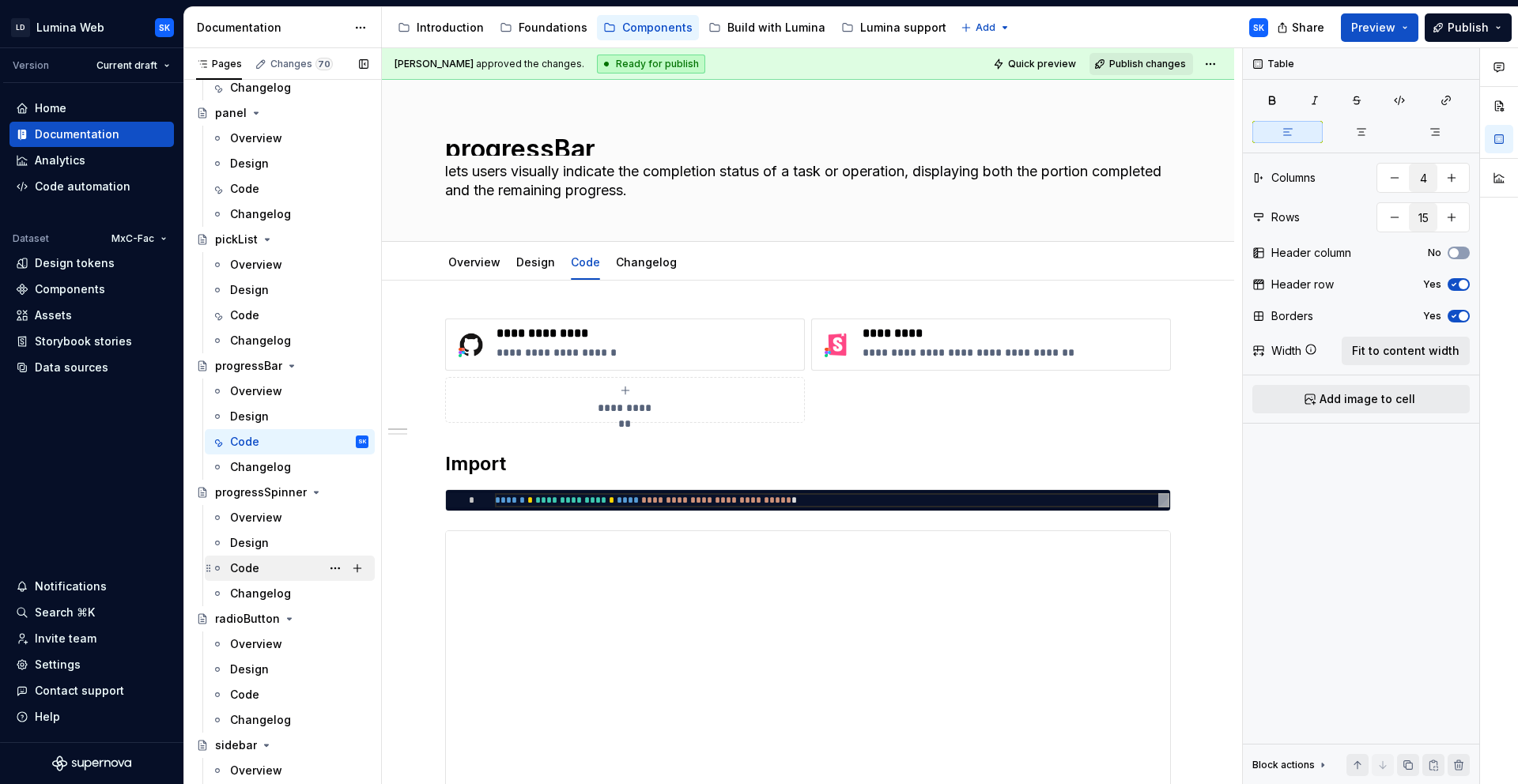
click at [274, 572] on div "Code" at bounding box center [299, 568] width 139 height 22
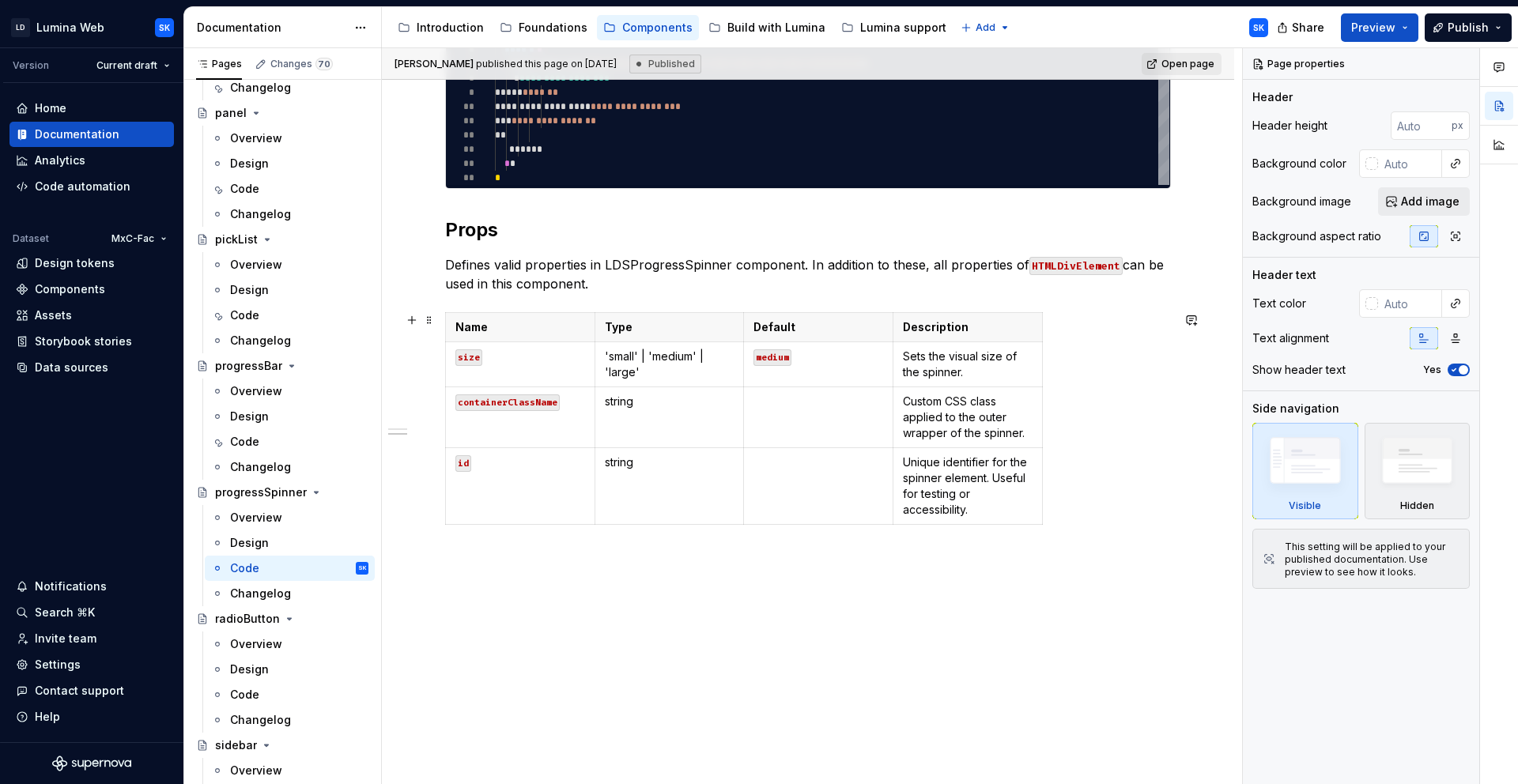
scroll to position [786, 0]
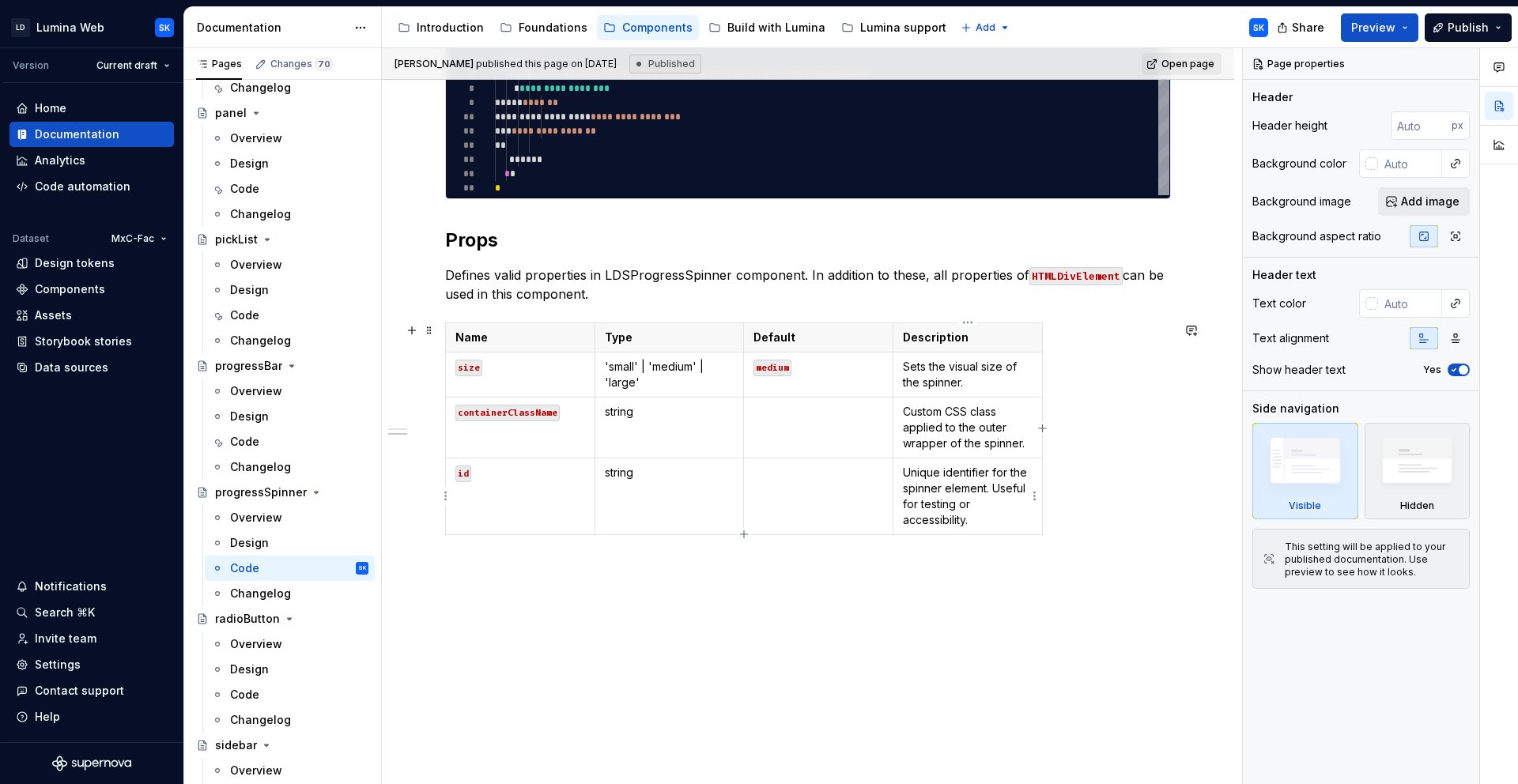
click at [995, 513] on p "Unique identifier for the spinner element. Useful for testing or accessibility." at bounding box center [968, 496] width 130 height 63
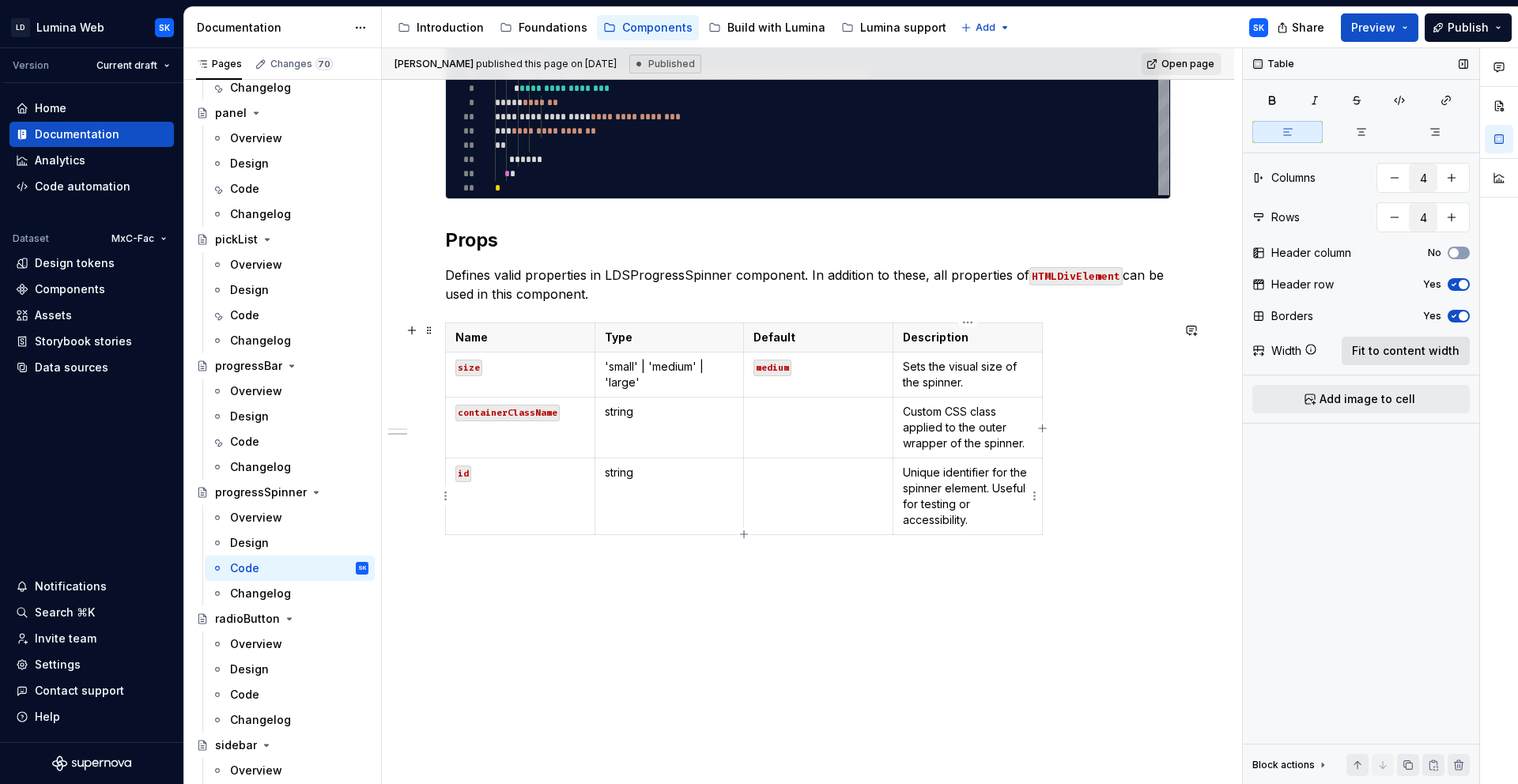
click at [1452, 356] on span "Fit to content width" at bounding box center [1406, 351] width 108 height 16
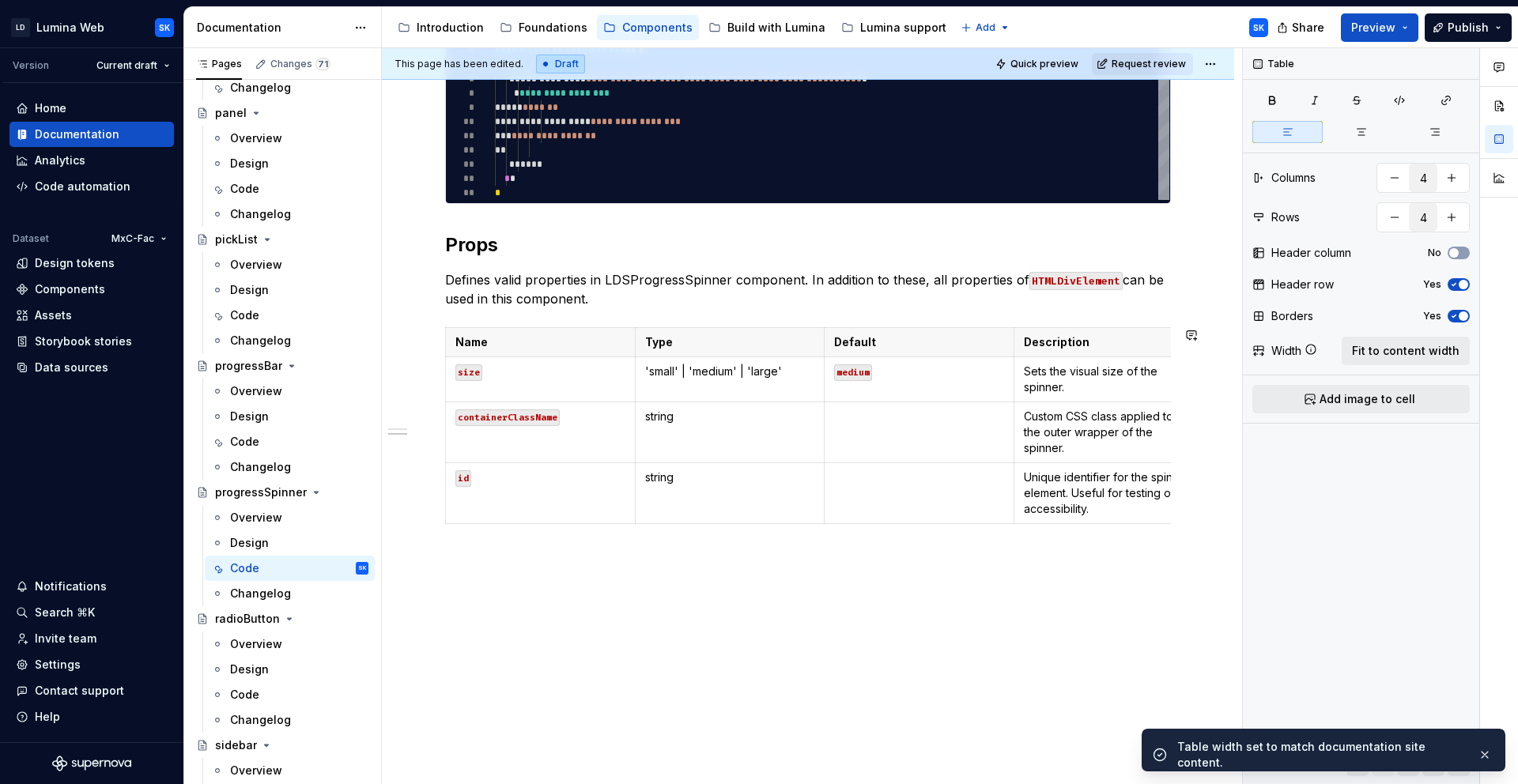
scroll to position [0, 0]
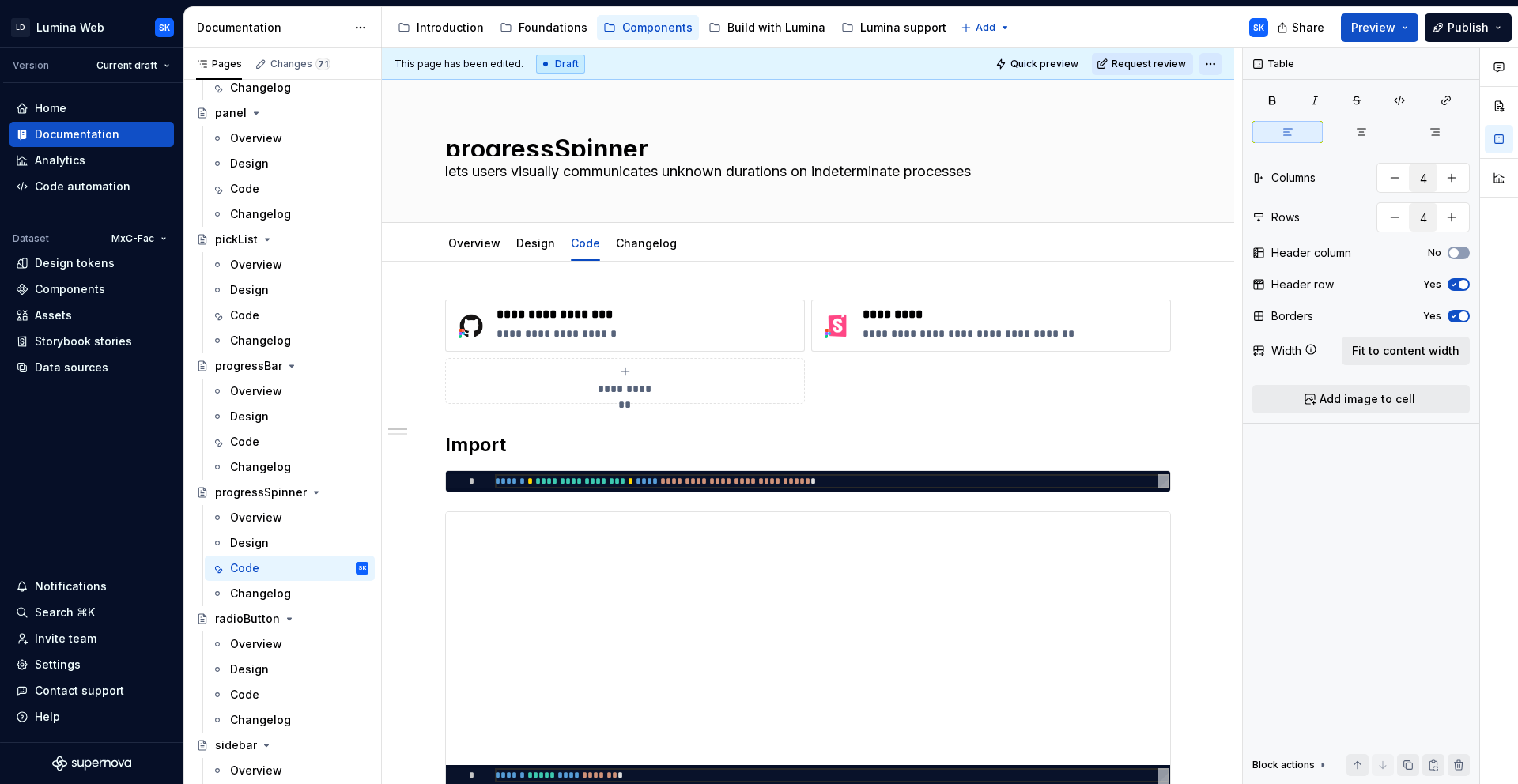
click at [1213, 54] on html "LD Lumina Web SK Version Current draft Home Documentation Analytics Code automa…" at bounding box center [759, 392] width 1518 height 784
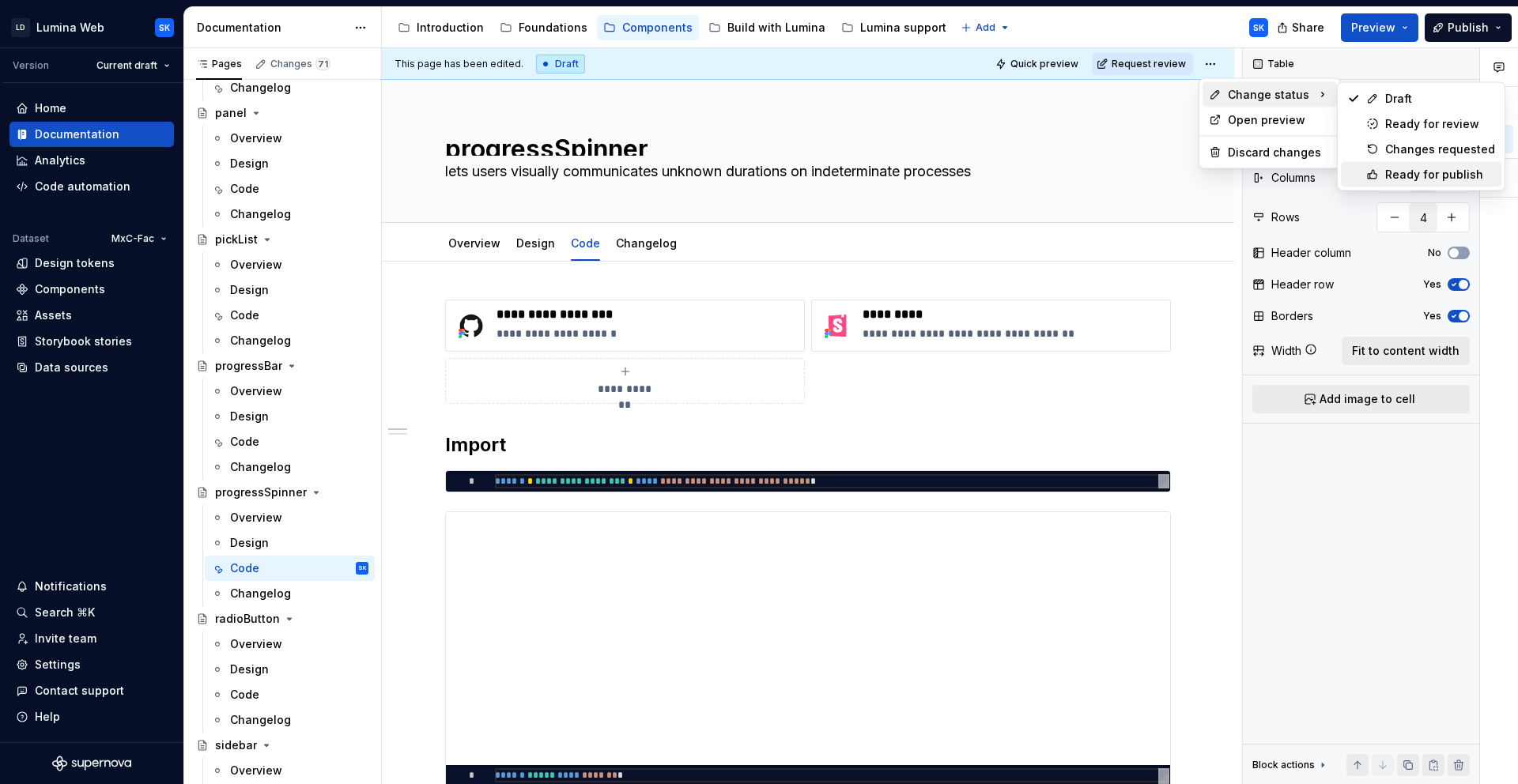
click at [1463, 176] on div "Ready for publish" at bounding box center [1440, 175] width 110 height 16
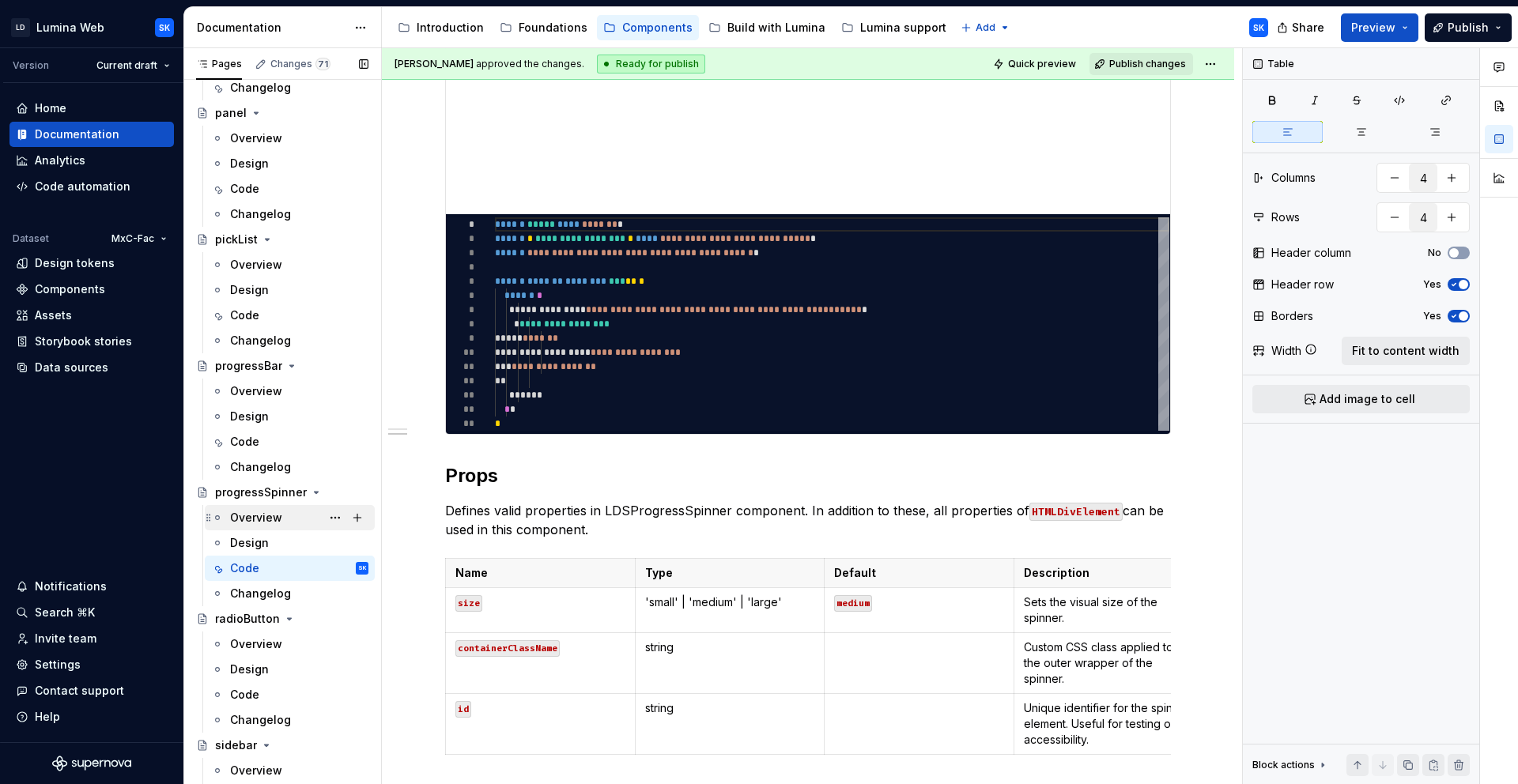
scroll to position [3470, 0]
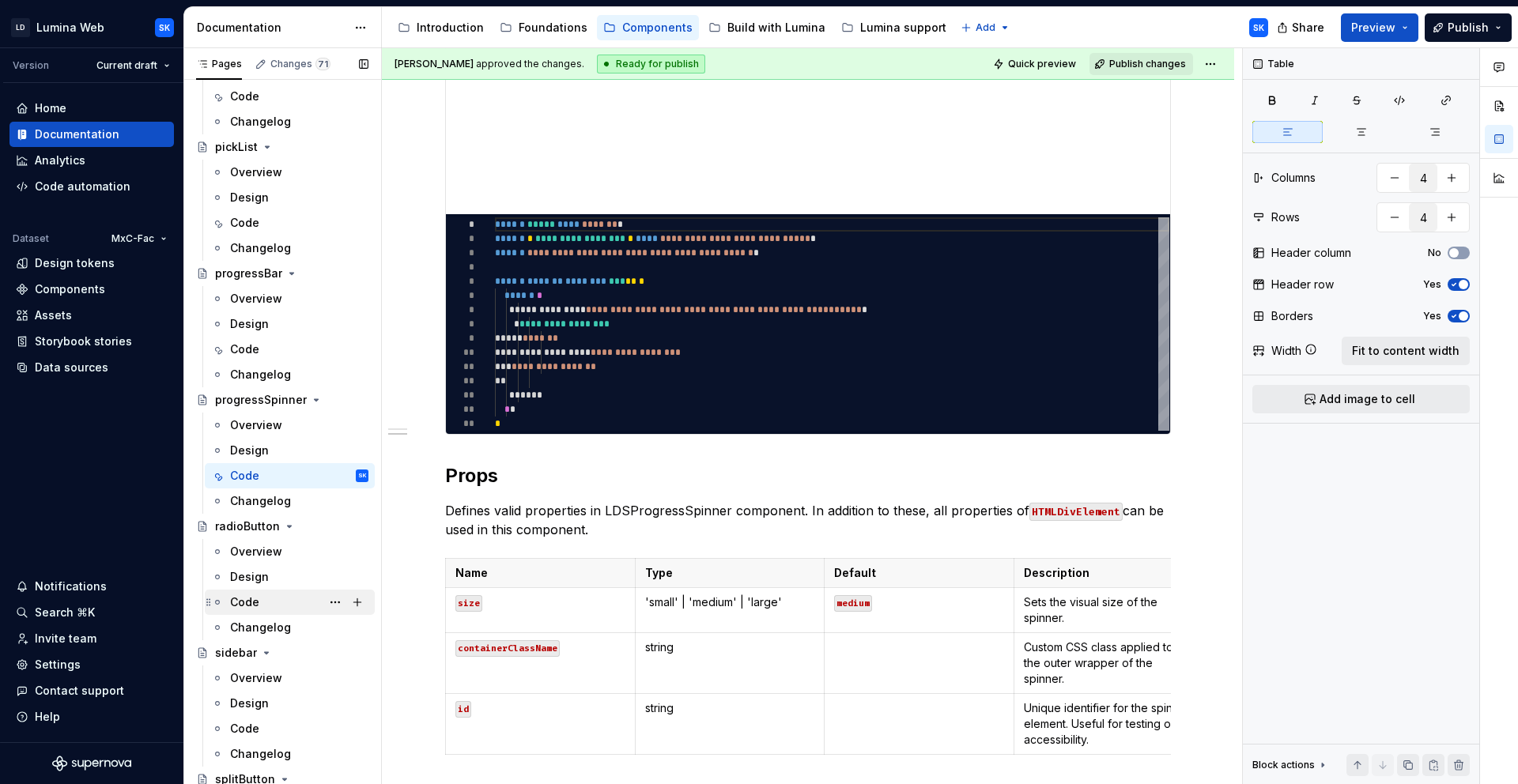
click at [289, 598] on div "Code" at bounding box center [299, 602] width 139 height 22
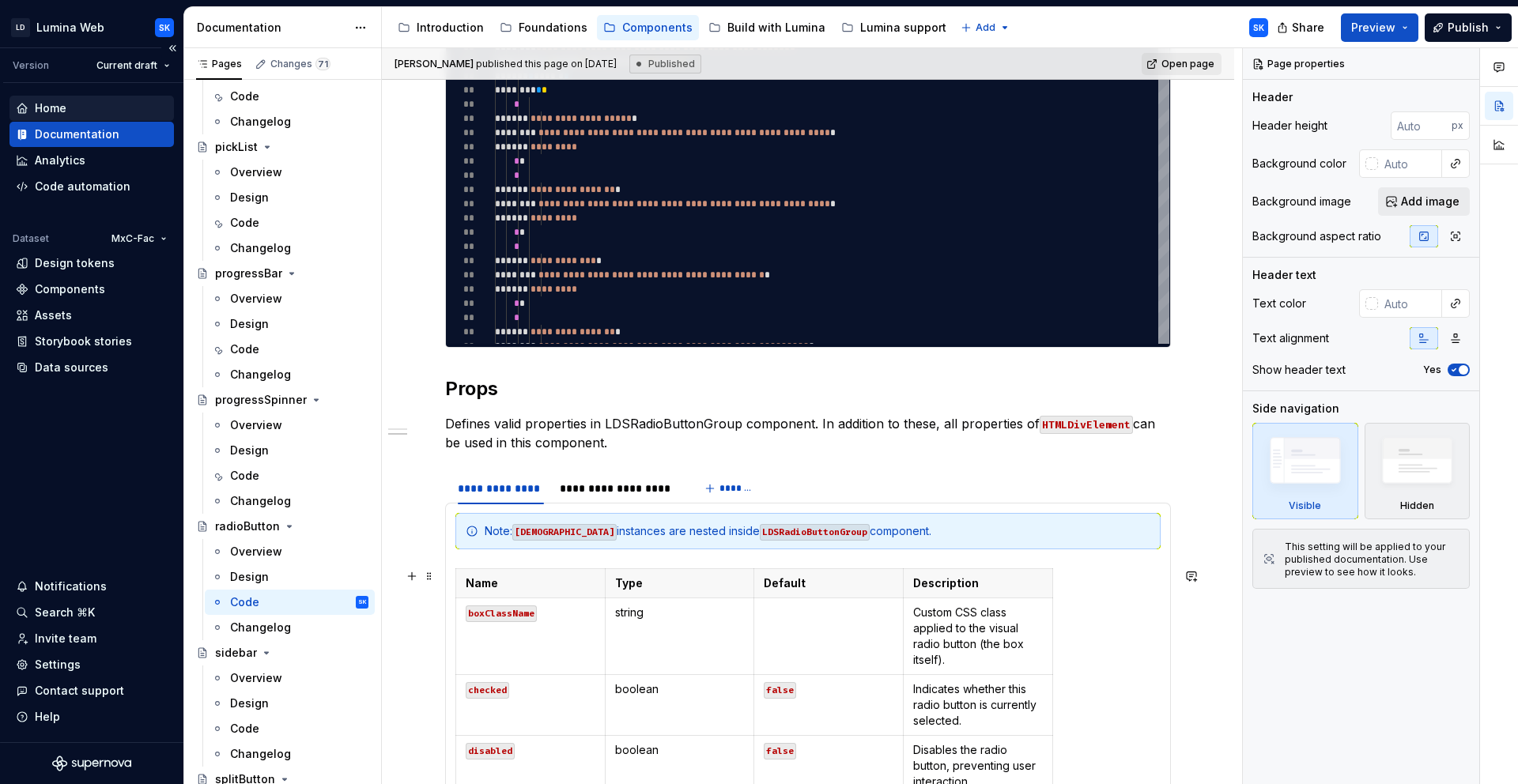
scroll to position [1402, 0]
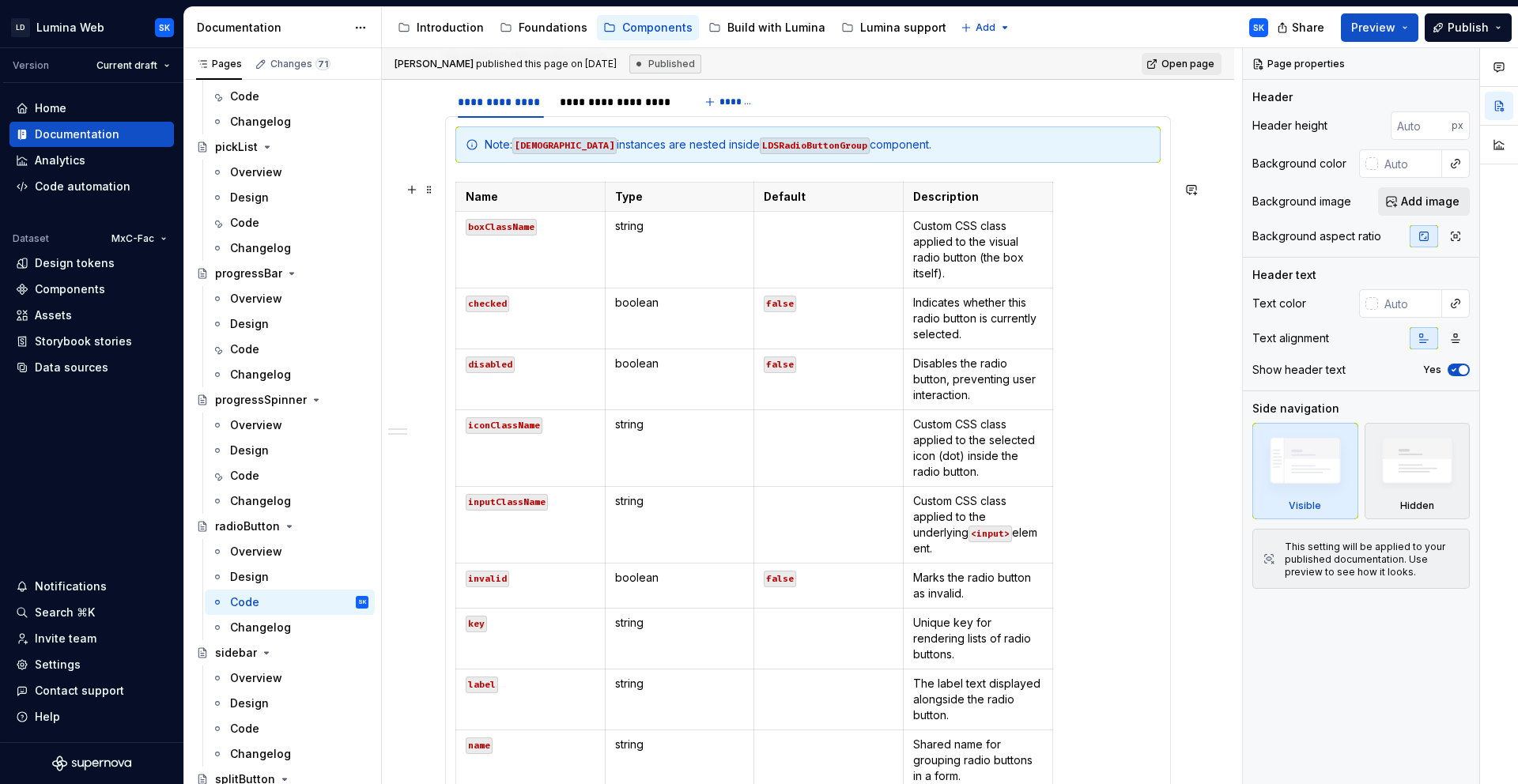
click at [979, 400] on p "Disables the radio button, preventing user interaction." at bounding box center [978, 380] width 130 height 47
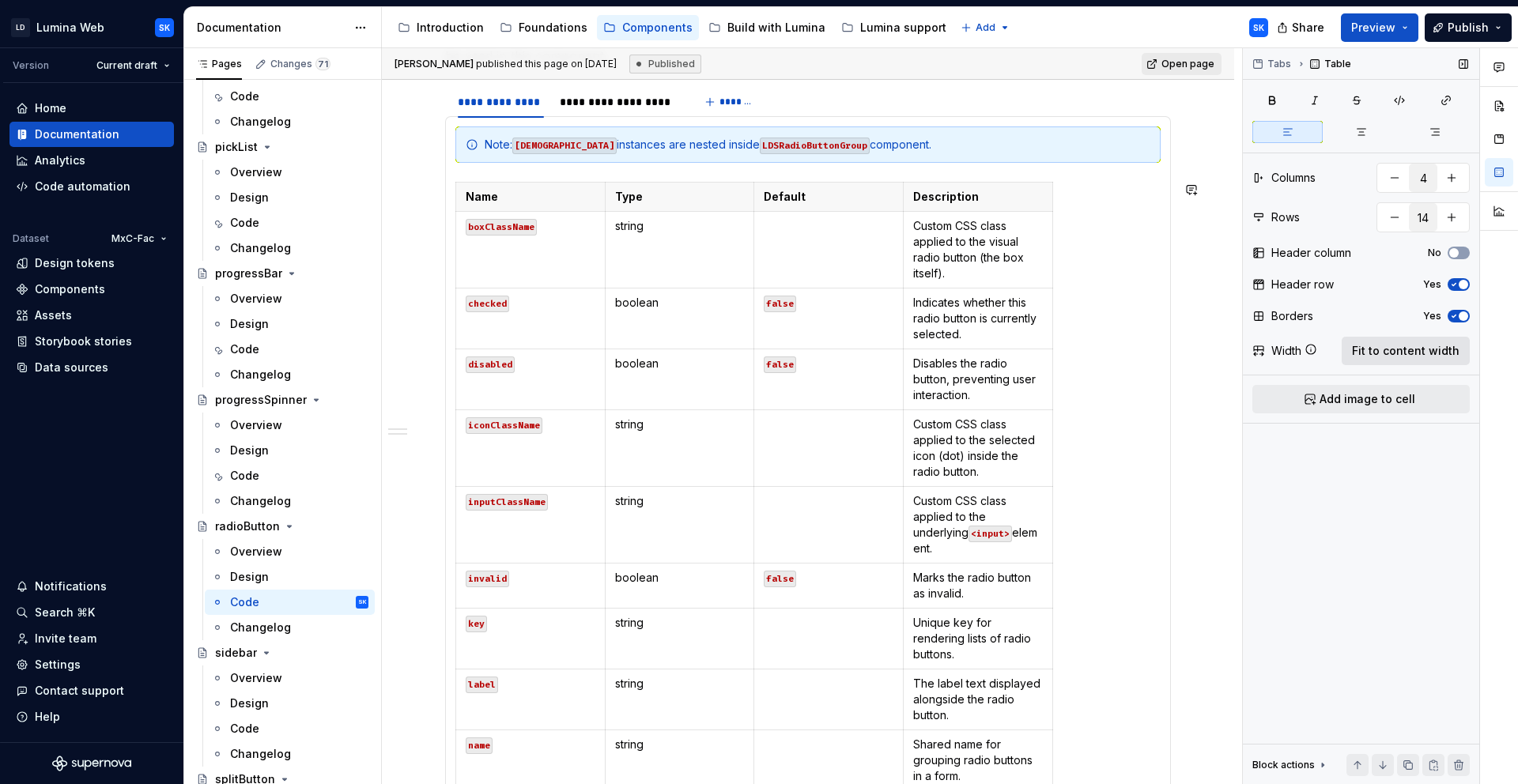
click at [1416, 351] on span "Fit to content width" at bounding box center [1406, 351] width 108 height 16
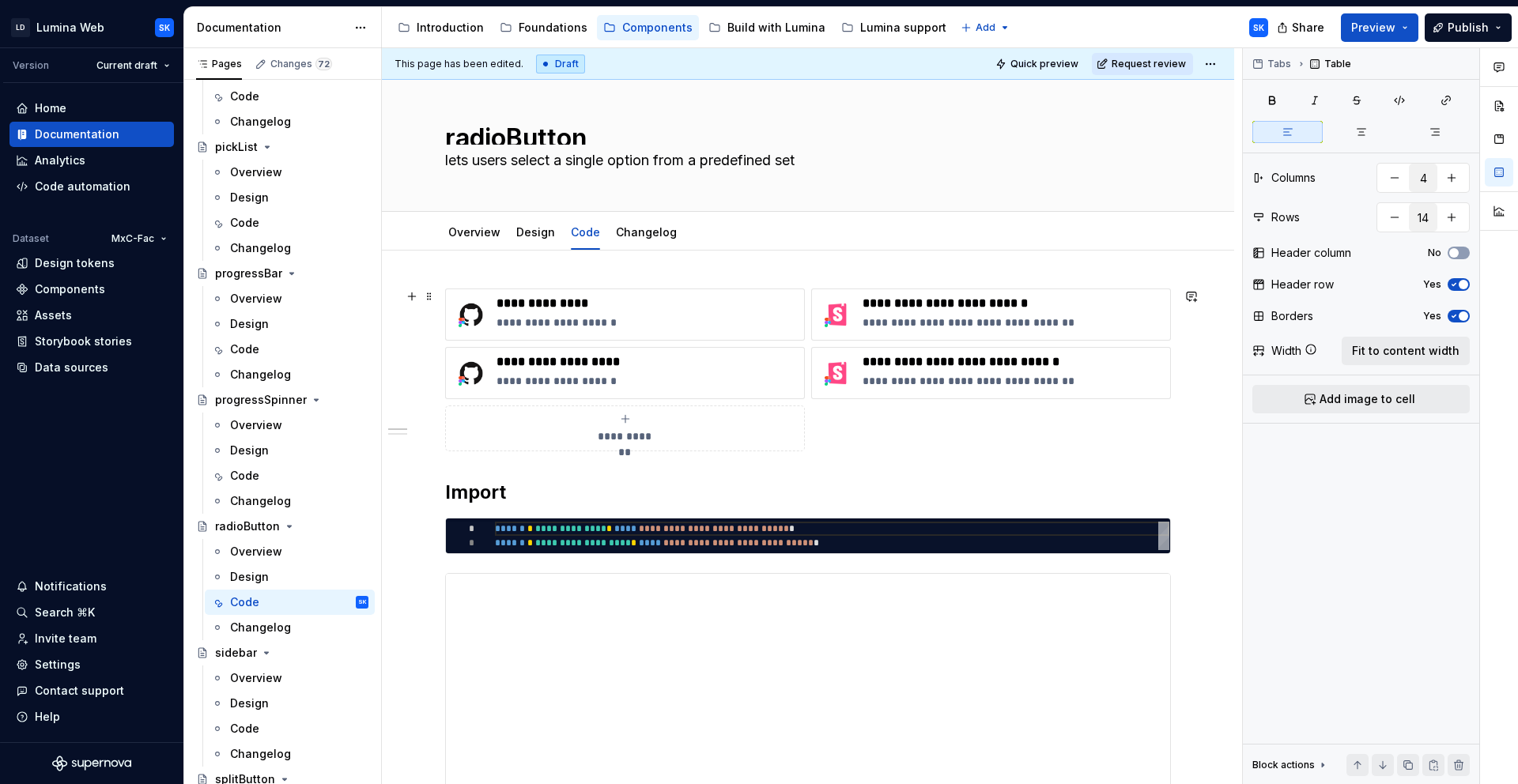
scroll to position [0, 0]
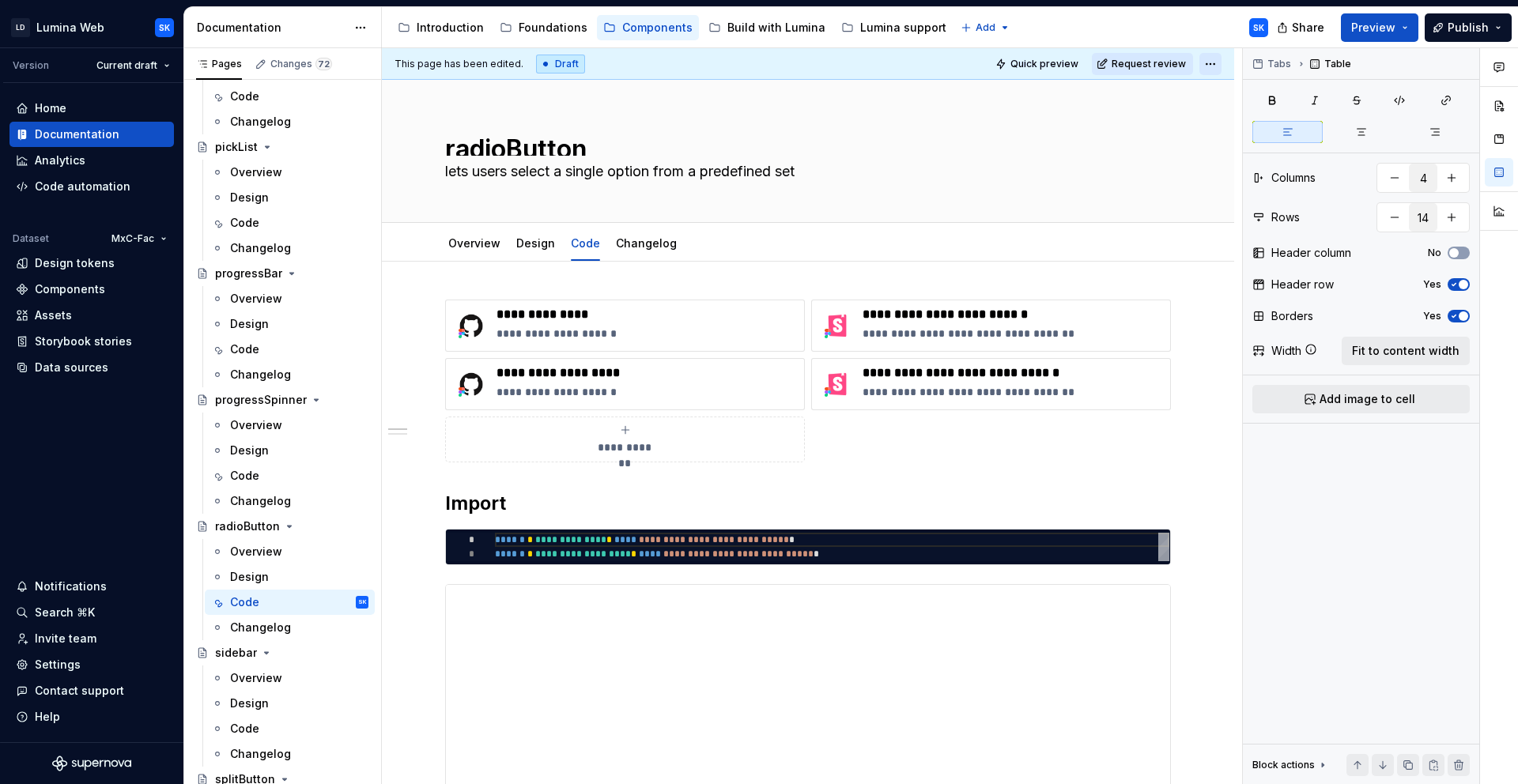
click at [1204, 63] on html "LD Lumina Web SK Version Current draft Home Documentation Analytics Code automa…" at bounding box center [759, 392] width 1518 height 784
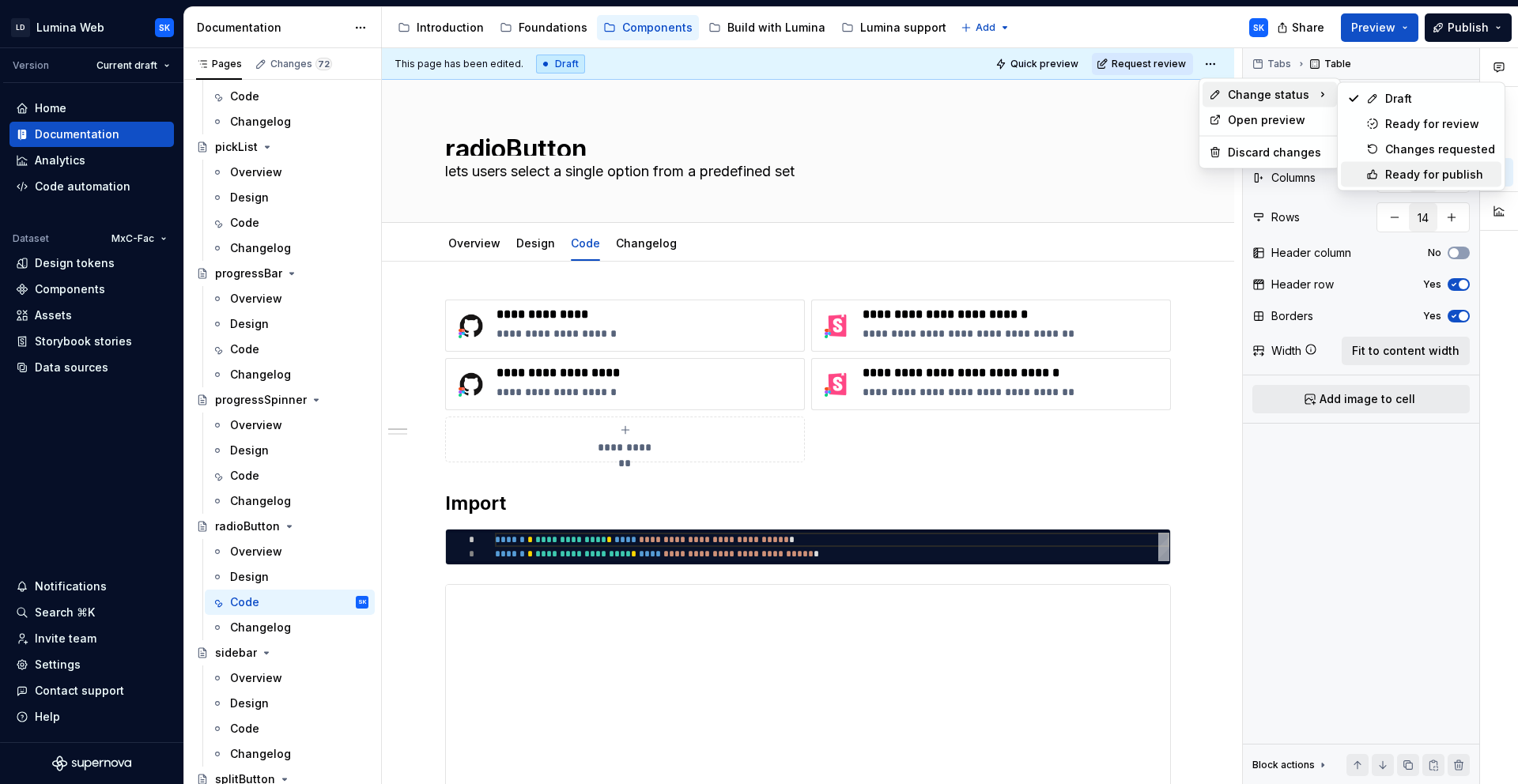
click at [1426, 165] on div "Ready for publish" at bounding box center [1421, 175] width 161 height 25
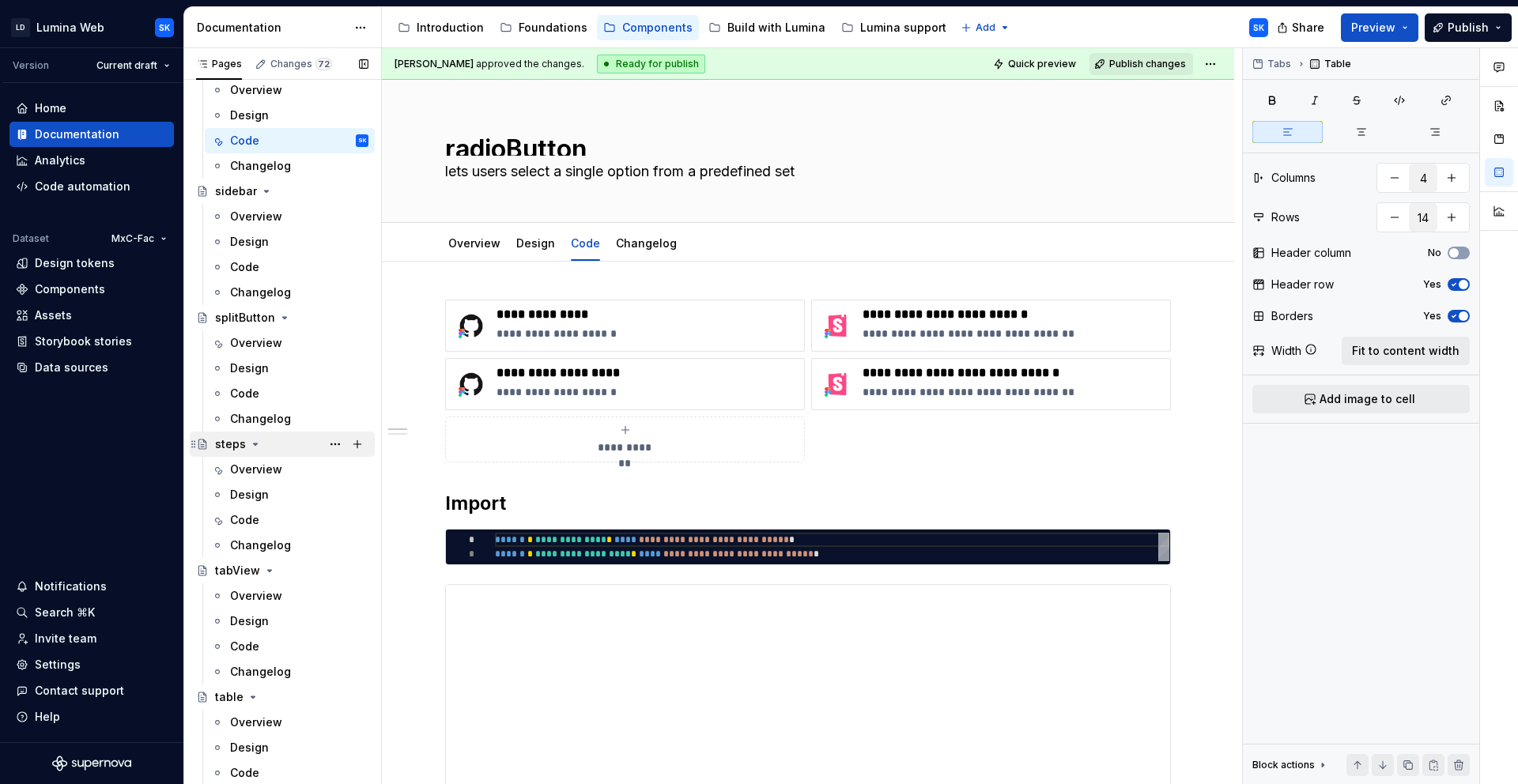
scroll to position [3867, 0]
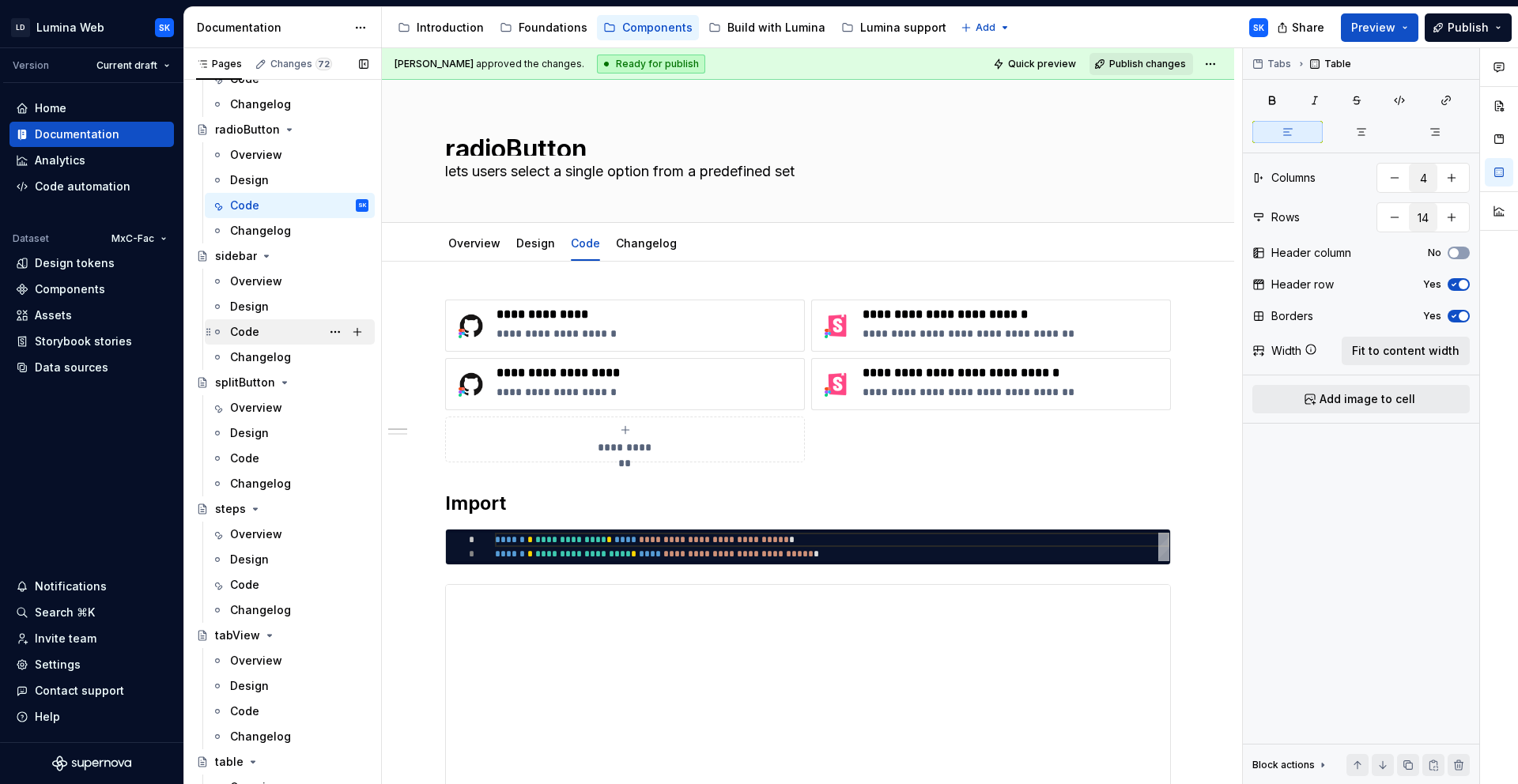
click at [283, 328] on div "Code" at bounding box center [299, 332] width 139 height 22
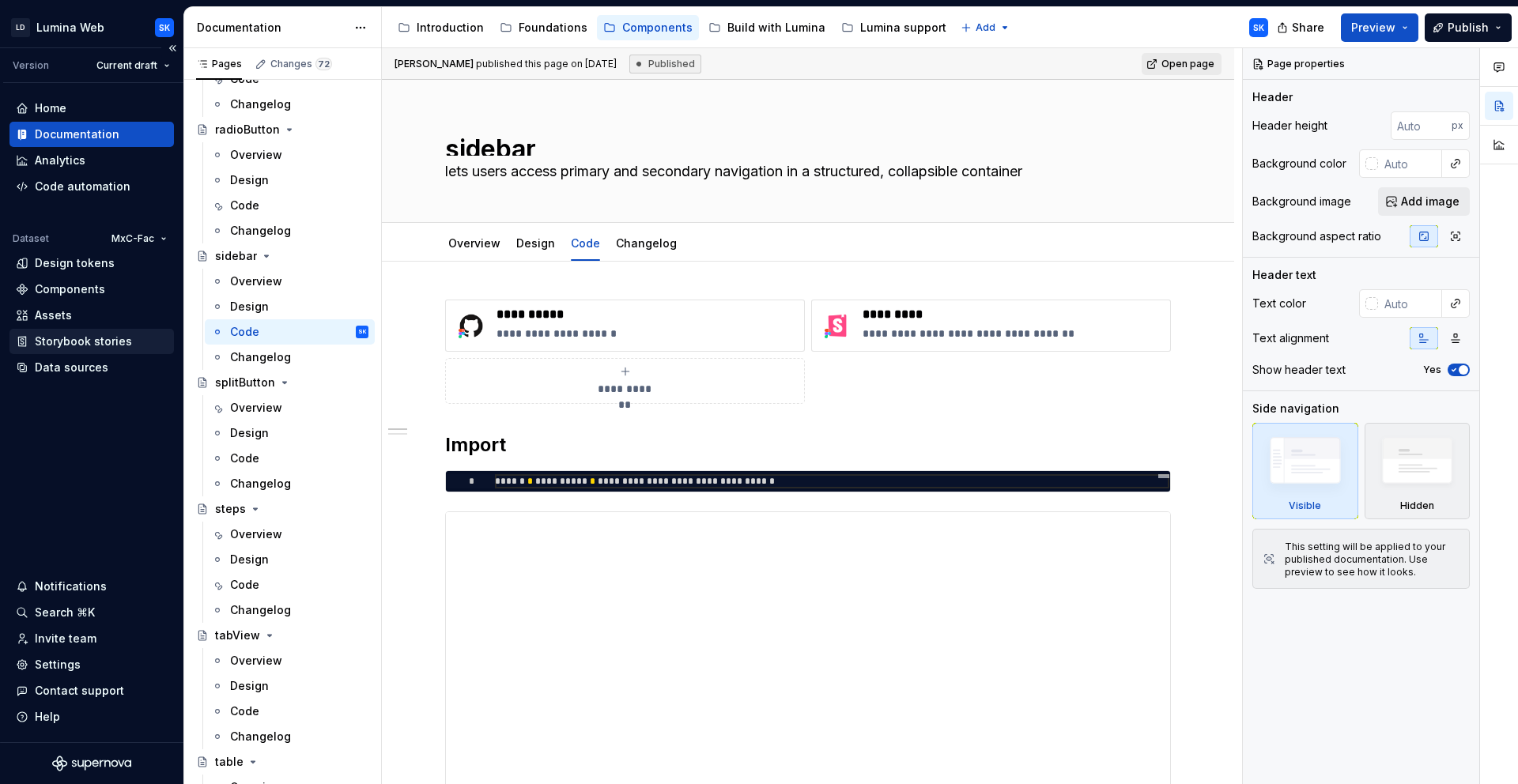
type textarea "*"
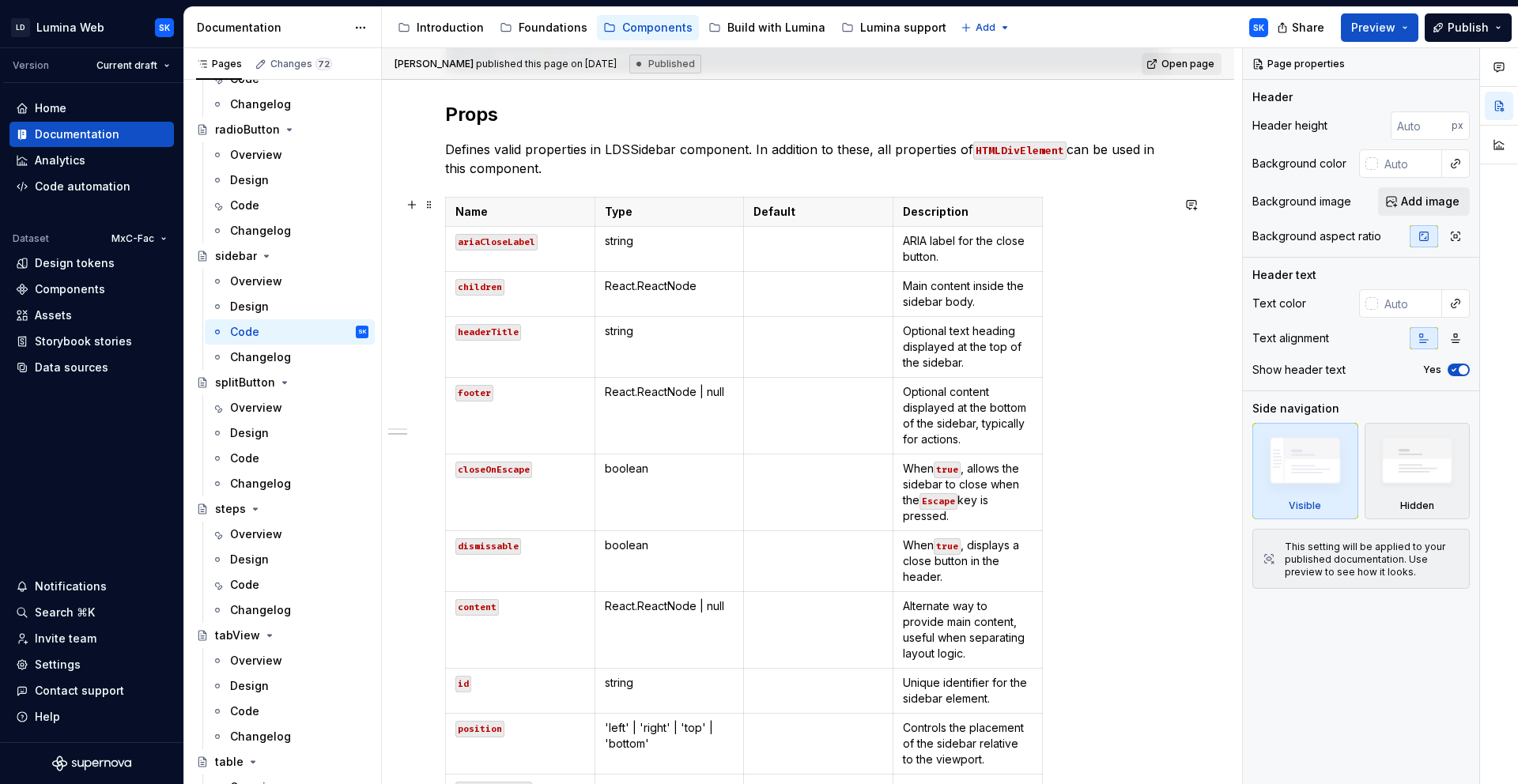
scroll to position [1437, 0]
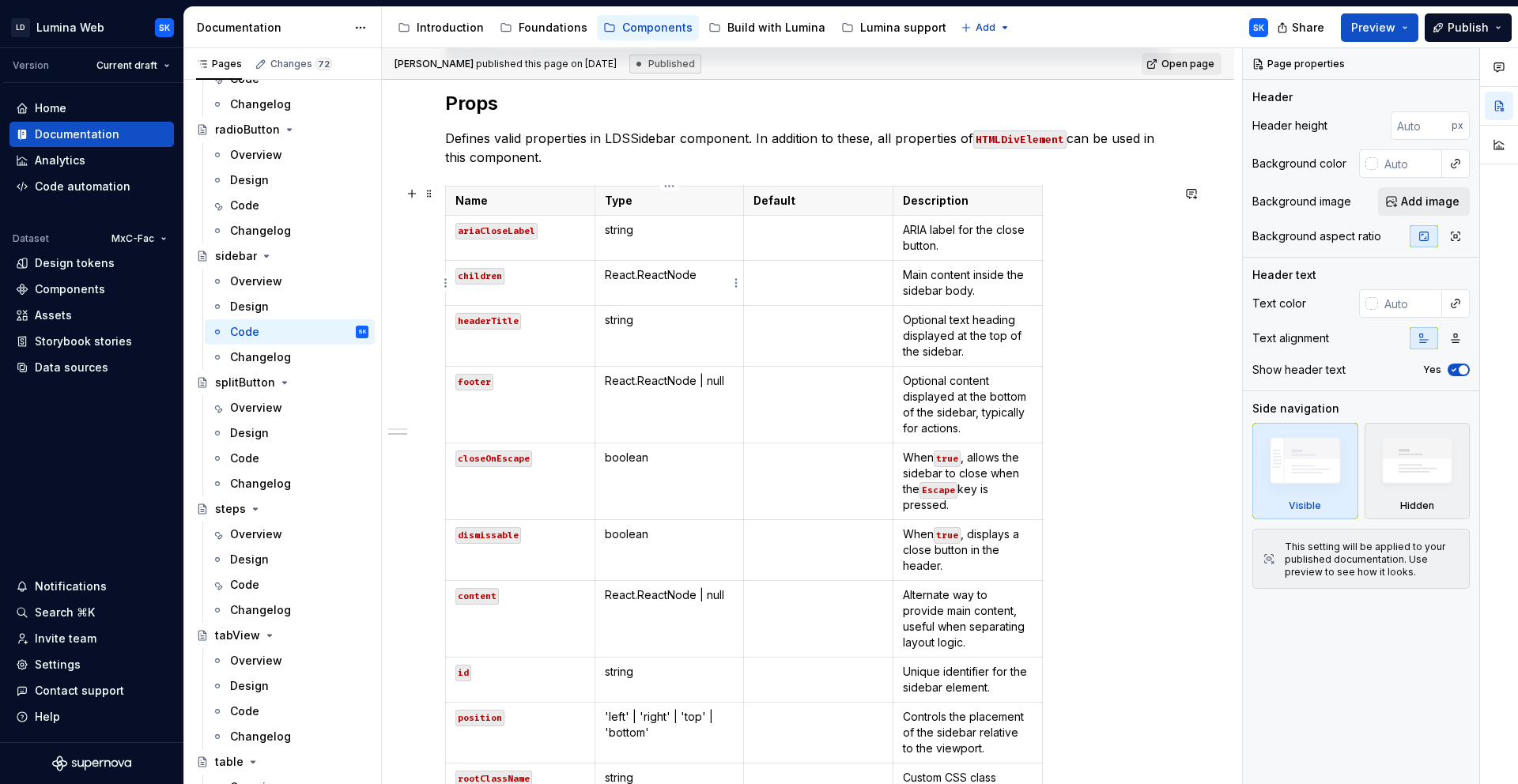
click at [713, 277] on p "React.ReactNode" at bounding box center [670, 275] width 130 height 16
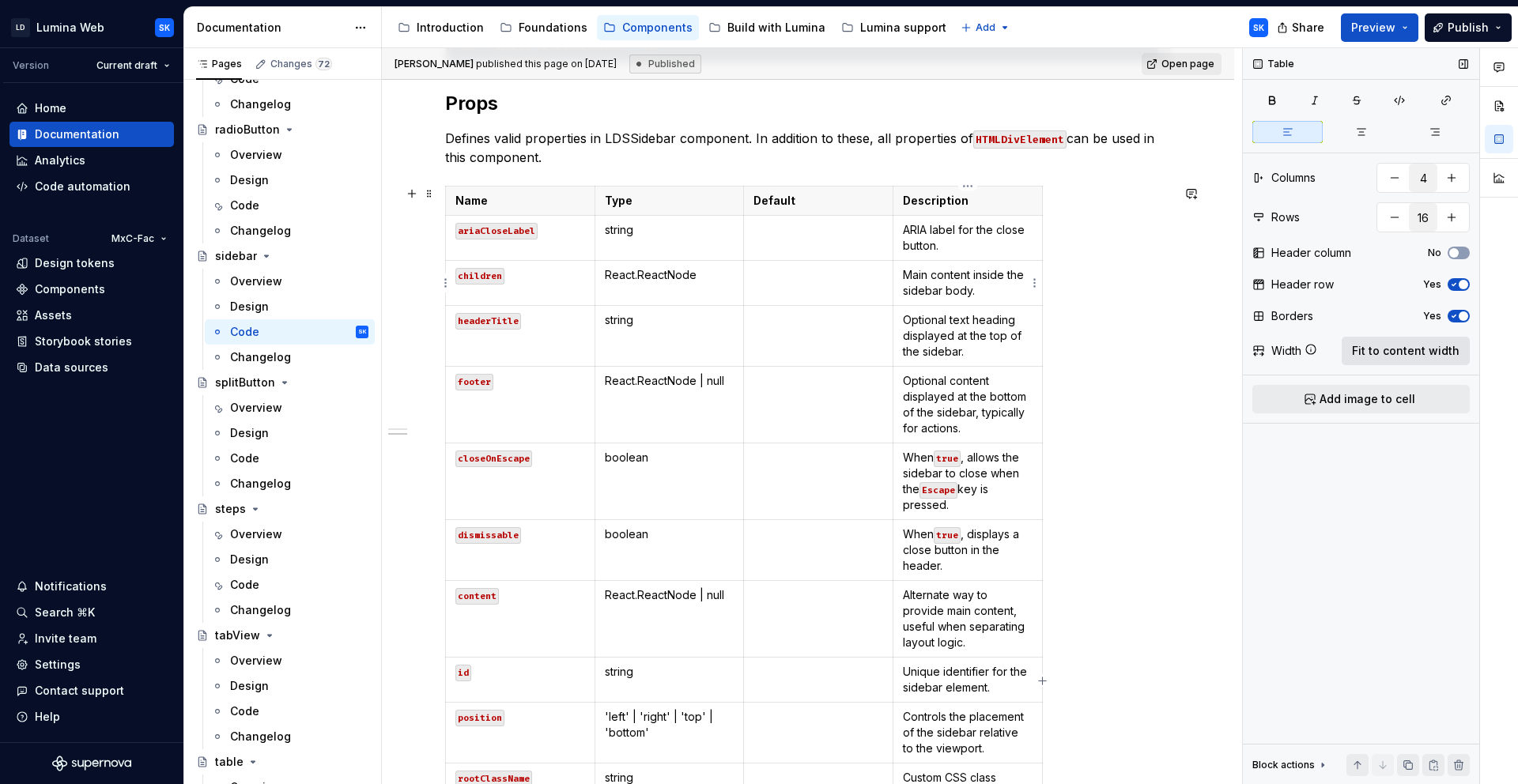
click at [1417, 347] on span "Fit to content width" at bounding box center [1406, 351] width 108 height 16
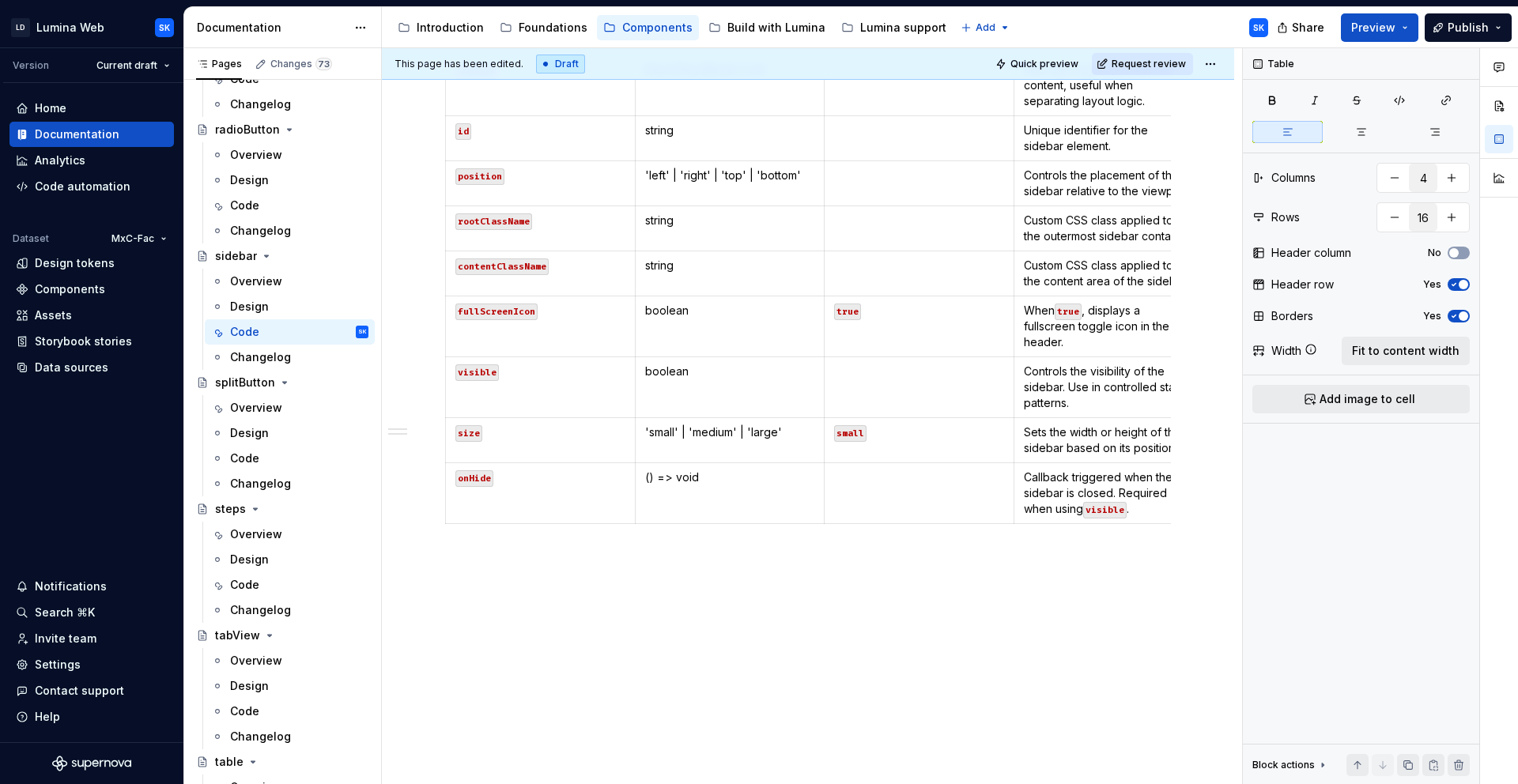
scroll to position [1907, 0]
click at [265, 456] on div "Code" at bounding box center [299, 458] width 139 height 22
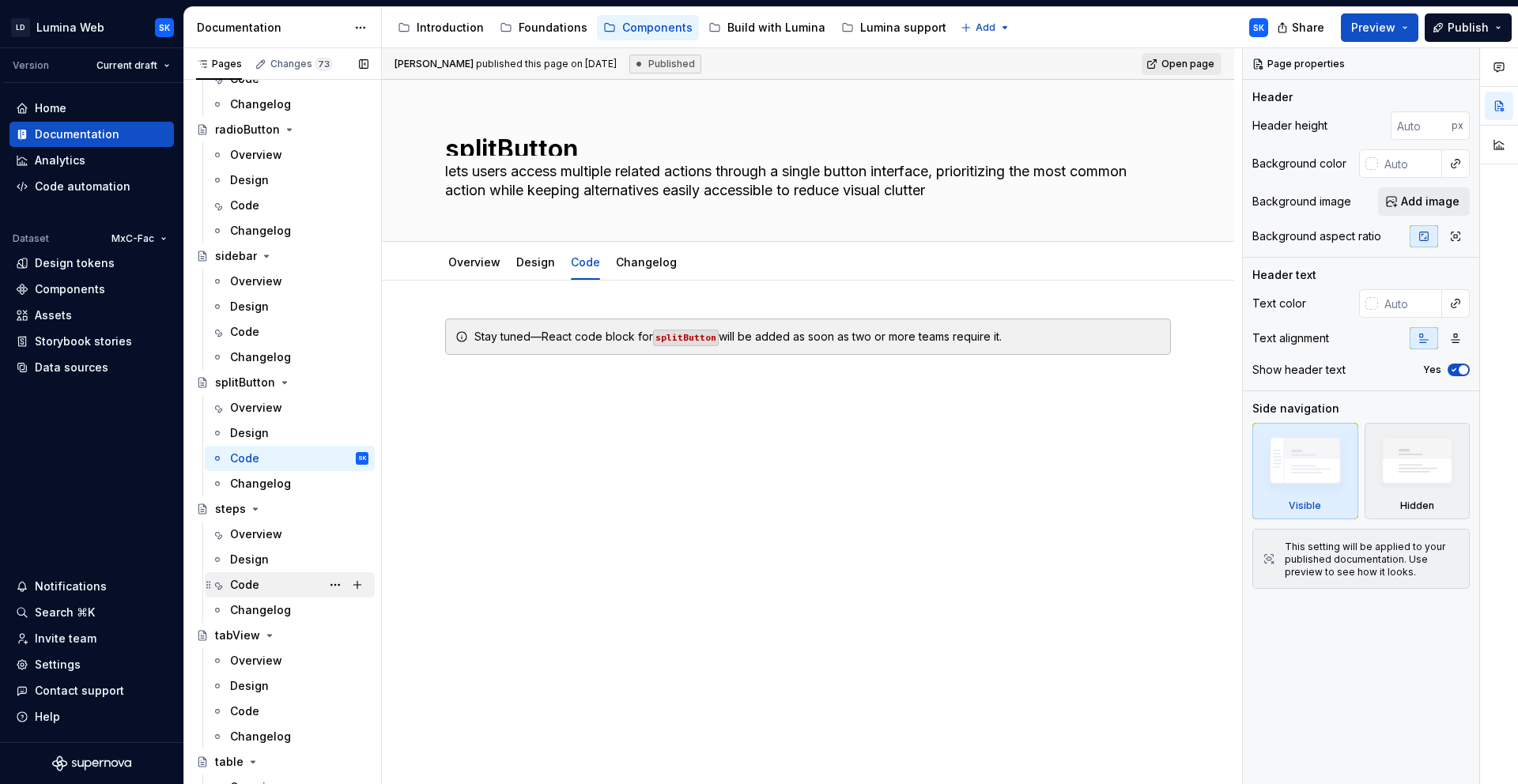
click at [280, 586] on div "Code" at bounding box center [299, 585] width 139 height 22
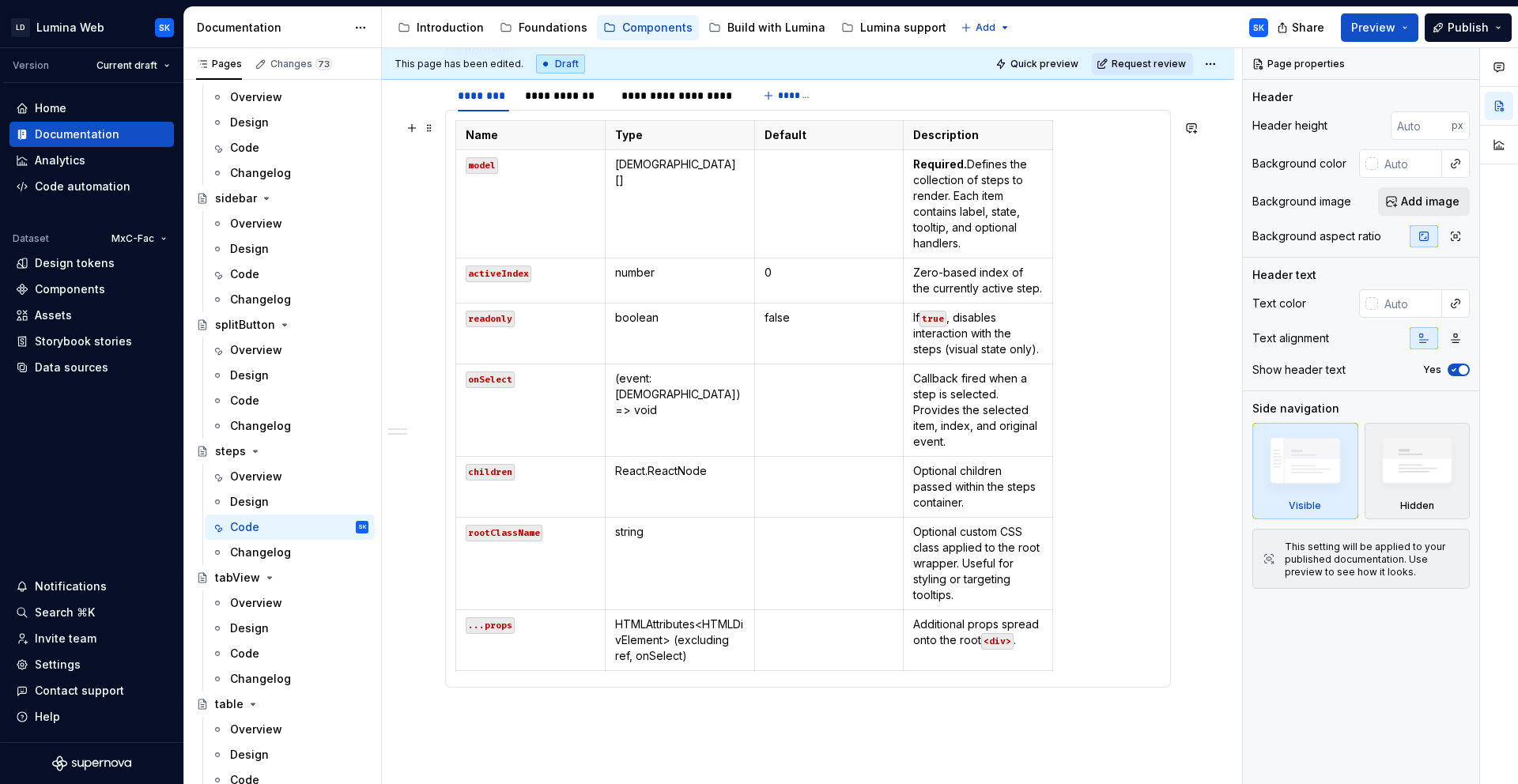
scroll to position [1360, 0]
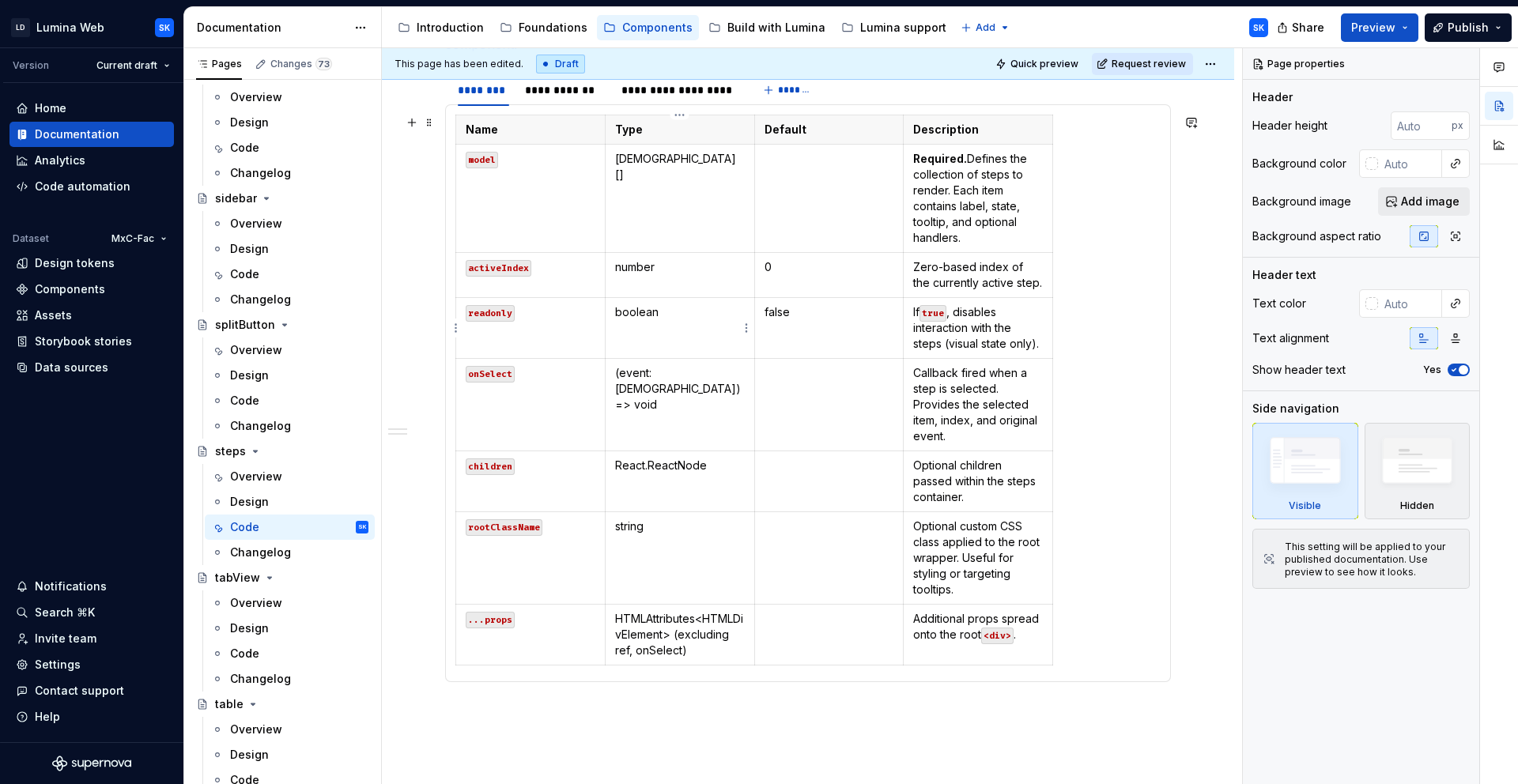
click at [675, 324] on td "boolean" at bounding box center [679, 328] width 150 height 61
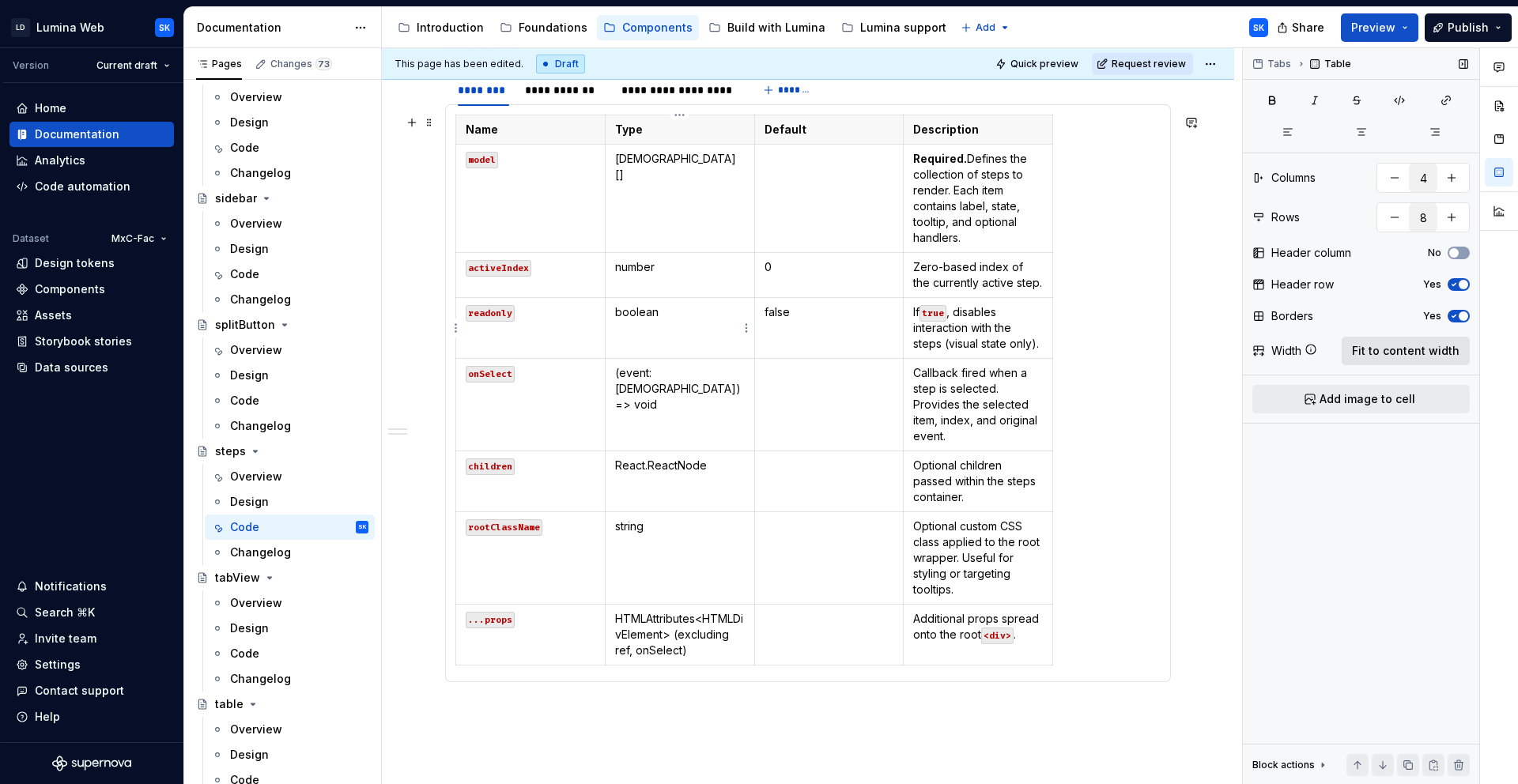
click at [1402, 343] on span "Fit to content width" at bounding box center [1406, 351] width 108 height 16
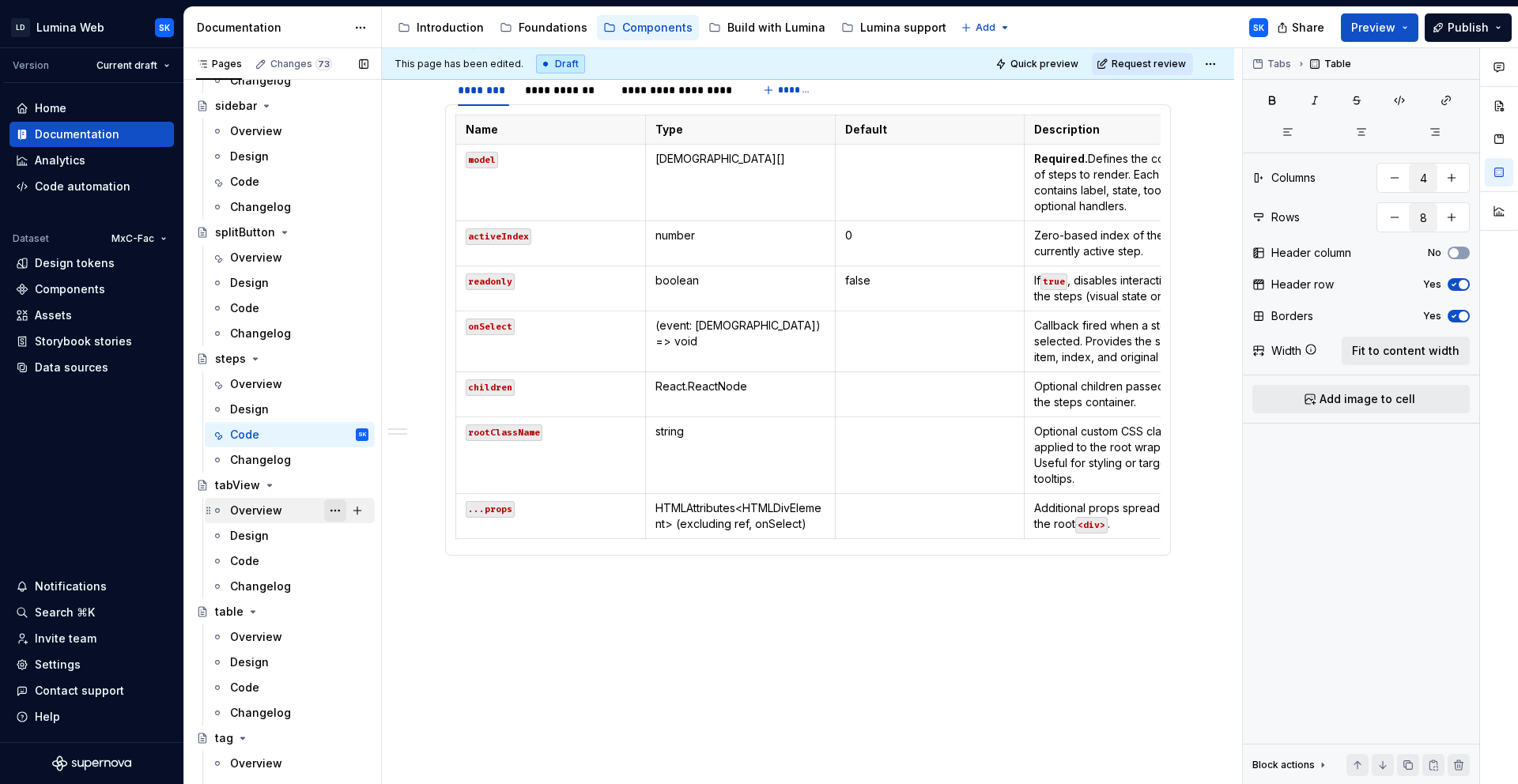
scroll to position [4024, 0]
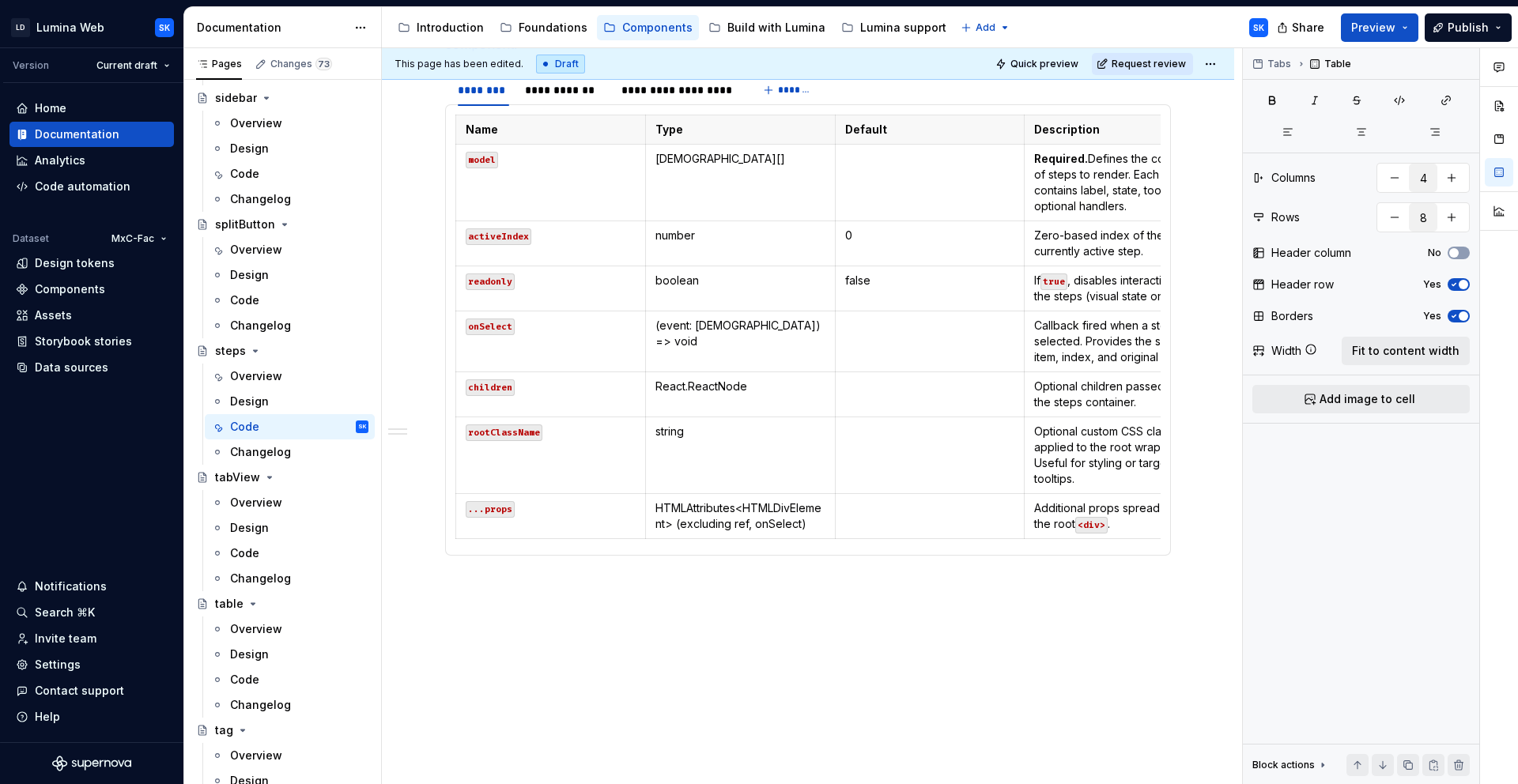
click at [1209, 60] on html "LD Lumina Web SK Version Current draft Home Documentation Analytics Code automa…" at bounding box center [759, 392] width 1518 height 784
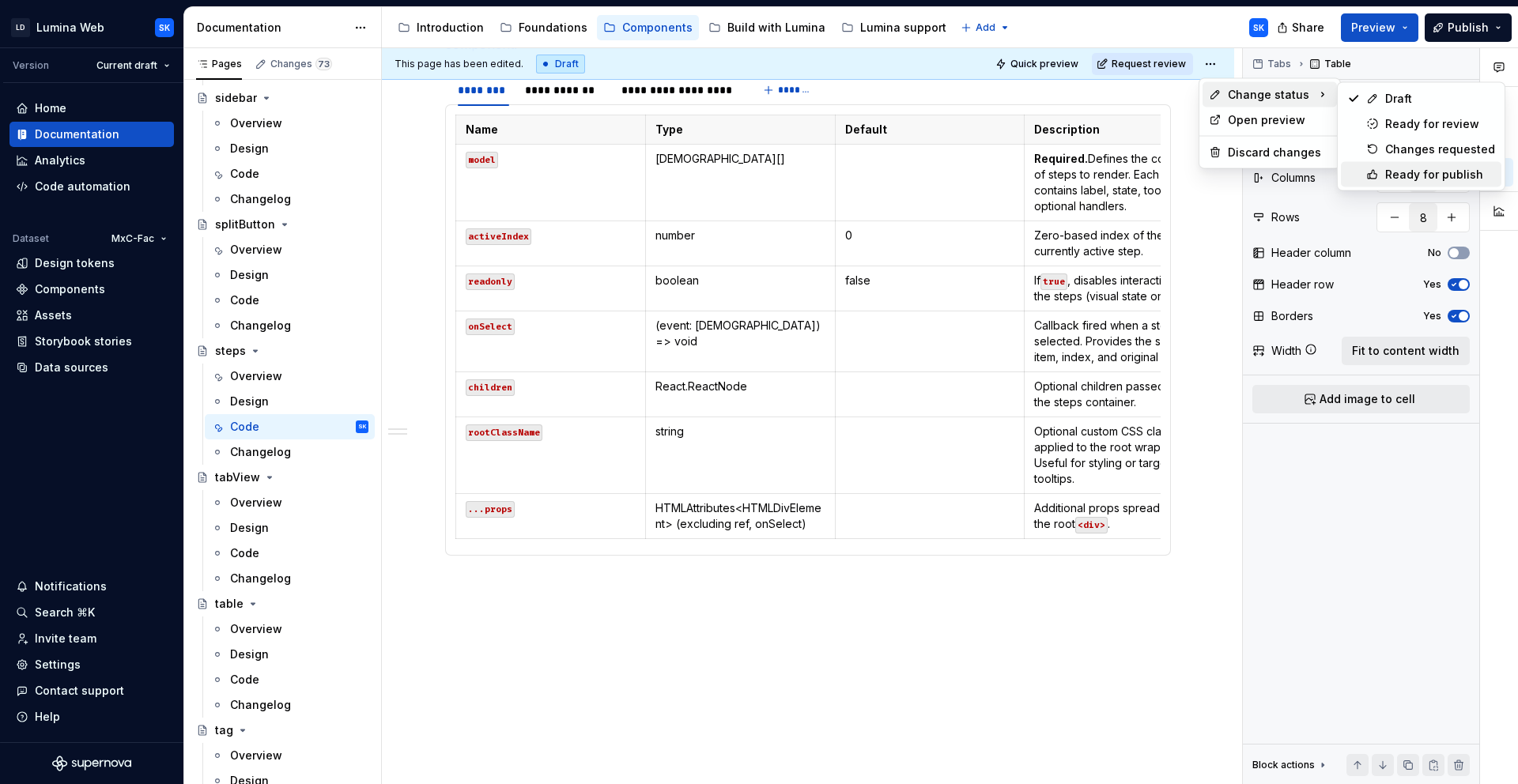
click at [1433, 177] on div "Ready for publish" at bounding box center [1440, 175] width 110 height 16
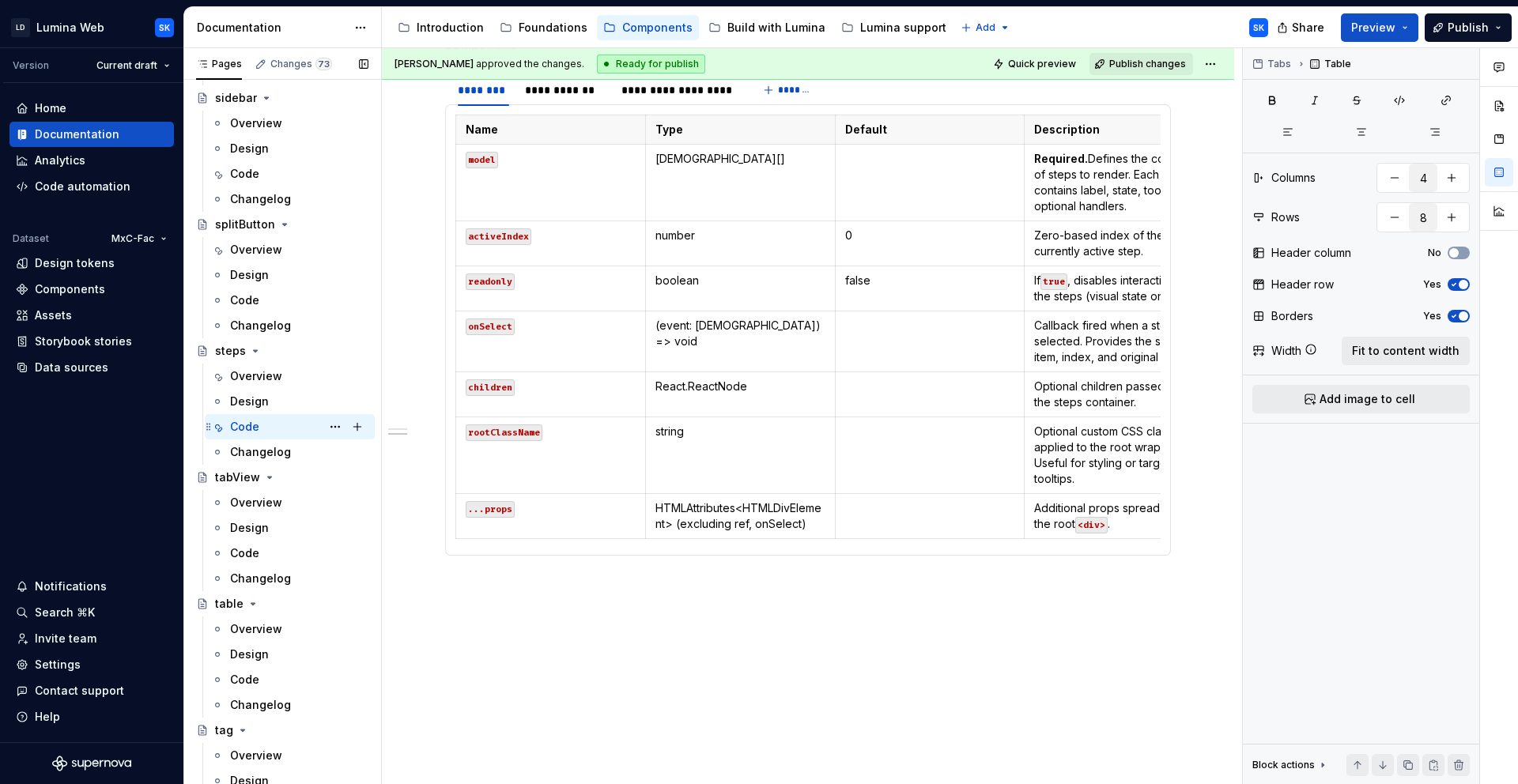
scroll to position [1007, 0]
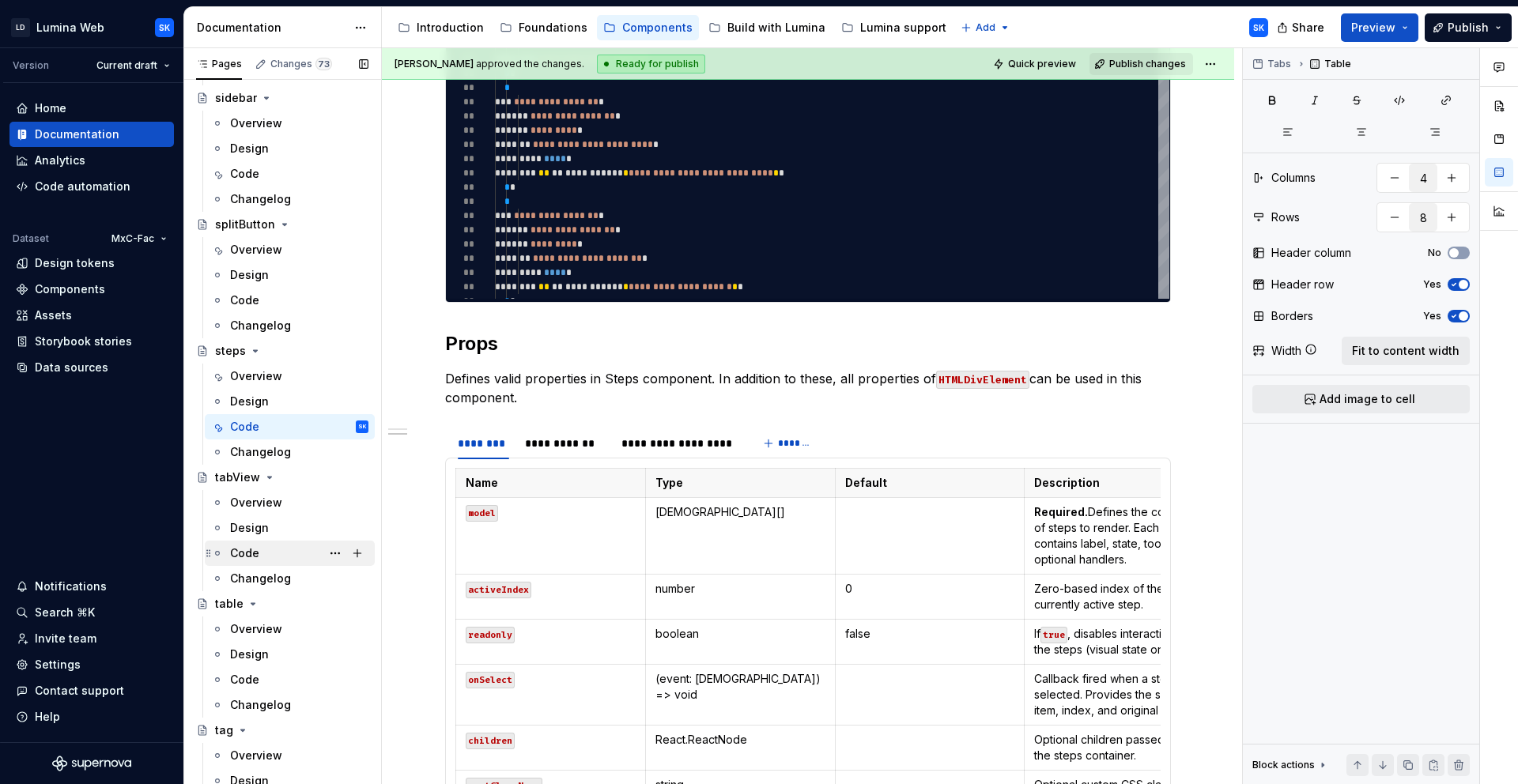
click at [272, 547] on div "Code" at bounding box center [299, 553] width 139 height 22
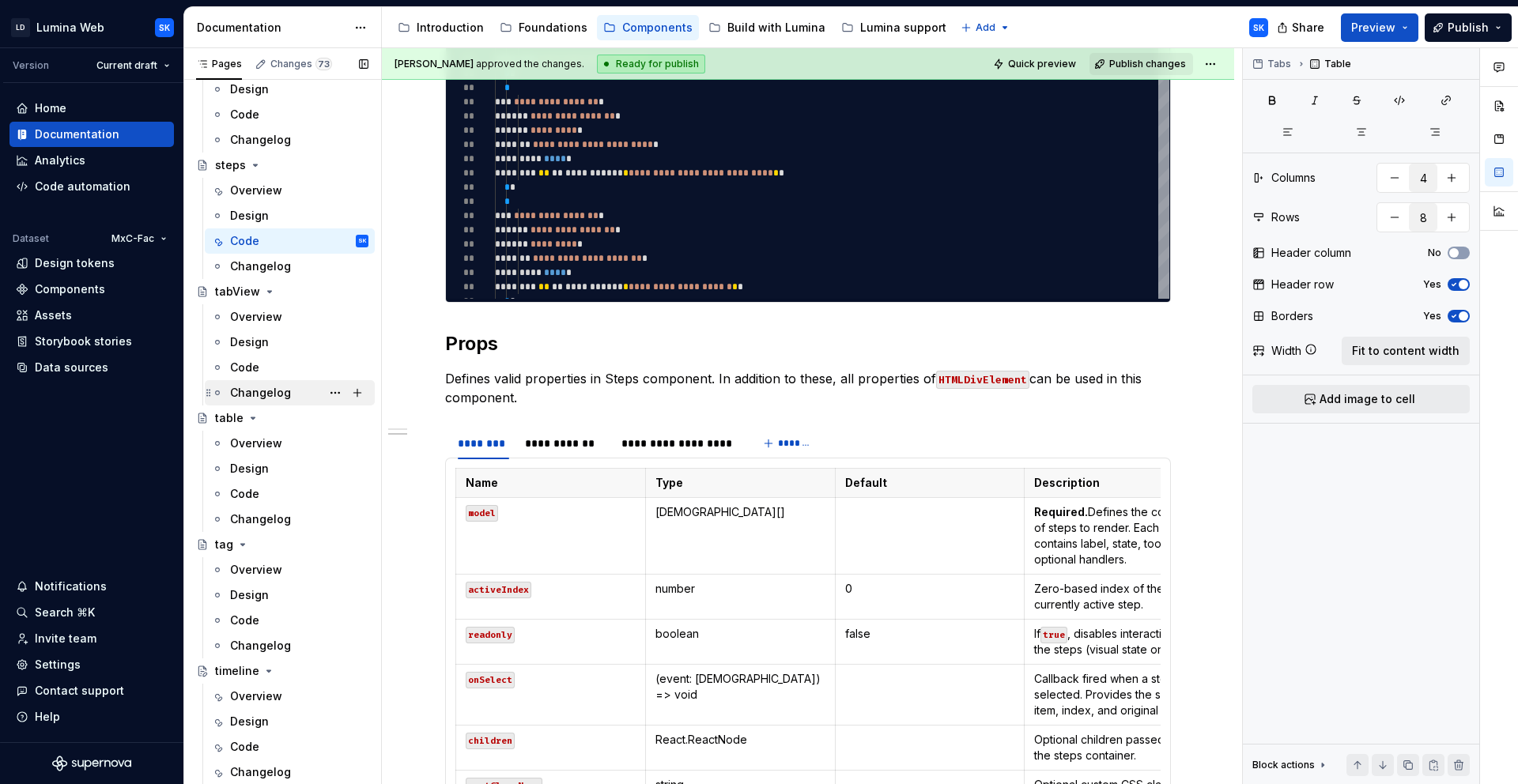
scroll to position [4244, 0]
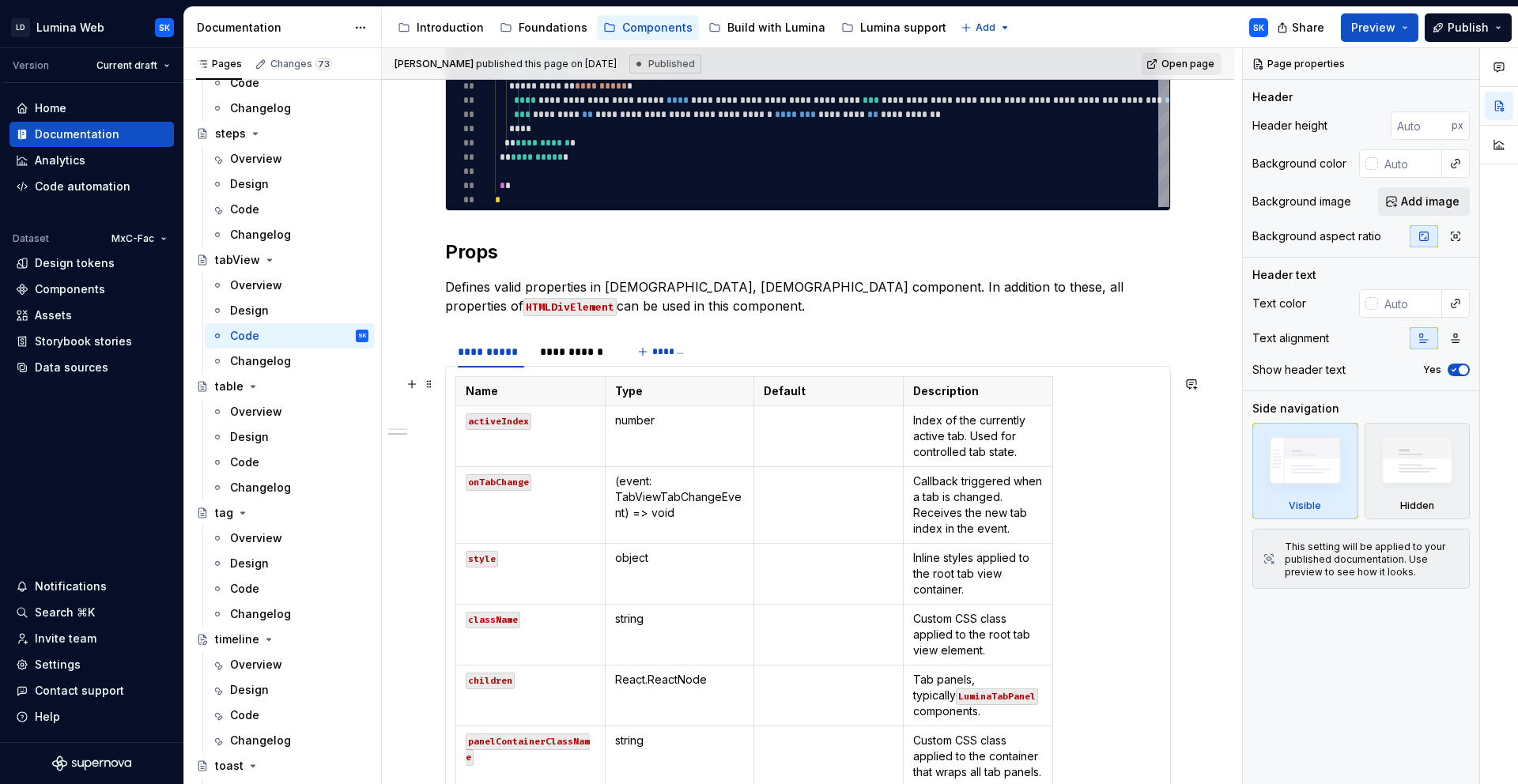
scroll to position [1043, 0]
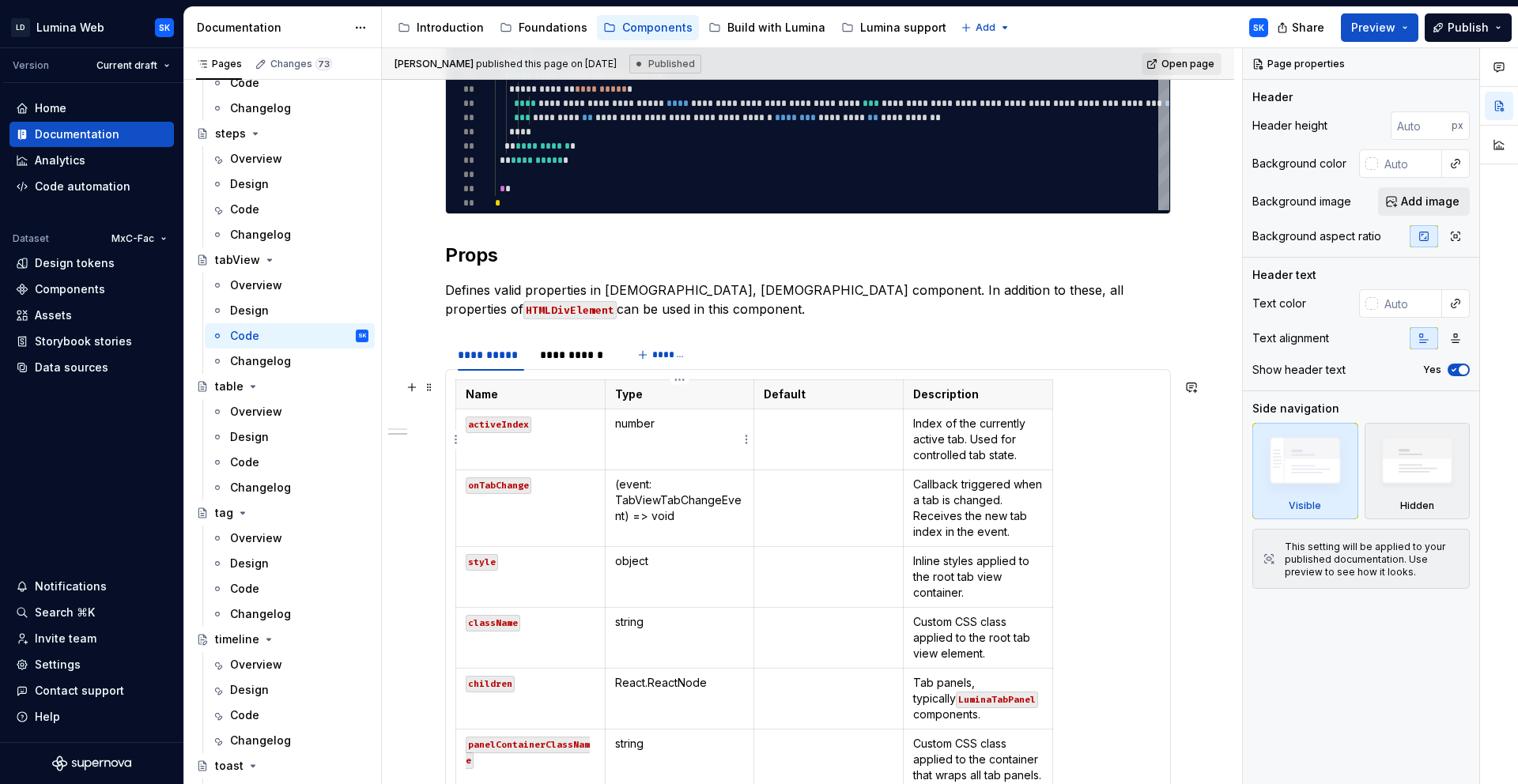
click at [669, 434] on td "number" at bounding box center [679, 439] width 150 height 61
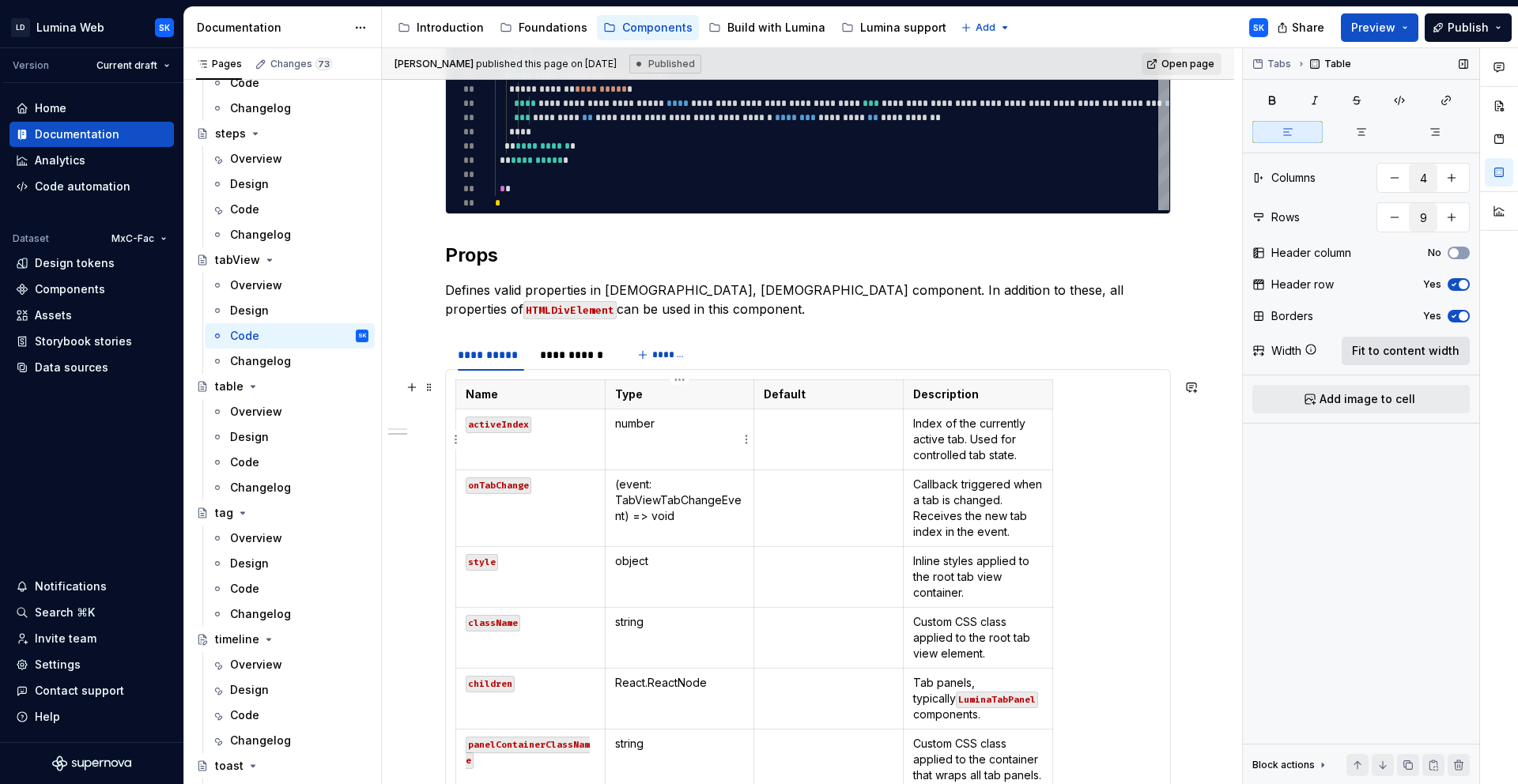
click at [1403, 353] on span "Fit to content width" at bounding box center [1406, 351] width 108 height 16
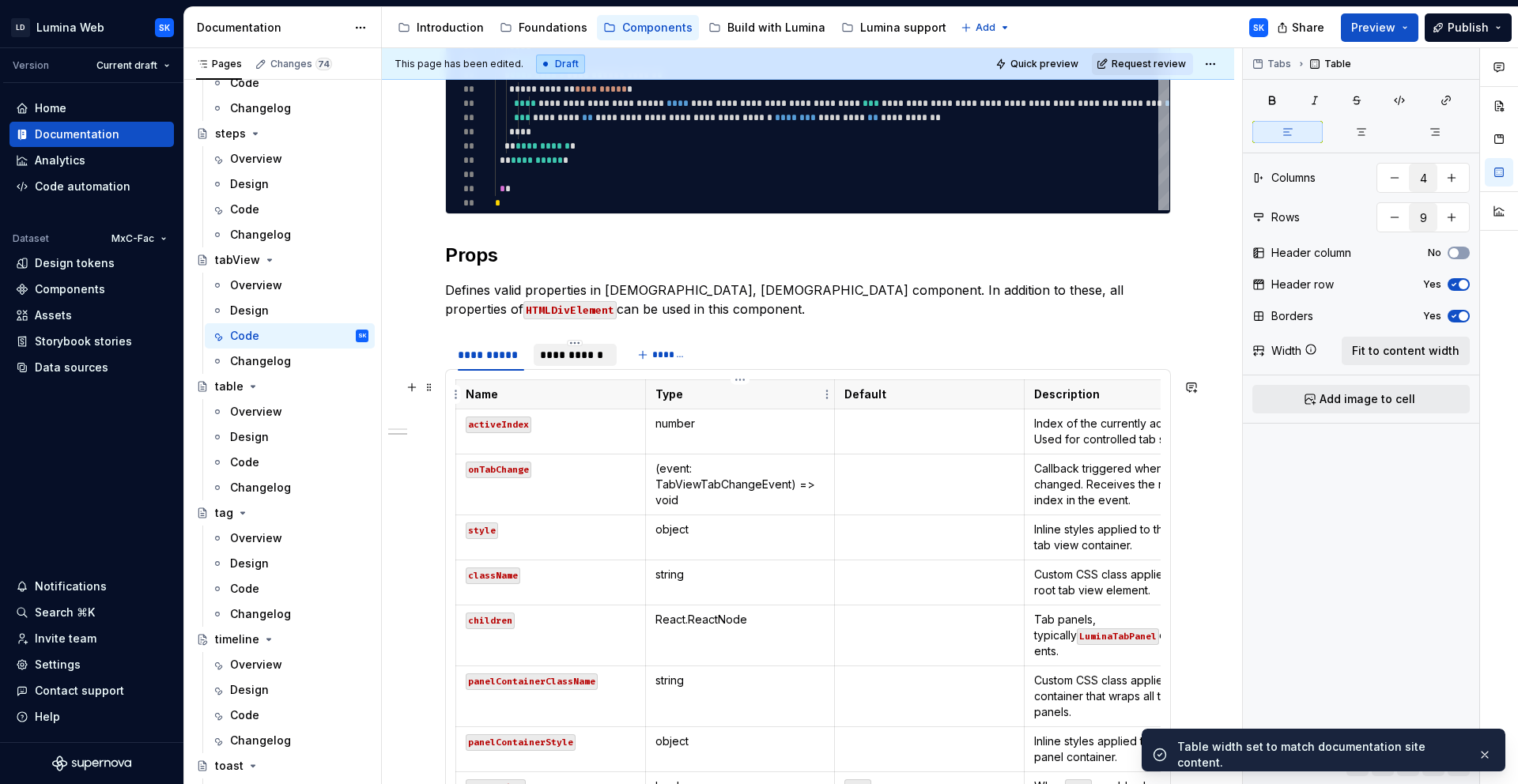
click at [580, 352] on div "**********" at bounding box center [575, 355] width 70 height 16
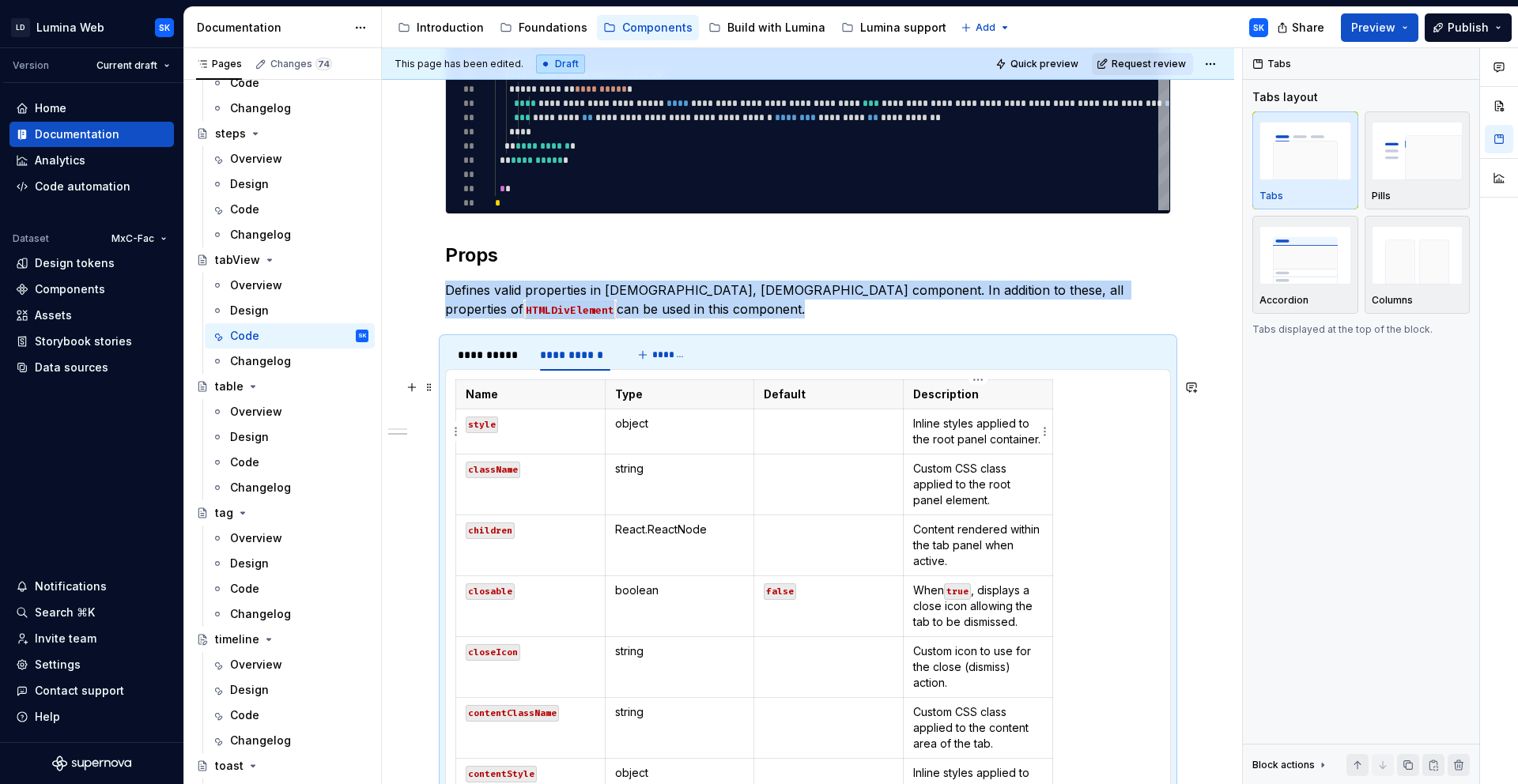
click at [1026, 432] on p "Inline styles applied to the root panel container." at bounding box center [978, 431] width 130 height 32
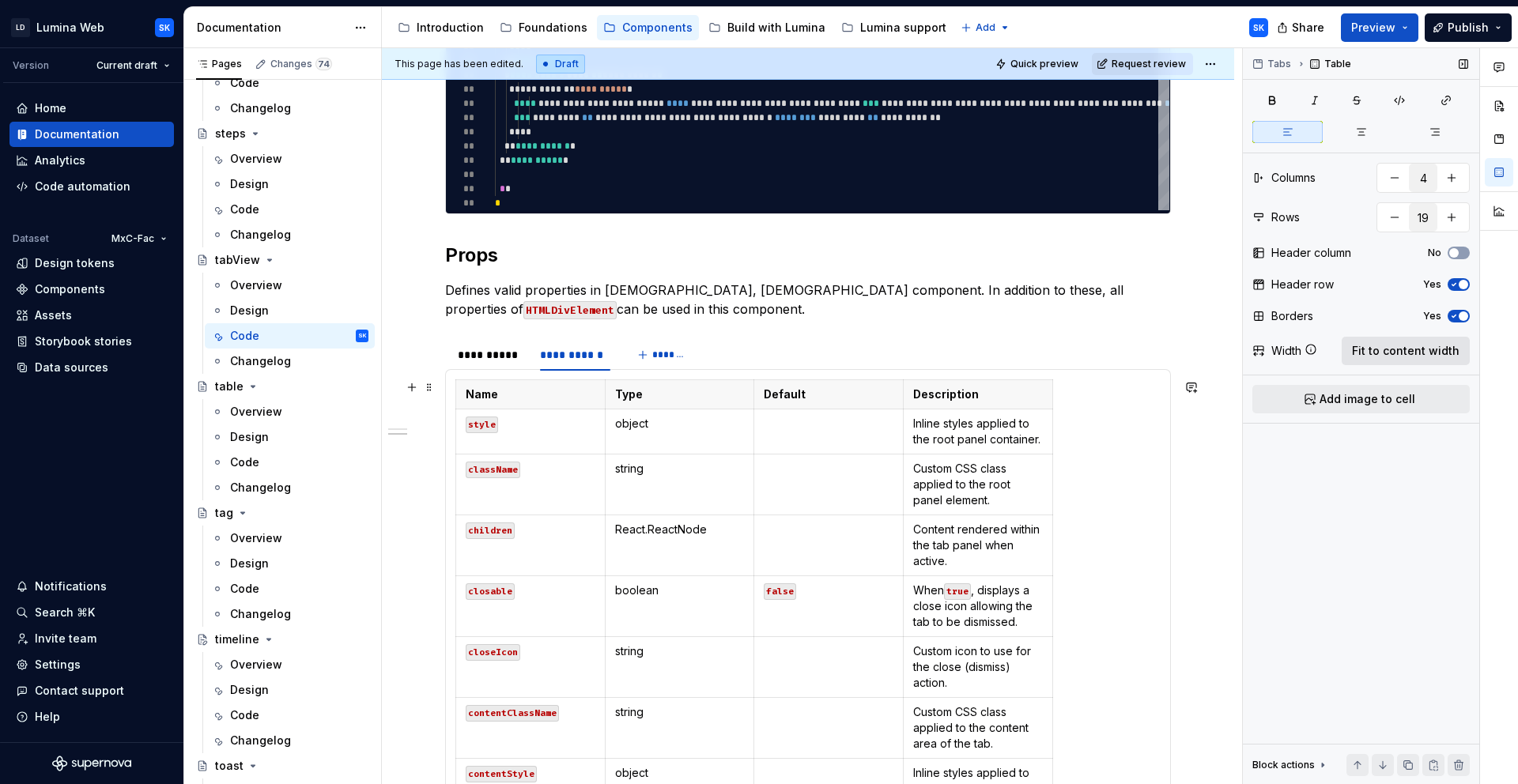
click at [1409, 353] on span "Fit to content width" at bounding box center [1406, 351] width 108 height 16
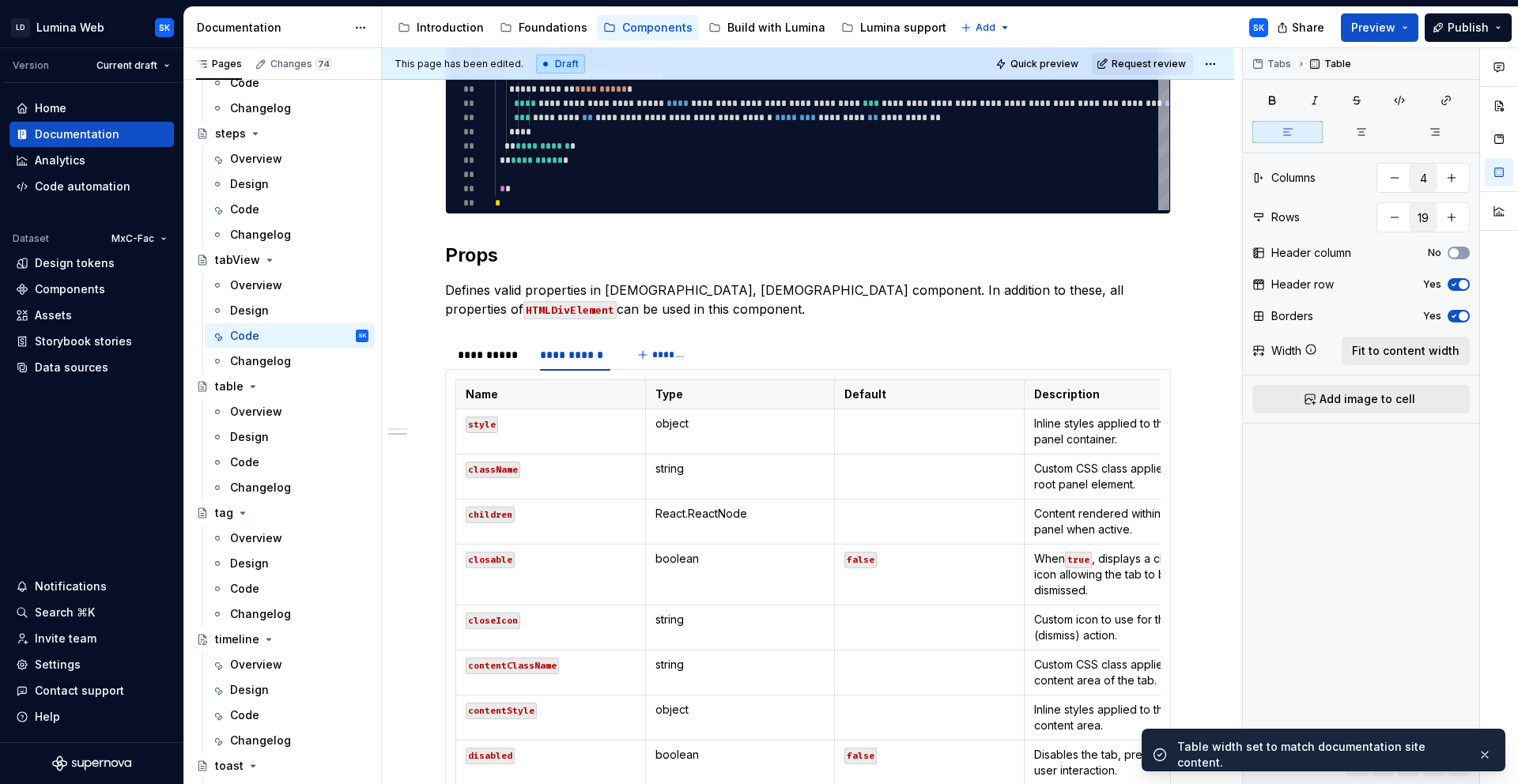
click at [1216, 59] on html "LD Lumina Web SK Version Current draft Home Documentation Analytics Code automa…" at bounding box center [759, 392] width 1518 height 784
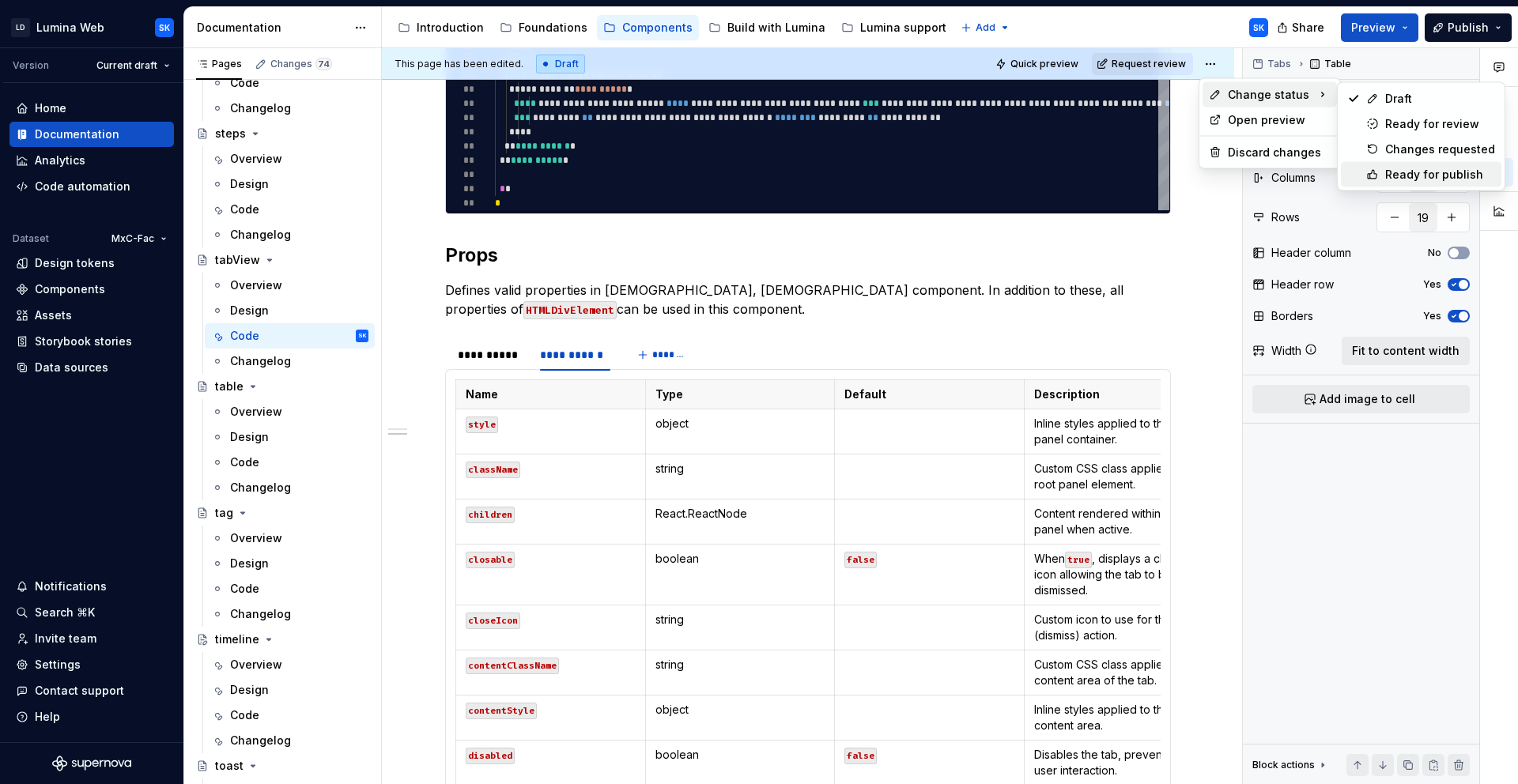
click at [1436, 177] on div "Ready for publish" at bounding box center [1440, 175] width 110 height 16
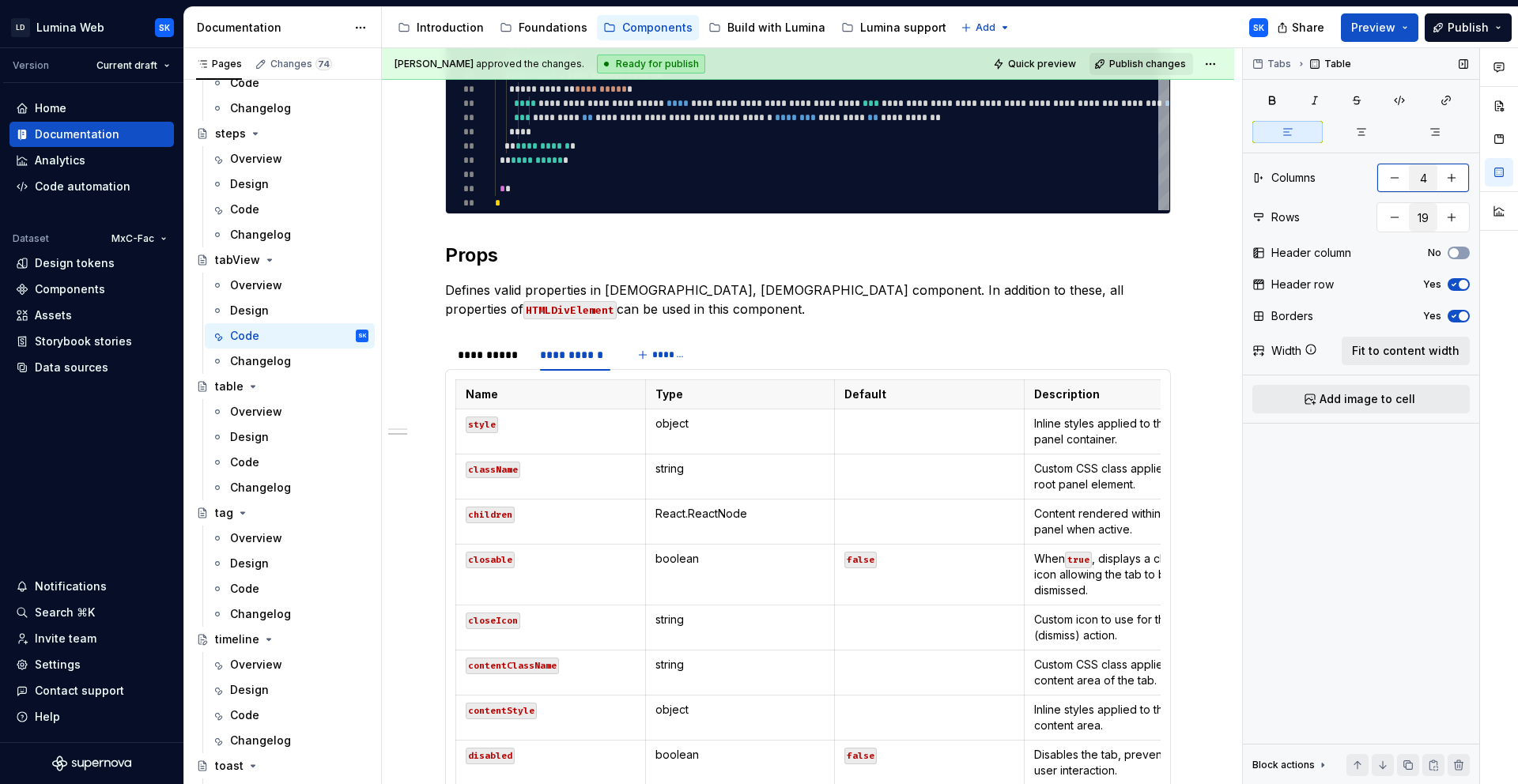
scroll to position [690, 0]
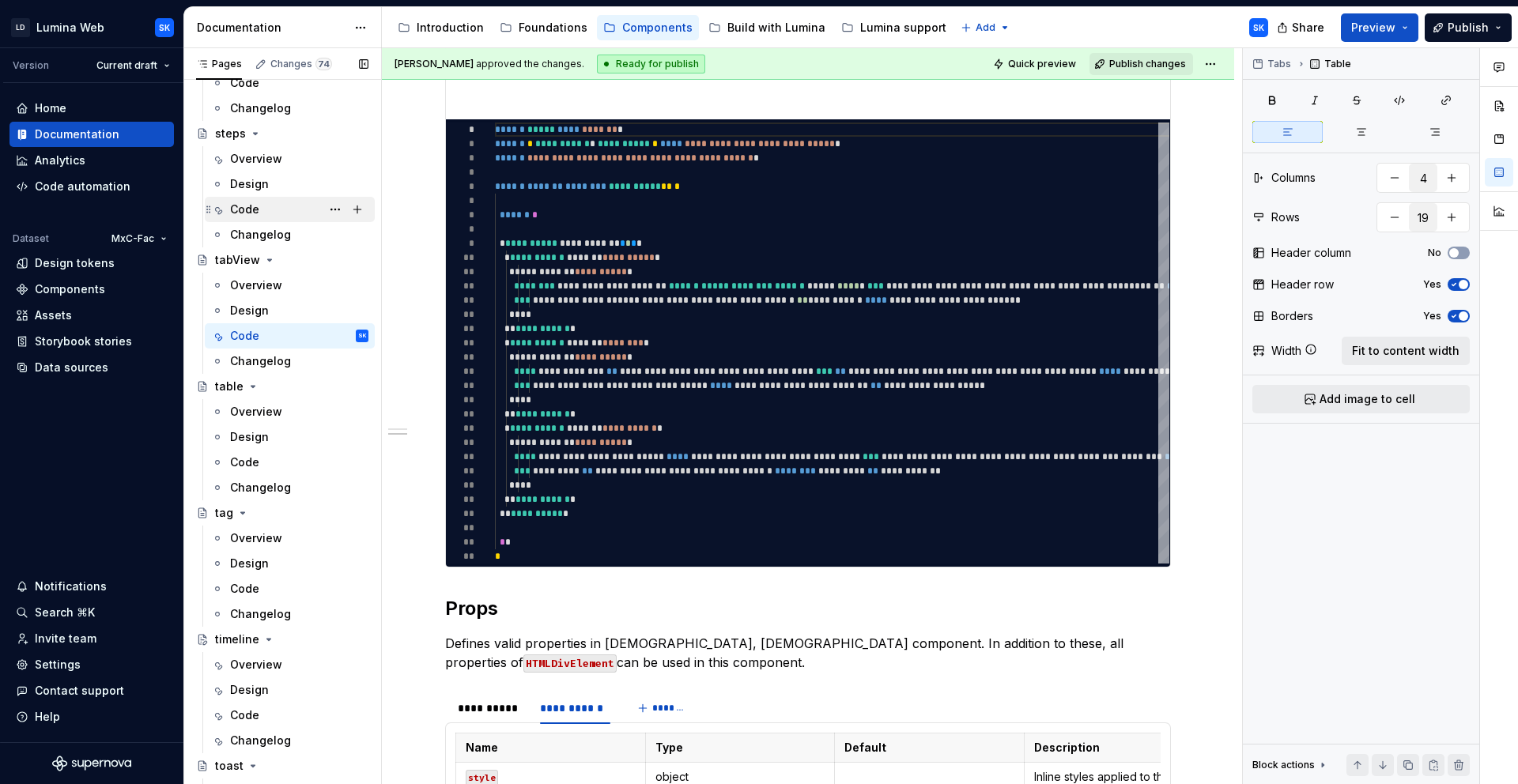
click at [281, 206] on div "Code" at bounding box center [299, 210] width 139 height 22
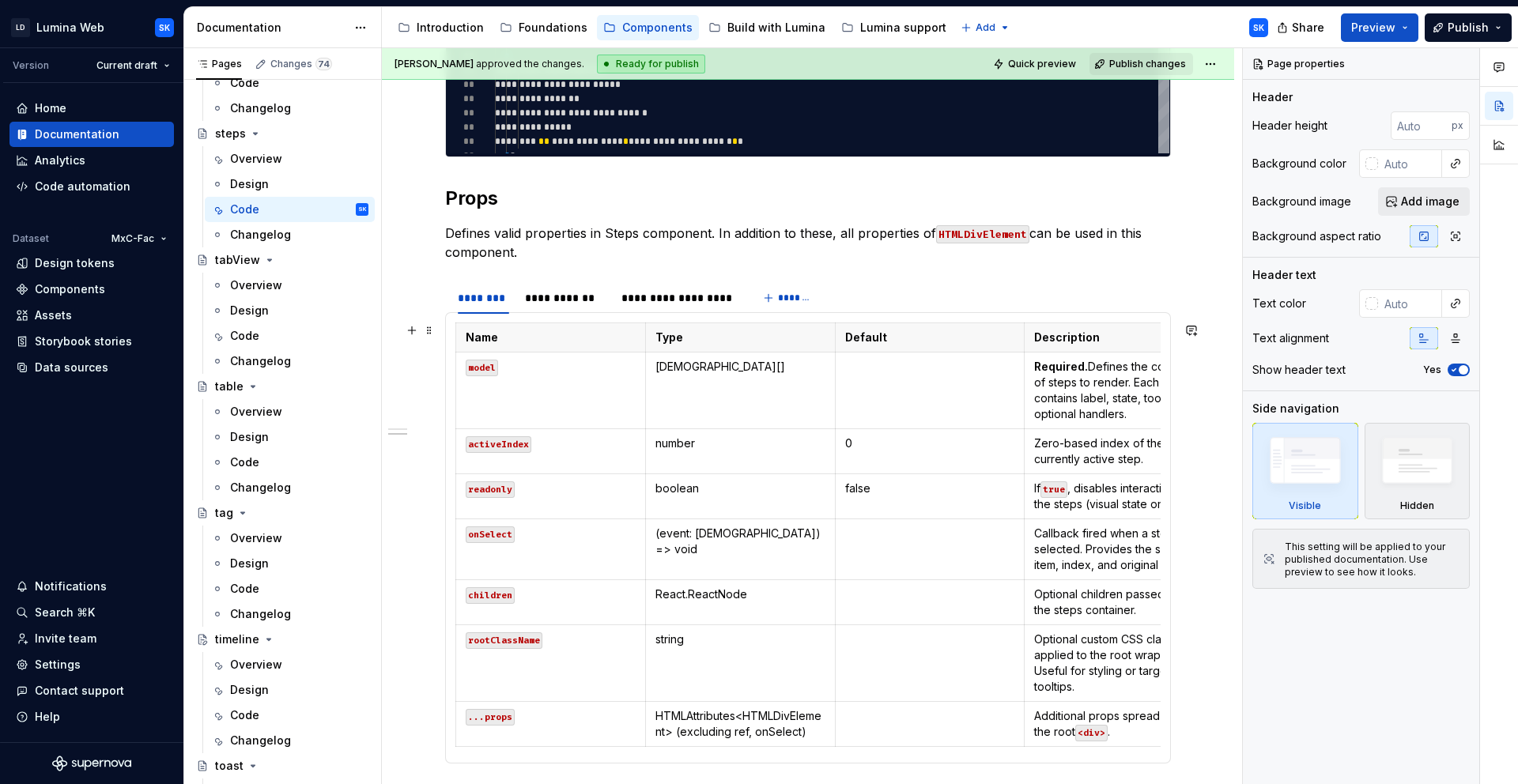
scroll to position [1163, 0]
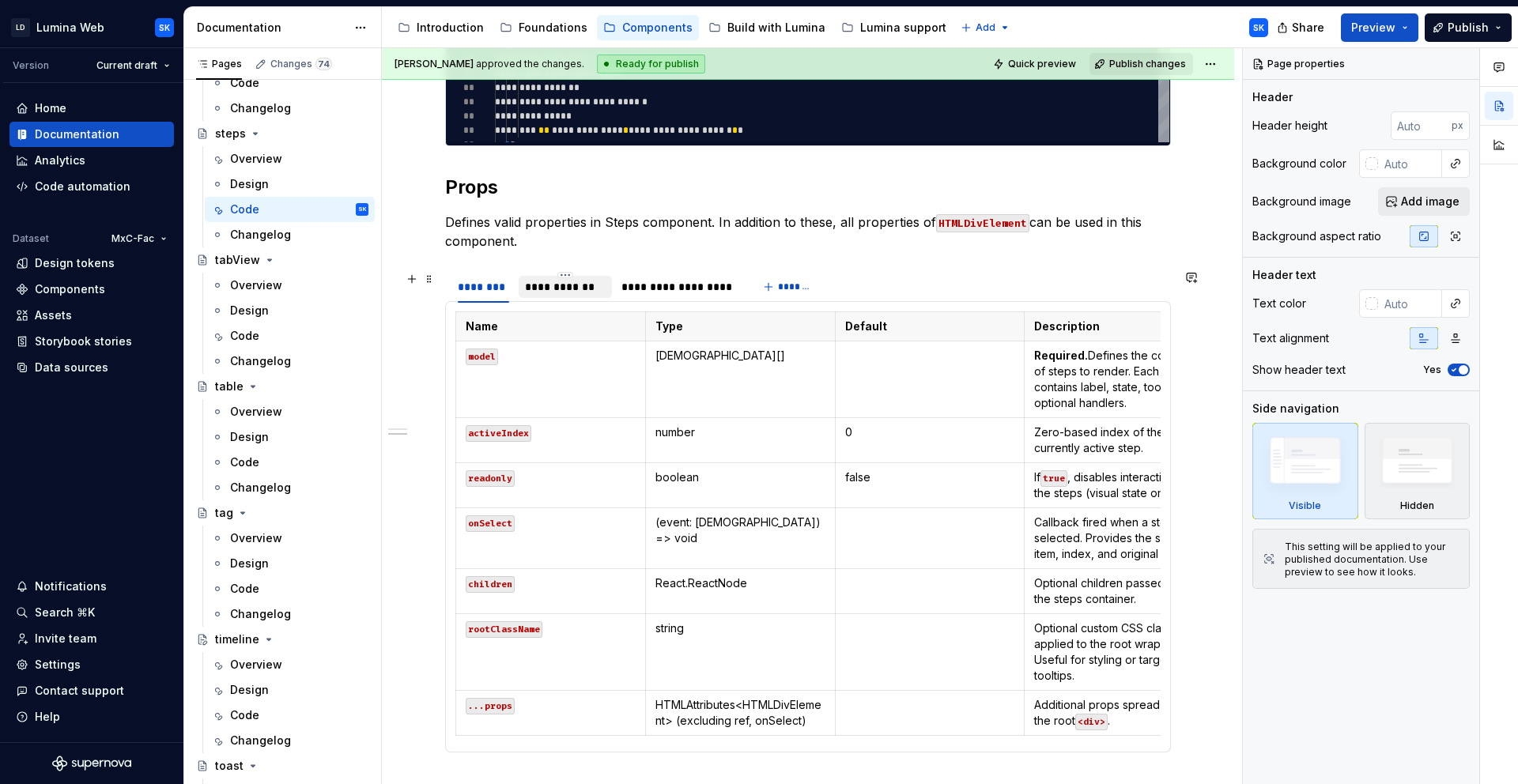
click at [539, 286] on div "**********" at bounding box center [565, 287] width 81 height 16
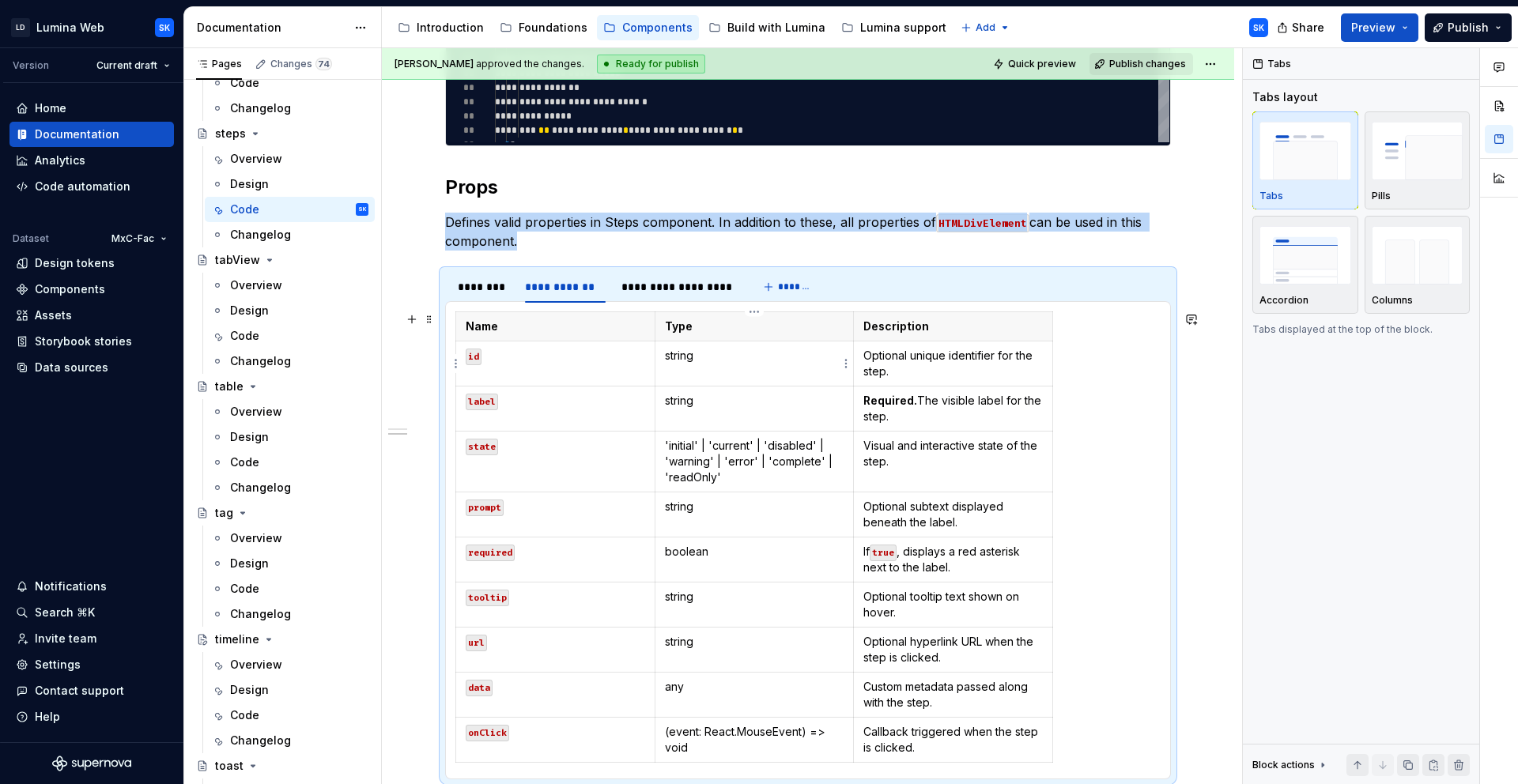
click at [742, 357] on p "string" at bounding box center [754, 356] width 180 height 16
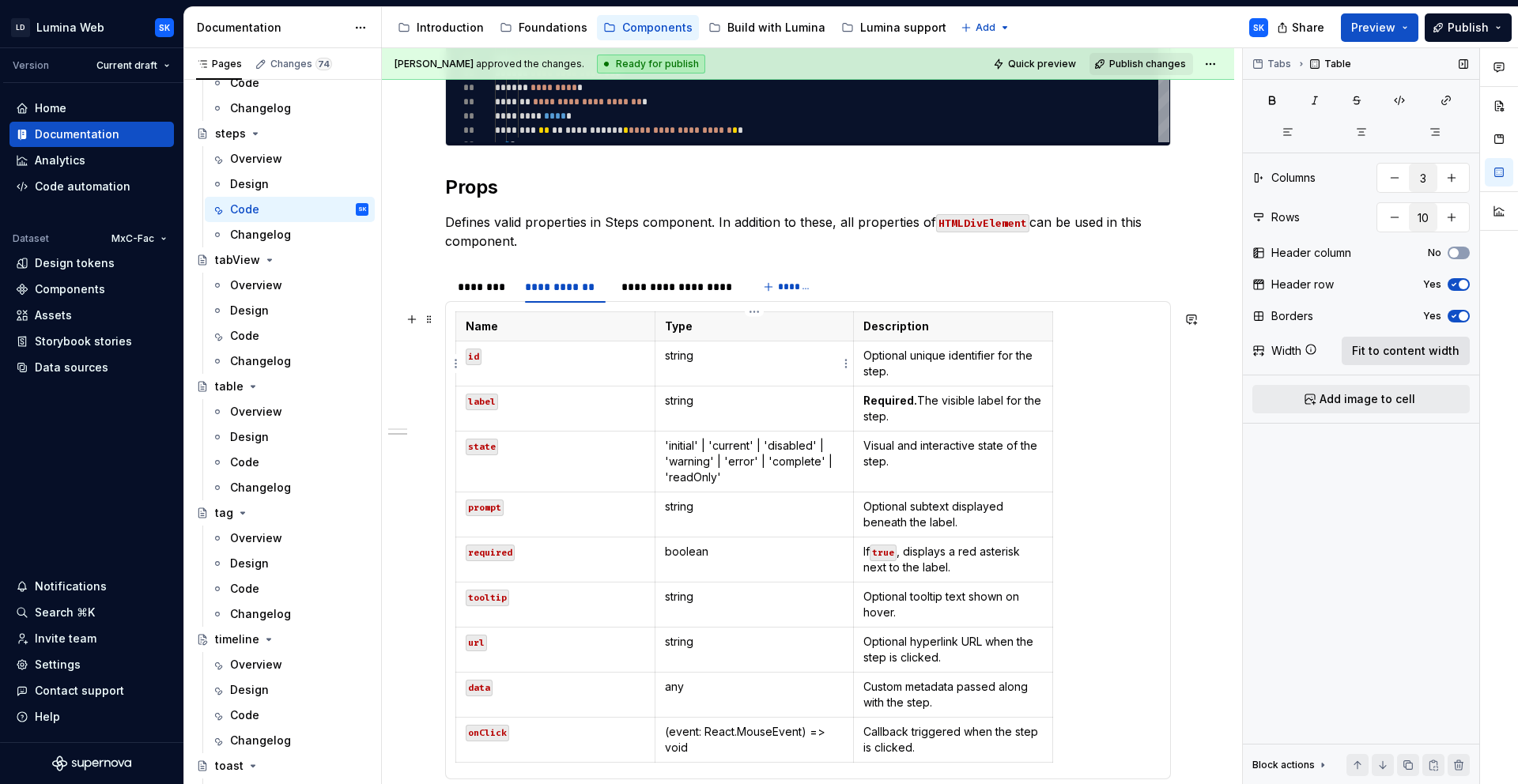
click at [1372, 343] on span "Fit to content width" at bounding box center [1406, 351] width 108 height 16
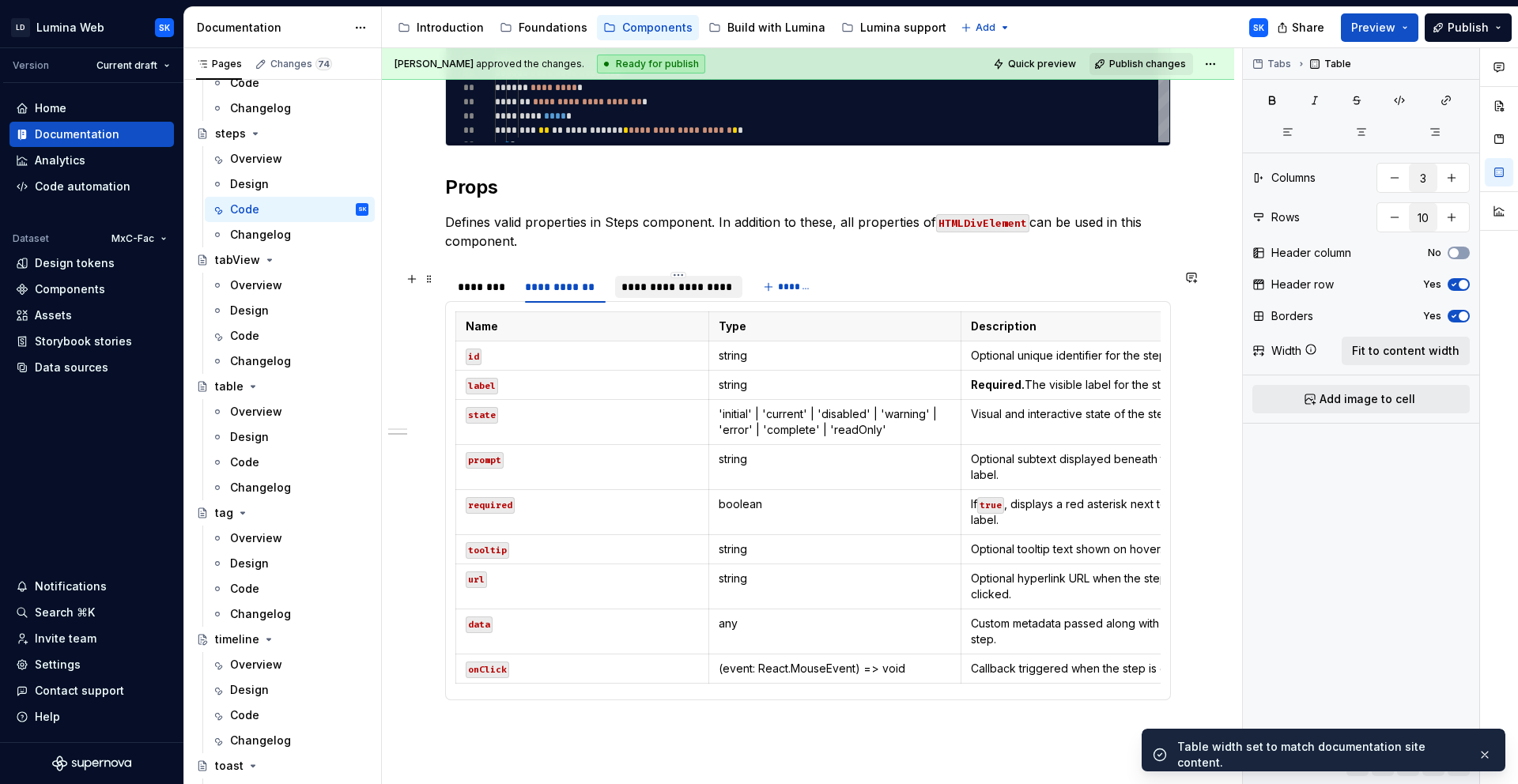
click at [675, 289] on div "**********" at bounding box center [678, 287] width 115 height 16
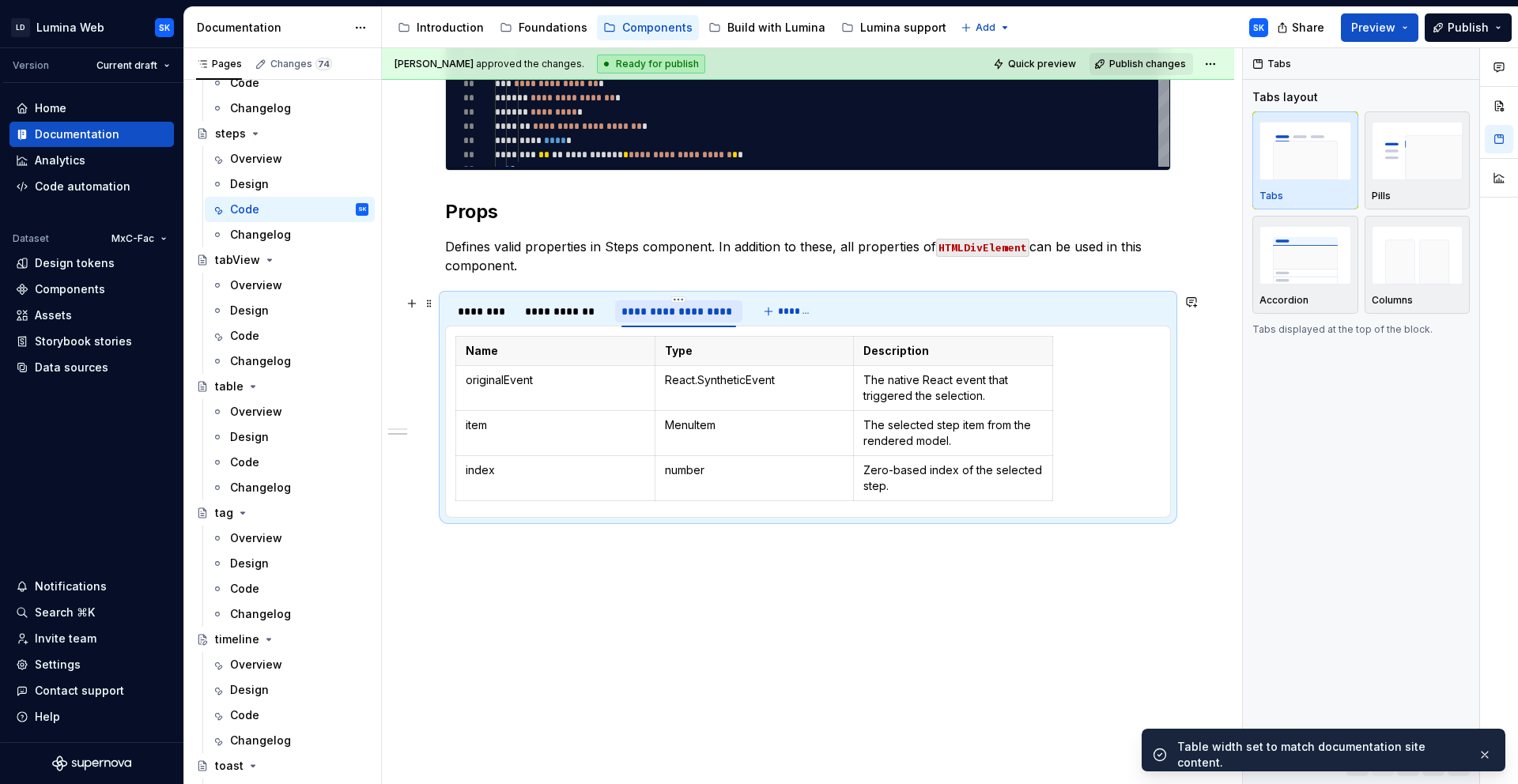
scroll to position [1138, 0]
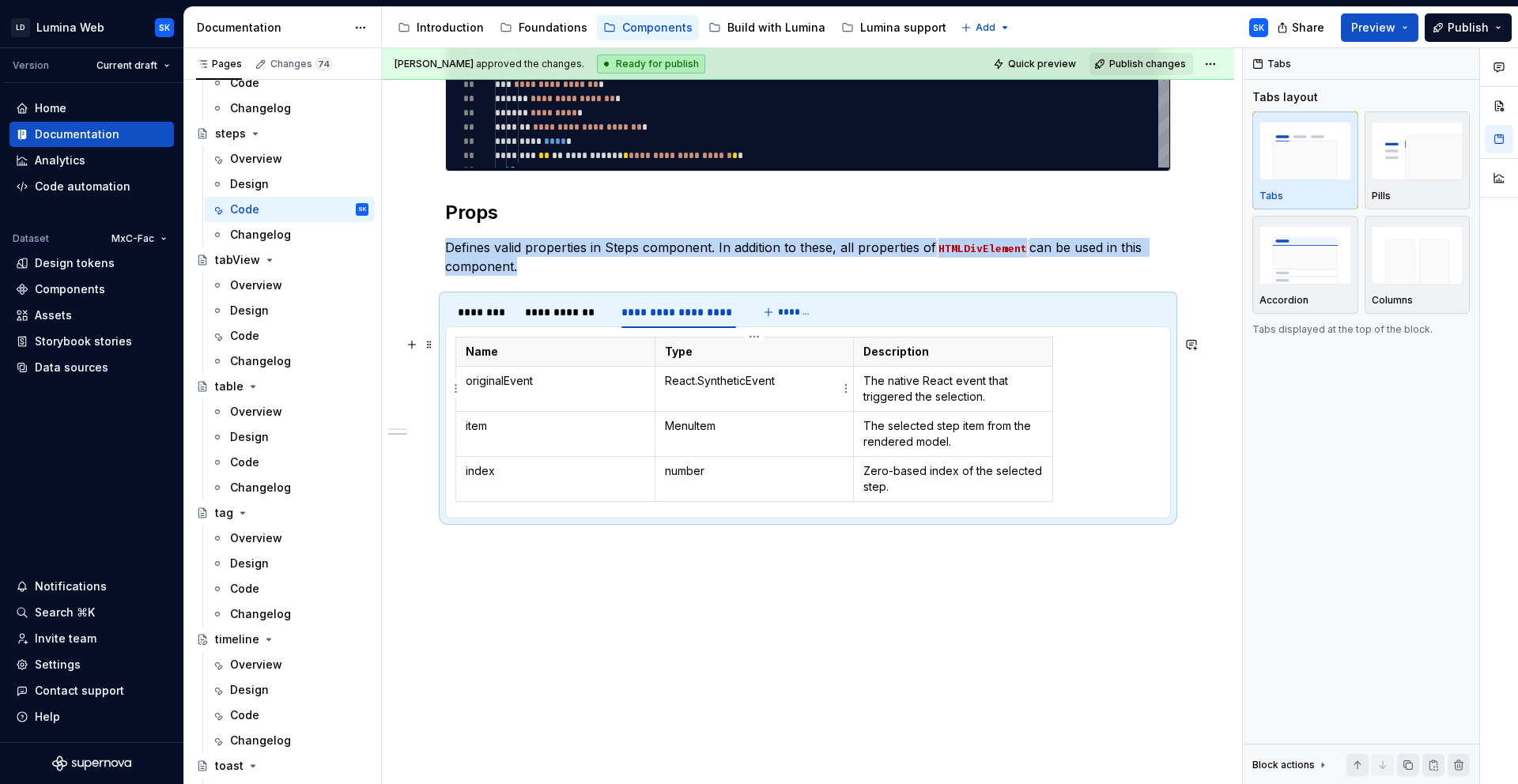
click at [787, 382] on p "React.SyntheticEvent" at bounding box center [754, 381] width 180 height 16
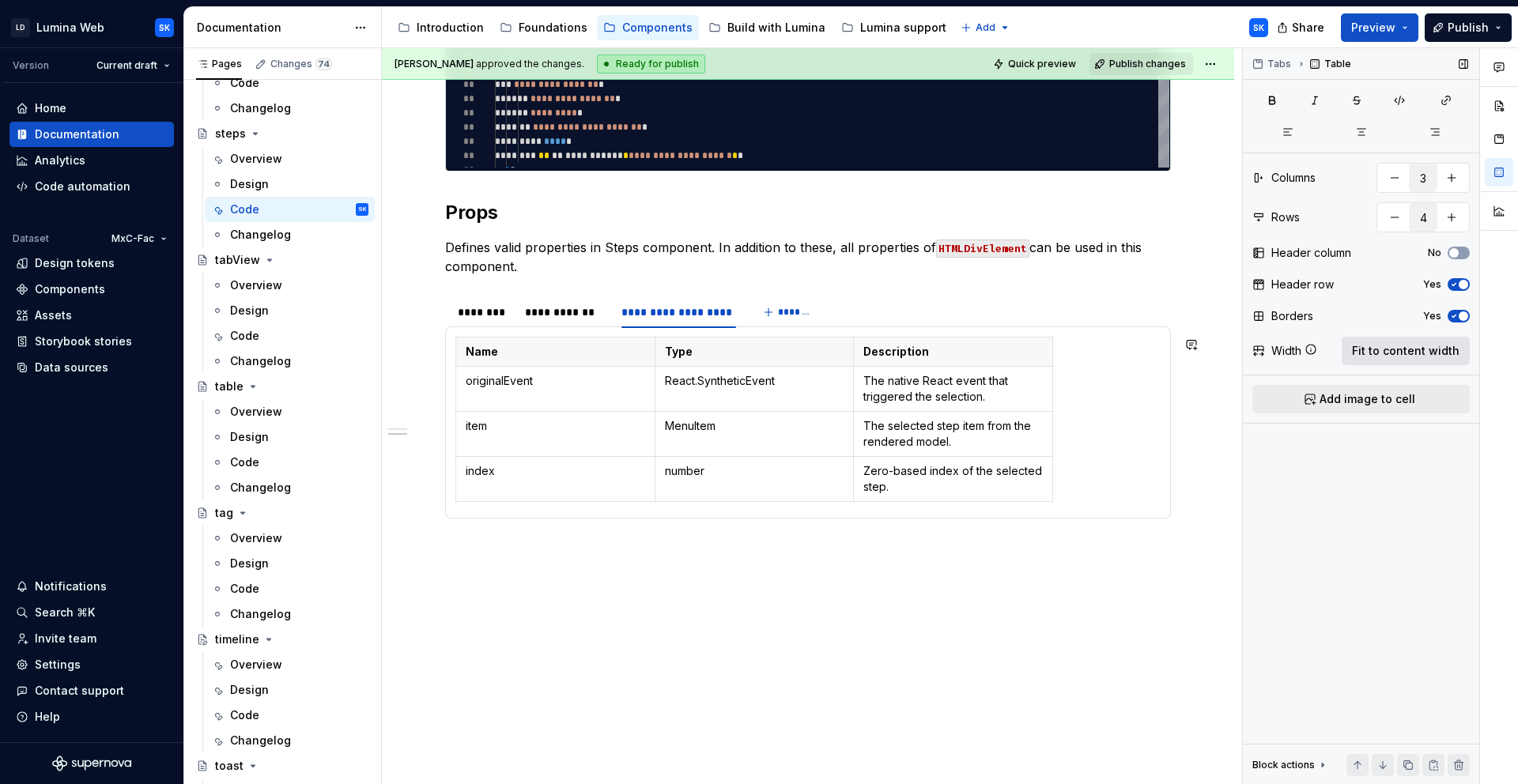
click at [1413, 348] on span "Fit to content width" at bounding box center [1406, 351] width 108 height 16
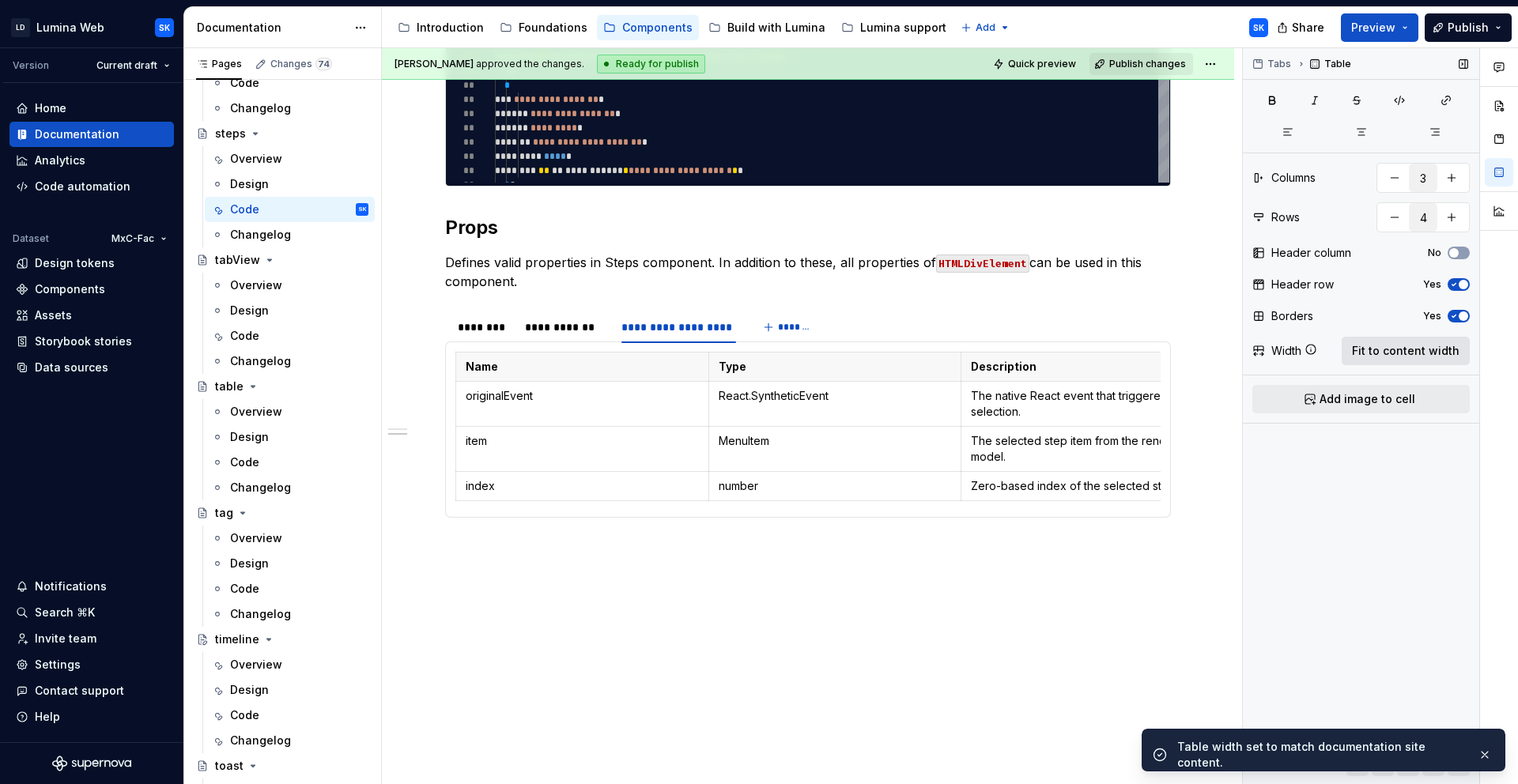
scroll to position [1134, 0]
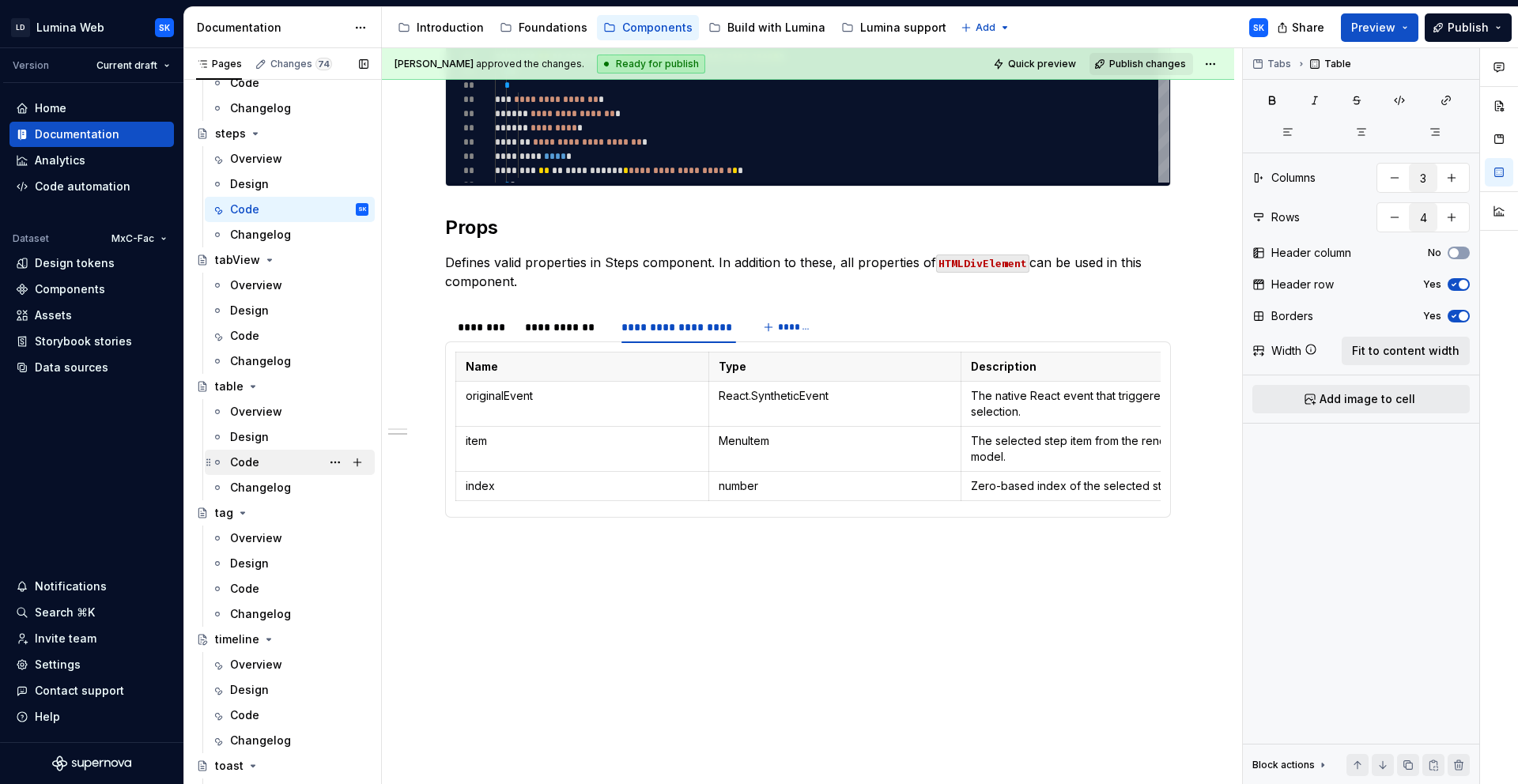
click at [284, 460] on div "Code" at bounding box center [299, 462] width 139 height 22
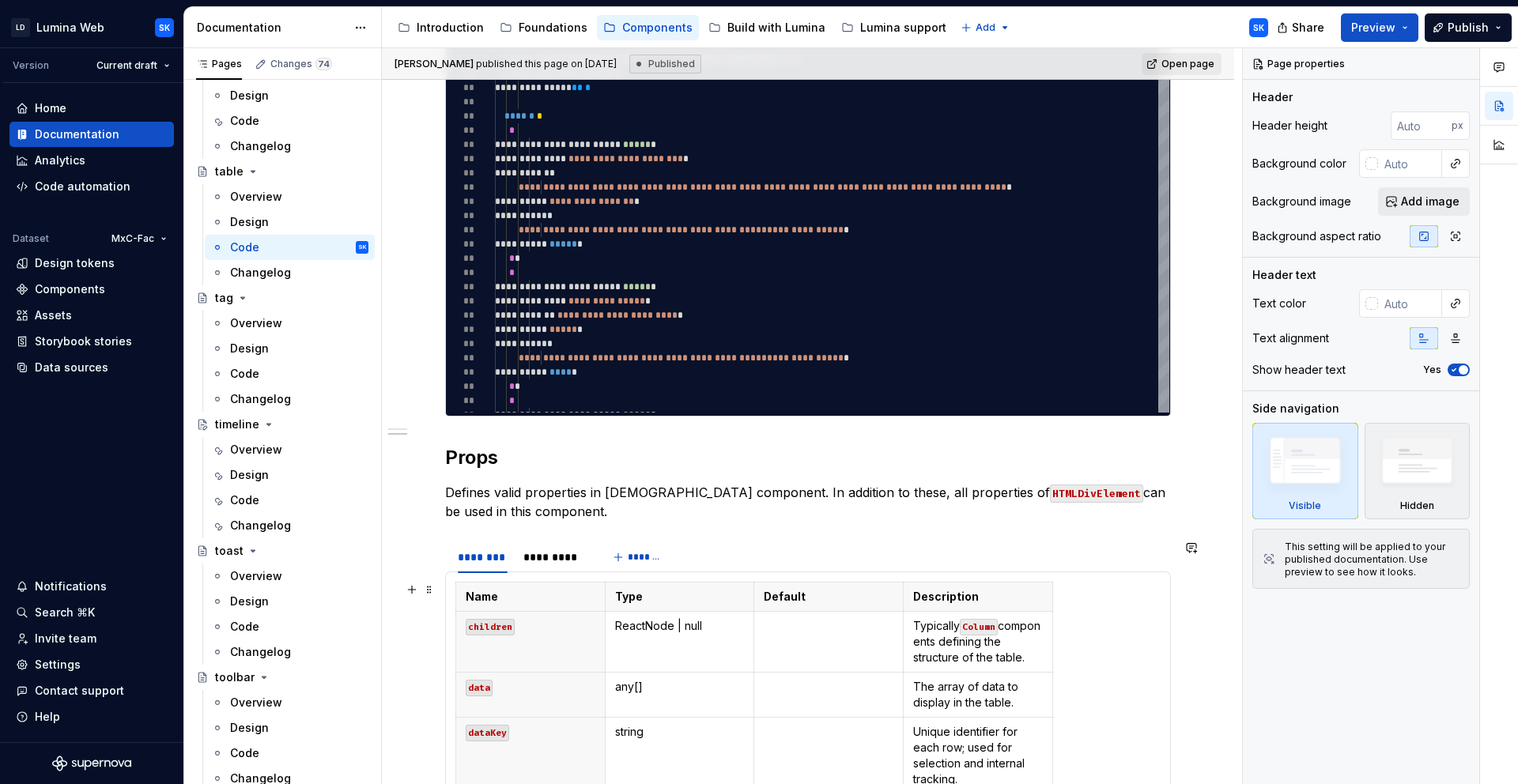
scroll to position [1415, 0]
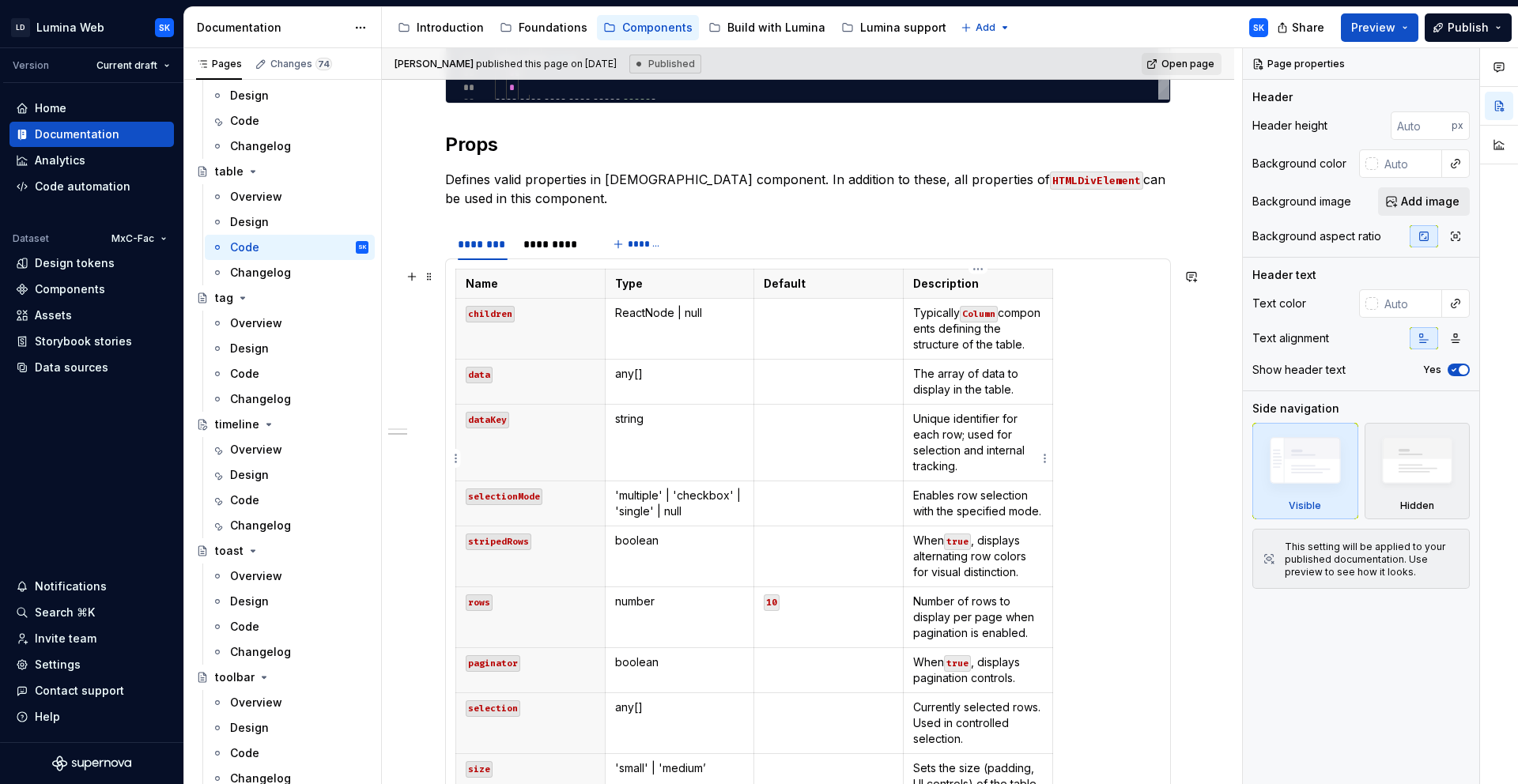
click at [973, 474] on p "Unique identifier for each row; used for selection and internal tracking." at bounding box center [978, 442] width 130 height 63
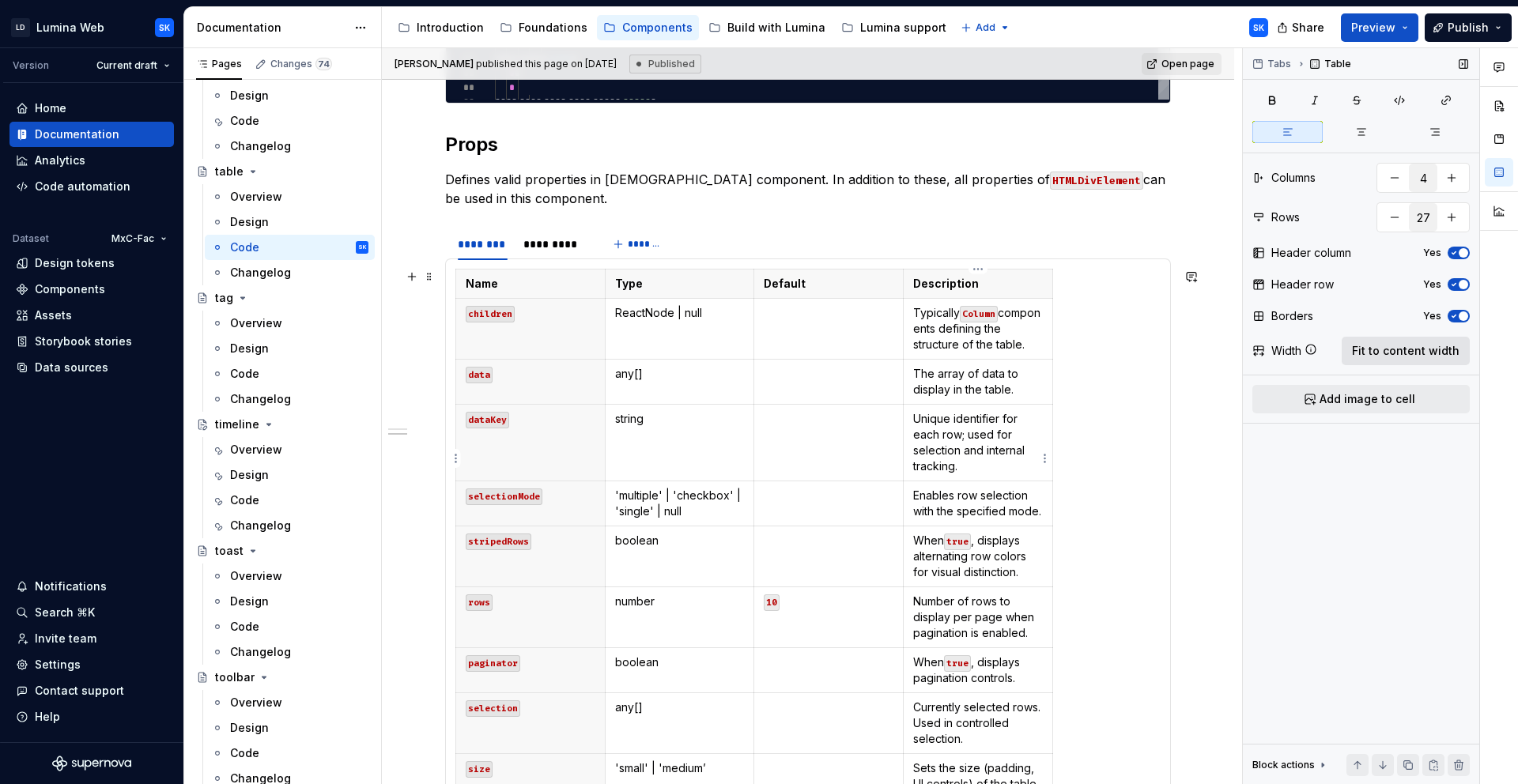
click at [1370, 357] on span "Fit to content width" at bounding box center [1406, 351] width 108 height 16
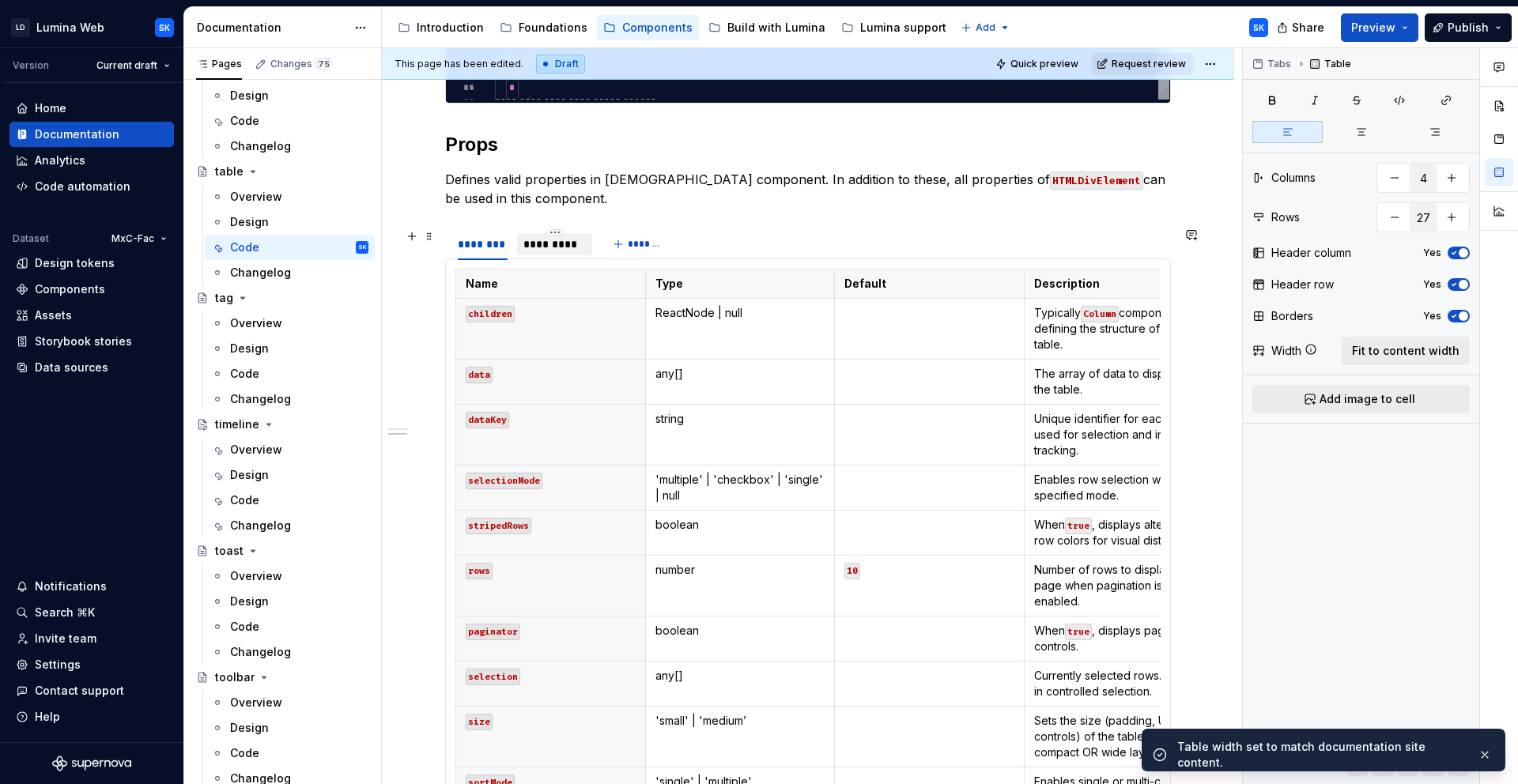
click at [564, 248] on div "*********" at bounding box center [554, 244] width 63 height 16
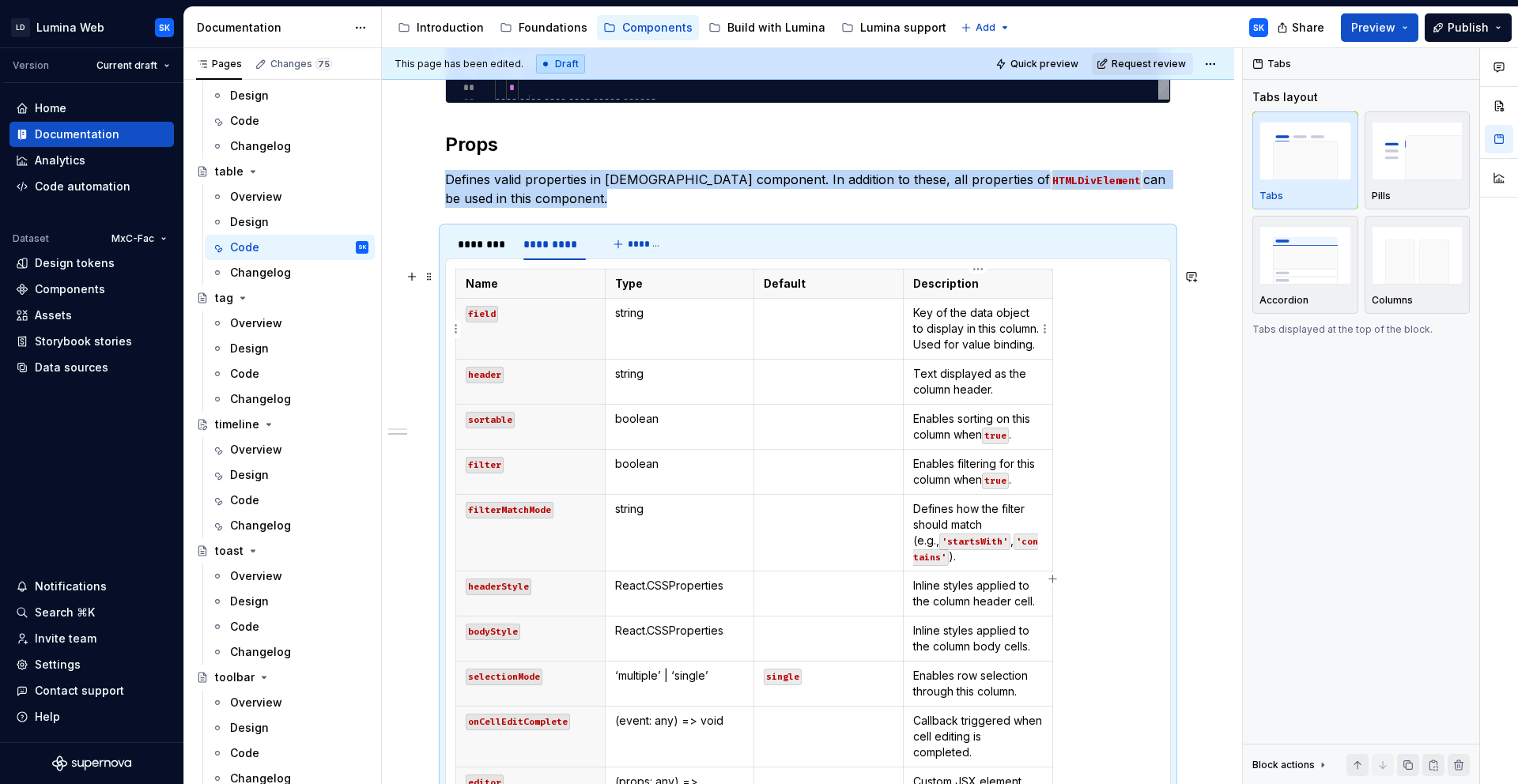
drag, startPoint x: 1032, startPoint y: 343, endPoint x: 1111, endPoint y: 341, distance: 79.0
click at [1032, 343] on p "Key of the data object to display in this column. Used for value binding." at bounding box center [978, 329] width 130 height 47
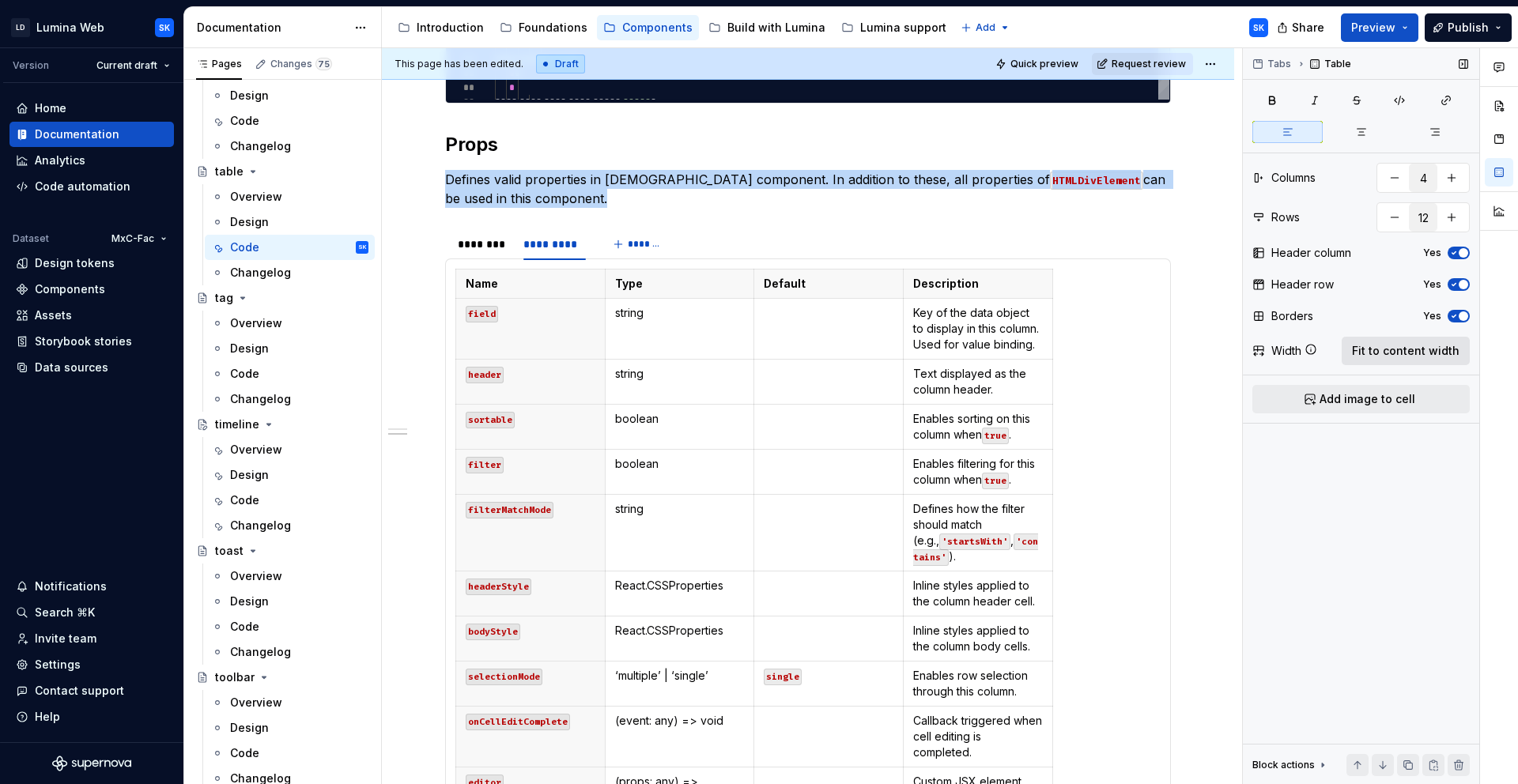
click at [1398, 355] on span "Fit to content width" at bounding box center [1406, 351] width 108 height 16
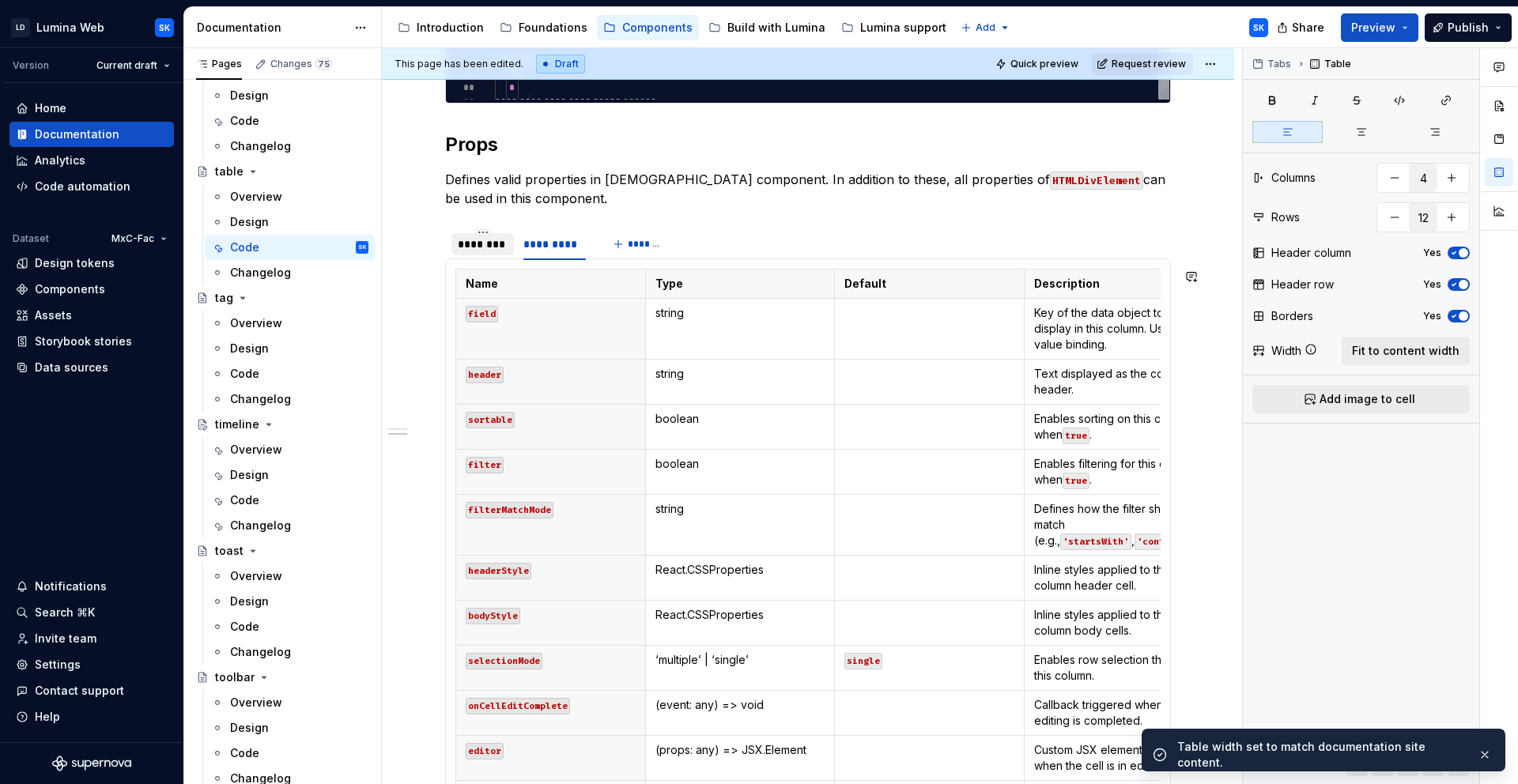
click at [492, 250] on div "********" at bounding box center [482, 244] width 50 height 16
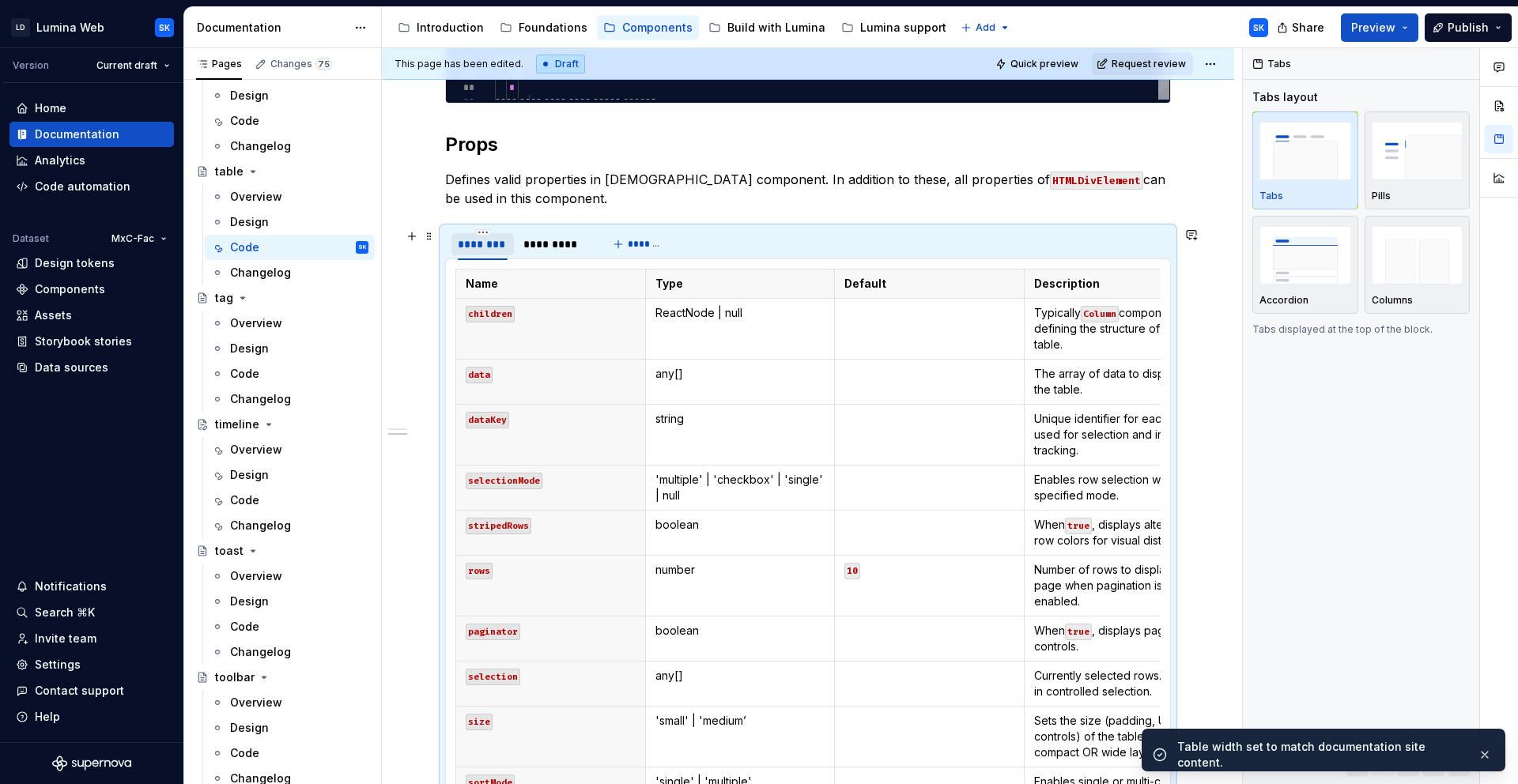
click at [492, 248] on div "********" at bounding box center [482, 244] width 50 height 16
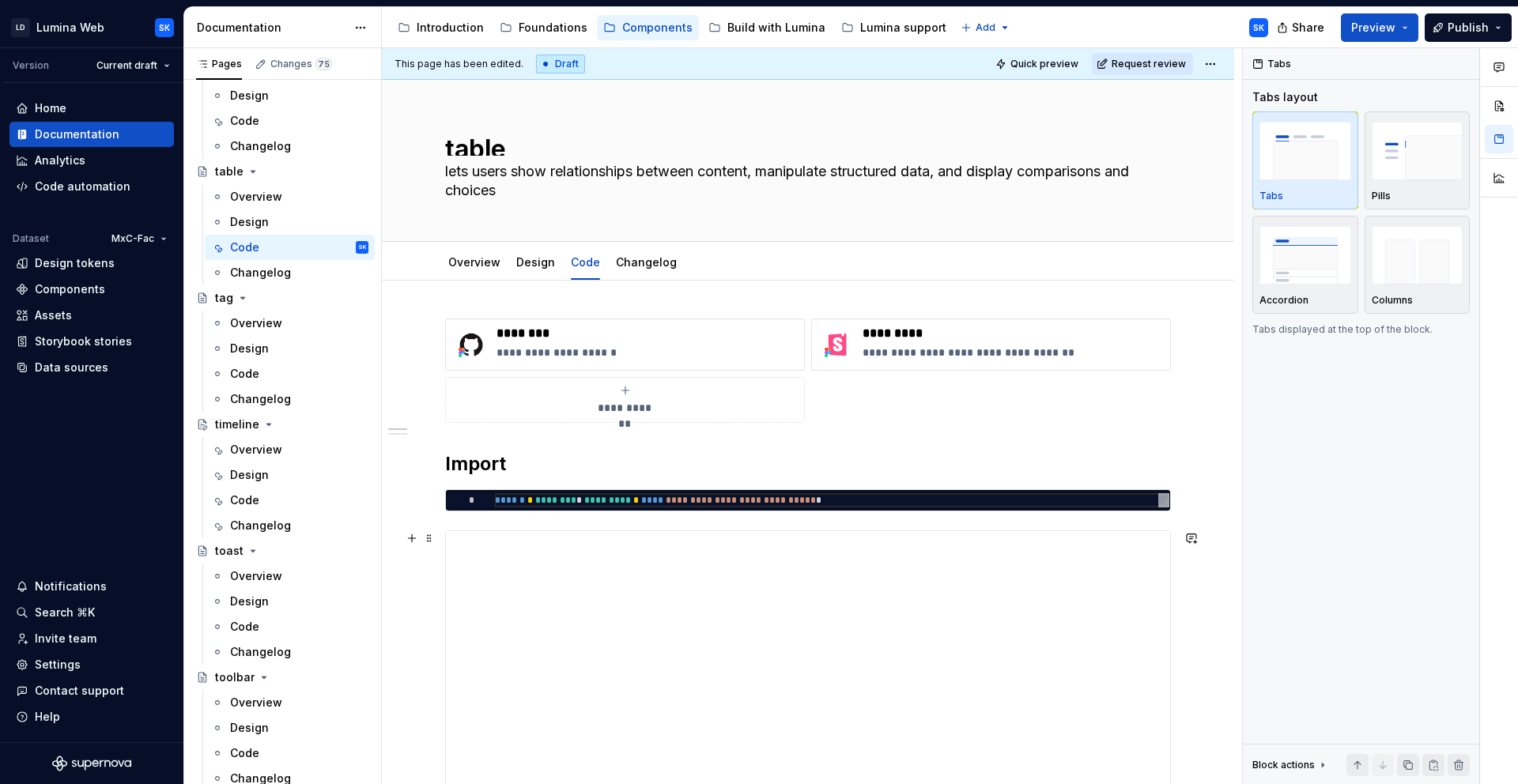
scroll to position [10, 0]
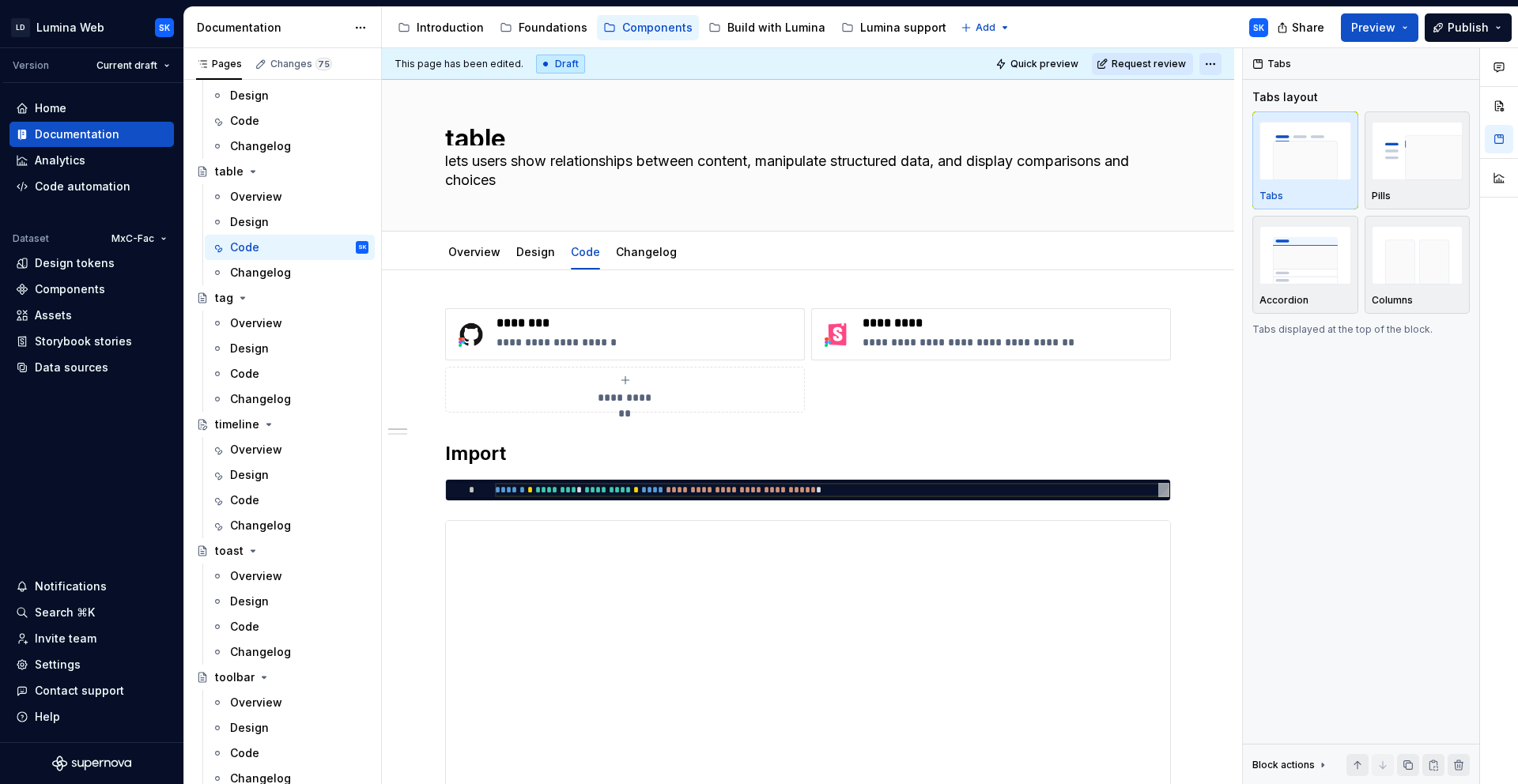
click at [1213, 69] on html "LD Lumina Web SK Version Current draft Home Documentation Analytics Code automa…" at bounding box center [759, 392] width 1518 height 784
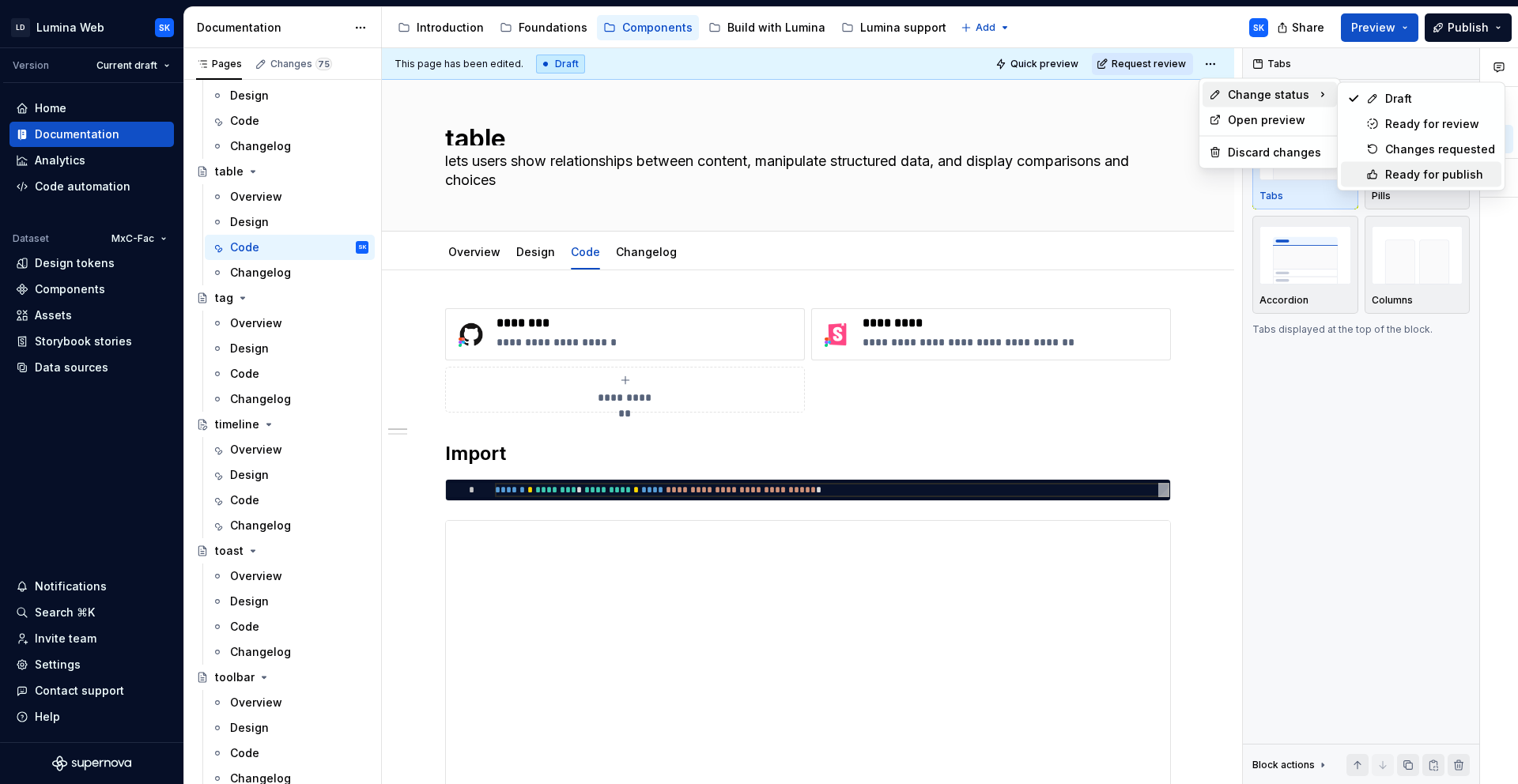
click at [1430, 171] on div "Ready for publish" at bounding box center [1440, 175] width 110 height 16
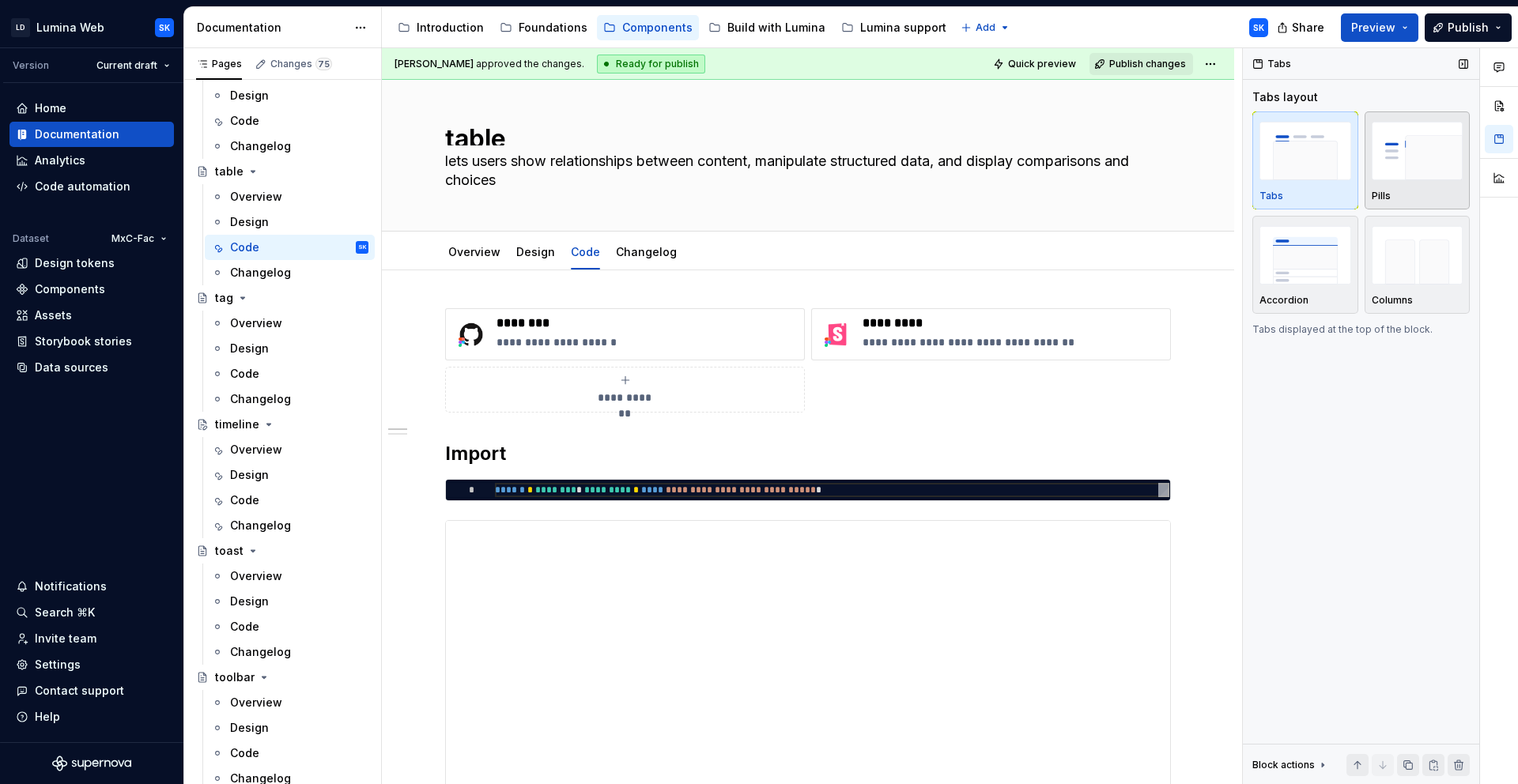
scroll to position [0, 0]
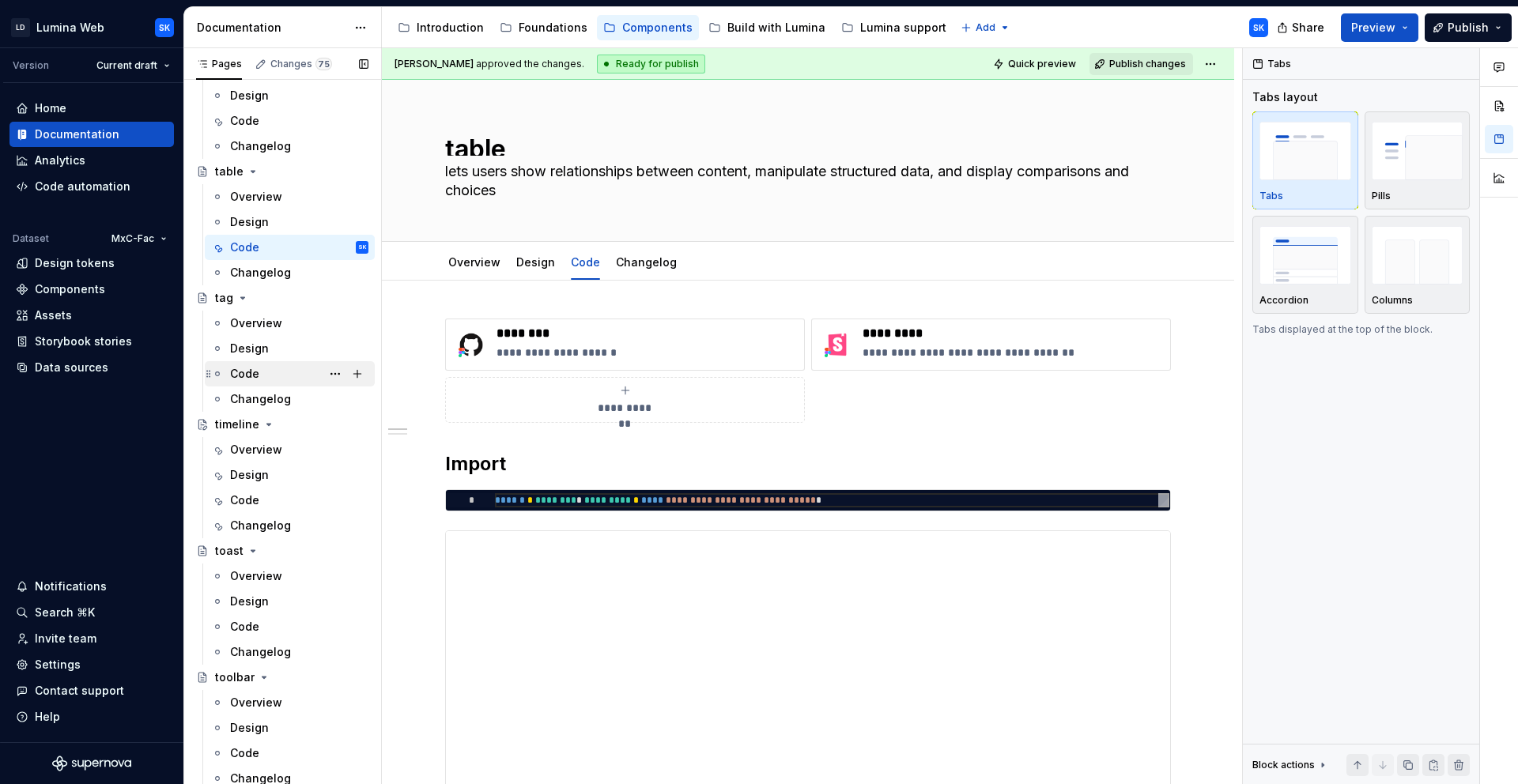
click at [288, 375] on div "Code" at bounding box center [299, 373] width 139 height 22
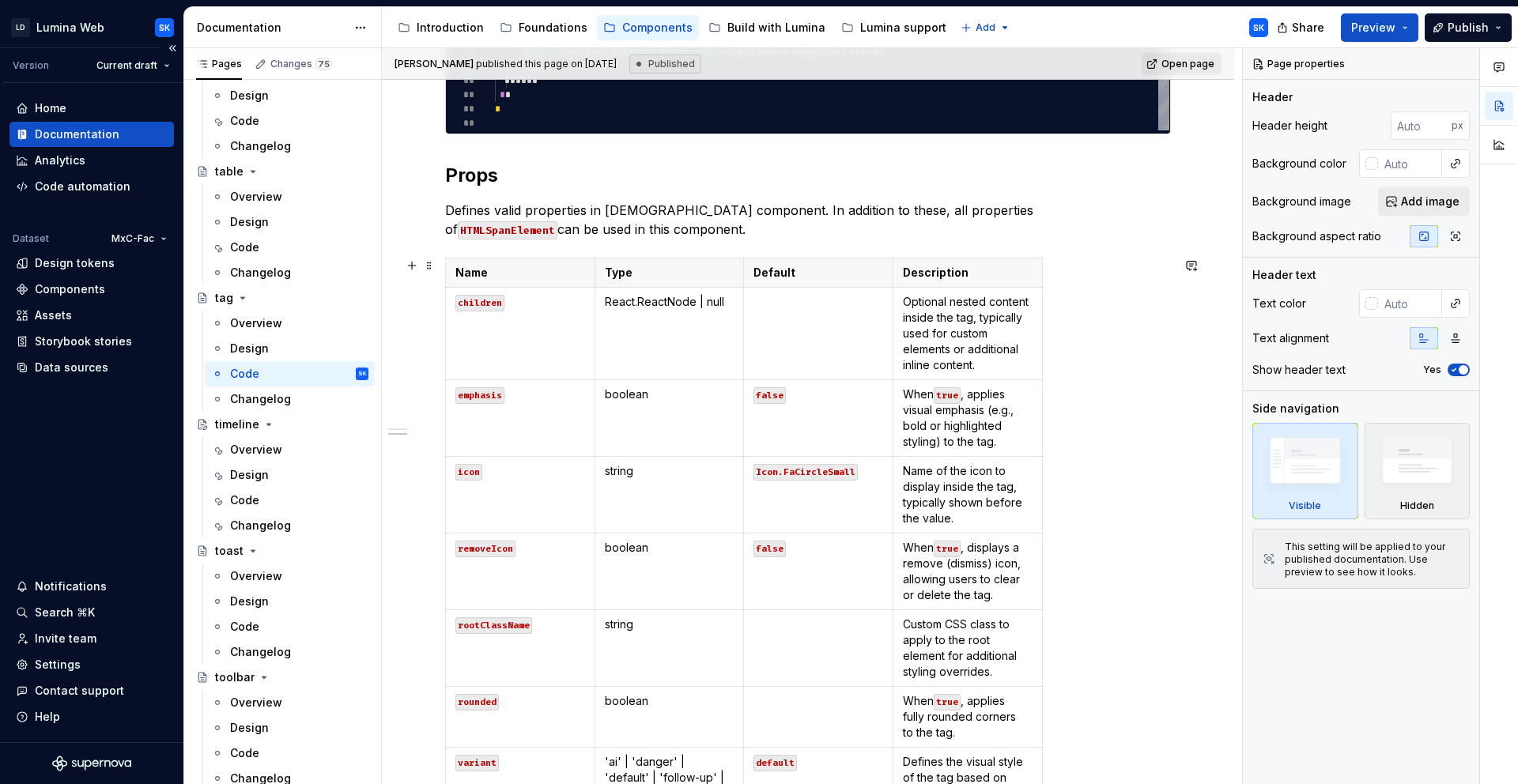
scroll to position [1126, 0]
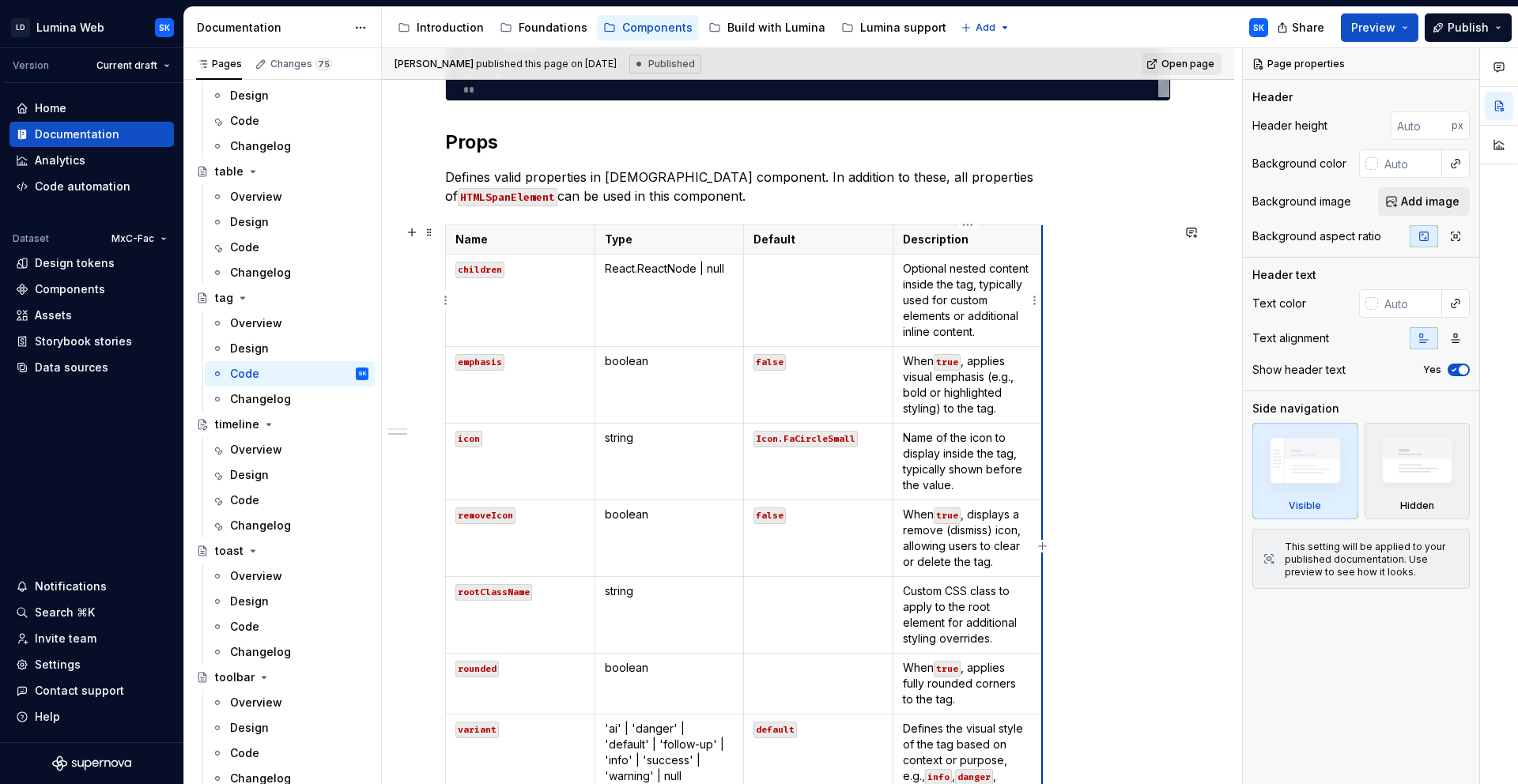
drag, startPoint x: 1042, startPoint y: 335, endPoint x: 1018, endPoint y: 332, distance: 24.2
click at [1042, 335] on td "Optional nested content inside the tag, typically used for custom elements or a…" at bounding box center [968, 301] width 150 height 93
click at [1010, 335] on p "Optional nested content inside the tag, typically used for custom elements or a…" at bounding box center [968, 301] width 130 height 79
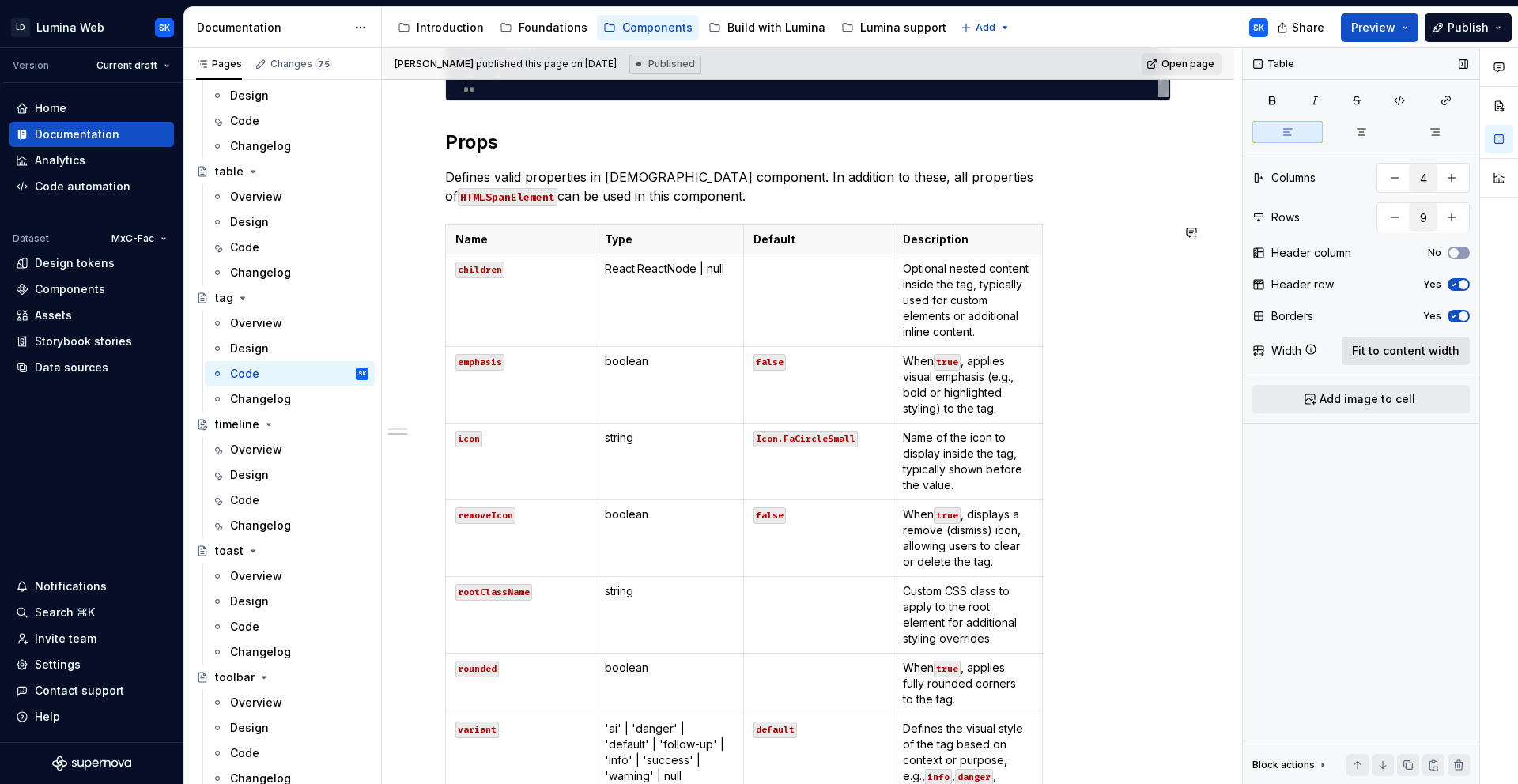
click at [1384, 343] on span "Fit to content width" at bounding box center [1406, 351] width 108 height 16
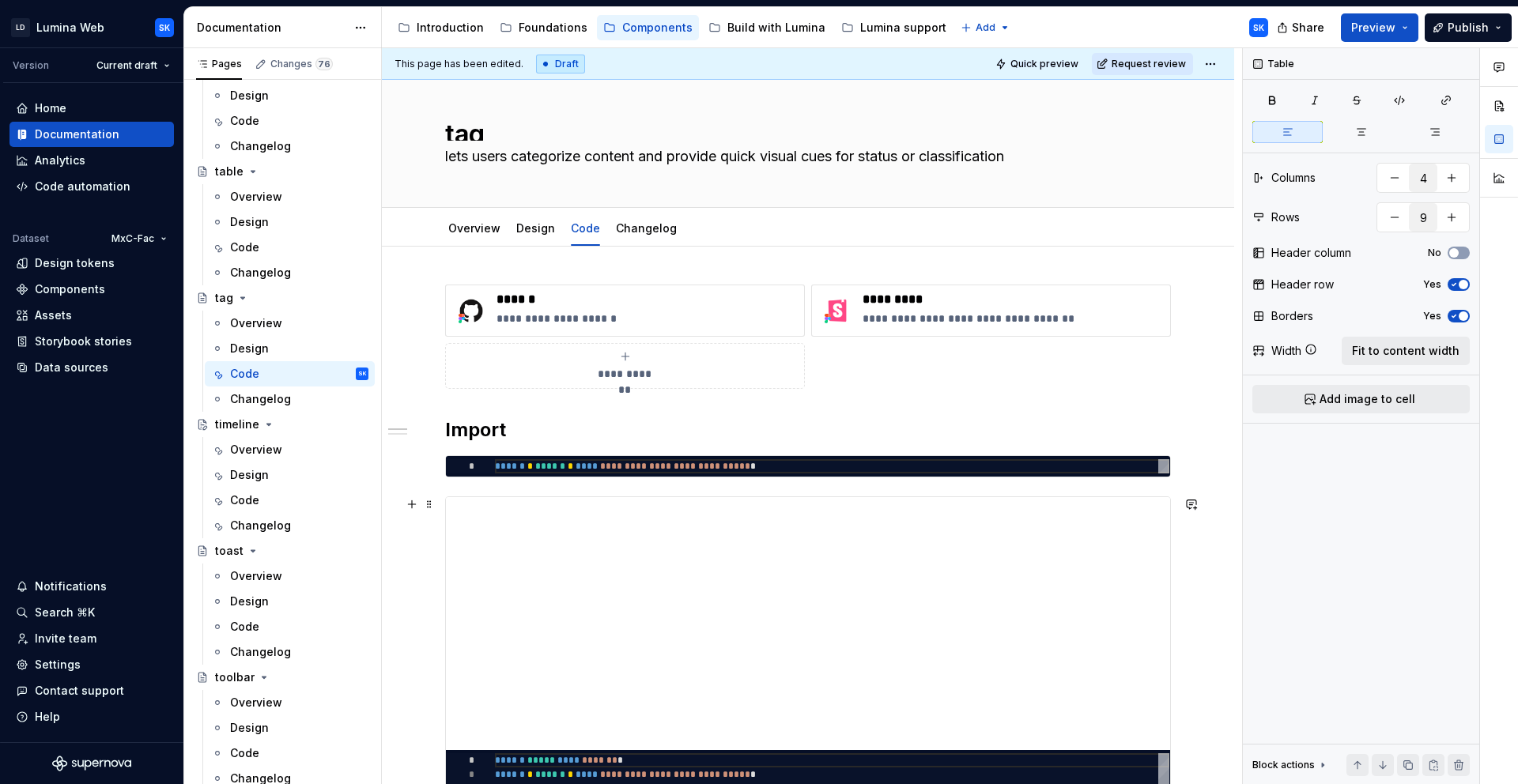
scroll to position [0, 0]
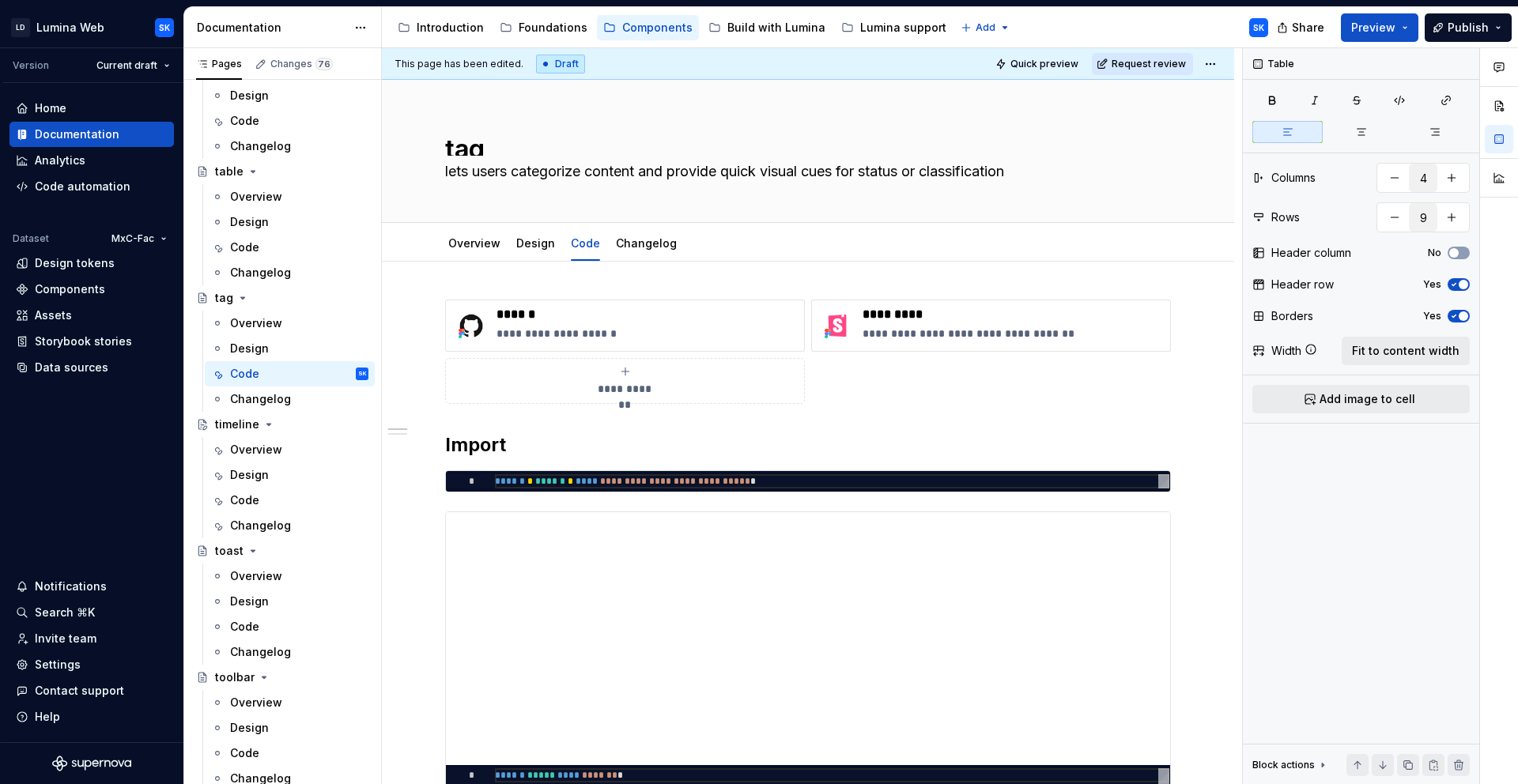
click at [1215, 61] on html "LD Lumina Web SK Version Current draft Home Documentation Analytics Code automa…" at bounding box center [759, 392] width 1518 height 784
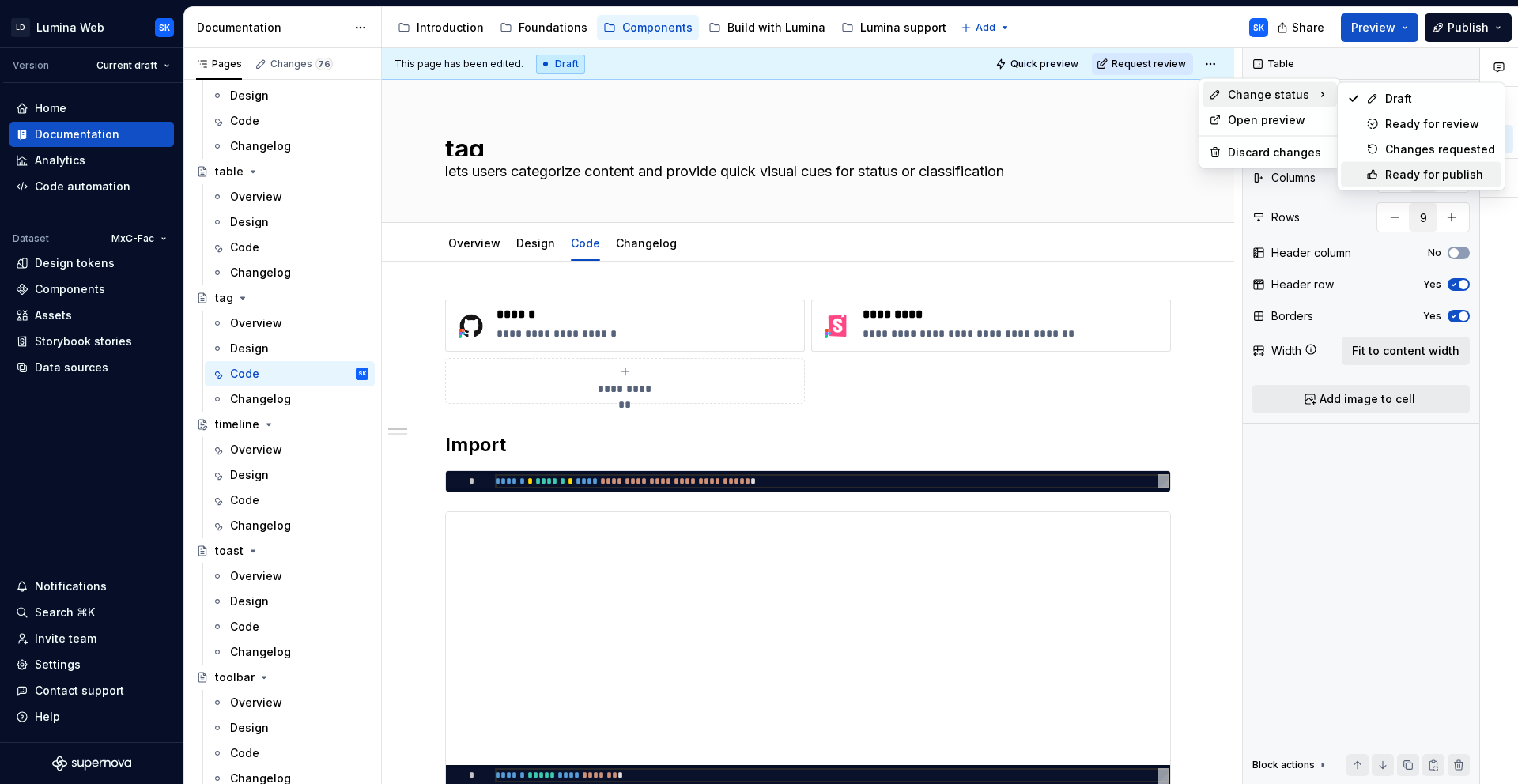
click at [1438, 179] on div "Ready for publish" at bounding box center [1440, 175] width 110 height 16
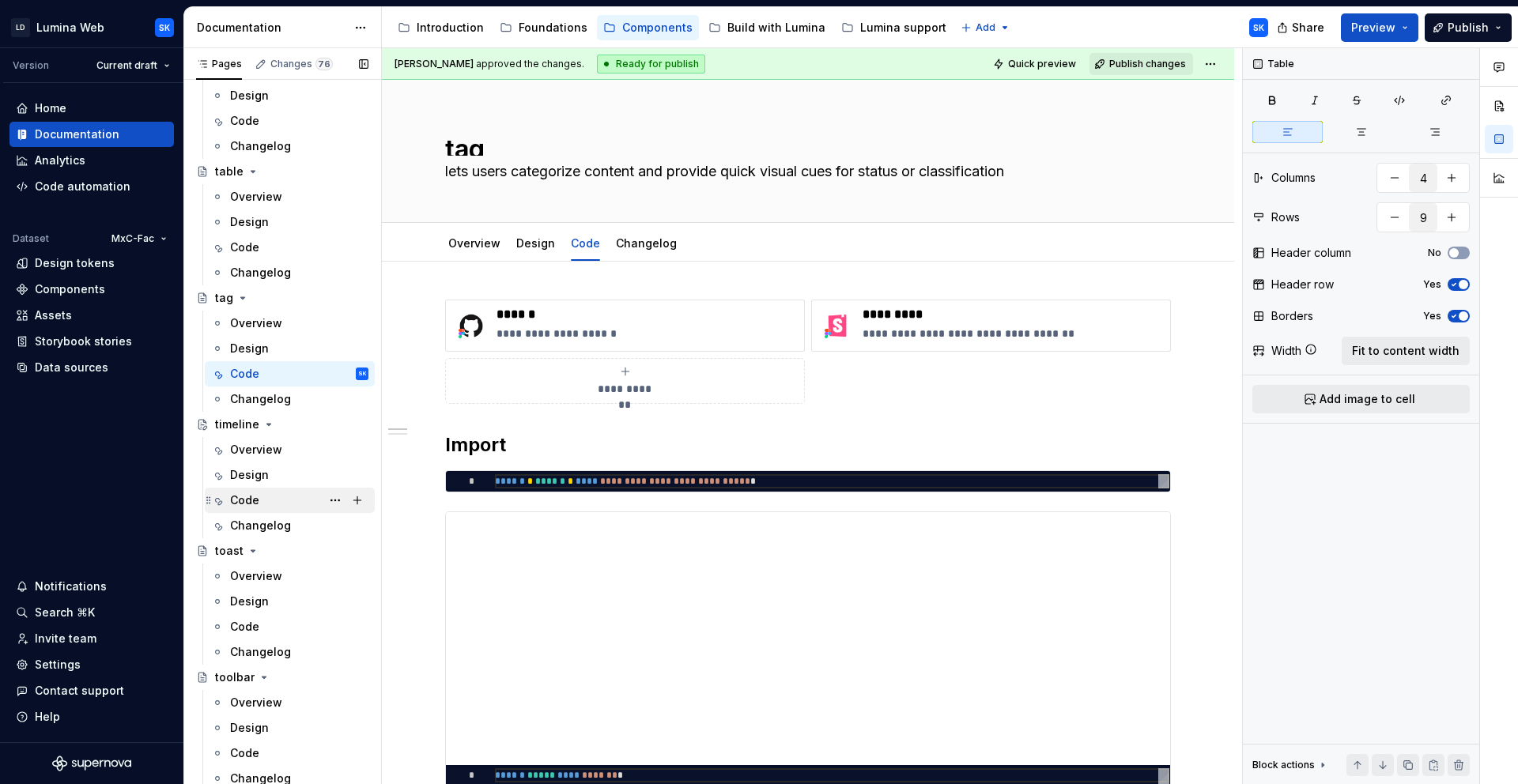
click at [283, 492] on div "Code" at bounding box center [299, 500] width 139 height 22
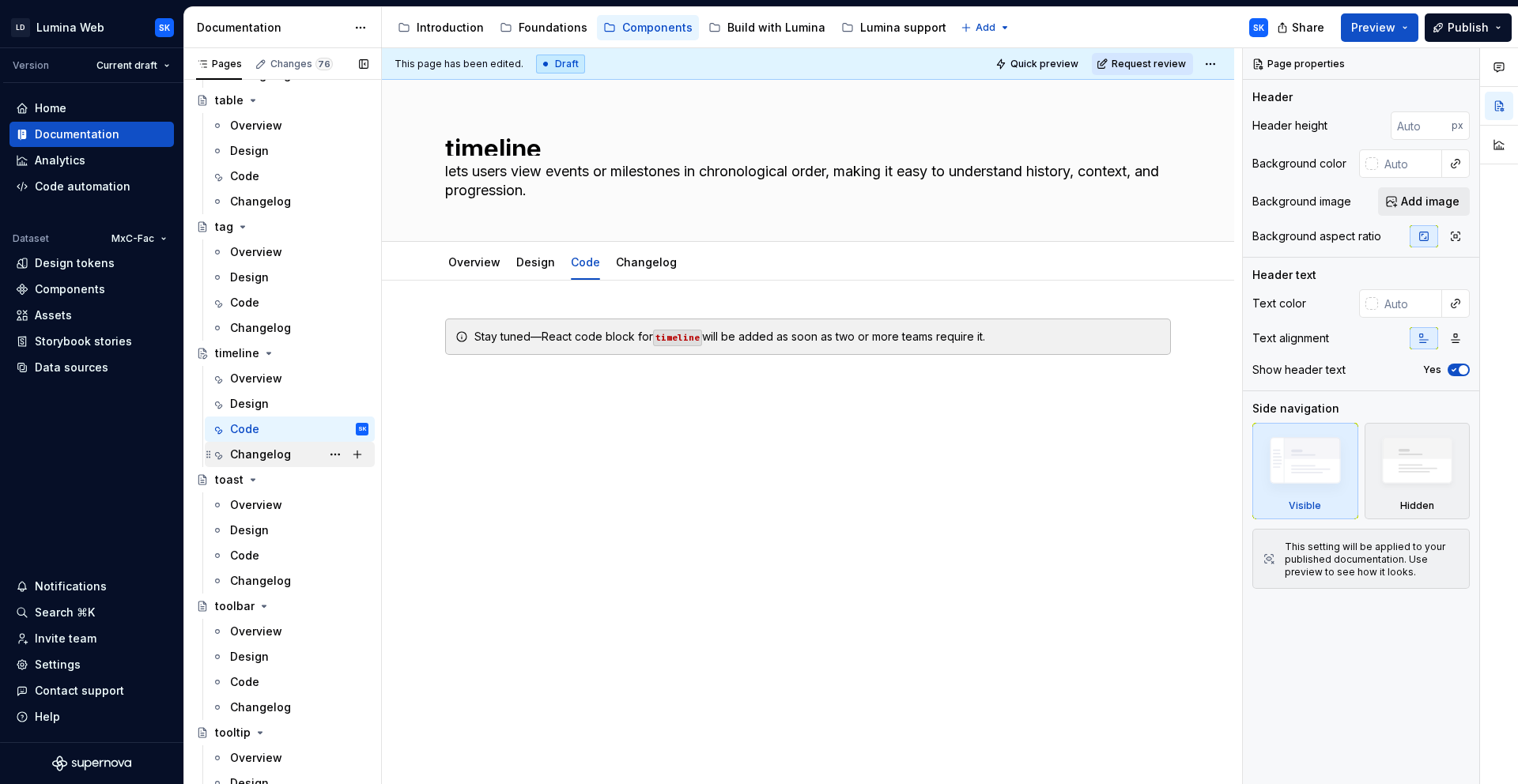
scroll to position [4587, 0]
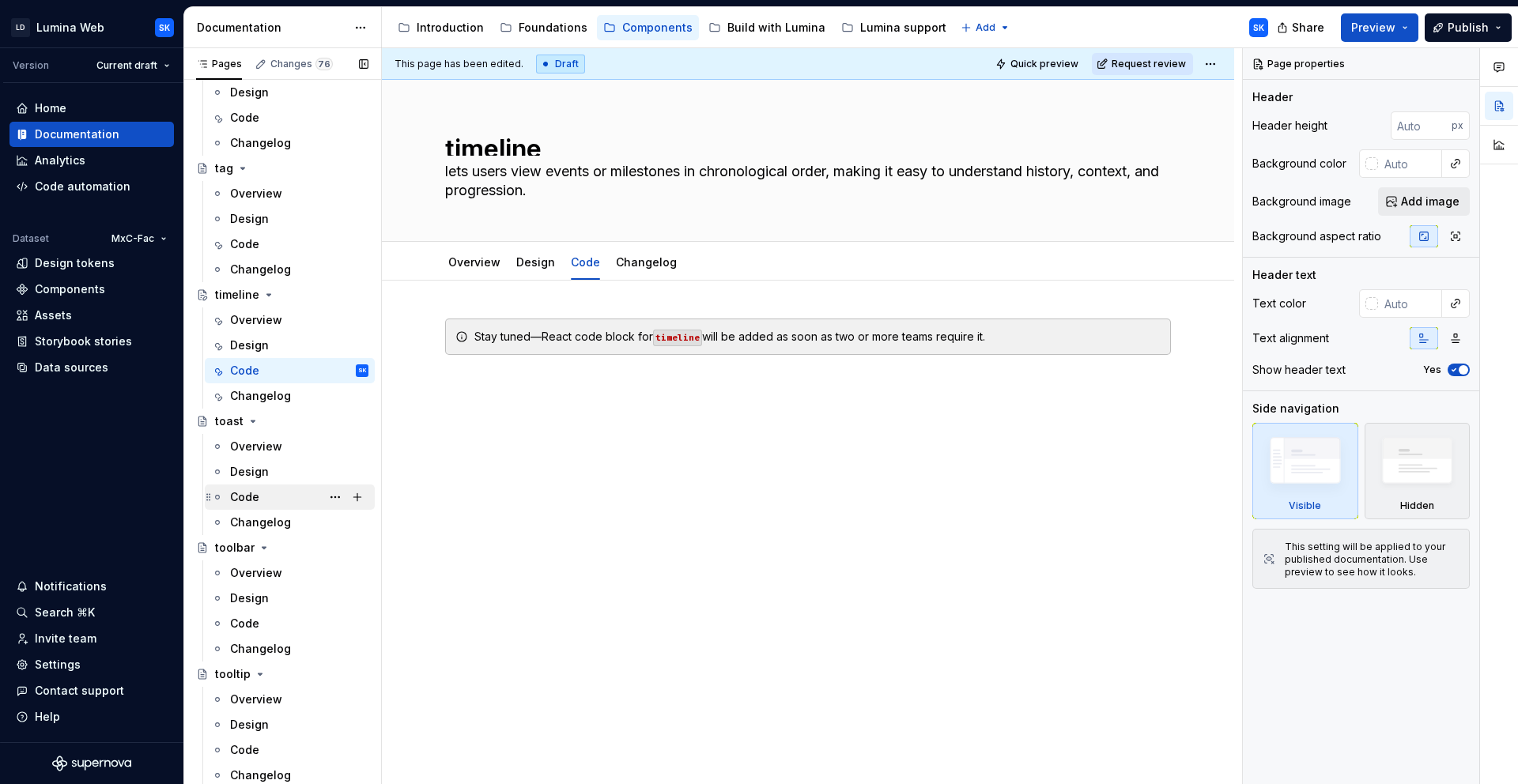
click at [274, 499] on div "Code" at bounding box center [299, 497] width 139 height 22
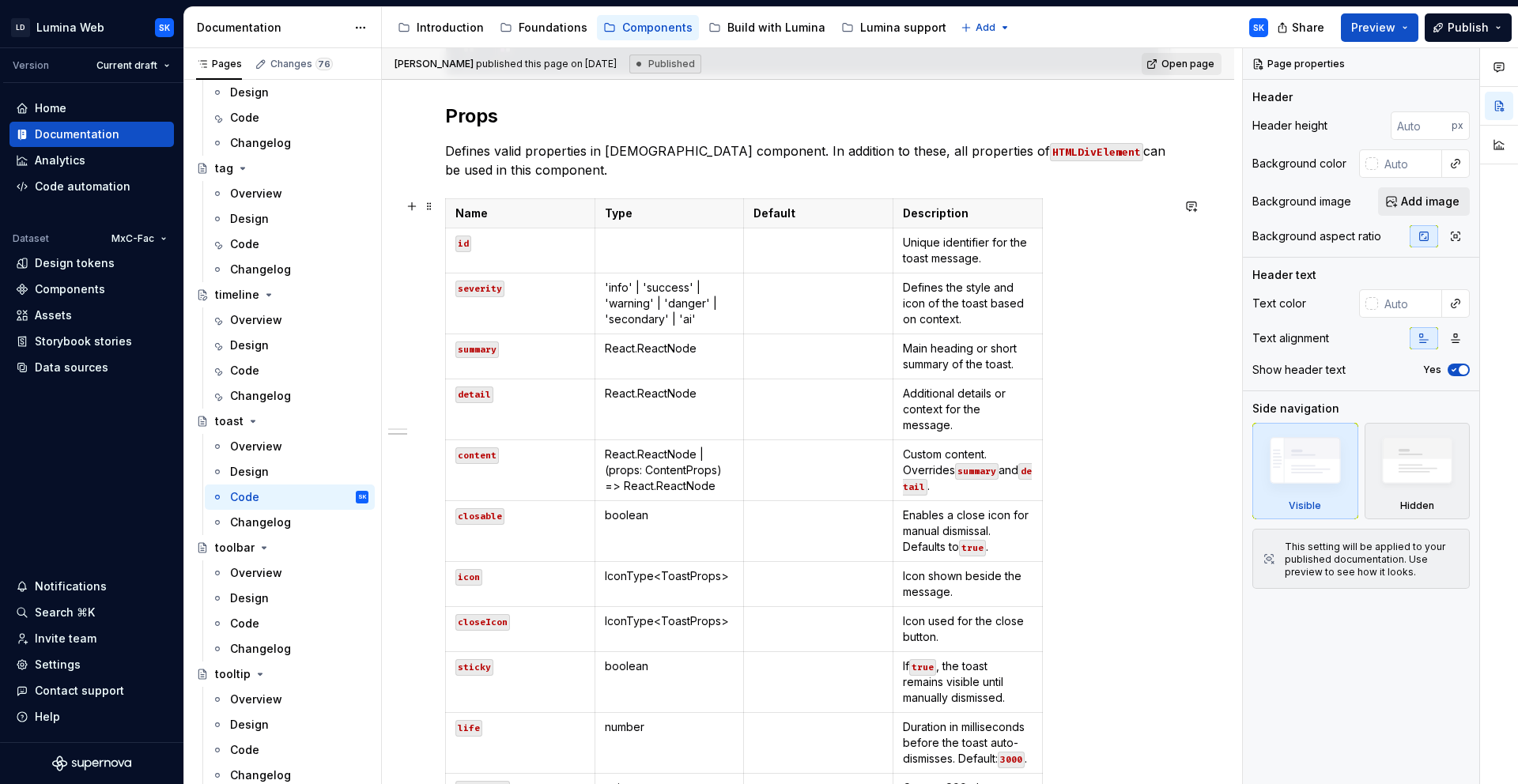
scroll to position [1225, 0]
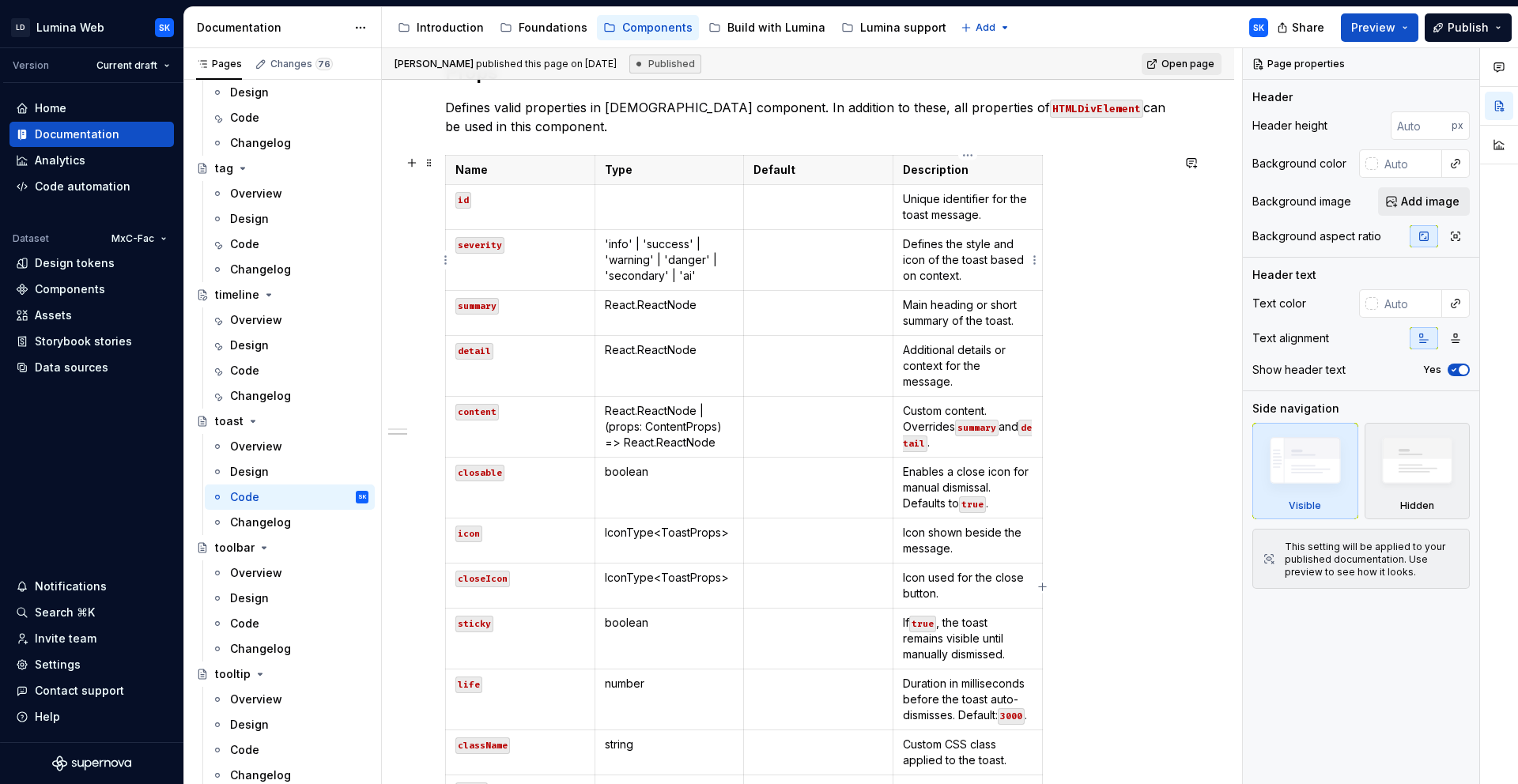
click at [980, 277] on p "Defines the style and icon of the toast based on context." at bounding box center [968, 260] width 130 height 47
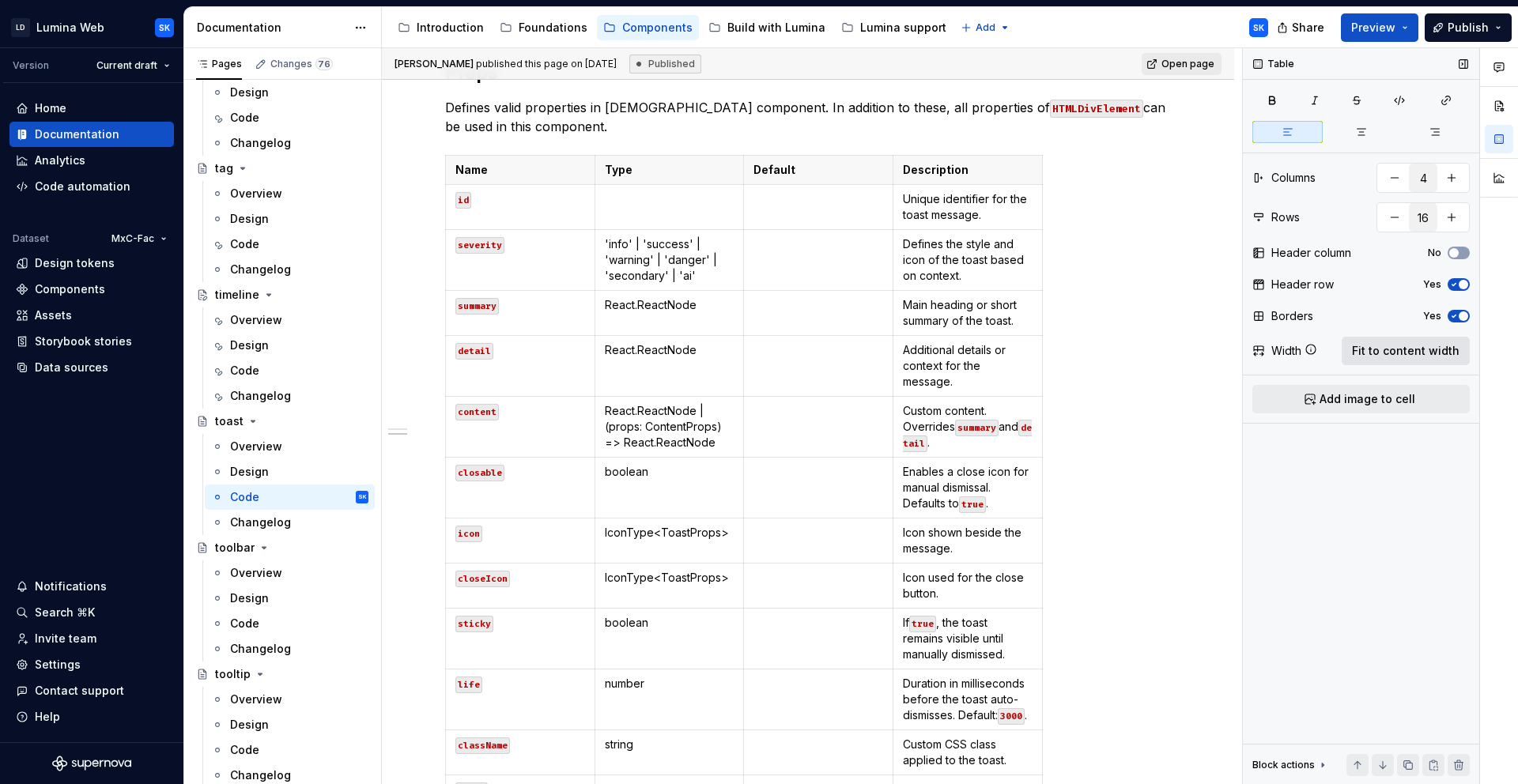
click at [1423, 348] on span "Fit to content width" at bounding box center [1406, 351] width 108 height 16
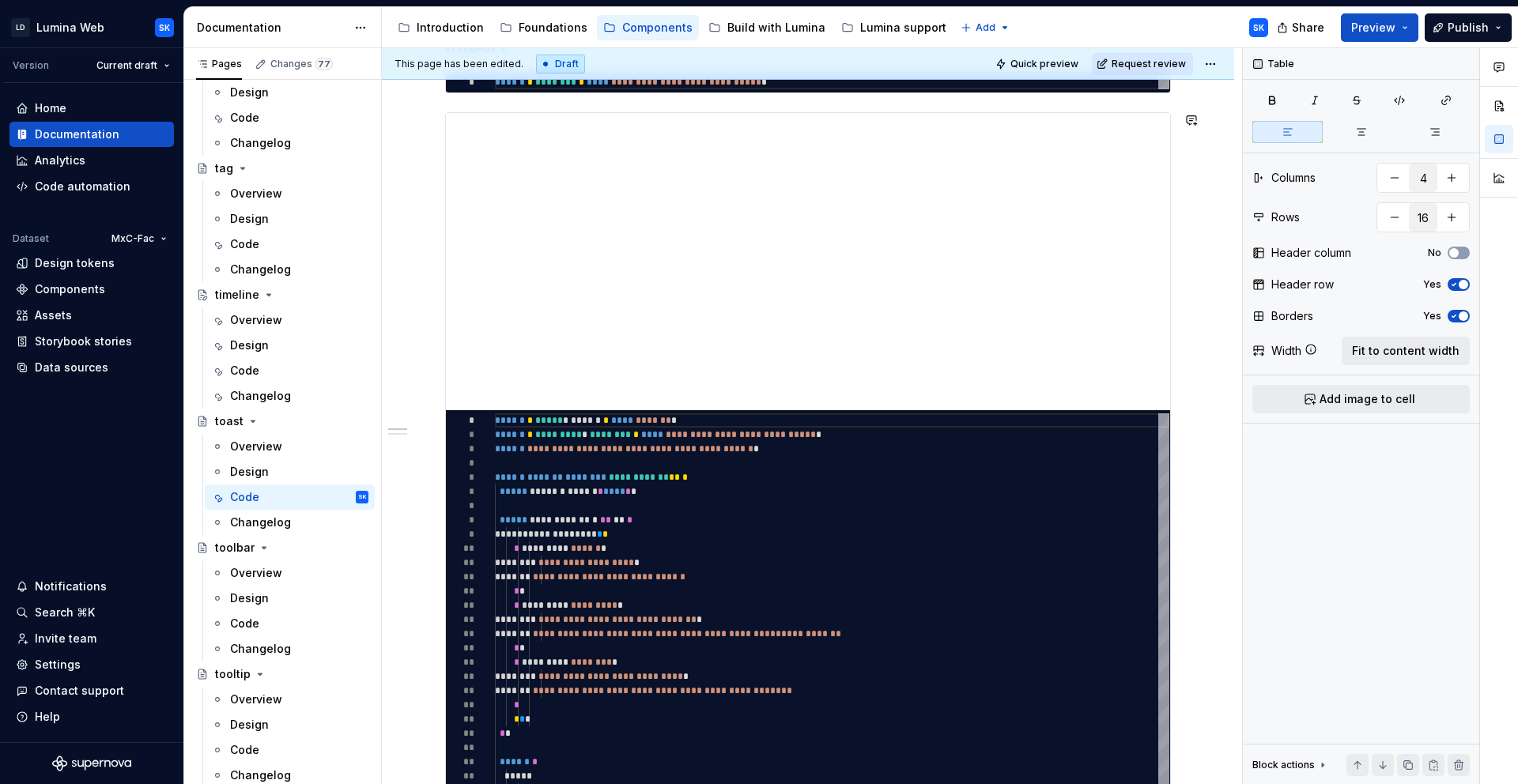
scroll to position [0, 0]
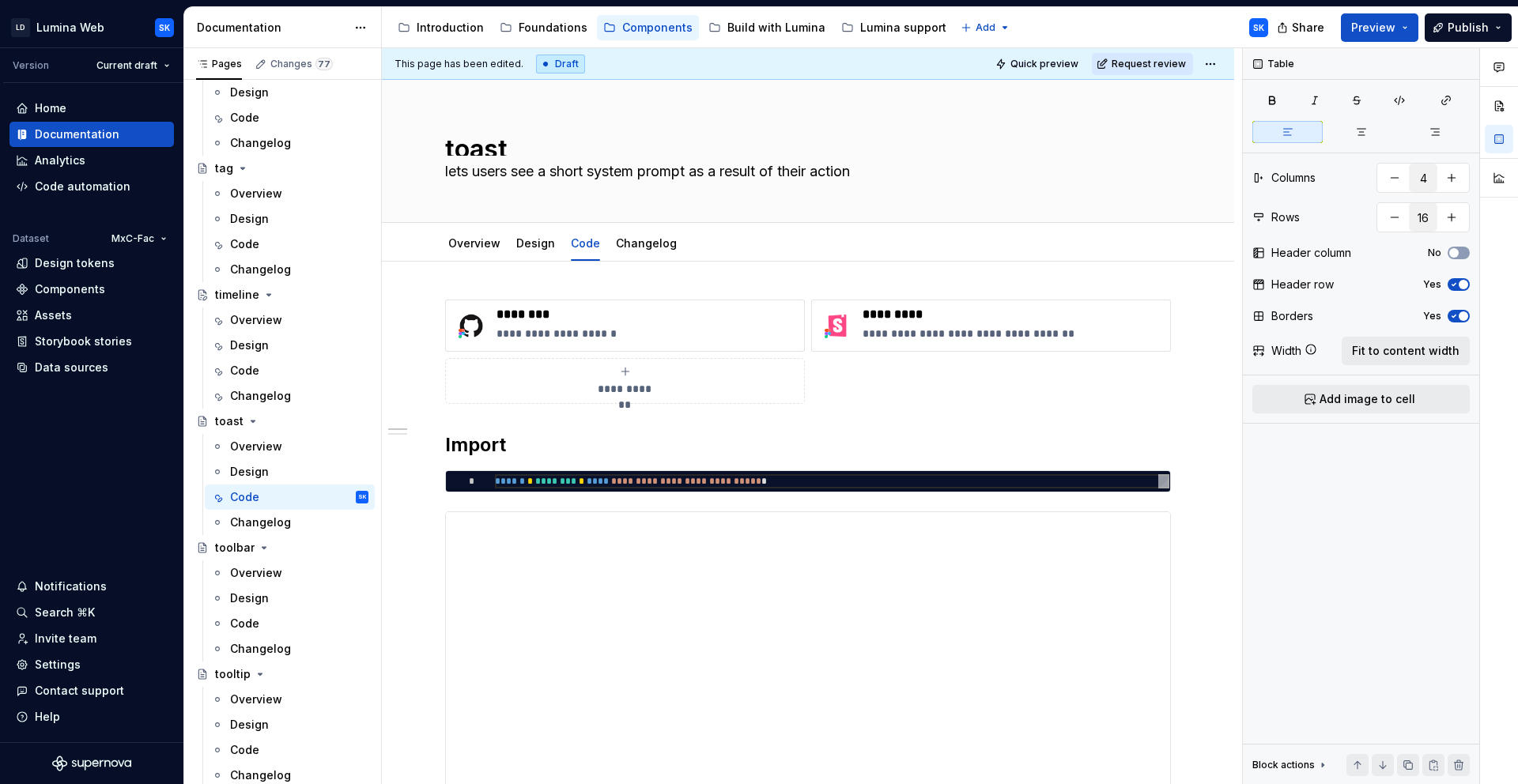
click at [1203, 59] on html "LD Lumina Web SK Version Current draft Home Documentation Analytics Code automa…" at bounding box center [759, 392] width 1518 height 784
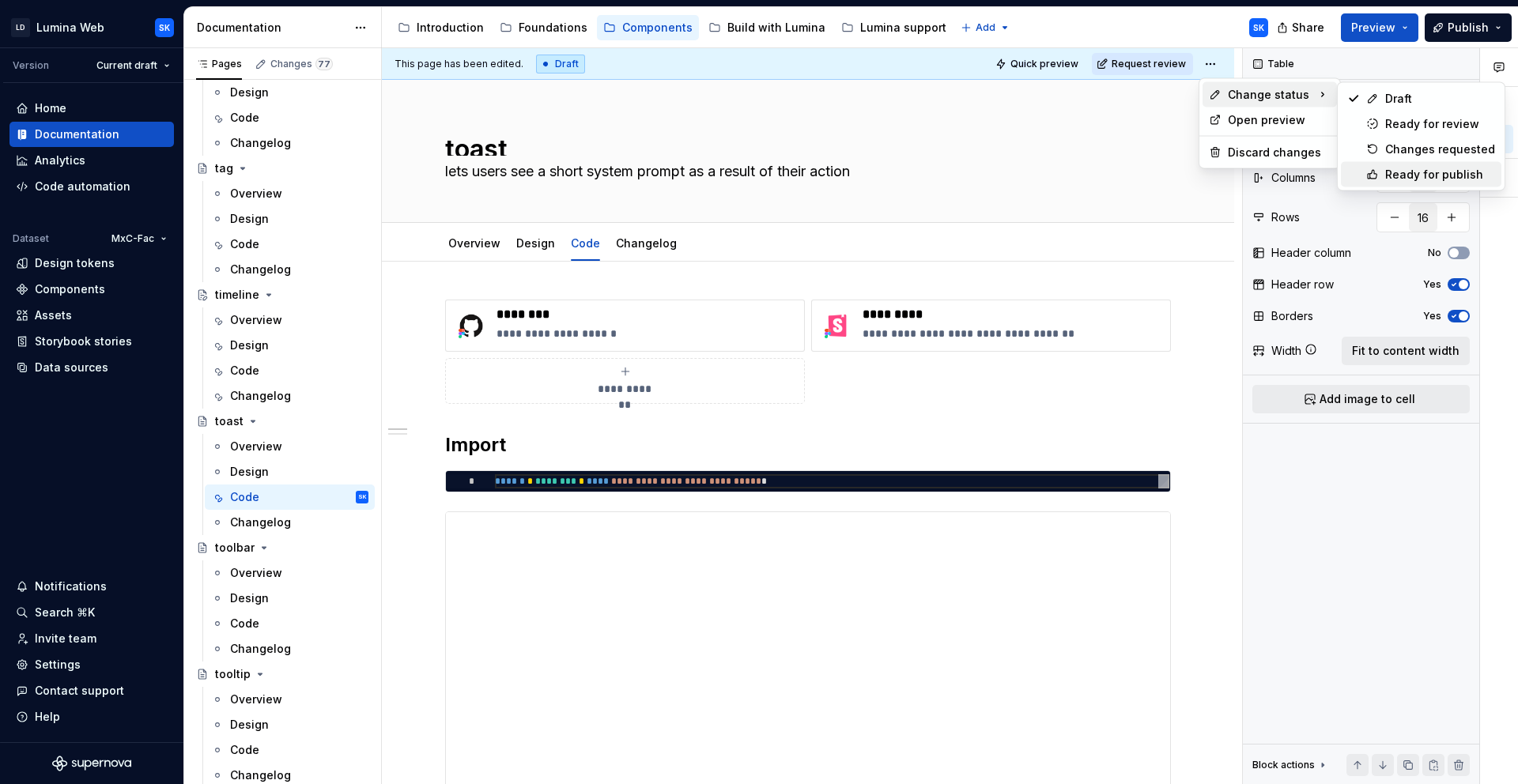
click at [1431, 170] on div "Ready for publish" at bounding box center [1440, 175] width 110 height 16
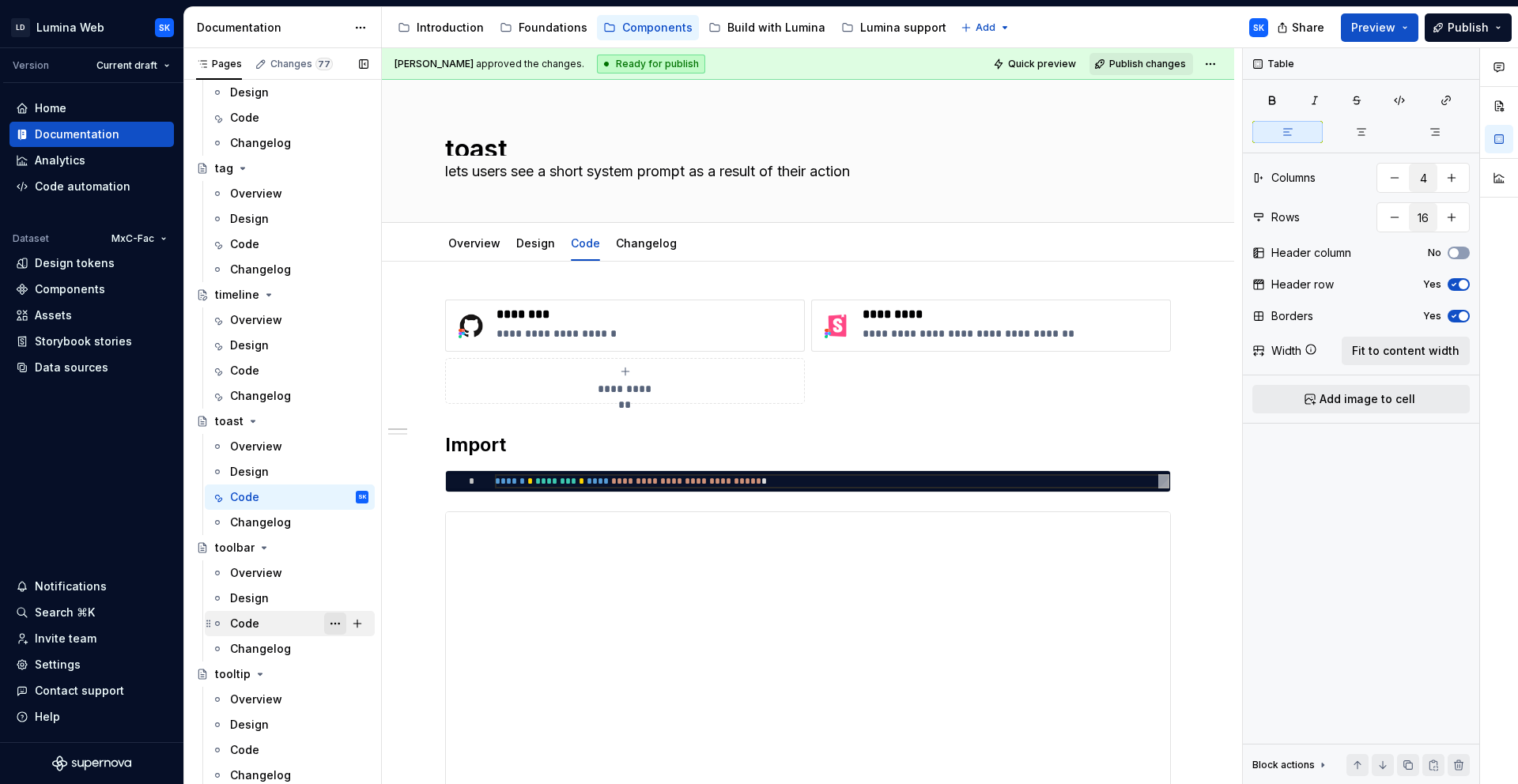
click at [276, 619] on div "Code" at bounding box center [299, 623] width 139 height 22
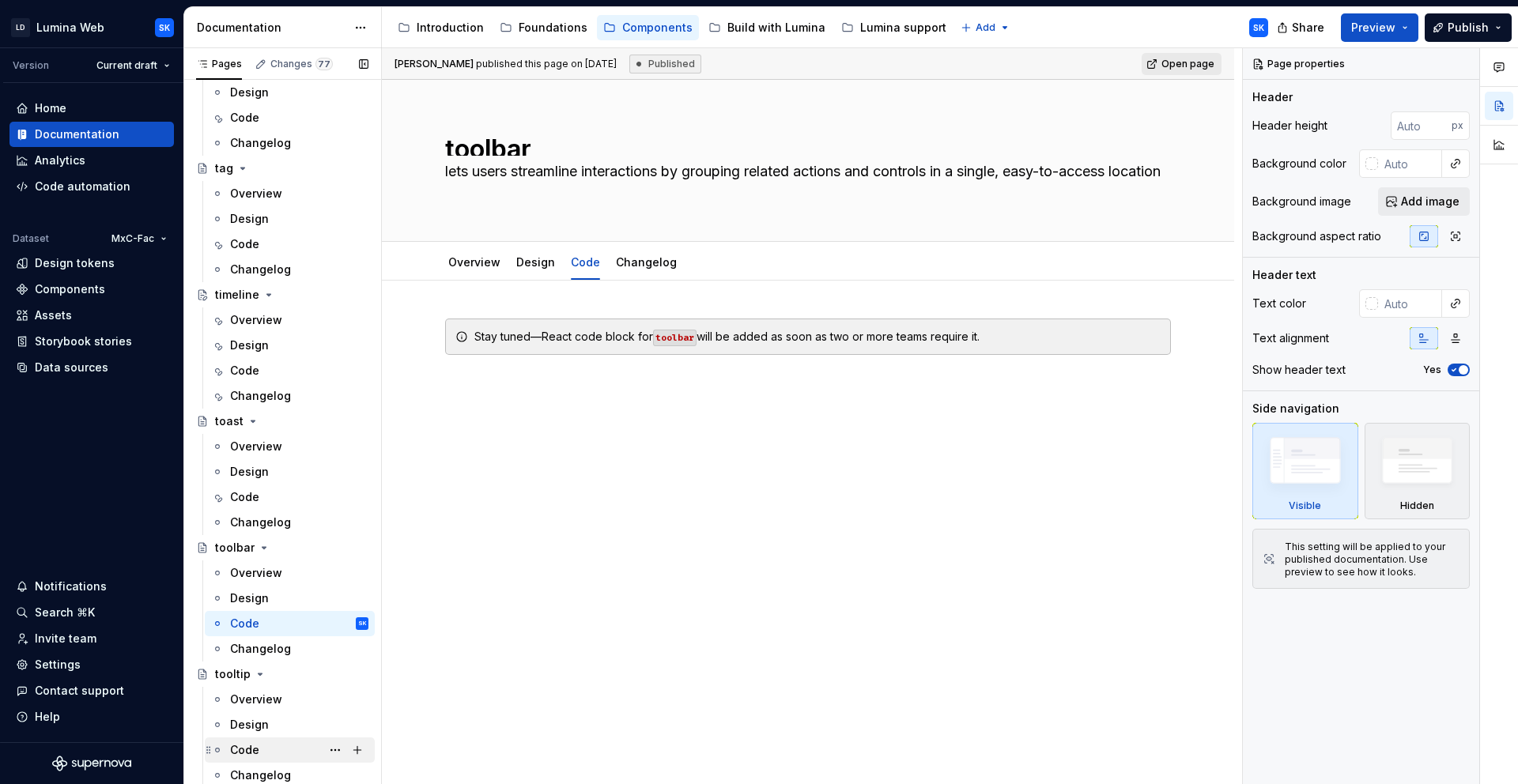
click at [284, 744] on div "Code" at bounding box center [299, 750] width 139 height 22
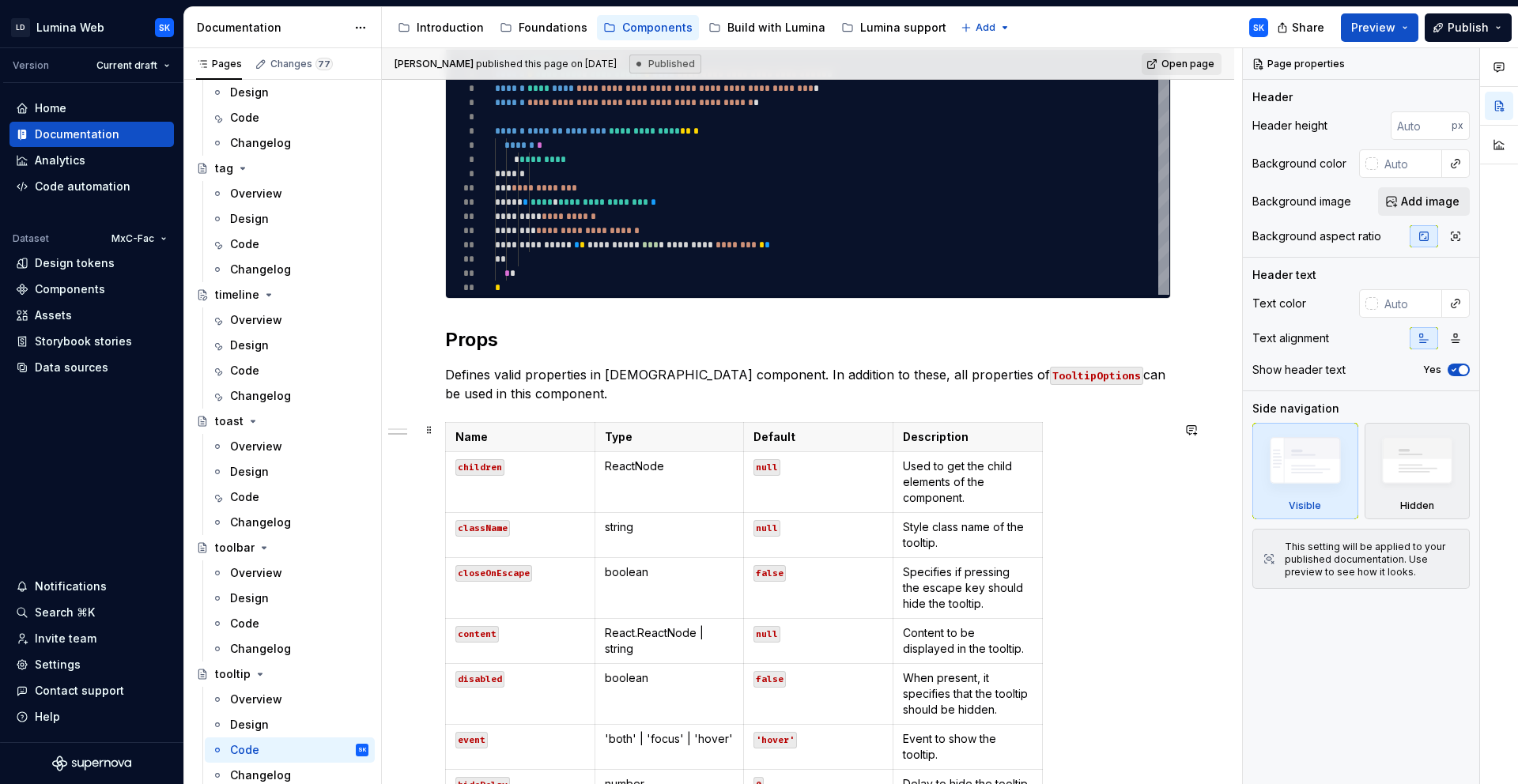
scroll to position [759, 0]
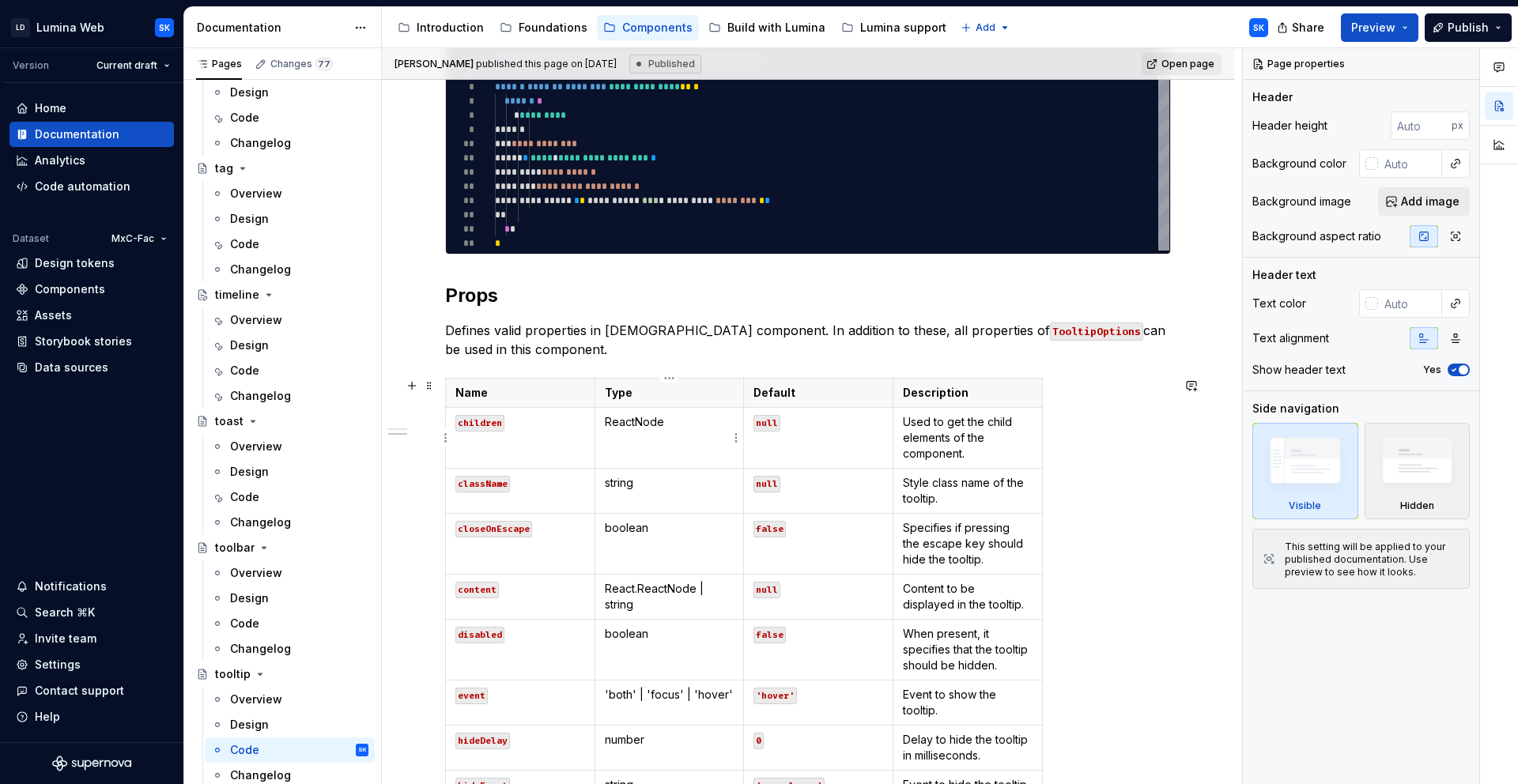
click at [674, 430] on td "ReactNode" at bounding box center [669, 437] width 150 height 61
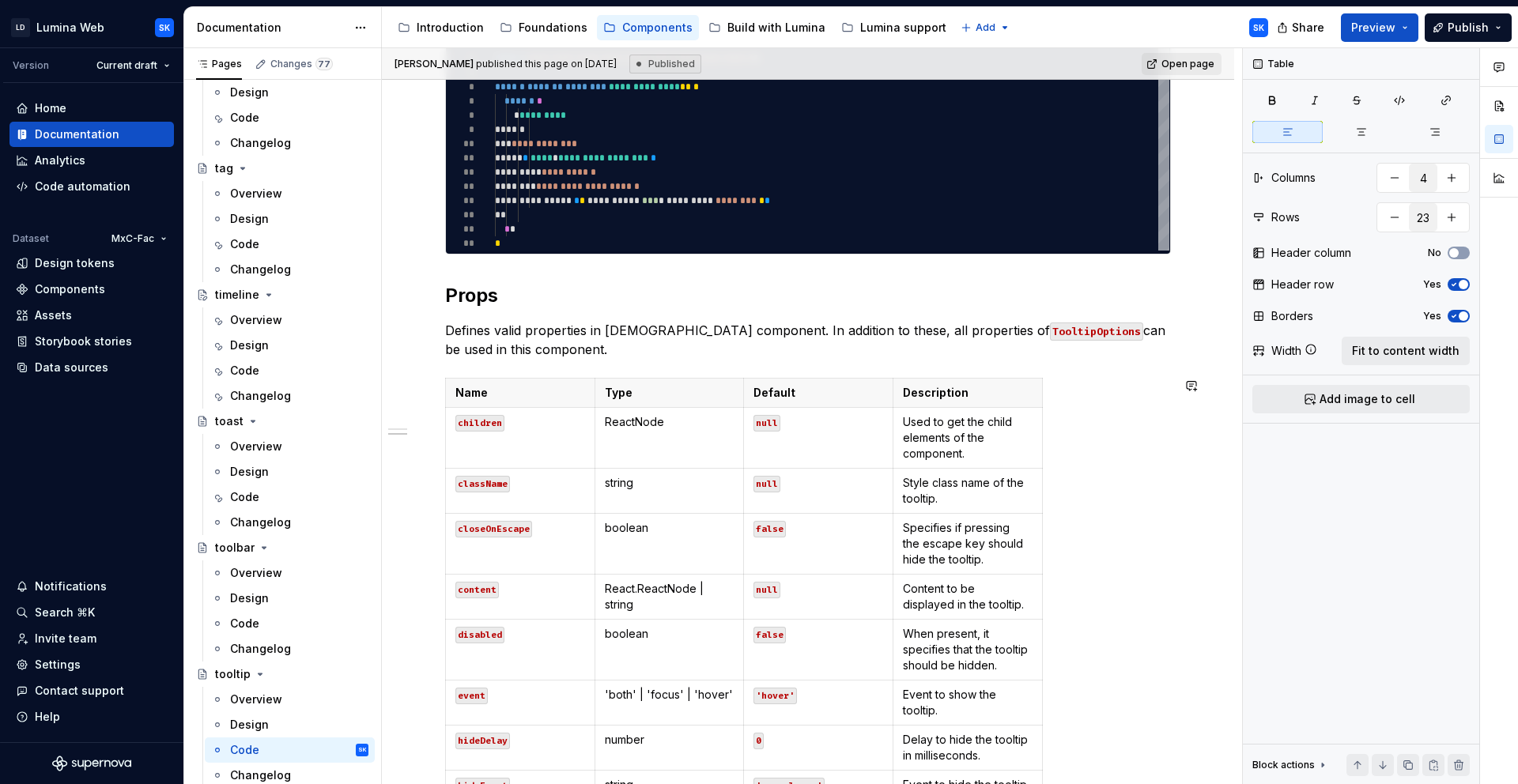
click at [1421, 358] on span "Fit to content width" at bounding box center [1406, 351] width 108 height 16
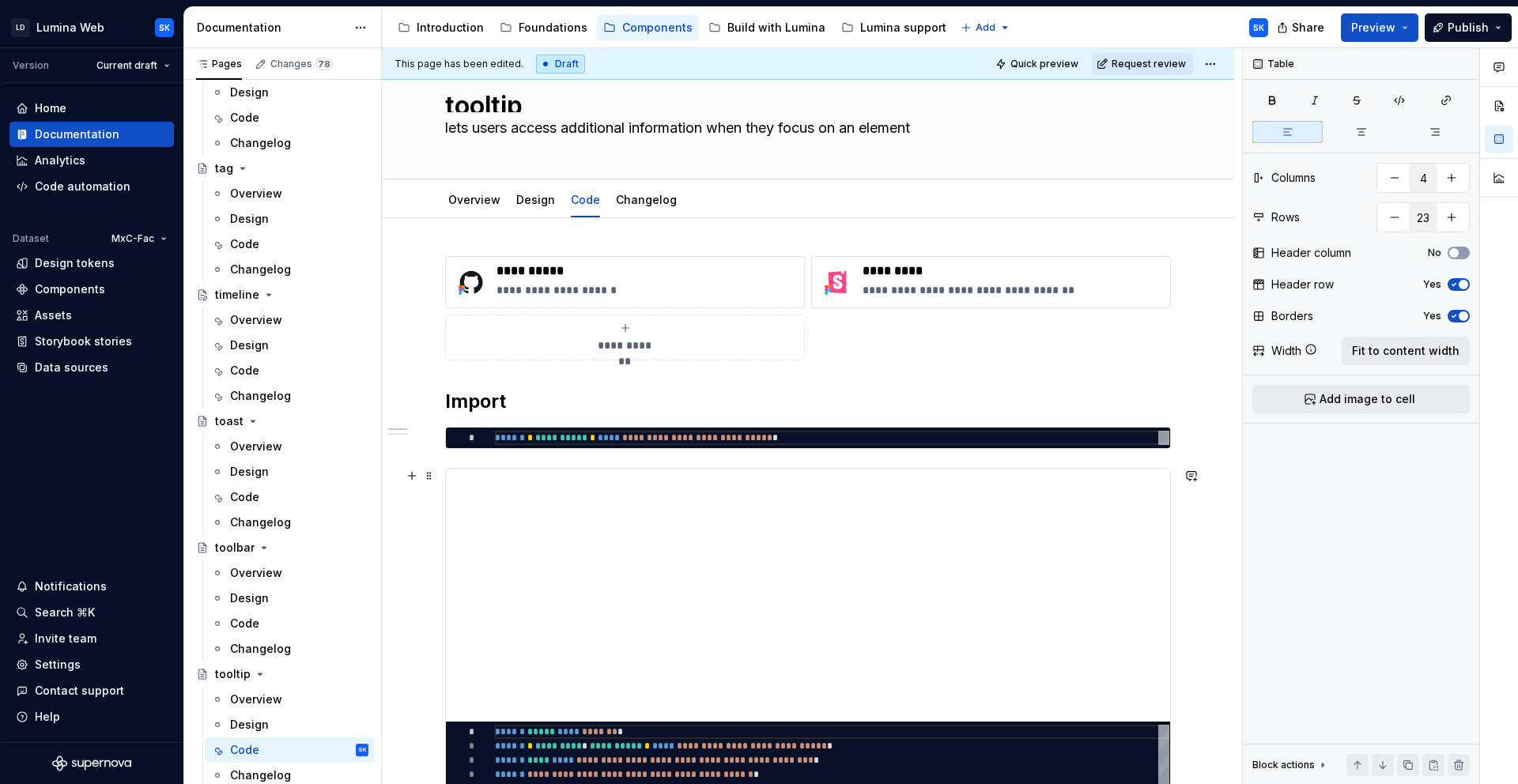
scroll to position [0, 0]
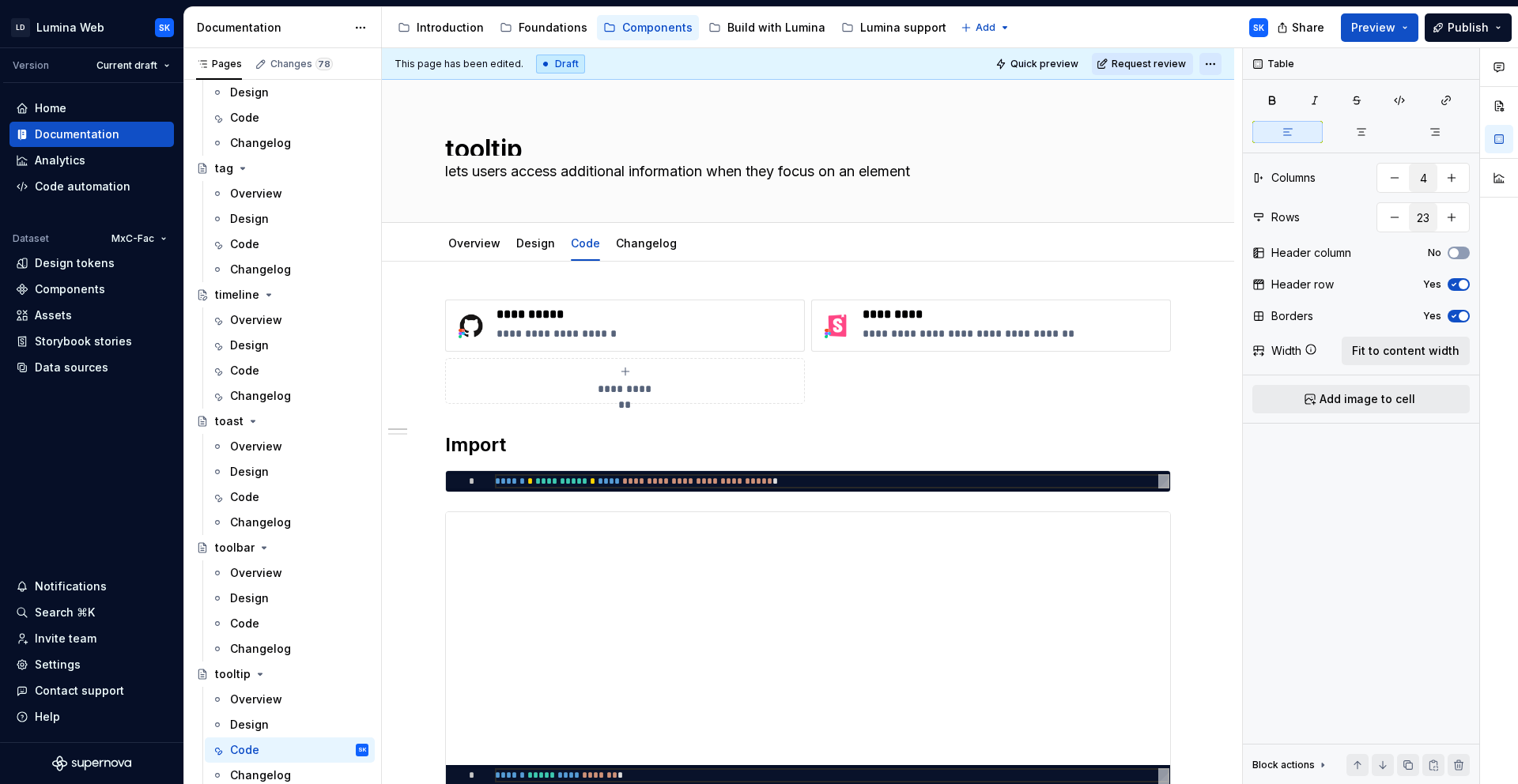
click at [1209, 59] on html "LD Lumina Web SK Version Current draft Home Documentation Analytics Code automa…" at bounding box center [759, 392] width 1518 height 784
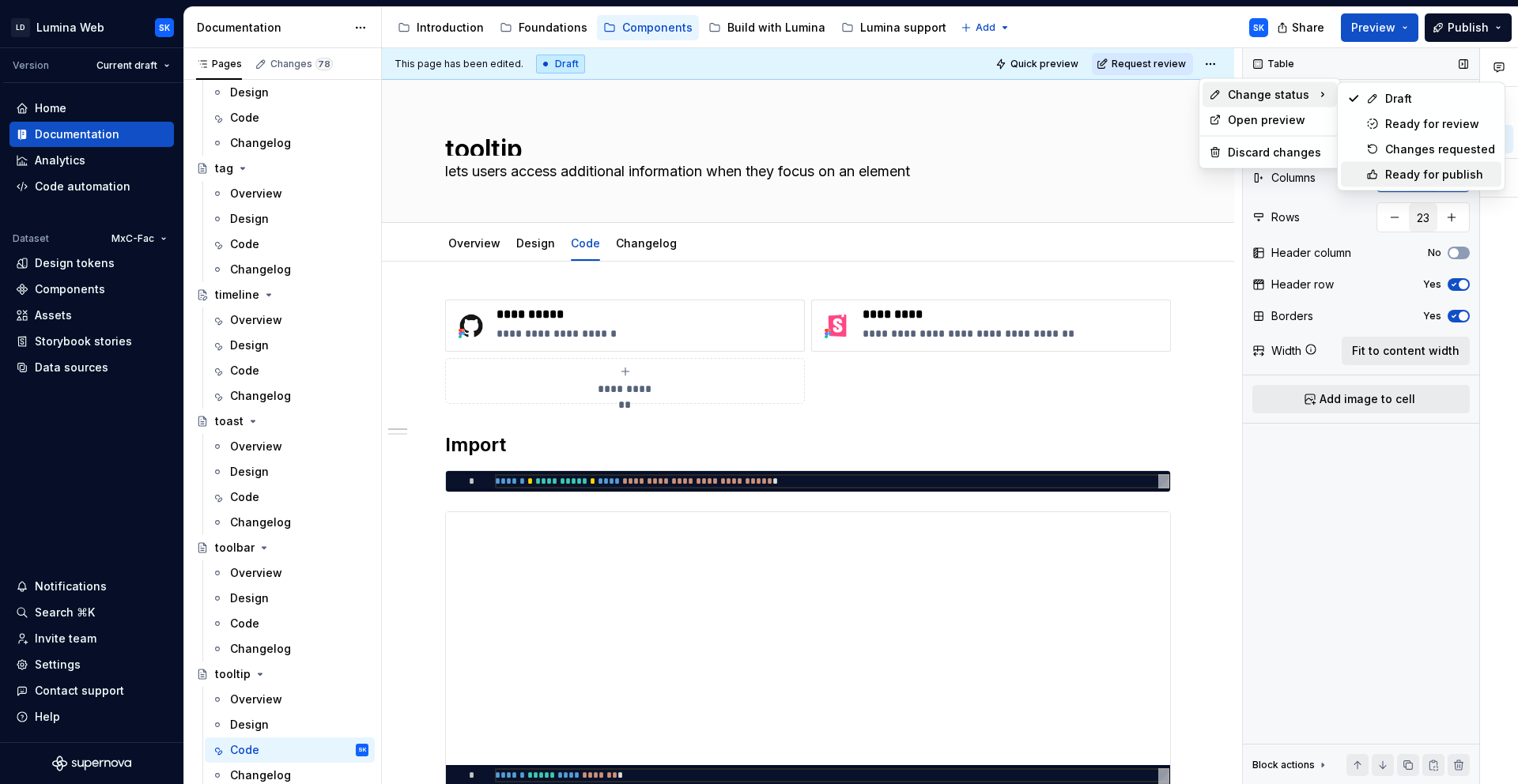
click at [1432, 177] on div "Ready for publish" at bounding box center [1440, 175] width 110 height 16
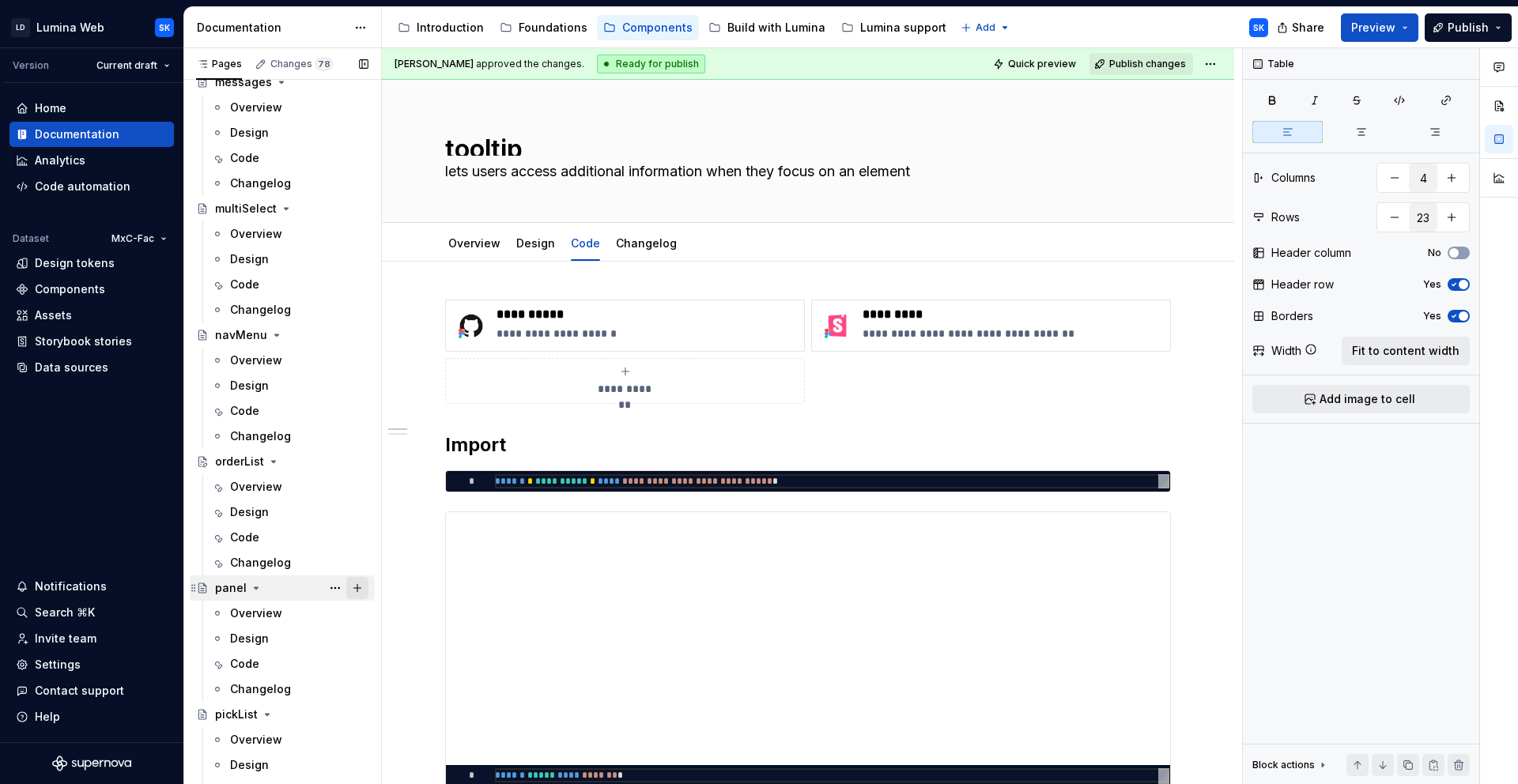
scroll to position [2902, 0]
click at [284, 533] on div "Code" at bounding box center [299, 538] width 139 height 22
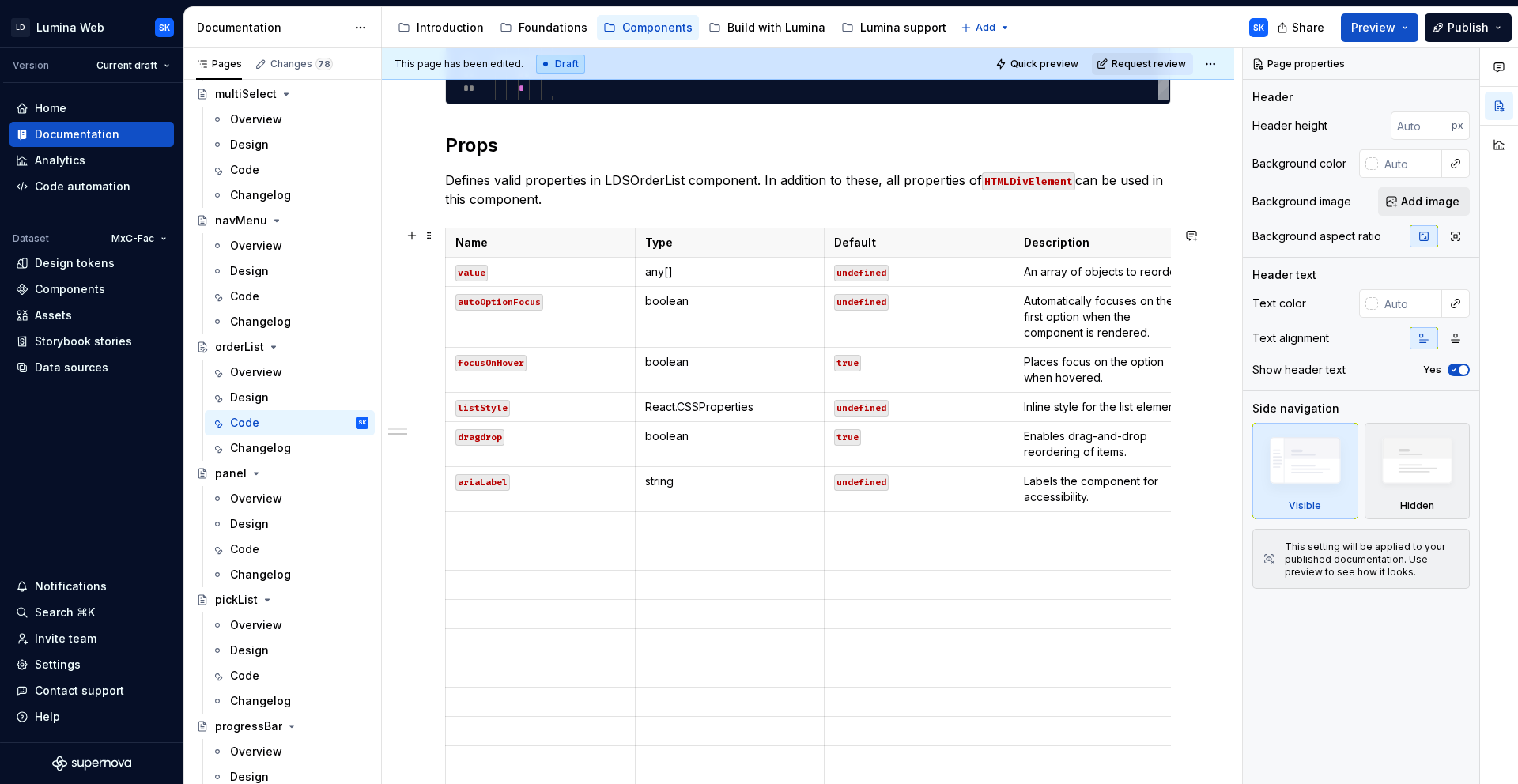
scroll to position [1237, 0]
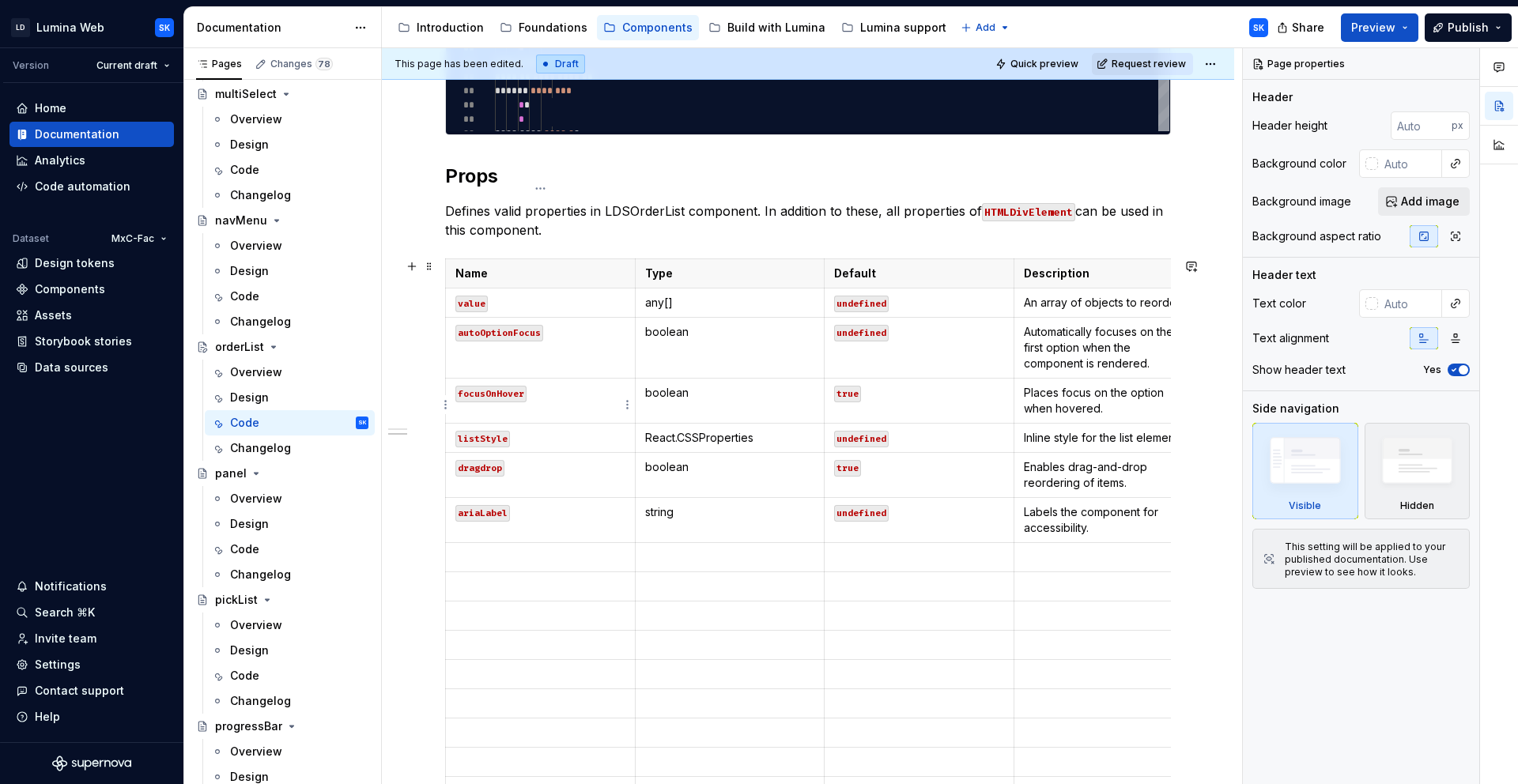
click at [541, 398] on tbody "Name Type Default Description value any[] undefined An array of objects to reor…" at bounding box center [825, 562] width 758 height 605
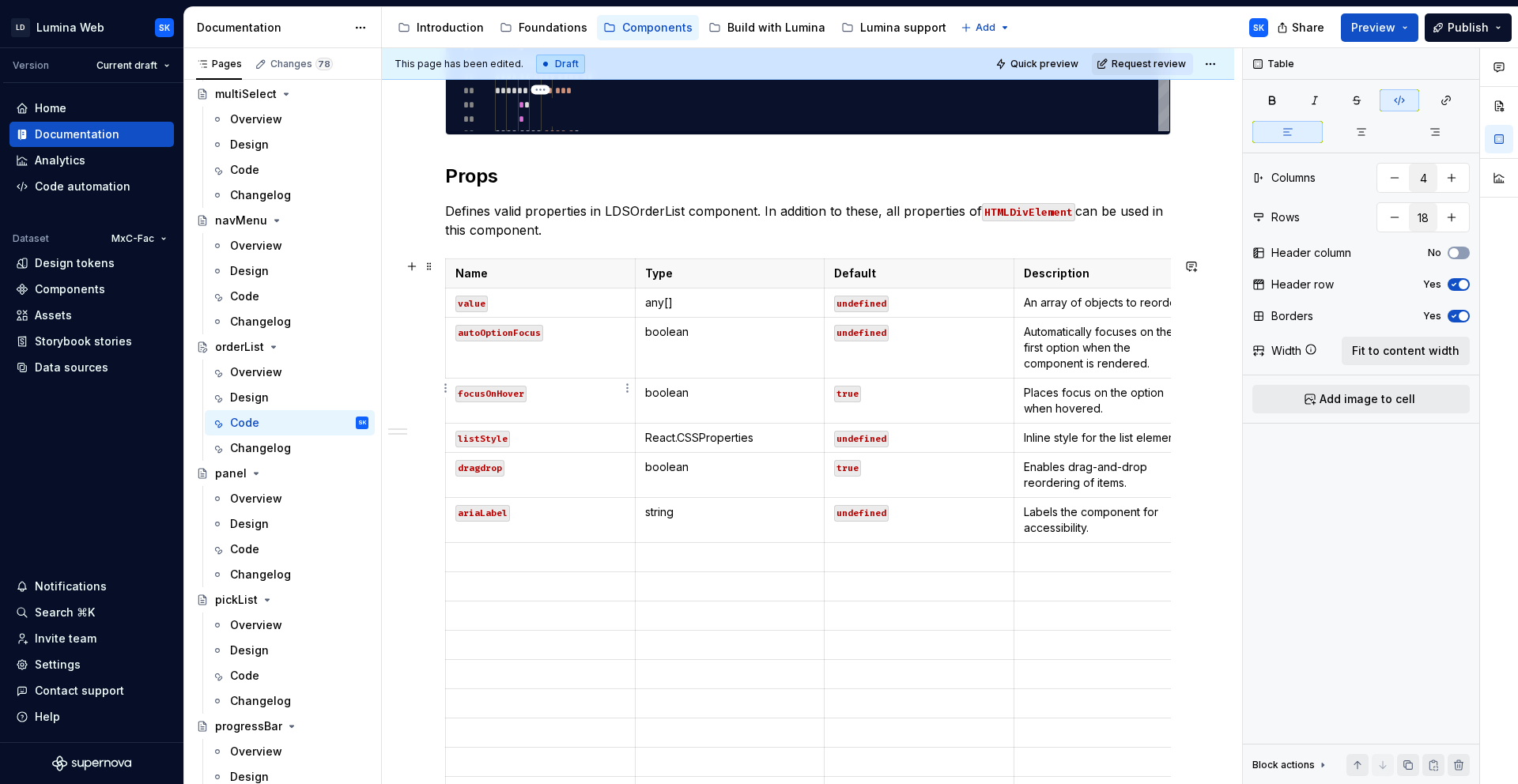
scroll to position [1407, 0]
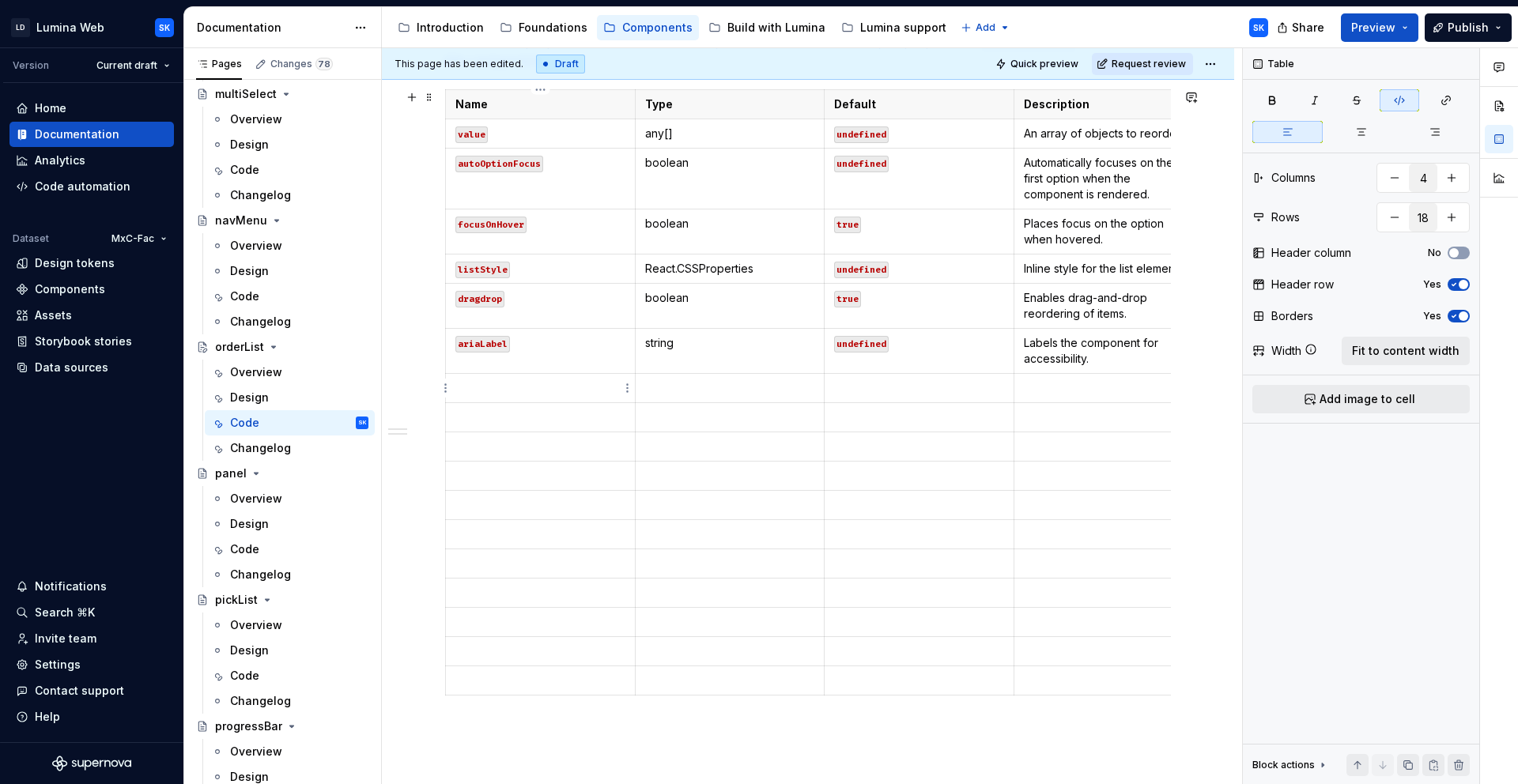
click at [559, 391] on p at bounding box center [540, 388] width 170 height 16
click at [757, 27] on div "Build with Lumina" at bounding box center [776, 28] width 98 height 16
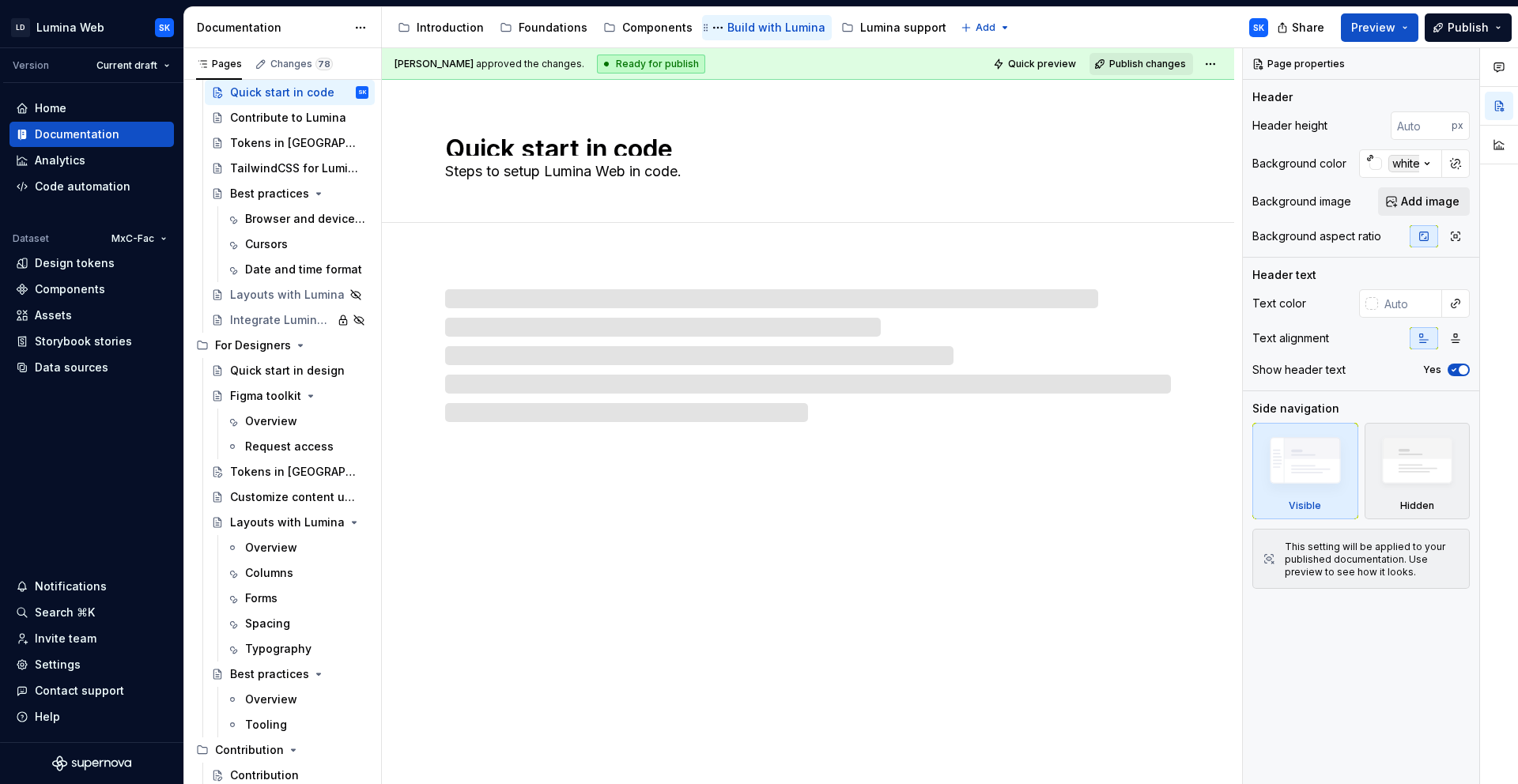
scroll to position [60, 0]
click at [259, 772] on div "Contribution" at bounding box center [264, 775] width 69 height 16
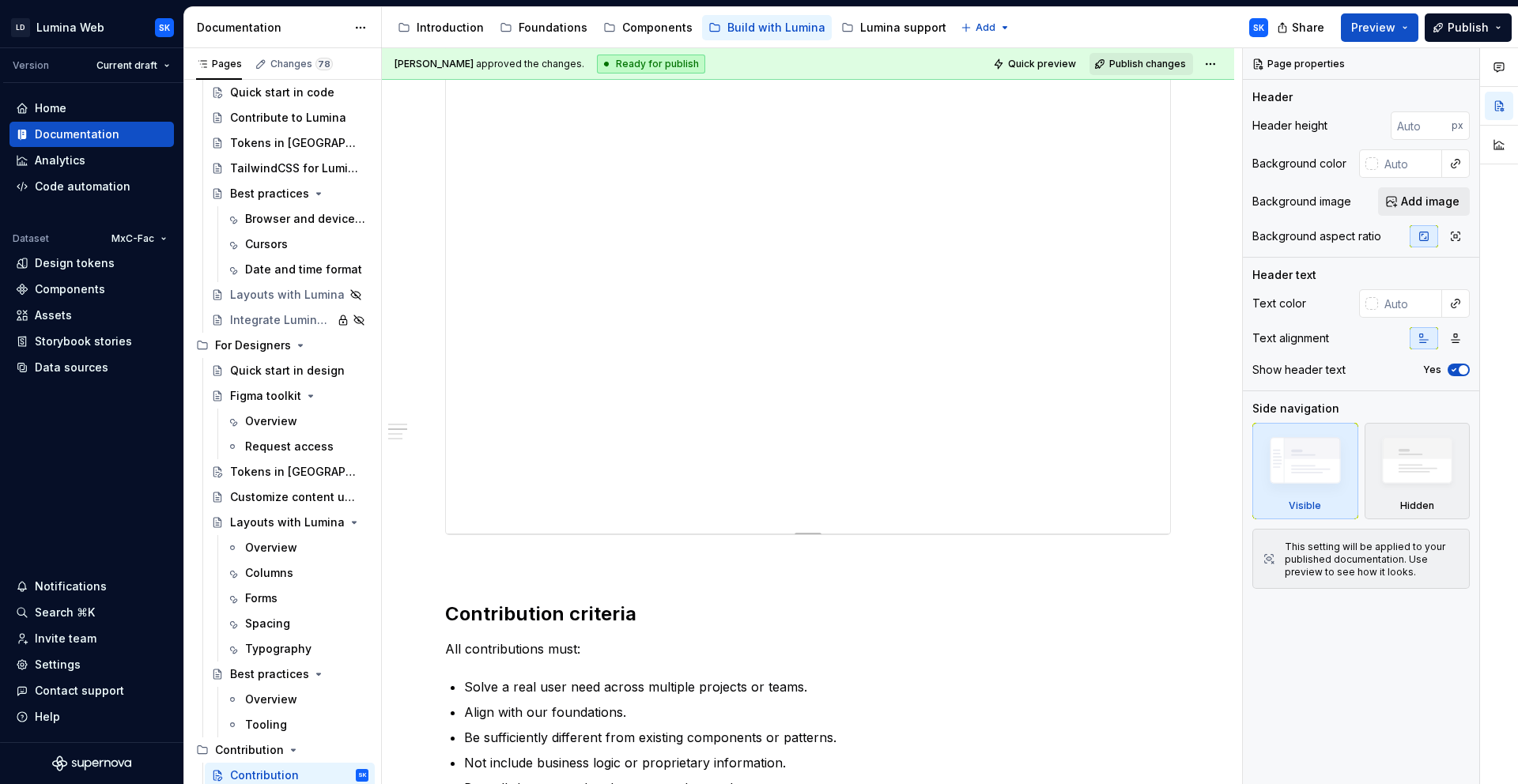
scroll to position [640, 0]
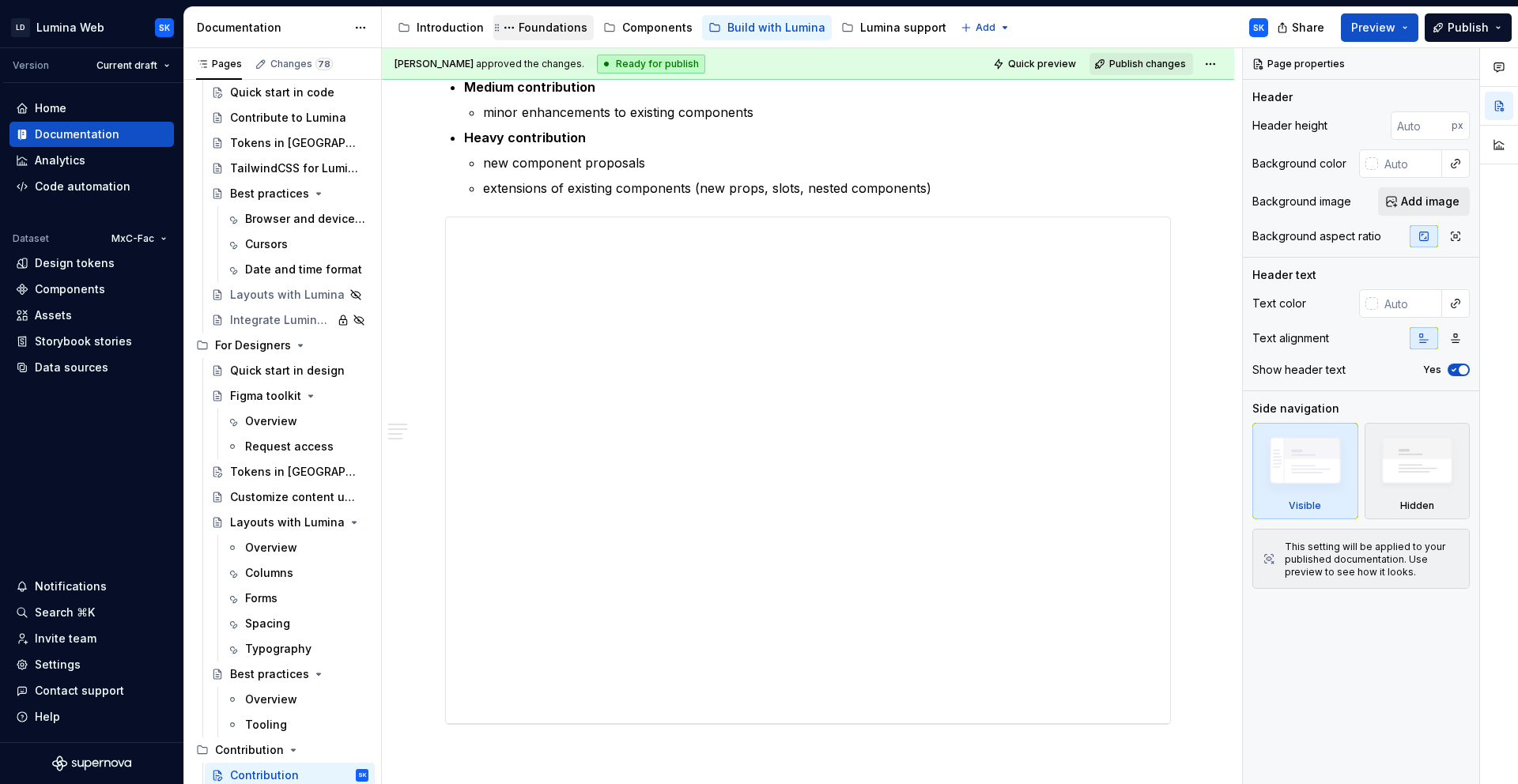
type textarea "*"
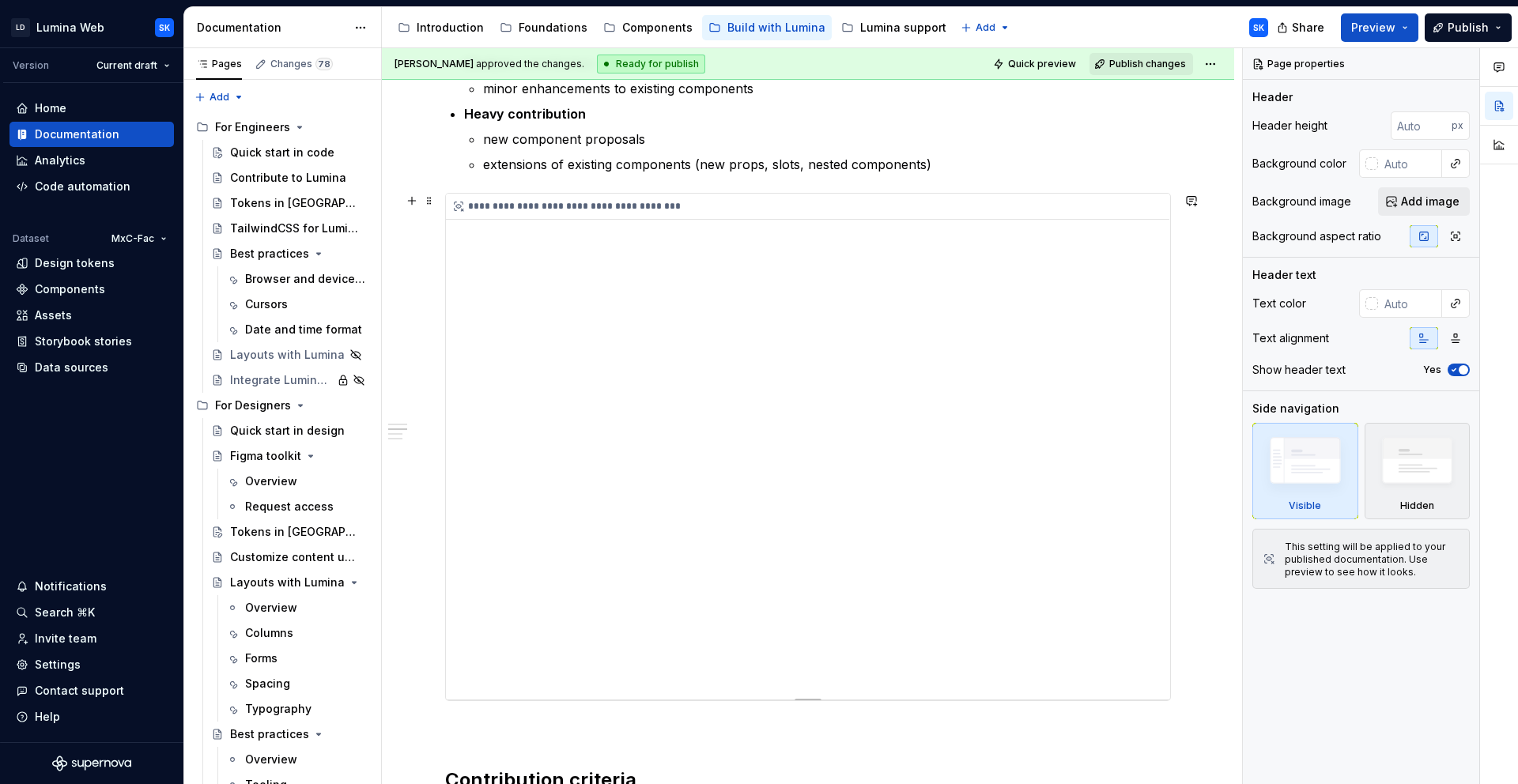
scroll to position [663, 0]
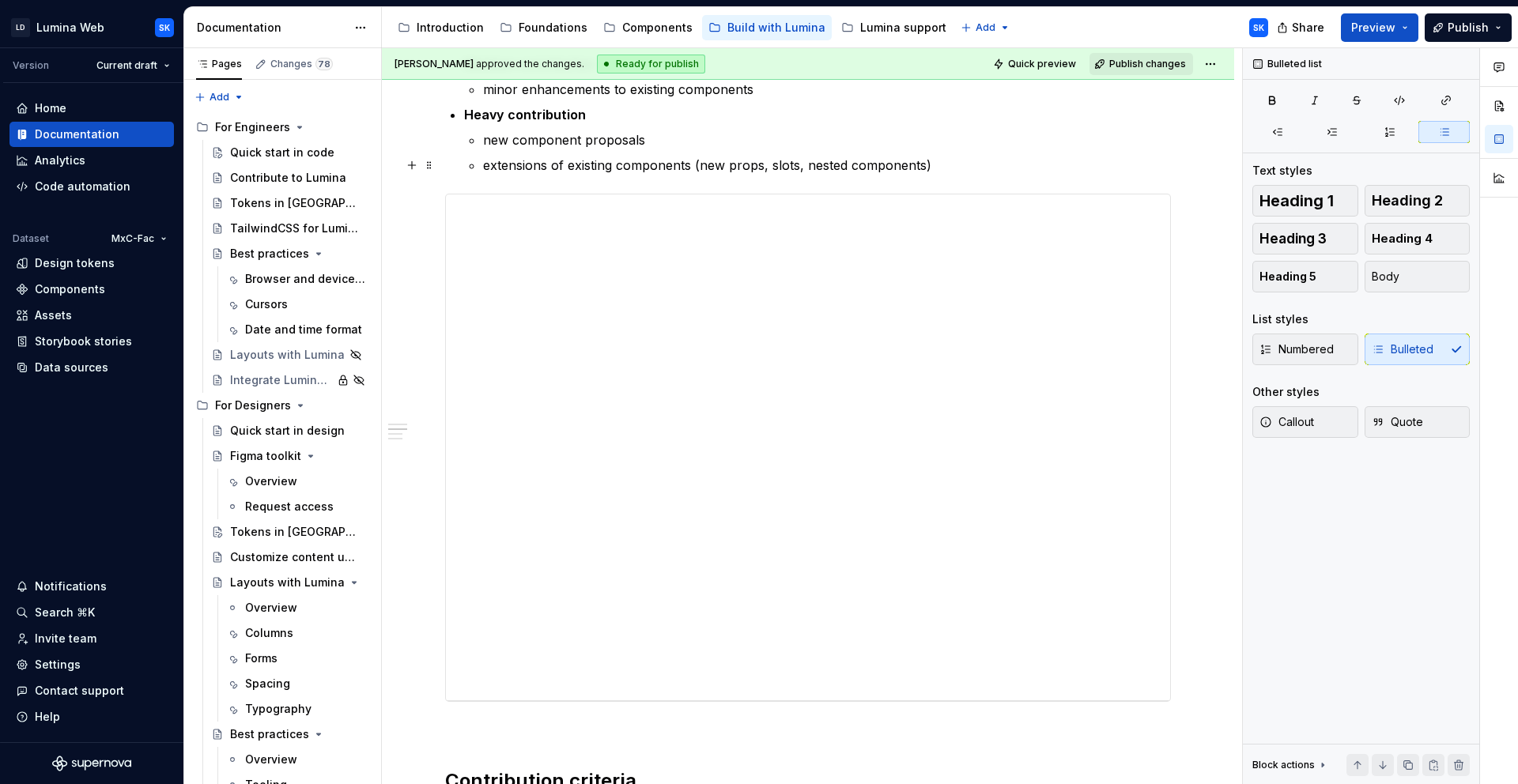
click at [936, 167] on p "extensions of existing components (new props, slots, nested components)" at bounding box center [826, 165] width 688 height 19
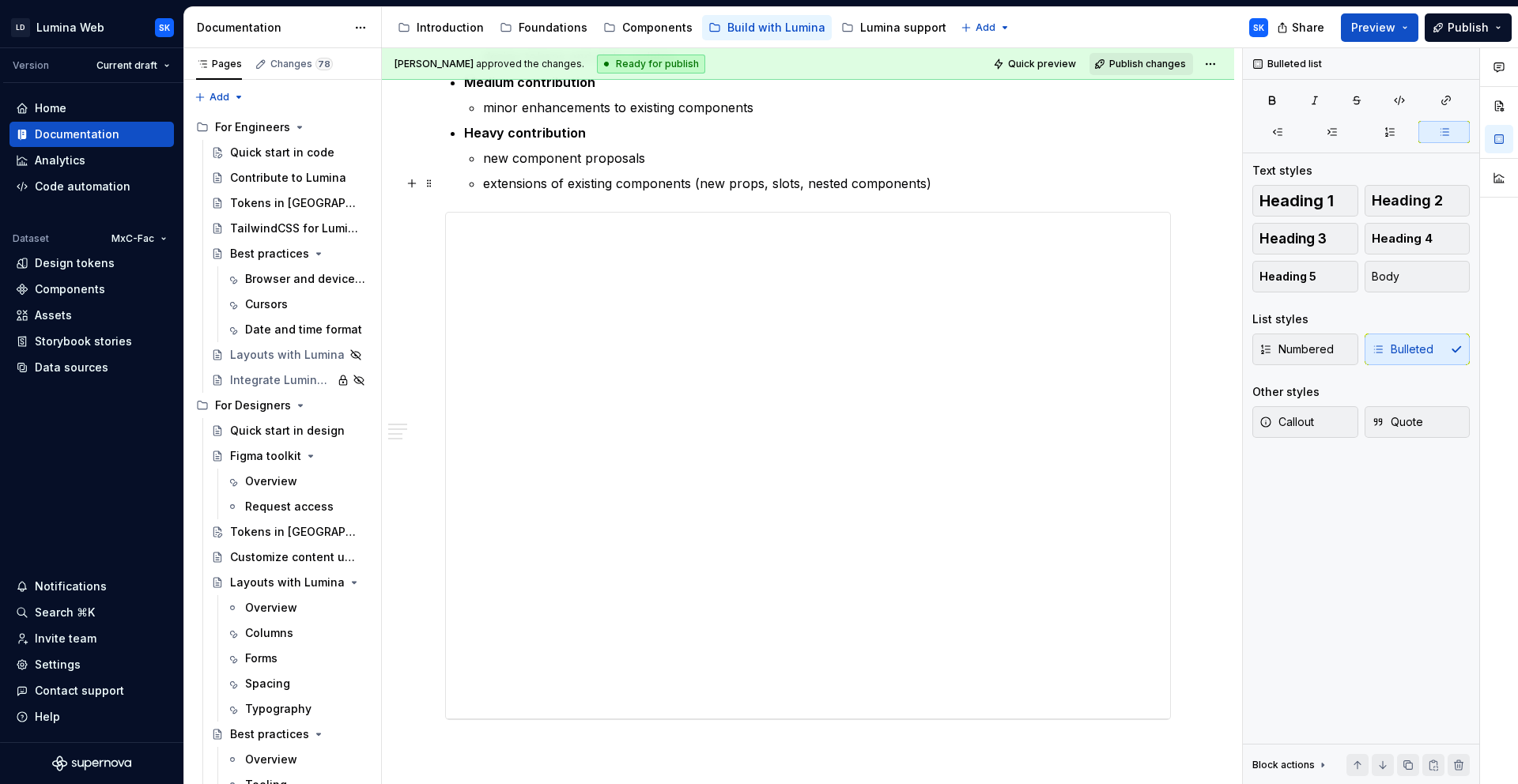
scroll to position [0, 0]
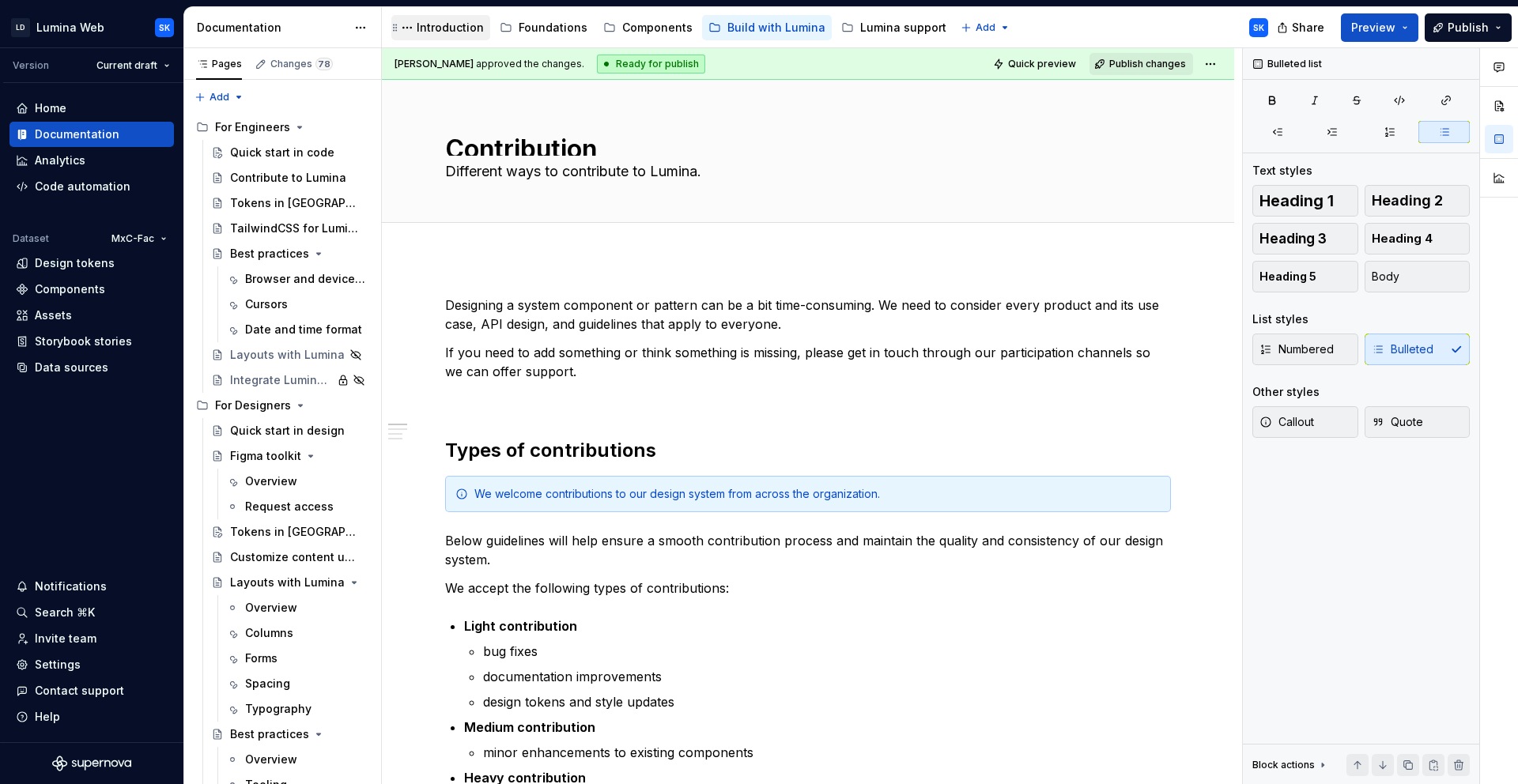
click at [454, 28] on div "Introduction" at bounding box center [450, 28] width 67 height 16
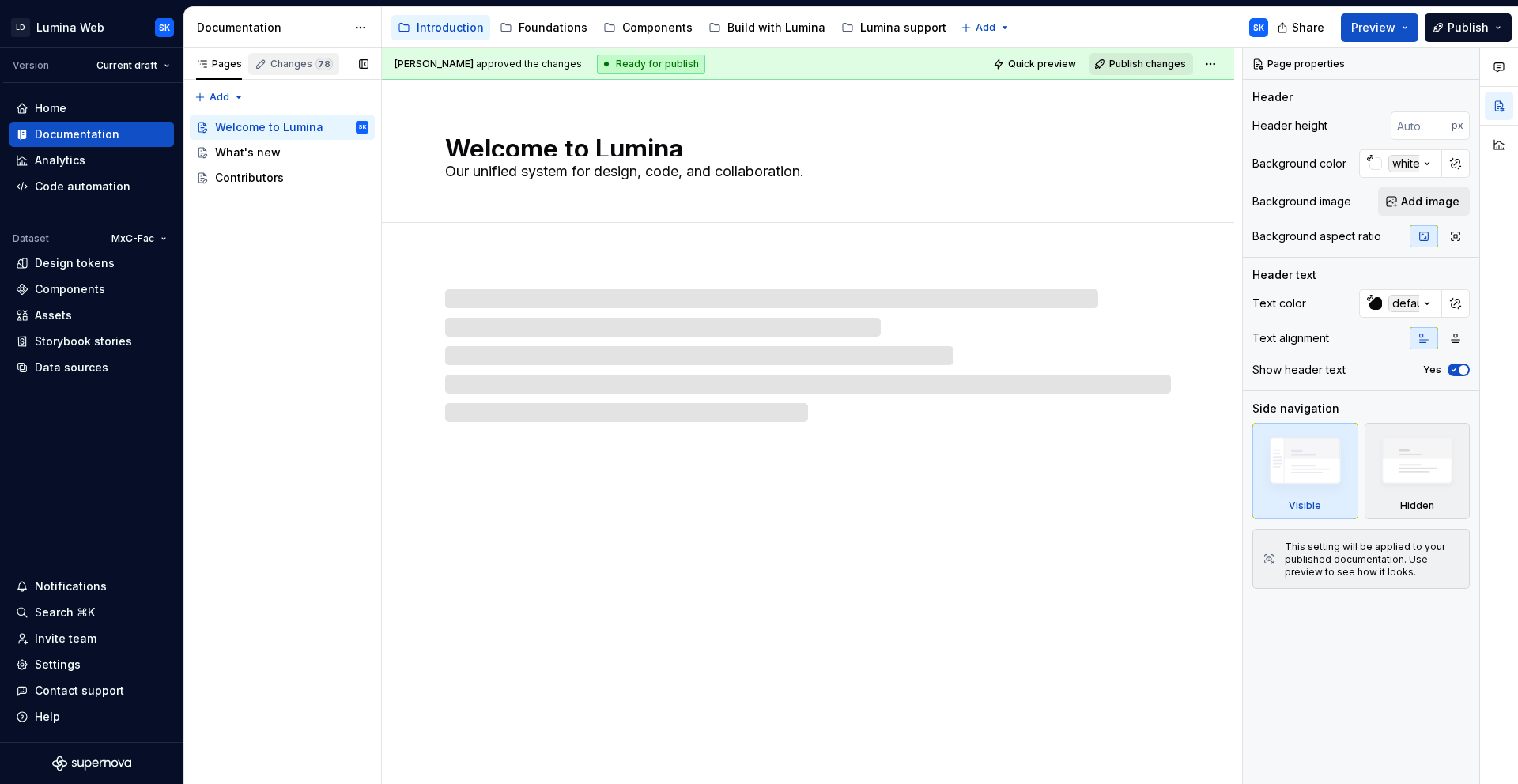
click at [304, 65] on div "Changes 78" at bounding box center [302, 64] width 63 height 13
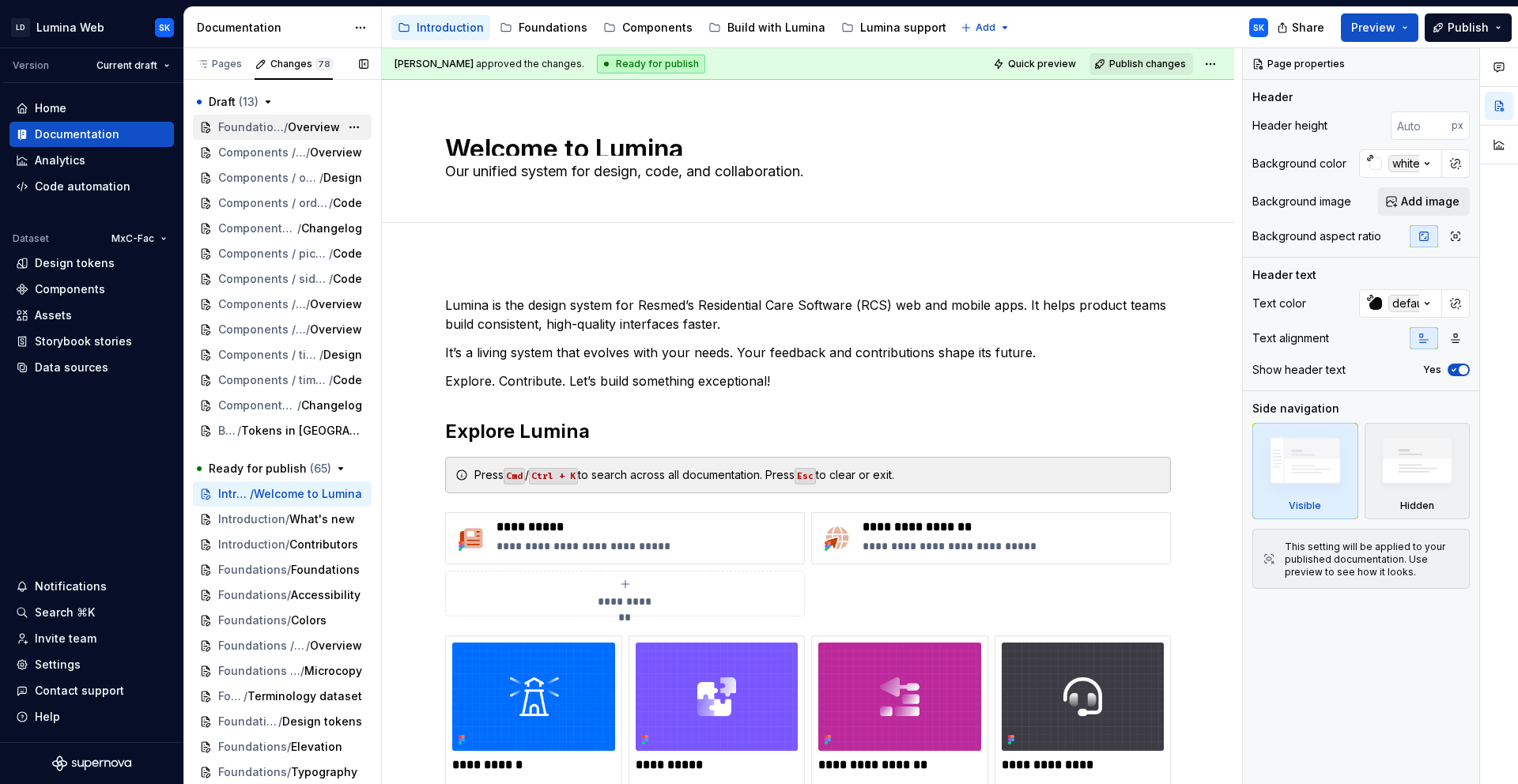
click at [300, 132] on span "Overview" at bounding box center [314, 127] width 52 height 16
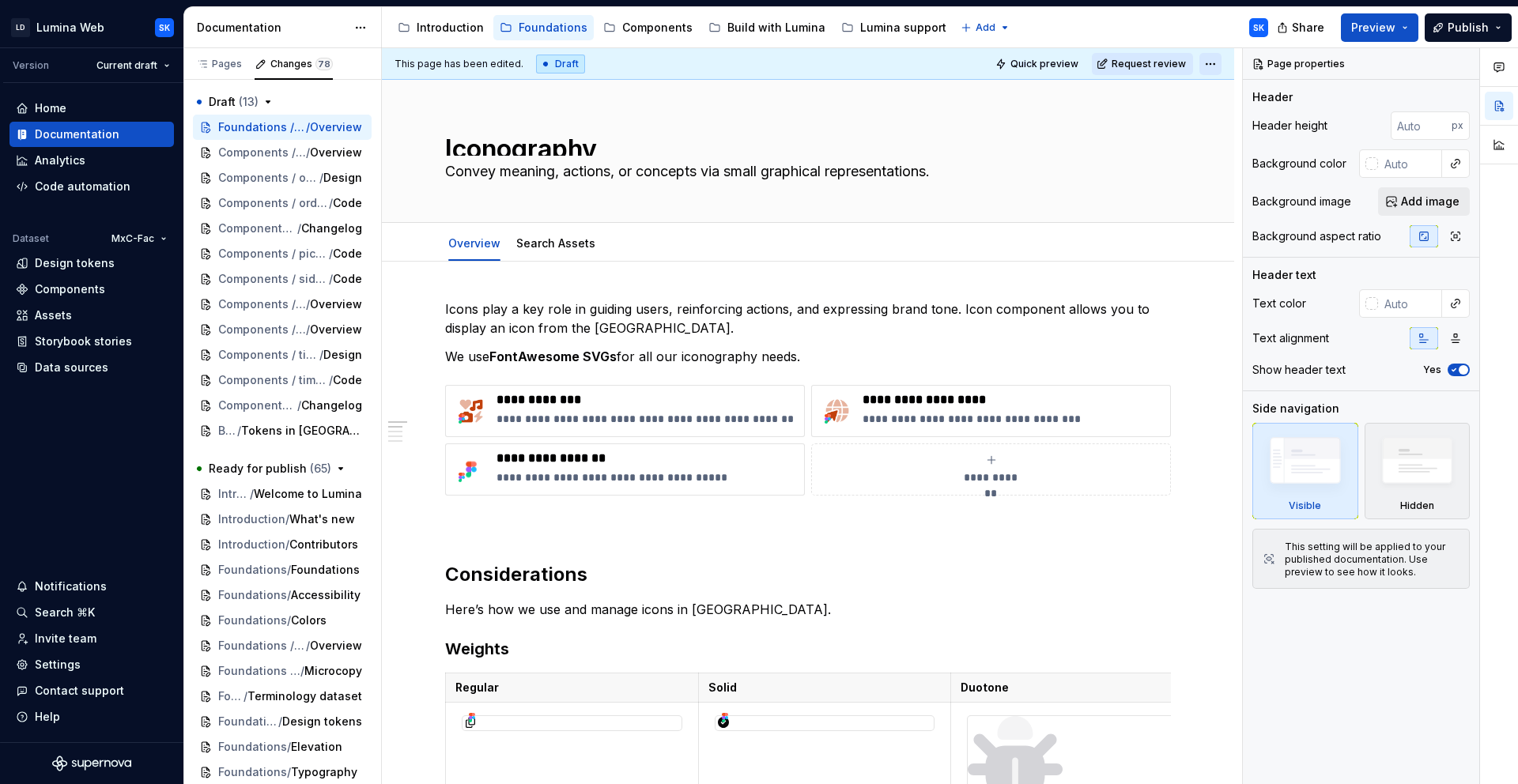
click at [1205, 55] on html "LD Lumina Web SK Version Current draft Home Documentation Analytics Code automa…" at bounding box center [759, 392] width 1518 height 784
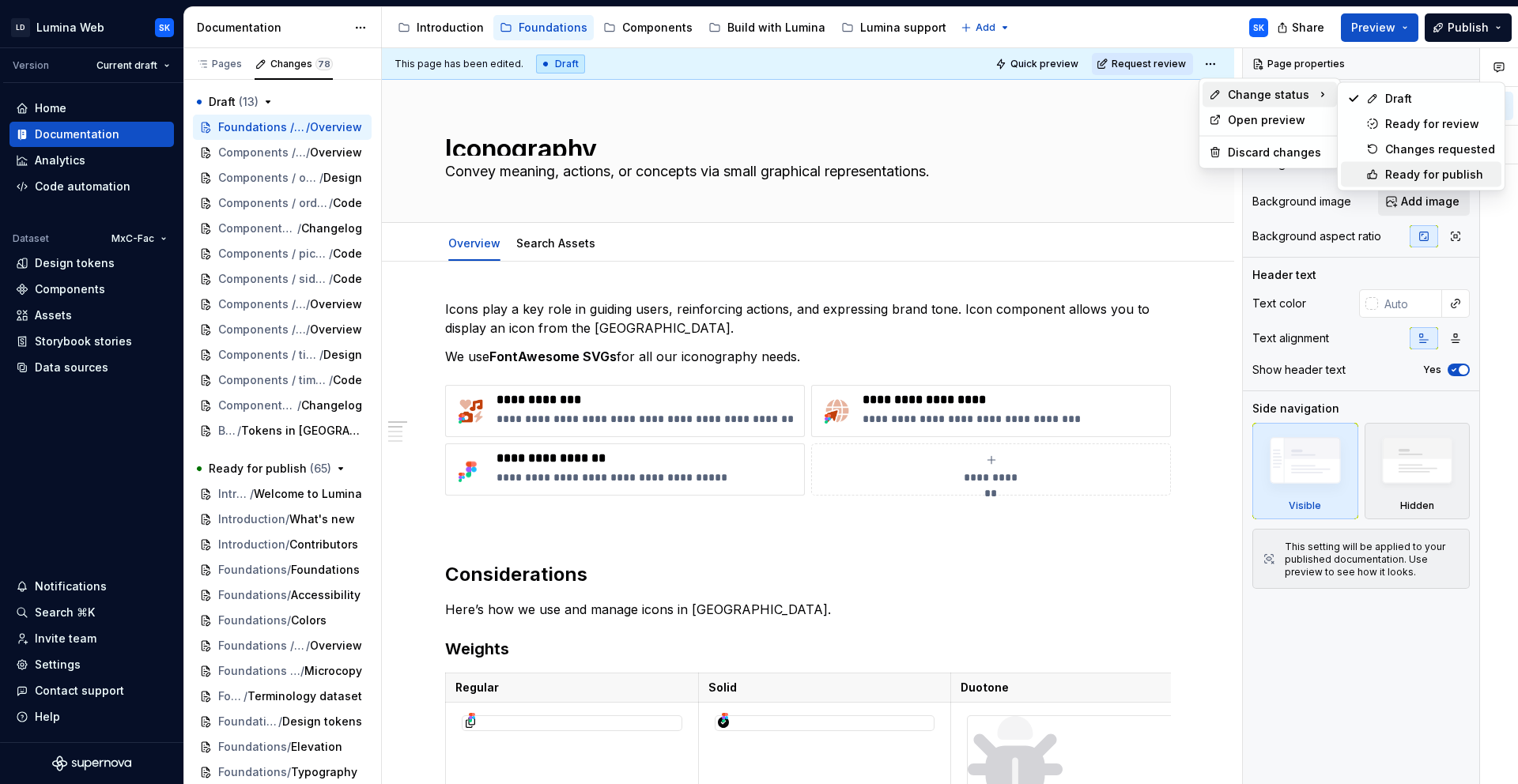
drag, startPoint x: 1435, startPoint y: 176, endPoint x: 1358, endPoint y: 2, distance: 190.3
click at [1435, 176] on div "Ready for publish" at bounding box center [1440, 175] width 110 height 16
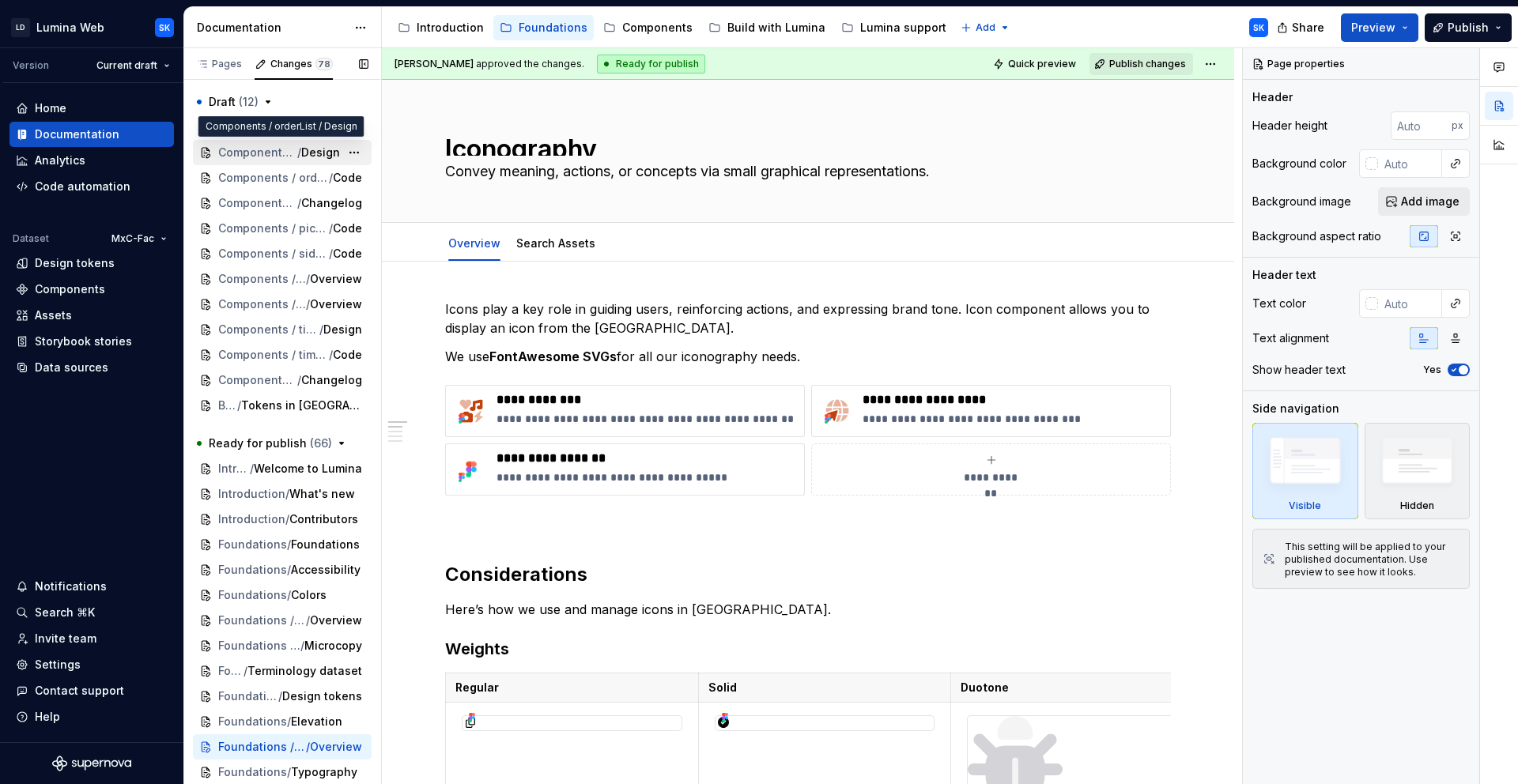
click at [302, 149] on span "Design" at bounding box center [321, 153] width 39 height 16
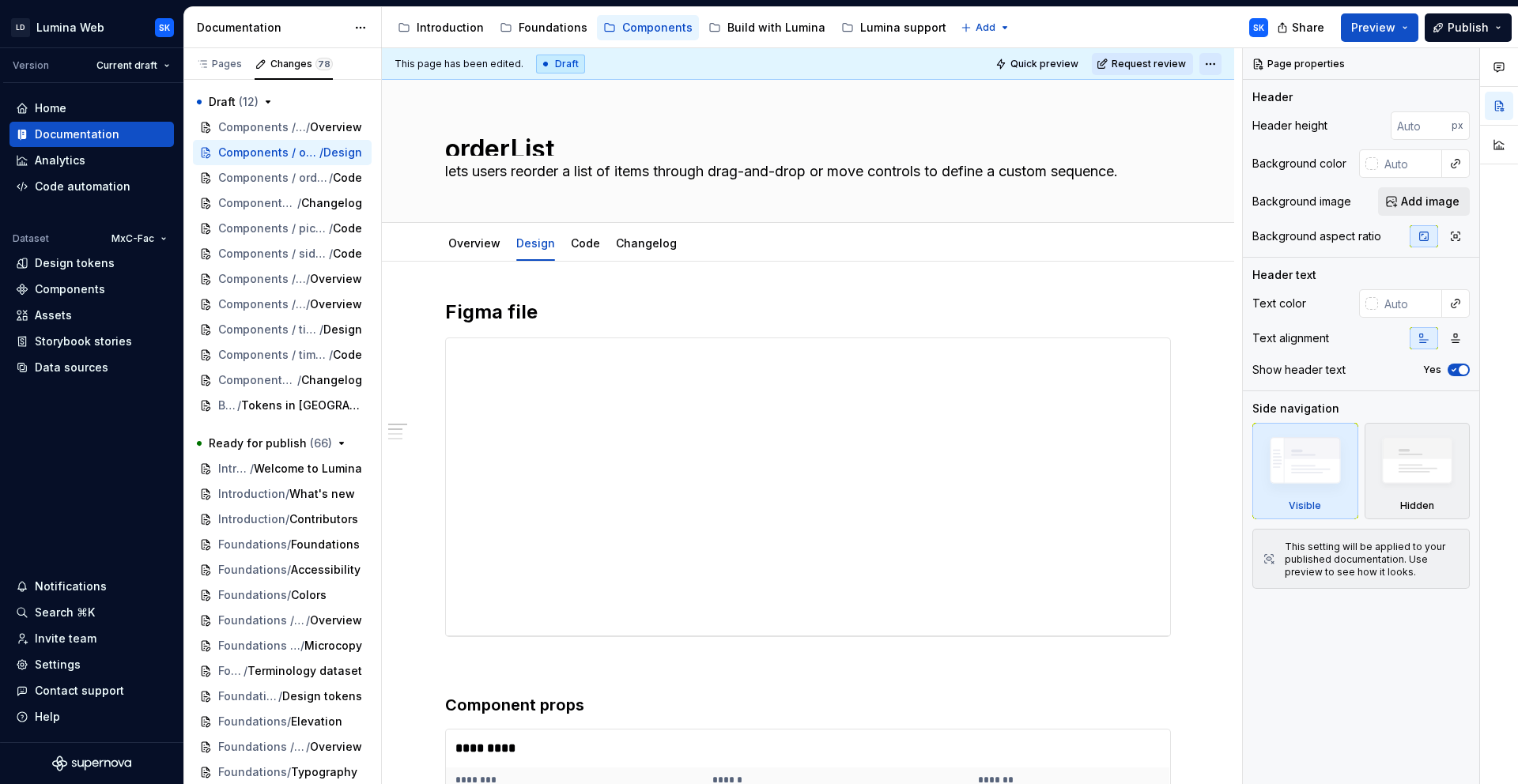
click at [1207, 66] on html "LD Lumina Web SK Version Current draft Home Documentation Analytics Code automa…" at bounding box center [759, 392] width 1518 height 784
click at [1048, 30] on html "LD Lumina Web SK Version Current draft Home Documentation Analytics Code automa…" at bounding box center [759, 392] width 1518 height 784
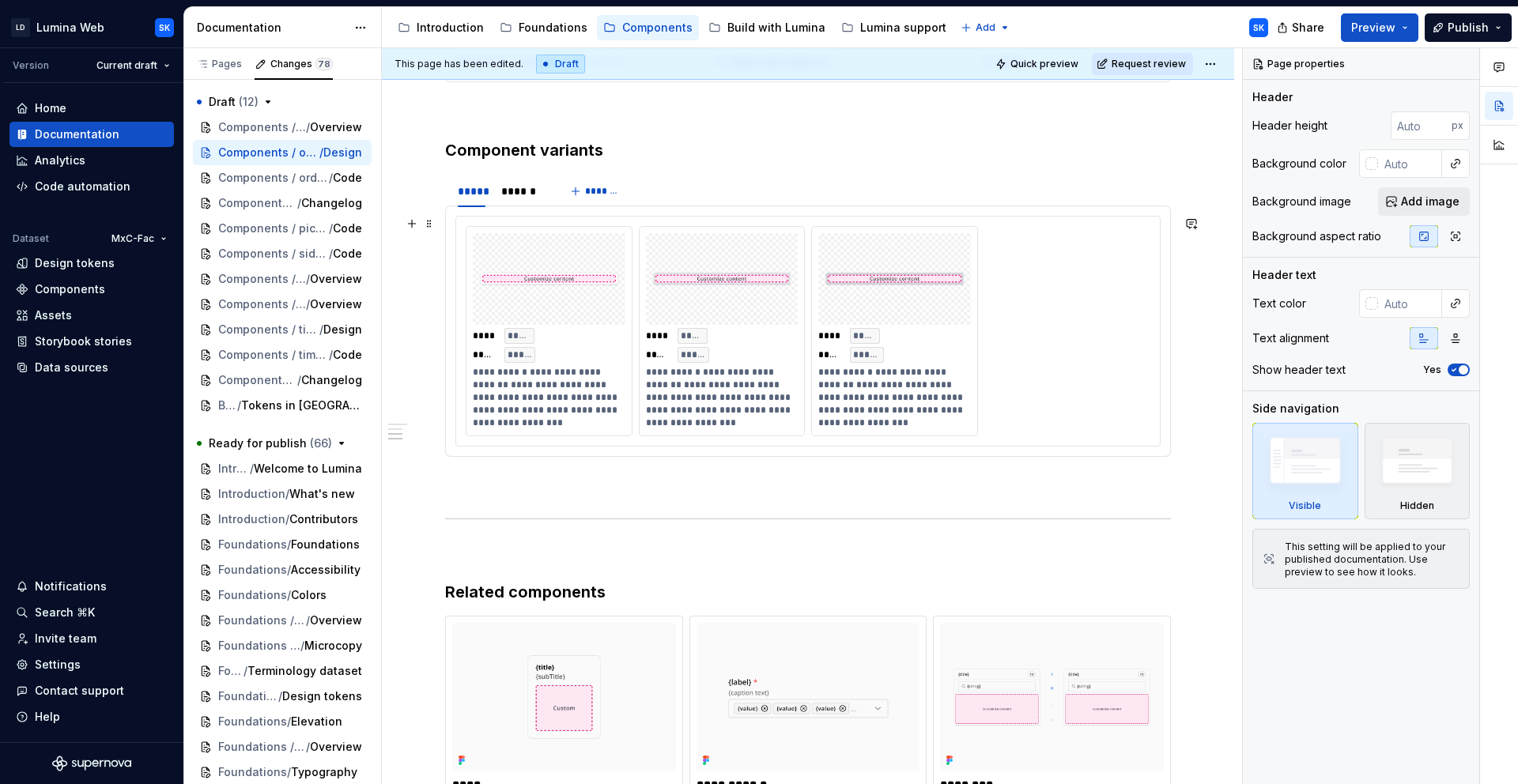
scroll to position [863, 0]
click at [526, 188] on div "******" at bounding box center [522, 188] width 43 height 16
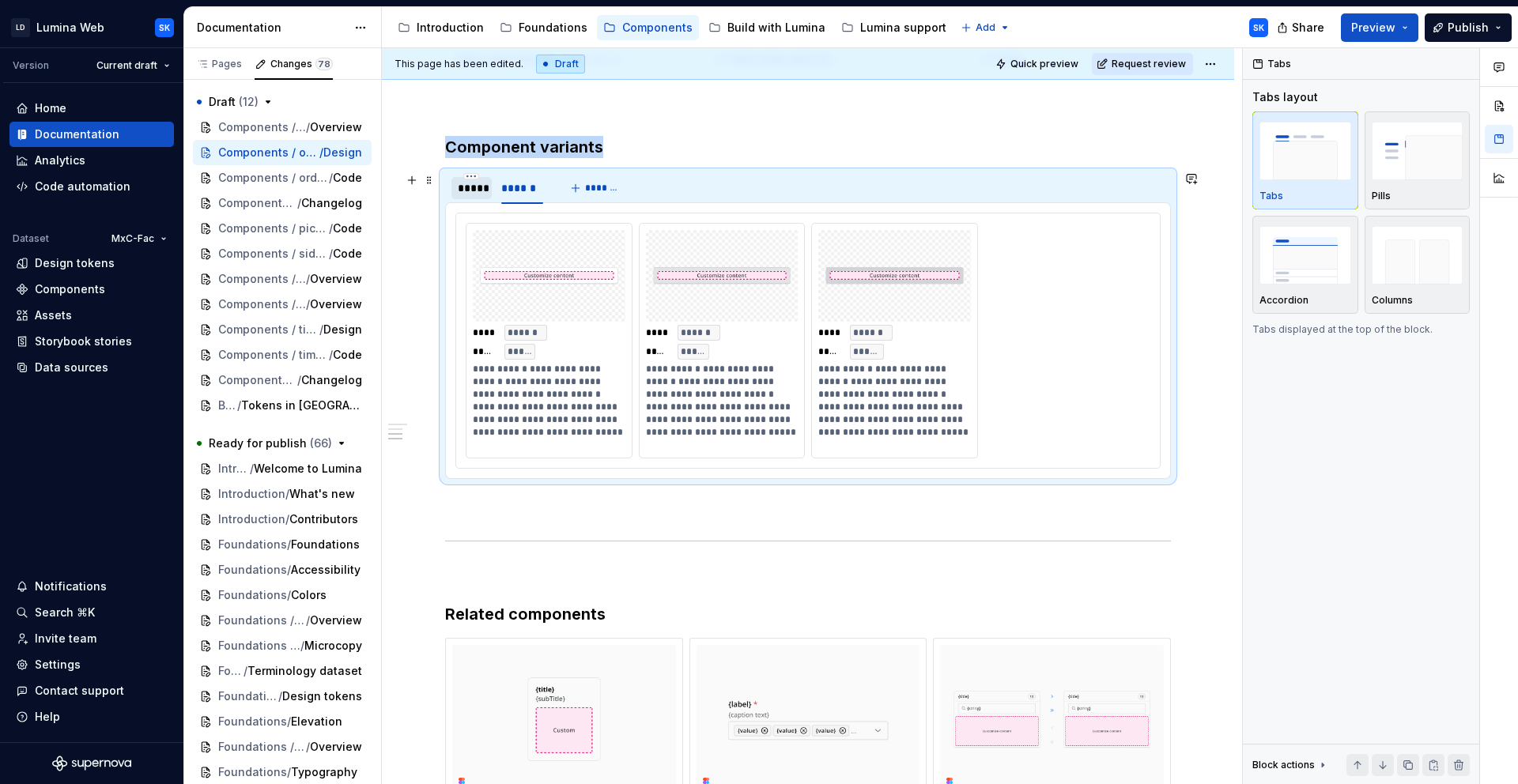
click at [484, 189] on div "*****" at bounding box center [471, 188] width 28 height 16
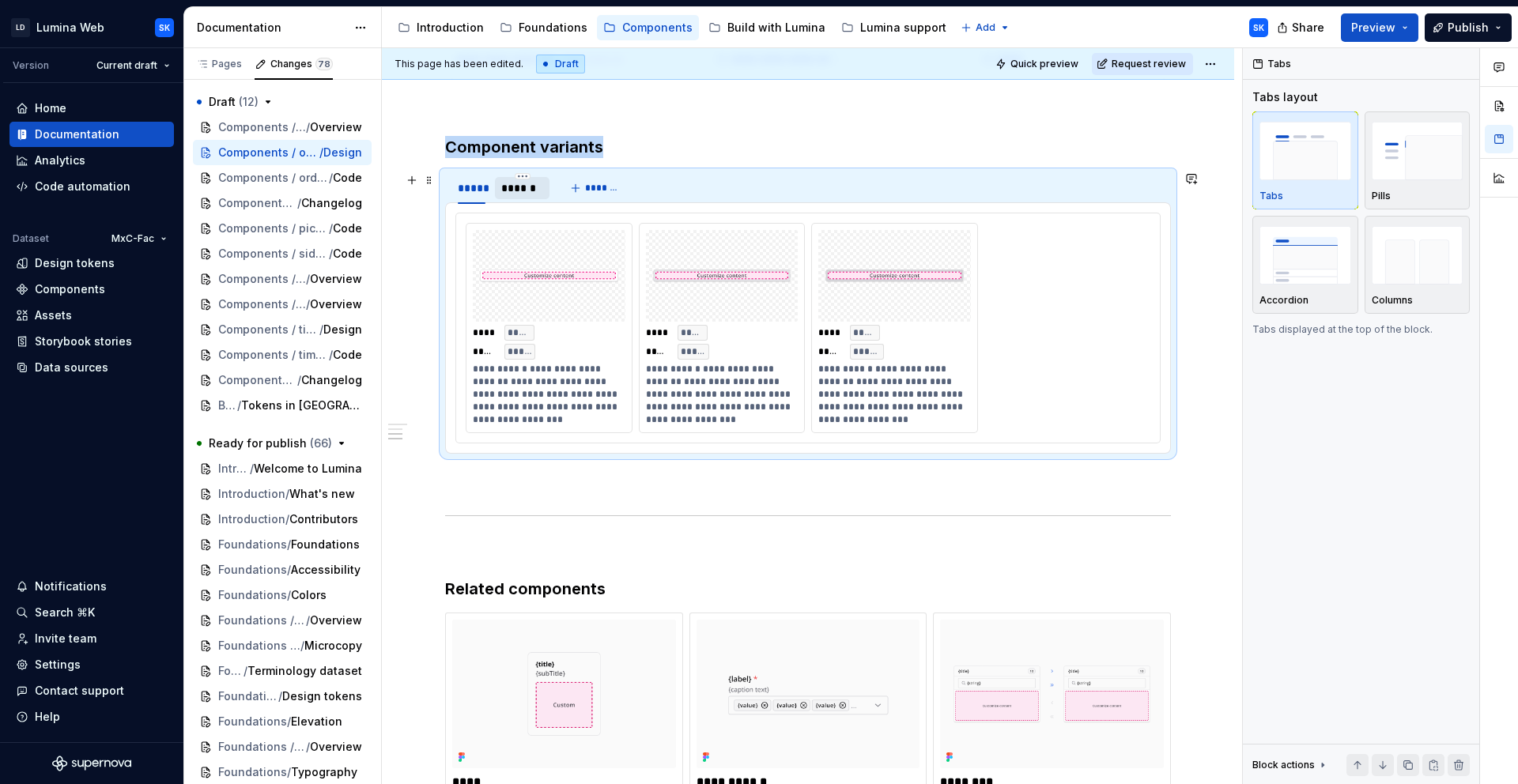
click at [502, 189] on div "******" at bounding box center [522, 188] width 43 height 16
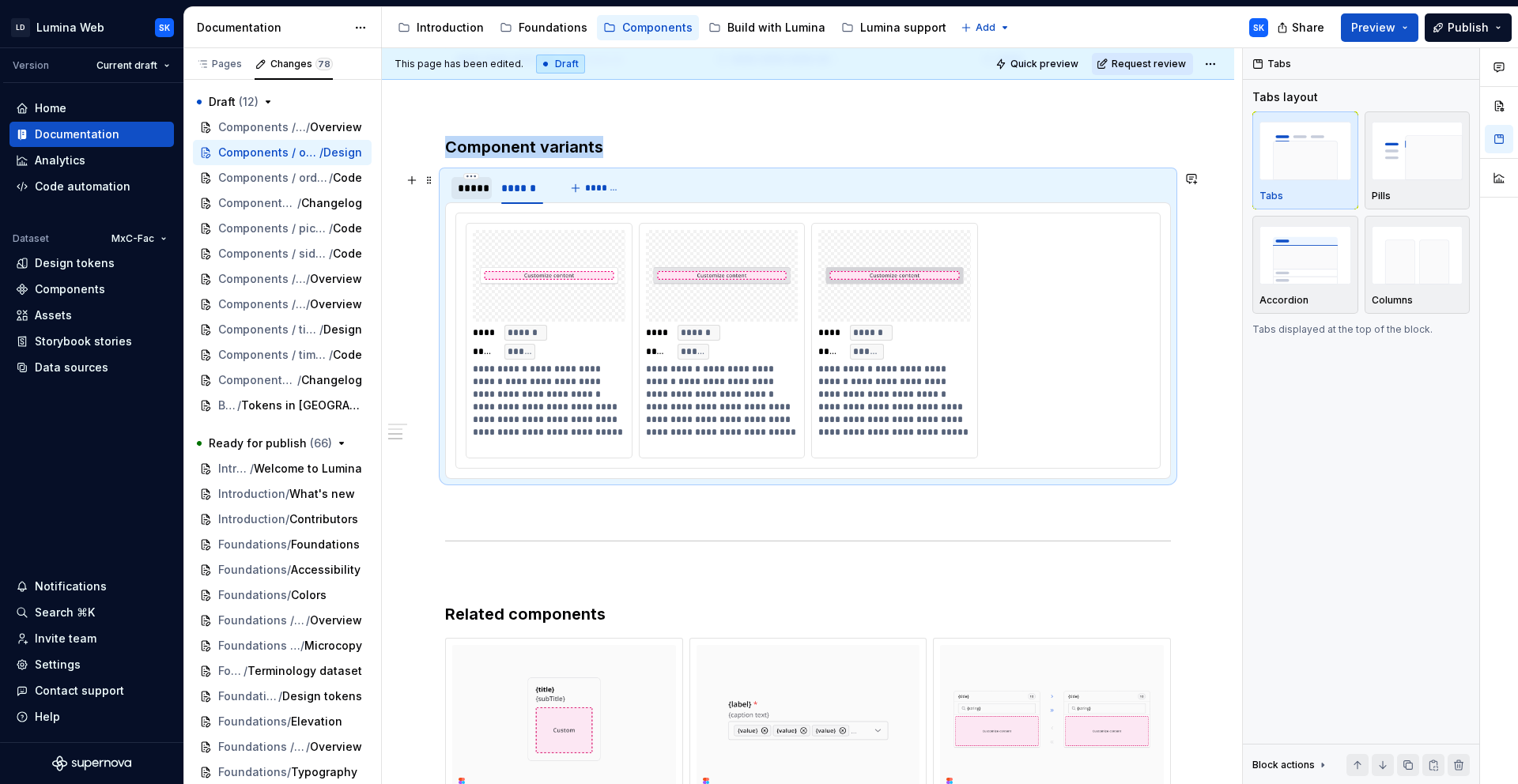
click at [473, 188] on div "*****" at bounding box center [471, 188] width 28 height 16
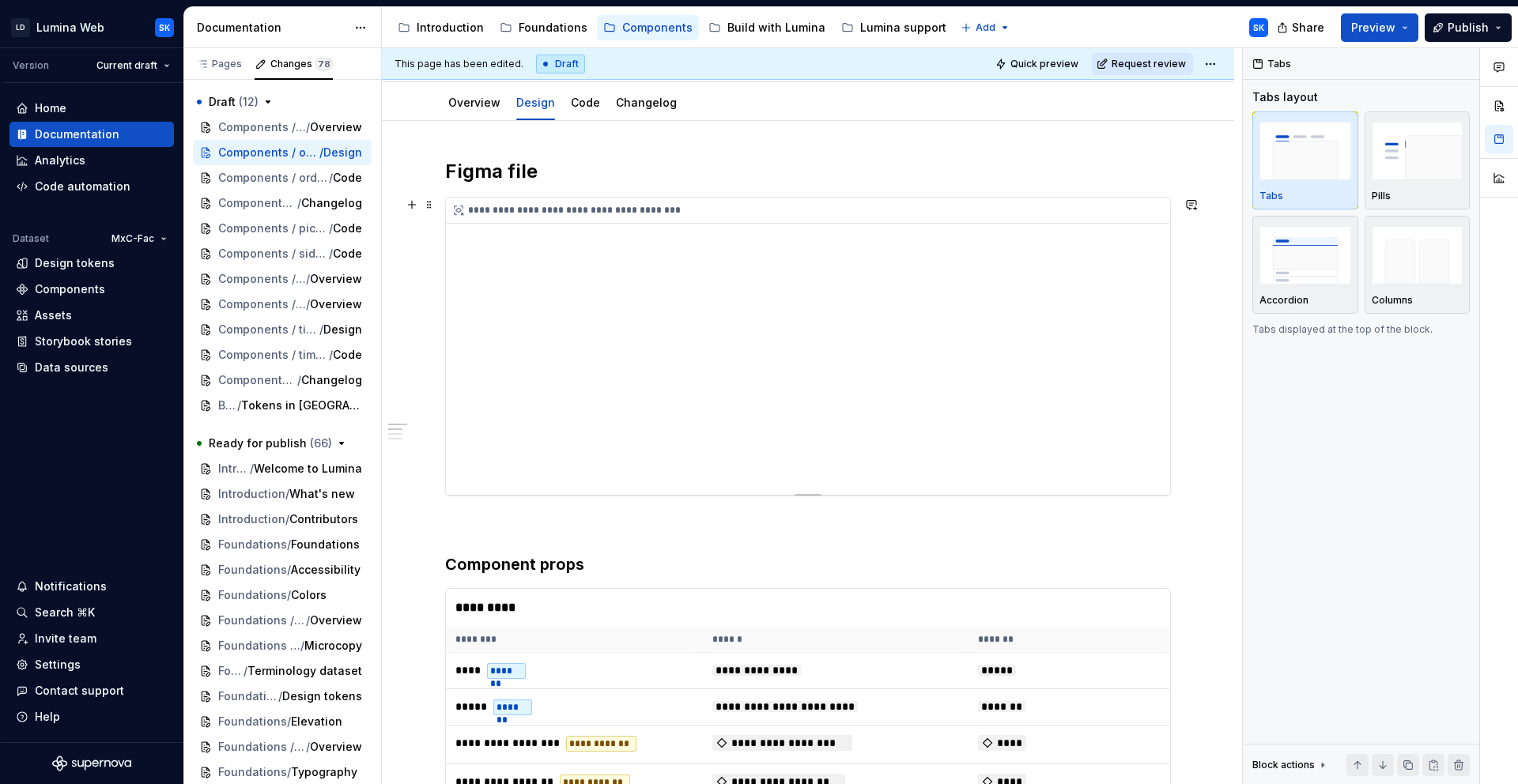
scroll to position [0, 0]
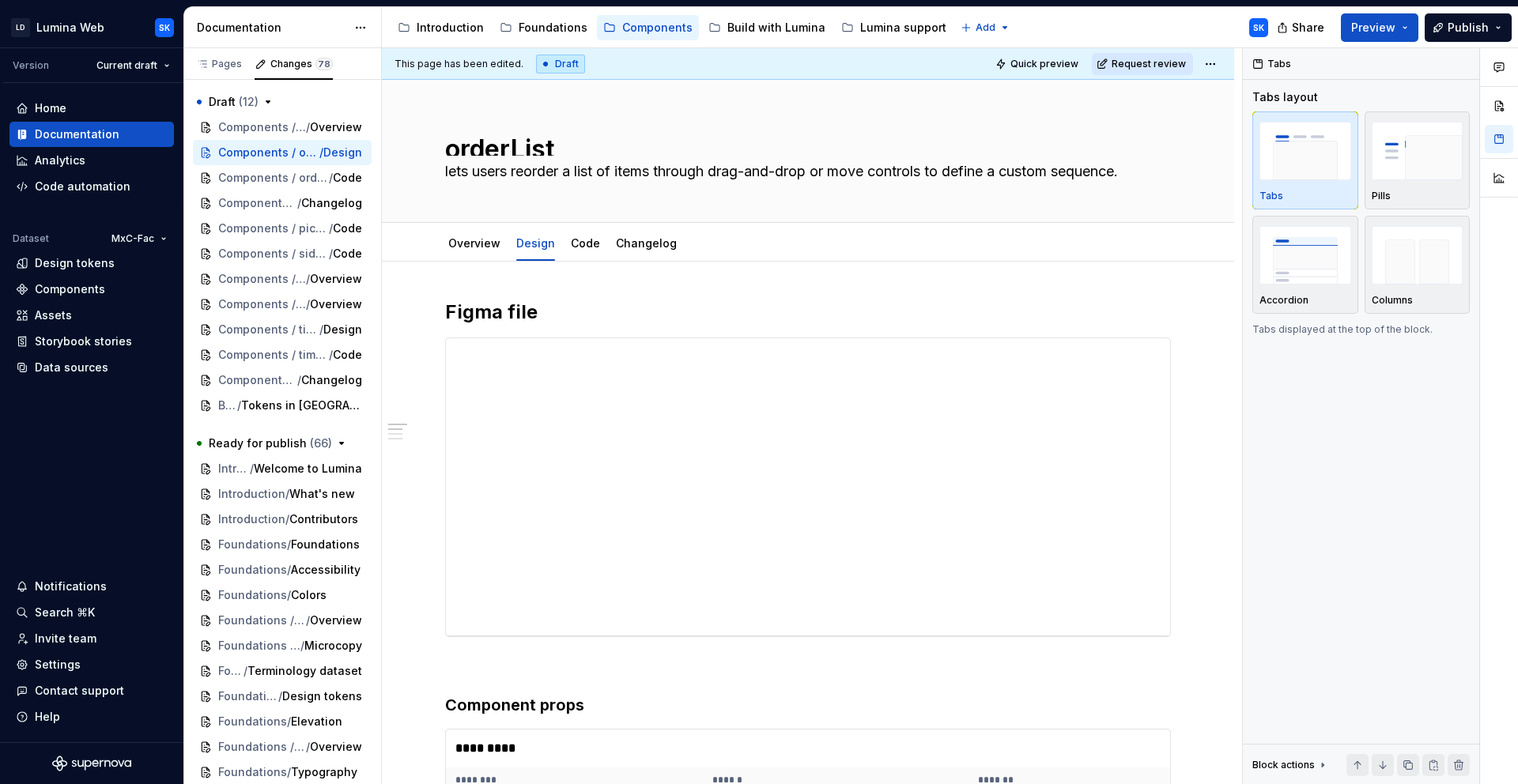
click at [1210, 63] on html "LD Lumina Web SK Version Current draft Home Documentation Analytics Code automa…" at bounding box center [759, 392] width 1518 height 784
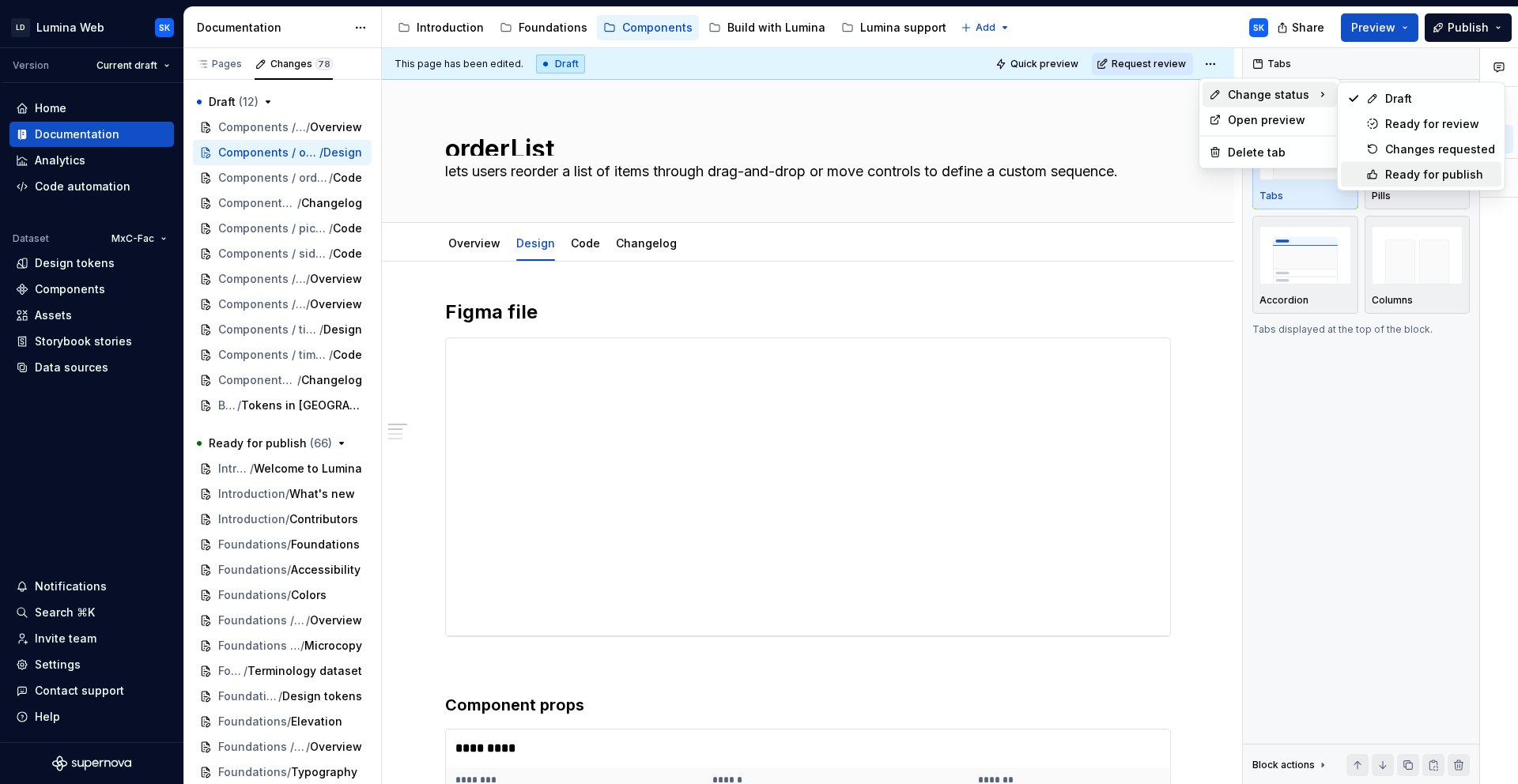
click at [1415, 168] on div "Ready for publish" at bounding box center [1440, 175] width 110 height 16
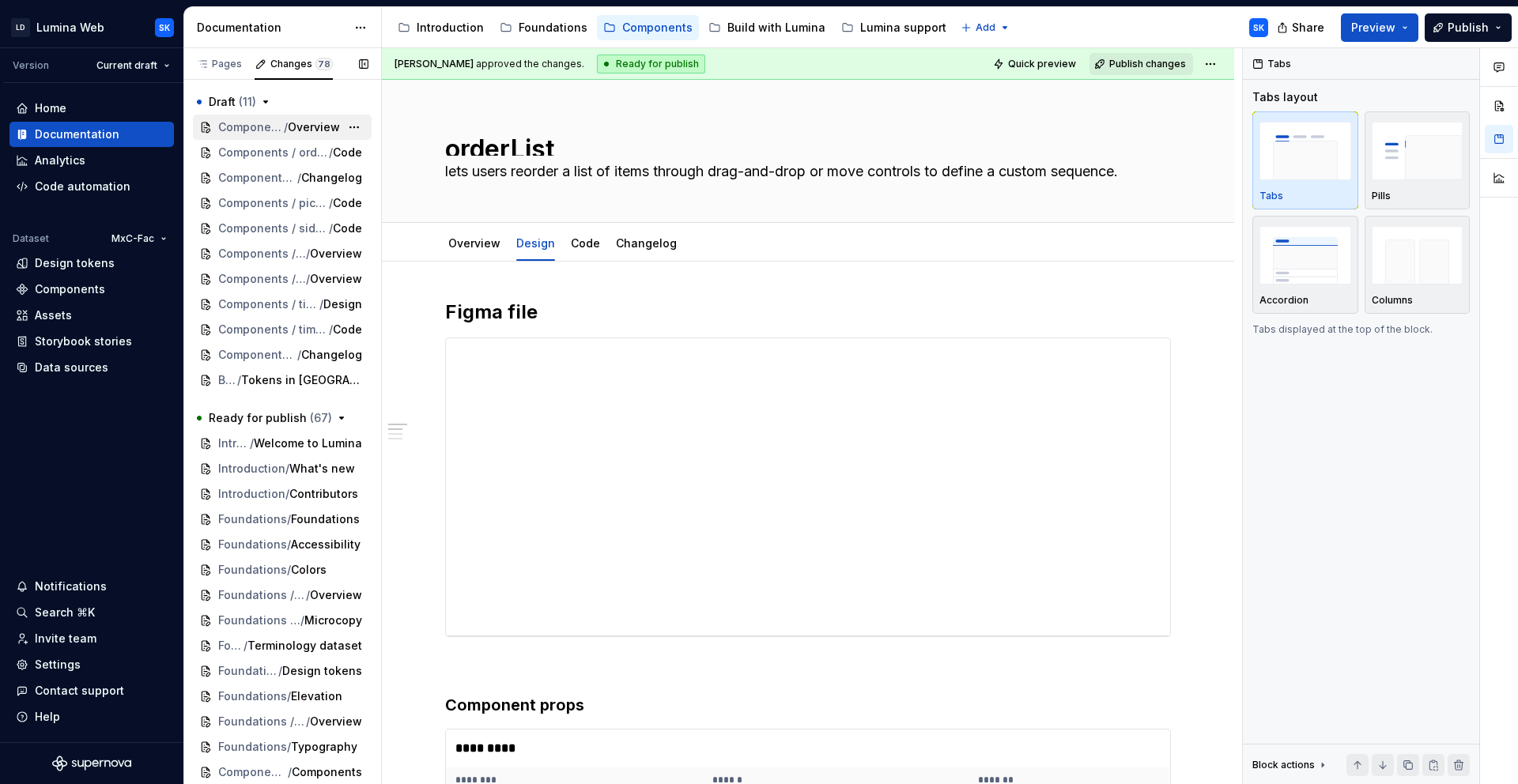
click at [284, 125] on span "/" at bounding box center [286, 127] width 4 height 16
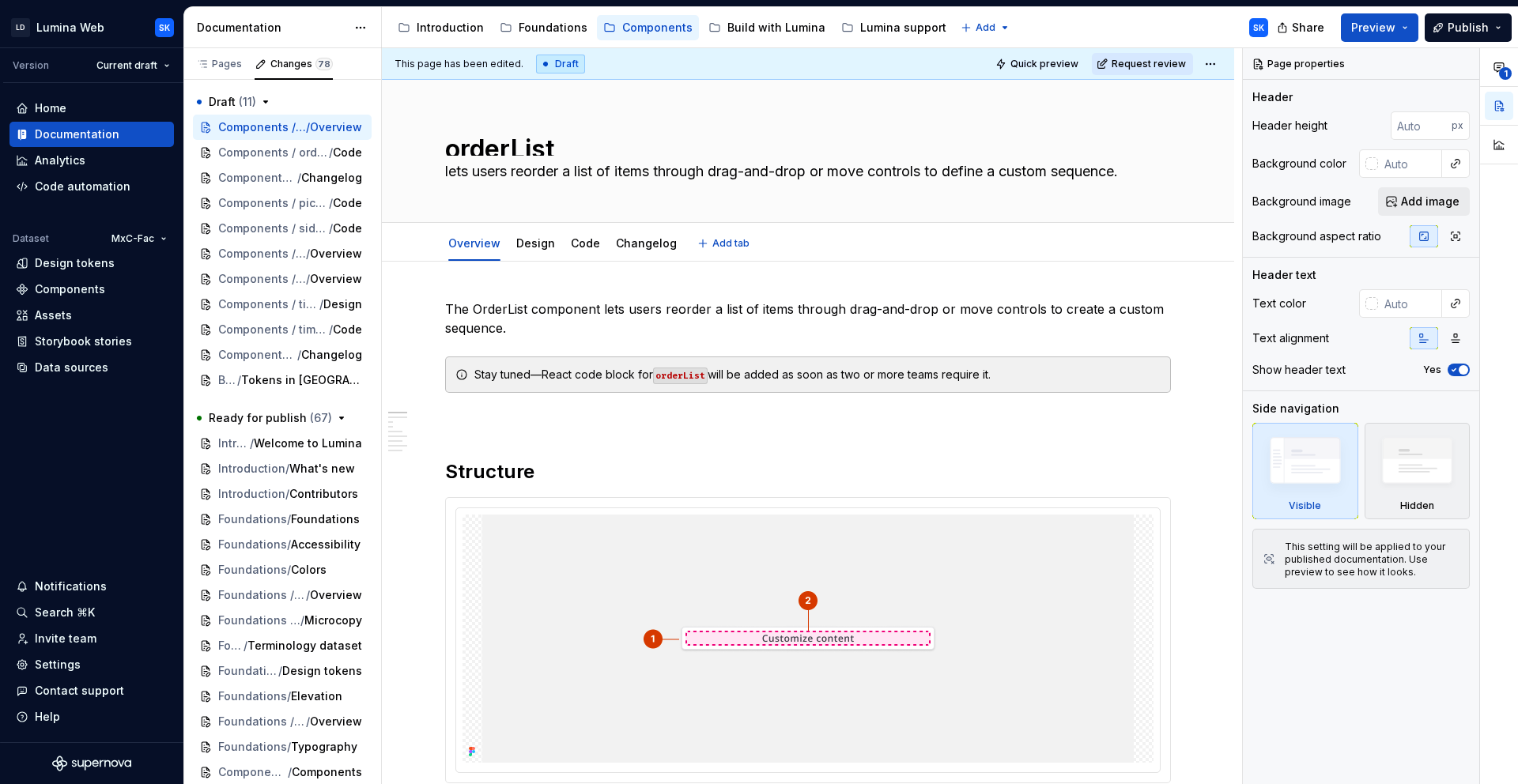
type textarea "*"
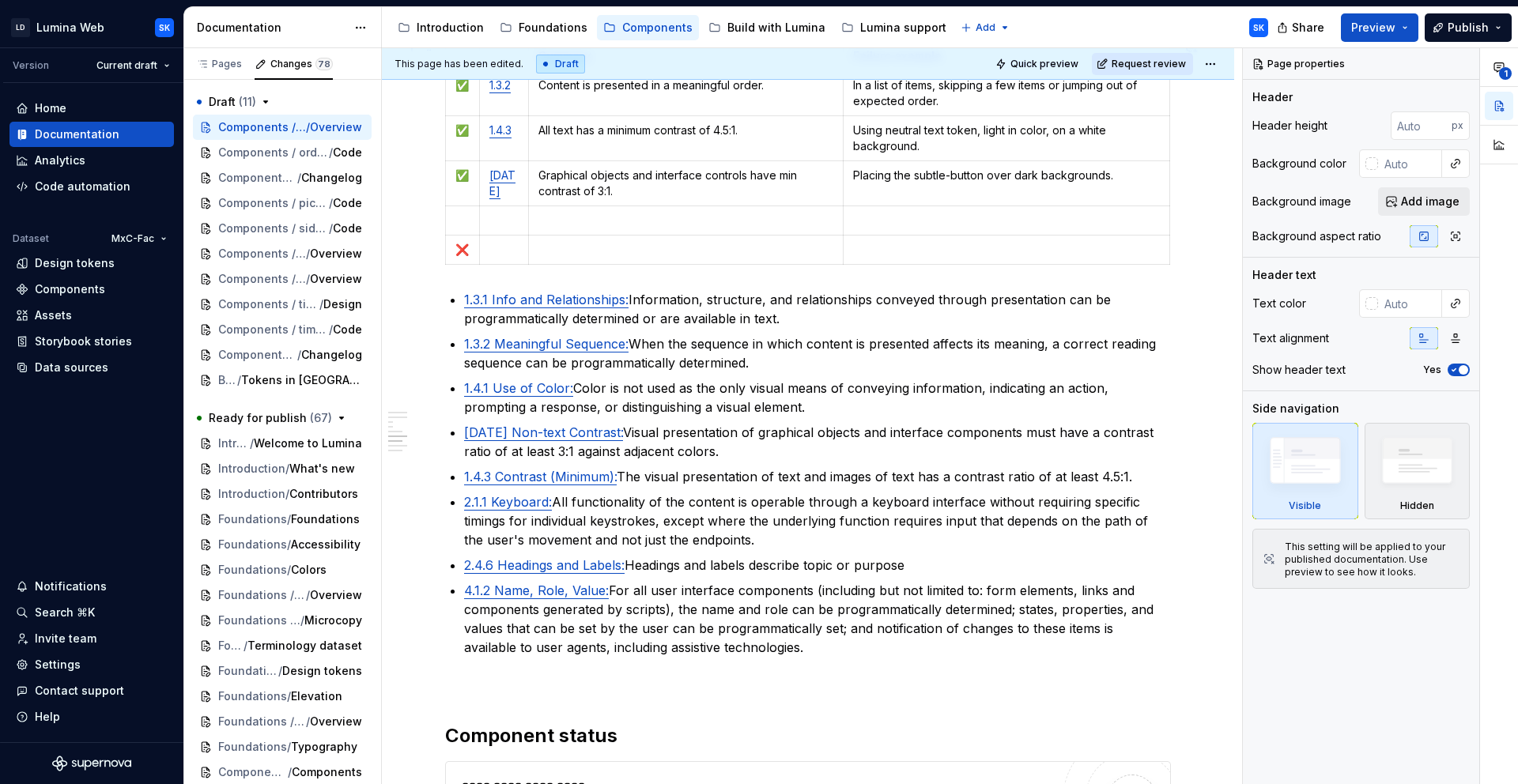
scroll to position [2551, 0]
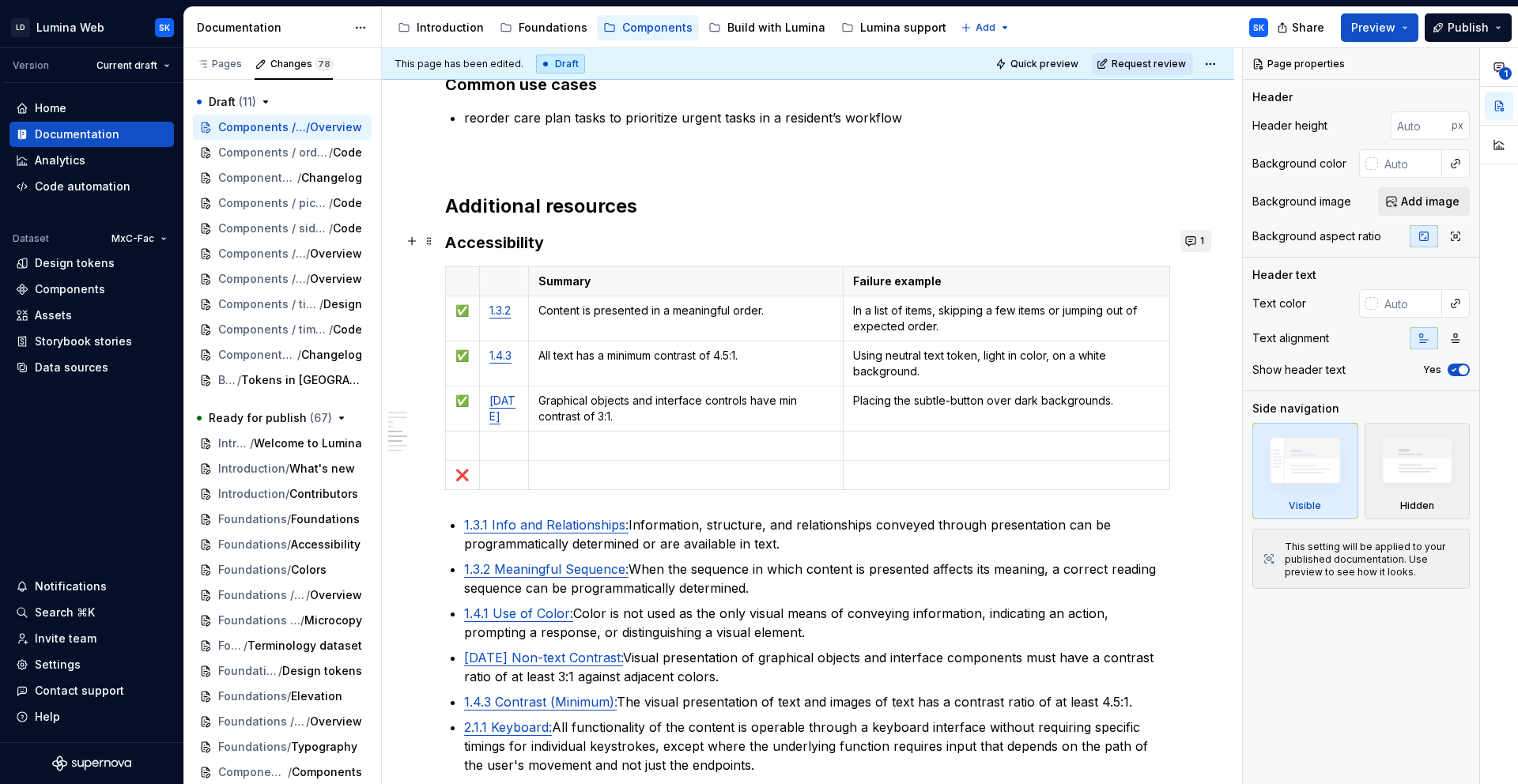
click at [1195, 244] on button "1" at bounding box center [1195, 241] width 31 height 22
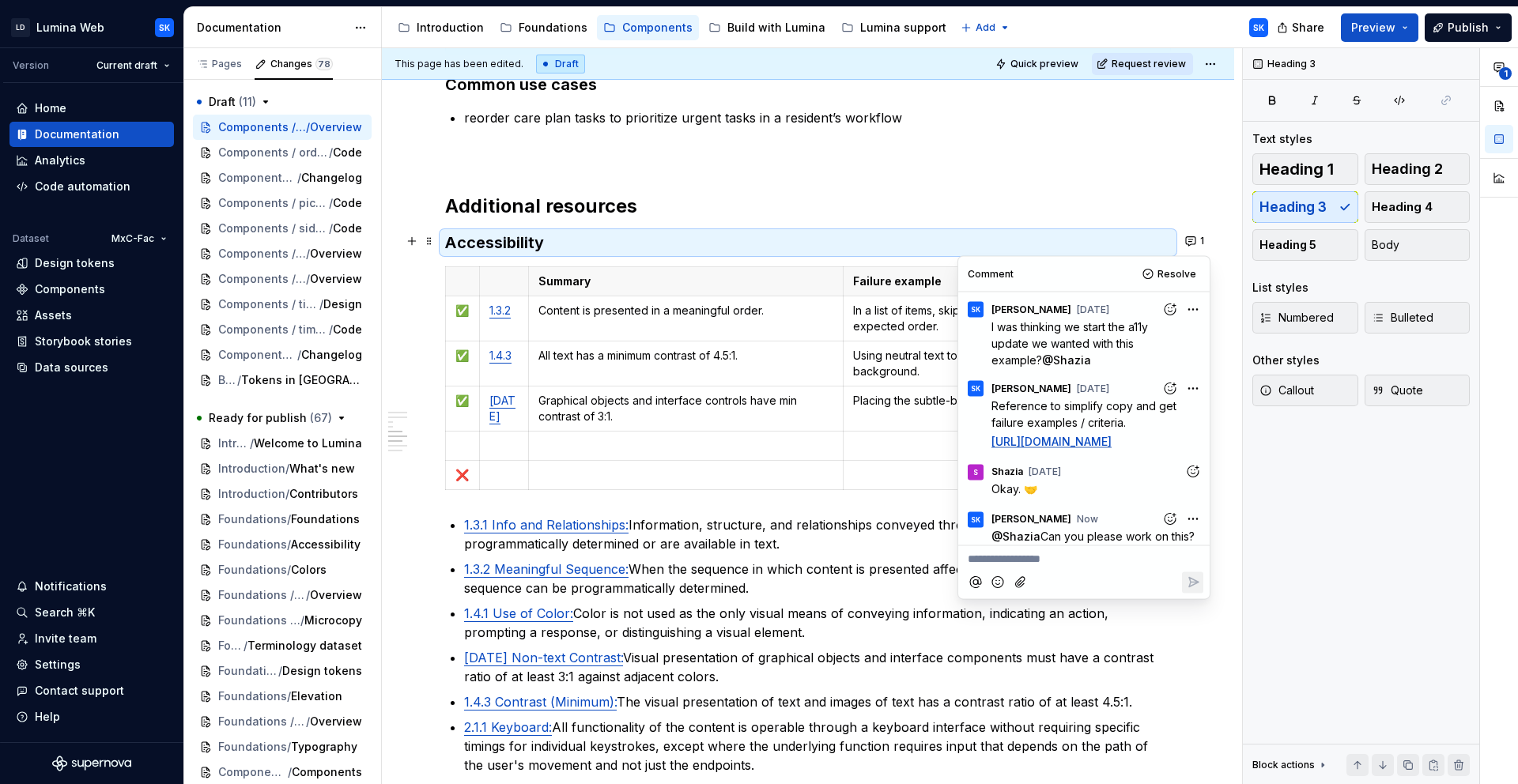
scroll to position [24, 0]
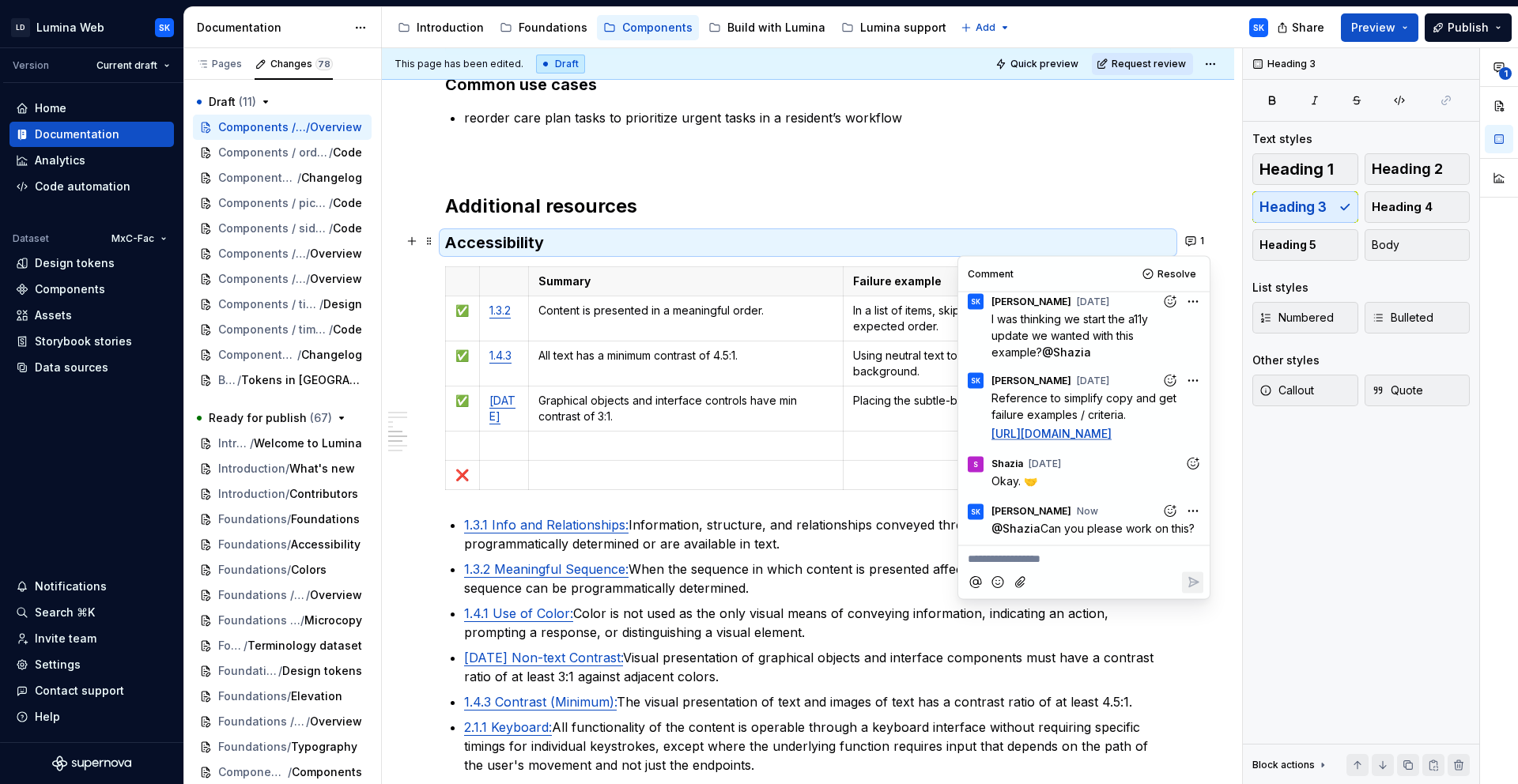
click at [651, 338] on td "Content is presented in a meaningful order." at bounding box center [685, 318] width 316 height 45
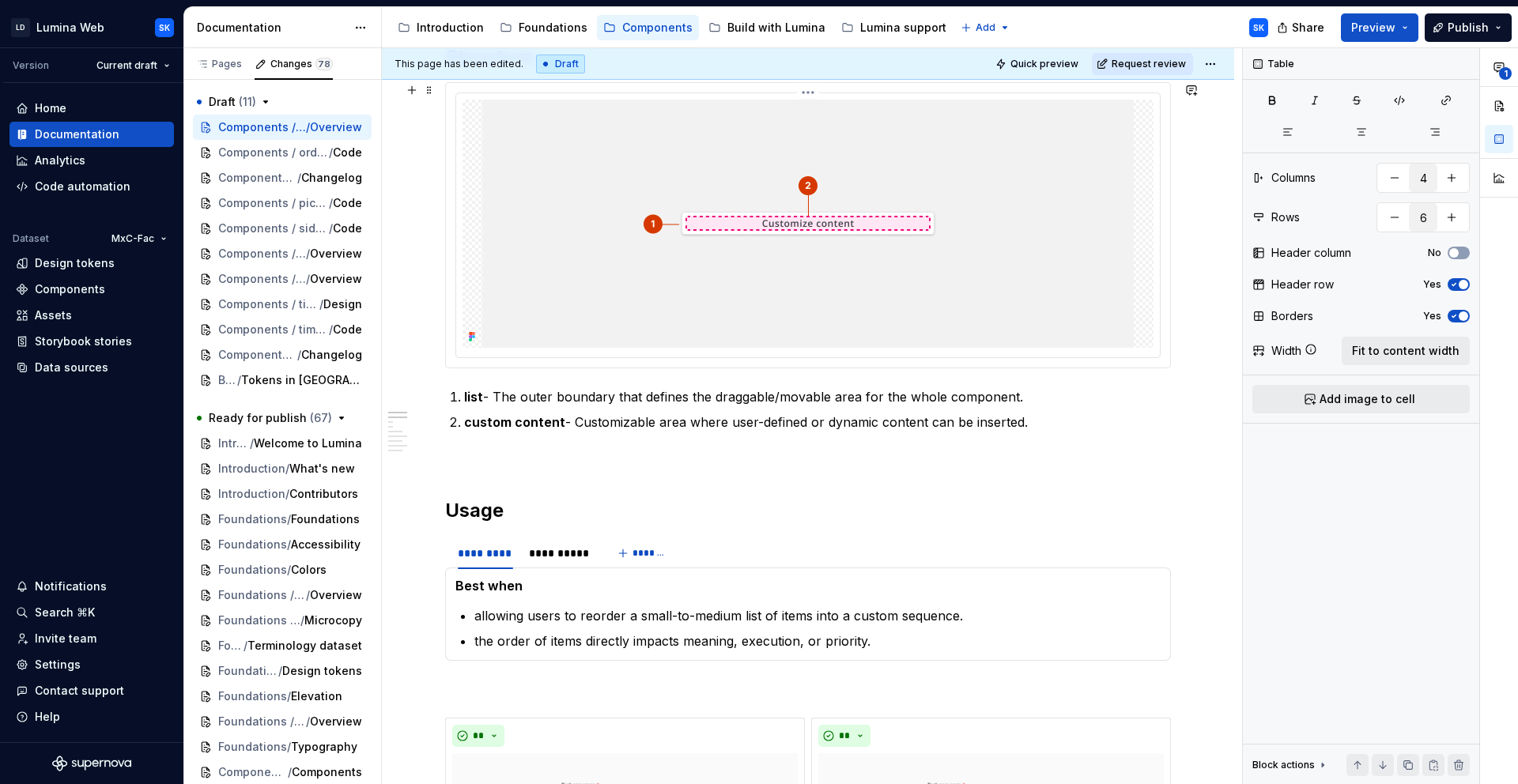
scroll to position [0, 0]
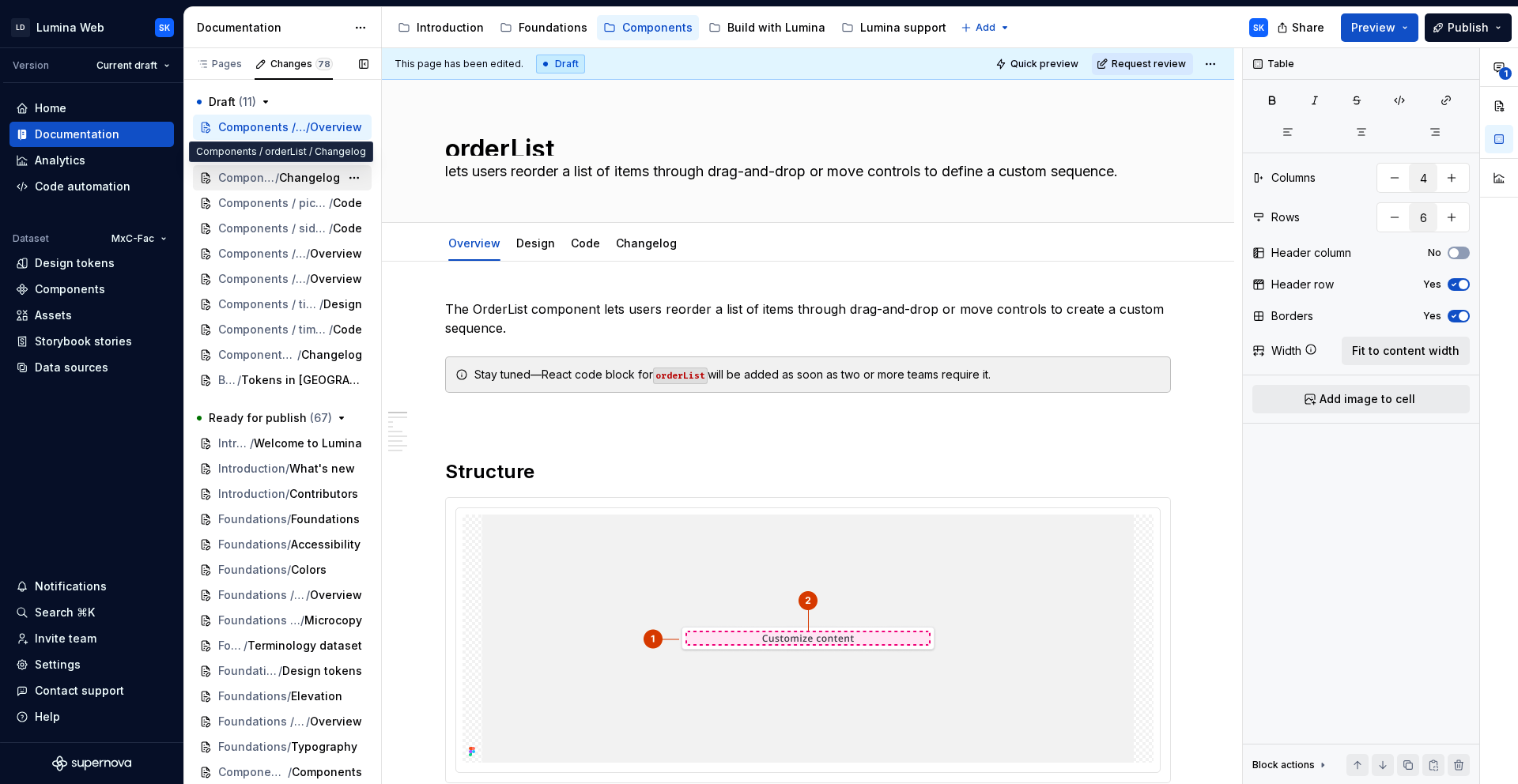
click at [275, 180] on span "/" at bounding box center [277, 178] width 4 height 16
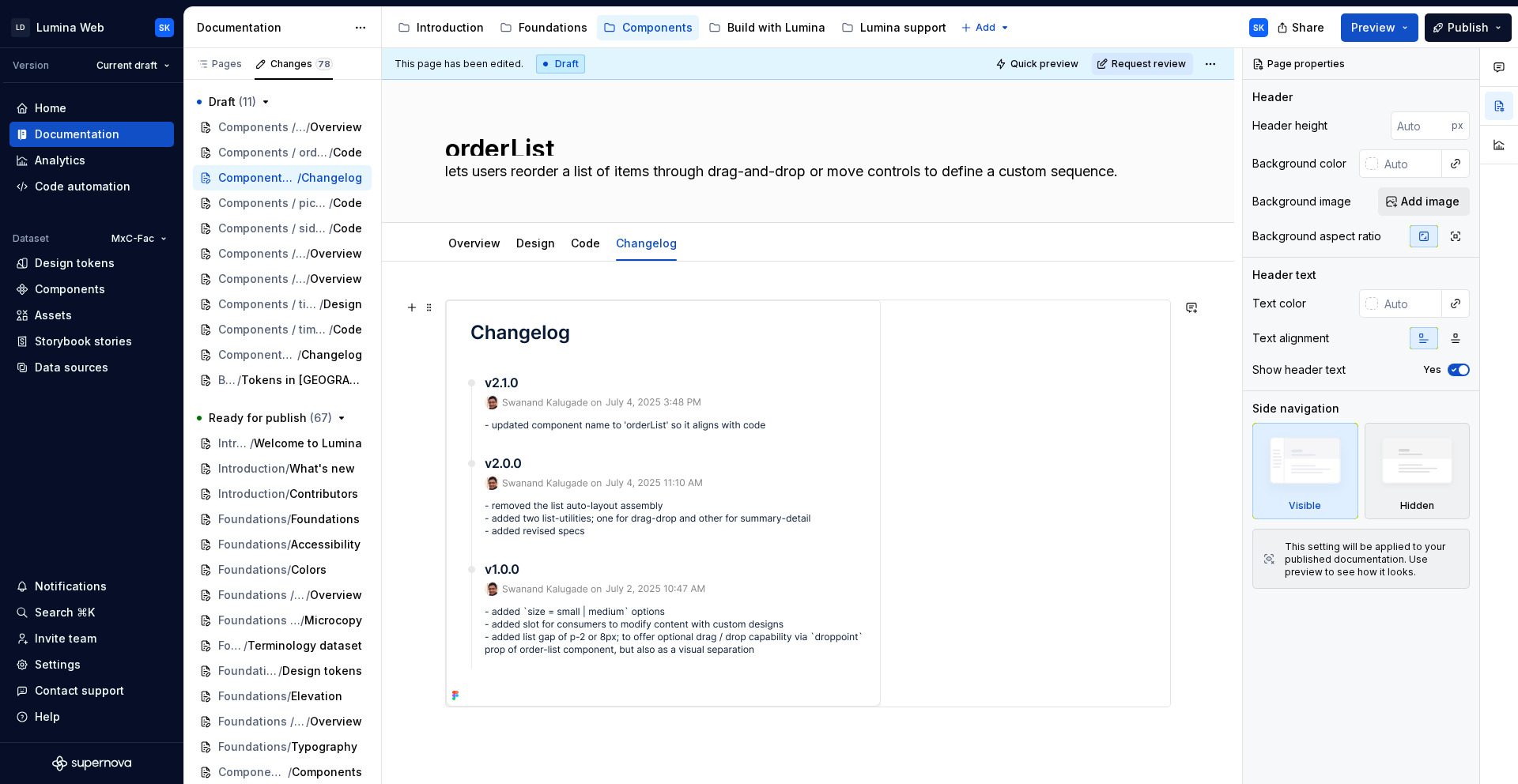
click at [756, 406] on img at bounding box center [662, 503] width 435 height 406
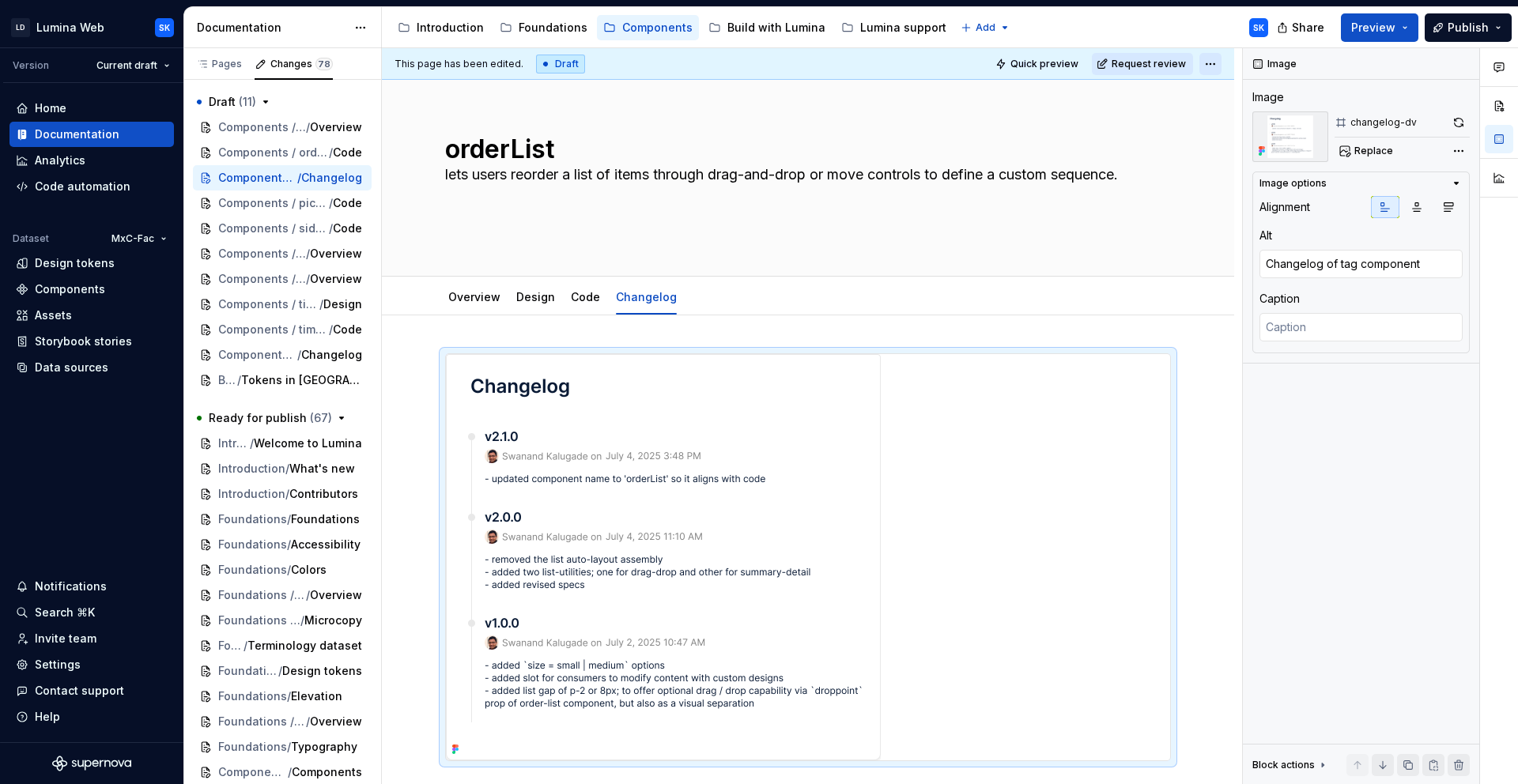
click at [1205, 62] on html "LD Lumina Web SK Version Current draft Home Documentation Analytics Code automa…" at bounding box center [759, 392] width 1518 height 784
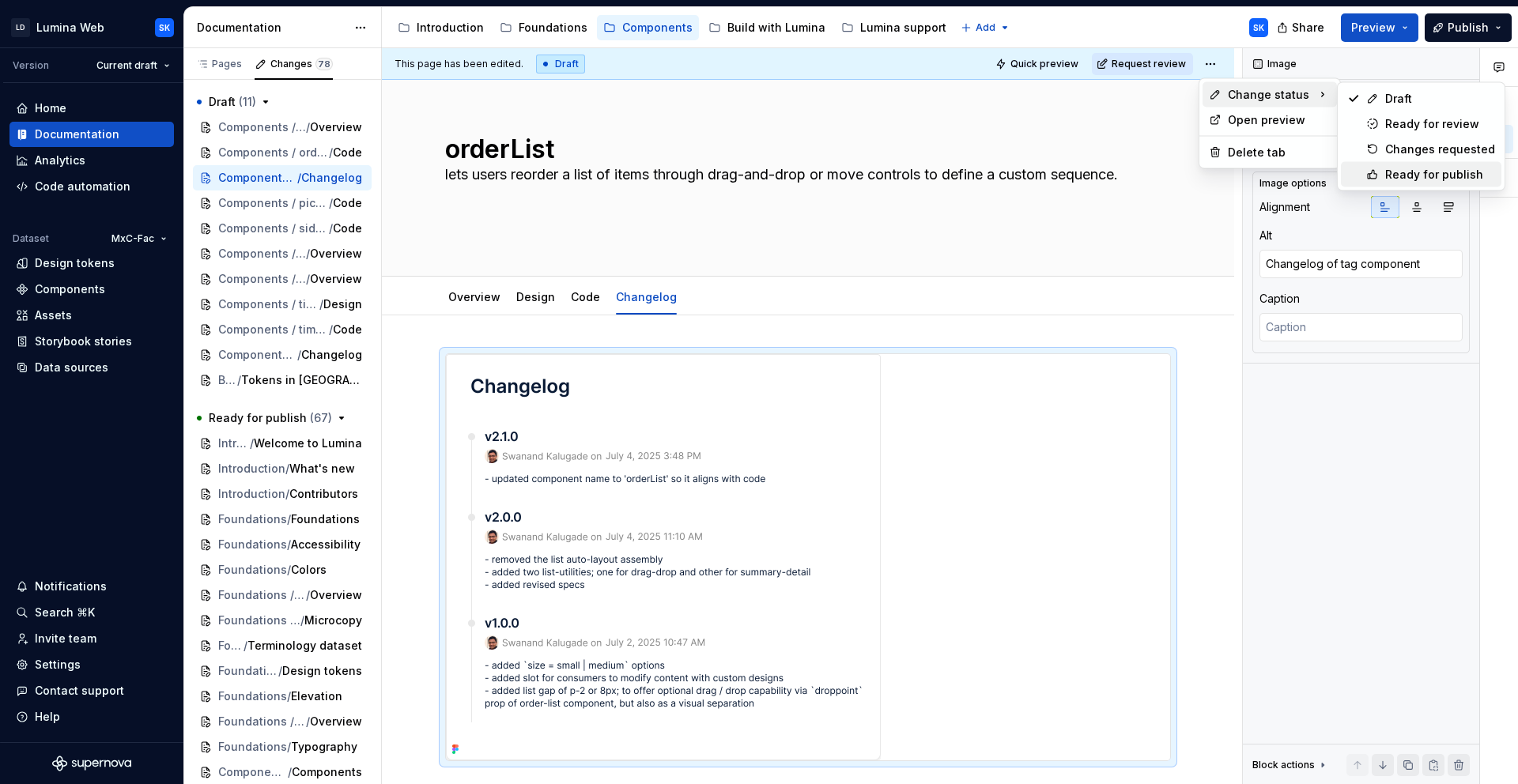
click at [1411, 174] on div "Ready for publish" at bounding box center [1440, 175] width 110 height 16
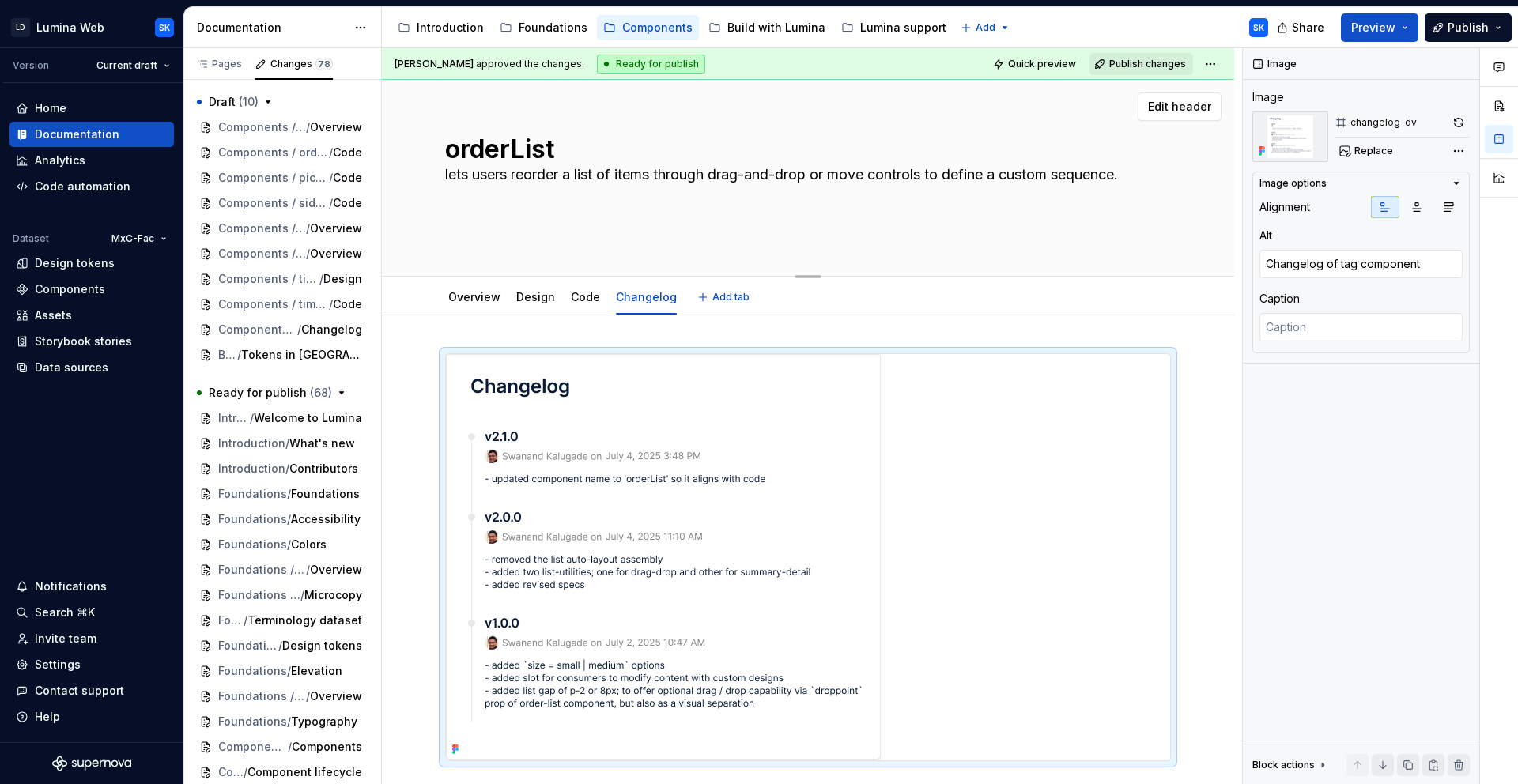
click at [1067, 183] on textarea "lets users reorder a list of items through drag-and-drop or move controls to de…" at bounding box center [804, 200] width 726 height 76
type textarea "*"
type textarea "lets users reorder a list of items through drag-and-drop or move controls to de…"
type textarea "*"
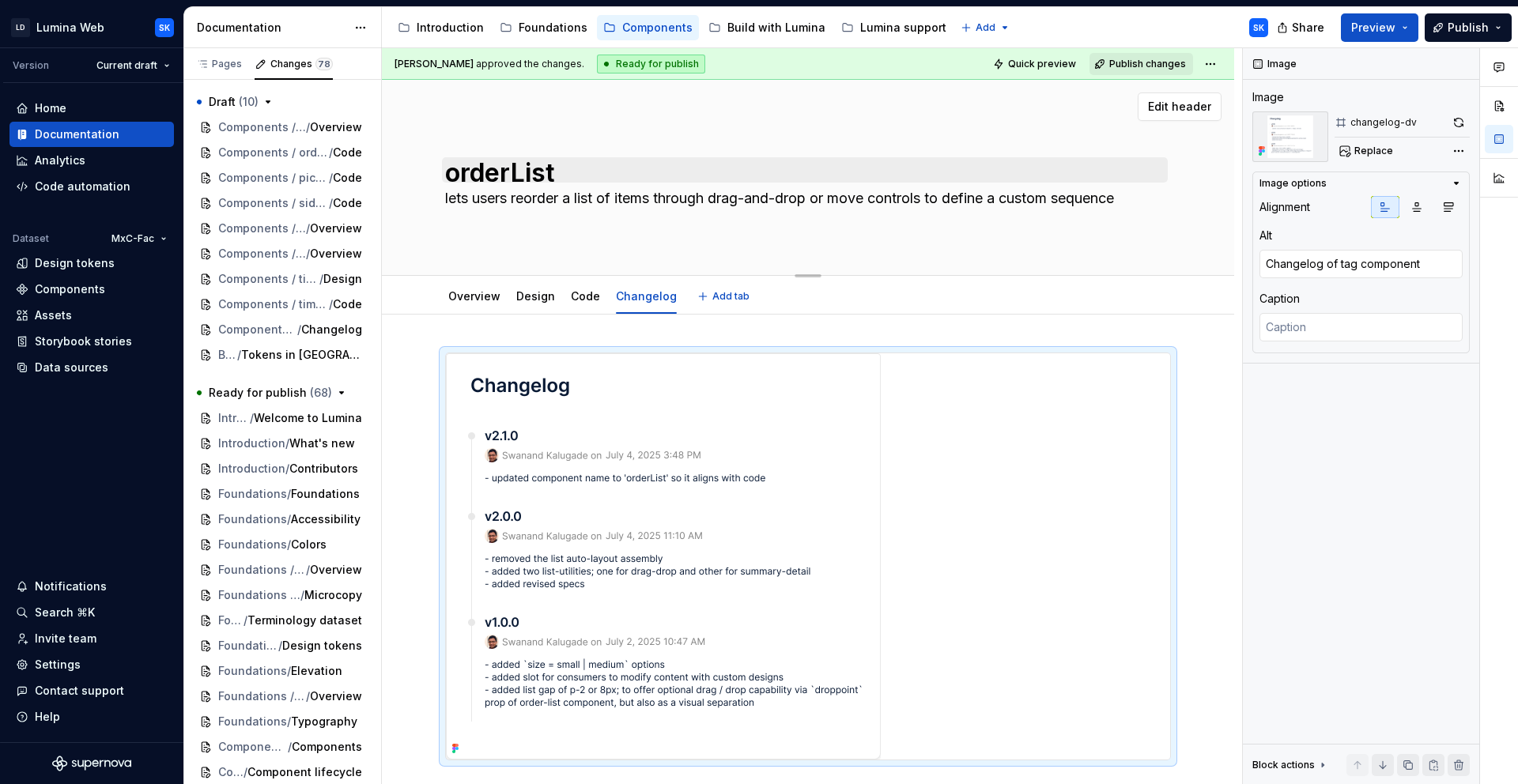
scroll to position [5, 0]
type textarea "lets users reorder a list of items through drag-and-drop or move controls to de…"
click at [879, 296] on div "Overview Design Code Changelog Add tab" at bounding box center [807, 297] width 745 height 35
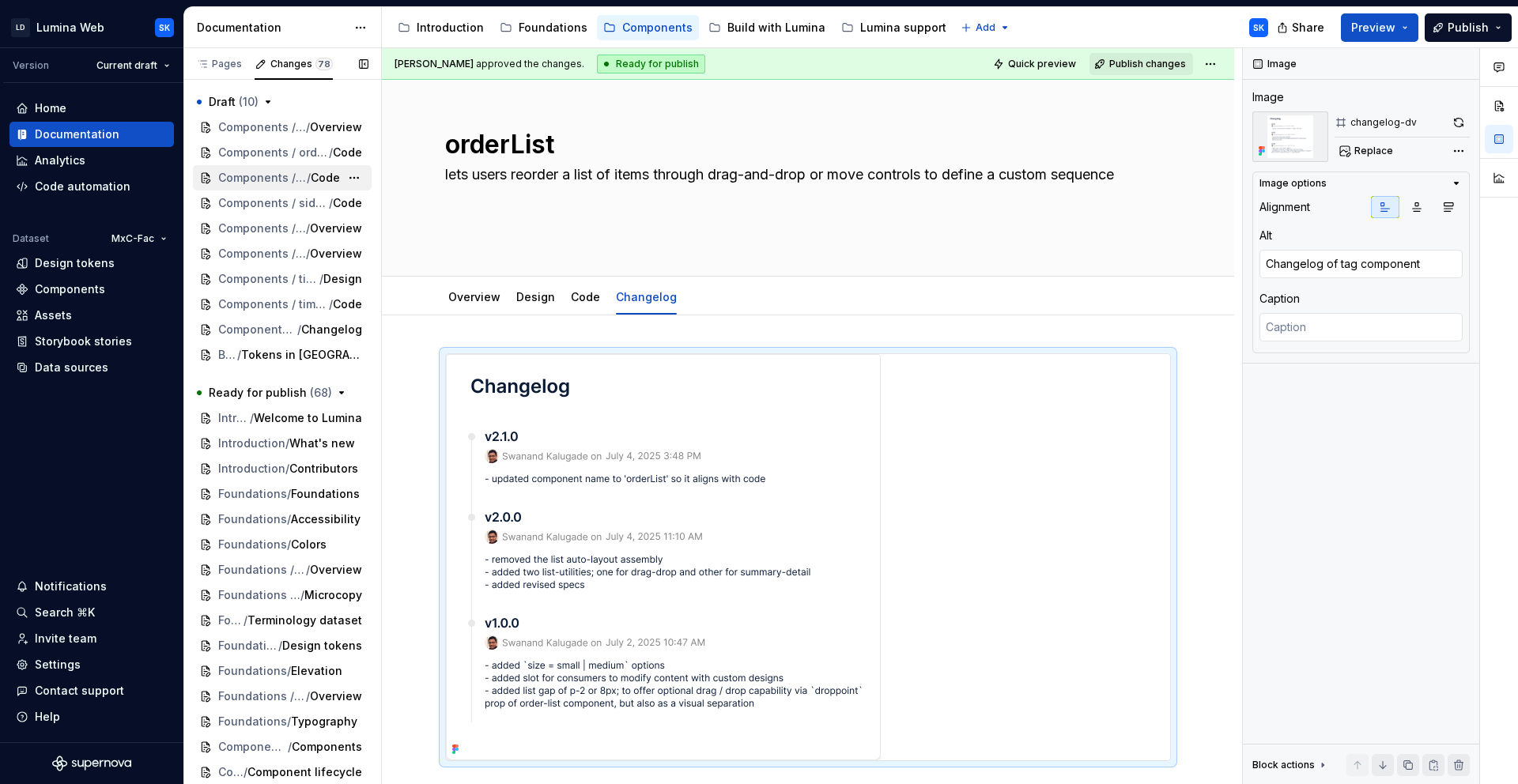
click at [283, 180] on span "Components / pickList" at bounding box center [263, 178] width 89 height 16
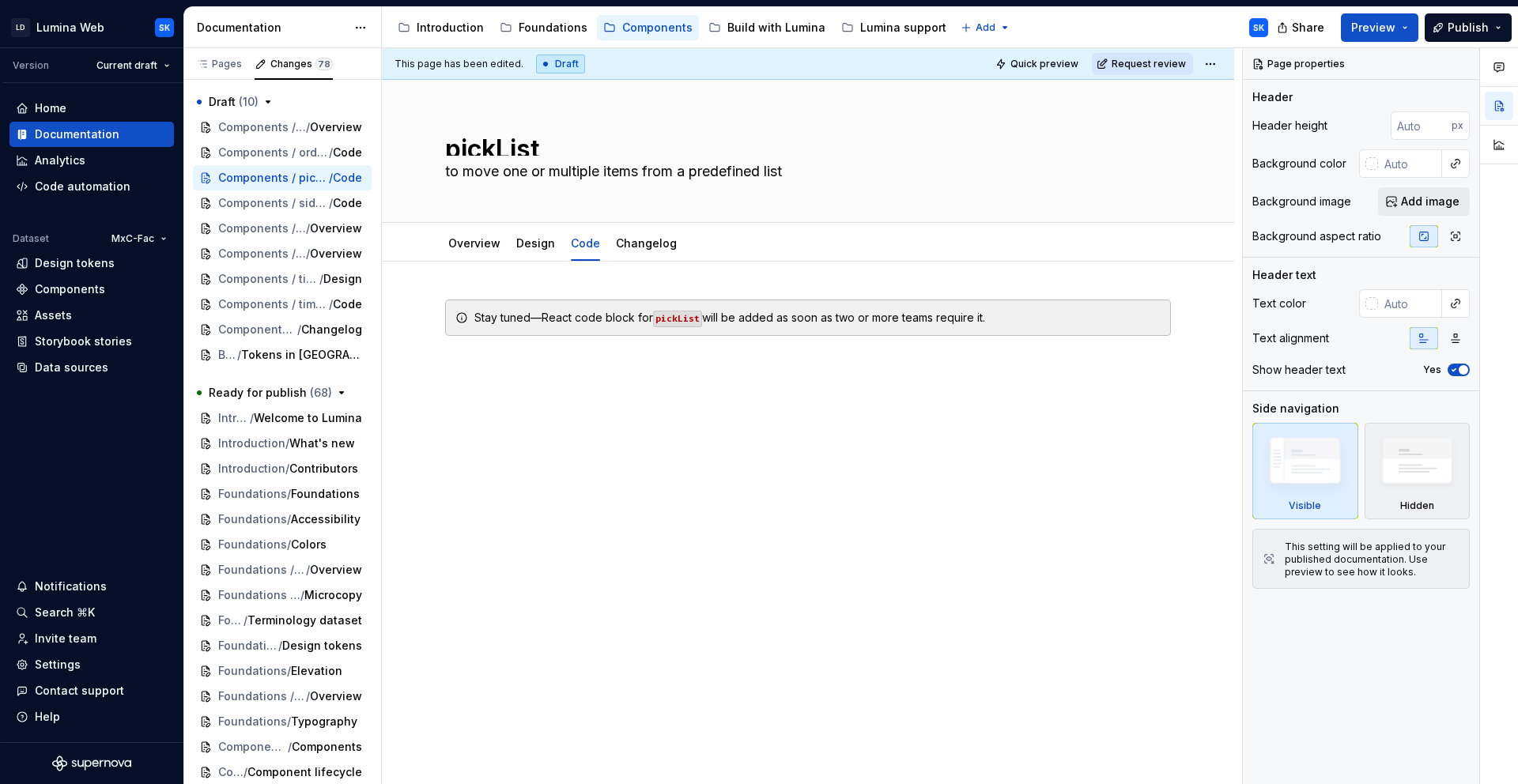
click at [1216, 66] on html "LD Lumina Web SK Version Current draft Home Documentation Analytics Code automa…" at bounding box center [759, 392] width 1518 height 784
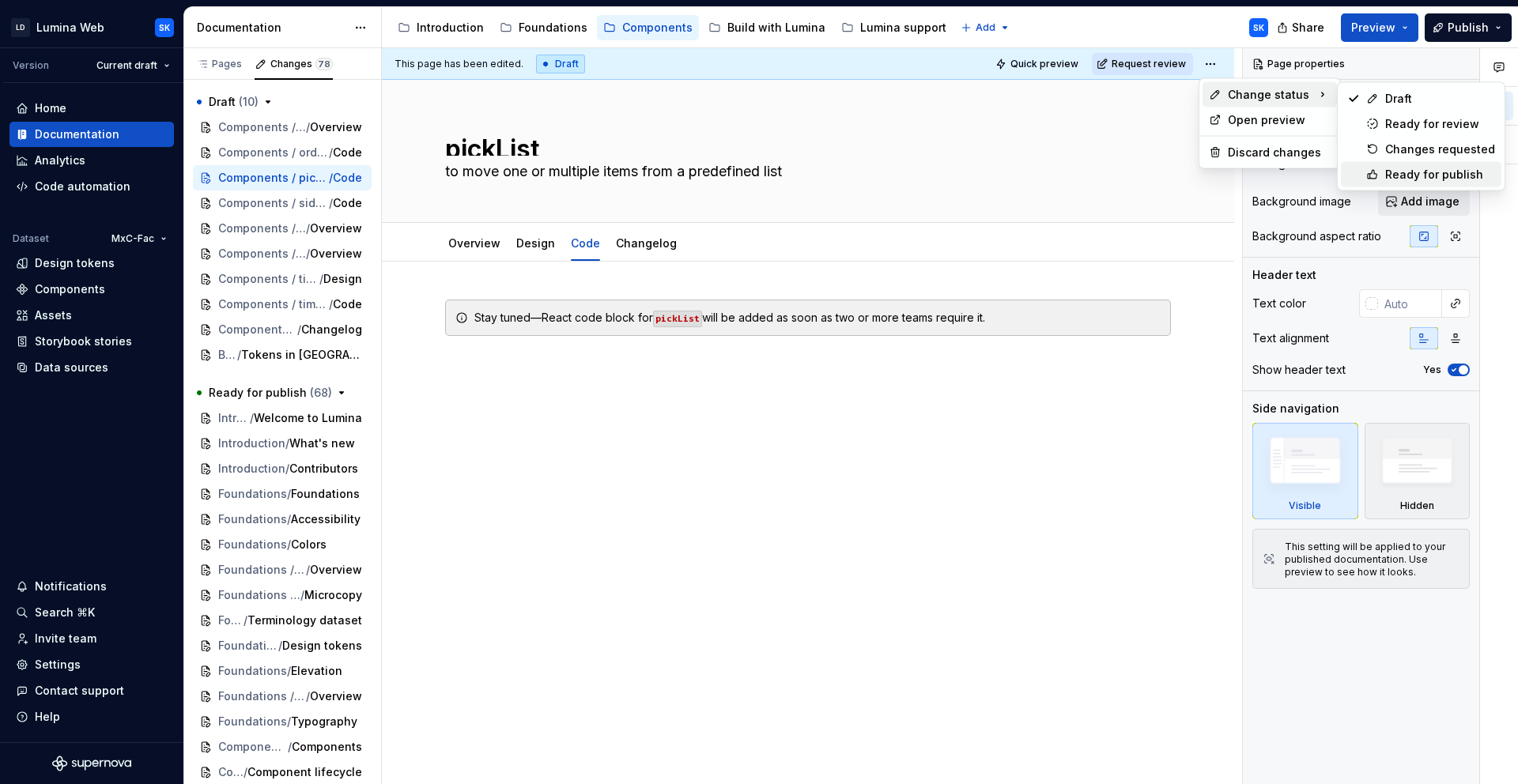
click at [1428, 176] on div "Ready for publish" at bounding box center [1440, 175] width 110 height 16
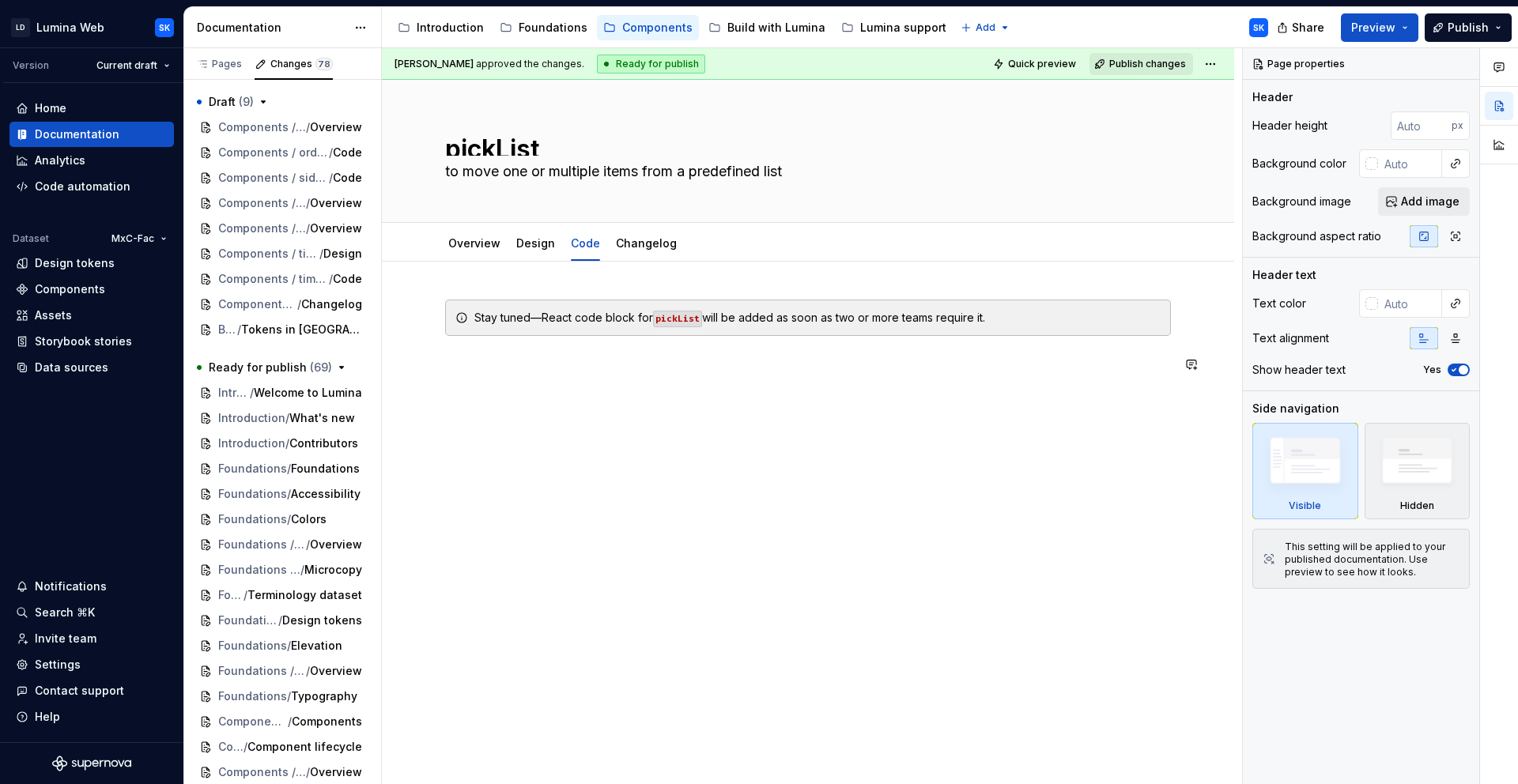
click at [573, 414] on div "Stay tuned—React code block for pickList will be added as soon as two or more t…" at bounding box center [807, 445] width 852 height 366
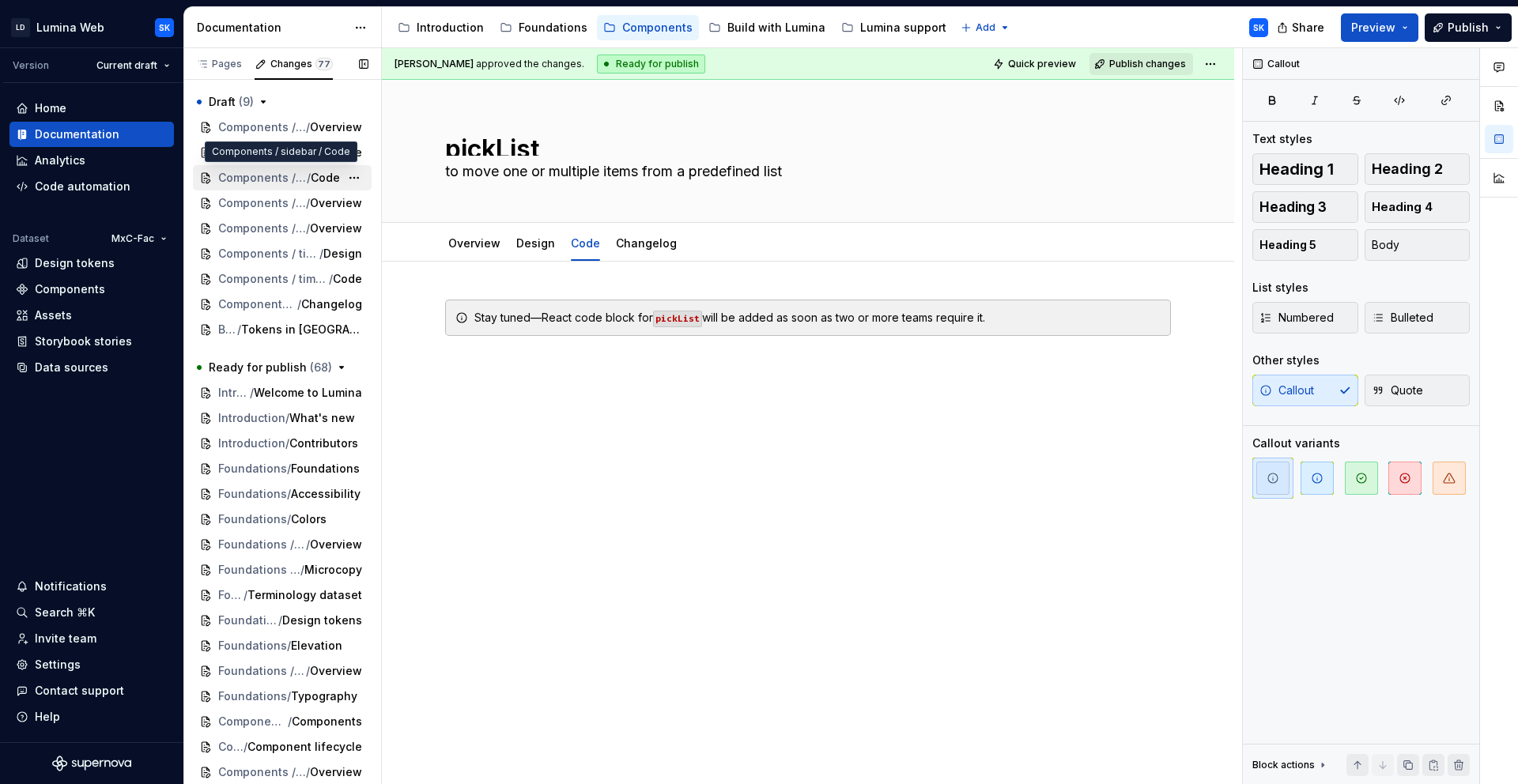
click at [307, 182] on span "/" at bounding box center [309, 178] width 4 height 16
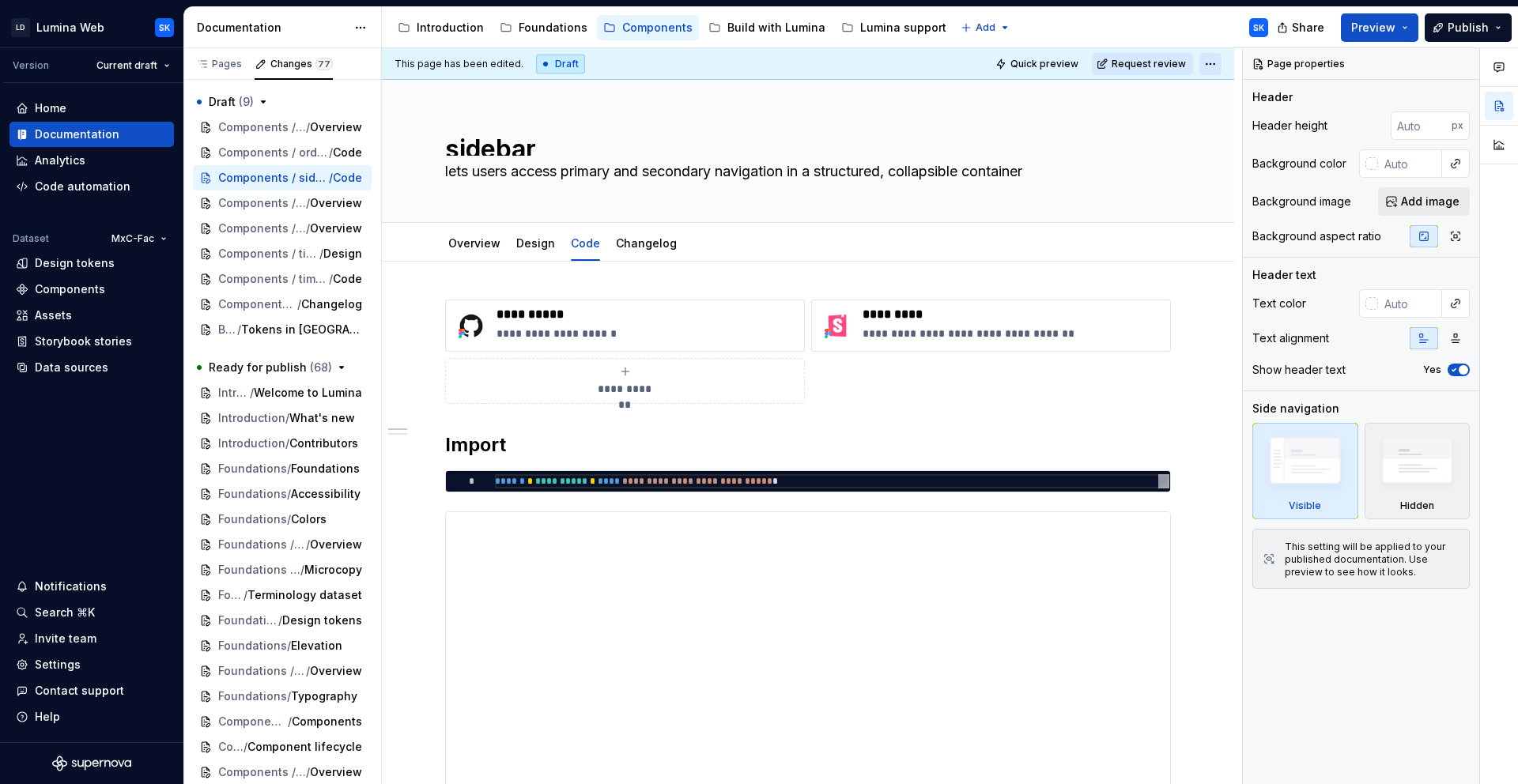
click at [1209, 55] on html "LD Lumina Web SK Version Current draft Home Documentation Analytics Code automa…" at bounding box center [759, 392] width 1518 height 784
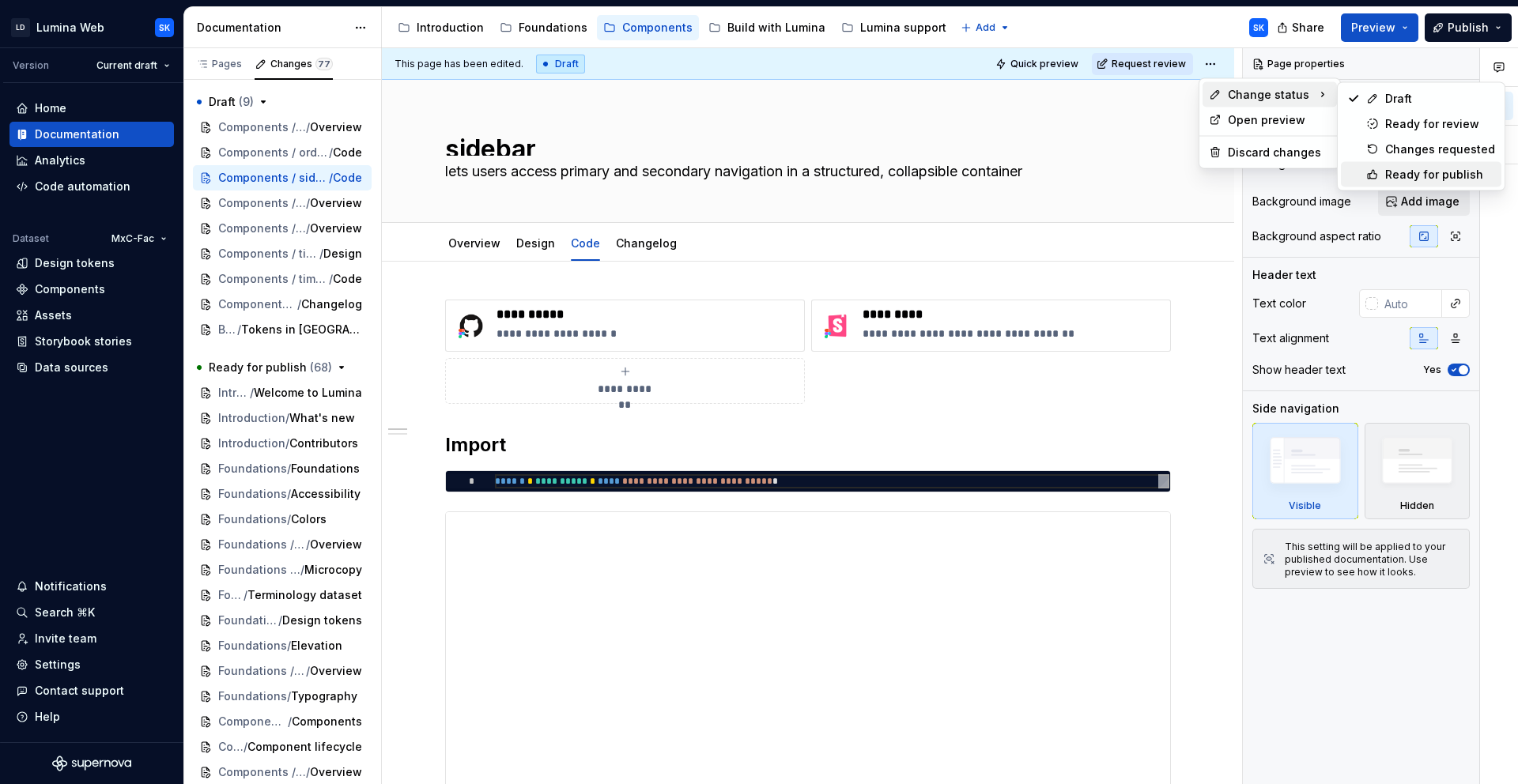
click at [1422, 171] on div "Ready for publish" at bounding box center [1440, 175] width 110 height 16
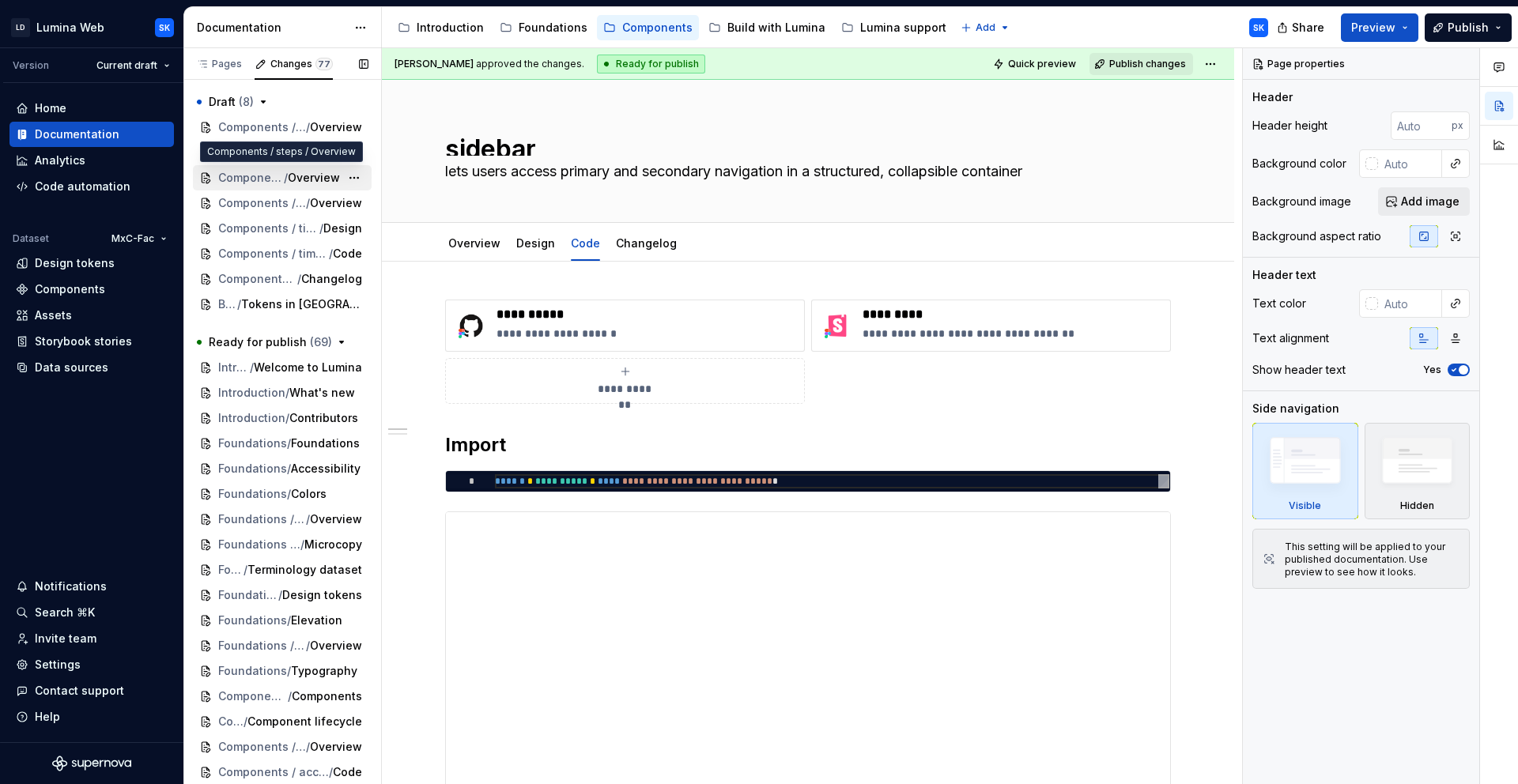
click at [284, 180] on span "/" at bounding box center [286, 178] width 4 height 16
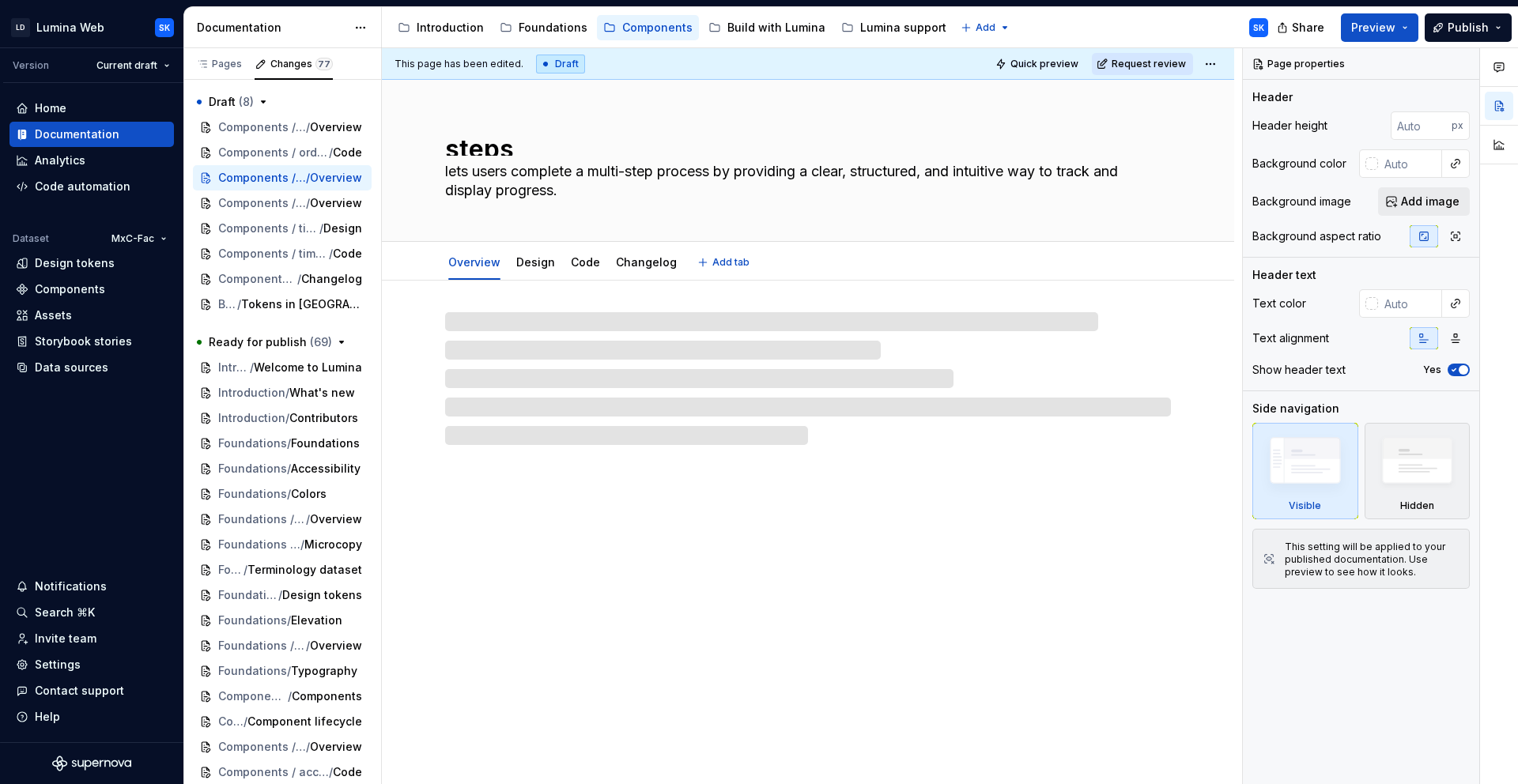
type textarea "*"
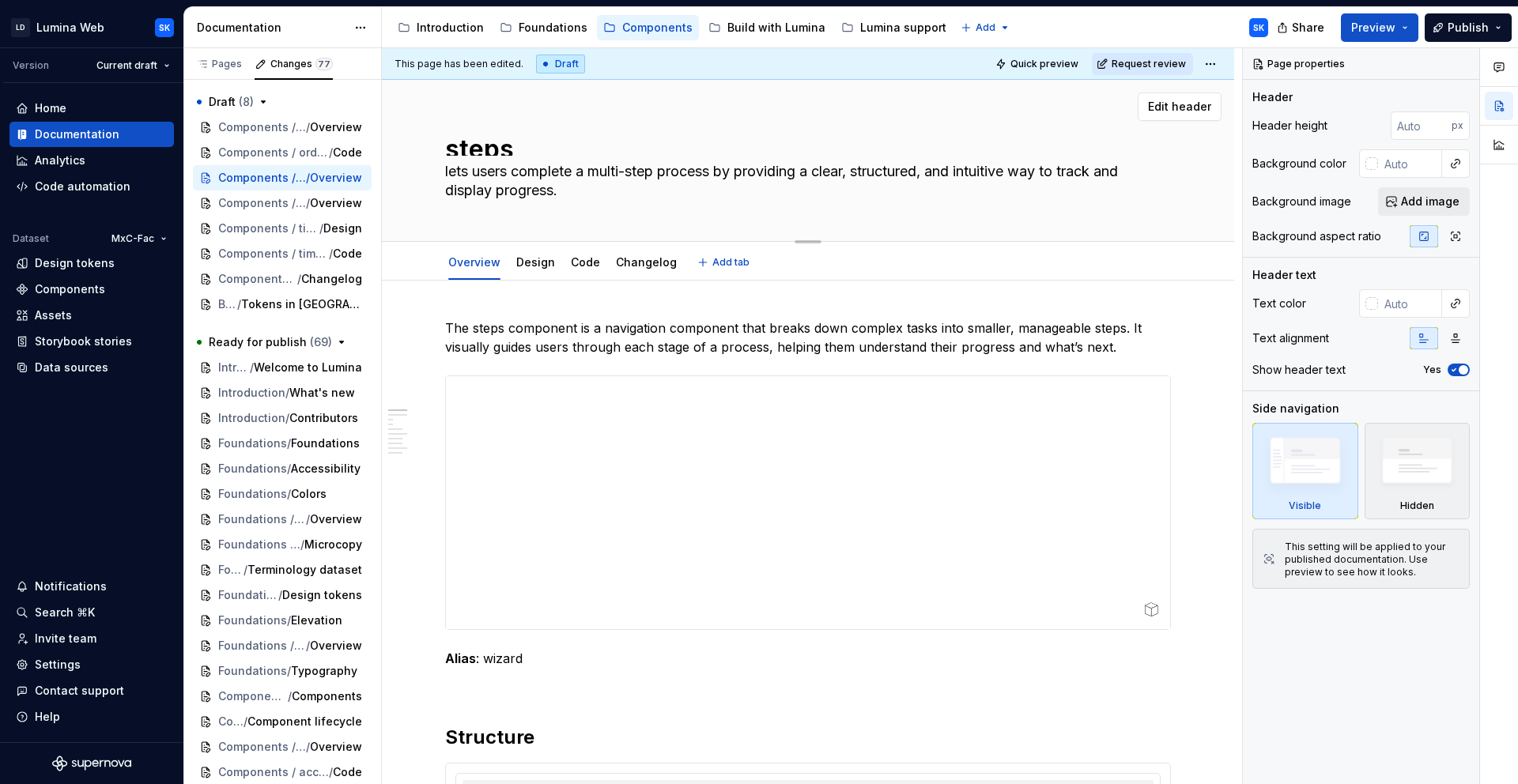
click at [570, 190] on textarea "lets users complete a multi-step process by providing a clear, structured, and …" at bounding box center [804, 181] width 726 height 44
click at [603, 191] on textarea "lets users complete a multi-step process by providing a clear, structured, and …" at bounding box center [804, 181] width 726 height 44
type textarea "lets users complete a multi-step process by providing a clear, structured, and …"
type textarea "*"
type textarea "lets users complete a multi-step process by providing a clear, structured, and …"
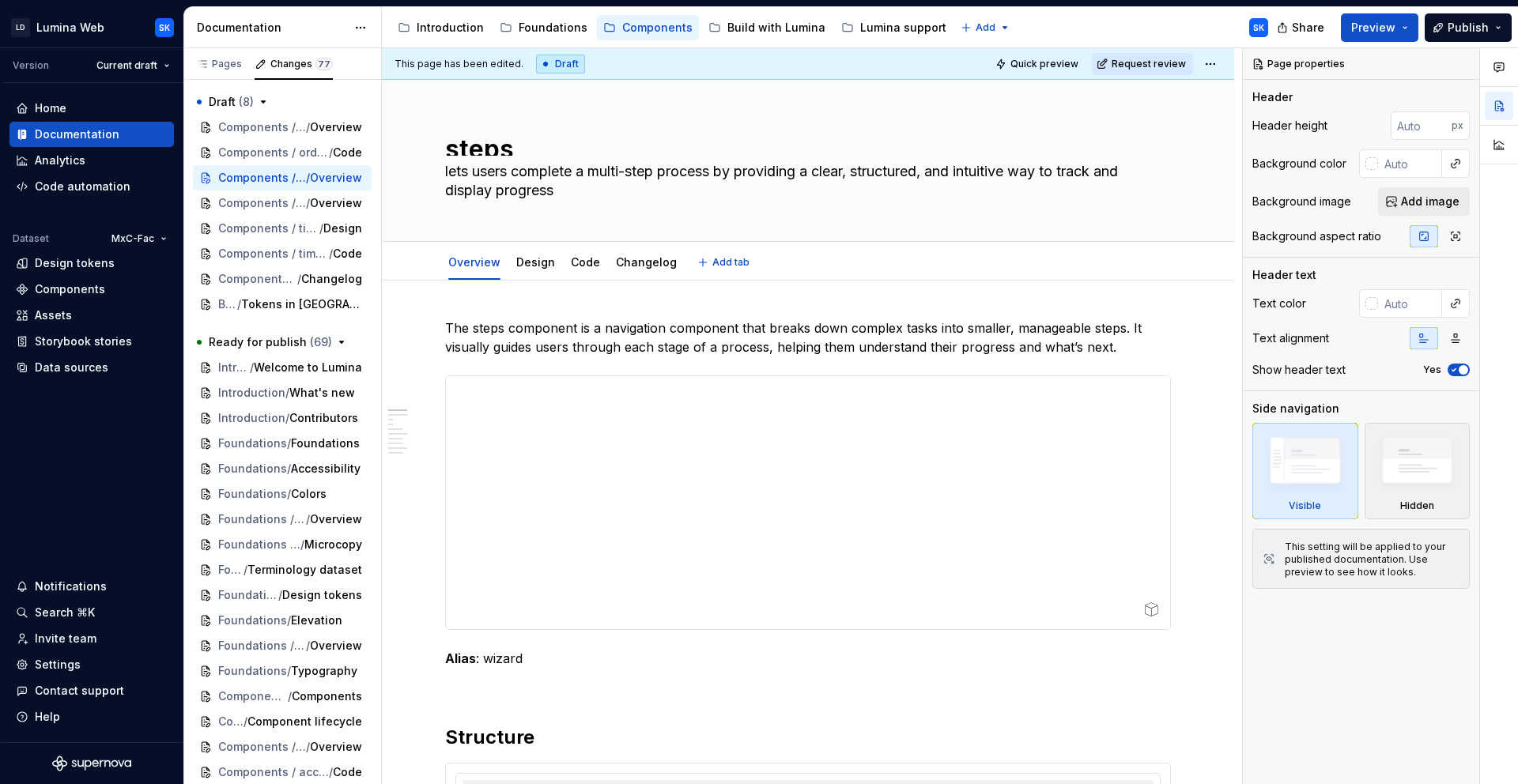
click at [899, 267] on div "Overview Design Code Changelog Add tab" at bounding box center [807, 263] width 745 height 35
click at [1215, 59] on html "LD Lumina Web SK Version Current draft Home Documentation Analytics Code automa…" at bounding box center [759, 392] width 1518 height 784
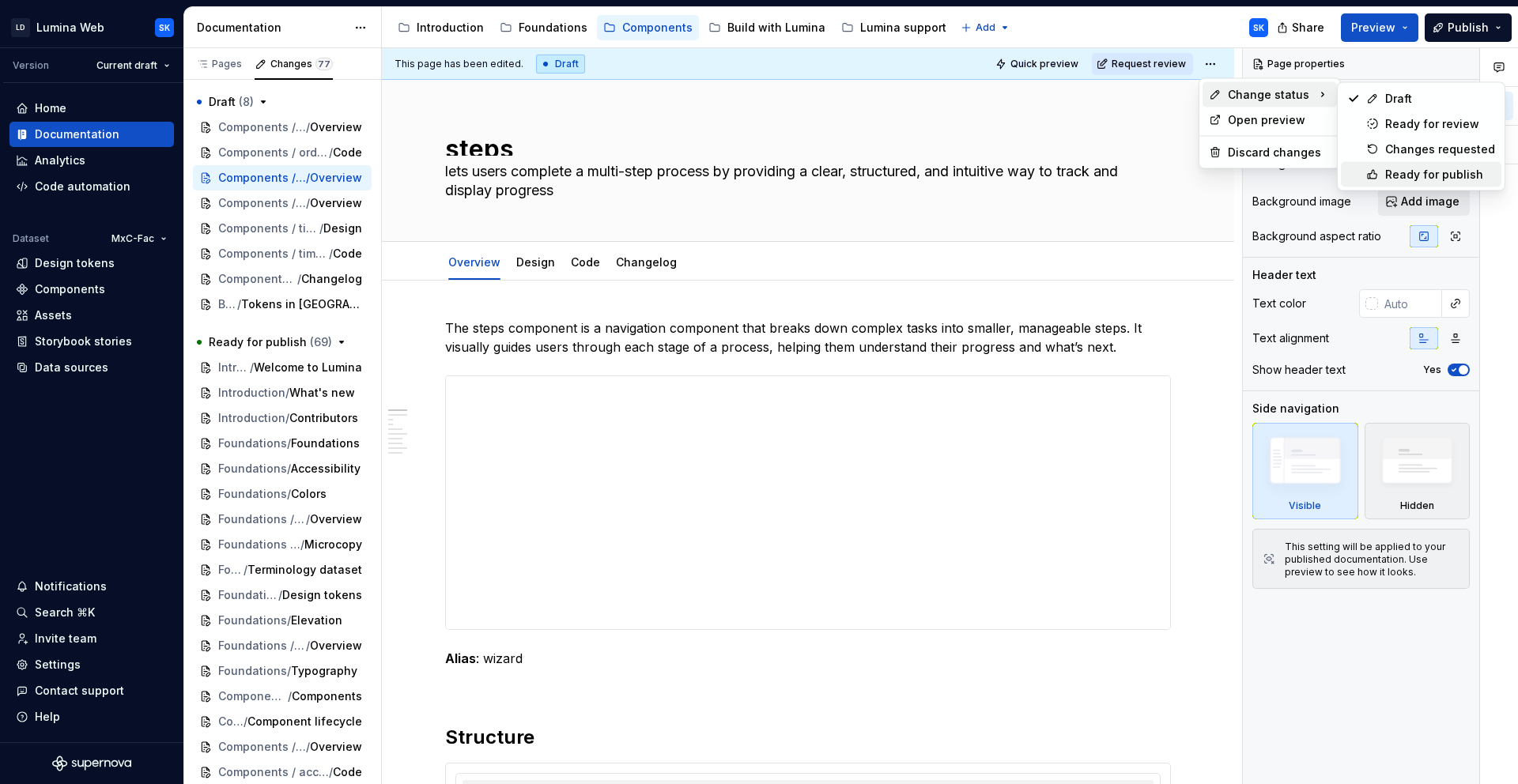
click at [1415, 171] on div "Ready for publish" at bounding box center [1440, 175] width 110 height 16
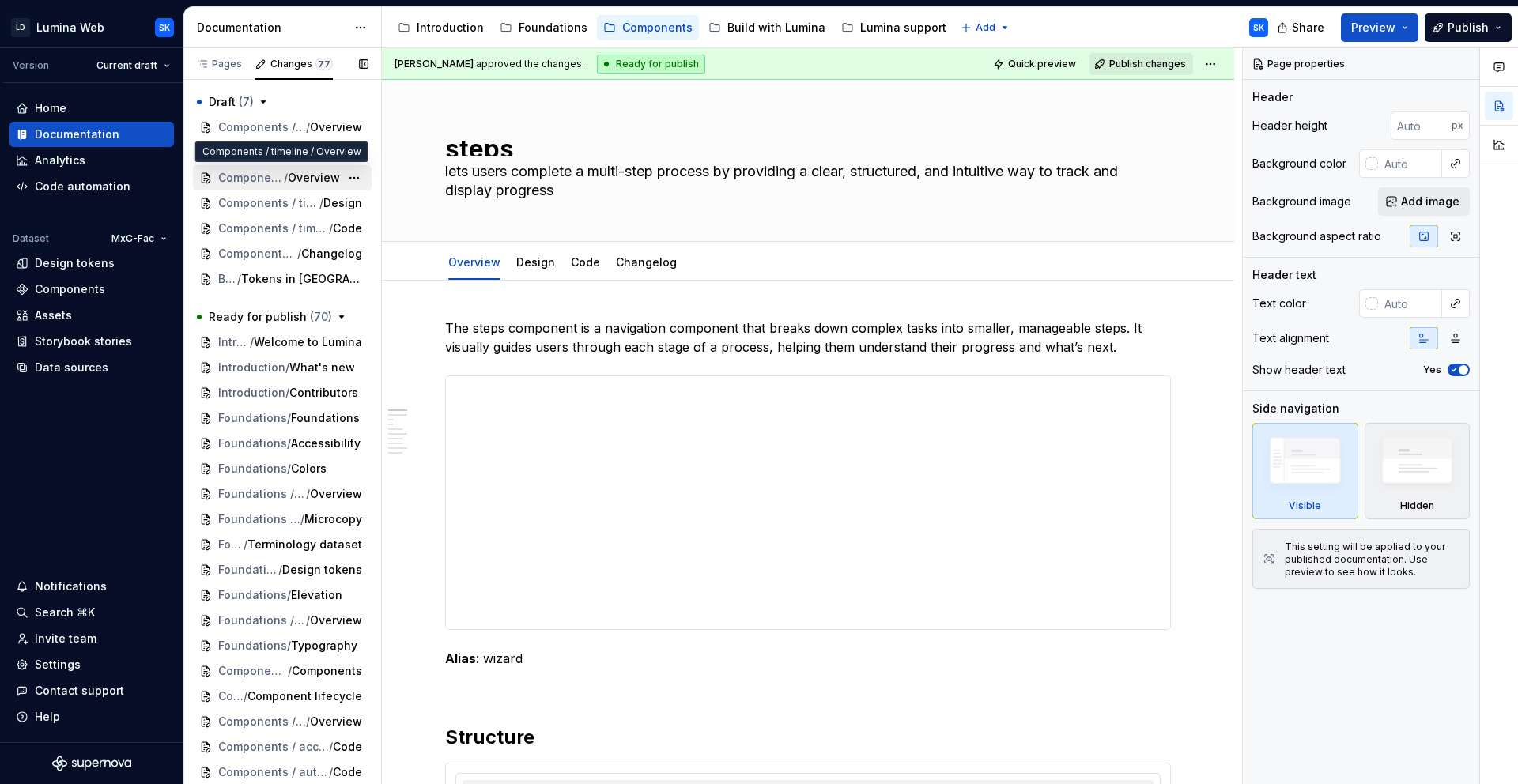
click at [297, 183] on span "Overview" at bounding box center [314, 178] width 52 height 16
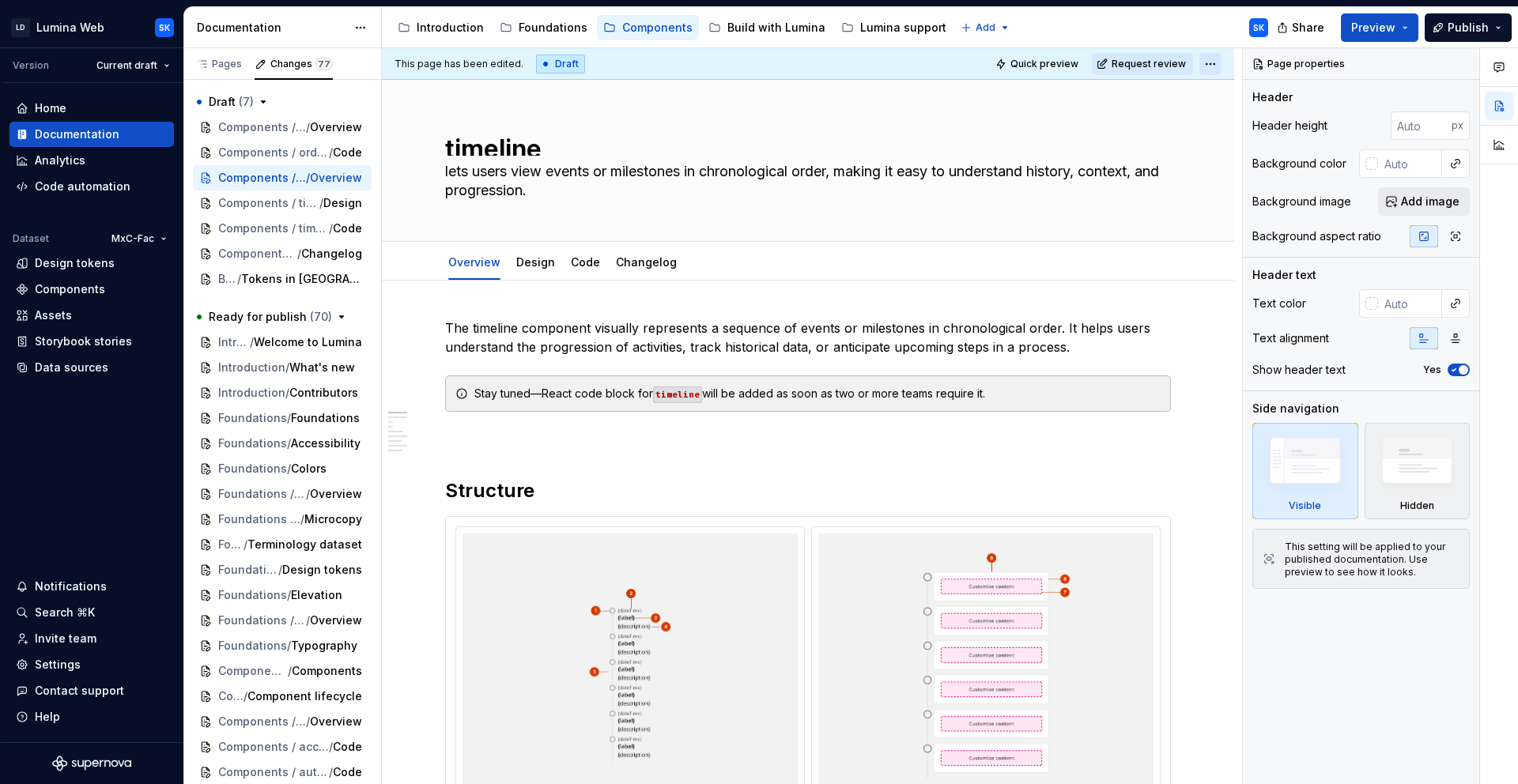
click at [1204, 62] on html "LD Lumina Web SK Version Current draft Home Documentation Analytics Code automa…" at bounding box center [759, 392] width 1518 height 784
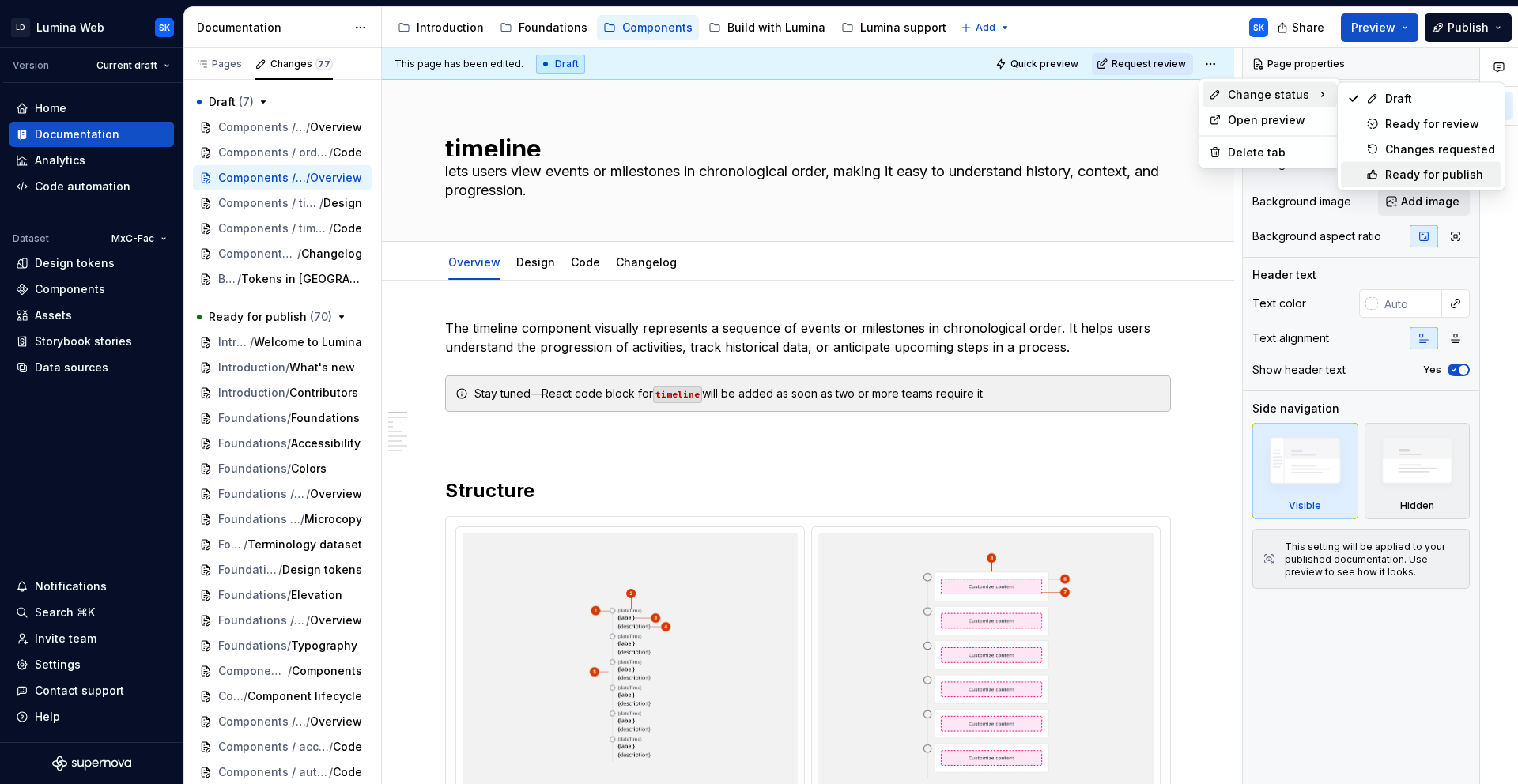
click at [1395, 164] on div "Ready for publish" at bounding box center [1421, 175] width 161 height 25
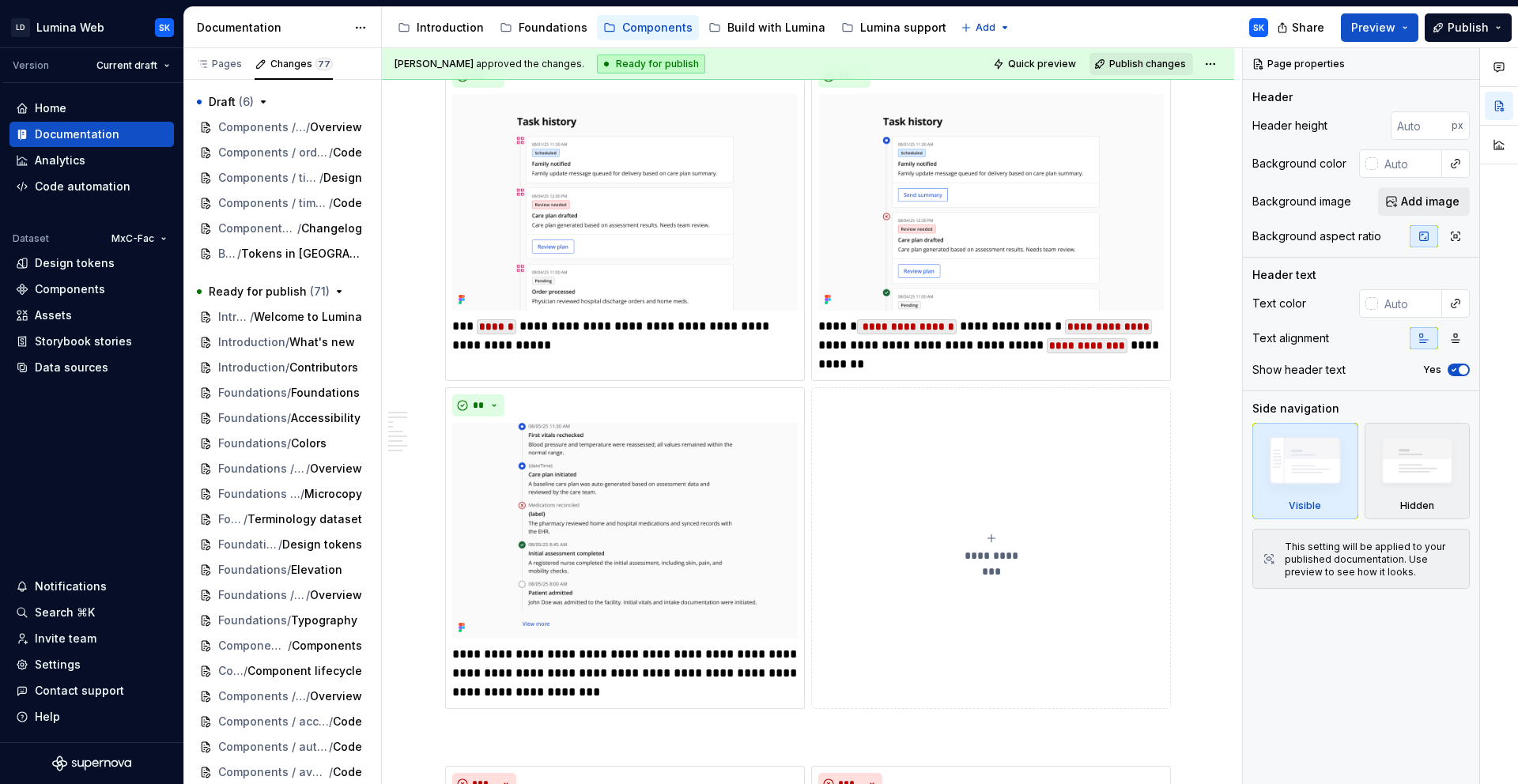
scroll to position [1709, 0]
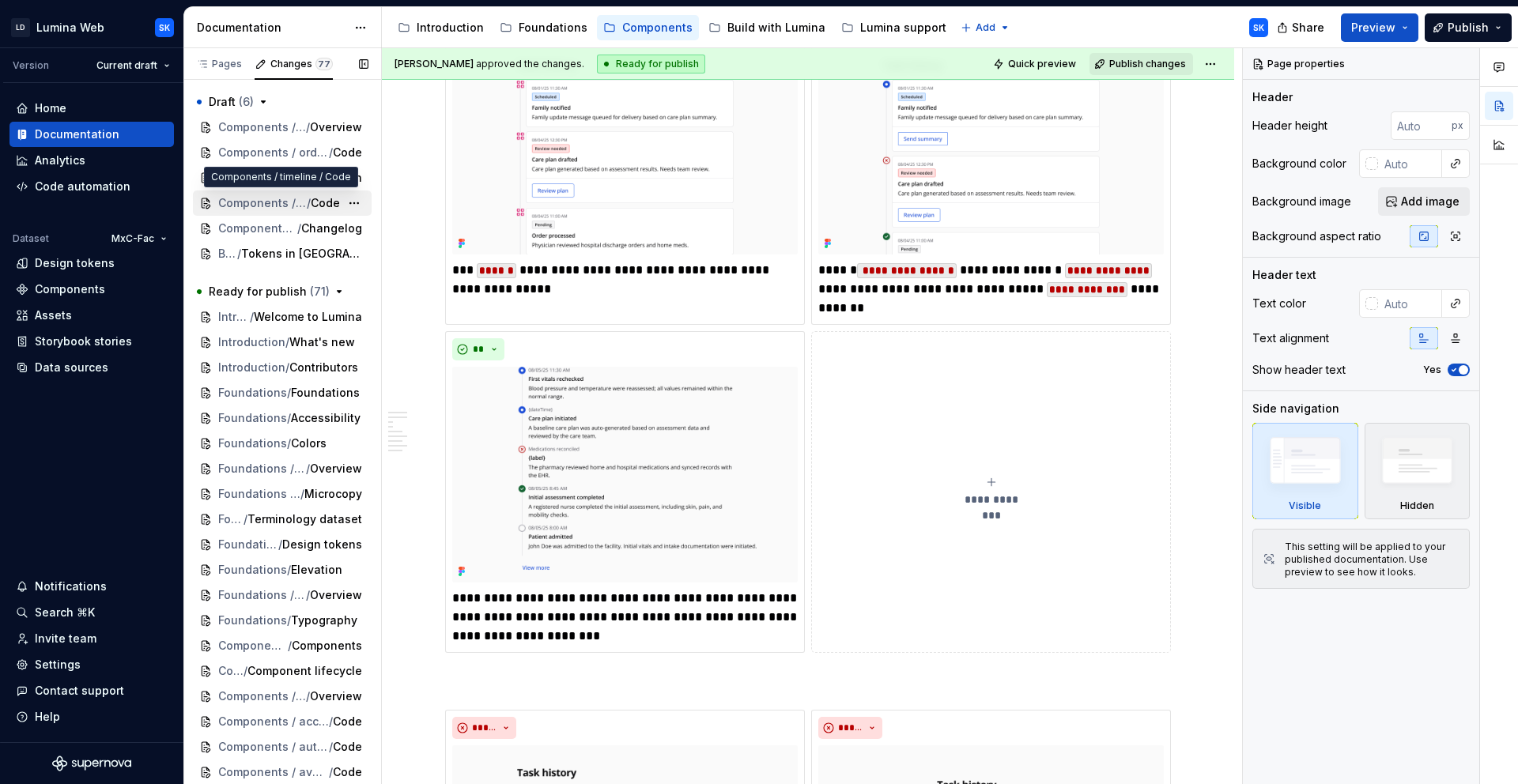
click at [293, 204] on span "Components / timeline" at bounding box center [263, 203] width 89 height 16
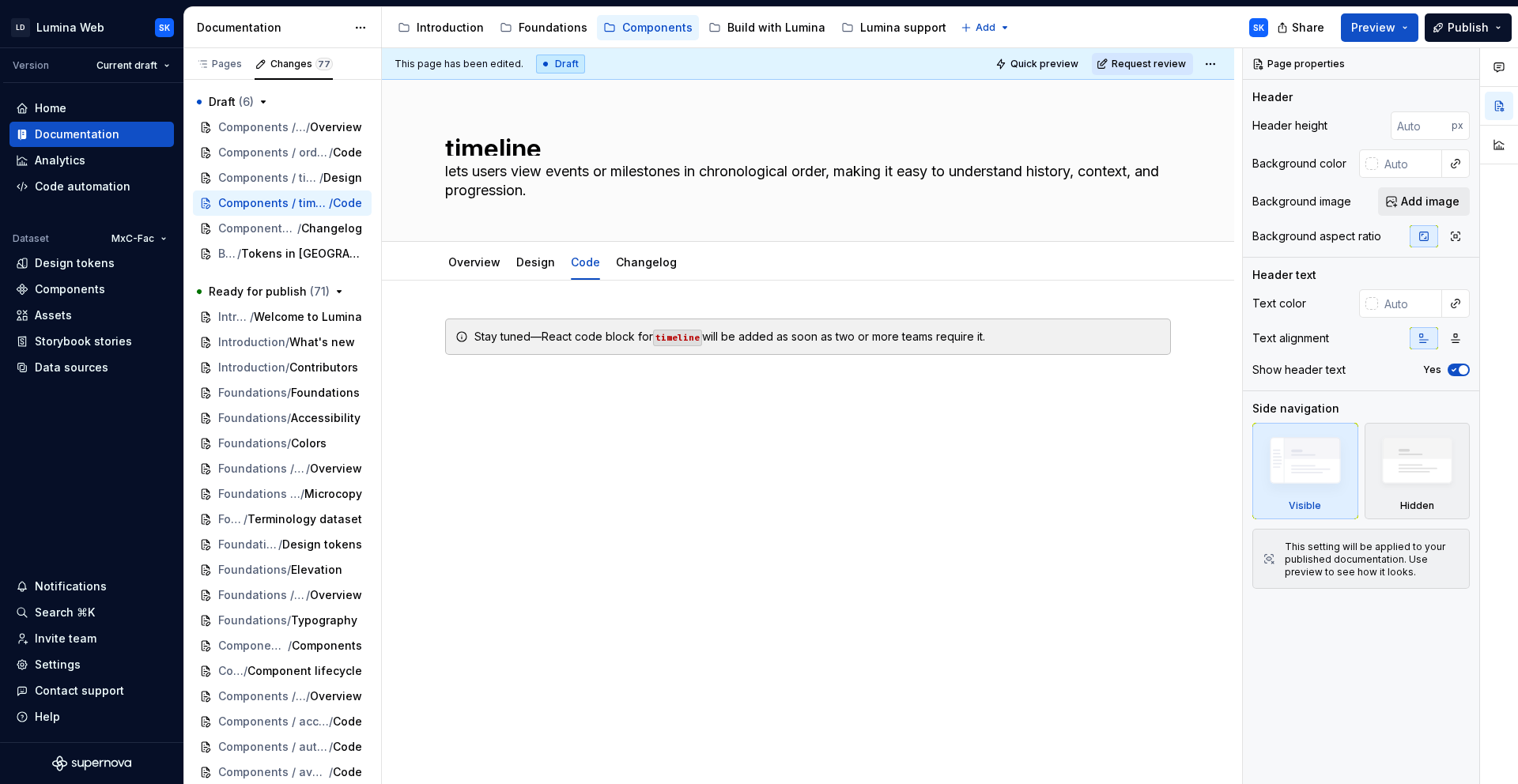
click at [1203, 66] on html "LD Lumina Web SK Version Current draft Home Documentation Analytics Code automa…" at bounding box center [759, 392] width 1518 height 784
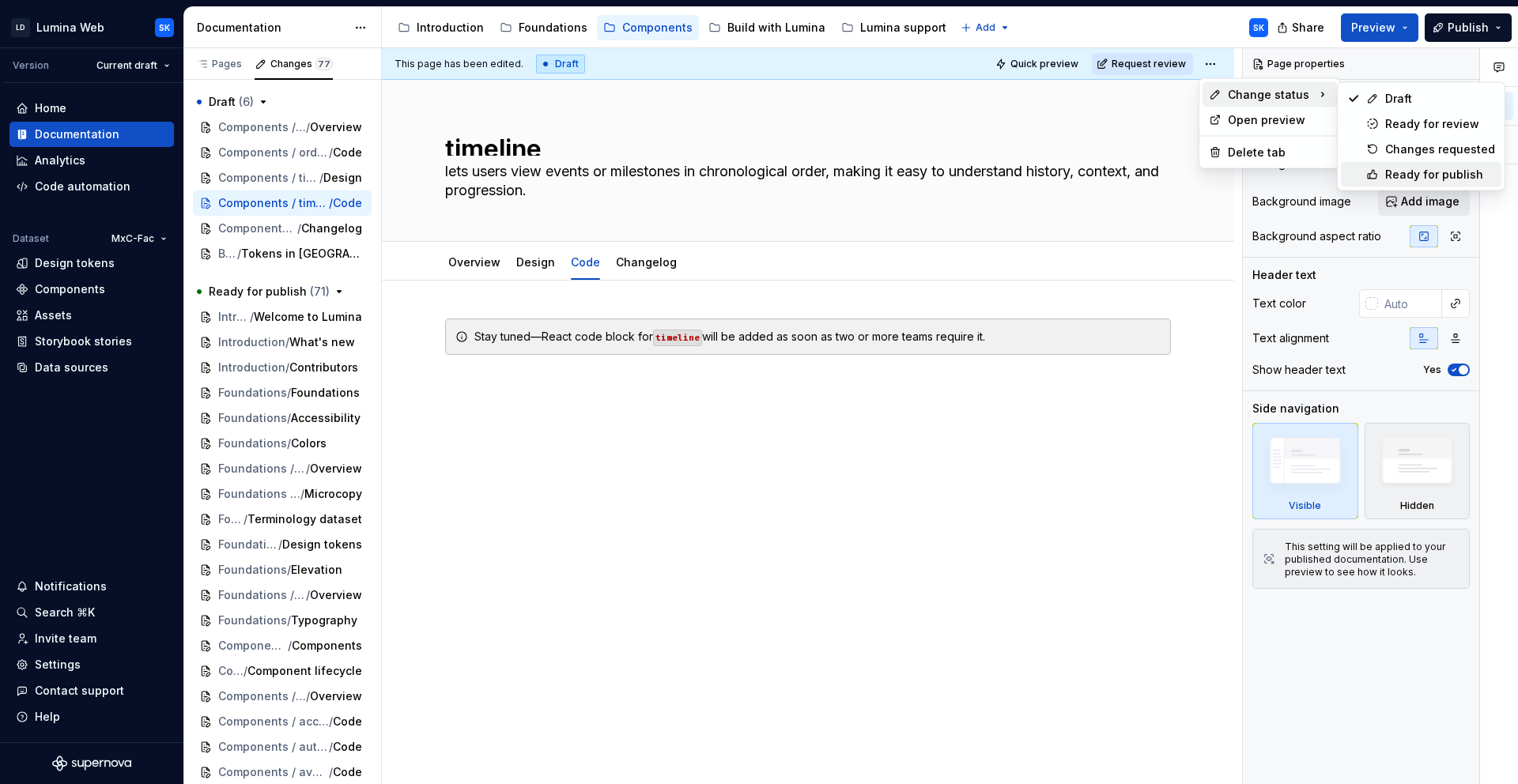
click at [1425, 165] on div "Ready for publish" at bounding box center [1421, 175] width 161 height 25
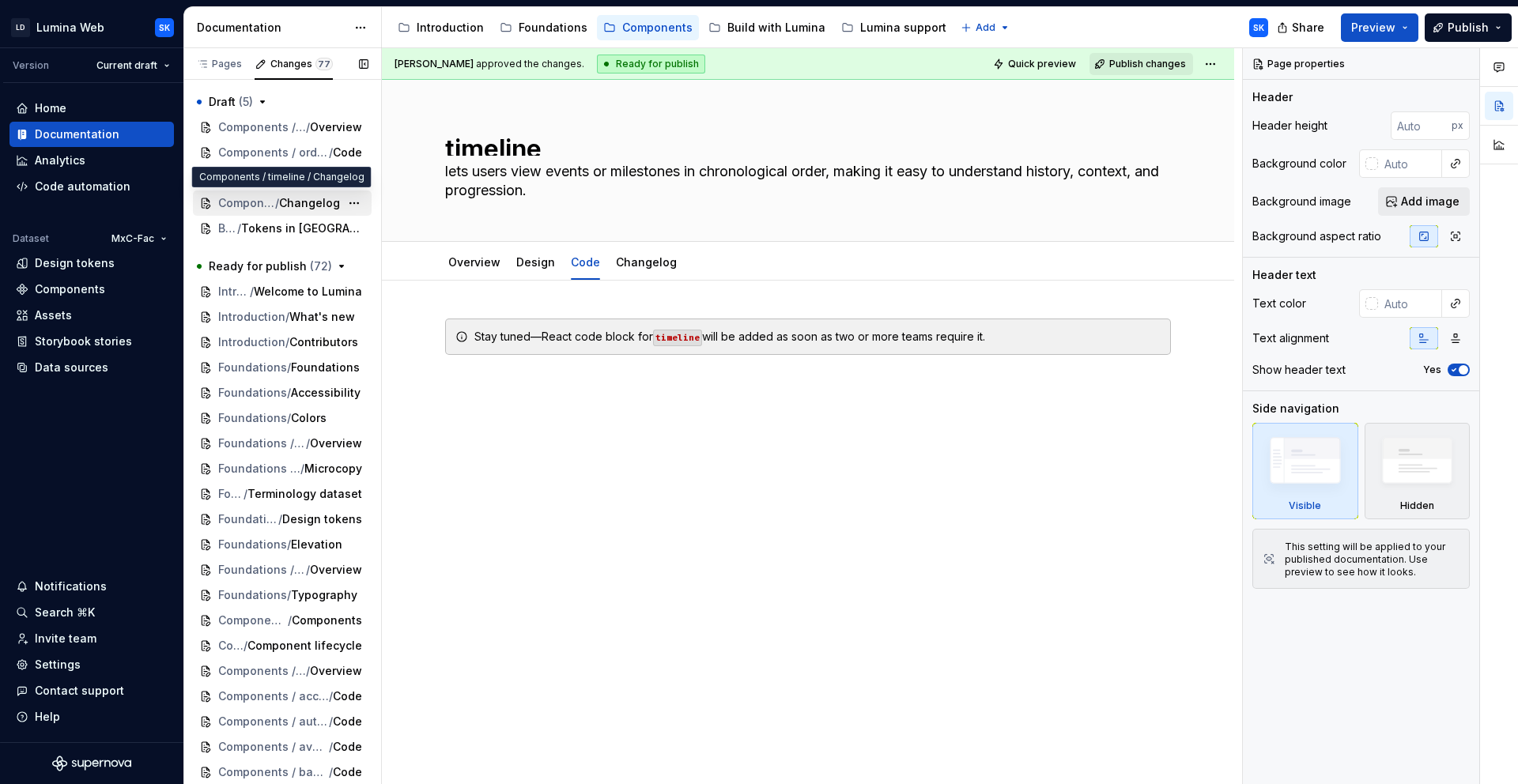
click at [307, 198] on span "Changelog" at bounding box center [309, 203] width 61 height 16
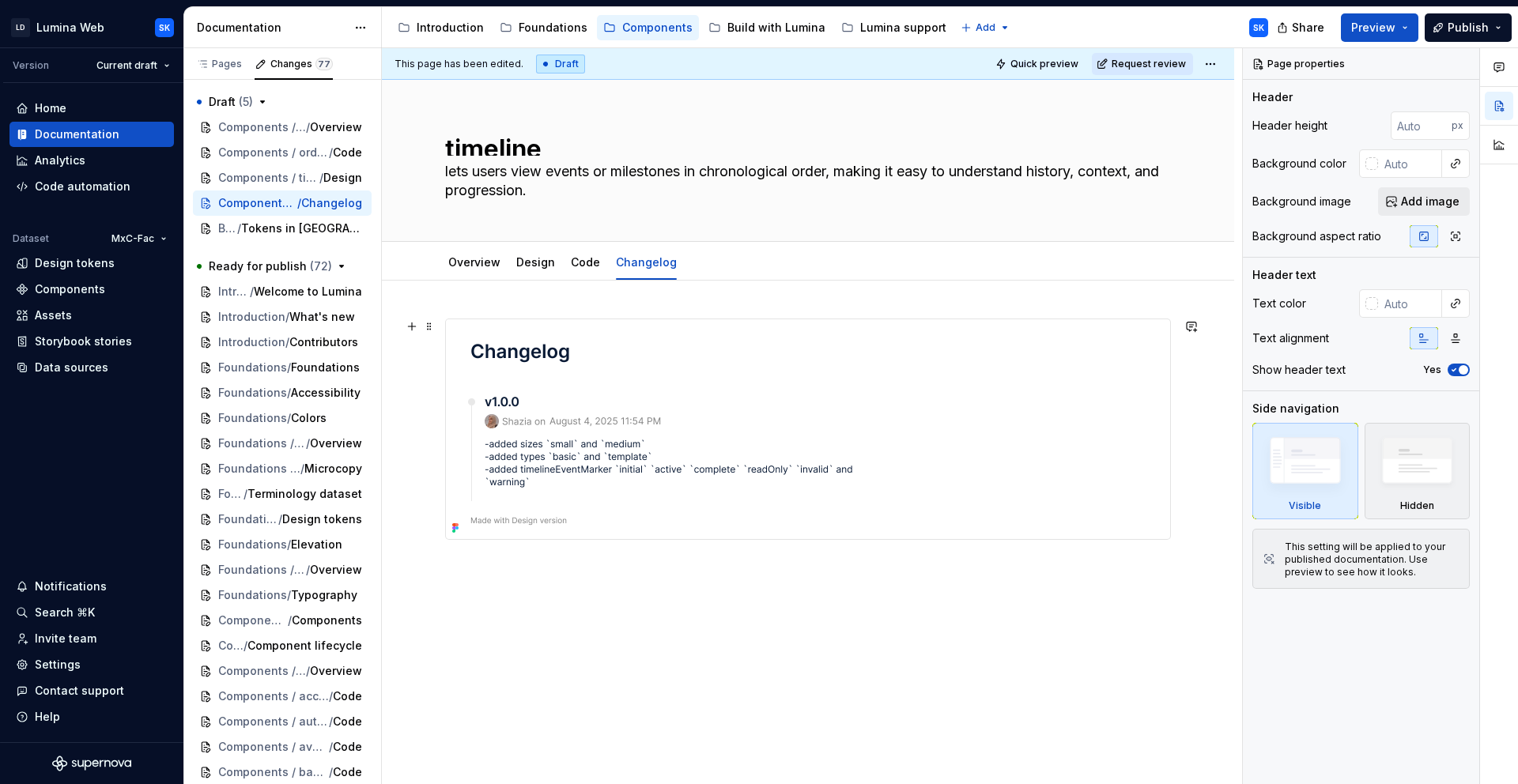
click at [970, 388] on div at bounding box center [807, 430] width 724 height 220
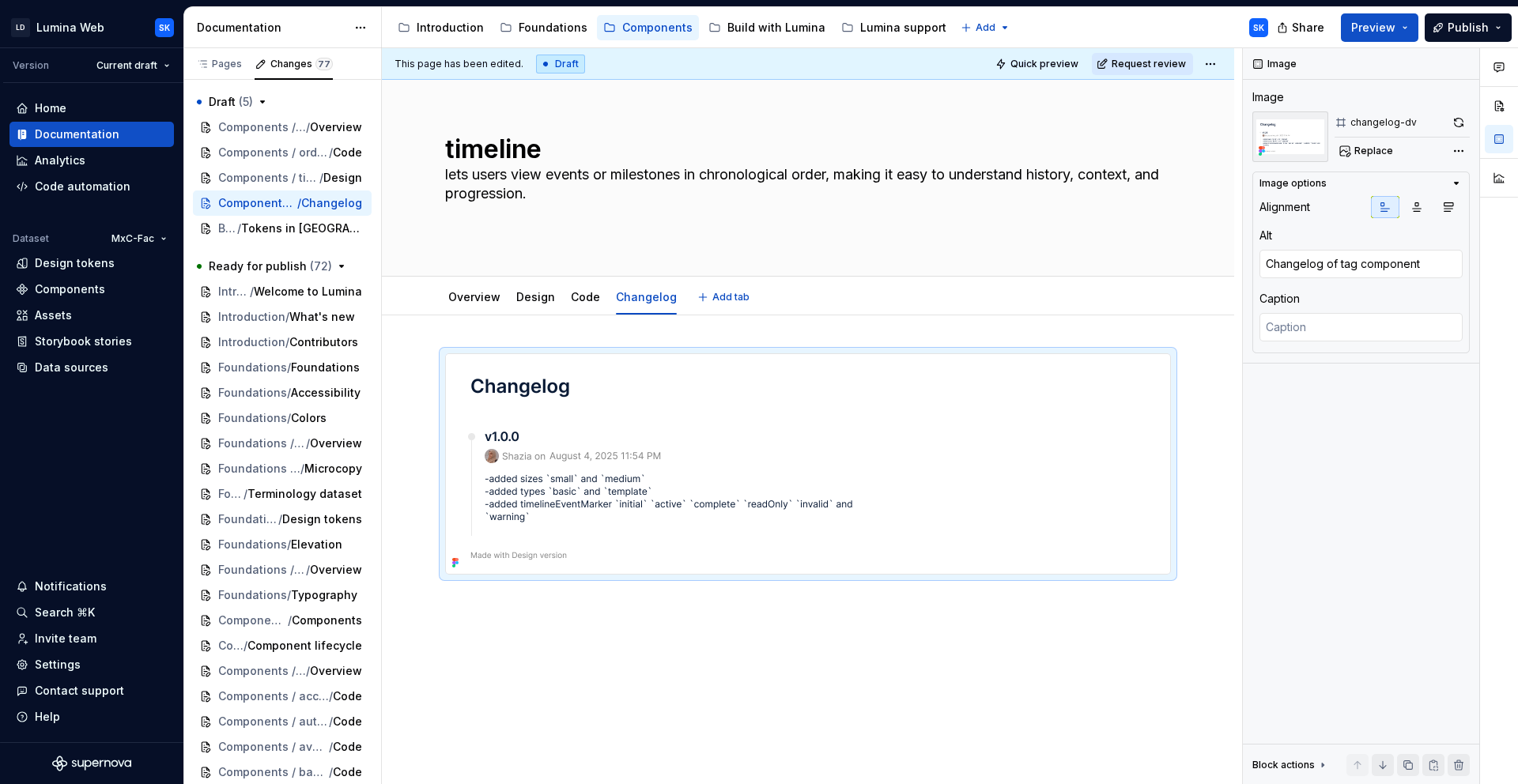
click at [838, 298] on div "Overview Design Code Changelog Add tab" at bounding box center [807, 297] width 745 height 35
click at [1218, 59] on html "LD Lumina Web SK Version Current draft Home Documentation Analytics Code automa…" at bounding box center [759, 392] width 1518 height 784
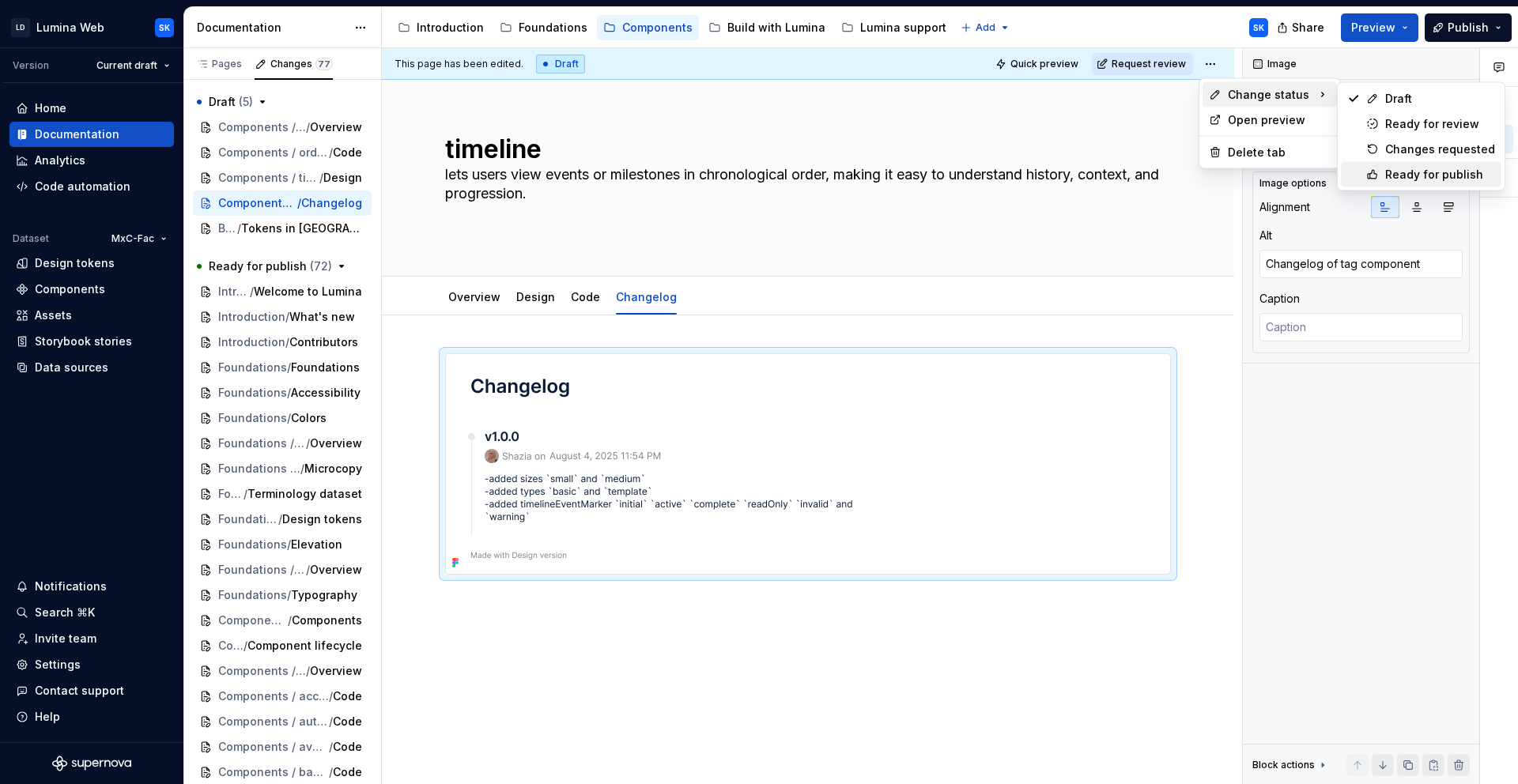
click at [1414, 173] on div "Ready for publish" at bounding box center [1440, 175] width 110 height 16
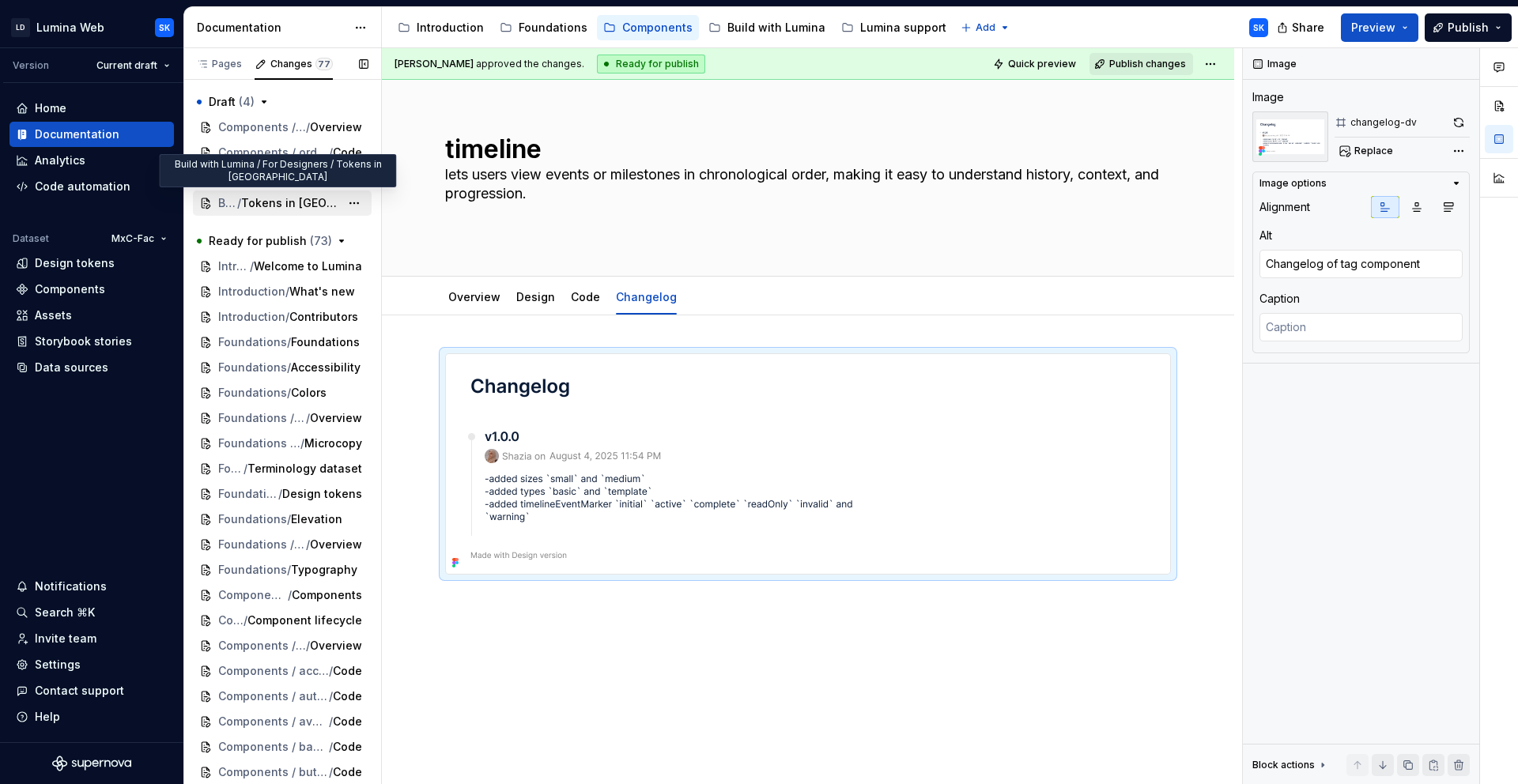
click at [271, 199] on span "Tokens in [GEOGRAPHIC_DATA]" at bounding box center [290, 203] width 99 height 16
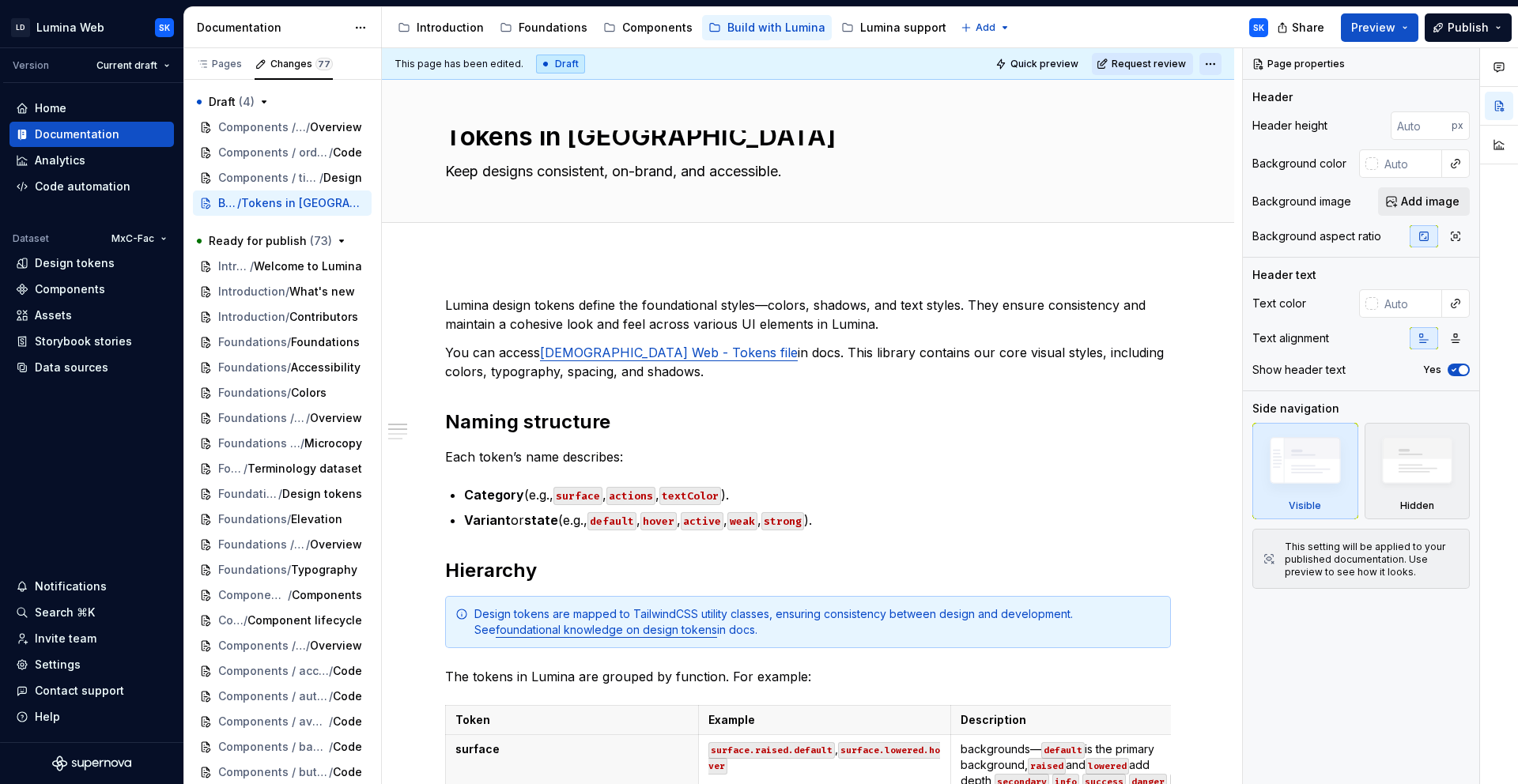
click at [1209, 64] on html "LD Lumina Web SK Version Current draft Home Documentation Analytics Code automa…" at bounding box center [759, 392] width 1518 height 784
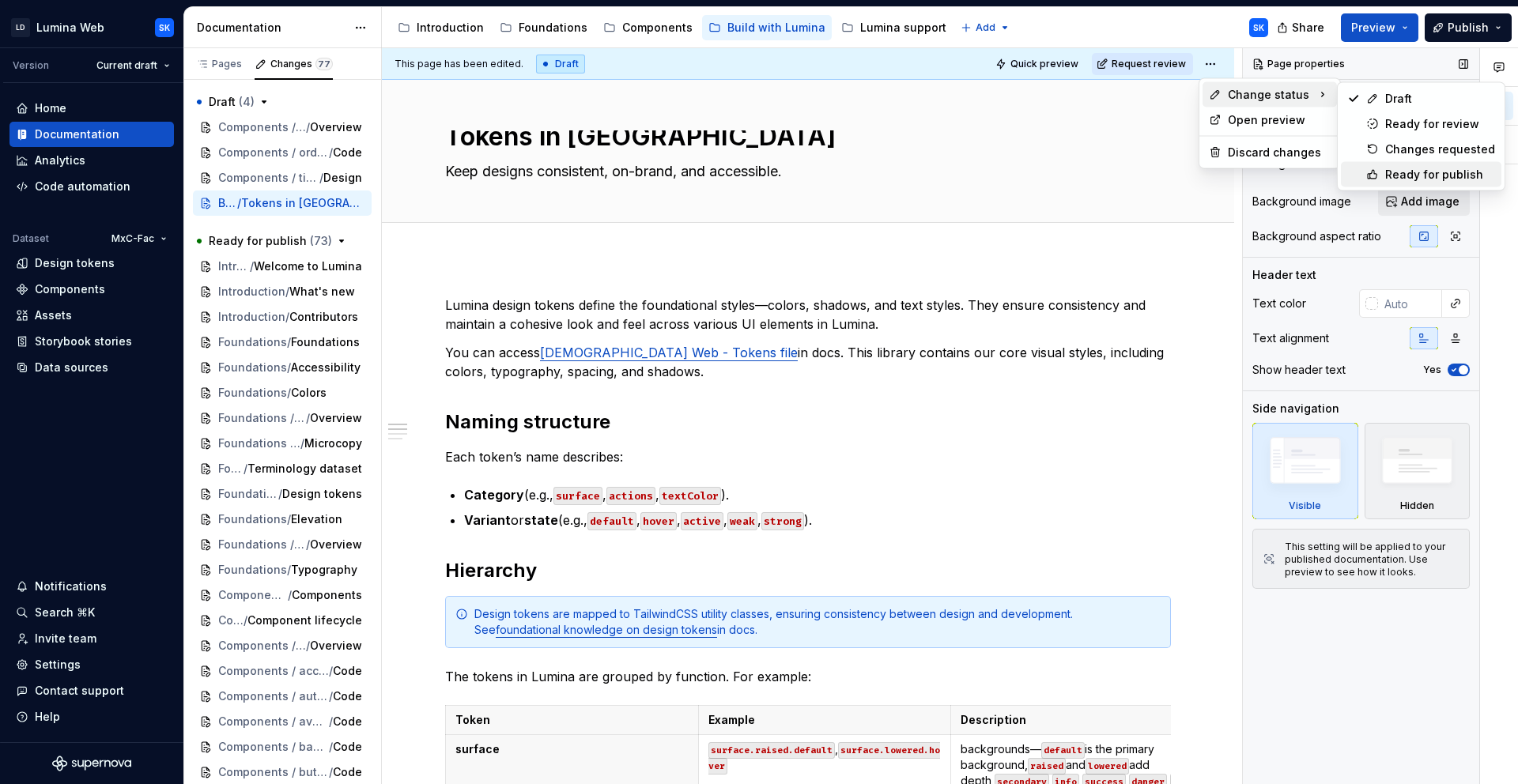
click at [1433, 170] on div "Ready for publish" at bounding box center [1440, 175] width 110 height 16
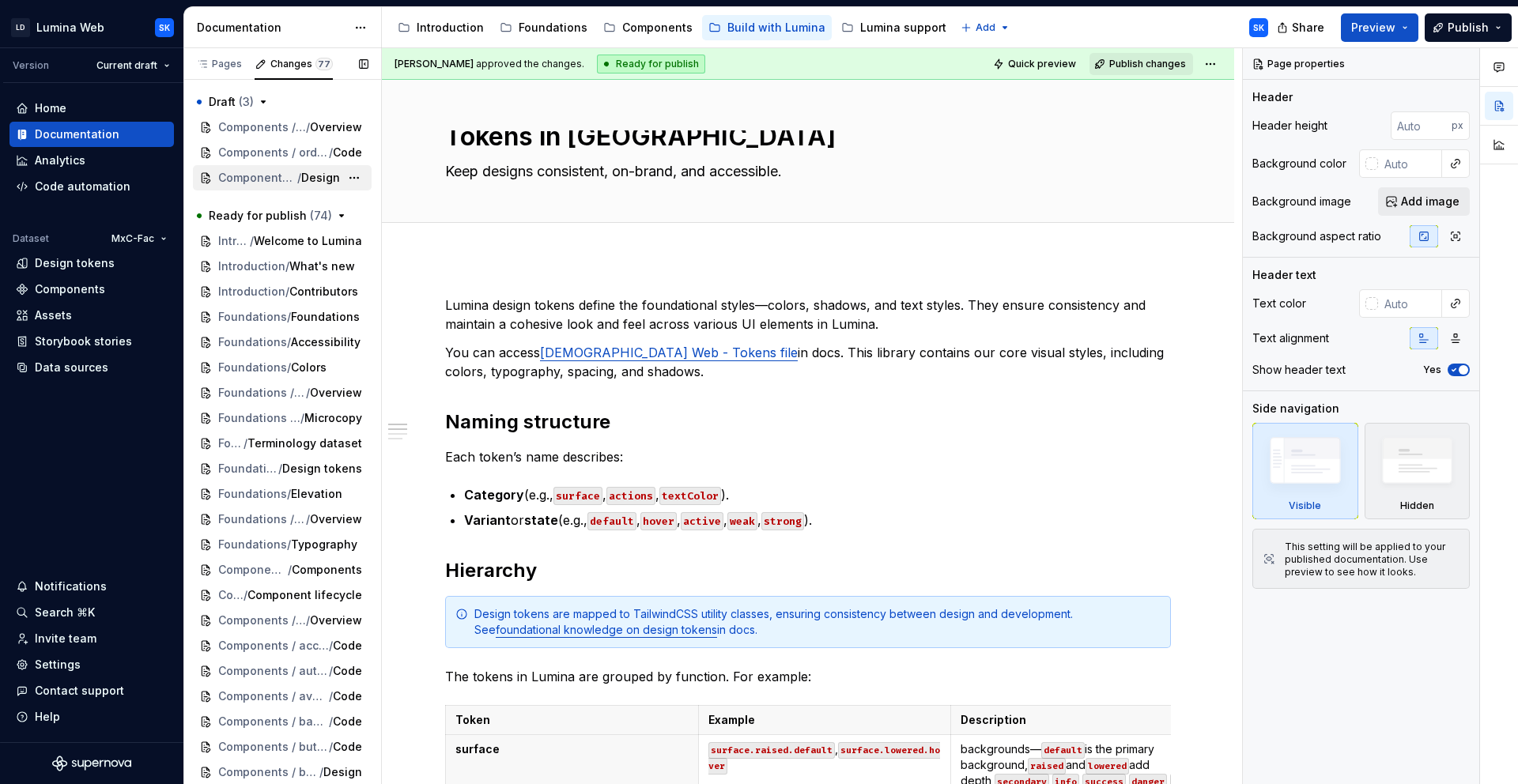
click at [277, 184] on span "Components / timeline" at bounding box center [258, 178] width 79 height 16
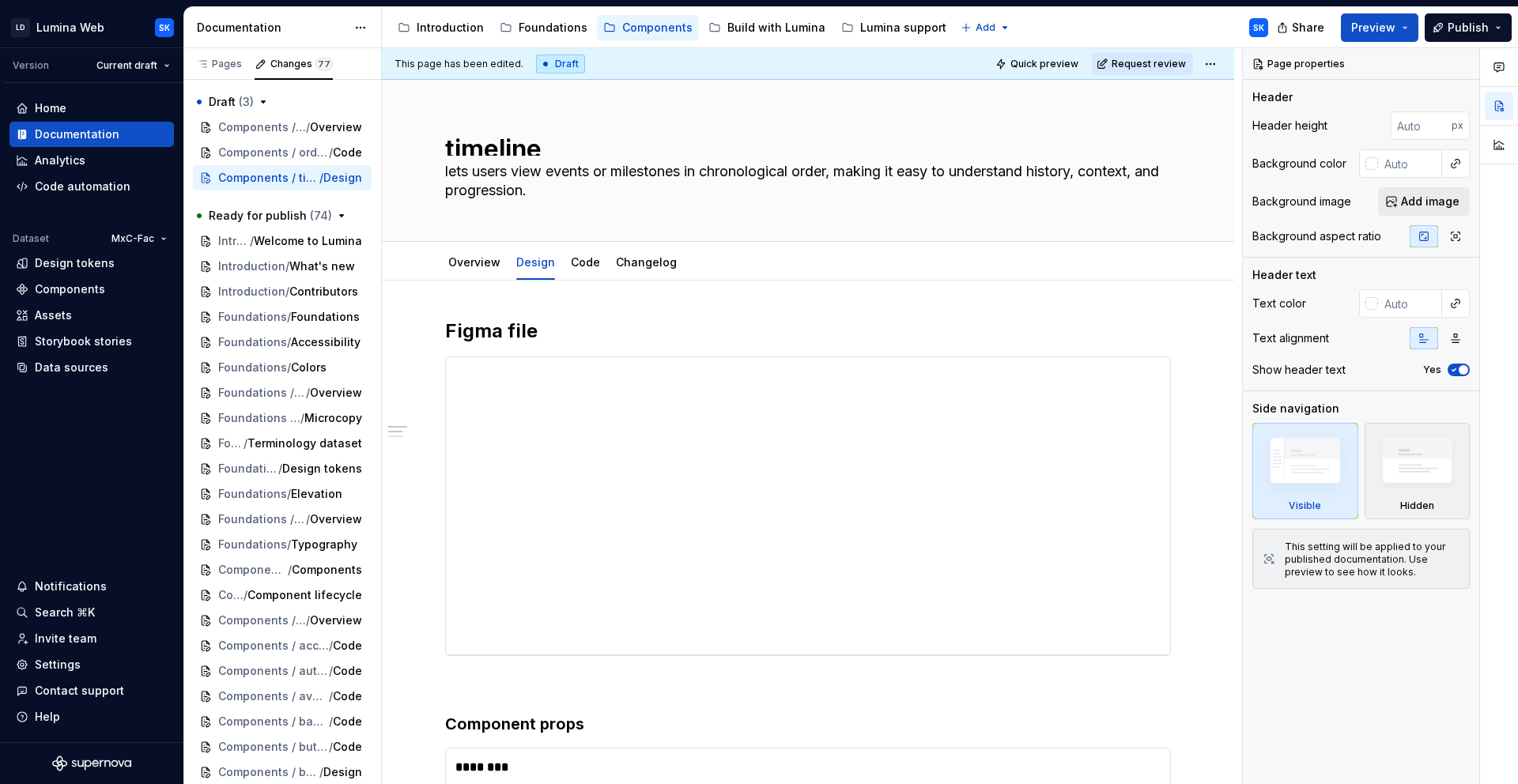
click at [1213, 64] on html "LD Lumina Web SK Version Current draft Home Documentation Analytics Code automa…" at bounding box center [759, 392] width 1518 height 784
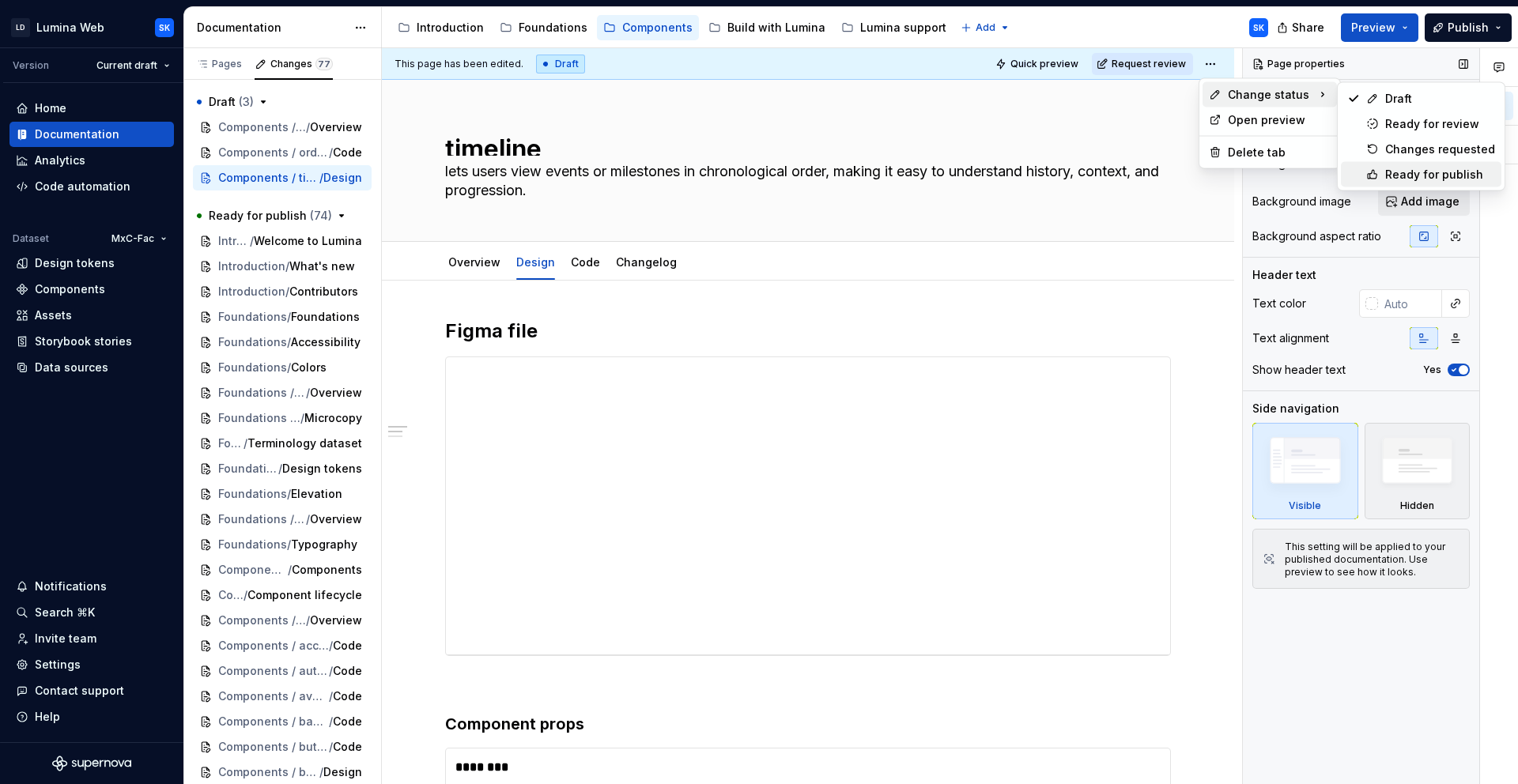
drag, startPoint x: 1408, startPoint y: 171, endPoint x: 1368, endPoint y: 171, distance: 40.0
click at [1409, 171] on div "Ready for publish" at bounding box center [1440, 175] width 110 height 16
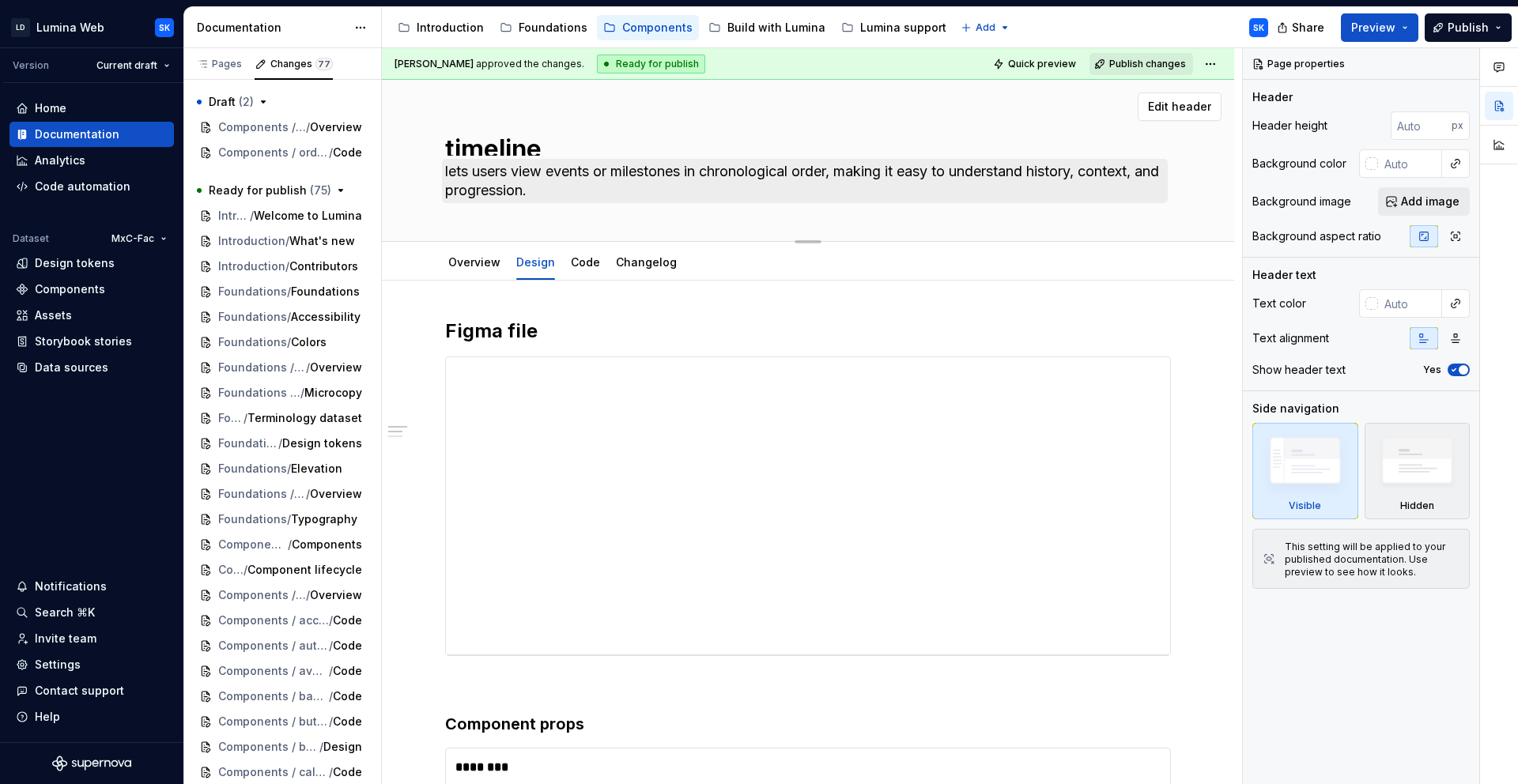
type textarea "*"
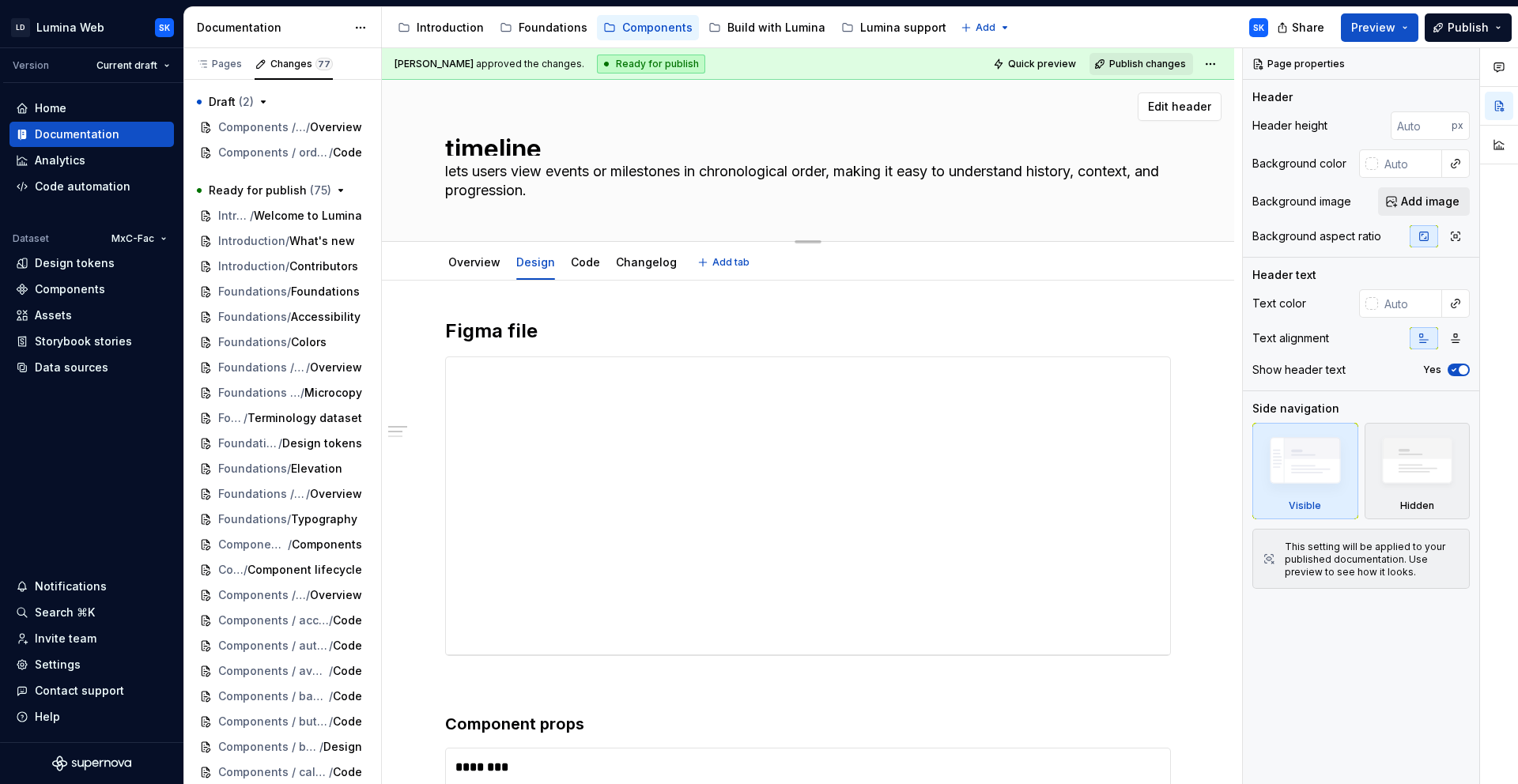
click at [576, 189] on textarea "lets users view events or milestones in chronological order, making it easy to …" at bounding box center [804, 181] width 726 height 44
click at [652, 187] on textarea "lets users view events or milestones in chronological order, making it easy to …" at bounding box center [804, 181] width 726 height 44
type textarea "lets users view events or milestones in chronological order, making it easy to …"
type textarea "*"
type textarea "lets users view events or milestones in chronological order, making it easy to …"
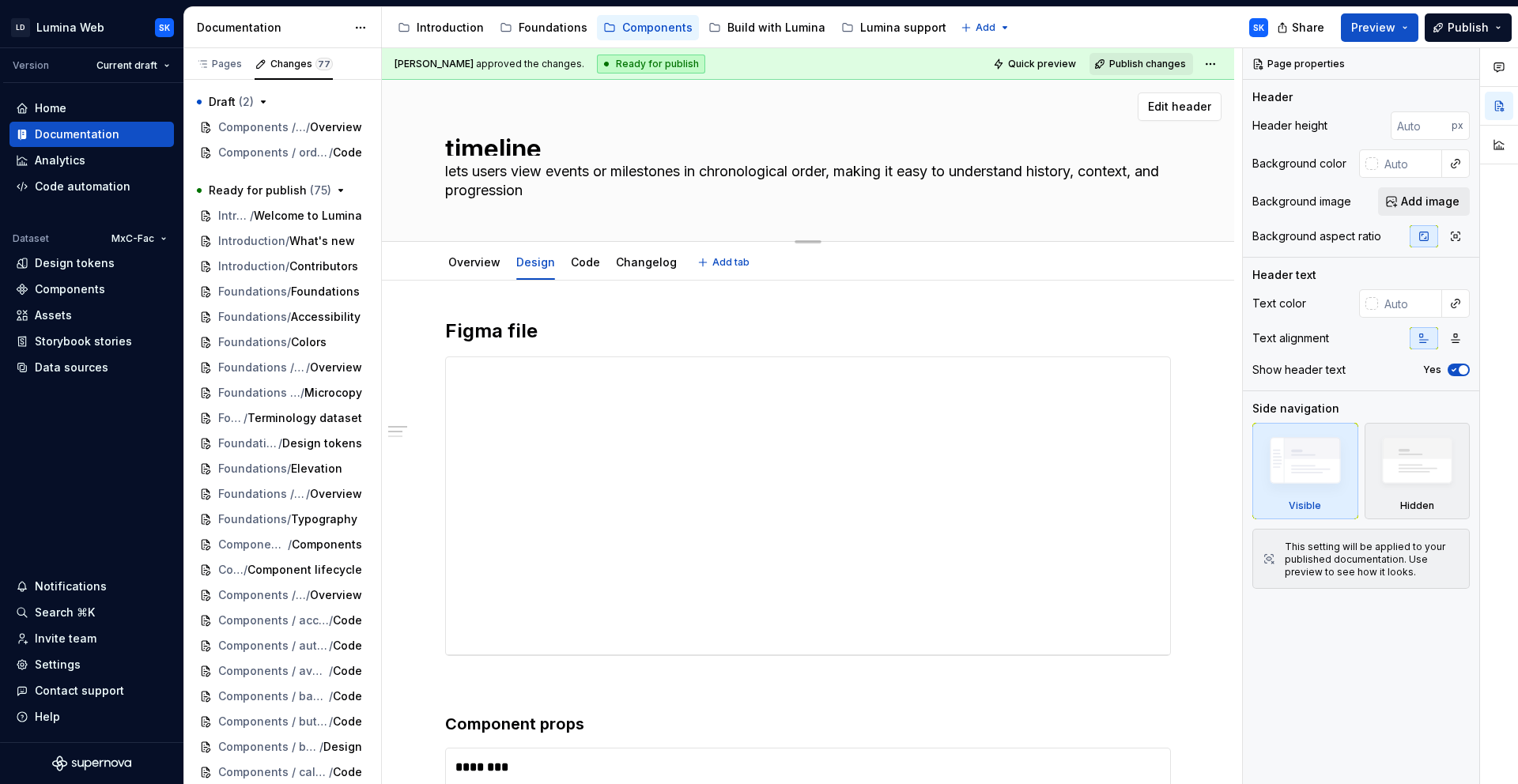
click at [856, 258] on div "Overview Design Code Changelog Add tab" at bounding box center [807, 263] width 745 height 35
click at [284, 128] on span "/" at bounding box center [286, 127] width 4 height 16
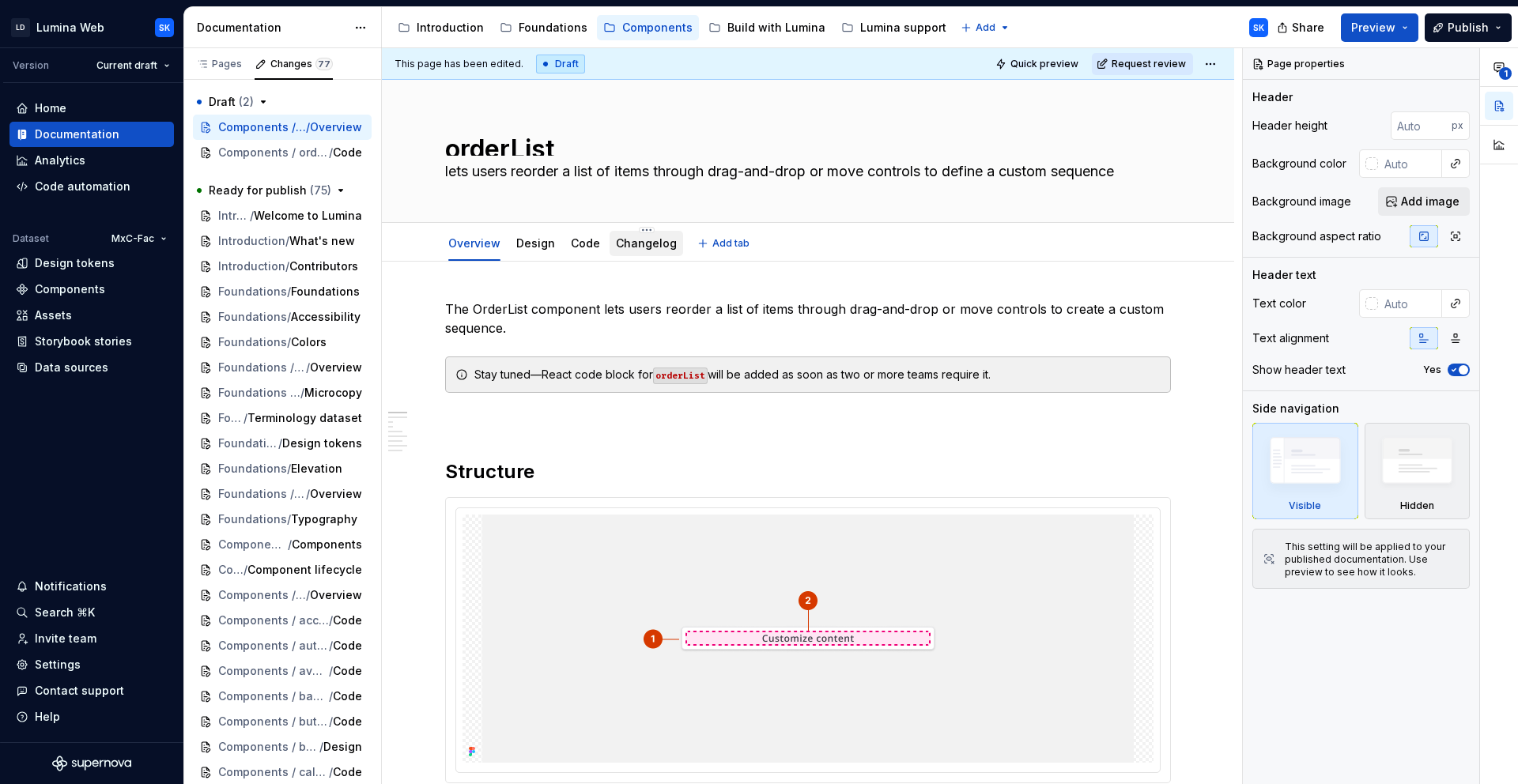
click at [636, 248] on link "Changelog" at bounding box center [646, 243] width 61 height 13
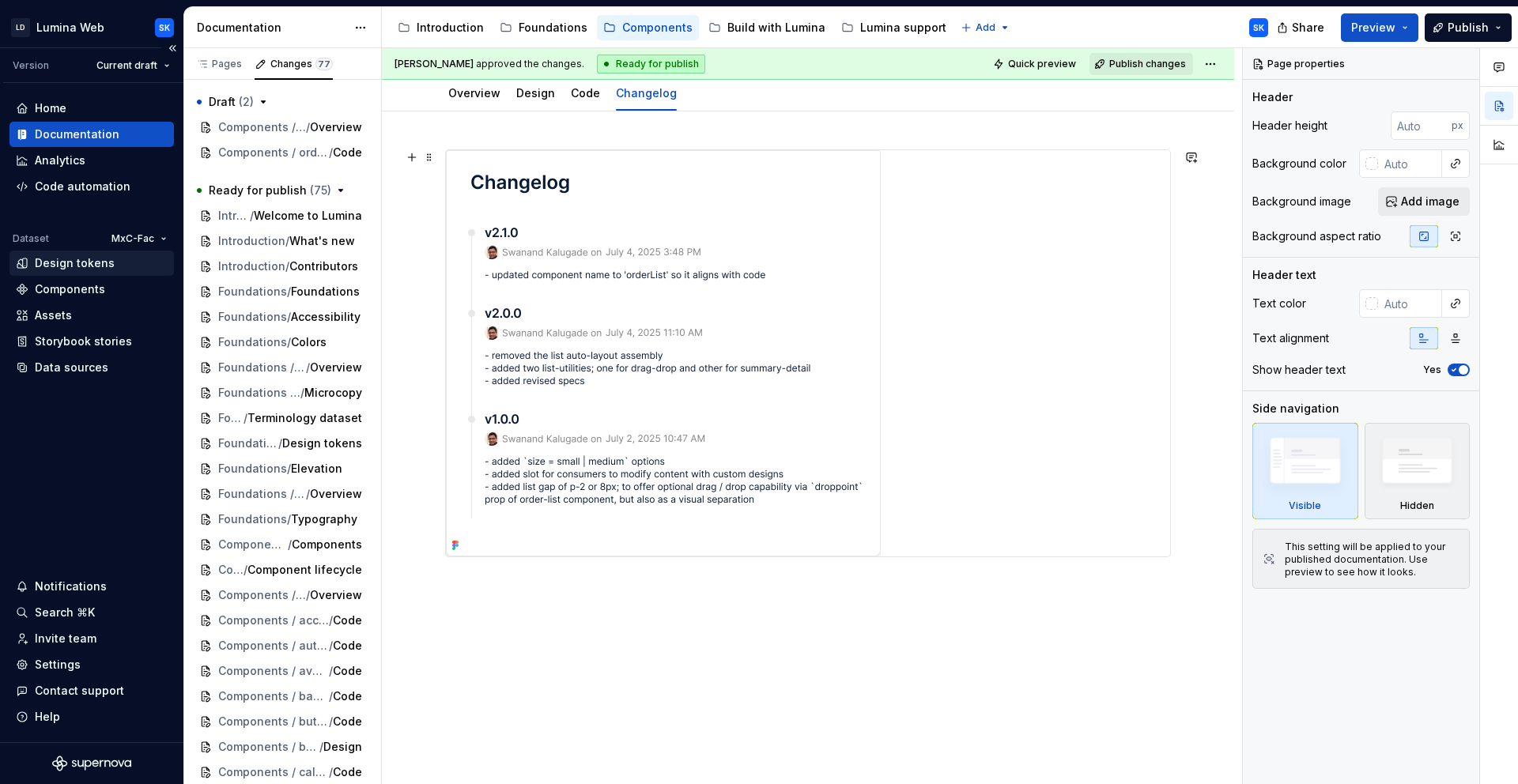
scroll to position [17, 0]
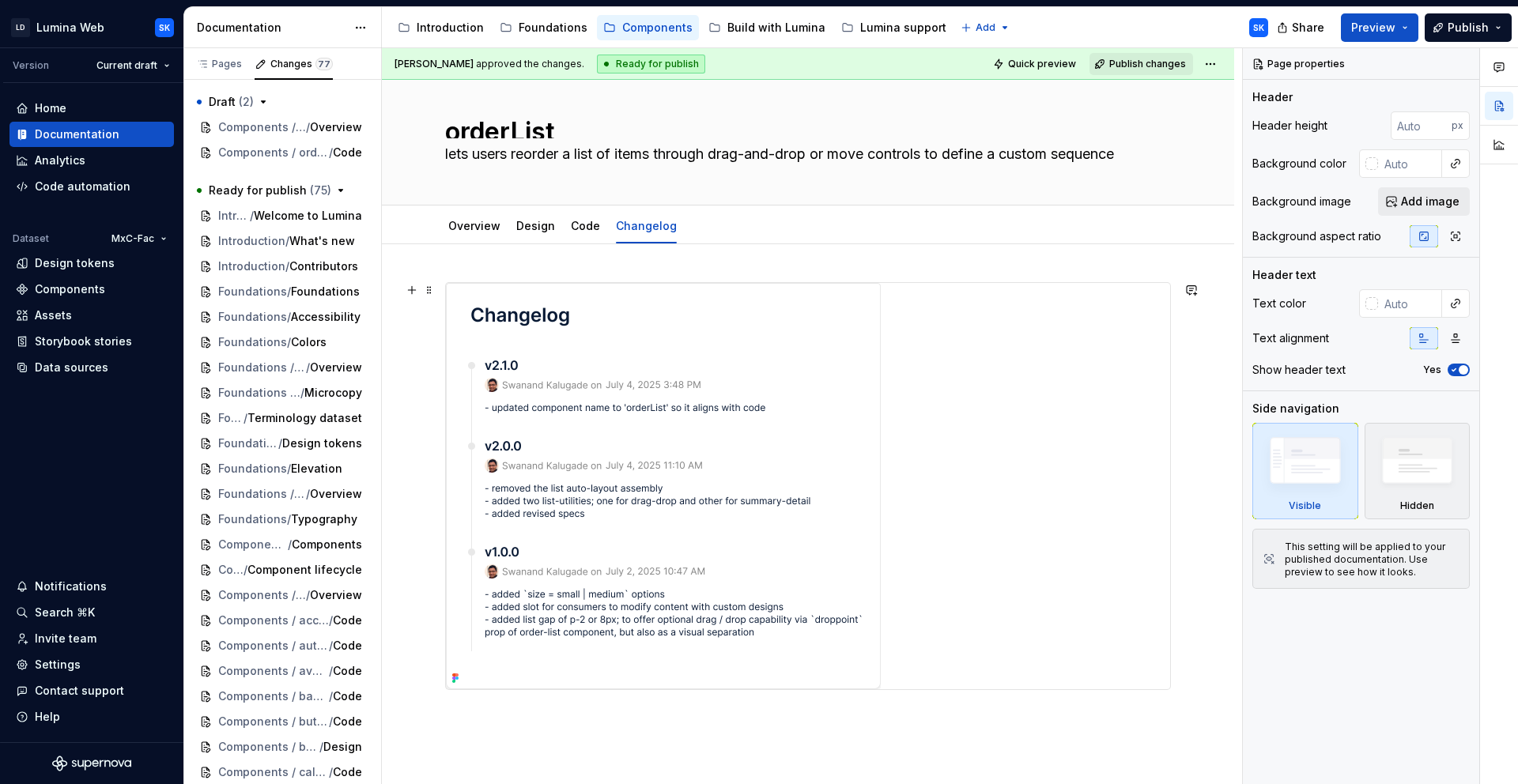
click at [1046, 282] on div at bounding box center [807, 486] width 726 height 407
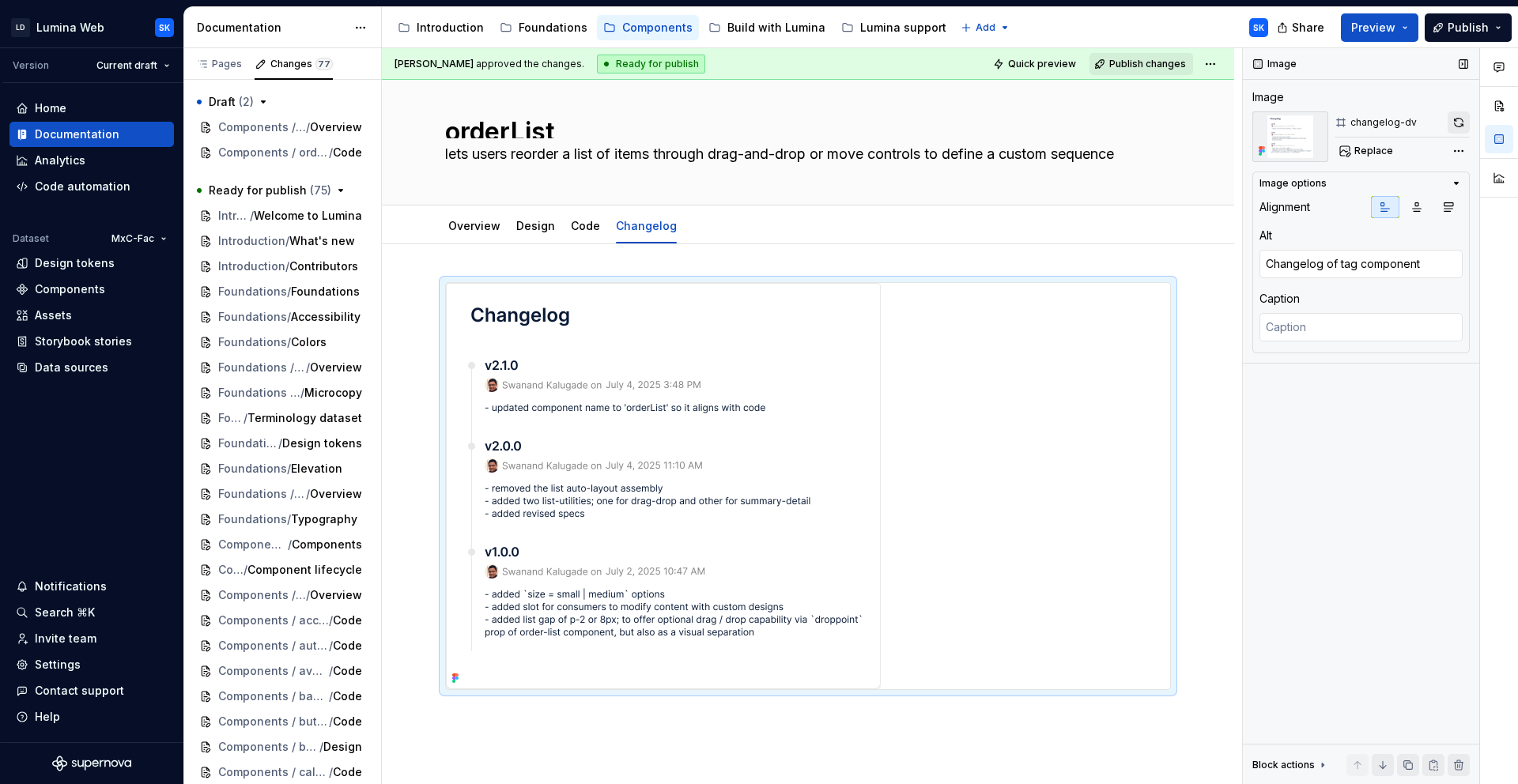
click at [1461, 127] on button "button" at bounding box center [1459, 123] width 22 height 22
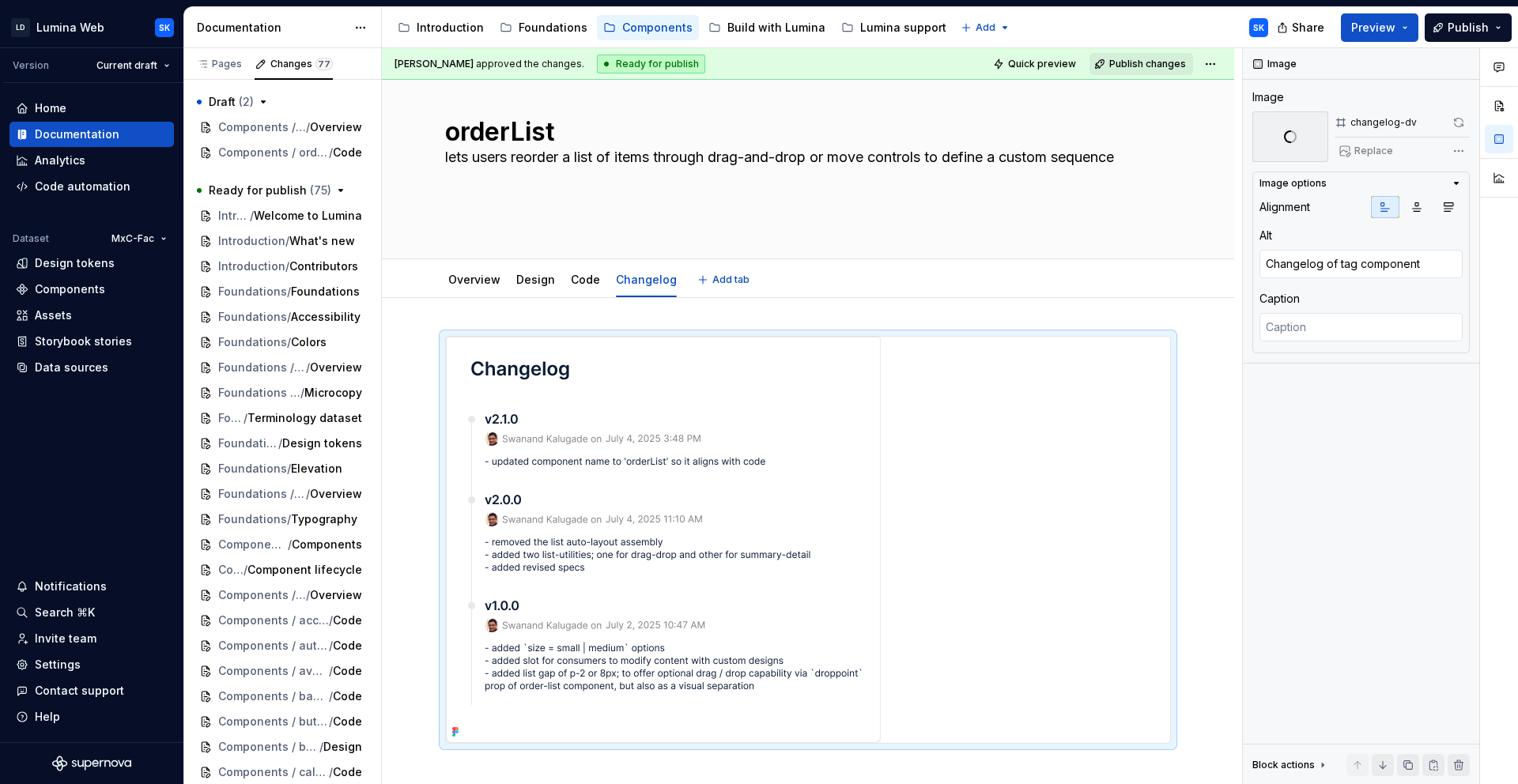
type textarea "*"
click at [1378, 403] on div "Image Image changelog-dv Replace Image options Alignment Alt Changelog of tag c…" at bounding box center [1361, 416] width 237 height 737
click at [1353, 264] on textarea "Changelog of tag component" at bounding box center [1361, 264] width 203 height 28
click at [1351, 262] on textarea "Changelog of tag component" at bounding box center [1361, 264] width 203 height 28
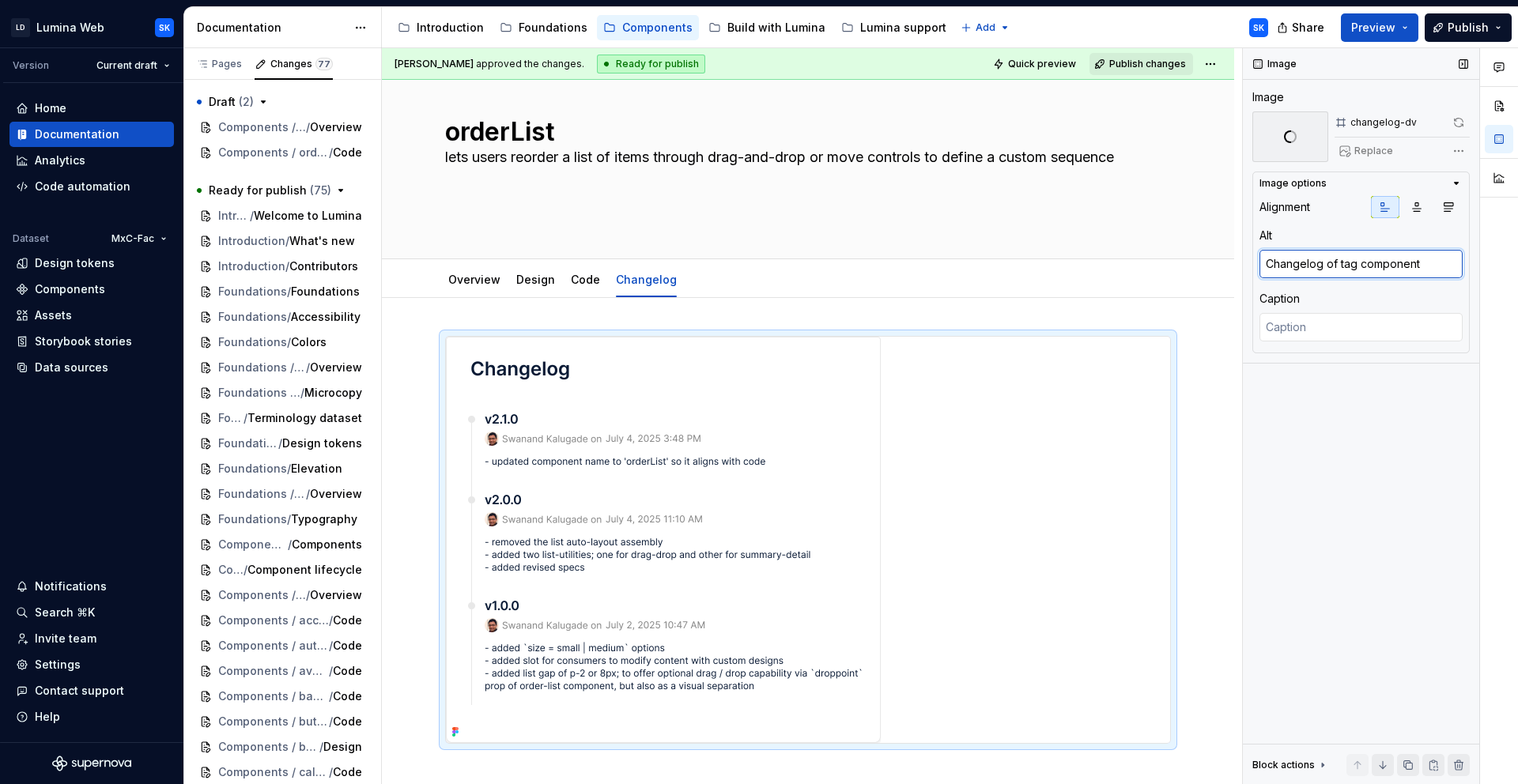
click at [1351, 262] on textarea "Changelog of tag component" at bounding box center [1361, 264] width 203 height 28
type textarea "Changelog of or component"
type textarea "*"
type textarea "Changelog of ord component"
type textarea "*"
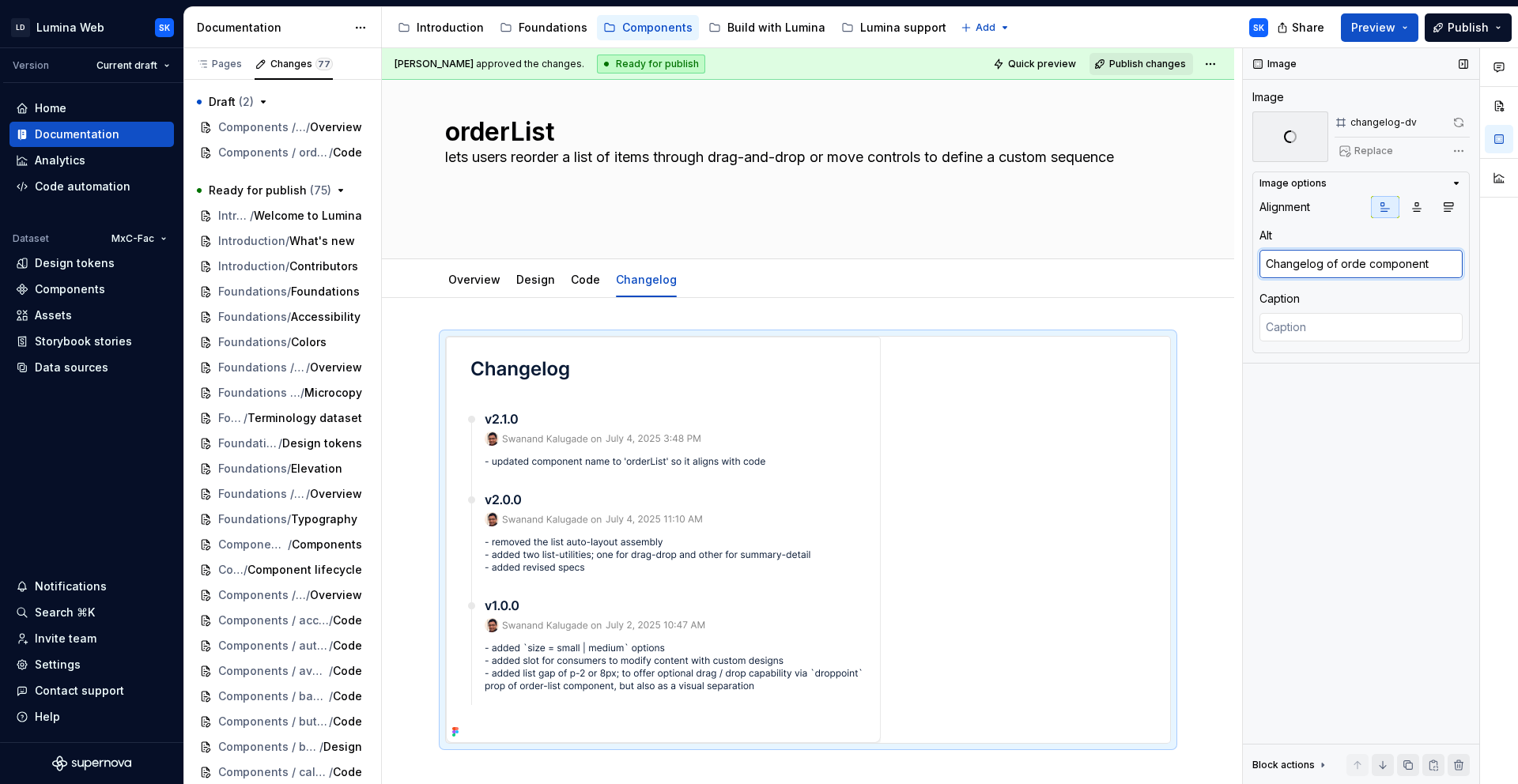
type textarea "Changelog of order component"
type textarea "*"
type textarea "Changelog of orderL component"
type textarea "*"
type textarea "Changelog of orderLi component"
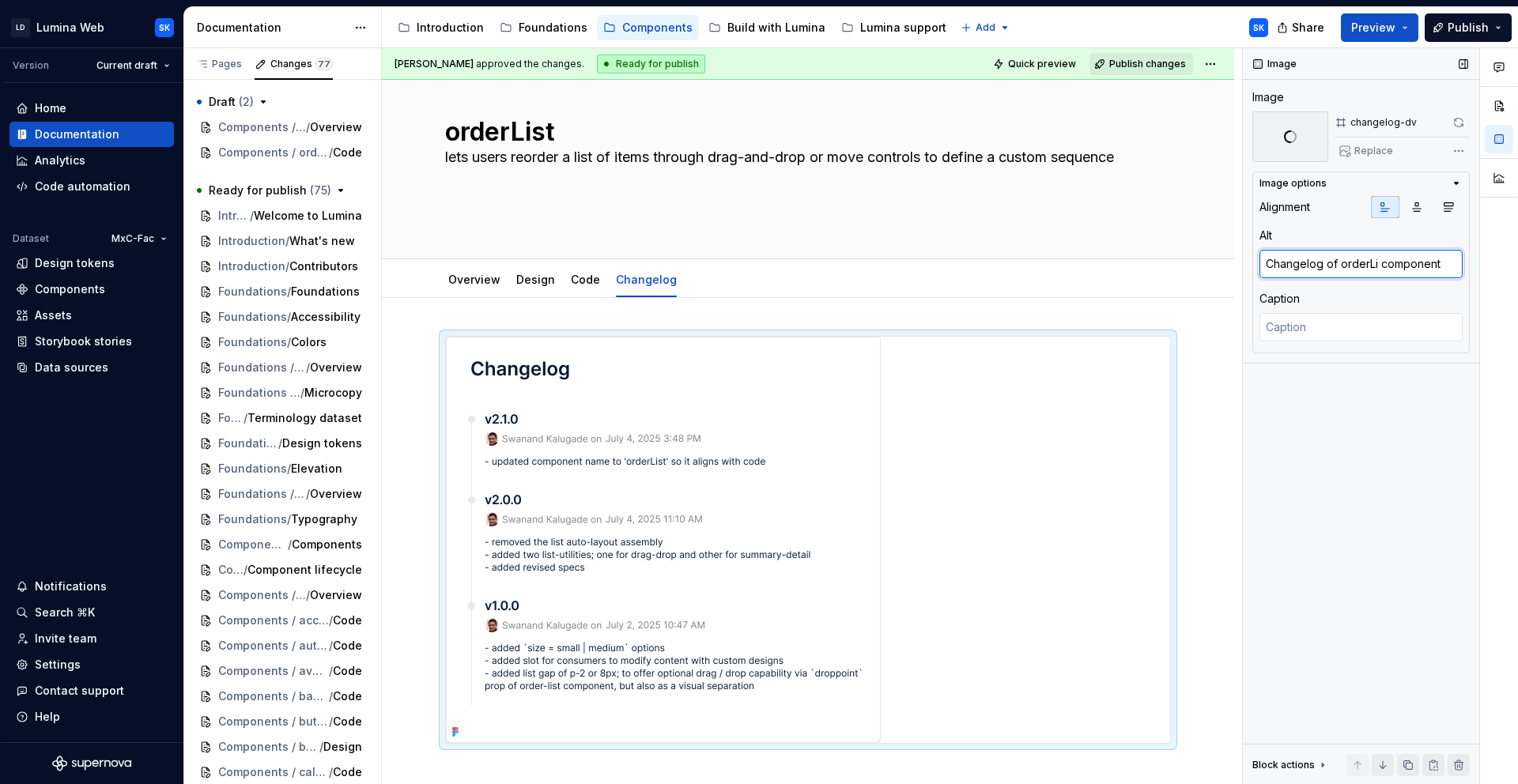
type textarea "*"
type textarea "Changelog of orderLis component"
type textarea "*"
type textarea "Changelog of orderList component"
click at [1369, 297] on div "Caption" at bounding box center [1361, 299] width 203 height 16
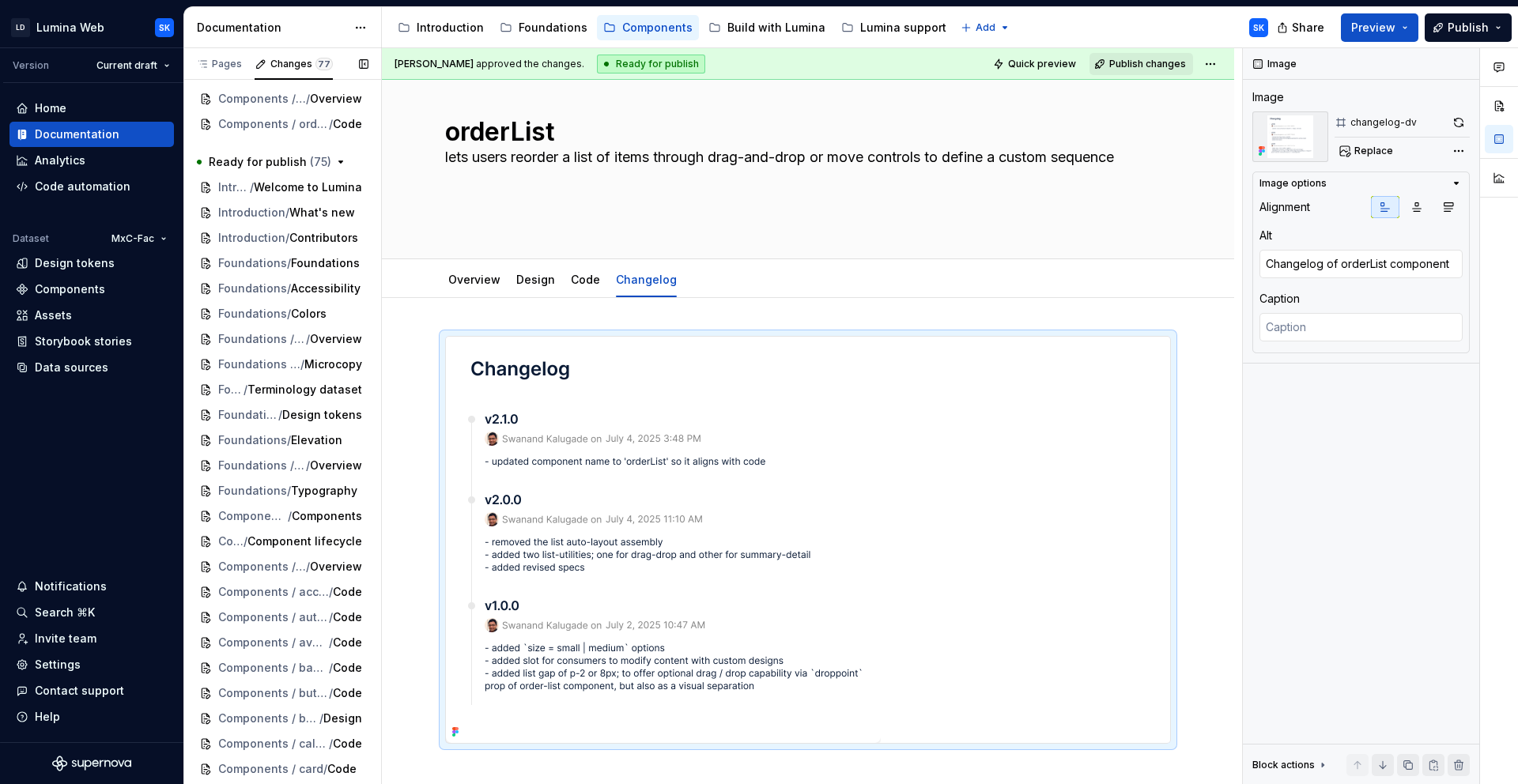
scroll to position [89, 0]
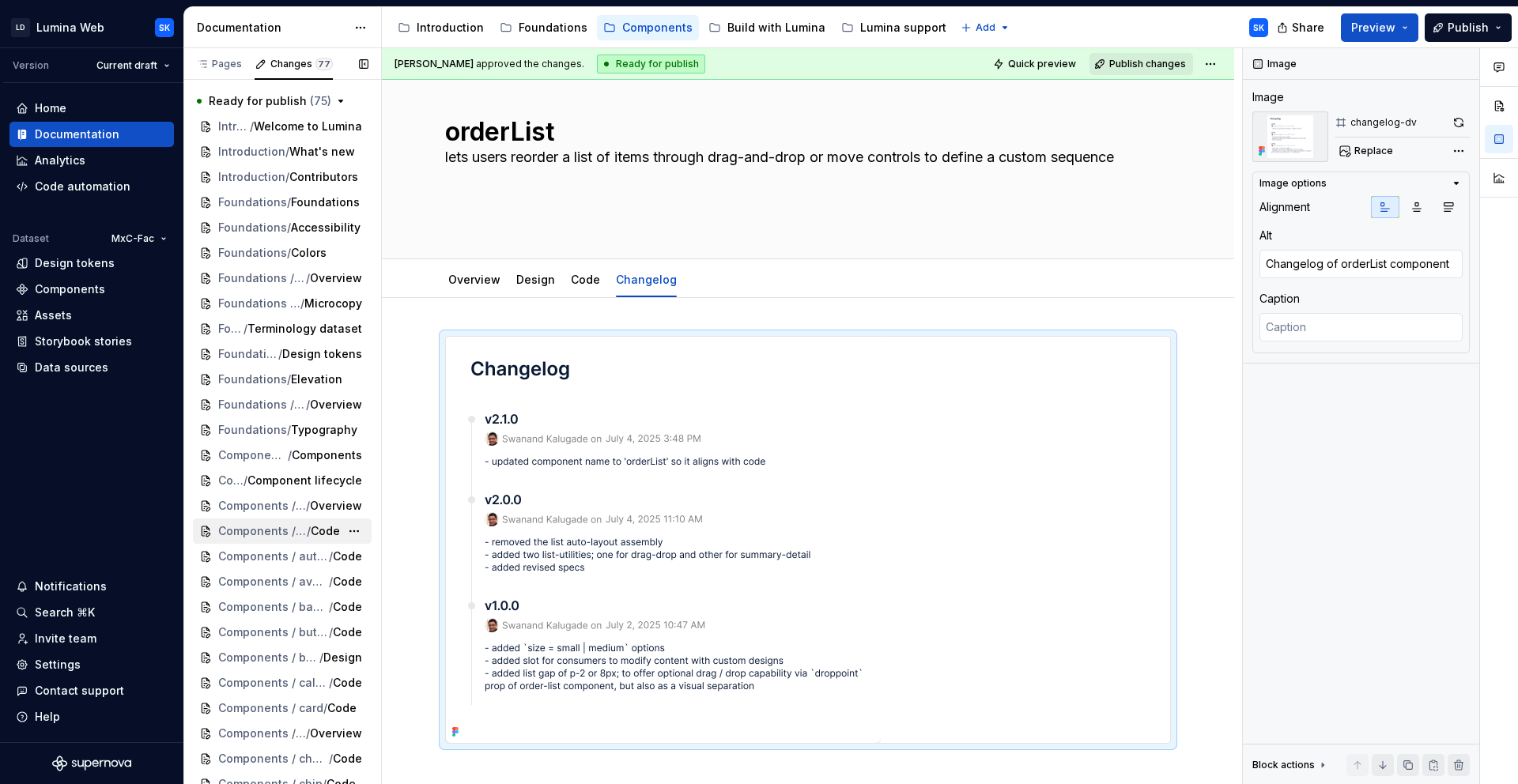
click at [272, 531] on span "Components / accordion" at bounding box center [263, 531] width 89 height 16
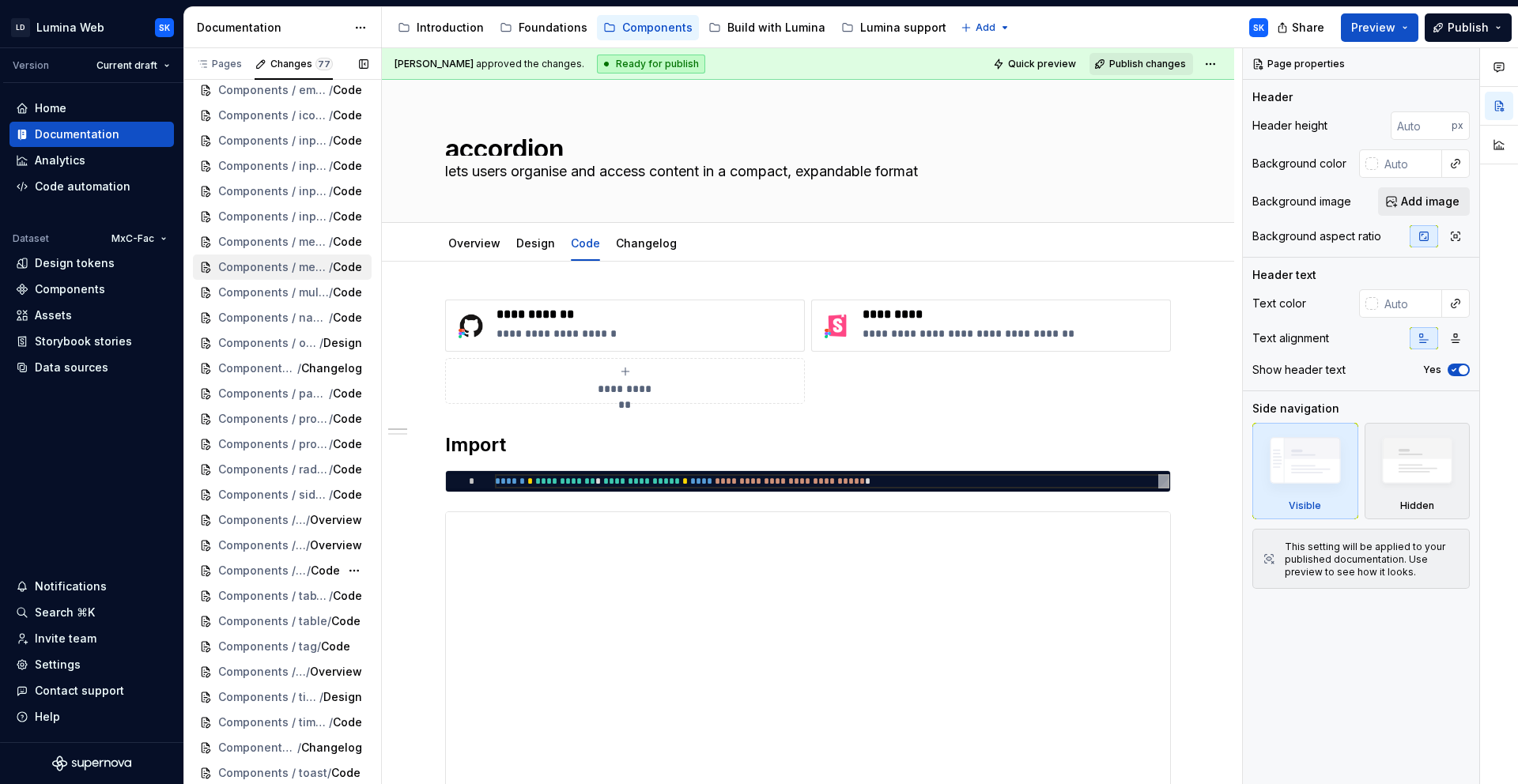
scroll to position [900, 0]
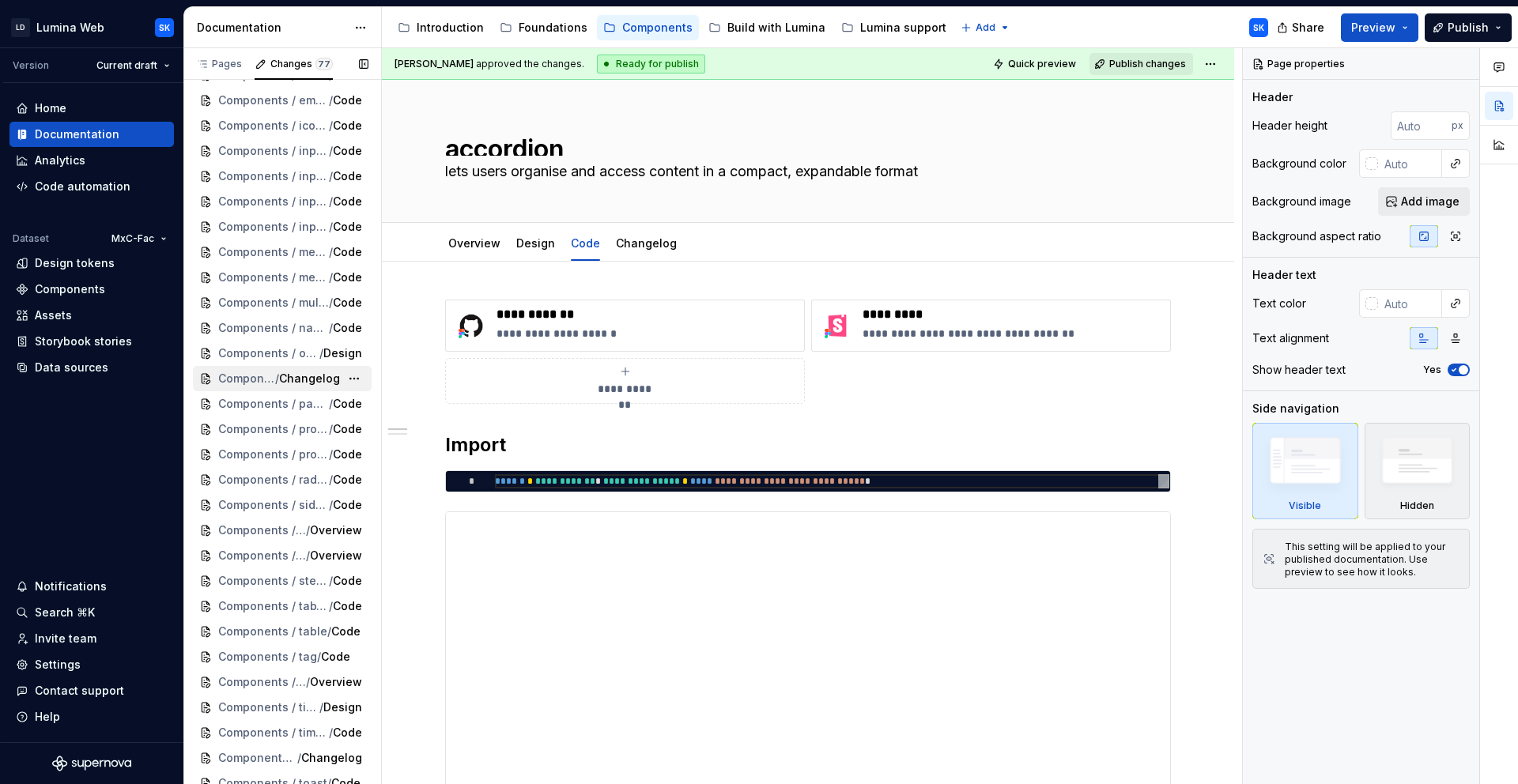
click at [287, 375] on span "Changelog" at bounding box center [309, 378] width 61 height 16
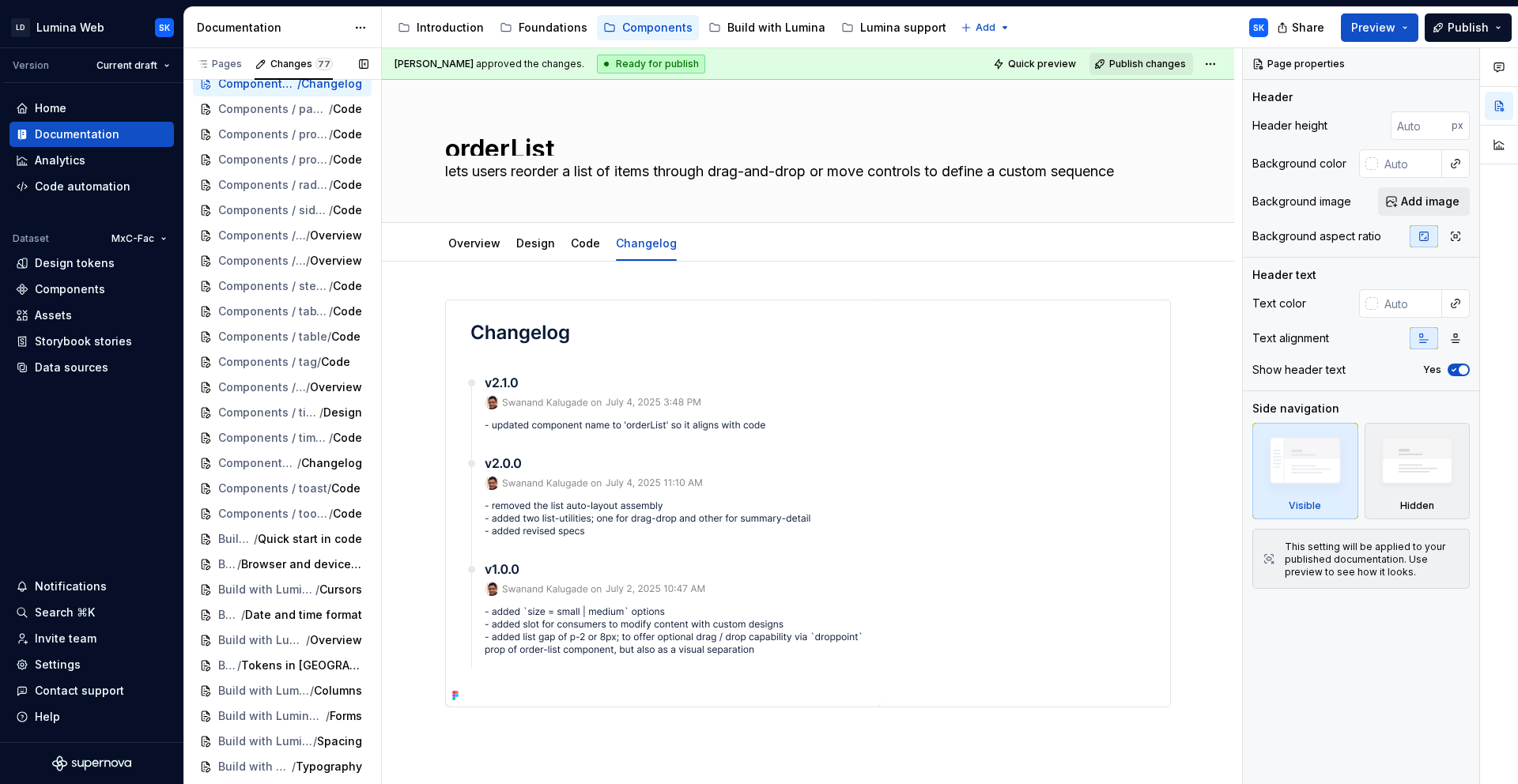
scroll to position [1207, 0]
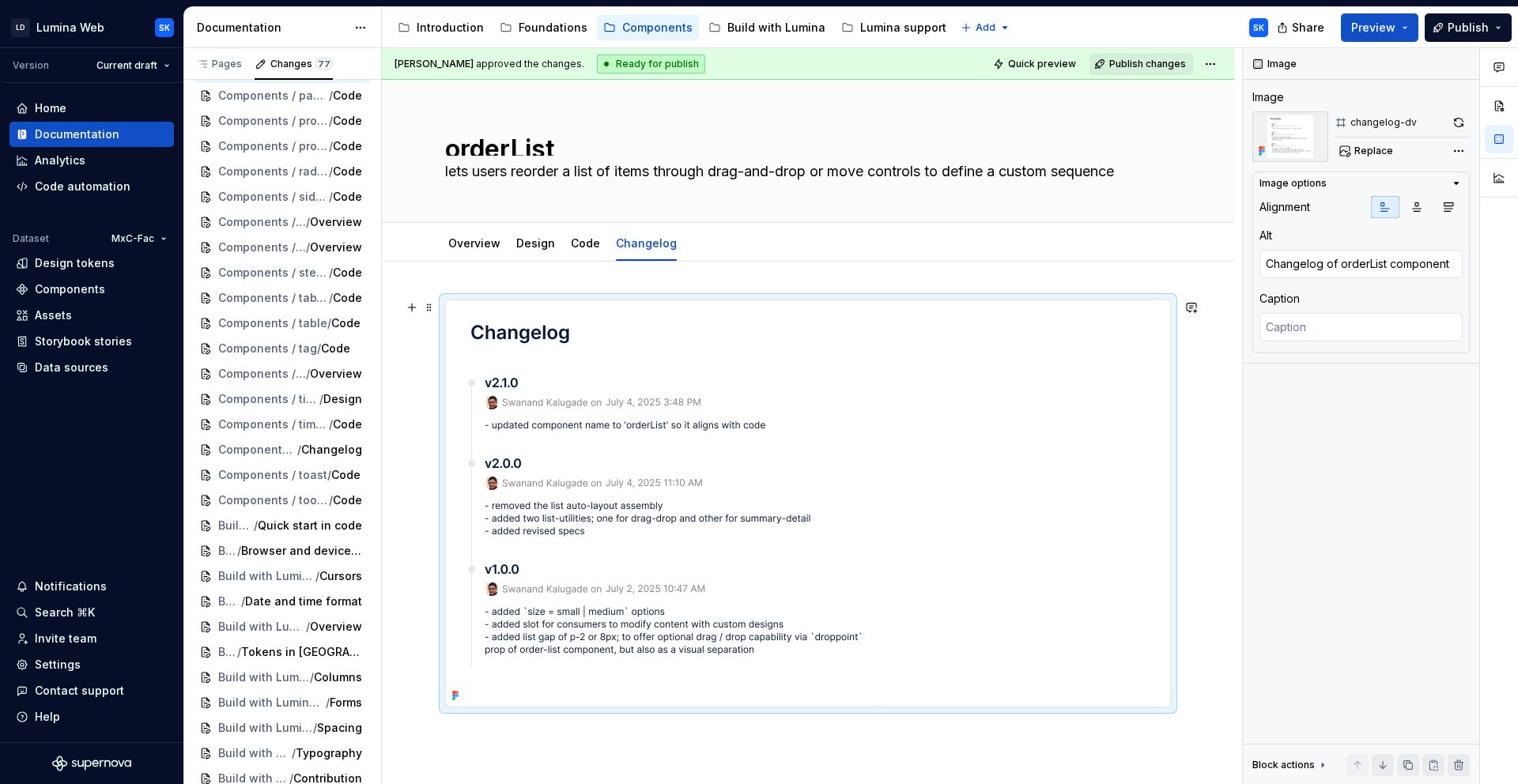
click at [962, 449] on div at bounding box center [807, 503] width 724 height 406
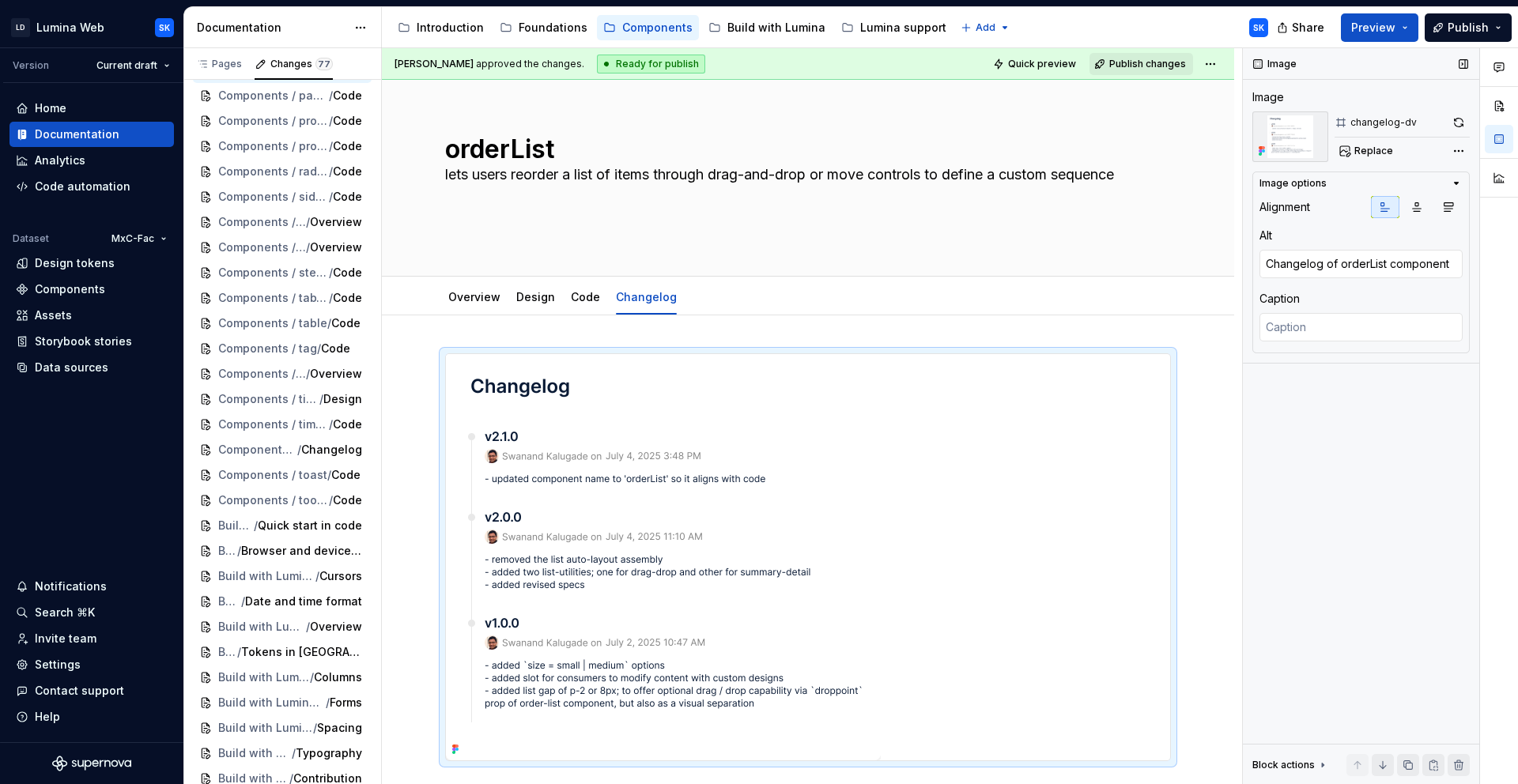
click at [1378, 450] on div "Image Image changelog-dv Replace Image options Alignment Alt Changelog of order…" at bounding box center [1361, 416] width 237 height 737
click at [1372, 276] on textarea "Changelog of orderList component" at bounding box center [1361, 264] width 203 height 28
click at [1361, 334] on textarea at bounding box center [1361, 328] width 203 height 28
click at [1382, 411] on div "Image Image changelog-dv Replace Image options Alignment Alt Changelog of order…" at bounding box center [1361, 416] width 237 height 737
click at [835, 298] on div "Overview Design Code Changelog Add tab" at bounding box center [807, 297] width 745 height 35
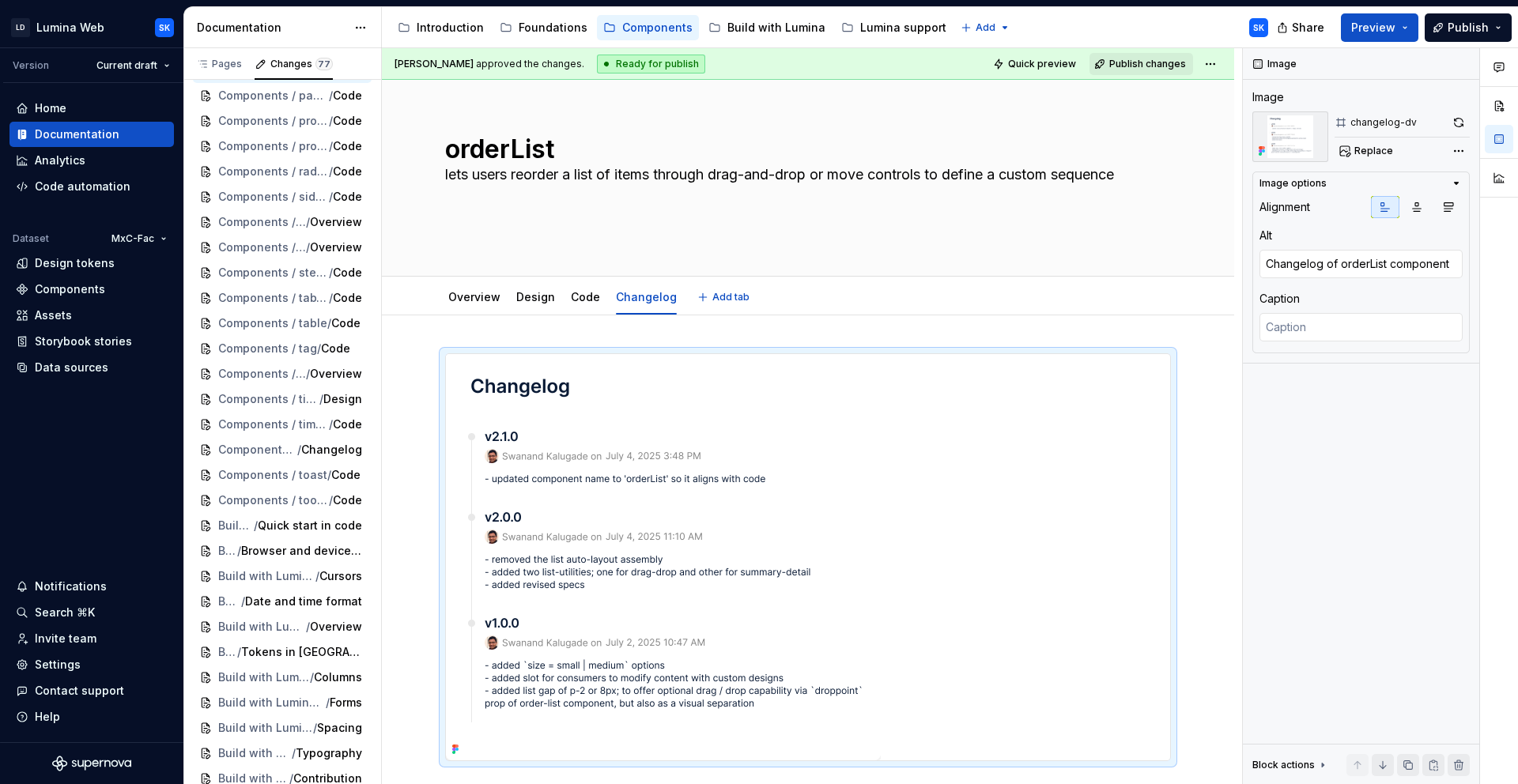
click at [882, 296] on div "Overview Design Code Changelog Add tab" at bounding box center [807, 297] width 745 height 35
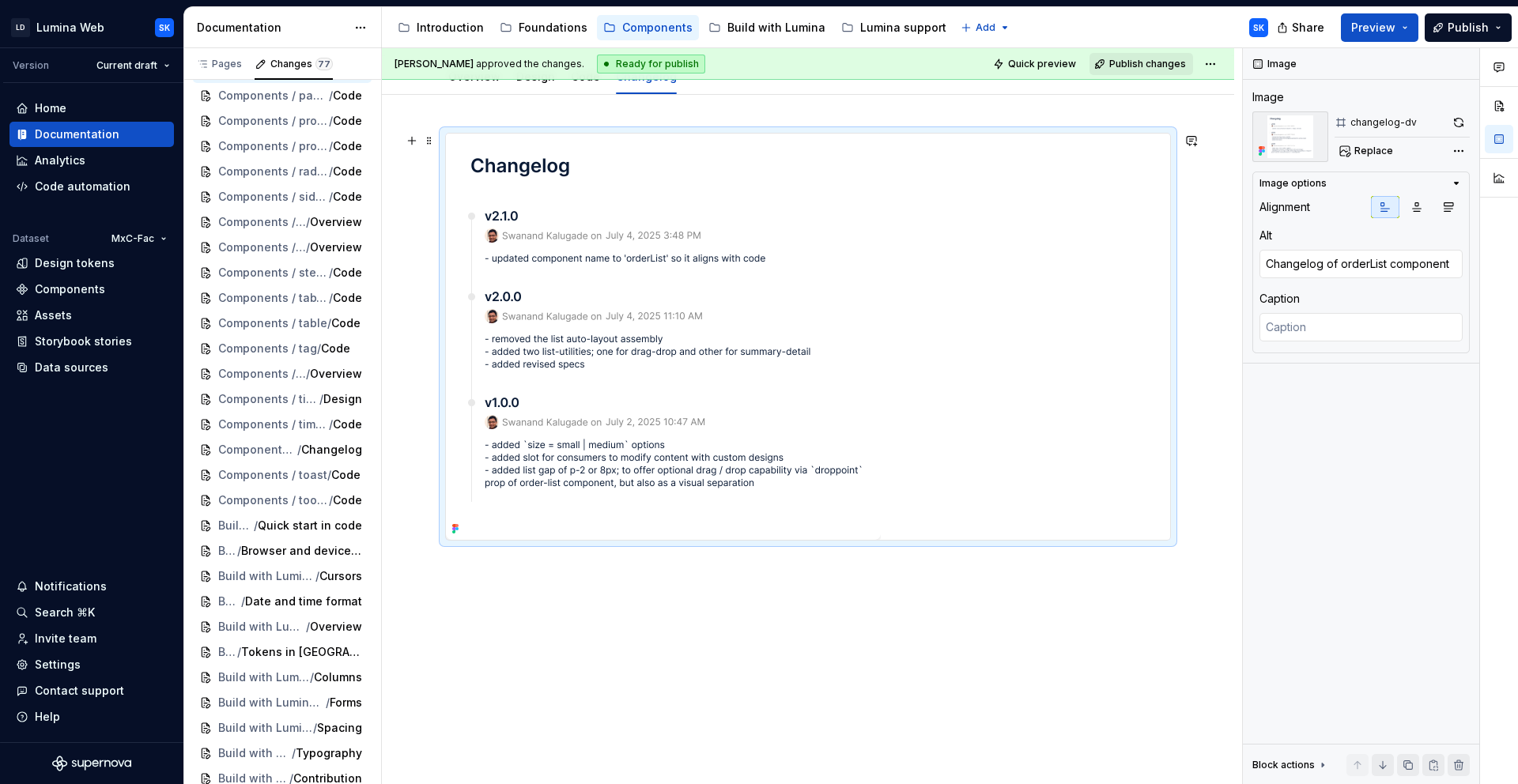
scroll to position [268, 0]
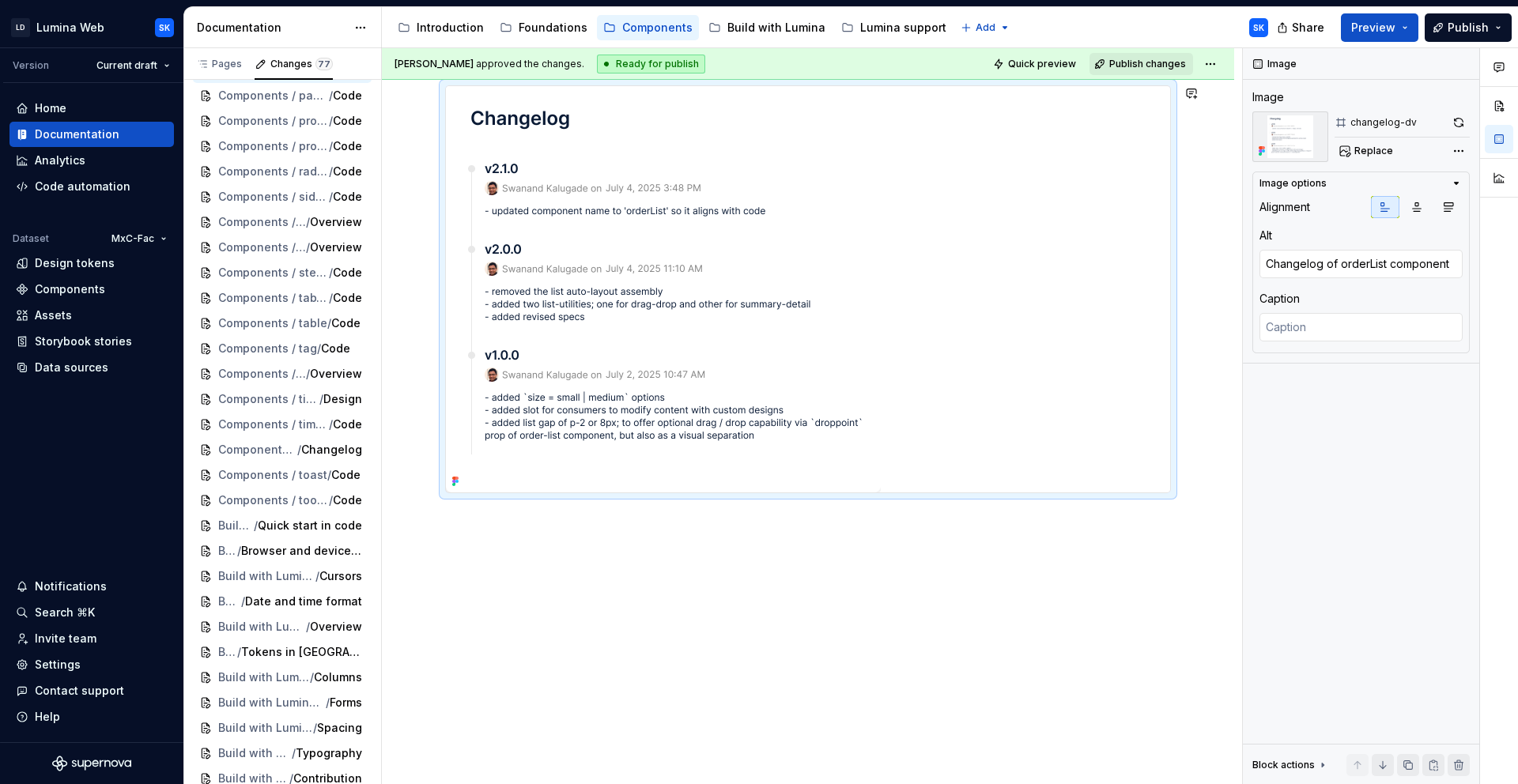
click at [549, 564] on div "Swanand Kalugade approved the changes. Ready for publish Quick preview Publish …" at bounding box center [811, 416] width 860 height 737
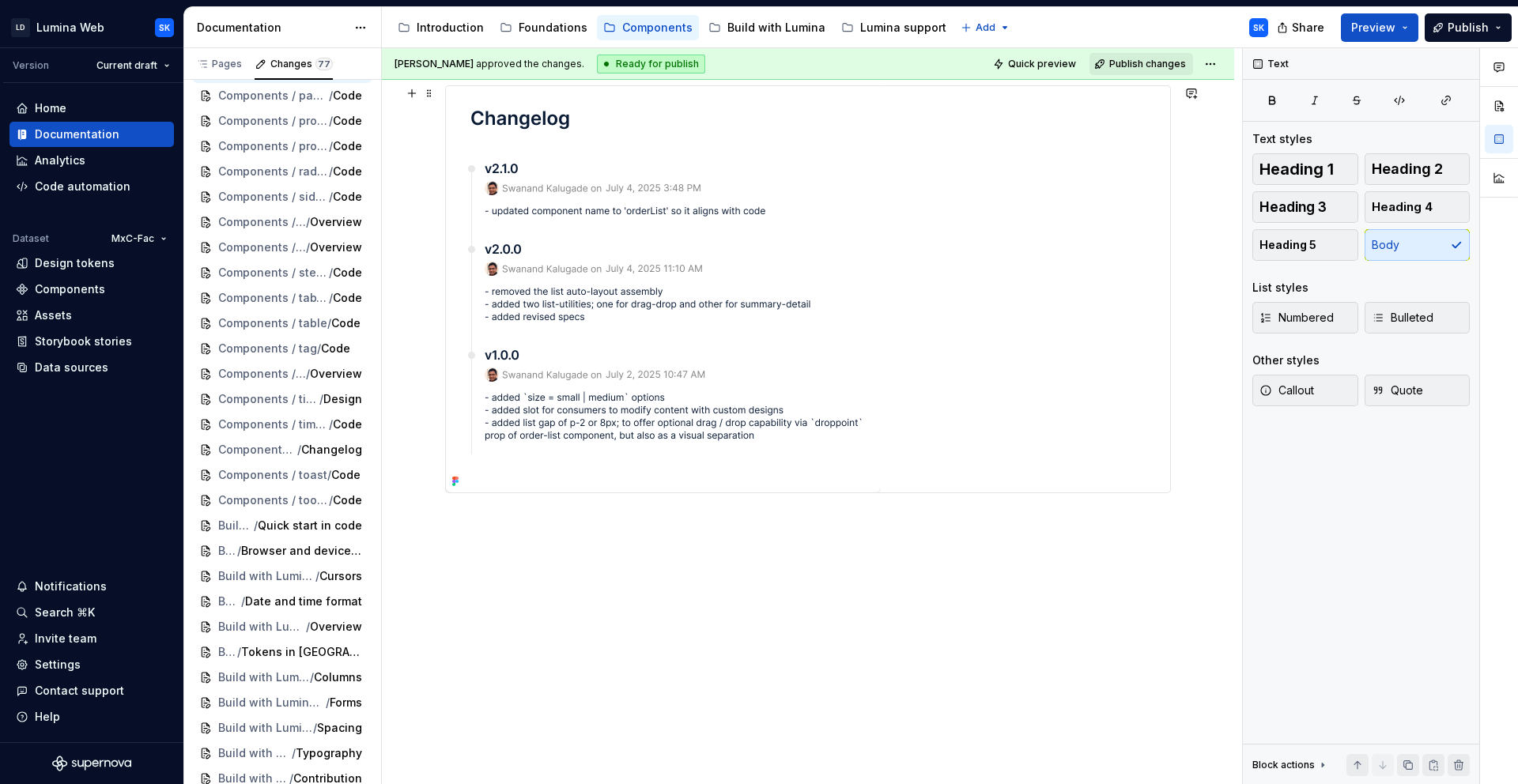
click at [650, 468] on img at bounding box center [662, 289] width 435 height 406
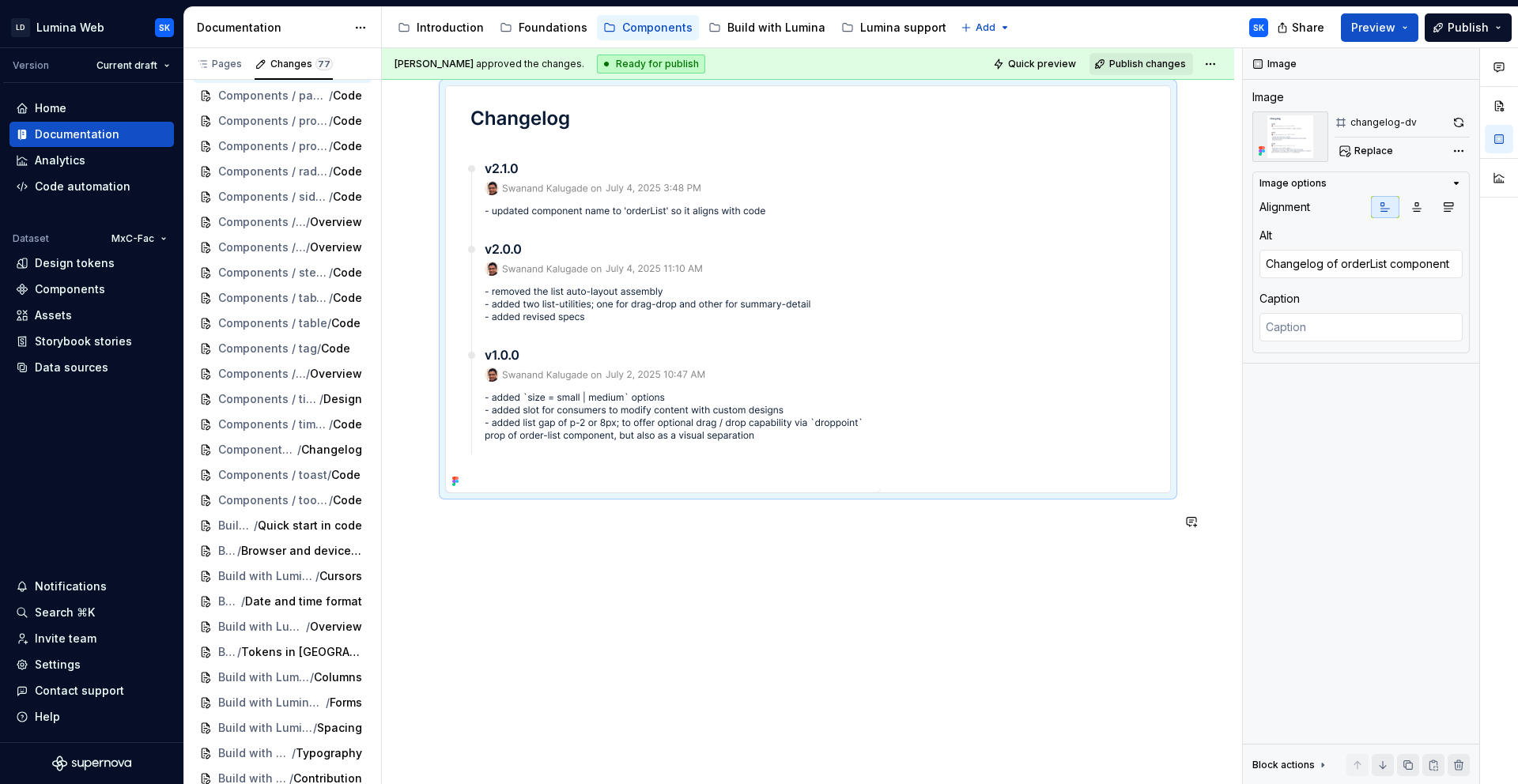
click at [653, 548] on div at bounding box center [807, 317] width 726 height 464
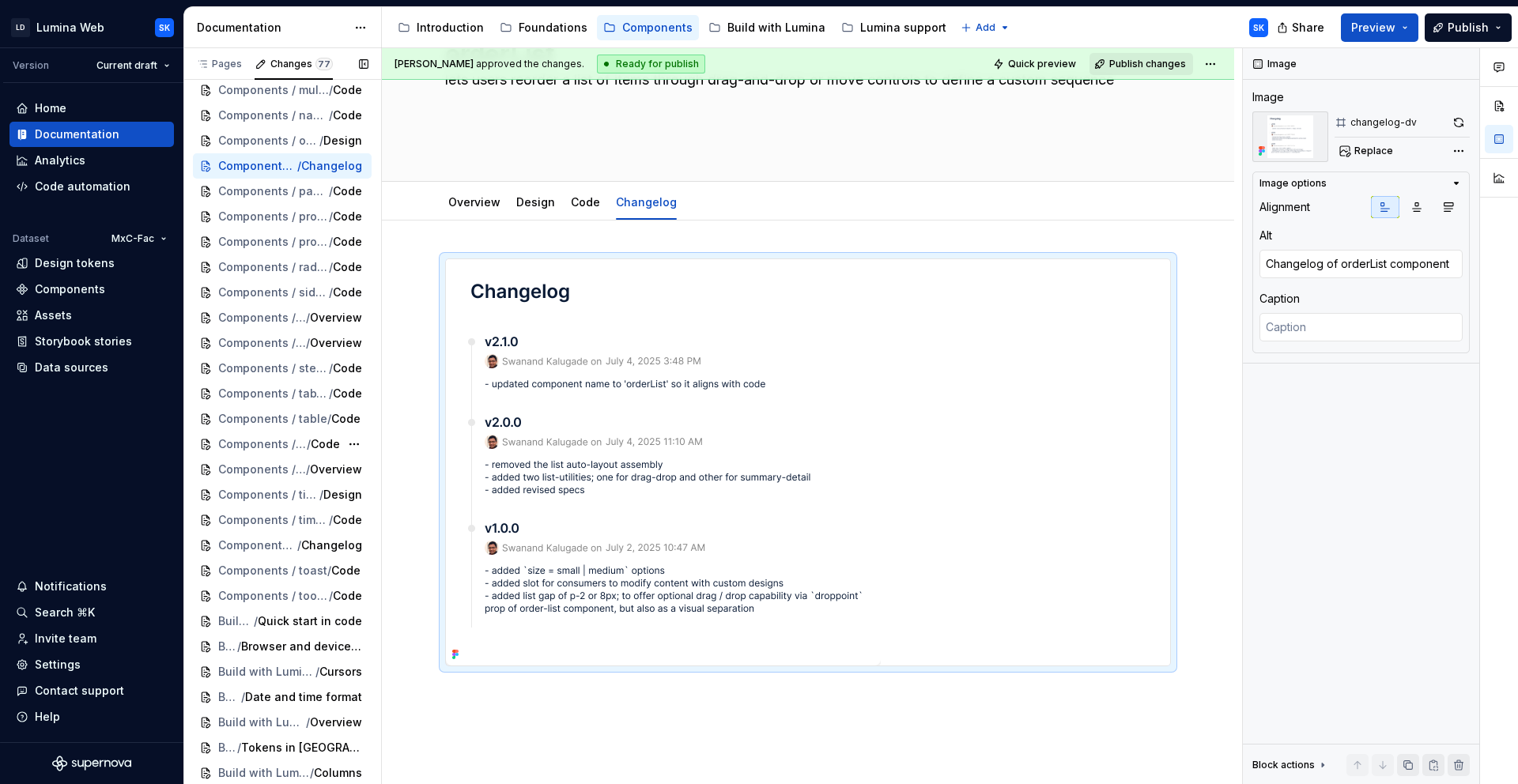
scroll to position [1123, 0]
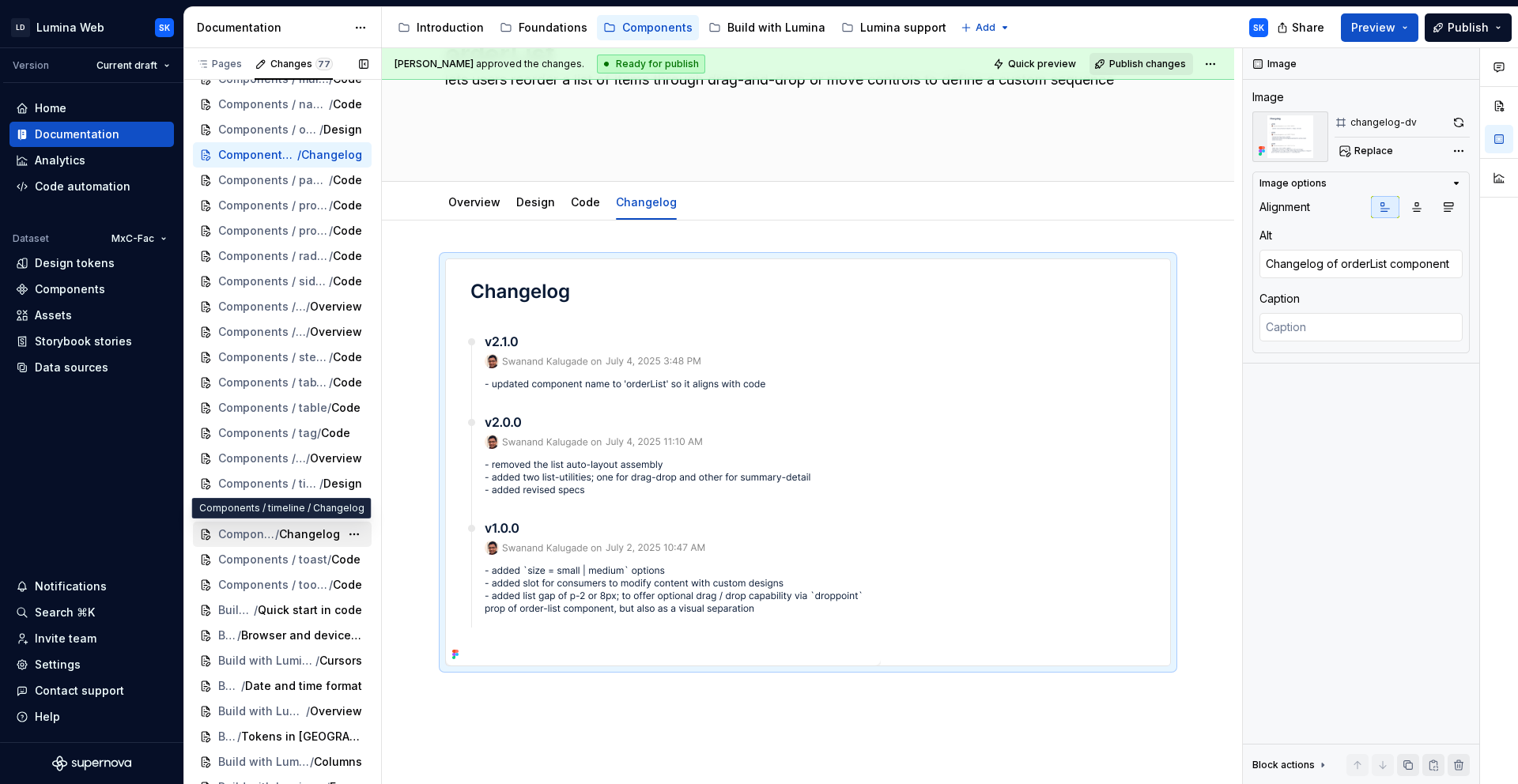
click at [279, 532] on span "Changelog" at bounding box center [309, 534] width 61 height 16
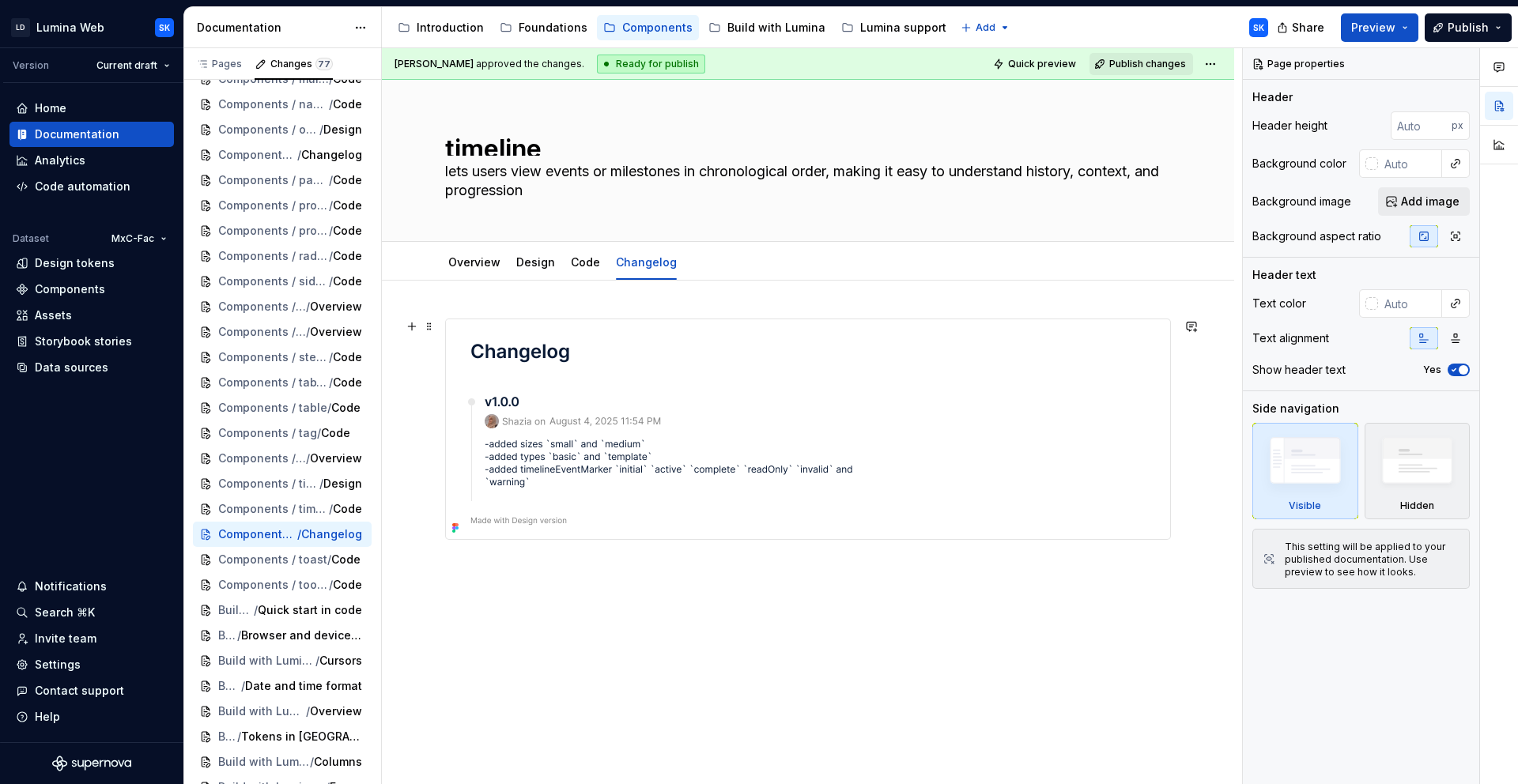
click at [776, 374] on img at bounding box center [662, 430] width 435 height 220
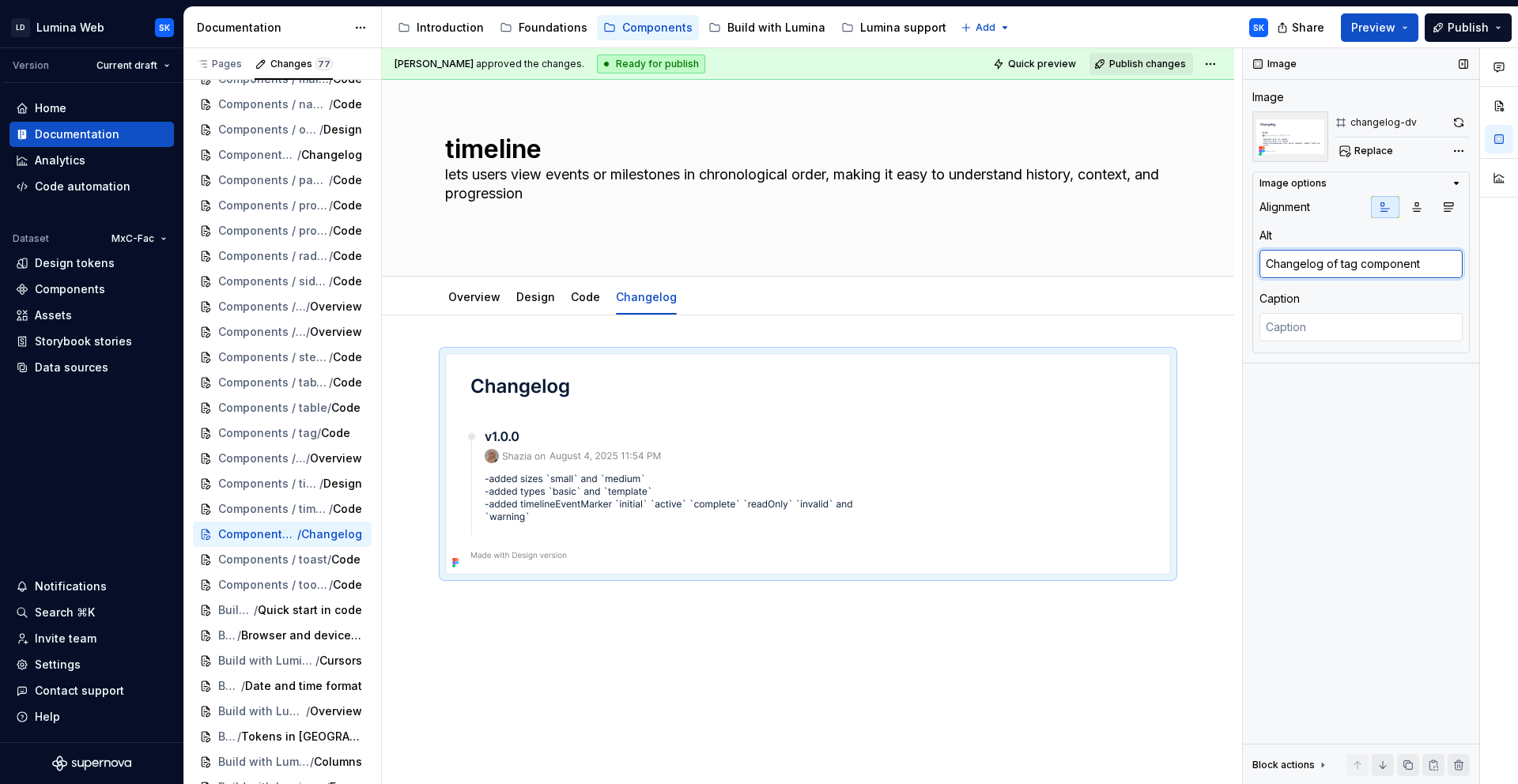
type textarea "*"
click at [1349, 259] on textarea "Changelog of tag component" at bounding box center [1361, 264] width 203 height 28
click at [1345, 268] on textarea "Changelog of tag component" at bounding box center [1361, 264] width 203 height 28
click at [1345, 267] on textarea "Changelog of tag component" at bounding box center [1361, 264] width 203 height 28
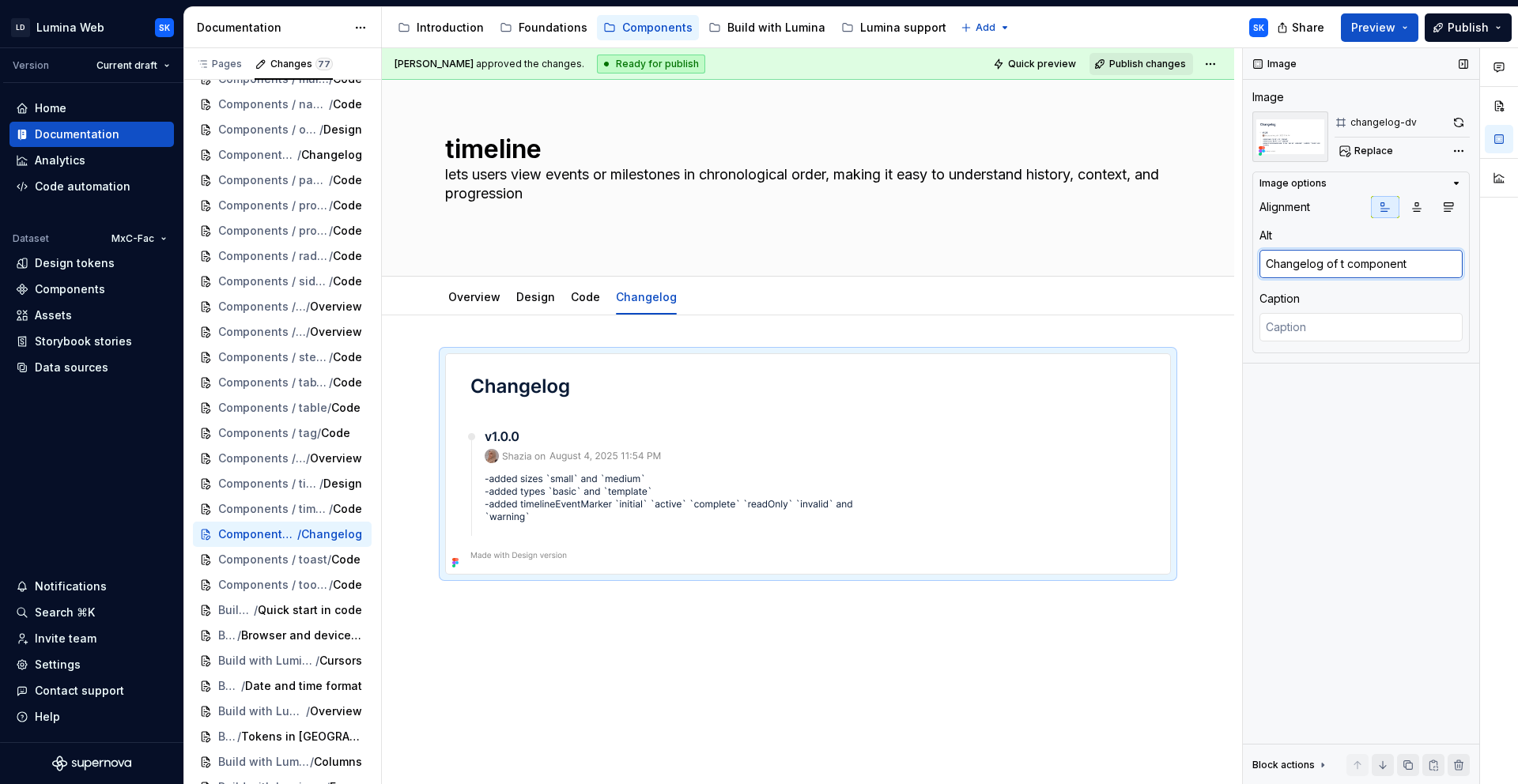
type textarea "Changelog of ti component"
type textarea "*"
type textarea "Changelog of tim component"
type textarea "*"
type textarea "Changelog of time component"
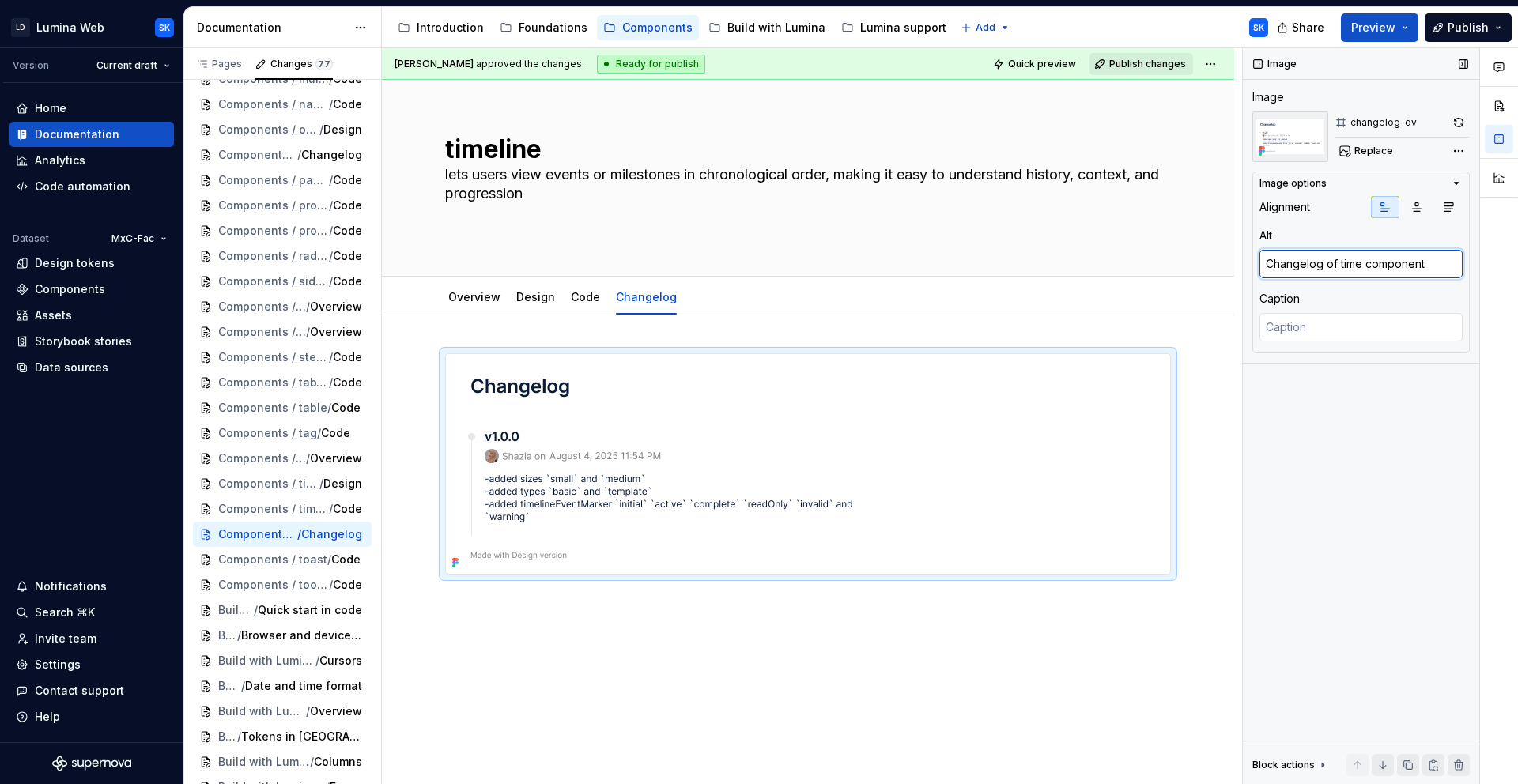
type textarea "*"
type textarea "Changelog of timel component"
type textarea "*"
type textarea "Changelog of timeli component"
type textarea "*"
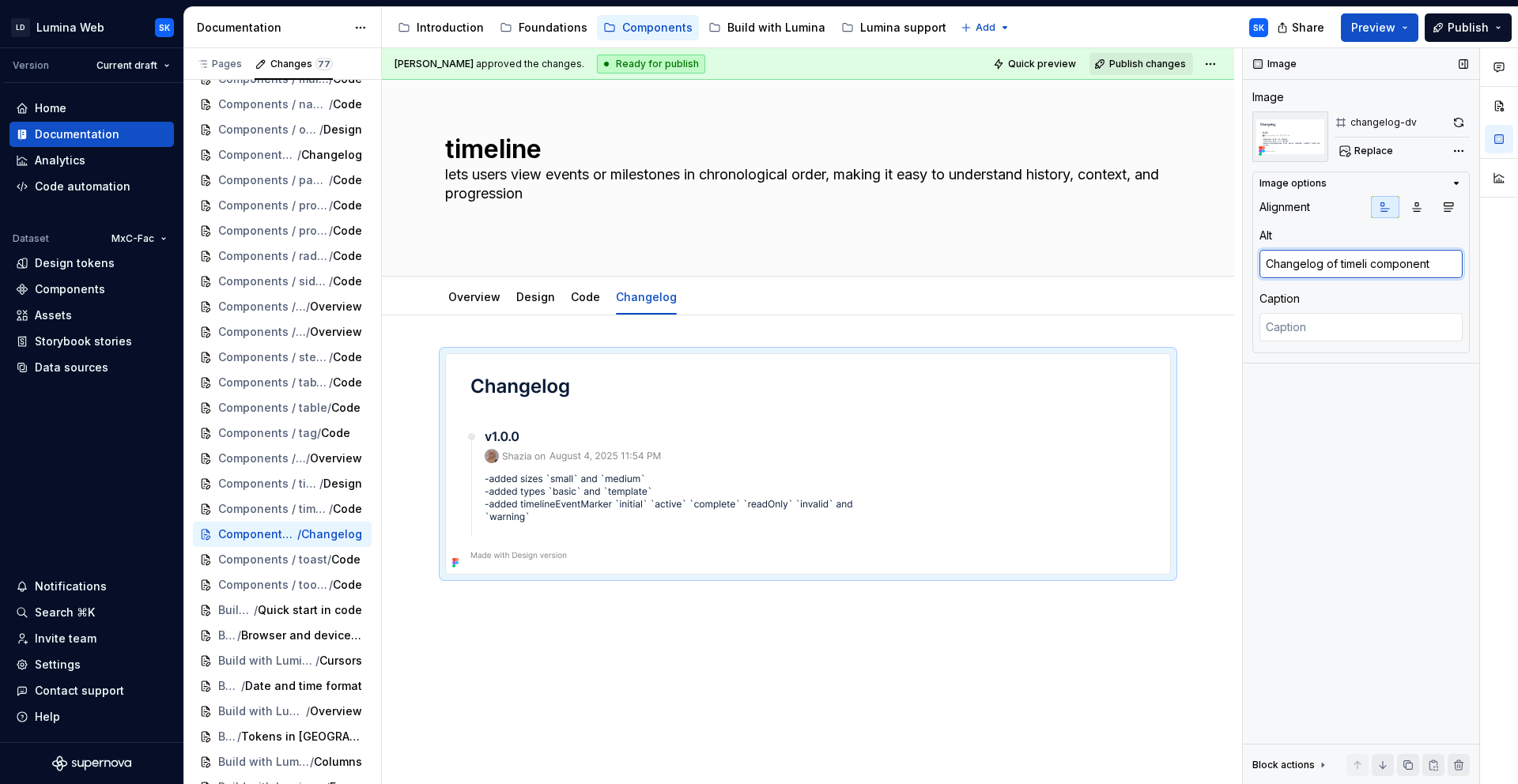
type textarea "Changelog of timelin component"
type textarea "*"
type textarea "Changelog of timeline component"
type textarea "*"
type textarea "Changelog of timeline component"
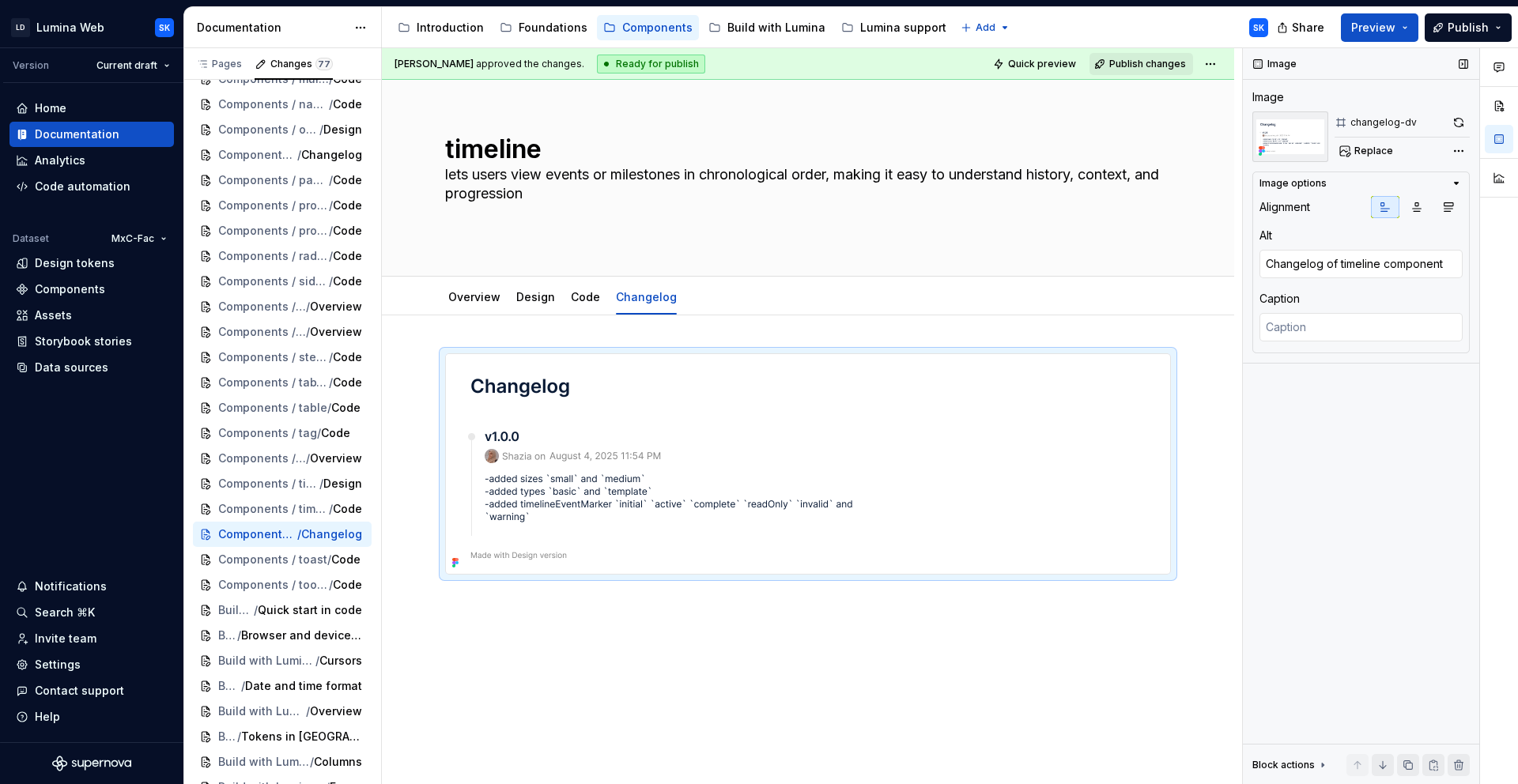
click at [1364, 289] on div "Alignment Alt Changelog of timeline component Caption" at bounding box center [1361, 272] width 203 height 152
click at [1462, 124] on button "button" at bounding box center [1459, 123] width 22 height 22
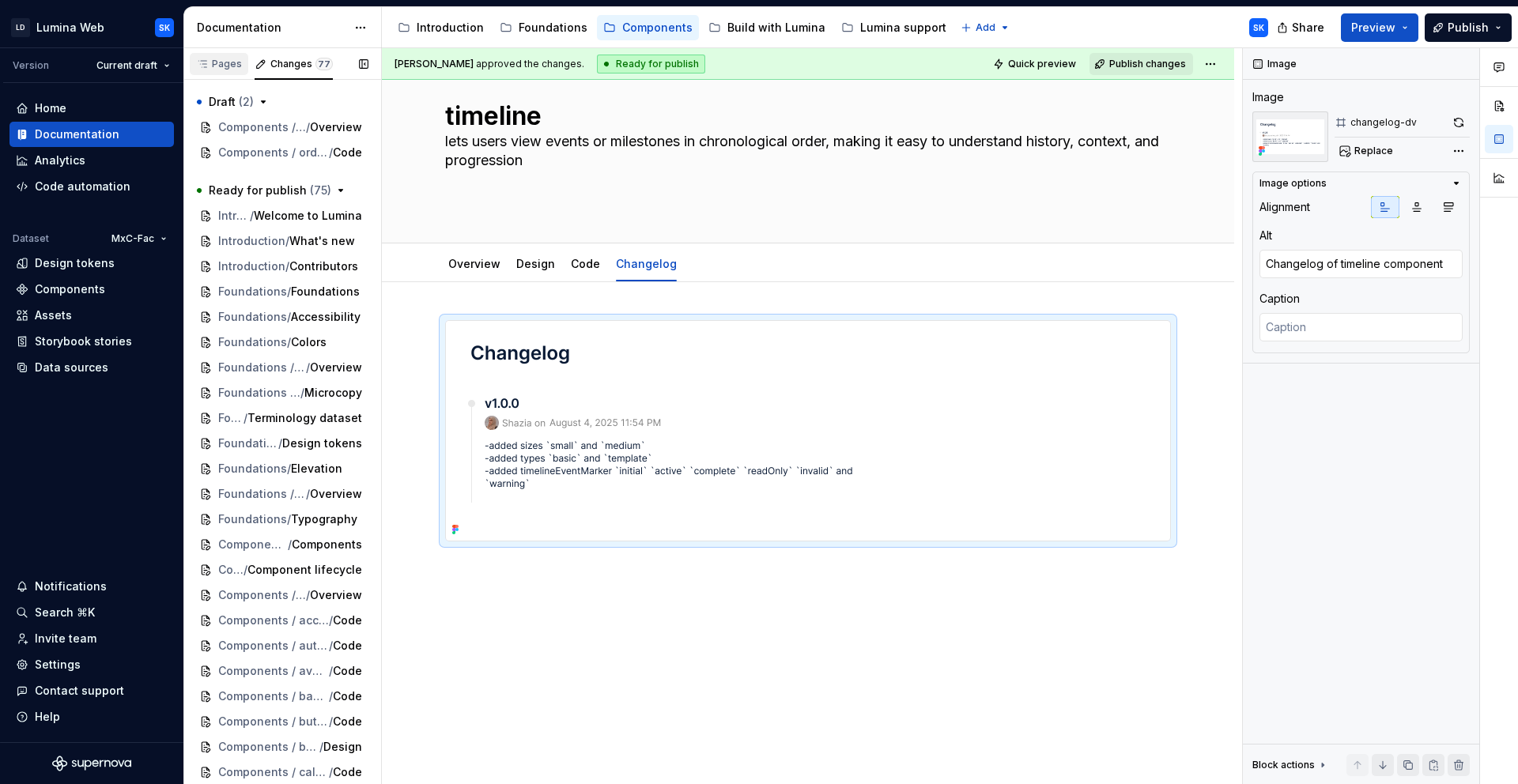
click at [211, 62] on div "Pages" at bounding box center [219, 64] width 46 height 13
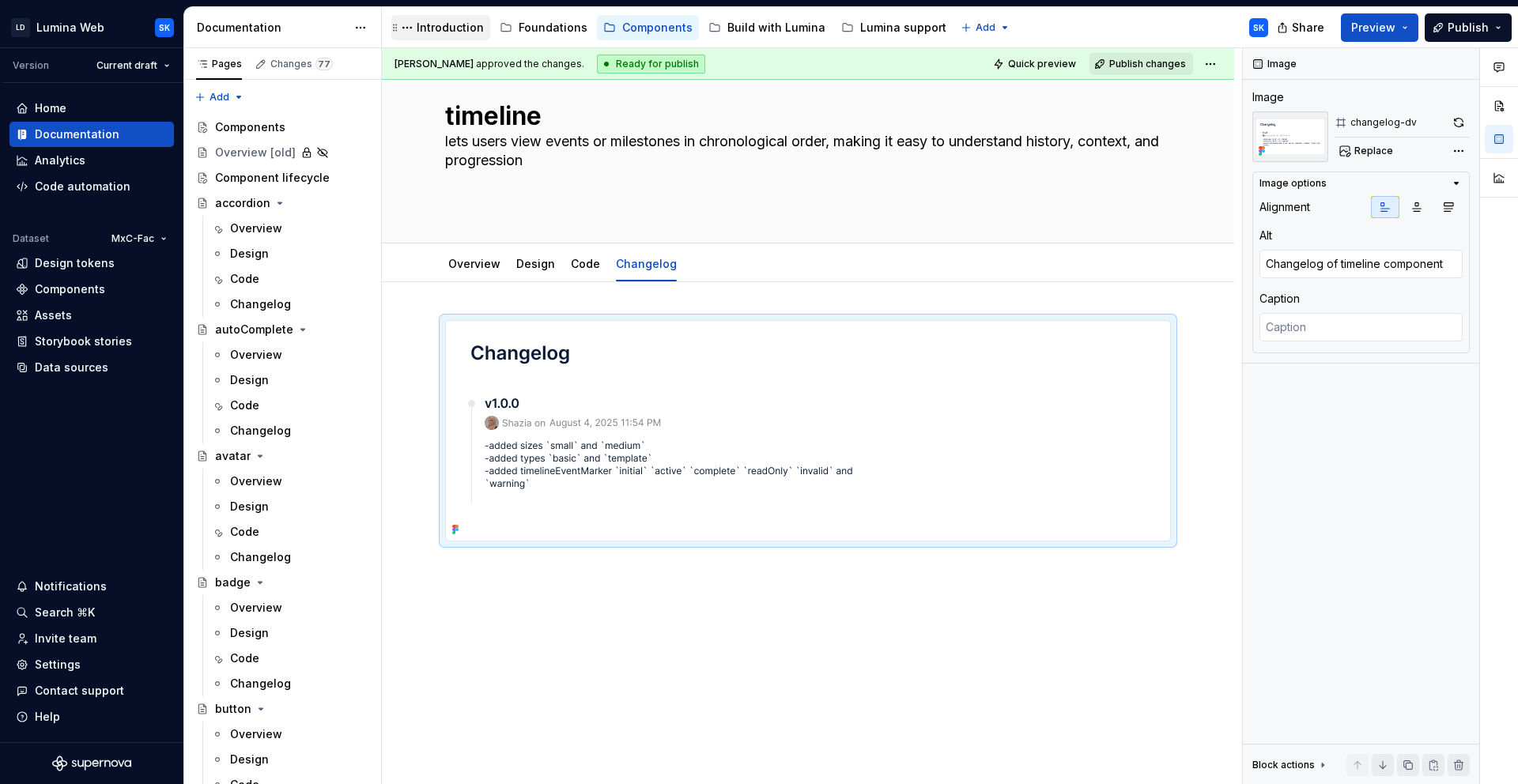
click at [416, 25] on div "Introduction" at bounding box center [450, 28] width 67 height 16
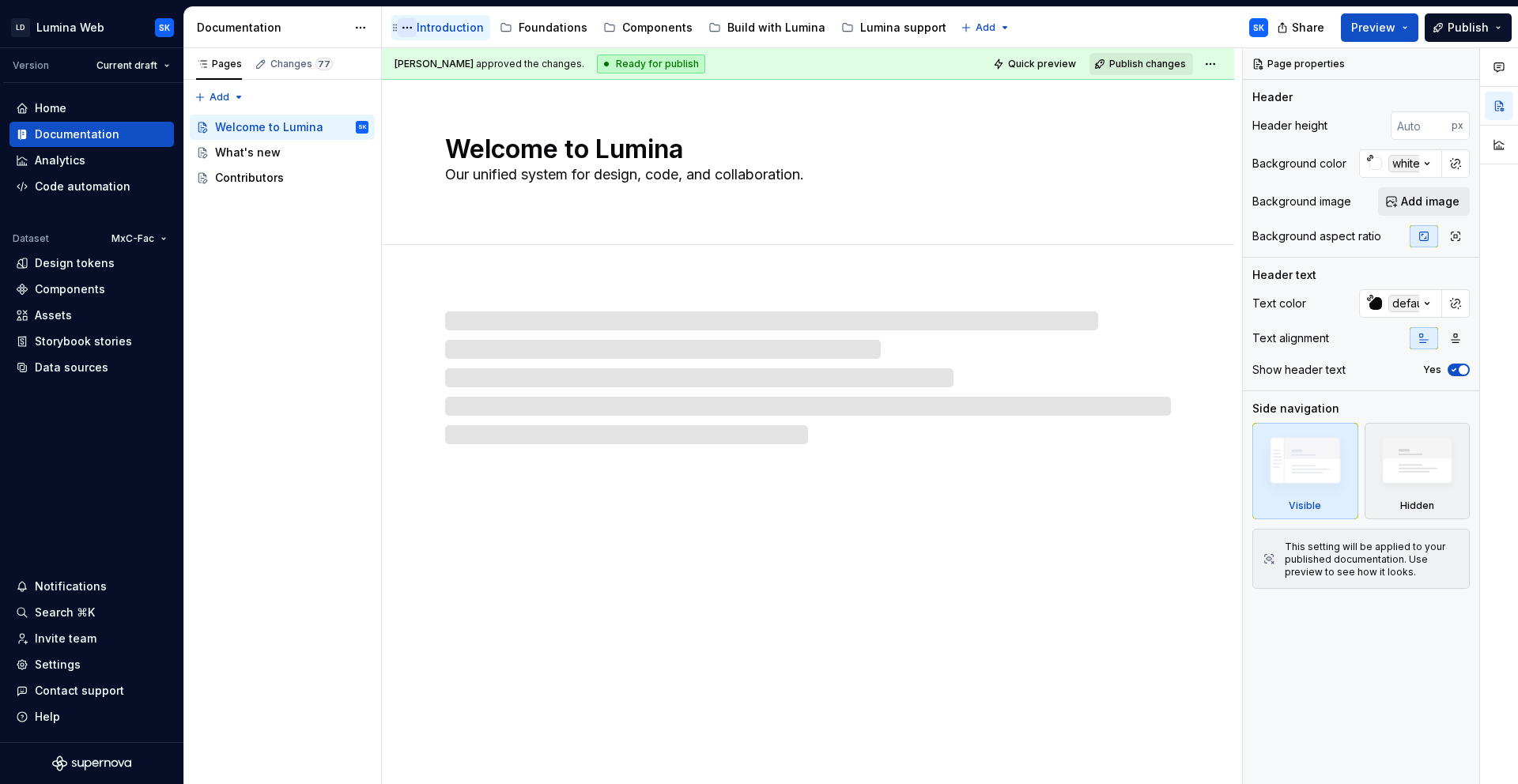
click at [408, 28] on button "Page tree" at bounding box center [407, 28] width 19 height 19
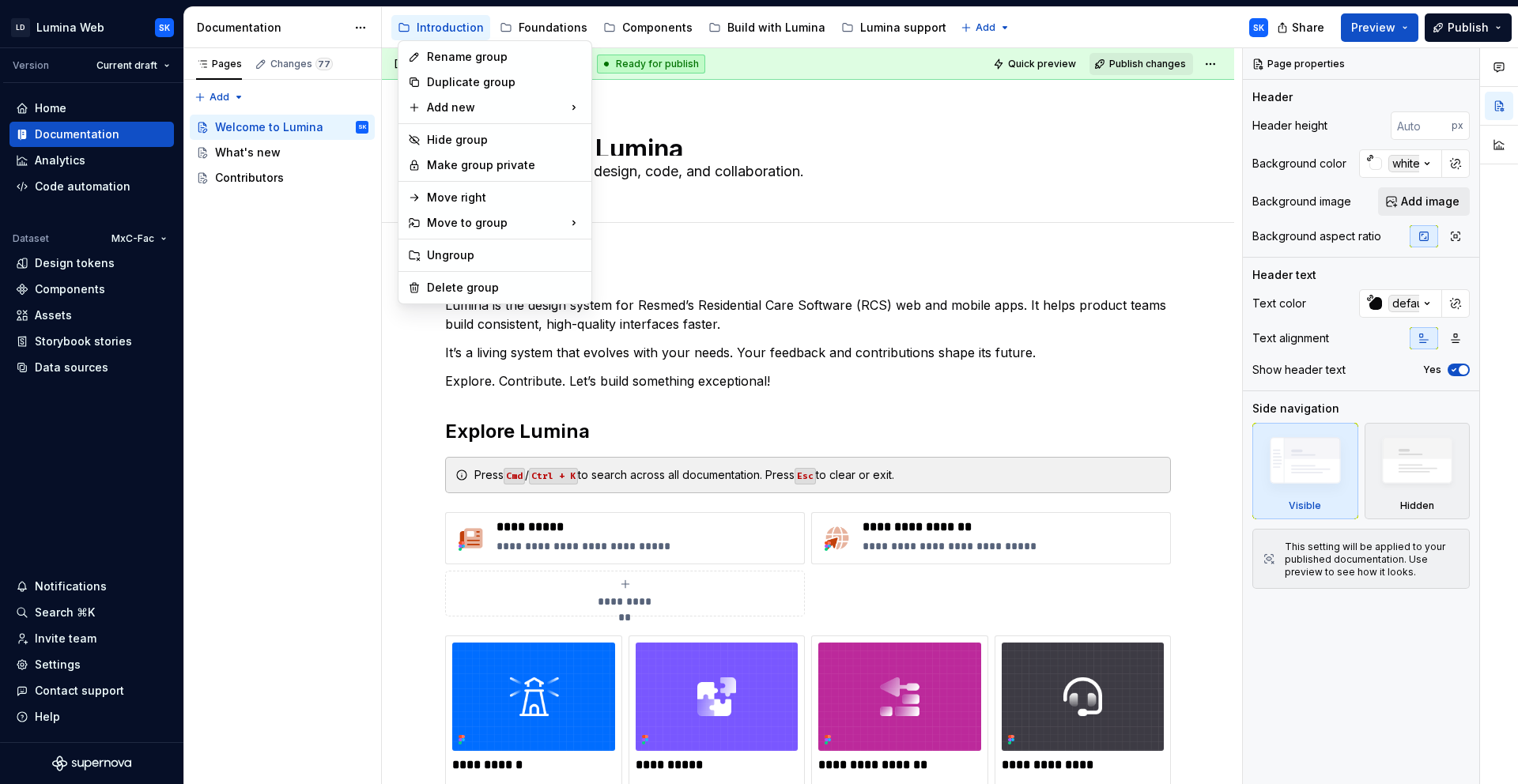
click at [1039, 24] on html "LD Lumina Web SK Version Current draft Home Documentation Analytics Code automa…" at bounding box center [759, 392] width 1518 height 784
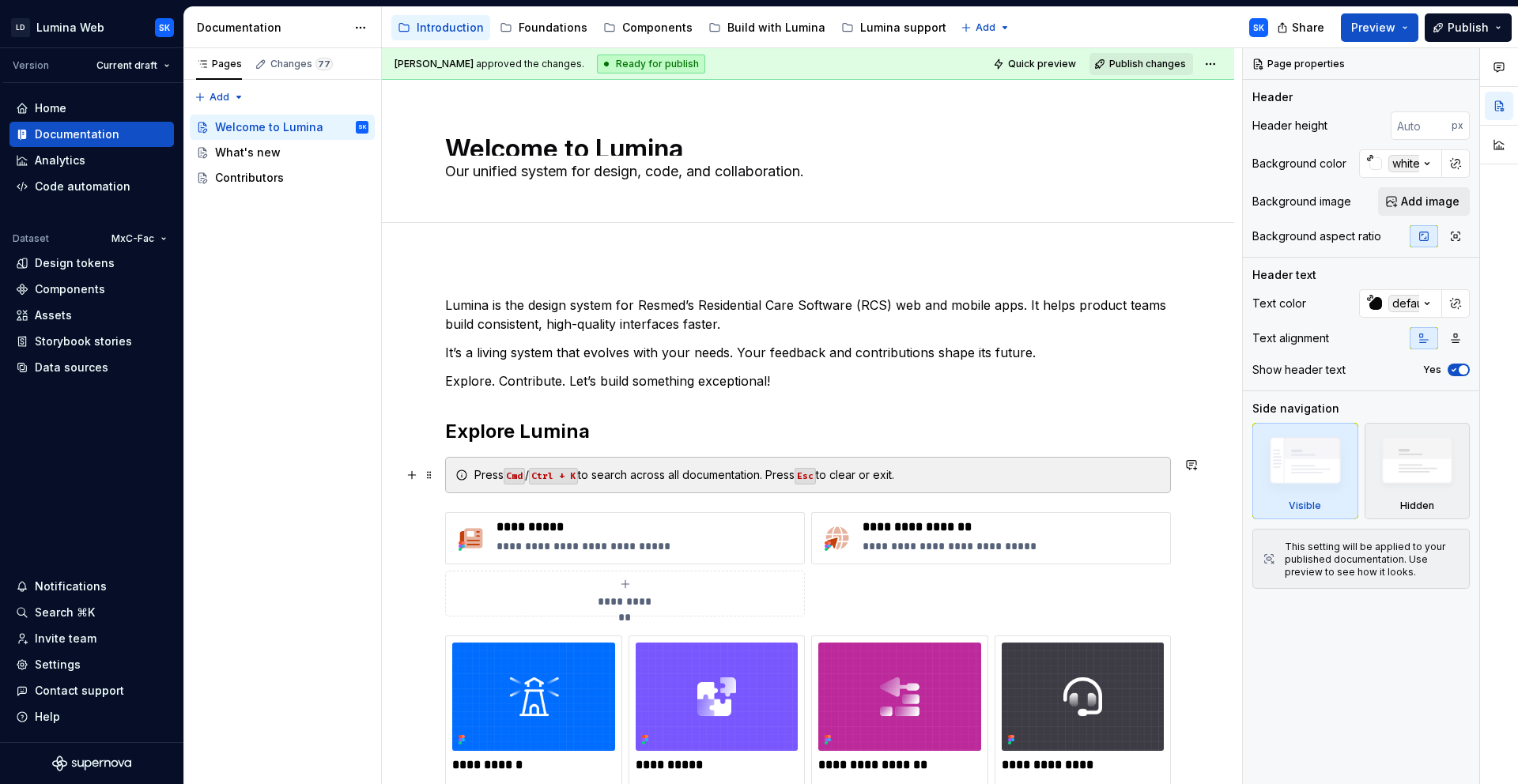
click at [942, 477] on div "Press Cmd / Ctrl + K to search across all documentation. Press Esc to clear or …" at bounding box center [817, 475] width 686 height 16
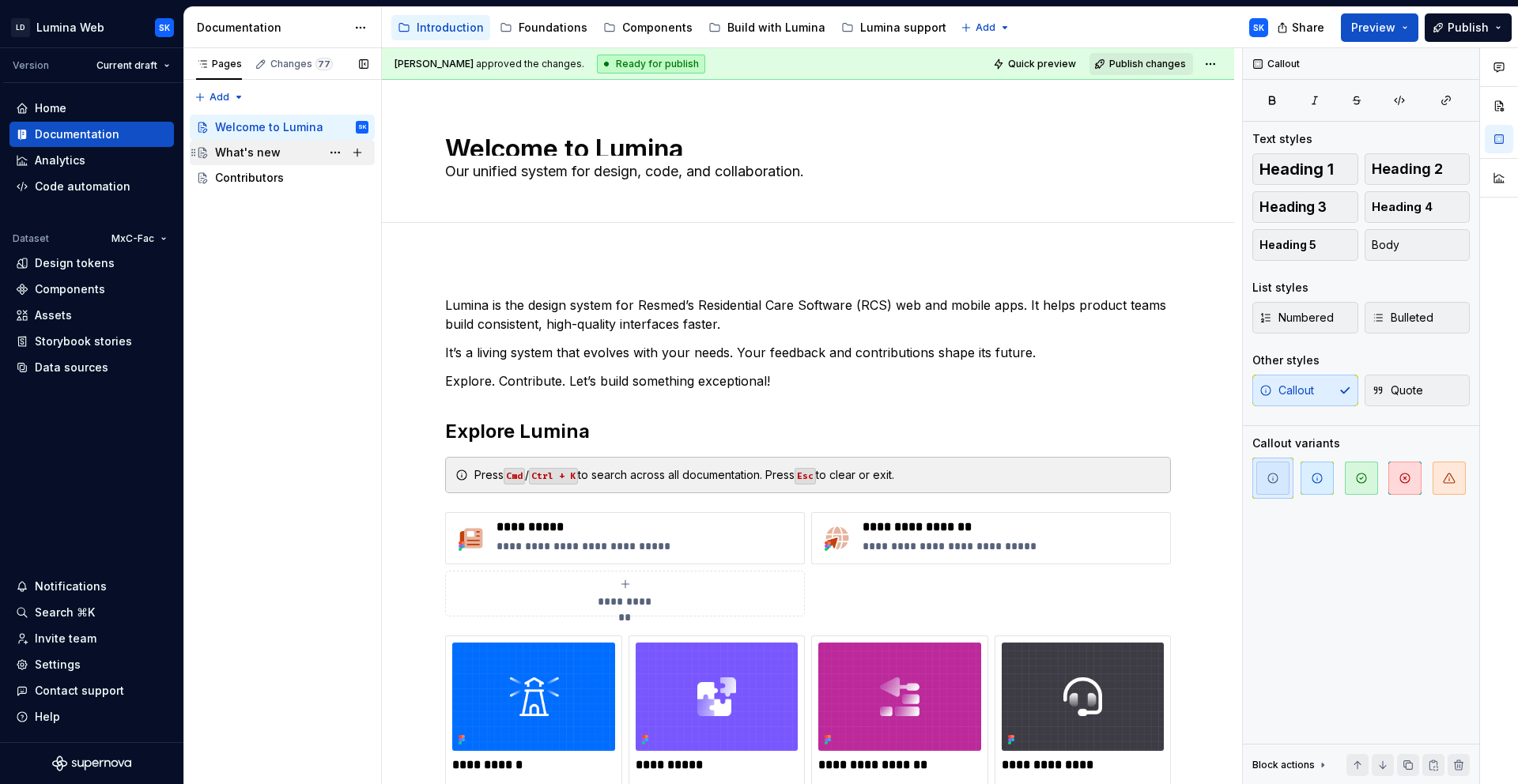
click at [275, 159] on div "What's new" at bounding box center [248, 153] width 66 height 16
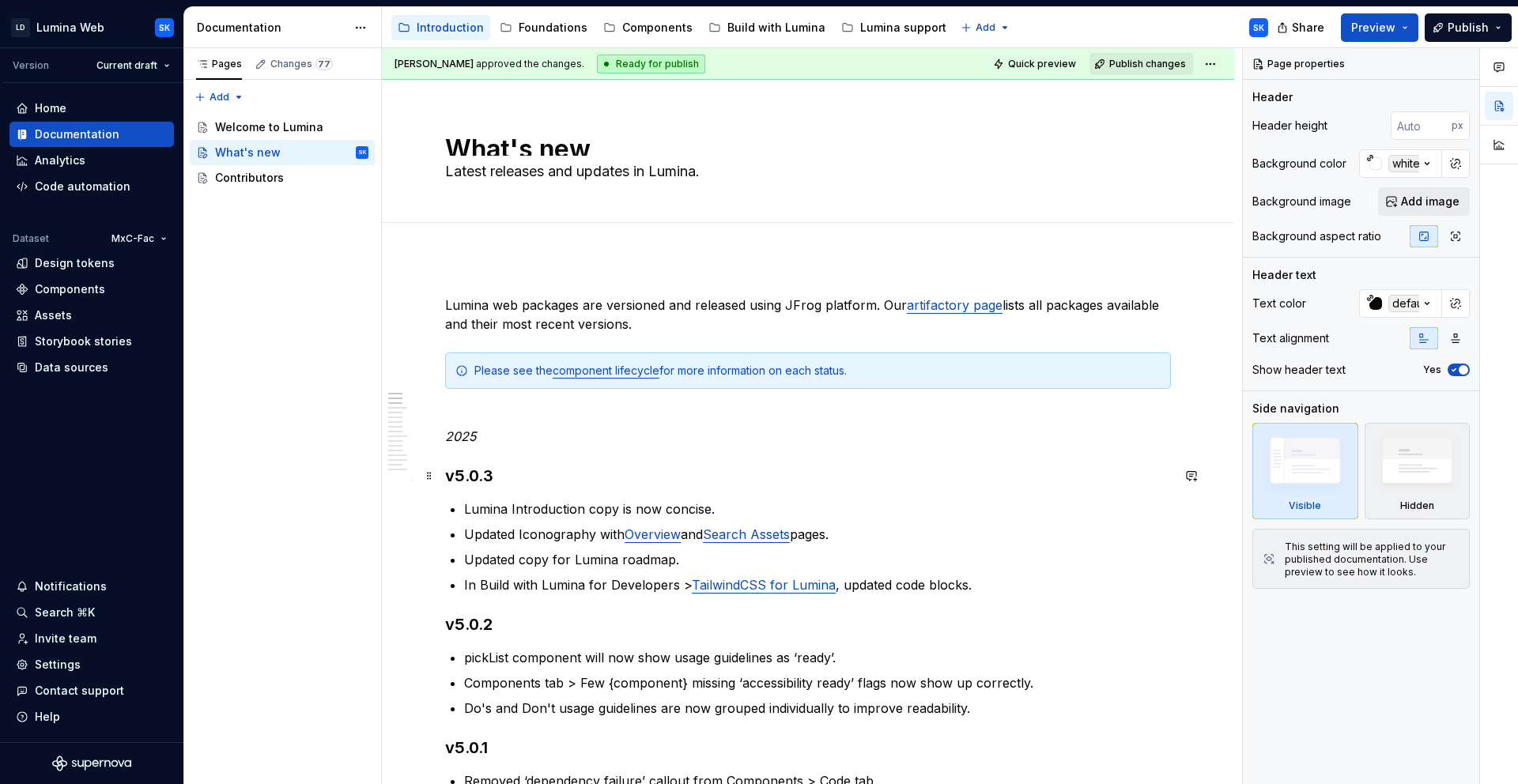
click at [446, 476] on h3 "v5.0.3" at bounding box center [807, 475] width 726 height 22
type textarea "*"
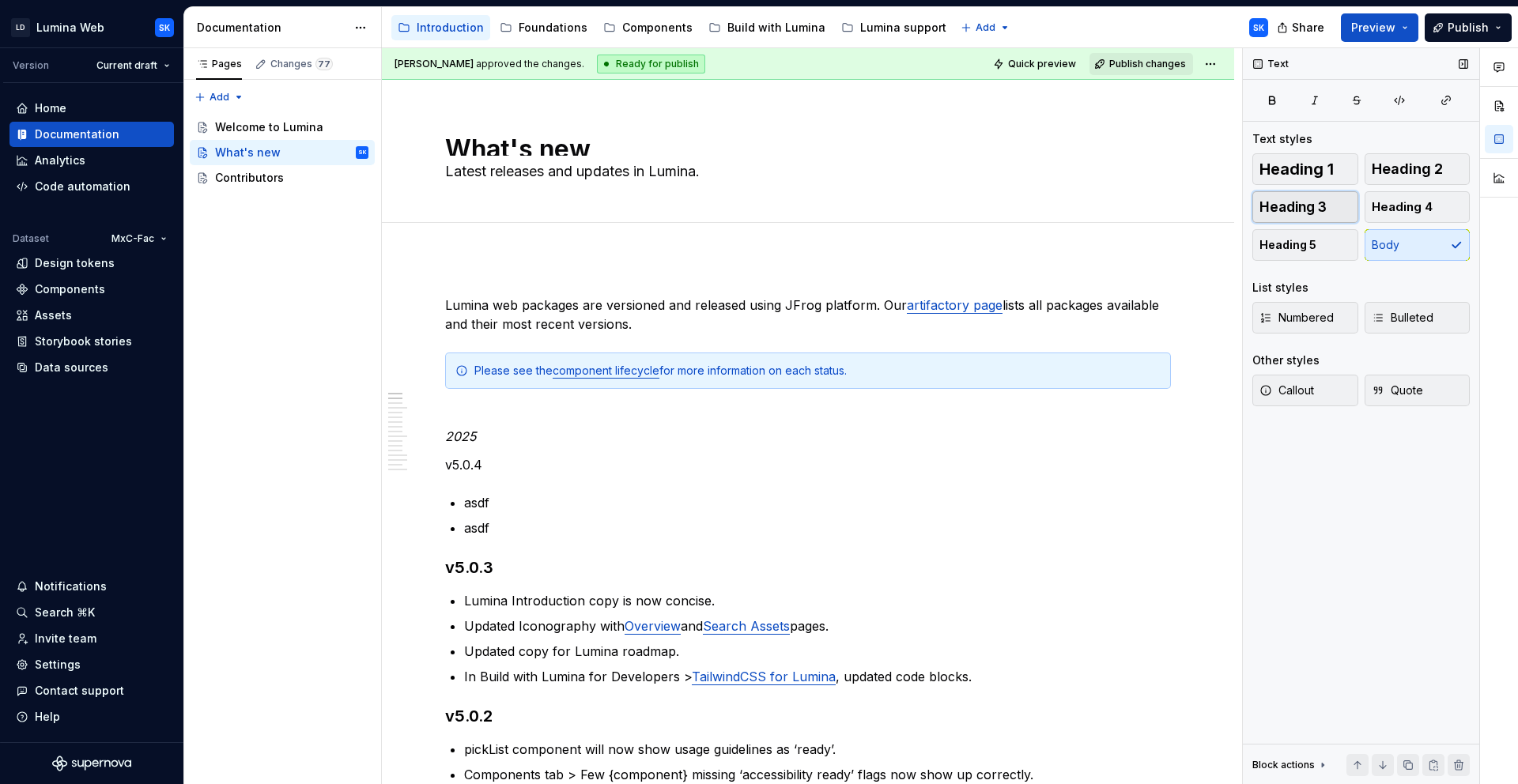
click at [1306, 213] on span "Heading 3" at bounding box center [1292, 207] width 67 height 16
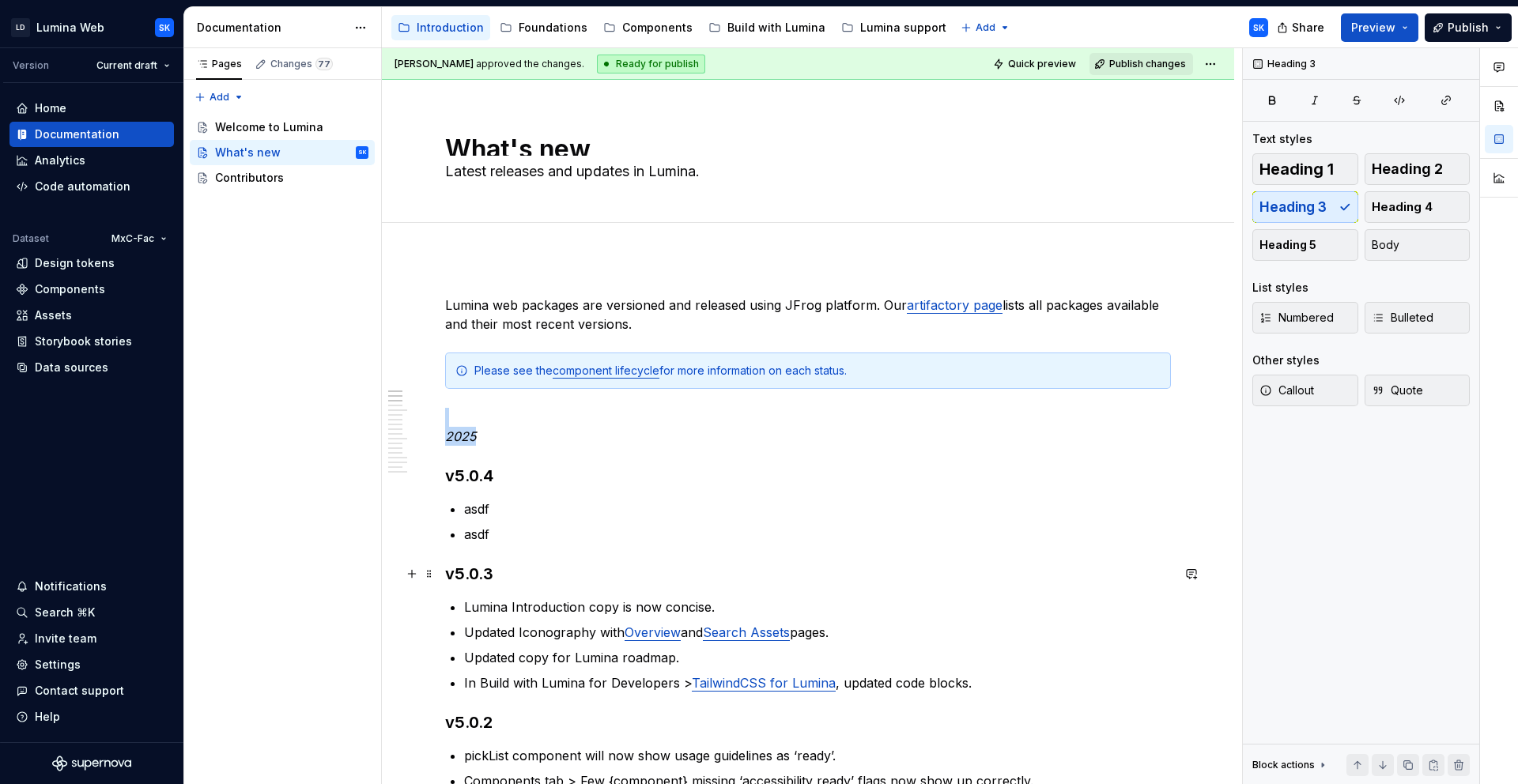
click at [520, 570] on h3 "v5.0.3" at bounding box center [807, 574] width 726 height 22
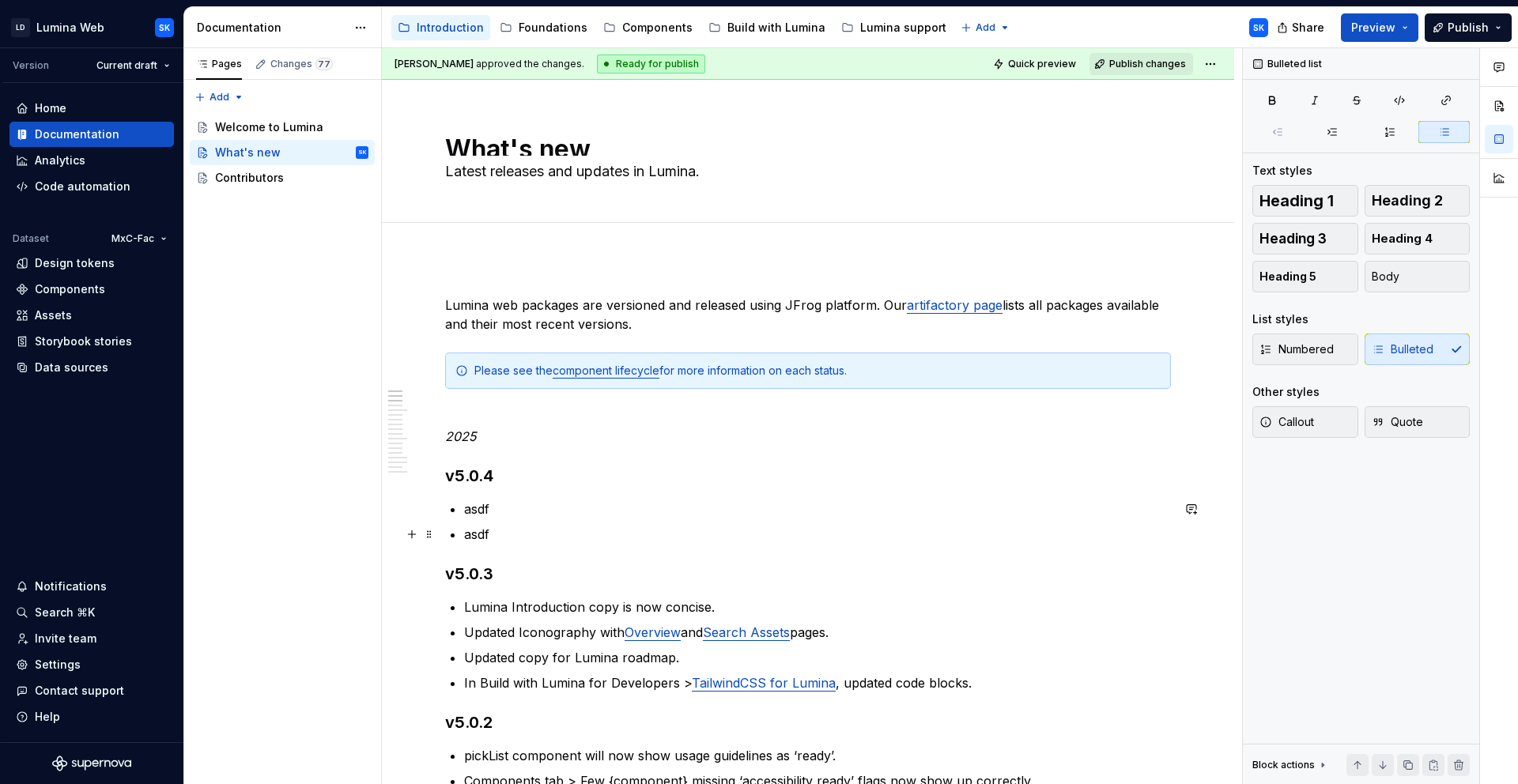
click at [514, 536] on p "asdf" at bounding box center [817, 534] width 707 height 19
click at [483, 508] on p "asdf" at bounding box center [817, 509] width 707 height 19
click at [482, 508] on p "asdf" at bounding box center [817, 509] width 707 height 19
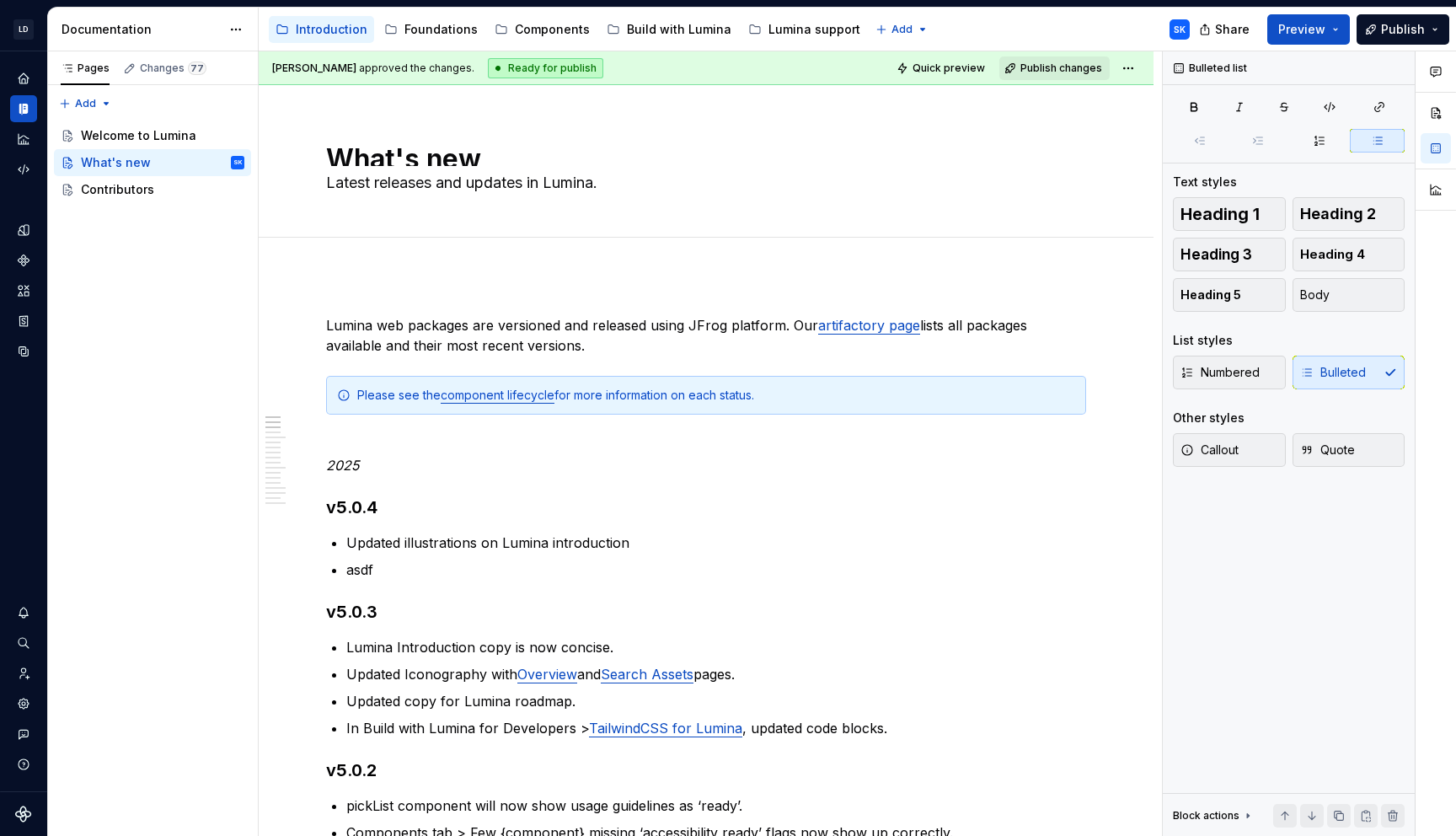
type textarea "*"
